Goal: Task Accomplishment & Management: Use online tool/utility

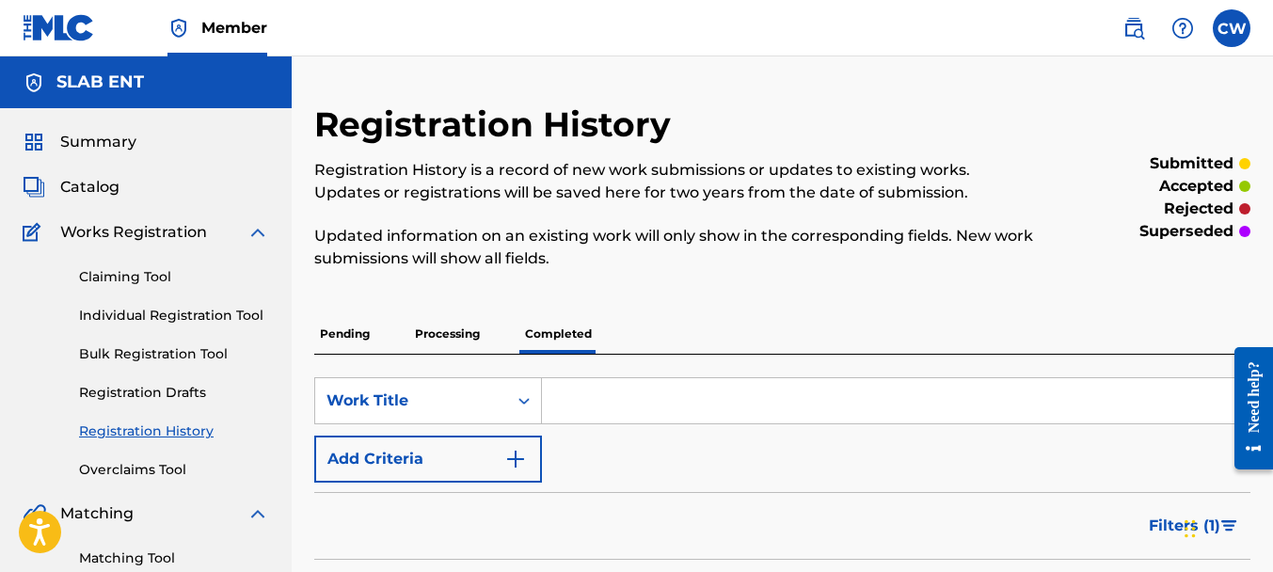
click at [354, 337] on p "Pending" at bounding box center [344, 334] width 61 height 40
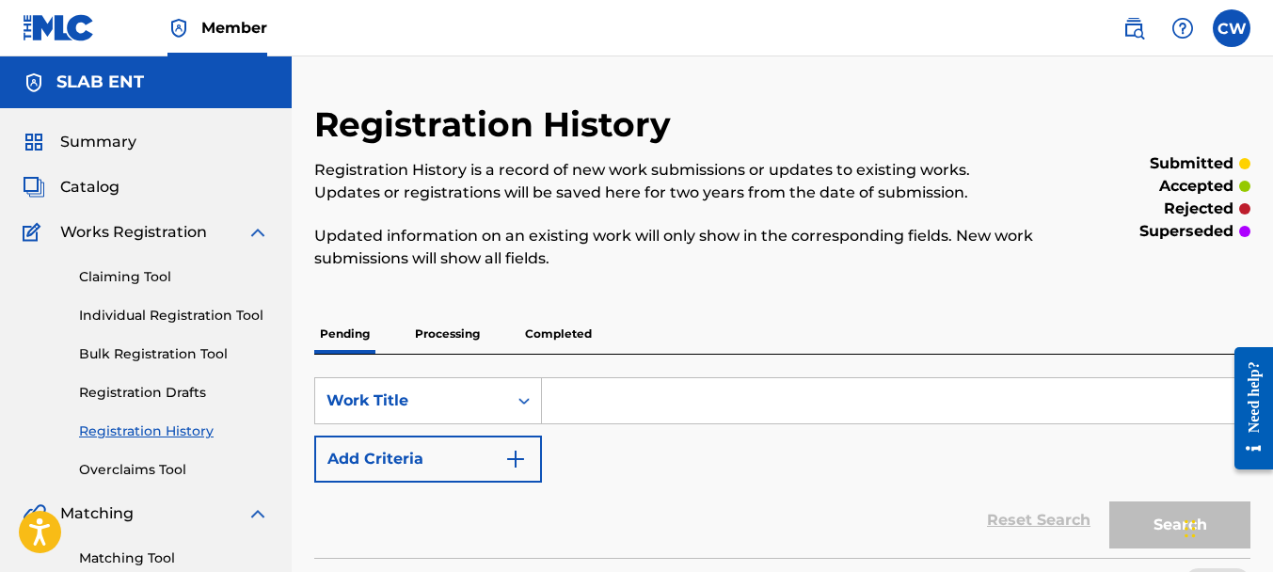
click at [564, 327] on p "Completed" at bounding box center [558, 334] width 78 height 40
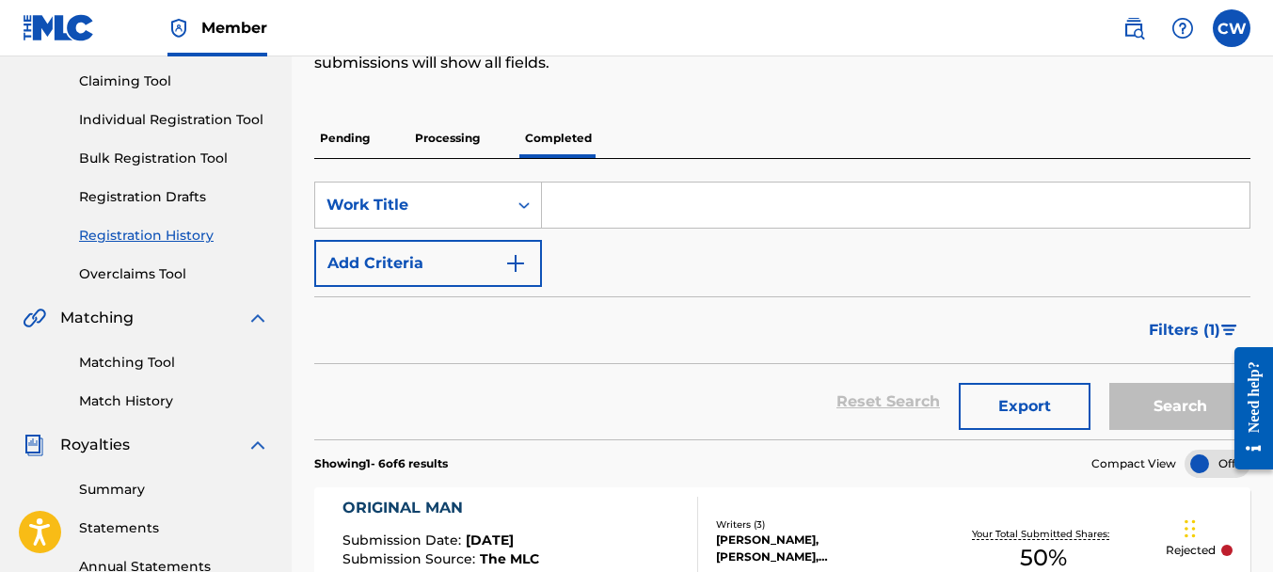
scroll to position [159, 0]
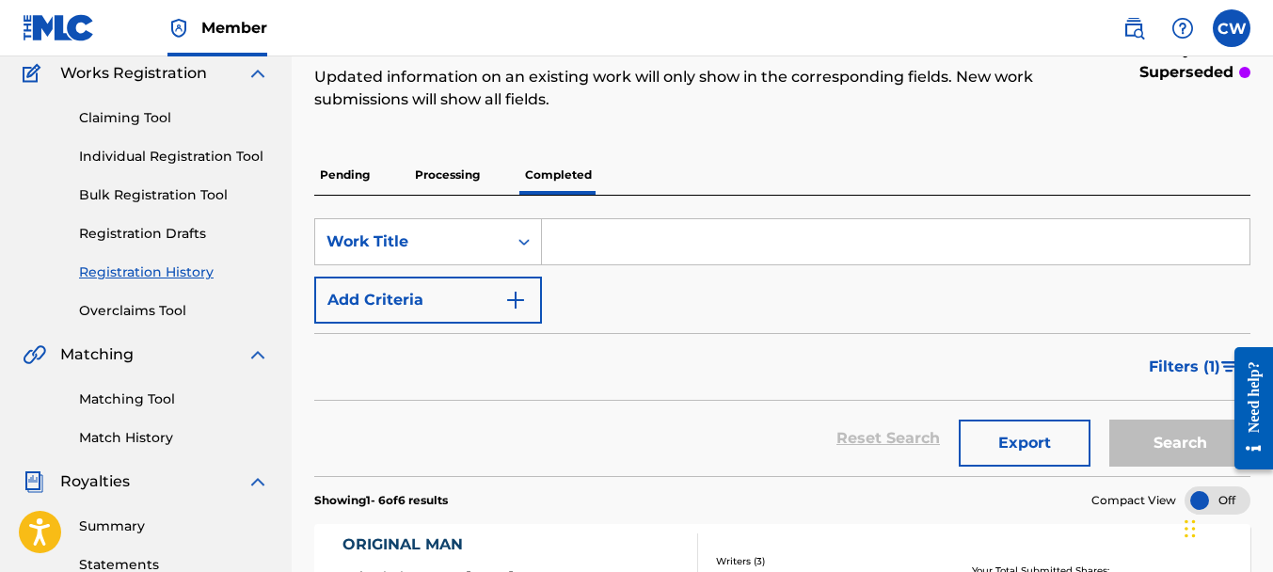
click at [136, 123] on link "Claiming Tool" at bounding box center [174, 118] width 190 height 20
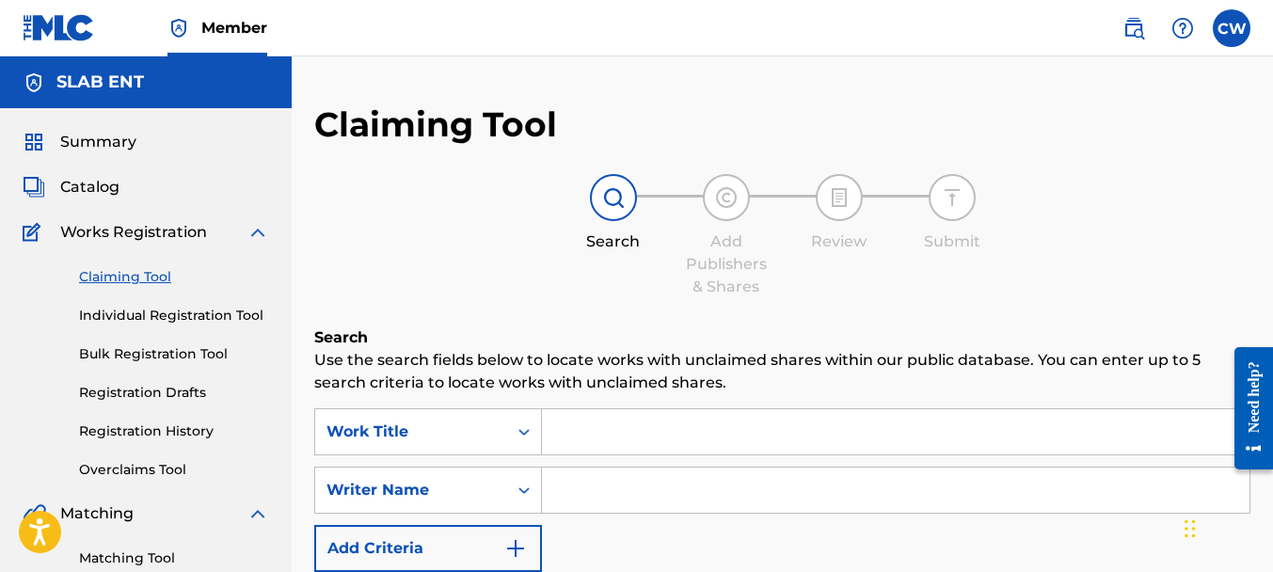
click at [601, 491] on input "Search Form" at bounding box center [896, 490] width 708 height 45
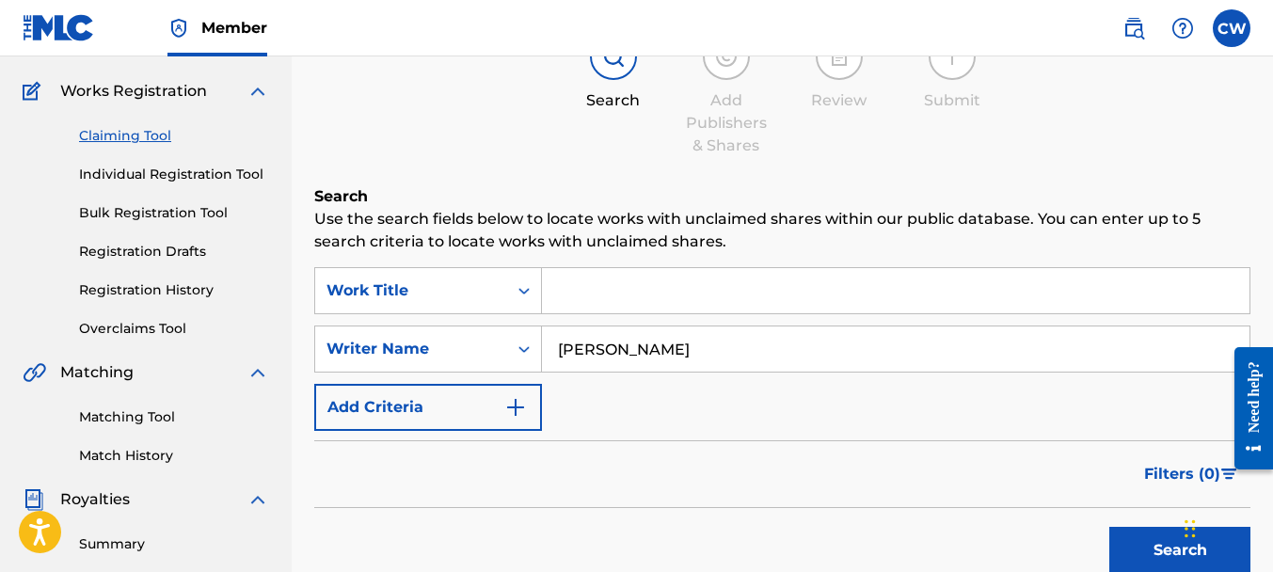
type input "[PERSON_NAME]"
click at [1137, 538] on button "Search" at bounding box center [1179, 550] width 141 height 47
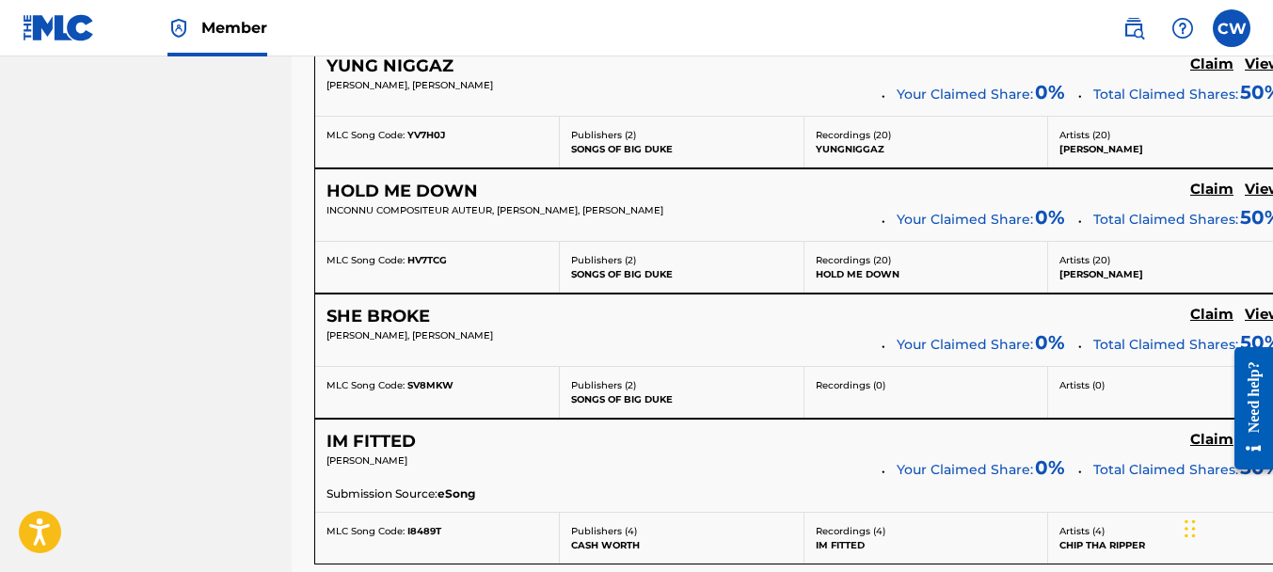
scroll to position [7659, 0]
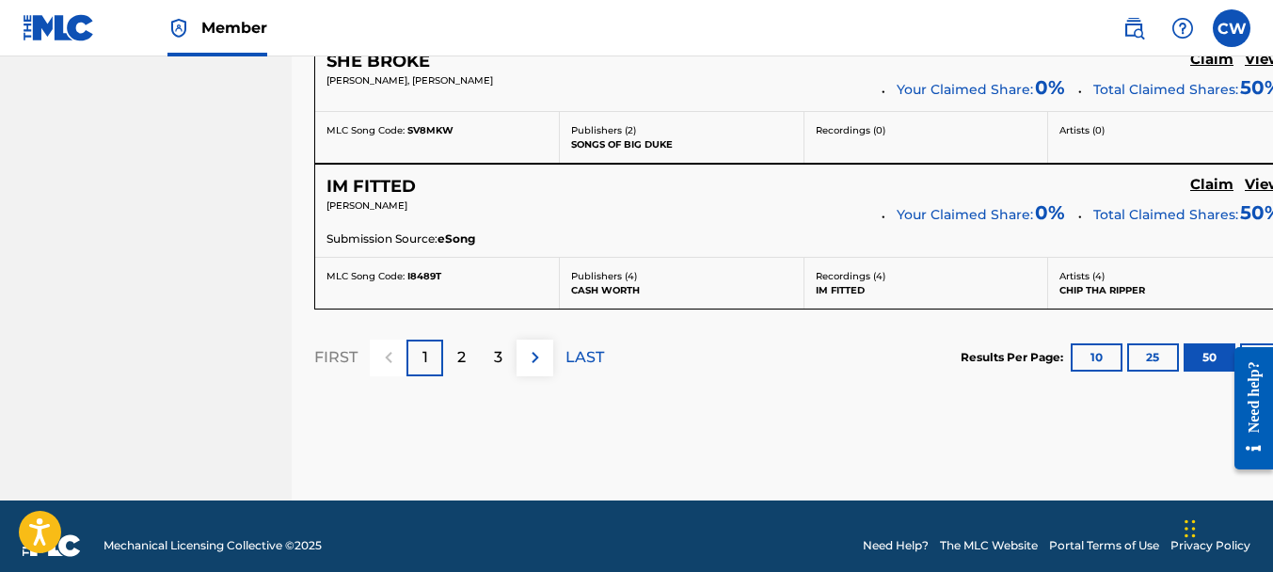
click at [469, 340] on div "2" at bounding box center [461, 358] width 37 height 37
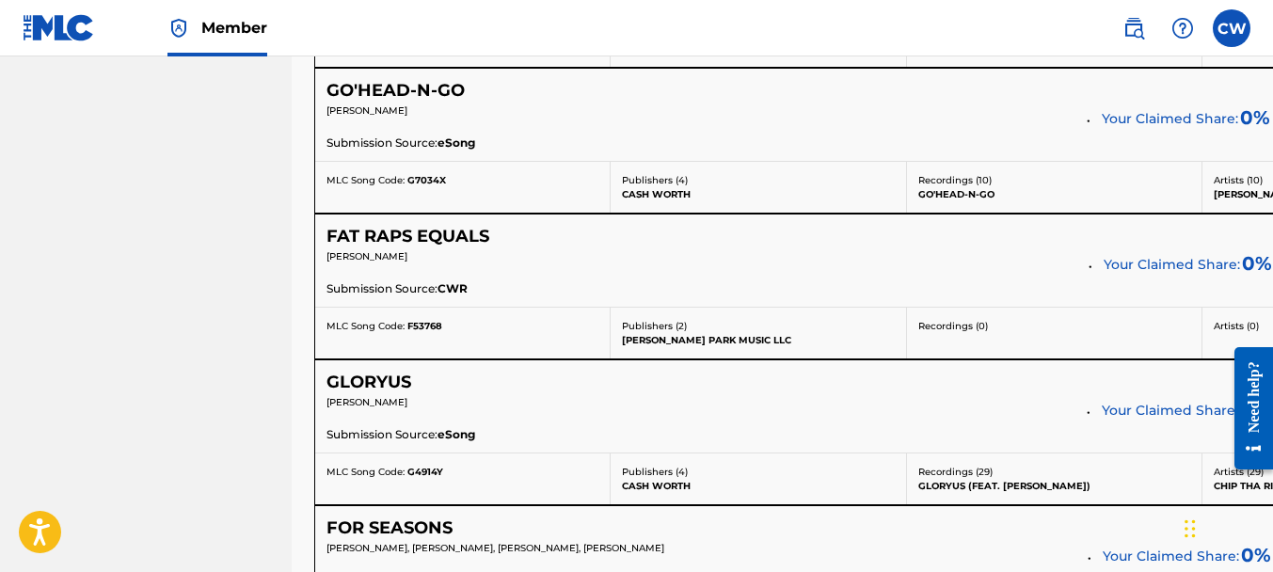
scroll to position [1555, 0]
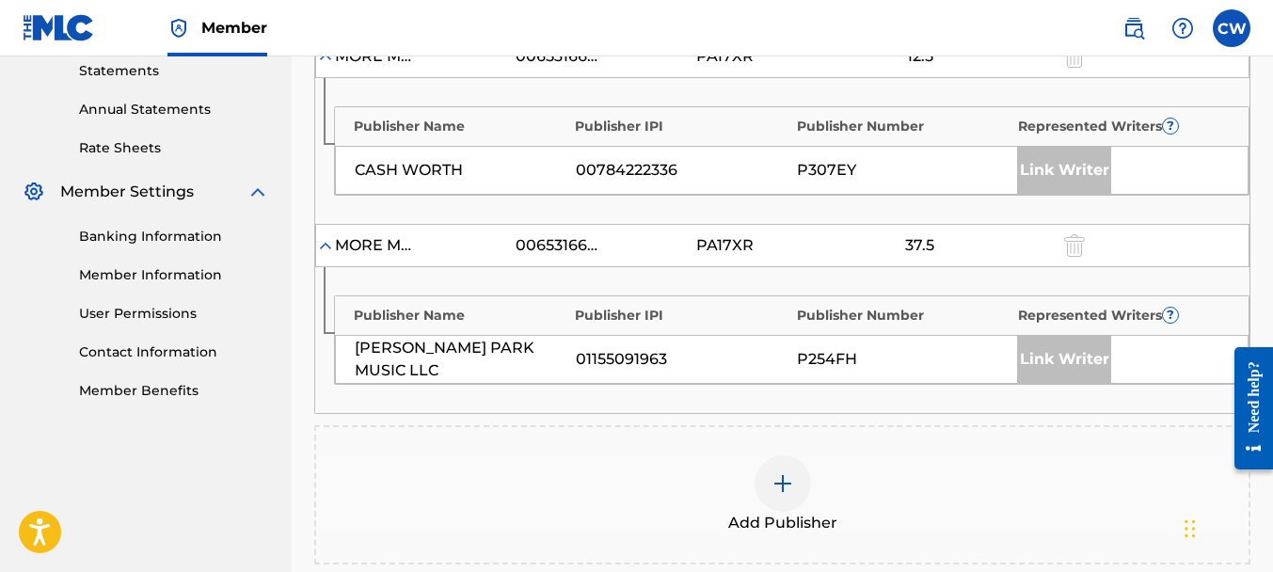
scroll to position [783, 0]
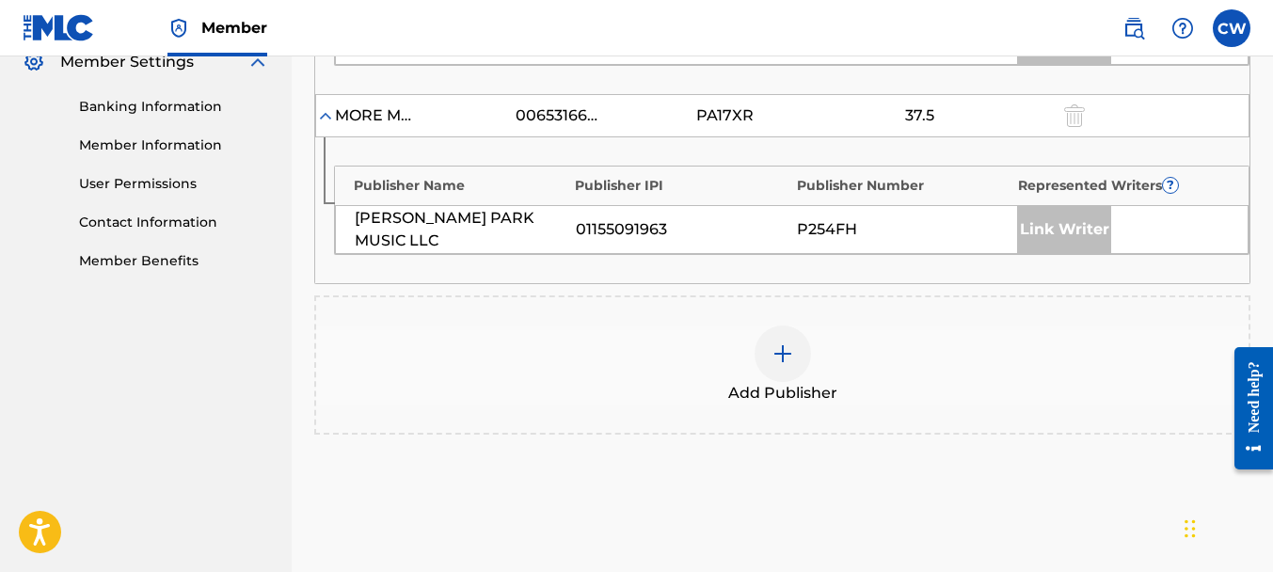
click at [789, 355] on img at bounding box center [782, 353] width 23 height 23
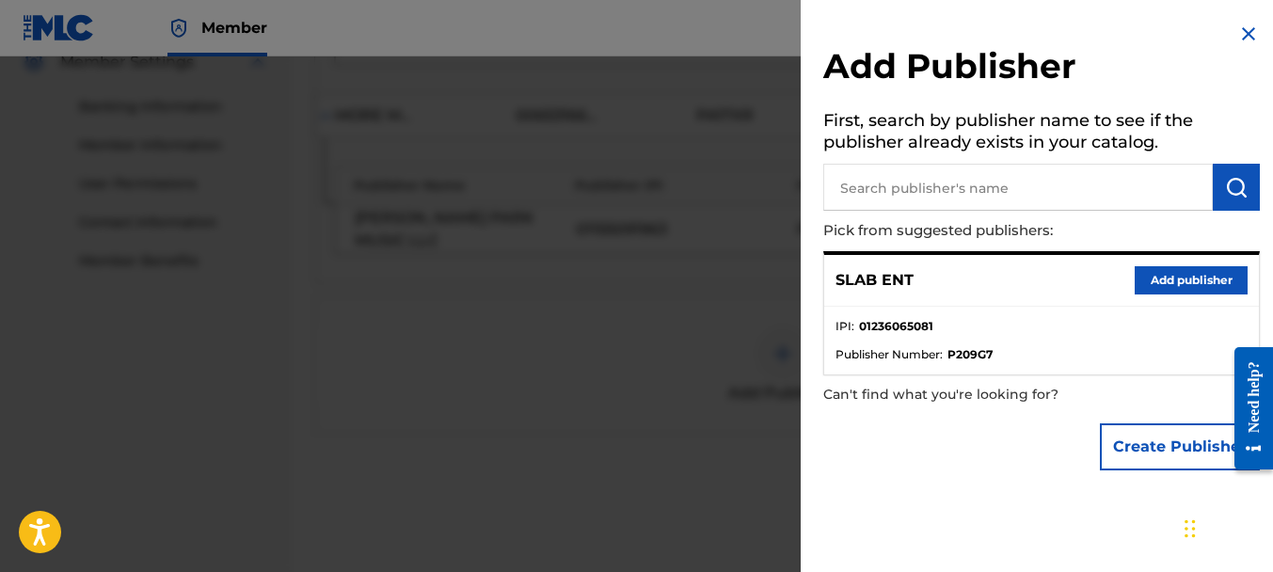
click at [1162, 283] on button "Add publisher" at bounding box center [1191, 280] width 113 height 28
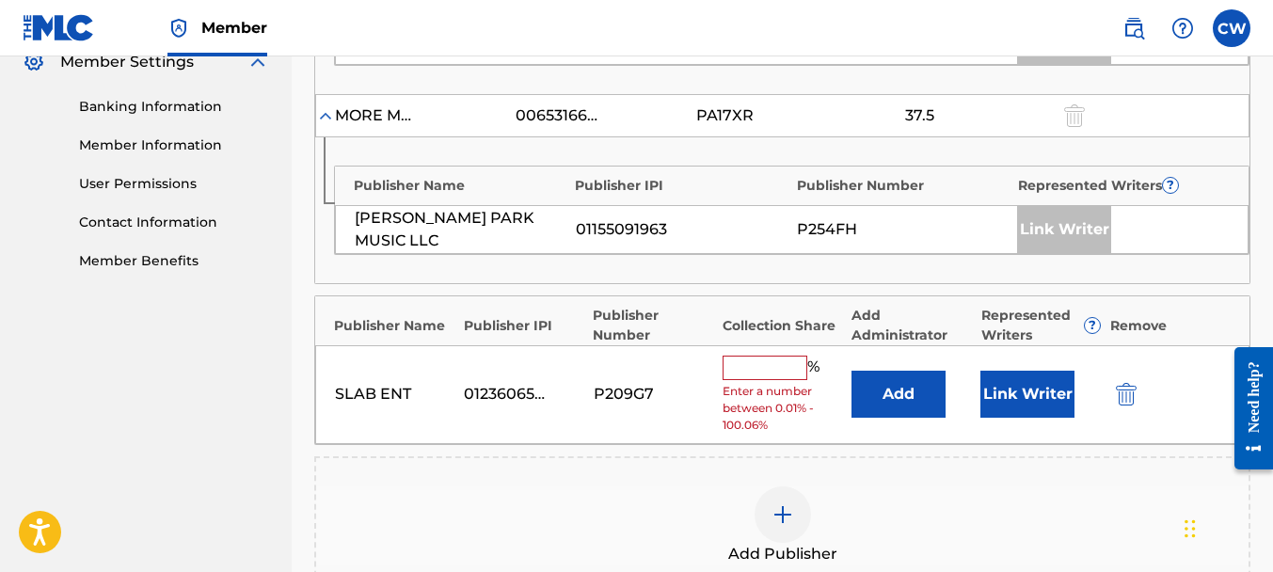
click at [785, 360] on input "text" at bounding box center [765, 368] width 85 height 24
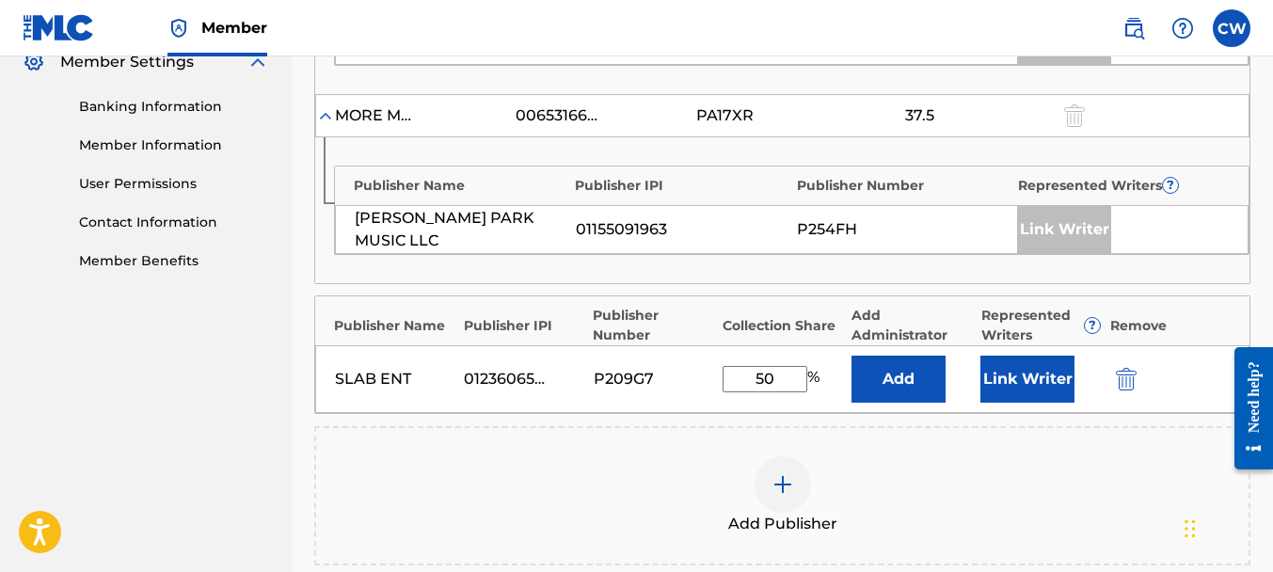
type input "50"
click at [1044, 395] on button "Link Writer" at bounding box center [1027, 379] width 94 height 47
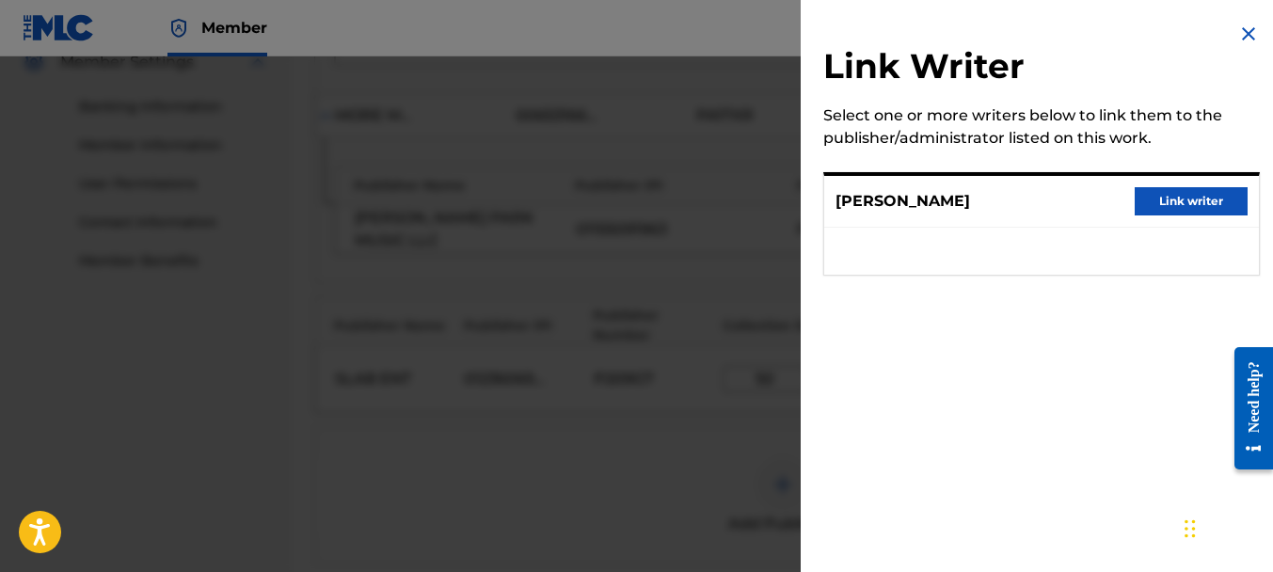
click at [1201, 197] on button "Link writer" at bounding box center [1191, 201] width 113 height 28
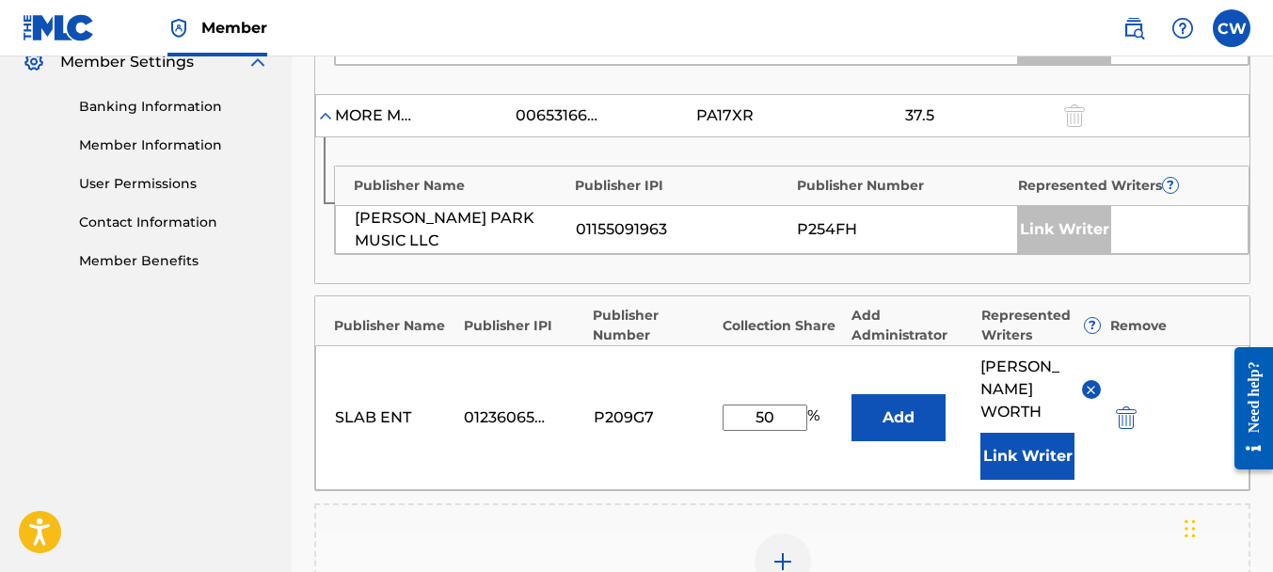
scroll to position [1103, 0]
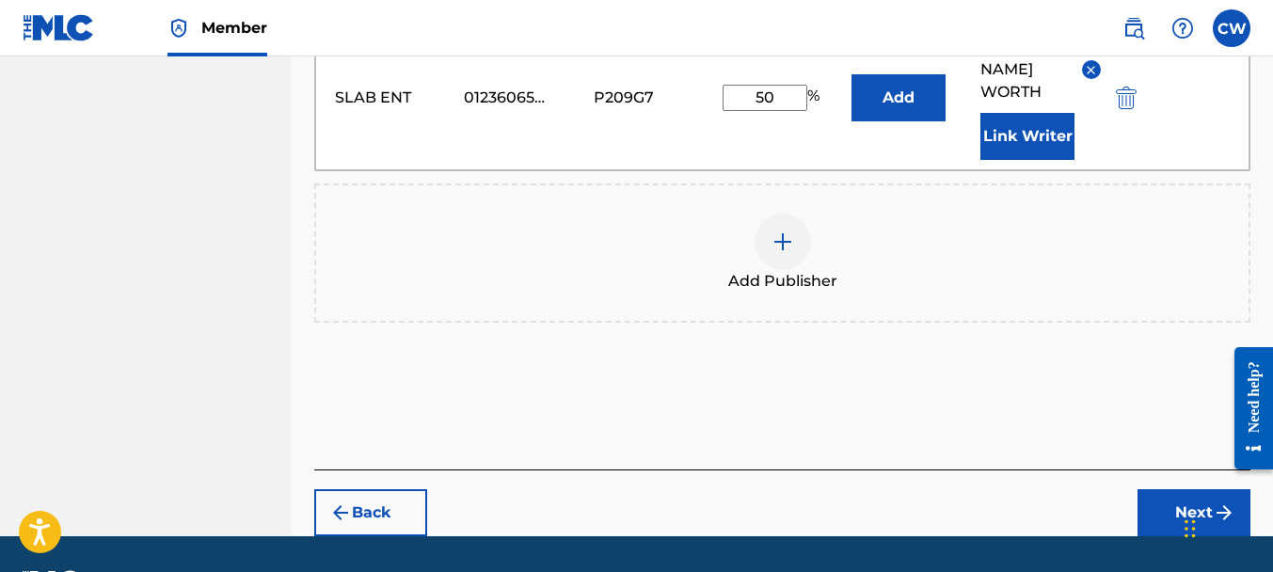
click at [1176, 489] on button "Next" at bounding box center [1193, 512] width 113 height 47
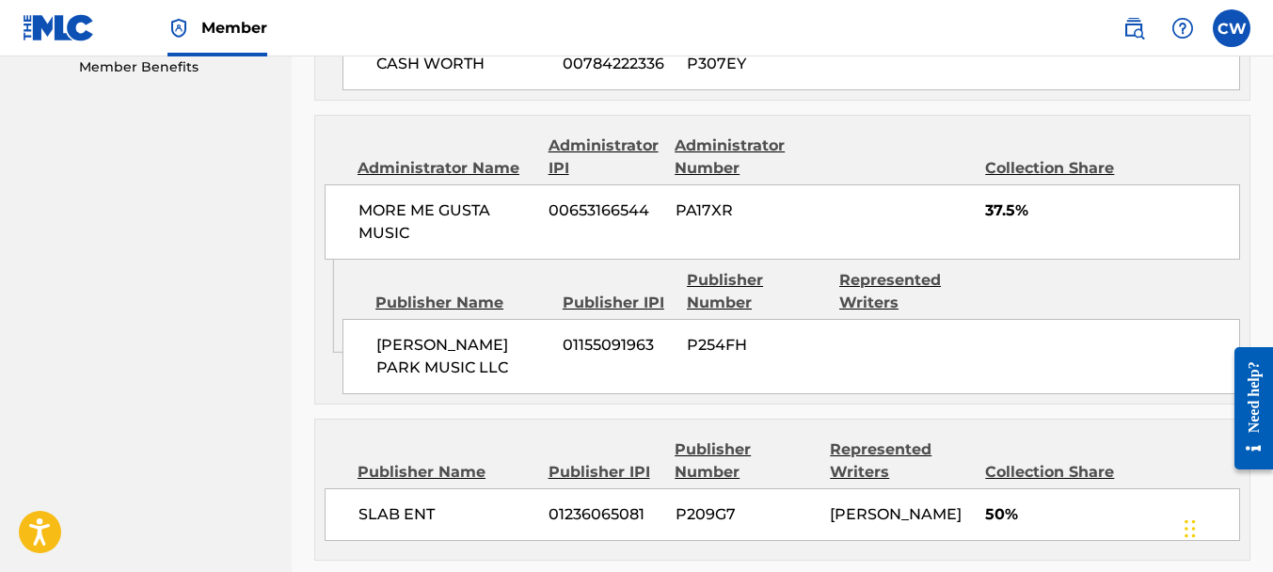
scroll to position [1151, 0]
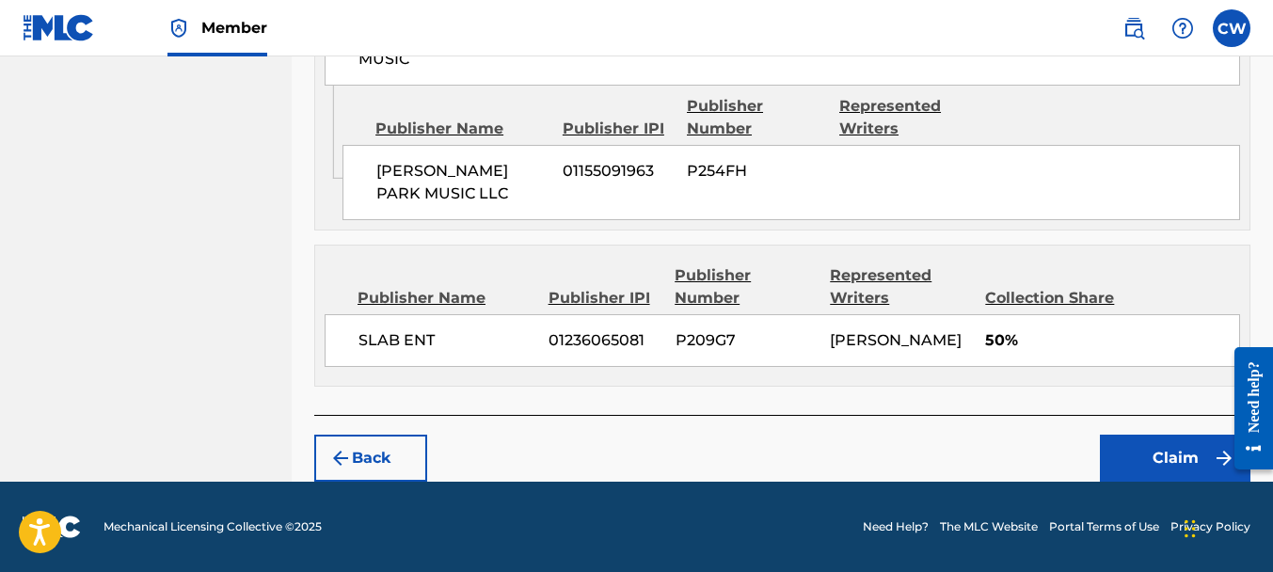
click at [1143, 457] on button "Claim" at bounding box center [1175, 458] width 151 height 47
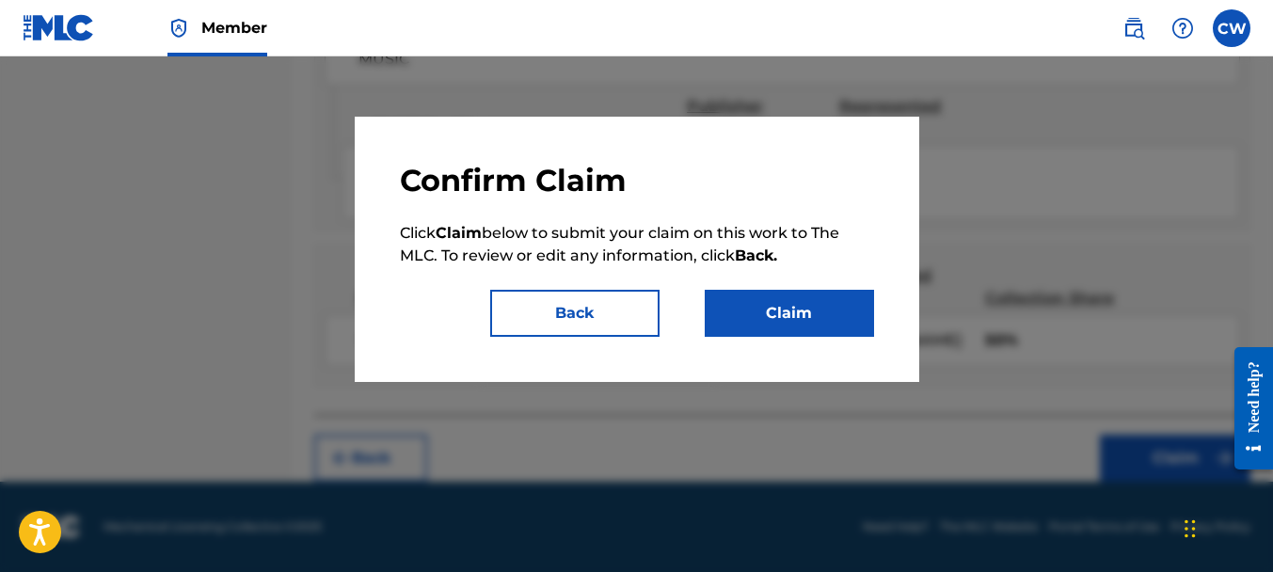
click at [810, 311] on button "Claim" at bounding box center [789, 313] width 169 height 47
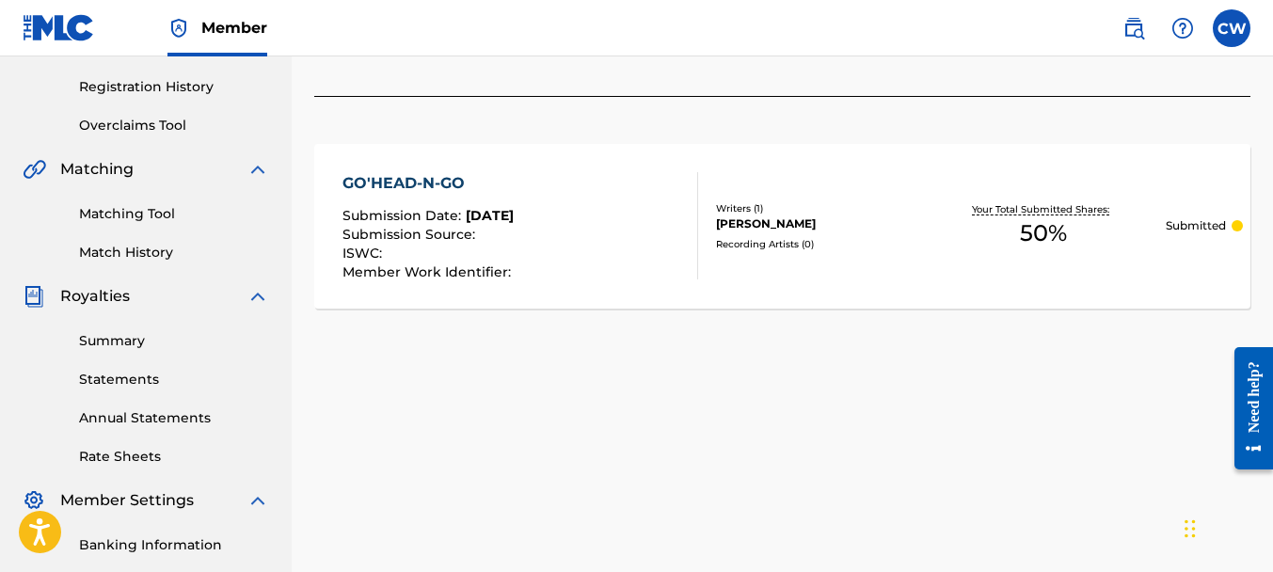
scroll to position [168, 0]
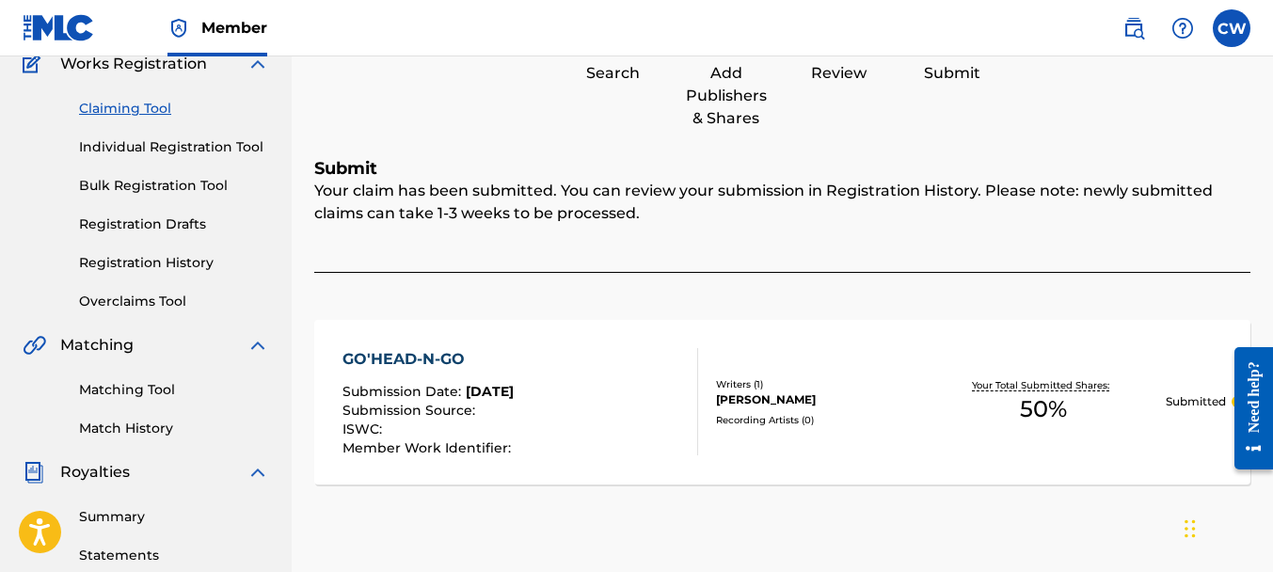
click at [141, 253] on link "Registration History" at bounding box center [174, 263] width 190 height 20
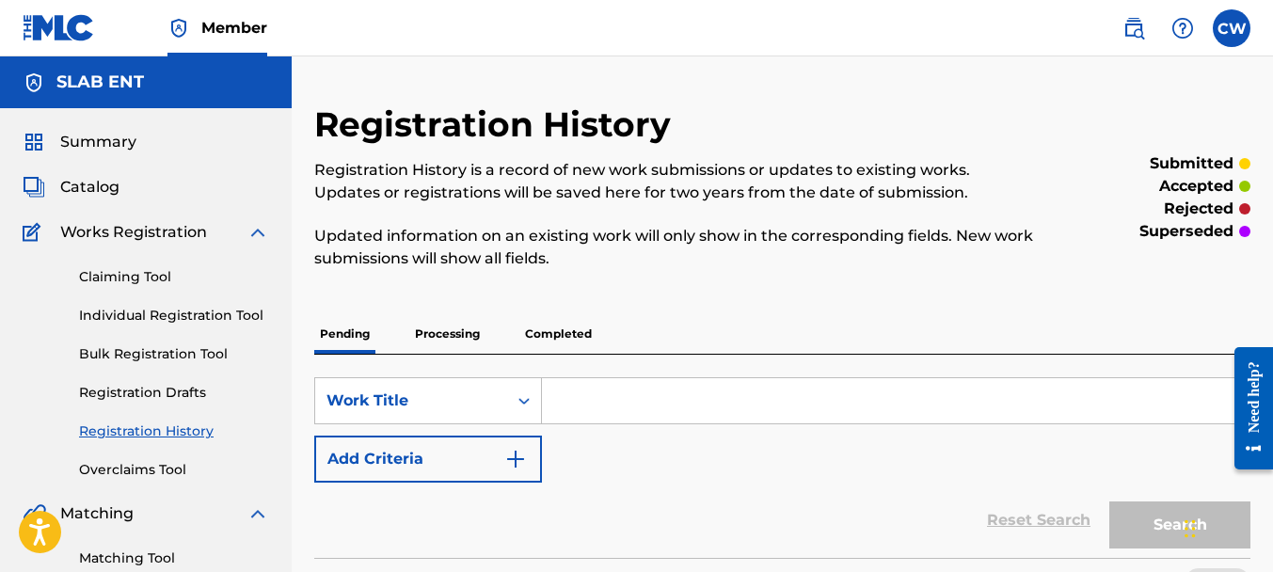
click at [137, 279] on link "Claiming Tool" at bounding box center [174, 277] width 190 height 20
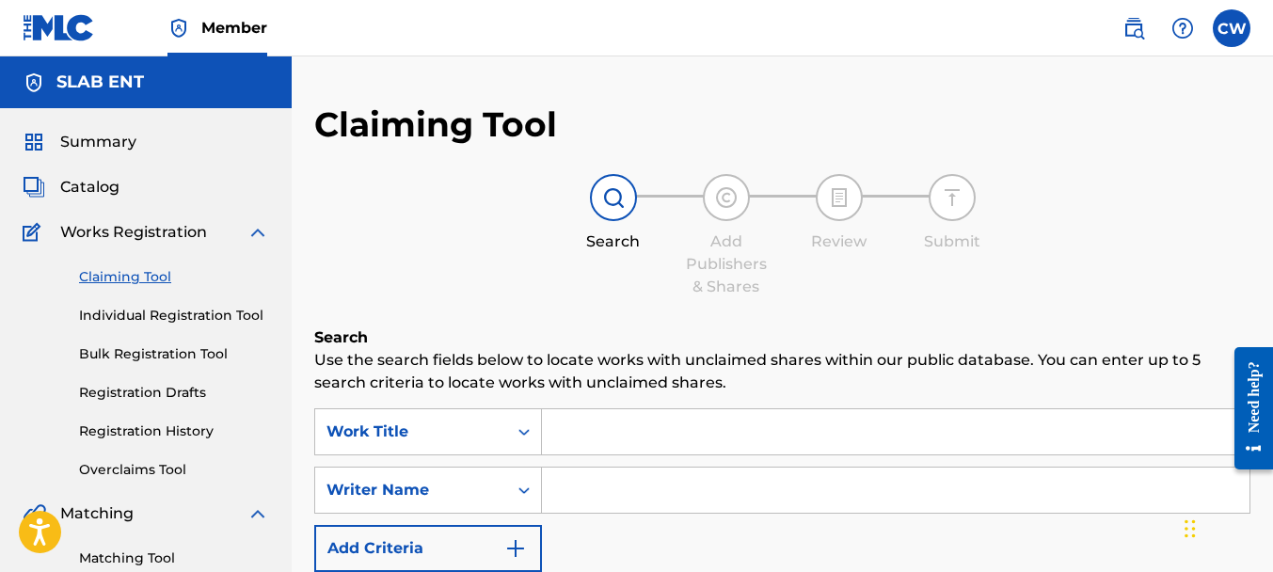
click at [570, 477] on input "Search Form" at bounding box center [896, 490] width 708 height 45
paste input "[PERSON_NAME]"
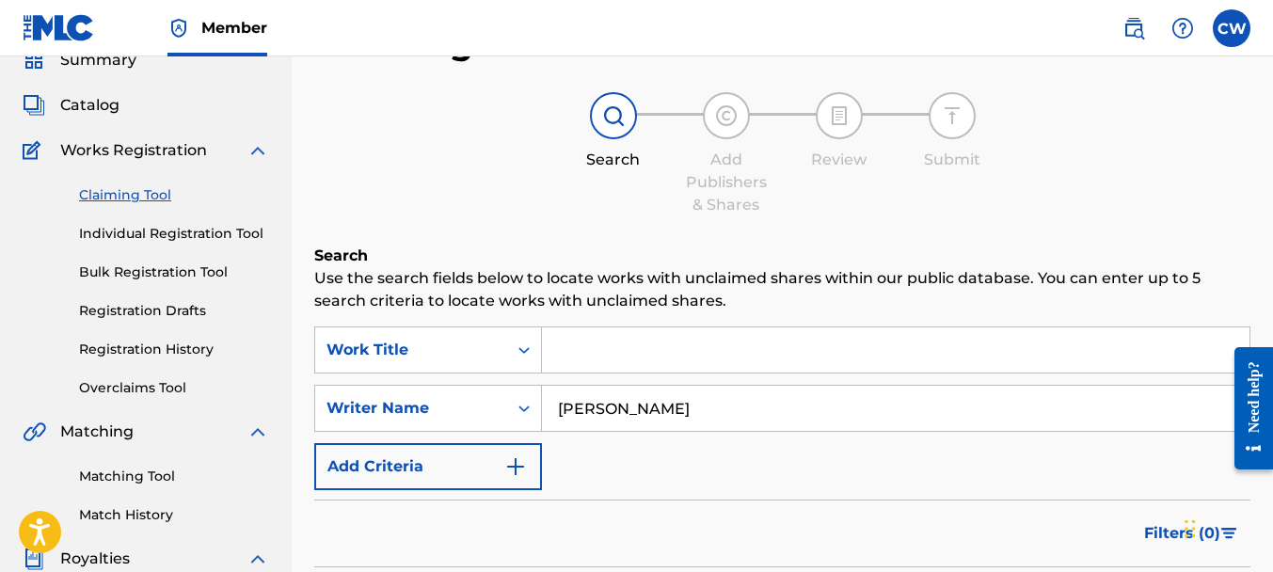
scroll to position [120, 0]
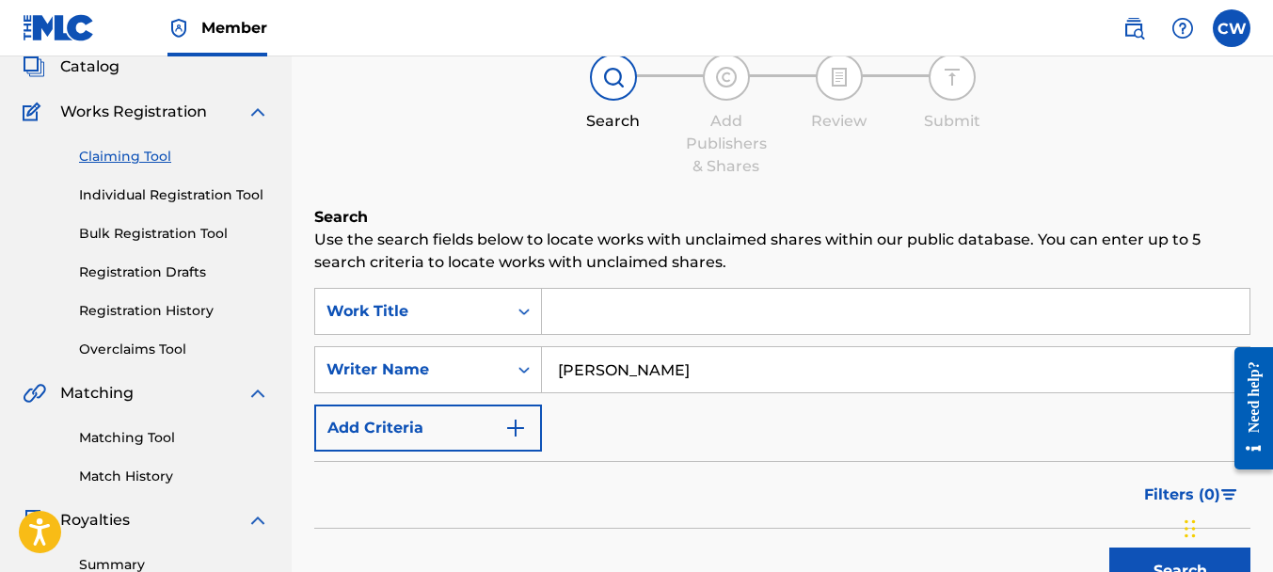
type input "[PERSON_NAME]"
click at [1141, 550] on button "Search" at bounding box center [1179, 571] width 141 height 47
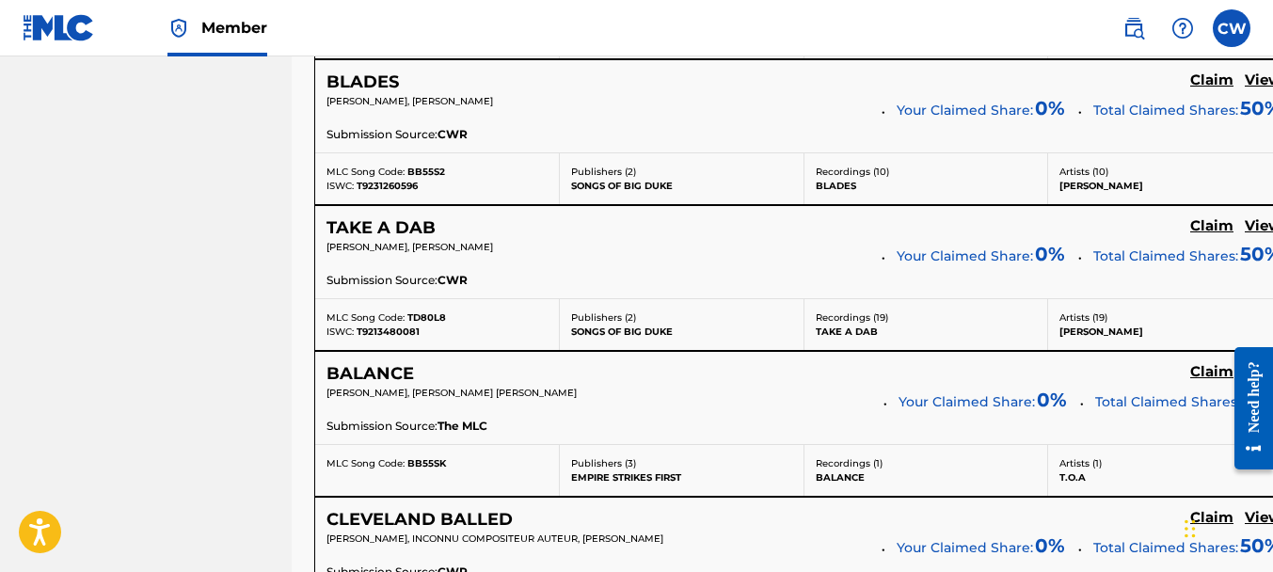
scroll to position [7659, 0]
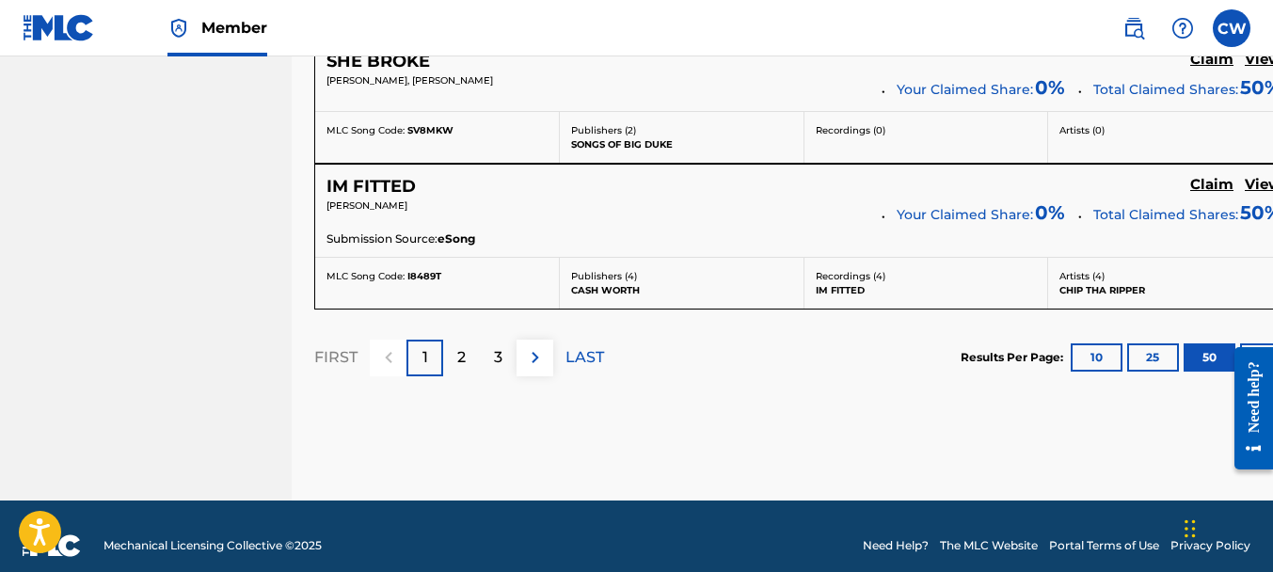
click at [459, 348] on p "2" at bounding box center [461, 357] width 8 height 23
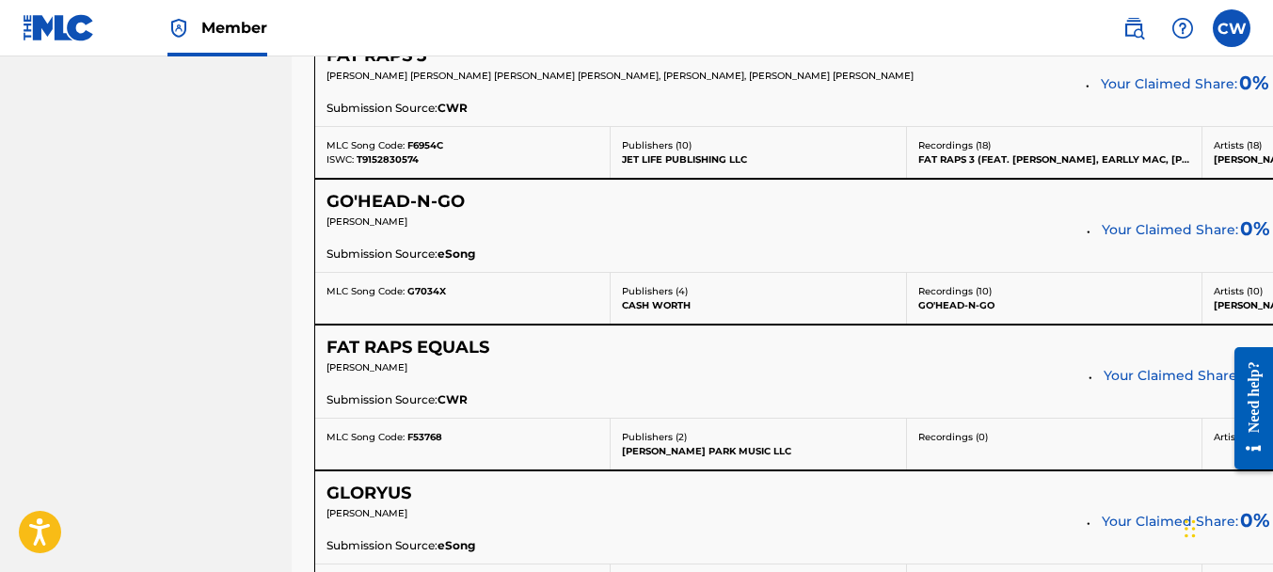
scroll to position [1600, 0]
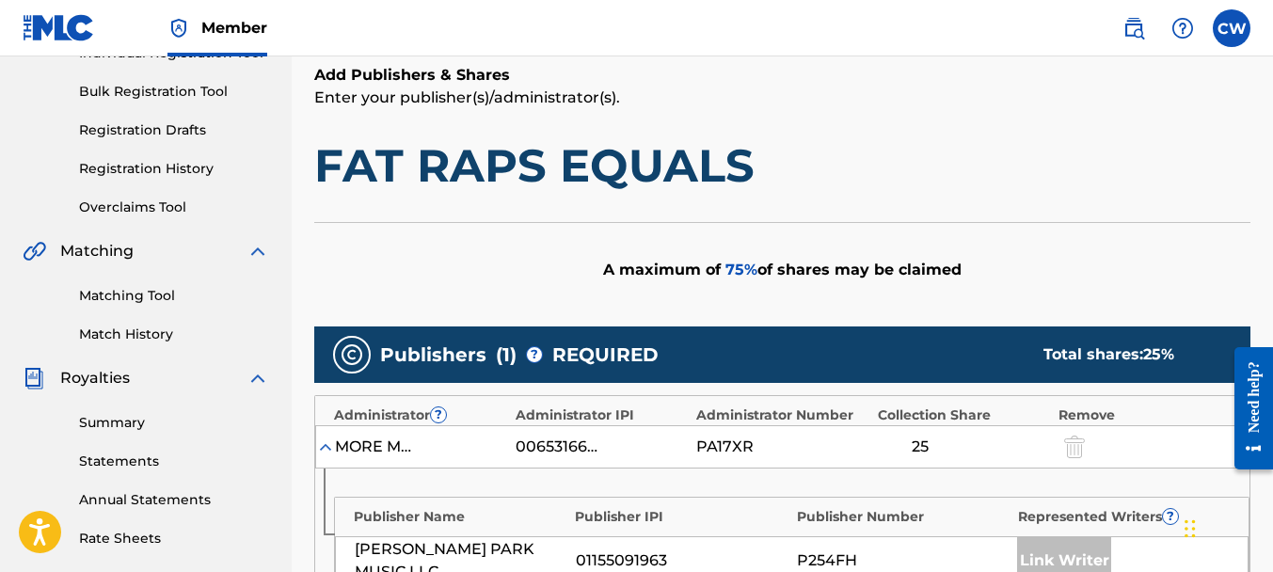
scroll to position [641, 0]
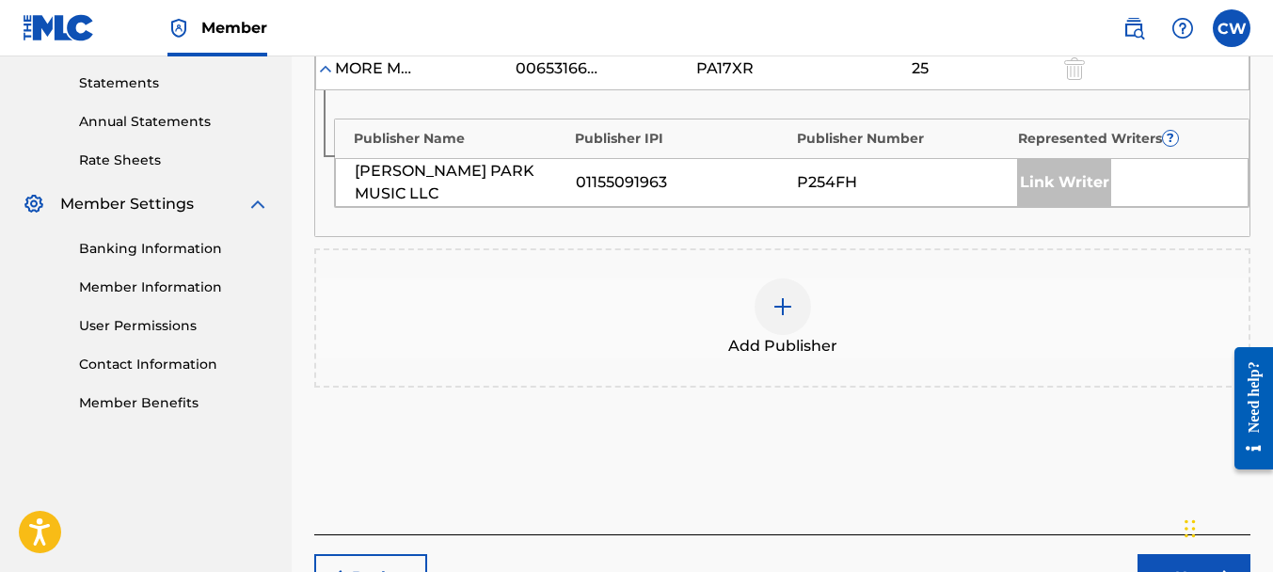
click at [786, 300] on img at bounding box center [782, 306] width 23 height 23
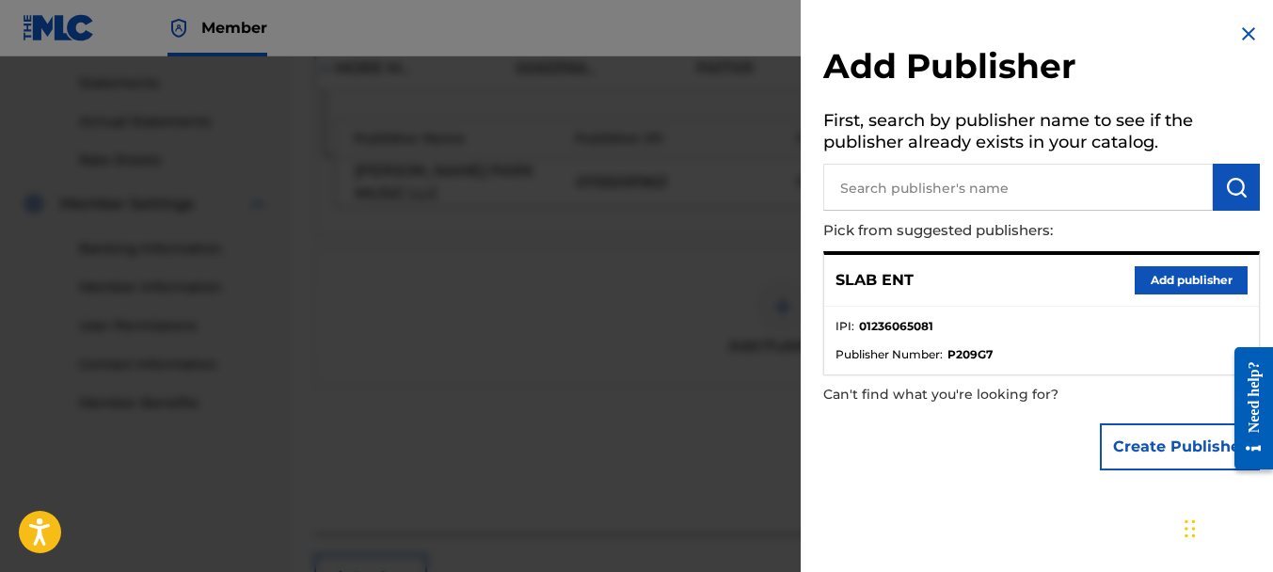
click at [1153, 273] on button "Add publisher" at bounding box center [1191, 280] width 113 height 28
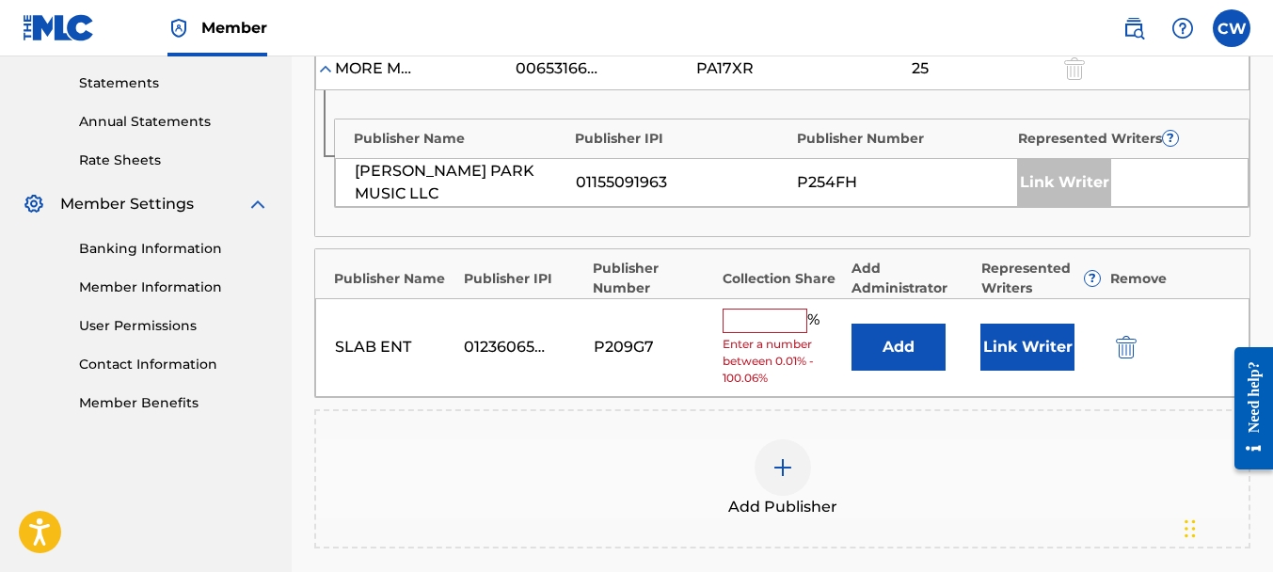
click at [767, 311] on input "text" at bounding box center [765, 321] width 85 height 24
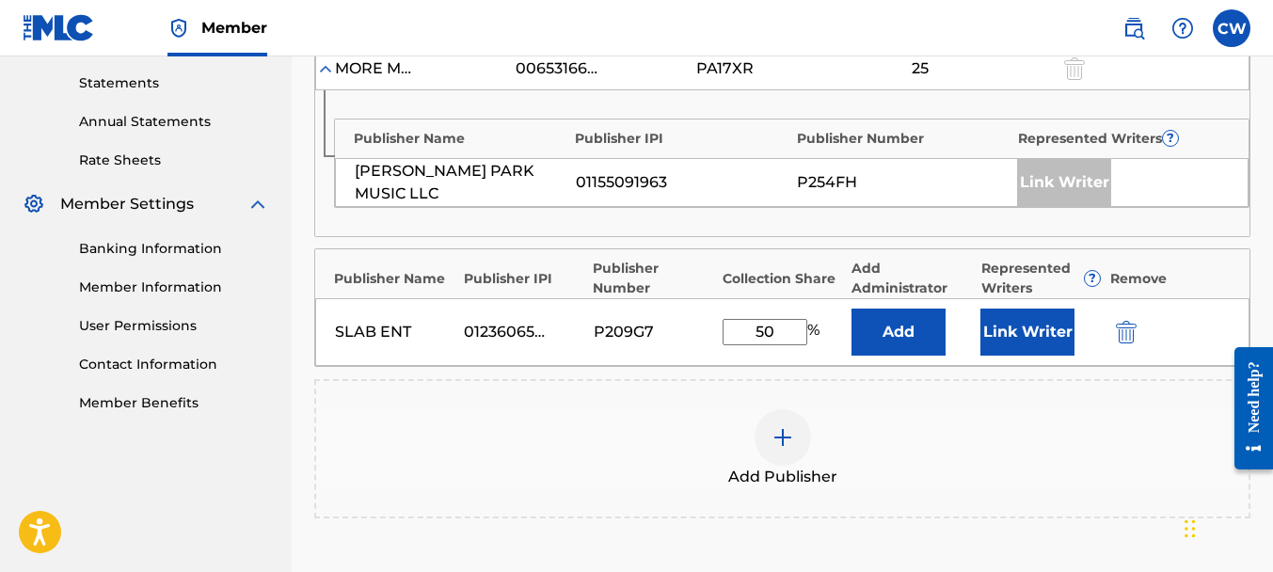
type input "50"
click at [1053, 344] on button "Link Writer" at bounding box center [1027, 332] width 94 height 47
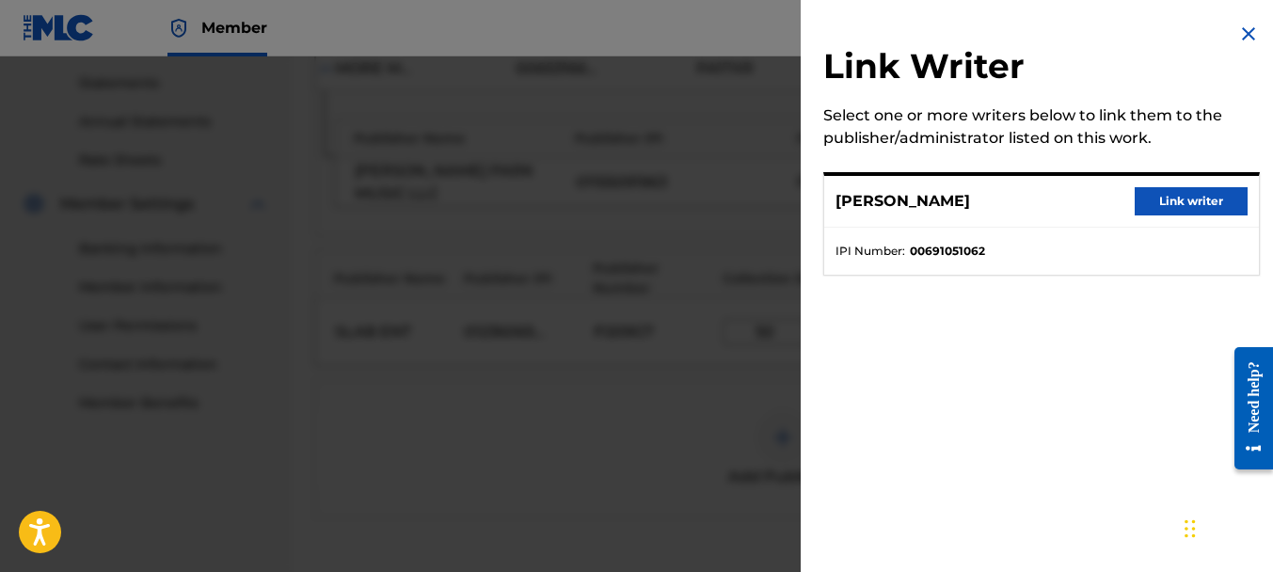
click at [1213, 199] on button "Link writer" at bounding box center [1191, 201] width 113 height 28
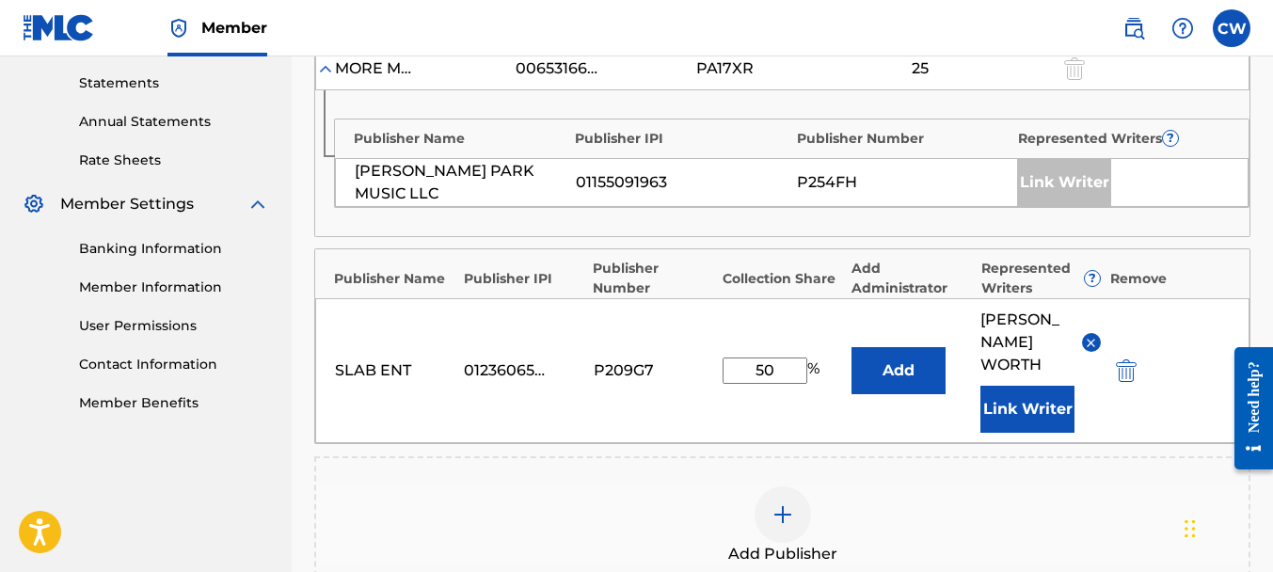
click at [1043, 386] on button "Link Writer" at bounding box center [1027, 409] width 94 height 47
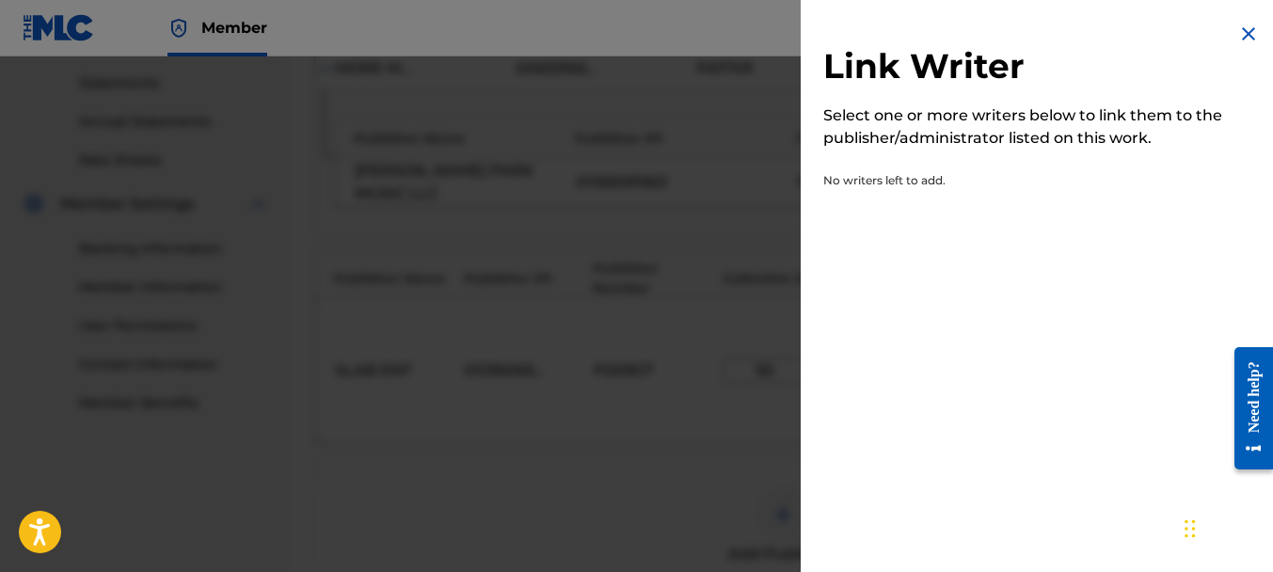
click at [1246, 36] on img at bounding box center [1248, 34] width 23 height 23
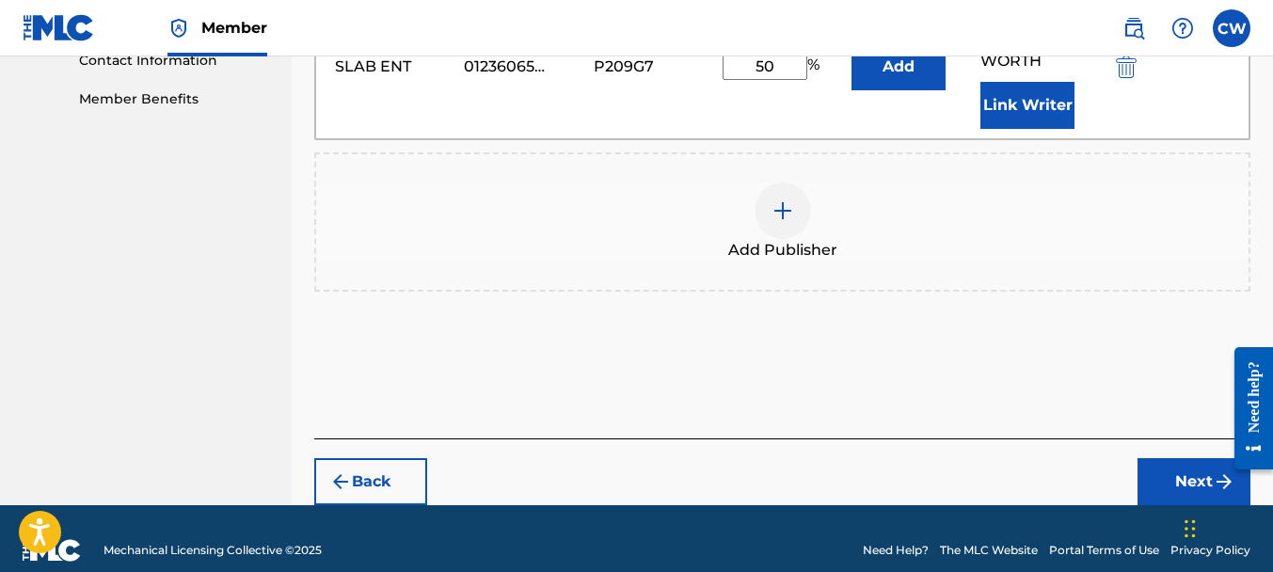
click at [1161, 458] on button "Next" at bounding box center [1193, 481] width 113 height 47
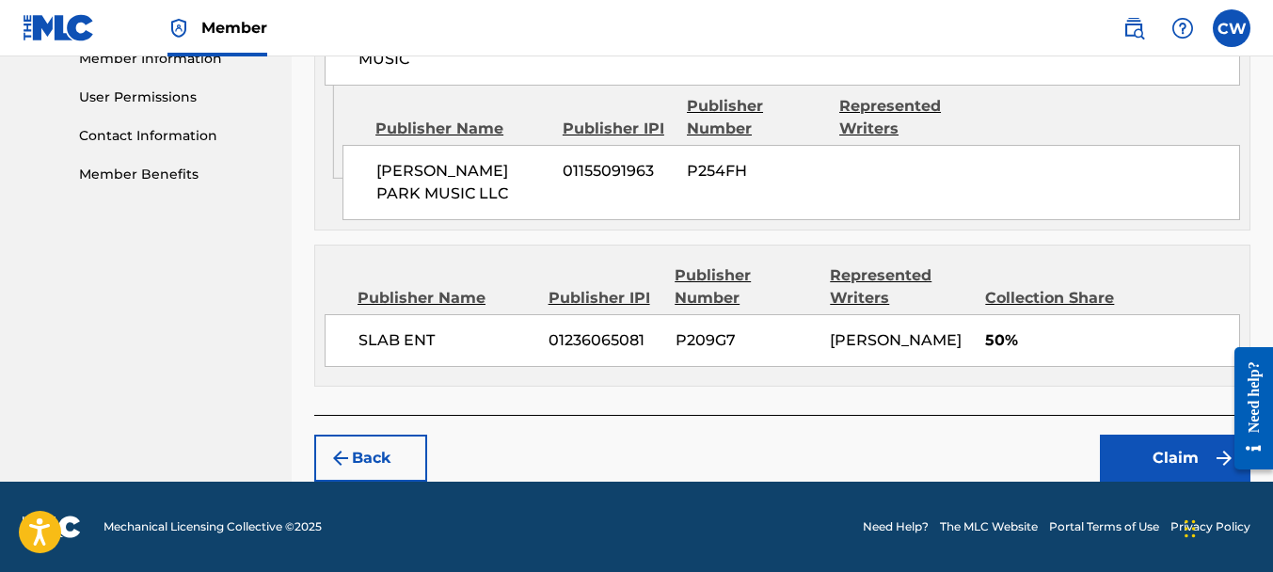
click at [1159, 453] on button "Claim" at bounding box center [1175, 458] width 151 height 47
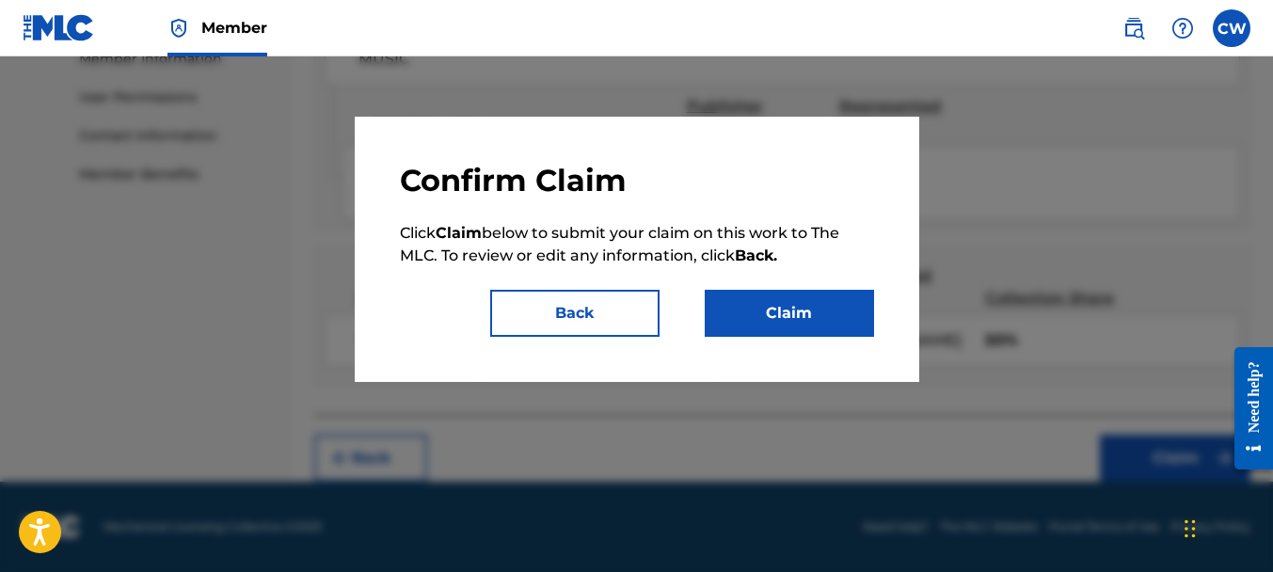
click at [865, 326] on button "Claim" at bounding box center [789, 313] width 169 height 47
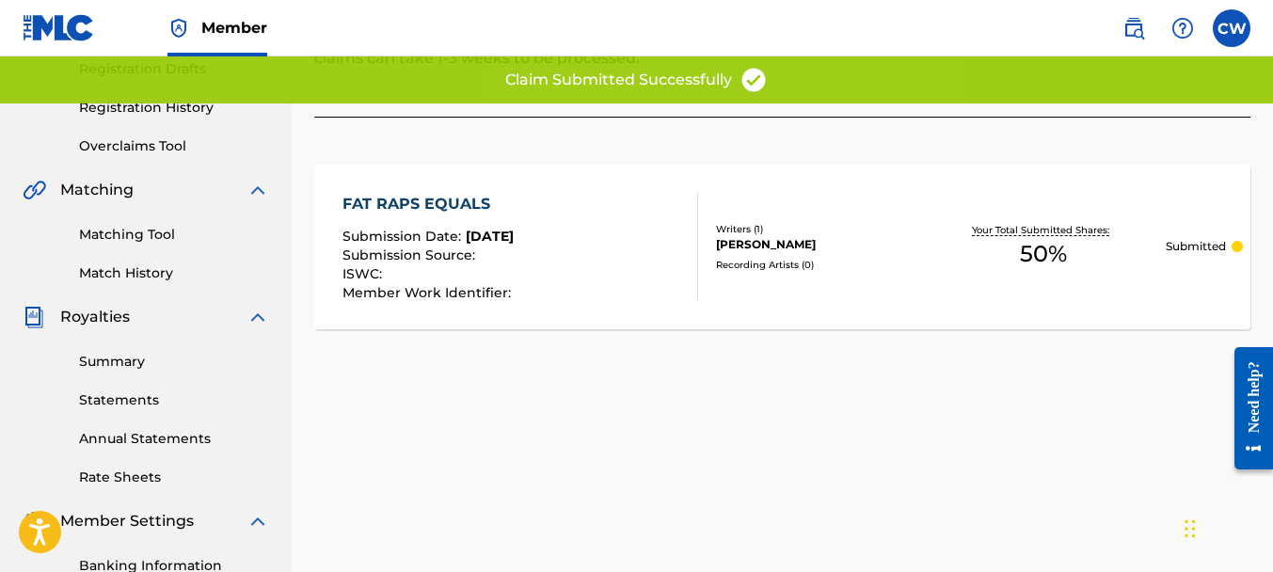
scroll to position [207, 0]
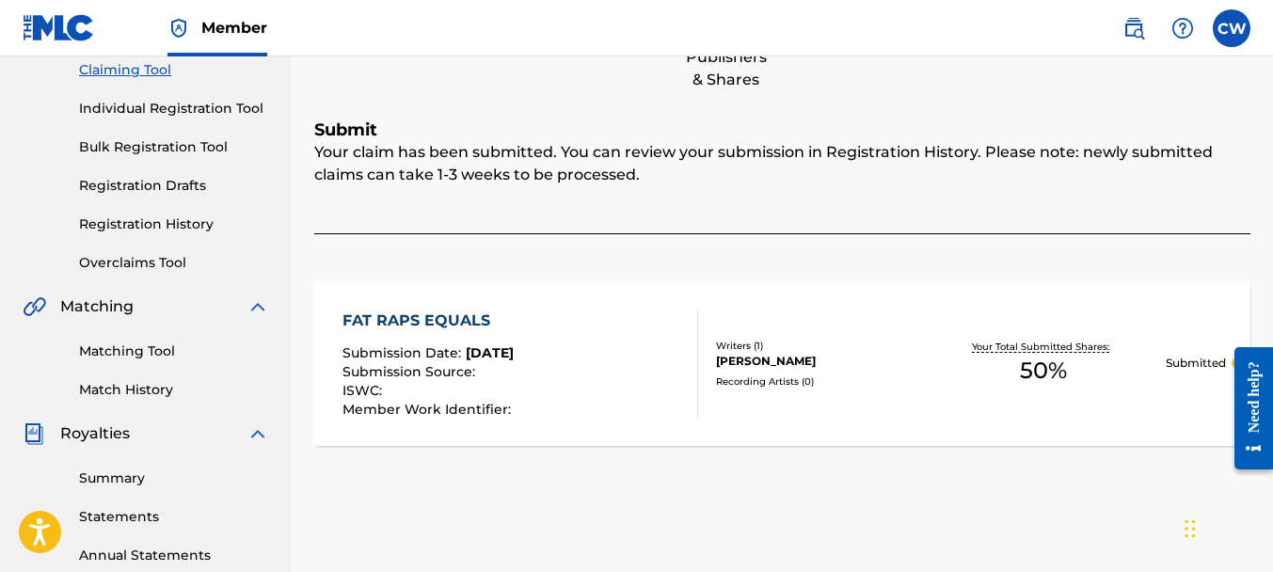
click at [136, 224] on link "Registration History" at bounding box center [174, 225] width 190 height 20
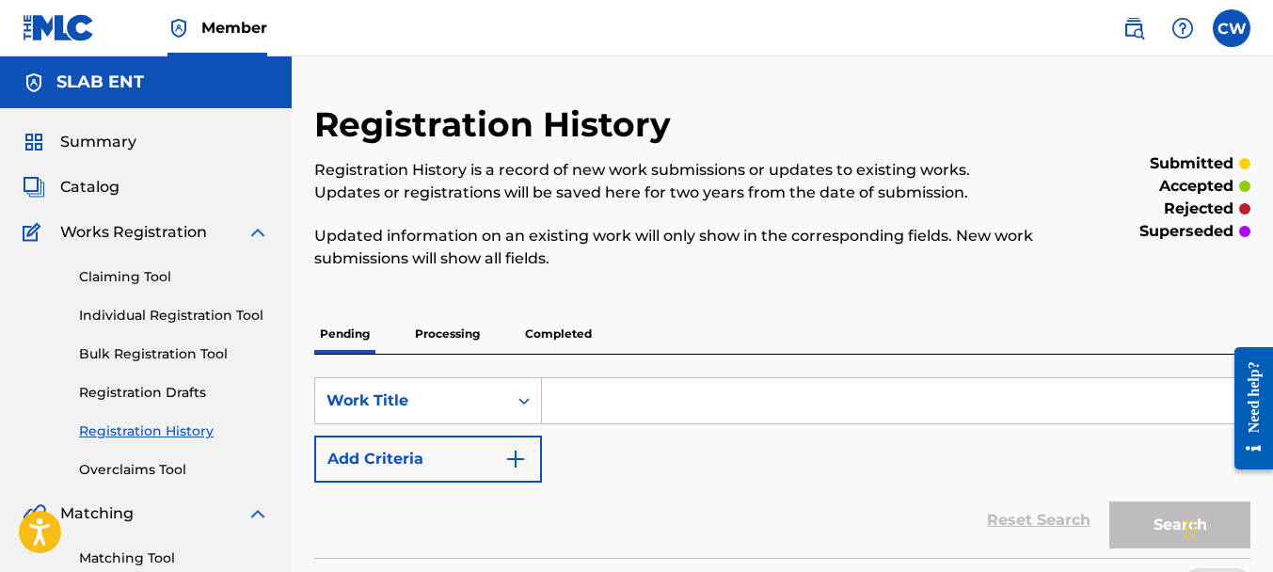
click at [174, 284] on link "Claiming Tool" at bounding box center [174, 277] width 190 height 20
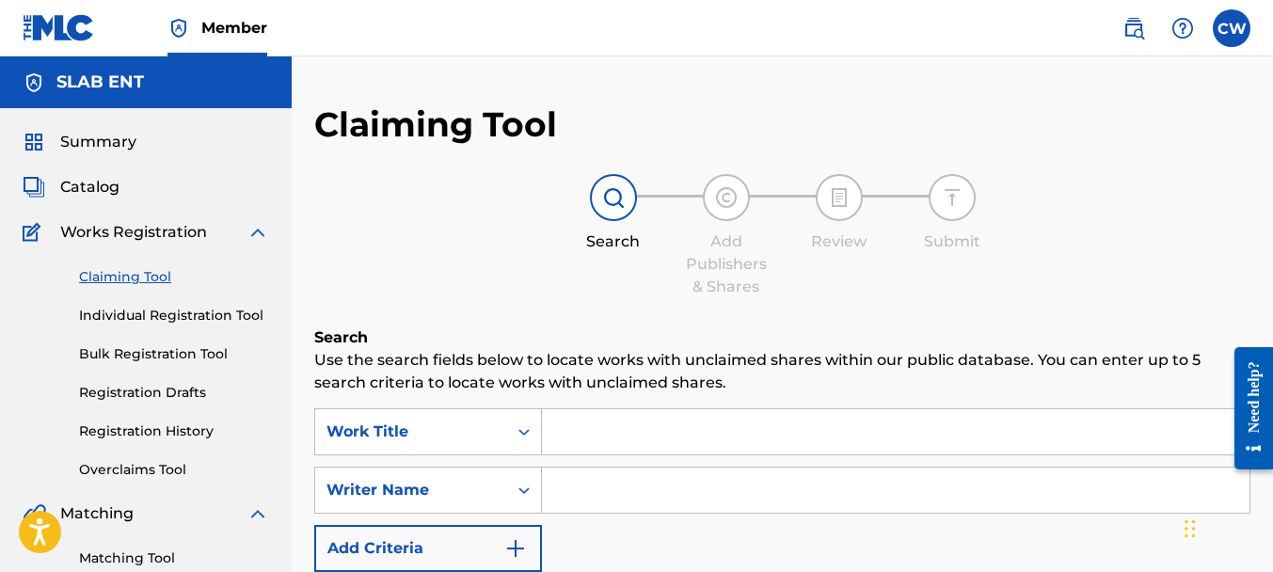
click at [581, 477] on input "Search Form" at bounding box center [896, 490] width 708 height 45
paste input "[PERSON_NAME]"
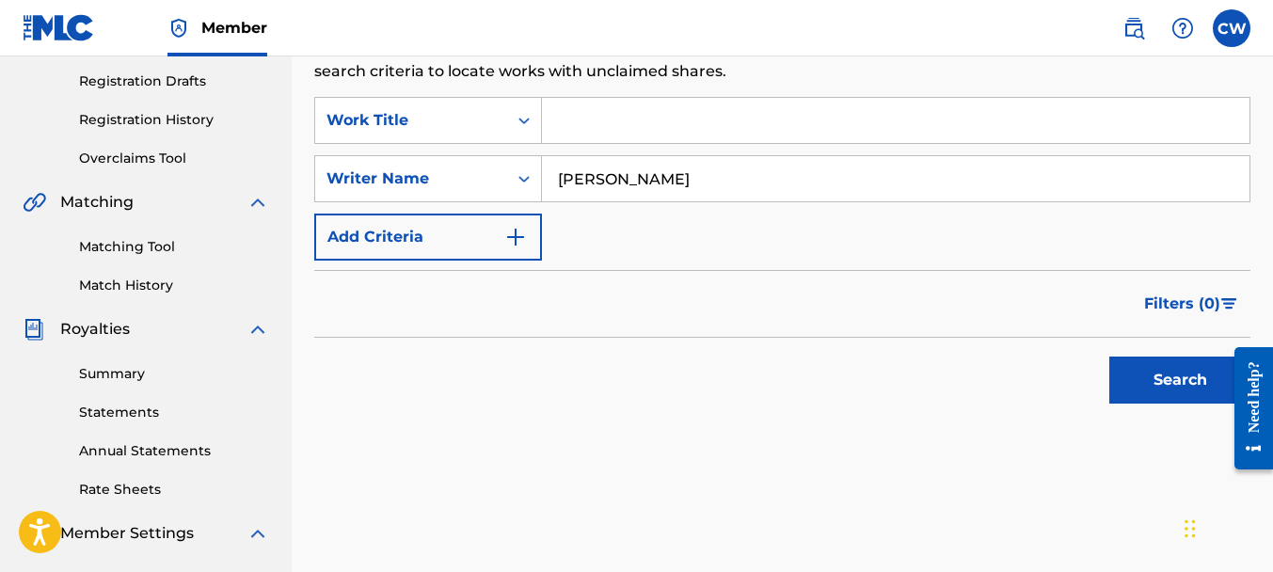
type input "[PERSON_NAME]"
click at [1150, 398] on button "Search" at bounding box center [1179, 380] width 141 height 47
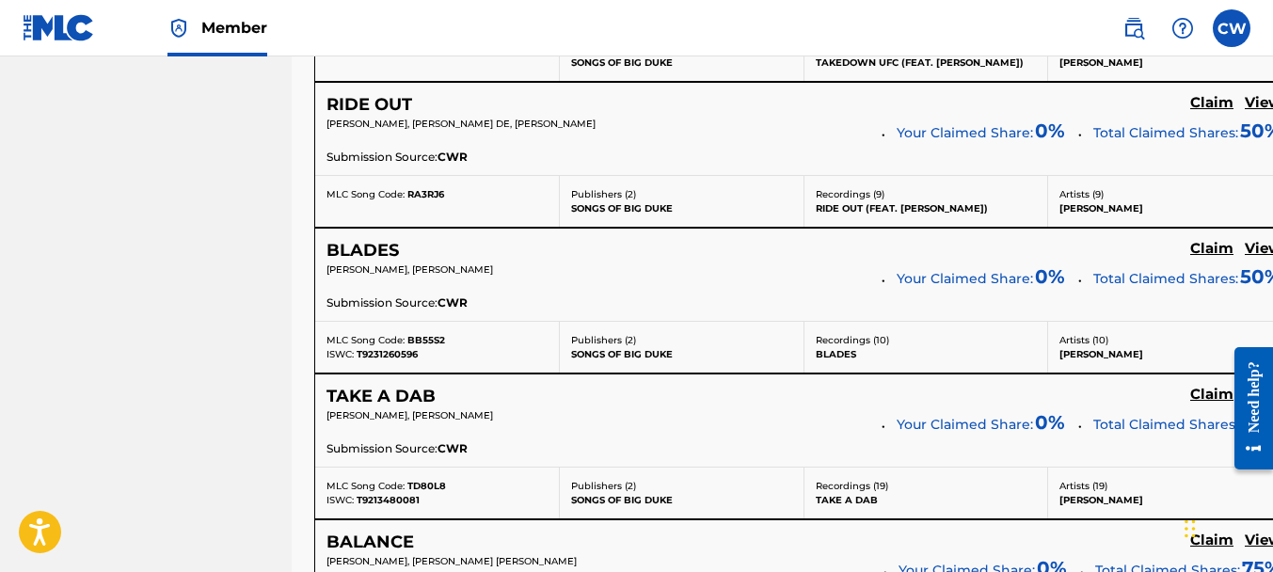
scroll to position [7659, 0]
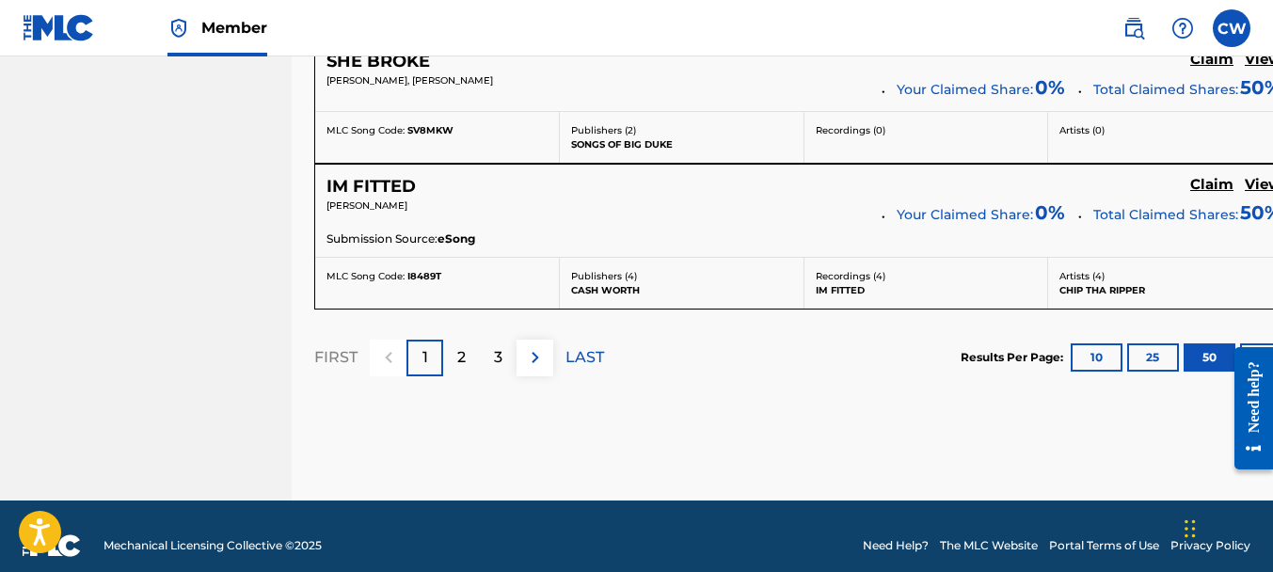
click at [465, 346] on p "2" at bounding box center [461, 357] width 8 height 23
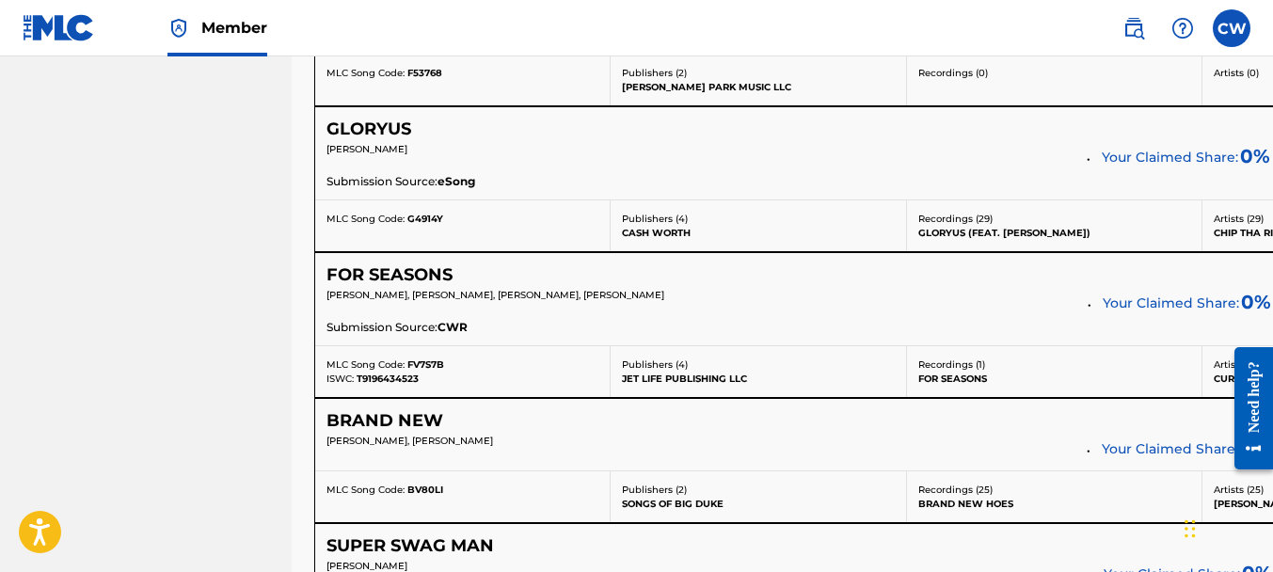
scroll to position [1684, 0]
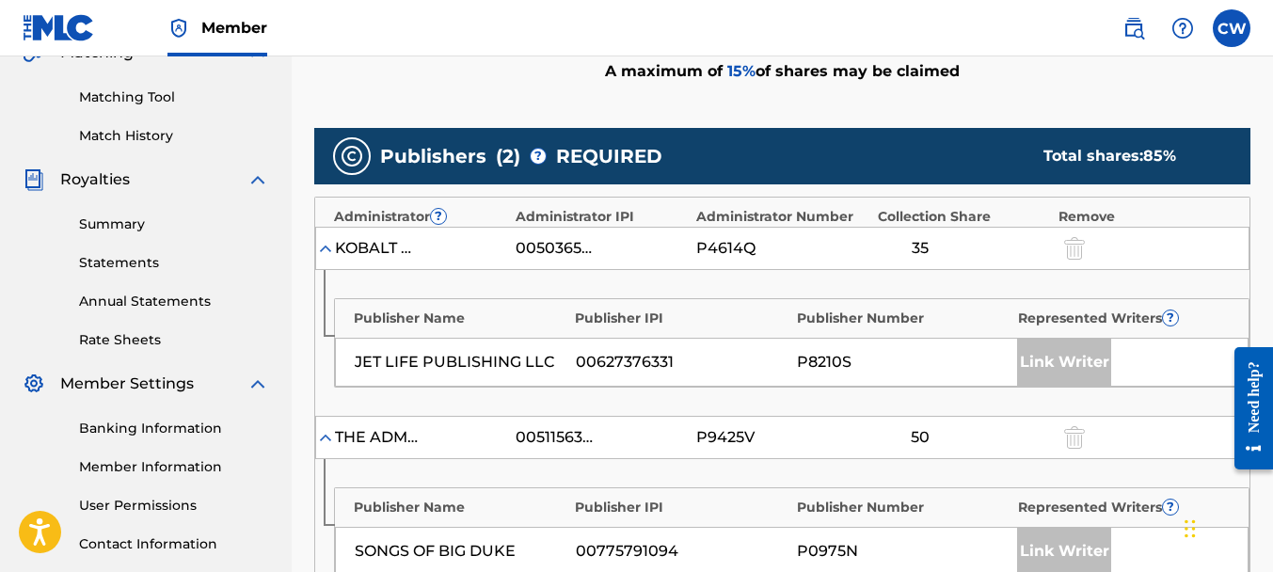
scroll to position [613, 0]
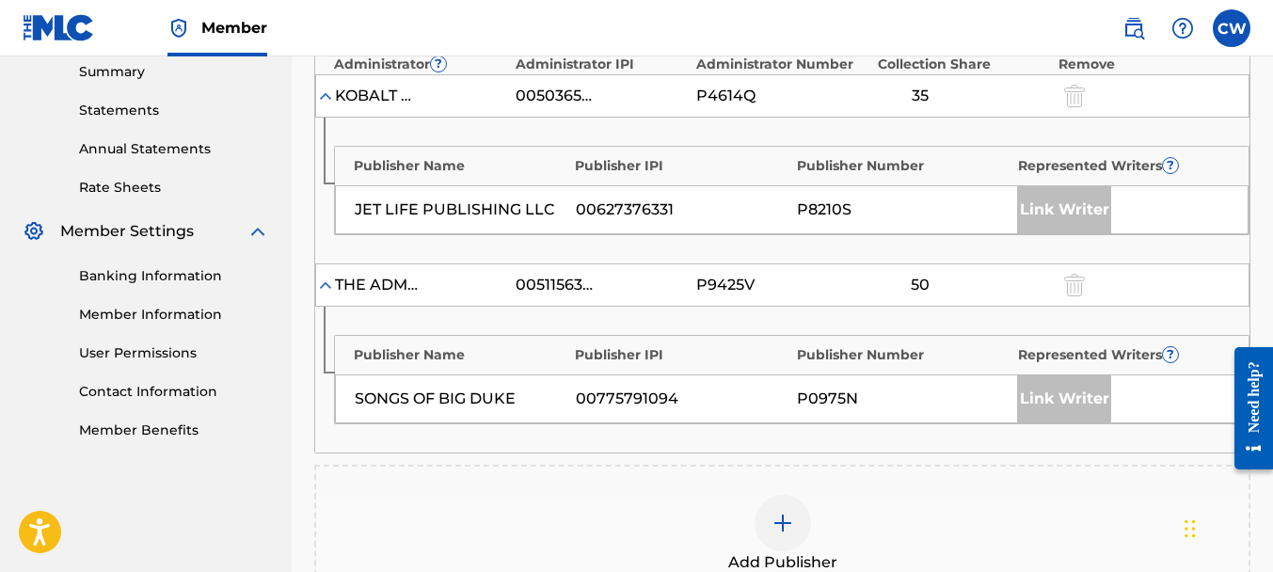
click at [768, 511] on div at bounding box center [783, 523] width 56 height 56
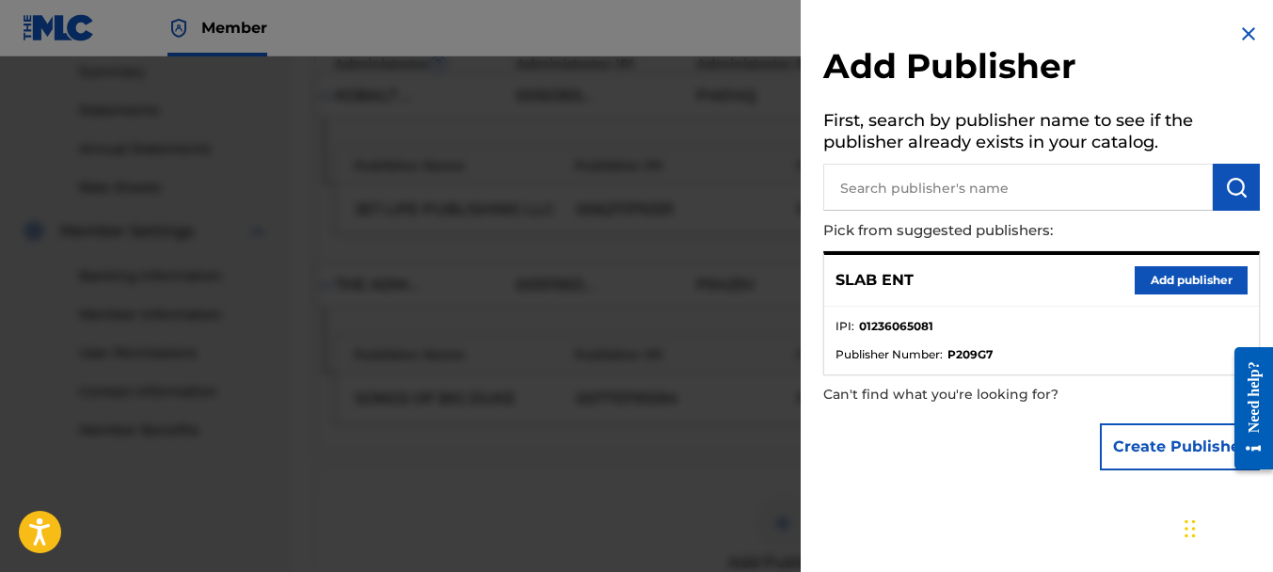
click at [1146, 274] on button "Add publisher" at bounding box center [1191, 280] width 113 height 28
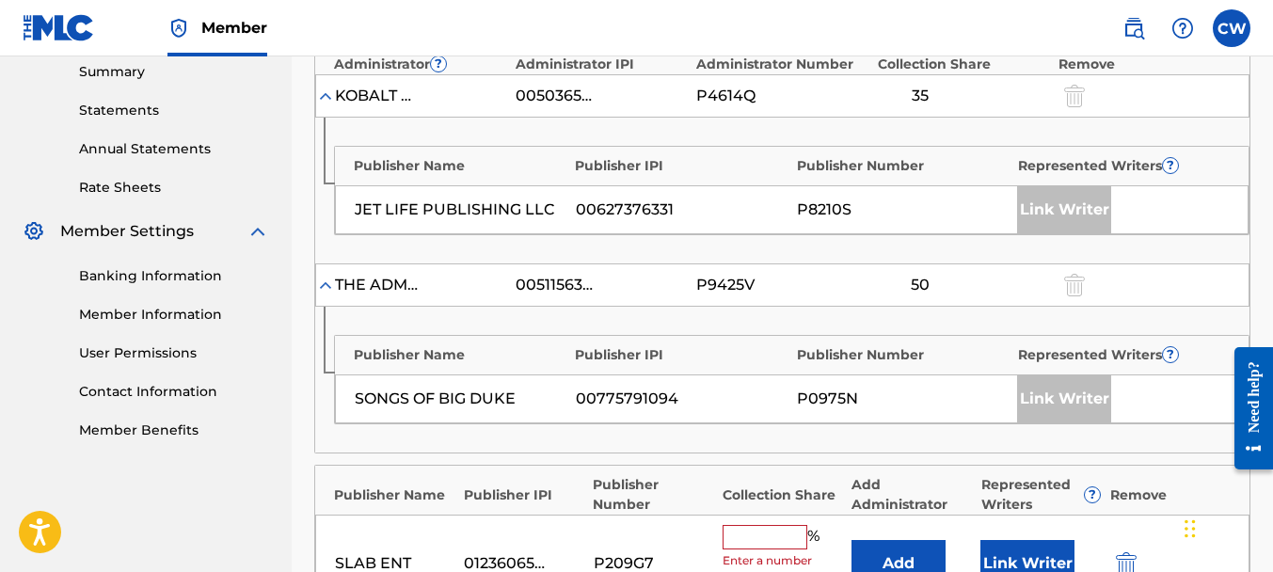
click at [767, 528] on input "text" at bounding box center [765, 537] width 85 height 24
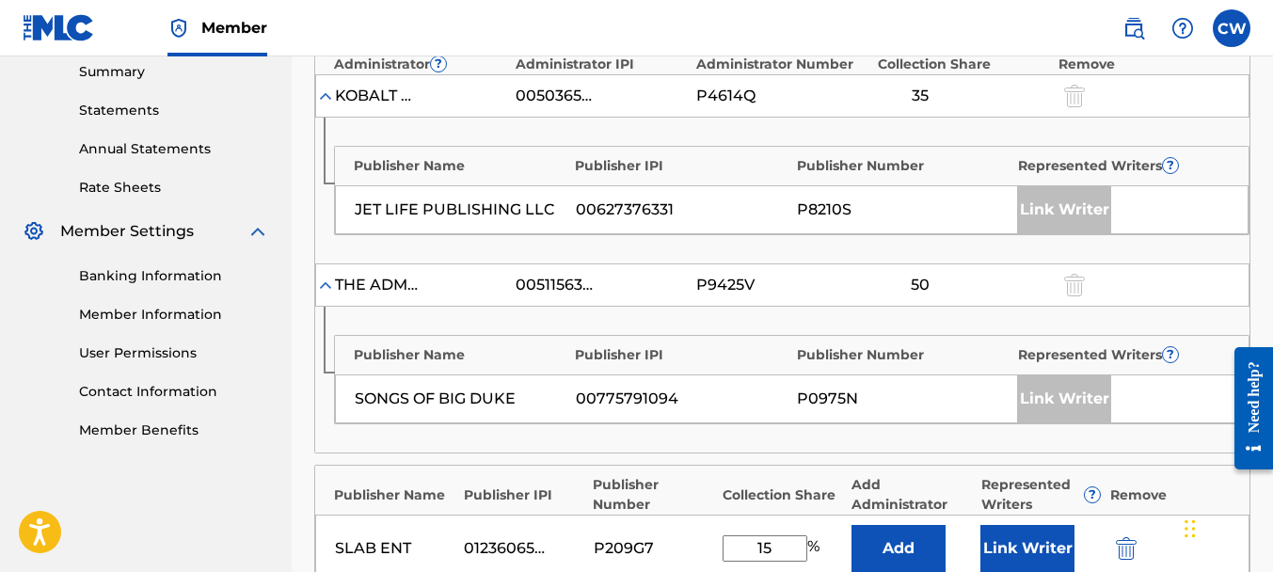
type input "15"
click at [1038, 541] on button "Link Writer" at bounding box center [1027, 548] width 94 height 47
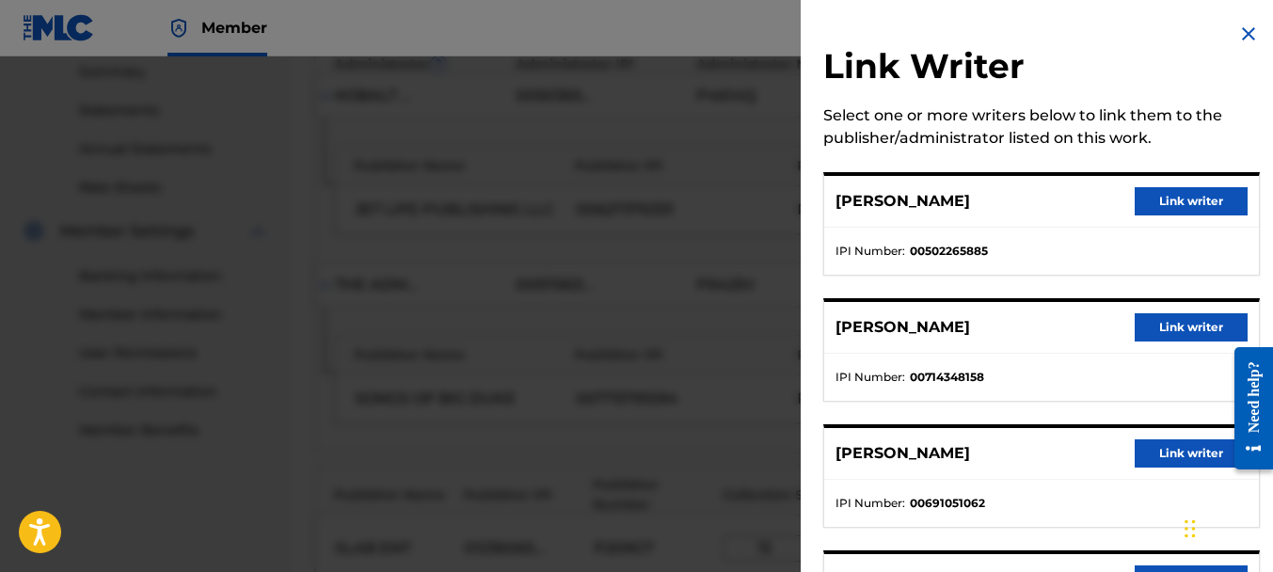
click at [1145, 444] on button "Link writer" at bounding box center [1191, 453] width 113 height 28
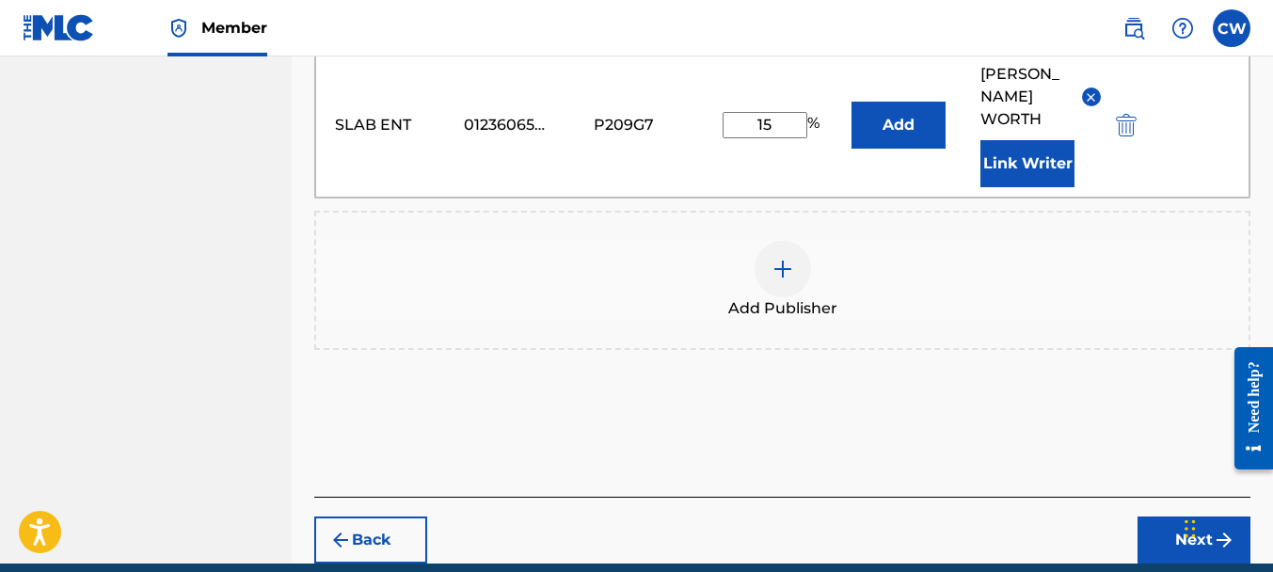
scroll to position [1111, 0]
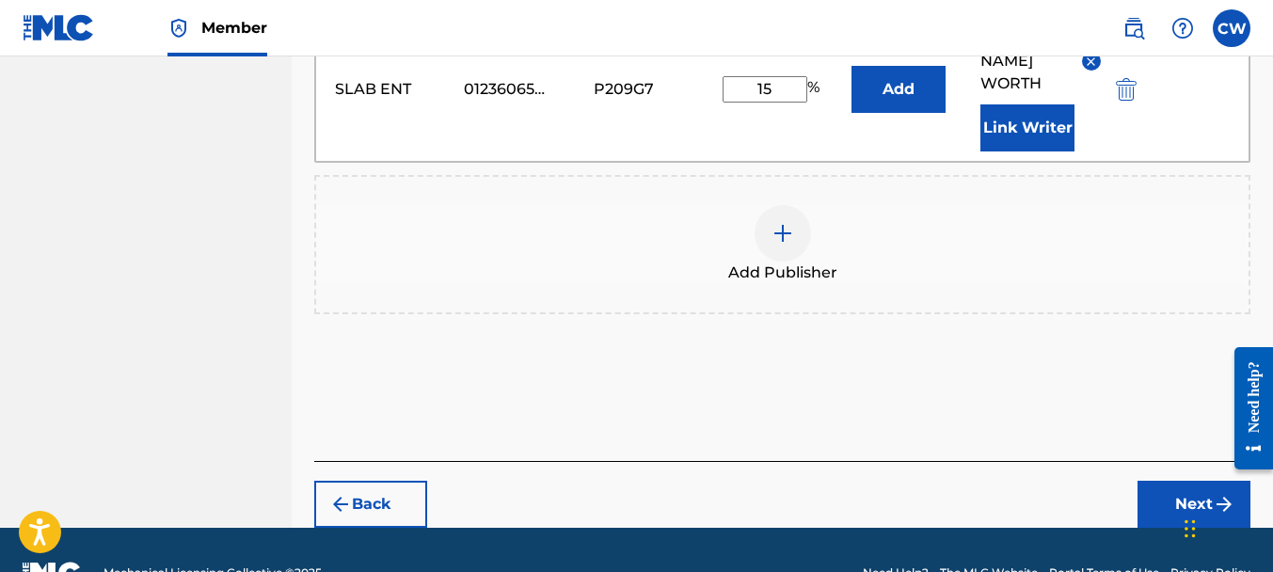
click at [1153, 481] on button "Next" at bounding box center [1193, 504] width 113 height 47
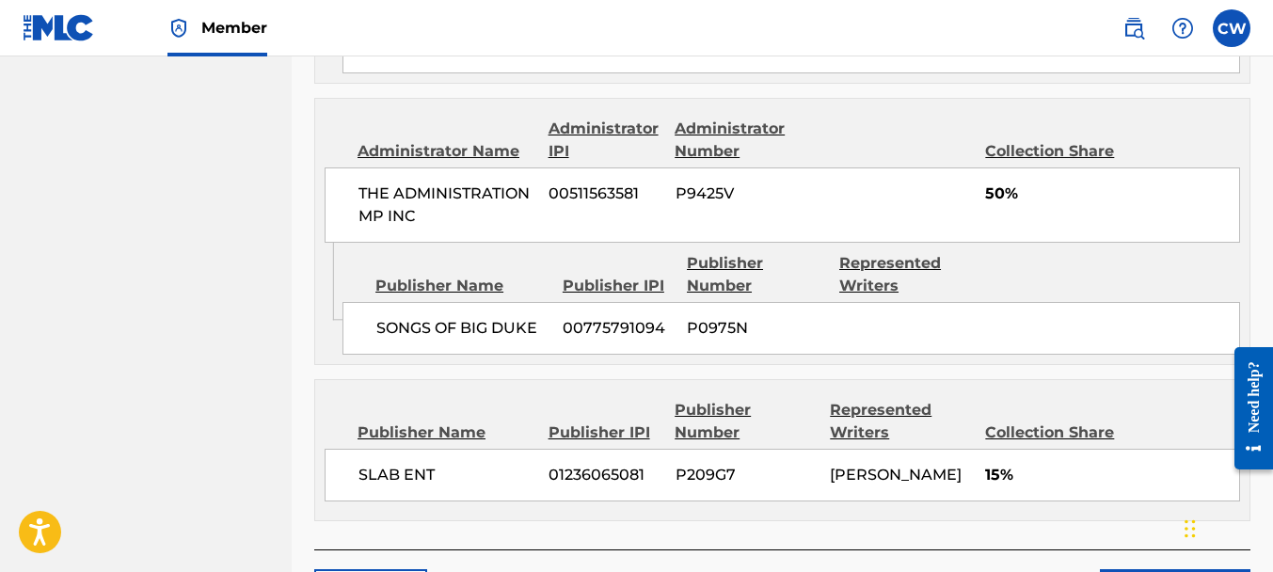
scroll to position [1242, 0]
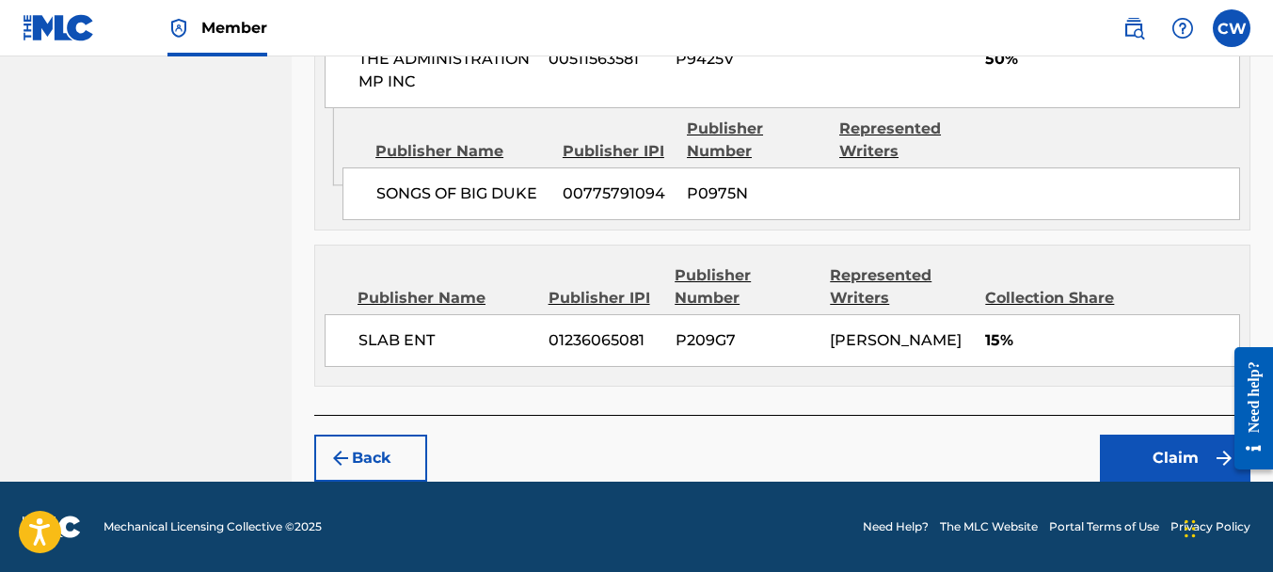
click at [1118, 452] on button "Claim" at bounding box center [1175, 458] width 151 height 47
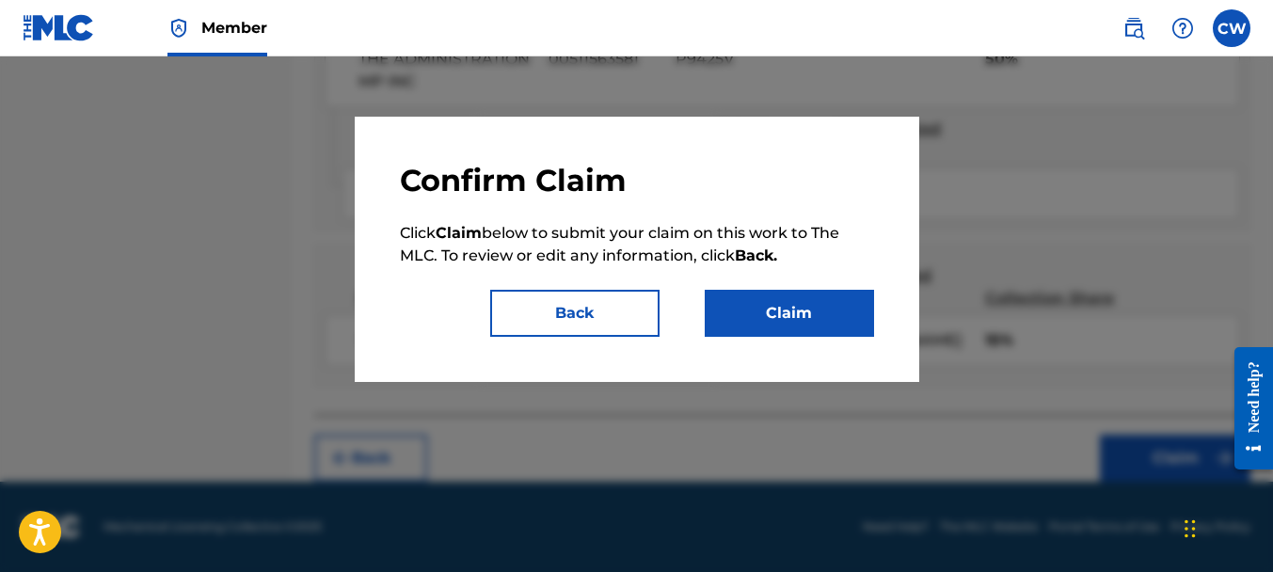
click at [835, 320] on button "Claim" at bounding box center [789, 313] width 169 height 47
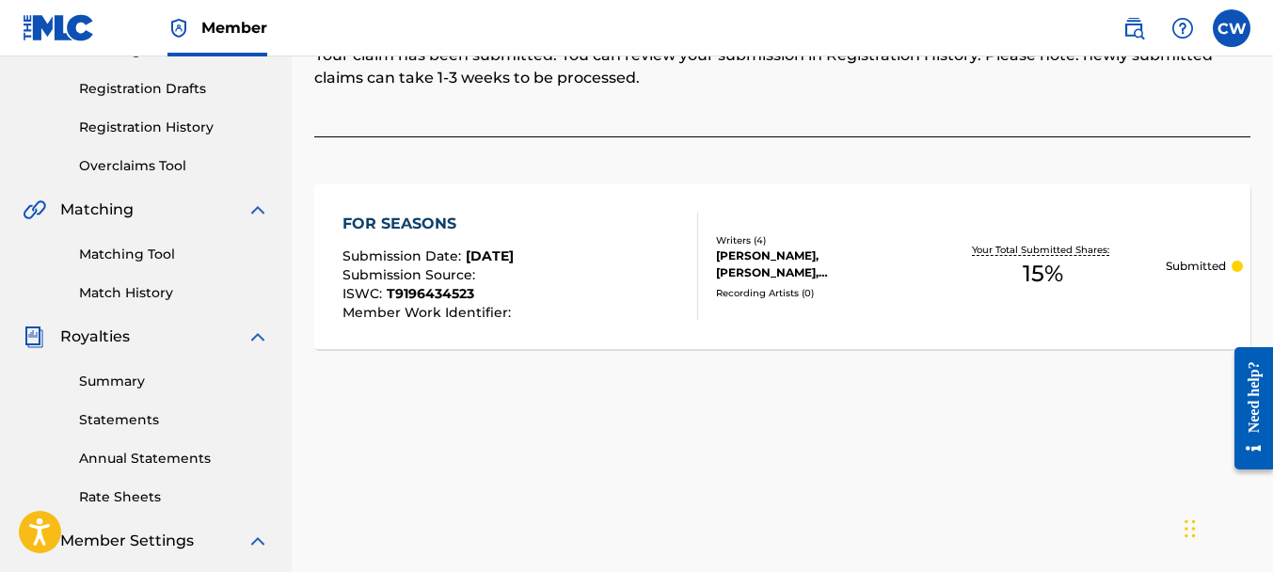
scroll to position [0, 0]
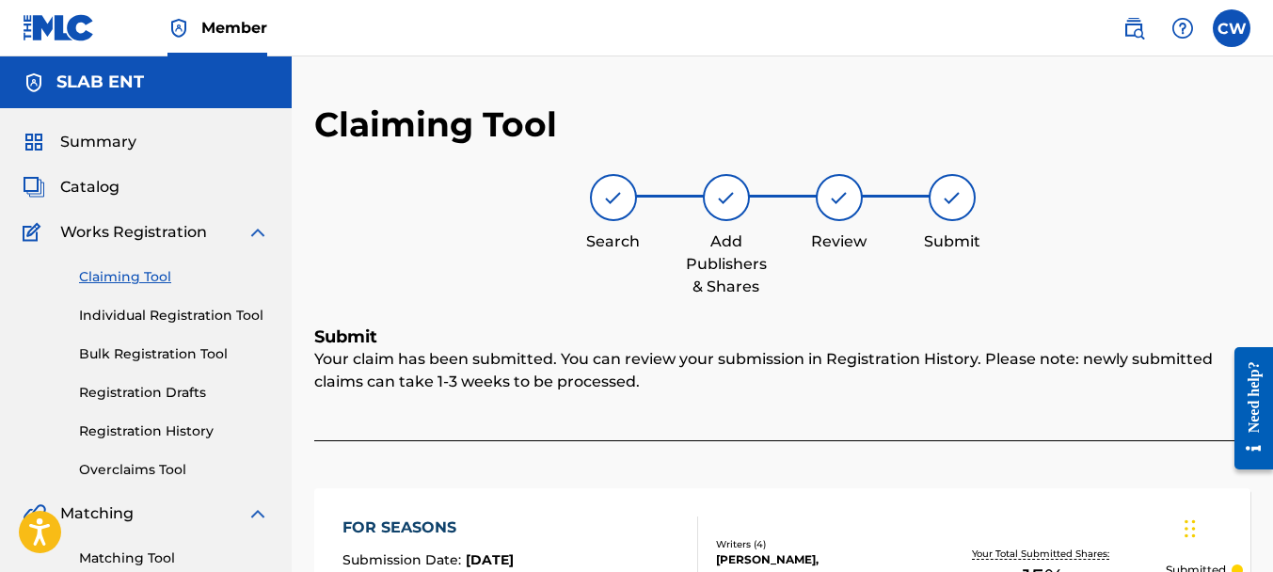
click at [133, 275] on link "Claiming Tool" at bounding box center [174, 277] width 190 height 20
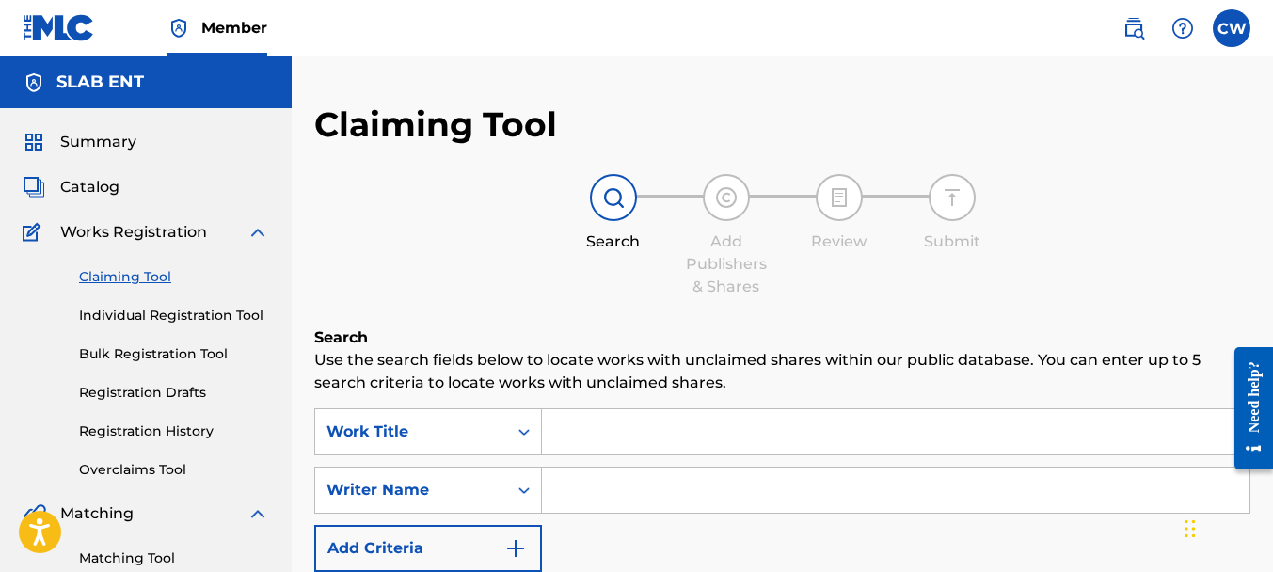
scroll to position [160, 0]
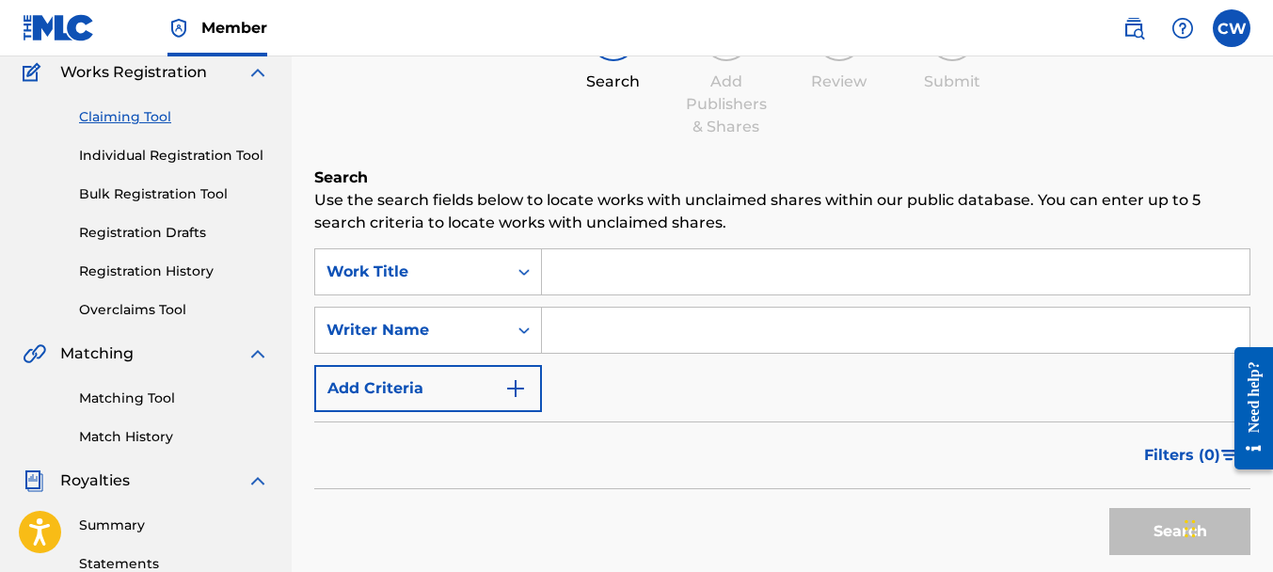
click at [644, 342] on input "Search Form" at bounding box center [896, 330] width 708 height 45
paste input "[PERSON_NAME]"
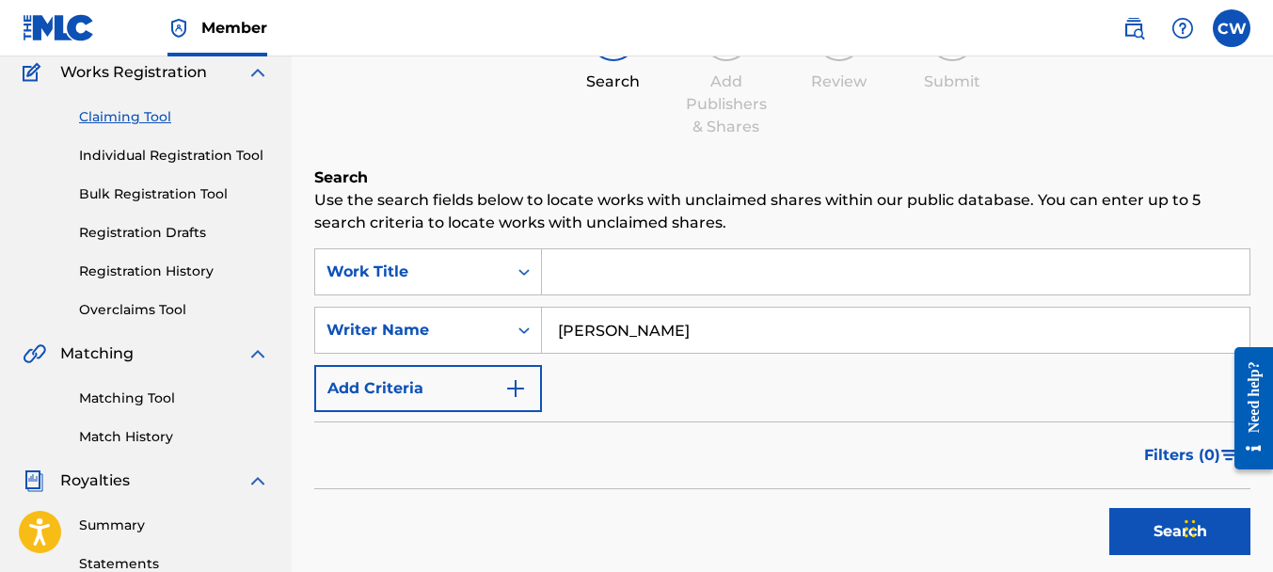
type input "[PERSON_NAME]"
click at [1135, 538] on button "Search" at bounding box center [1179, 531] width 141 height 47
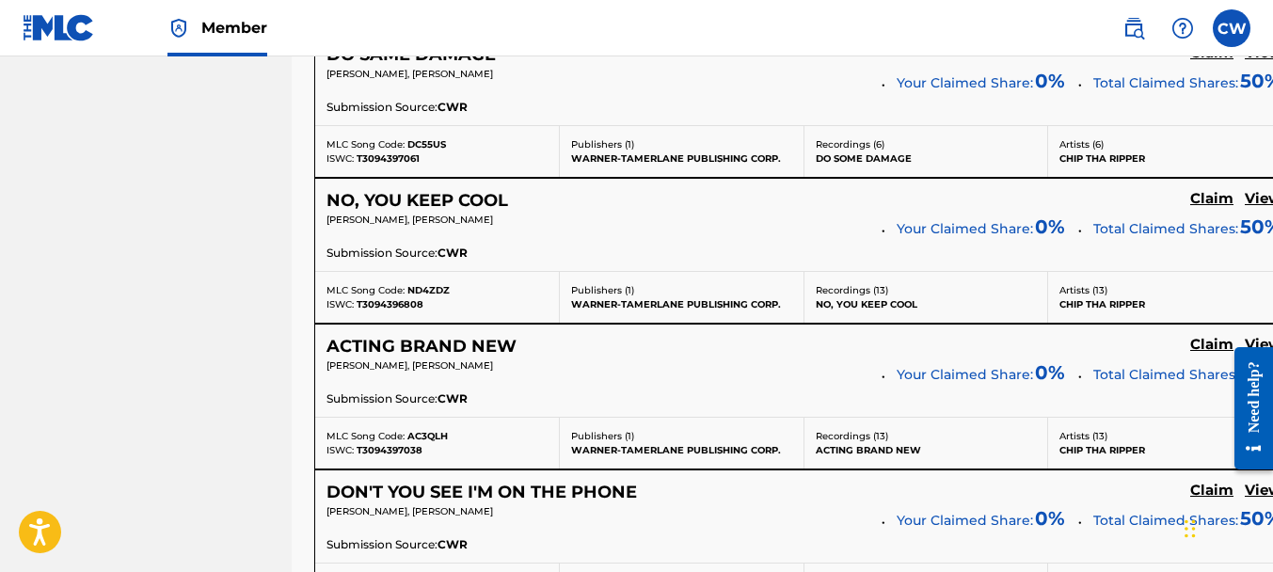
scroll to position [7659, 0]
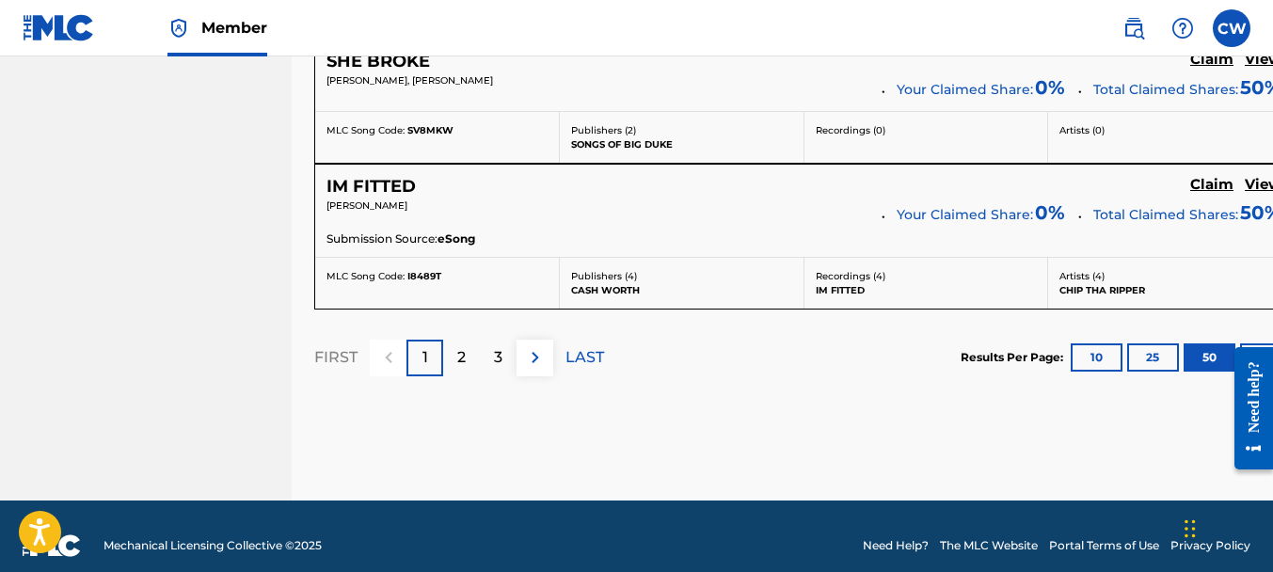
click at [463, 346] on p "2" at bounding box center [461, 357] width 8 height 23
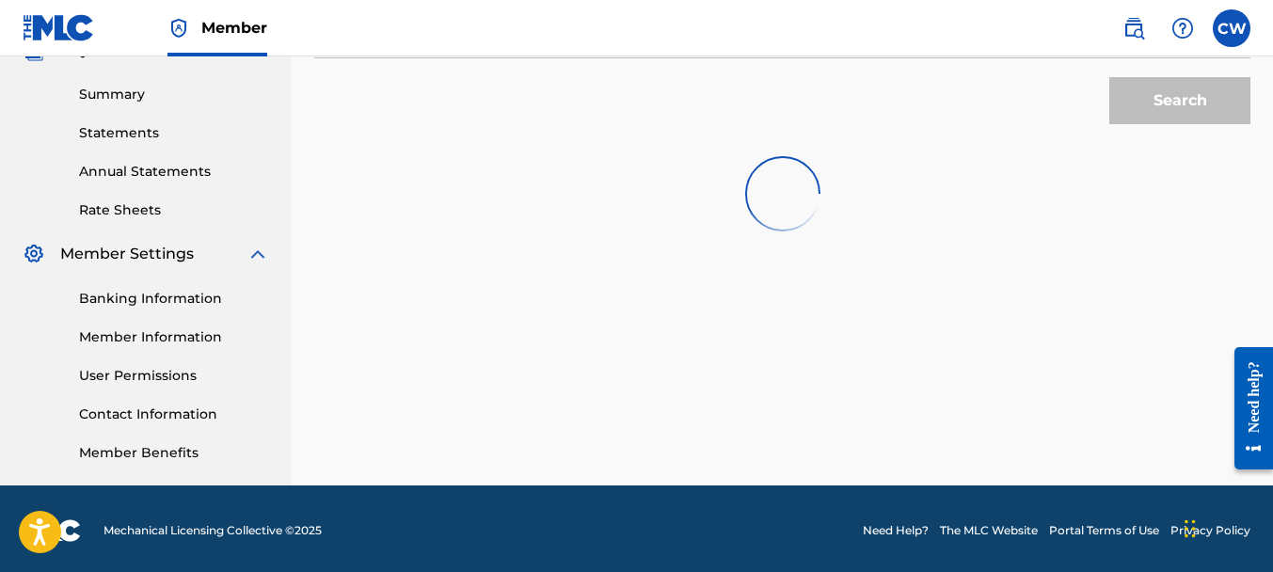
scroll to position [261, 0]
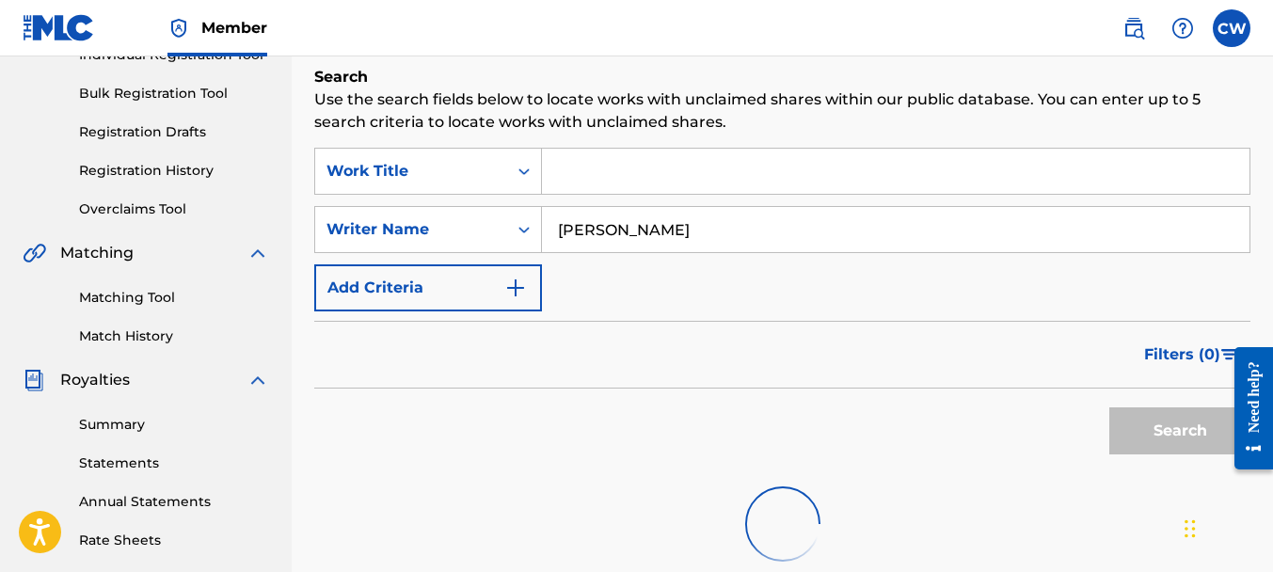
click at [1119, 423] on div "Search" at bounding box center [1175, 426] width 151 height 75
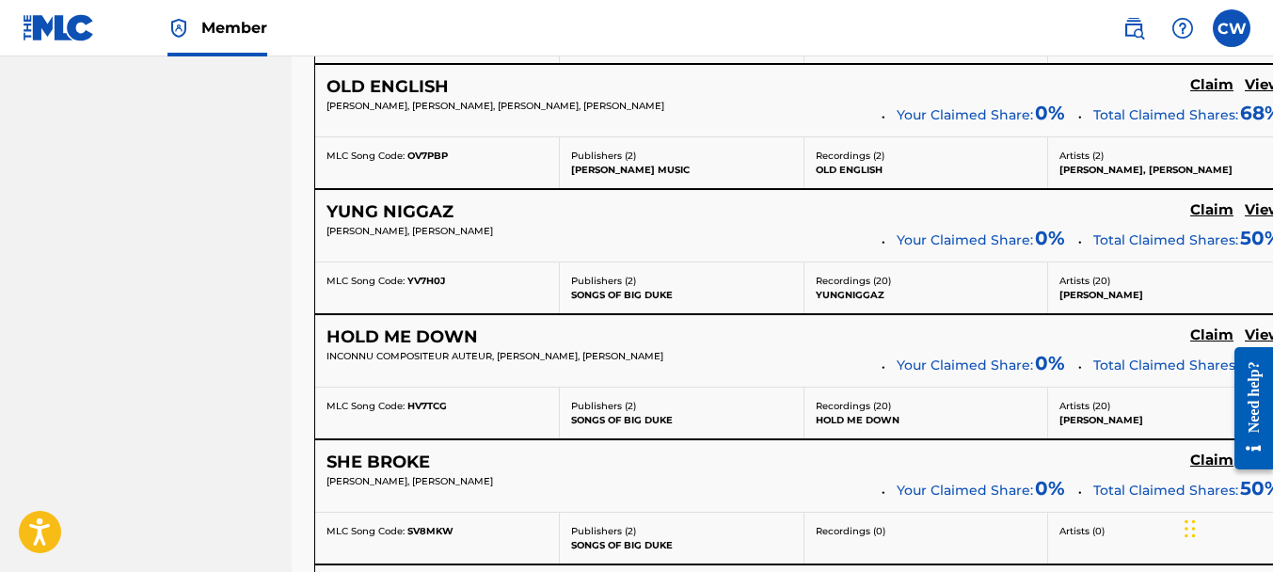
scroll to position [7659, 0]
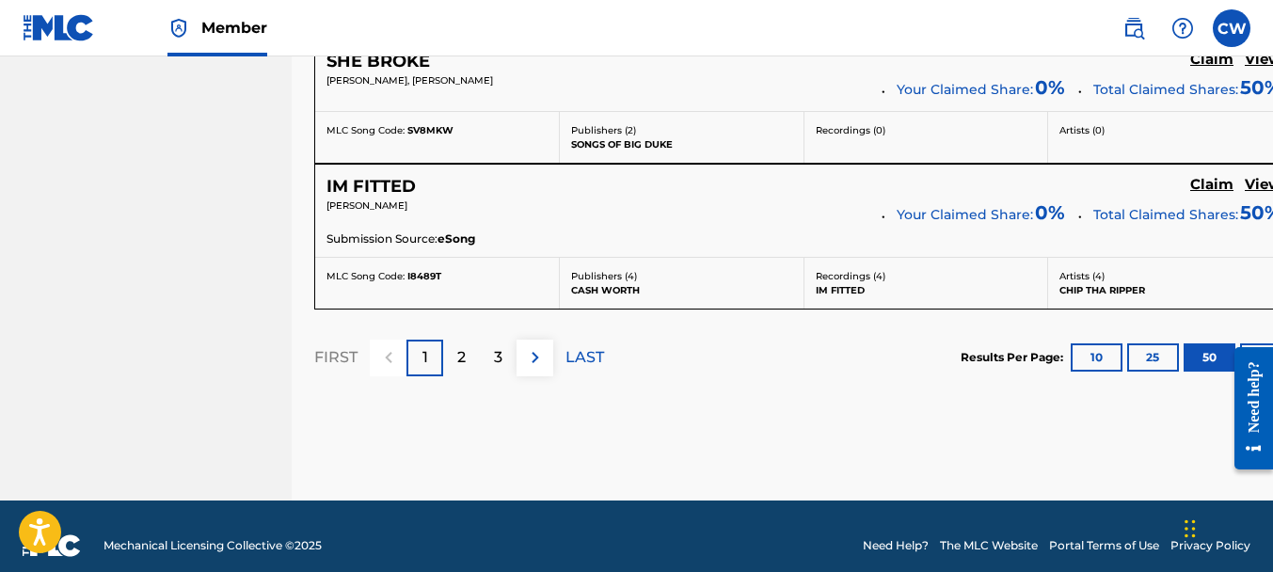
click at [469, 340] on div "2" at bounding box center [461, 358] width 37 height 37
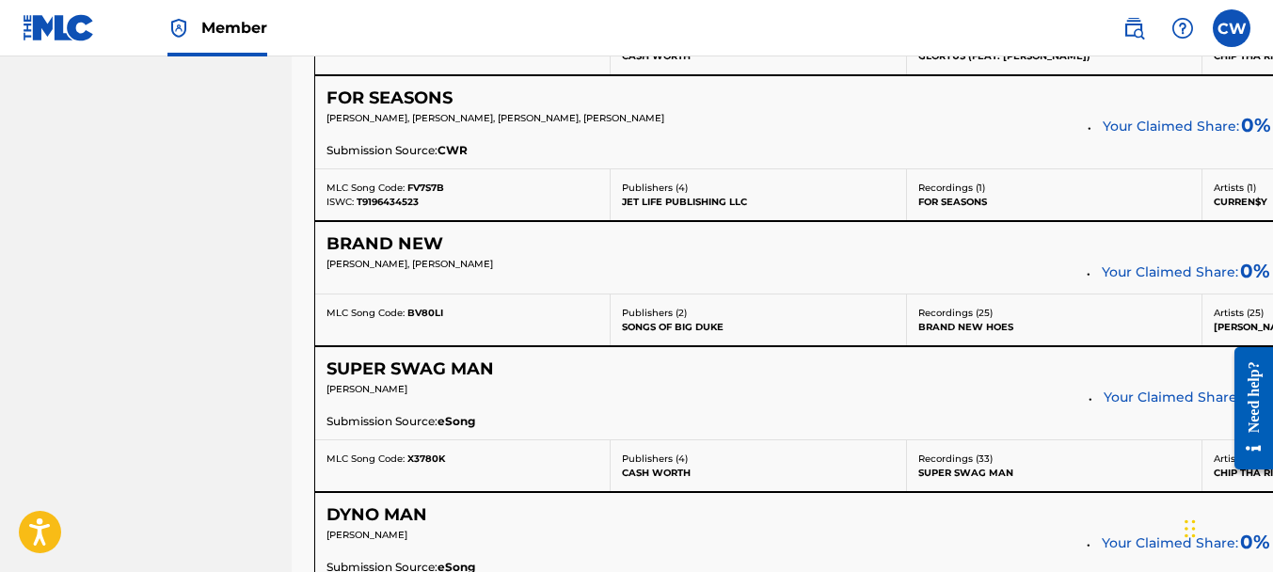
scroll to position [1931, 0]
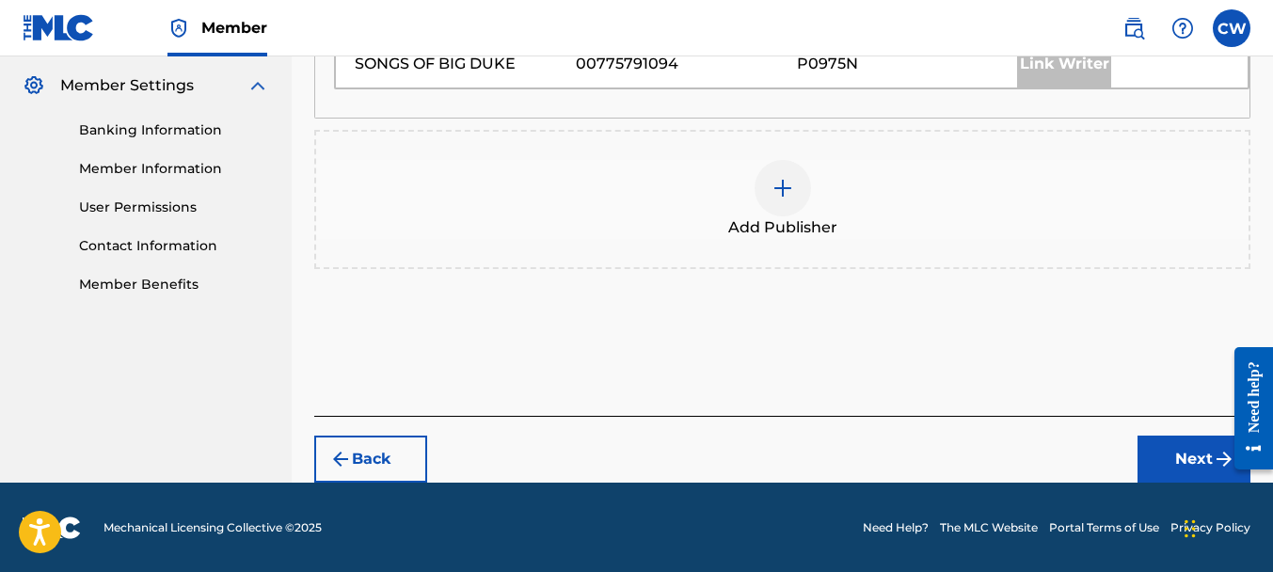
click at [793, 183] on img at bounding box center [782, 188] width 23 height 23
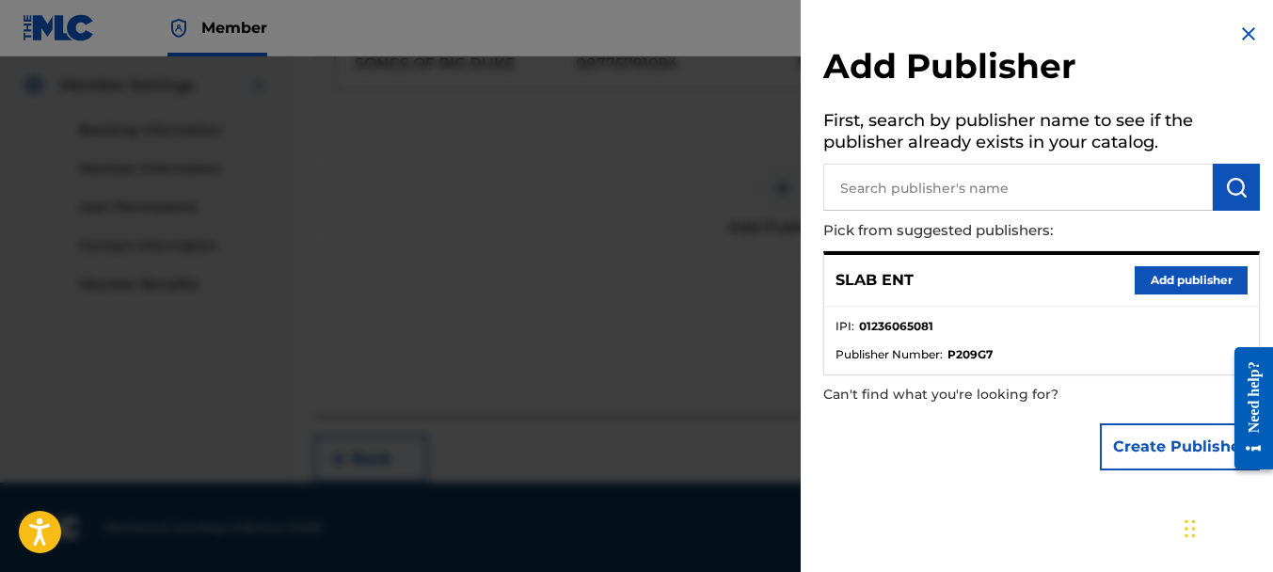
click at [1174, 287] on button "Add publisher" at bounding box center [1191, 280] width 113 height 28
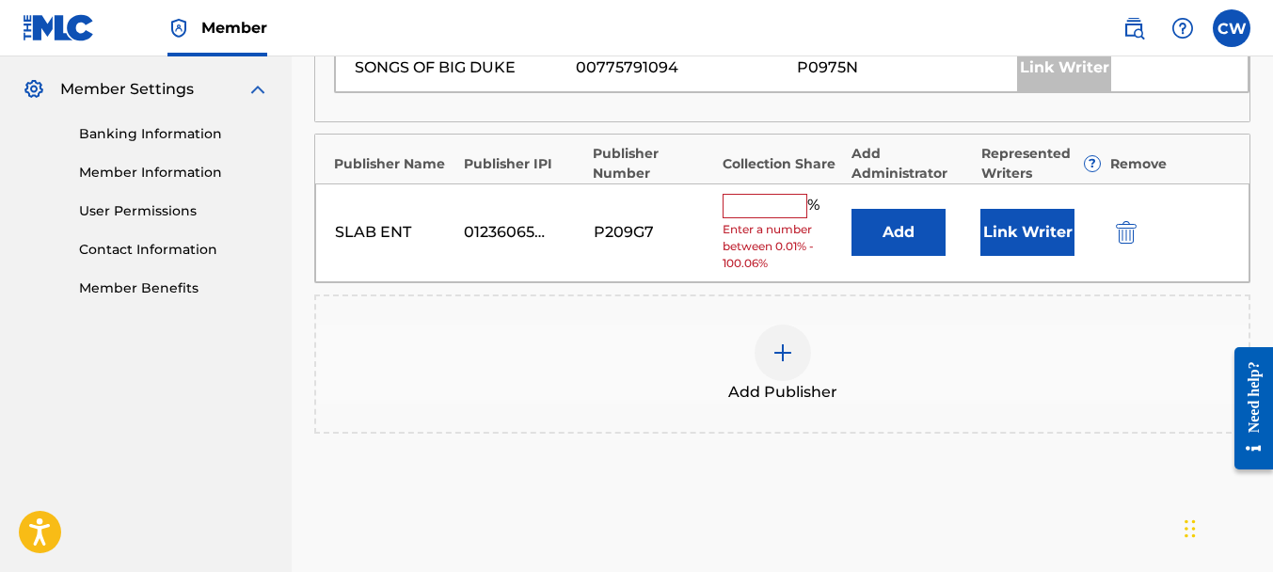
scroll to position [708, 0]
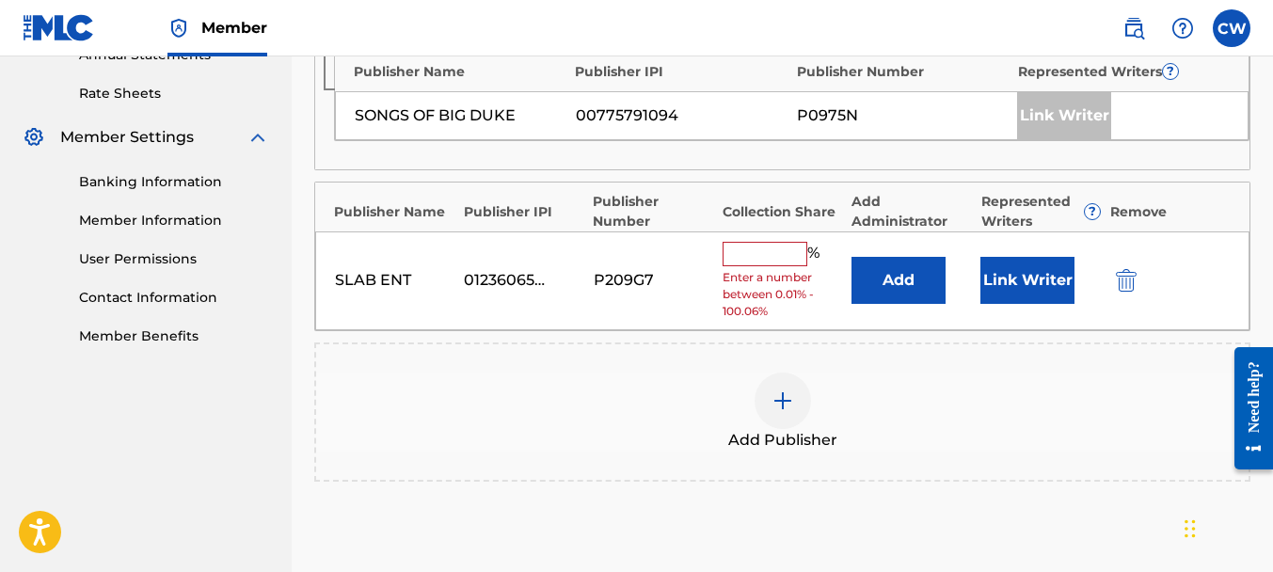
click at [758, 251] on input "text" at bounding box center [765, 254] width 85 height 24
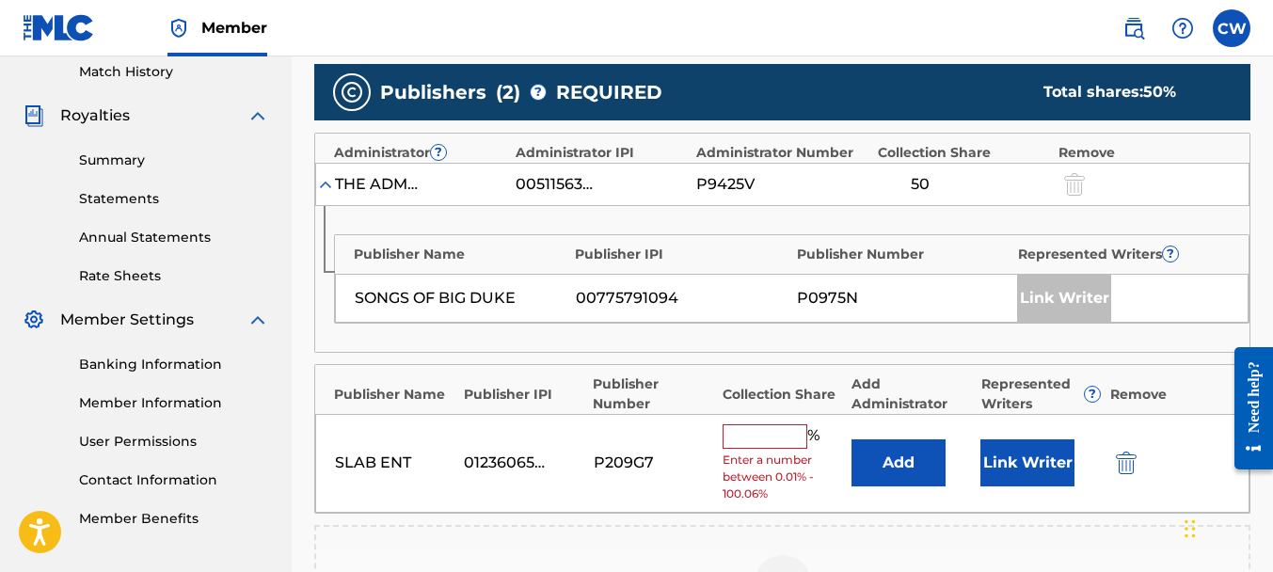
scroll to position [646, 0]
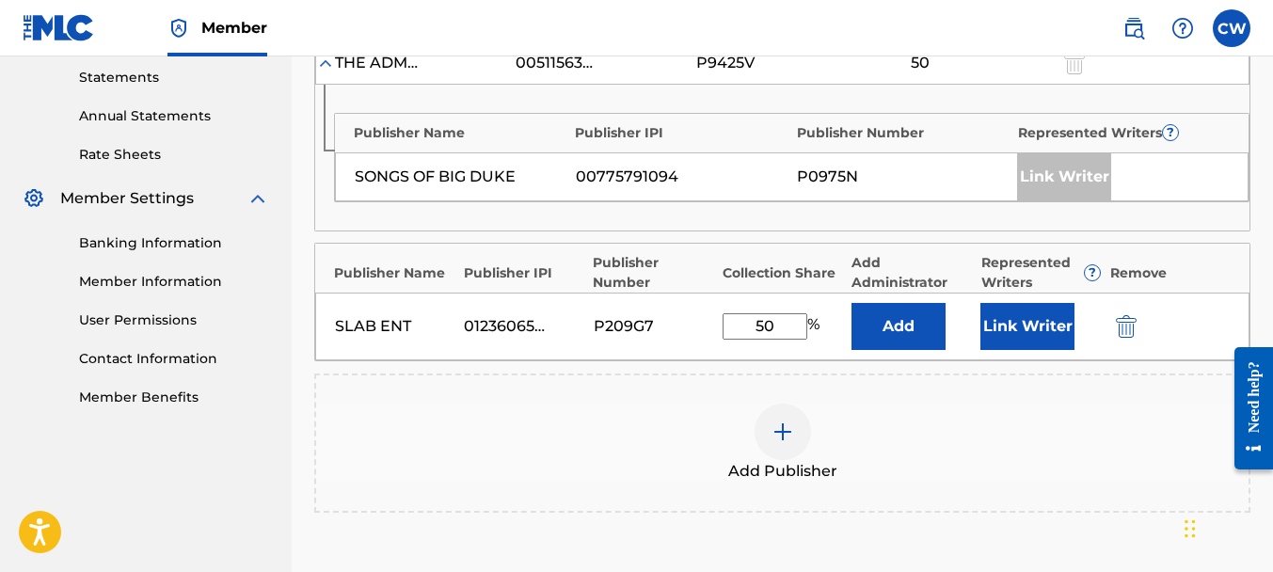
type input "50"
click at [1035, 315] on button "Link Writer" at bounding box center [1027, 326] width 94 height 47
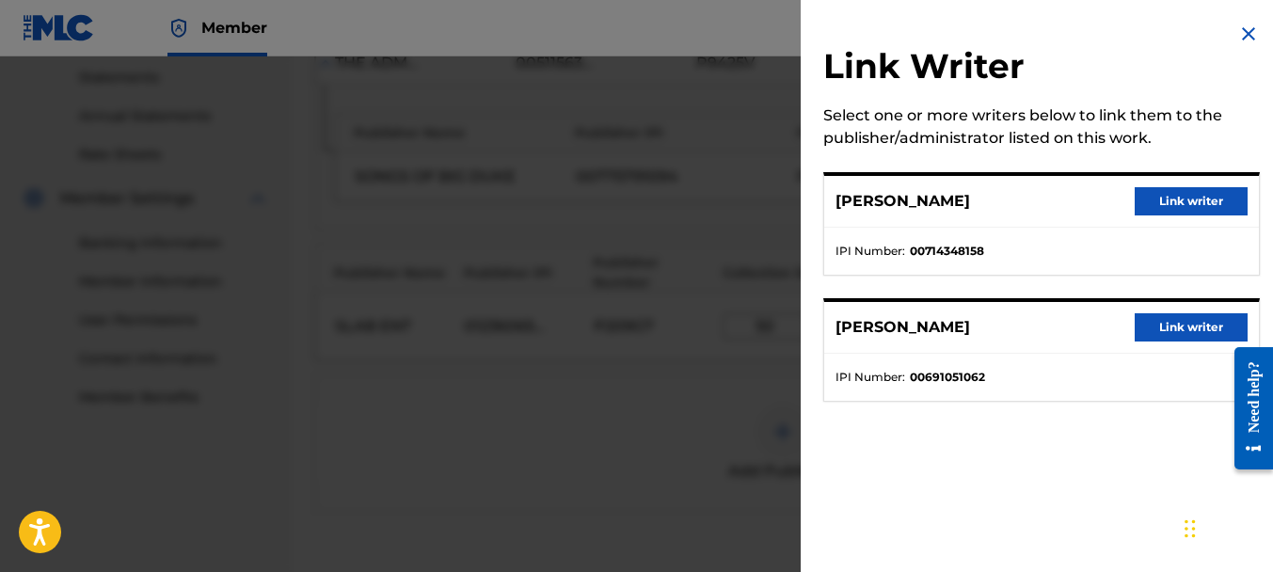
click at [1169, 325] on button "Link writer" at bounding box center [1191, 327] width 113 height 28
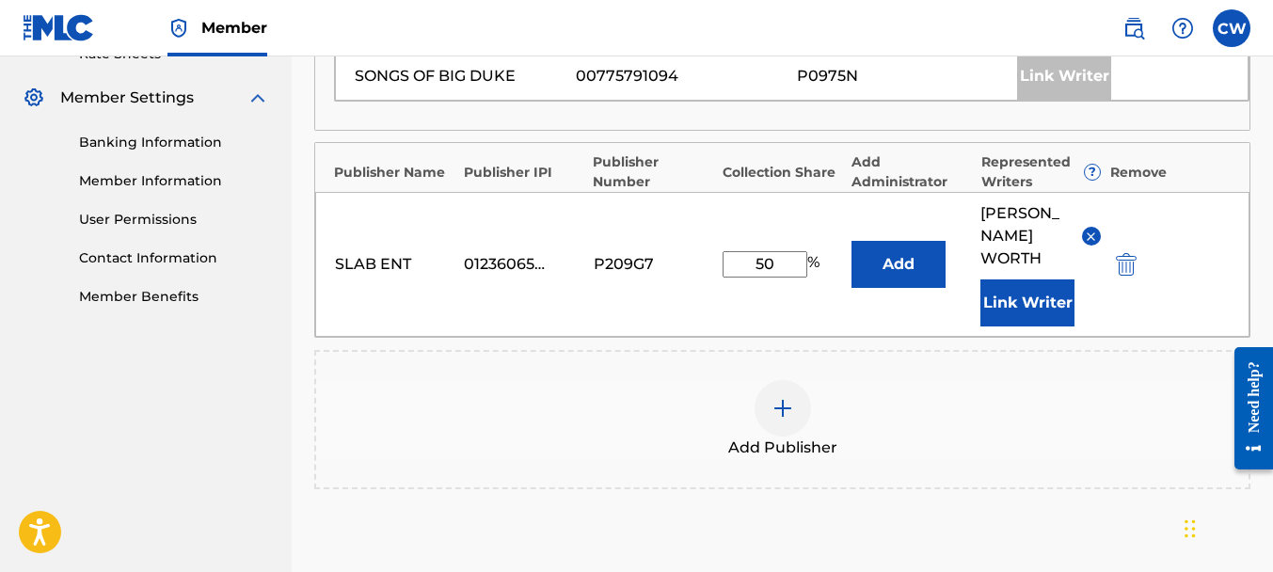
scroll to position [875, 0]
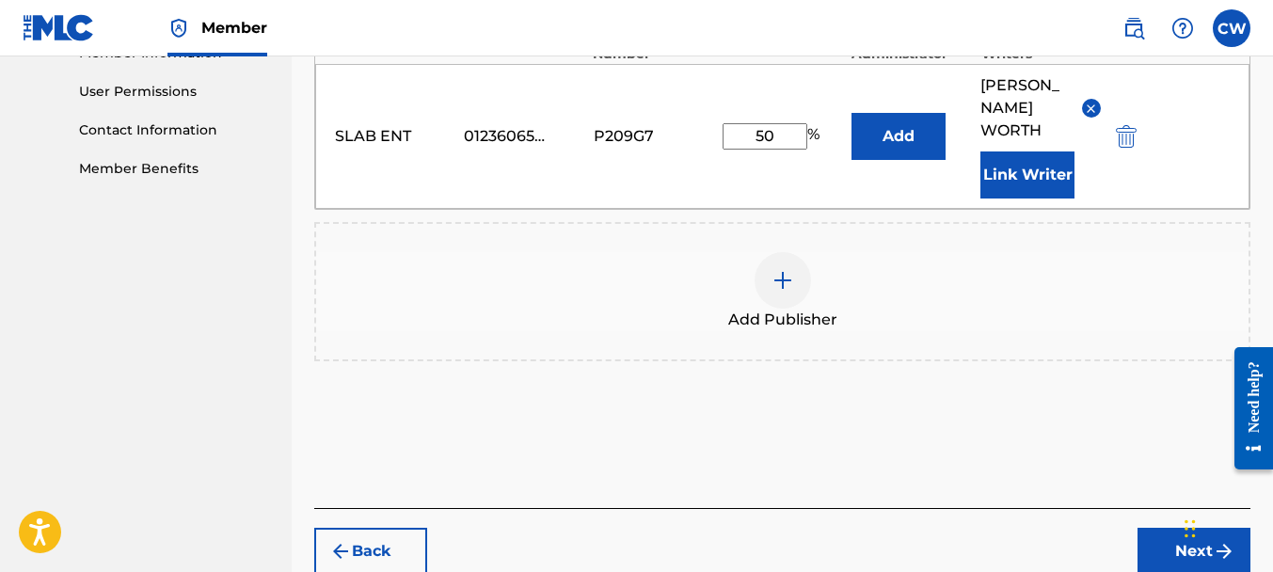
click at [1159, 528] on button "Next" at bounding box center [1193, 551] width 113 height 47
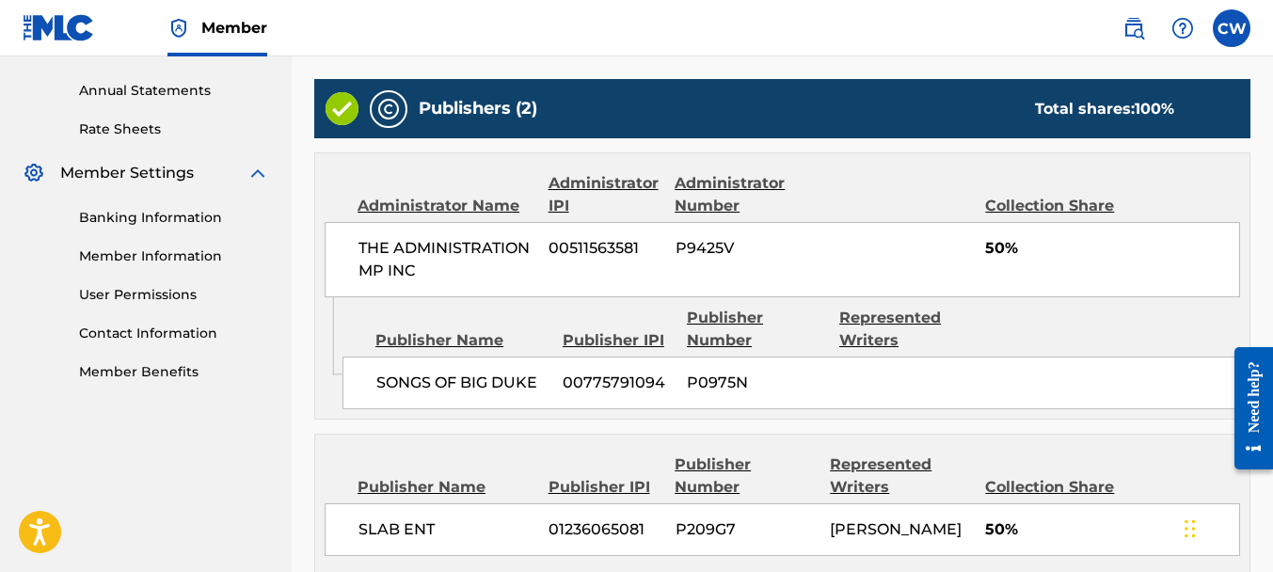
scroll to position [883, 0]
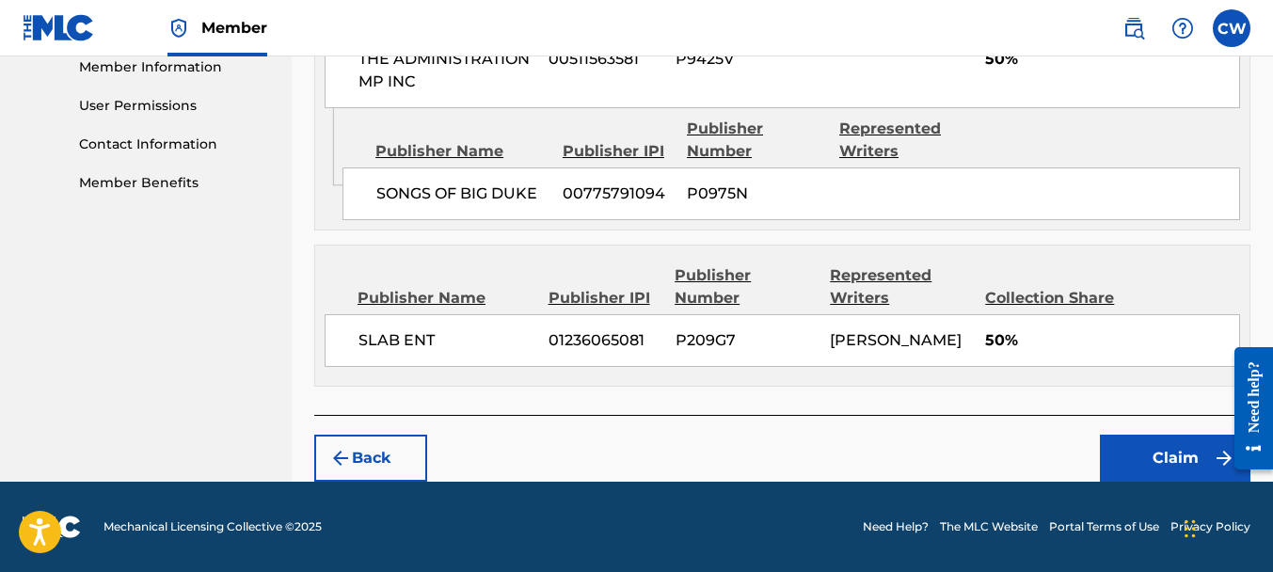
click at [1111, 441] on button "Claim" at bounding box center [1175, 458] width 151 height 47
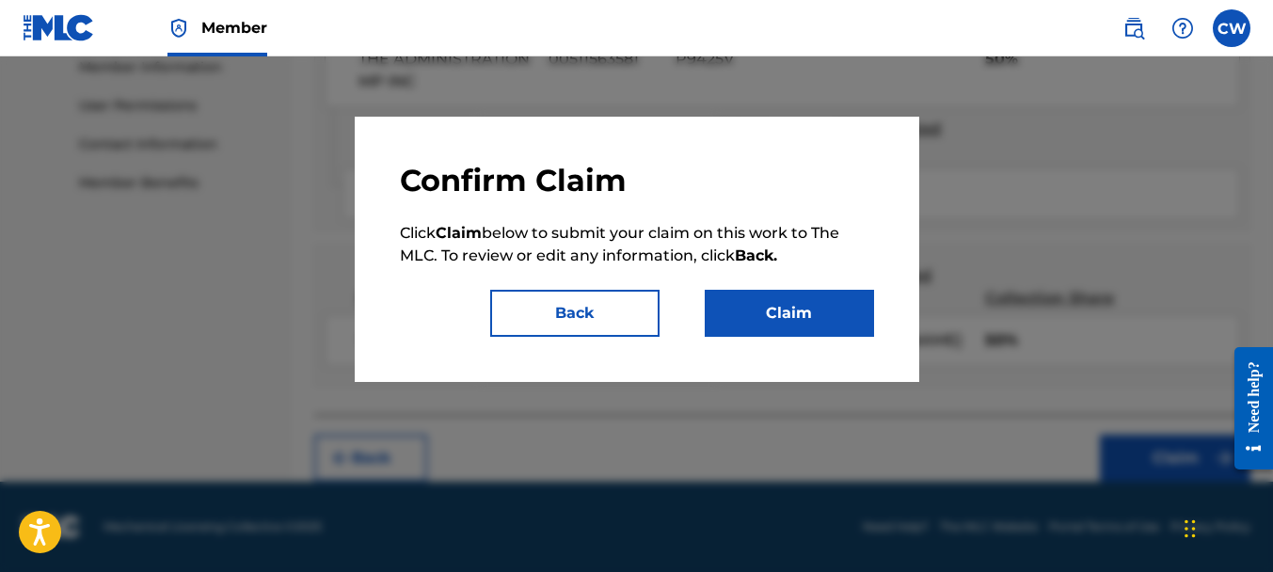
click at [828, 315] on button "Claim" at bounding box center [789, 313] width 169 height 47
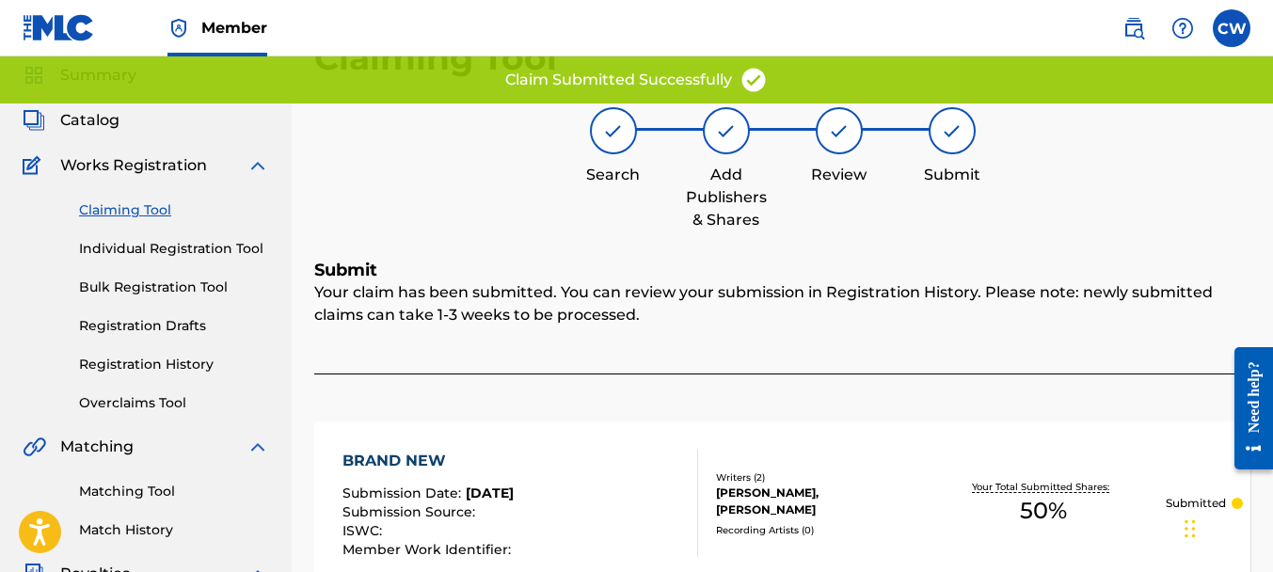
scroll to position [0, 0]
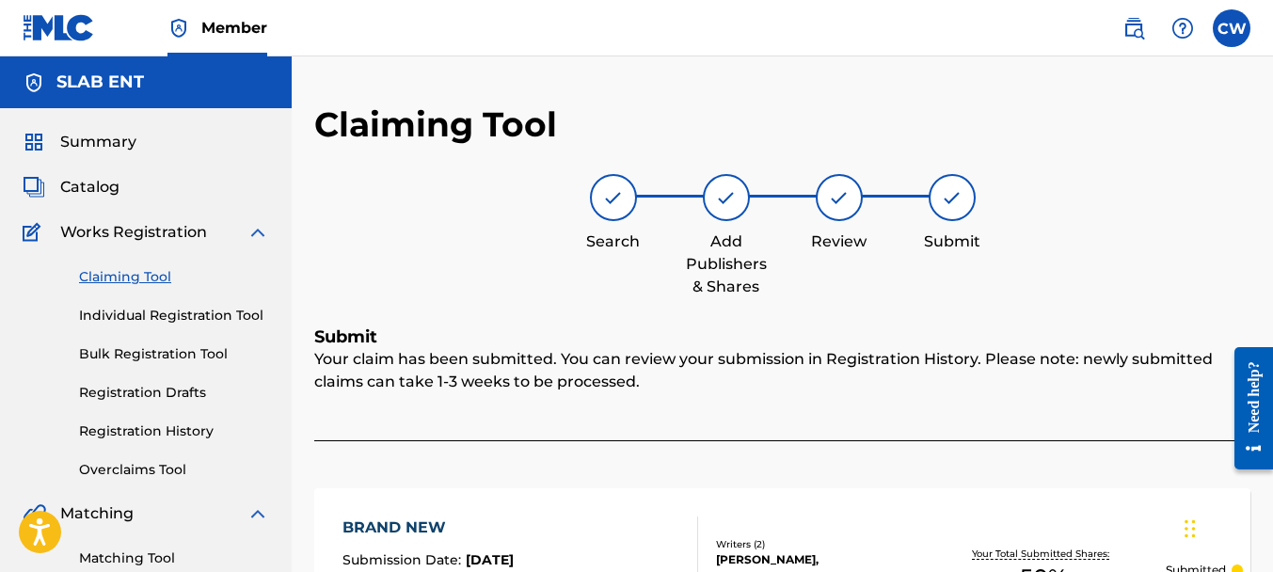
click at [123, 275] on link "Claiming Tool" at bounding box center [174, 277] width 190 height 20
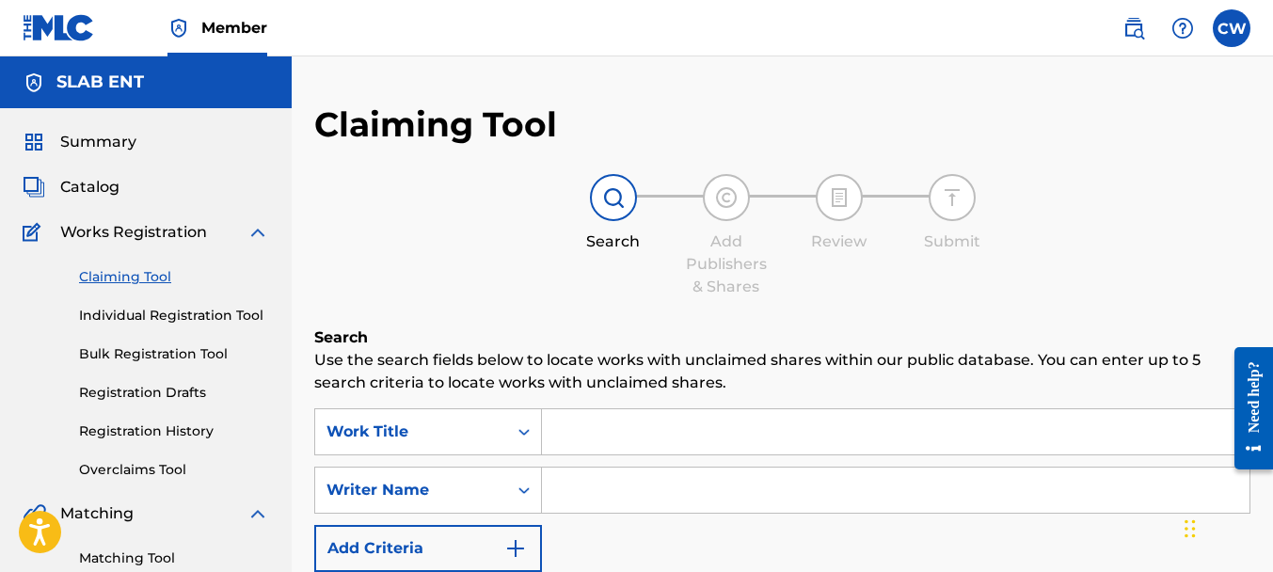
click at [646, 505] on input "Search Form" at bounding box center [896, 490] width 708 height 45
paste input "[PERSON_NAME]"
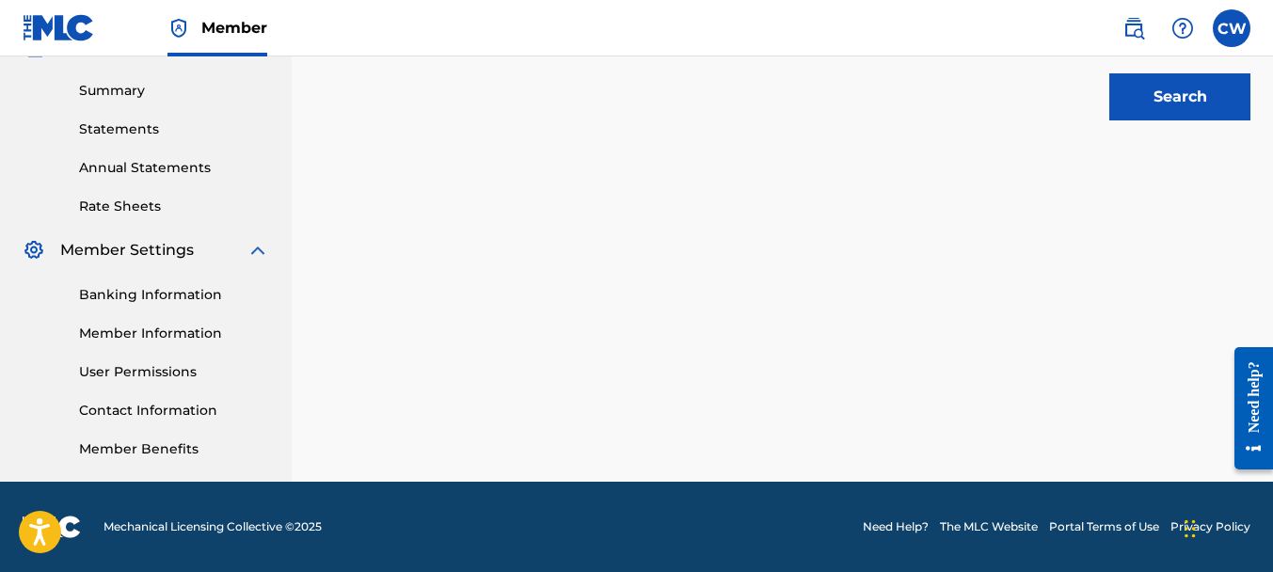
type input "[PERSON_NAME]"
click at [1120, 100] on button "Search" at bounding box center [1179, 96] width 141 height 47
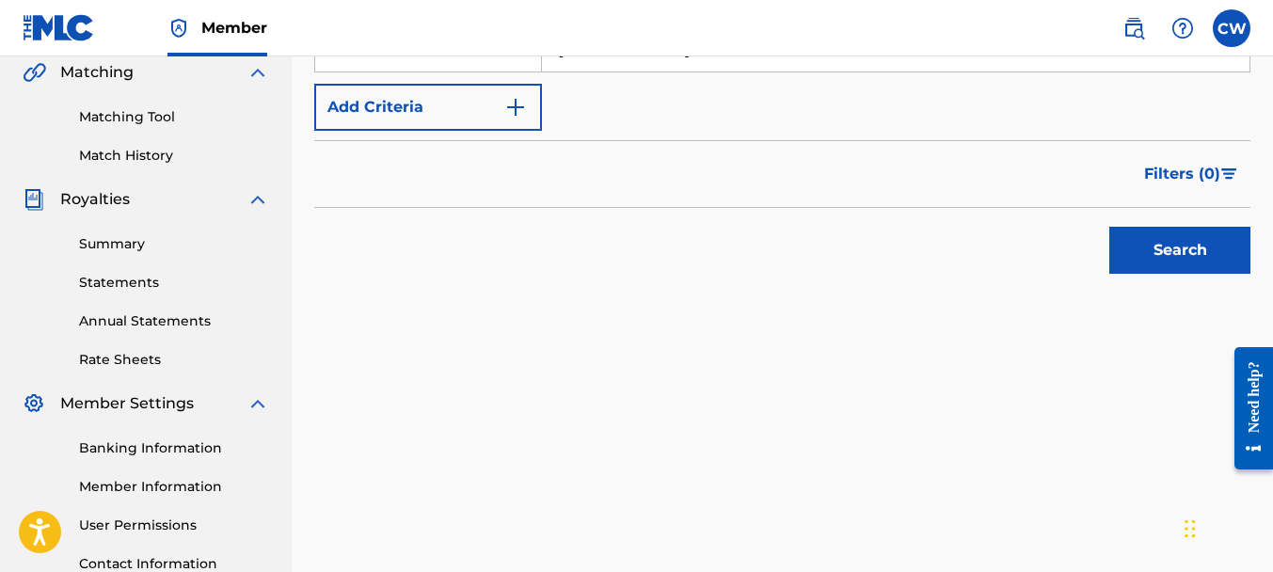
click at [1121, 269] on button "Search" at bounding box center [1179, 250] width 141 height 47
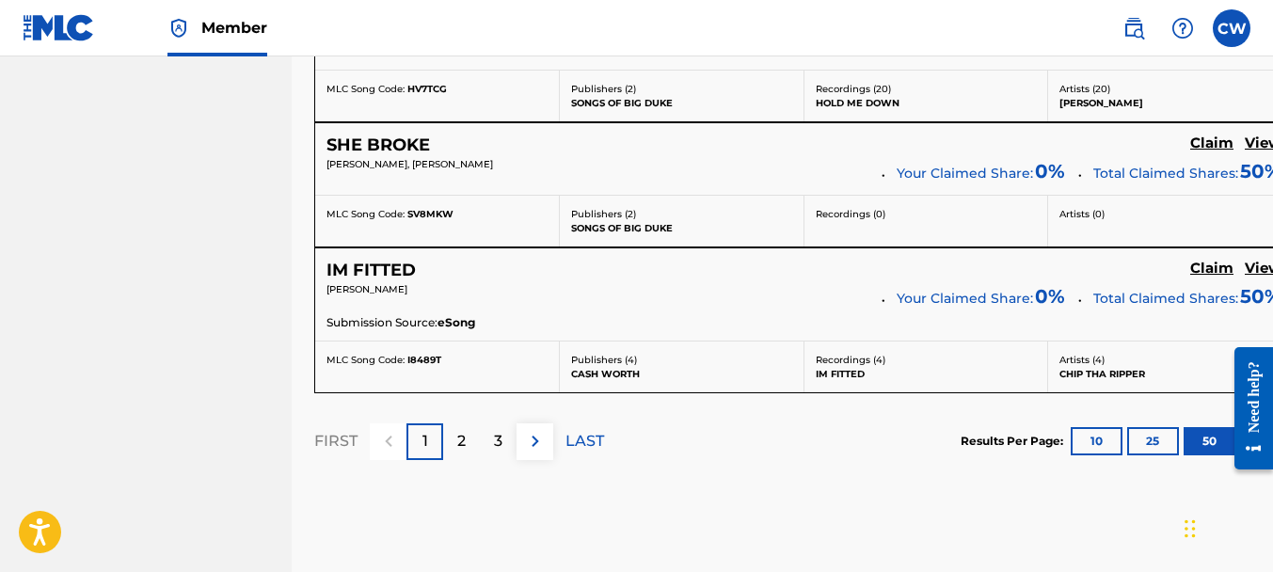
scroll to position [7659, 0]
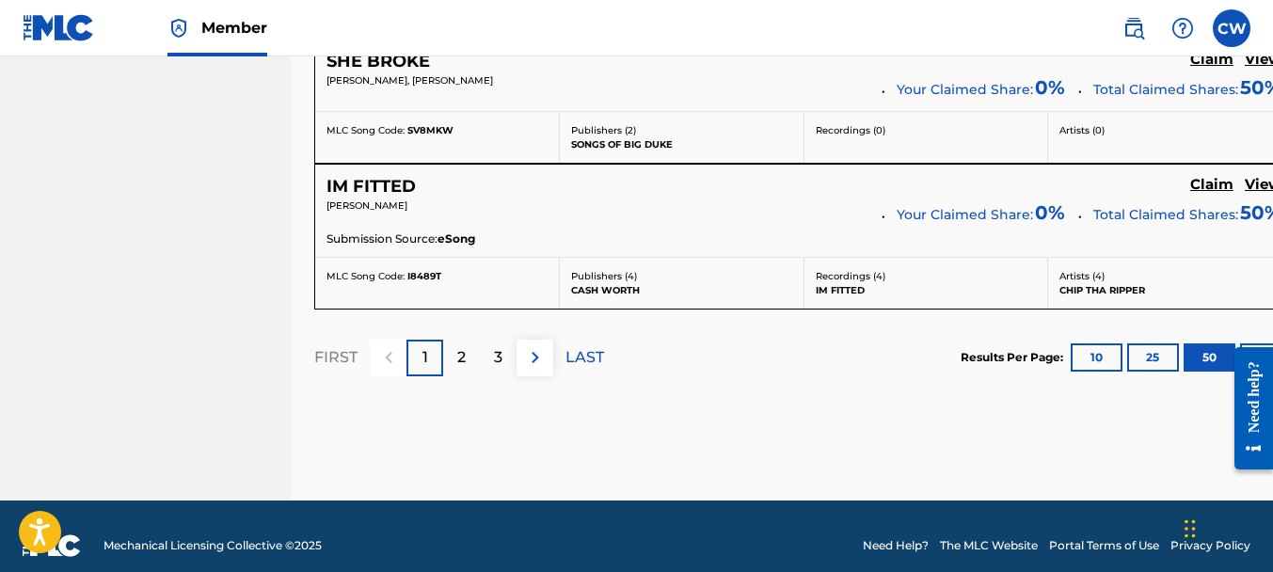
click at [471, 340] on div "2" at bounding box center [461, 358] width 37 height 37
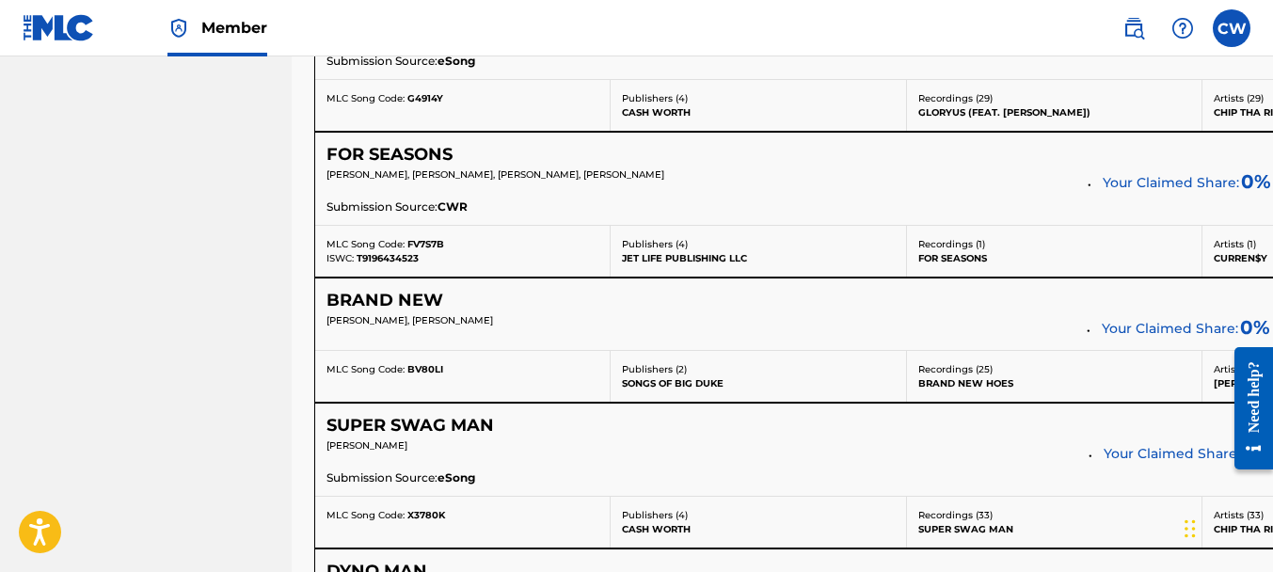
scroll to position [1992, 0]
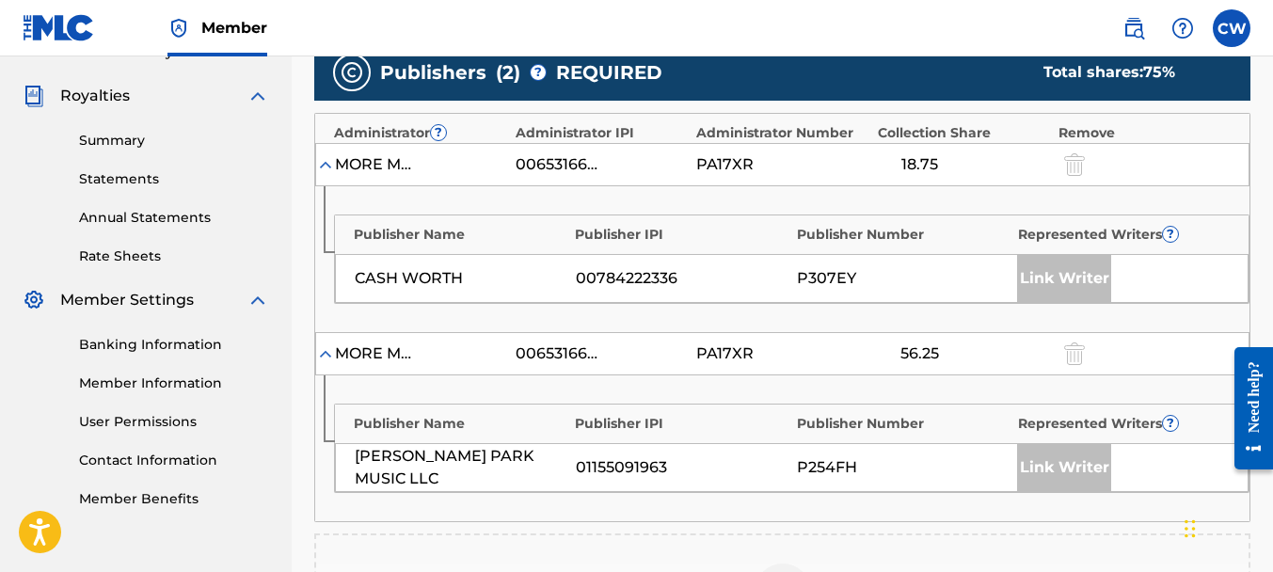
scroll to position [944, 0]
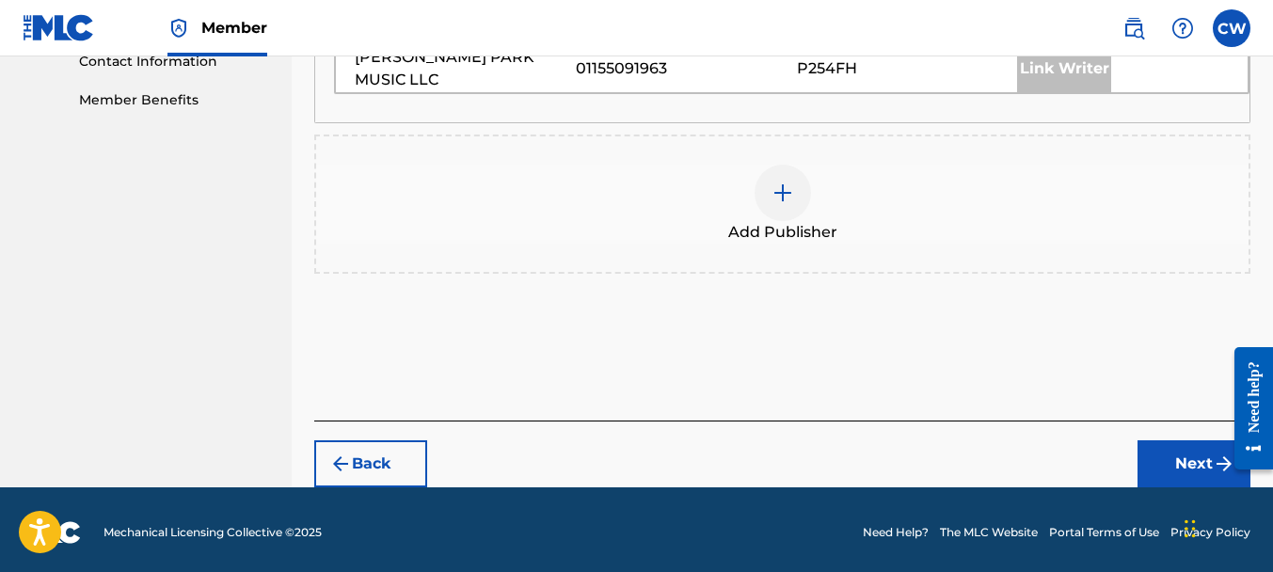
click at [785, 202] on div at bounding box center [783, 193] width 56 height 56
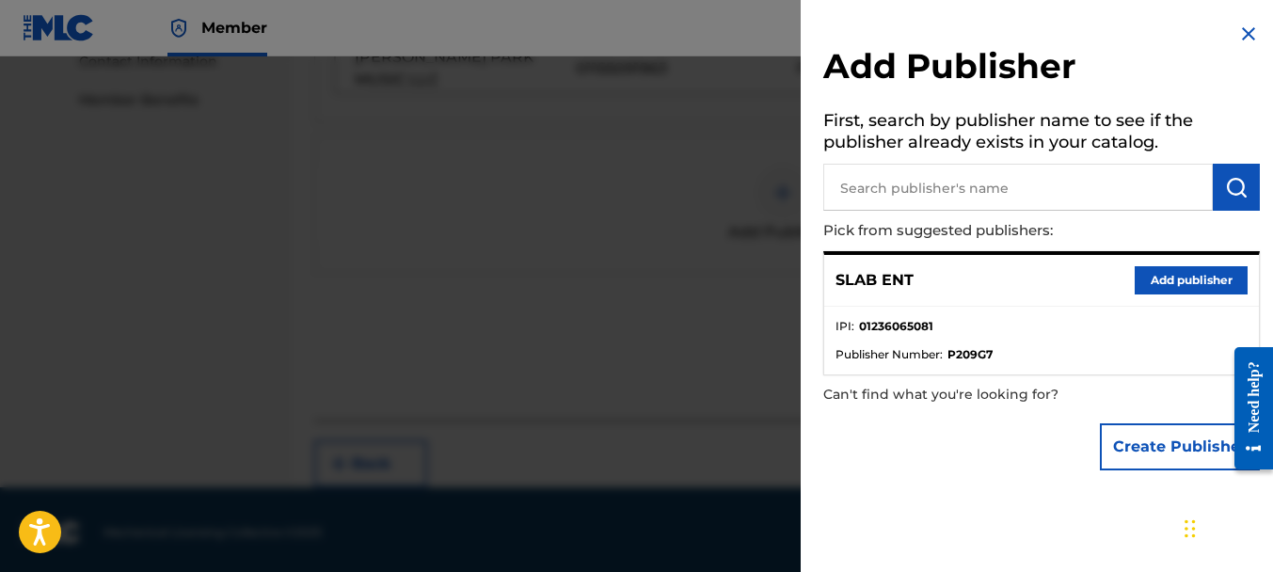
click at [1154, 281] on button "Add publisher" at bounding box center [1191, 280] width 113 height 28
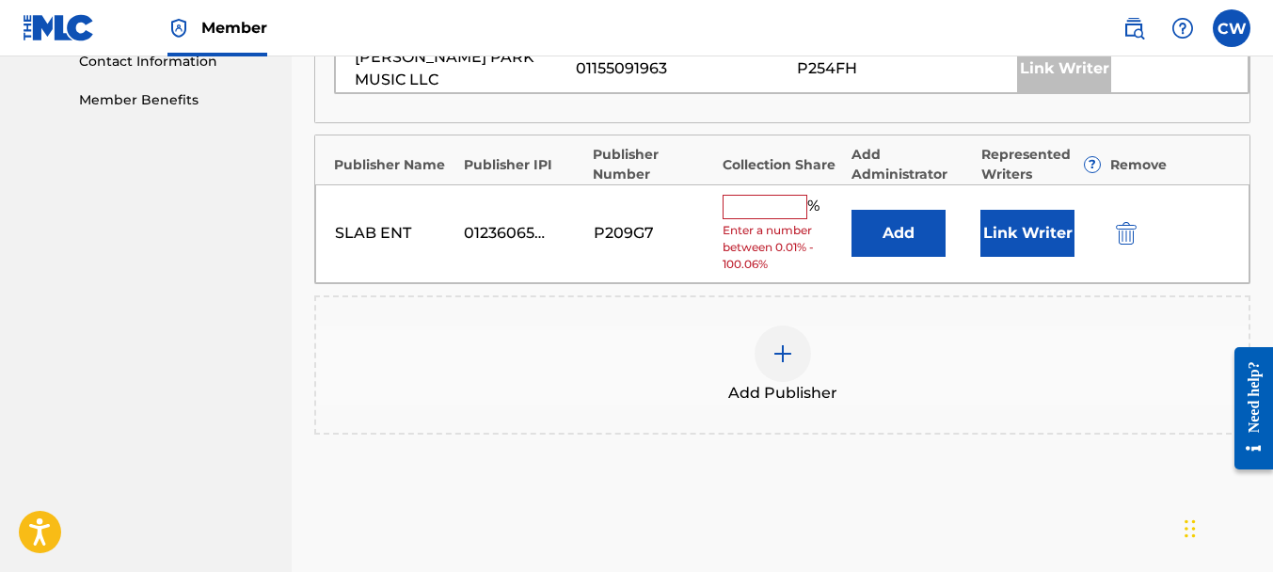
click at [749, 211] on input "text" at bounding box center [765, 207] width 85 height 24
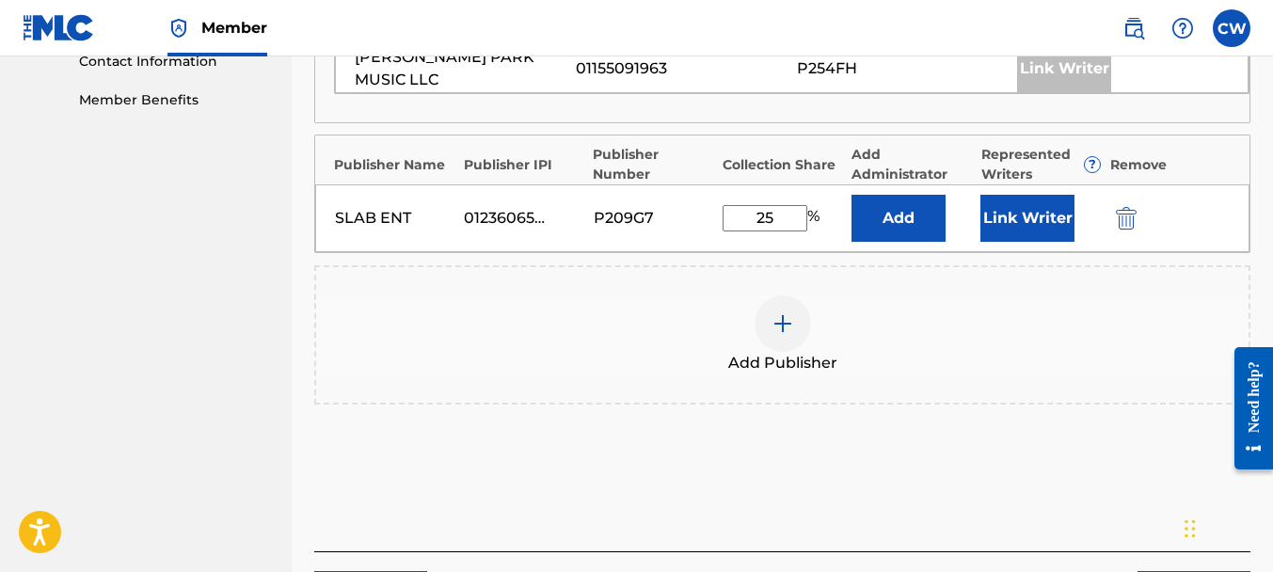
type input "25"
click at [1022, 201] on button "Link Writer" at bounding box center [1027, 218] width 94 height 47
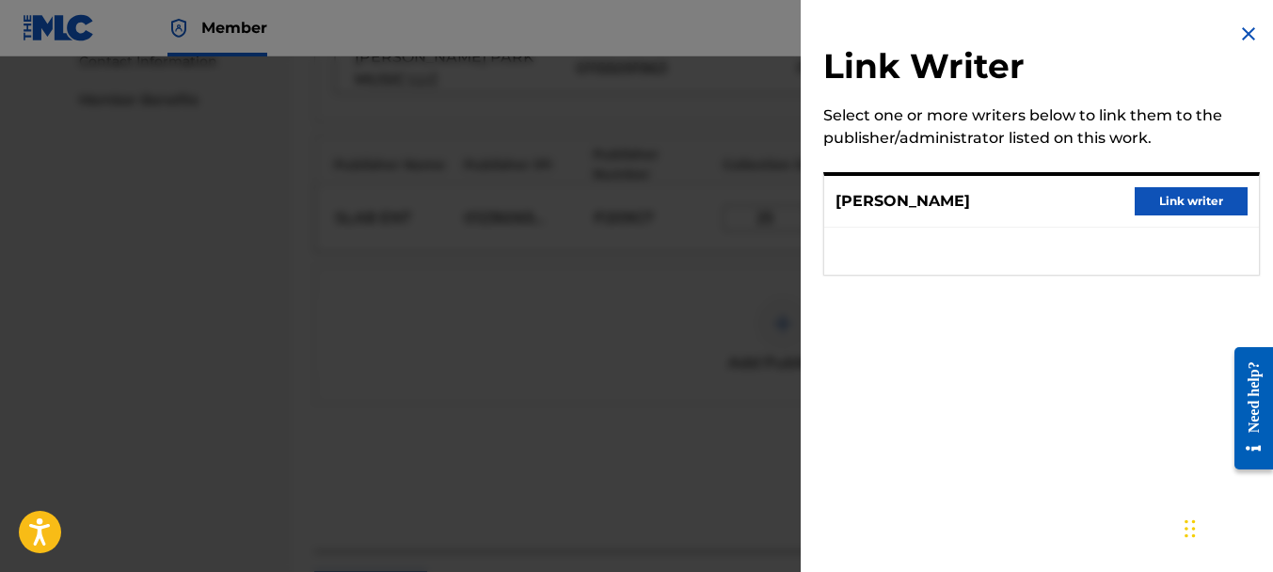
click at [1148, 192] on button "Link writer" at bounding box center [1191, 201] width 113 height 28
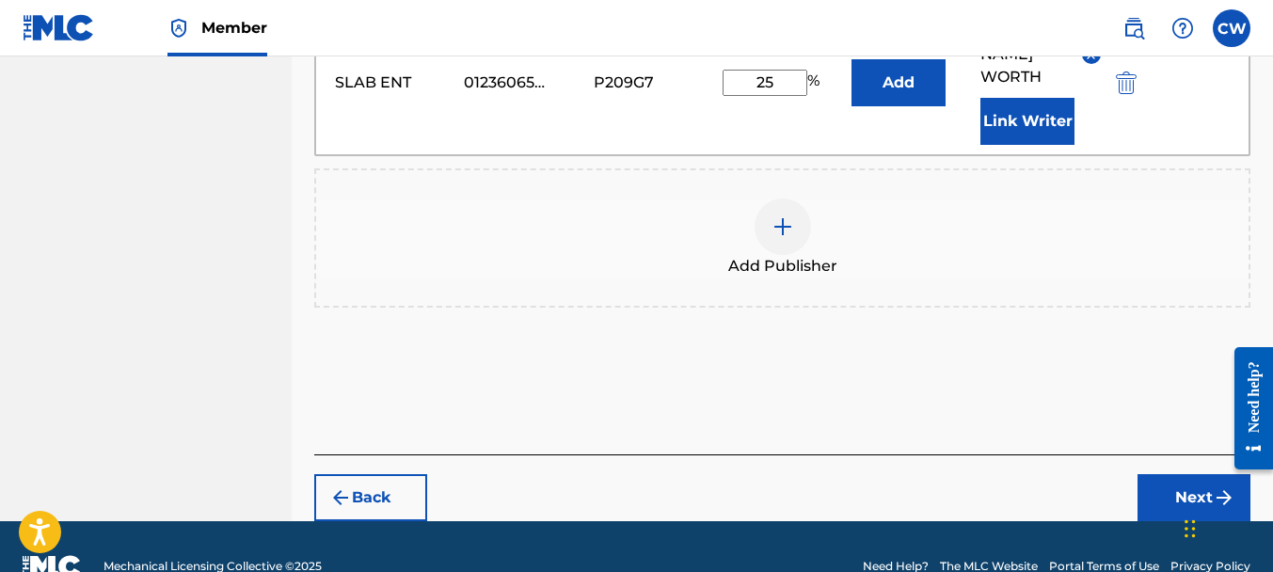
scroll to position [1133, 0]
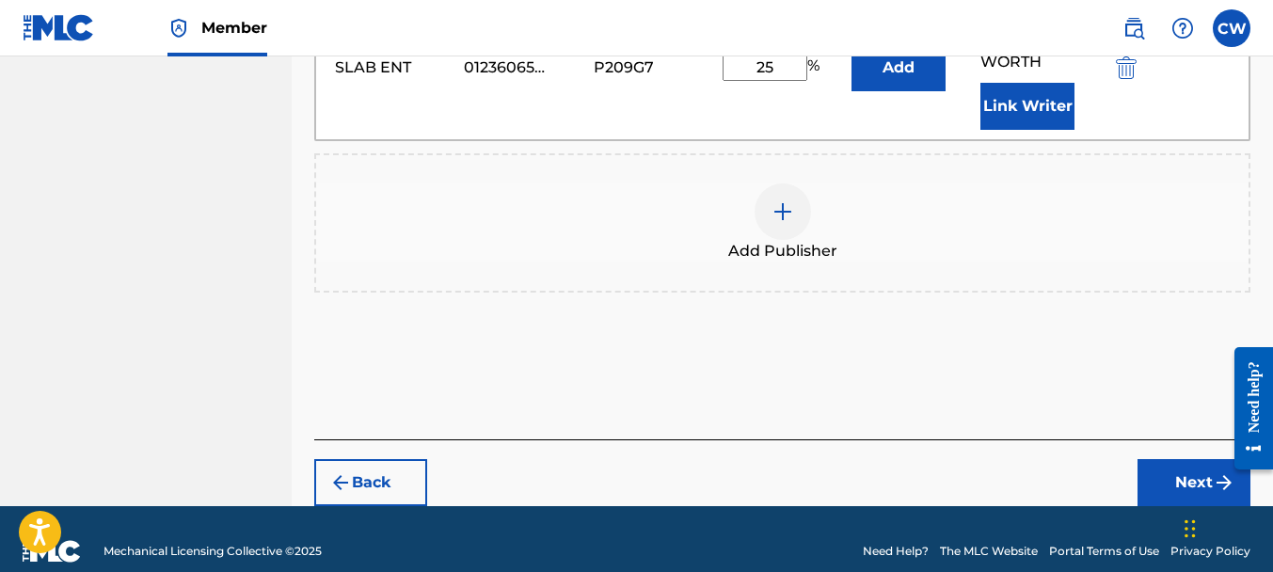
click at [1135, 439] on div "Back Next" at bounding box center [782, 472] width 936 height 67
click at [1139, 459] on button "Next" at bounding box center [1193, 482] width 113 height 47
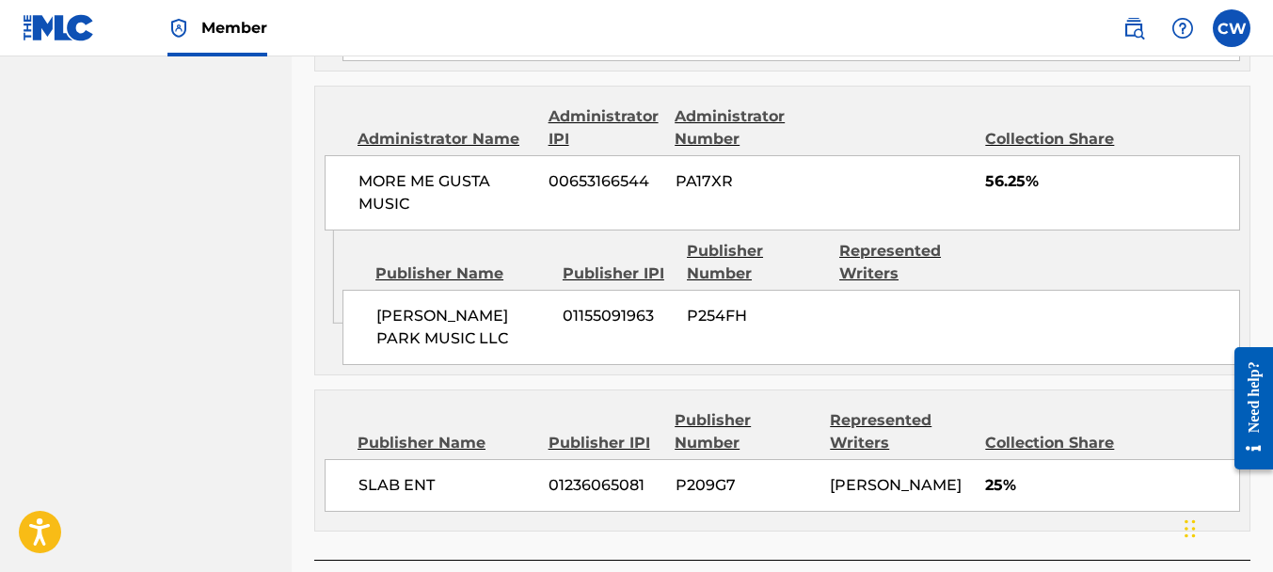
scroll to position [1151, 0]
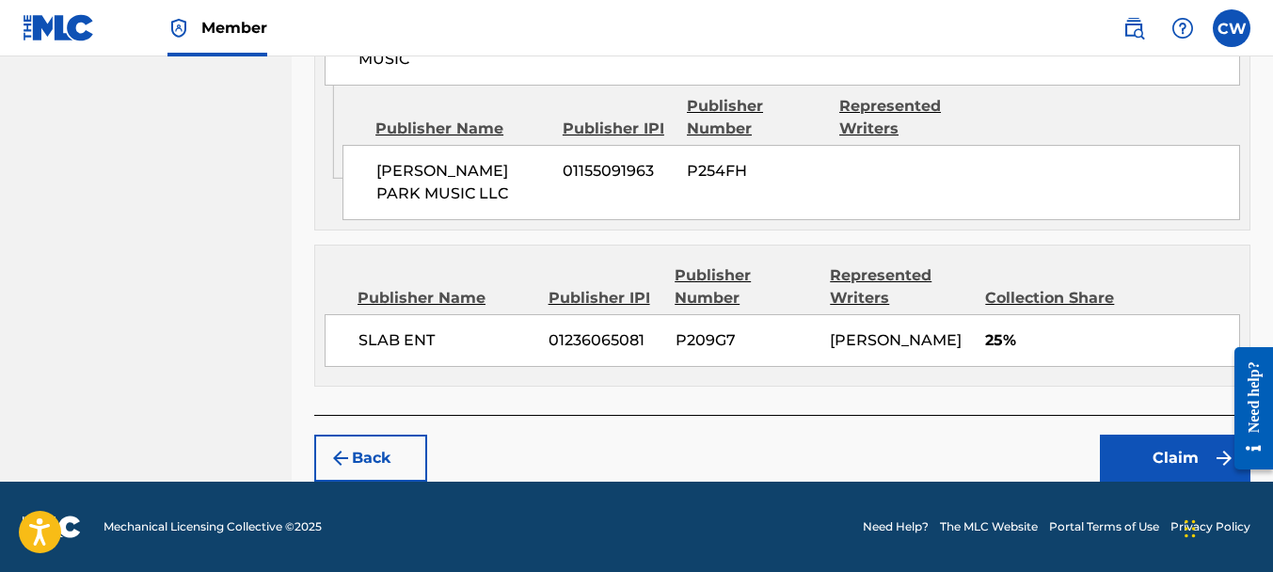
click at [1131, 455] on button "Claim" at bounding box center [1175, 458] width 151 height 47
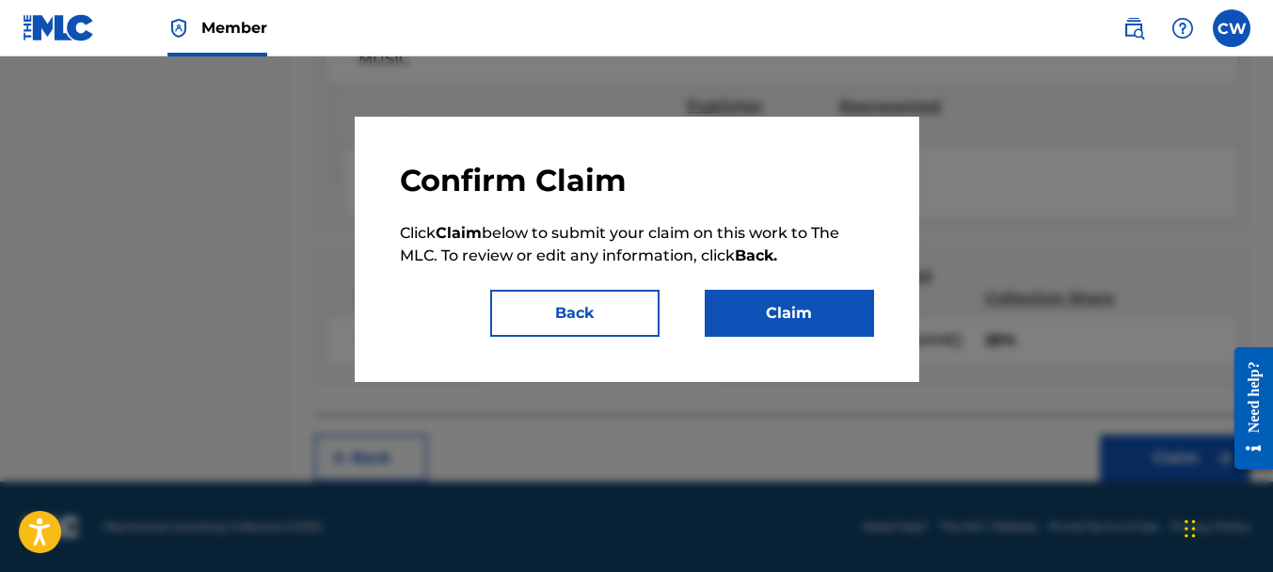
click at [819, 294] on button "Claim" at bounding box center [789, 313] width 169 height 47
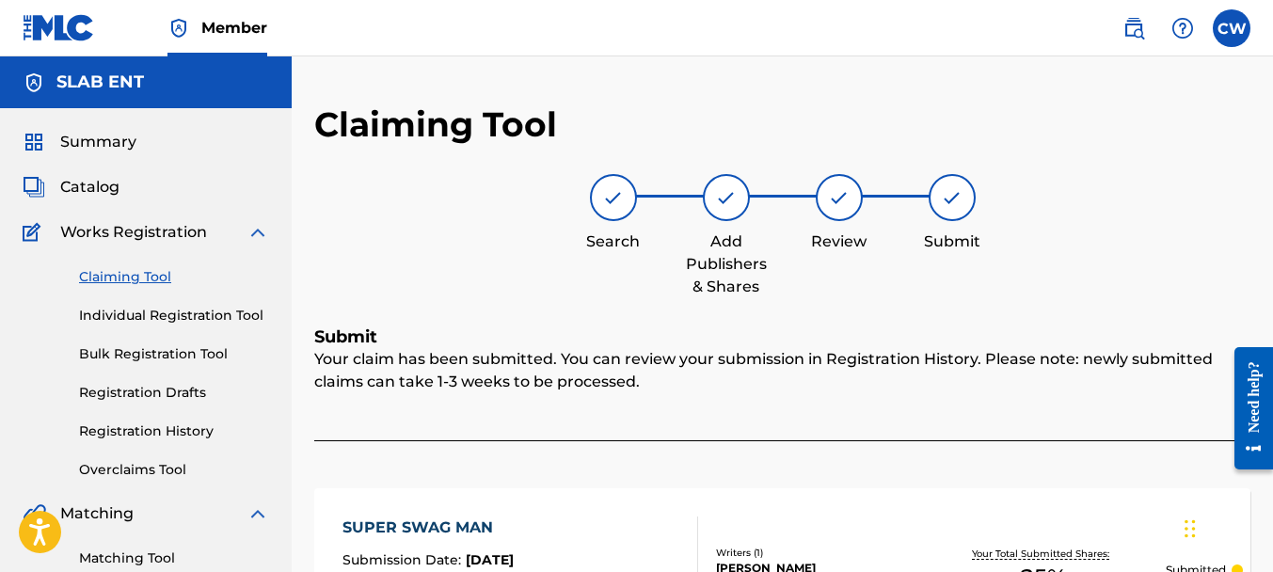
scroll to position [4, 0]
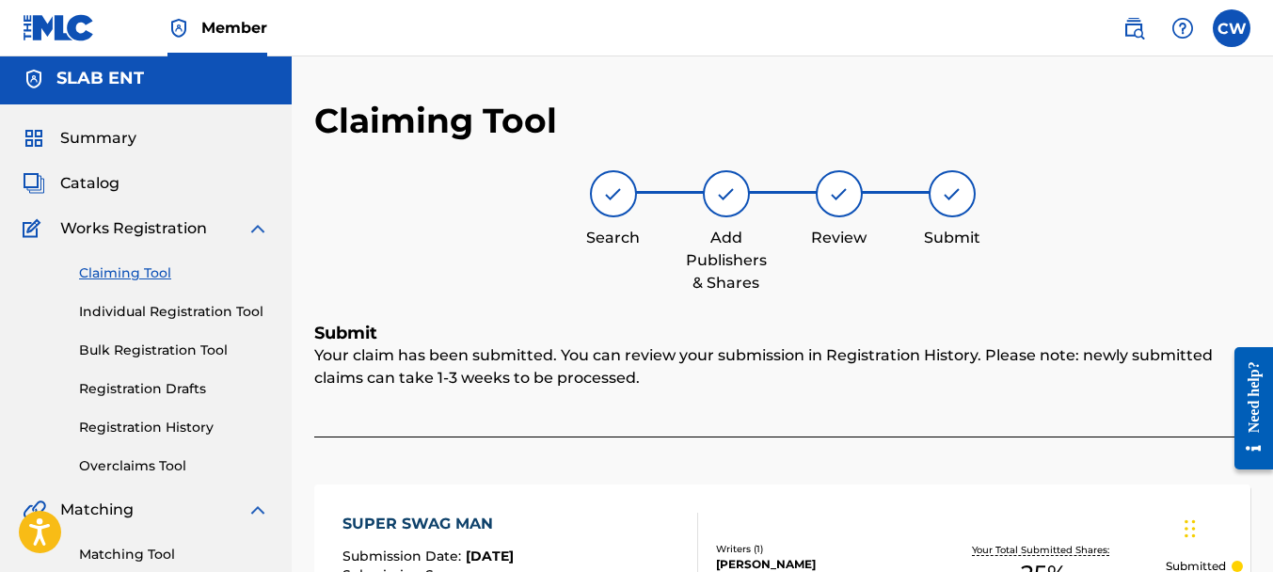
click at [121, 267] on link "Claiming Tool" at bounding box center [174, 273] width 190 height 20
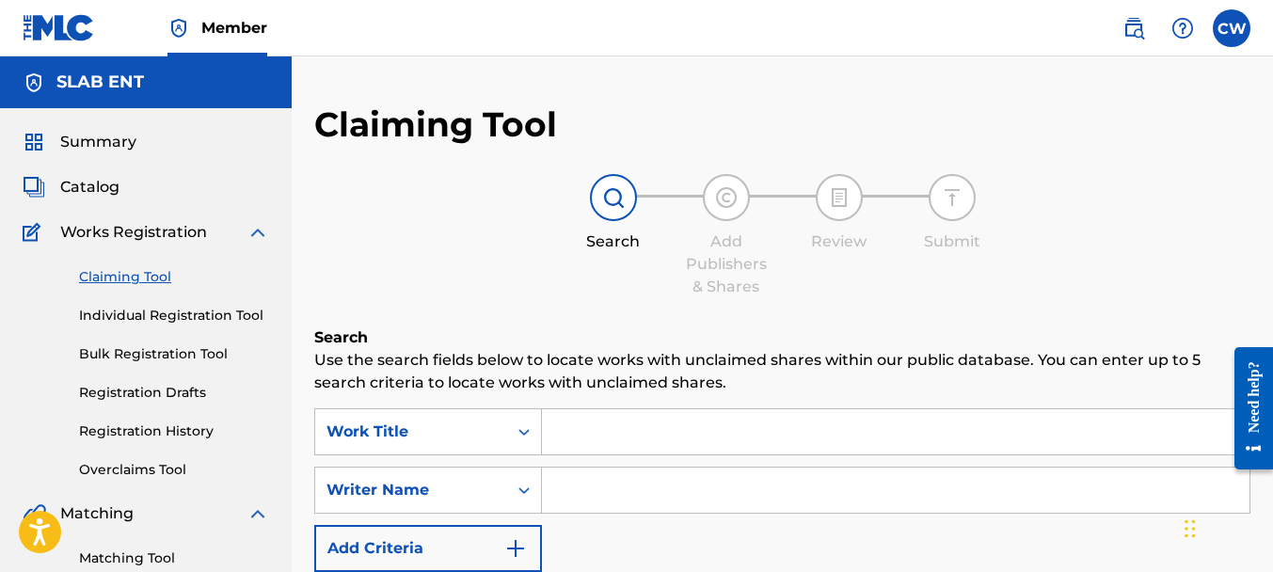
click at [565, 485] on input "Search Form" at bounding box center [896, 490] width 708 height 45
paste input "[PERSON_NAME]"
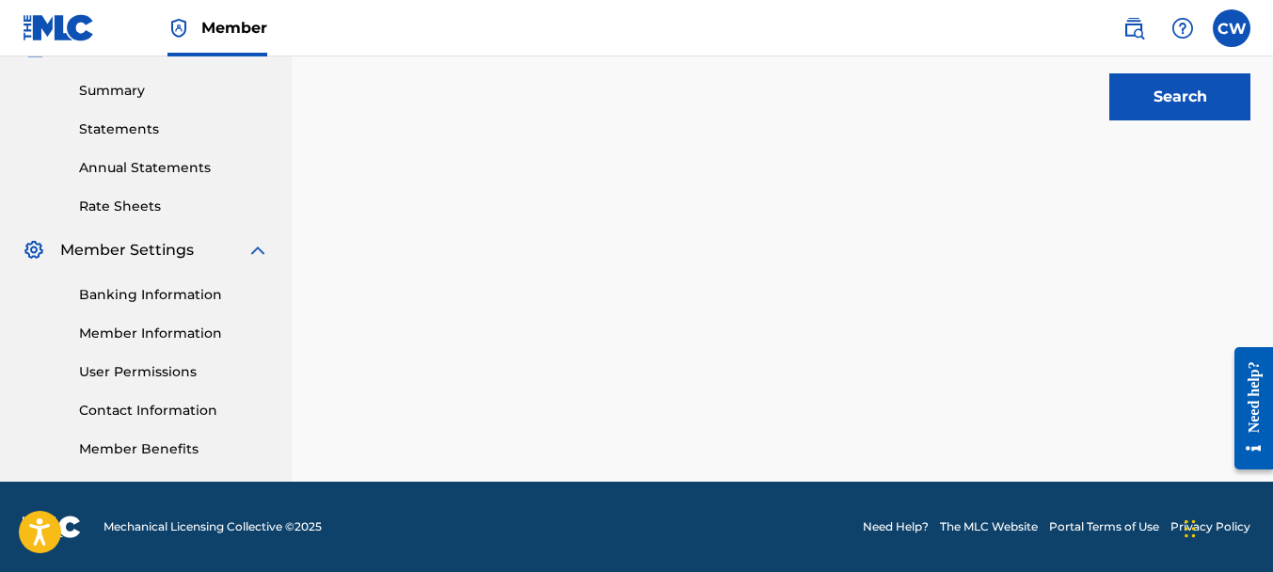
type input "[PERSON_NAME]"
click at [1142, 105] on button "Search" at bounding box center [1179, 96] width 141 height 47
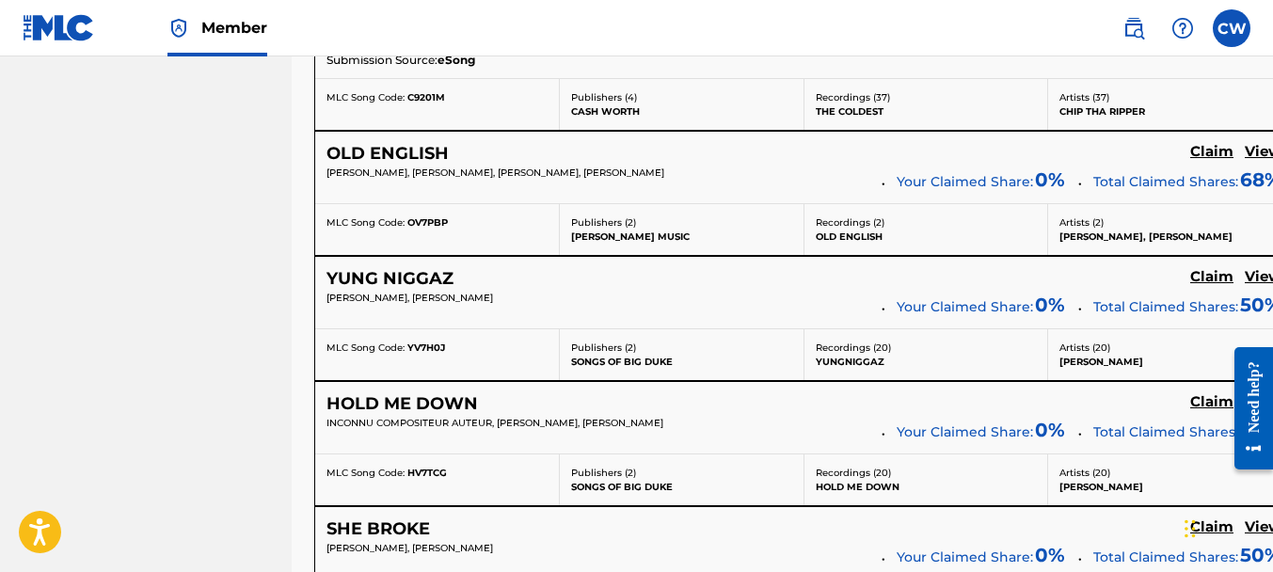
scroll to position [7659, 0]
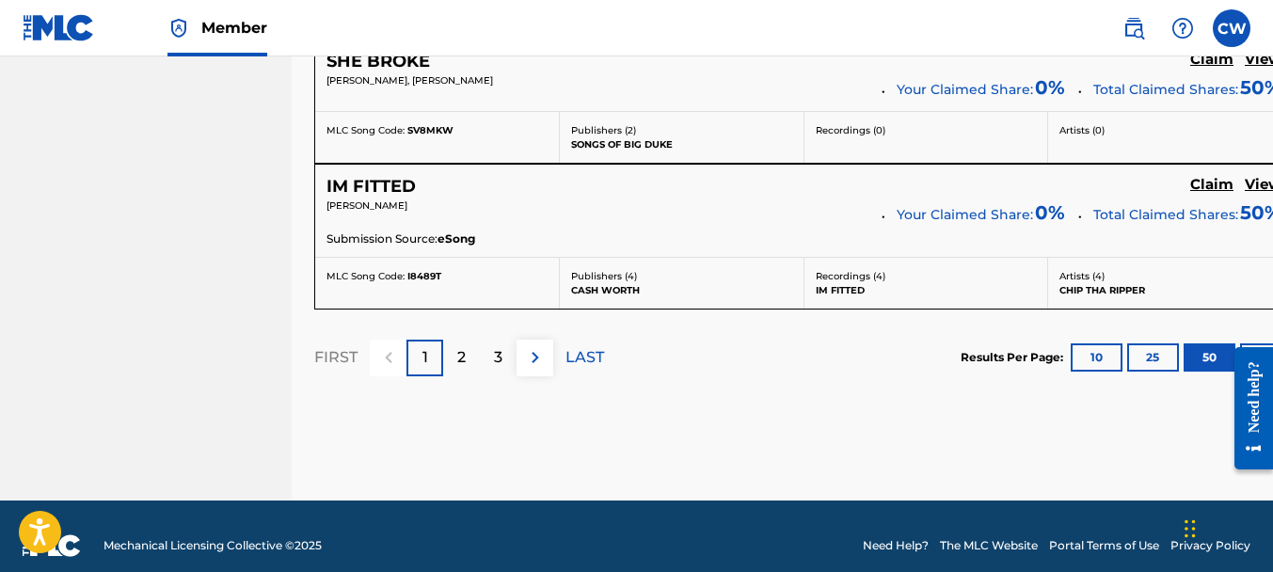
click at [474, 342] on div "2" at bounding box center [461, 358] width 37 height 37
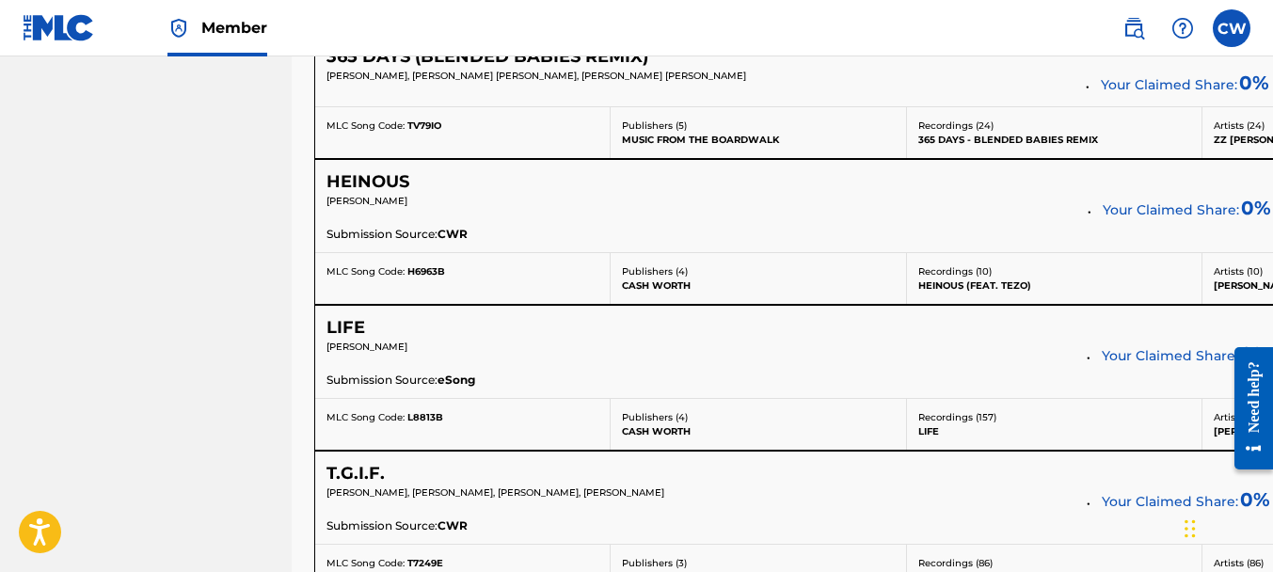
scroll to position [5388, 0]
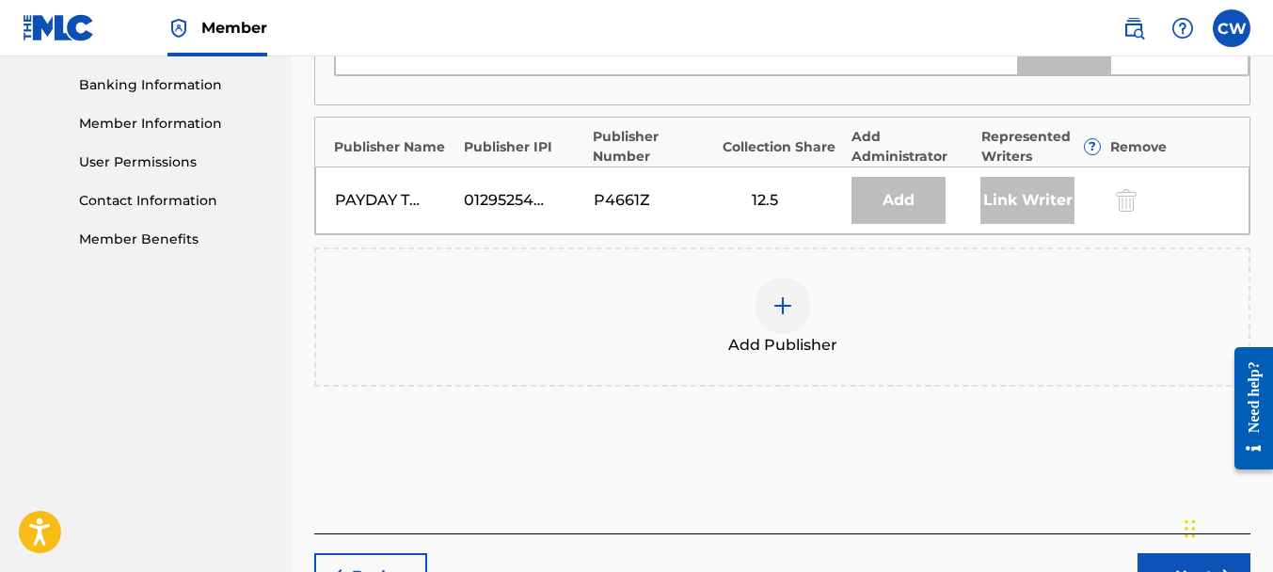
scroll to position [656, 0]
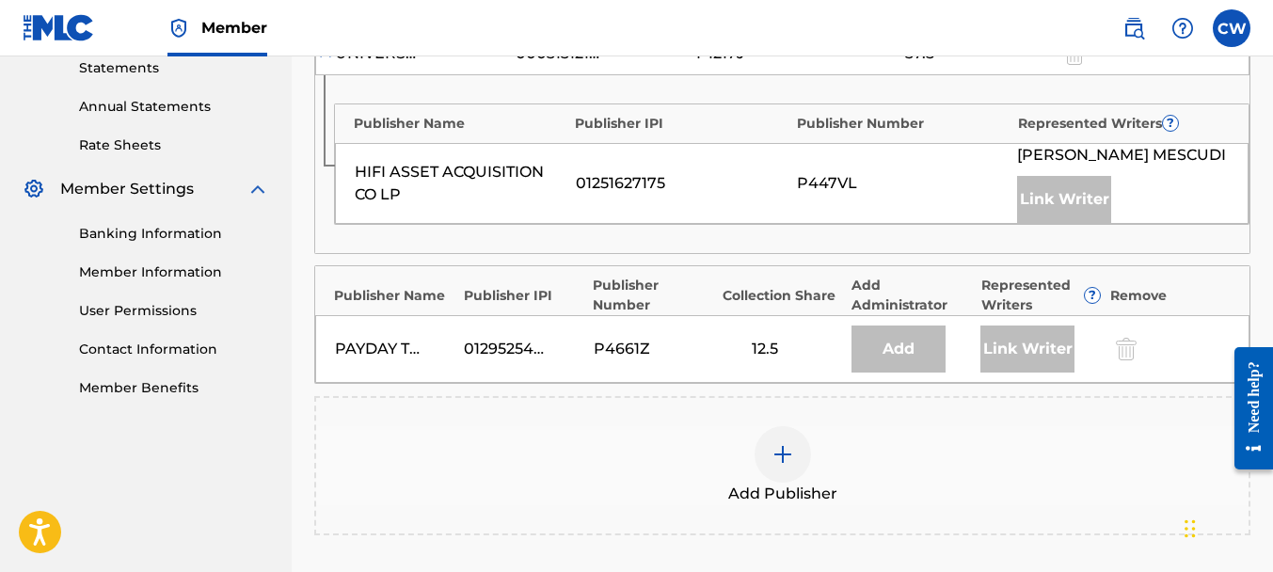
click at [787, 466] on img at bounding box center [782, 454] width 23 height 23
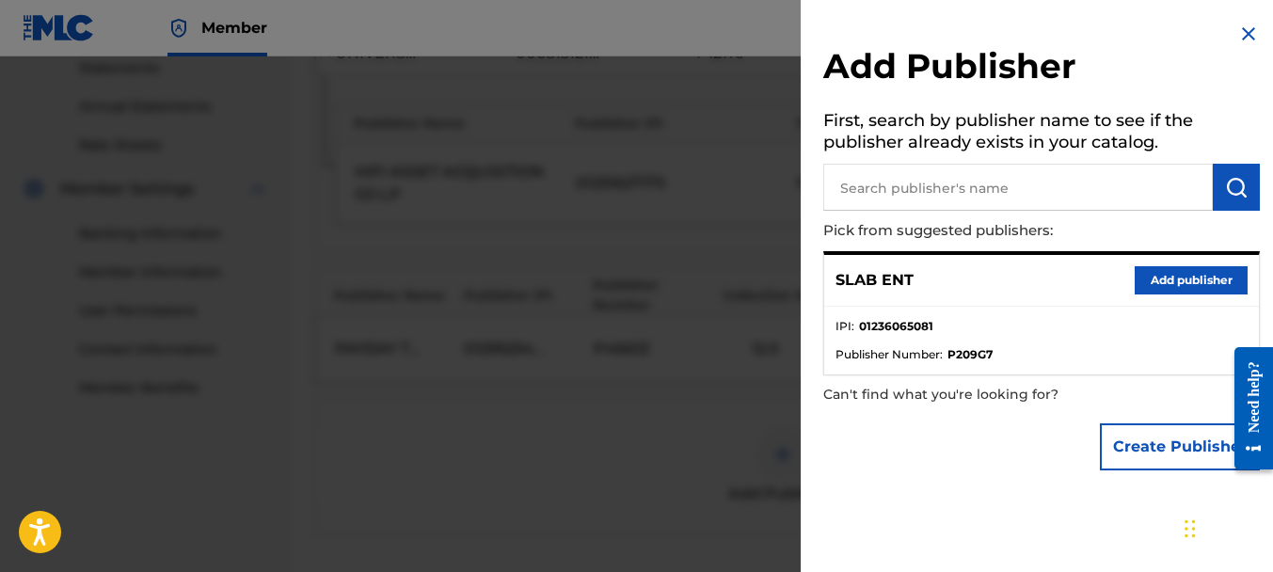
click at [1144, 269] on button "Add publisher" at bounding box center [1191, 280] width 113 height 28
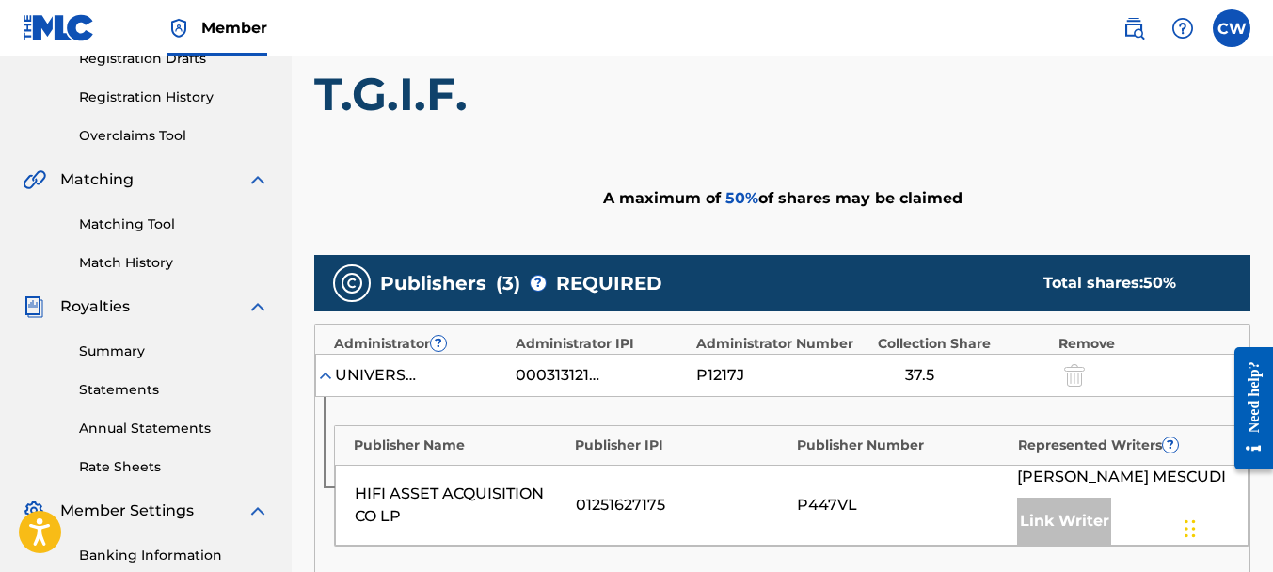
scroll to position [661, 0]
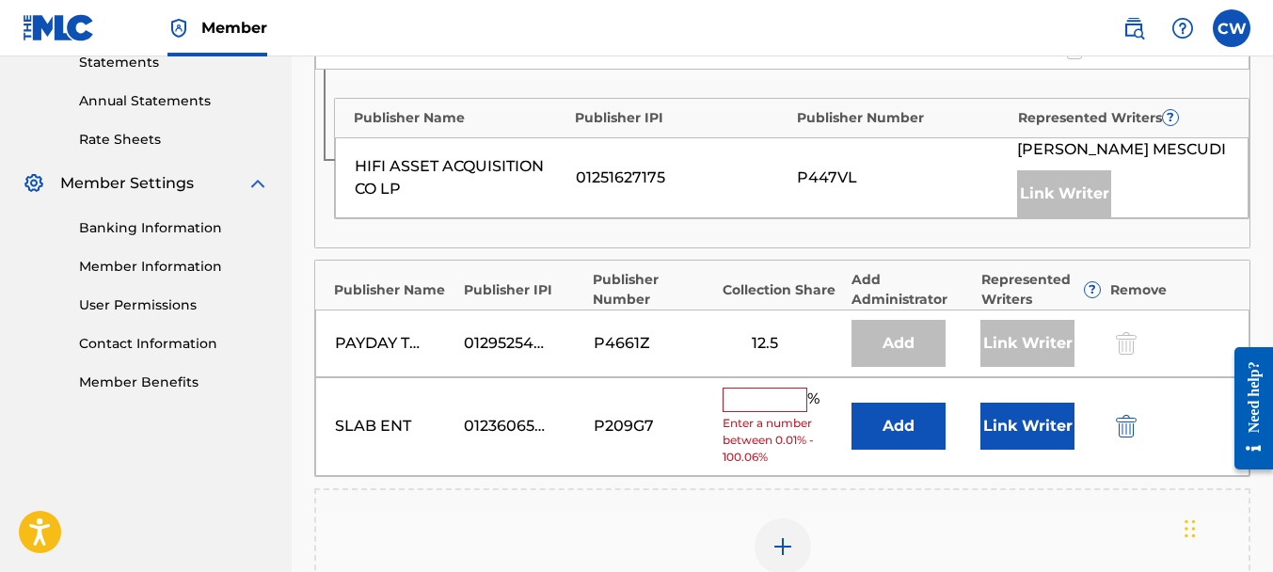
click at [742, 412] on input "text" at bounding box center [765, 400] width 85 height 24
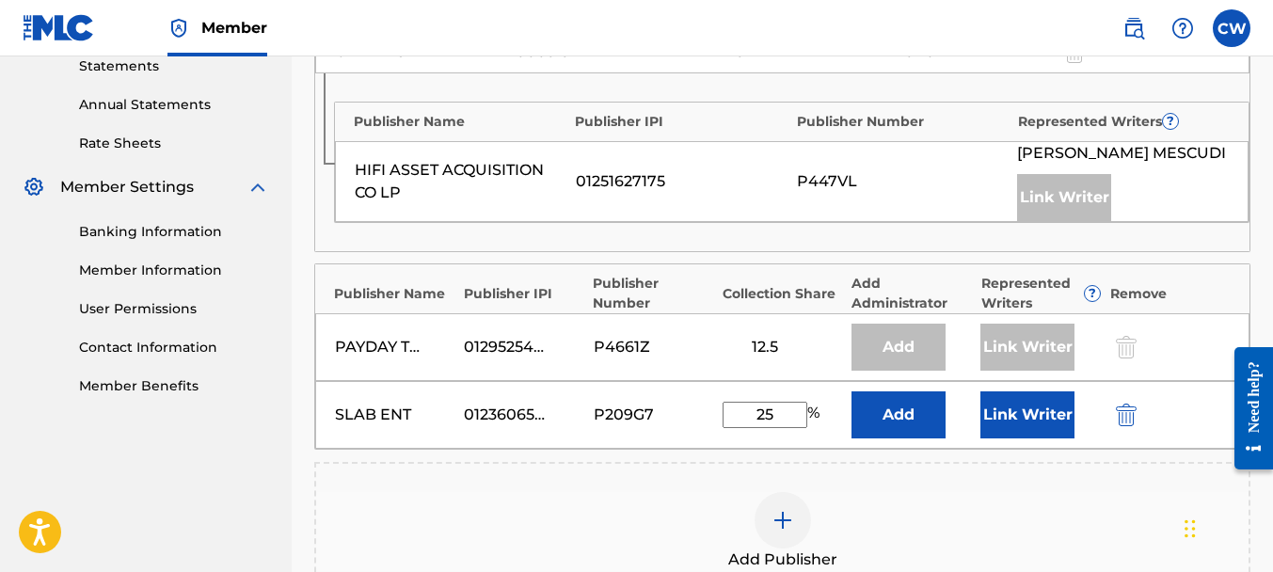
scroll to position [670, 0]
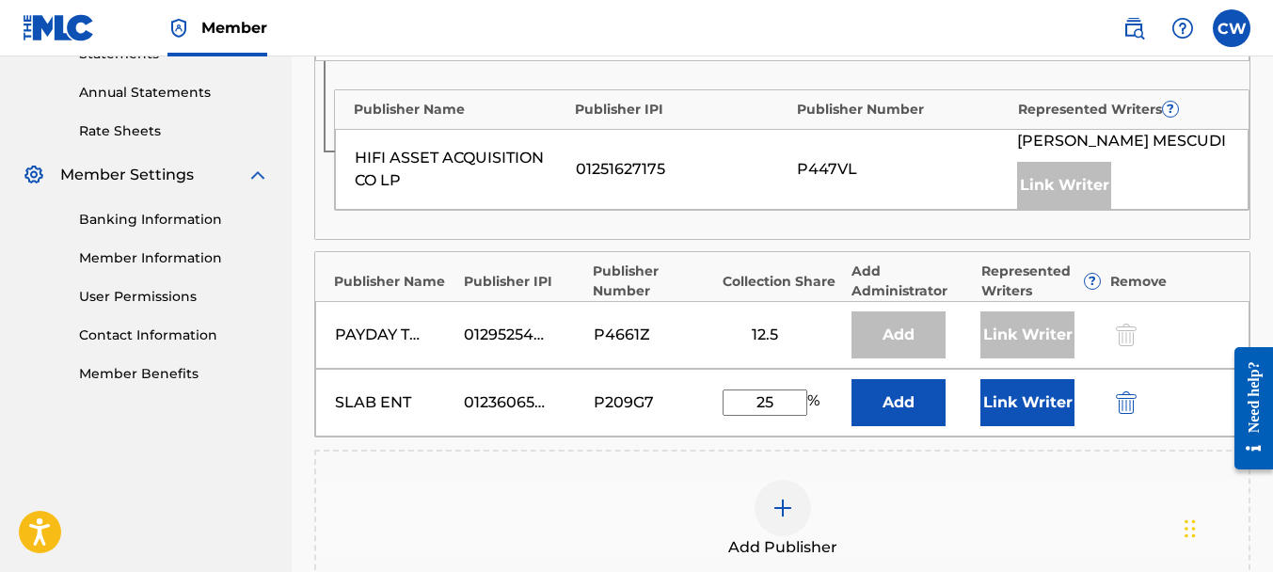
type input "25"
click at [1026, 426] on button "Link Writer" at bounding box center [1027, 402] width 94 height 47
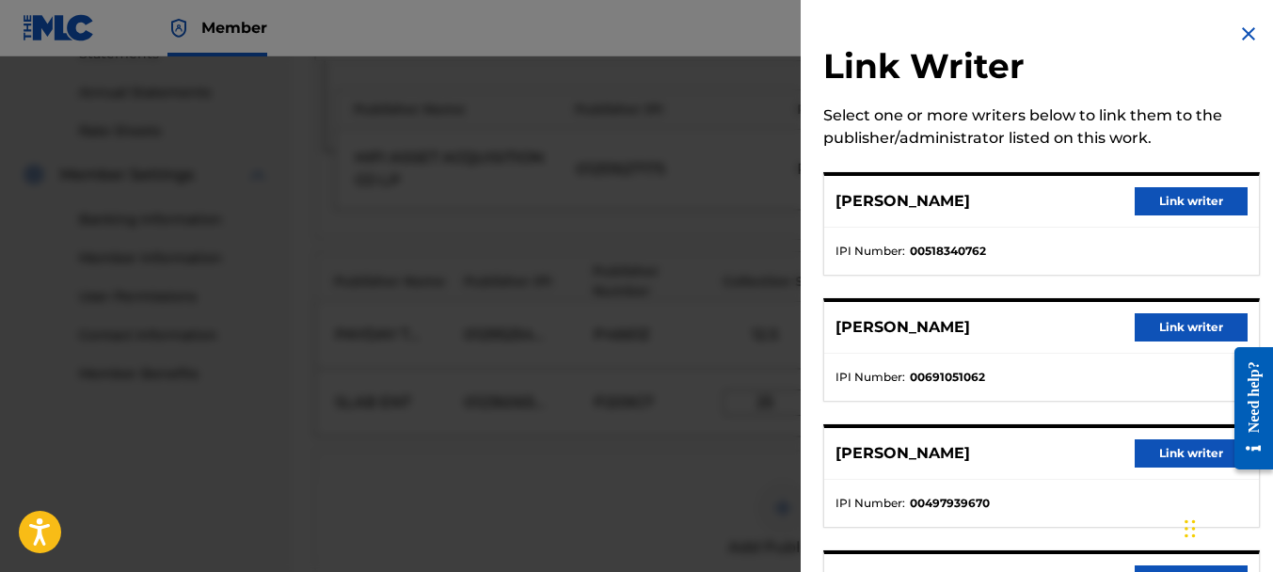
click at [1154, 326] on button "Link writer" at bounding box center [1191, 327] width 113 height 28
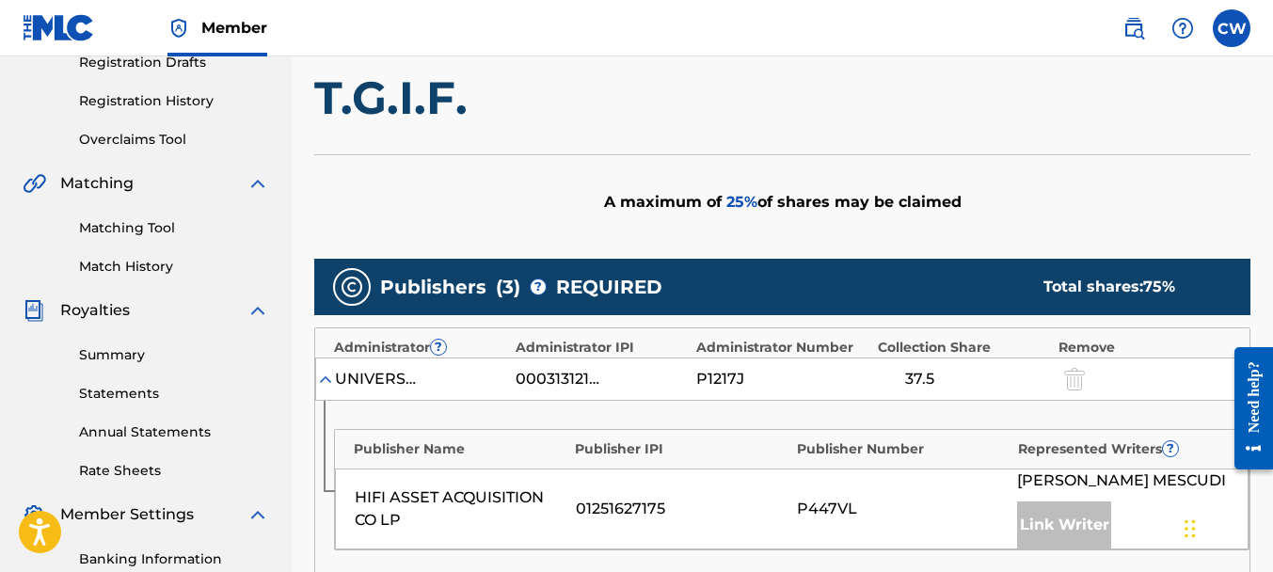
scroll to position [1067, 0]
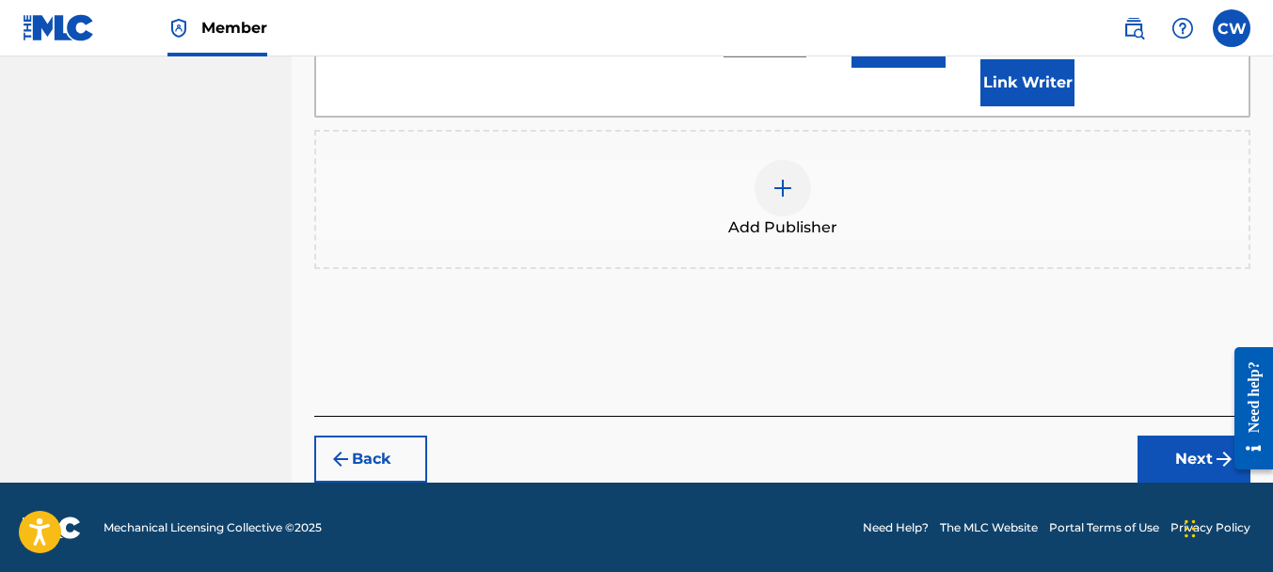
click at [1178, 443] on button "Next" at bounding box center [1193, 459] width 113 height 47
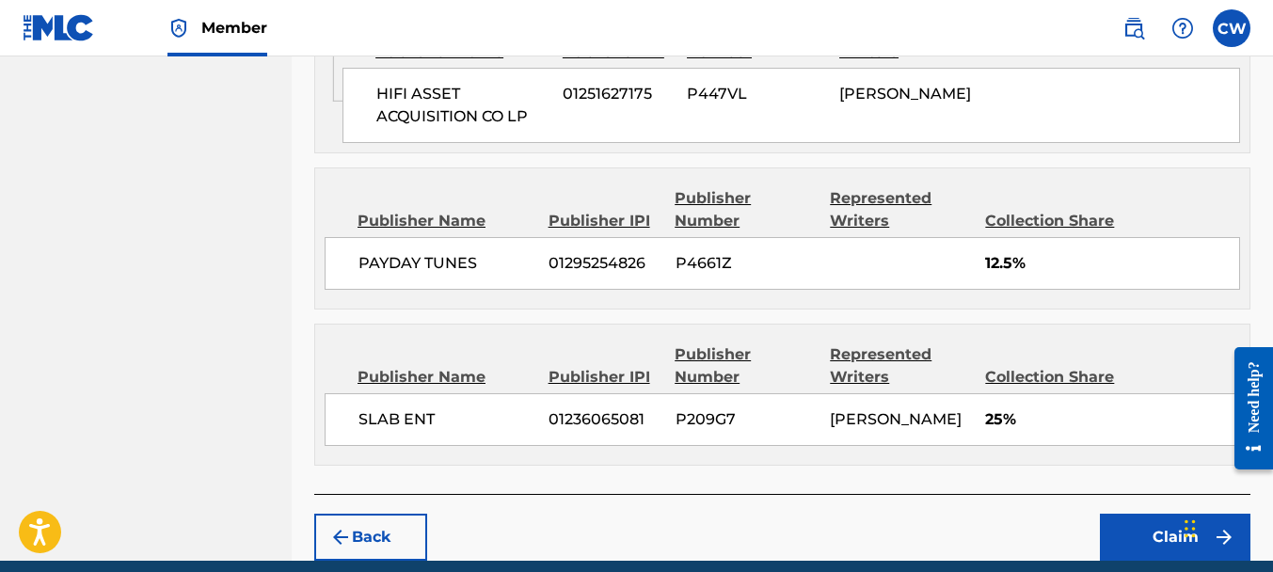
scroll to position [1117, 0]
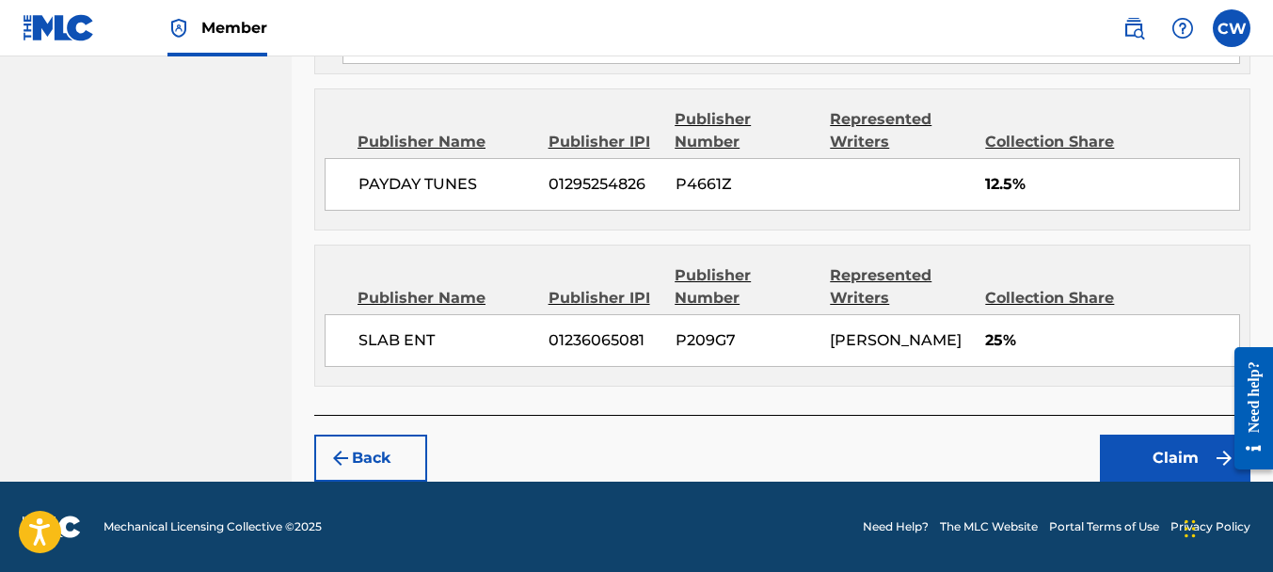
click at [1149, 436] on button "Claim" at bounding box center [1175, 458] width 151 height 47
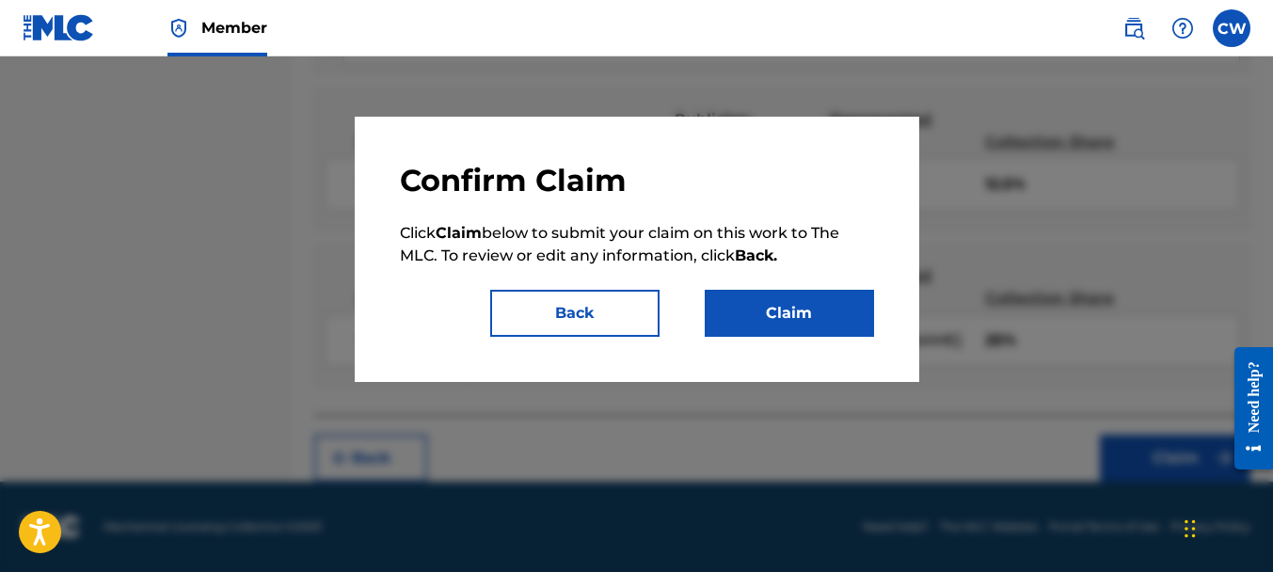
click at [830, 317] on button "Claim" at bounding box center [789, 313] width 169 height 47
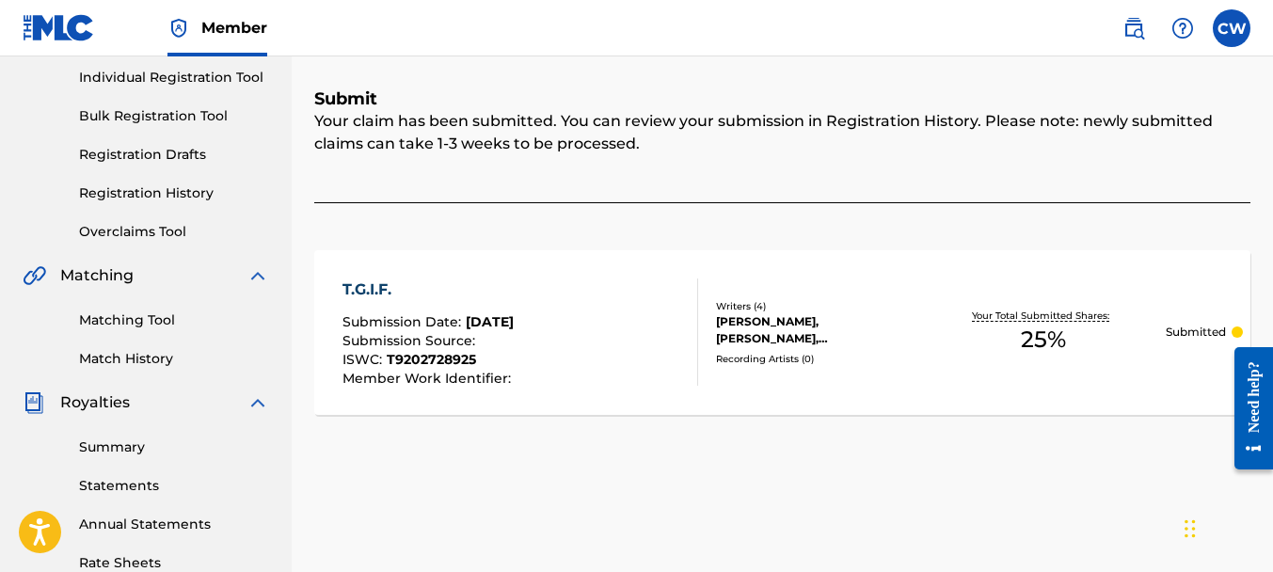
scroll to position [202, 0]
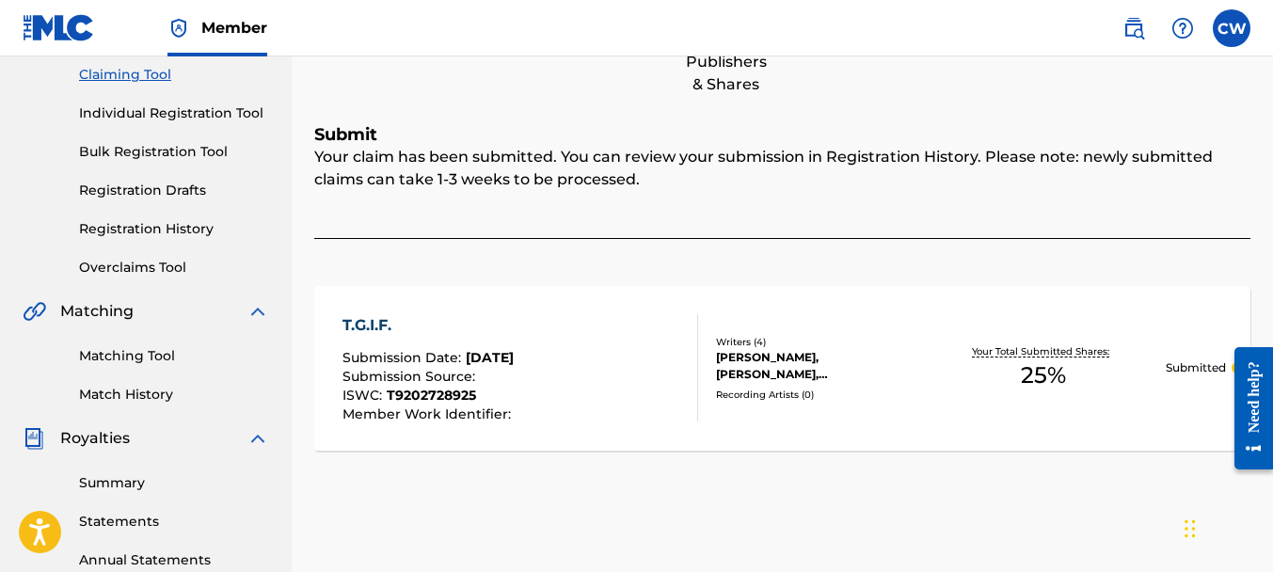
click at [150, 75] on link "Claiming Tool" at bounding box center [174, 75] width 190 height 20
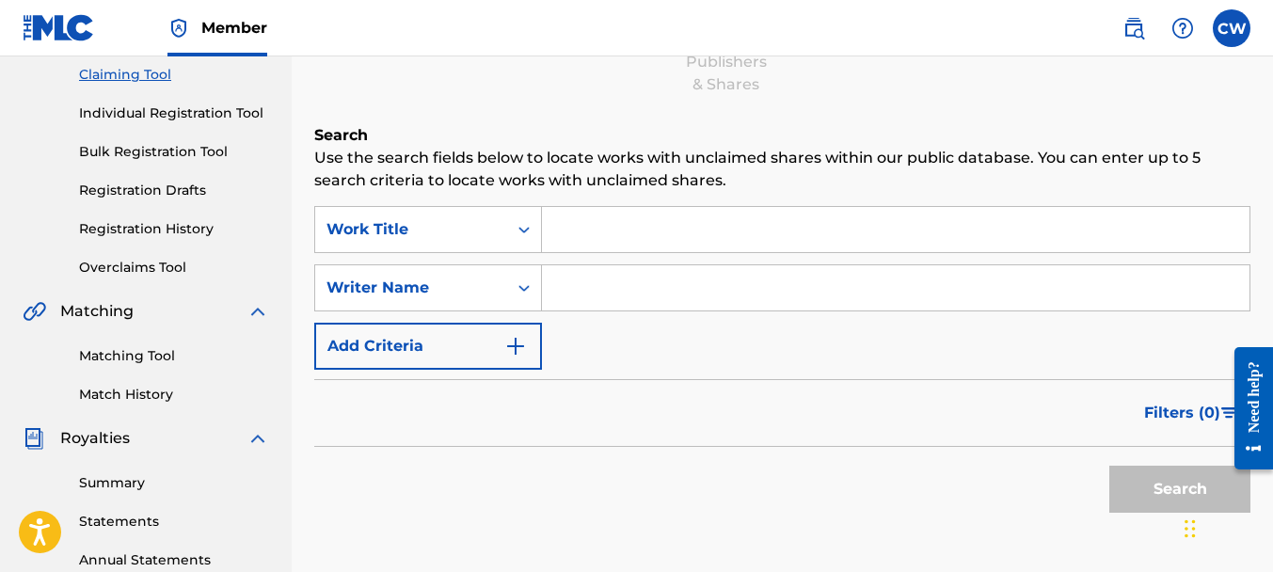
scroll to position [0, 0]
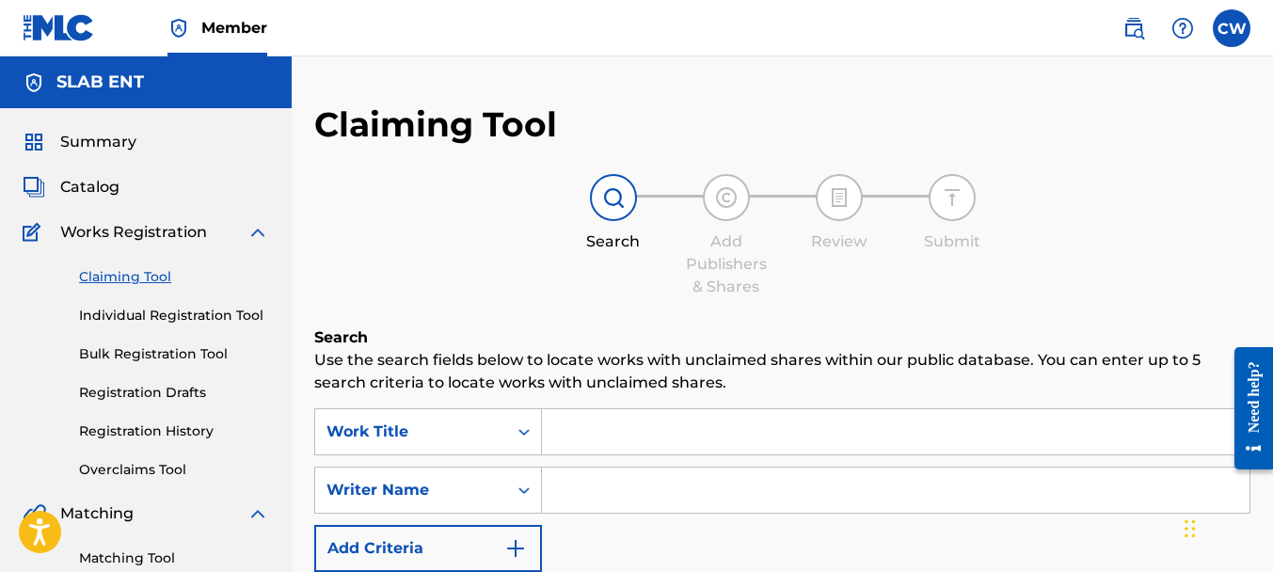
click at [618, 503] on input "Search Form" at bounding box center [896, 490] width 708 height 45
paste input "[PERSON_NAME]"
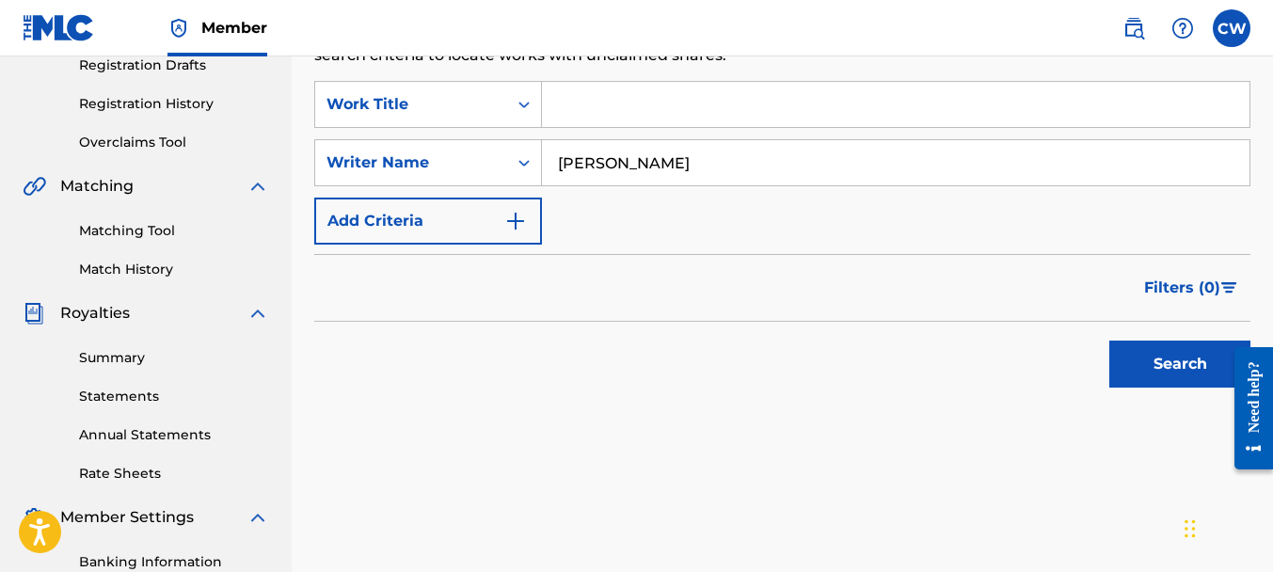
type input "[PERSON_NAME]"
click at [1134, 358] on button "Search" at bounding box center [1179, 364] width 141 height 47
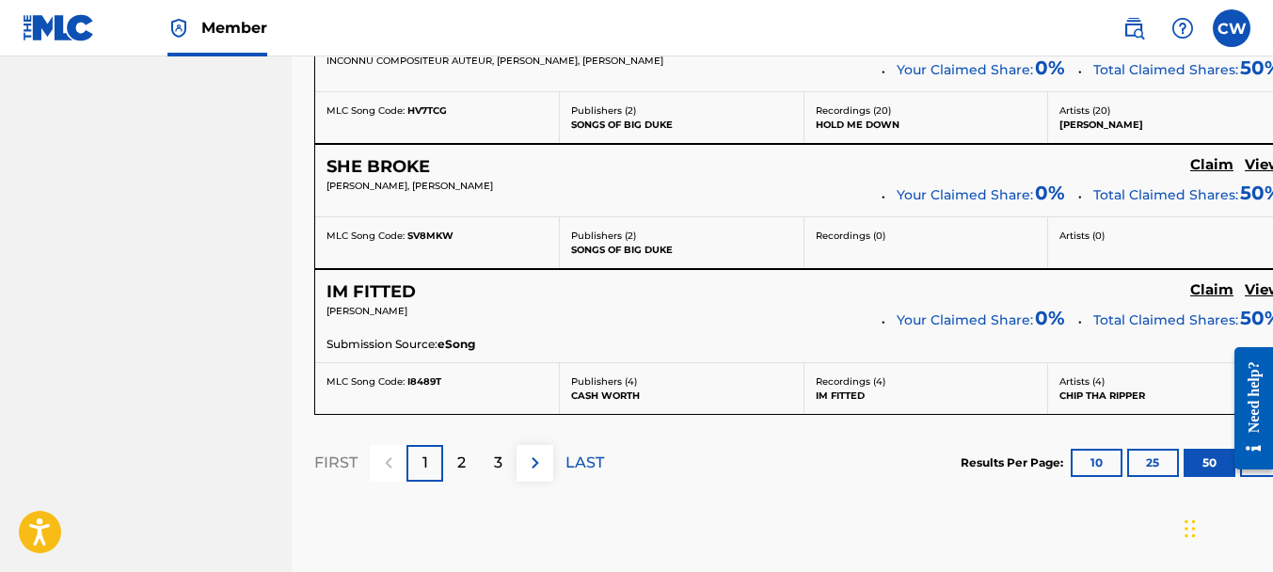
scroll to position [7659, 0]
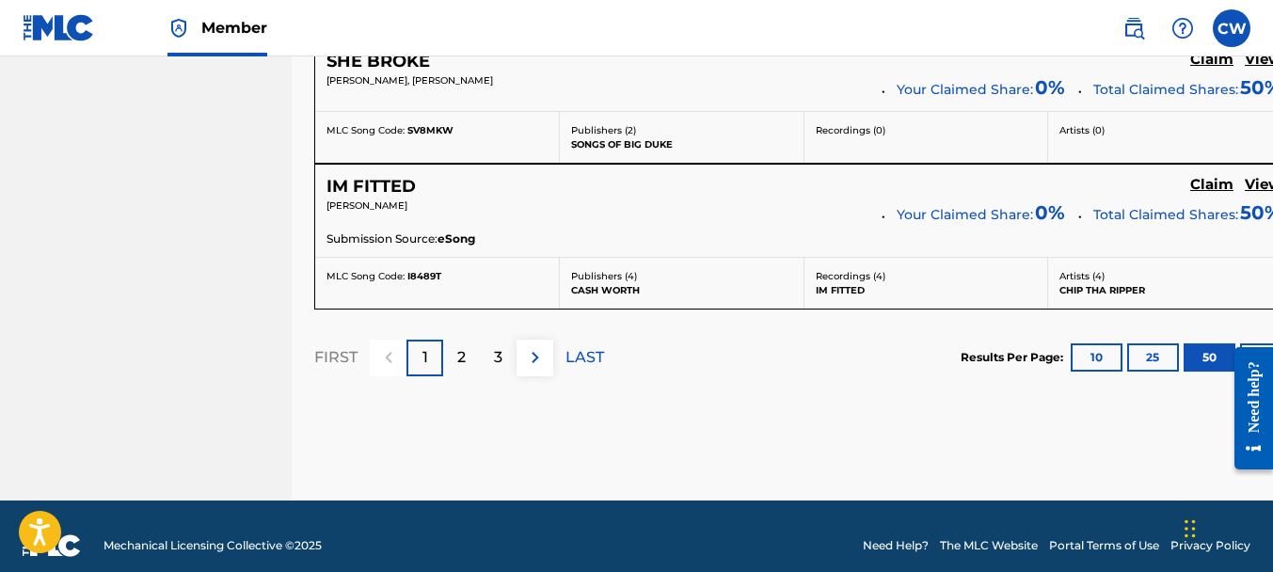
click at [471, 340] on div "2" at bounding box center [461, 358] width 37 height 37
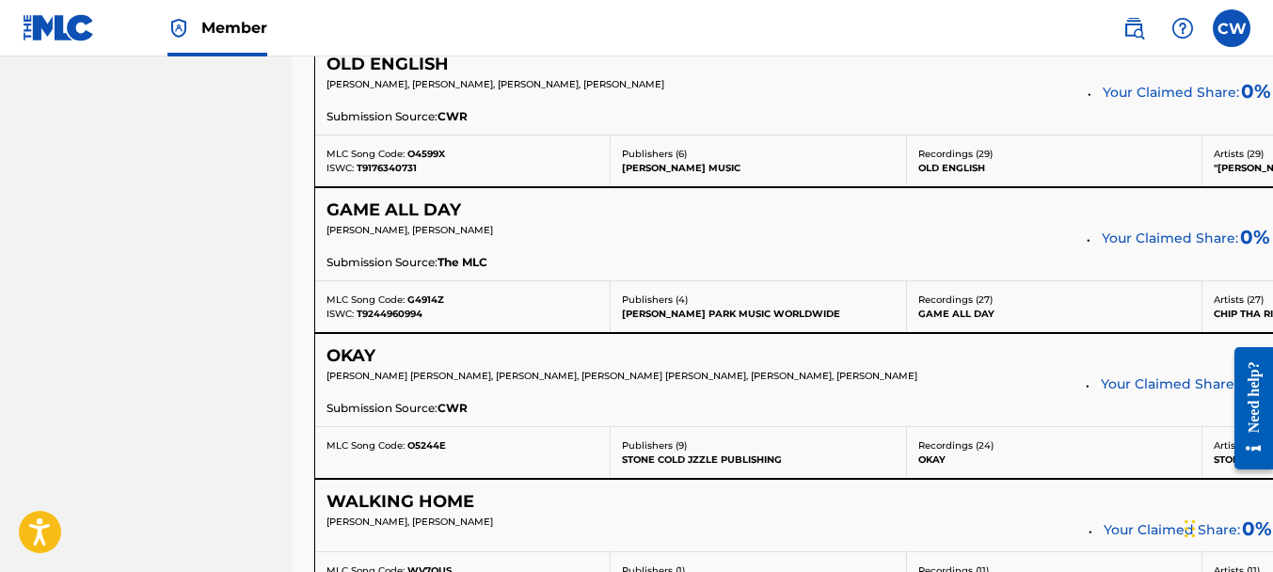
scroll to position [2838, 0]
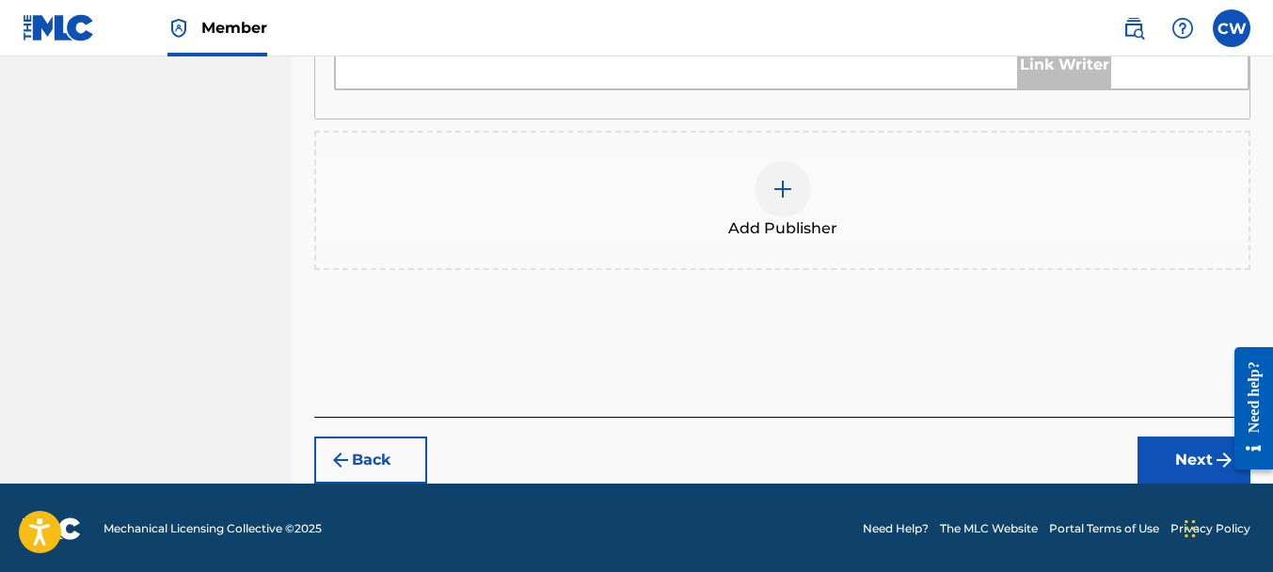
click at [794, 187] on div at bounding box center [783, 189] width 56 height 56
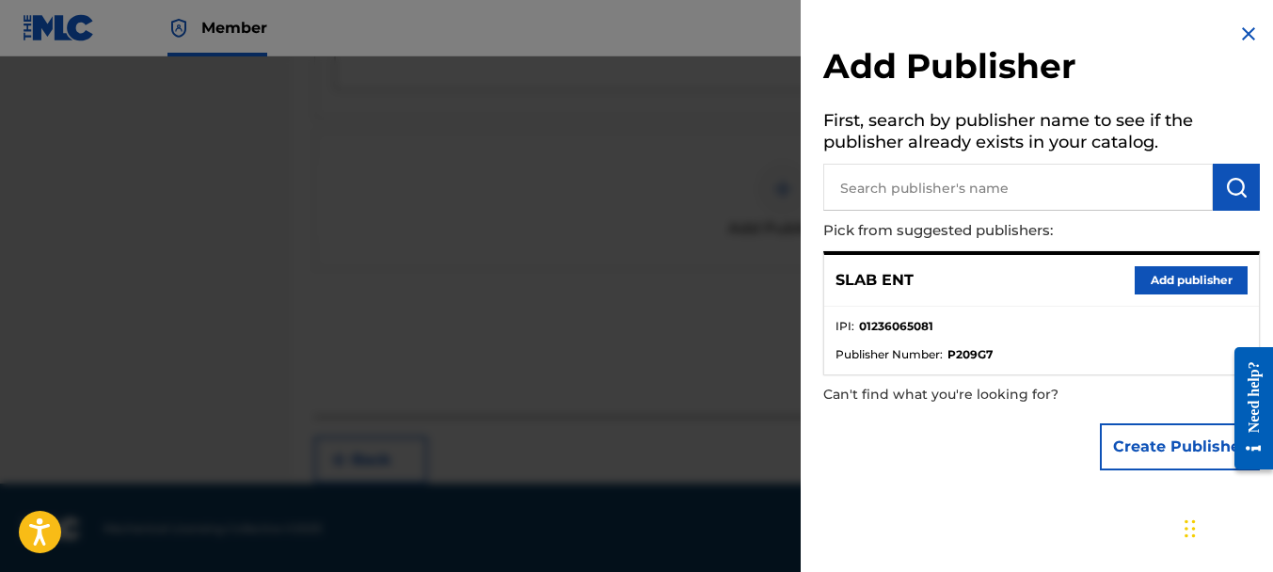
click at [1143, 275] on button "Add publisher" at bounding box center [1191, 280] width 113 height 28
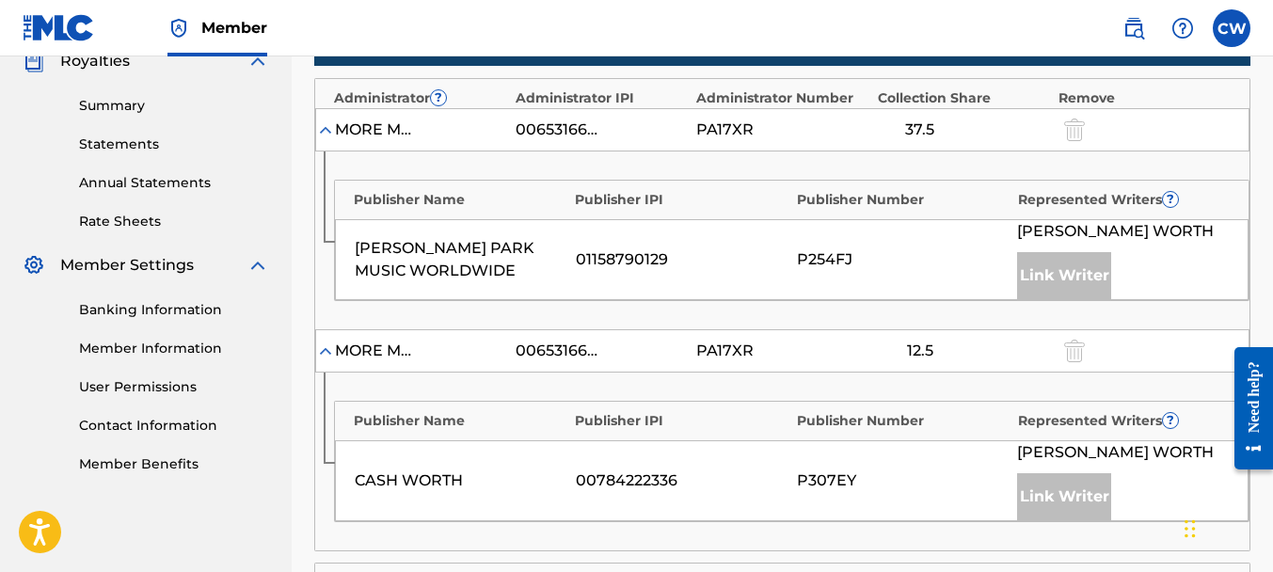
scroll to position [702, 0]
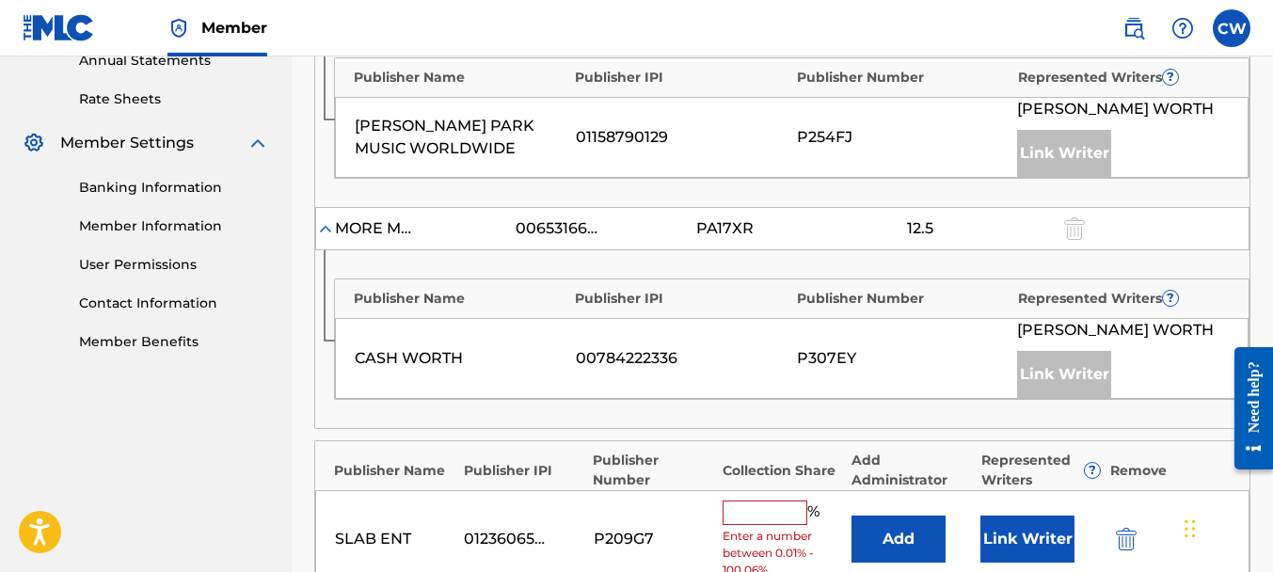
click at [768, 514] on input "text" at bounding box center [765, 513] width 85 height 24
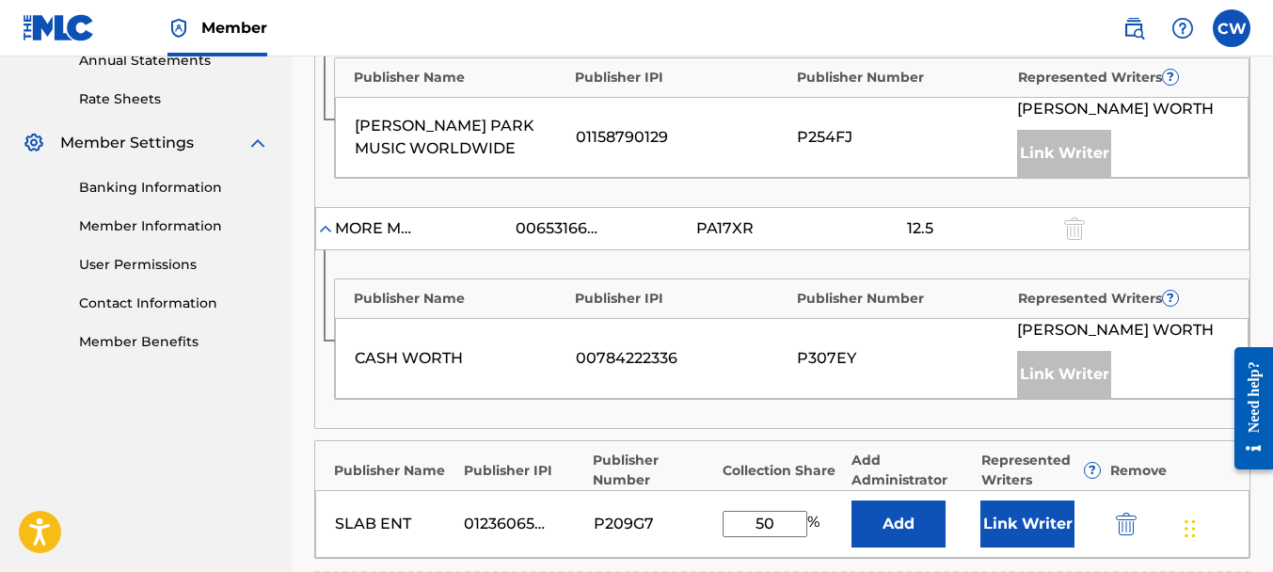
type input "50"
click at [1010, 533] on button "Link Writer" at bounding box center [1027, 524] width 94 height 47
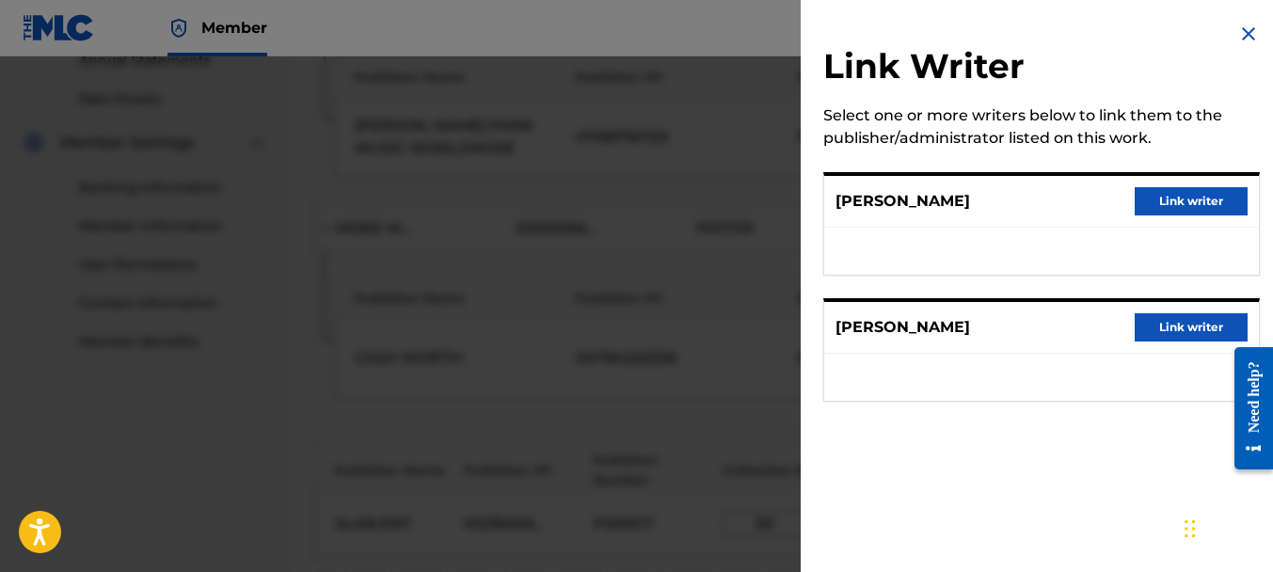
click at [1179, 320] on button "Link writer" at bounding box center [1191, 327] width 113 height 28
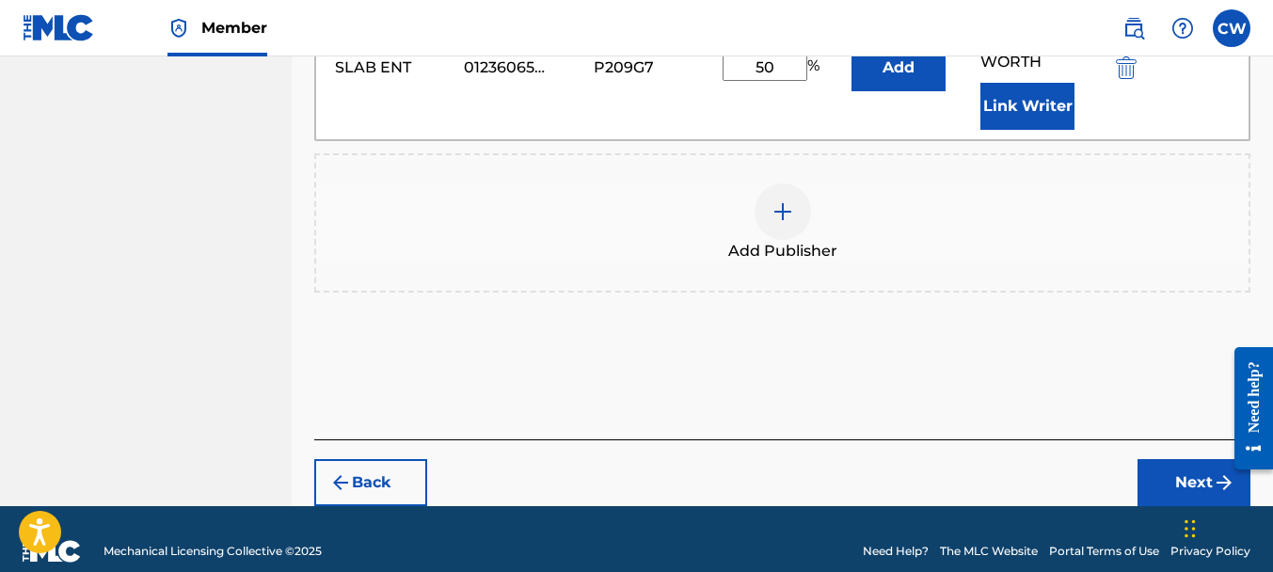
click at [1156, 459] on button "Next" at bounding box center [1193, 482] width 113 height 47
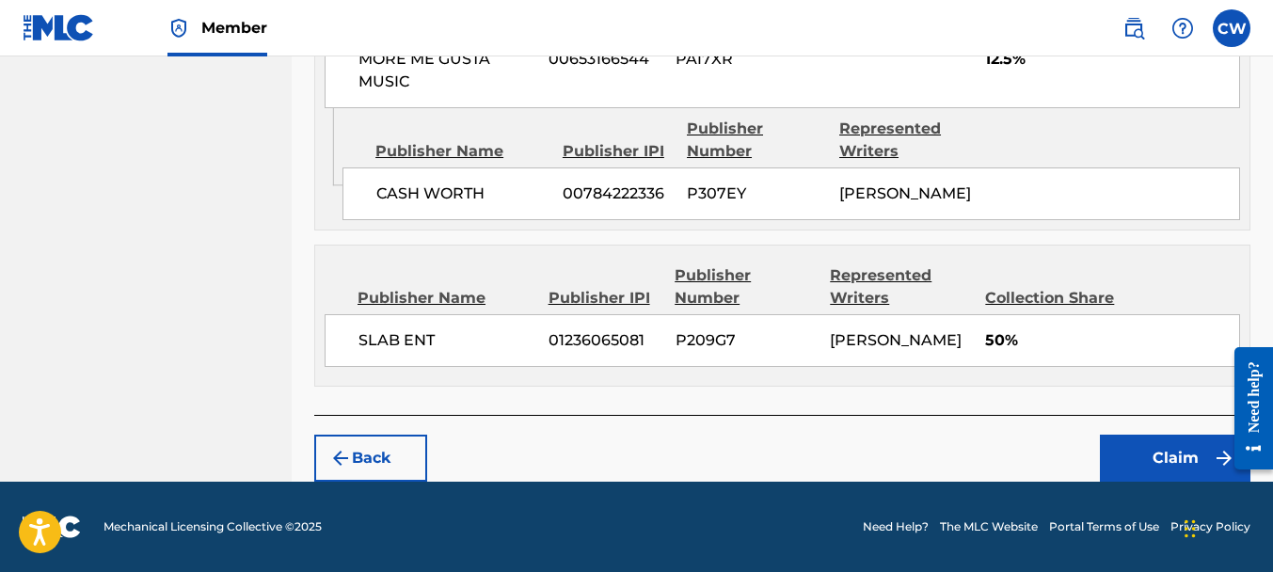
click at [1156, 454] on button "Claim" at bounding box center [1175, 458] width 151 height 47
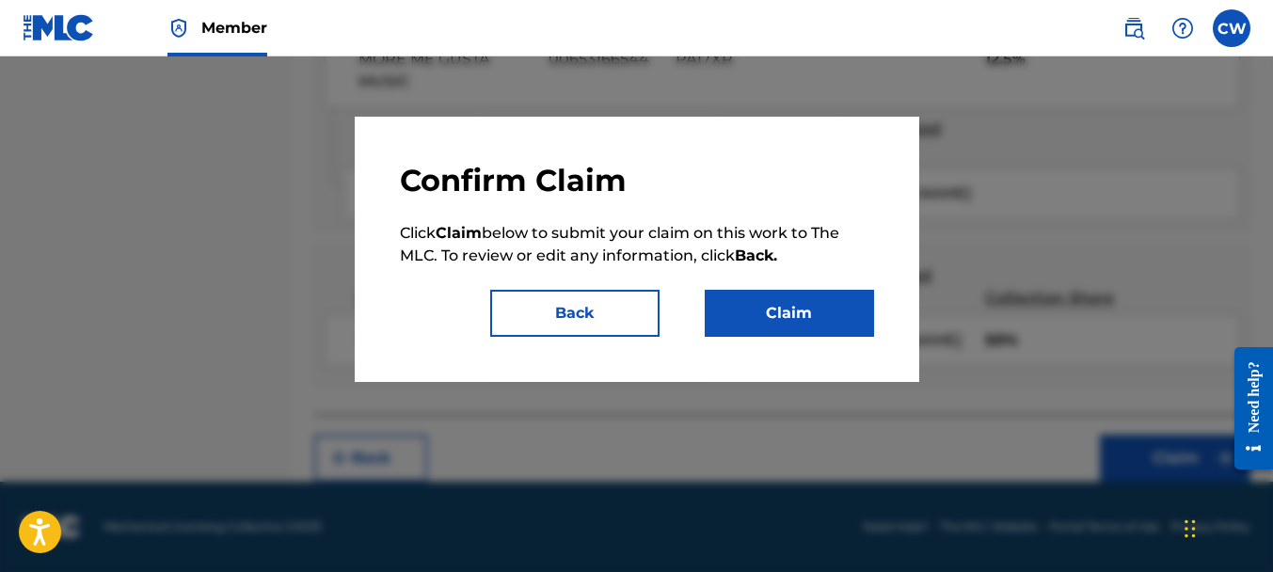
click at [764, 311] on button "Claim" at bounding box center [789, 313] width 169 height 47
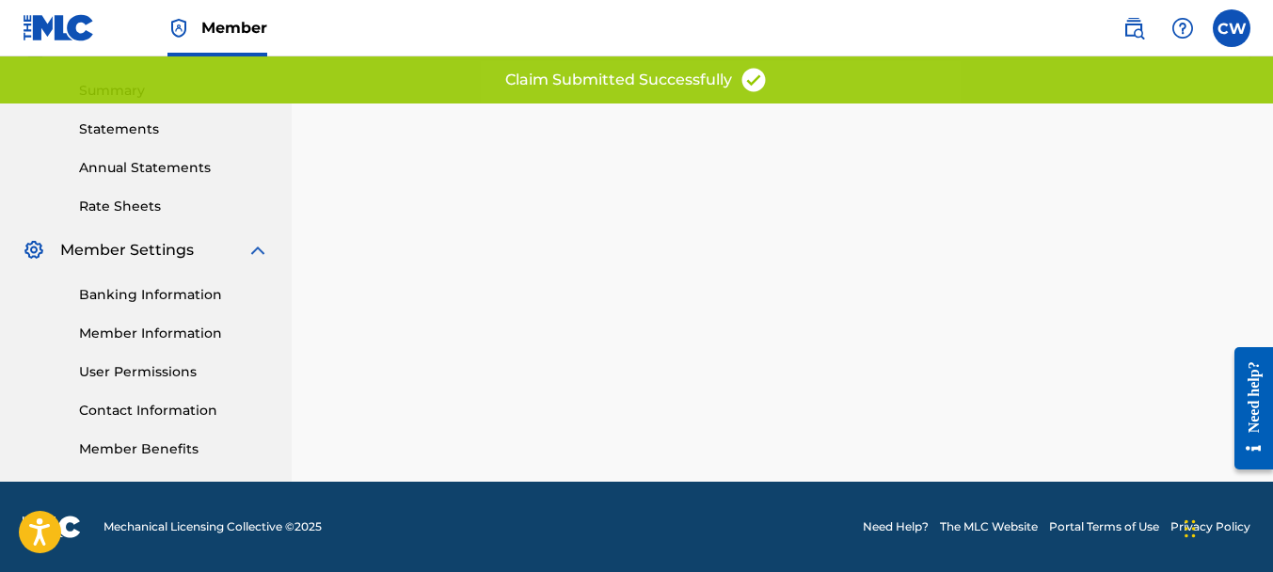
scroll to position [63, 0]
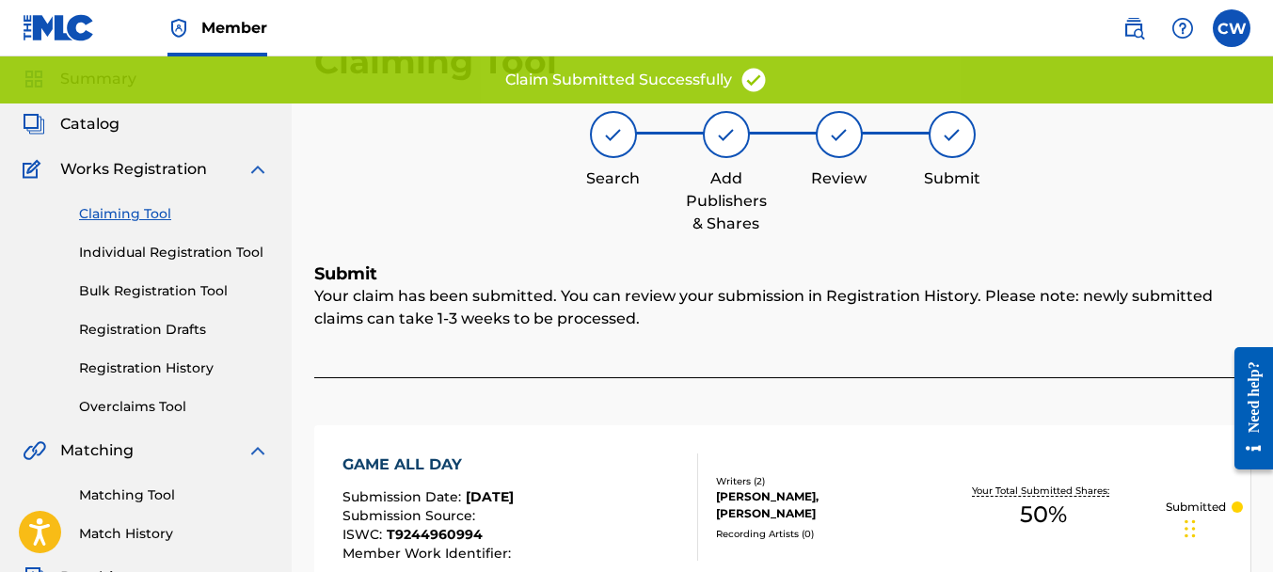
click at [135, 217] on link "Claiming Tool" at bounding box center [174, 214] width 190 height 20
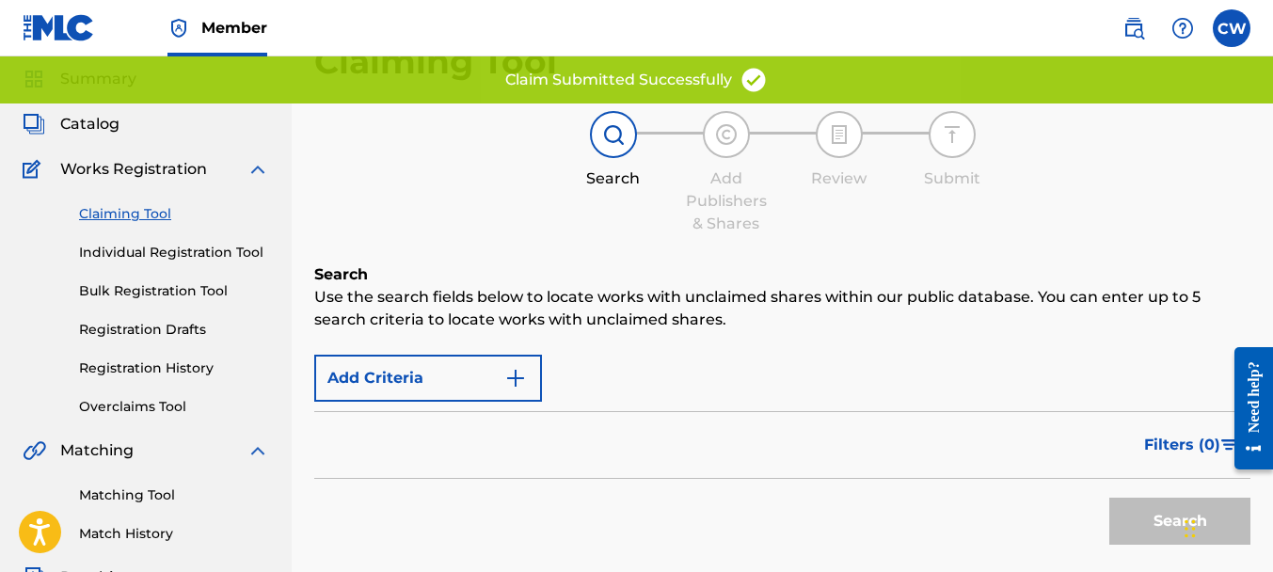
scroll to position [0, 0]
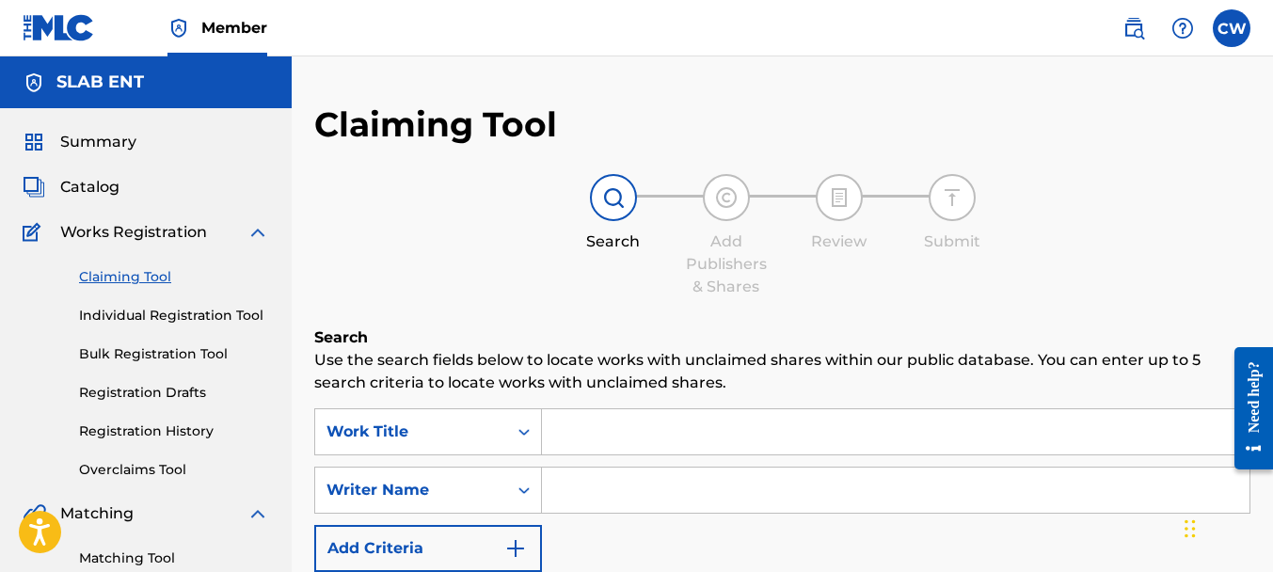
click at [584, 498] on input "Search Form" at bounding box center [896, 490] width 708 height 45
paste input "[PERSON_NAME]"
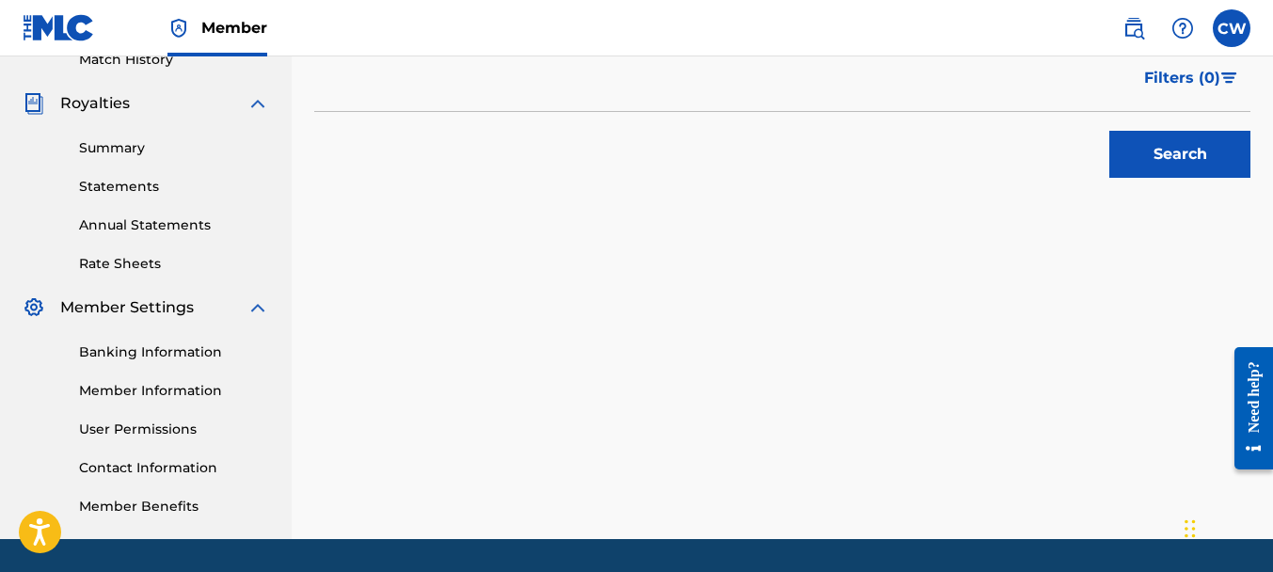
type input "[PERSON_NAME]"
click at [1110, 148] on button "Search" at bounding box center [1179, 154] width 141 height 47
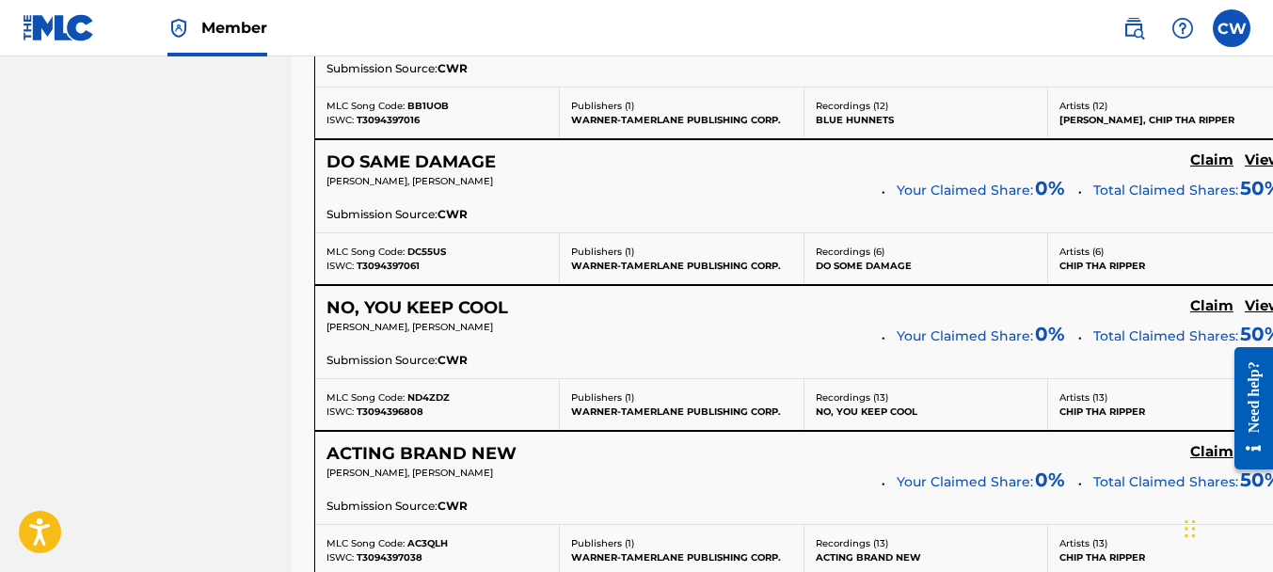
scroll to position [7659, 0]
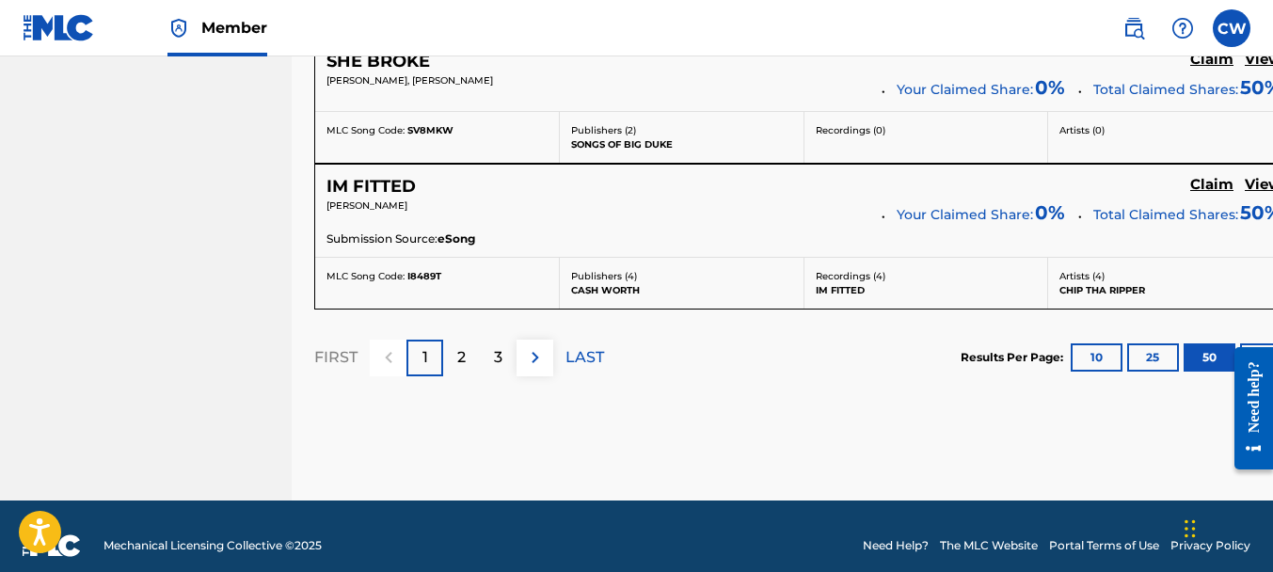
click at [462, 346] on p "2" at bounding box center [461, 357] width 8 height 23
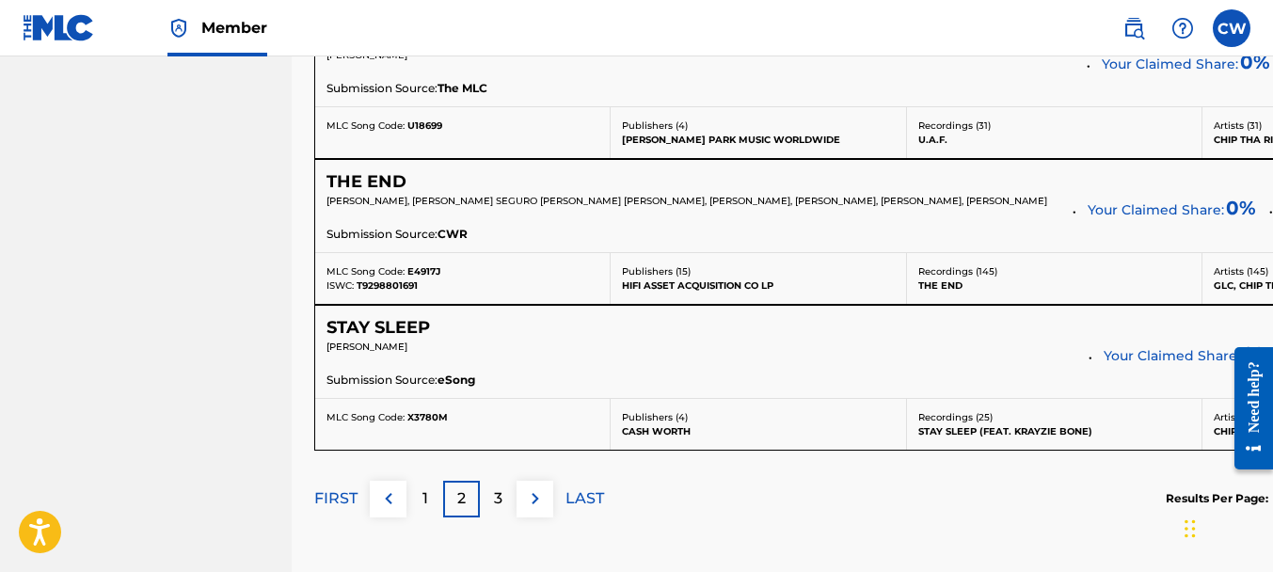
scroll to position [7383, 0]
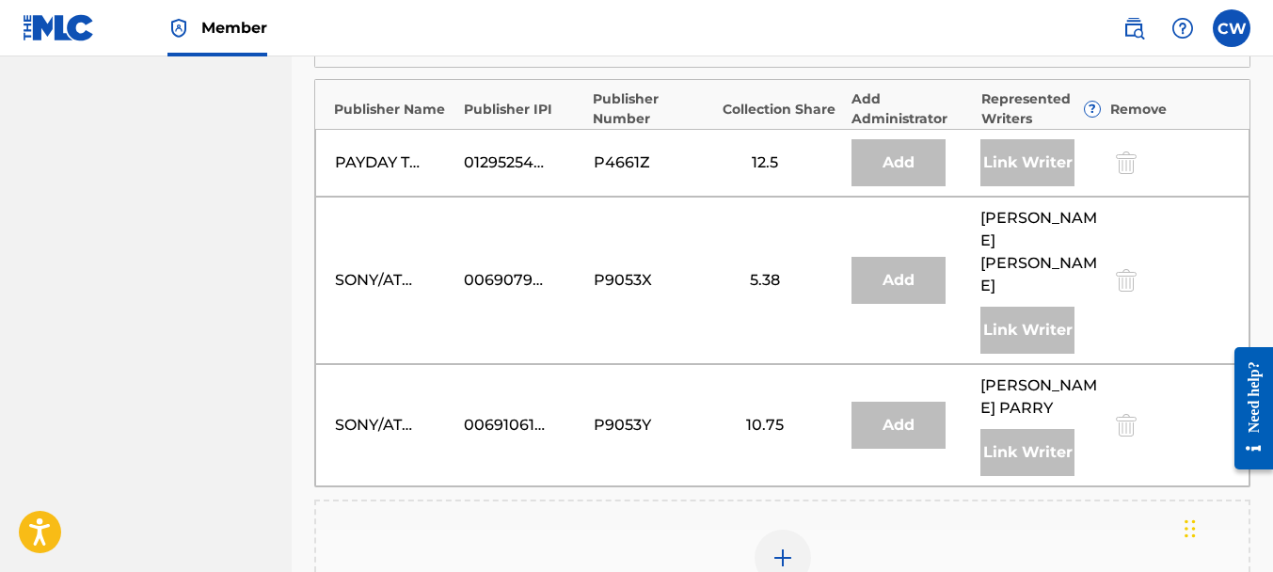
scroll to position [1967, 0]
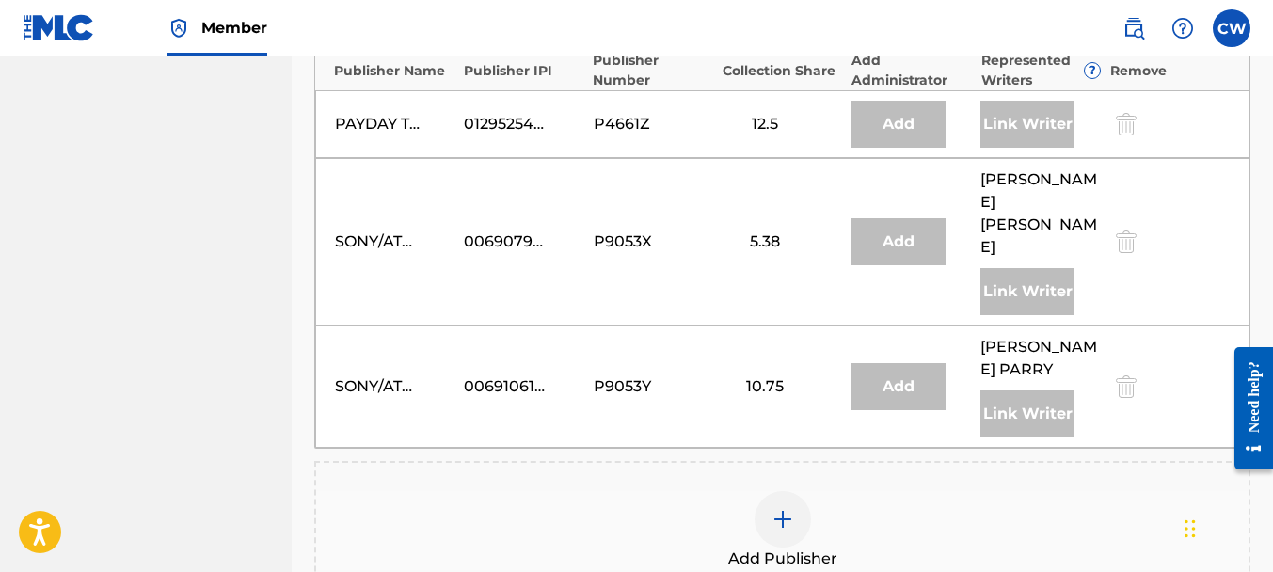
click at [778, 508] on img at bounding box center [782, 519] width 23 height 23
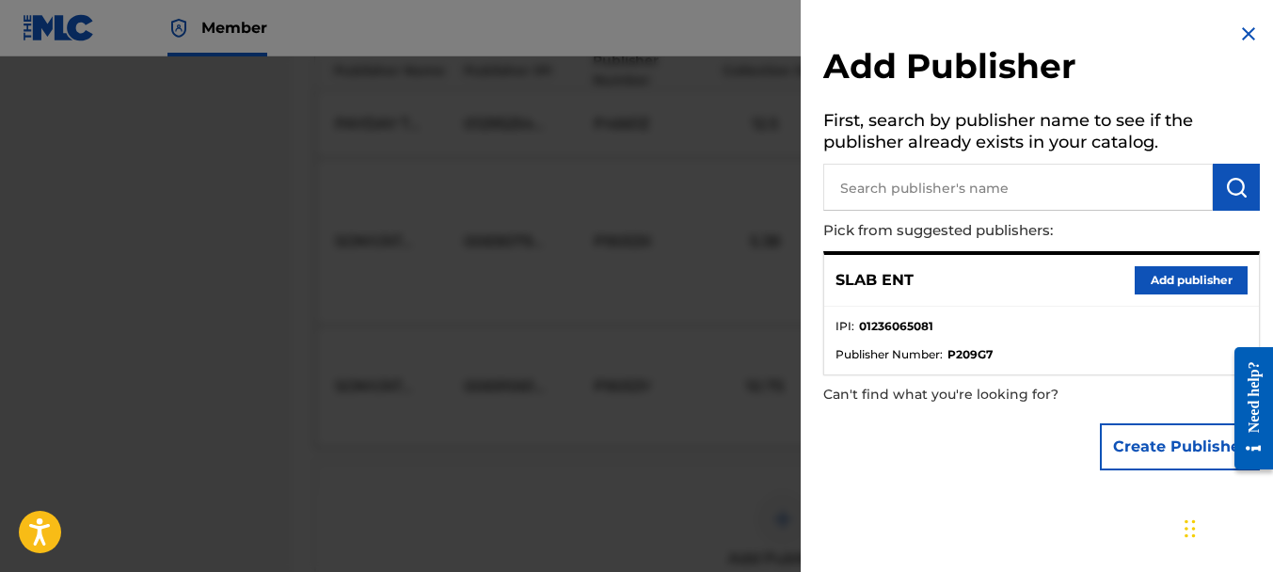
click at [1178, 280] on button "Add publisher" at bounding box center [1191, 280] width 113 height 28
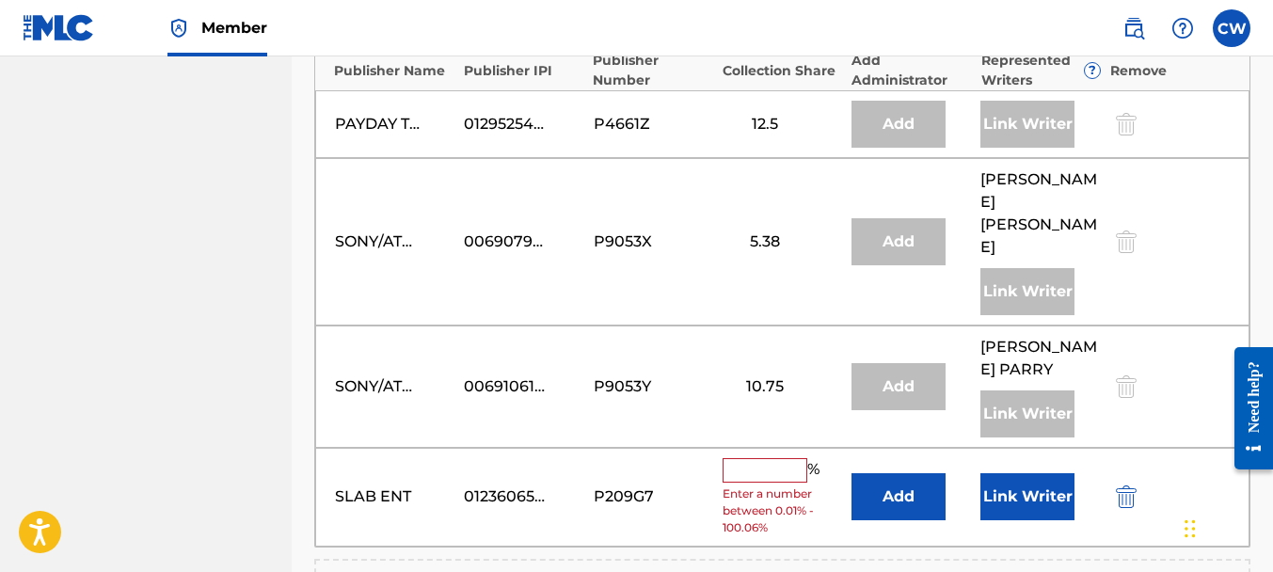
click at [772, 458] on input "text" at bounding box center [765, 470] width 85 height 24
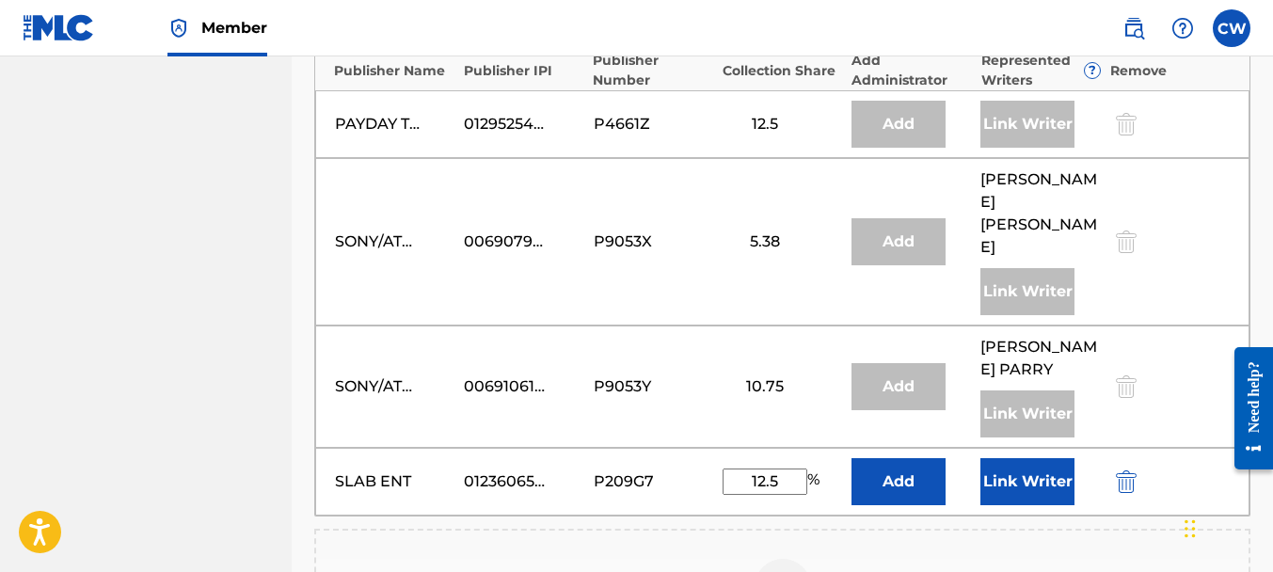
type input "12.5"
click at [1011, 458] on button "Link Writer" at bounding box center [1027, 481] width 94 height 47
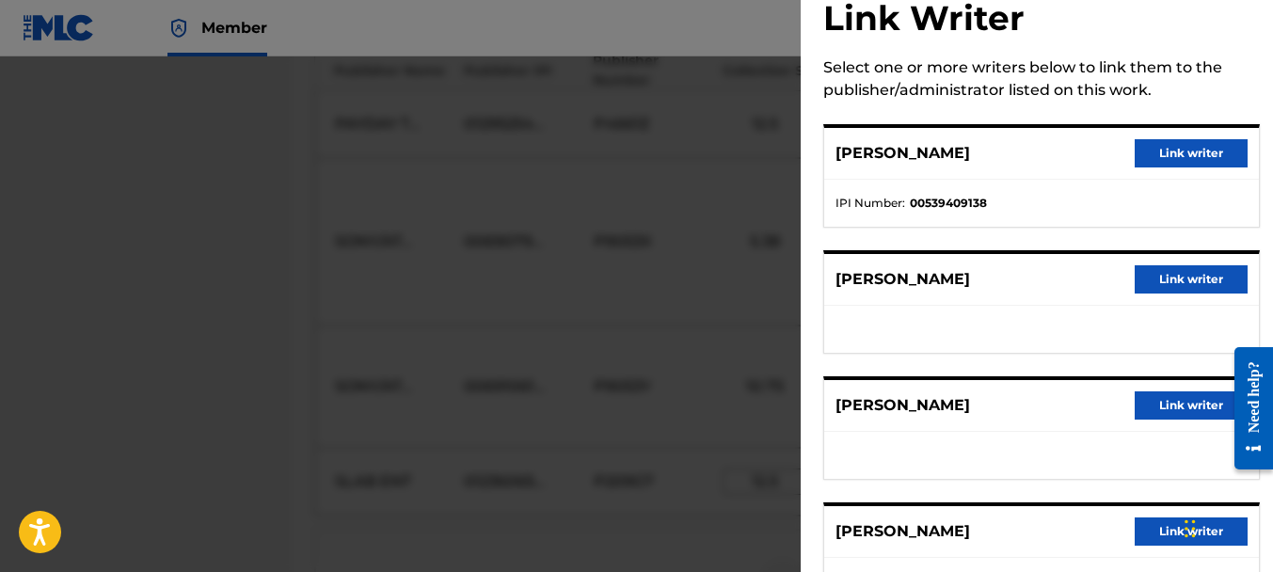
scroll to position [113, 0]
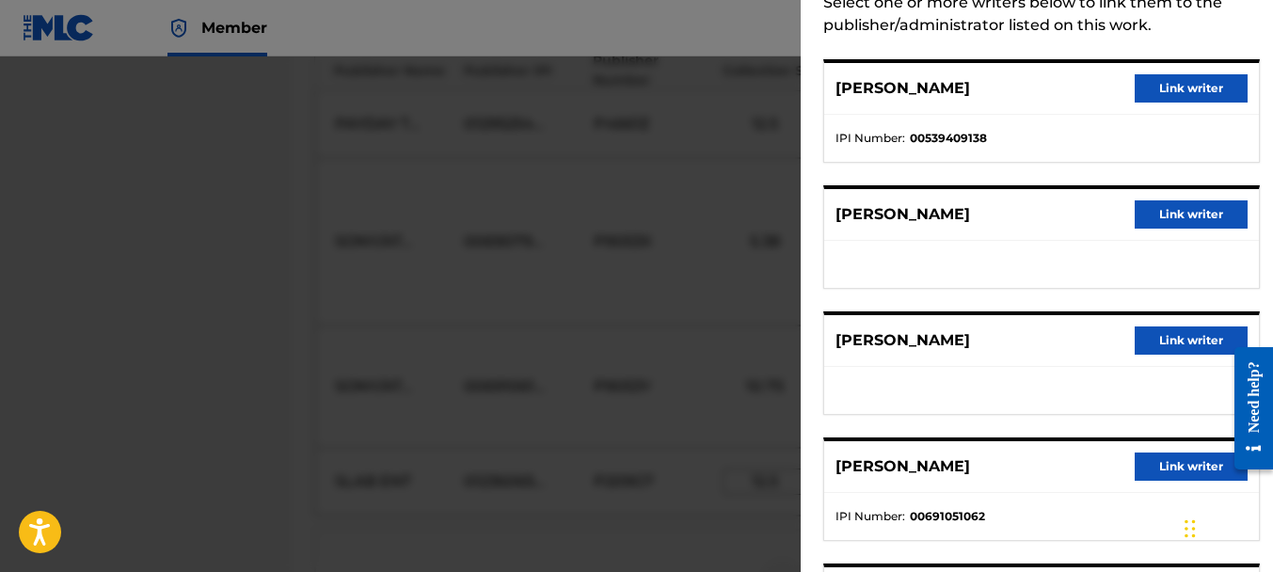
click at [1169, 460] on button "Link writer" at bounding box center [1191, 467] width 113 height 28
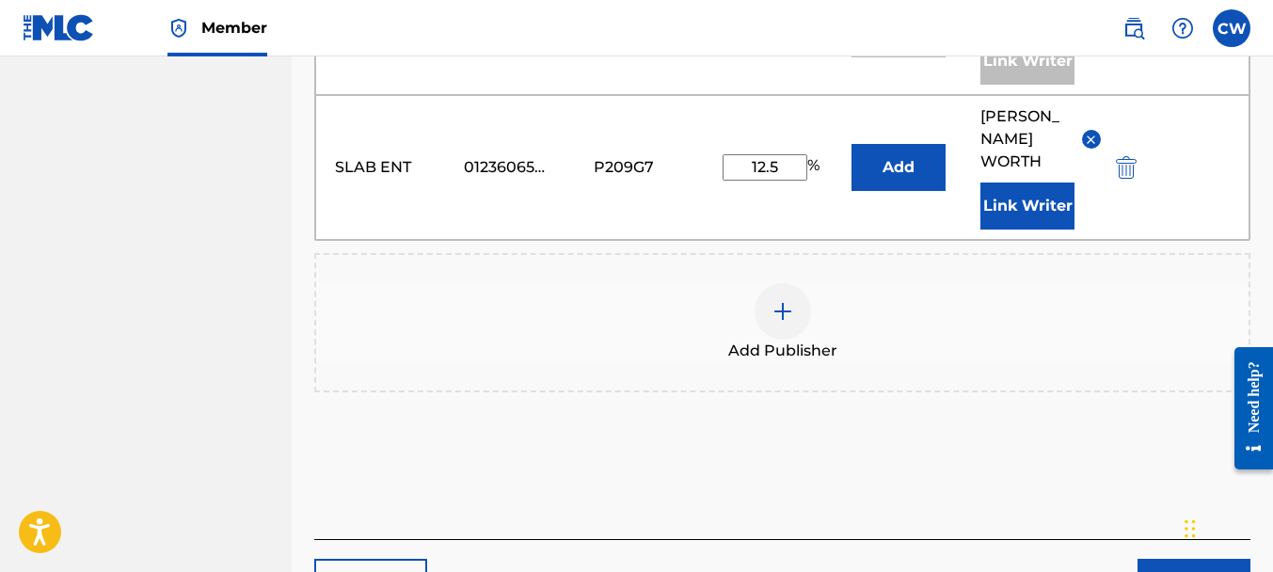
click at [1167, 559] on button "Next" at bounding box center [1193, 582] width 113 height 47
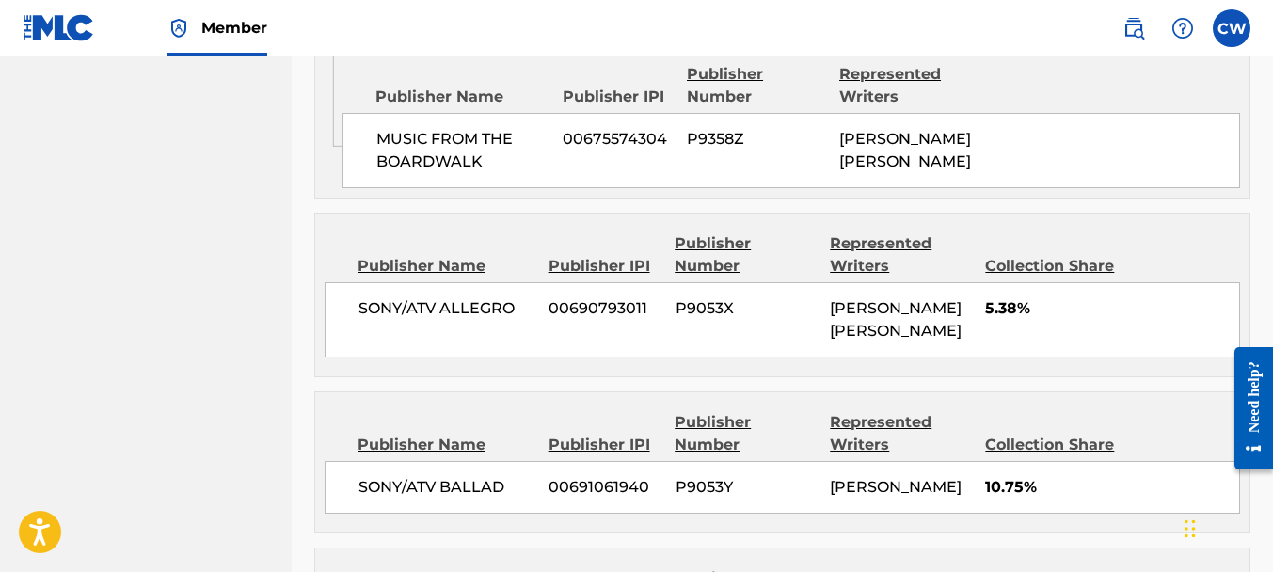
scroll to position [2963, 0]
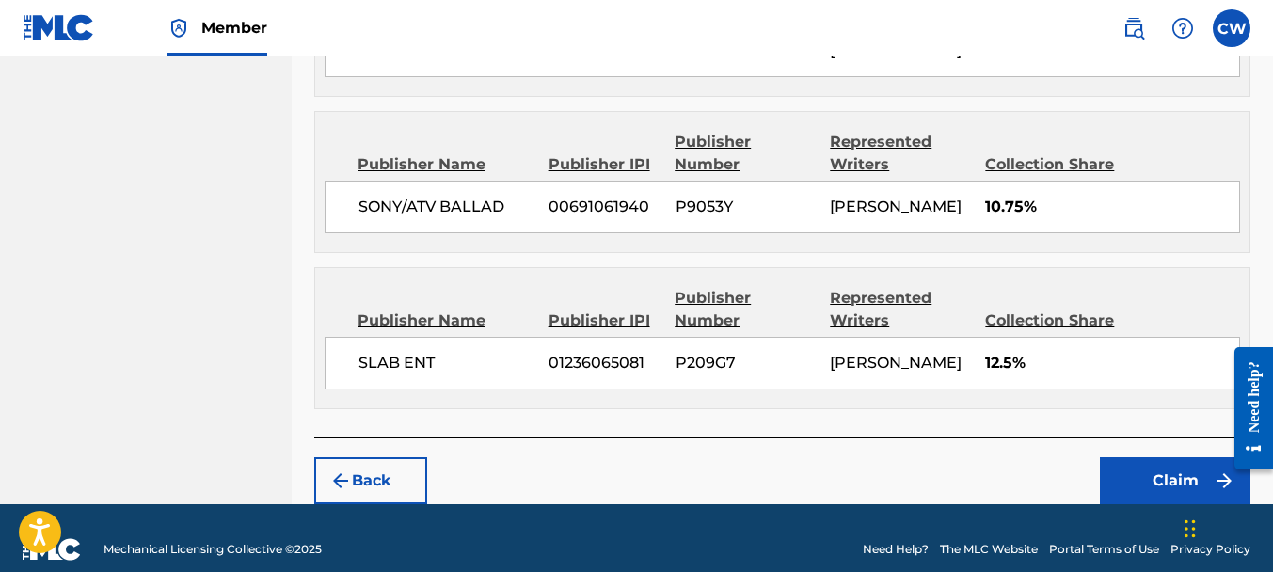
click at [1175, 457] on button "Claim" at bounding box center [1175, 480] width 151 height 47
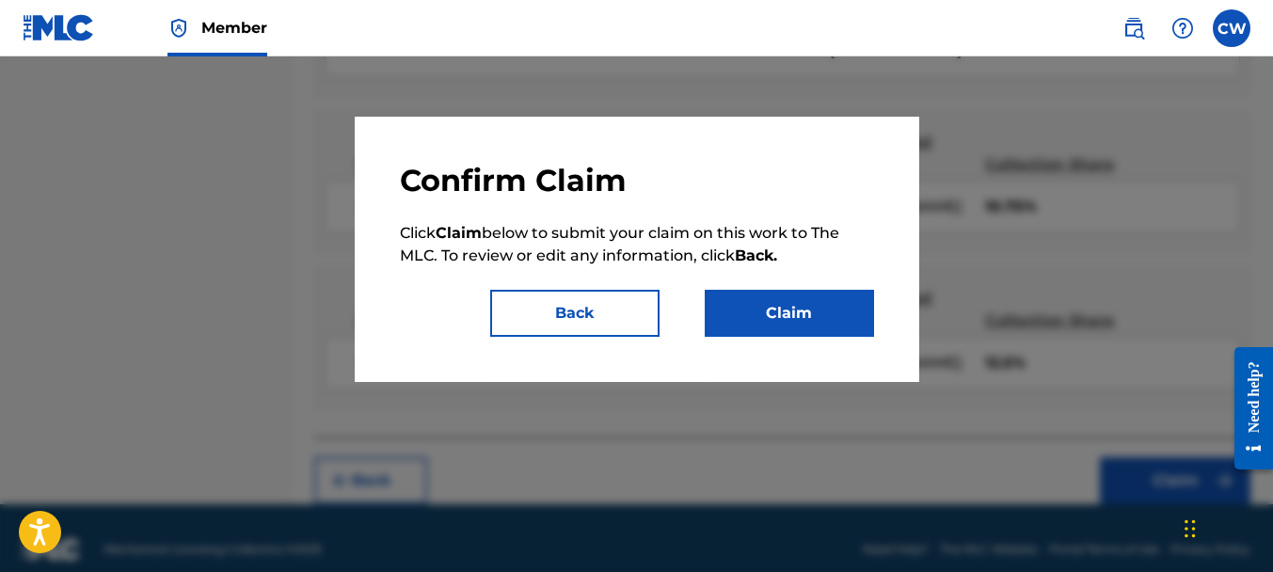
click at [819, 320] on button "Claim" at bounding box center [789, 313] width 169 height 47
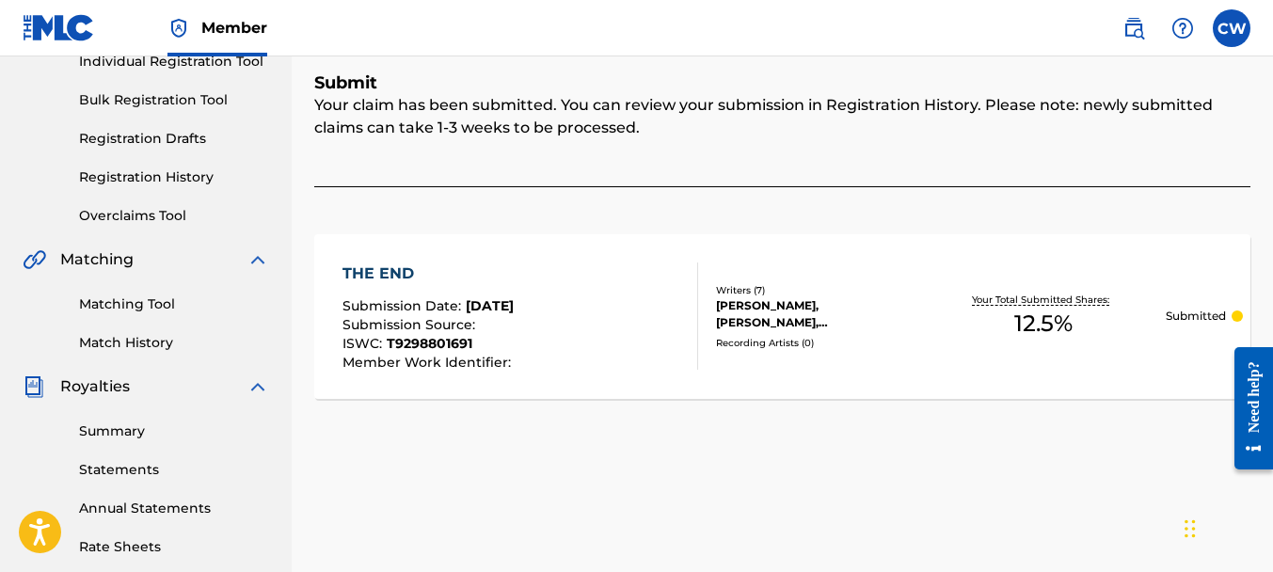
scroll to position [110, 0]
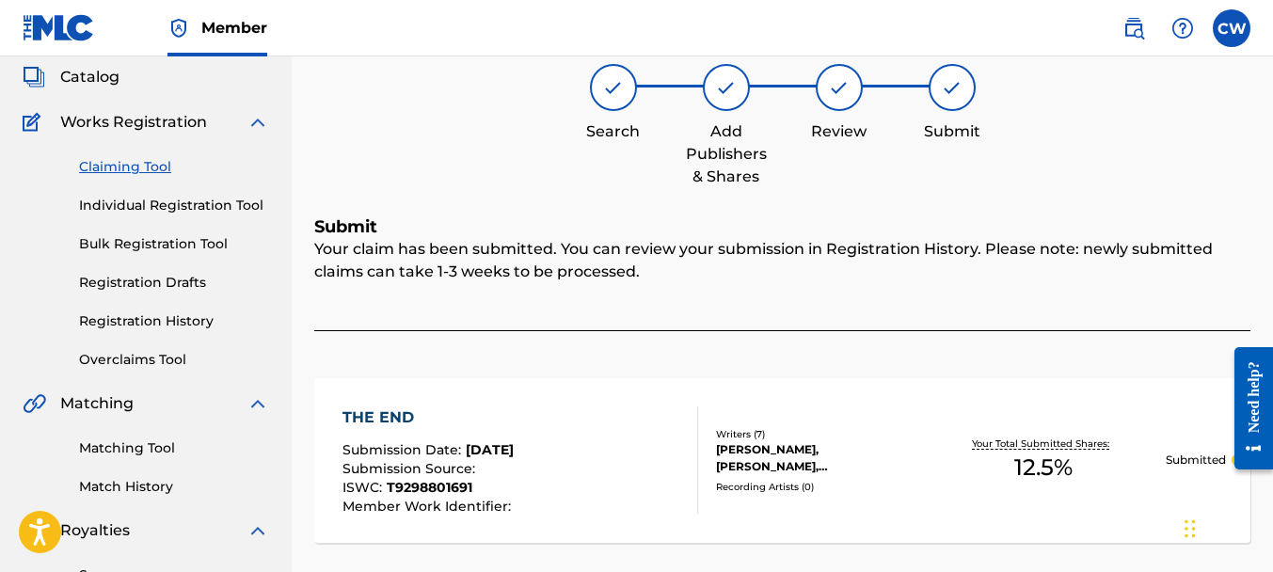
click at [110, 165] on link "Claiming Tool" at bounding box center [174, 167] width 190 height 20
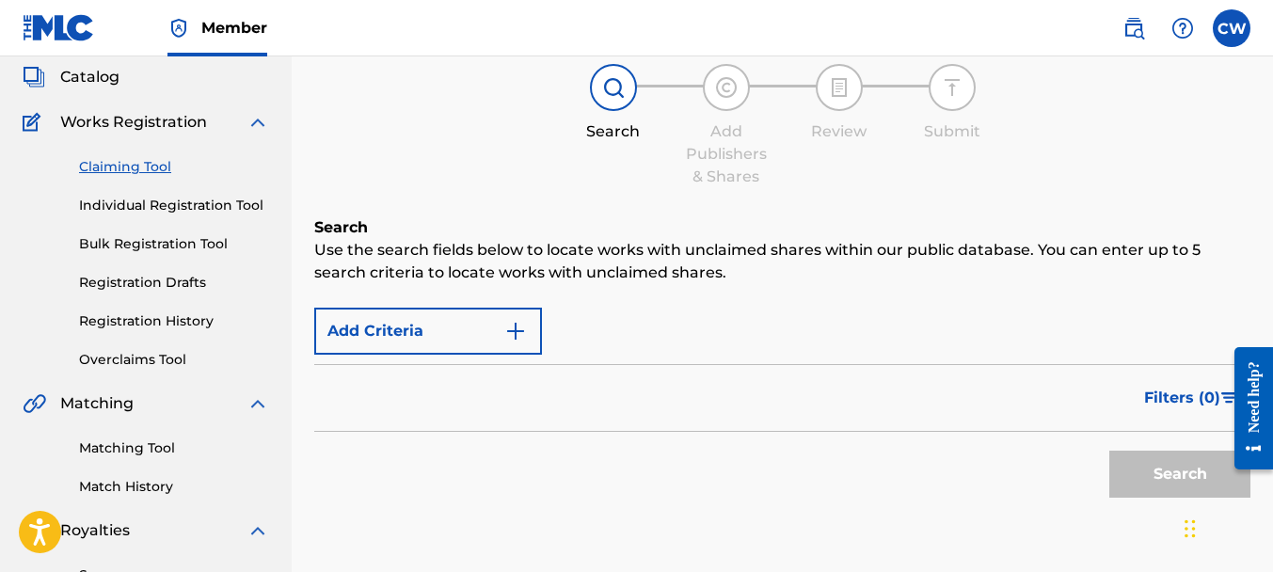
scroll to position [0, 0]
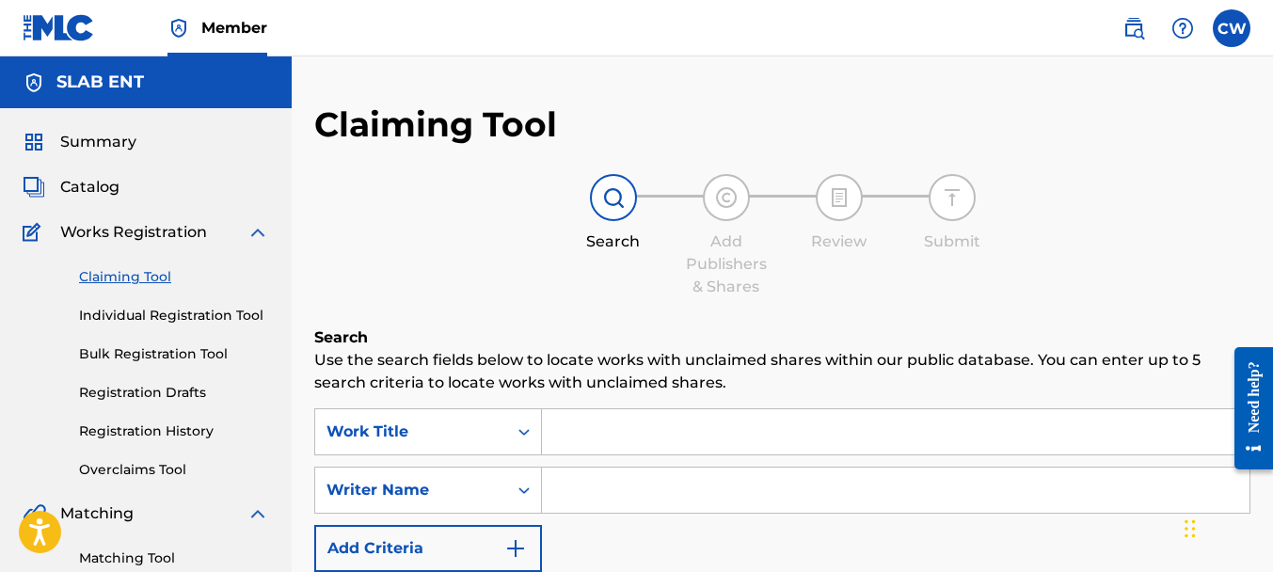
click at [620, 489] on input "Search Form" at bounding box center [896, 490] width 708 height 45
paste input "[PERSON_NAME]"
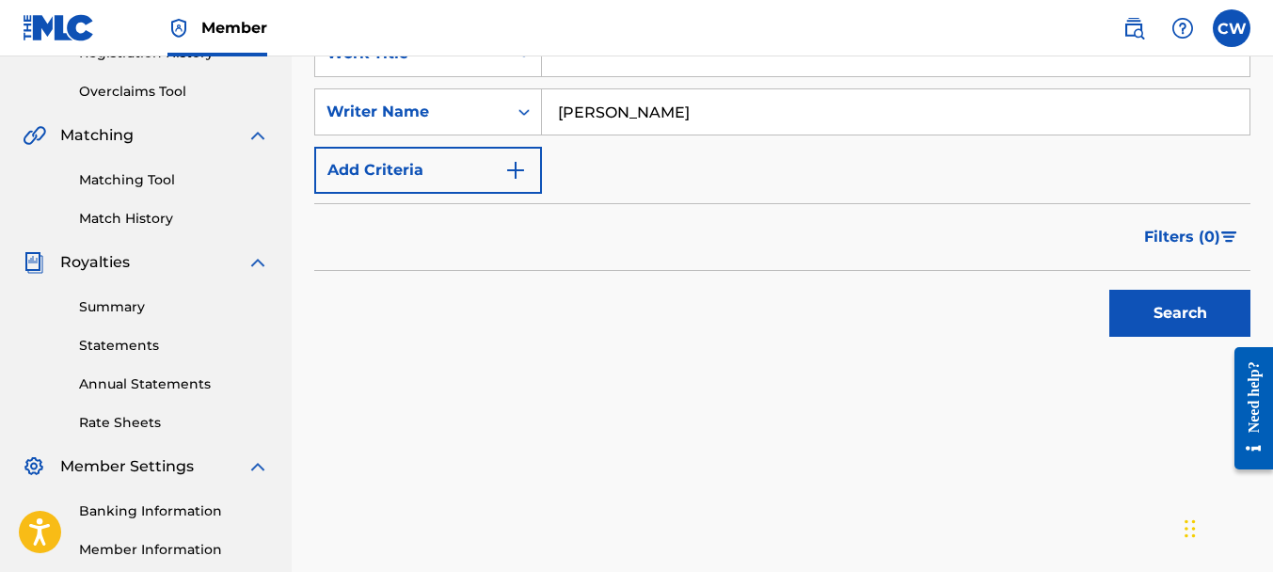
type input "[PERSON_NAME]"
click at [1145, 323] on button "Search" at bounding box center [1179, 313] width 141 height 47
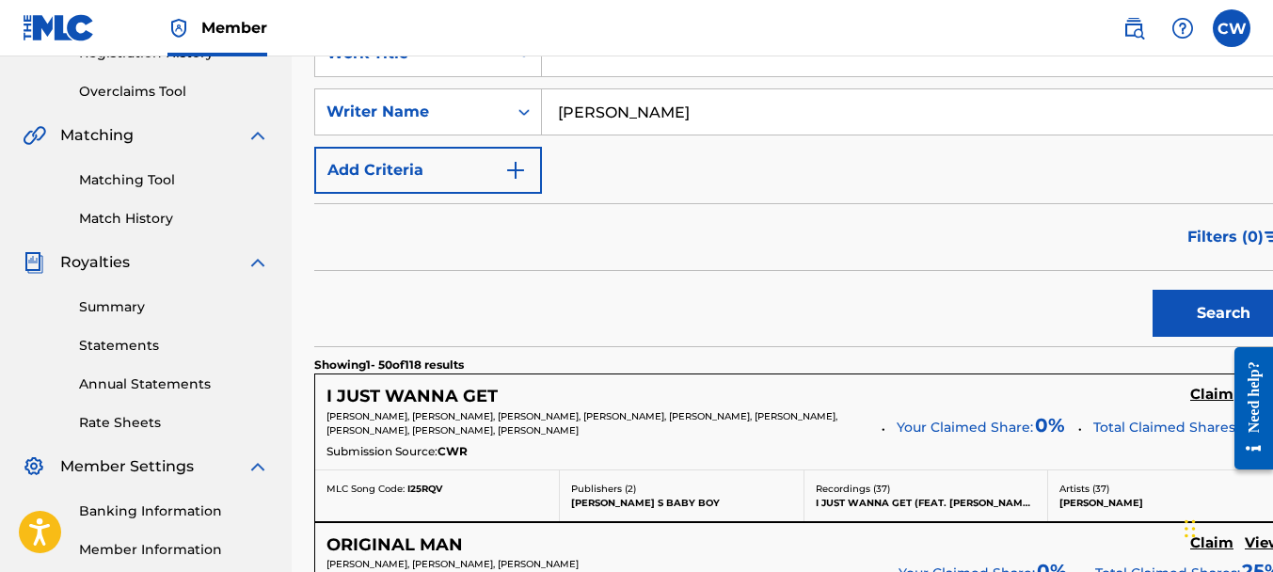
scroll to position [7659, 0]
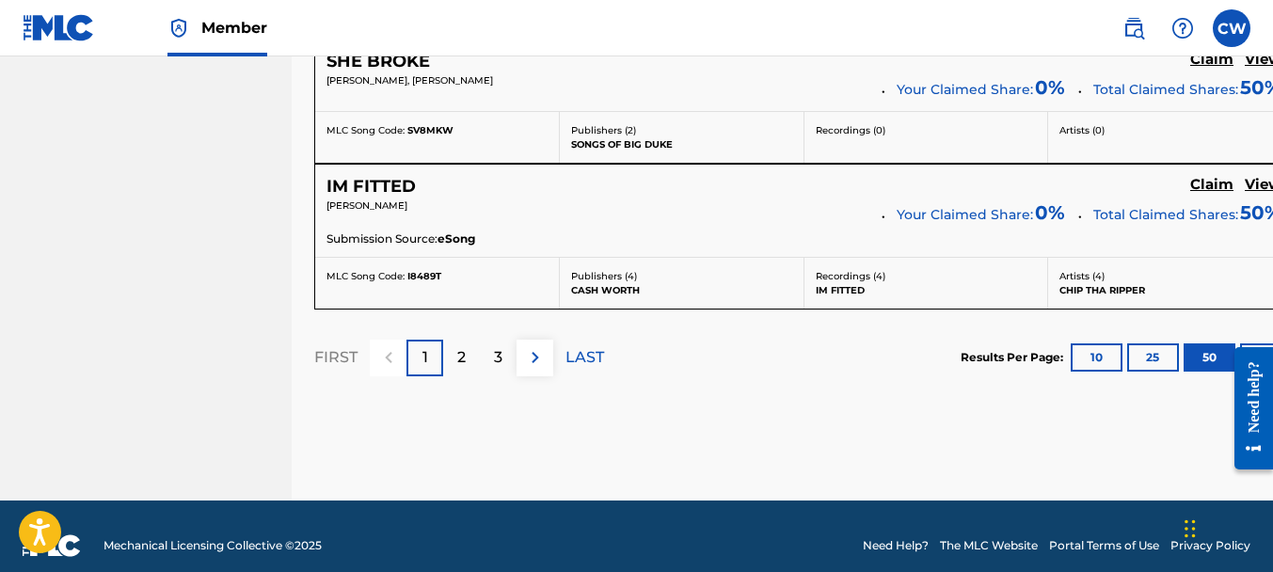
click at [470, 340] on div "2" at bounding box center [461, 358] width 37 height 37
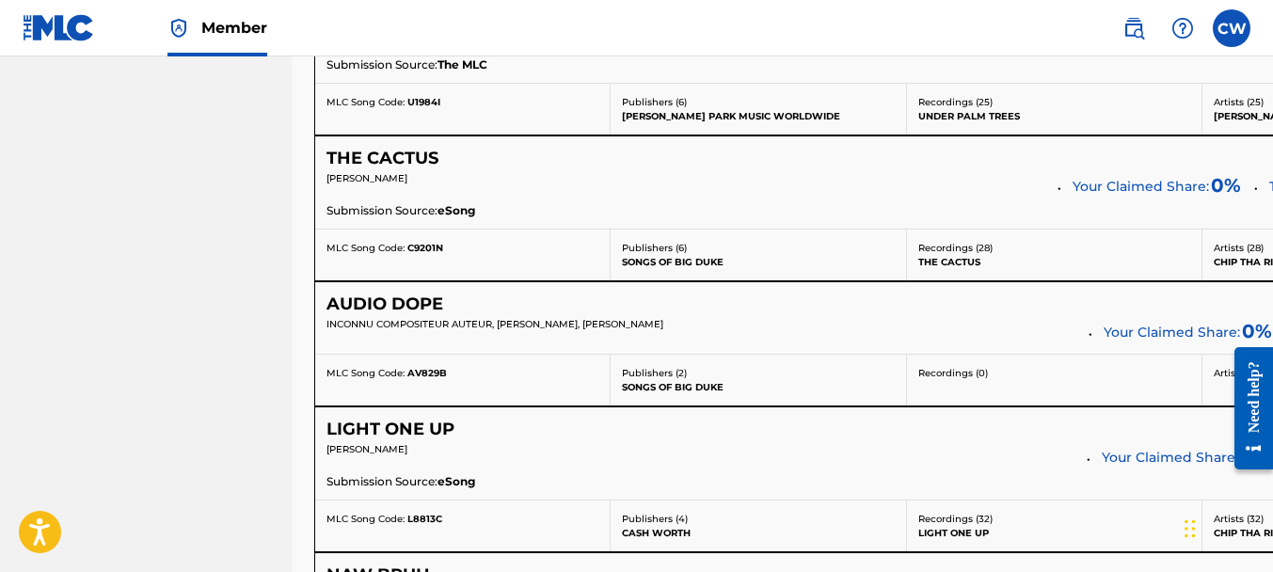
scroll to position [3772, 0]
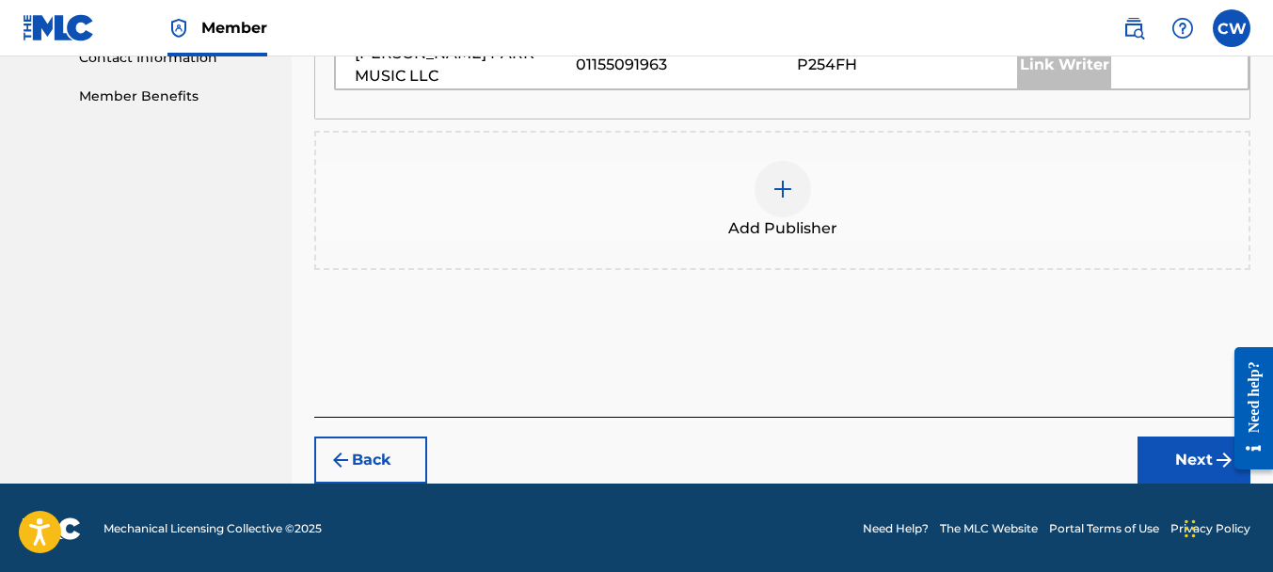
click at [795, 198] on div at bounding box center [783, 189] width 56 height 56
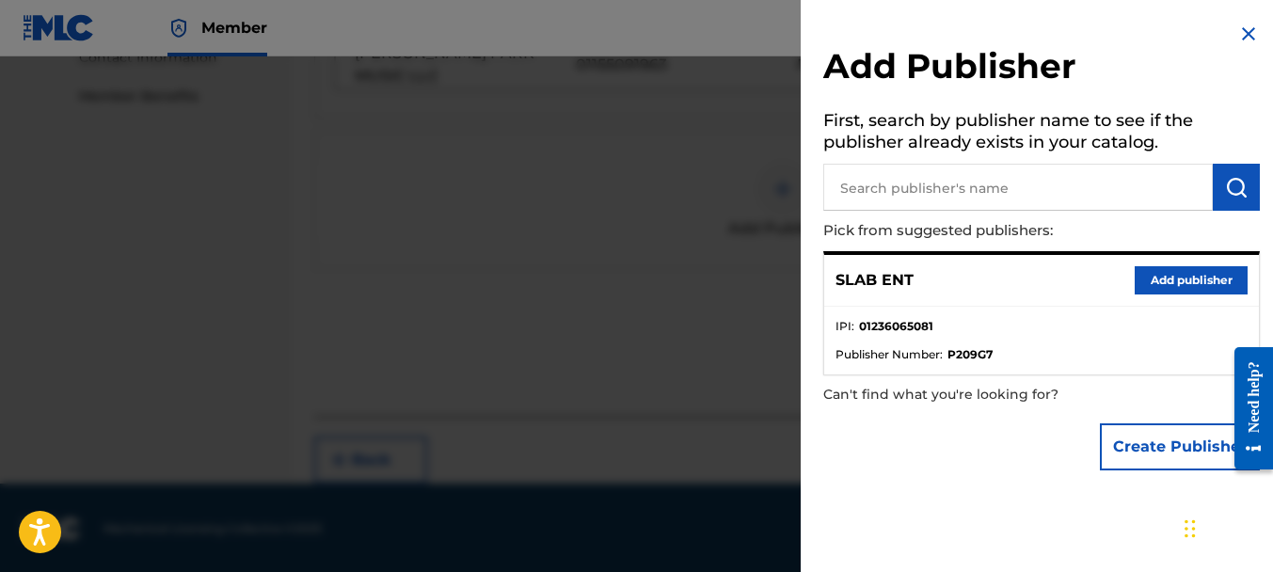
click at [1140, 288] on button "Add publisher" at bounding box center [1191, 280] width 113 height 28
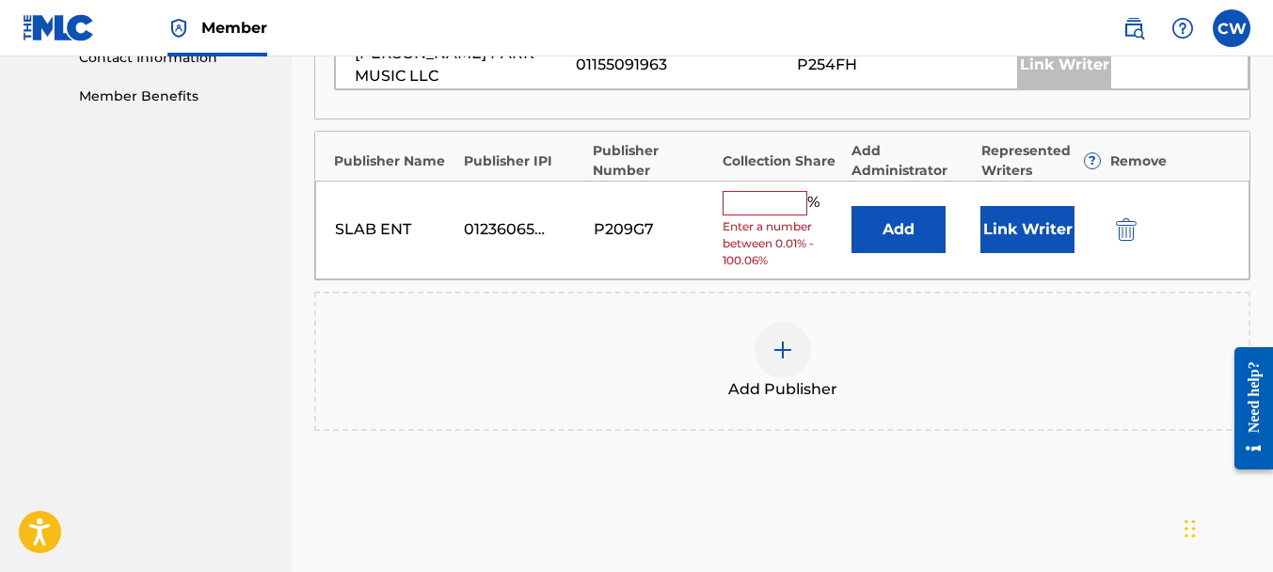
click at [759, 197] on input "text" at bounding box center [765, 203] width 85 height 24
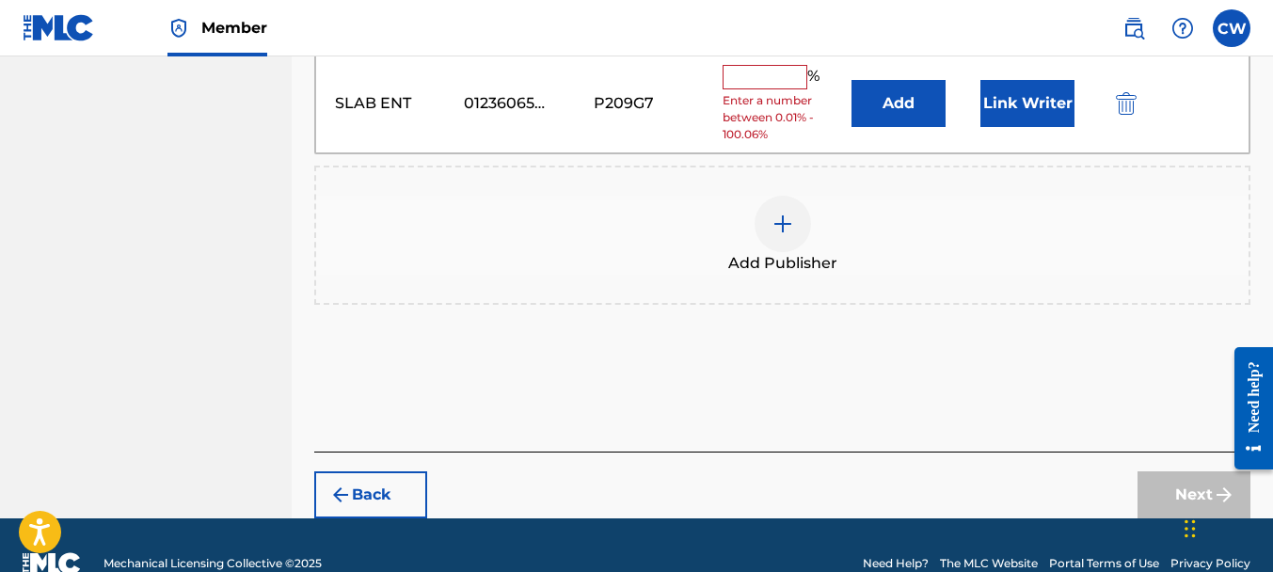
scroll to position [990, 0]
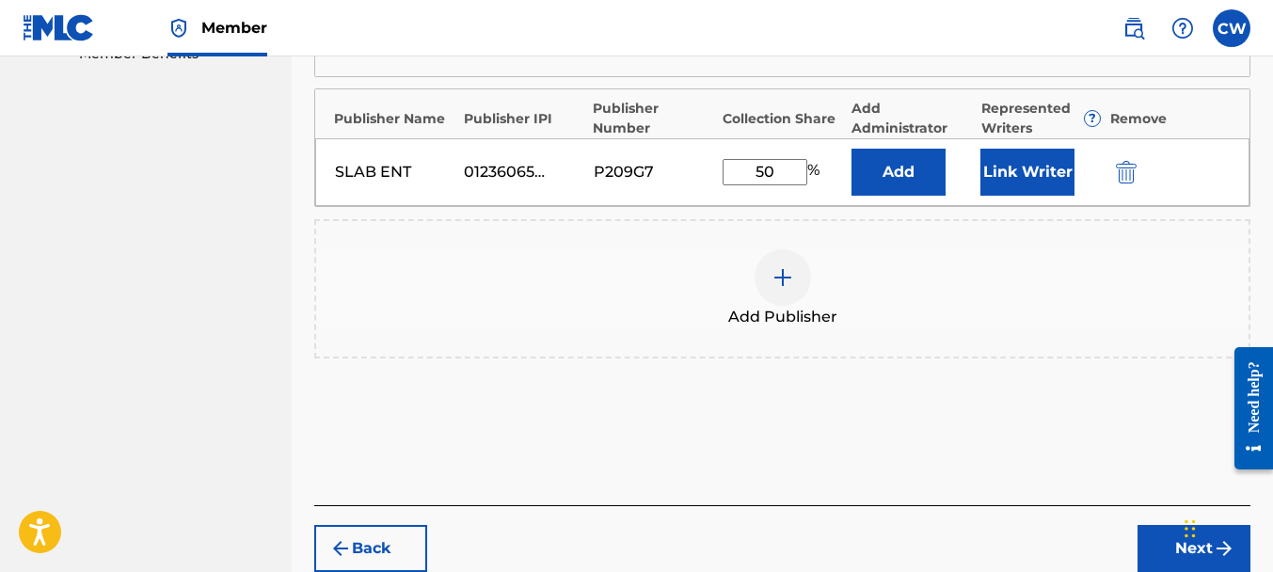
type input "50"
click at [994, 163] on button "Link Writer" at bounding box center [1027, 172] width 94 height 47
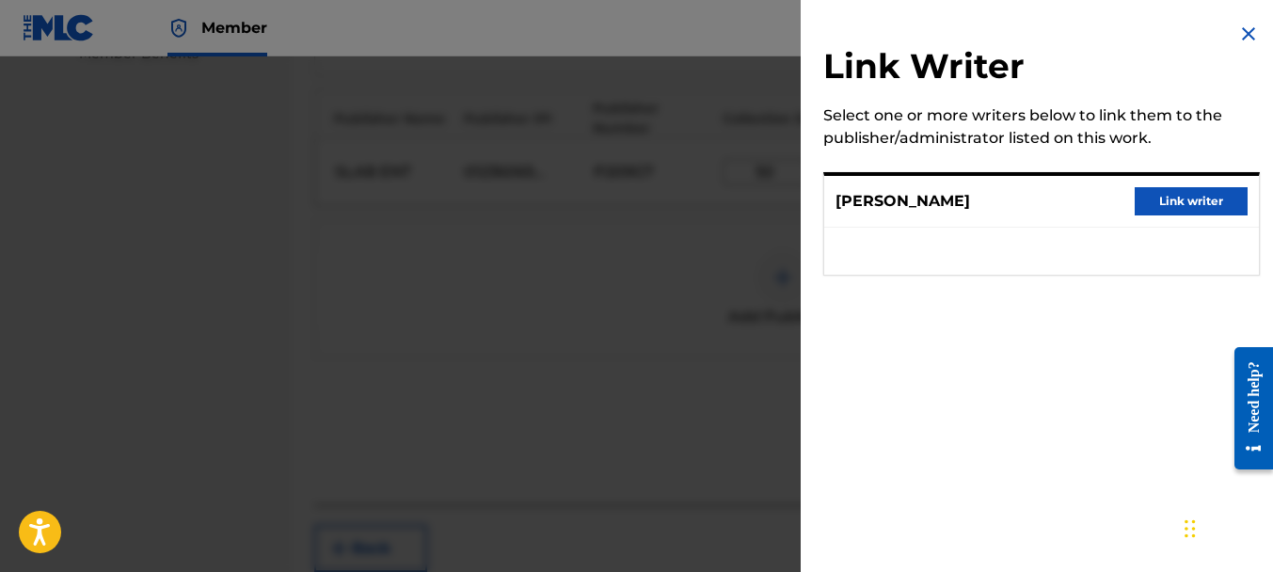
click at [1153, 210] on button "Link writer" at bounding box center [1191, 201] width 113 height 28
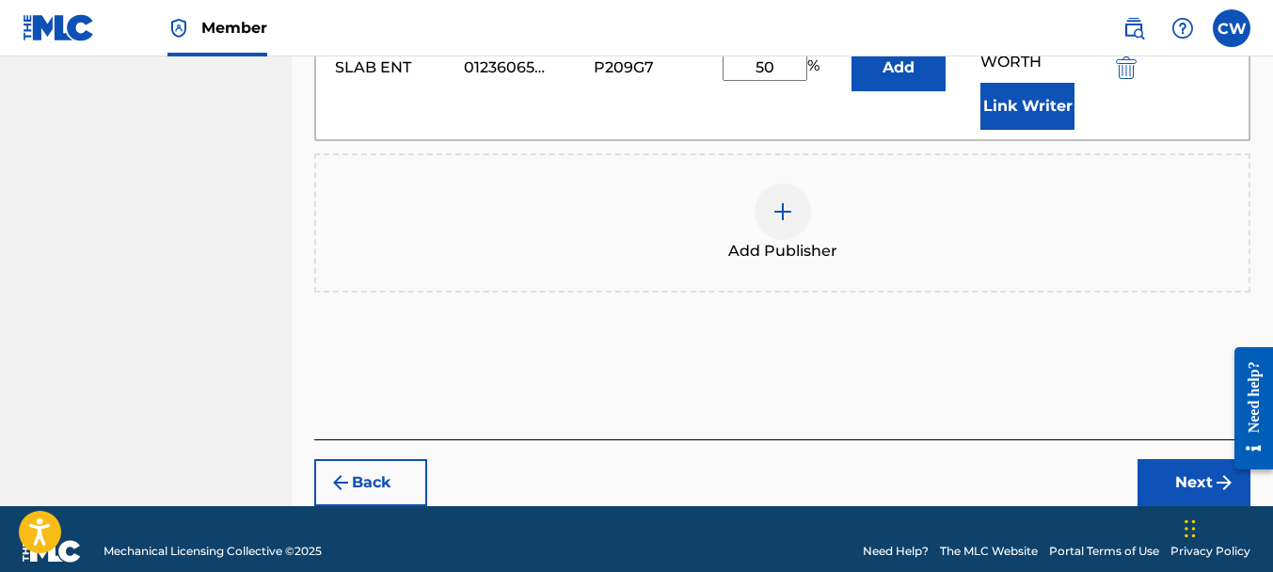
click at [1163, 459] on button "Next" at bounding box center [1193, 482] width 113 height 47
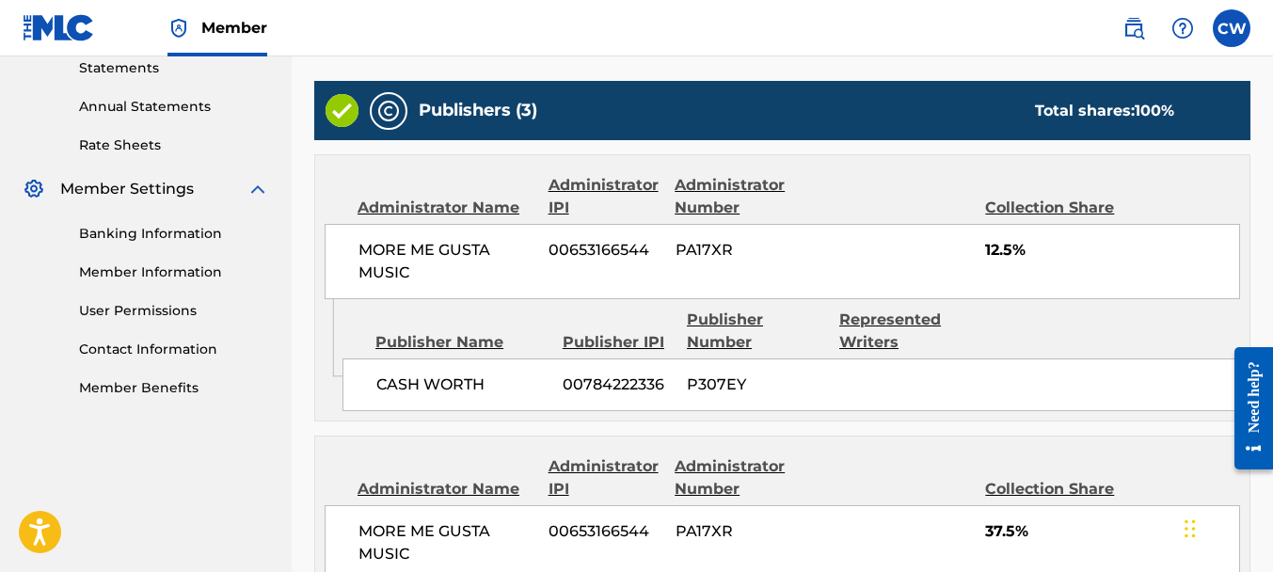
scroll to position [1151, 0]
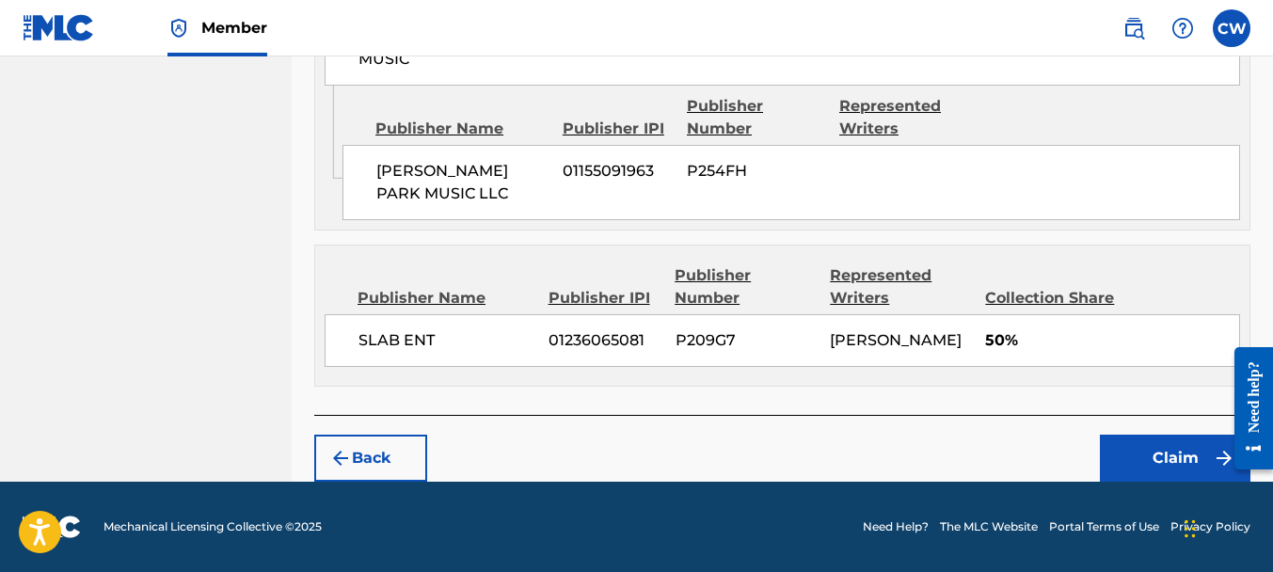
click at [1119, 459] on button "Claim" at bounding box center [1175, 458] width 151 height 47
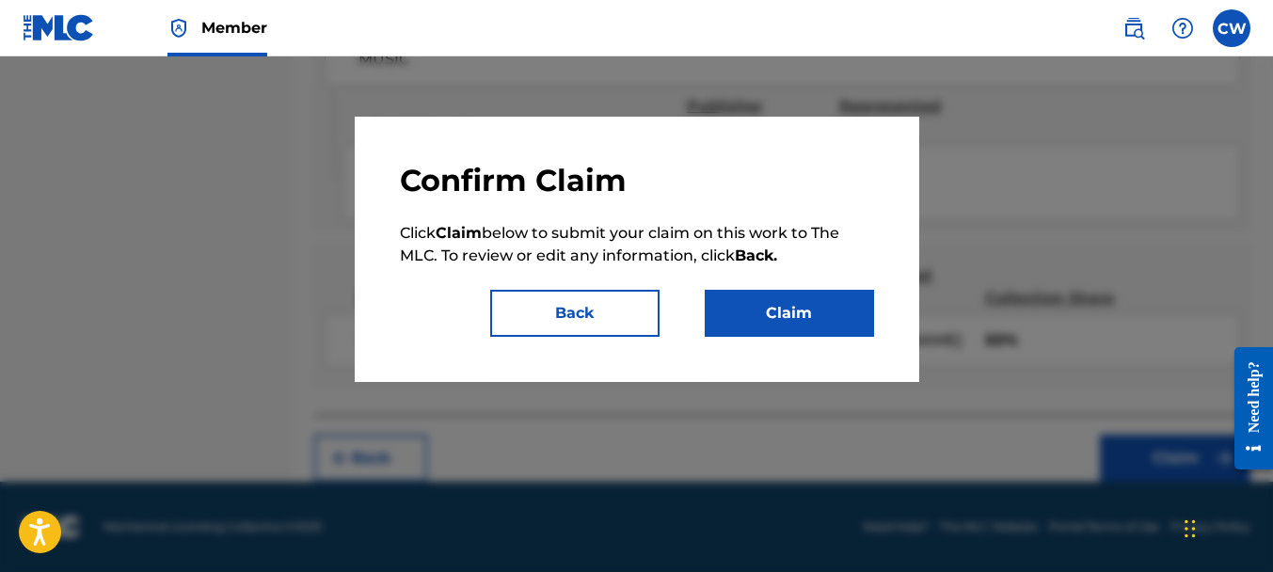
click at [736, 303] on button "Claim" at bounding box center [789, 313] width 169 height 47
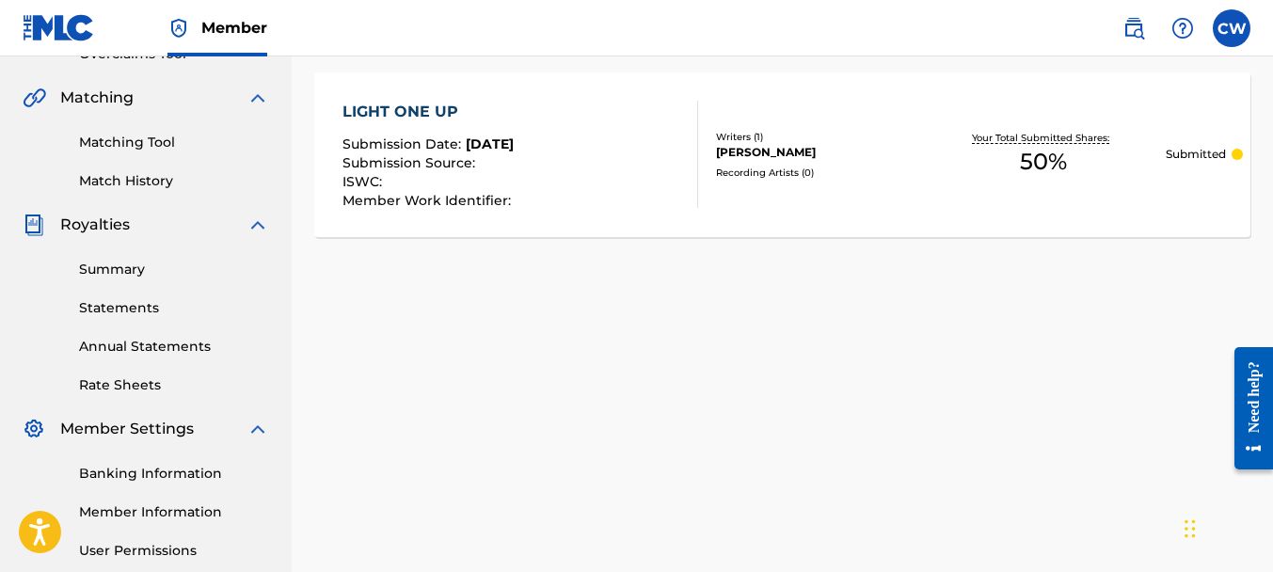
scroll to position [239, 0]
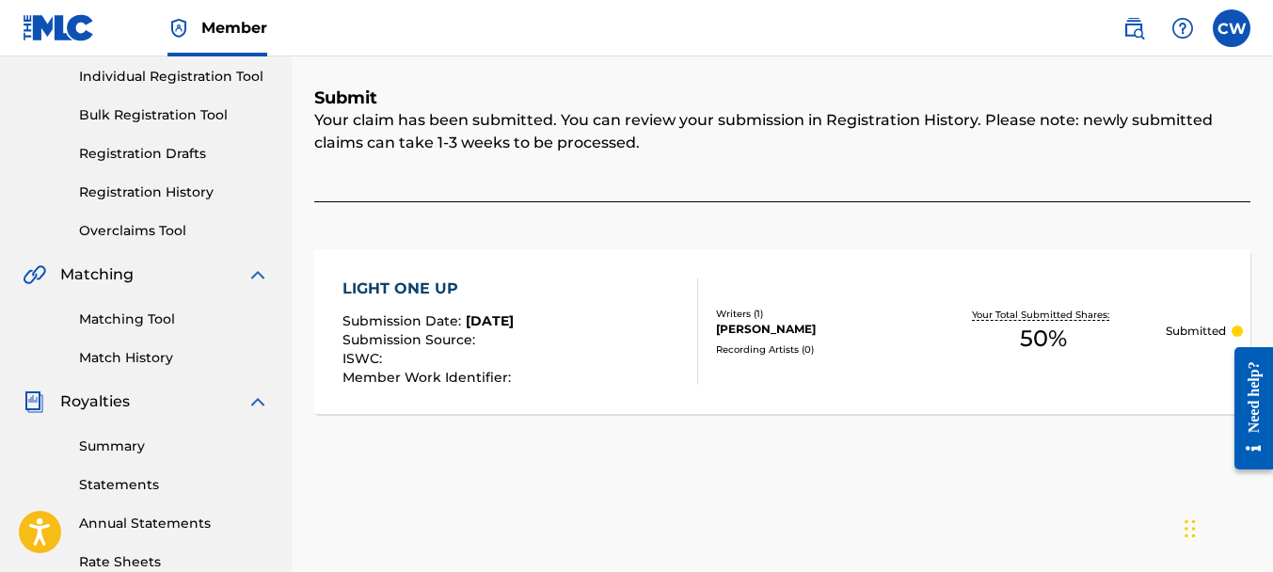
click at [150, 195] on link "Registration History" at bounding box center [174, 193] width 190 height 20
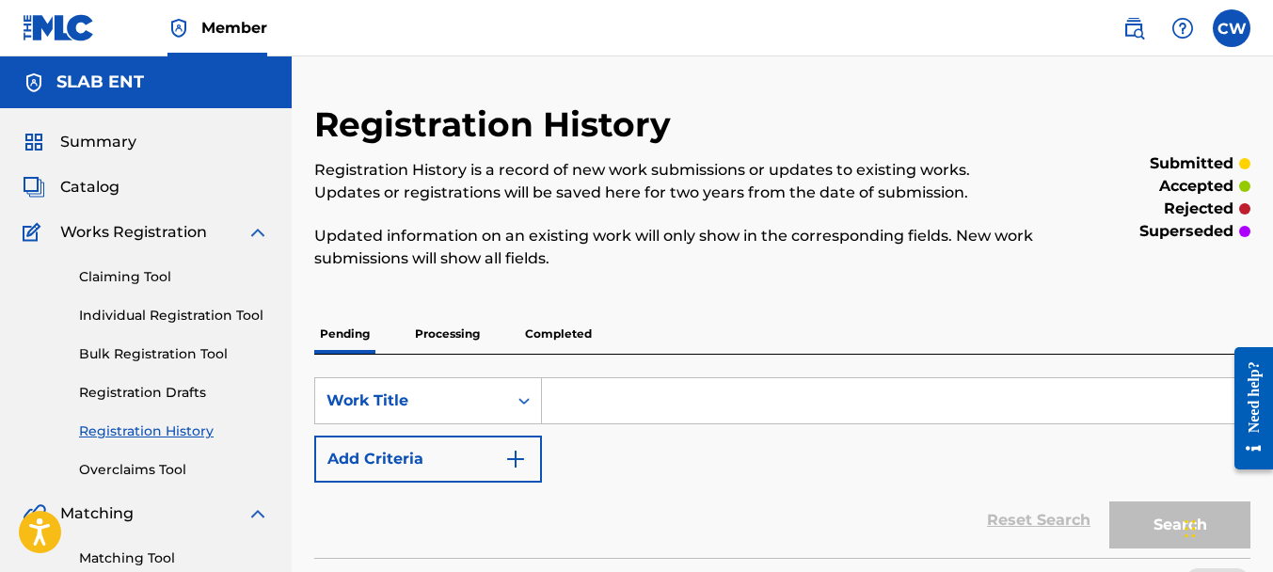
click at [124, 278] on link "Claiming Tool" at bounding box center [174, 277] width 190 height 20
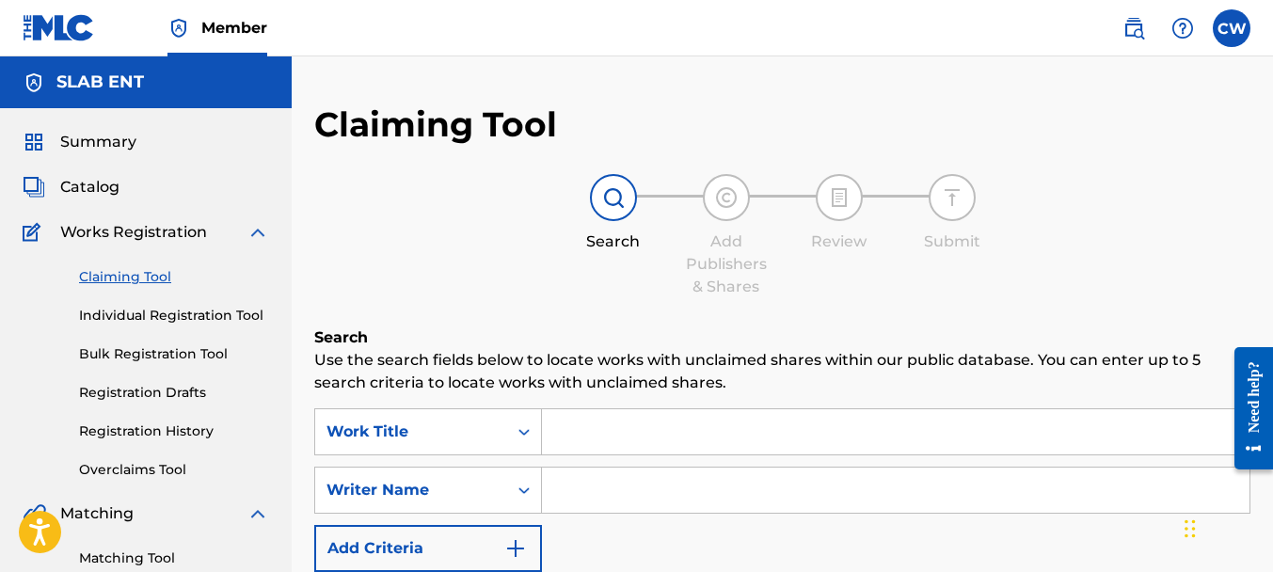
click at [596, 485] on input "Search Form" at bounding box center [896, 490] width 708 height 45
paste input "[PERSON_NAME]"
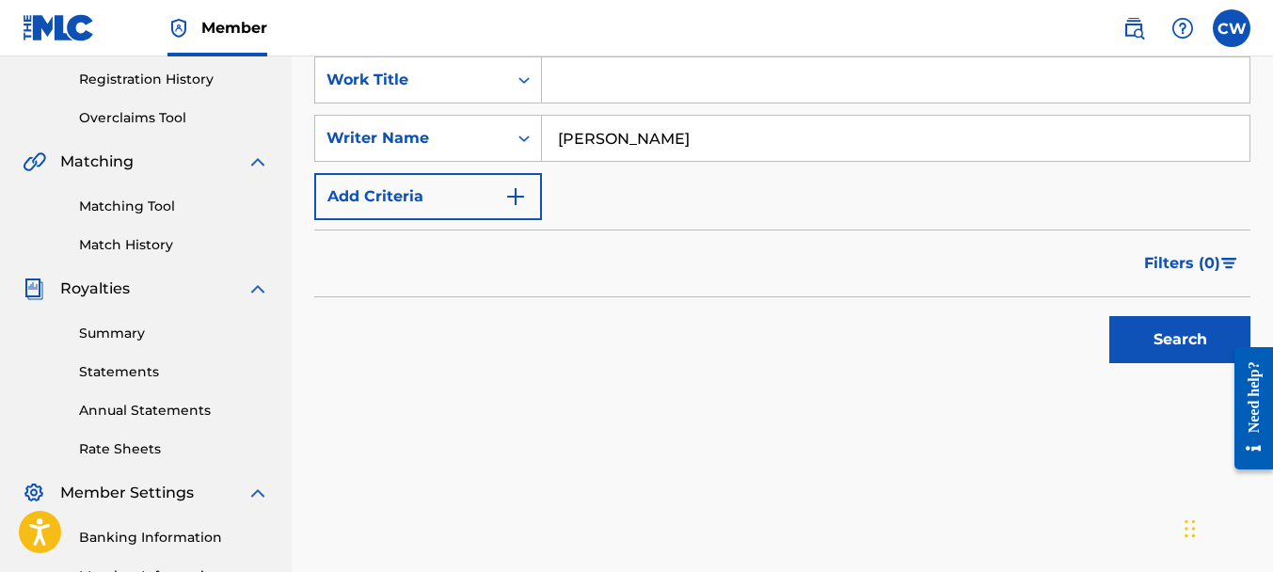
type input "[PERSON_NAME]"
click at [1159, 332] on button "Search" at bounding box center [1179, 339] width 141 height 47
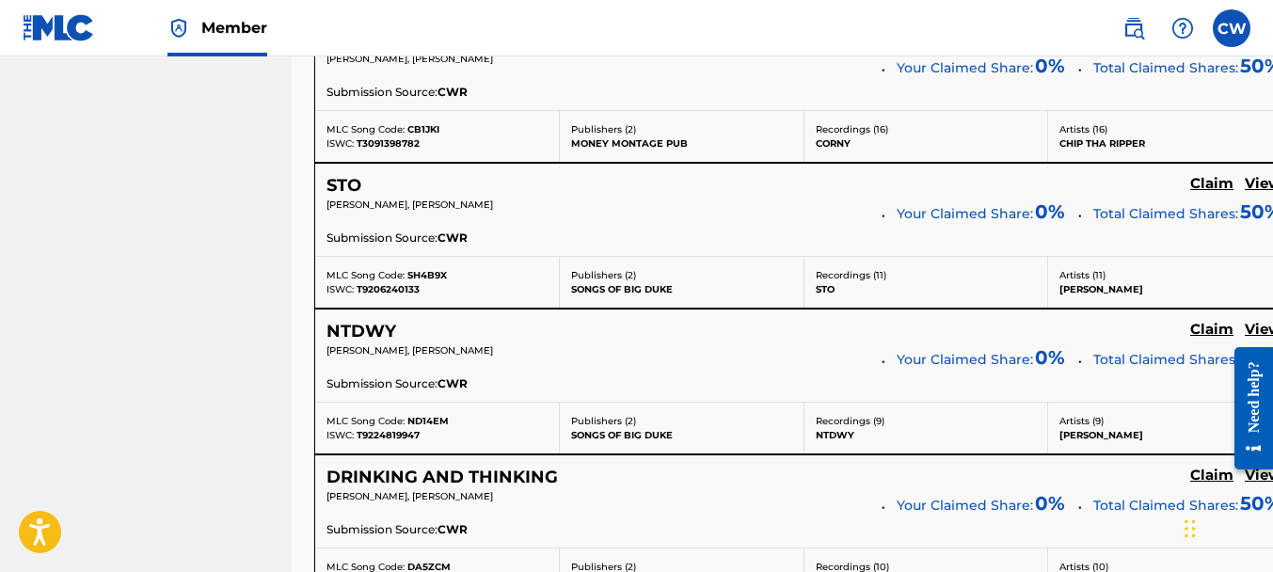
scroll to position [7659, 0]
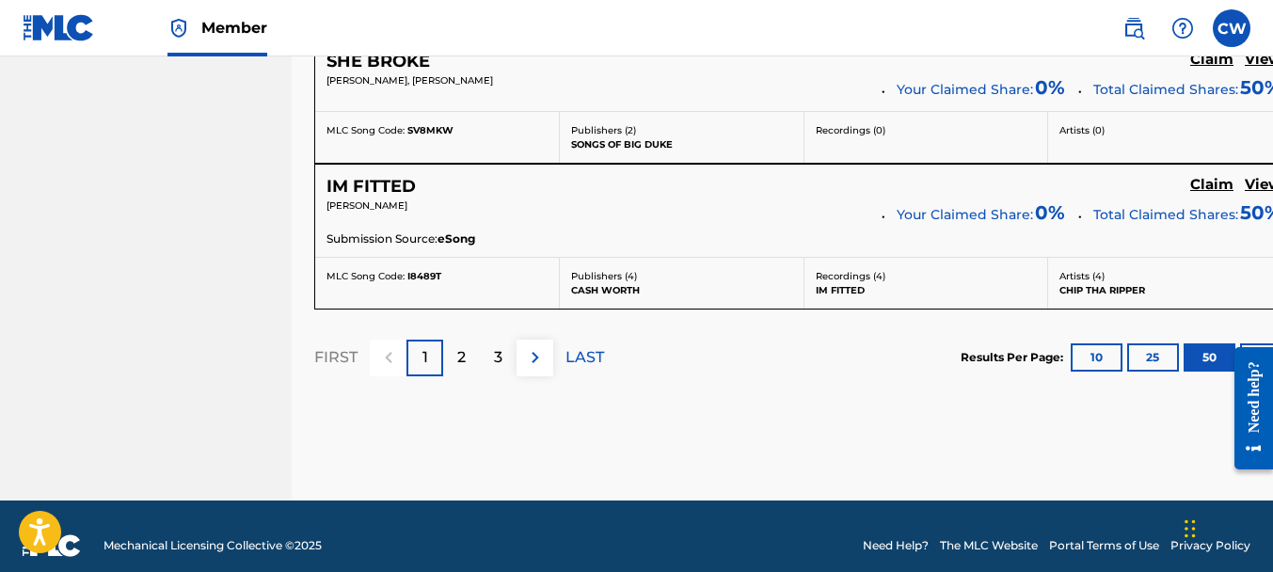
click at [463, 346] on p "2" at bounding box center [461, 357] width 8 height 23
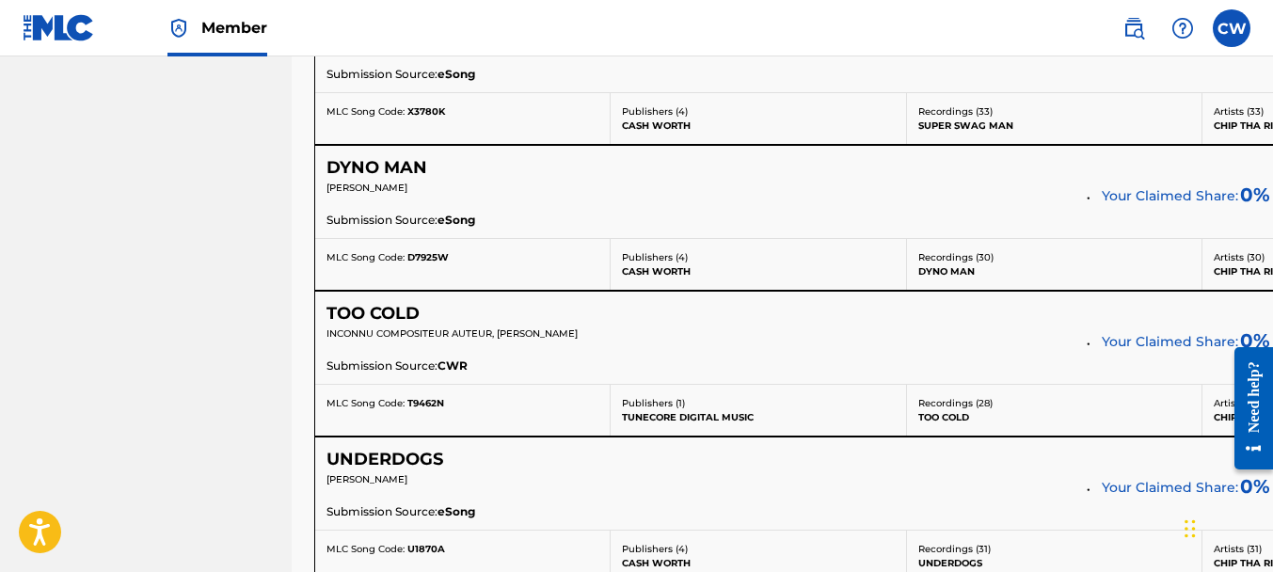
scroll to position [2229, 0]
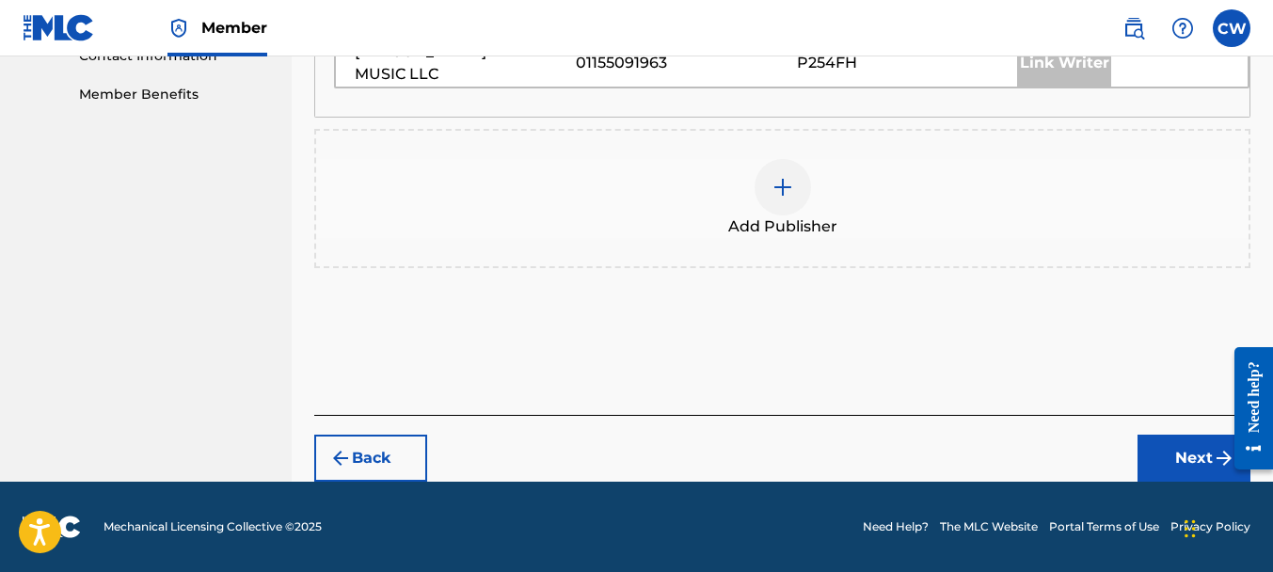
scroll to position [947, 0]
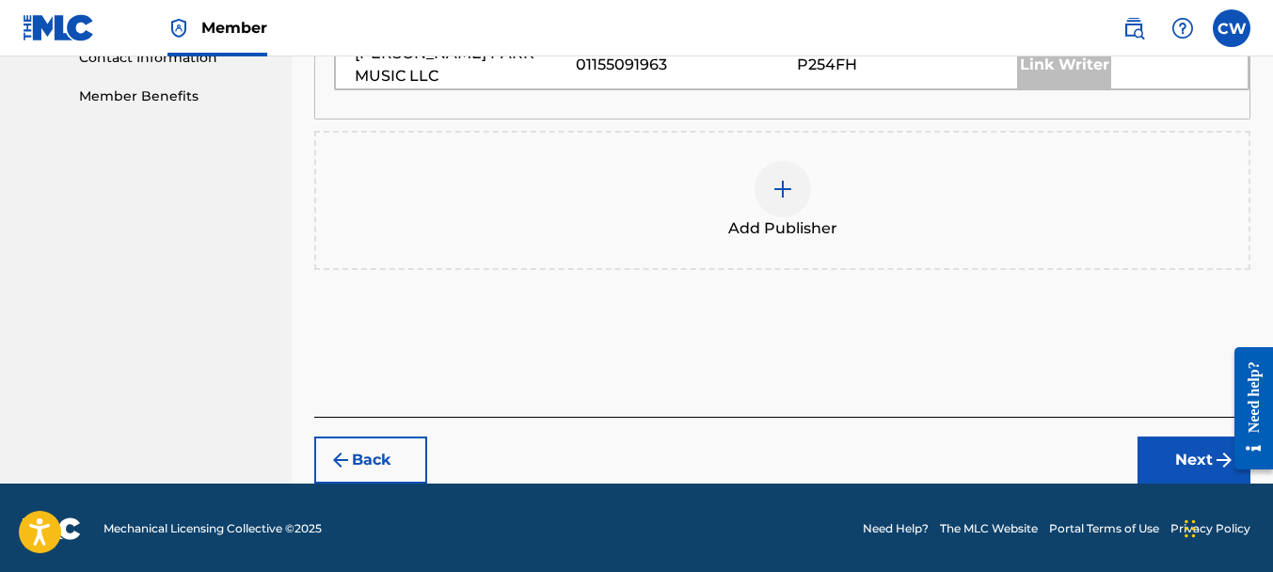
click at [773, 194] on img at bounding box center [782, 189] width 23 height 23
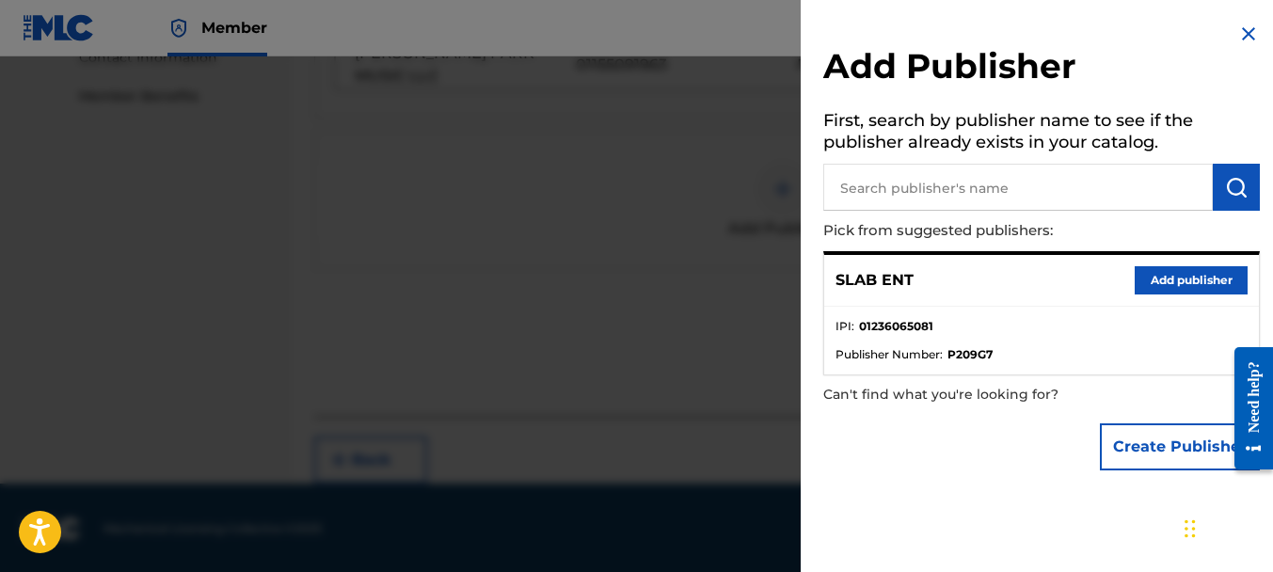
click at [1167, 289] on button "Add publisher" at bounding box center [1191, 280] width 113 height 28
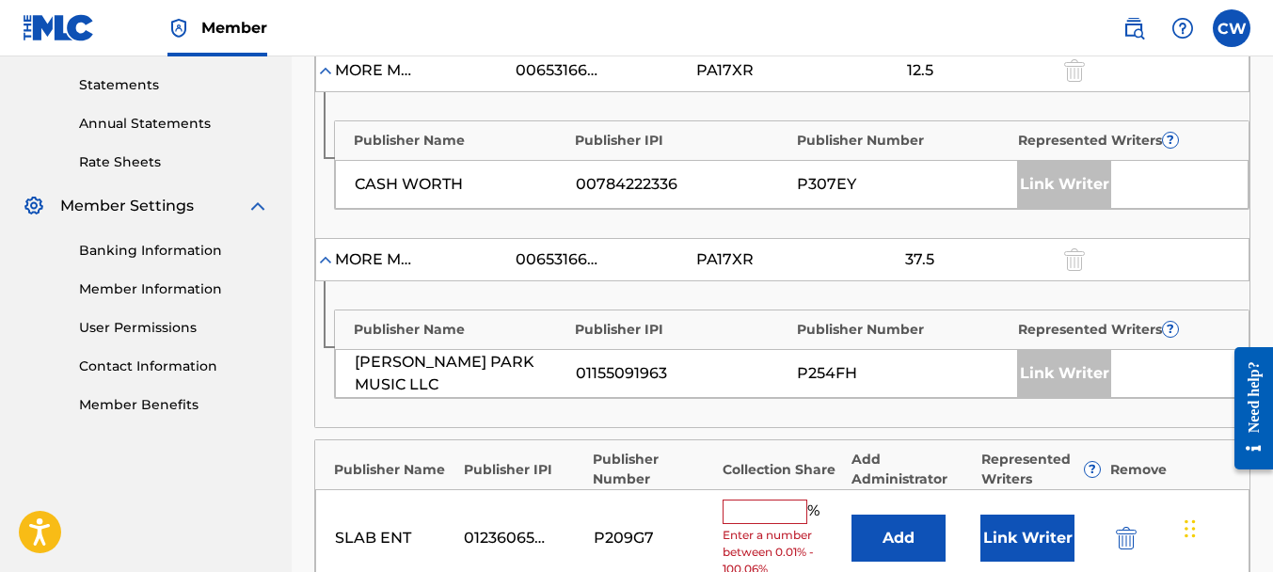
scroll to position [677, 0]
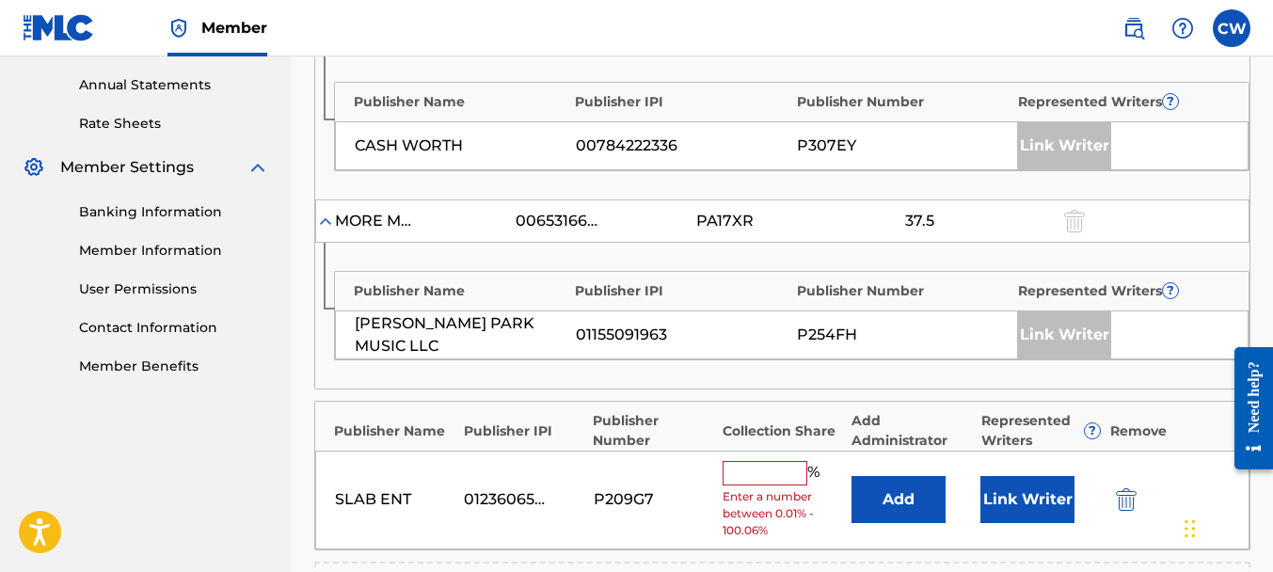
click at [758, 469] on input "text" at bounding box center [765, 473] width 85 height 24
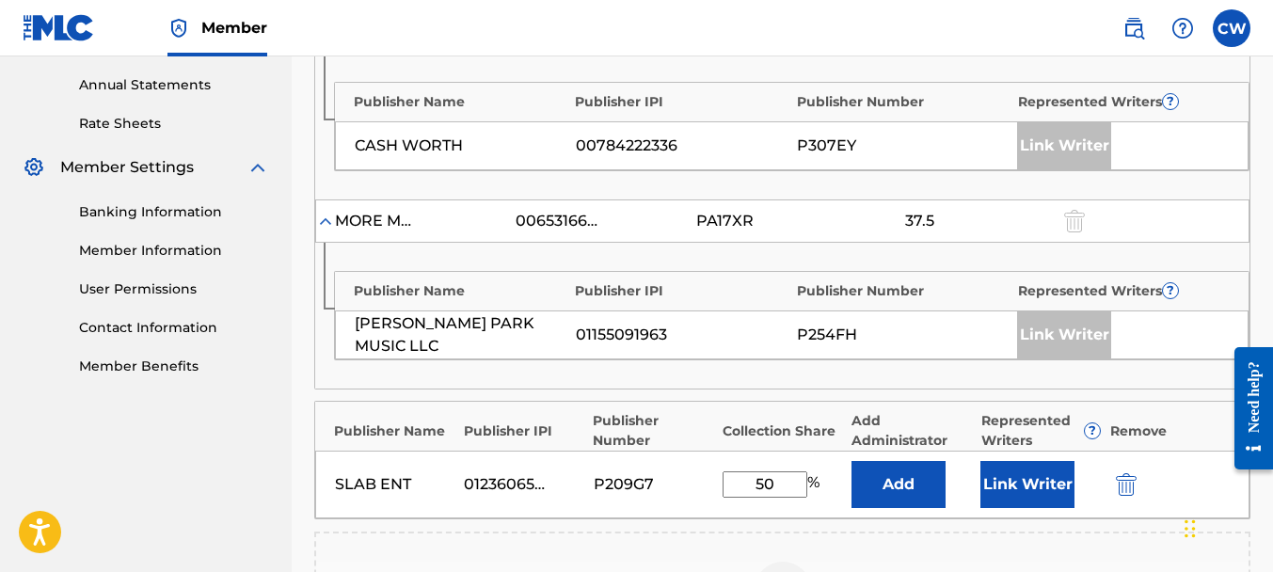
type input "50"
click at [1017, 485] on button "Link Writer" at bounding box center [1027, 484] width 94 height 47
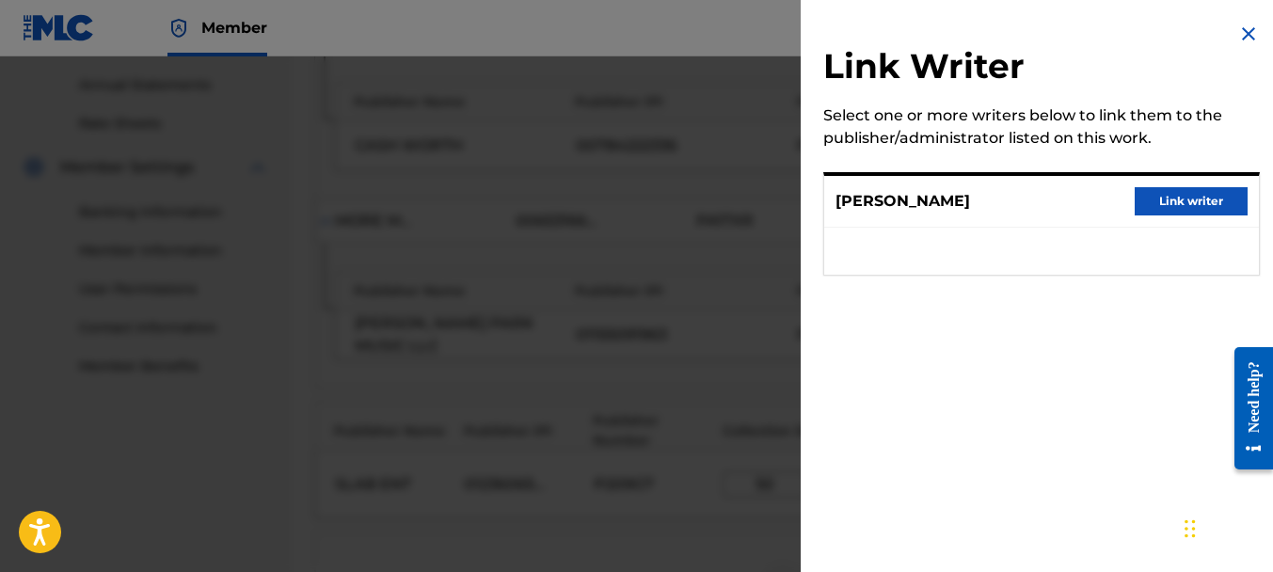
click at [1176, 213] on button "Link writer" at bounding box center [1191, 201] width 113 height 28
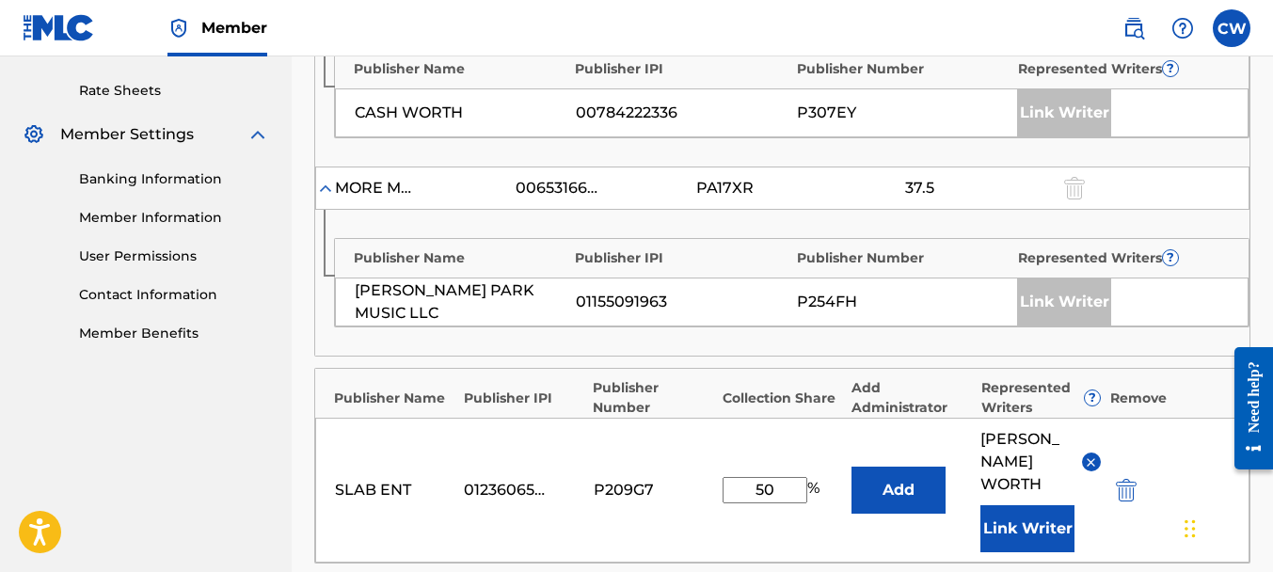
scroll to position [801, 0]
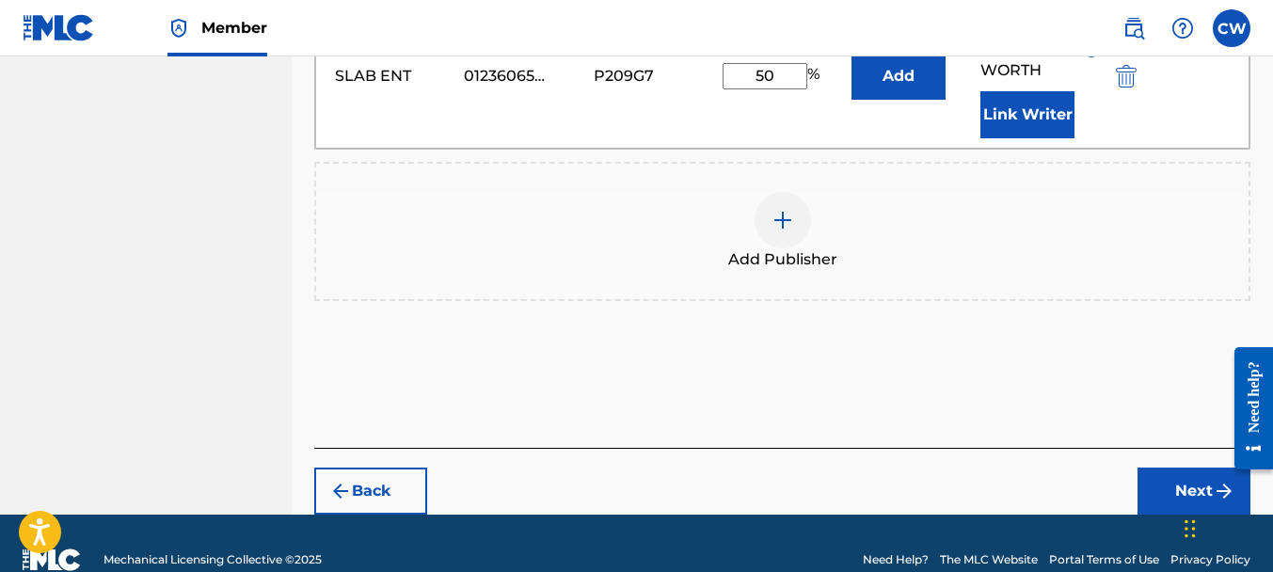
click at [1168, 468] on button "Next" at bounding box center [1193, 491] width 113 height 47
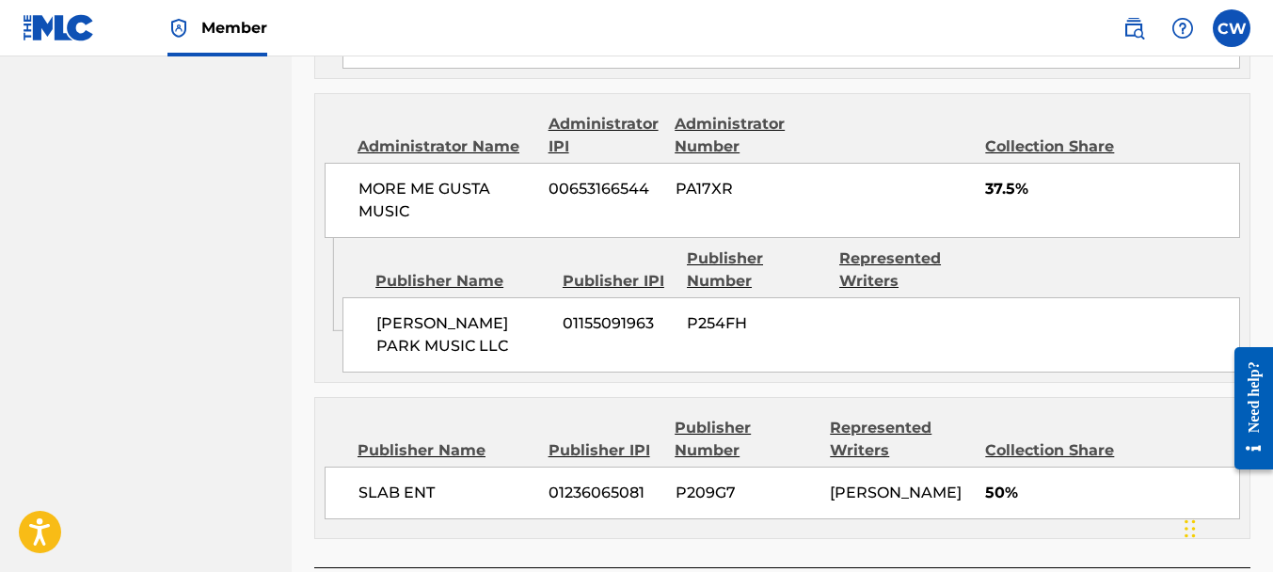
scroll to position [1151, 0]
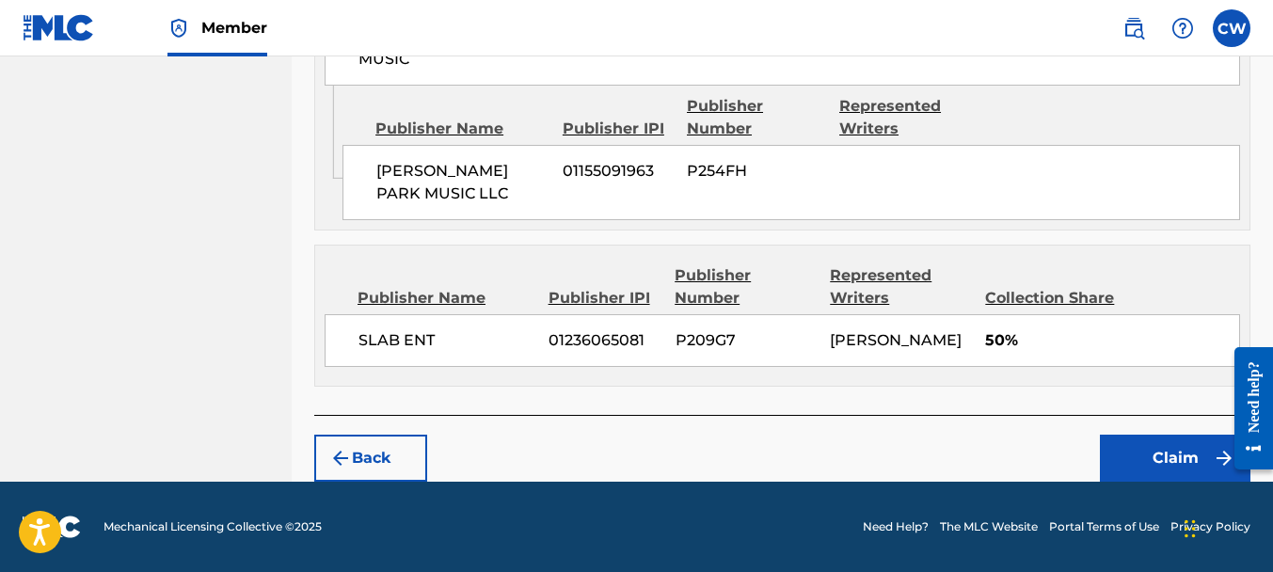
click at [1129, 441] on button "Claim" at bounding box center [1175, 458] width 151 height 47
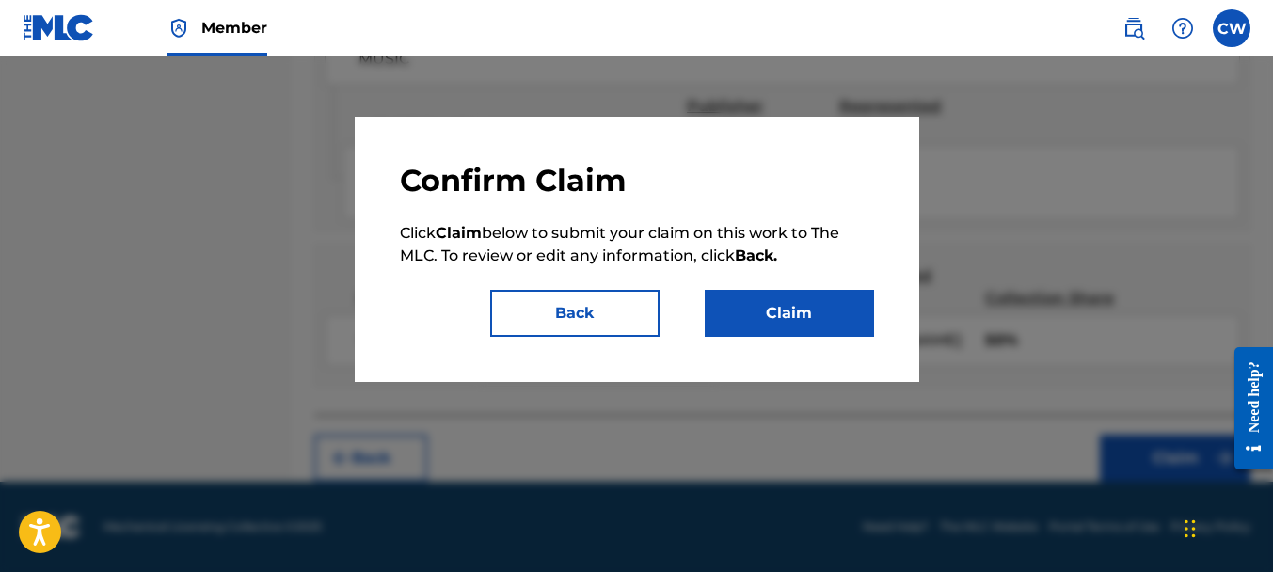
click at [879, 338] on div "Confirm Claim Click Claim below to submit your claim on this work to The MLC. T…" at bounding box center [637, 249] width 565 height 265
click at [864, 334] on button "Claim" at bounding box center [789, 313] width 169 height 47
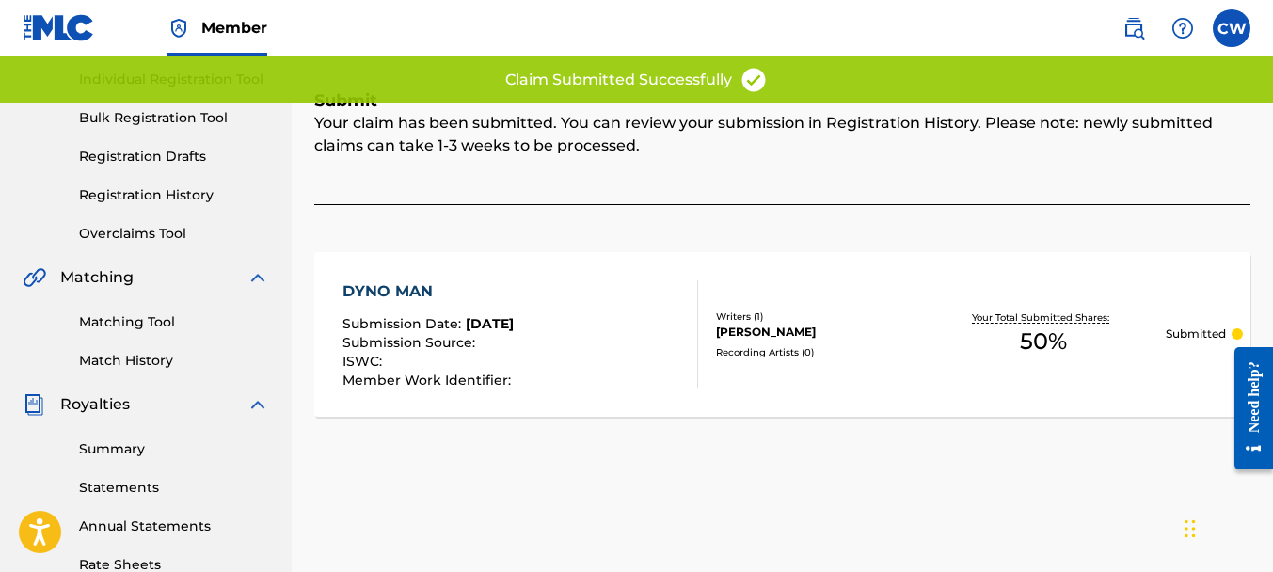
scroll to position [162, 0]
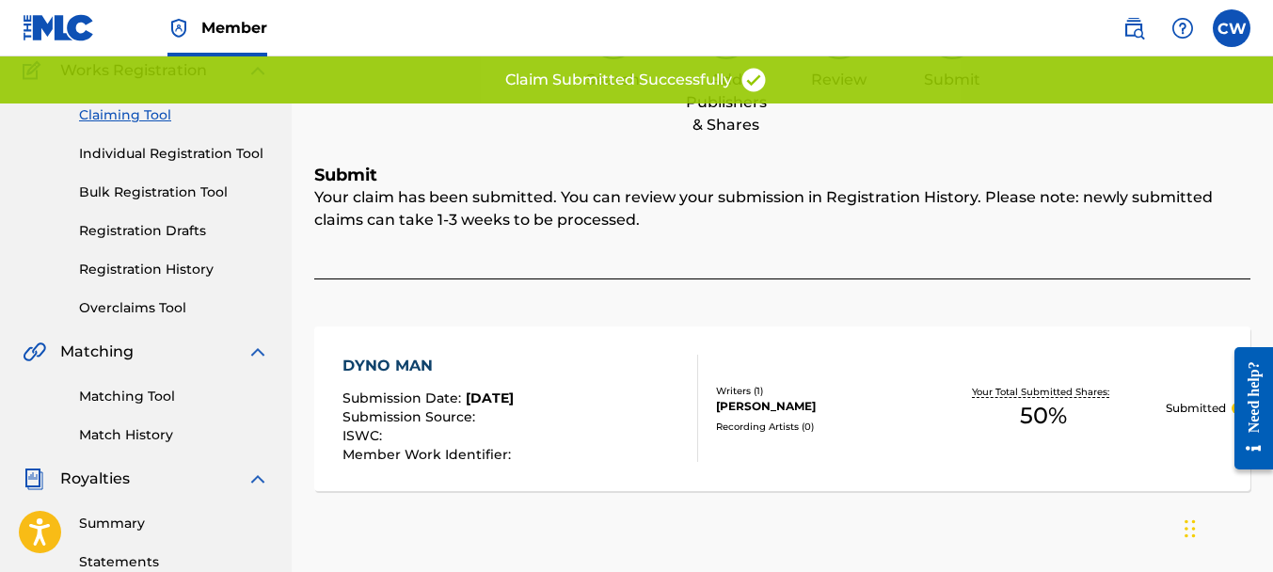
click at [146, 118] on link "Claiming Tool" at bounding box center [174, 115] width 190 height 20
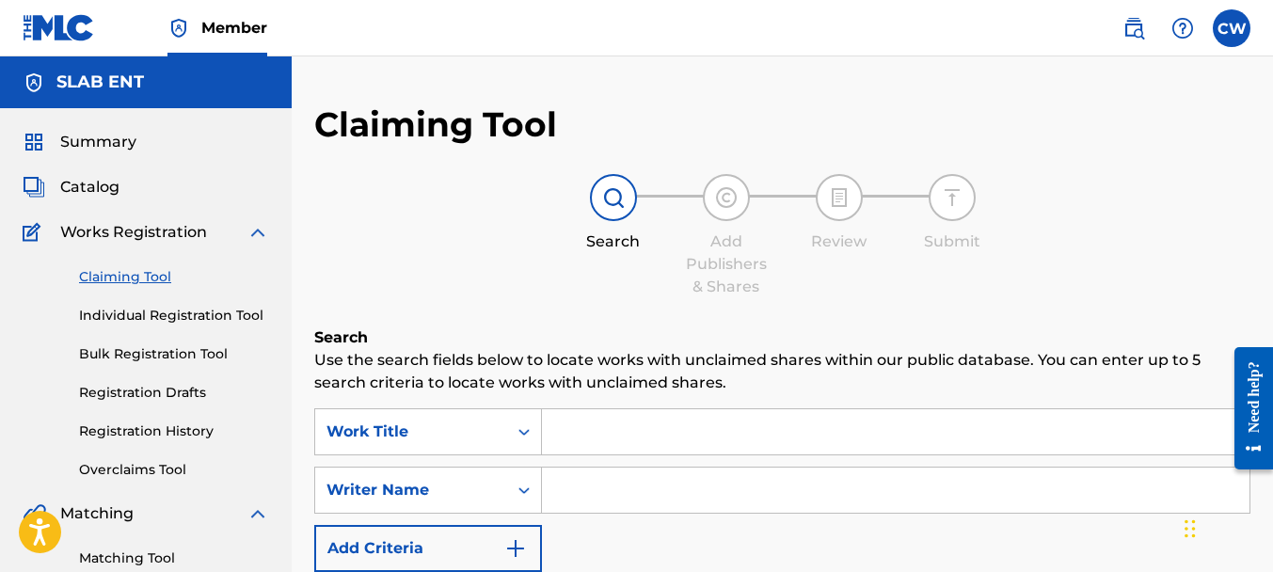
click at [662, 497] on input "Search Form" at bounding box center [896, 490] width 708 height 45
type input "c"
paste input "[PERSON_NAME]"
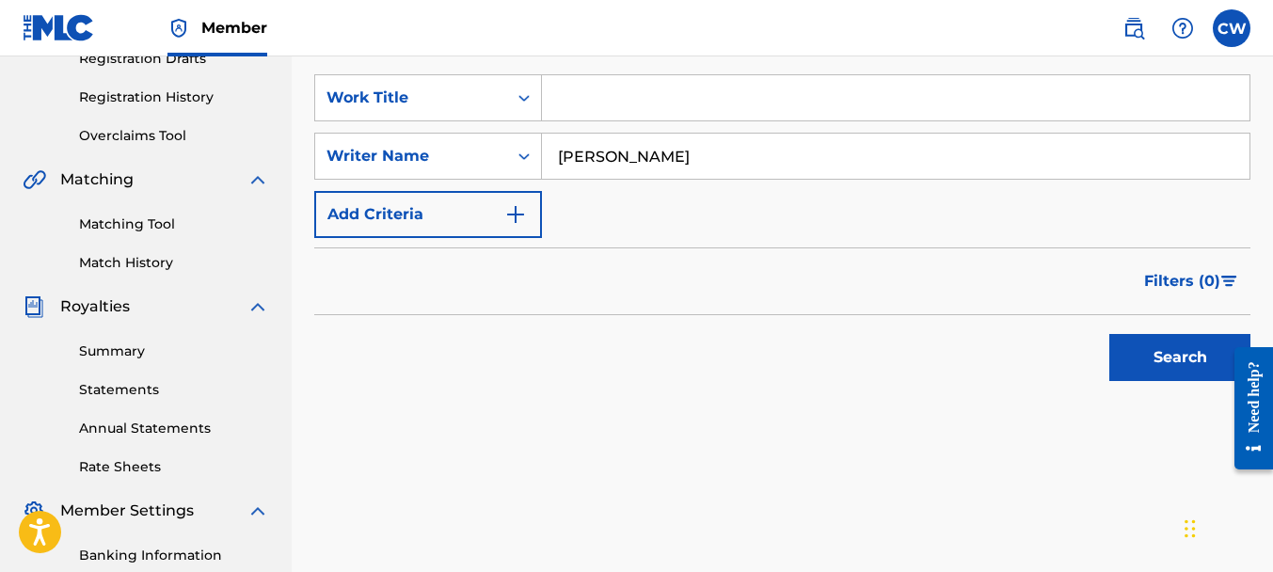
type input "[PERSON_NAME]"
click at [1129, 358] on button "Search" at bounding box center [1179, 357] width 141 height 47
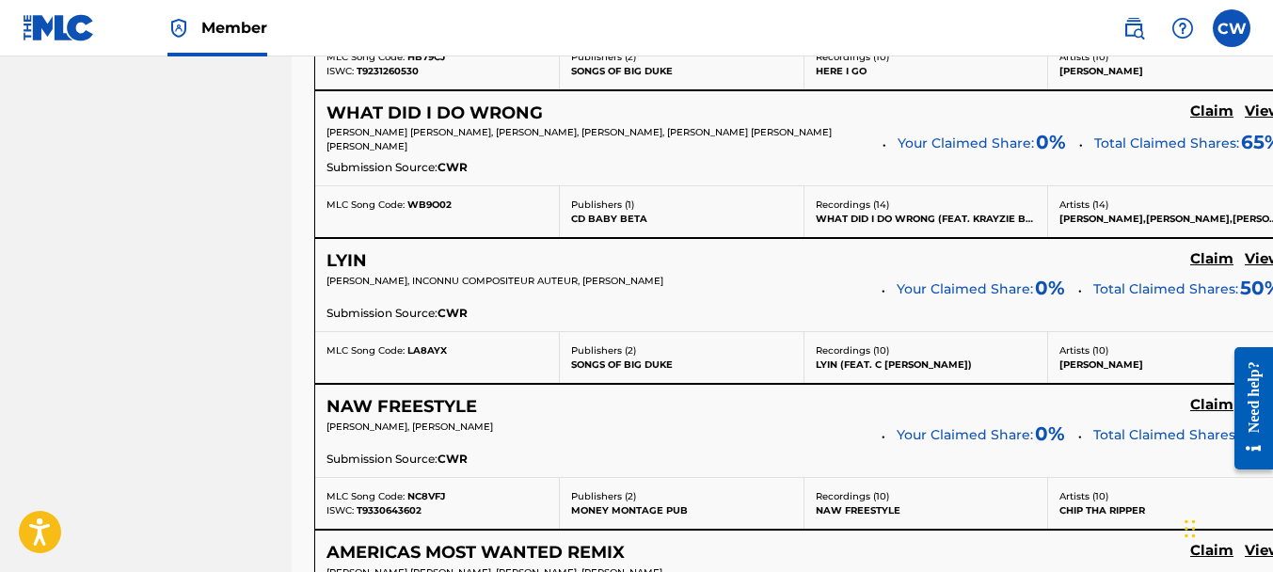
scroll to position [7659, 0]
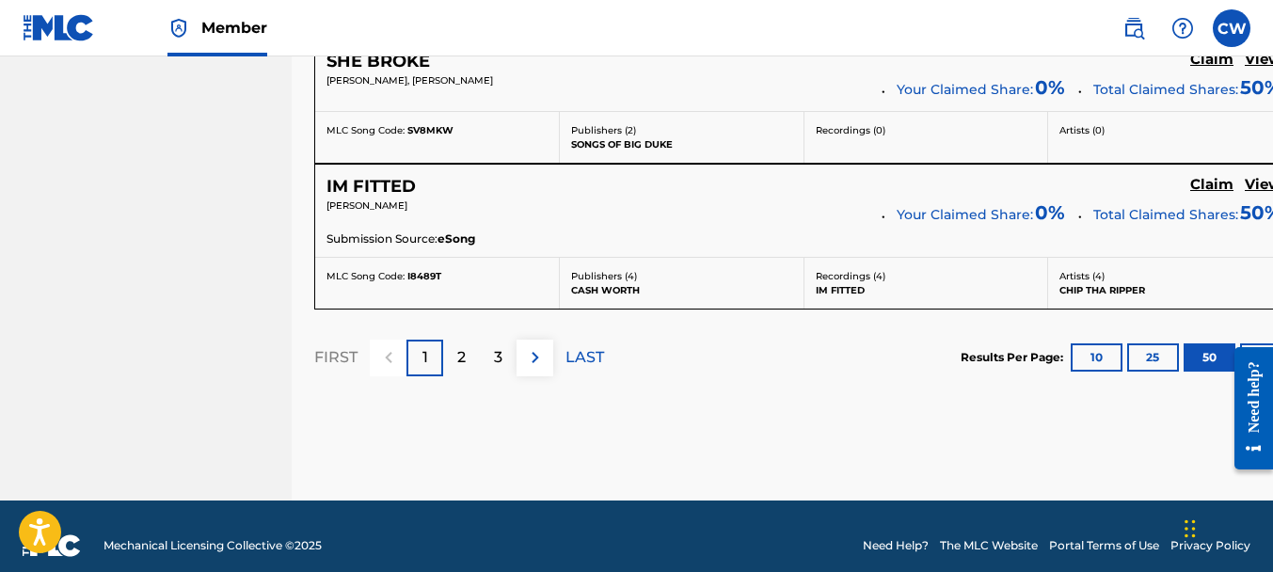
click at [467, 340] on div "2" at bounding box center [461, 358] width 37 height 37
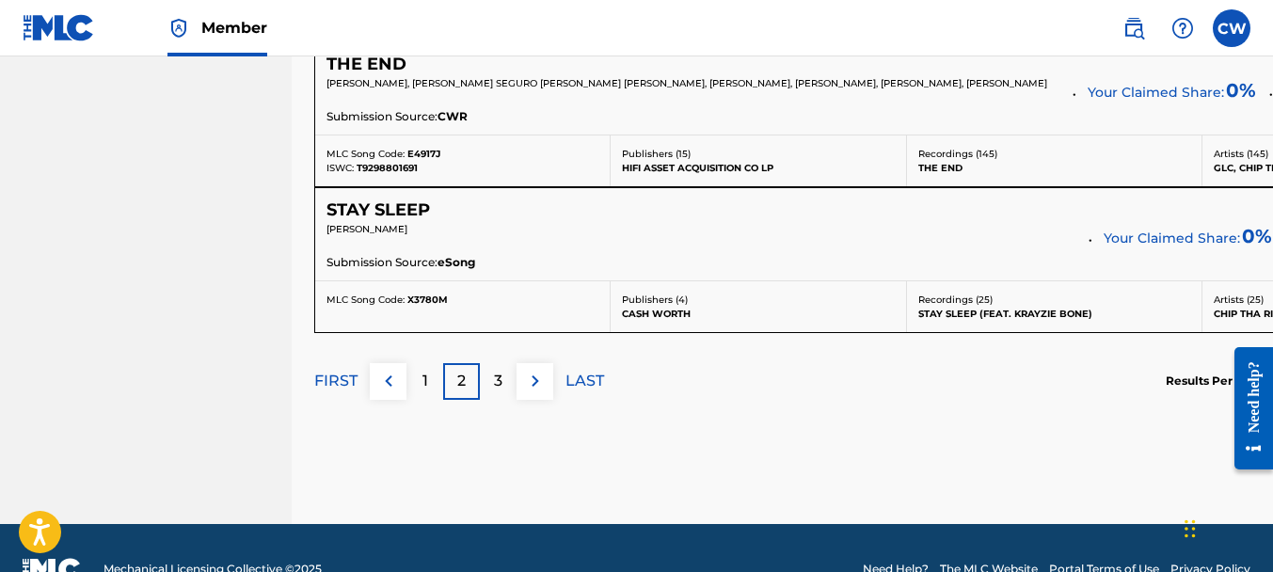
scroll to position [7251, 0]
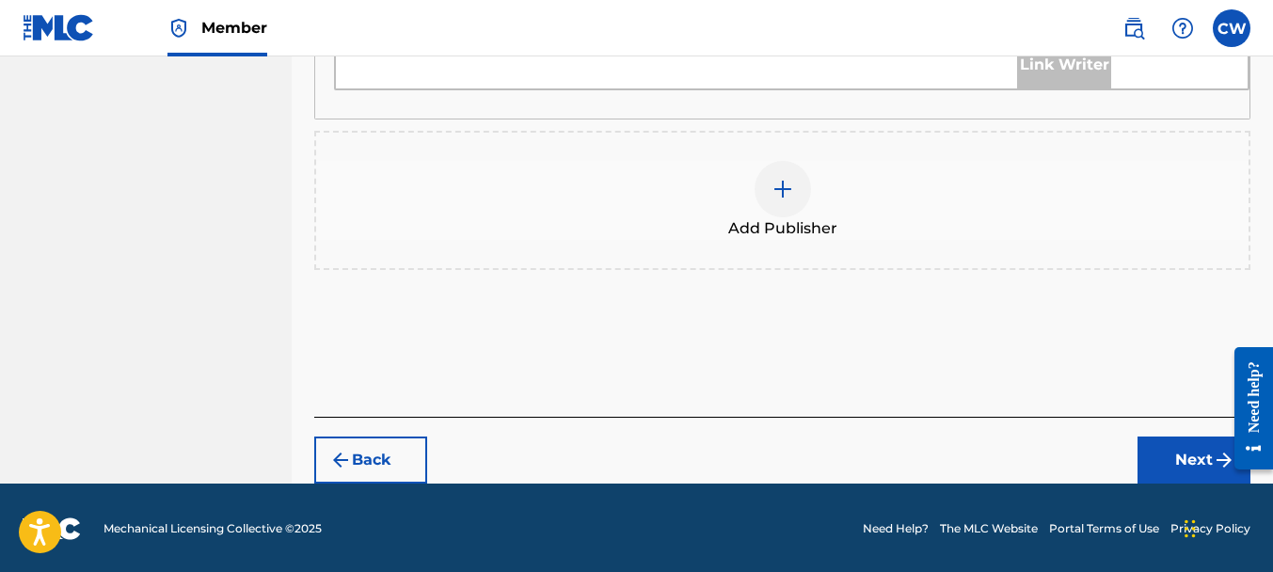
click at [774, 183] on img at bounding box center [782, 189] width 23 height 23
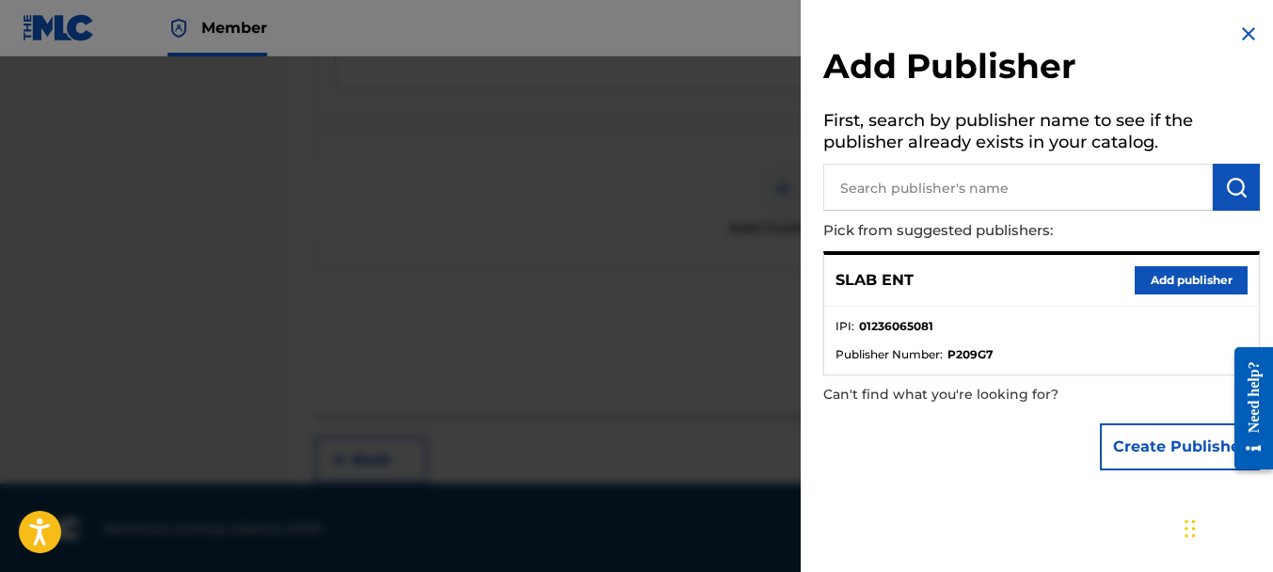
click at [1153, 268] on button "Add publisher" at bounding box center [1191, 280] width 113 height 28
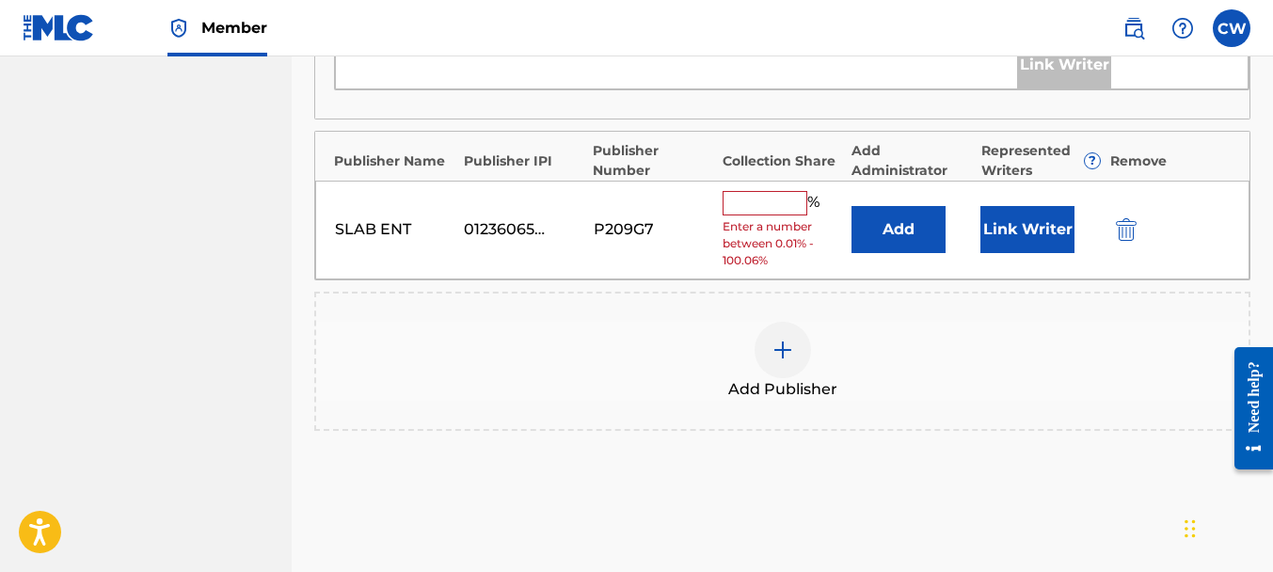
click at [776, 199] on input "text" at bounding box center [765, 203] width 85 height 24
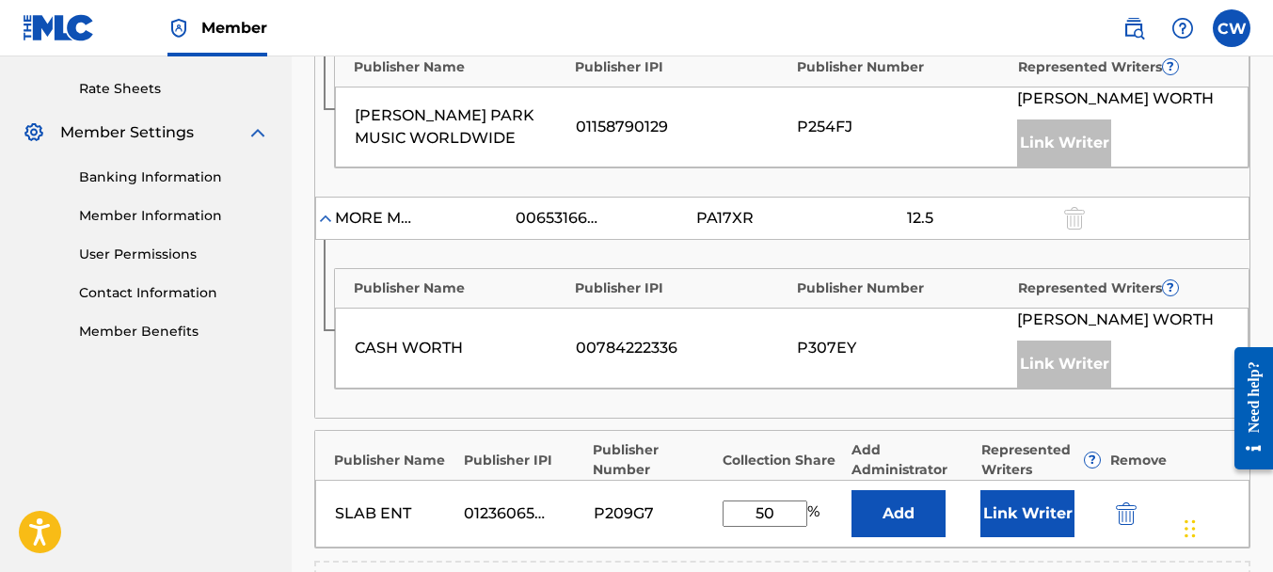
scroll to position [716, 0]
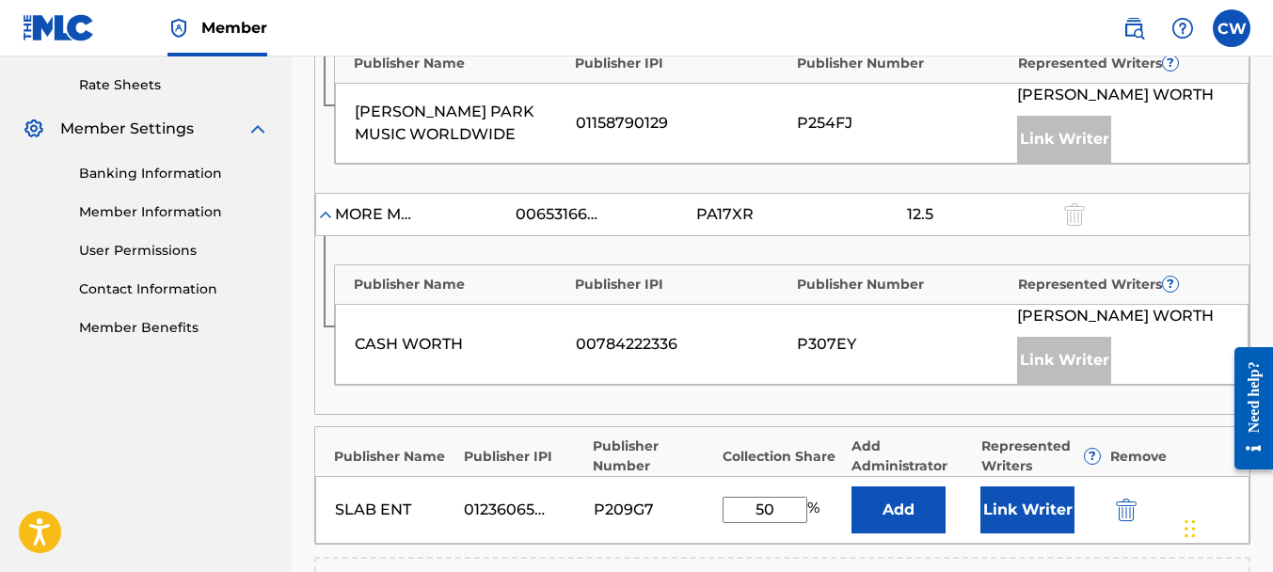
type input "50"
click at [1037, 504] on button "Link Writer" at bounding box center [1027, 509] width 94 height 47
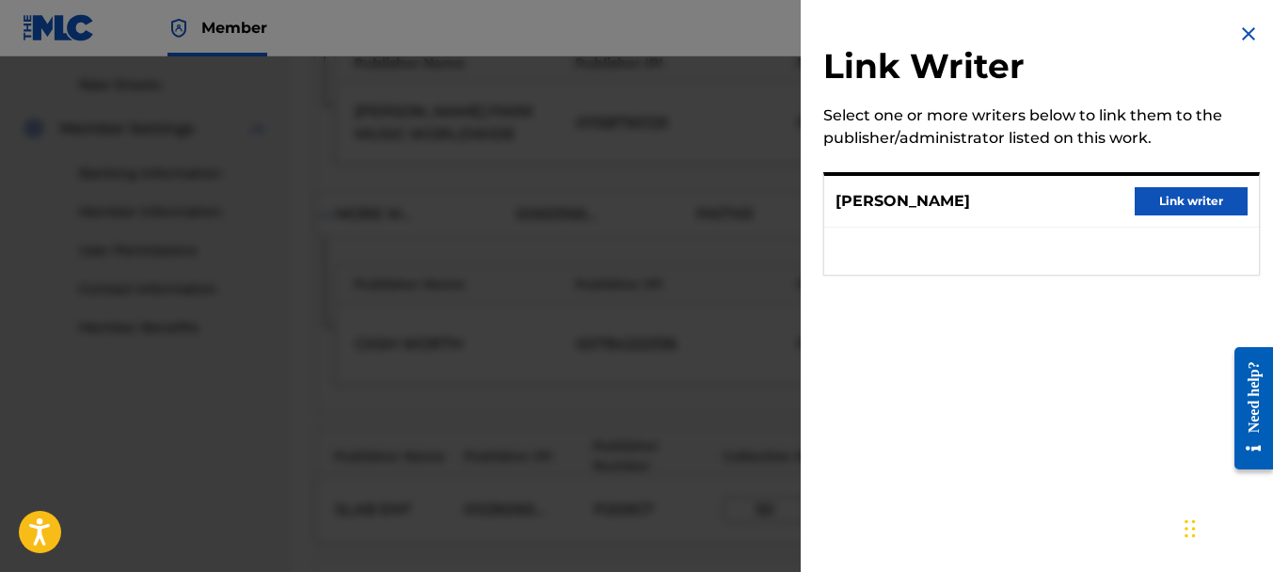
click at [1166, 198] on button "Link writer" at bounding box center [1191, 201] width 113 height 28
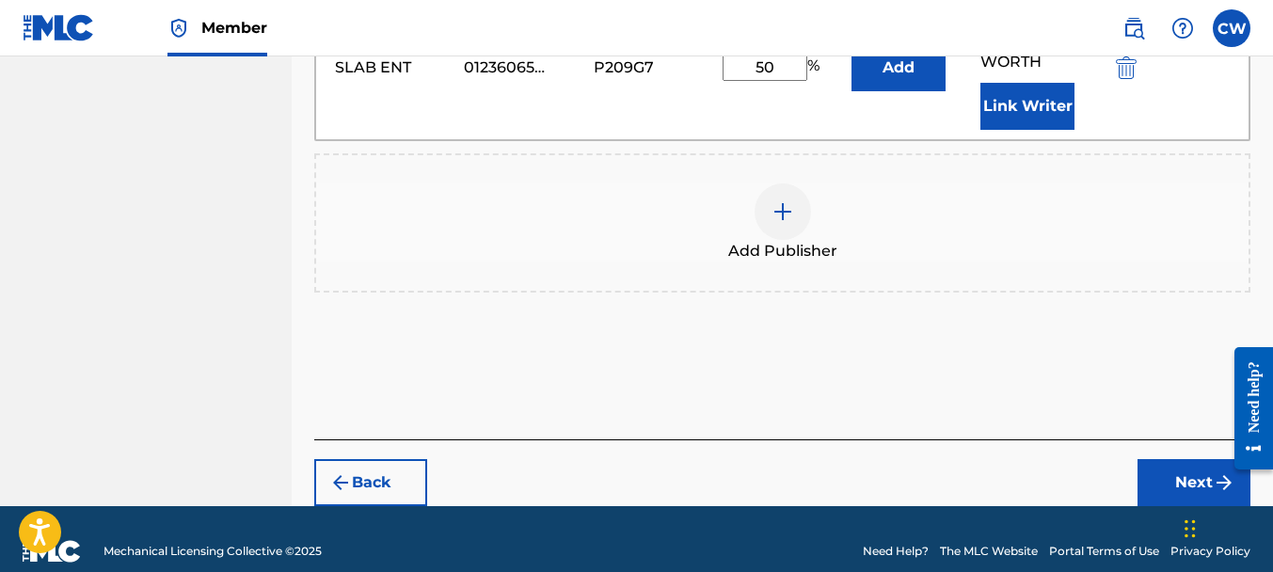
click at [1171, 459] on button "Next" at bounding box center [1193, 482] width 113 height 47
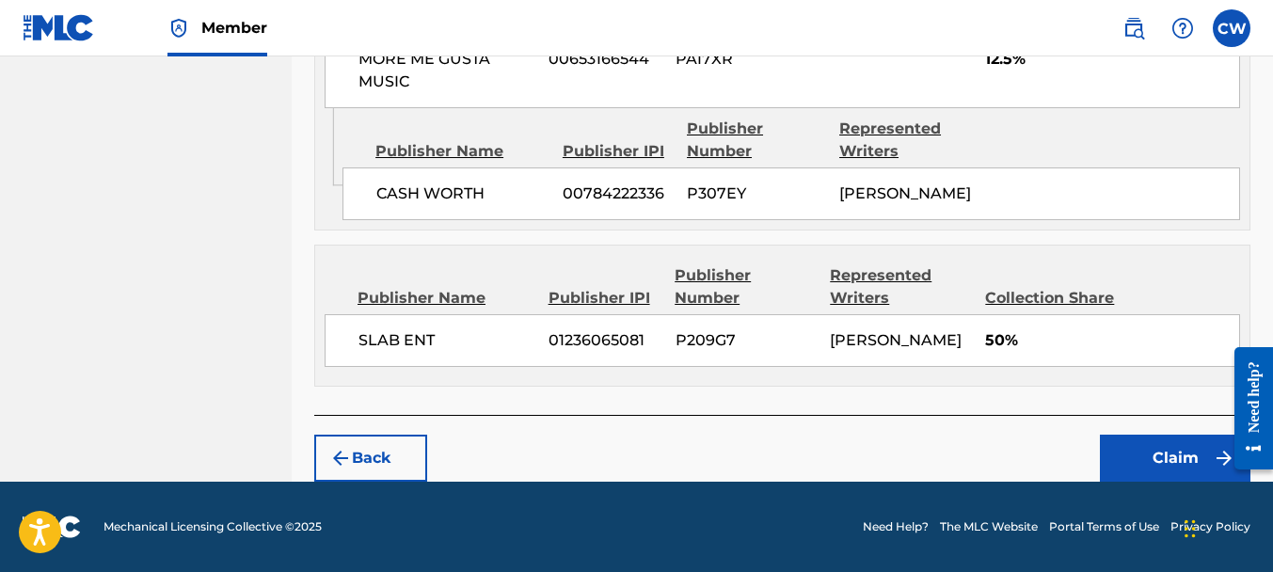
click at [1166, 440] on button "Claim" at bounding box center [1175, 458] width 151 height 47
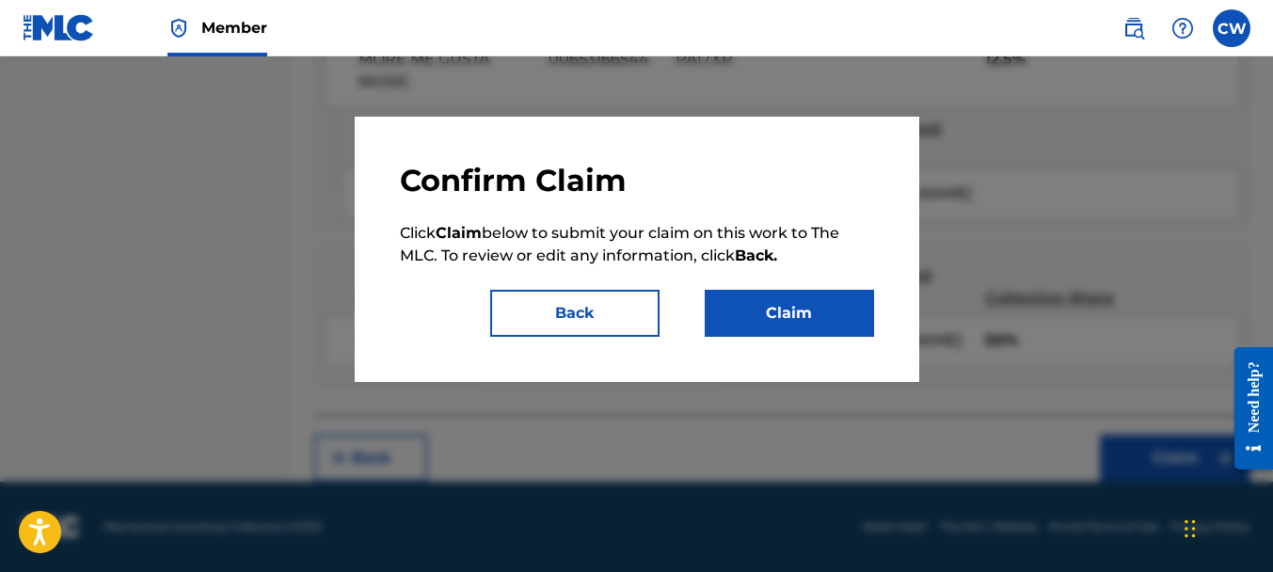
click at [799, 295] on button "Claim" at bounding box center [789, 313] width 169 height 47
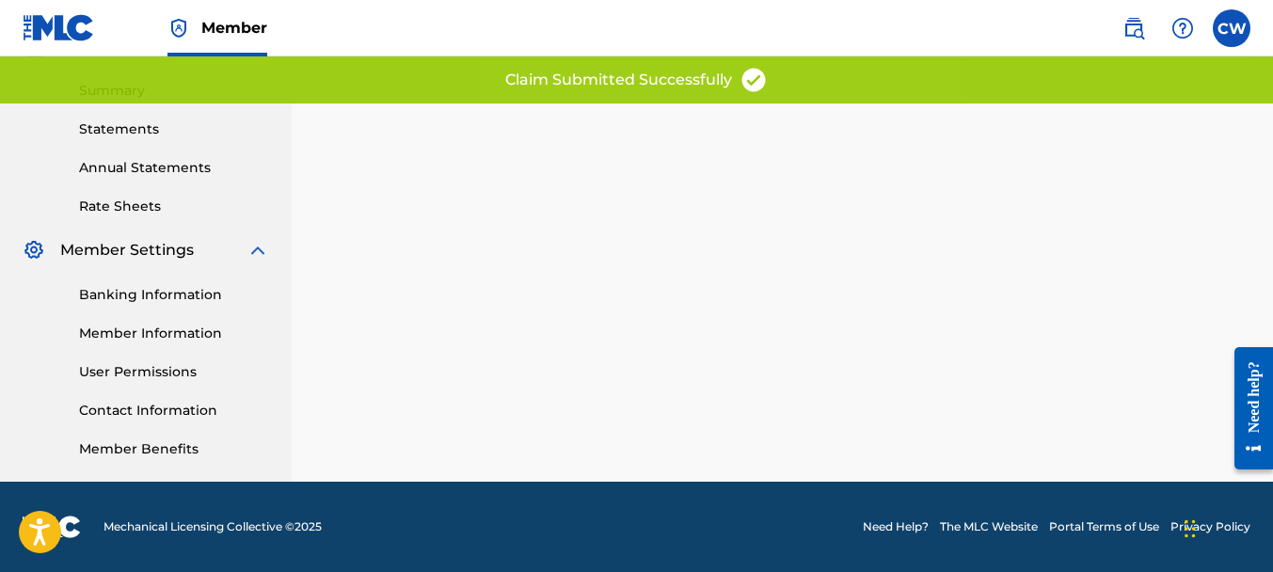
scroll to position [0, 0]
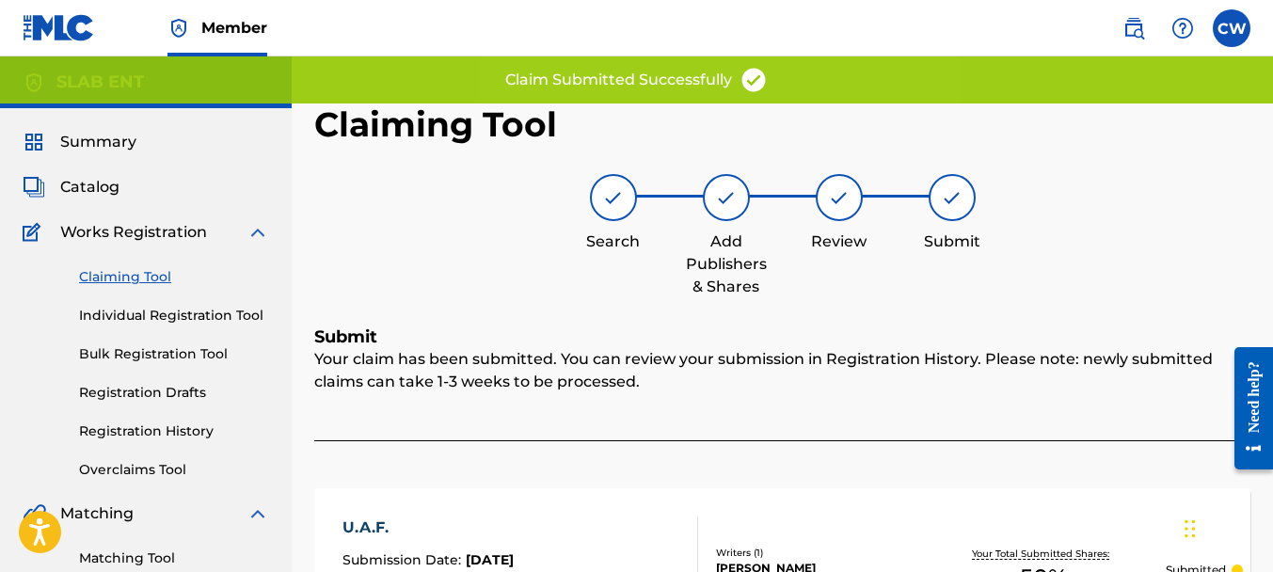
click at [146, 278] on link "Claiming Tool" at bounding box center [174, 277] width 190 height 20
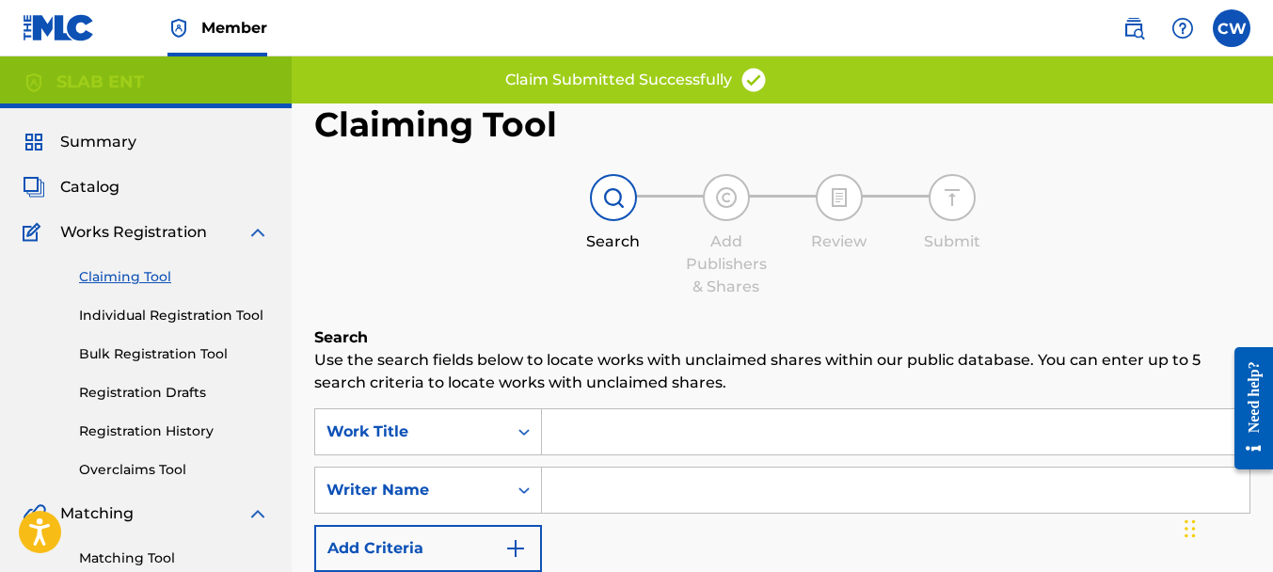
scroll to position [160, 0]
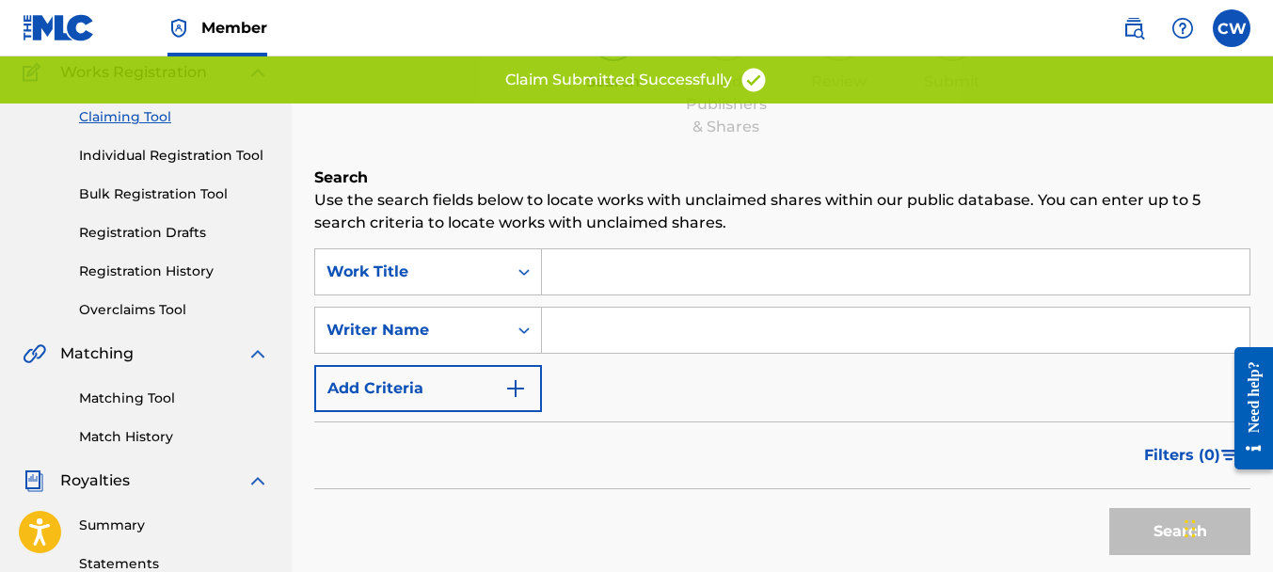
click at [621, 349] on input "Search Form" at bounding box center [896, 330] width 708 height 45
paste input "[PERSON_NAME]"
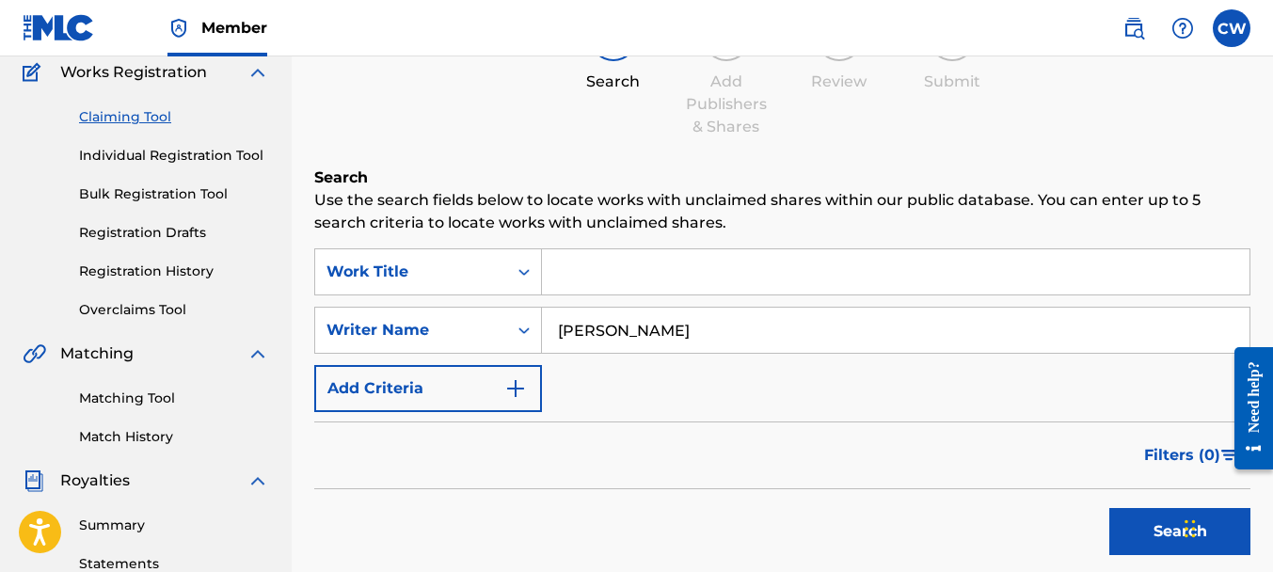
type input "[PERSON_NAME]"
click at [1139, 537] on button "Search" at bounding box center [1179, 531] width 141 height 47
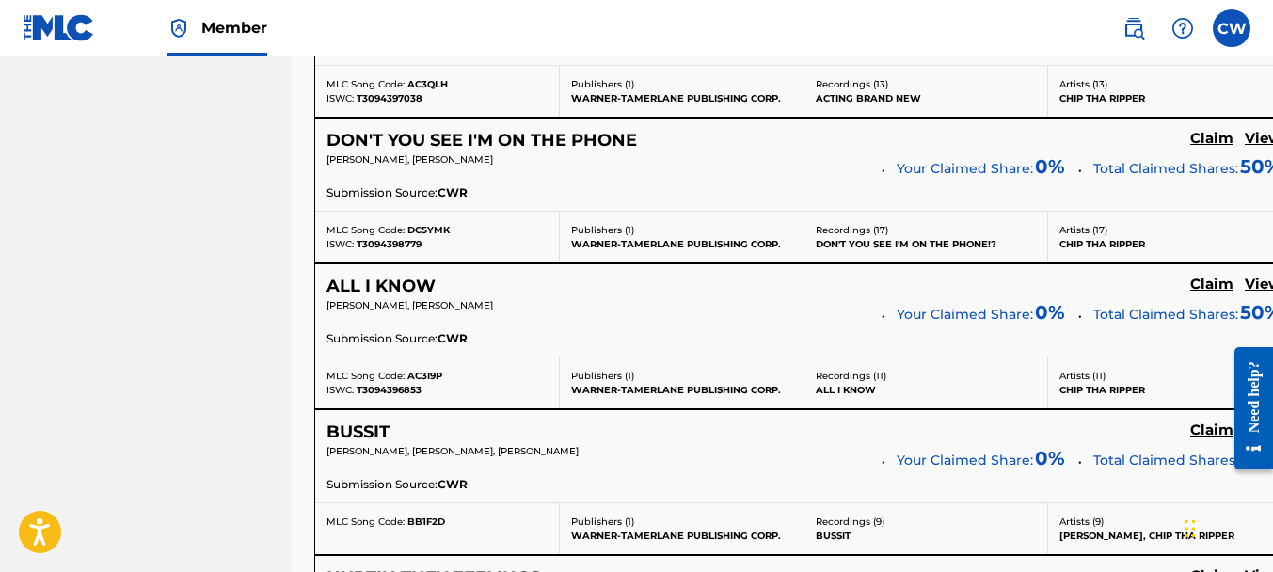
scroll to position [7659, 0]
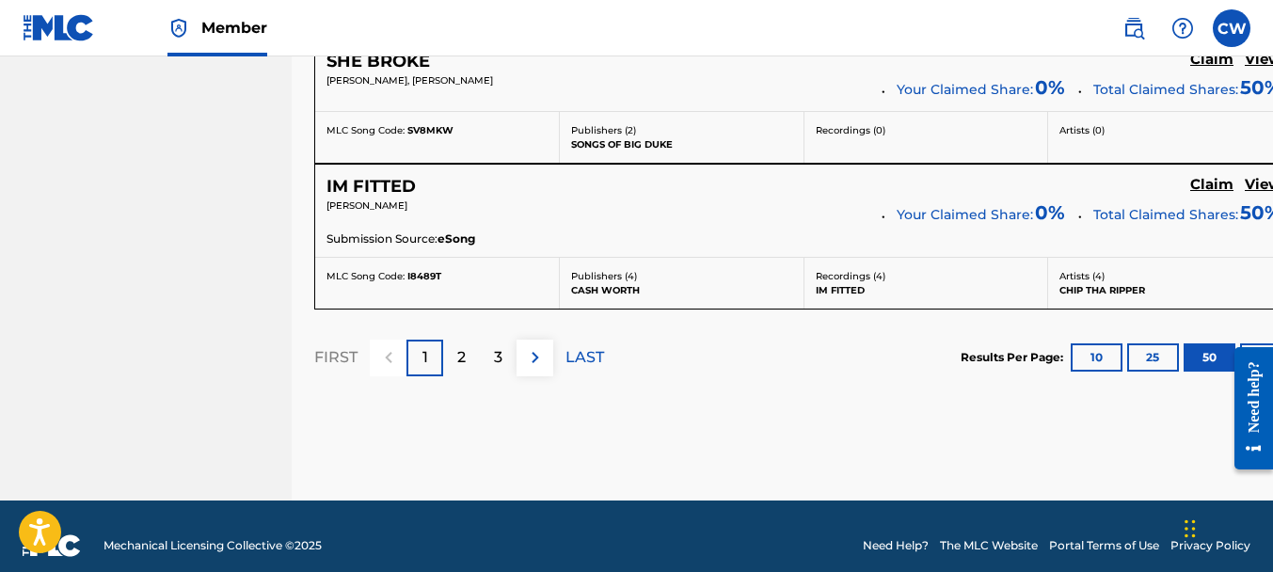
click at [459, 346] on p "2" at bounding box center [461, 357] width 8 height 23
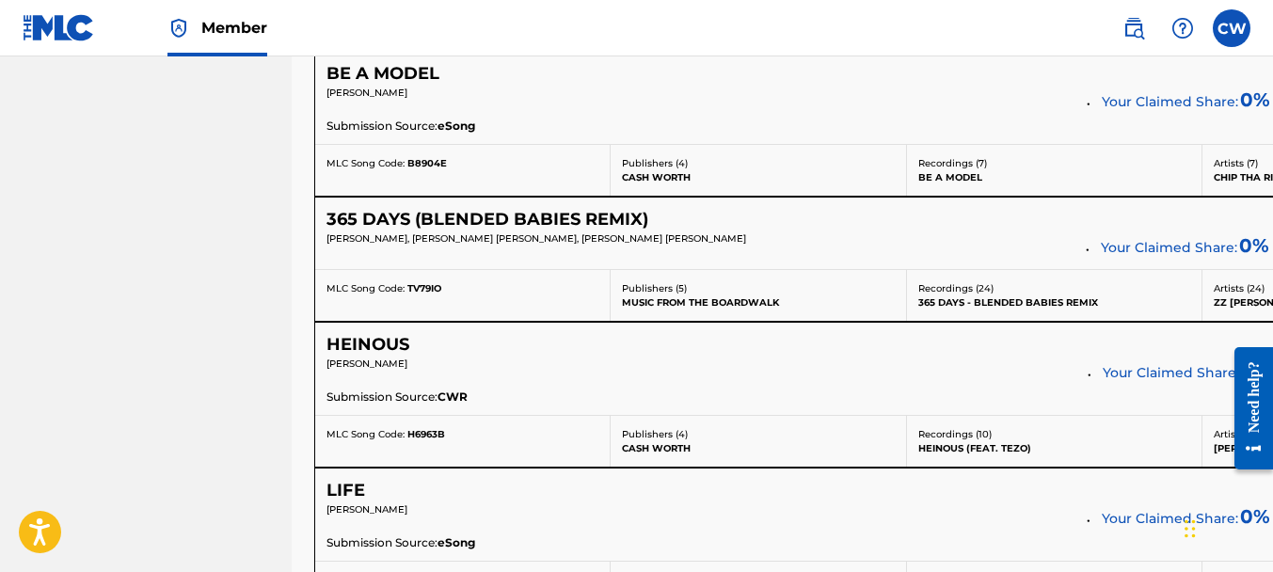
scroll to position [5106, 0]
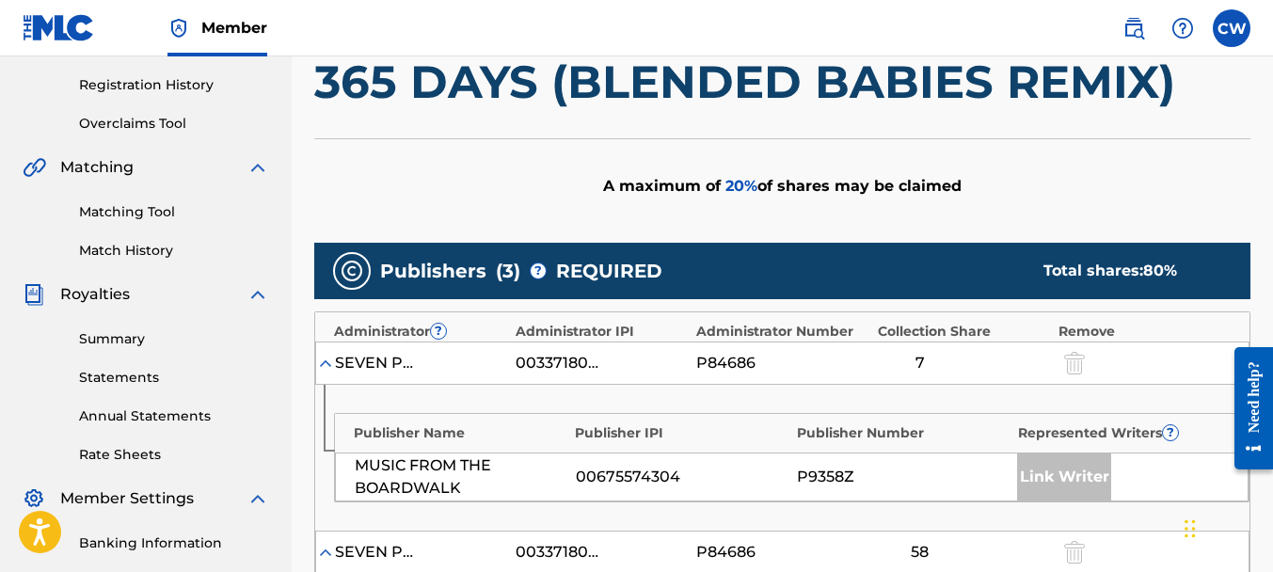
scroll to position [960, 0]
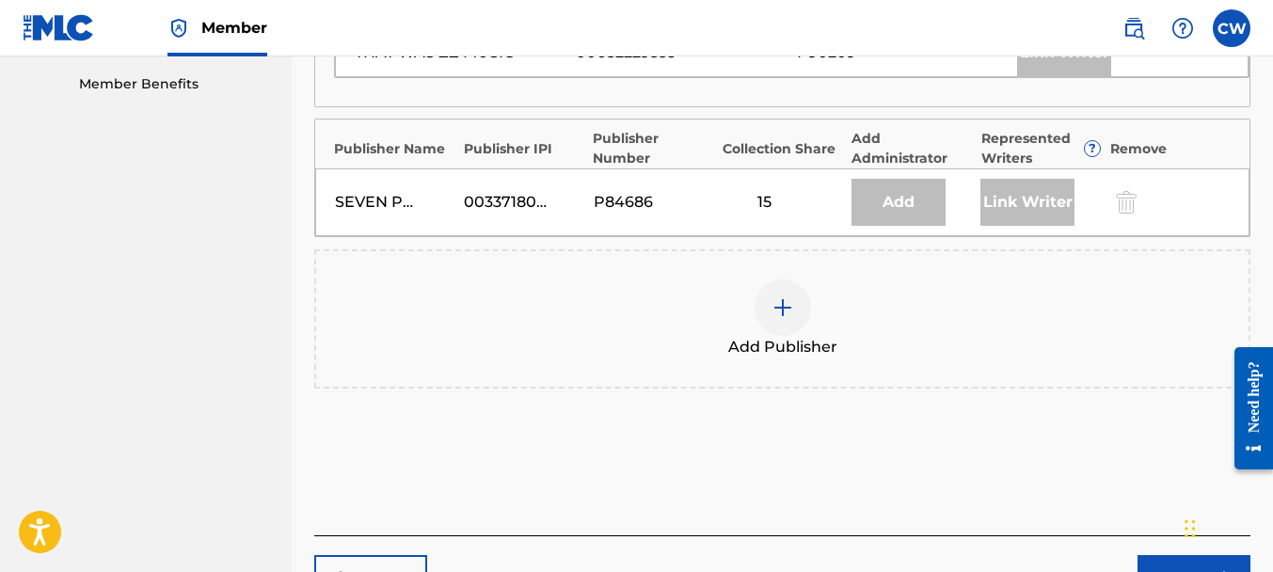
click at [779, 296] on img at bounding box center [782, 307] width 23 height 23
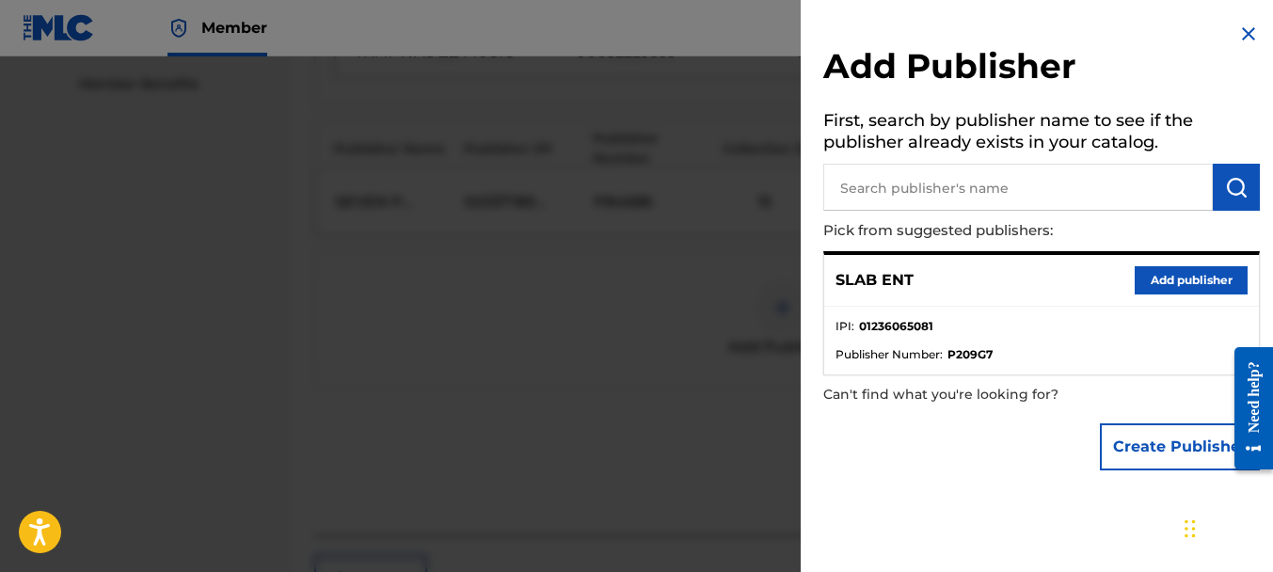
click at [1137, 277] on button "Add publisher" at bounding box center [1191, 280] width 113 height 28
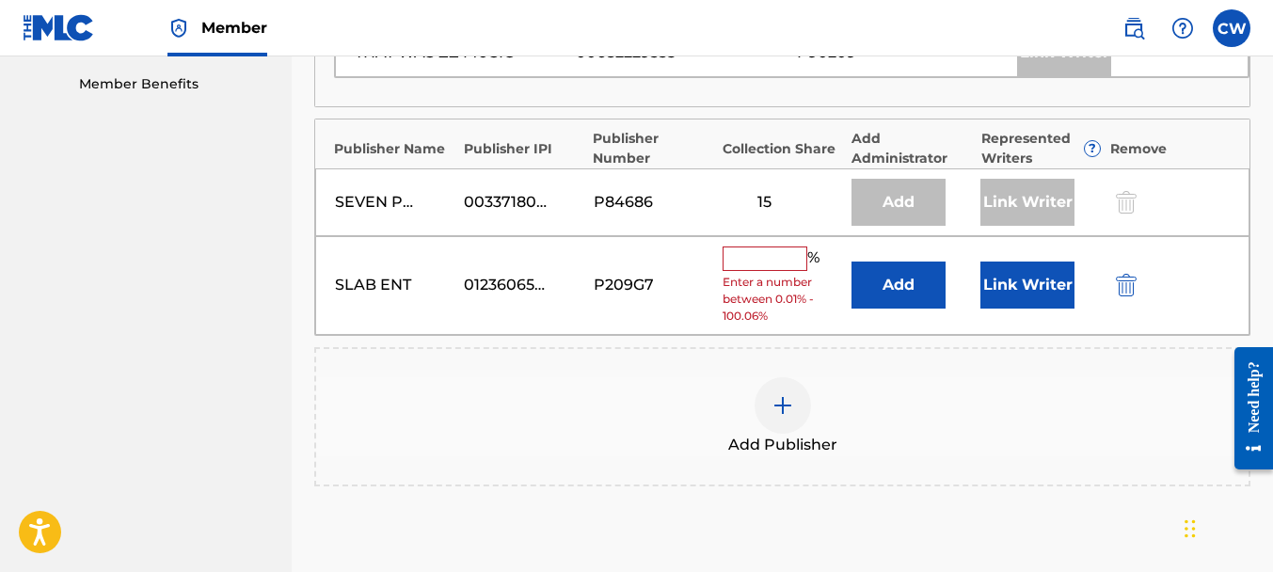
click at [737, 258] on input "text" at bounding box center [765, 259] width 85 height 24
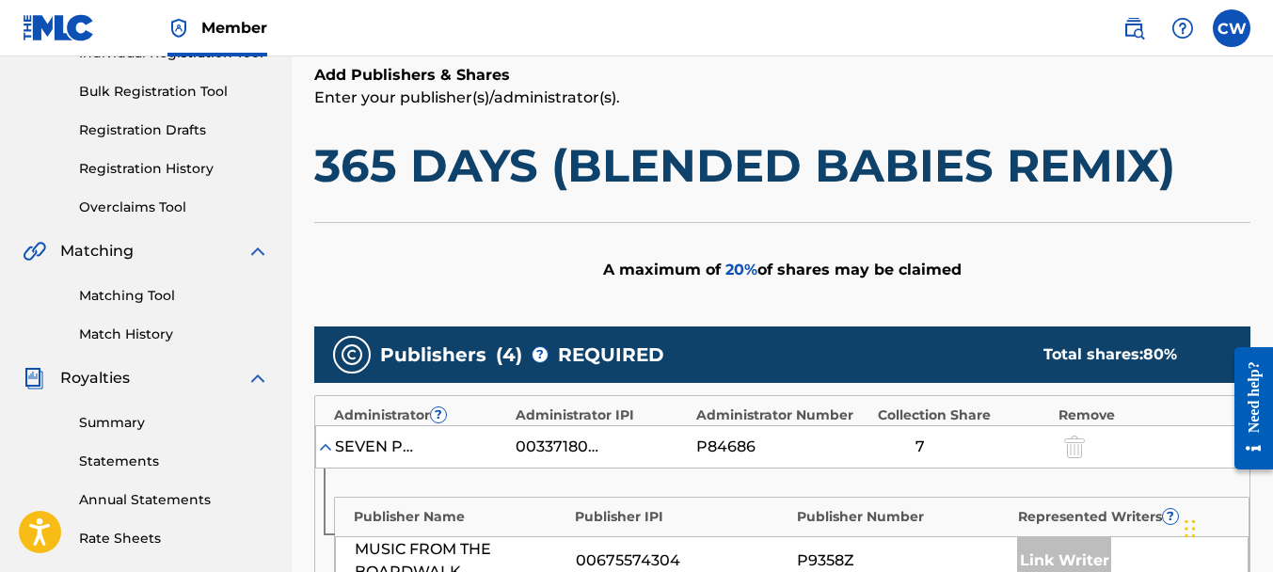
scroll to position [913, 0]
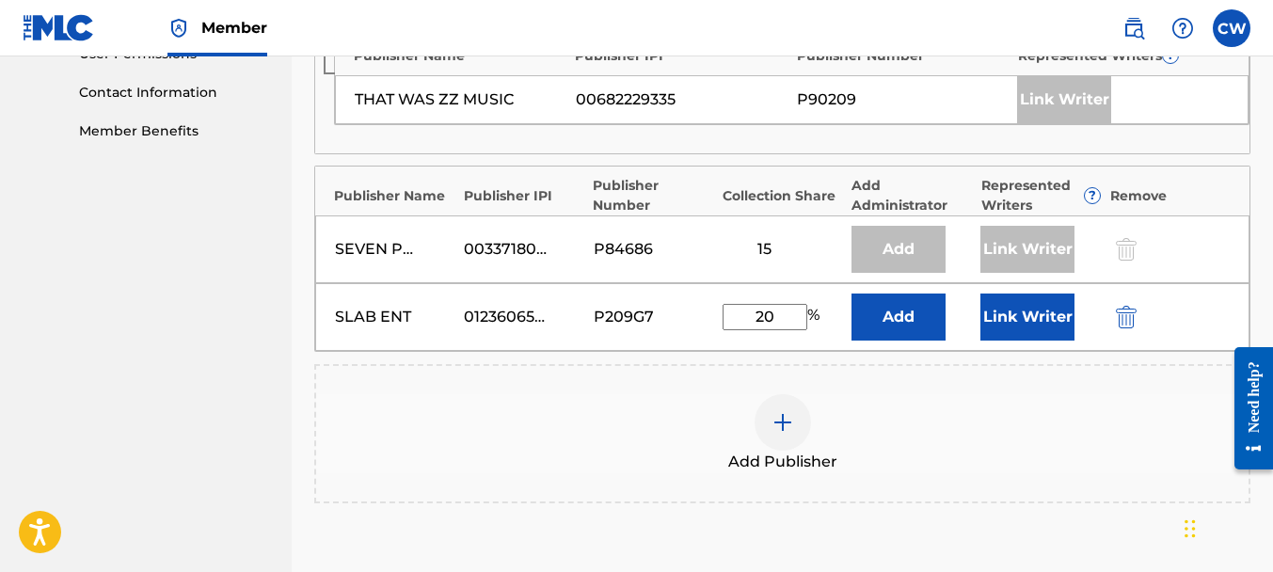
type input "20"
click at [1040, 314] on button "Link Writer" at bounding box center [1027, 317] width 94 height 47
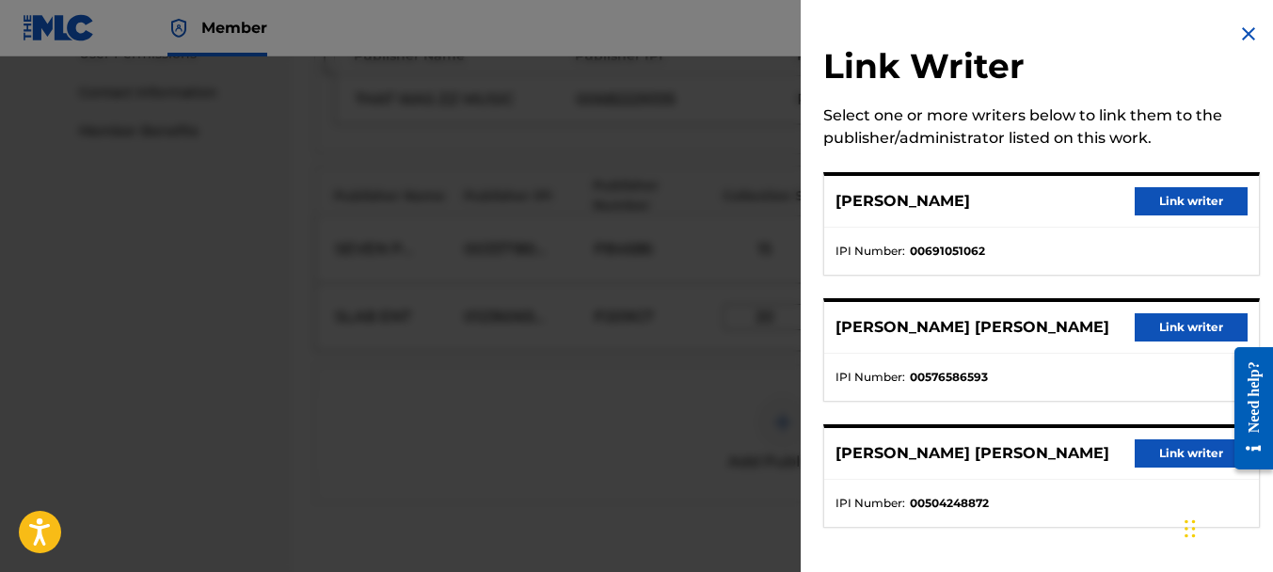
click at [1160, 204] on button "Link writer" at bounding box center [1191, 201] width 113 height 28
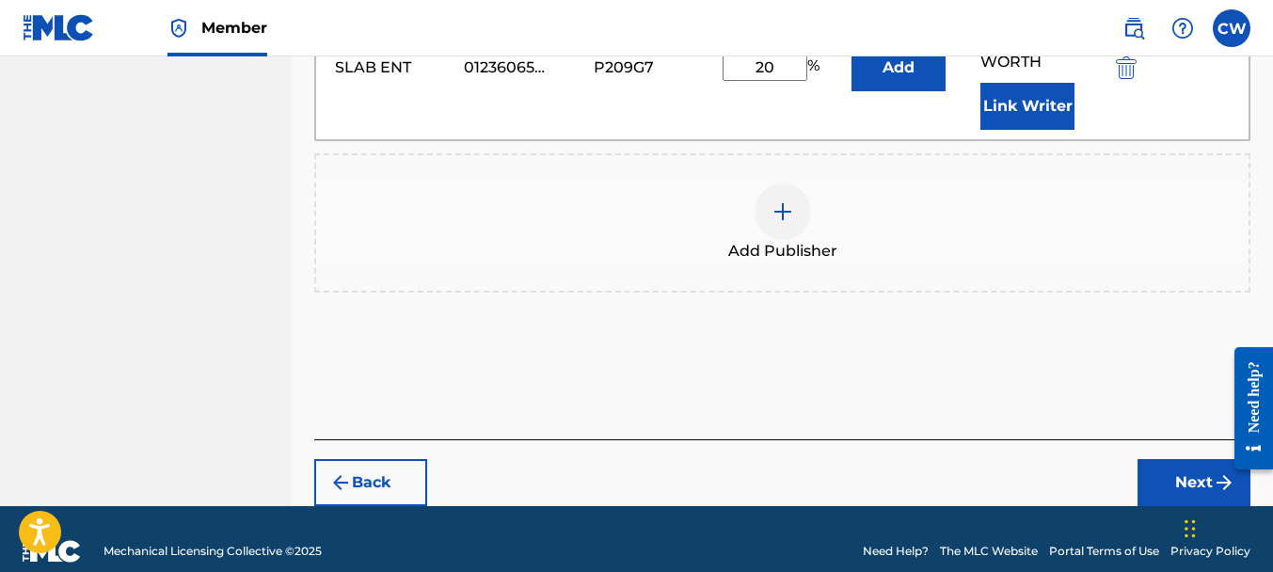
click at [1144, 459] on button "Next" at bounding box center [1193, 482] width 113 height 47
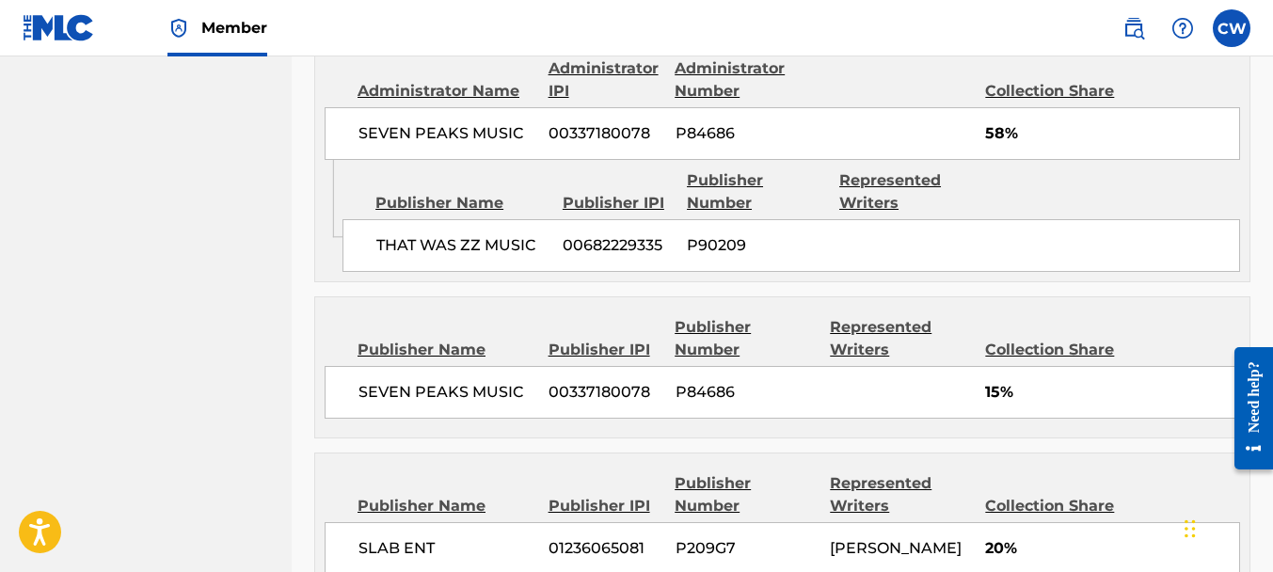
scroll to position [1303, 0]
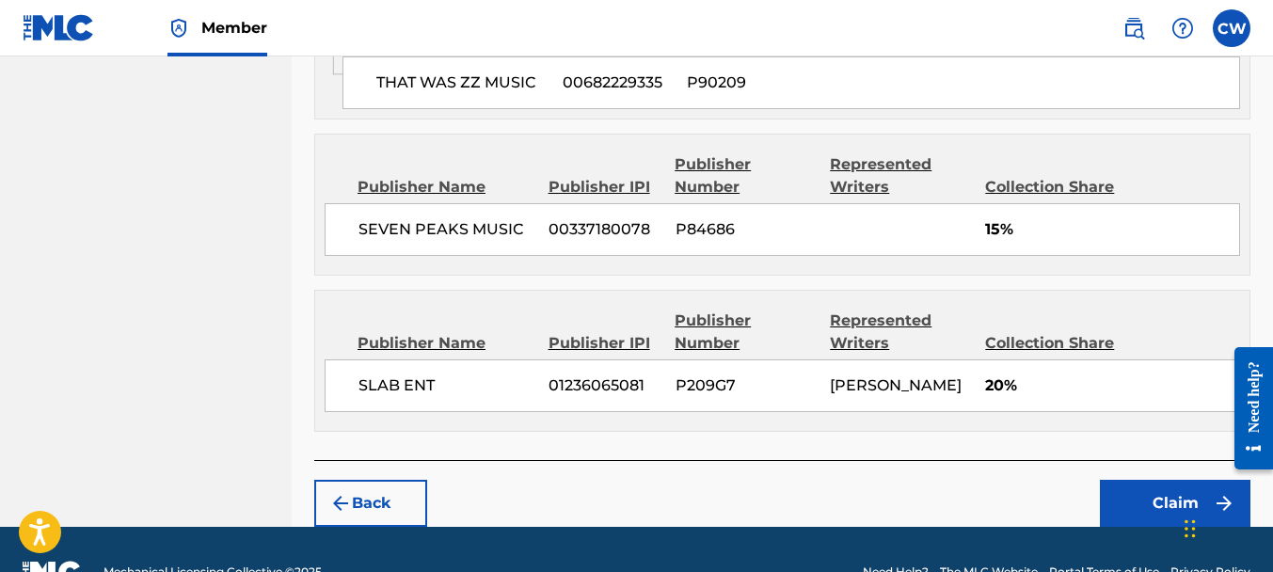
click at [1114, 480] on button "Claim" at bounding box center [1175, 503] width 151 height 47
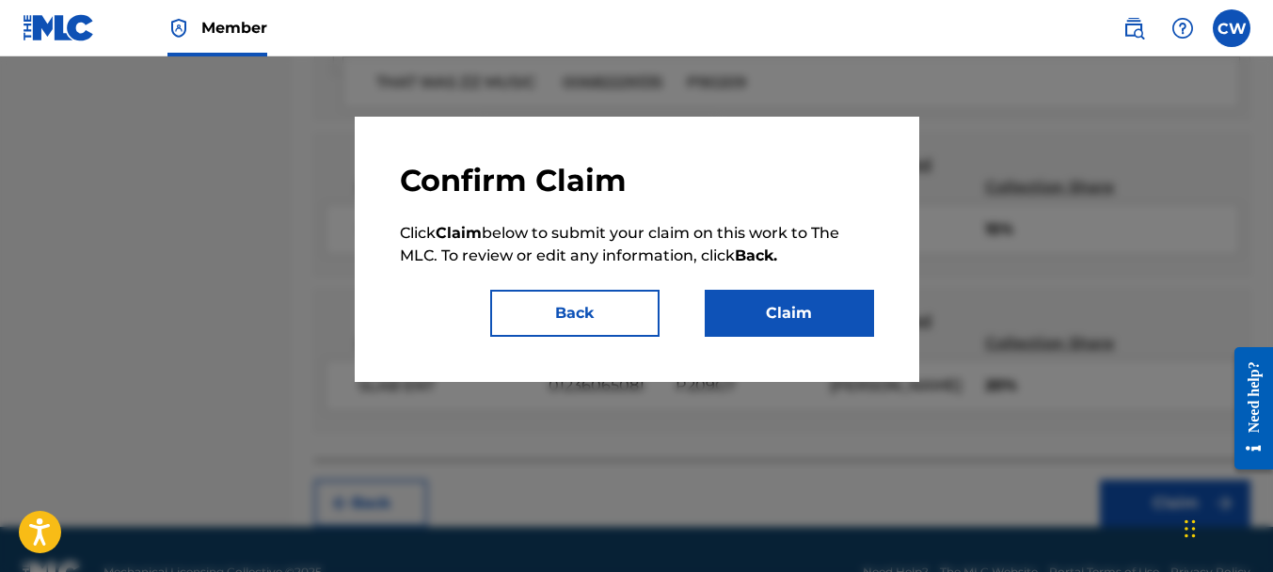
click at [813, 331] on button "Claim" at bounding box center [789, 313] width 169 height 47
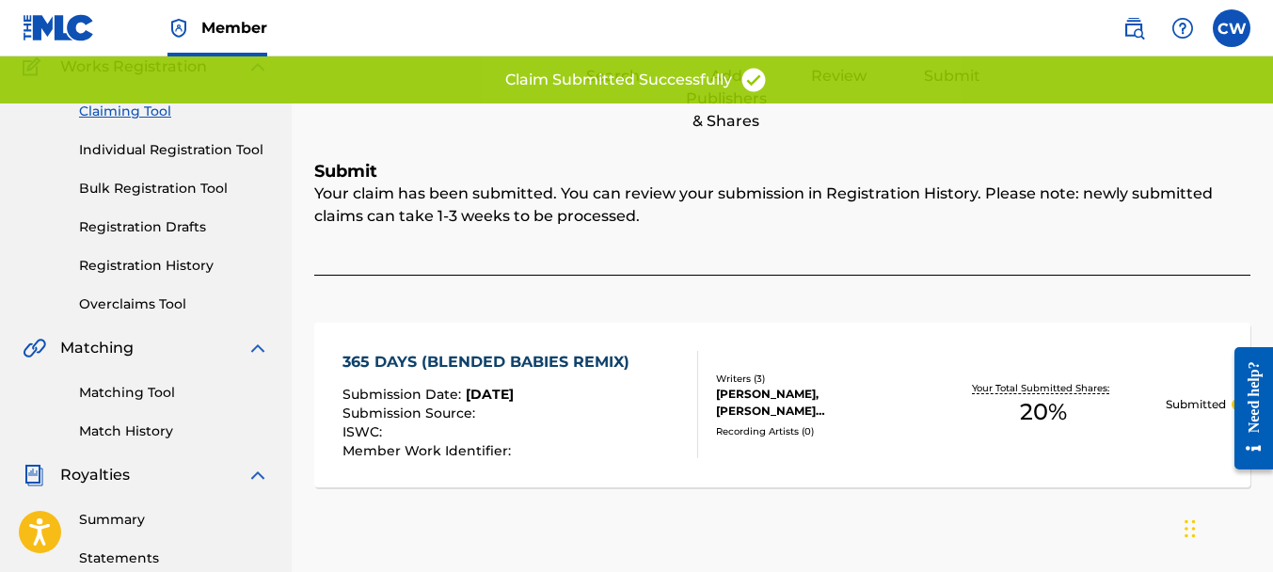
scroll to position [0, 0]
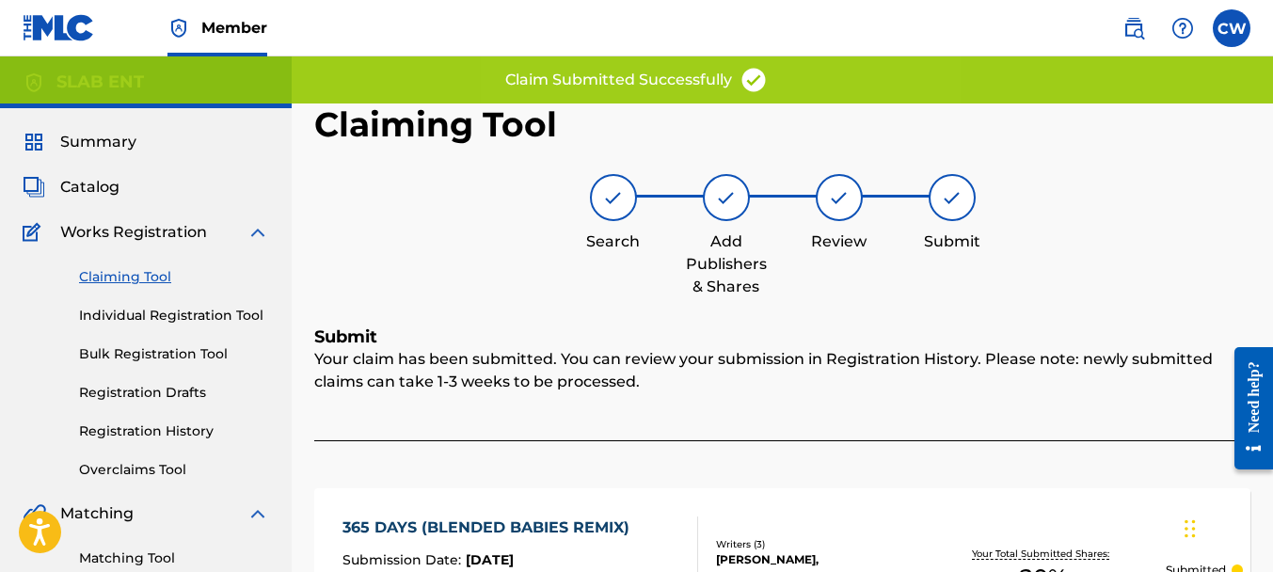
click at [149, 274] on link "Claiming Tool" at bounding box center [174, 277] width 190 height 20
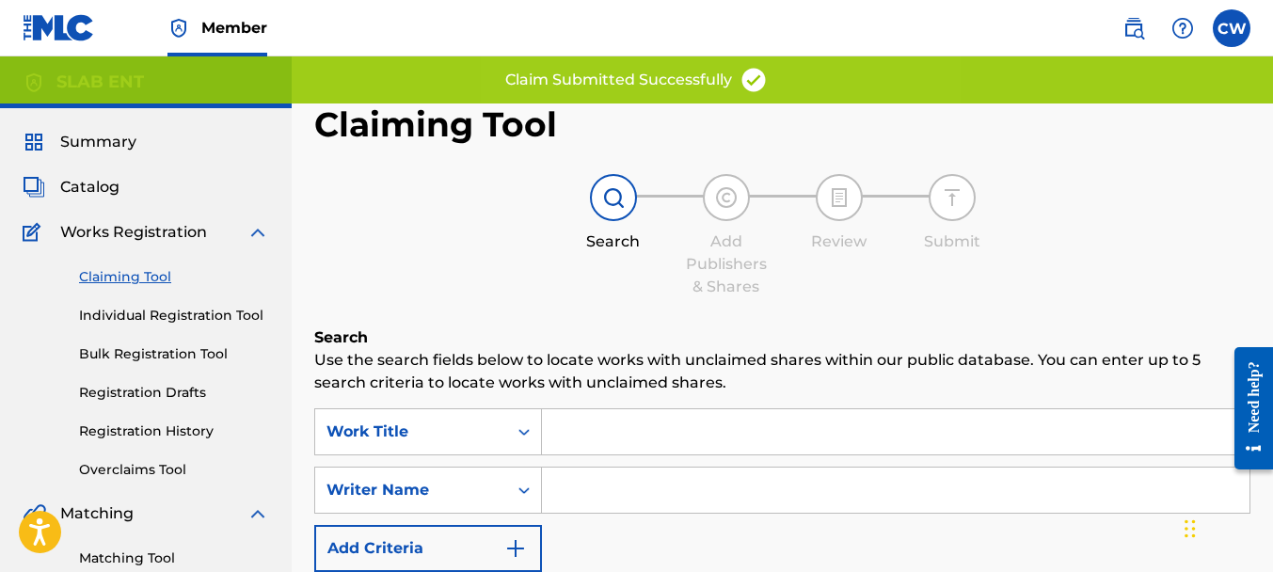
click at [609, 488] on input "Search Form" at bounding box center [896, 490] width 708 height 45
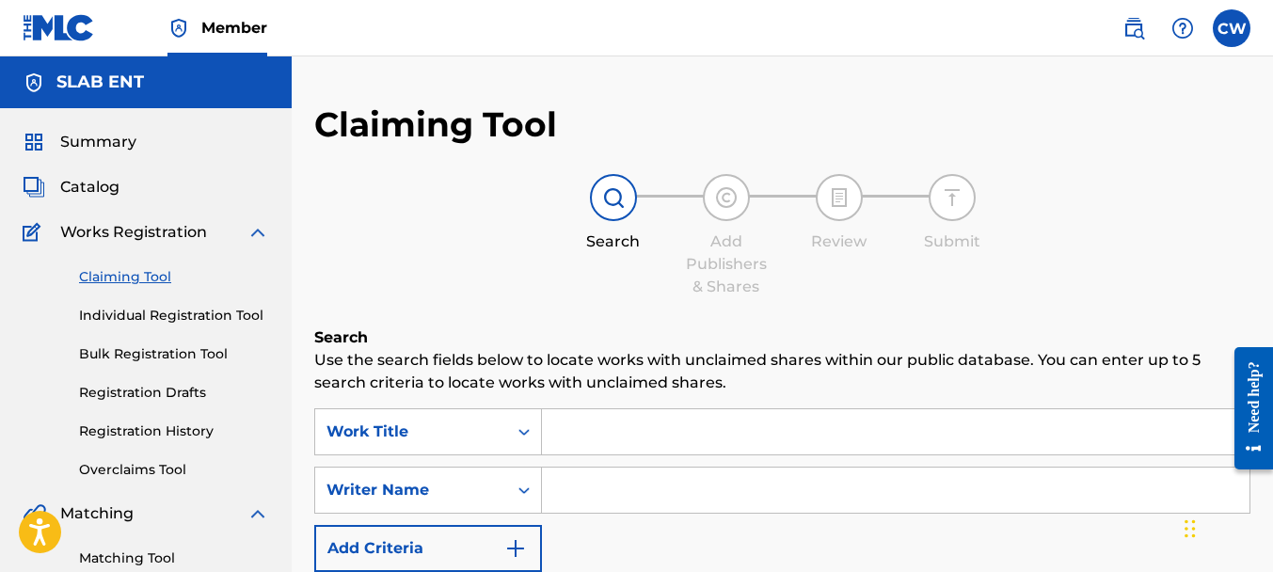
paste input "[PERSON_NAME]"
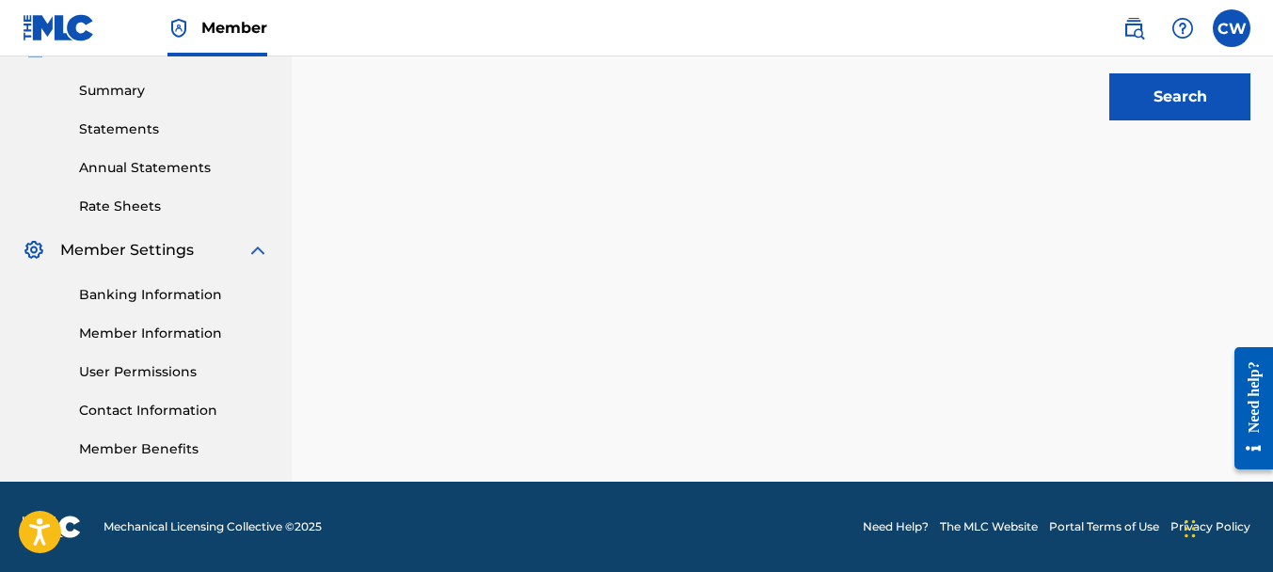
type input "[PERSON_NAME]"
click at [1117, 103] on button "Search" at bounding box center [1179, 96] width 141 height 47
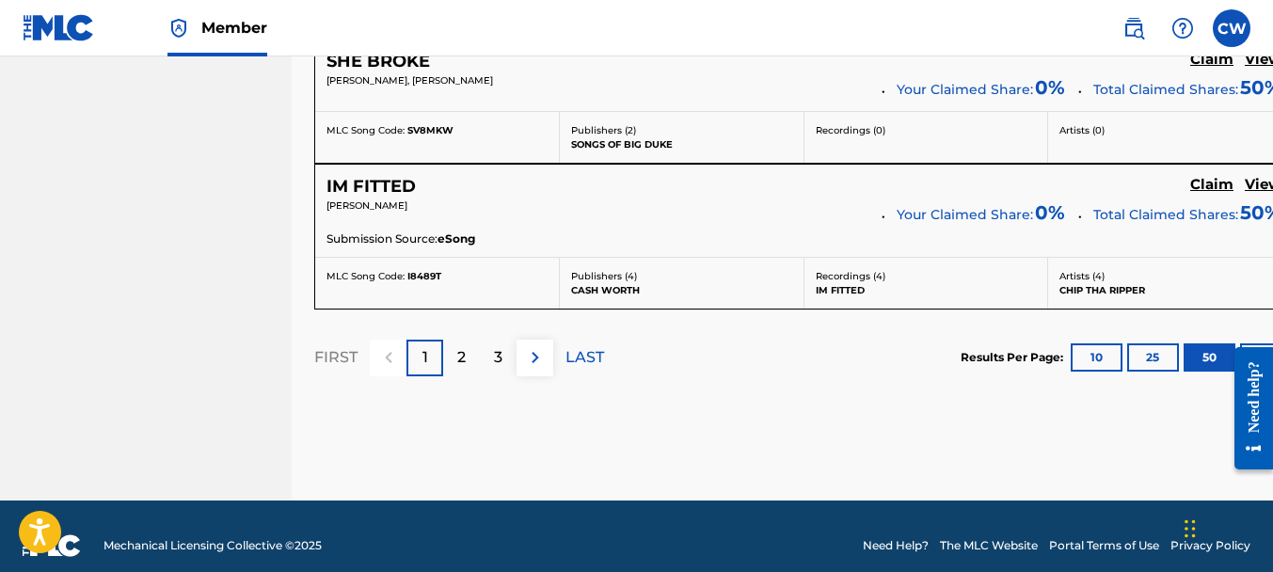
scroll to position [7621, 0]
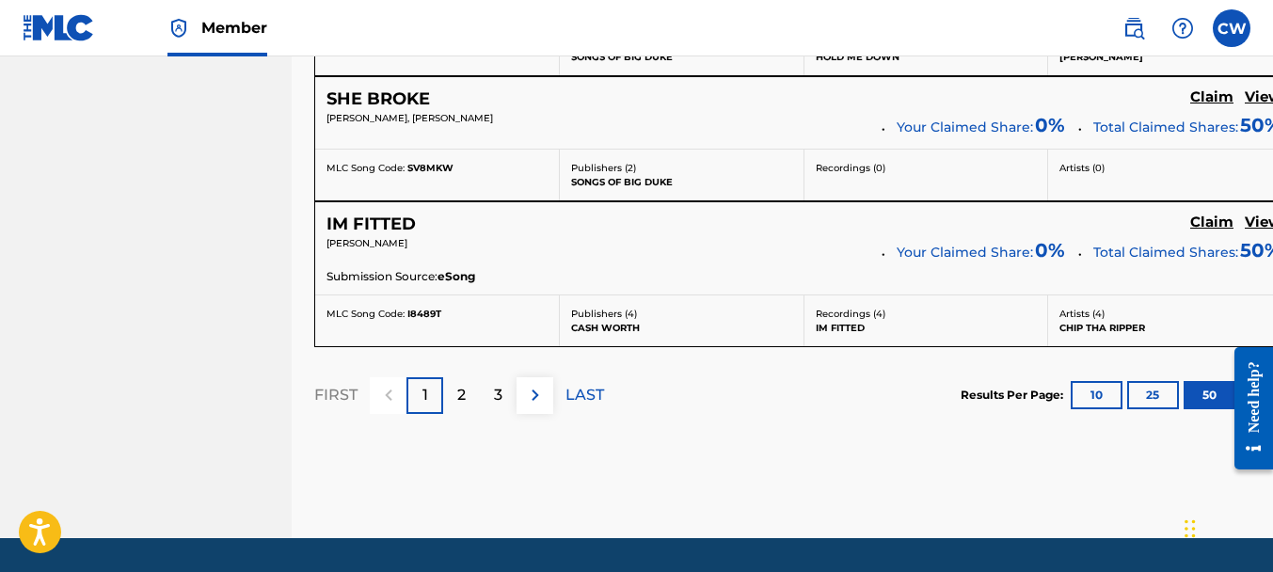
click at [461, 384] on p "2" at bounding box center [461, 395] width 8 height 23
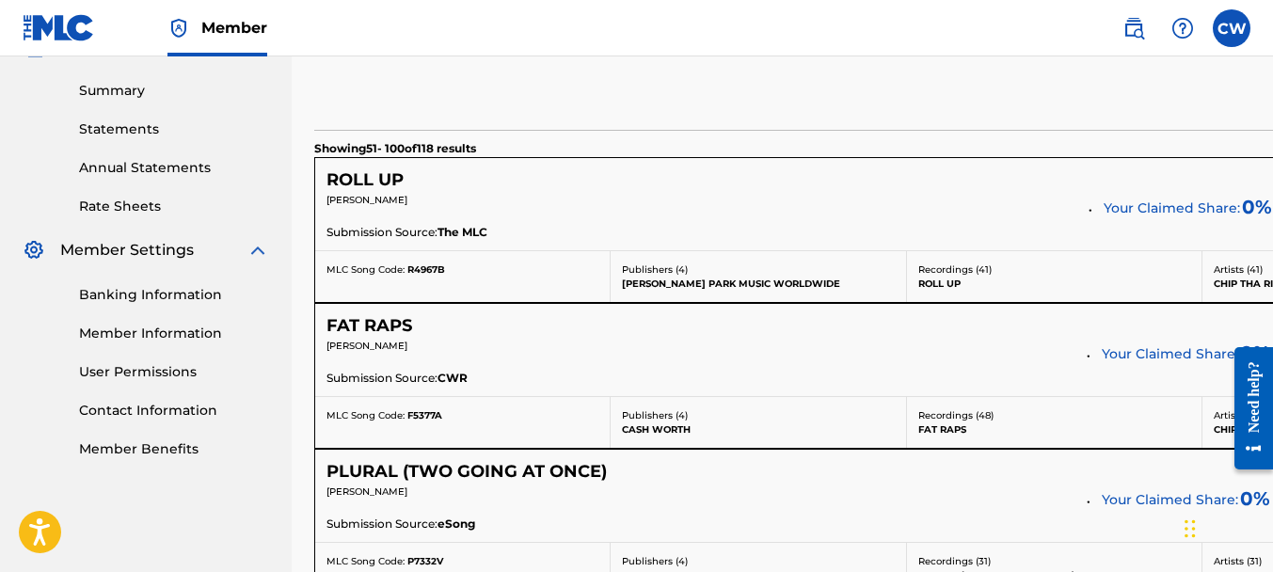
scroll to position [1509, 0]
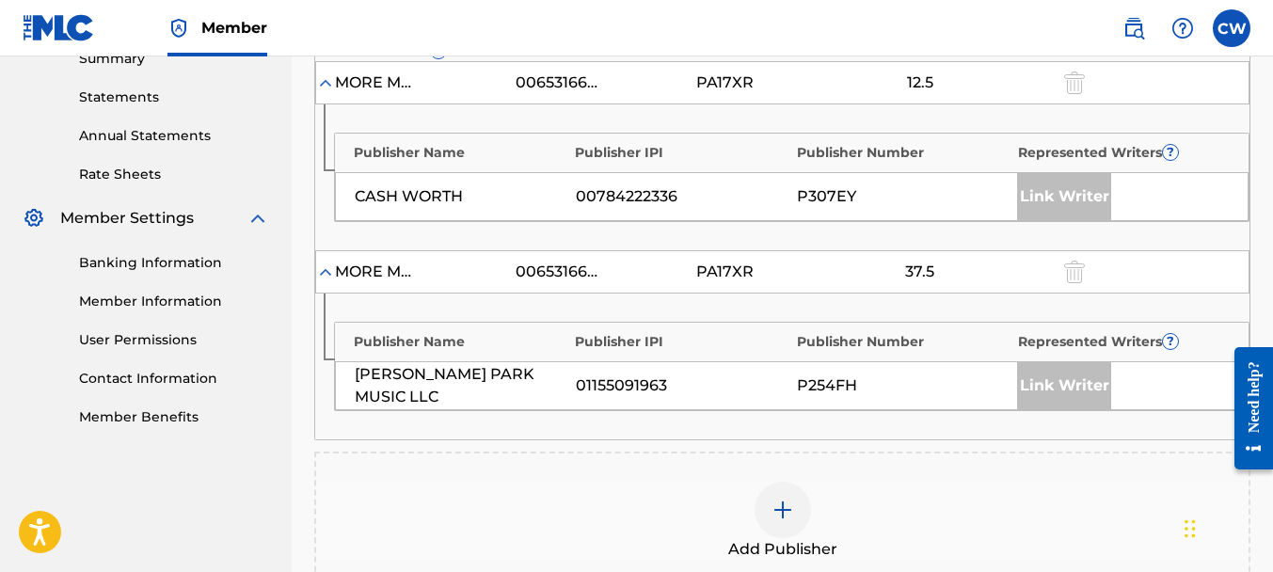
scroll to position [637, 0]
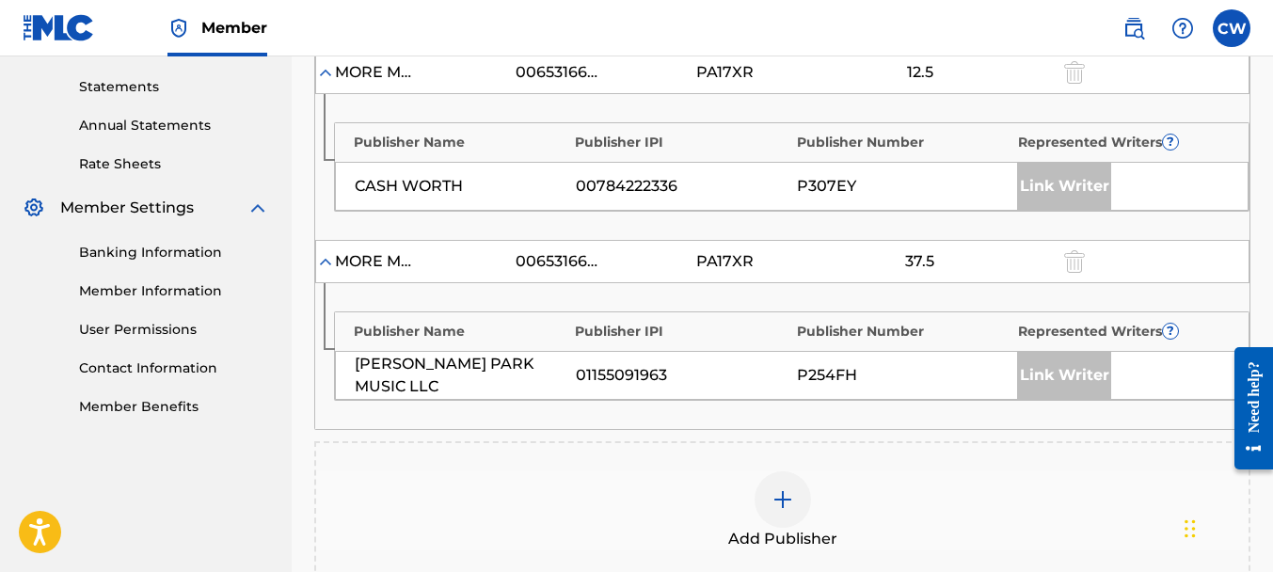
click at [787, 505] on img at bounding box center [782, 499] width 23 height 23
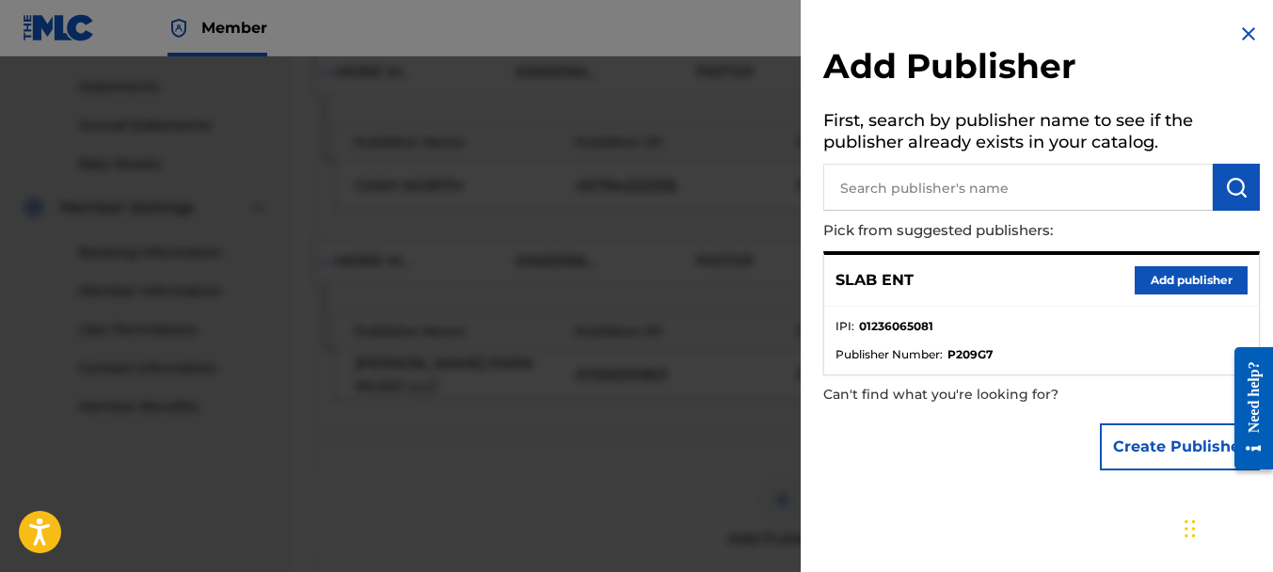
click at [1195, 268] on button "Add publisher" at bounding box center [1191, 280] width 113 height 28
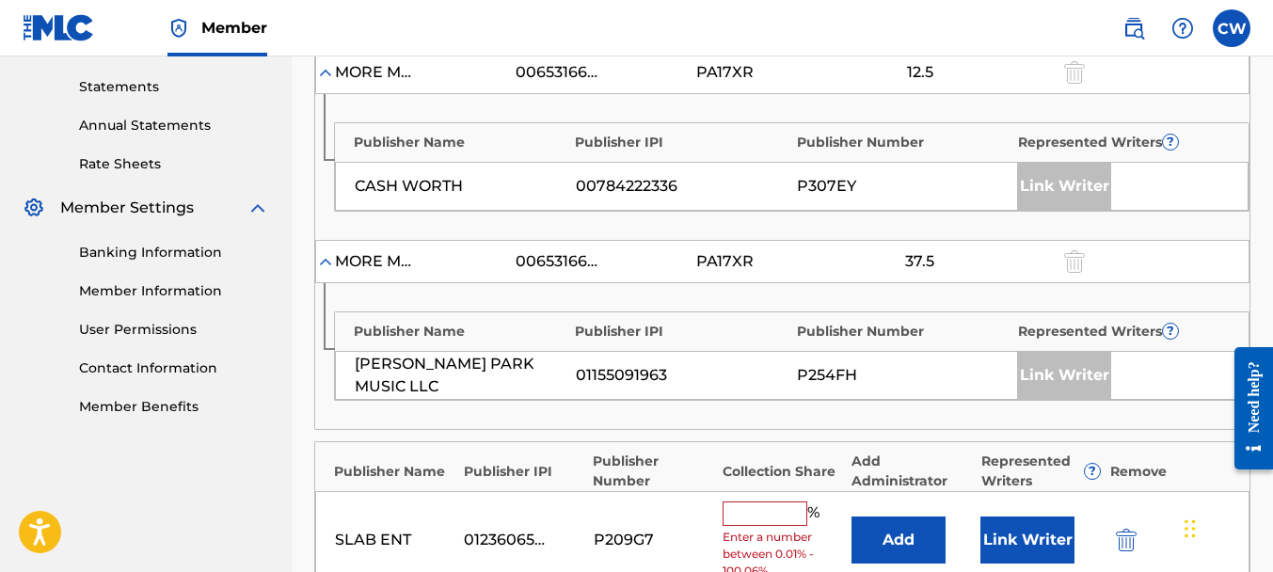
click at [752, 522] on div "% Enter a number between 0.01% - 100.06%" at bounding box center [782, 540] width 119 height 78
click at [756, 513] on input "text" at bounding box center [765, 513] width 85 height 24
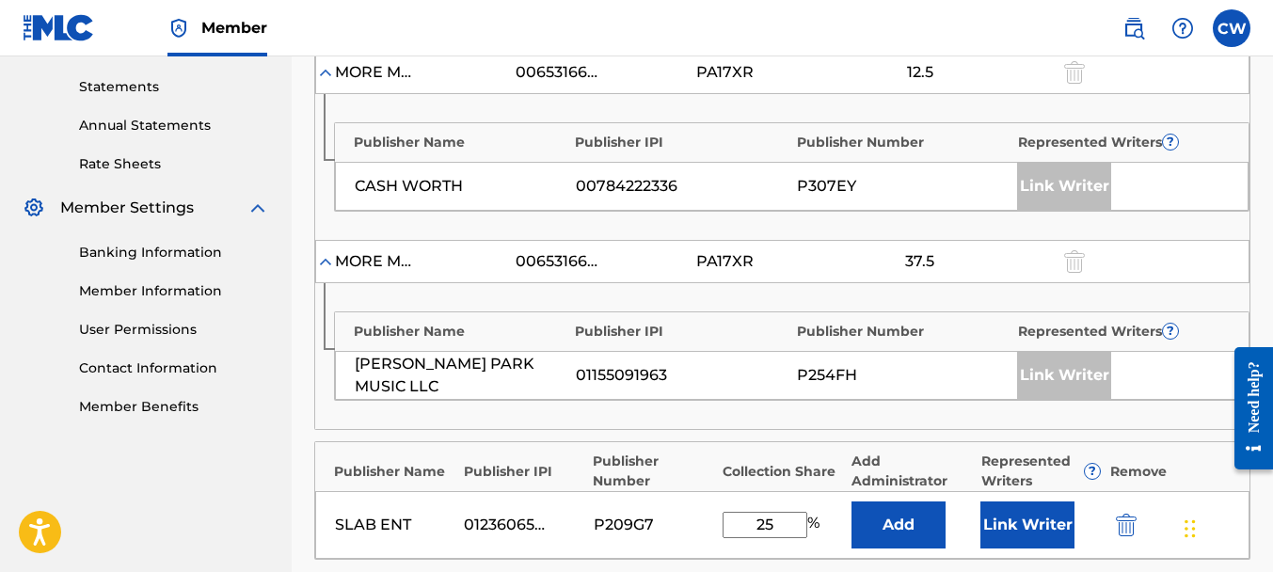
type input "25"
click at [991, 518] on button "Link Writer" at bounding box center [1027, 524] width 94 height 47
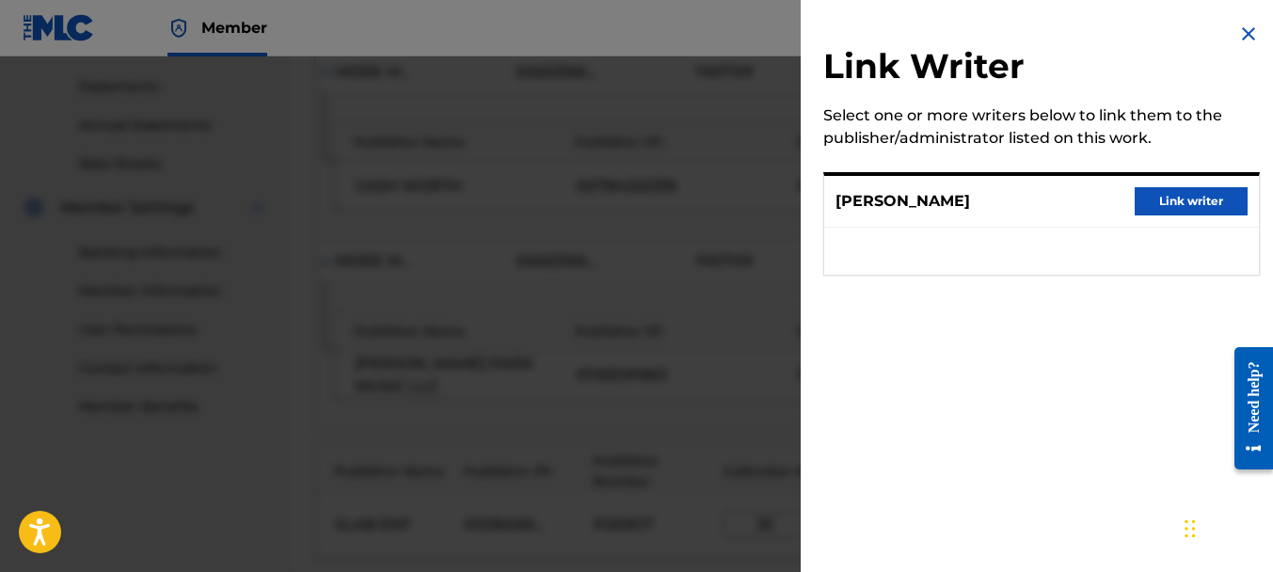
click at [1189, 199] on button "Link writer" at bounding box center [1191, 201] width 113 height 28
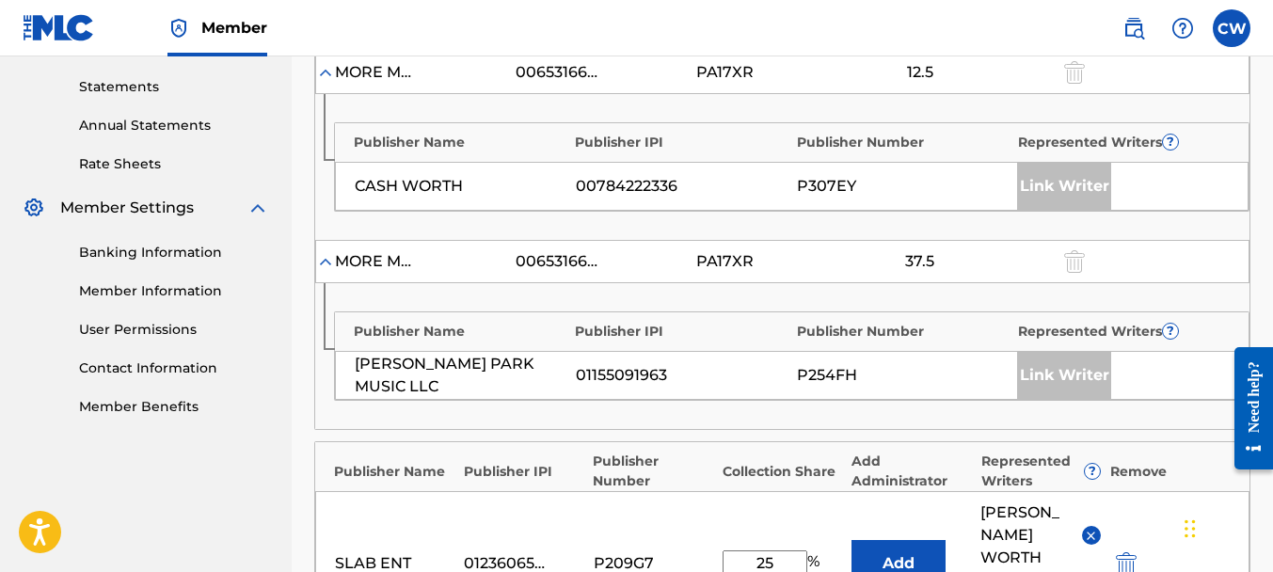
scroll to position [1133, 0]
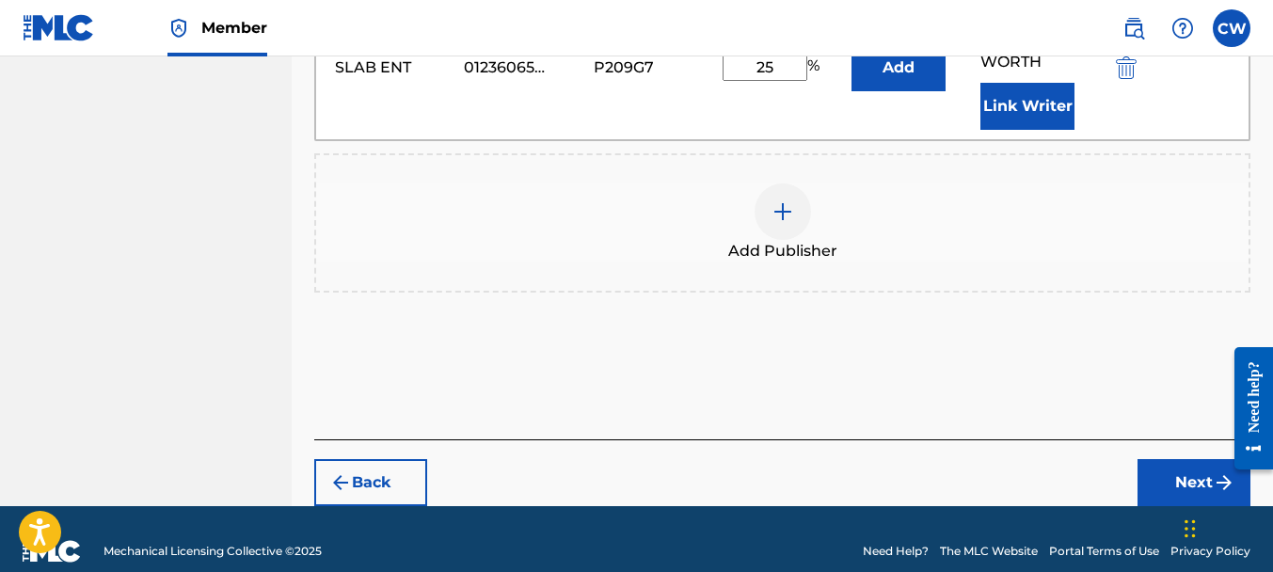
click at [1168, 459] on button "Next" at bounding box center [1193, 482] width 113 height 47
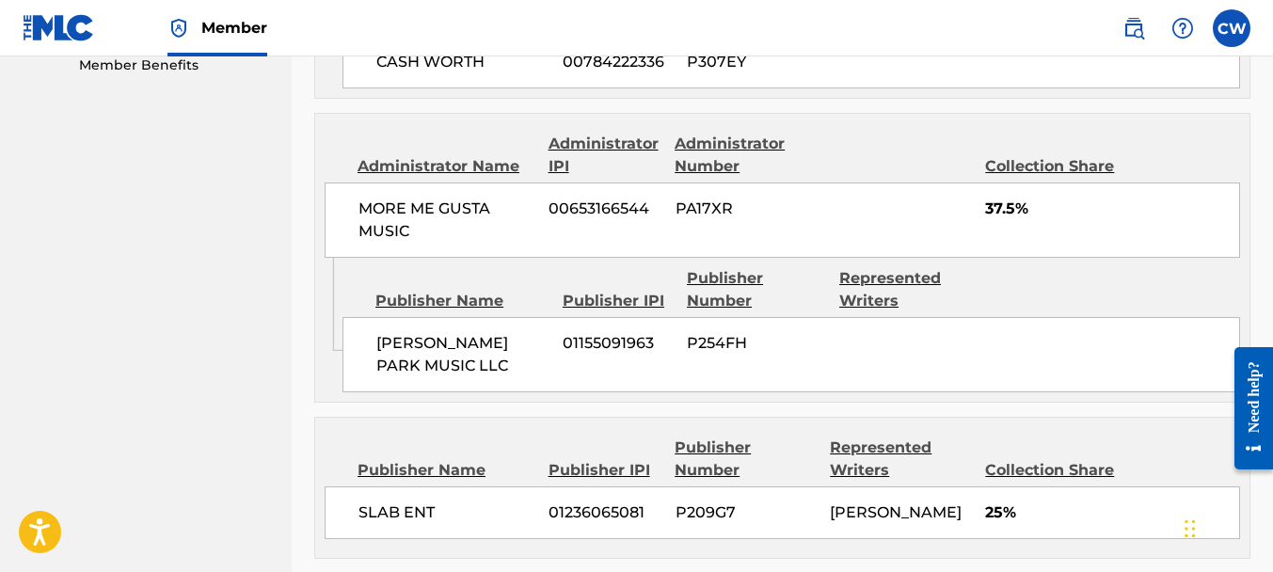
scroll to position [1151, 0]
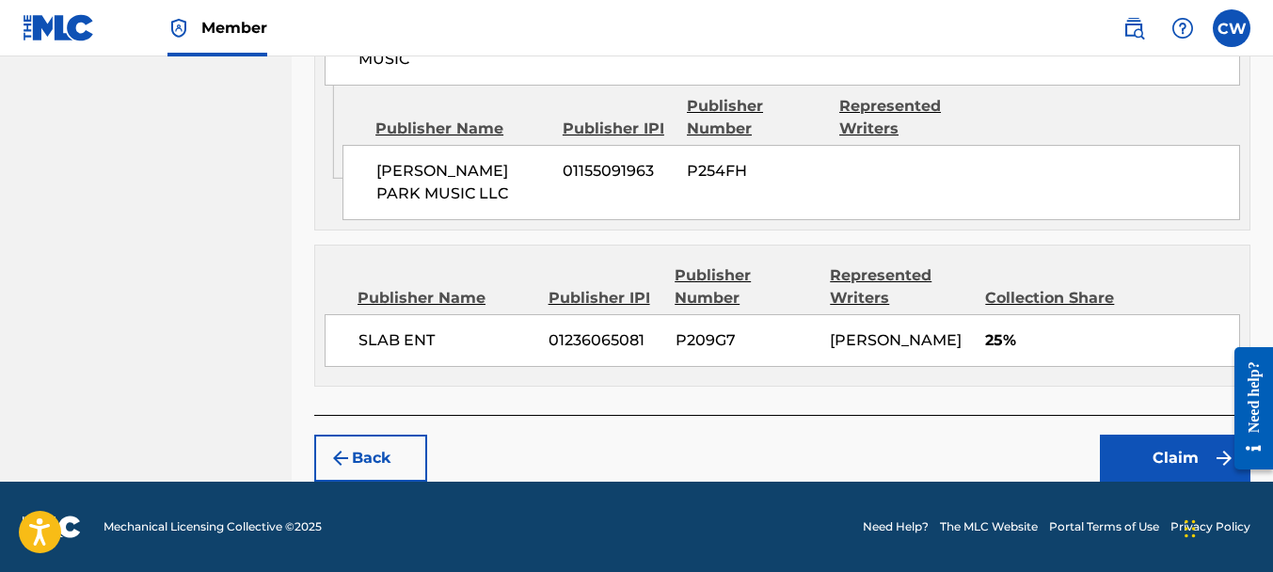
click at [1142, 437] on button "Claim" at bounding box center [1175, 458] width 151 height 47
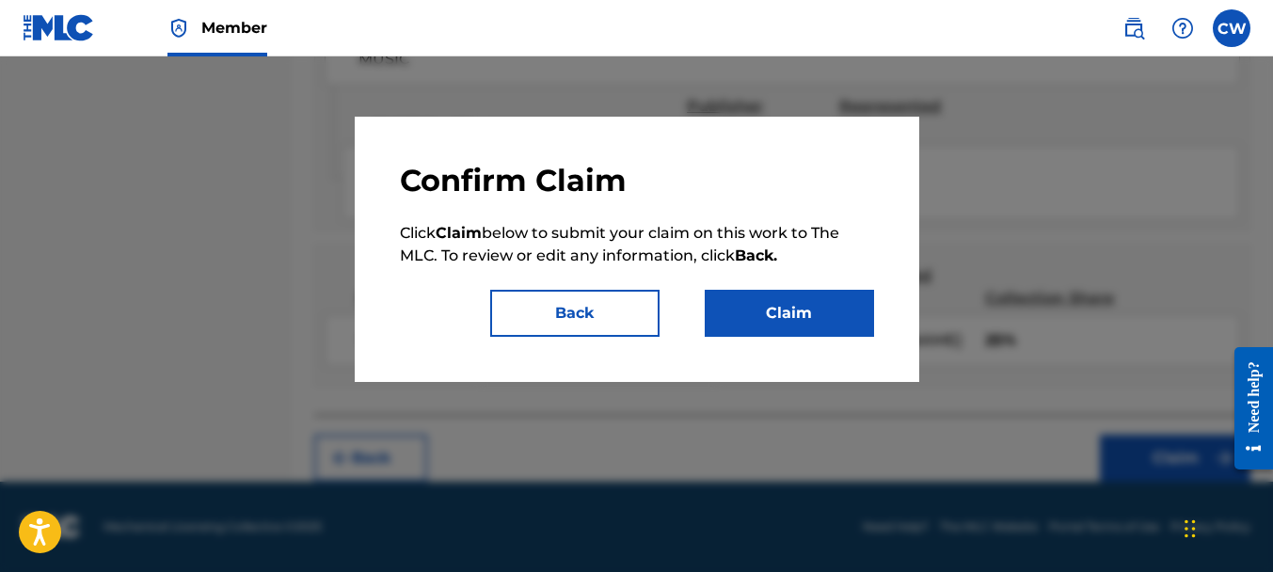
click at [795, 294] on button "Claim" at bounding box center [789, 313] width 169 height 47
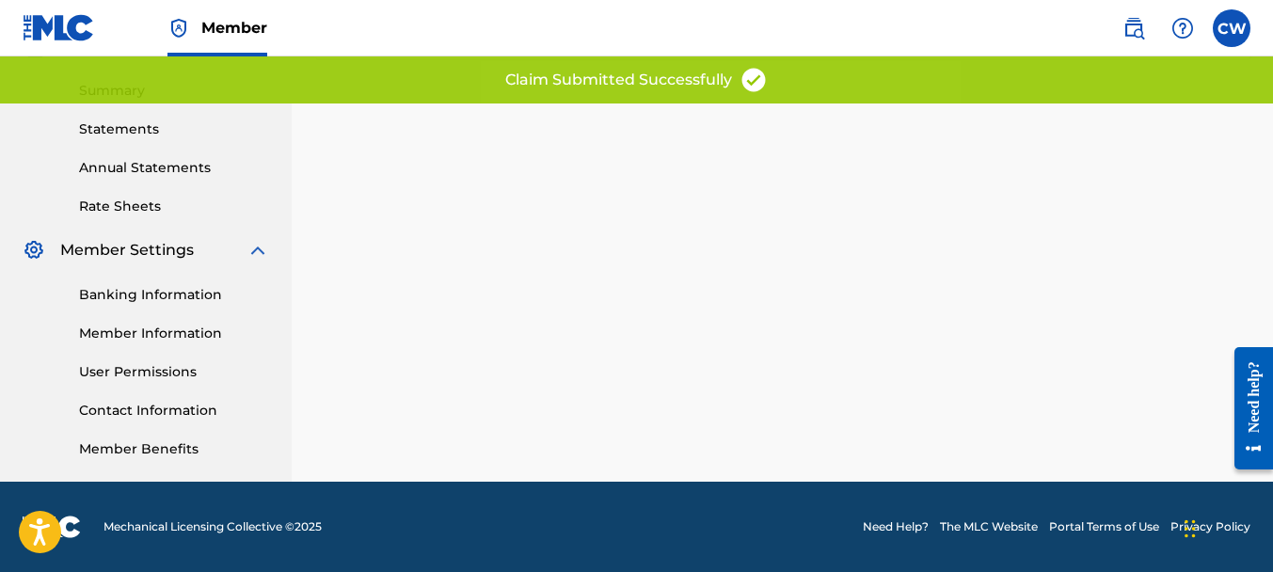
scroll to position [0, 0]
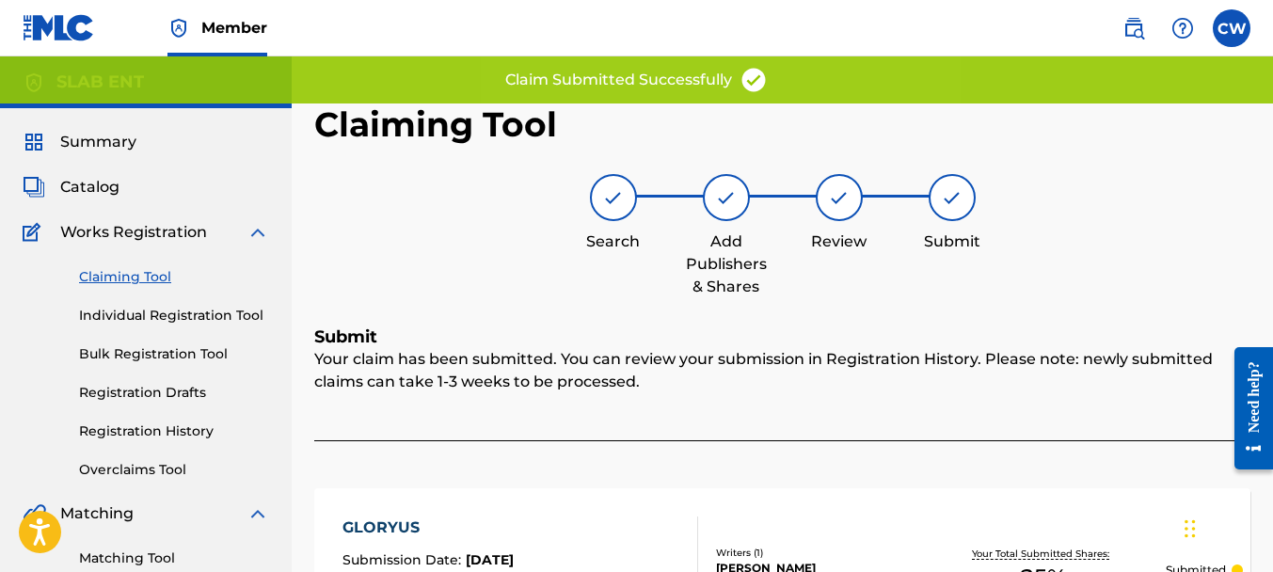
click at [114, 279] on link "Claiming Tool" at bounding box center [174, 277] width 190 height 20
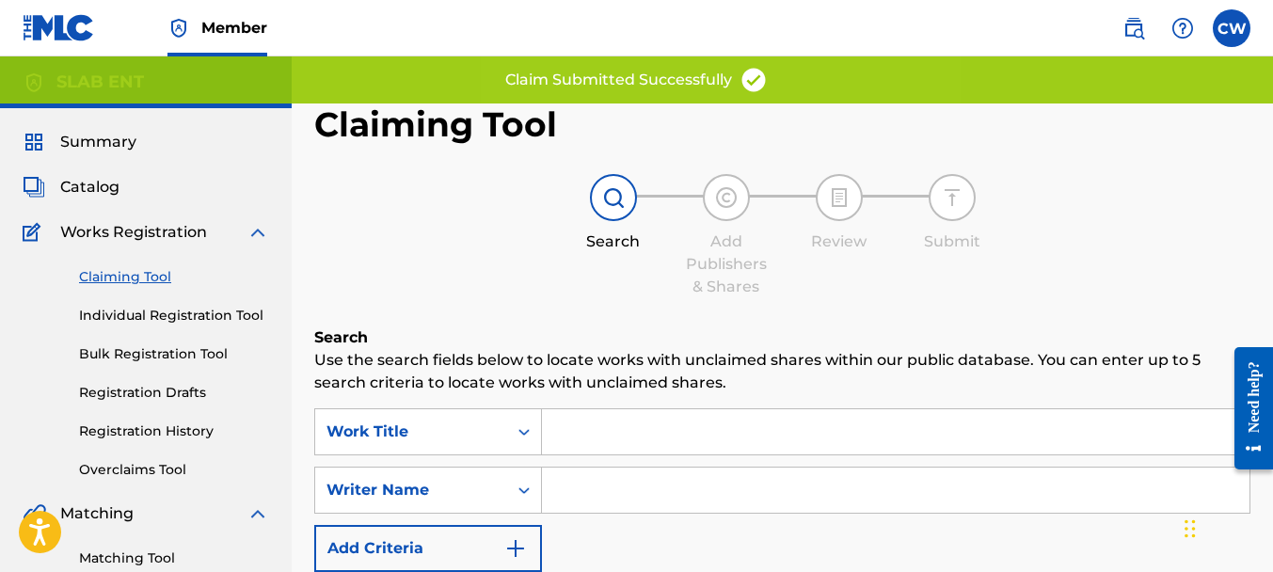
click at [596, 466] on div "SearchWithCriteria0d374678-51b4-4e23-838c-c0215fd42cb2 Work Title SearchWithCri…" at bounding box center [782, 490] width 936 height 164
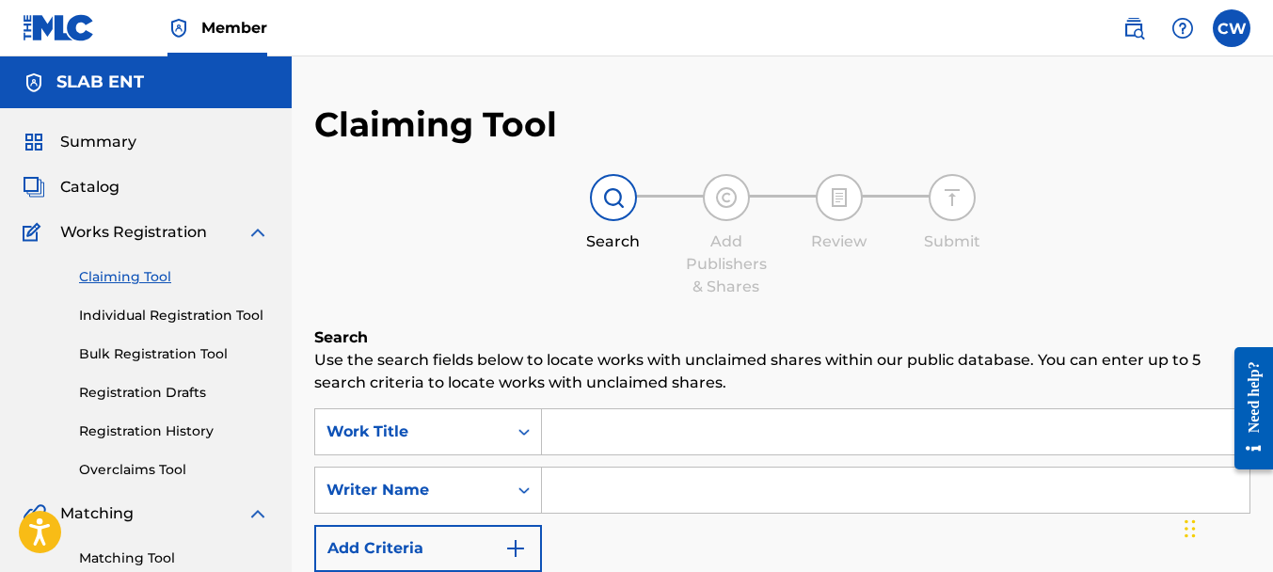
click at [599, 484] on input "Search Form" at bounding box center [896, 490] width 708 height 45
paste input "[PERSON_NAME]"
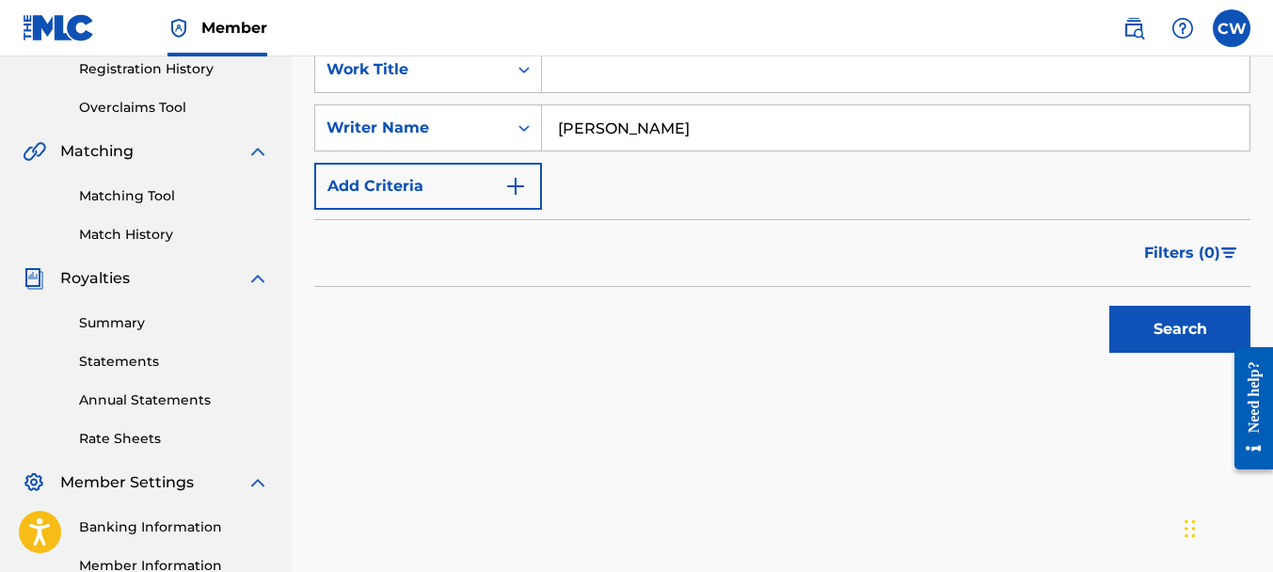
type input "[PERSON_NAME]"
click at [1154, 333] on button "Search" at bounding box center [1179, 329] width 141 height 47
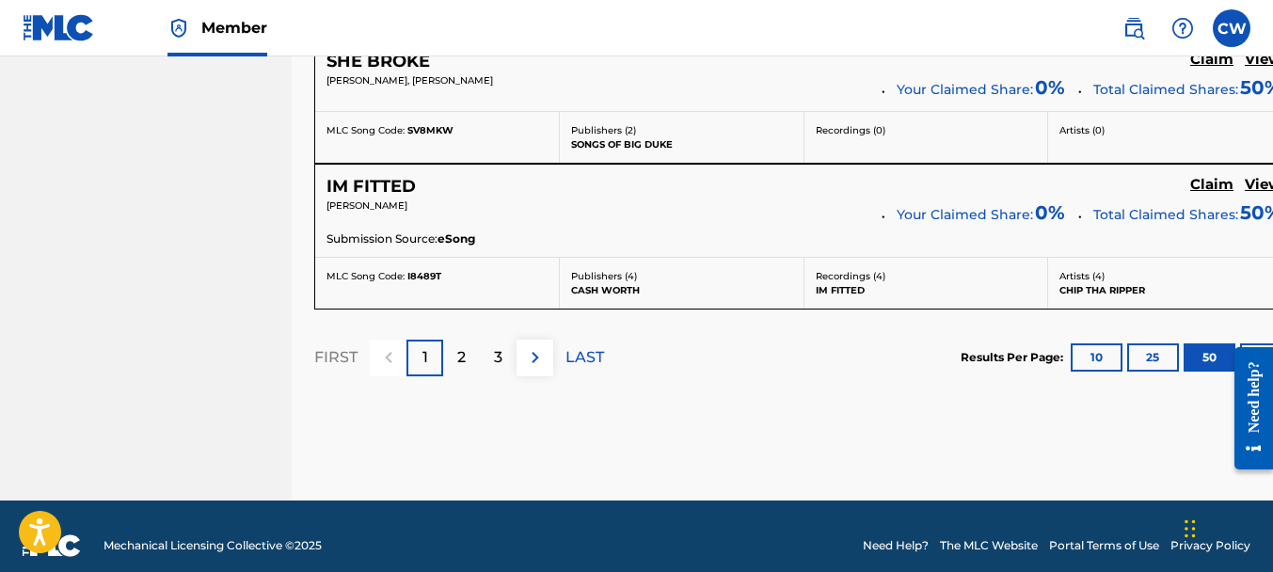
click at [464, 346] on p "2" at bounding box center [461, 357] width 8 height 23
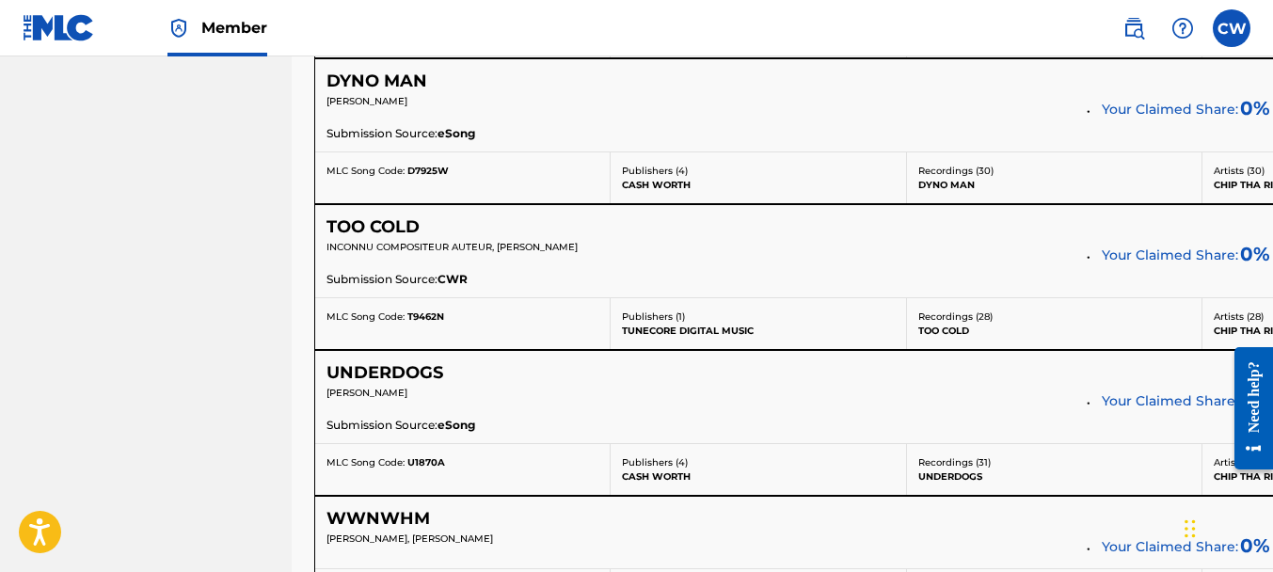
scroll to position [2589, 0]
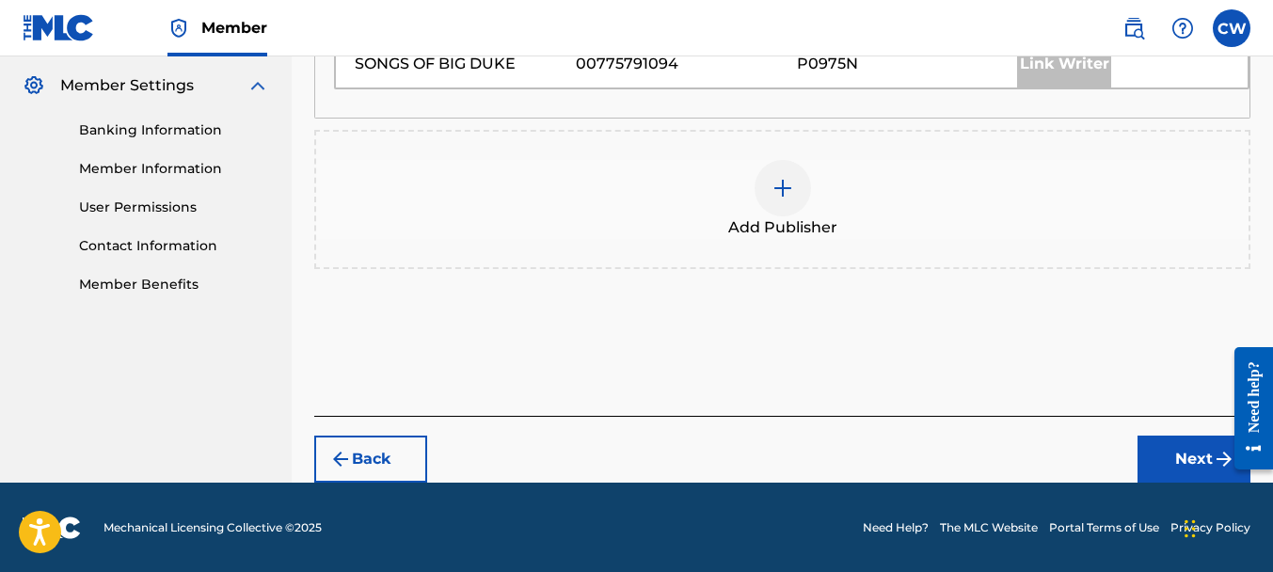
click at [782, 183] on img at bounding box center [782, 188] width 23 height 23
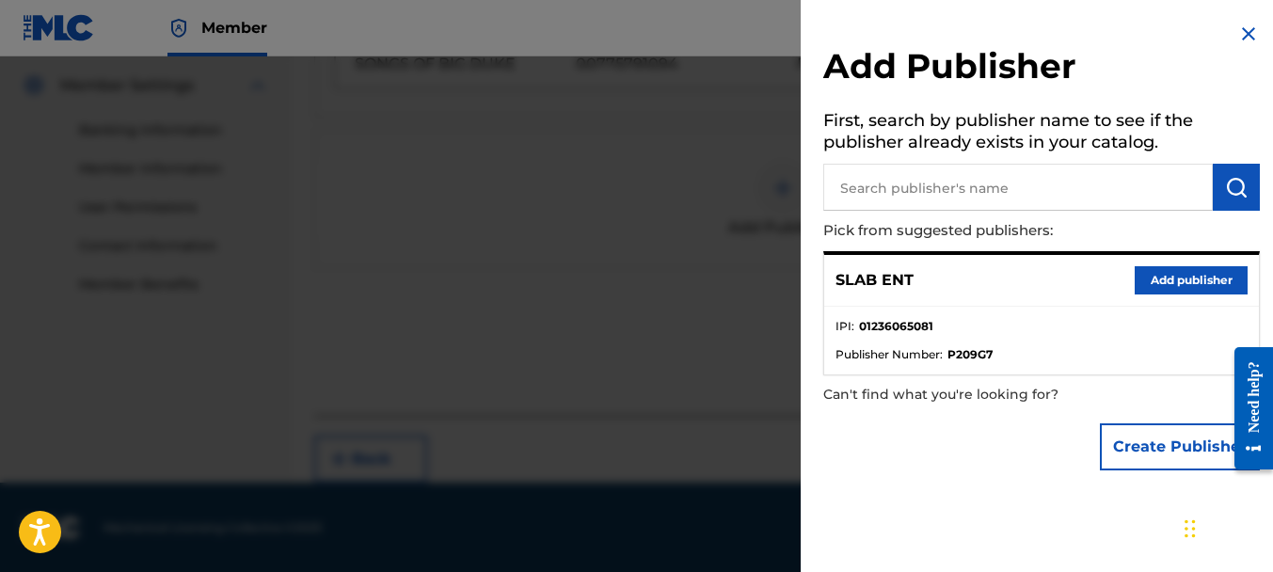
click at [1171, 269] on button "Add publisher" at bounding box center [1191, 280] width 113 height 28
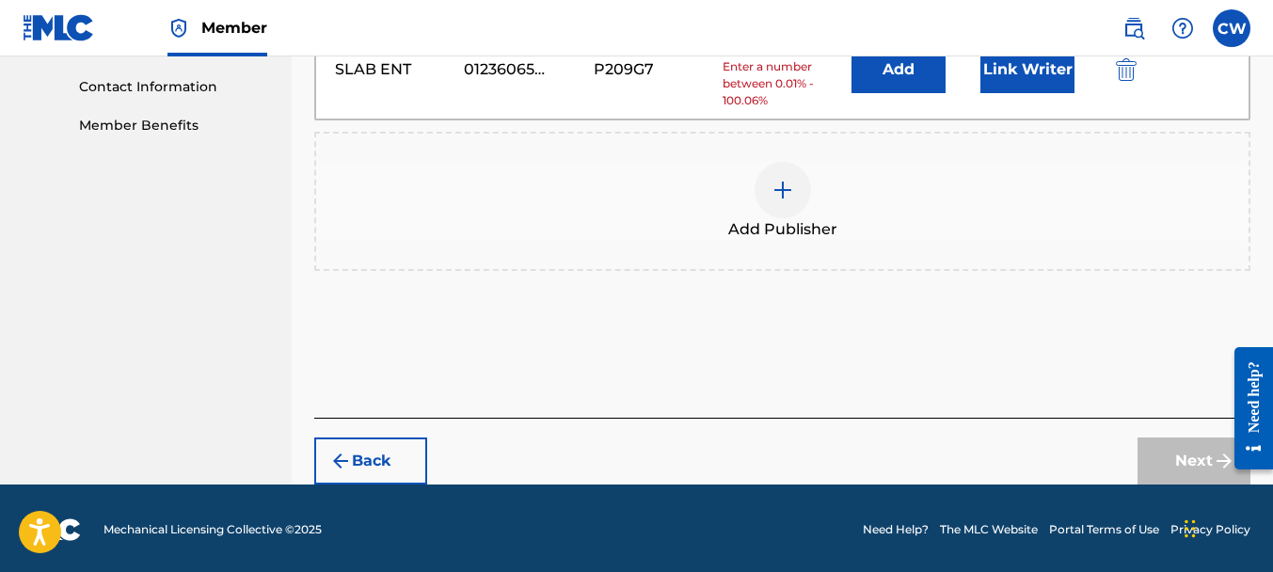
scroll to position [796, 0]
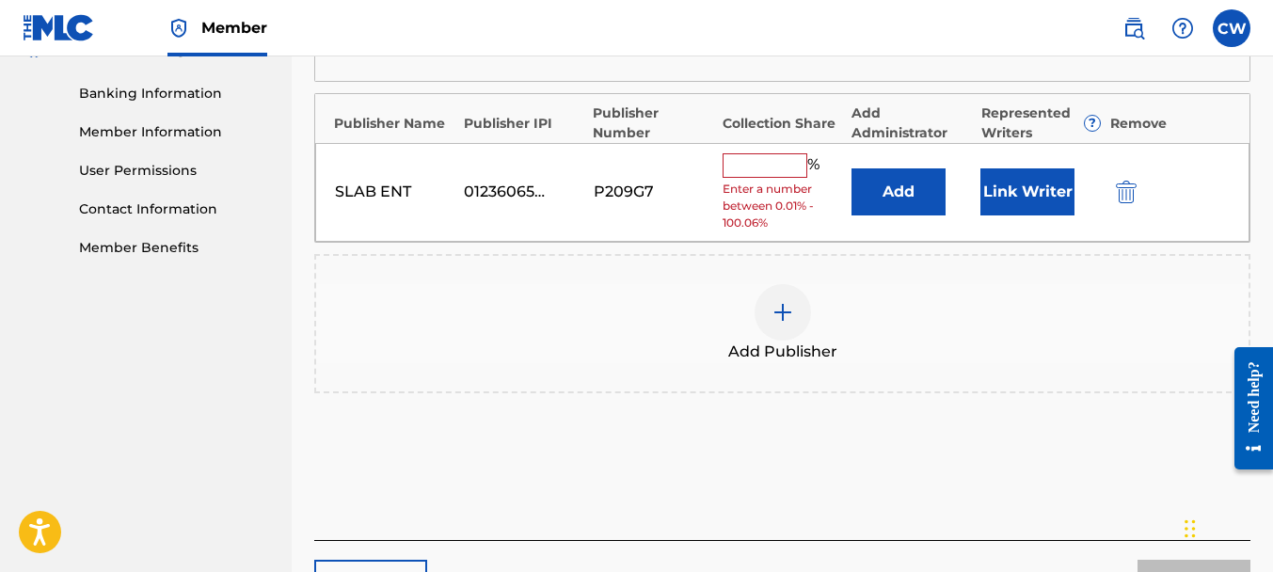
click at [762, 162] on input "text" at bounding box center [765, 165] width 85 height 24
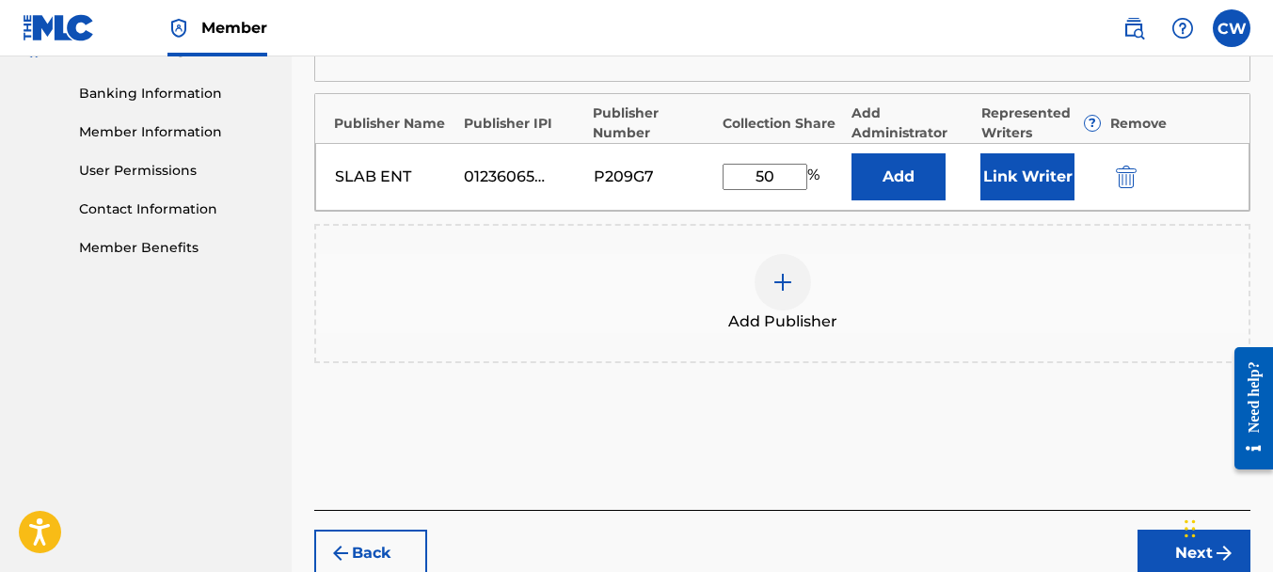
type input "50"
click at [1000, 194] on button "Link Writer" at bounding box center [1027, 176] width 94 height 47
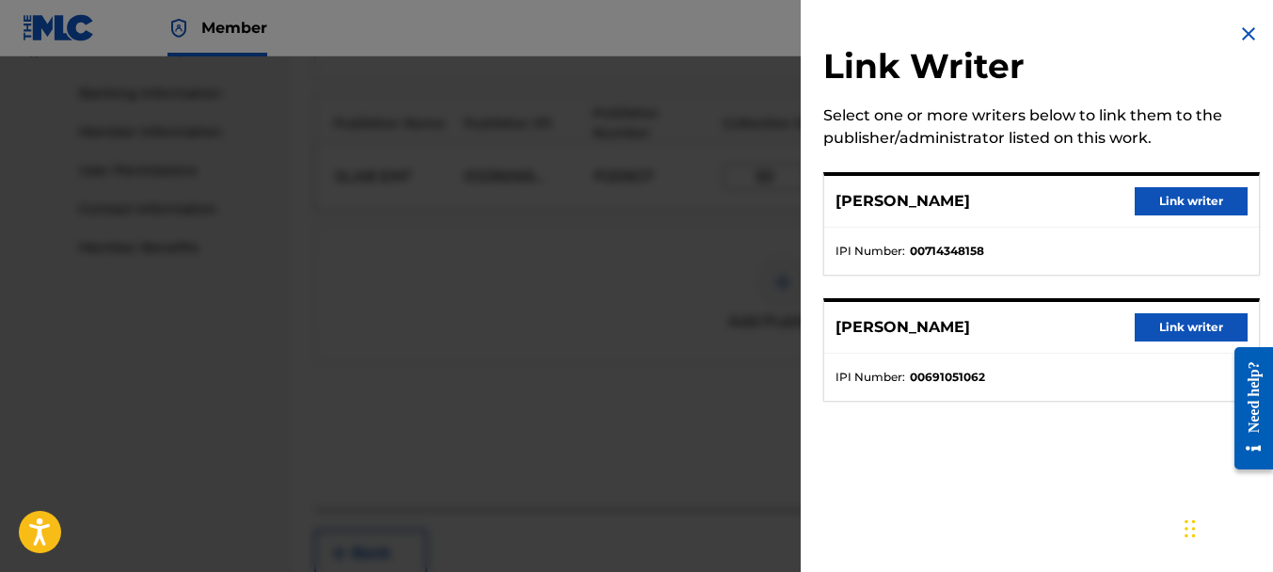
click at [1163, 338] on button "Link writer" at bounding box center [1191, 327] width 113 height 28
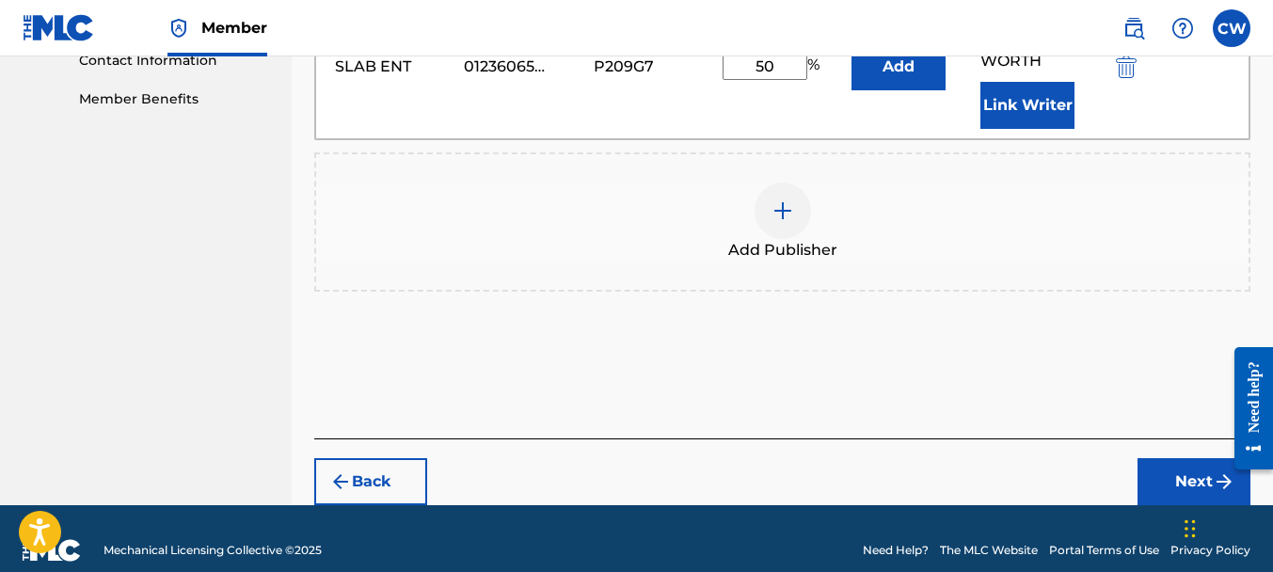
click at [1163, 458] on button "Next" at bounding box center [1193, 481] width 113 height 47
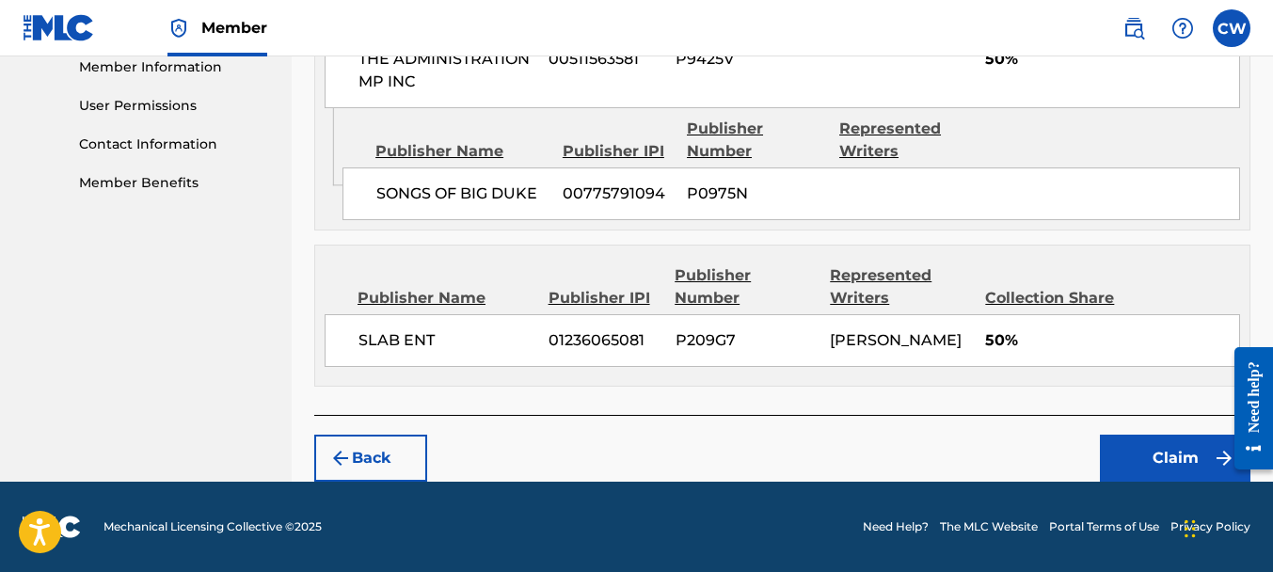
scroll to position [883, 0]
click at [1143, 444] on button "Claim" at bounding box center [1175, 458] width 151 height 47
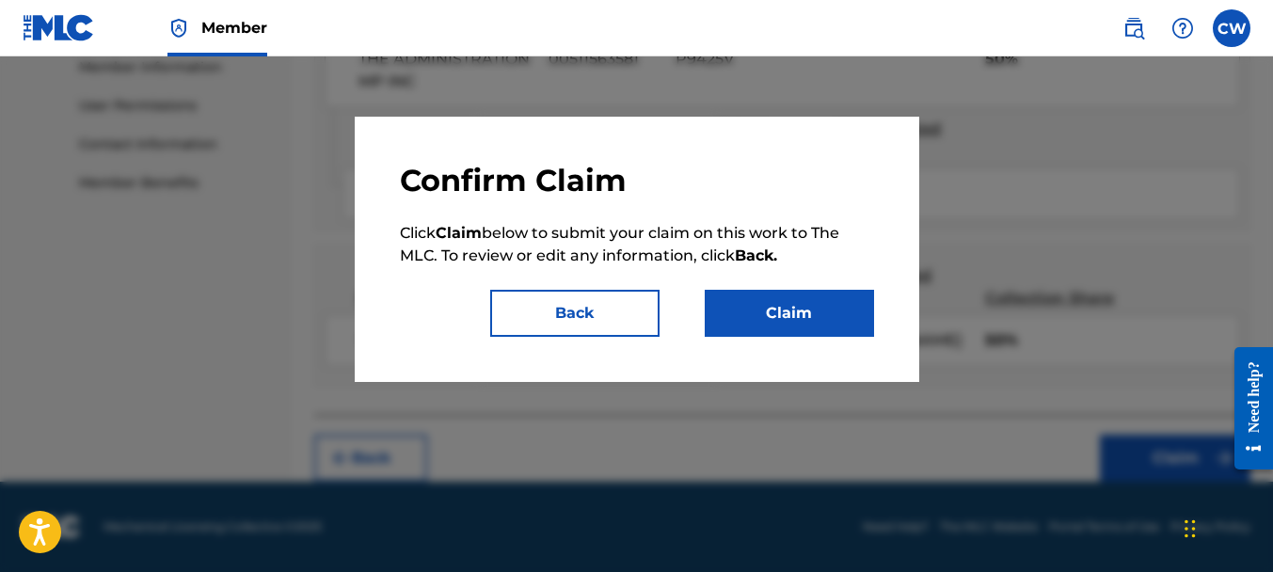
click at [798, 306] on button "Claim" at bounding box center [789, 313] width 169 height 47
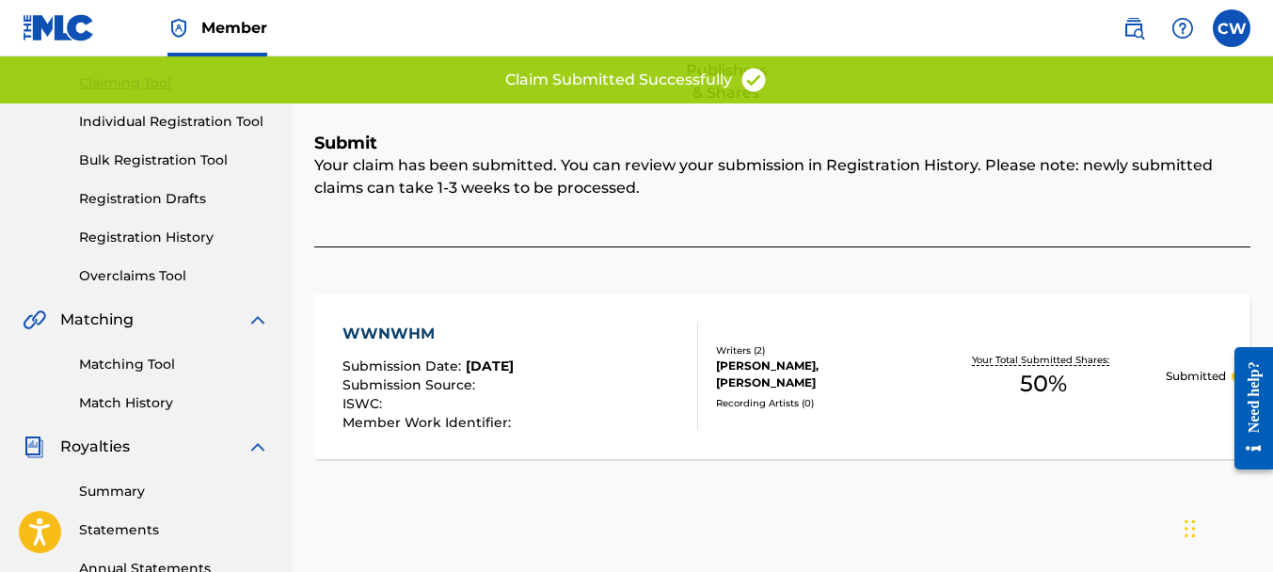
scroll to position [41, 0]
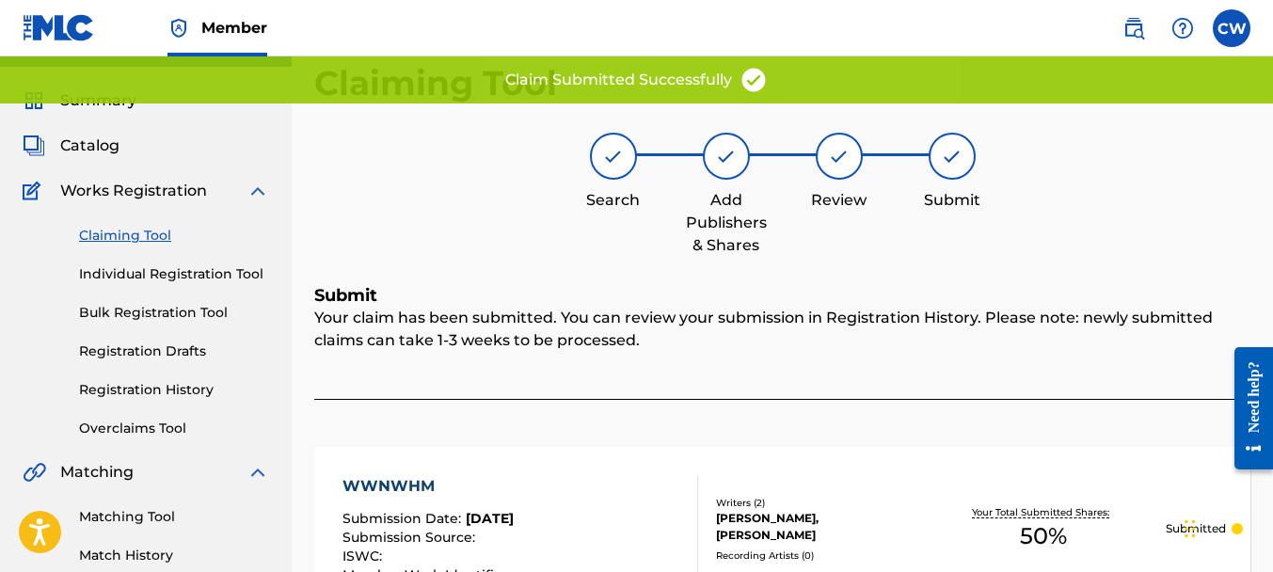
click at [111, 236] on link "Claiming Tool" at bounding box center [174, 236] width 190 height 20
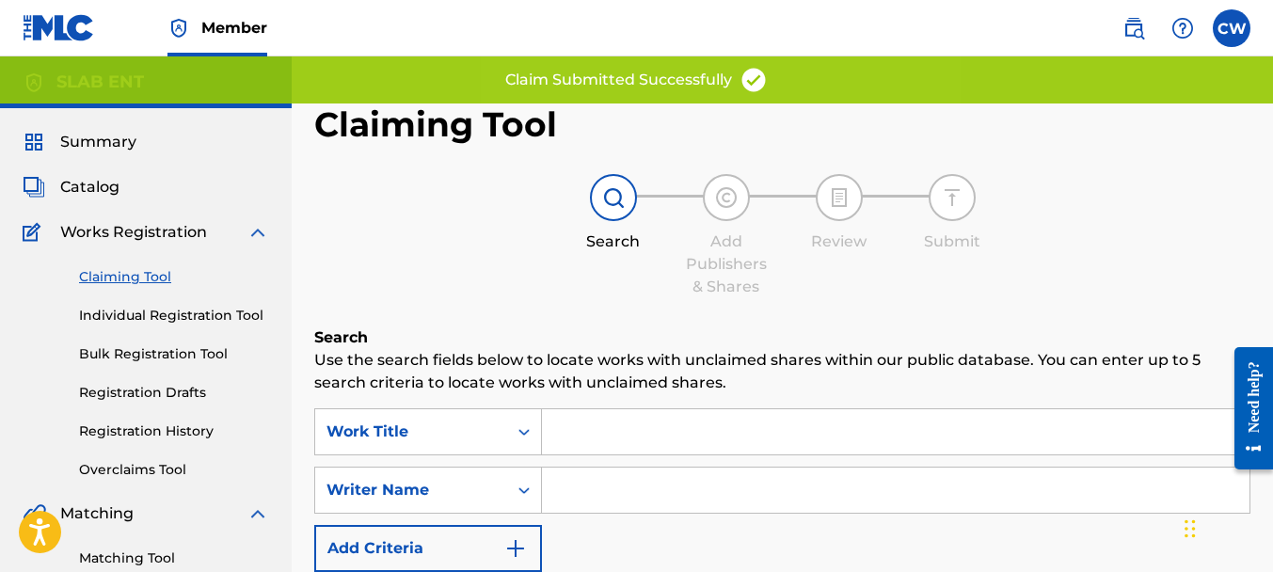
click at [576, 479] on input "Search Form" at bounding box center [896, 490] width 708 height 45
paste input "[PERSON_NAME]"
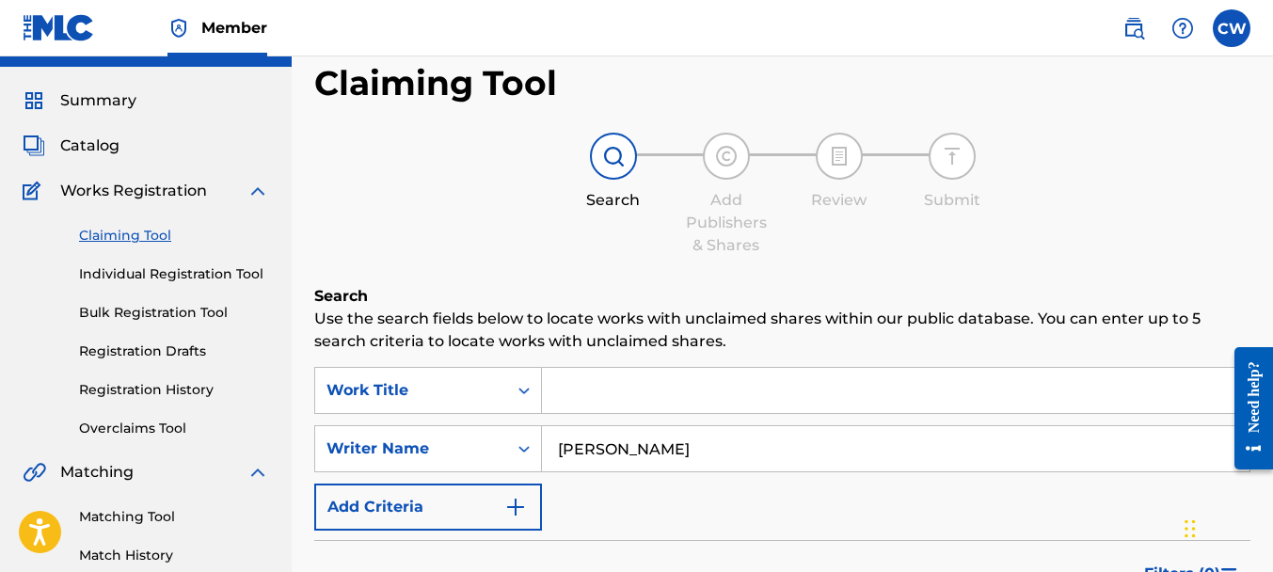
scroll to position [595, 0]
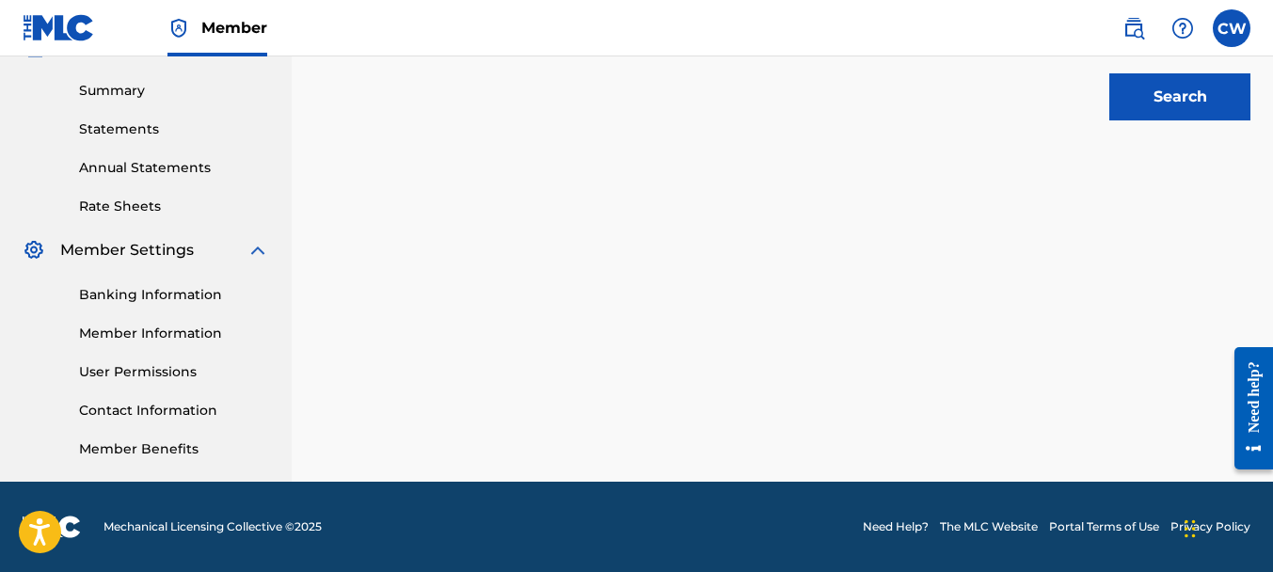
type input "[PERSON_NAME]"
click at [1157, 97] on button "Search" at bounding box center [1179, 96] width 141 height 47
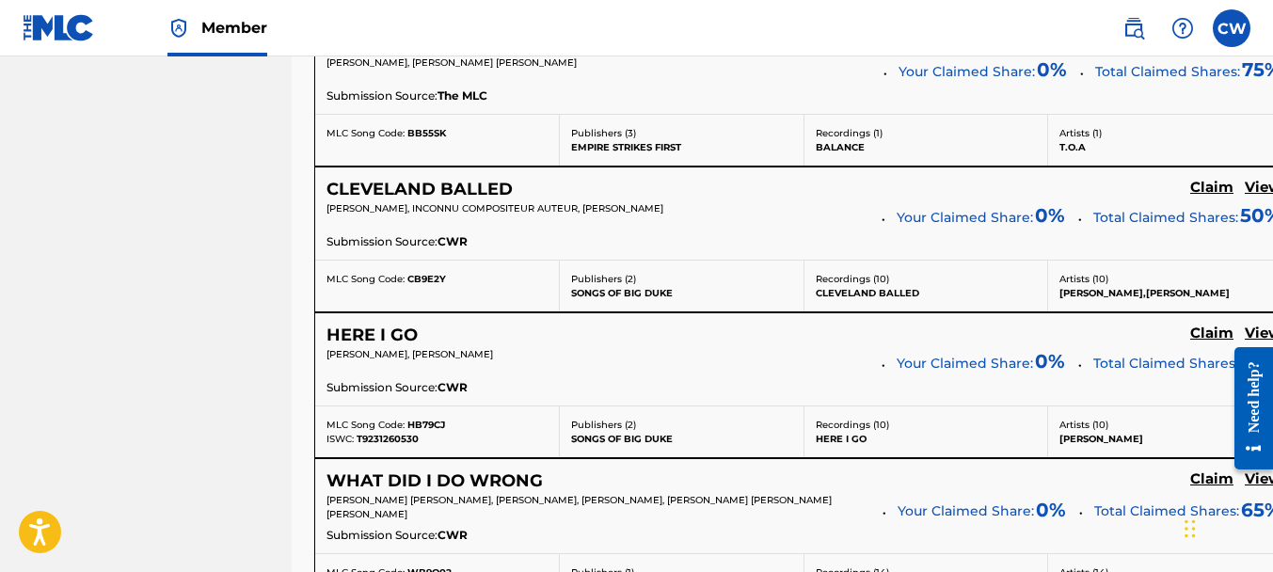
scroll to position [7659, 0]
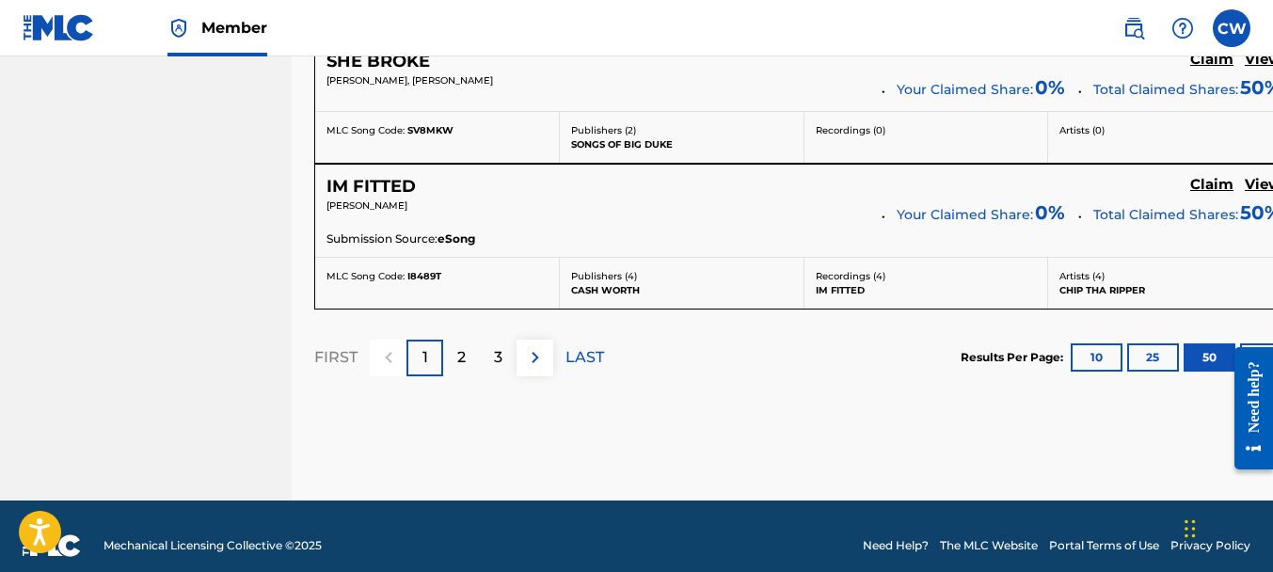
click at [471, 340] on div "2" at bounding box center [461, 358] width 37 height 37
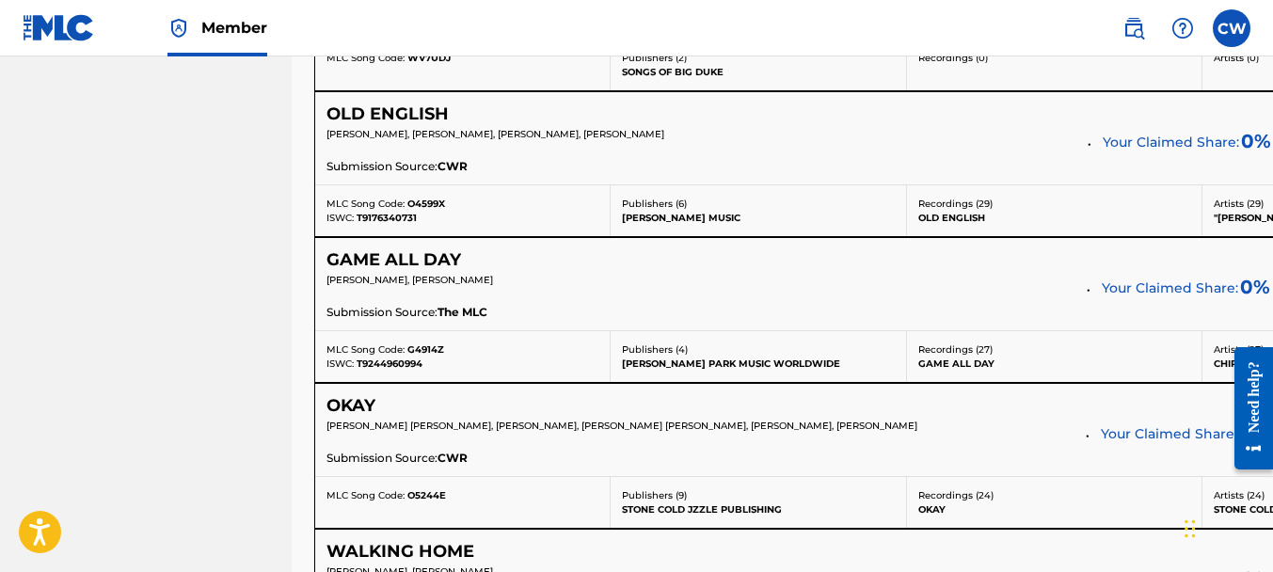
scroll to position [3040, 0]
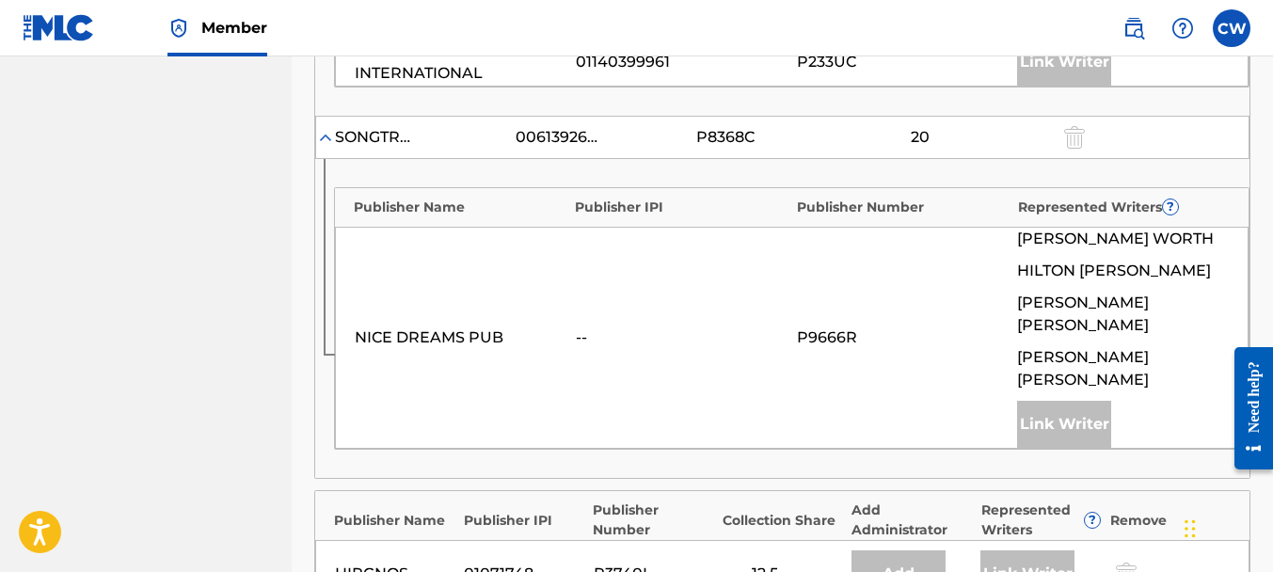
scroll to position [1547, 0]
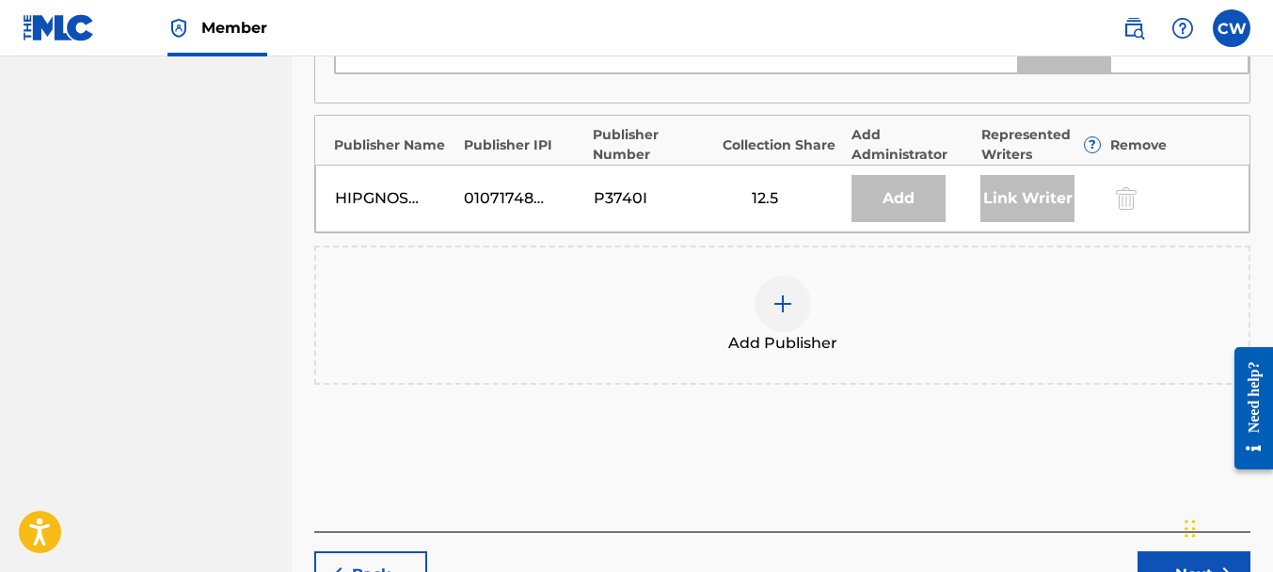
click at [784, 295] on div at bounding box center [783, 304] width 56 height 56
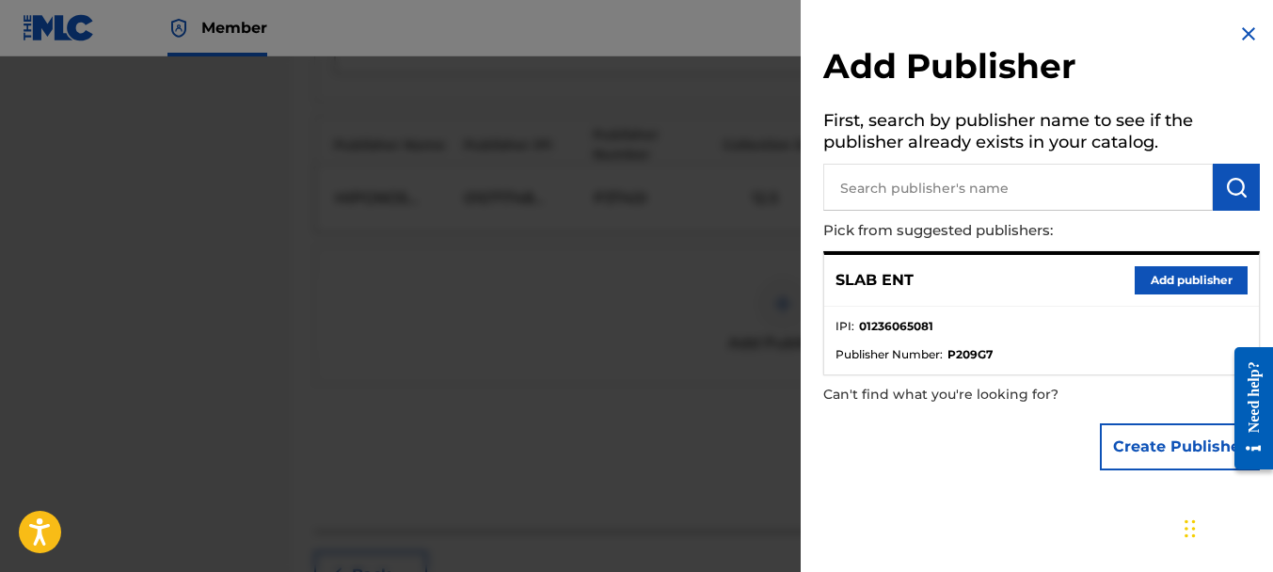
click at [1201, 288] on button "Add publisher" at bounding box center [1191, 280] width 113 height 28
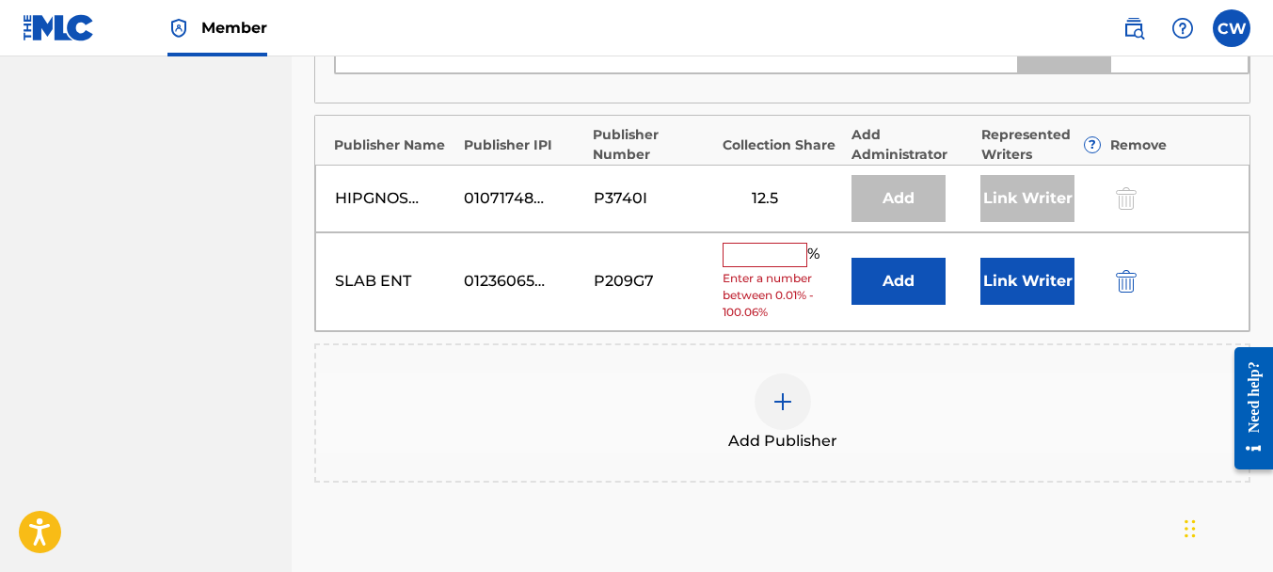
click at [741, 243] on input "text" at bounding box center [765, 255] width 85 height 24
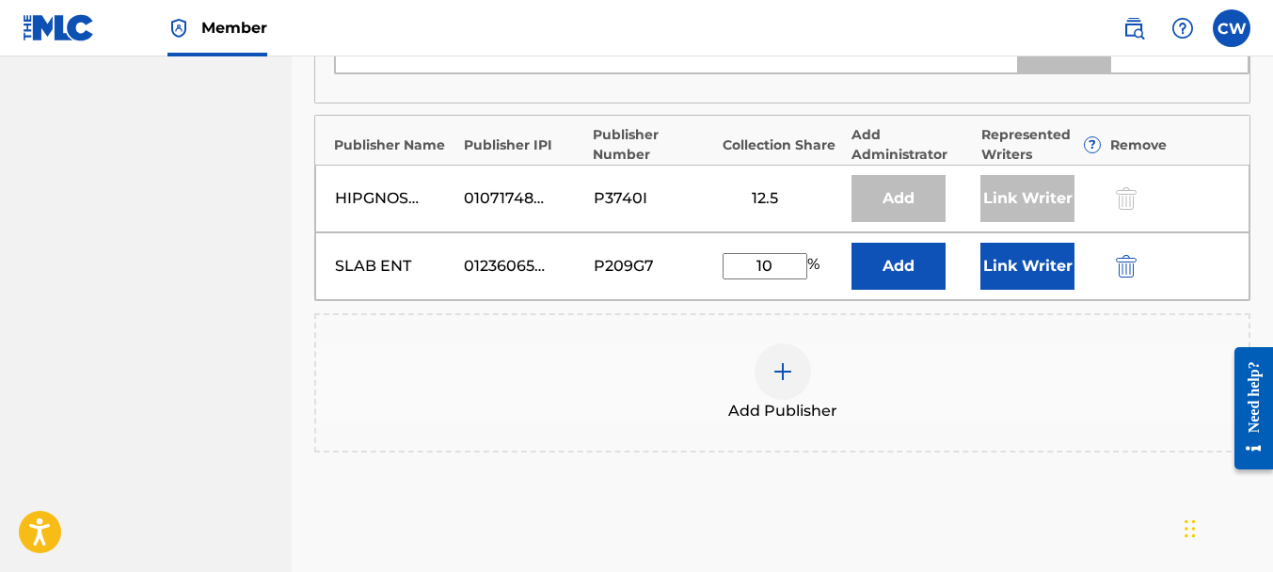
type input "10"
click at [1020, 245] on button "Link Writer" at bounding box center [1027, 266] width 94 height 47
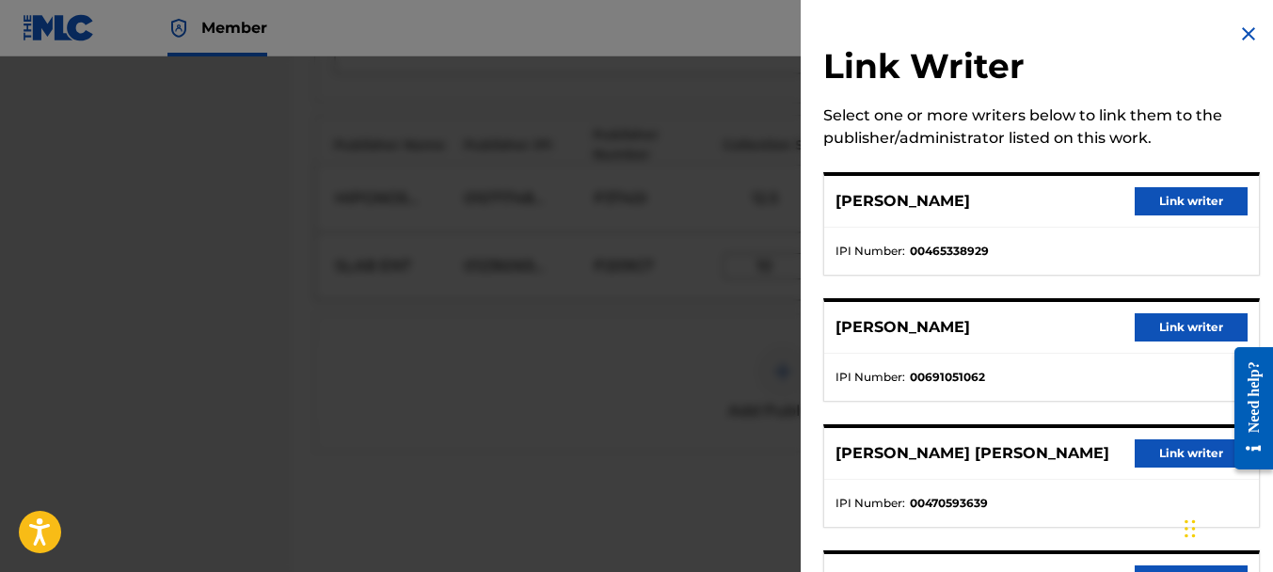
click at [1154, 326] on button "Link writer" at bounding box center [1191, 327] width 113 height 28
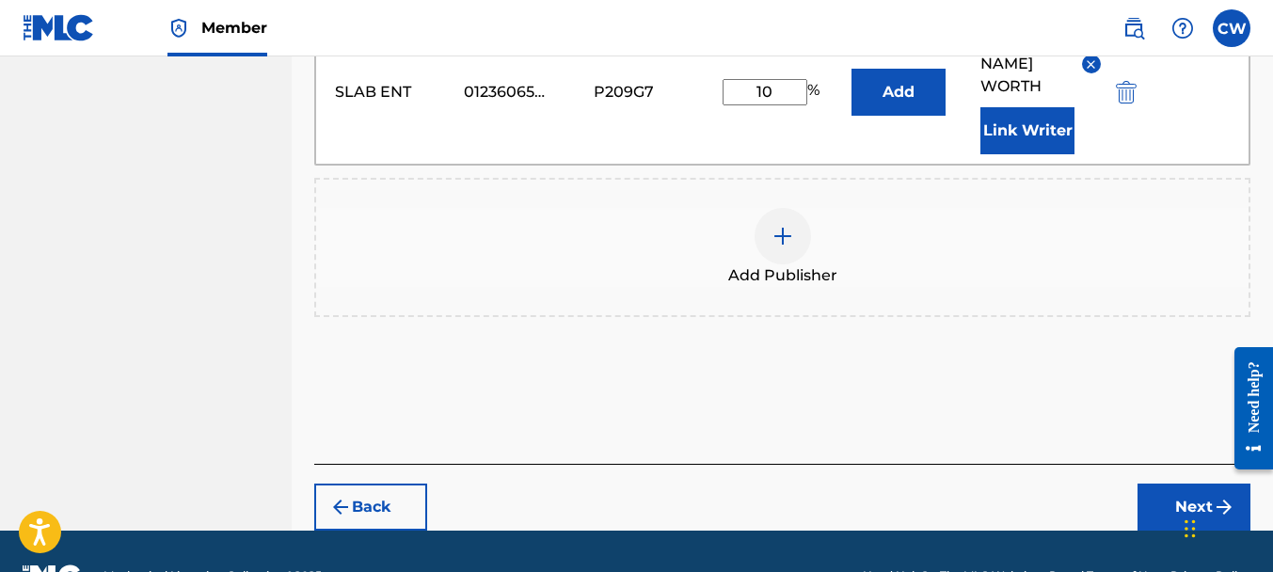
click at [1175, 484] on button "Next" at bounding box center [1193, 507] width 113 height 47
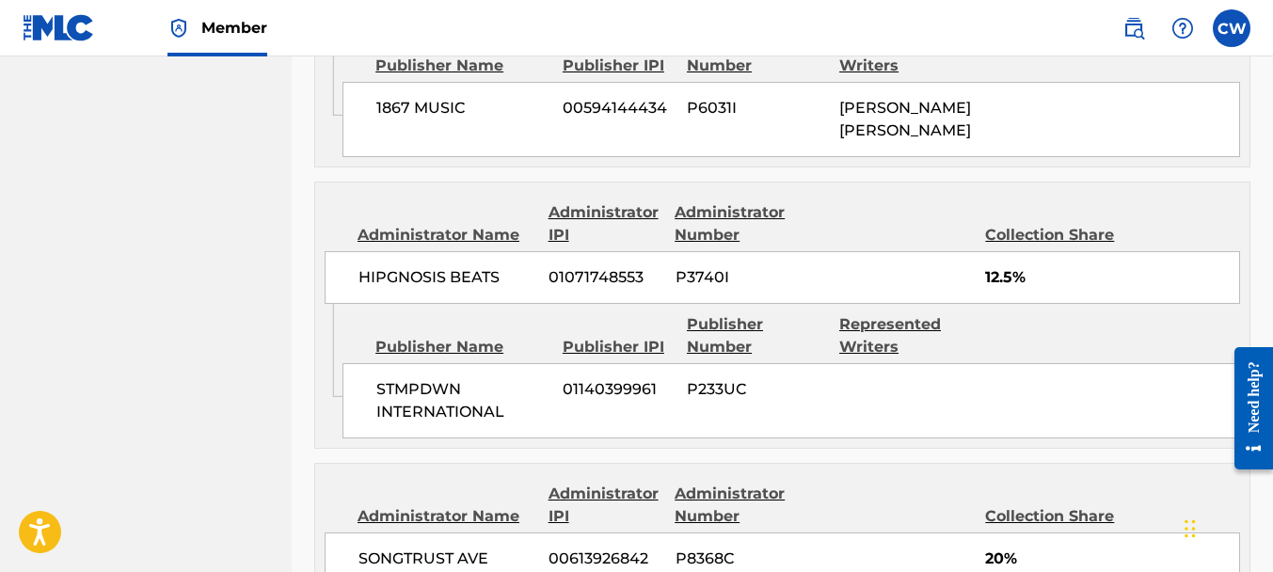
scroll to position [2033, 0]
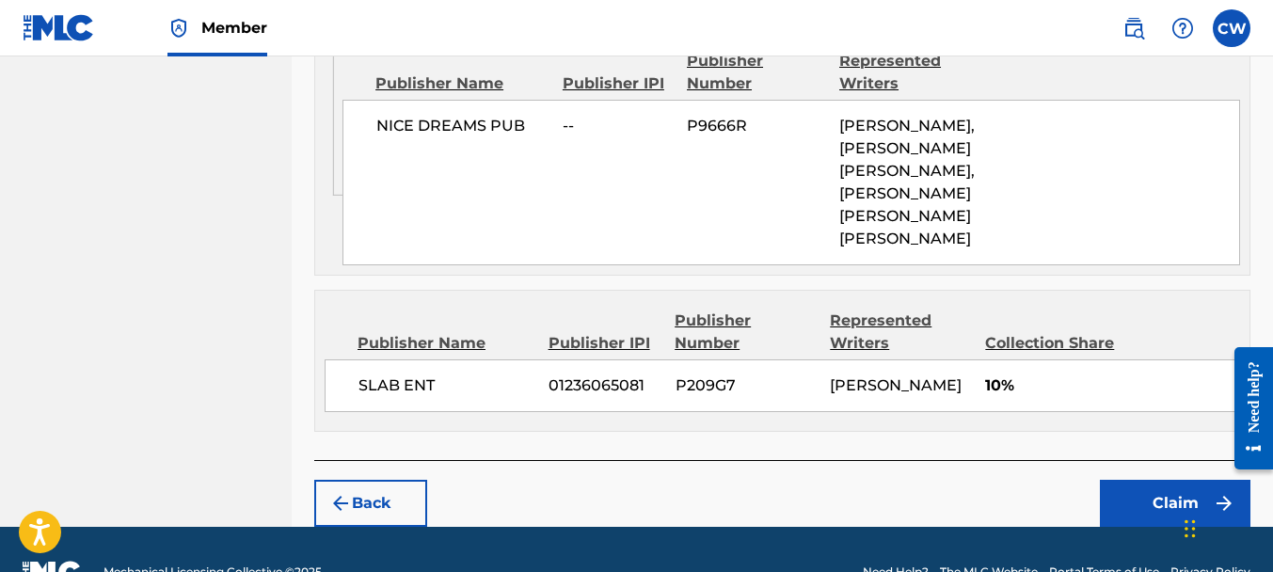
click at [1155, 480] on button "Claim" at bounding box center [1175, 503] width 151 height 47
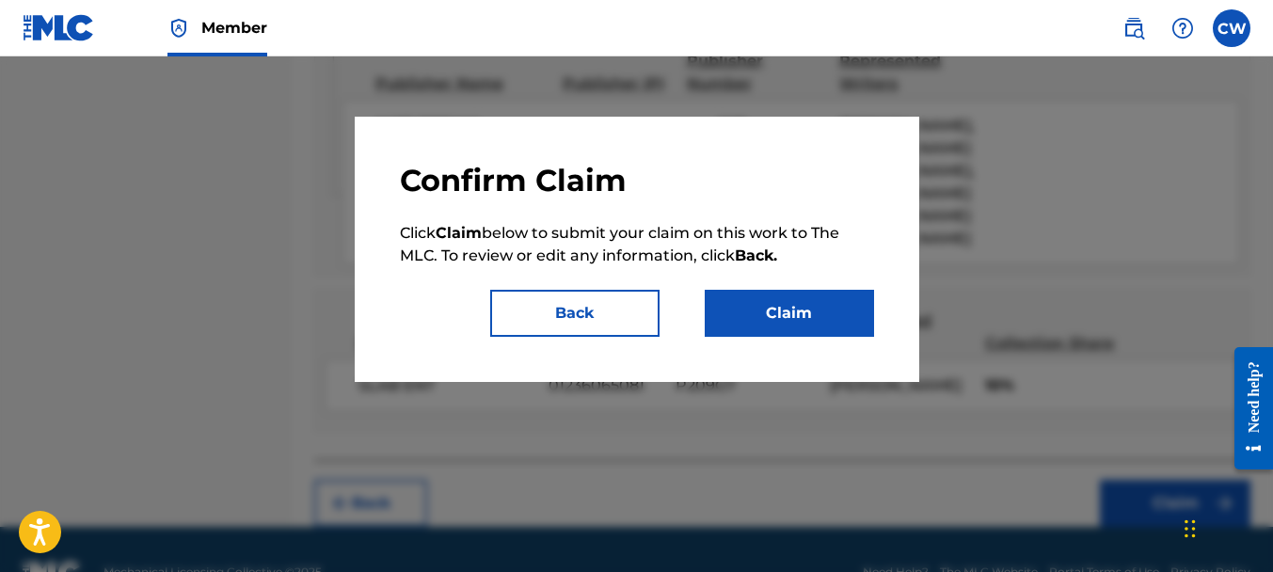
click at [787, 317] on button "Claim" at bounding box center [789, 313] width 169 height 47
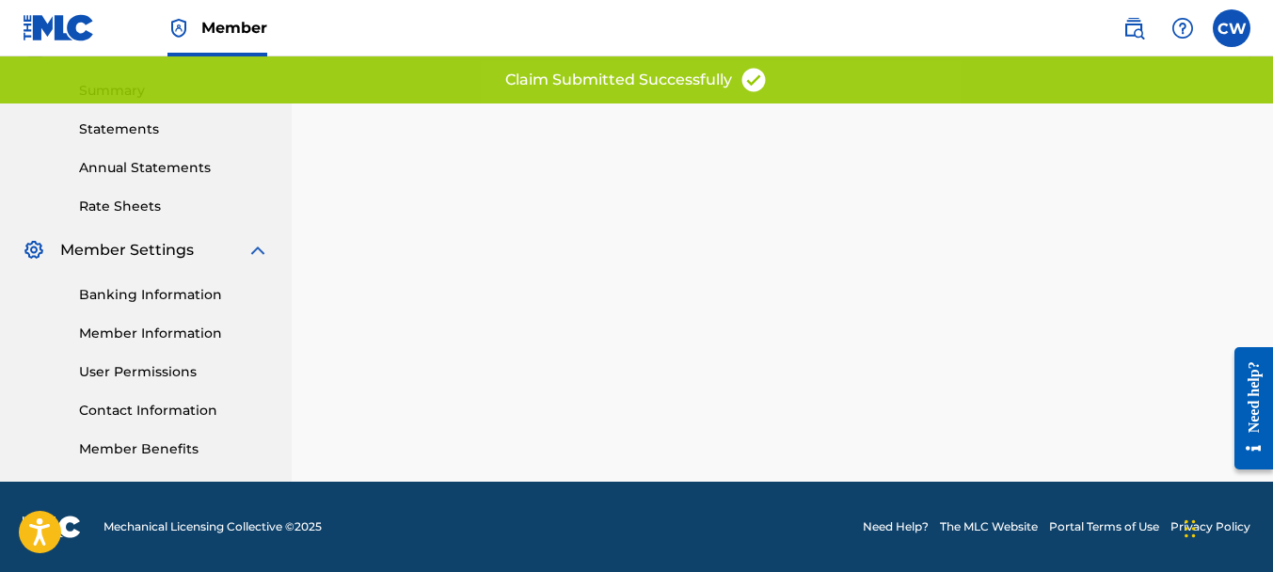
scroll to position [0, 0]
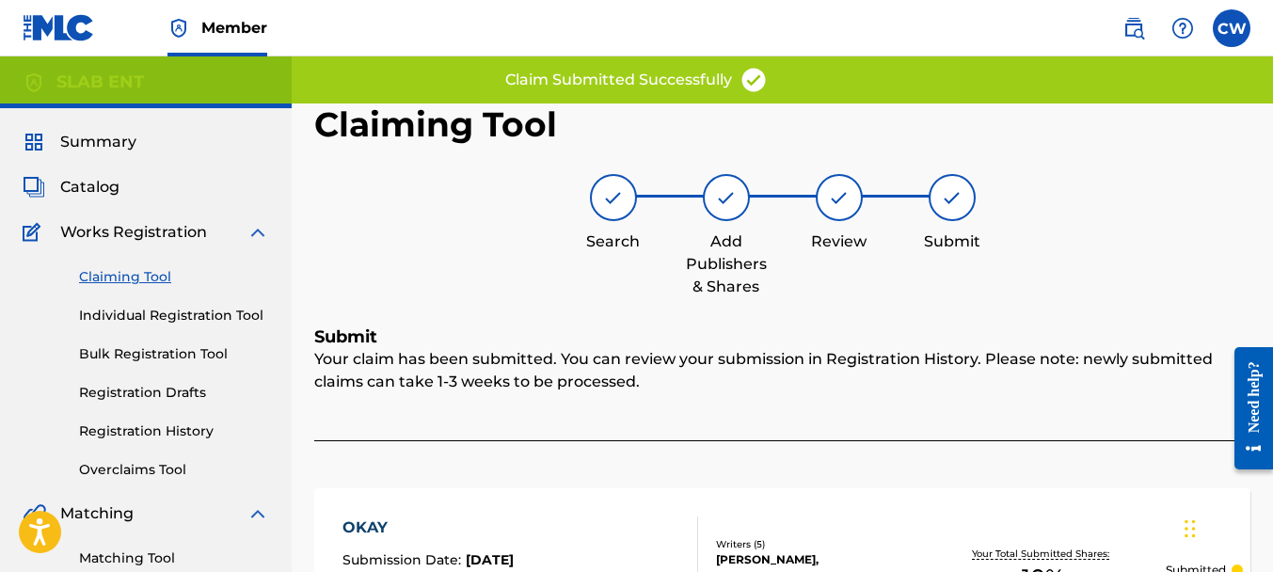
click at [130, 273] on link "Claiming Tool" at bounding box center [174, 277] width 190 height 20
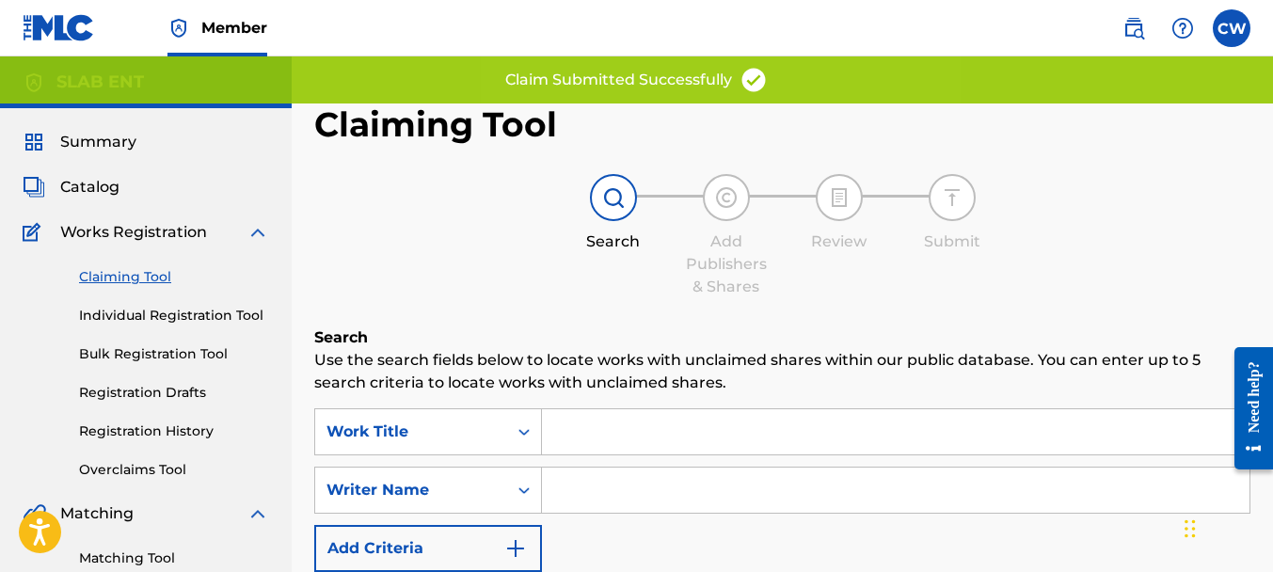
click at [561, 496] on input "Search Form" at bounding box center [896, 490] width 708 height 45
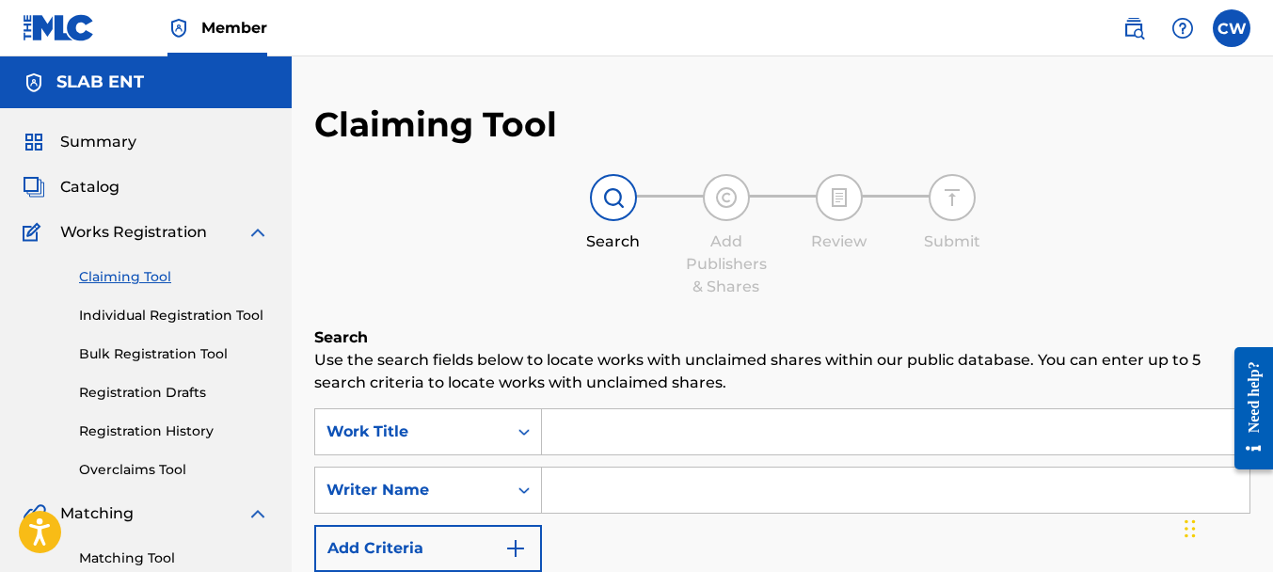
paste input "[PERSON_NAME]"
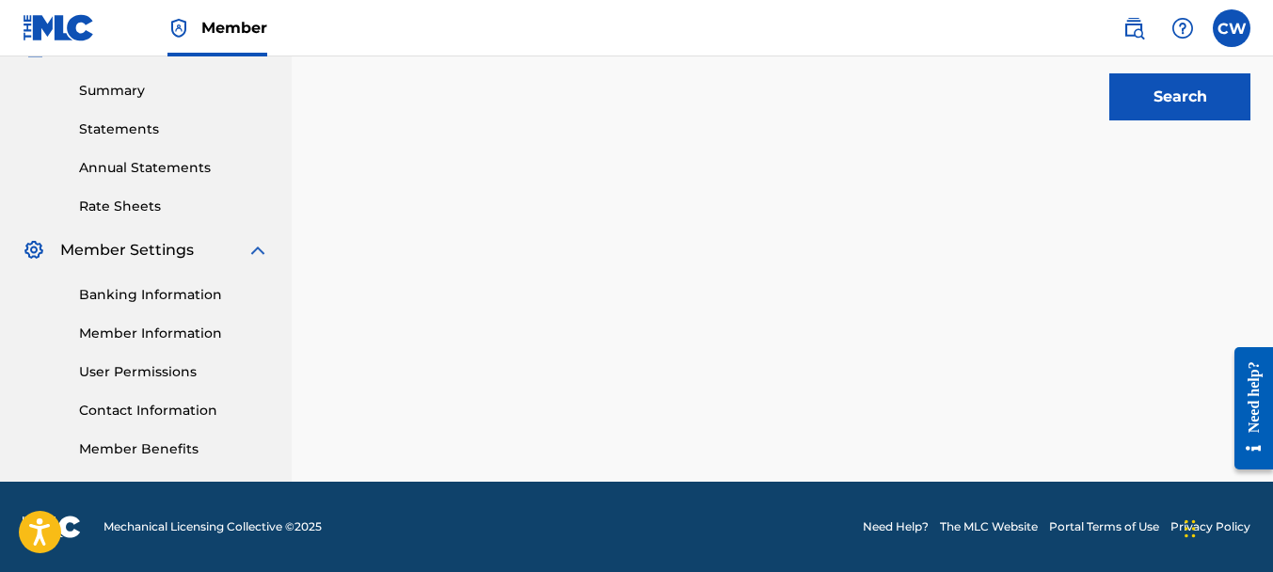
type input "[PERSON_NAME]"
click at [1212, 82] on button "Search" at bounding box center [1179, 96] width 141 height 47
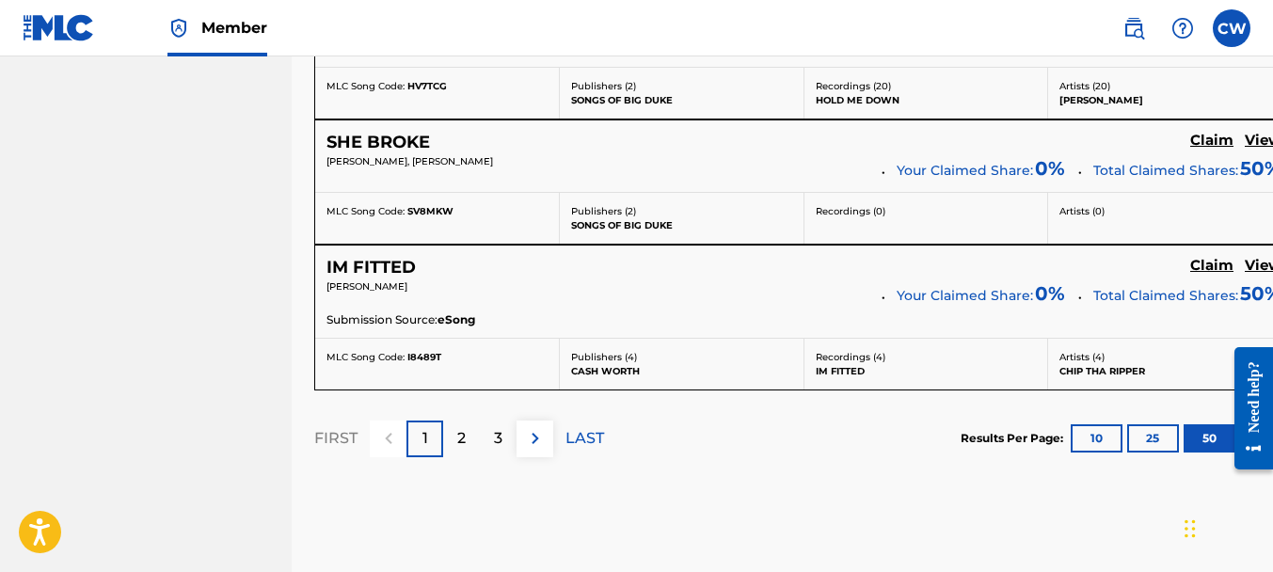
click at [453, 426] on div "2" at bounding box center [461, 439] width 37 height 37
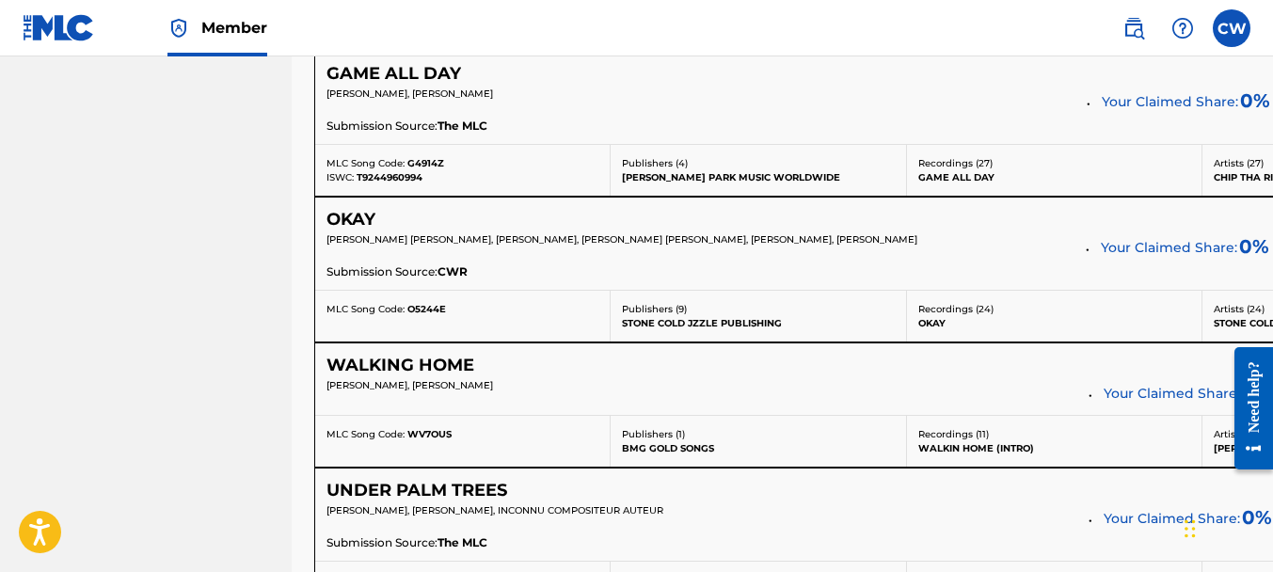
scroll to position [3175, 0]
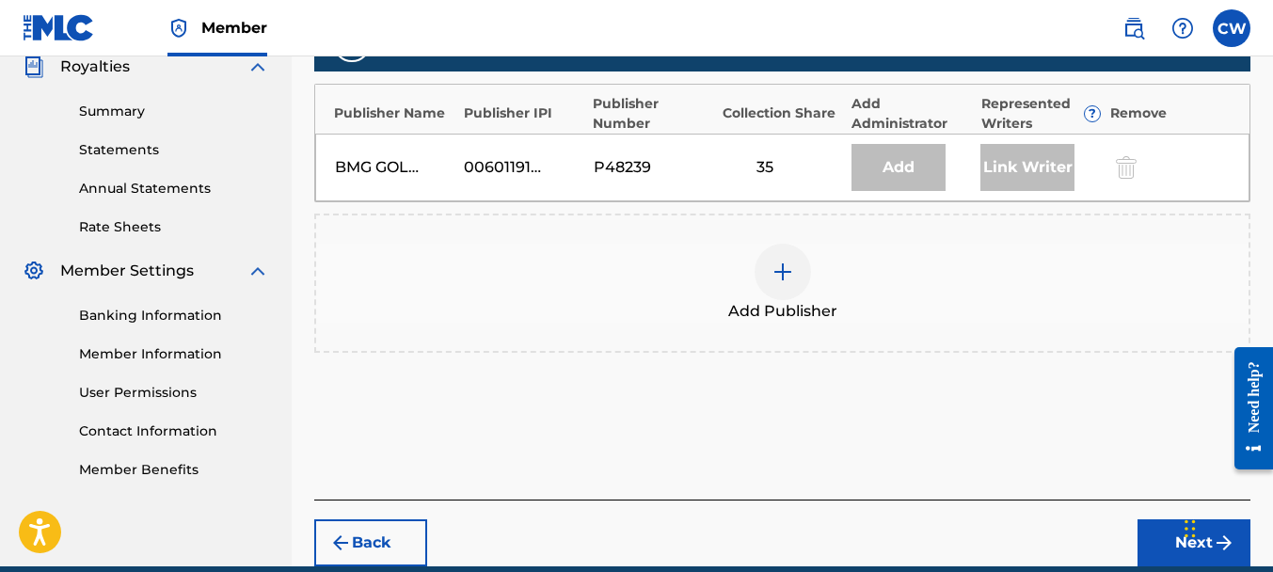
scroll to position [538, 0]
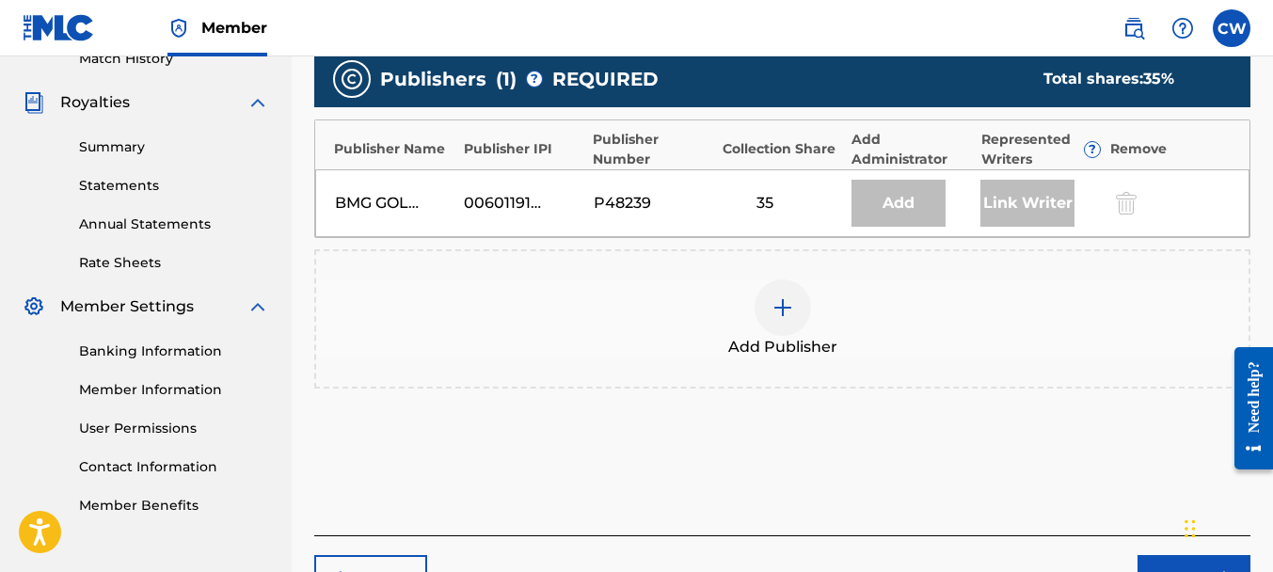
click at [785, 305] on img at bounding box center [782, 307] width 23 height 23
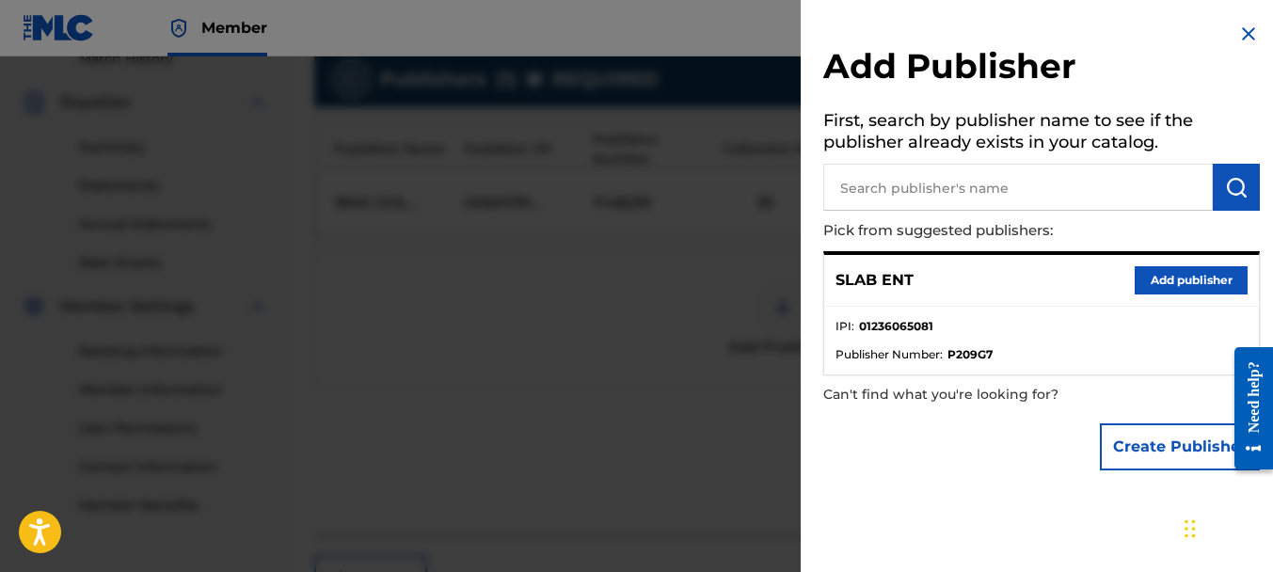
click at [1157, 270] on button "Add publisher" at bounding box center [1191, 280] width 113 height 28
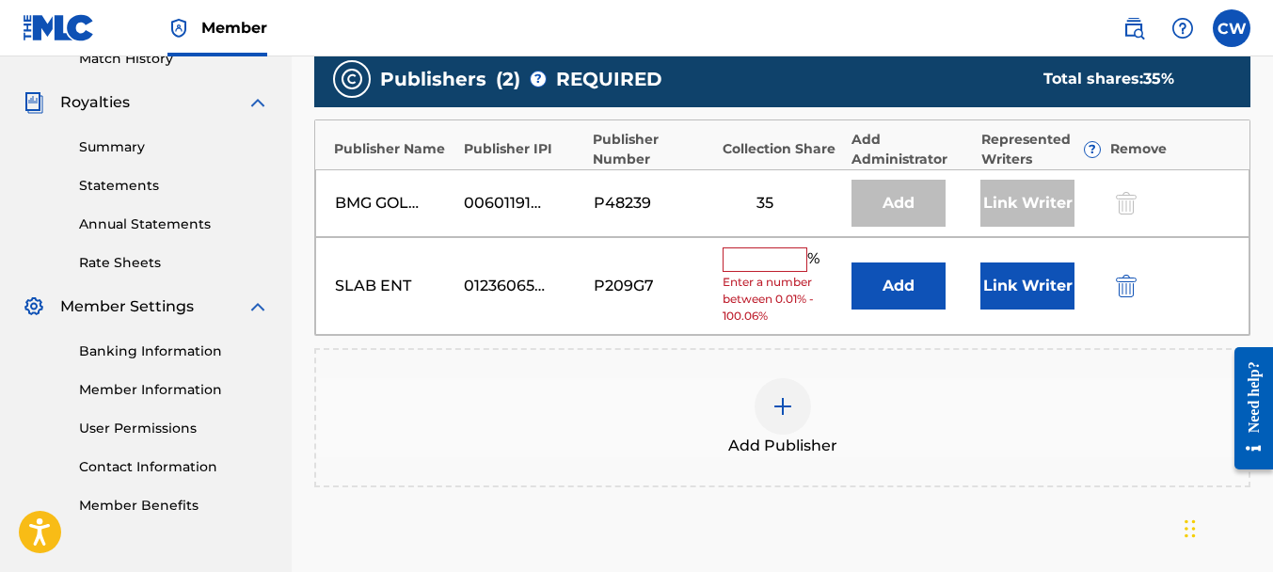
click at [778, 253] on input "text" at bounding box center [765, 259] width 85 height 24
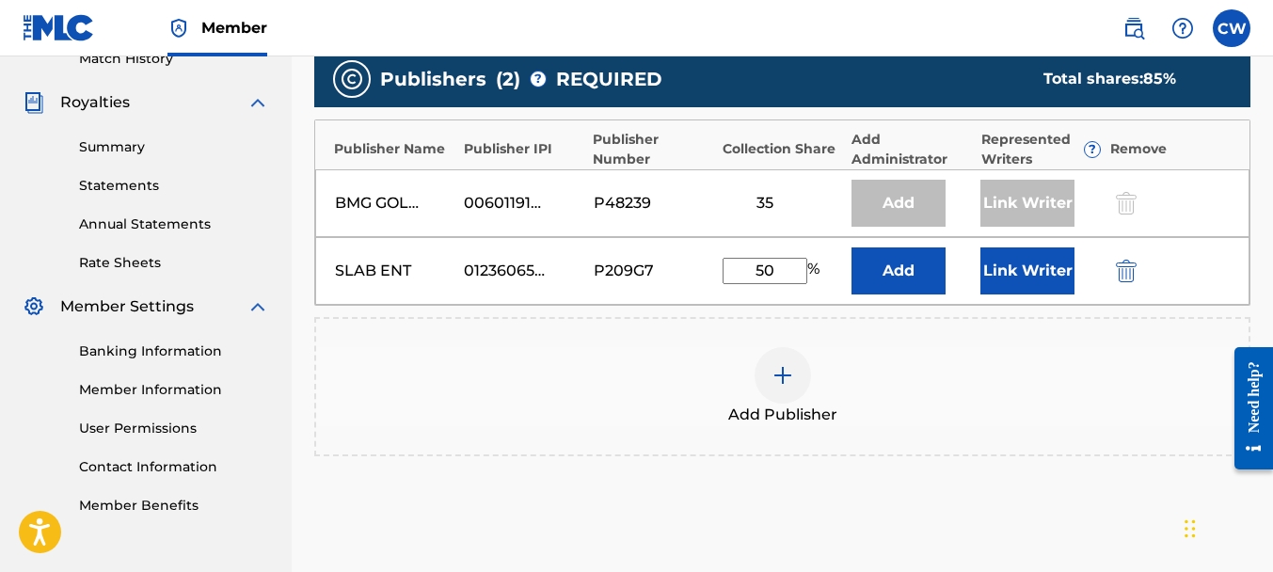
type input "50"
click at [1015, 278] on button "Link Writer" at bounding box center [1027, 270] width 94 height 47
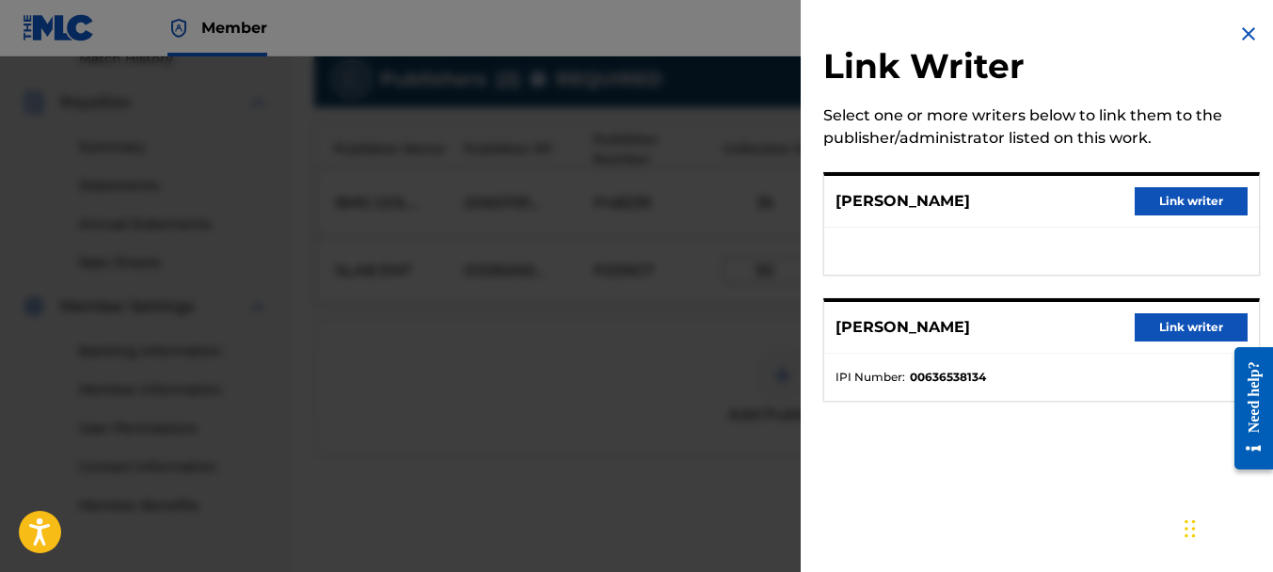
click at [1194, 212] on button "Link writer" at bounding box center [1191, 201] width 113 height 28
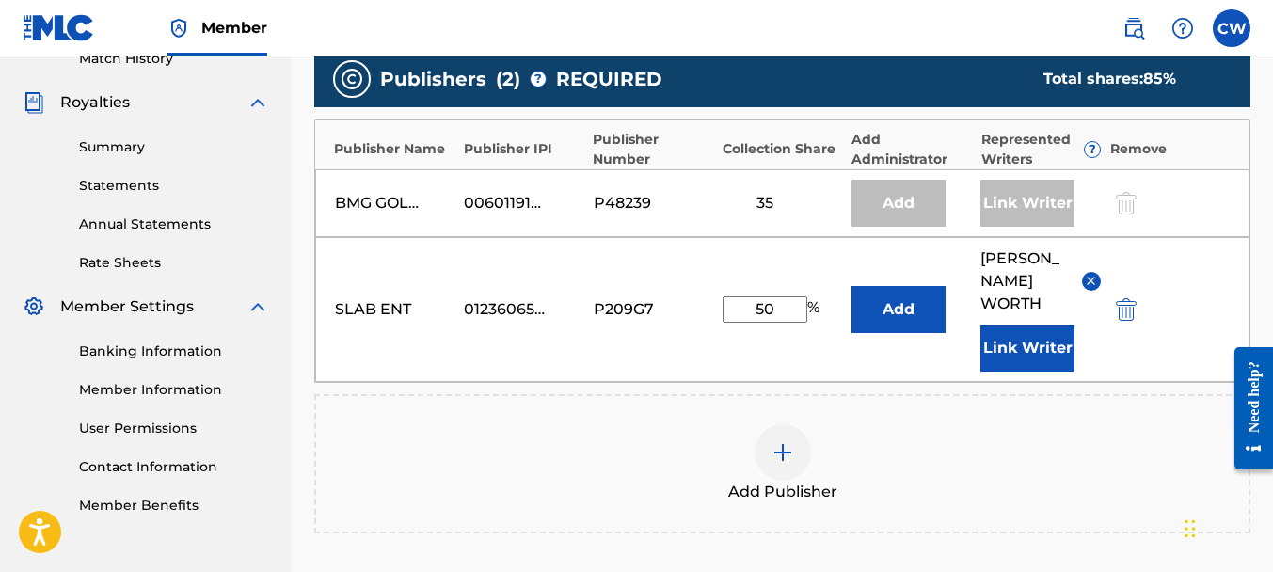
scroll to position [781, 0]
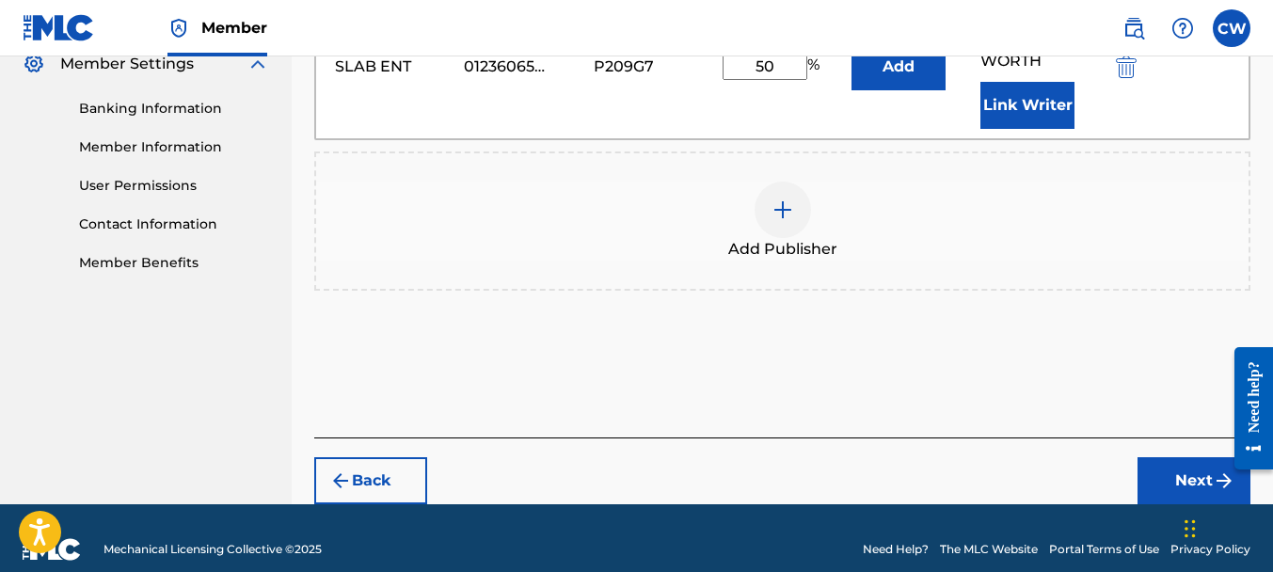
click at [1152, 457] on button "Next" at bounding box center [1193, 480] width 113 height 47
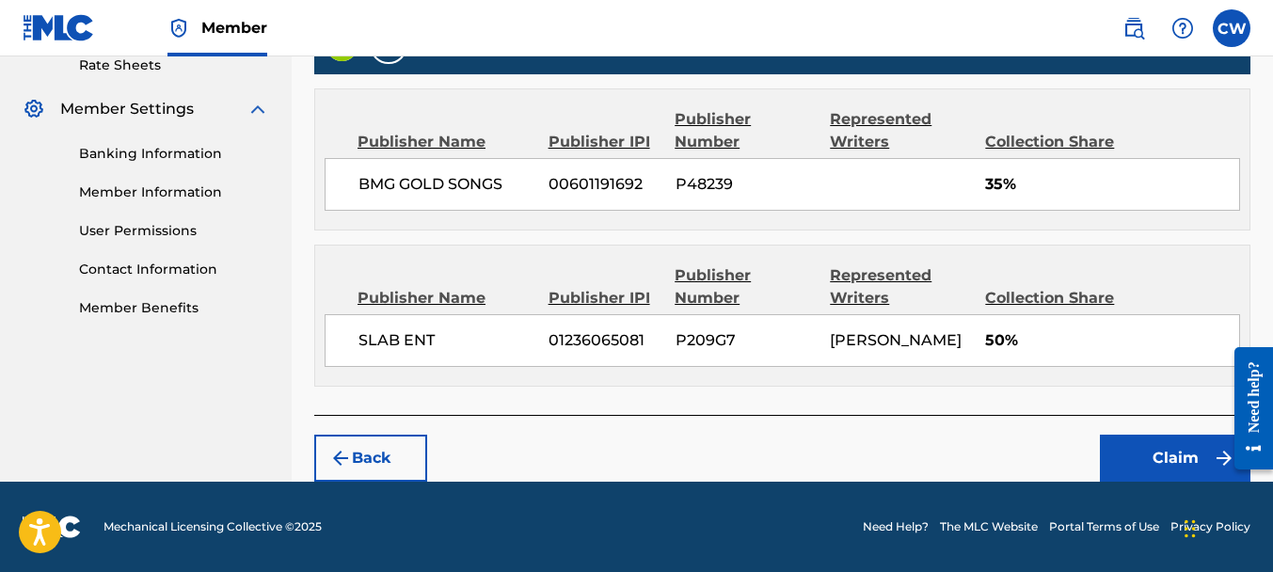
click at [1112, 441] on button "Claim" at bounding box center [1175, 458] width 151 height 47
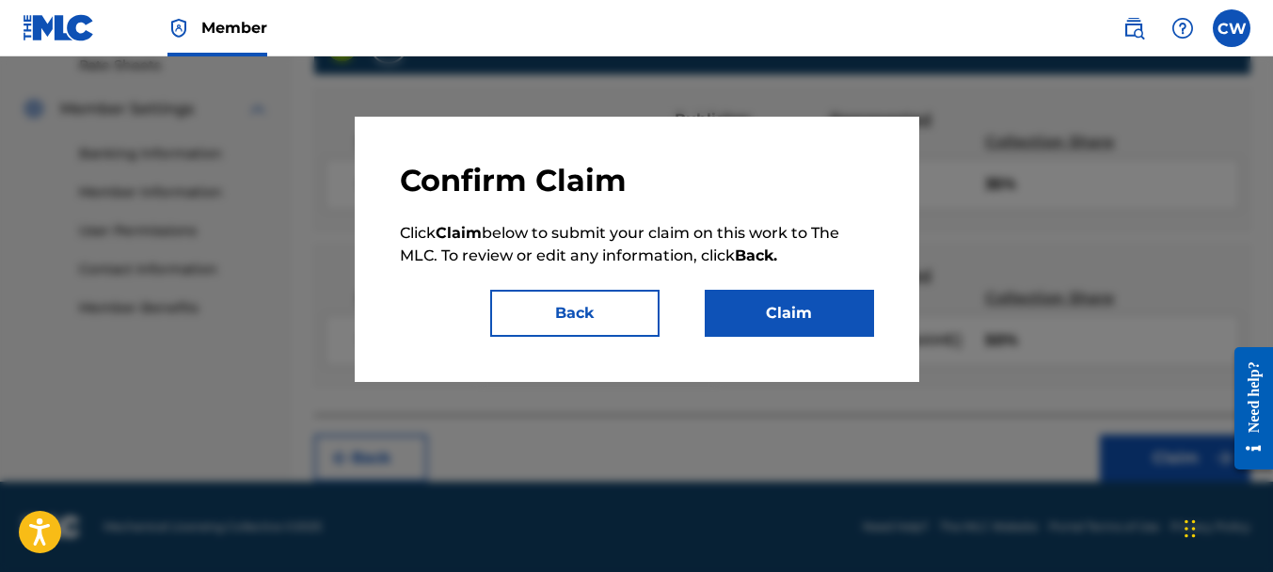
click at [810, 300] on button "Claim" at bounding box center [789, 313] width 169 height 47
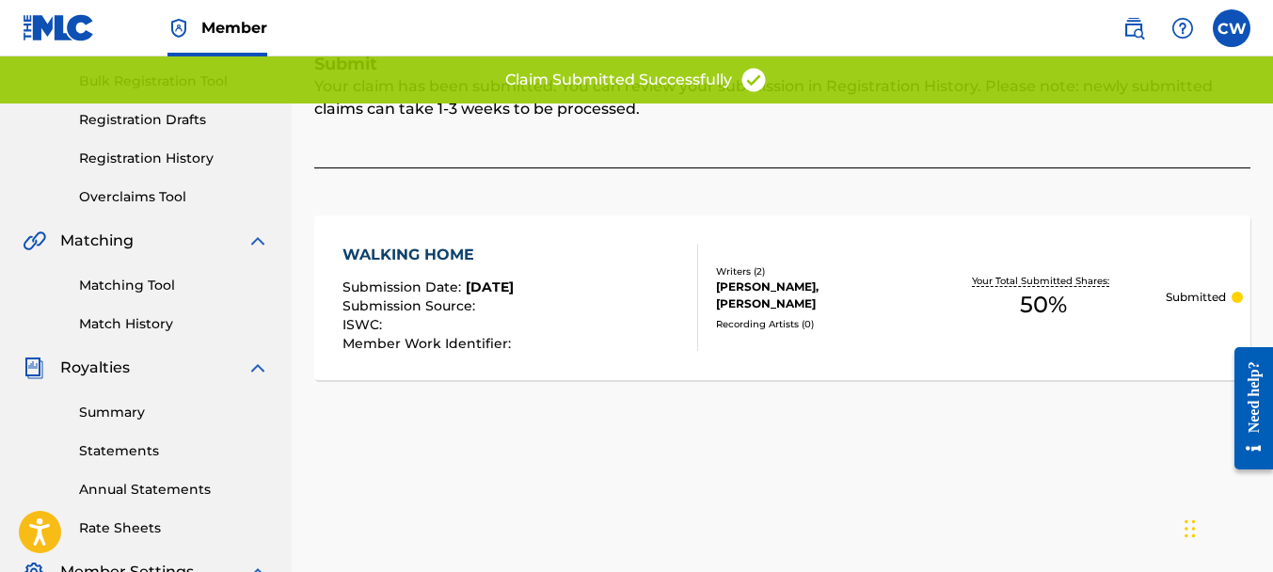
scroll to position [94, 0]
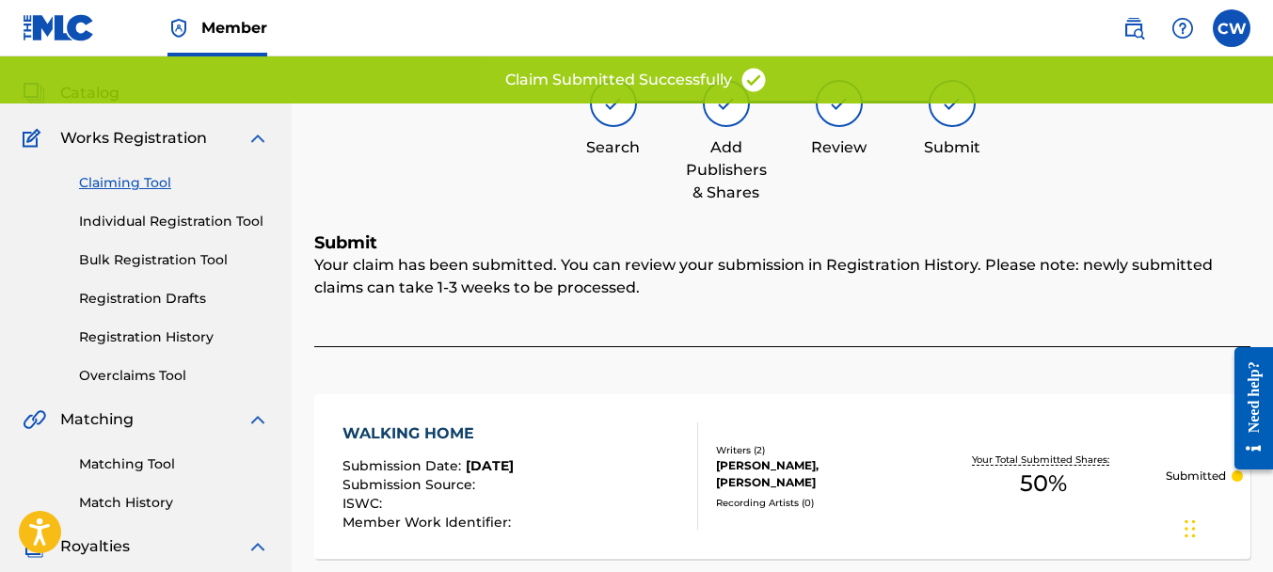
click at [134, 179] on link "Claiming Tool" at bounding box center [174, 183] width 190 height 20
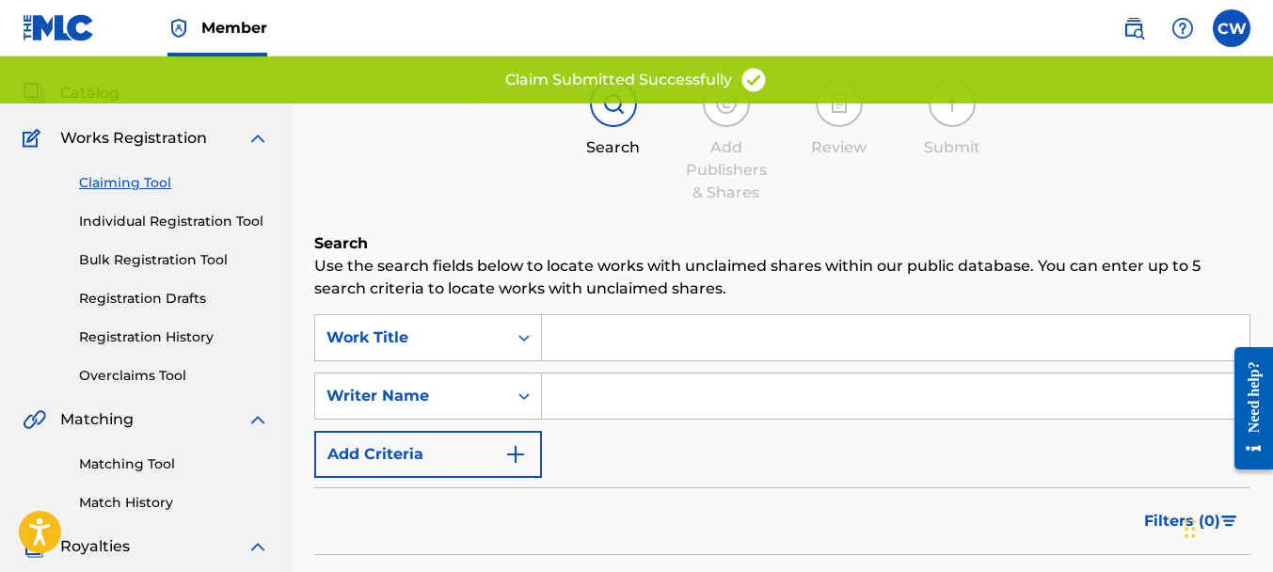
scroll to position [0, 0]
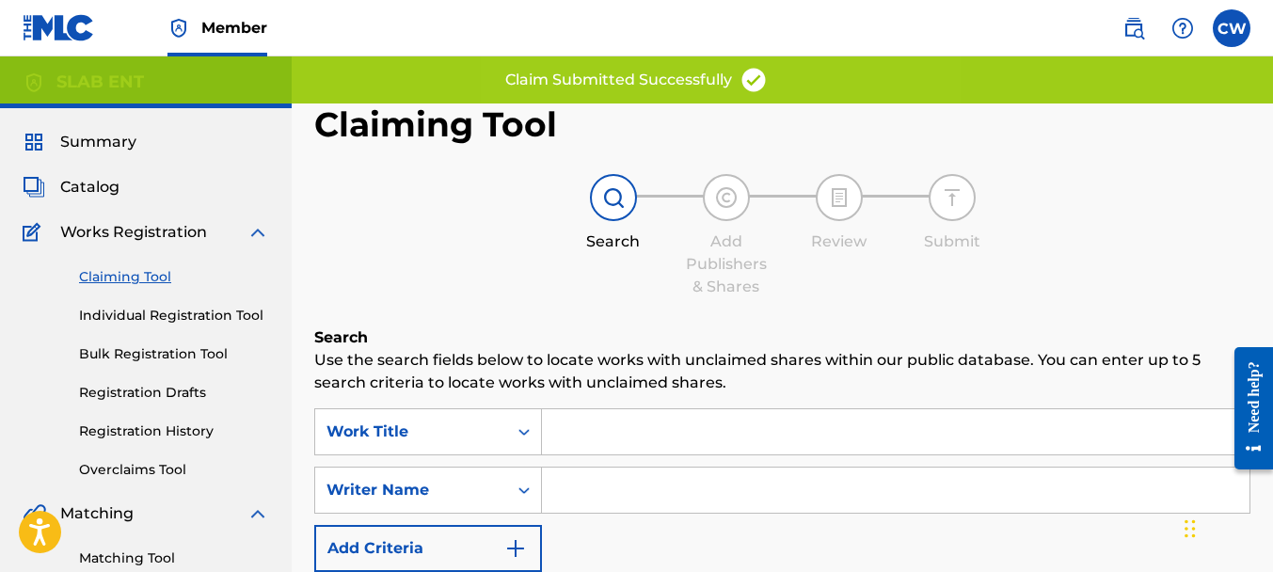
click at [627, 483] on input "Search Form" at bounding box center [896, 490] width 708 height 45
paste input "[PERSON_NAME]"
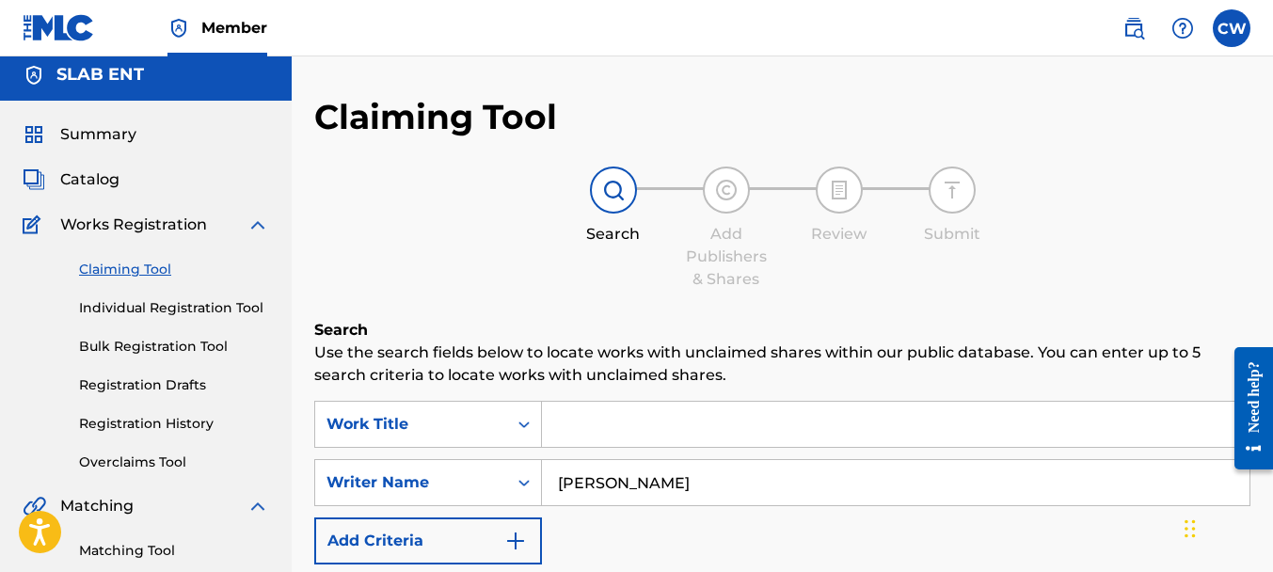
scroll to position [595, 0]
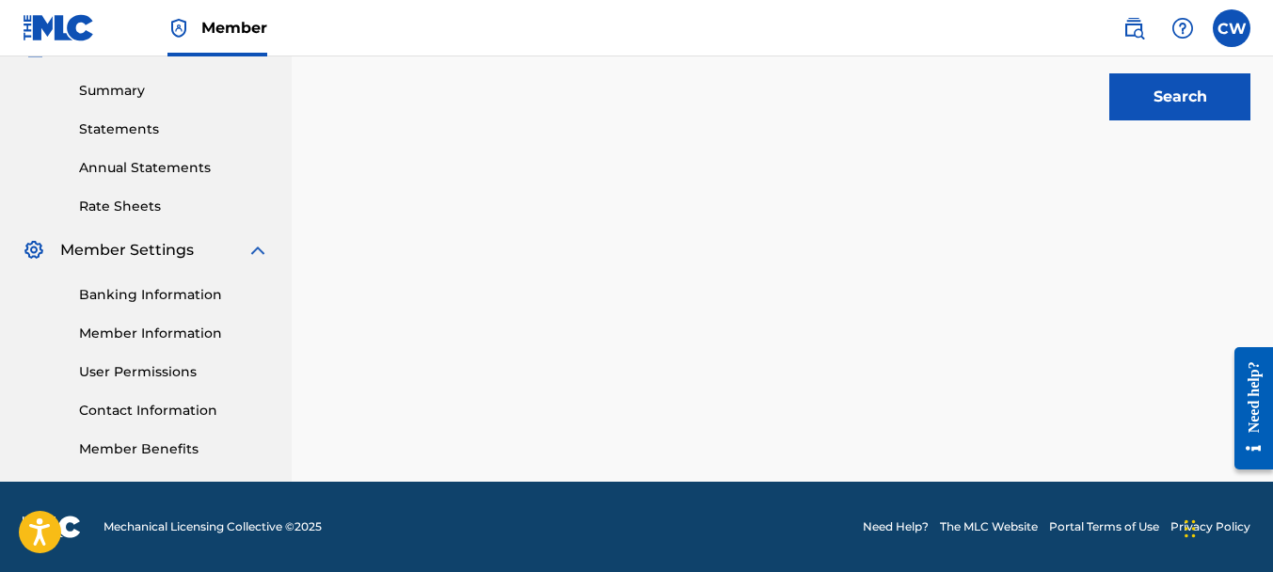
type input "[PERSON_NAME]"
click at [1139, 85] on button "Search" at bounding box center [1179, 96] width 141 height 47
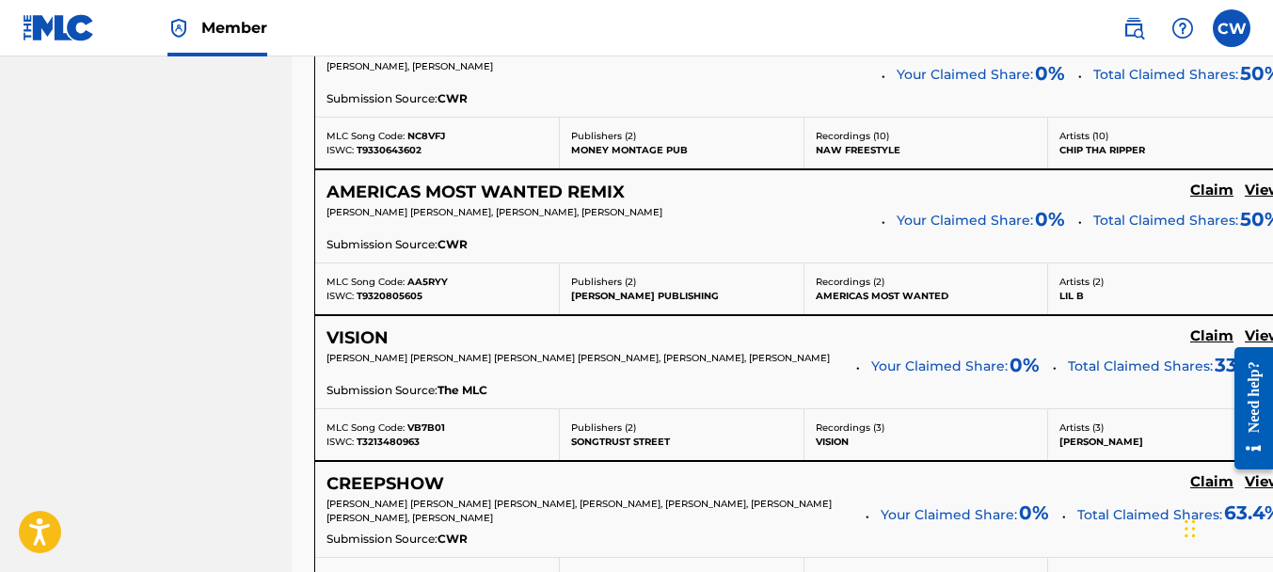
scroll to position [7659, 0]
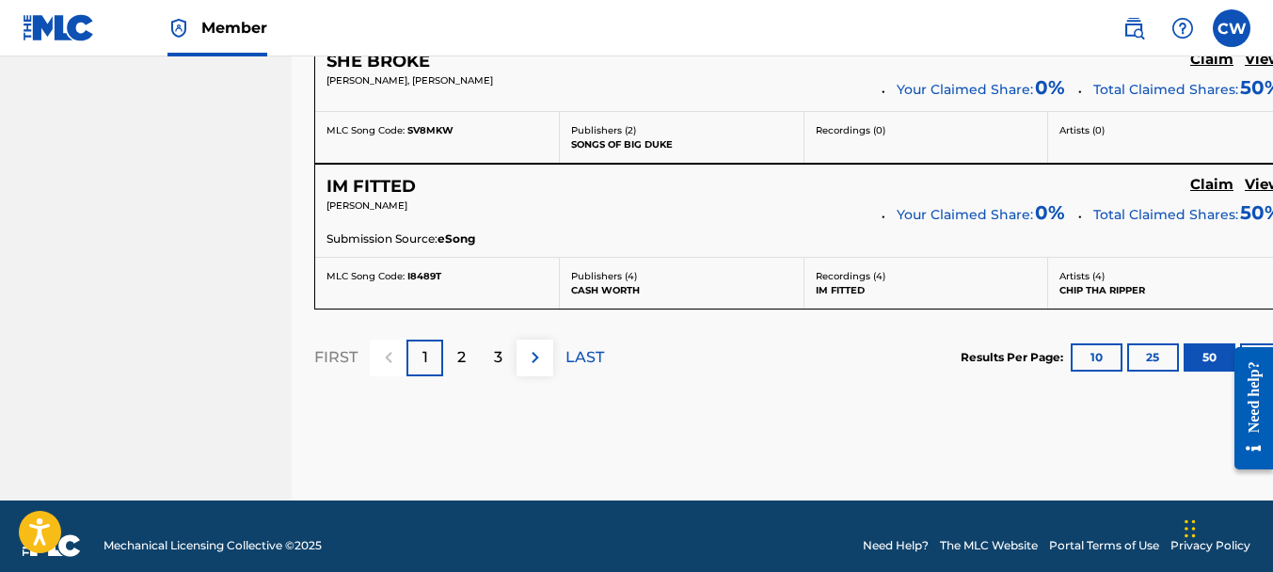
click at [450, 347] on div "2" at bounding box center [461, 358] width 37 height 37
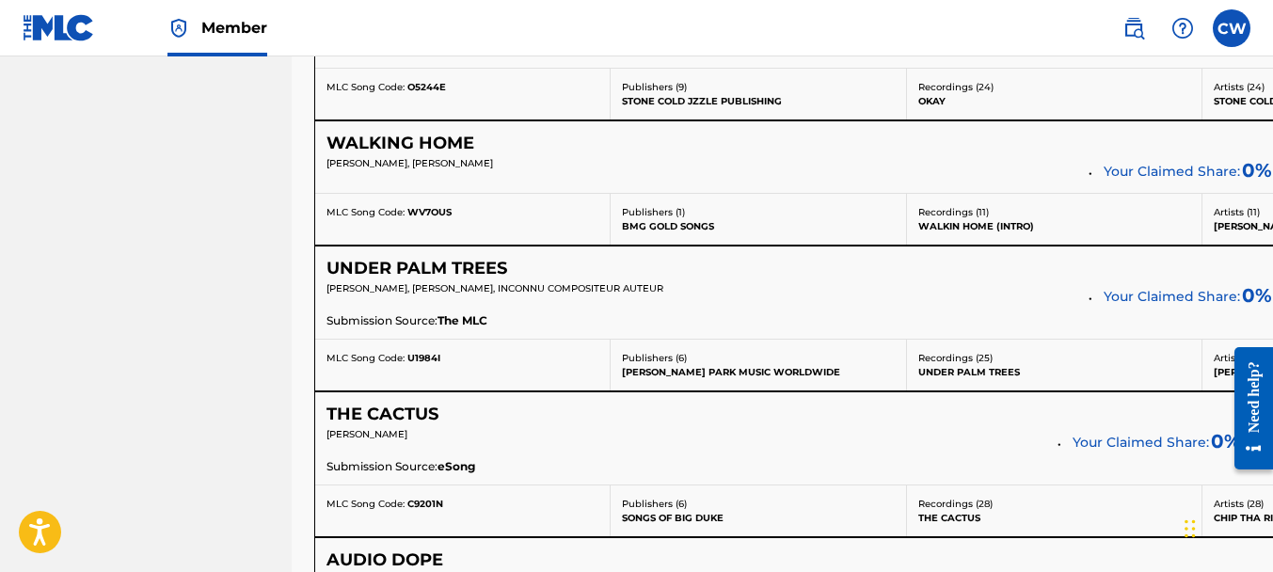
scroll to position [3493, 0]
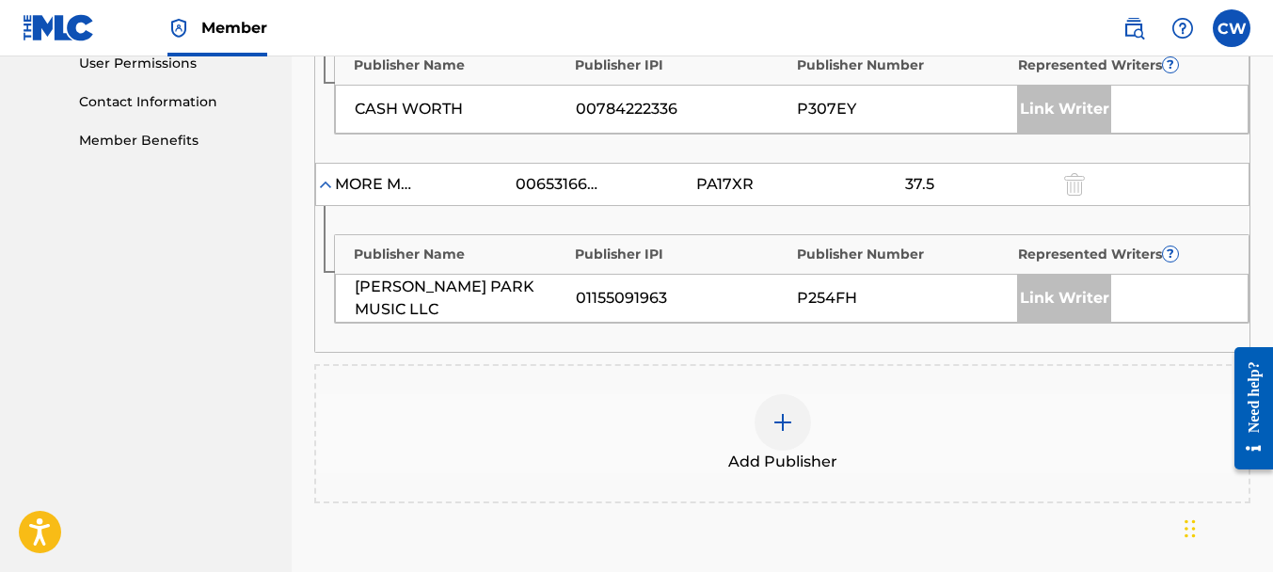
scroll to position [1061, 0]
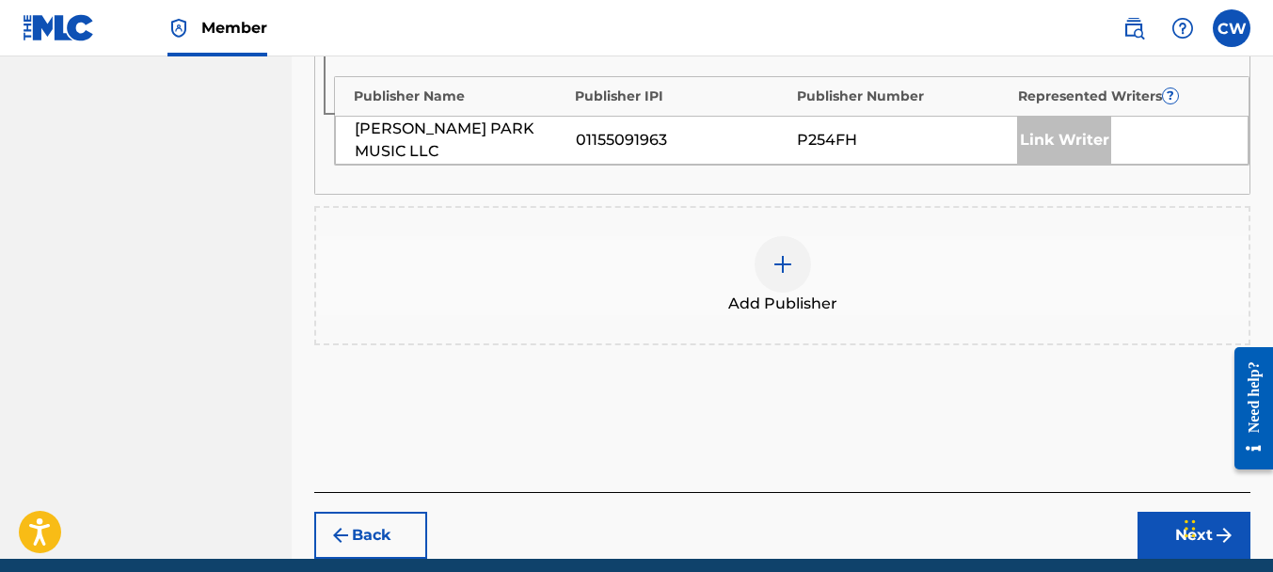
click at [793, 279] on div at bounding box center [783, 264] width 56 height 56
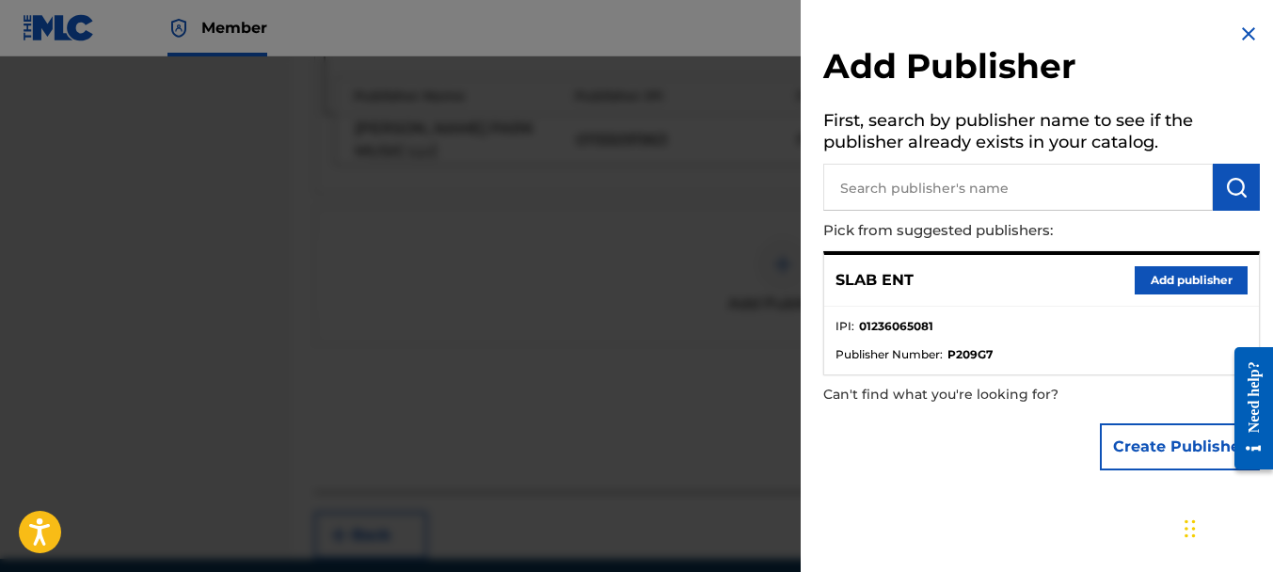
click at [1144, 278] on button "Add publisher" at bounding box center [1191, 280] width 113 height 28
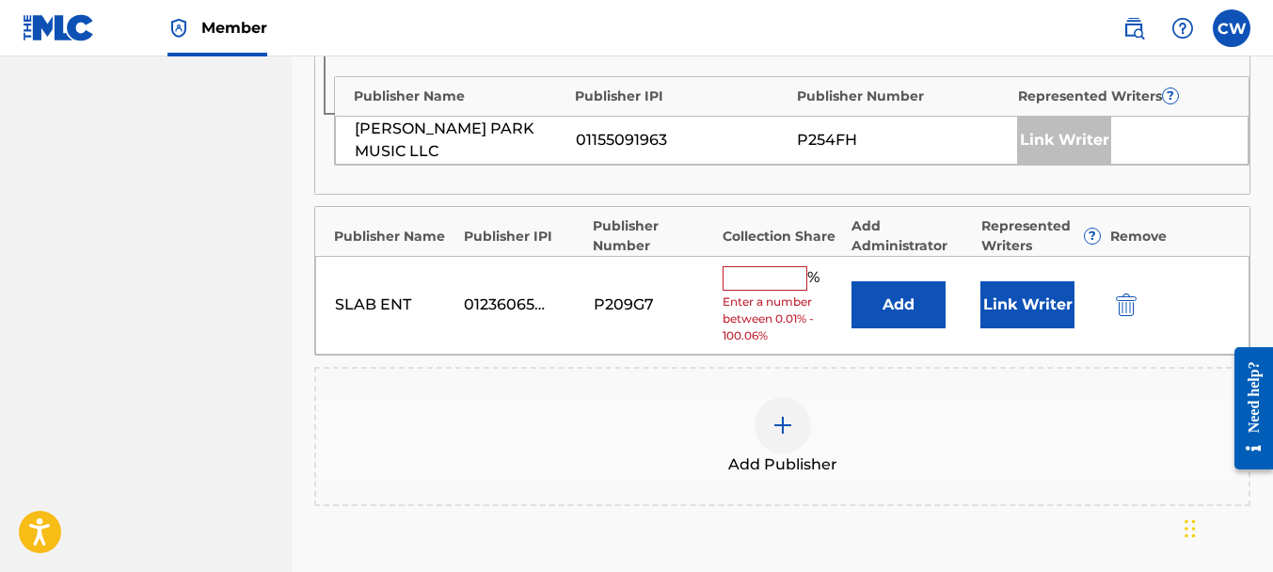
click at [759, 273] on input "text" at bounding box center [765, 278] width 85 height 24
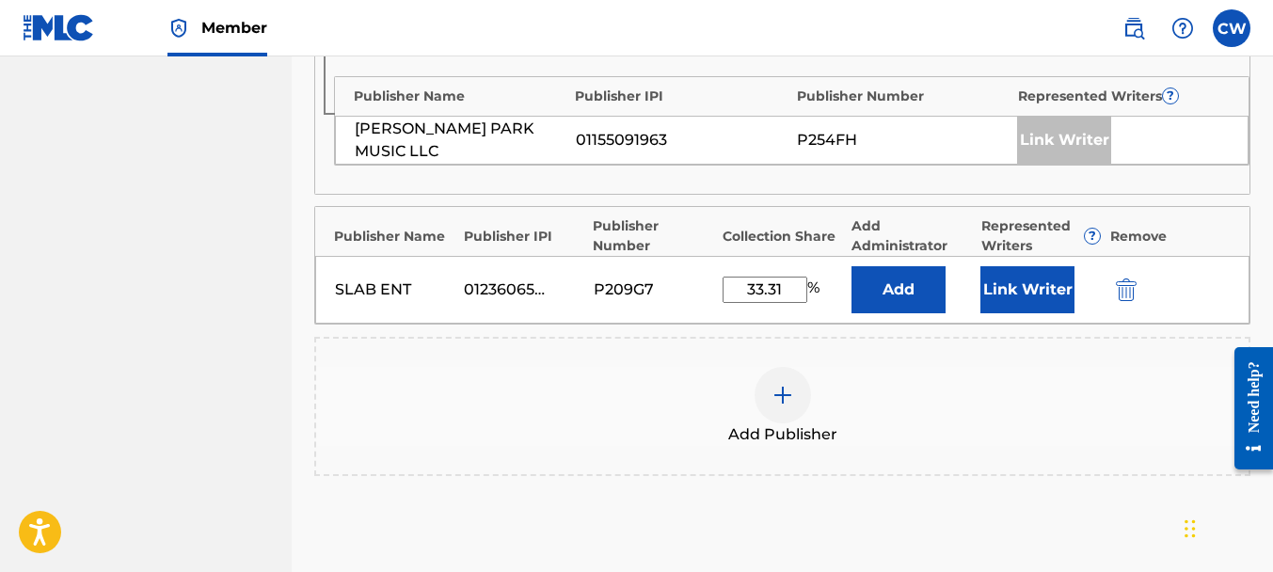
type input "33.31"
click at [1049, 289] on button "Link Writer" at bounding box center [1027, 289] width 94 height 47
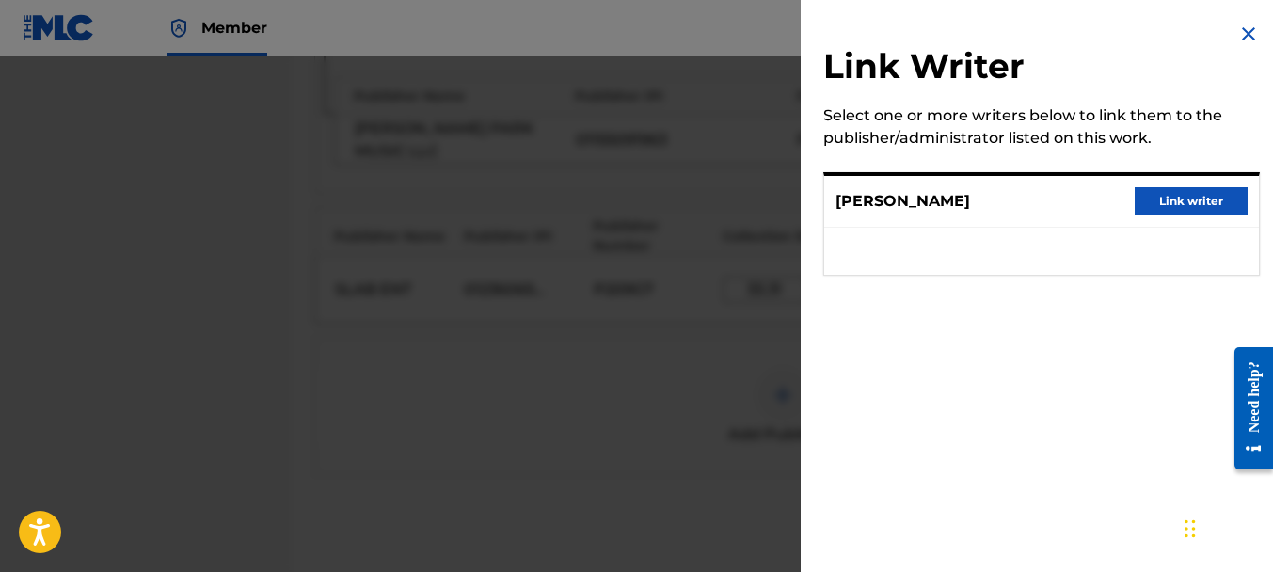
click at [1200, 190] on button "Link writer" at bounding box center [1191, 201] width 113 height 28
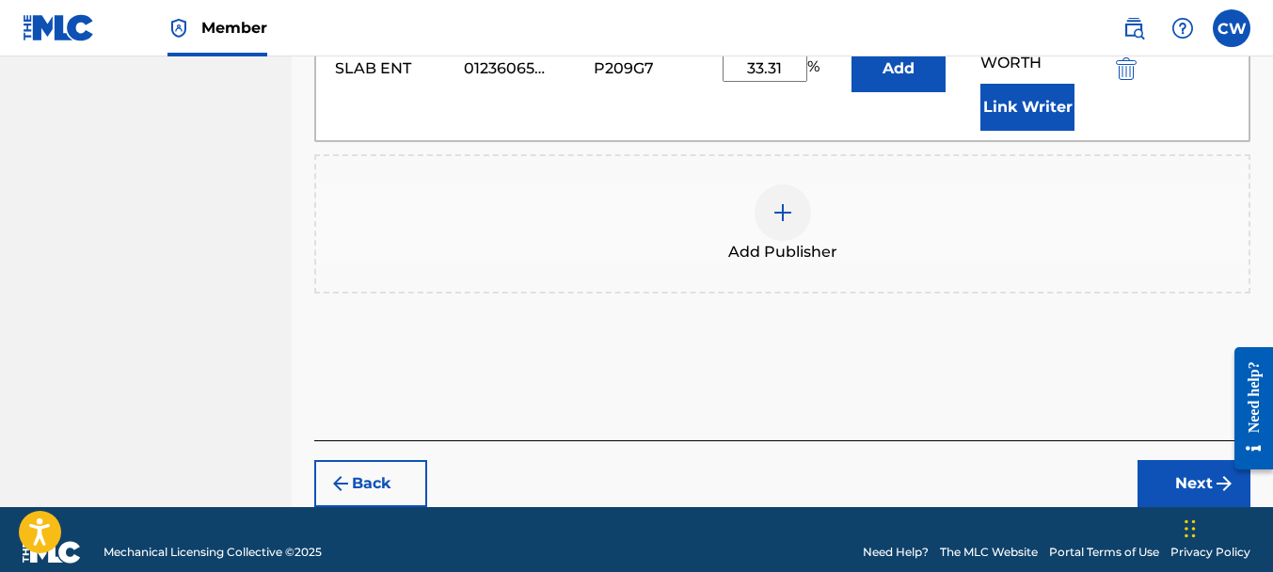
click at [1152, 460] on button "Next" at bounding box center [1193, 483] width 113 height 47
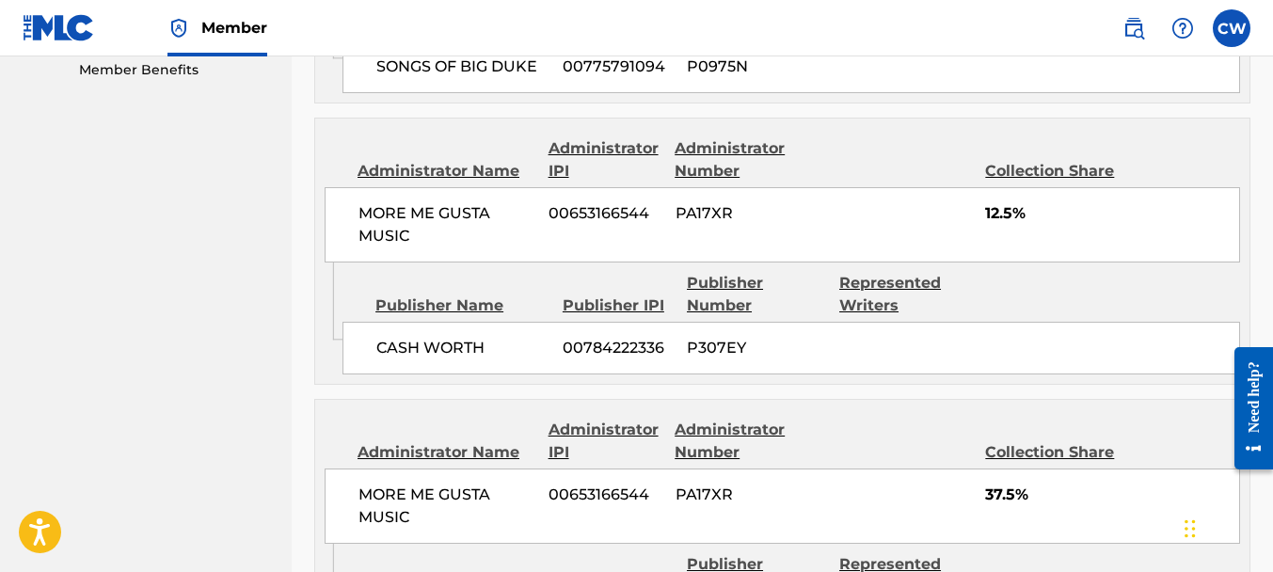
scroll to position [1432, 0]
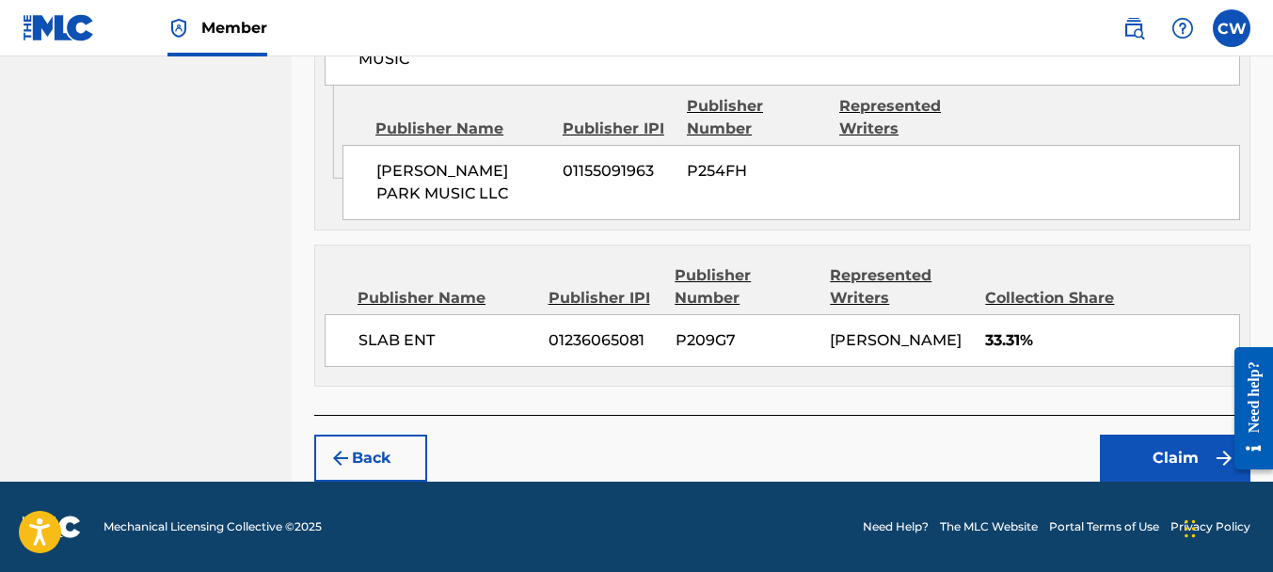
click at [1120, 428] on div "Back Claim" at bounding box center [782, 448] width 936 height 67
click at [1122, 445] on button "Claim" at bounding box center [1175, 458] width 151 height 47
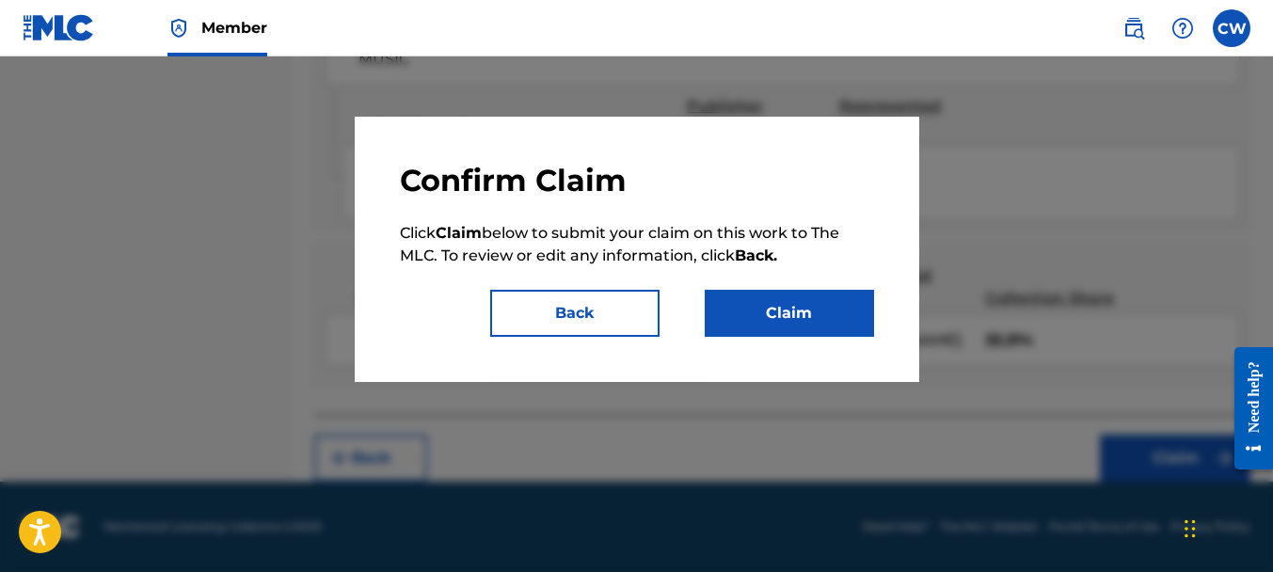
click at [744, 305] on button "Claim" at bounding box center [789, 313] width 169 height 47
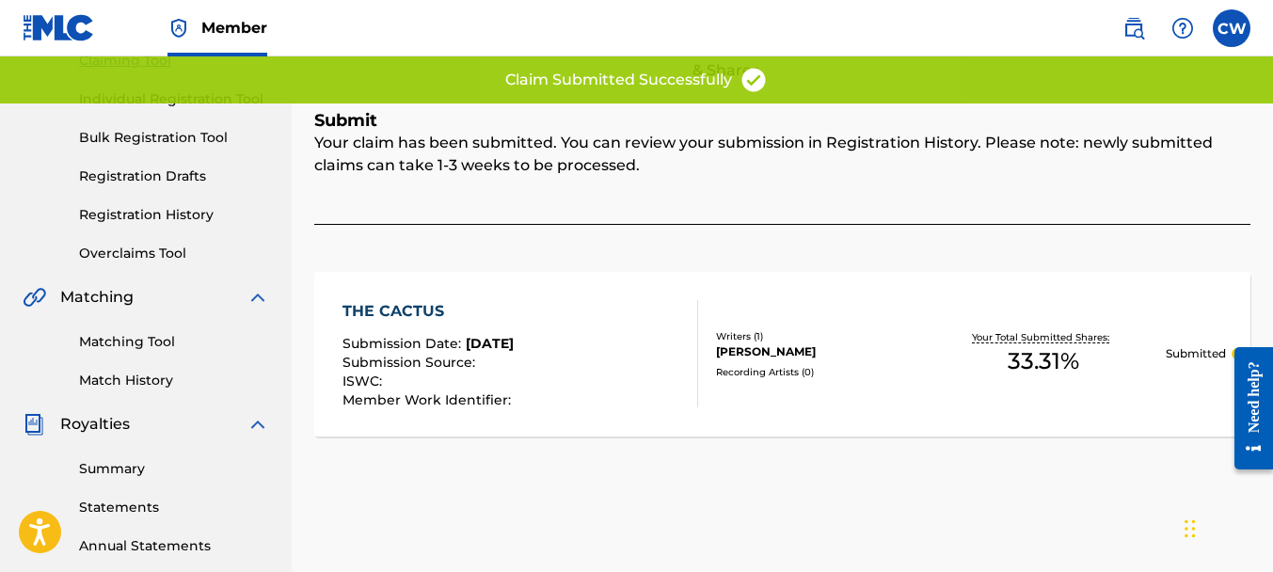
scroll to position [51, 0]
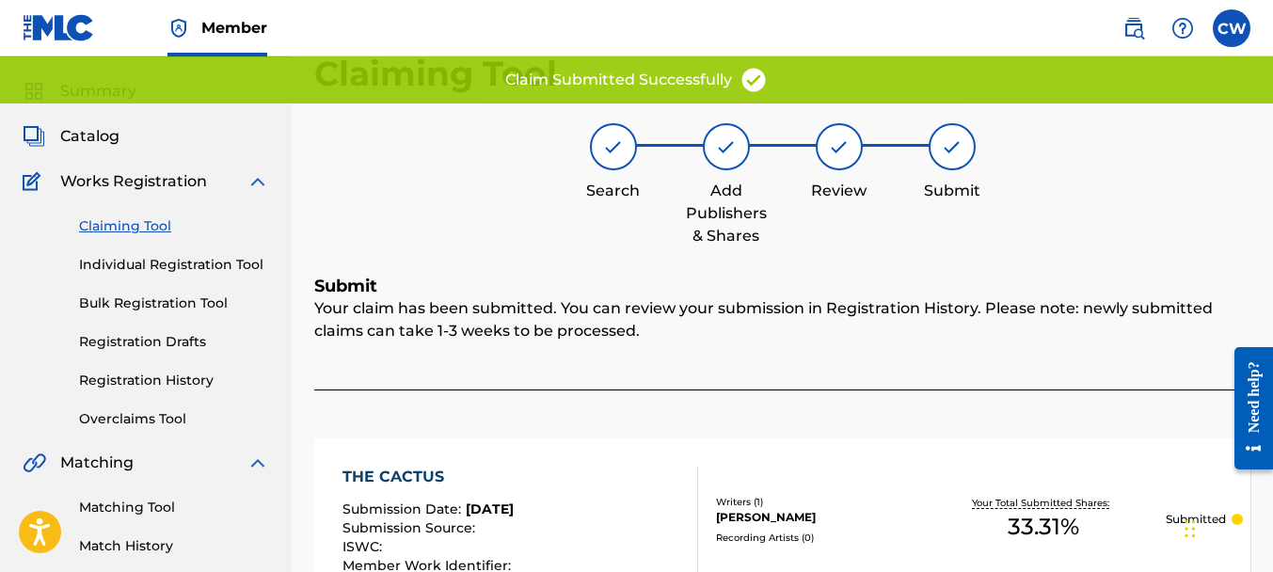
click at [159, 229] on link "Claiming Tool" at bounding box center [174, 226] width 190 height 20
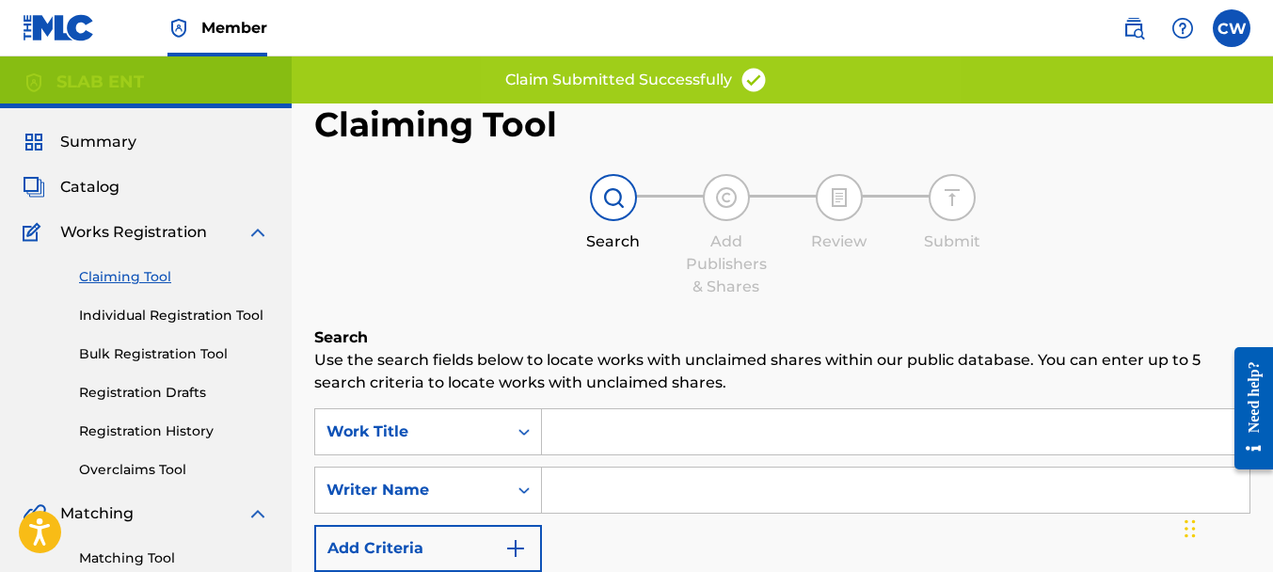
click at [587, 490] on input "Search Form" at bounding box center [896, 490] width 708 height 45
paste input "[PERSON_NAME]"
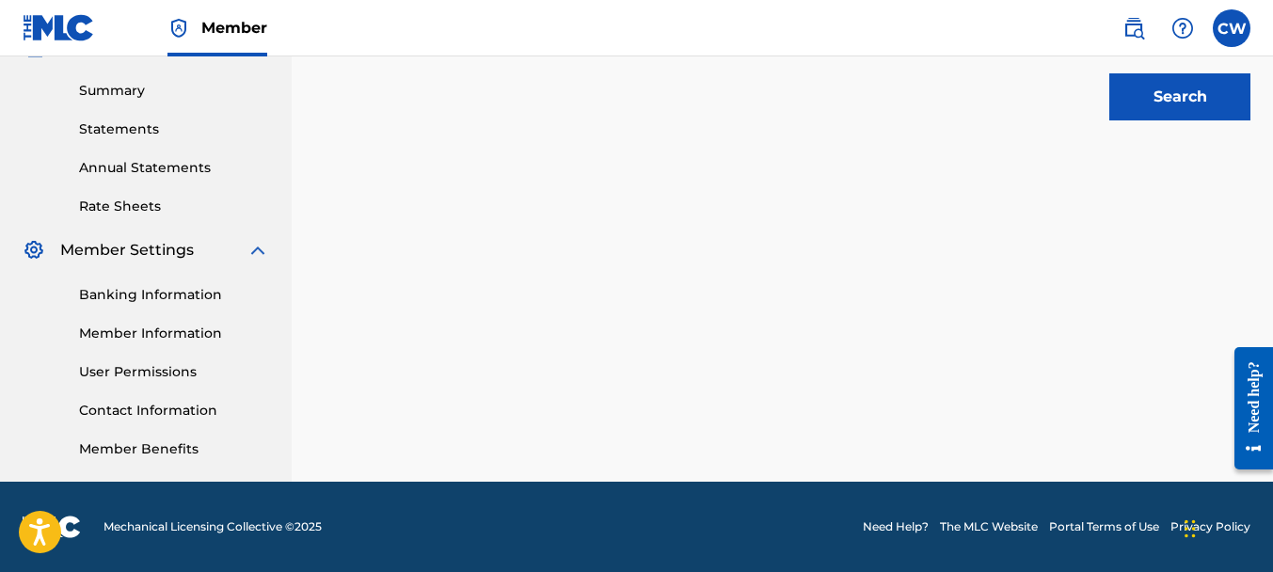
type input "[PERSON_NAME]"
click at [1153, 108] on button "Search" at bounding box center [1179, 96] width 141 height 47
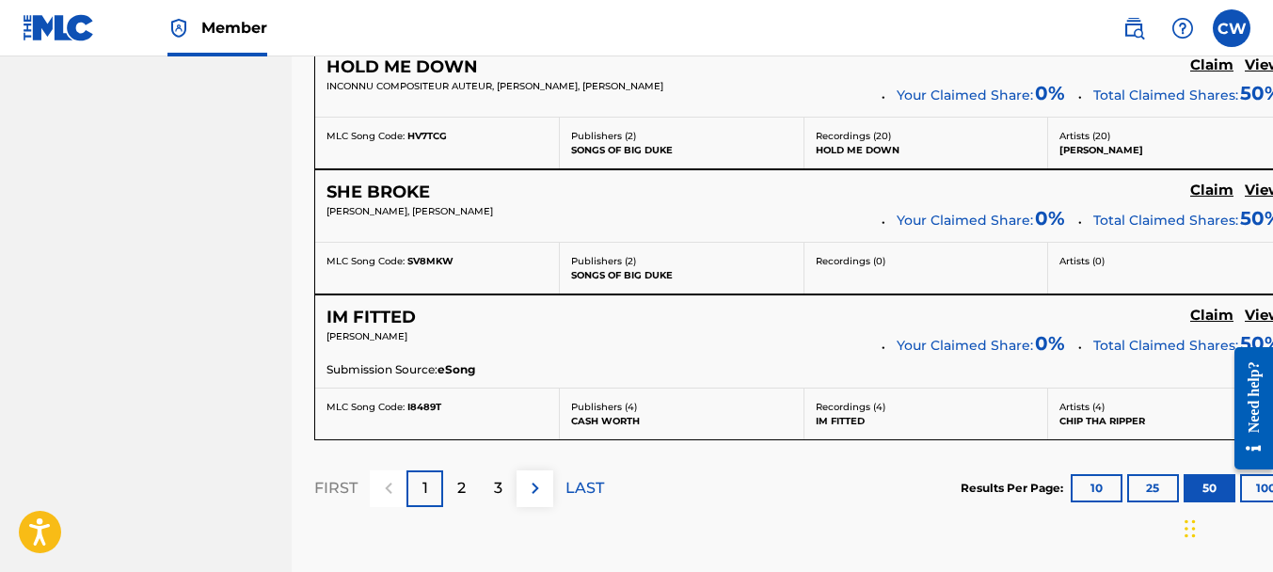
scroll to position [7531, 0]
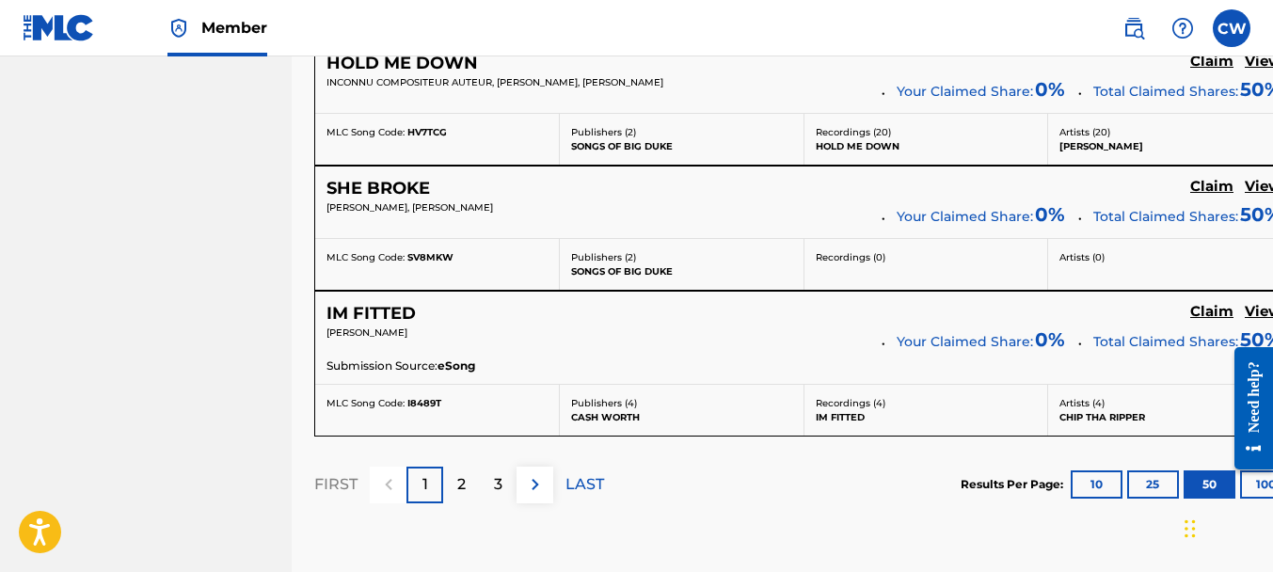
click at [463, 473] on p "2" at bounding box center [461, 484] width 8 height 23
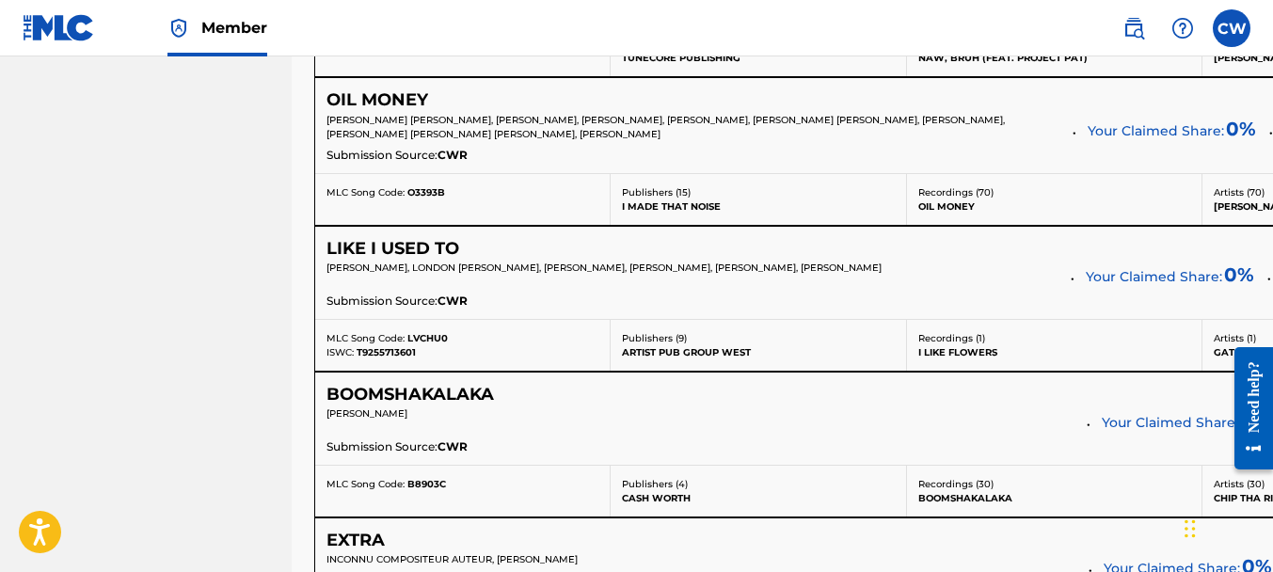
scroll to position [4147, 0]
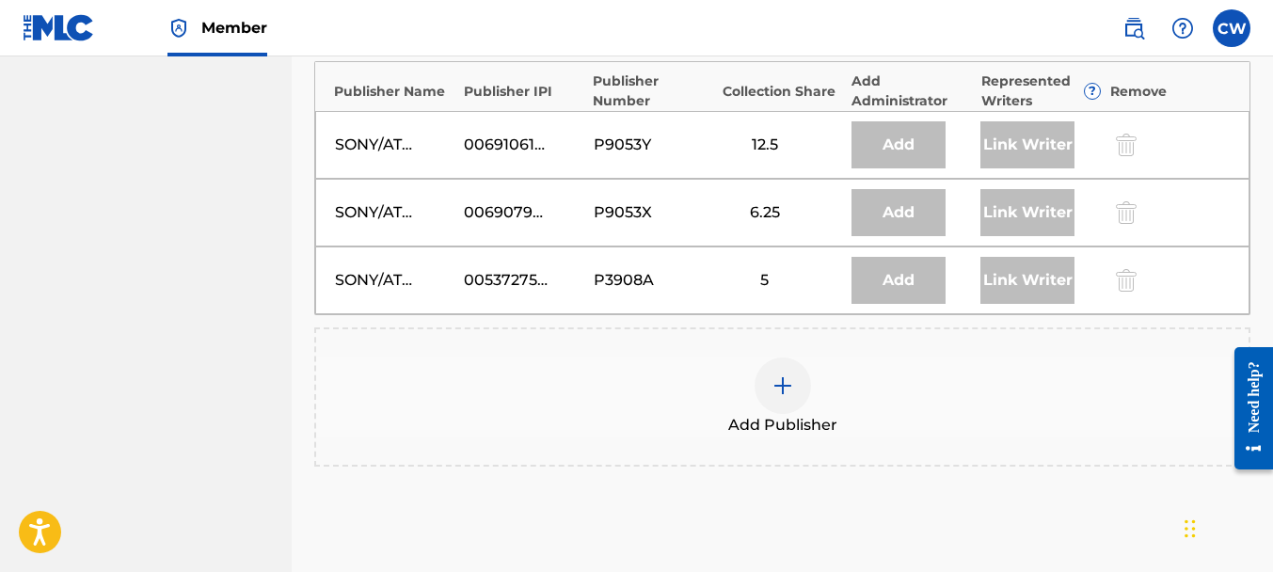
scroll to position [1777, 0]
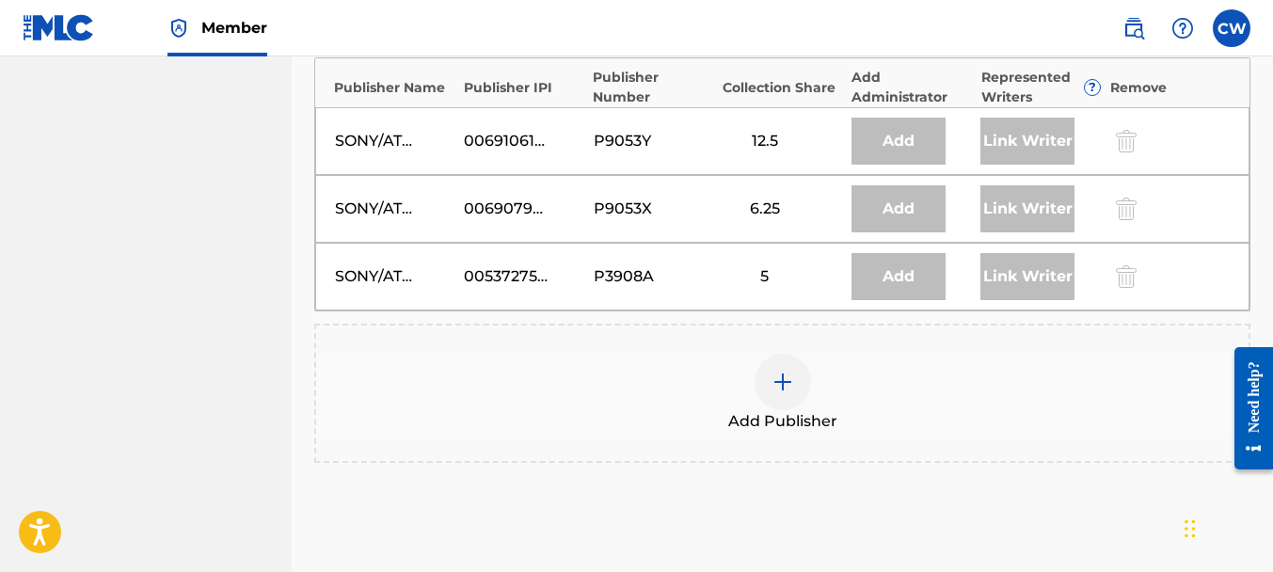
click at [785, 380] on img at bounding box center [782, 382] width 23 height 23
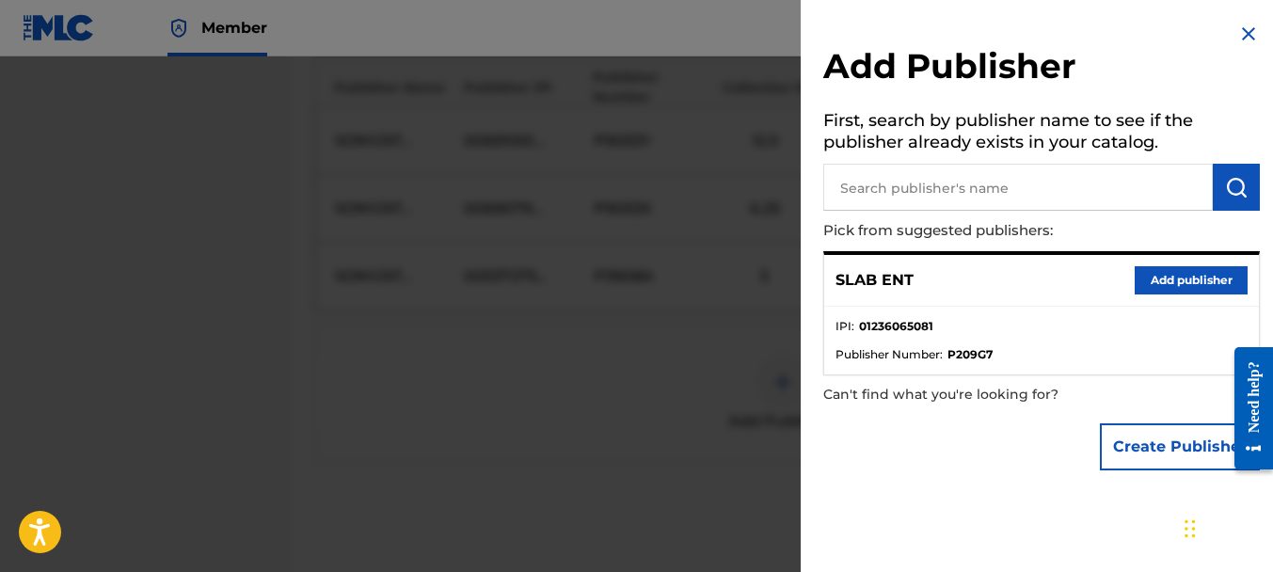
click at [1179, 275] on button "Add publisher" at bounding box center [1191, 280] width 113 height 28
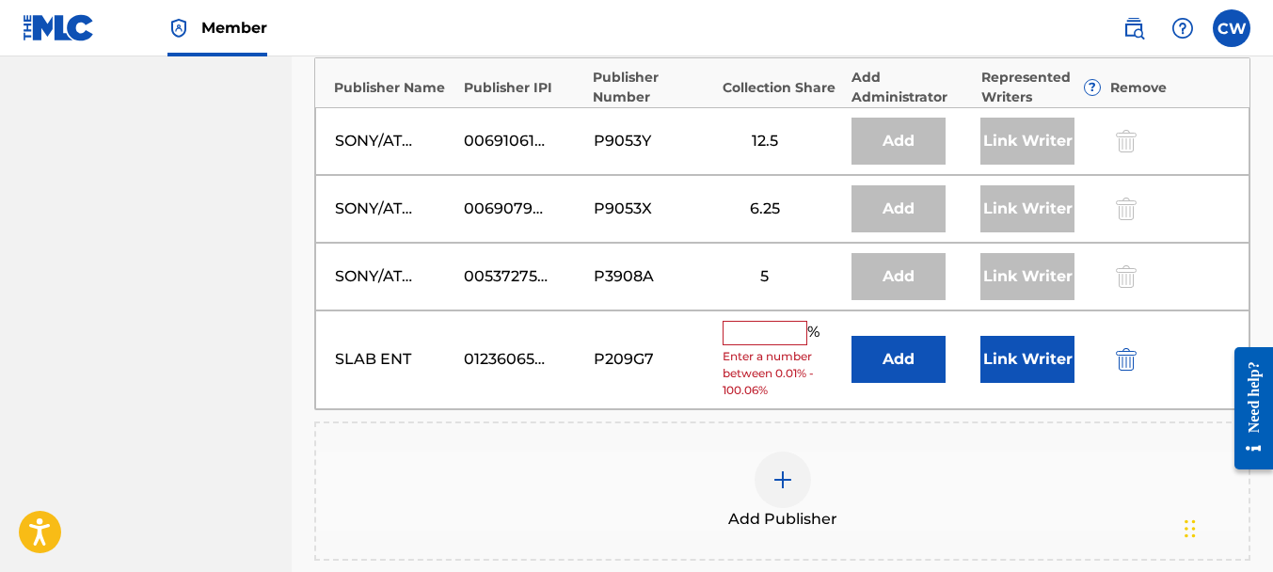
click at [748, 328] on input "text" at bounding box center [765, 333] width 85 height 24
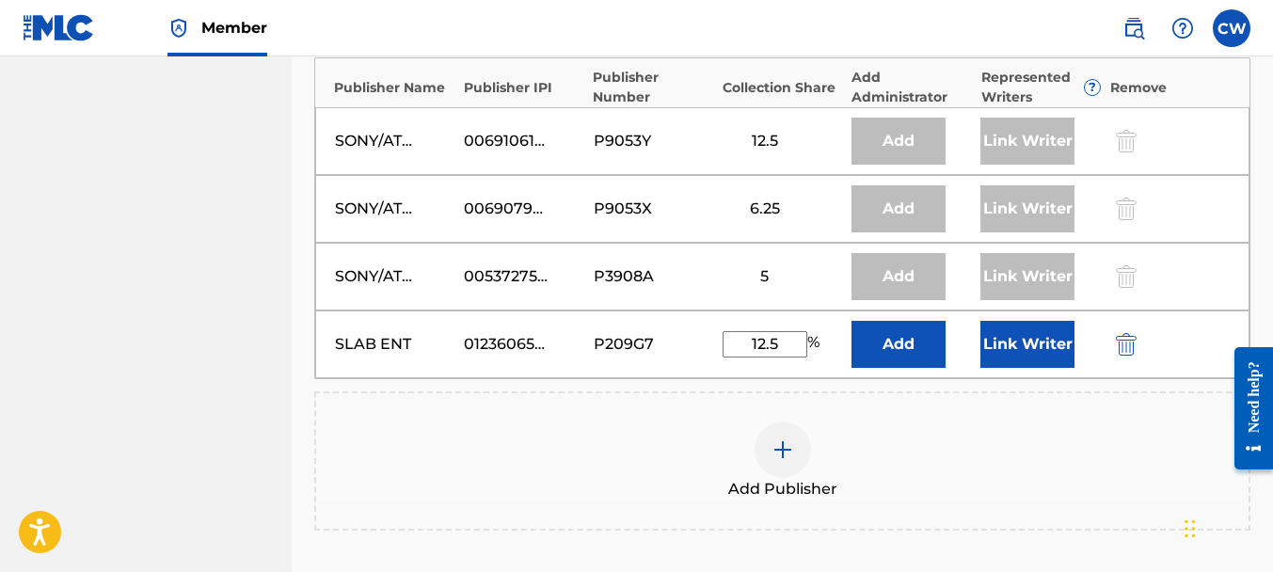
type input "12.5"
click at [1005, 321] on button "Link Writer" at bounding box center [1027, 344] width 94 height 47
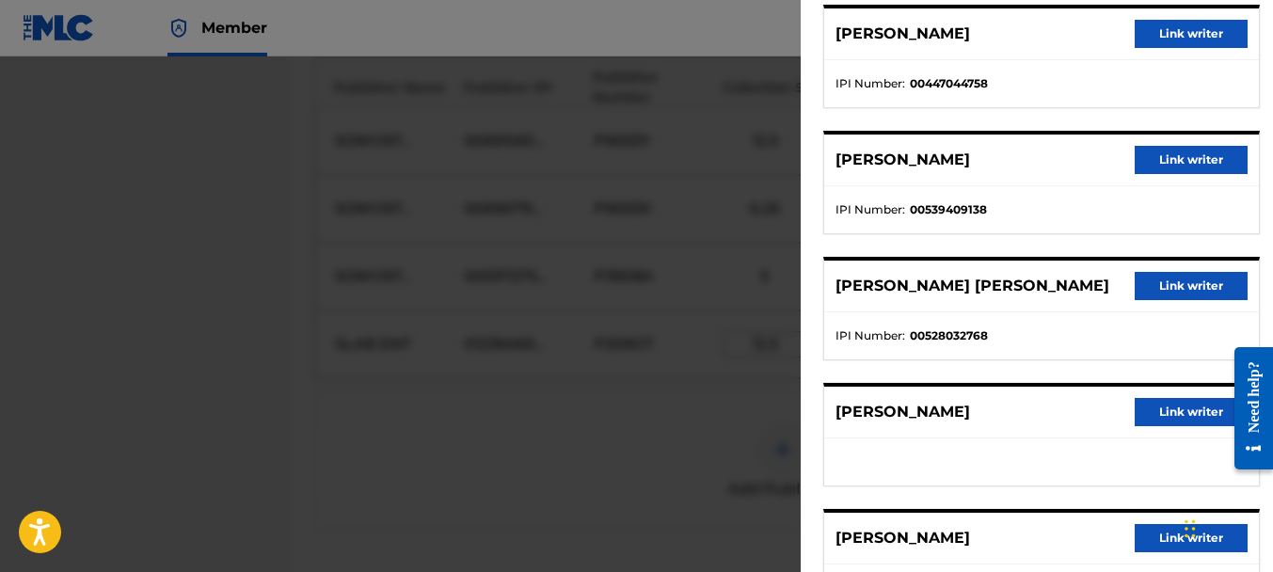
scroll to position [423, 0]
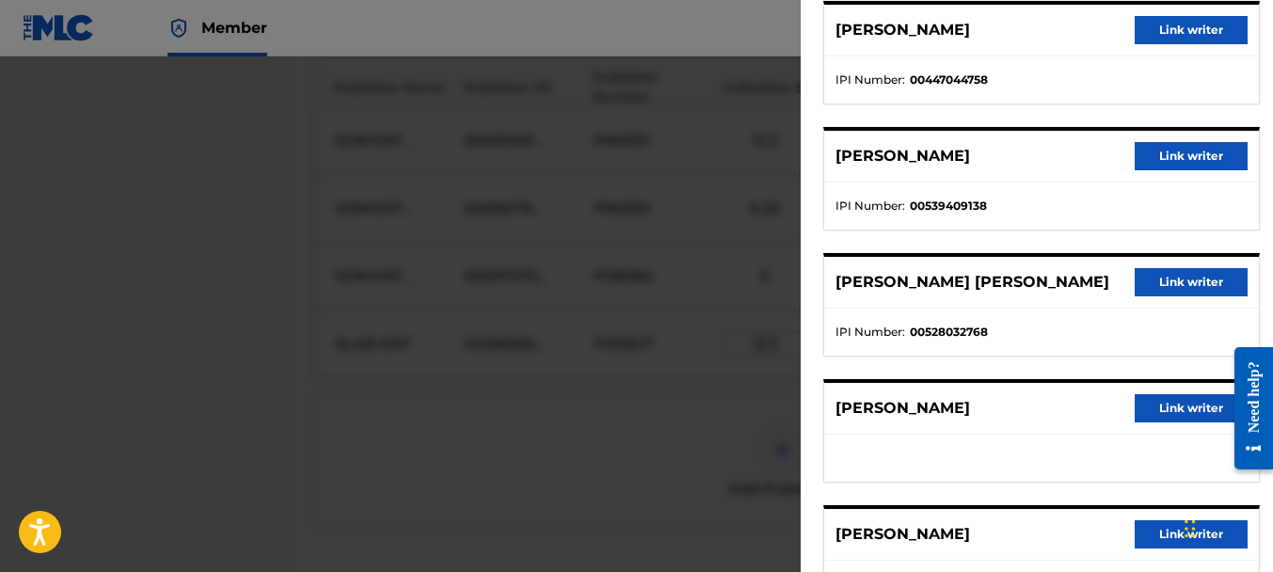
click at [1150, 529] on button "Link writer" at bounding box center [1191, 534] width 113 height 28
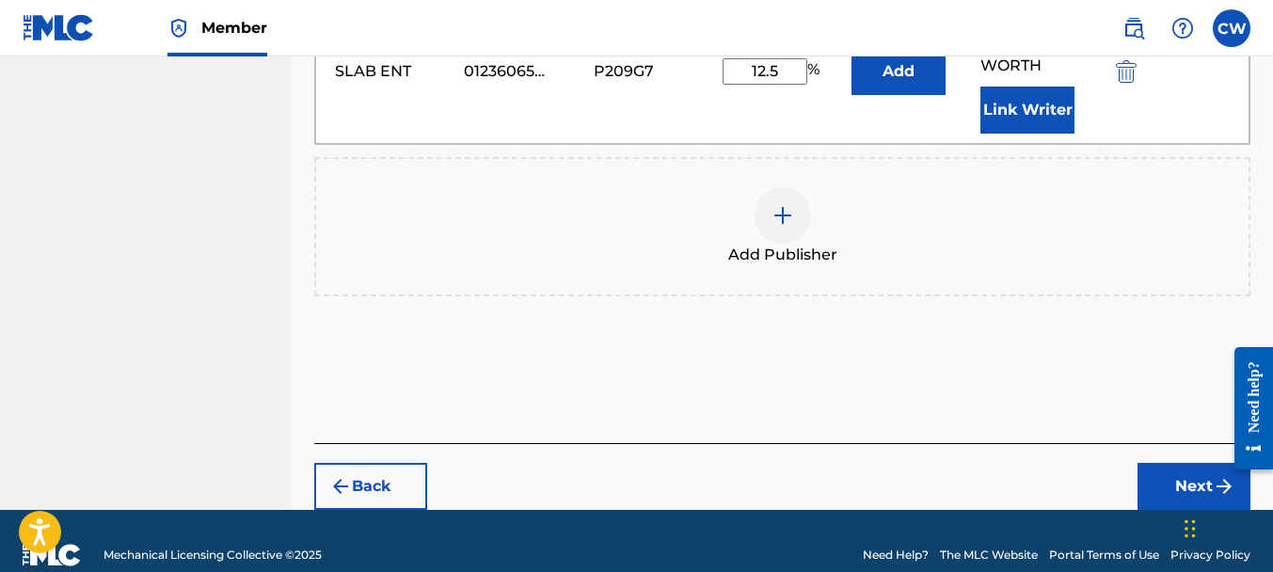
click at [1174, 463] on button "Next" at bounding box center [1193, 486] width 113 height 47
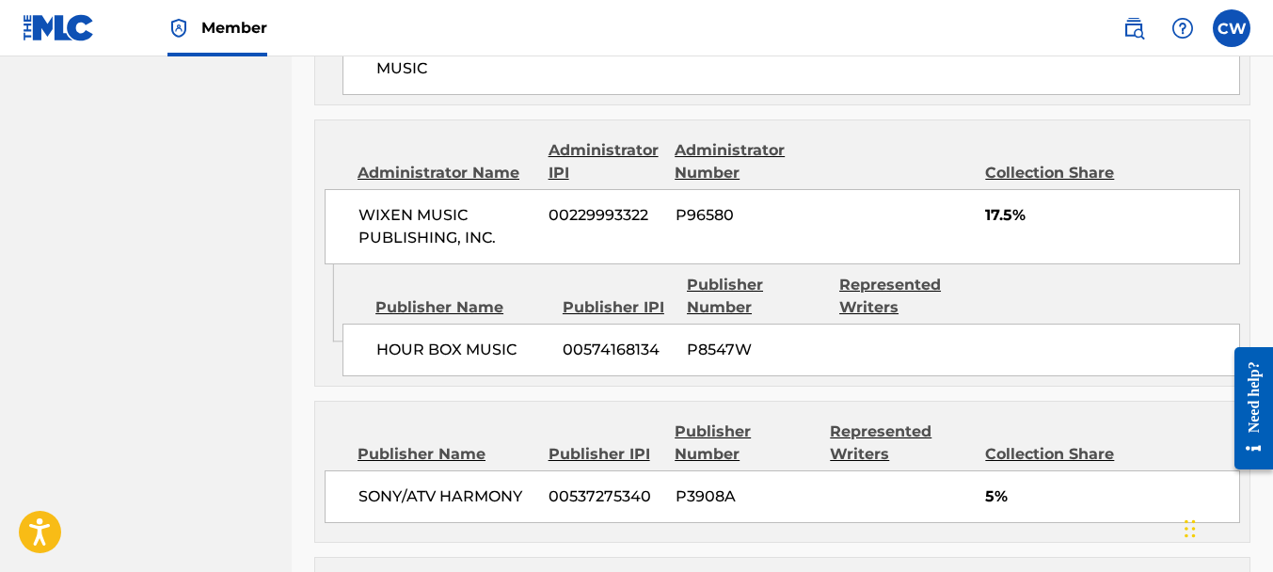
scroll to position [2837, 0]
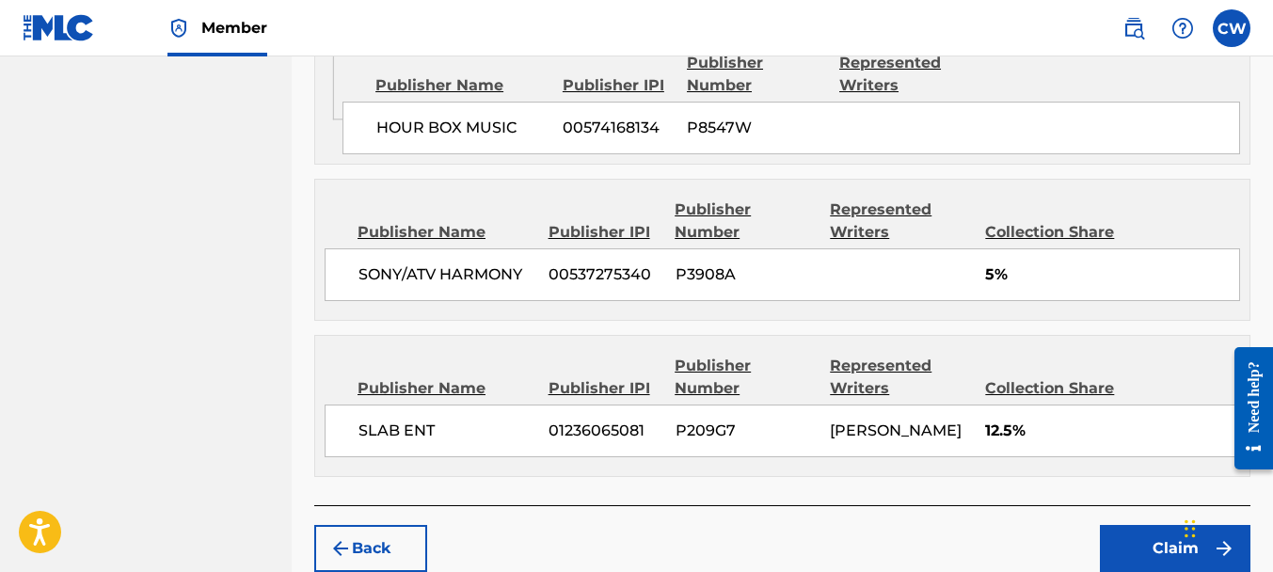
click at [1121, 525] on button "Claim" at bounding box center [1175, 548] width 151 height 47
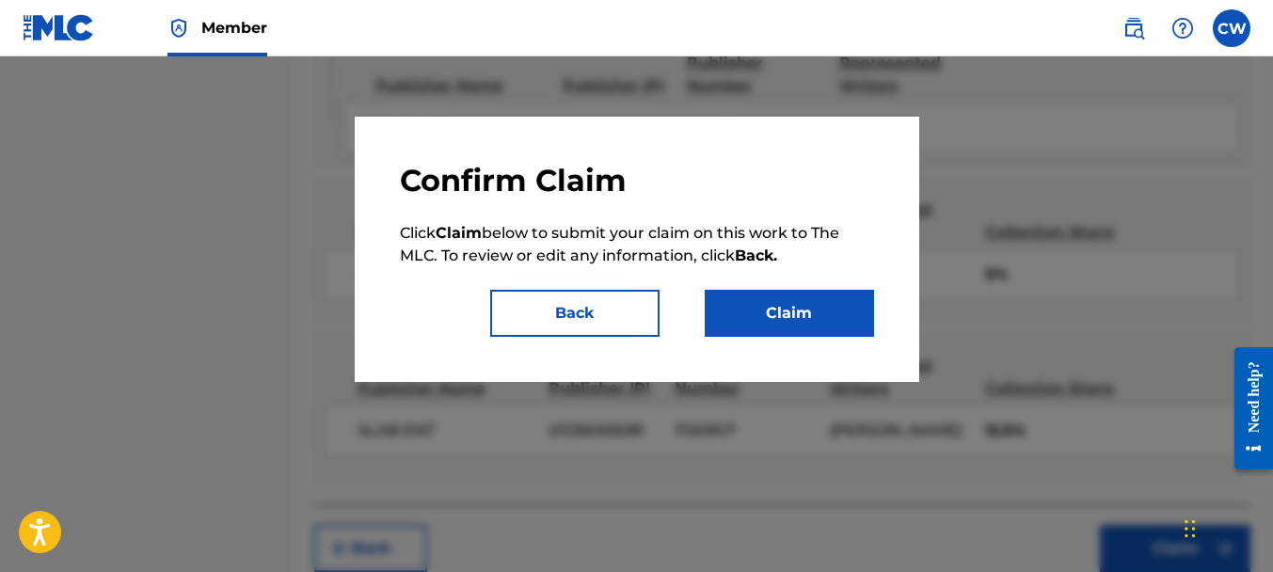
click at [757, 329] on button "Claim" at bounding box center [789, 313] width 169 height 47
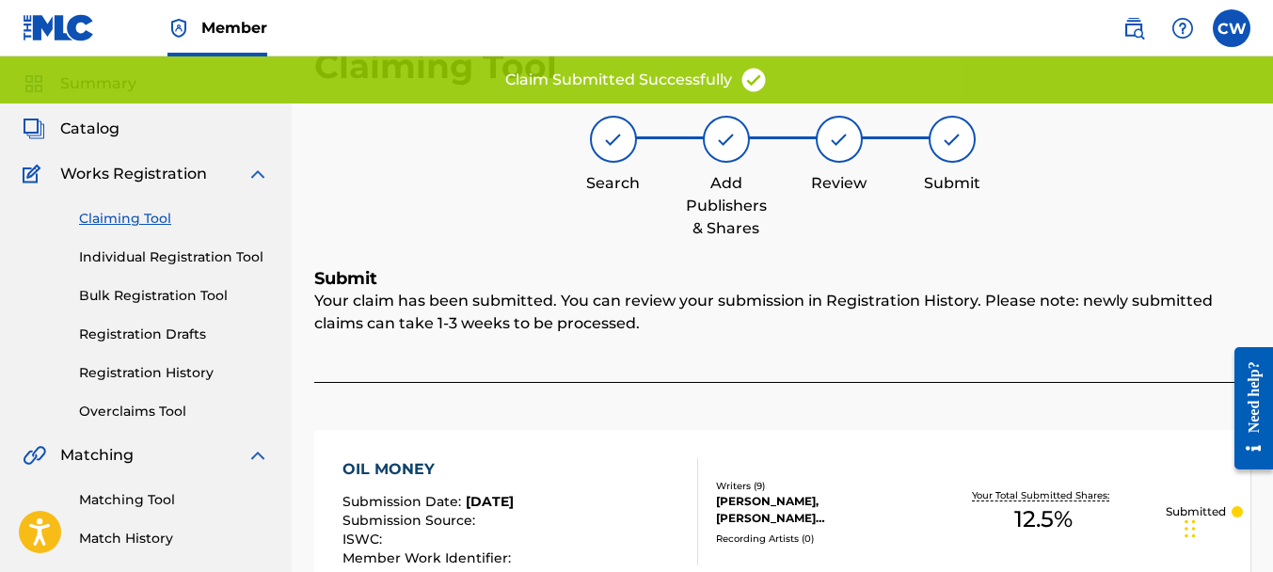
scroll to position [0, 0]
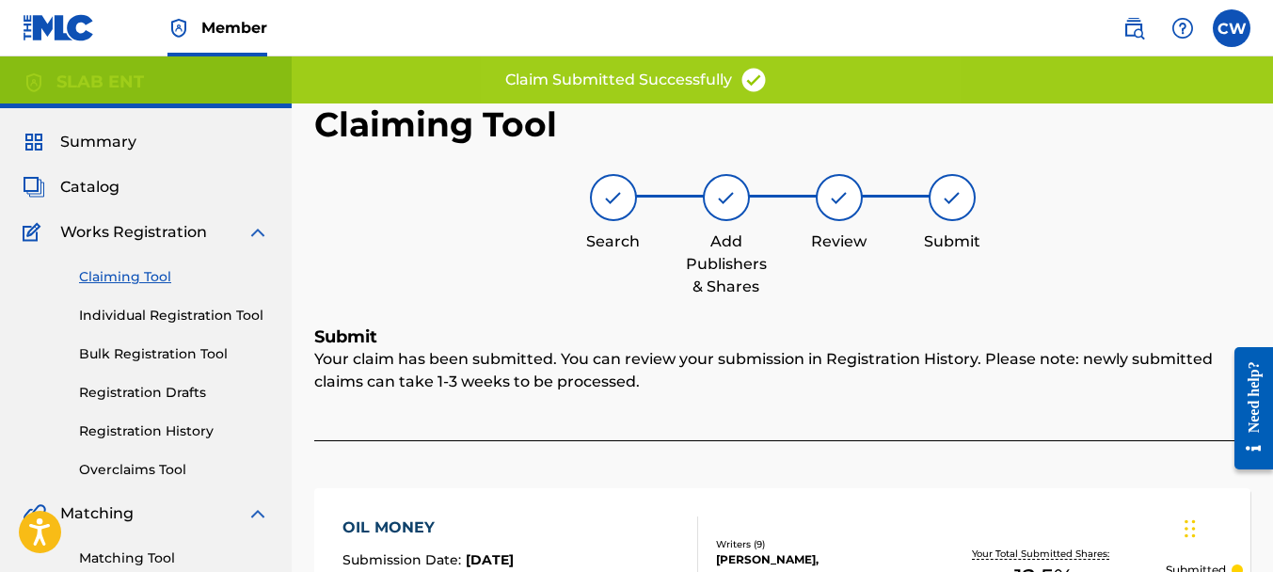
click at [132, 268] on link "Claiming Tool" at bounding box center [174, 277] width 190 height 20
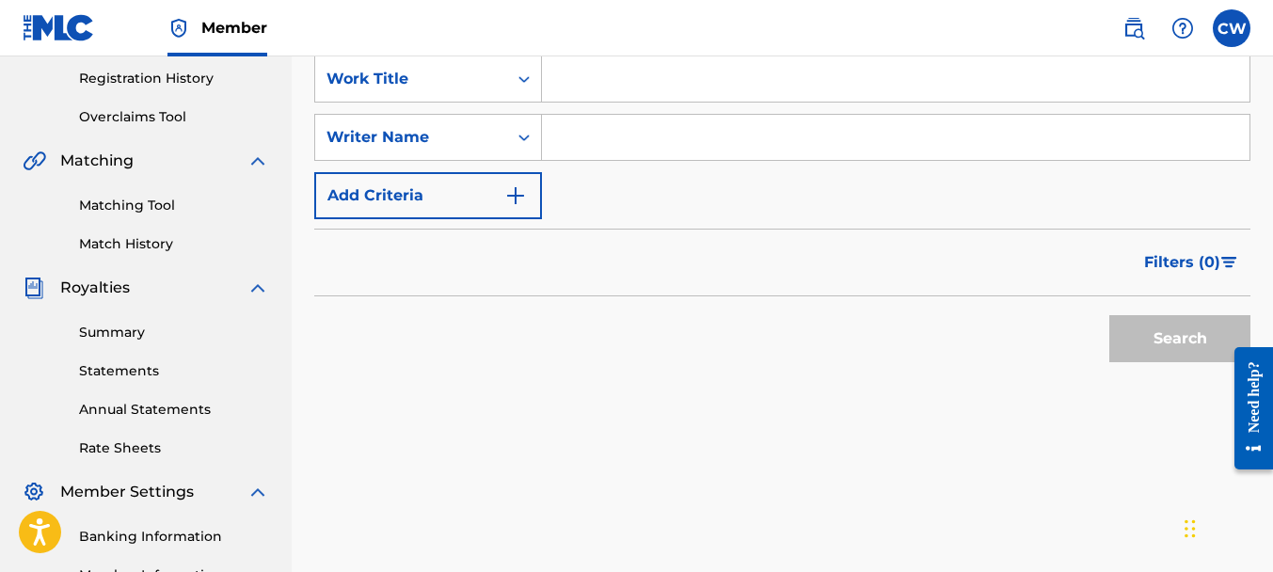
scroll to position [317, 0]
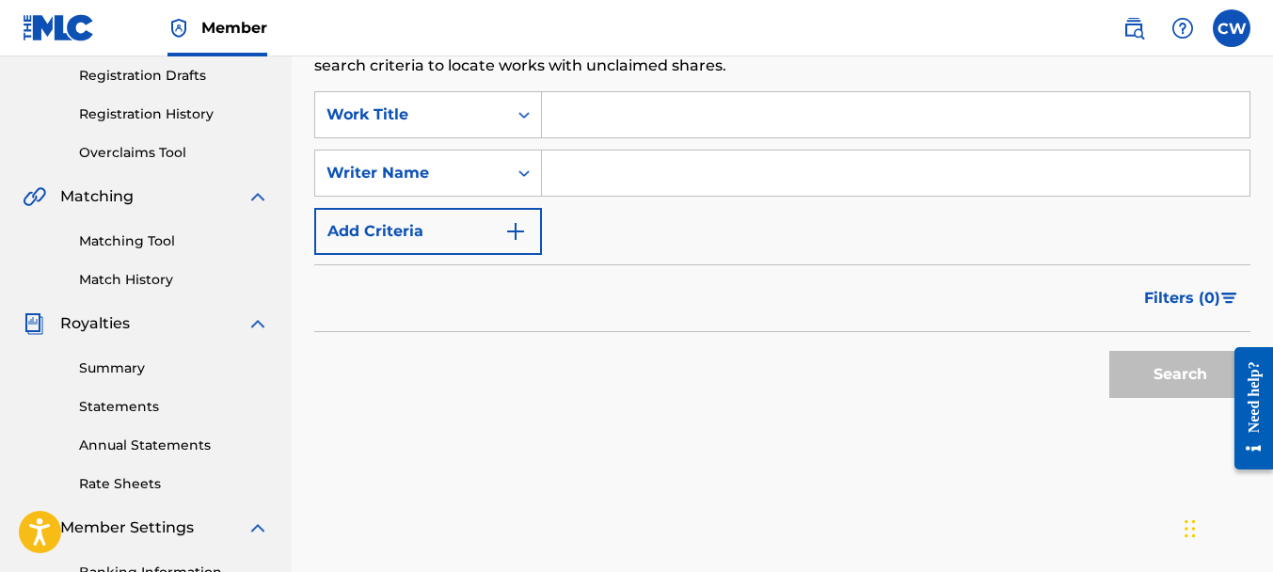
click at [619, 179] on input "Search Form" at bounding box center [896, 173] width 708 height 45
paste input "[PERSON_NAME]"
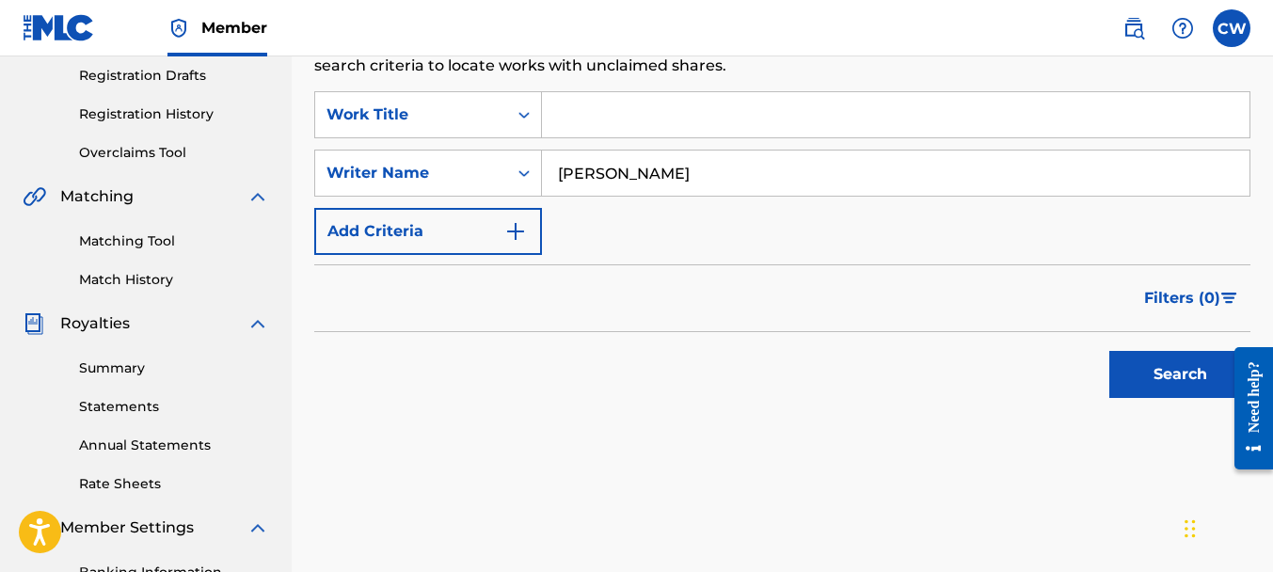
type input "[PERSON_NAME]"
click at [1135, 377] on button "Search" at bounding box center [1179, 374] width 141 height 47
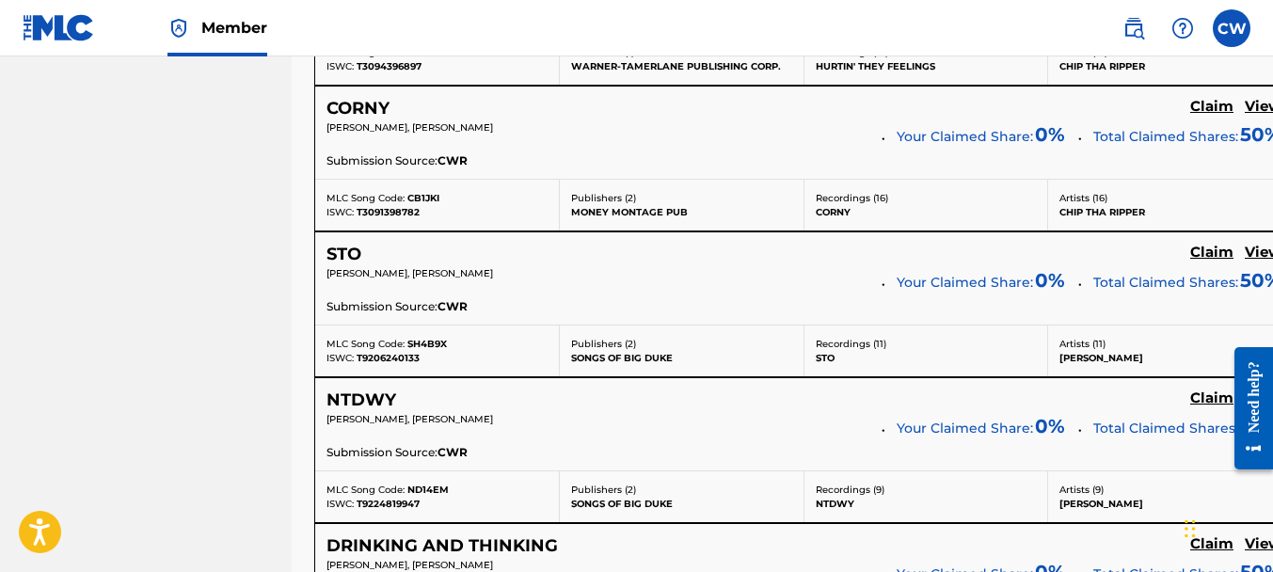
scroll to position [7659, 0]
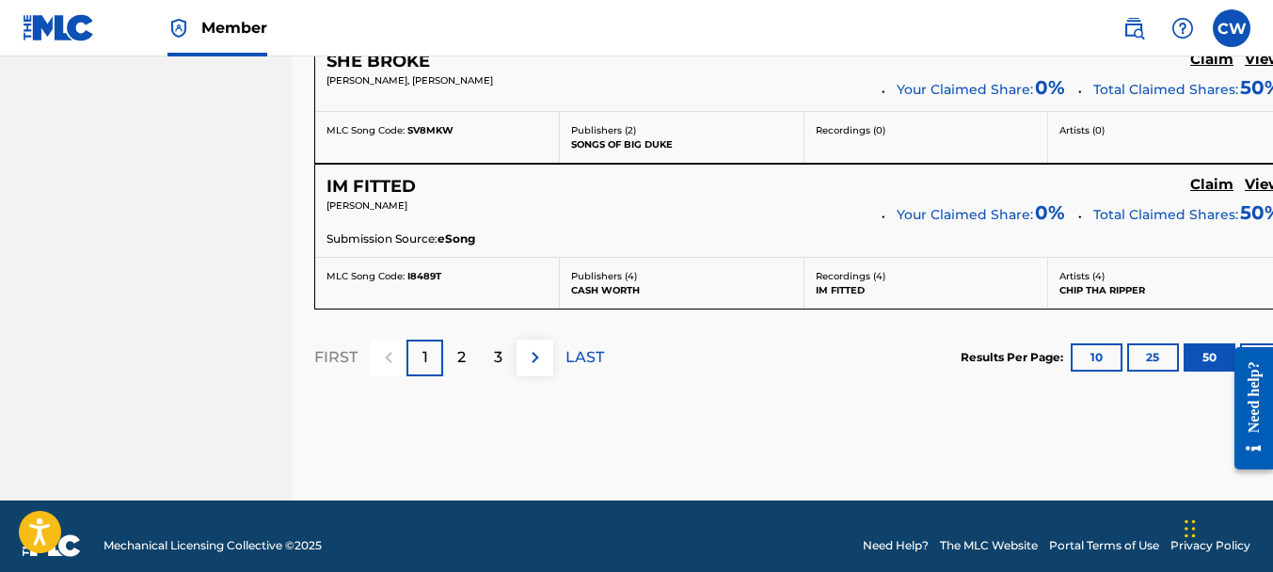
click at [472, 340] on div "2" at bounding box center [461, 358] width 37 height 37
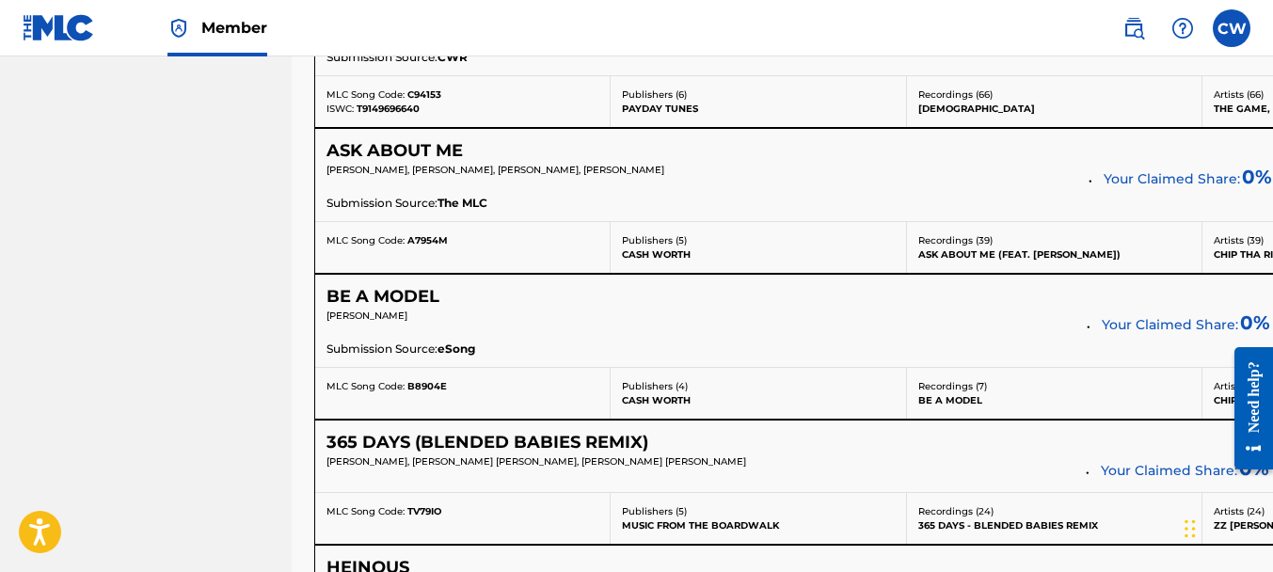
scroll to position [4764, 0]
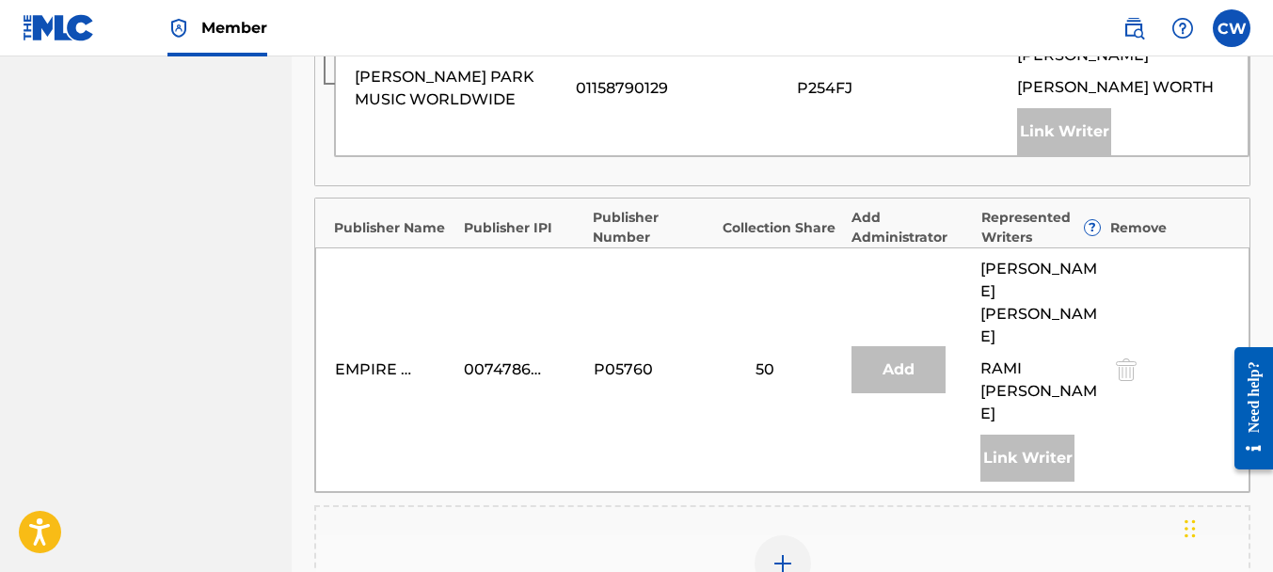
scroll to position [1153, 0]
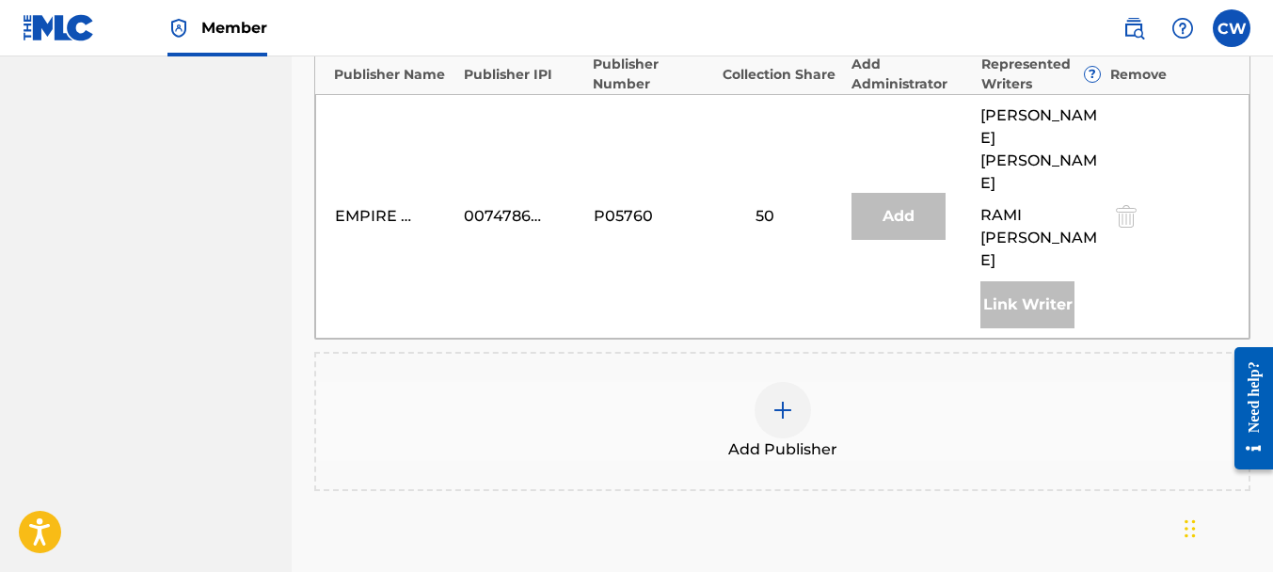
click at [784, 399] on img at bounding box center [782, 410] width 23 height 23
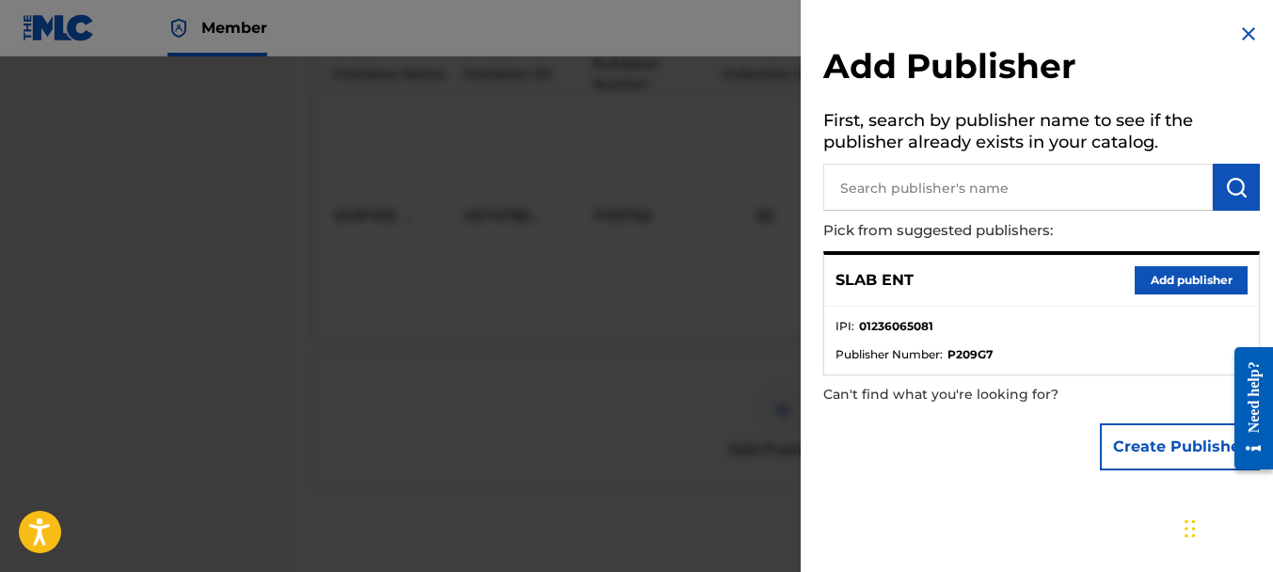
click at [1159, 280] on button "Add publisher" at bounding box center [1191, 280] width 113 height 28
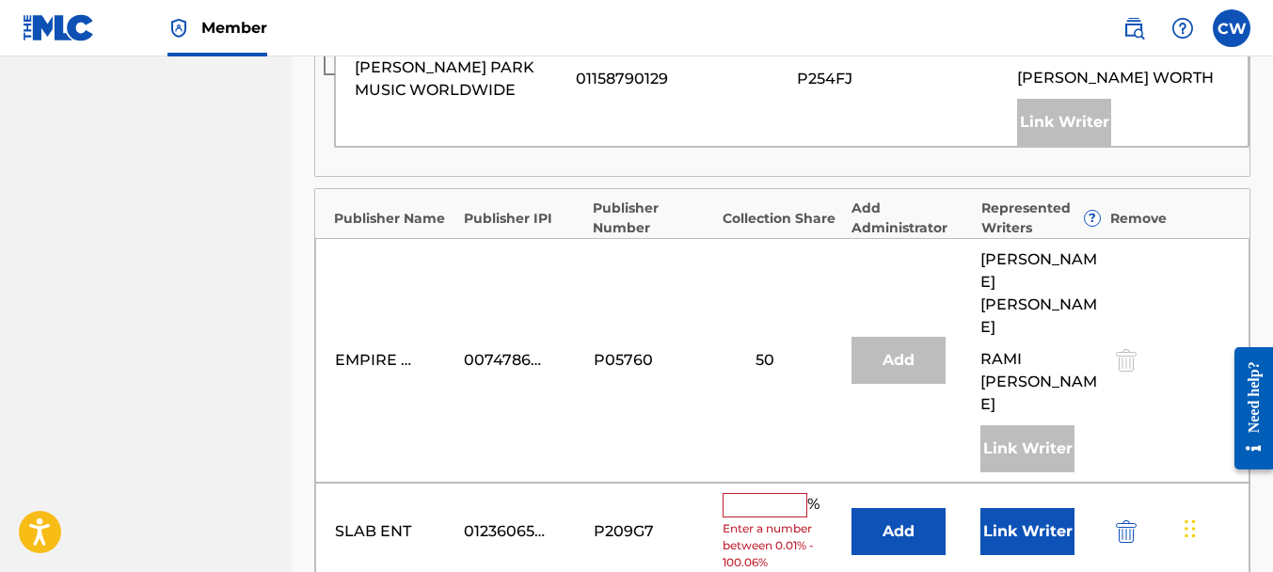
scroll to position [1037, 0]
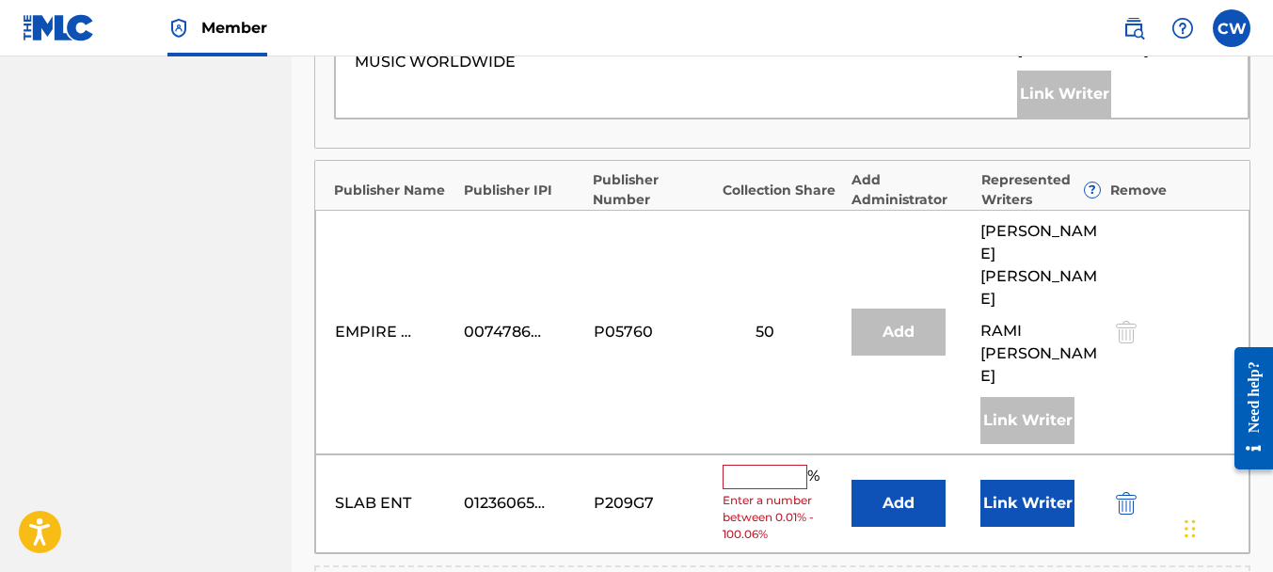
click at [760, 465] on input "text" at bounding box center [765, 477] width 85 height 24
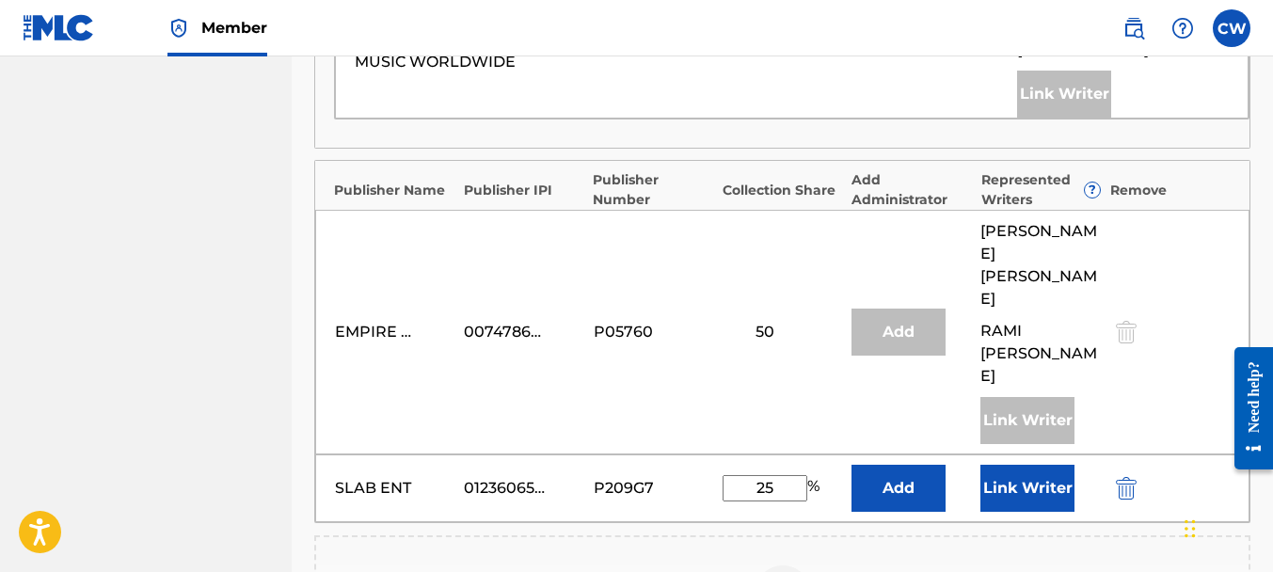
type input "25"
click at [984, 465] on button "Link Writer" at bounding box center [1027, 488] width 94 height 47
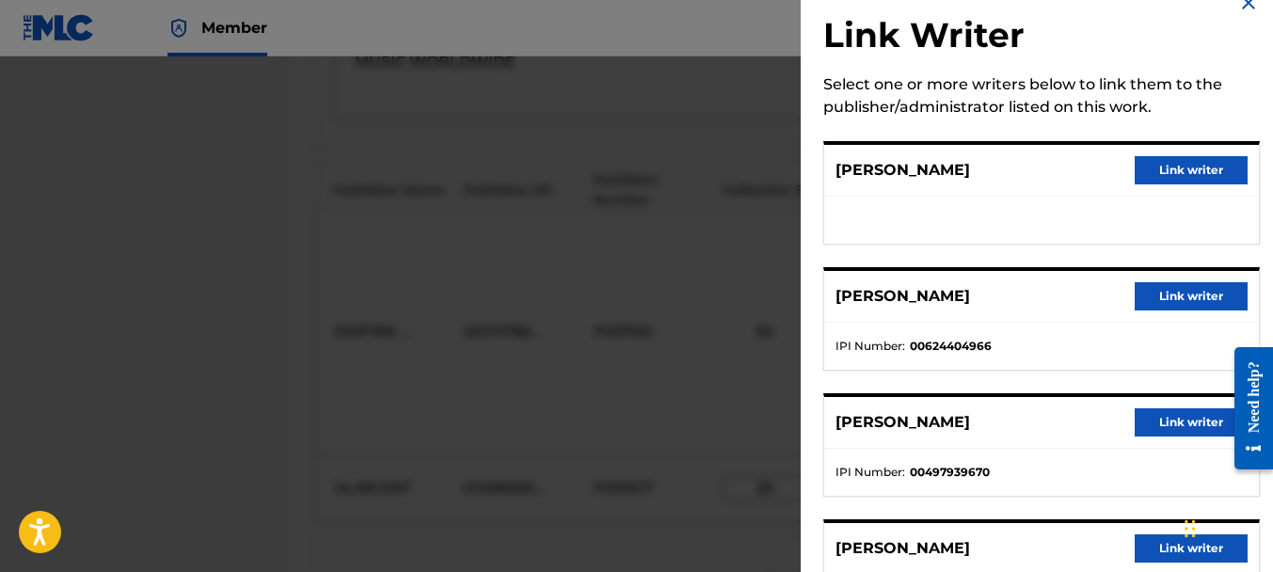
scroll to position [127, 0]
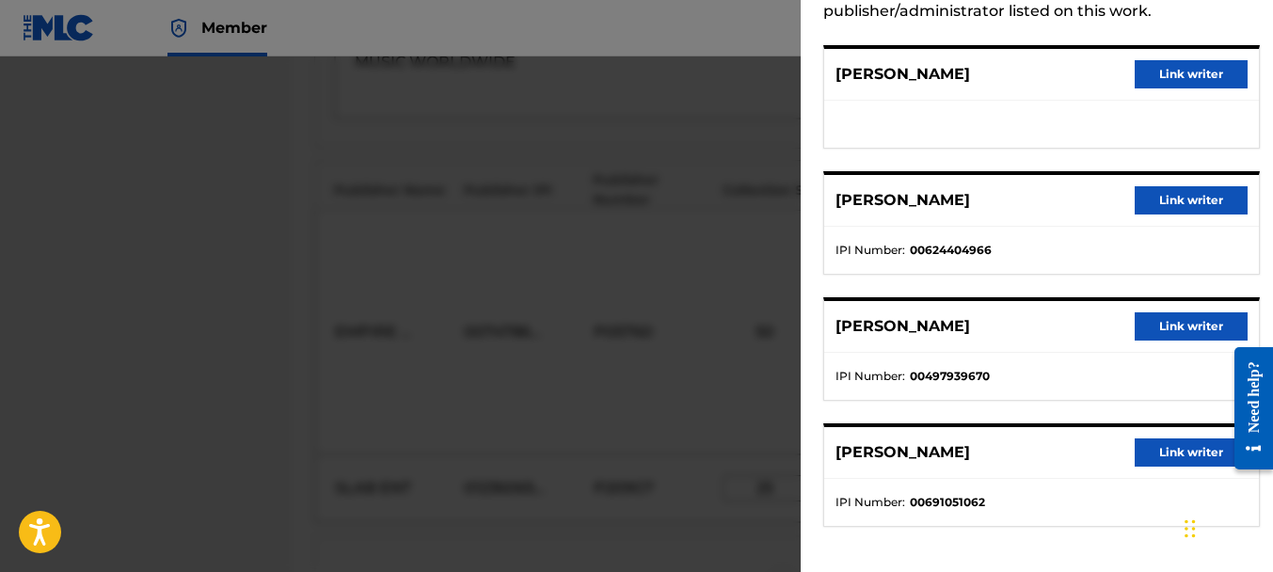
click at [1157, 444] on button "Link writer" at bounding box center [1191, 452] width 113 height 28
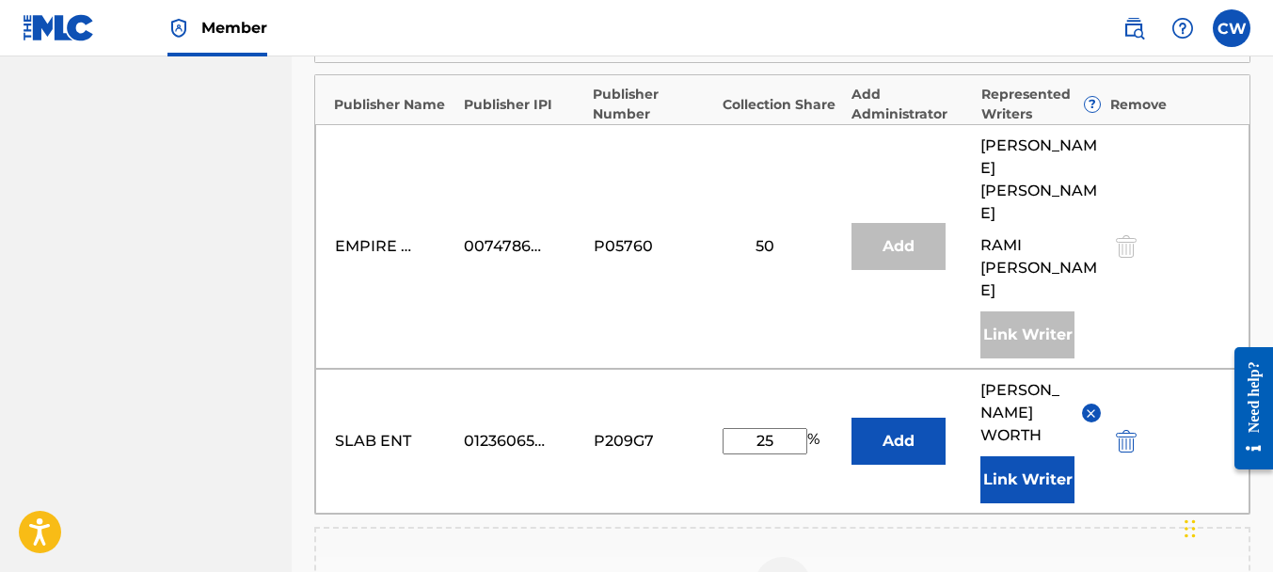
scroll to position [1126, 0]
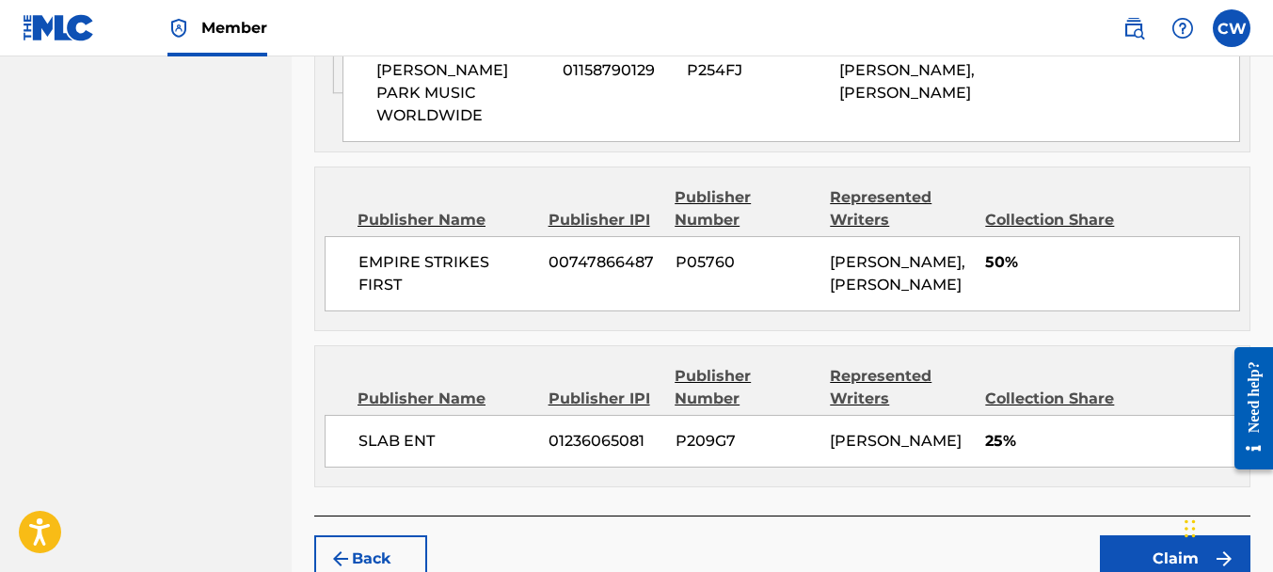
scroll to position [1488, 0]
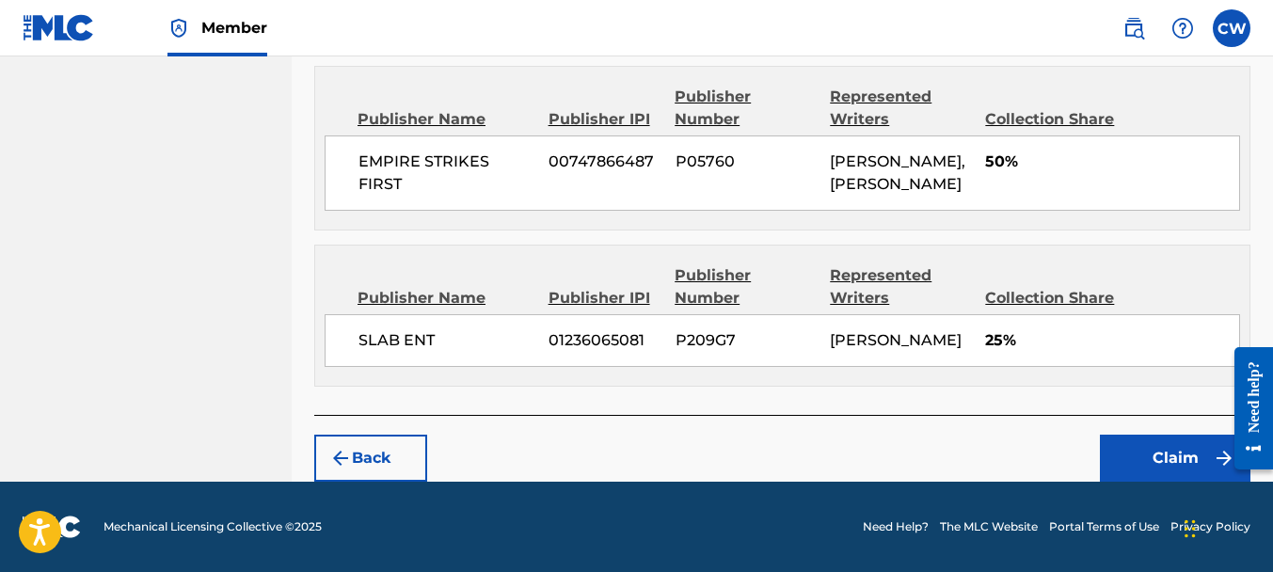
click at [1131, 436] on button "Claim" at bounding box center [1175, 458] width 151 height 47
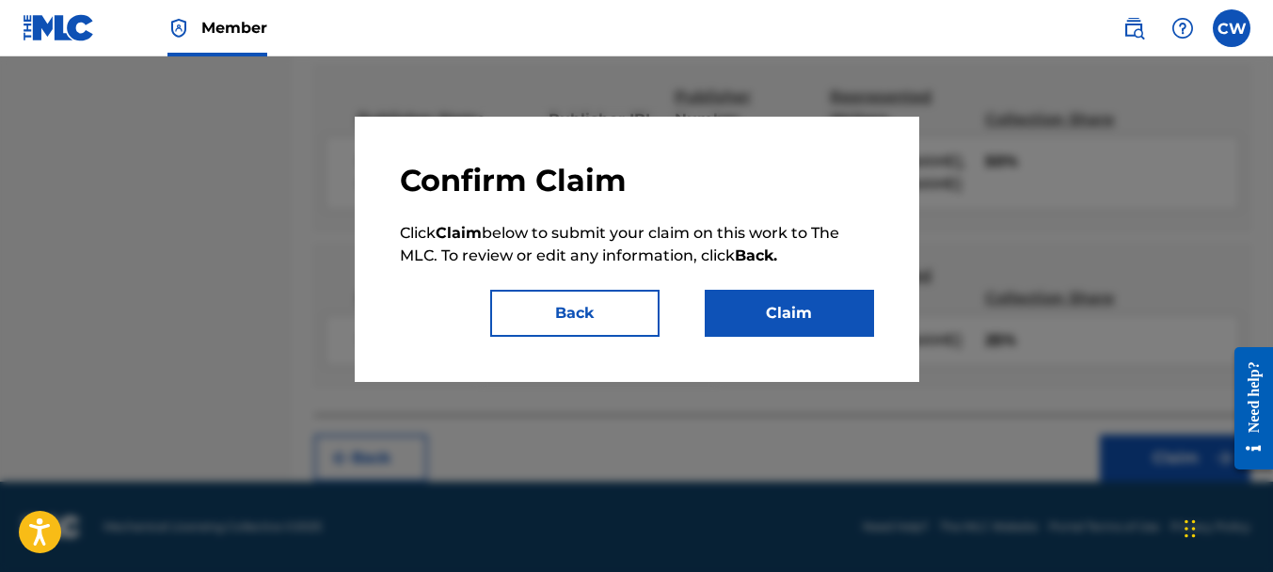
click at [788, 306] on button "Claim" at bounding box center [789, 313] width 169 height 47
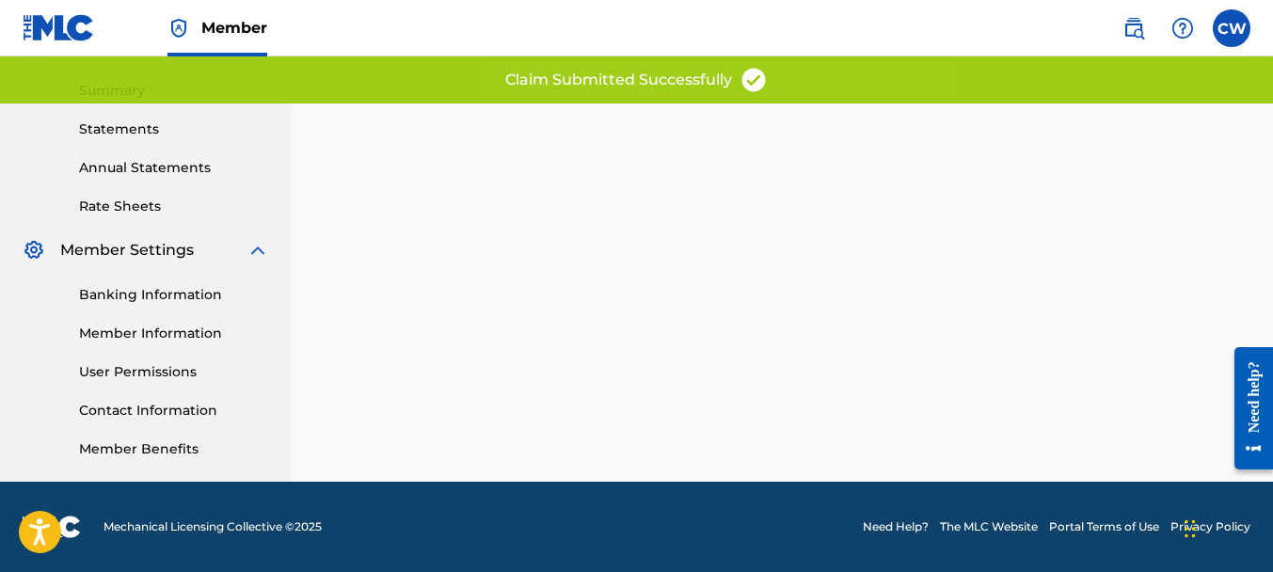
scroll to position [201, 0]
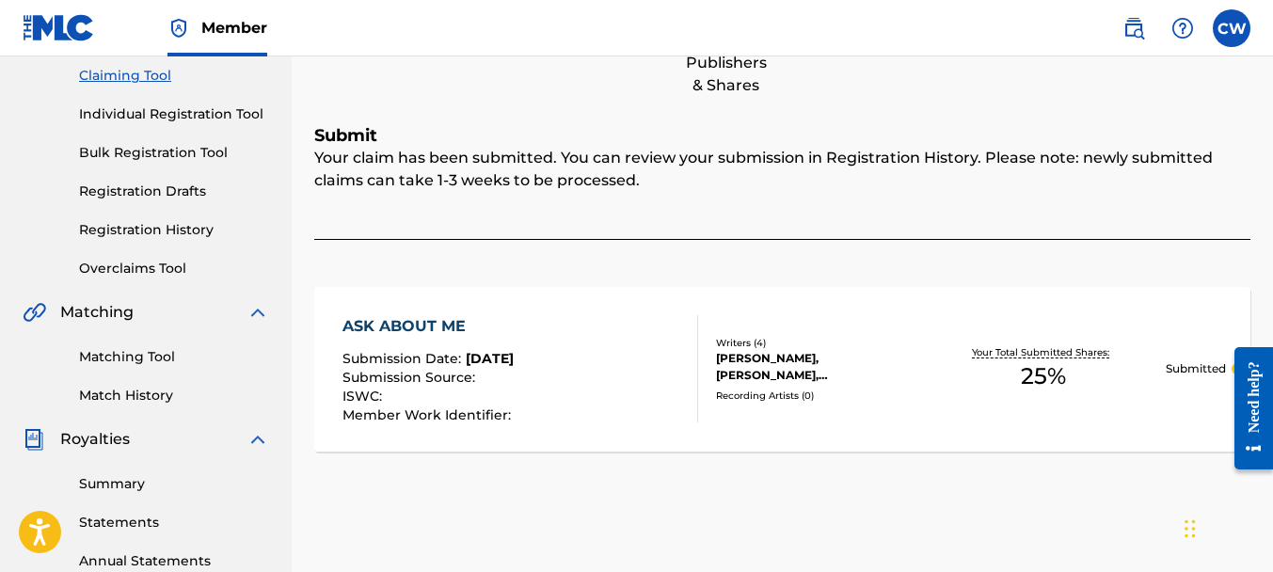
click at [93, 68] on link "Claiming Tool" at bounding box center [174, 76] width 190 height 20
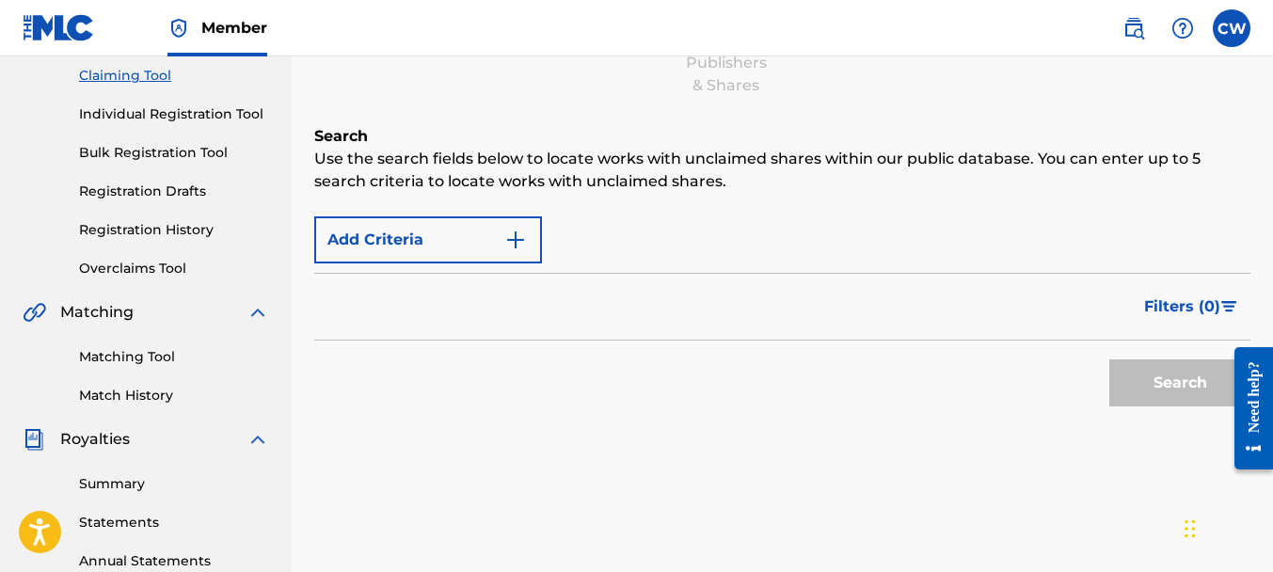
scroll to position [0, 0]
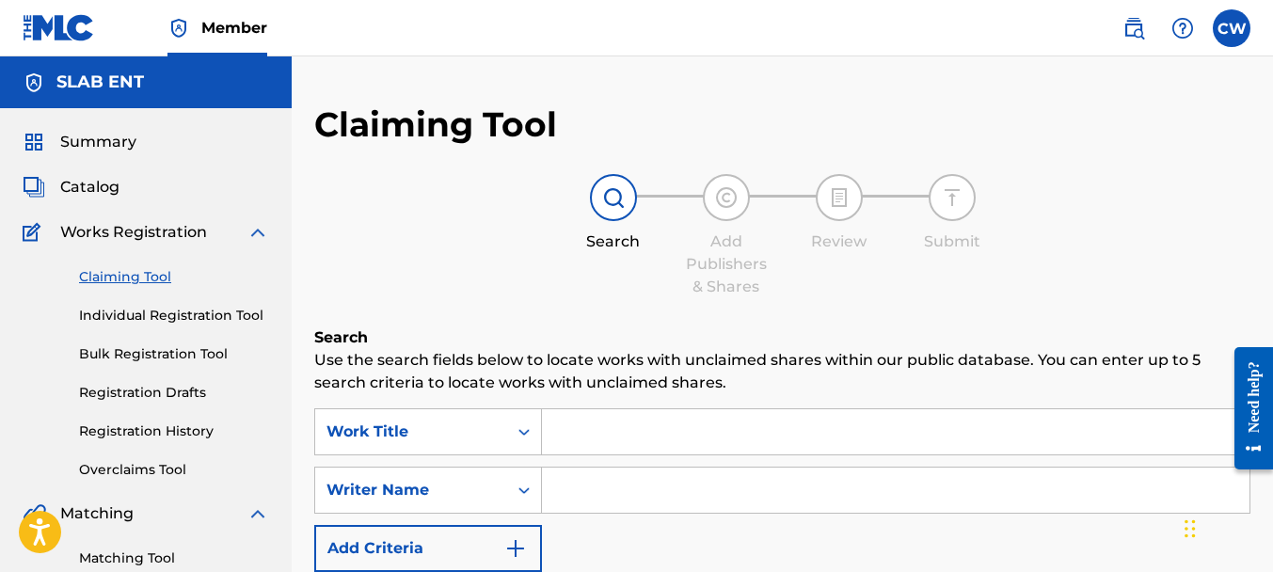
click at [591, 498] on input "Search Form" at bounding box center [896, 490] width 708 height 45
paste input "[PERSON_NAME]"
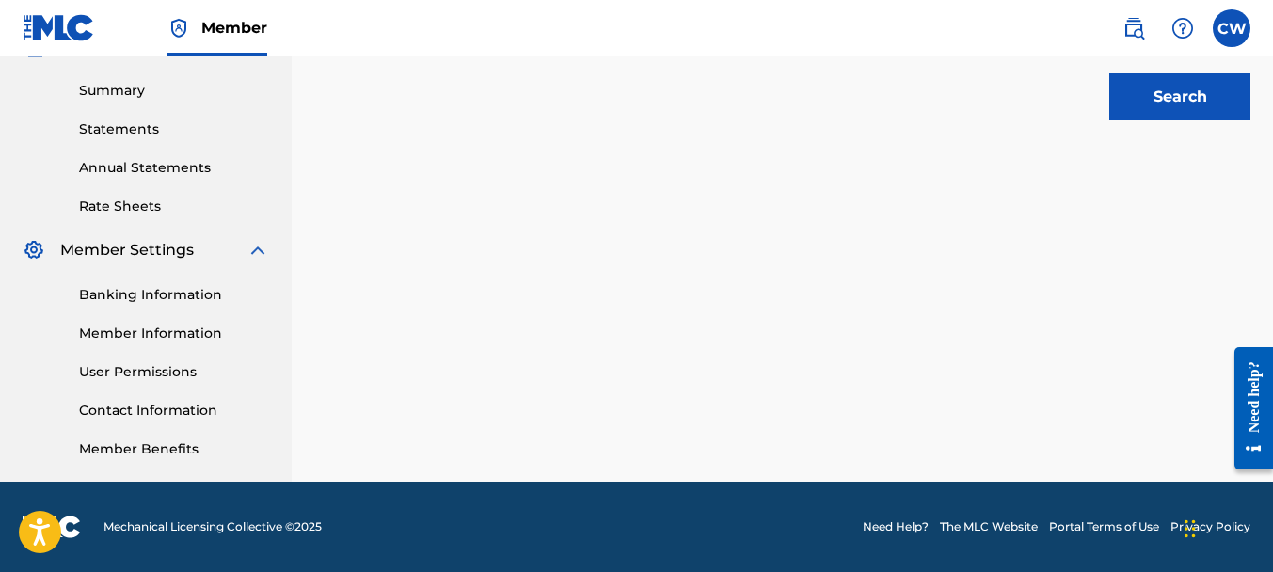
type input "[PERSON_NAME]"
click at [1126, 75] on button "Search" at bounding box center [1179, 96] width 141 height 47
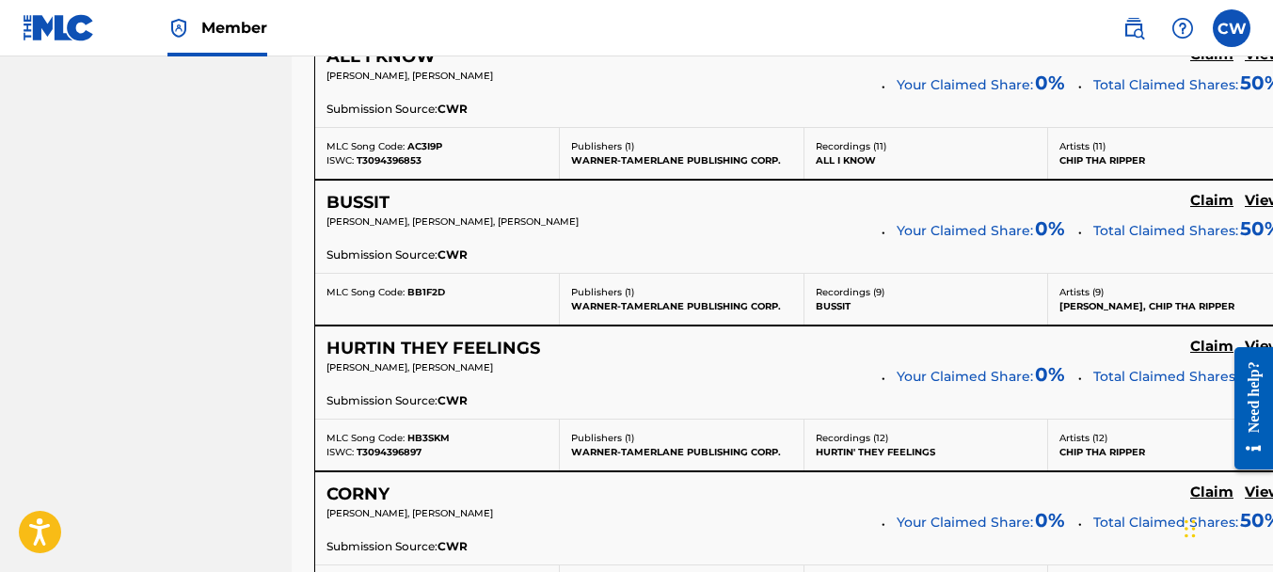
scroll to position [7659, 0]
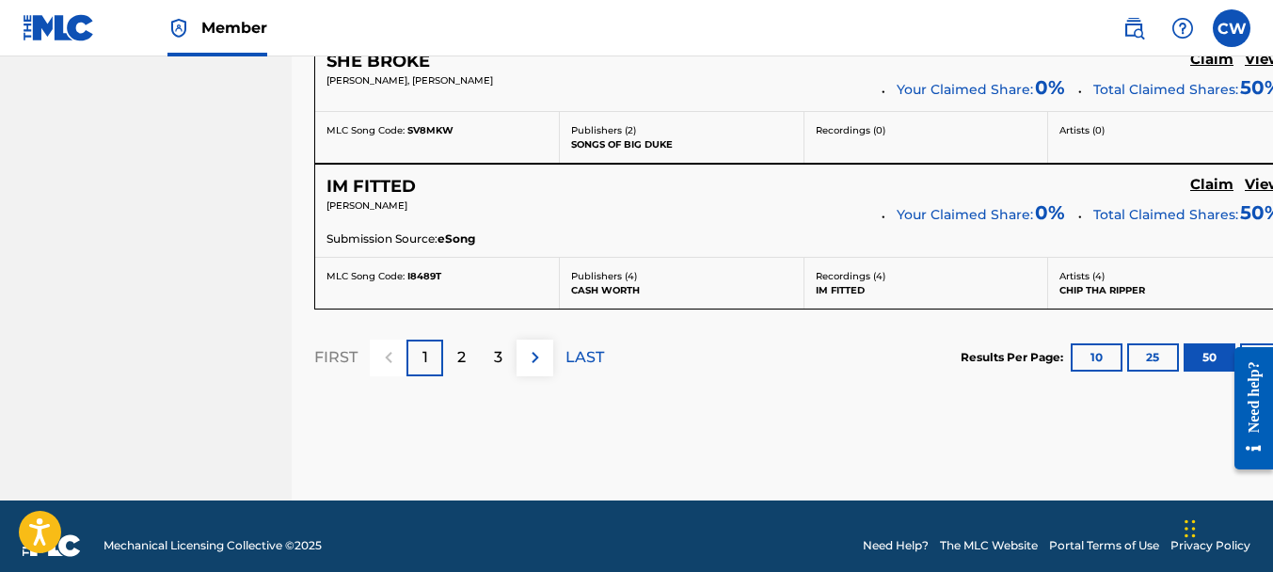
click at [452, 340] on div "2" at bounding box center [461, 358] width 37 height 37
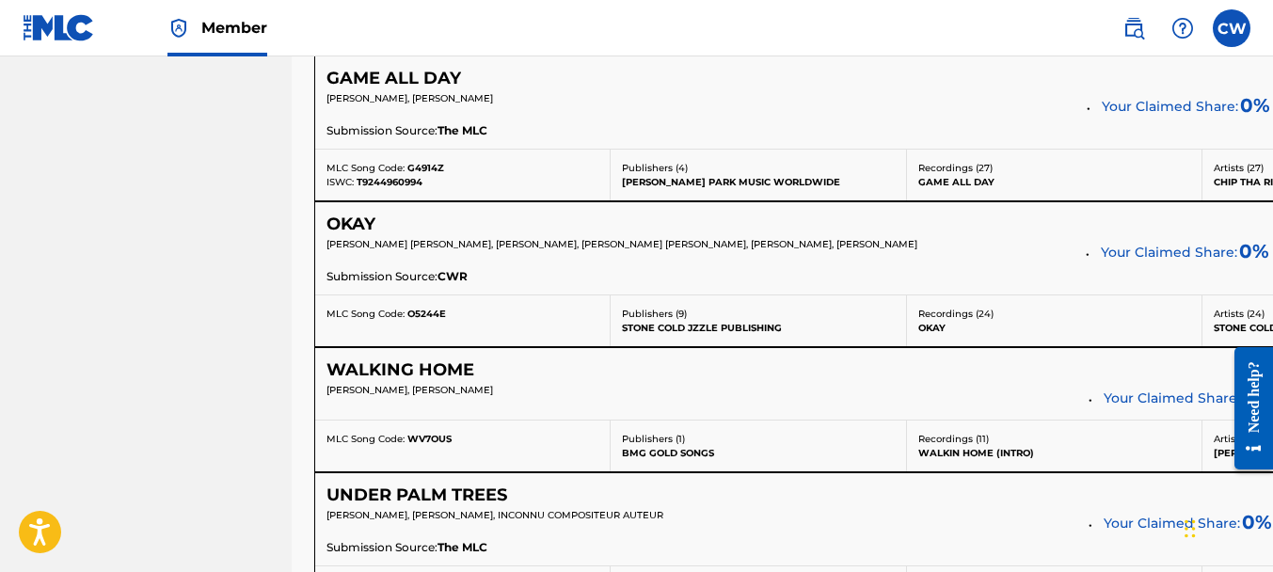
scroll to position [3508, 0]
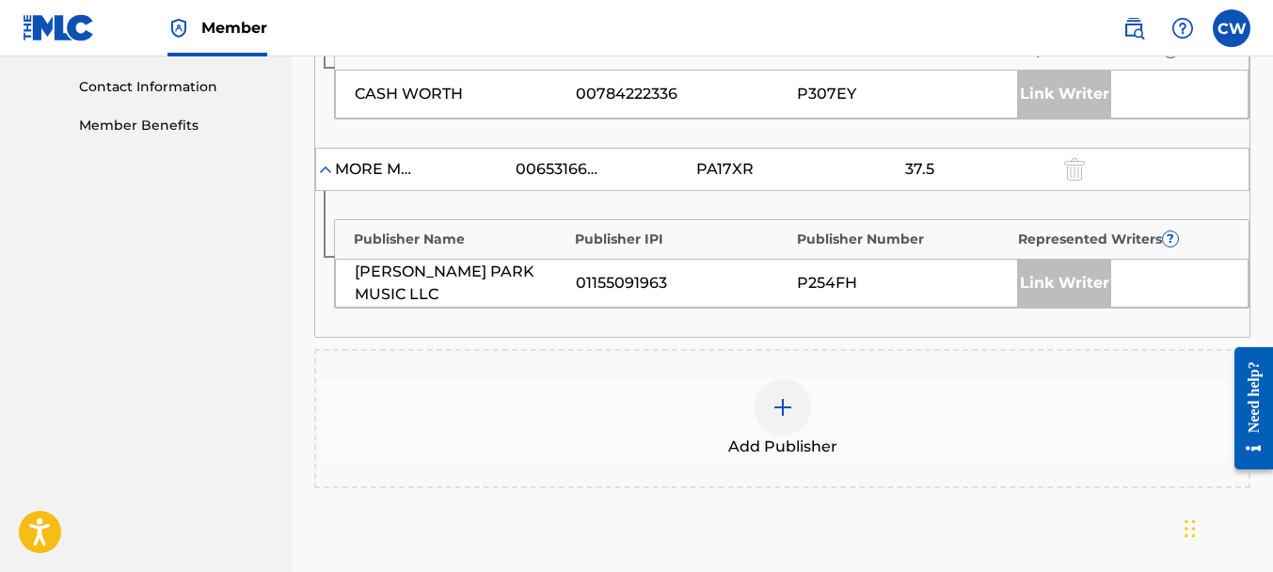
scroll to position [1025, 0]
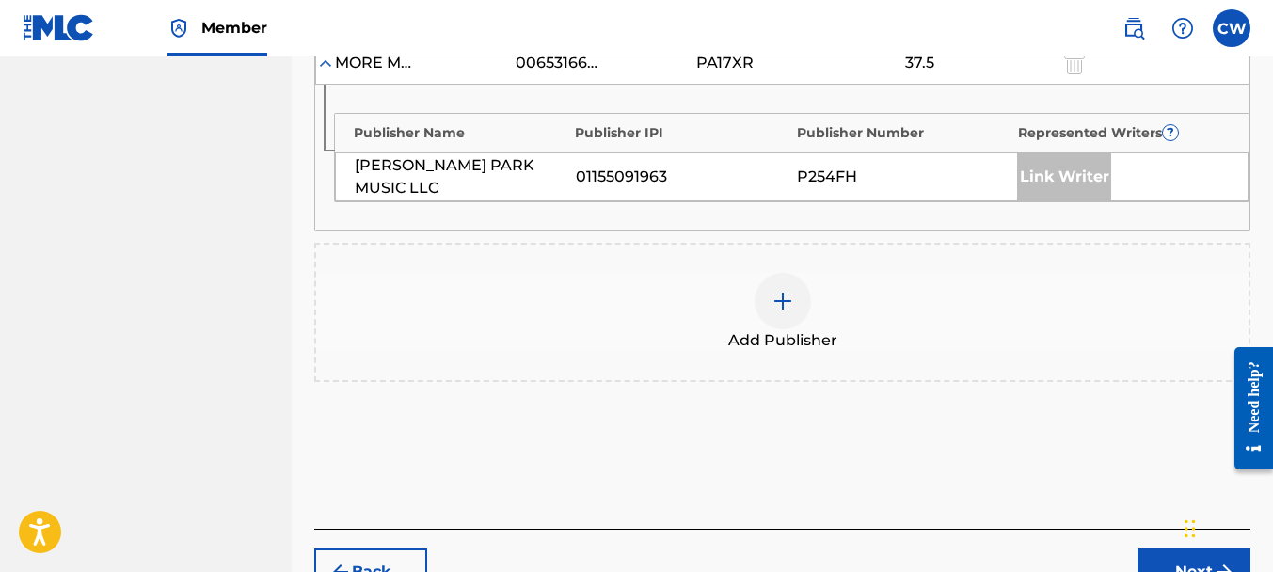
click at [781, 305] on img at bounding box center [782, 301] width 23 height 23
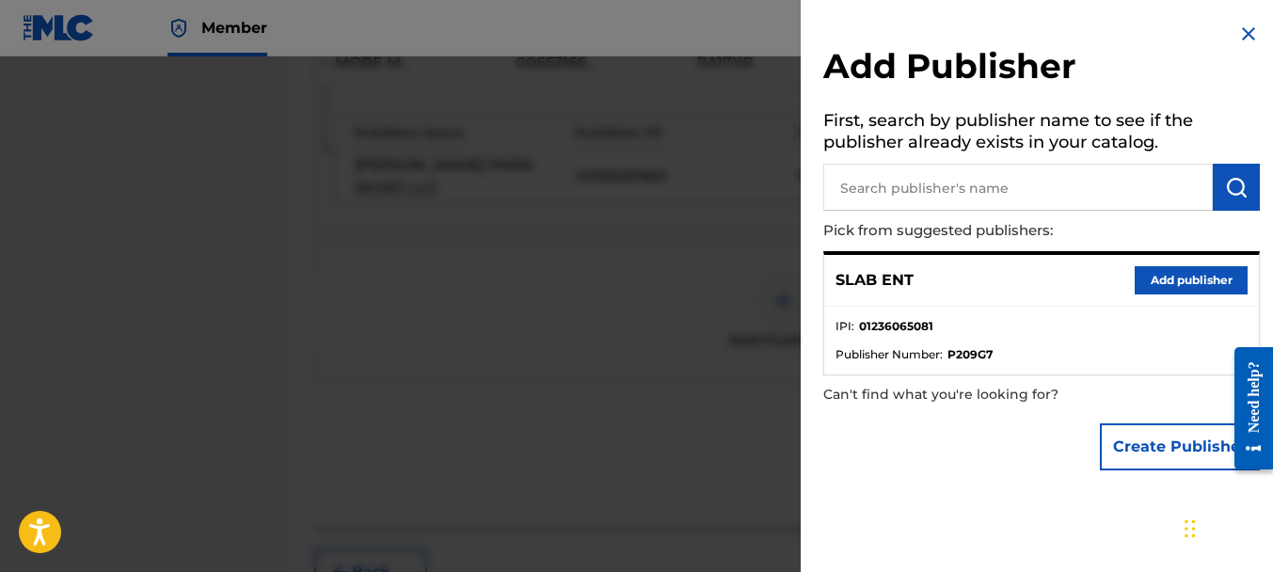
click at [1238, 40] on img at bounding box center [1248, 34] width 23 height 23
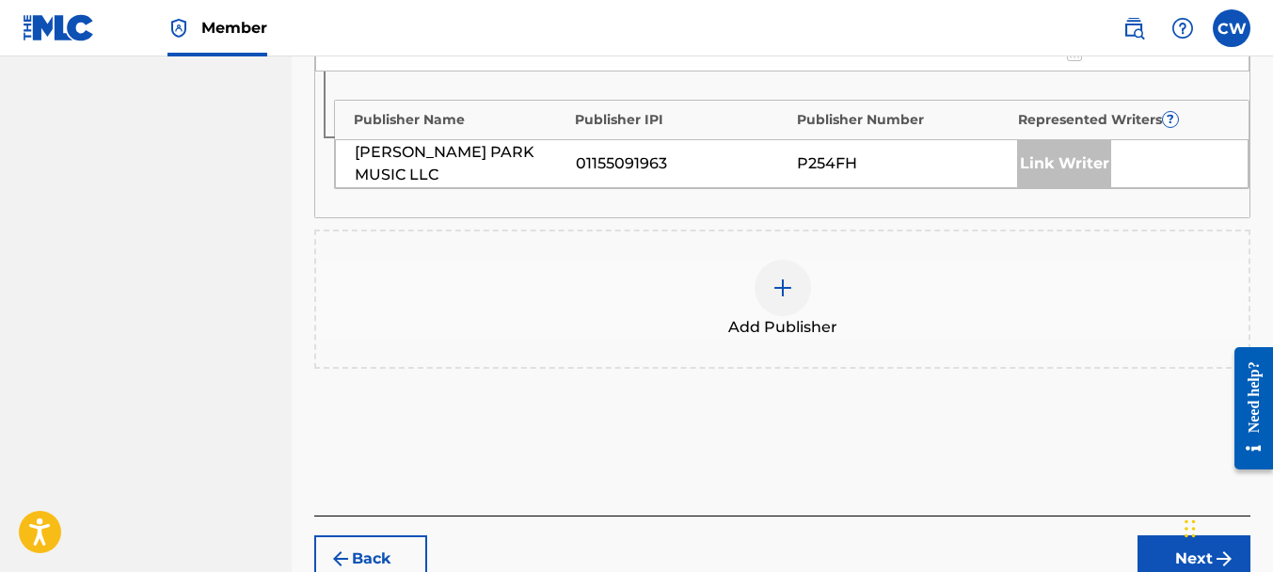
scroll to position [1136, 0]
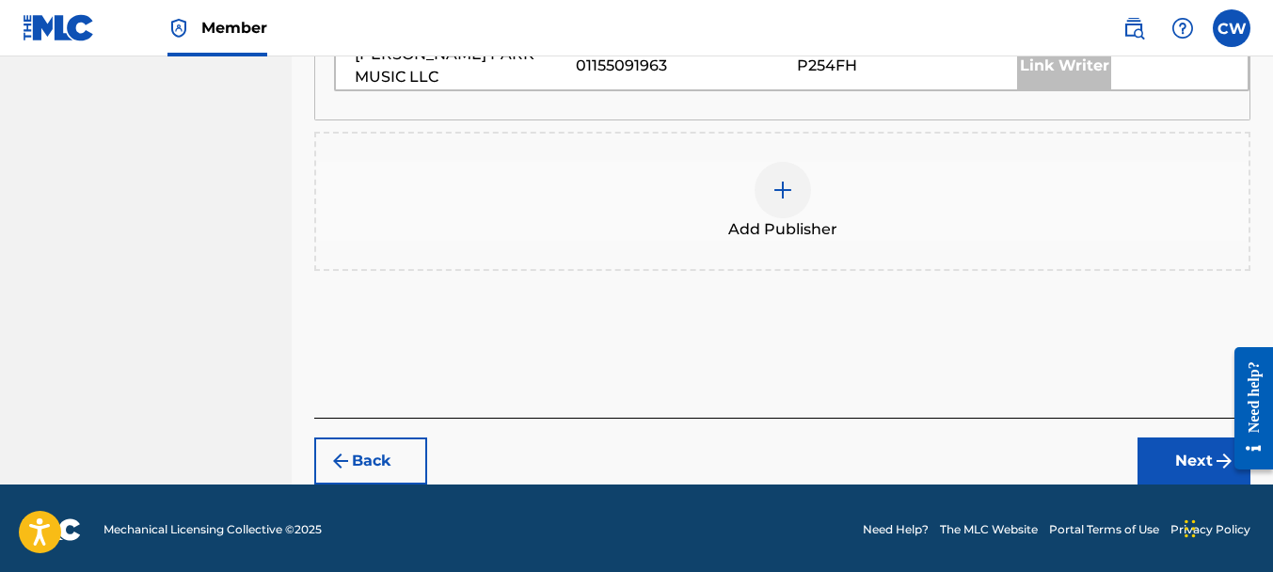
click at [379, 447] on button "Back" at bounding box center [370, 460] width 113 height 47
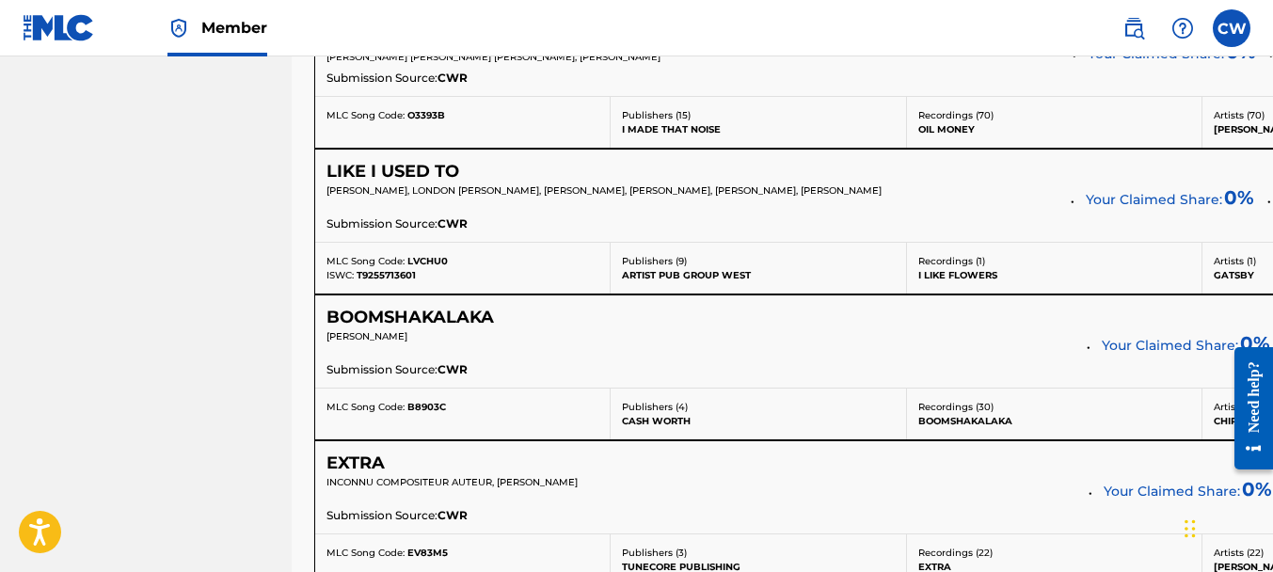
scroll to position [3960, 0]
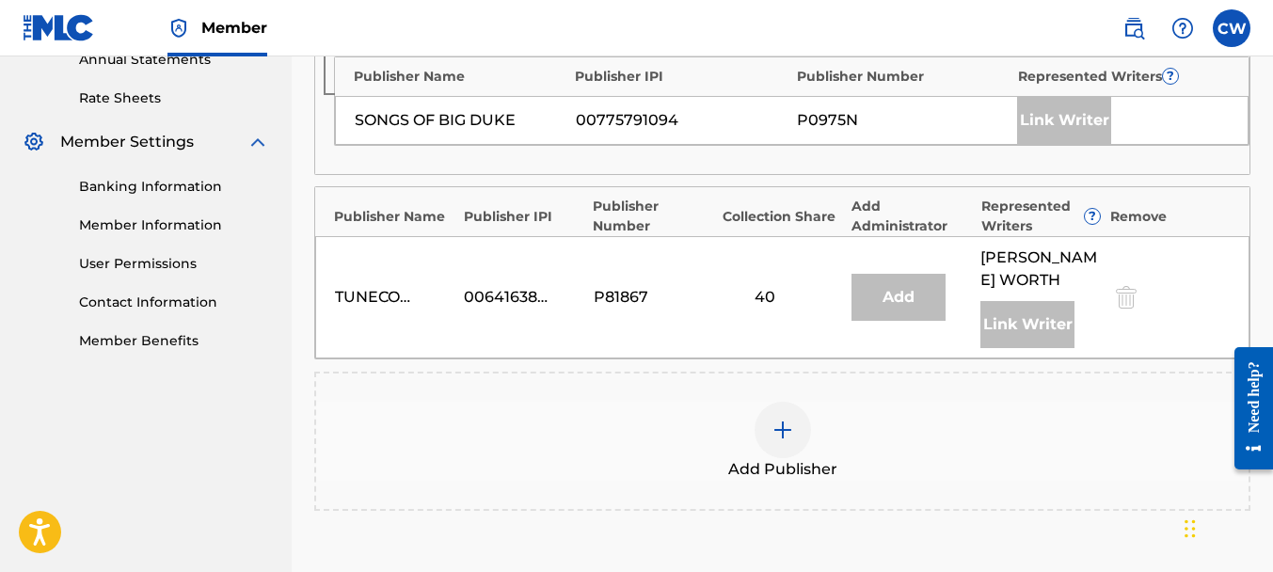
scroll to position [930, 0]
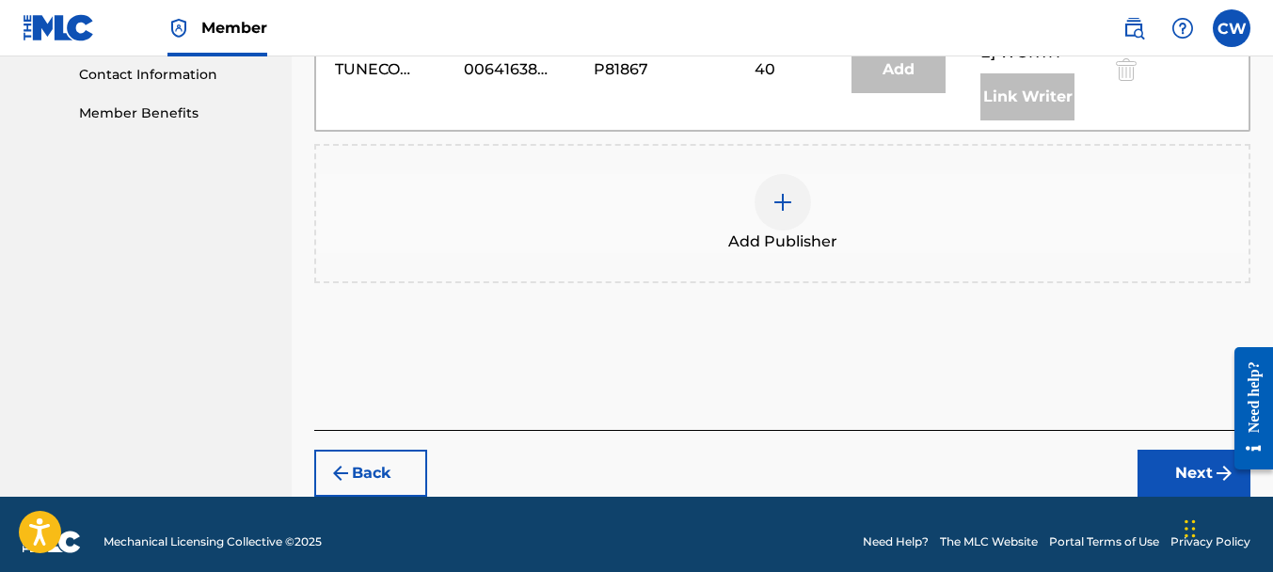
click at [774, 214] on div at bounding box center [783, 202] width 56 height 56
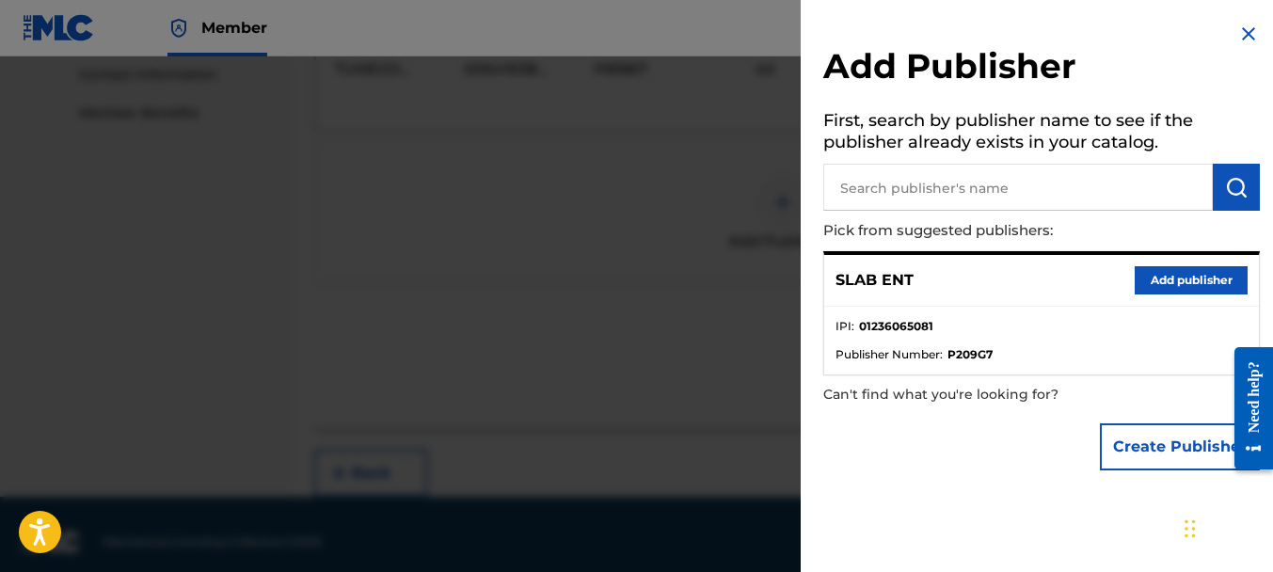
click at [1160, 281] on button "Add publisher" at bounding box center [1191, 280] width 113 height 28
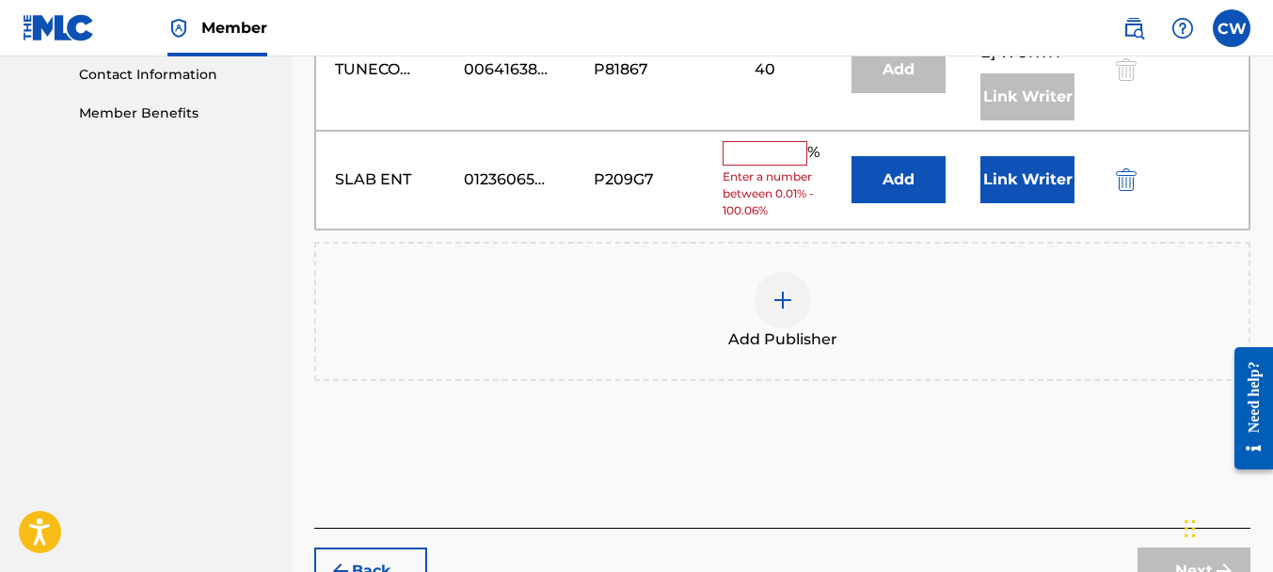
click at [770, 156] on input "text" at bounding box center [765, 153] width 85 height 24
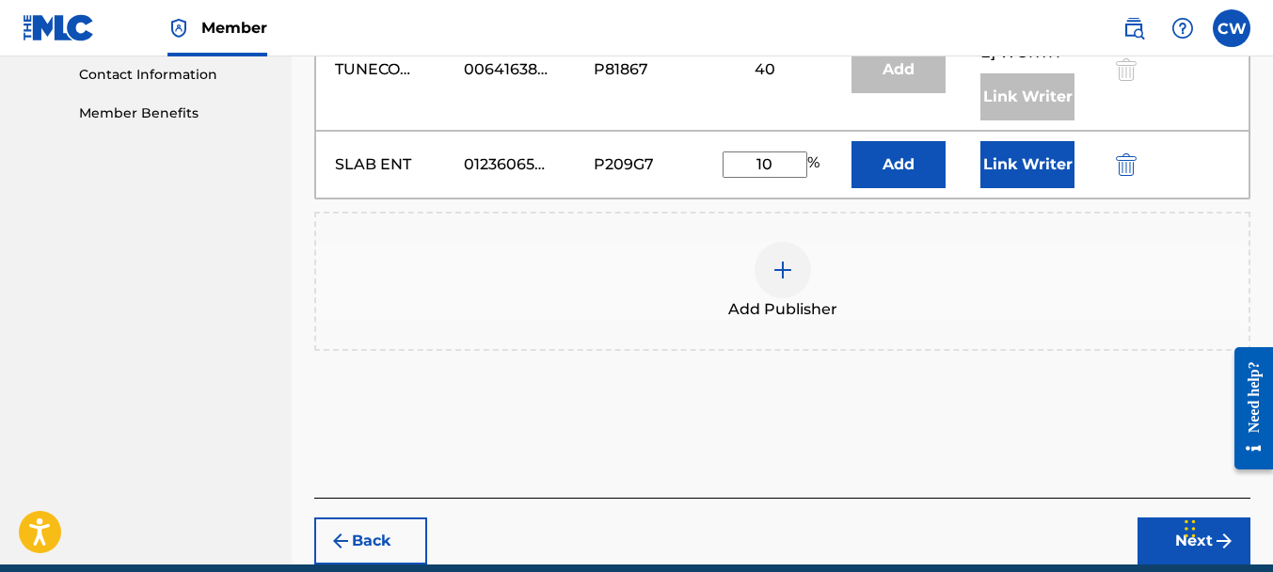
type input "10"
click at [1002, 151] on button "Link Writer" at bounding box center [1027, 164] width 94 height 47
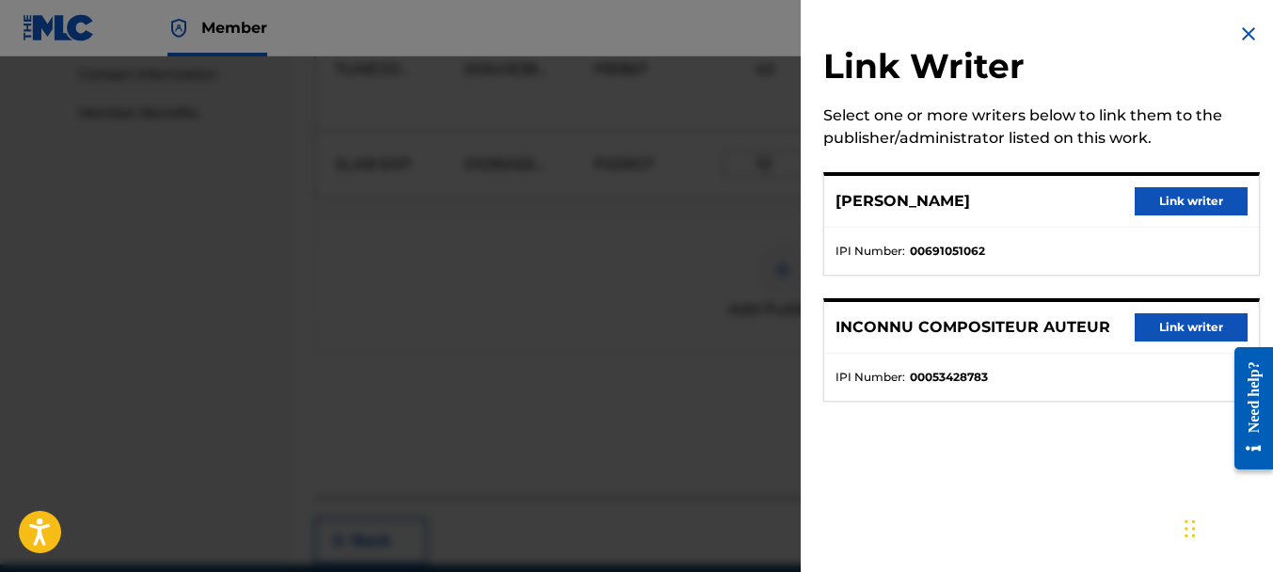
click at [1200, 202] on button "Link writer" at bounding box center [1191, 201] width 113 height 28
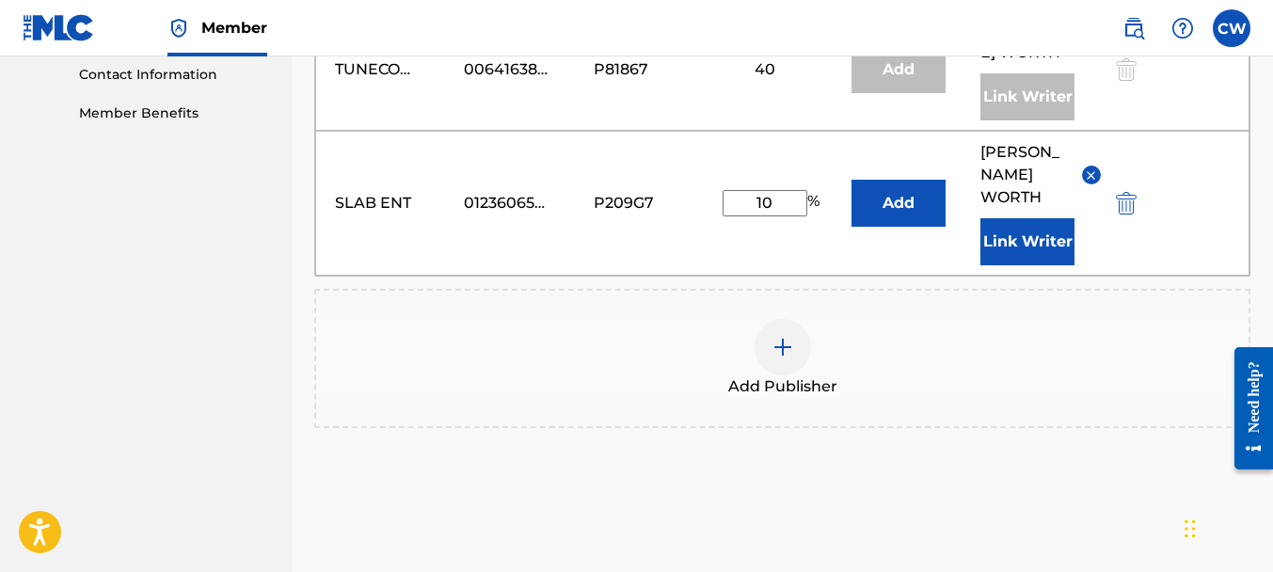
scroll to position [1067, 0]
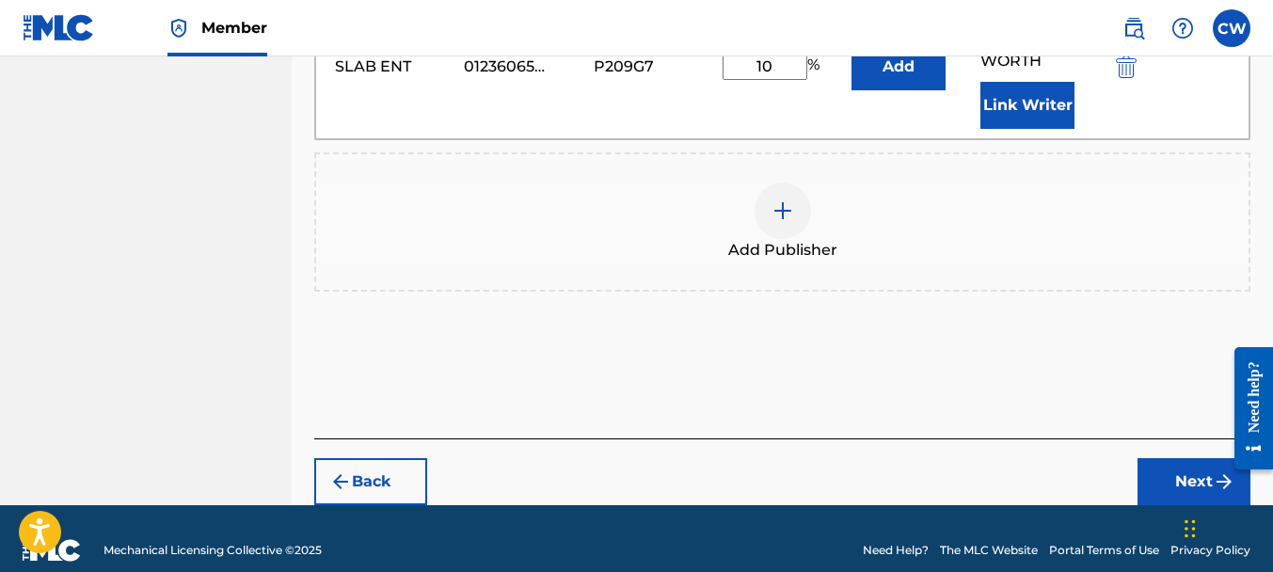
click at [1158, 458] on button "Next" at bounding box center [1193, 481] width 113 height 47
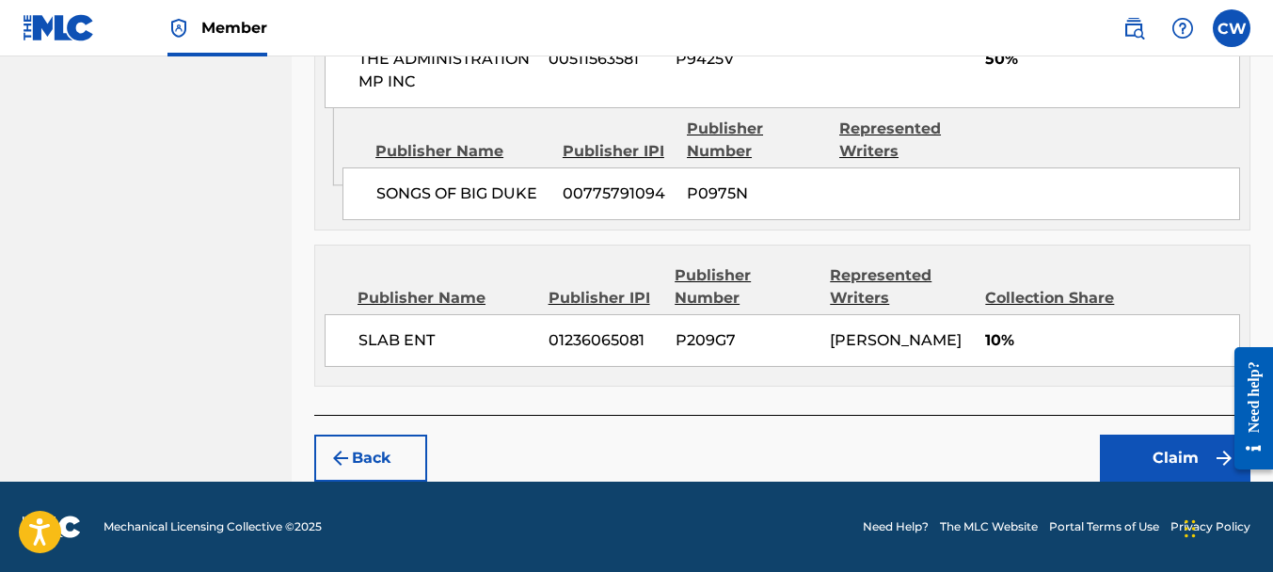
click at [1106, 441] on button "Claim" at bounding box center [1175, 458] width 151 height 47
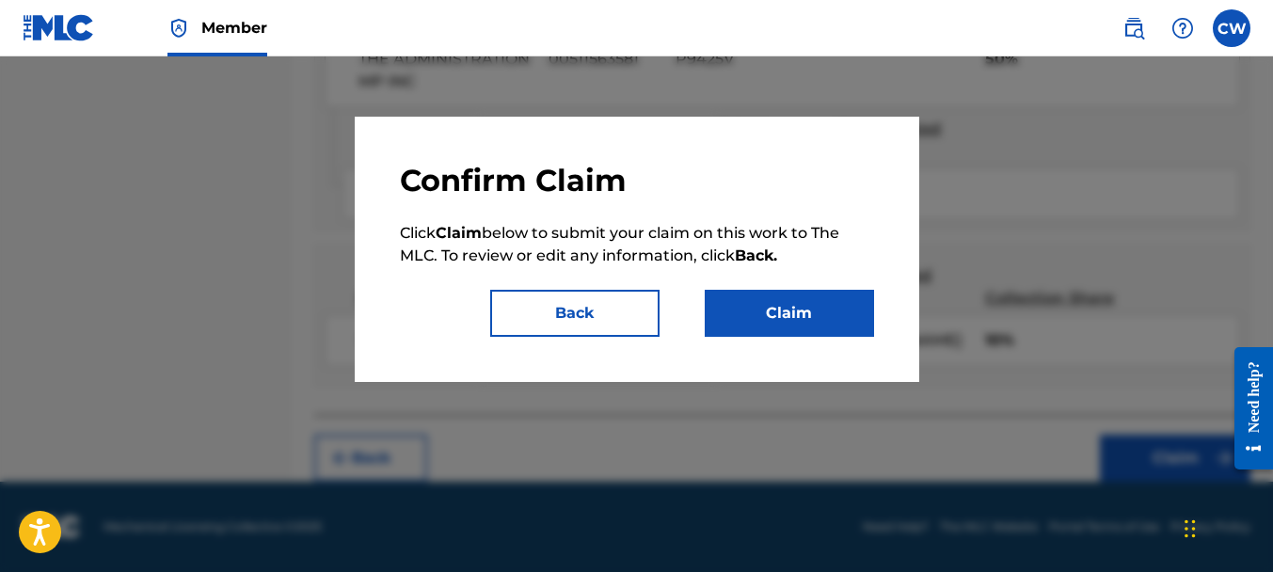
click at [737, 299] on button "Claim" at bounding box center [789, 313] width 169 height 47
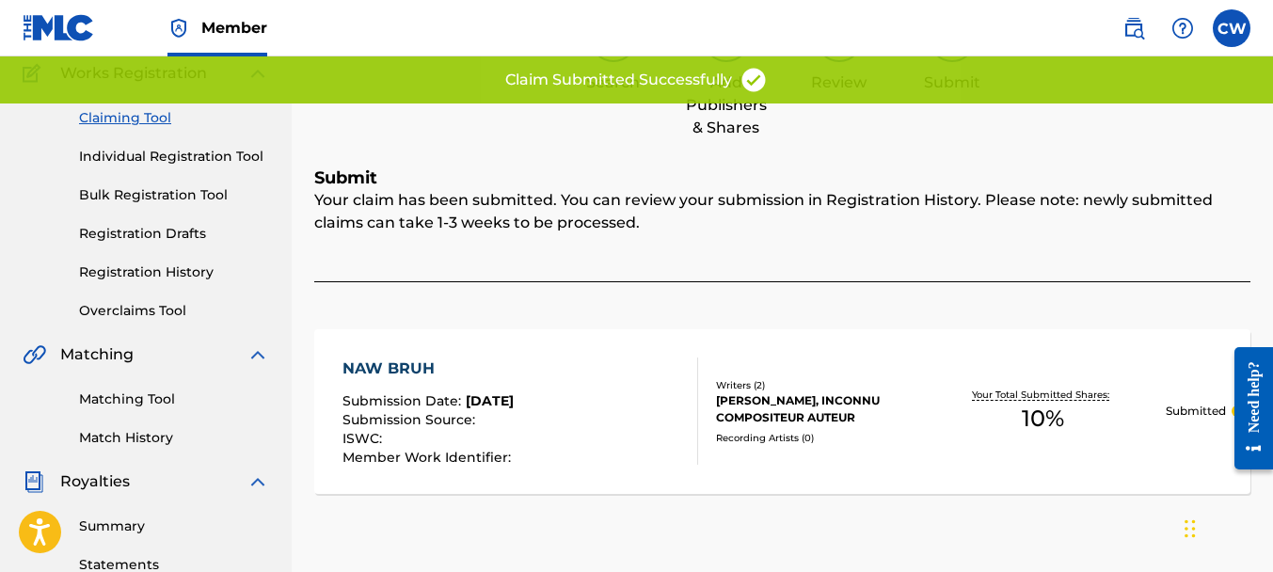
scroll to position [131, 0]
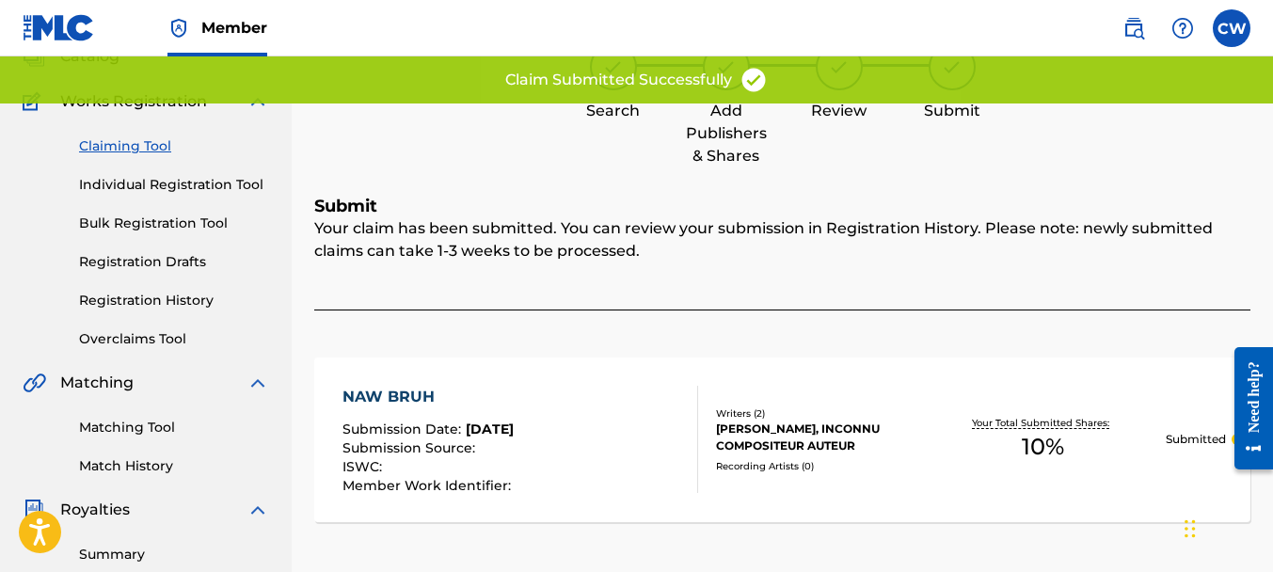
click at [110, 148] on link "Claiming Tool" at bounding box center [174, 146] width 190 height 20
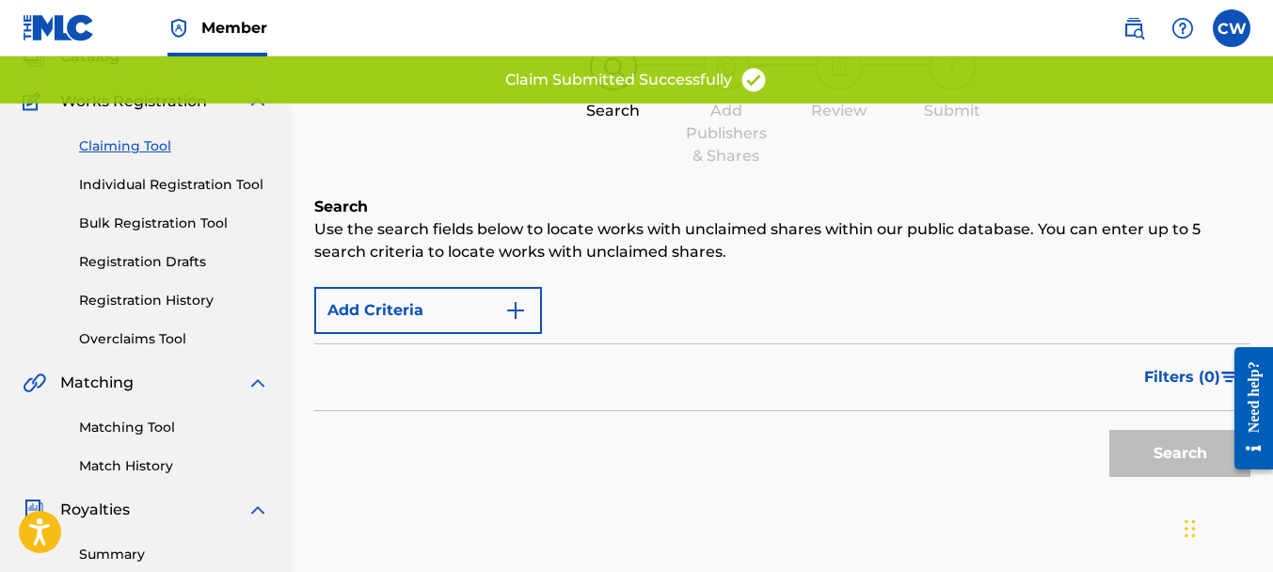
scroll to position [0, 0]
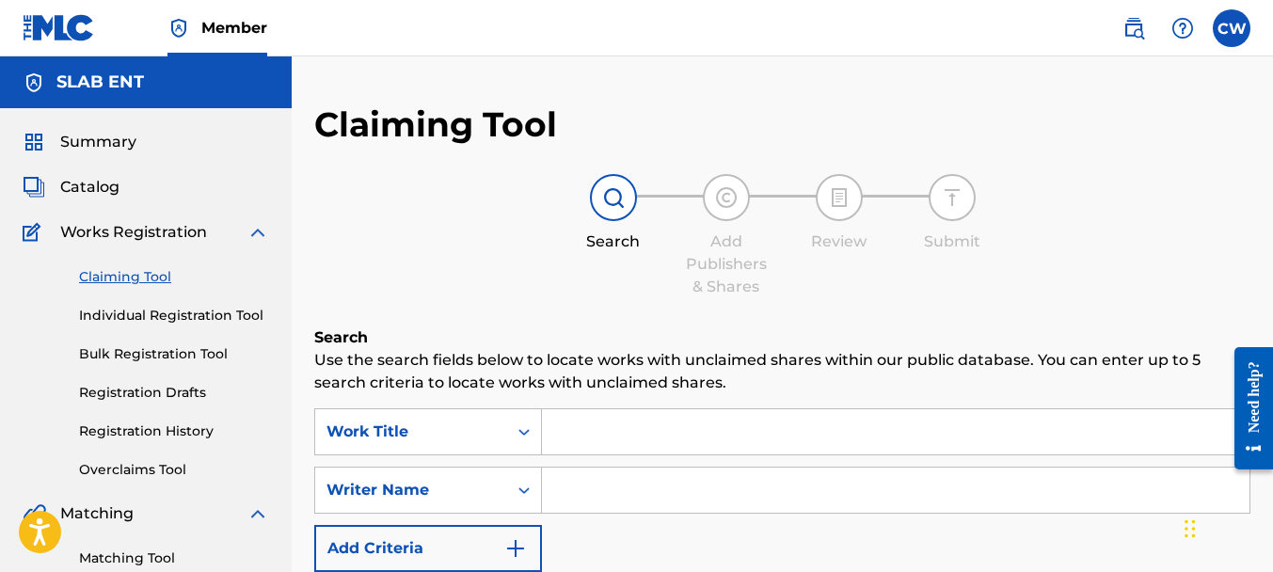
click at [604, 481] on input "Search Form" at bounding box center [896, 490] width 708 height 45
paste input "[PERSON_NAME]"
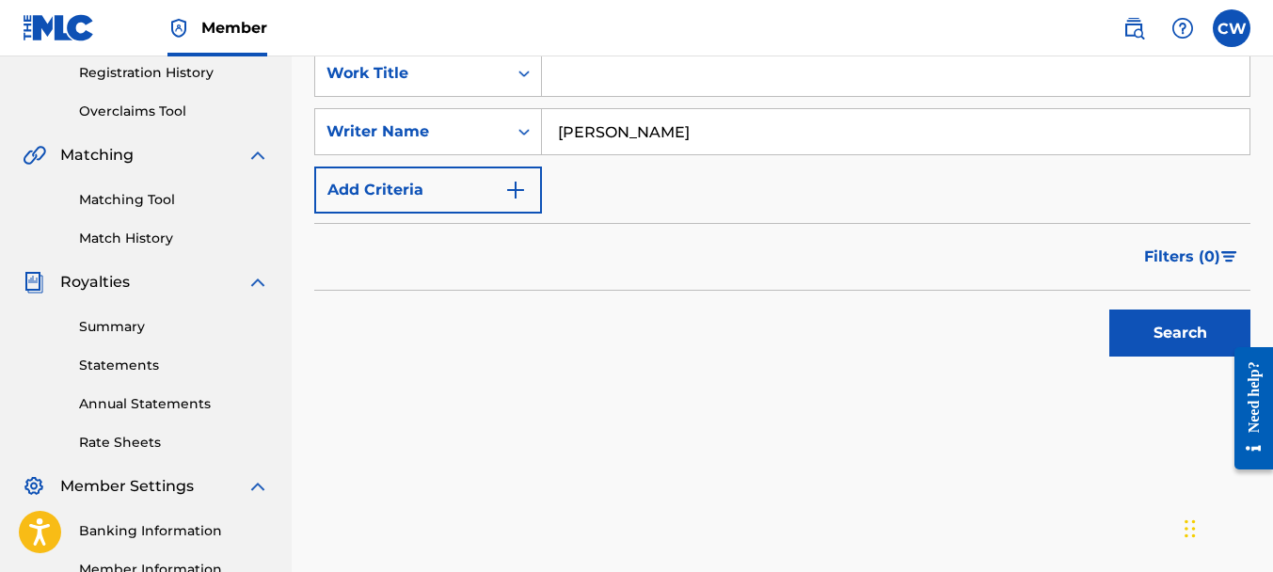
type input "[PERSON_NAME]"
click at [1149, 344] on button "Search" at bounding box center [1179, 333] width 141 height 47
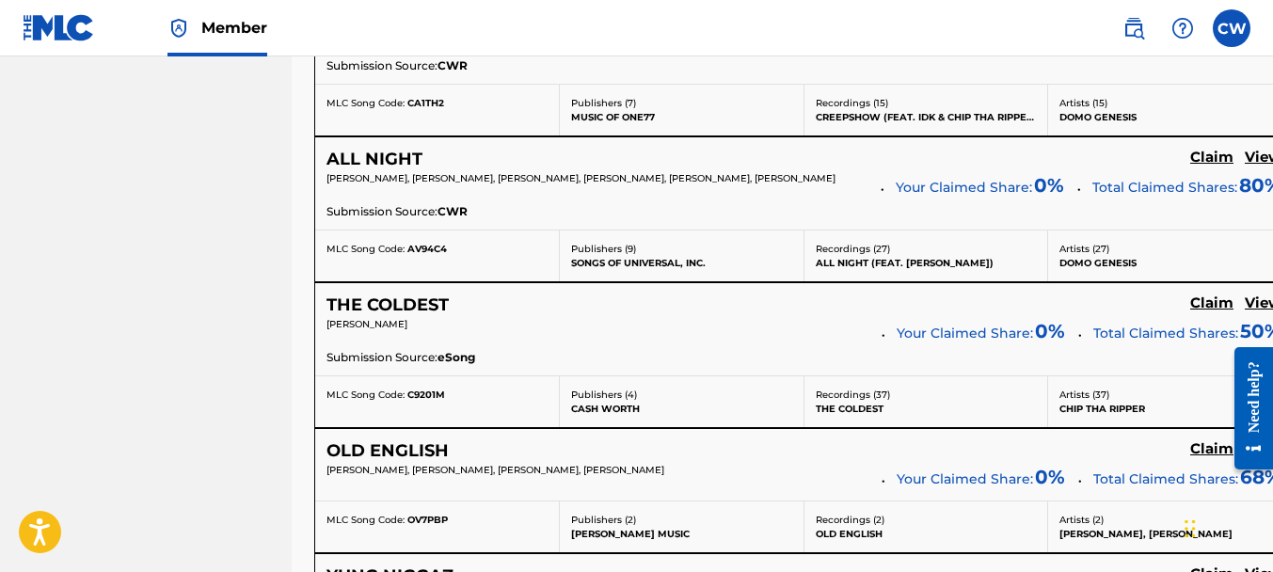
scroll to position [7559, 0]
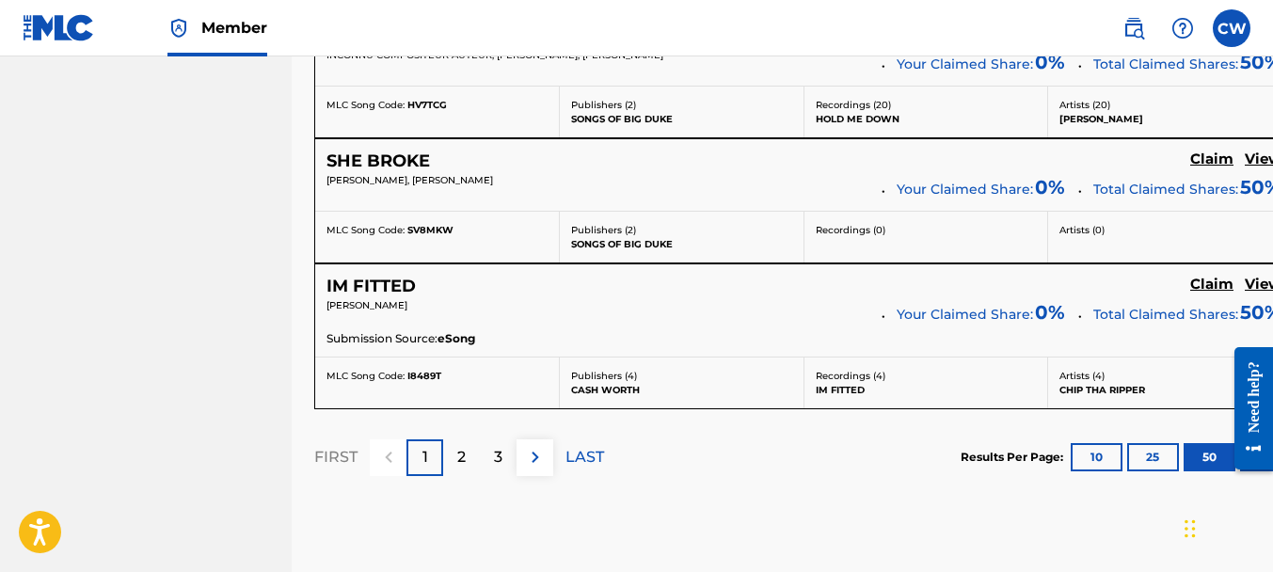
click at [473, 439] on div "2" at bounding box center [461, 457] width 37 height 37
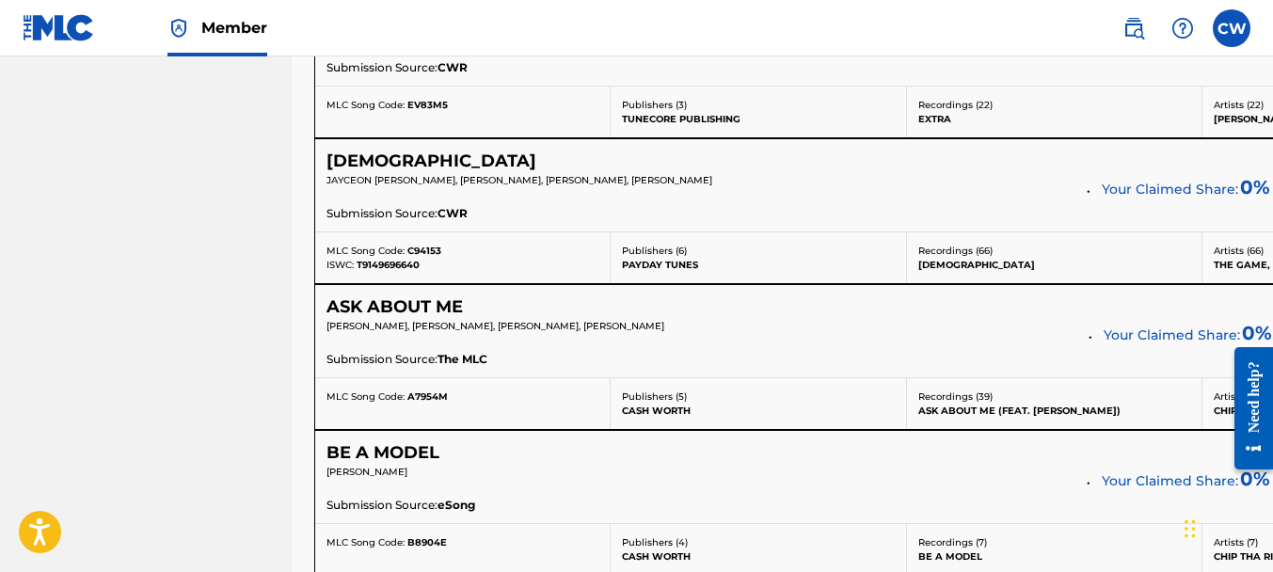
scroll to position [4887, 0]
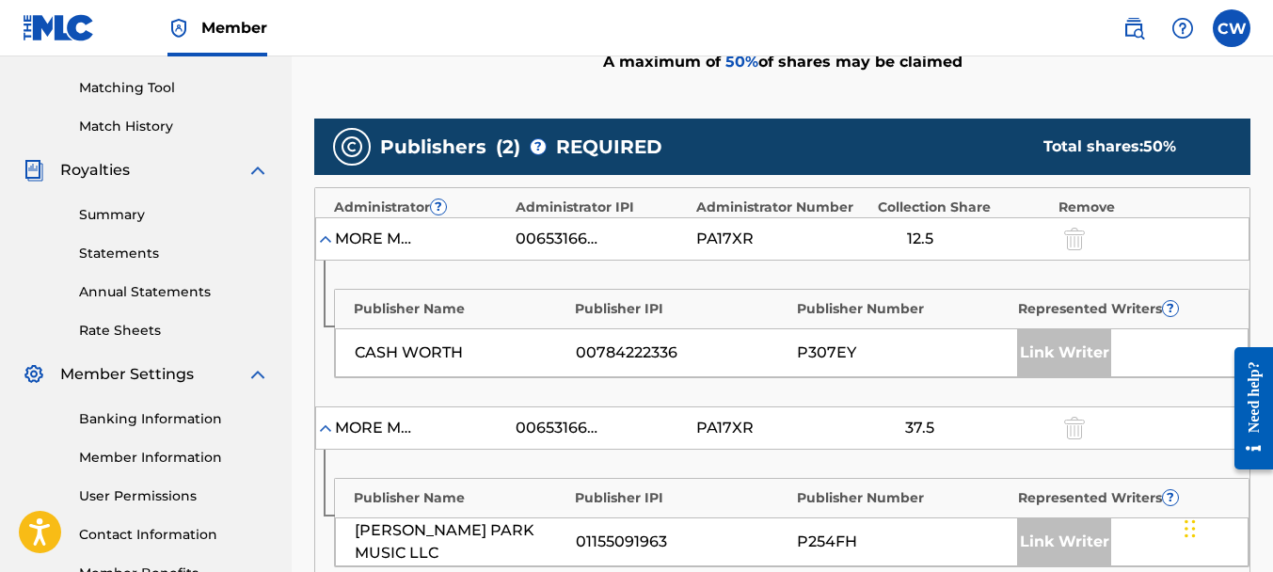
scroll to position [835, 0]
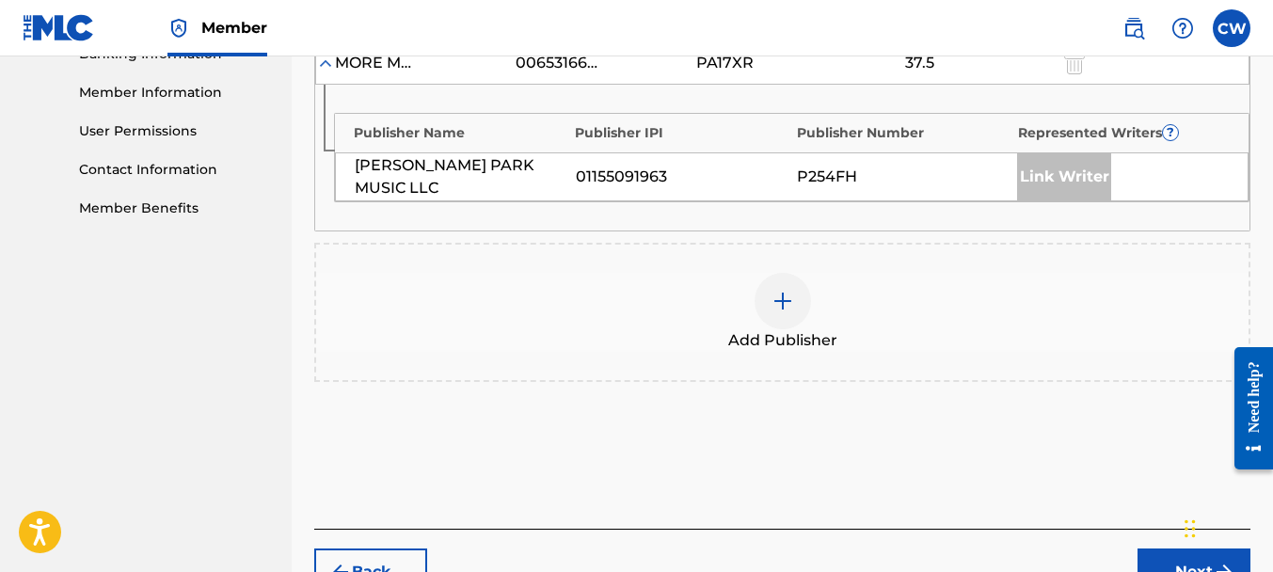
click at [771, 310] on img at bounding box center [782, 301] width 23 height 23
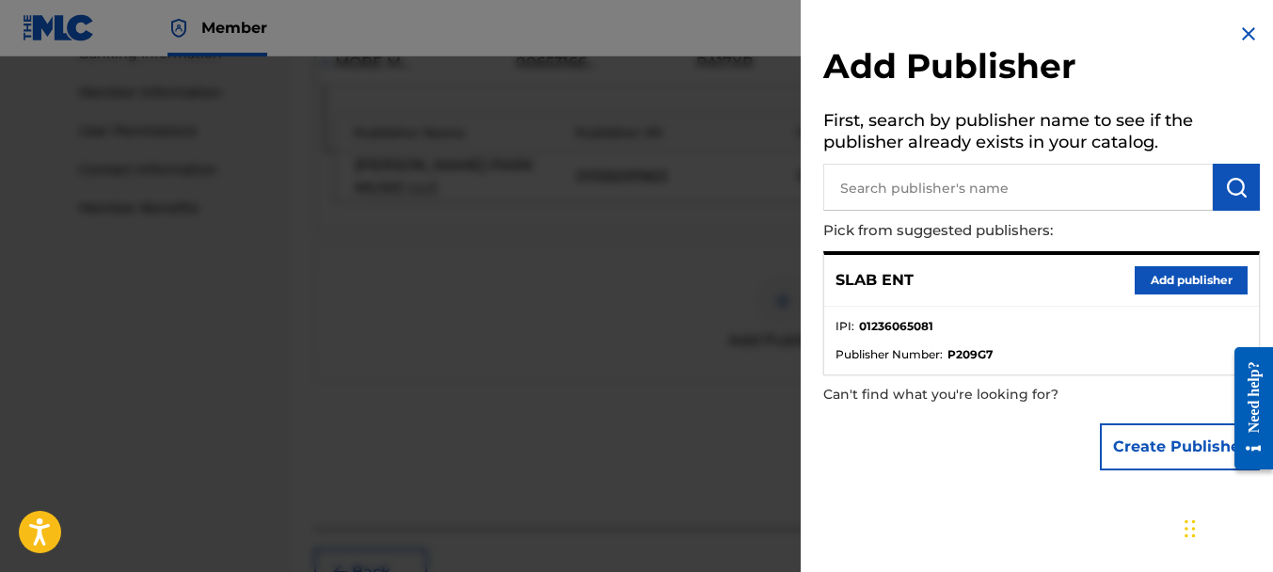
click at [1153, 289] on button "Add publisher" at bounding box center [1191, 280] width 113 height 28
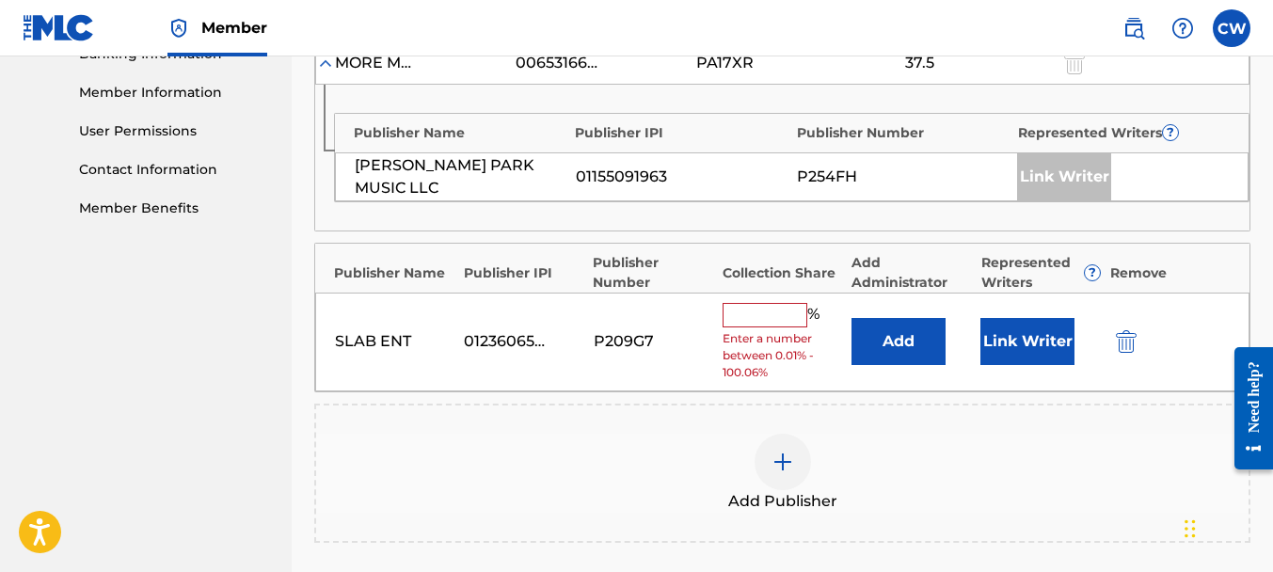
click at [764, 306] on input "text" at bounding box center [765, 315] width 85 height 24
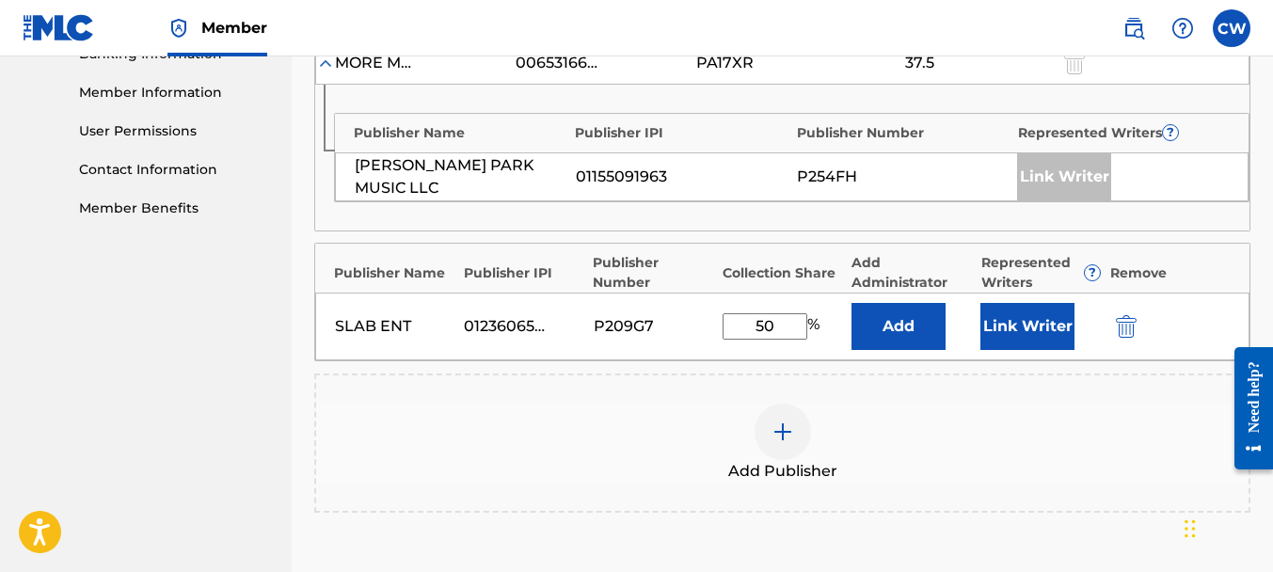
type input "50"
click at [1023, 330] on button "Link Writer" at bounding box center [1027, 326] width 94 height 47
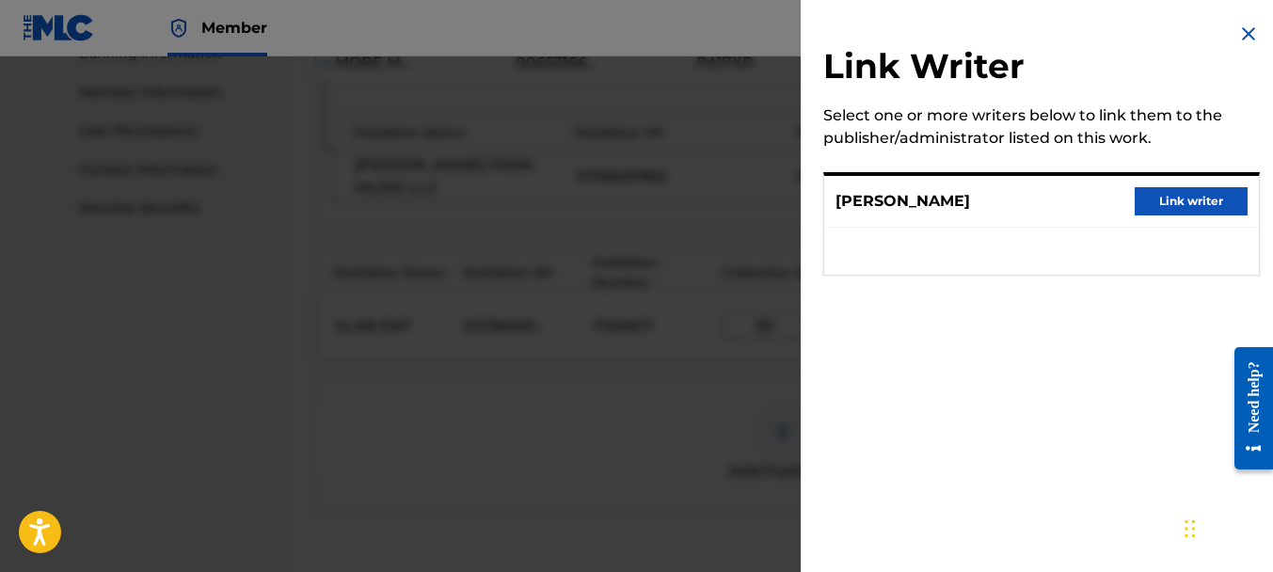
click at [1170, 207] on button "Link writer" at bounding box center [1191, 201] width 113 height 28
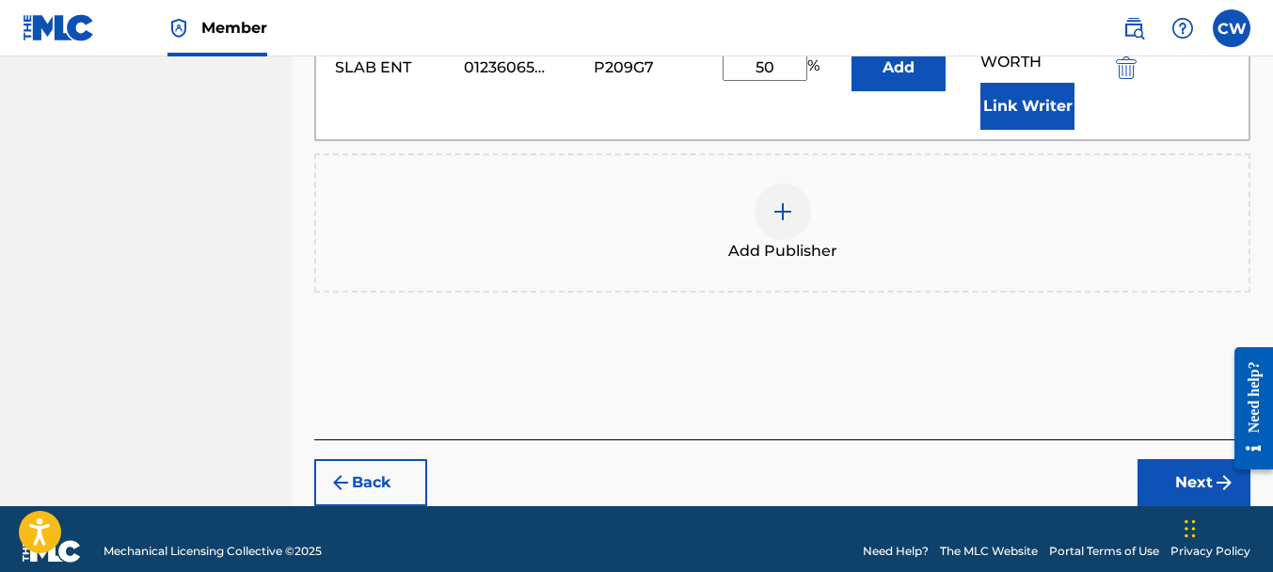
click at [1174, 459] on button "Next" at bounding box center [1193, 482] width 113 height 47
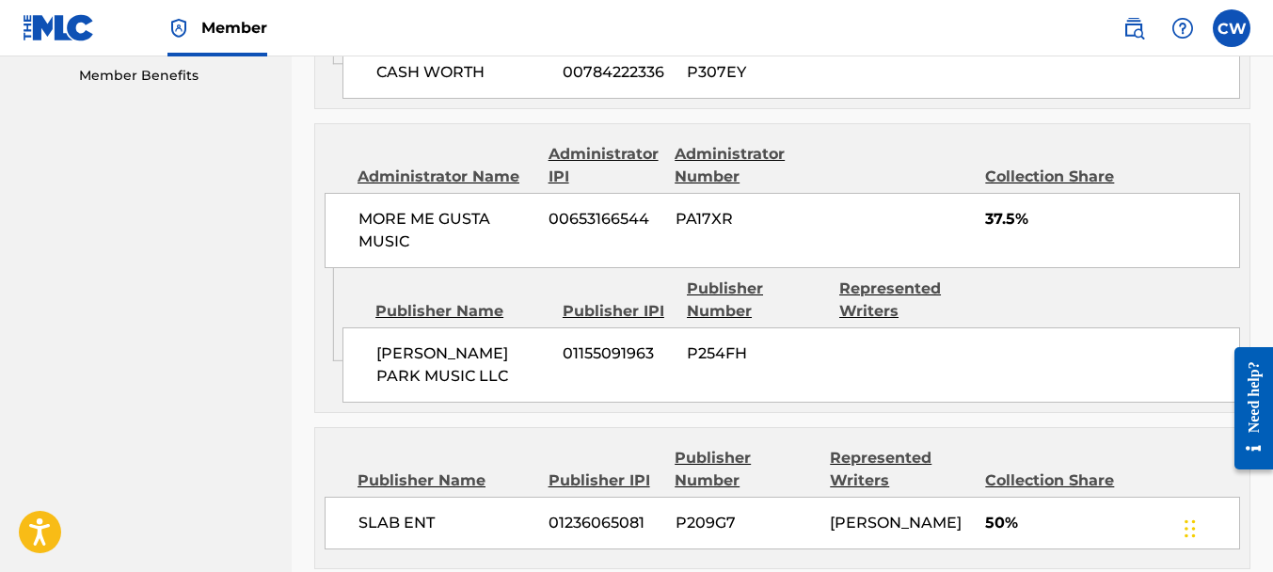
scroll to position [1151, 0]
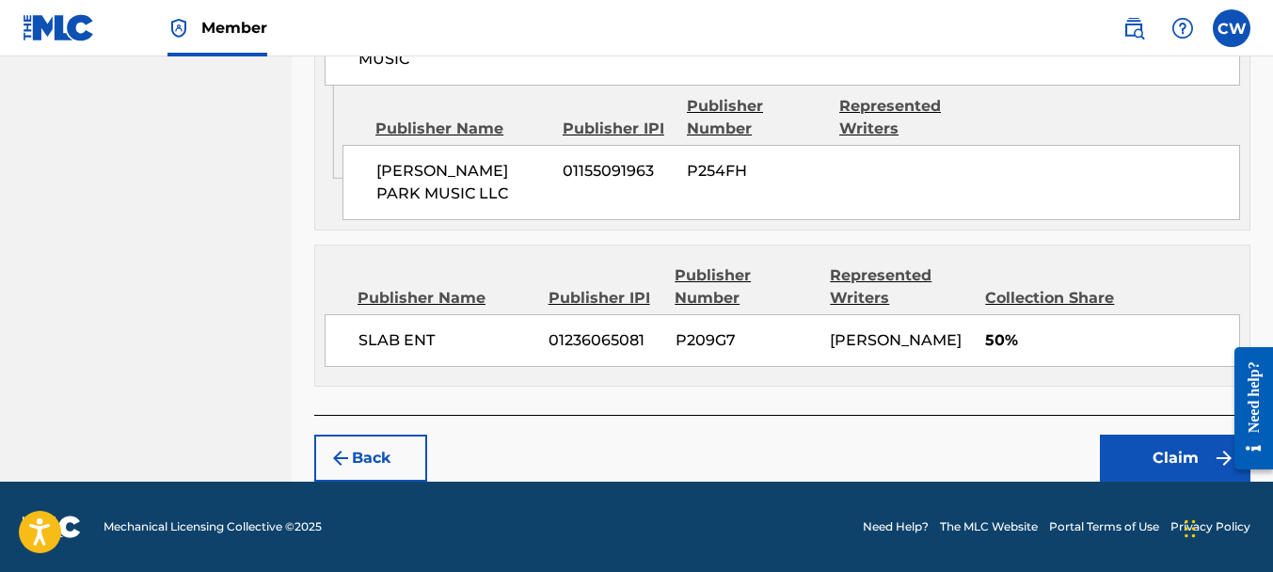
click at [1181, 454] on button "Claim" at bounding box center [1175, 458] width 151 height 47
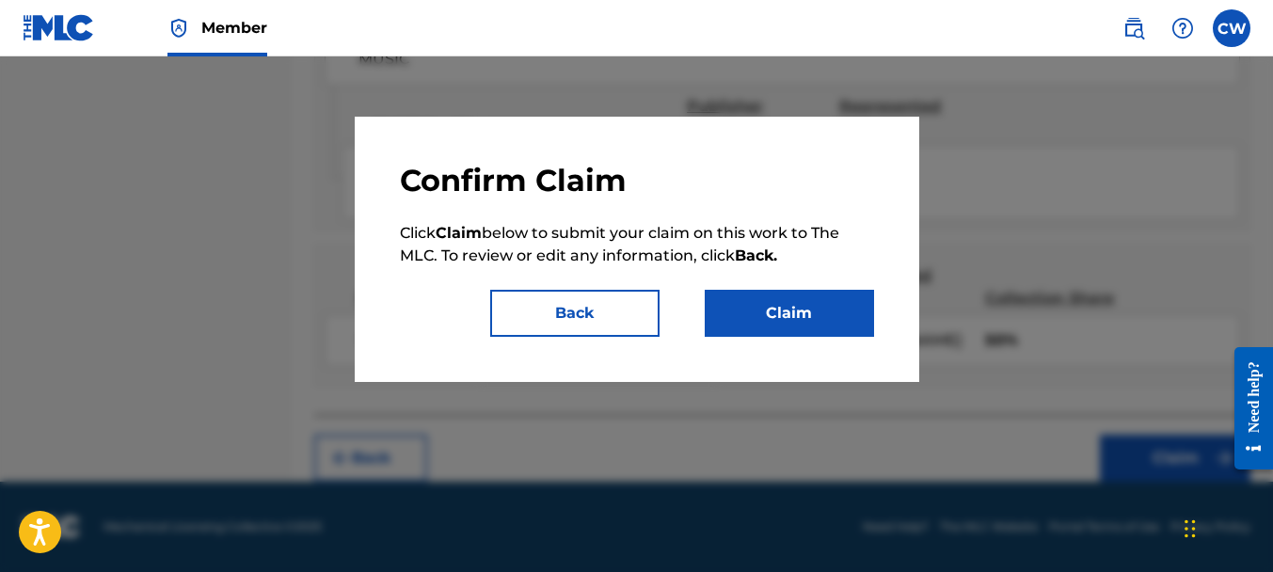
click at [801, 322] on button "Claim" at bounding box center [789, 313] width 169 height 47
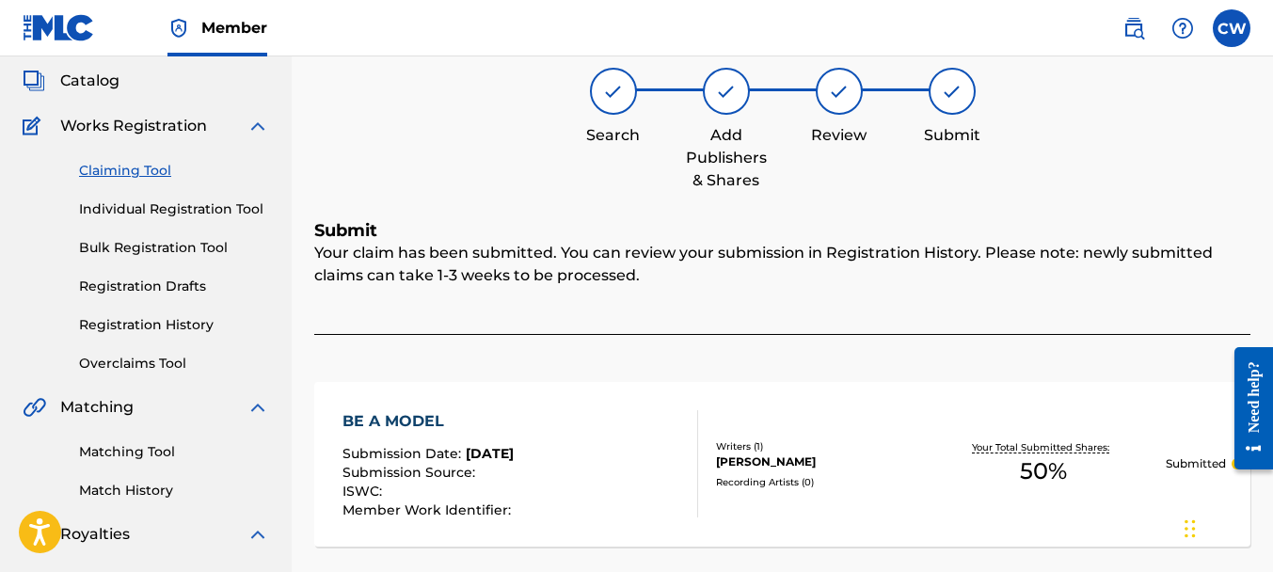
scroll to position [89, 0]
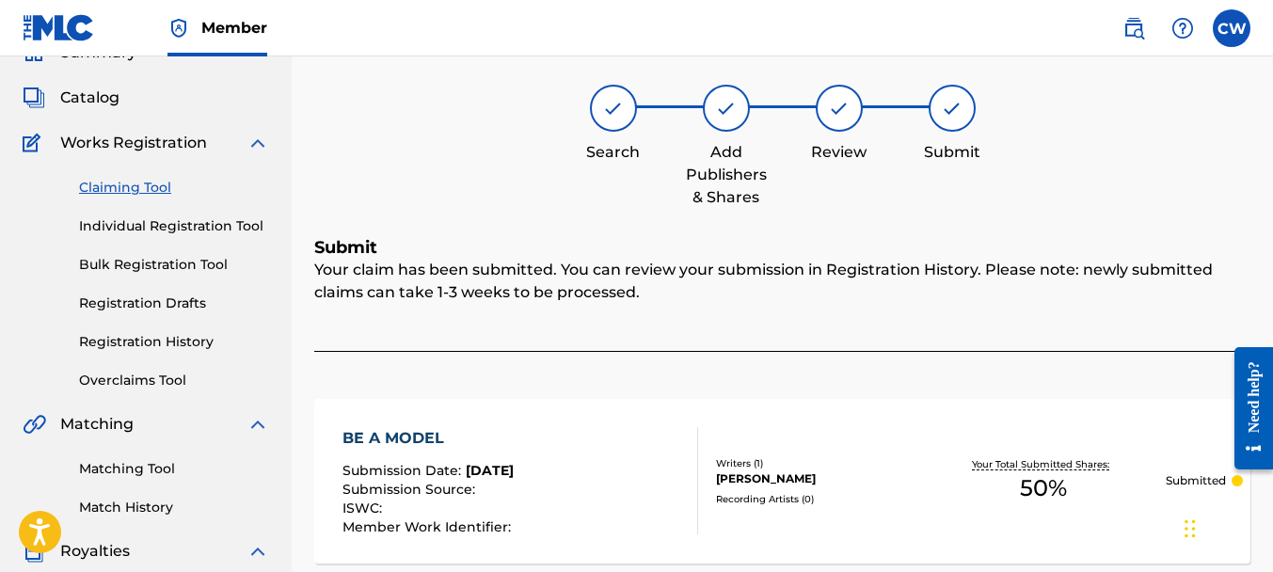
click at [144, 187] on link "Claiming Tool" at bounding box center [174, 188] width 190 height 20
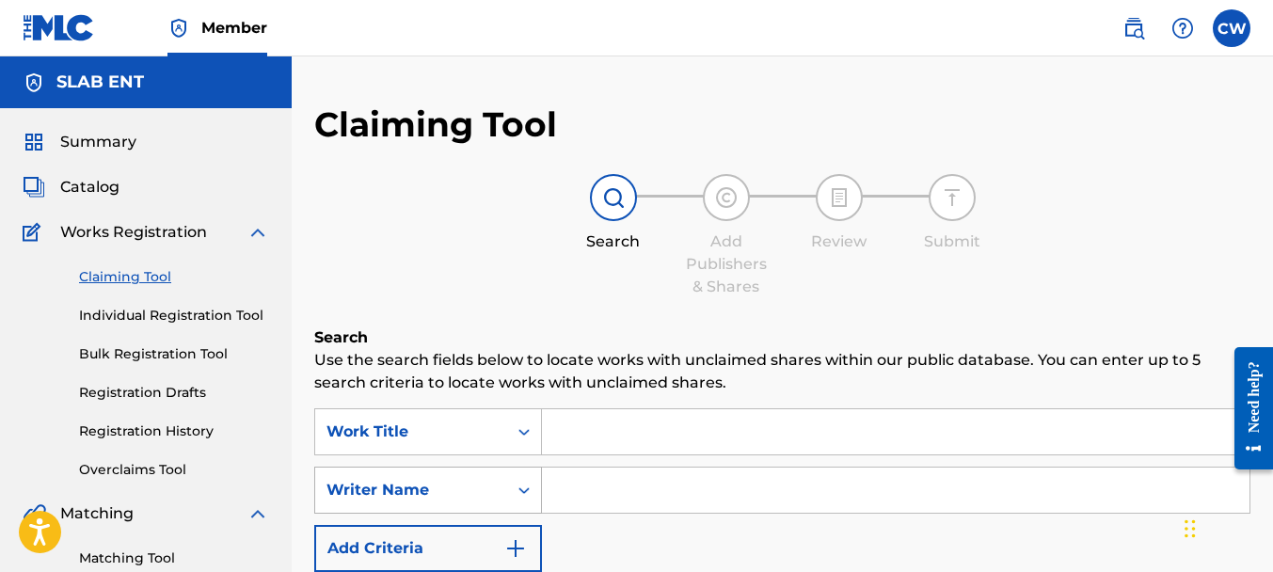
scroll to position [124, 0]
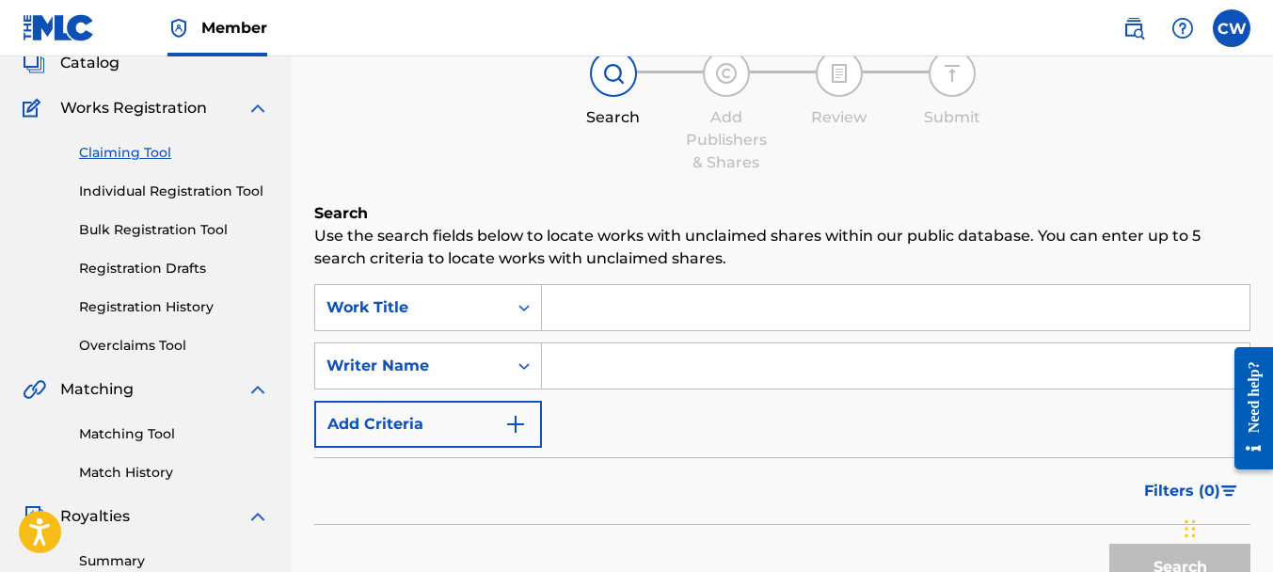
click at [618, 355] on input "Search Form" at bounding box center [896, 365] width 708 height 45
paste input "[PERSON_NAME]"
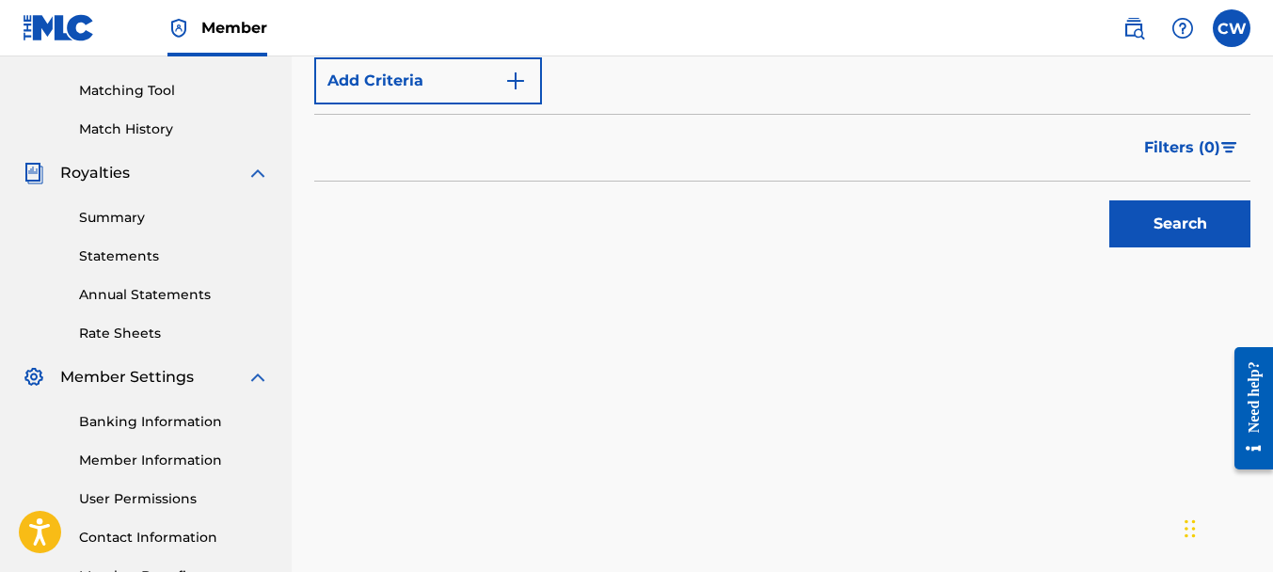
type input "[PERSON_NAME]"
click at [1160, 227] on button "Search" at bounding box center [1179, 223] width 141 height 47
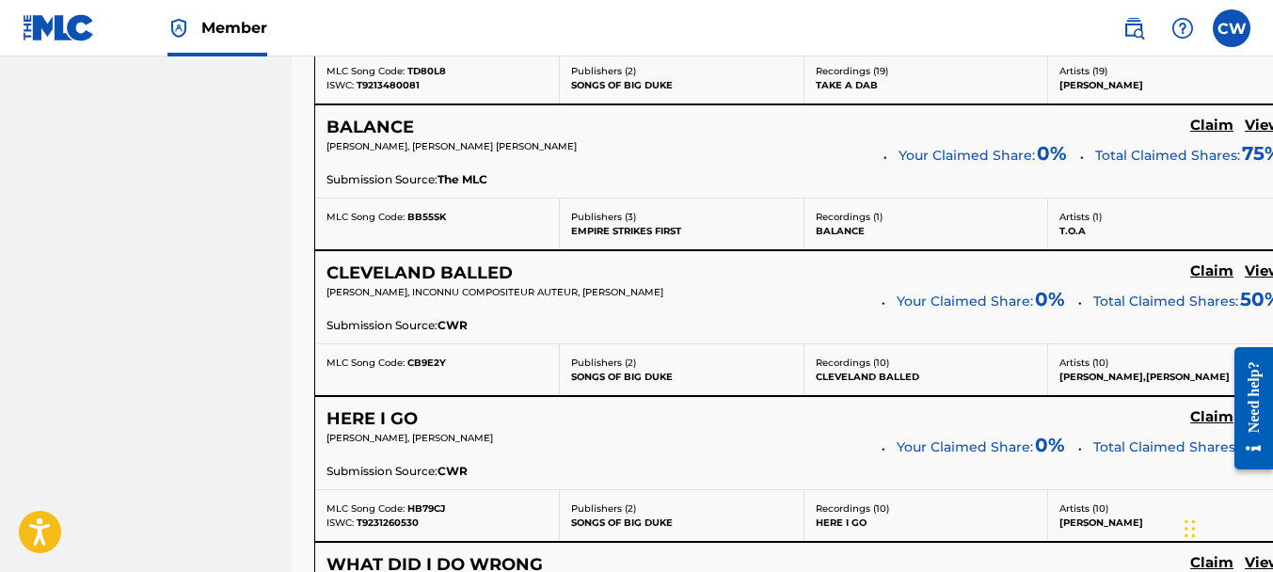
scroll to position [7659, 0]
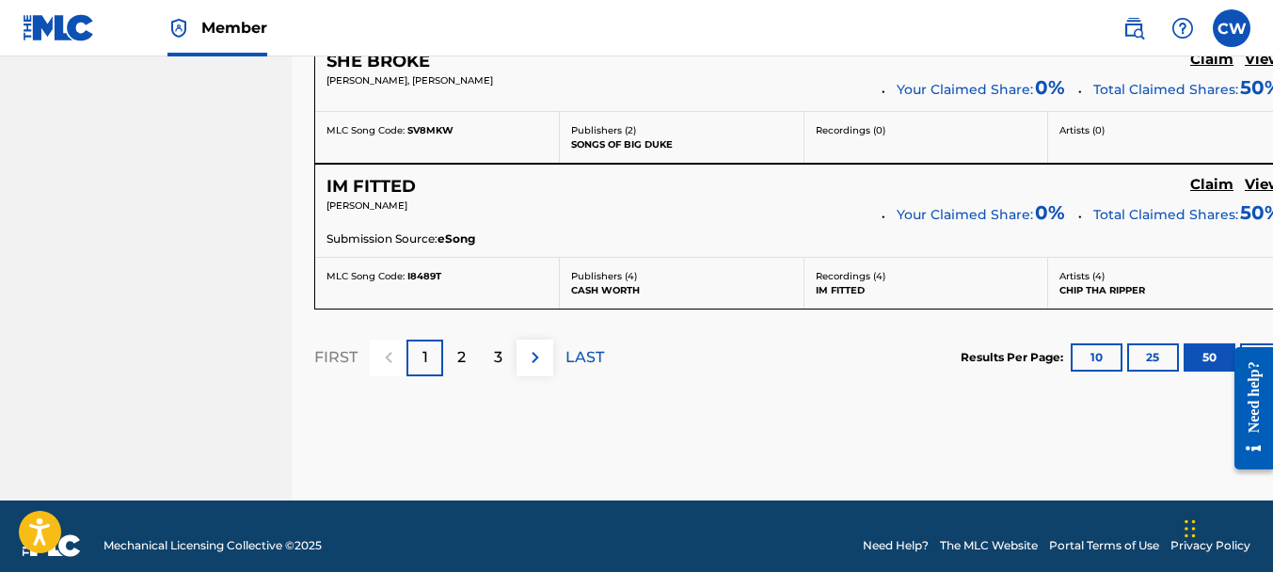
click at [468, 340] on div "2" at bounding box center [461, 358] width 37 height 37
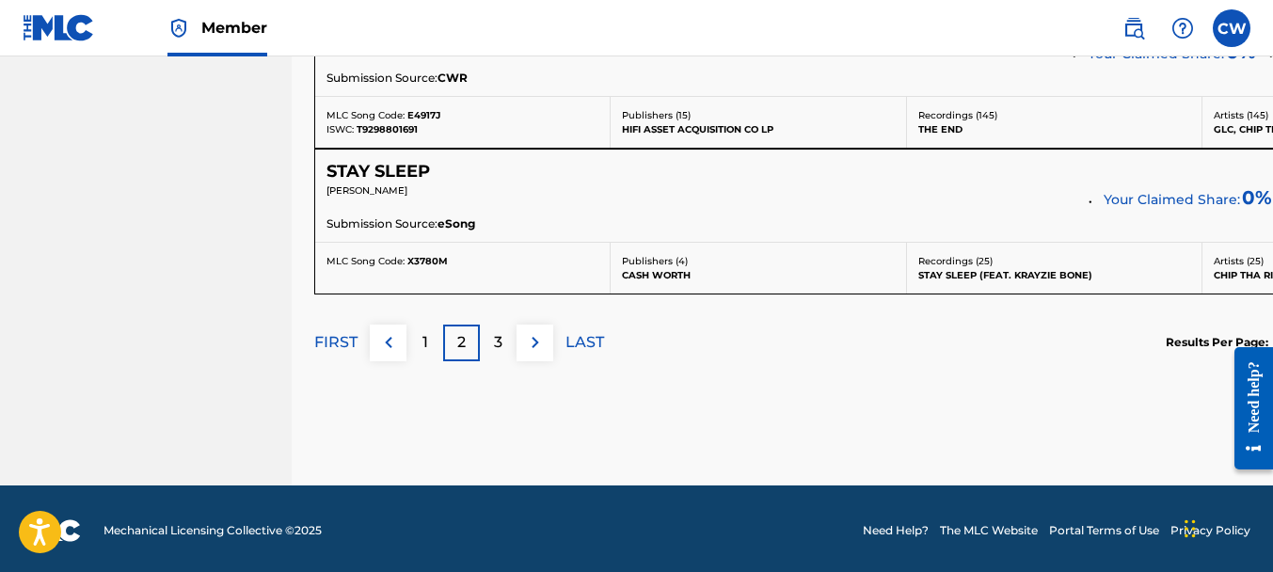
scroll to position [7327, 0]
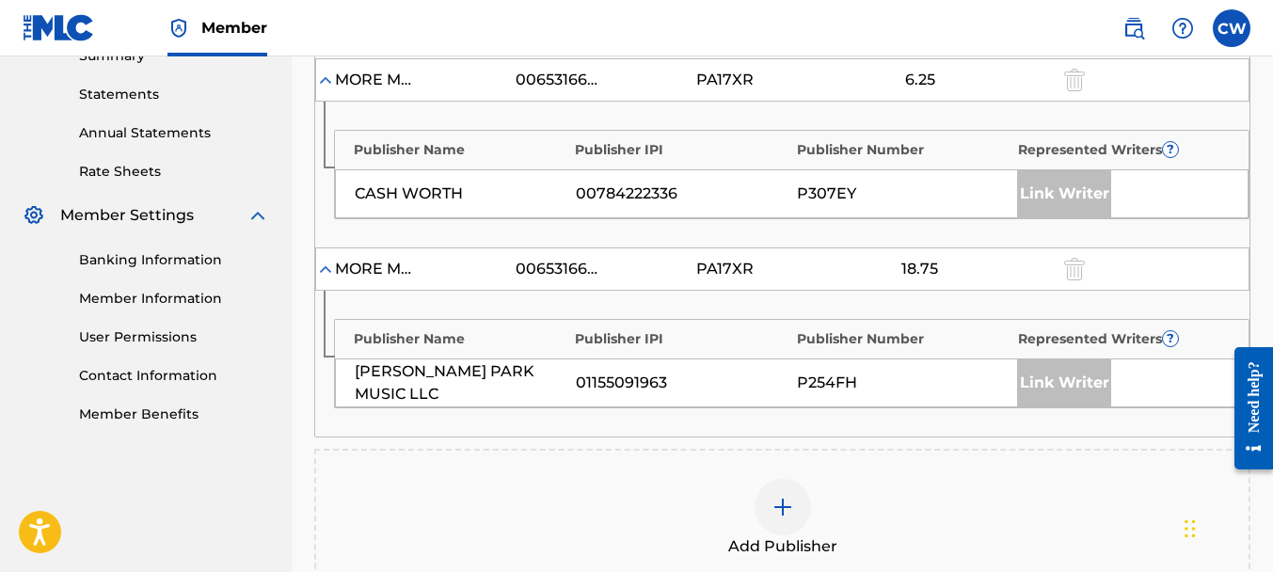
scroll to position [633, 0]
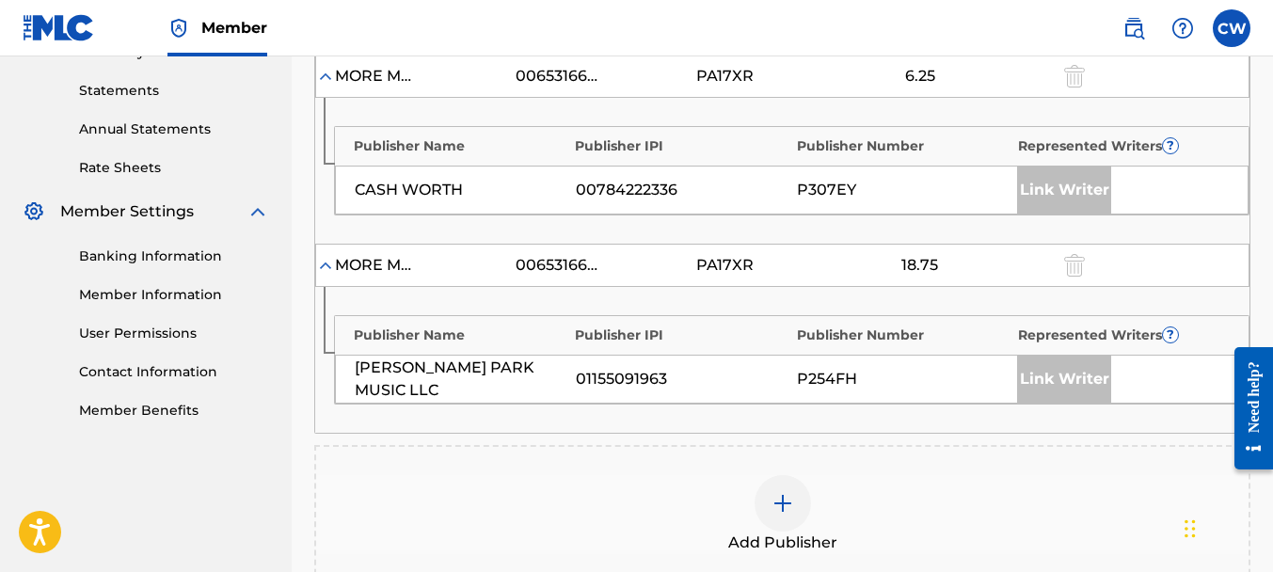
click at [785, 486] on div at bounding box center [783, 503] width 56 height 56
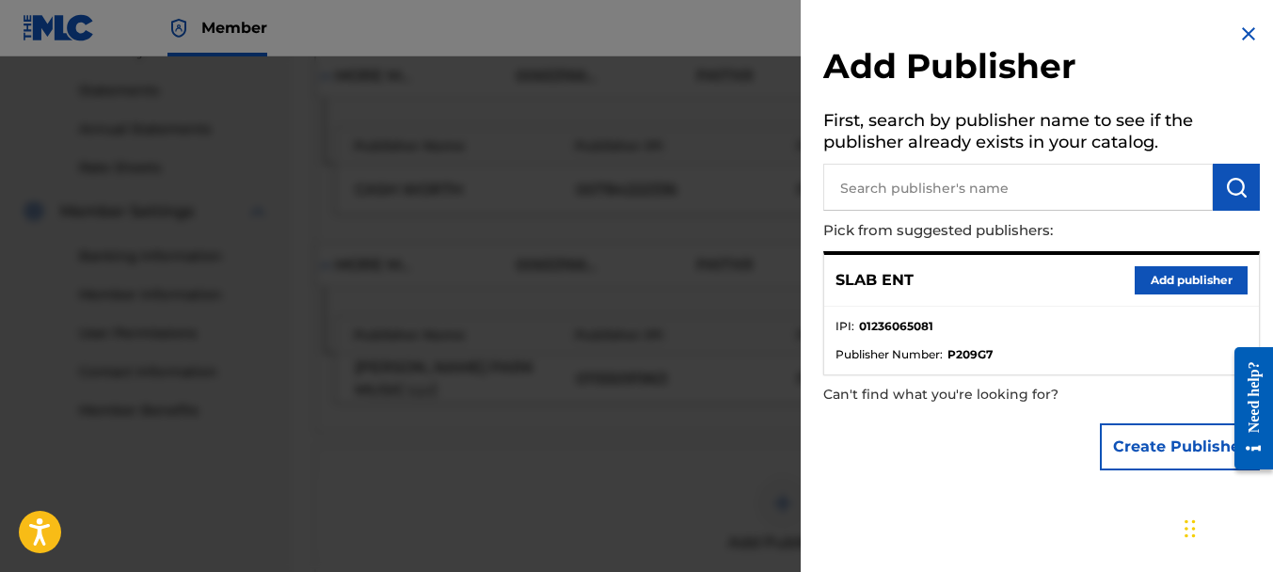
click at [1159, 282] on button "Add publisher" at bounding box center [1191, 280] width 113 height 28
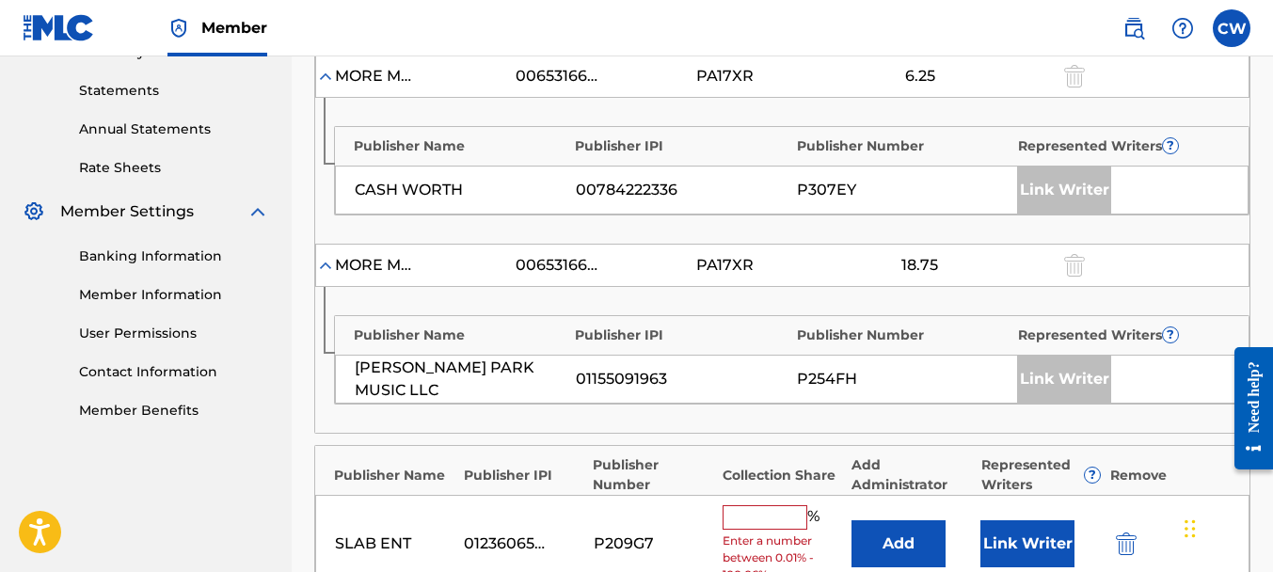
click at [736, 510] on input "text" at bounding box center [765, 517] width 85 height 24
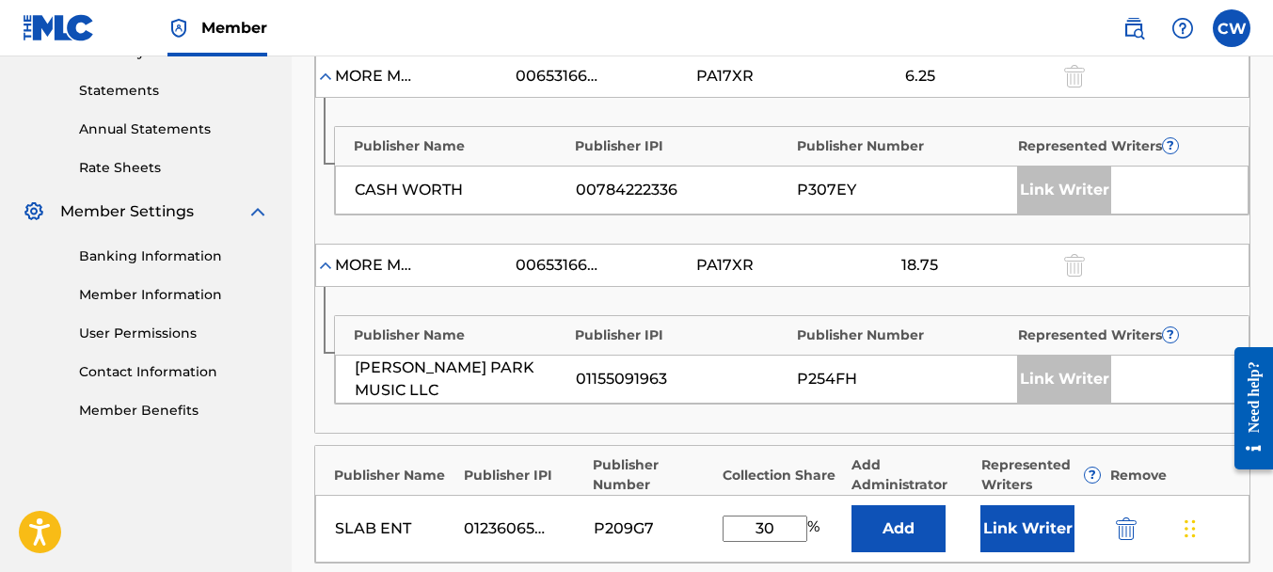
type input "30"
click at [1040, 535] on button "Link Writer" at bounding box center [1027, 528] width 94 height 47
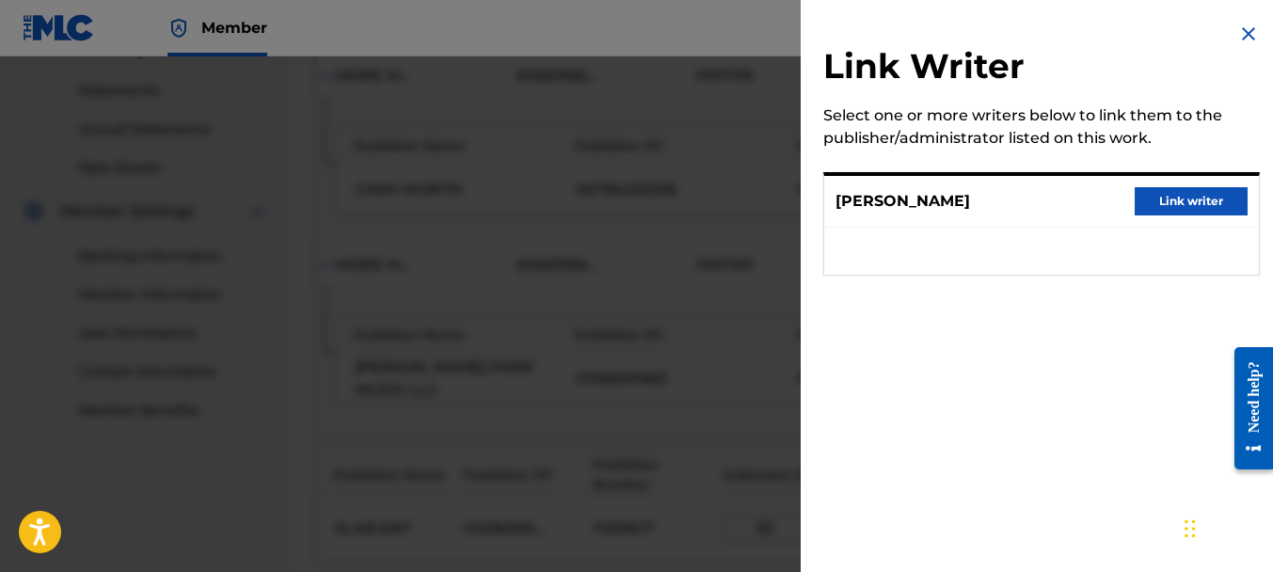
click at [1159, 207] on button "Link writer" at bounding box center [1191, 201] width 113 height 28
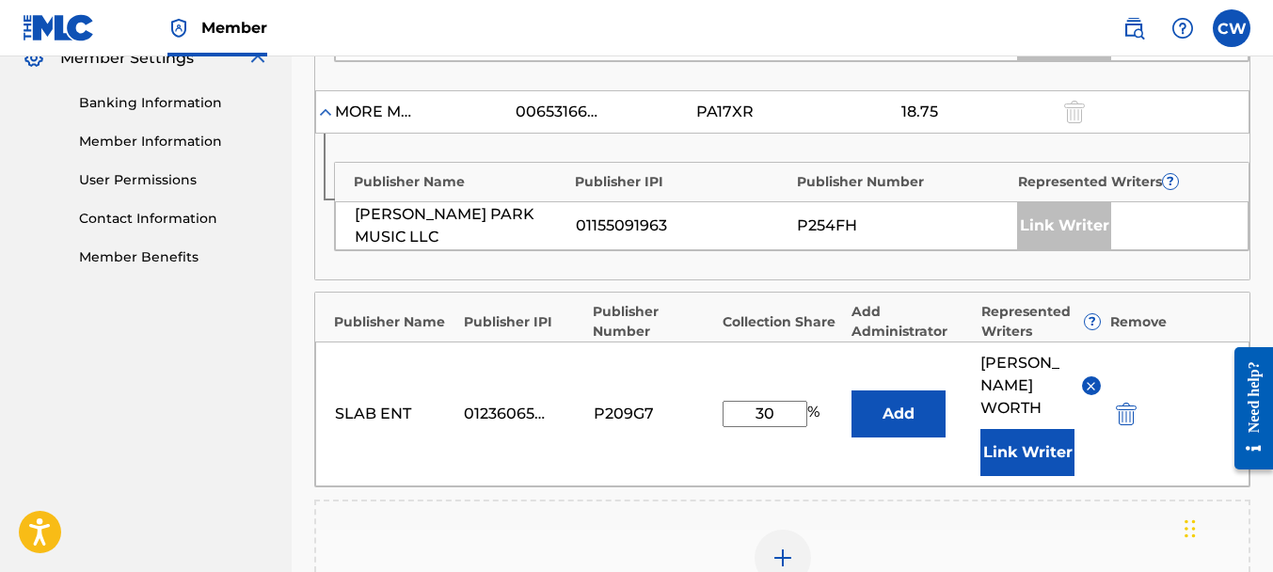
scroll to position [939, 0]
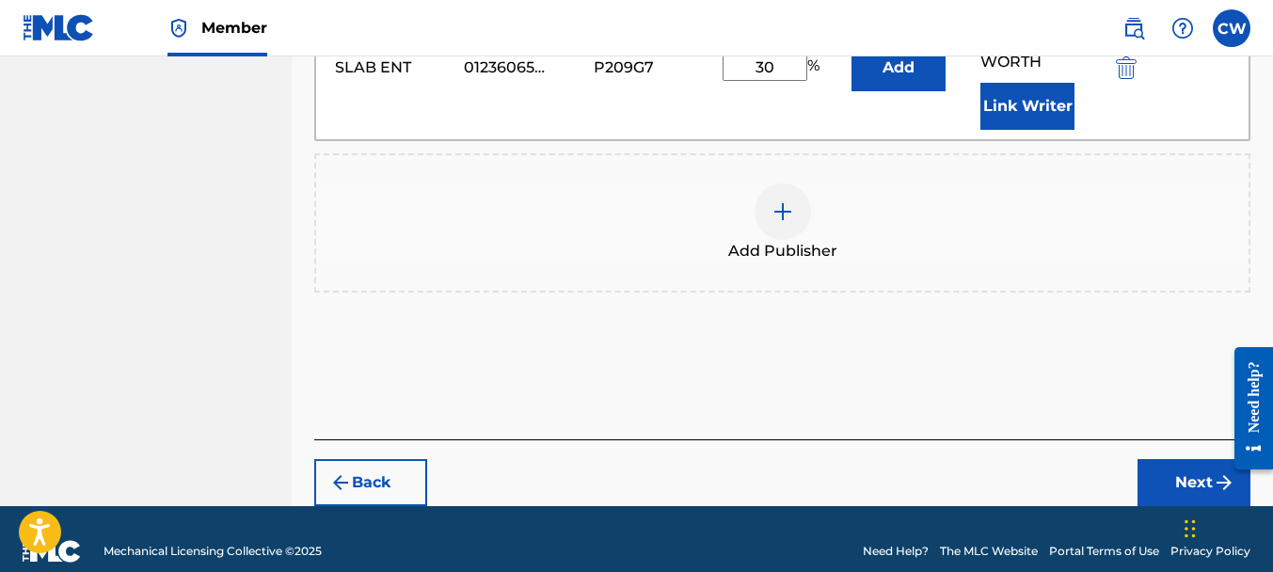
click at [1181, 459] on button "Next" at bounding box center [1193, 482] width 113 height 47
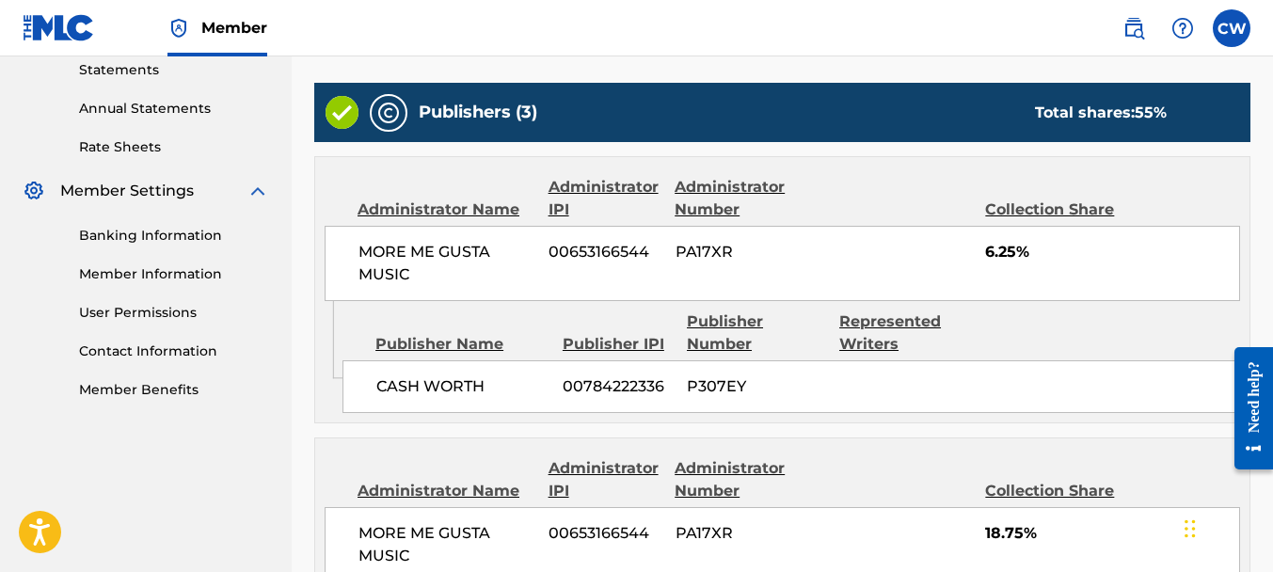
scroll to position [1151, 0]
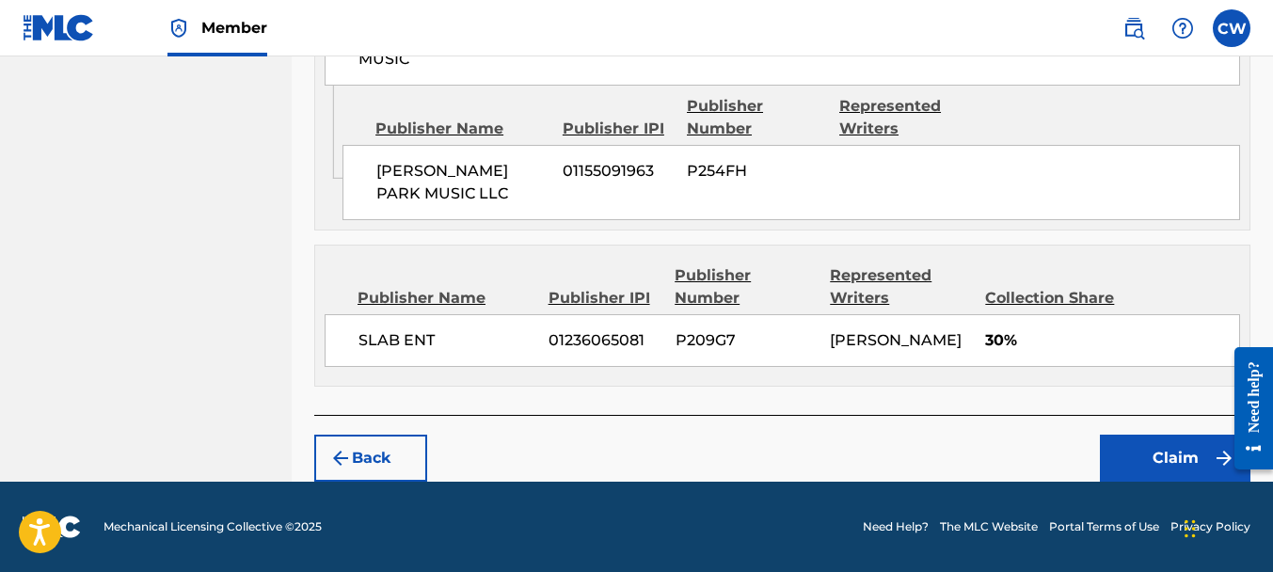
click at [1127, 447] on button "Claim" at bounding box center [1175, 458] width 151 height 47
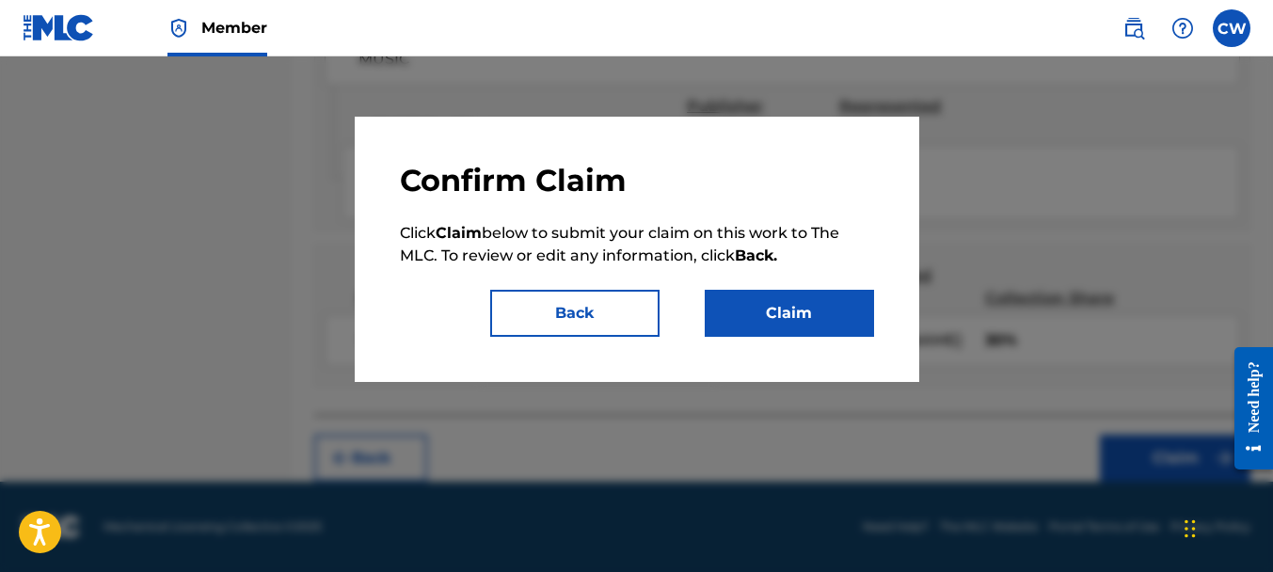
click at [805, 327] on button "Claim" at bounding box center [789, 313] width 169 height 47
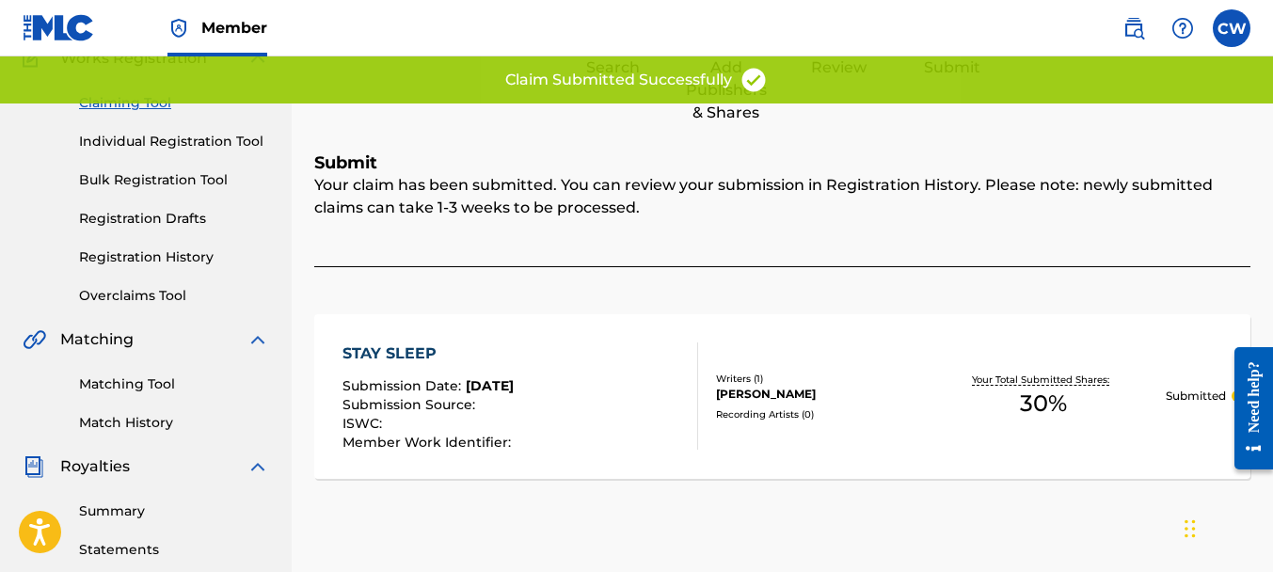
scroll to position [89, 0]
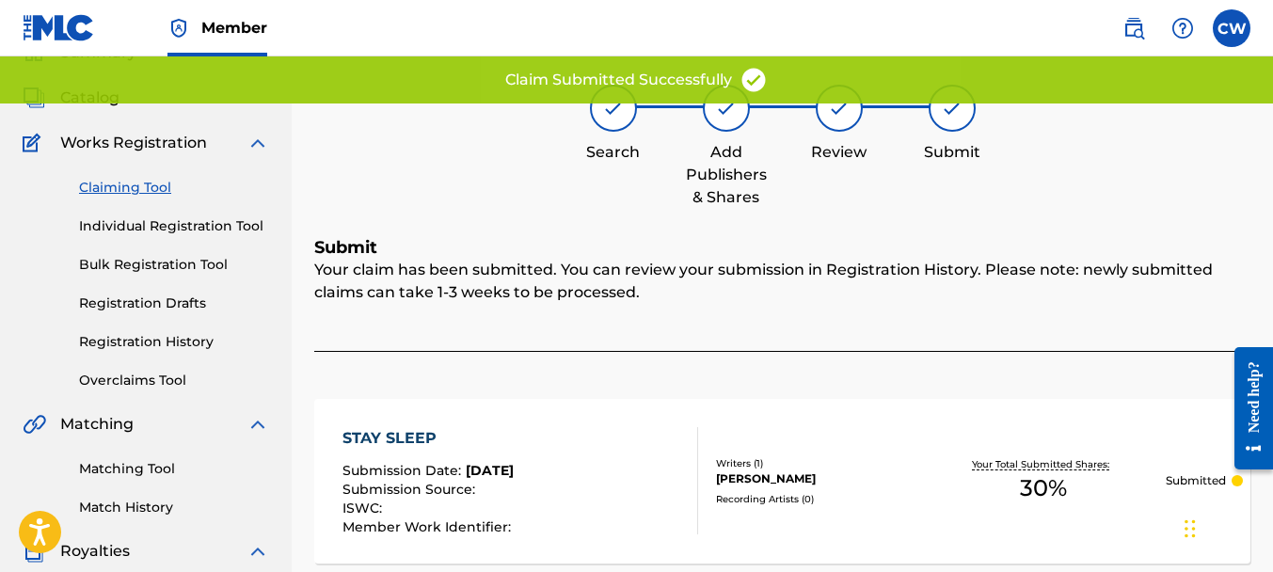
click at [137, 186] on link "Claiming Tool" at bounding box center [174, 188] width 190 height 20
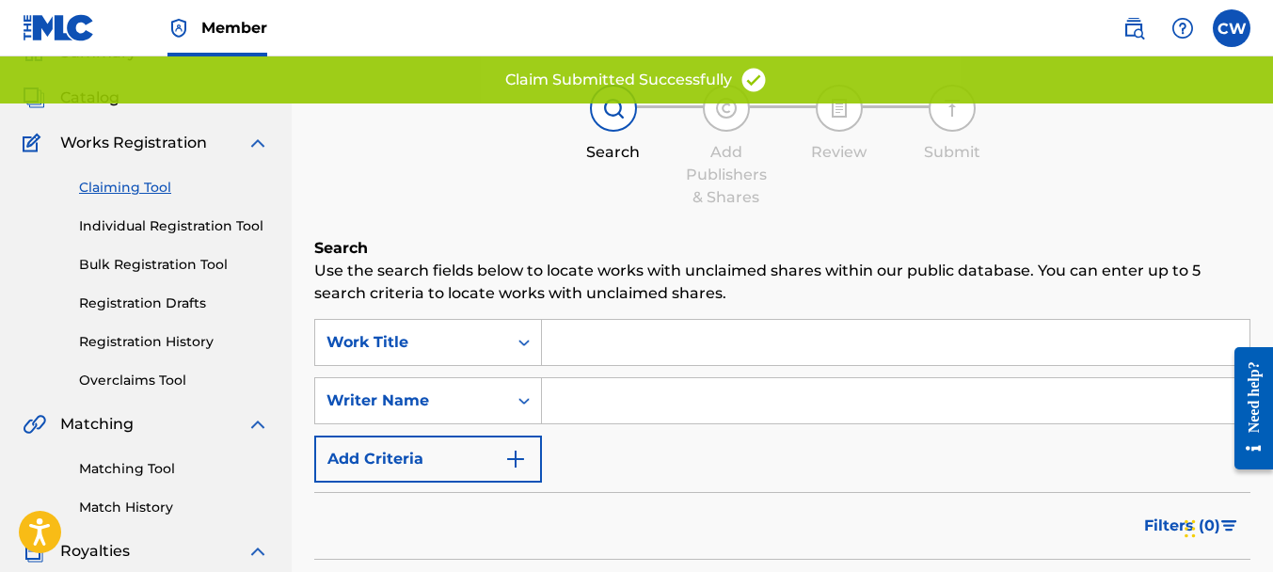
scroll to position [0, 0]
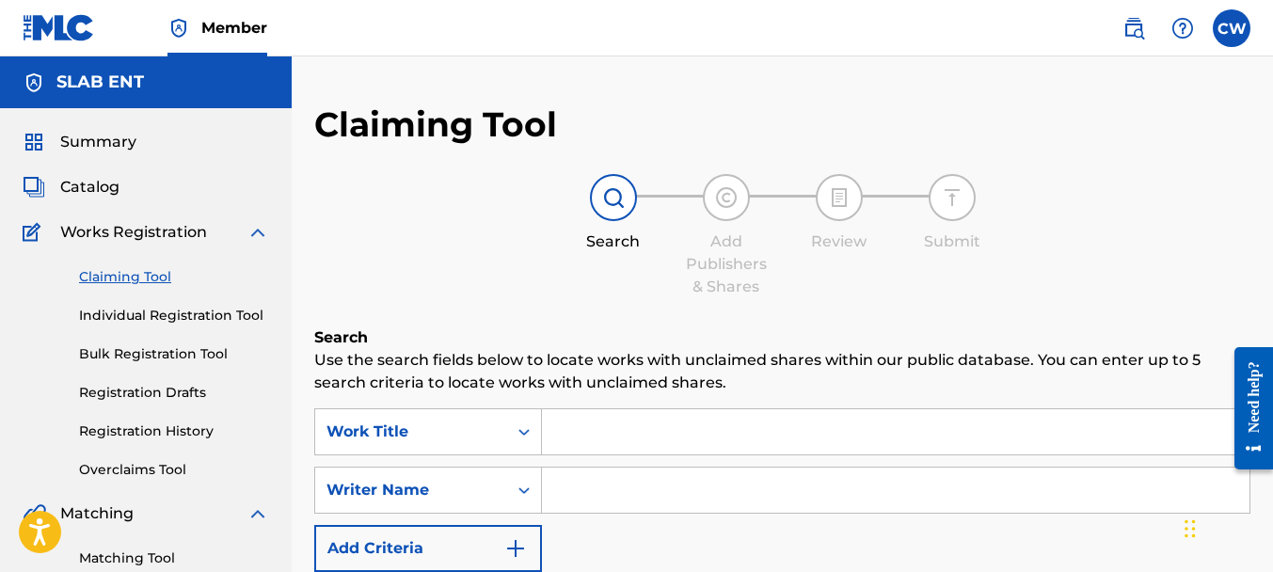
click at [568, 482] on input "Search Form" at bounding box center [896, 490] width 708 height 45
paste input "[PERSON_NAME]"
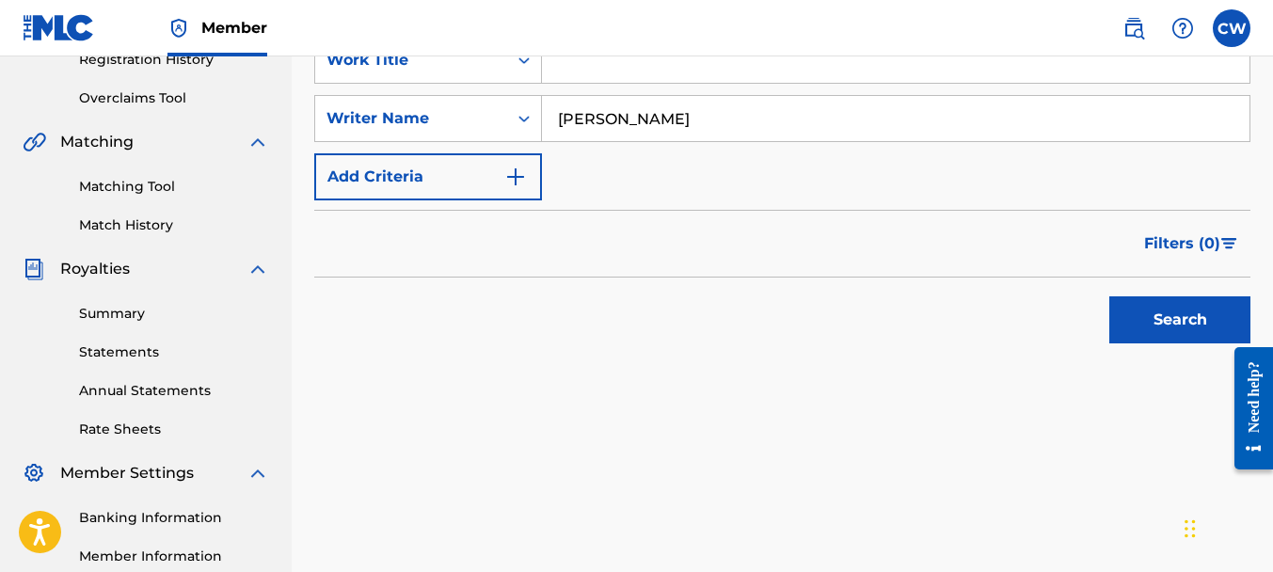
type input "[PERSON_NAME]"
click at [1117, 327] on button "Search" at bounding box center [1179, 319] width 141 height 47
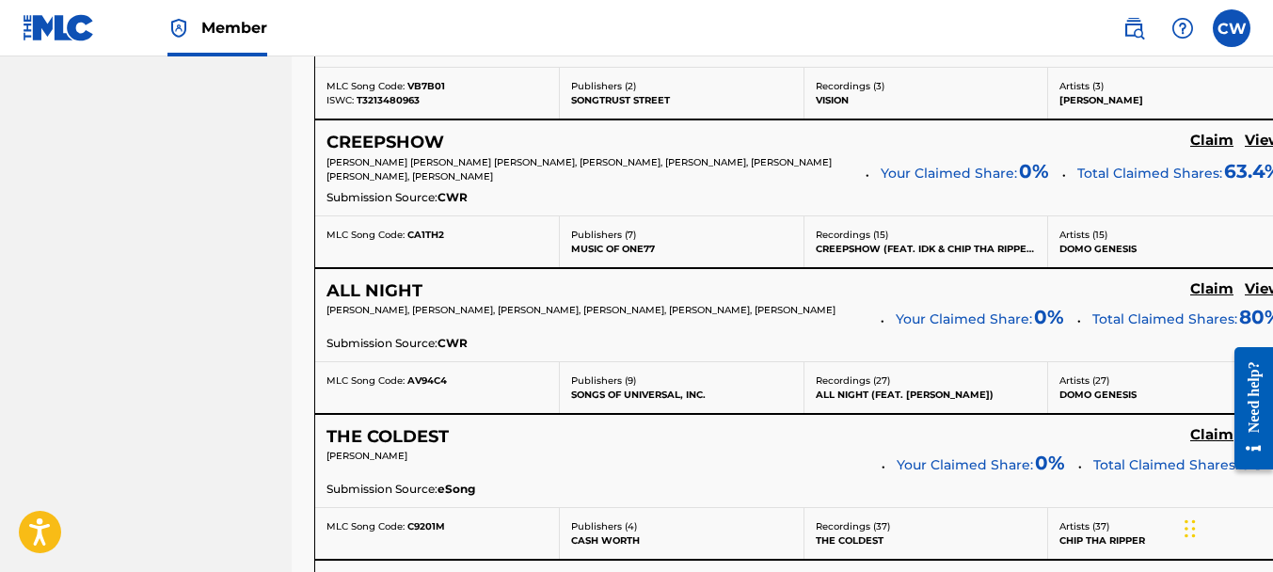
scroll to position [7659, 0]
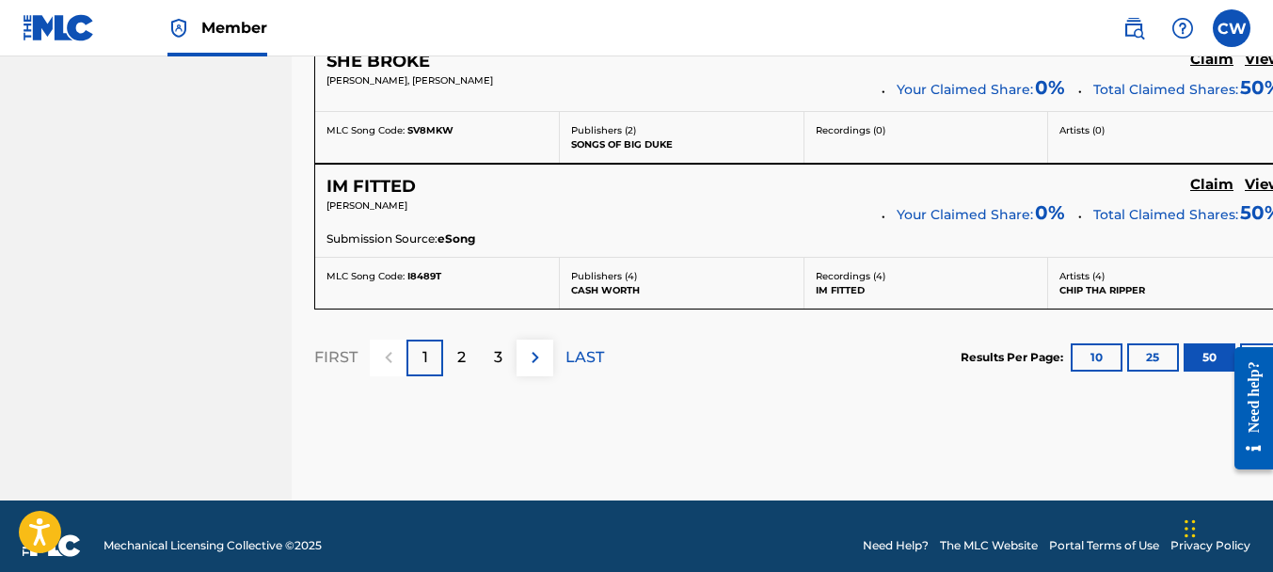
click at [468, 348] on div "2" at bounding box center [461, 358] width 37 height 37
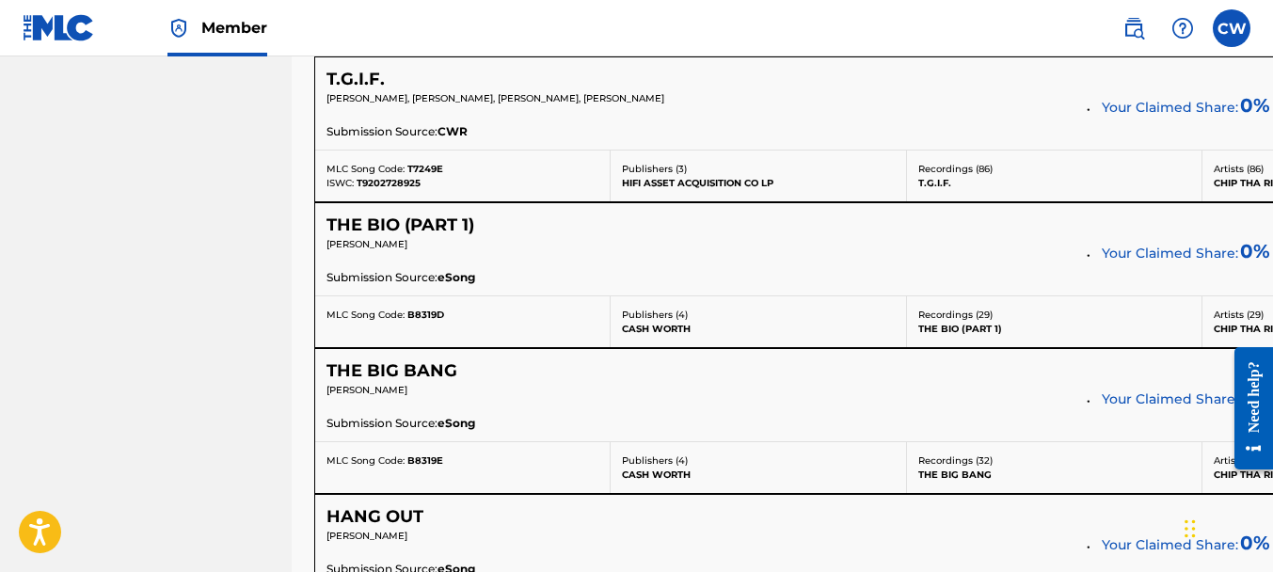
scroll to position [5670, 0]
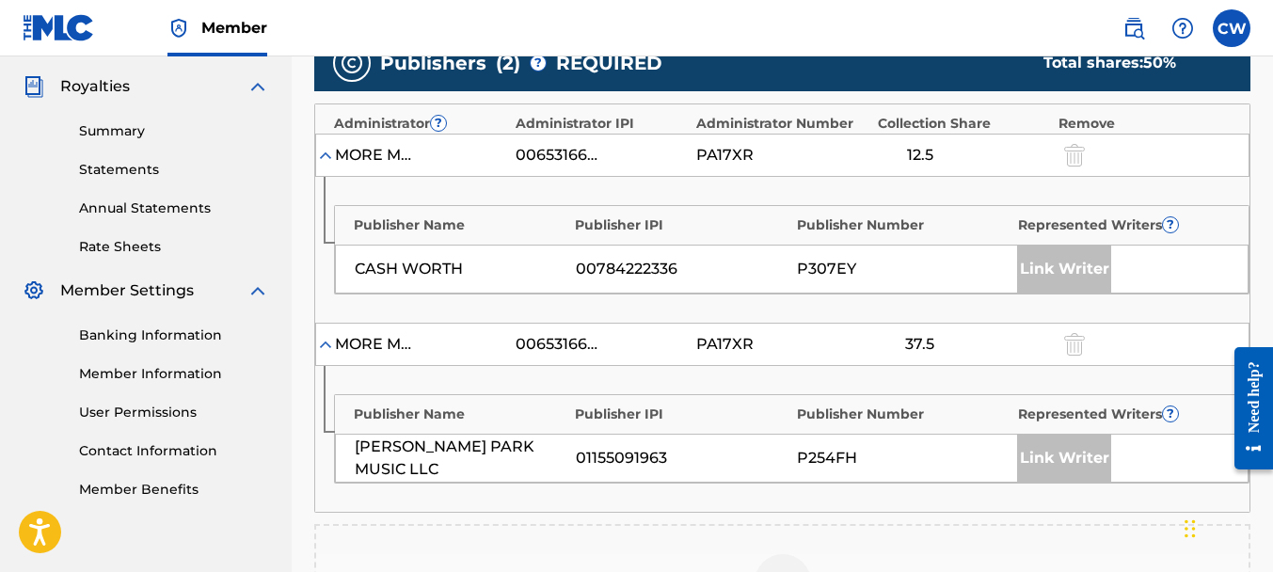
scroll to position [731, 0]
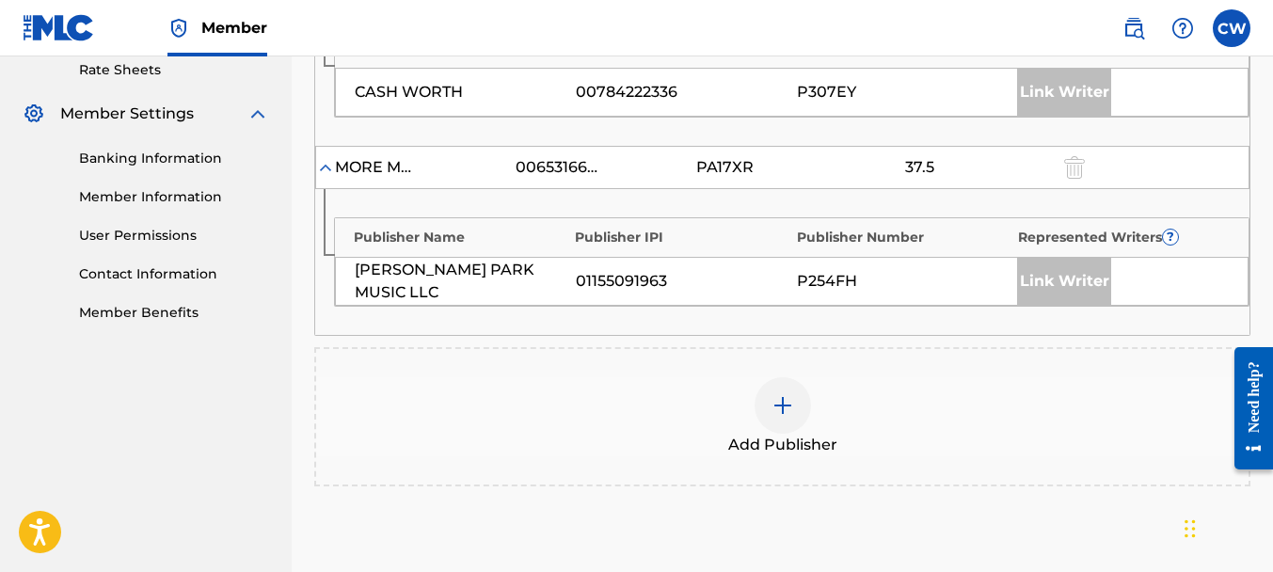
click at [779, 390] on div at bounding box center [783, 405] width 56 height 56
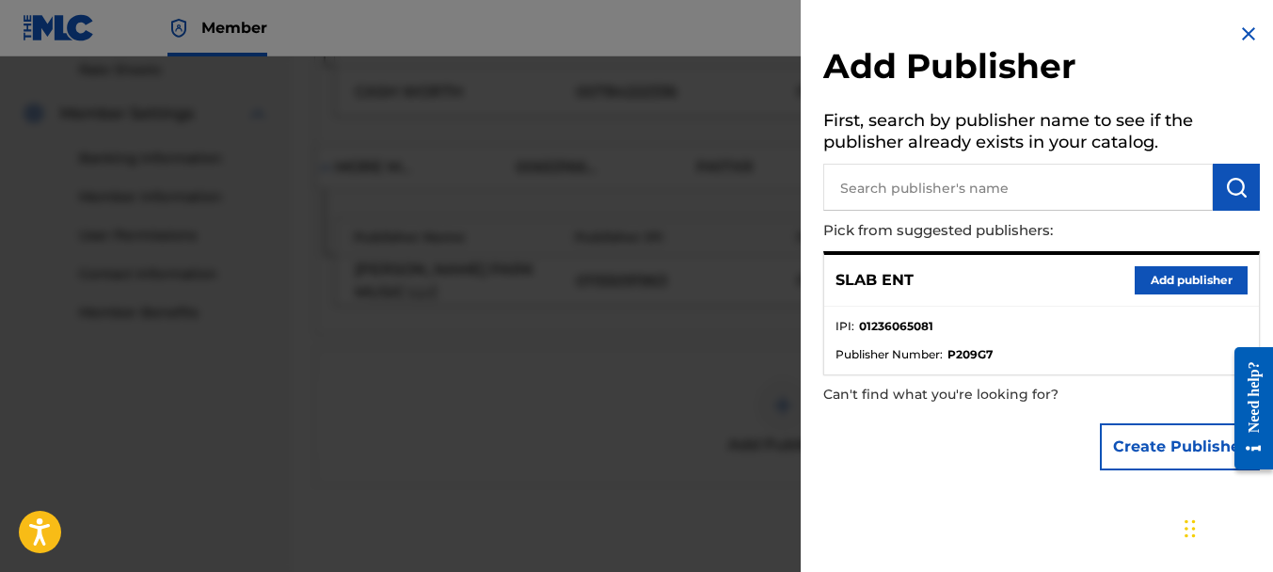
click at [1173, 272] on button "Add publisher" at bounding box center [1191, 280] width 113 height 28
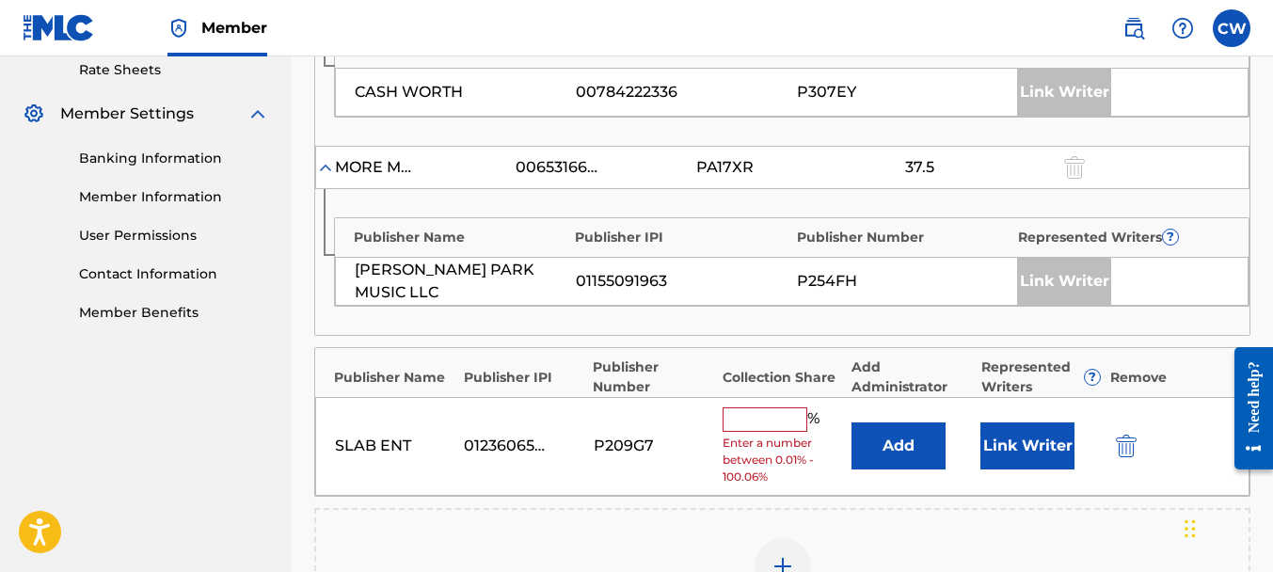
click at [777, 412] on input "text" at bounding box center [765, 419] width 85 height 24
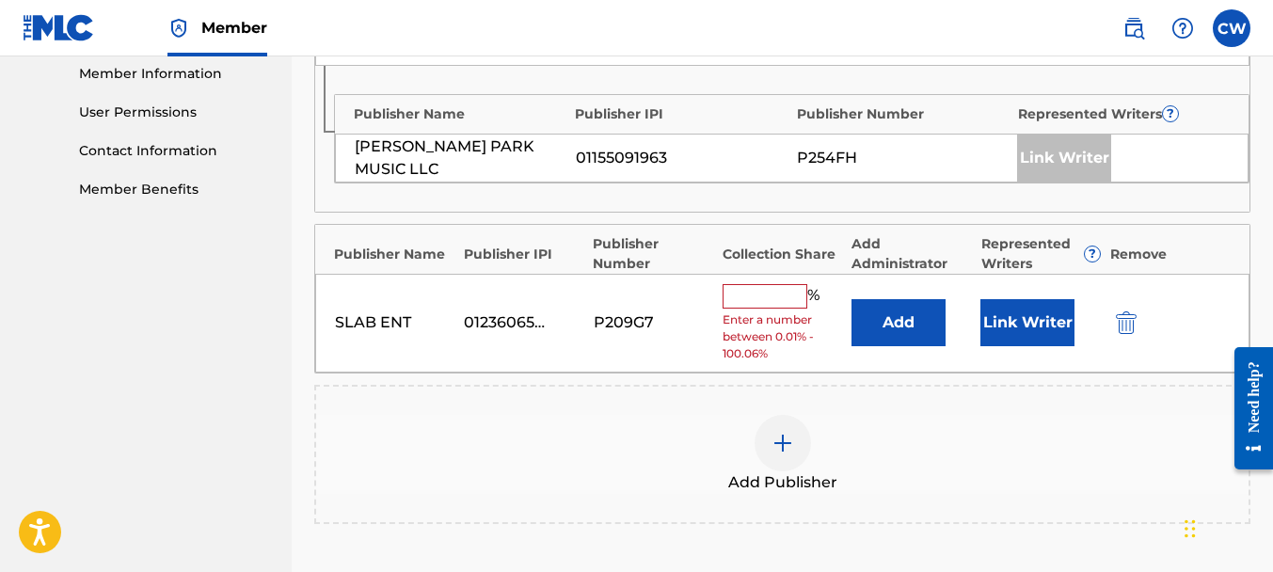
scroll to position [851, 0]
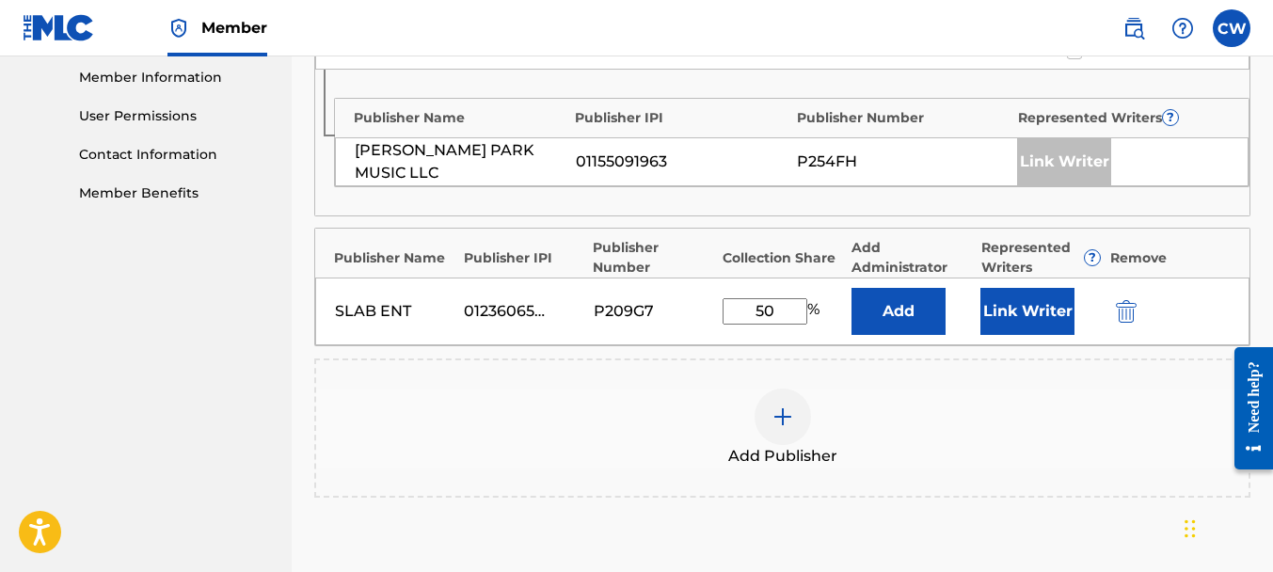
type input "50"
click at [1058, 324] on button "Link Writer" at bounding box center [1027, 311] width 94 height 47
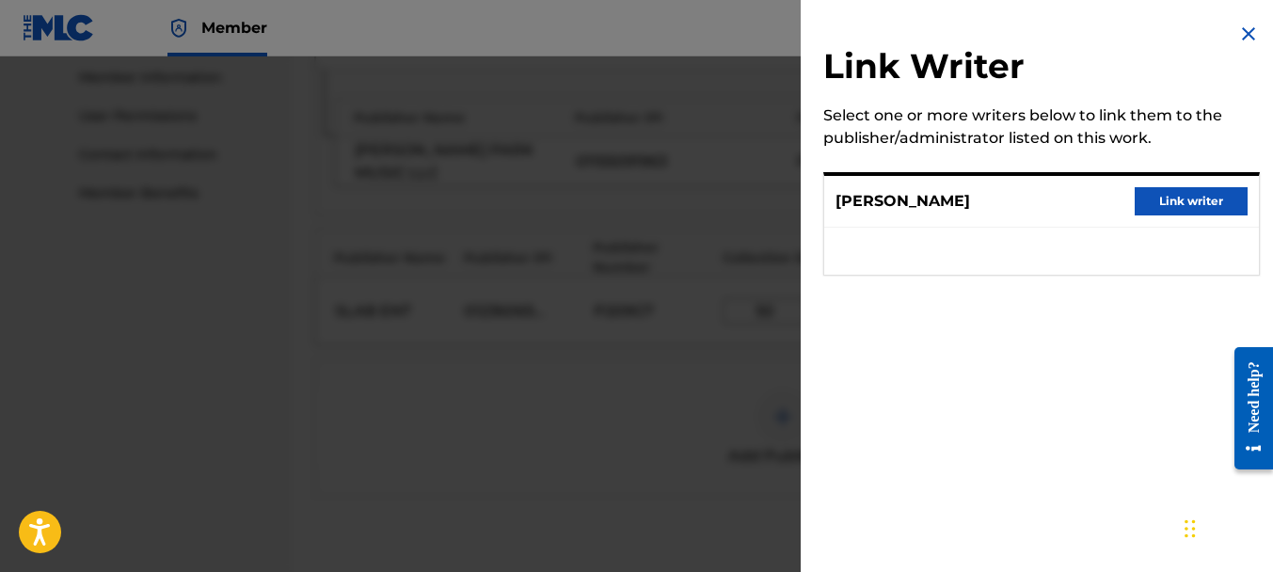
click at [1214, 204] on button "Link writer" at bounding box center [1191, 201] width 113 height 28
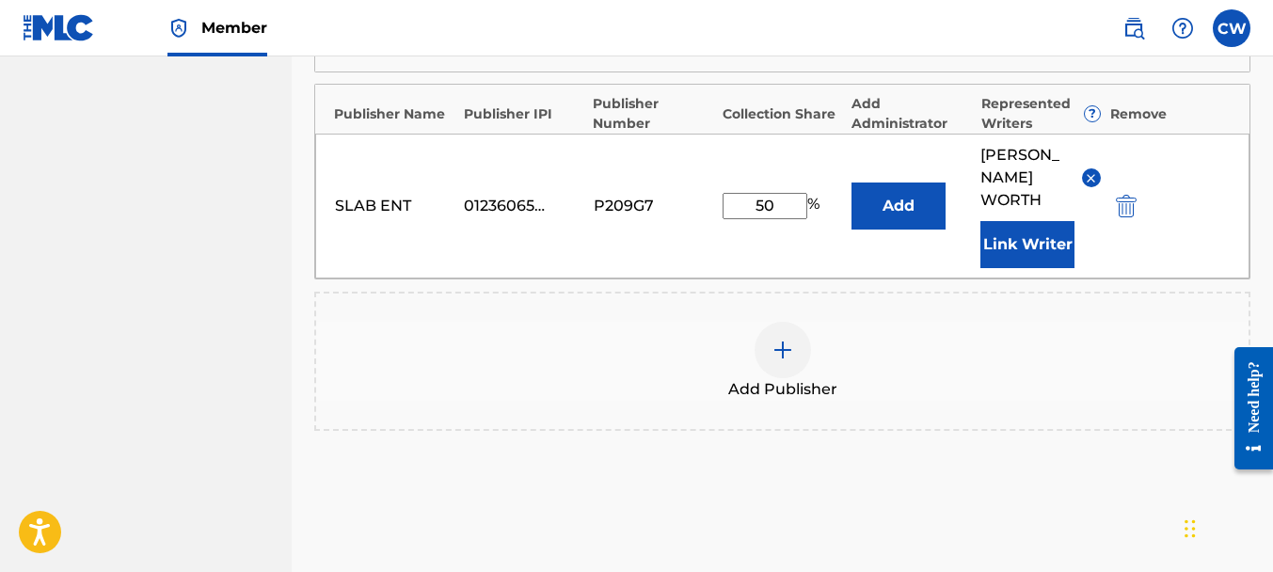
scroll to position [1133, 0]
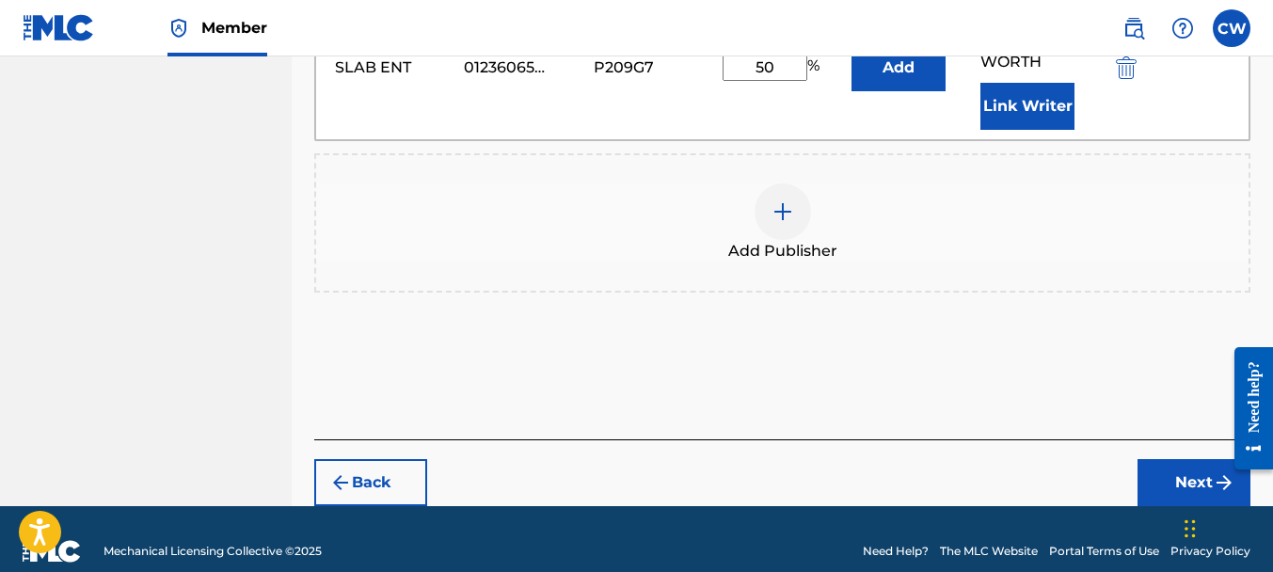
click at [1168, 459] on button "Next" at bounding box center [1193, 482] width 113 height 47
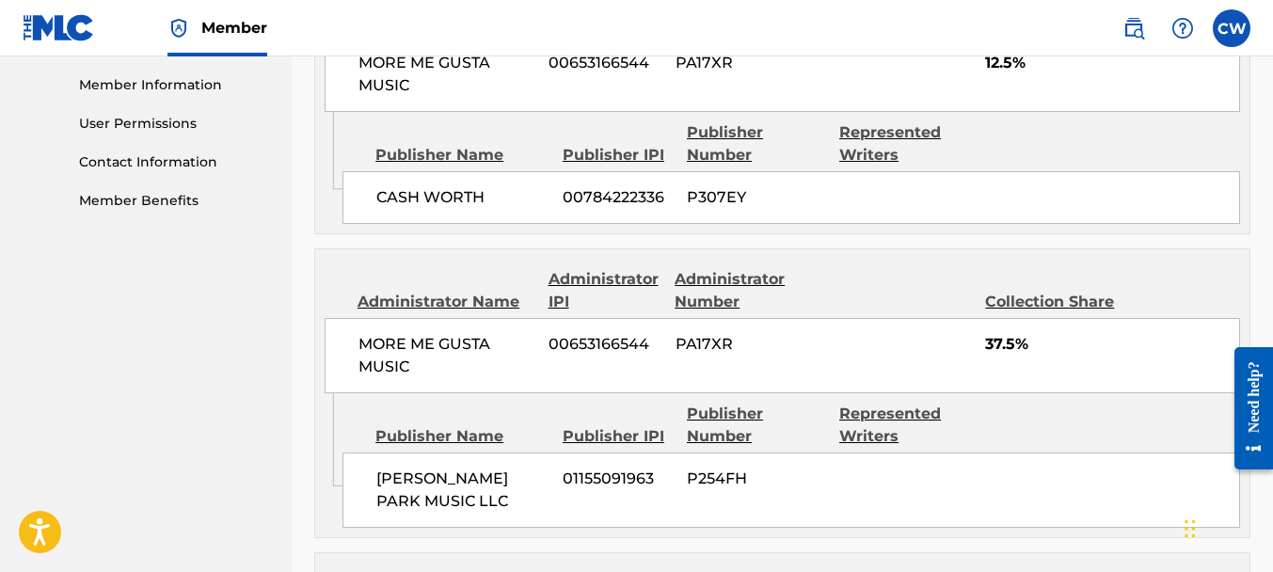
scroll to position [1151, 0]
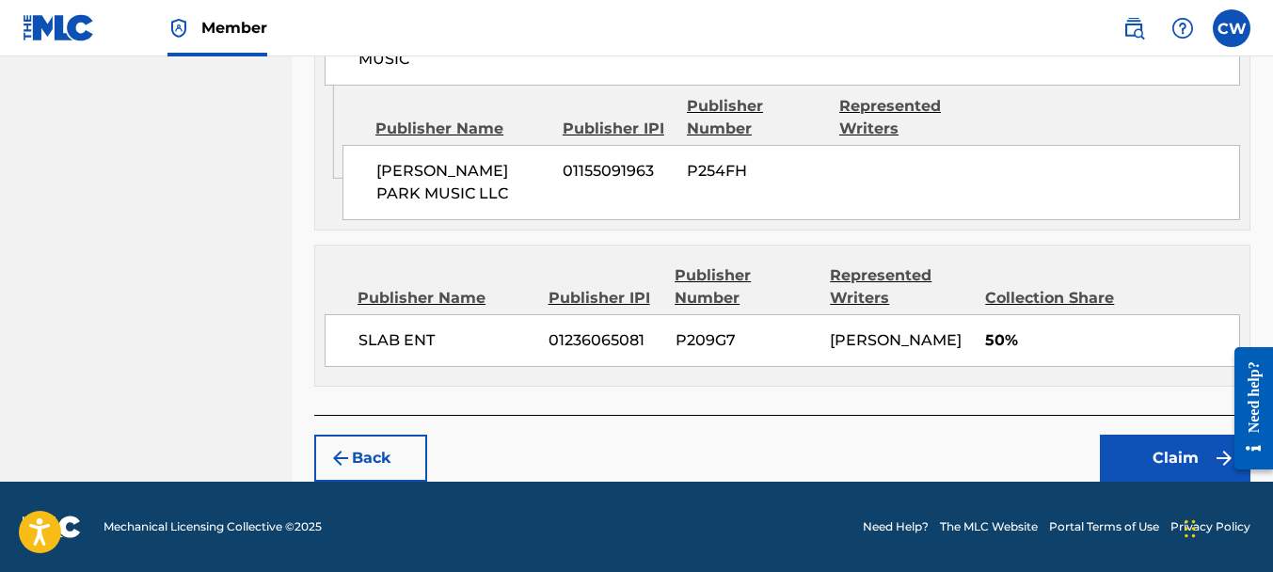
click at [1124, 443] on button "Claim" at bounding box center [1175, 458] width 151 height 47
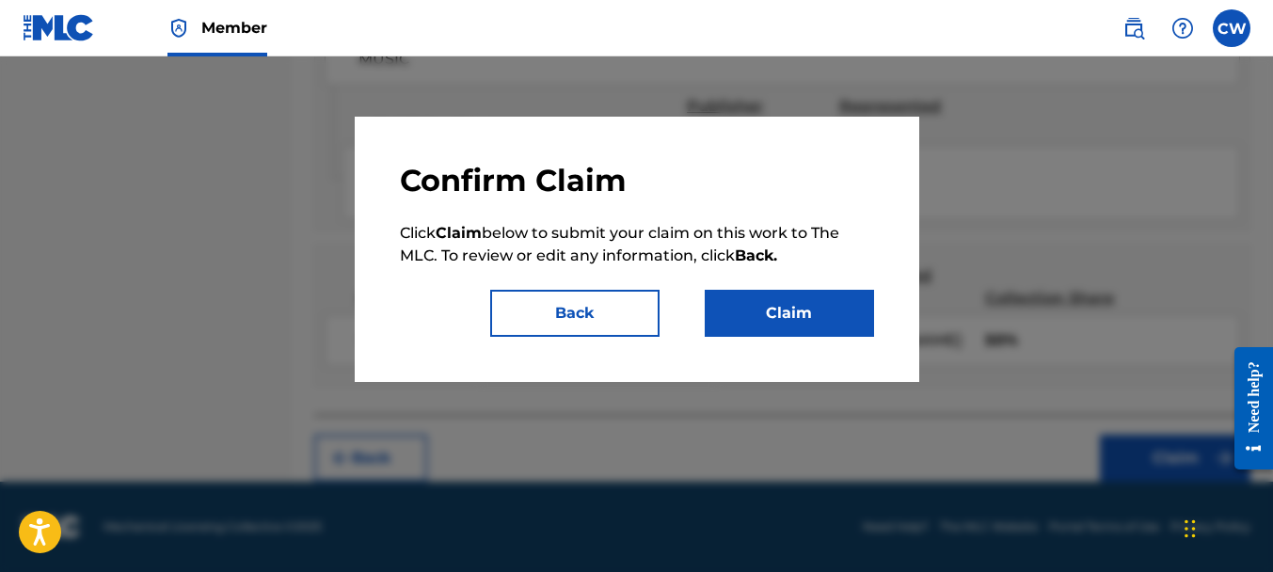
click at [781, 321] on button "Claim" at bounding box center [789, 313] width 169 height 47
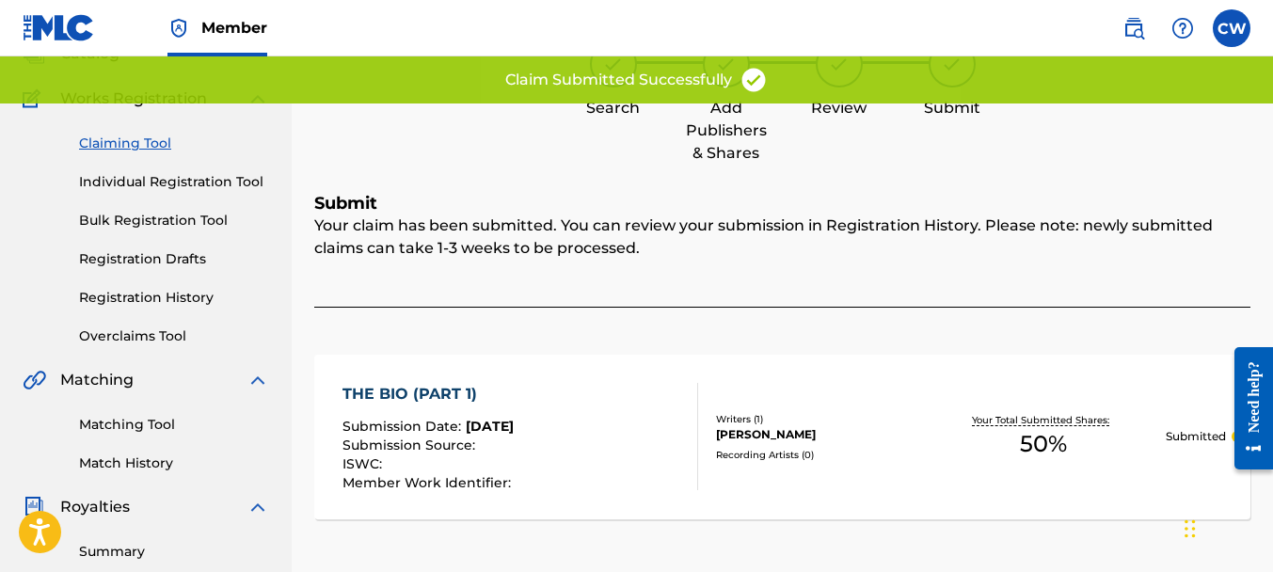
scroll to position [0, 0]
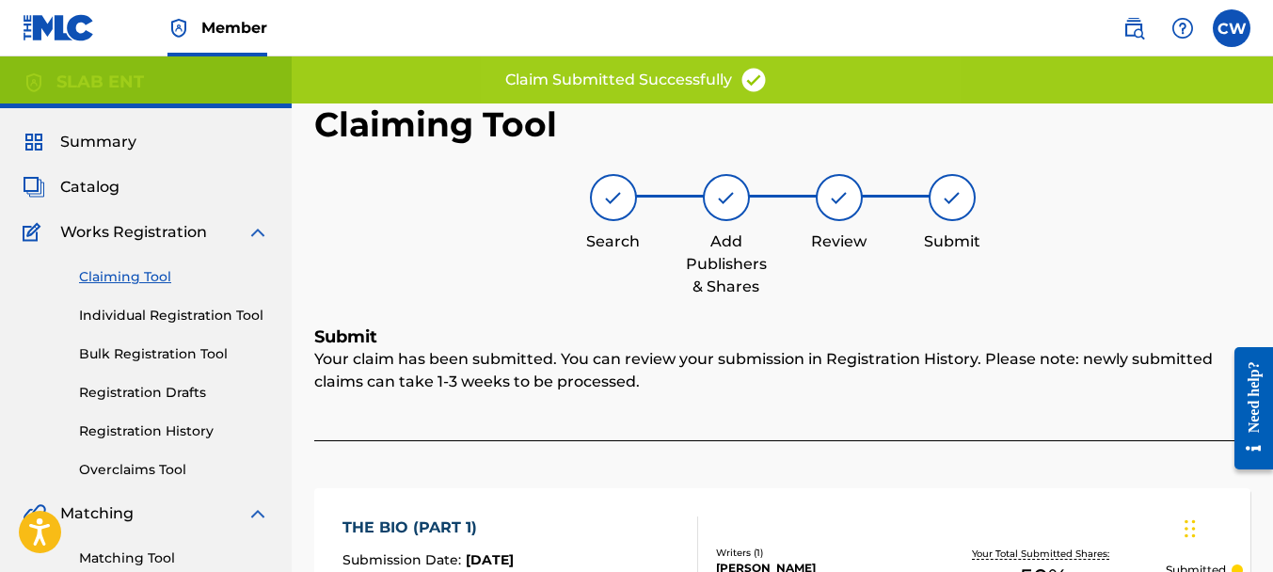
click at [102, 279] on link "Claiming Tool" at bounding box center [174, 277] width 190 height 20
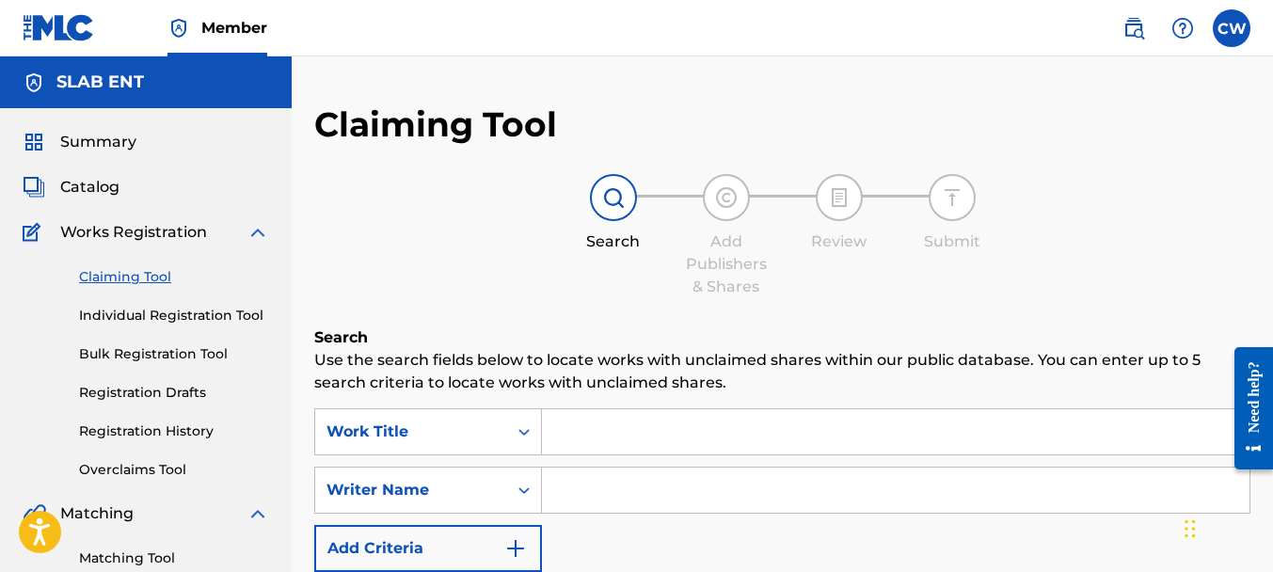
click at [565, 498] on input "Search Form" at bounding box center [896, 490] width 708 height 45
paste input "[PERSON_NAME]"
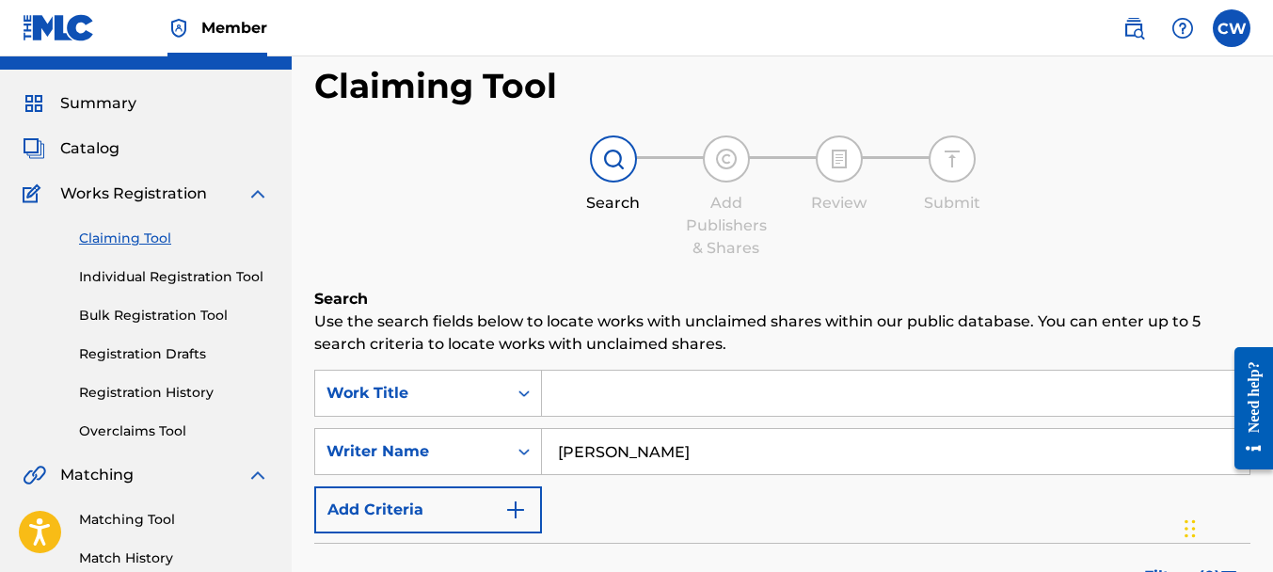
scroll to position [379, 0]
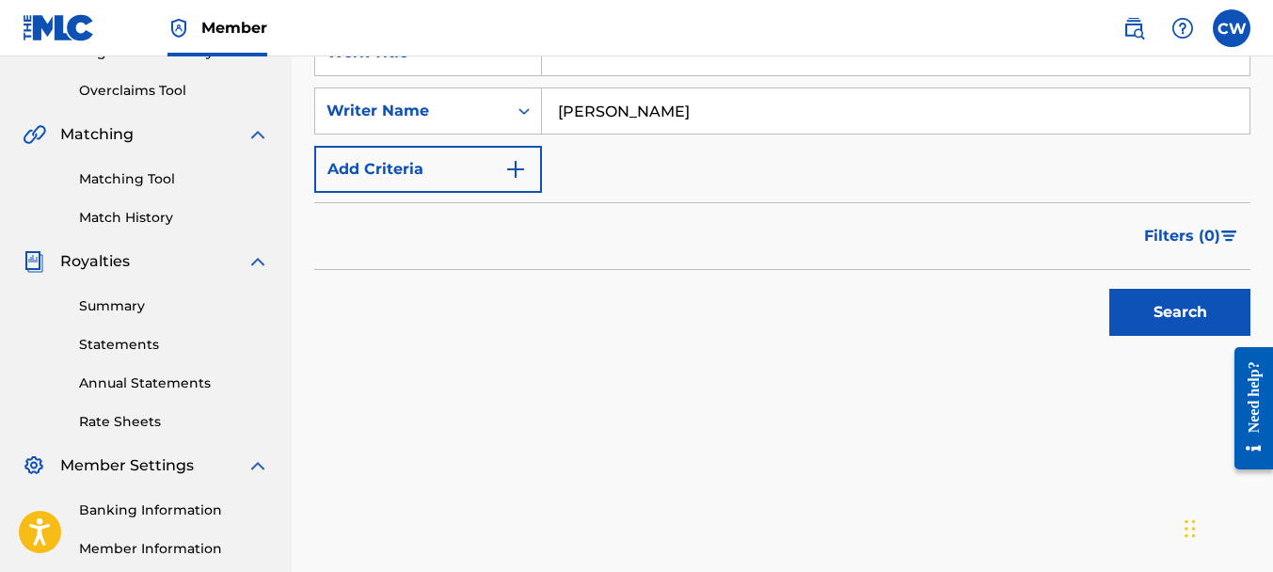
type input "[PERSON_NAME]"
click at [1137, 325] on button "Search" at bounding box center [1179, 312] width 141 height 47
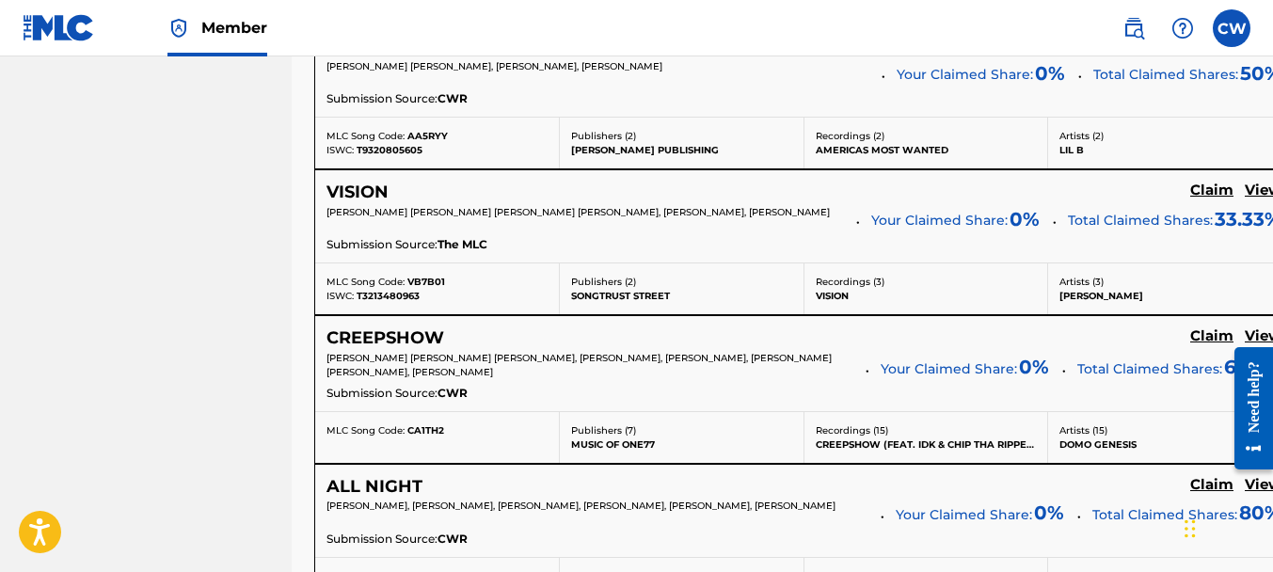
scroll to position [7659, 0]
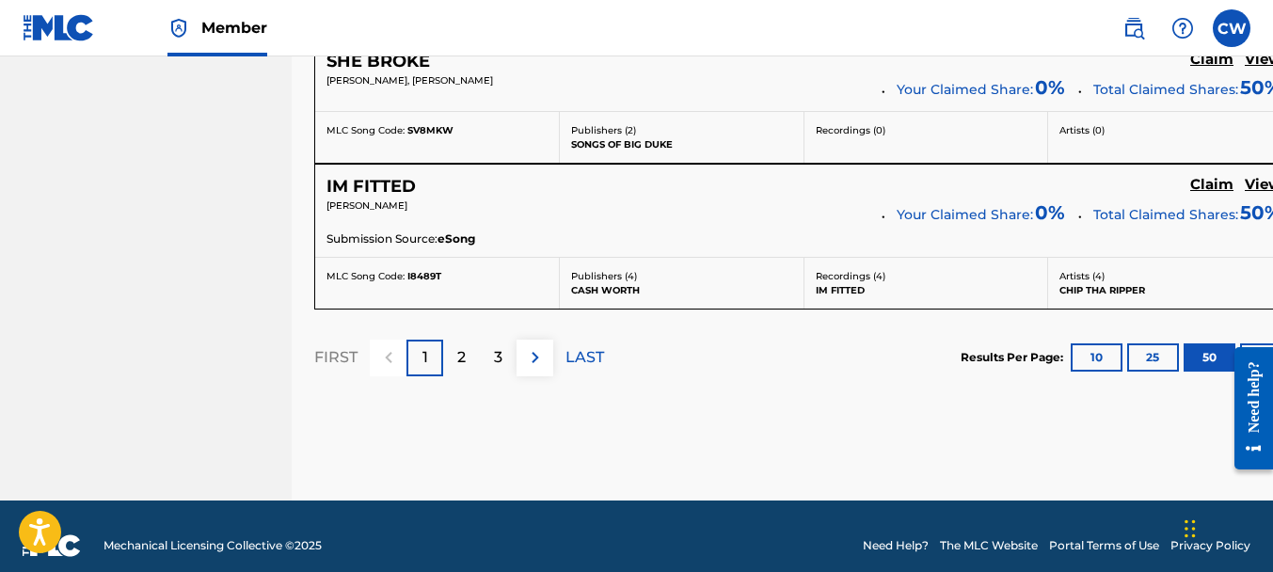
click at [454, 342] on div "2" at bounding box center [461, 358] width 37 height 37
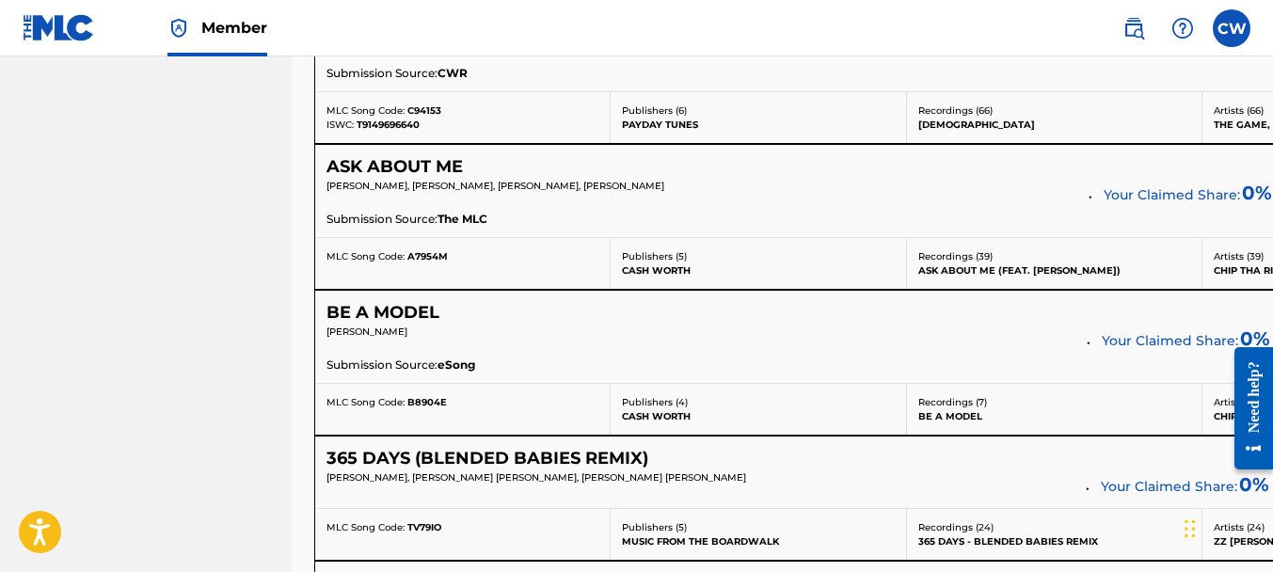
scroll to position [5750, 0]
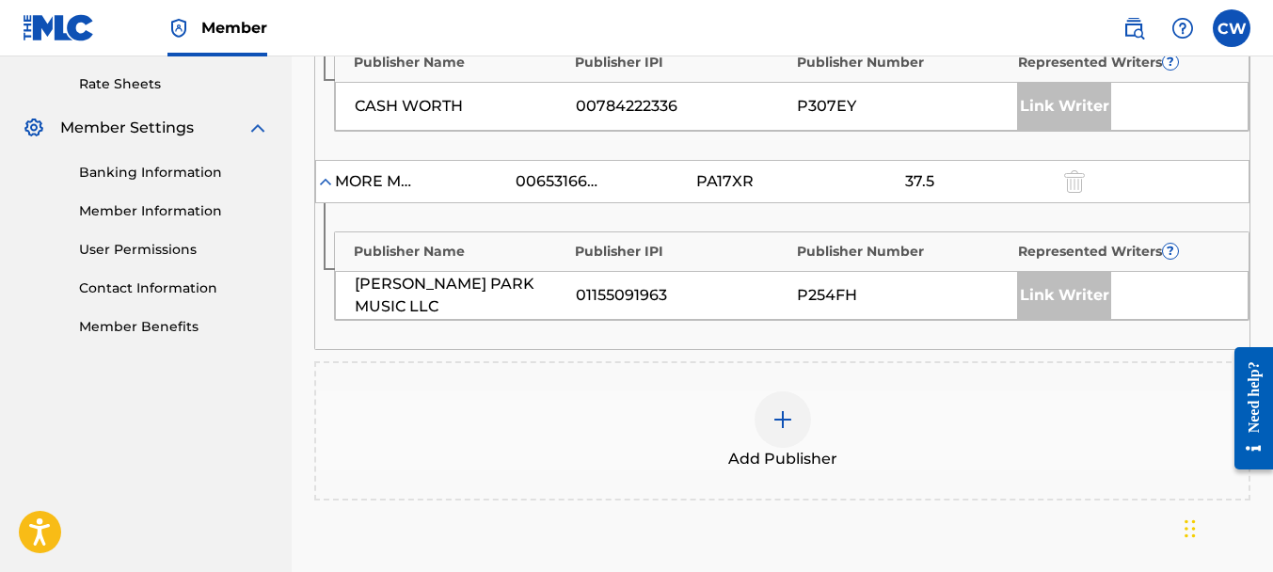
scroll to position [721, 0]
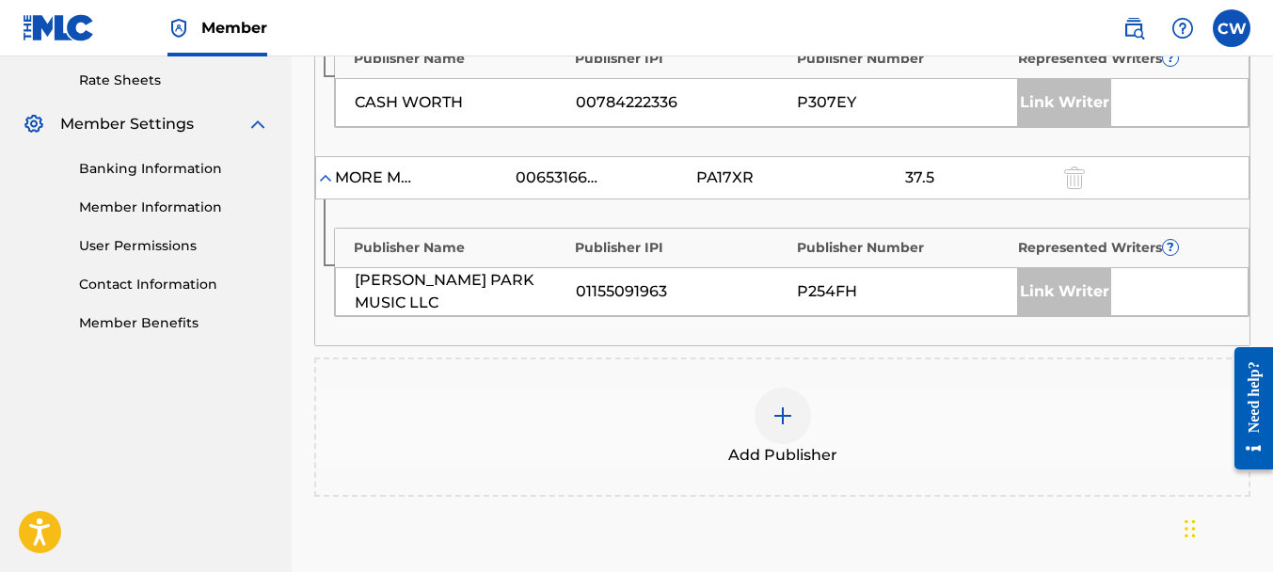
click at [791, 422] on img at bounding box center [782, 416] width 23 height 23
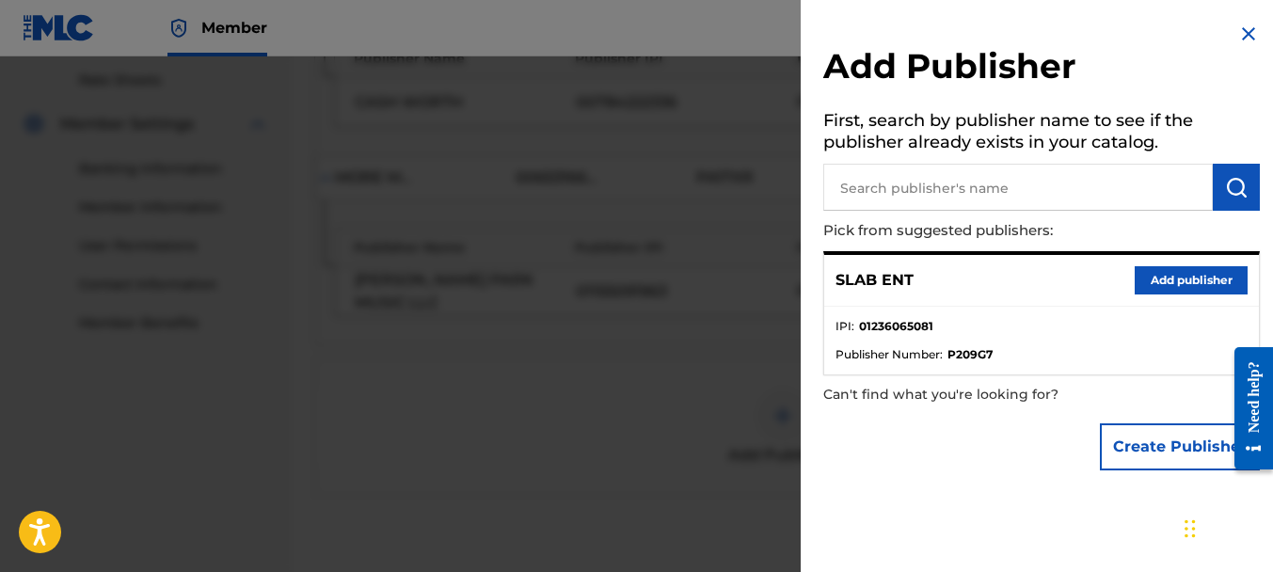
click at [1166, 283] on button "Add publisher" at bounding box center [1191, 280] width 113 height 28
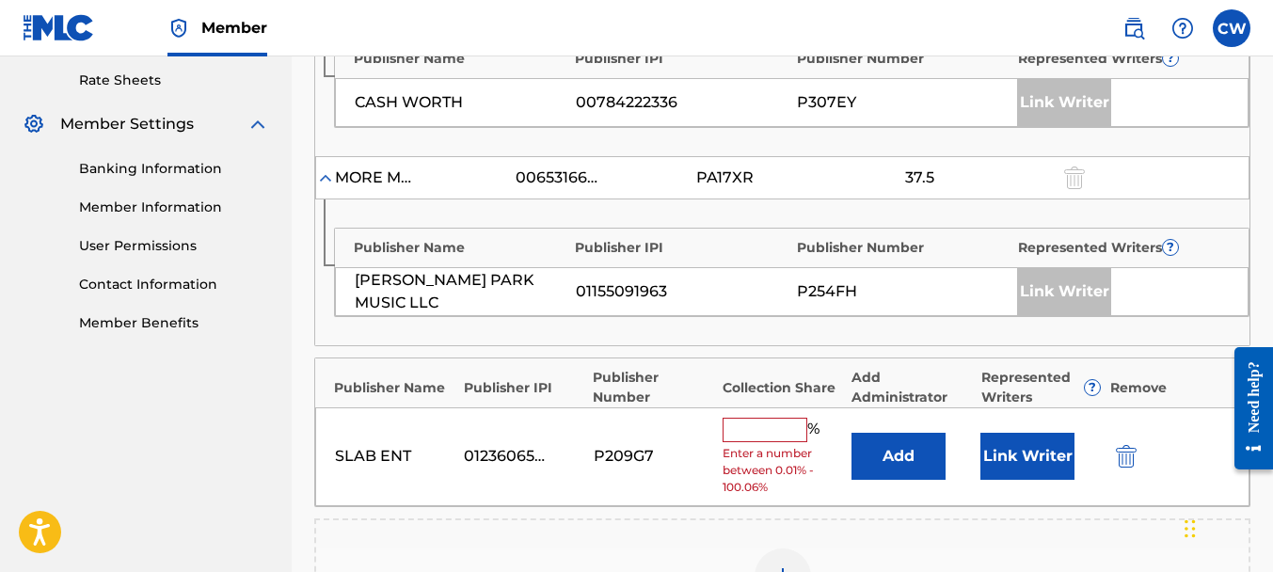
click at [784, 429] on input "text" at bounding box center [765, 430] width 85 height 24
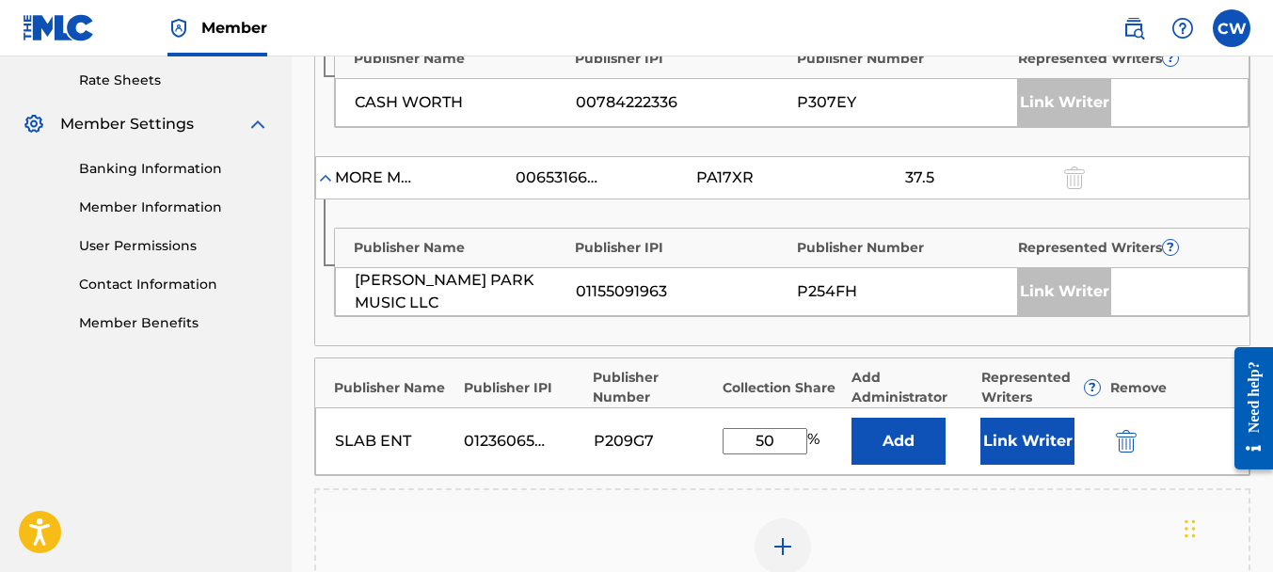
type input "50"
click at [1035, 433] on button "Link Writer" at bounding box center [1027, 441] width 94 height 47
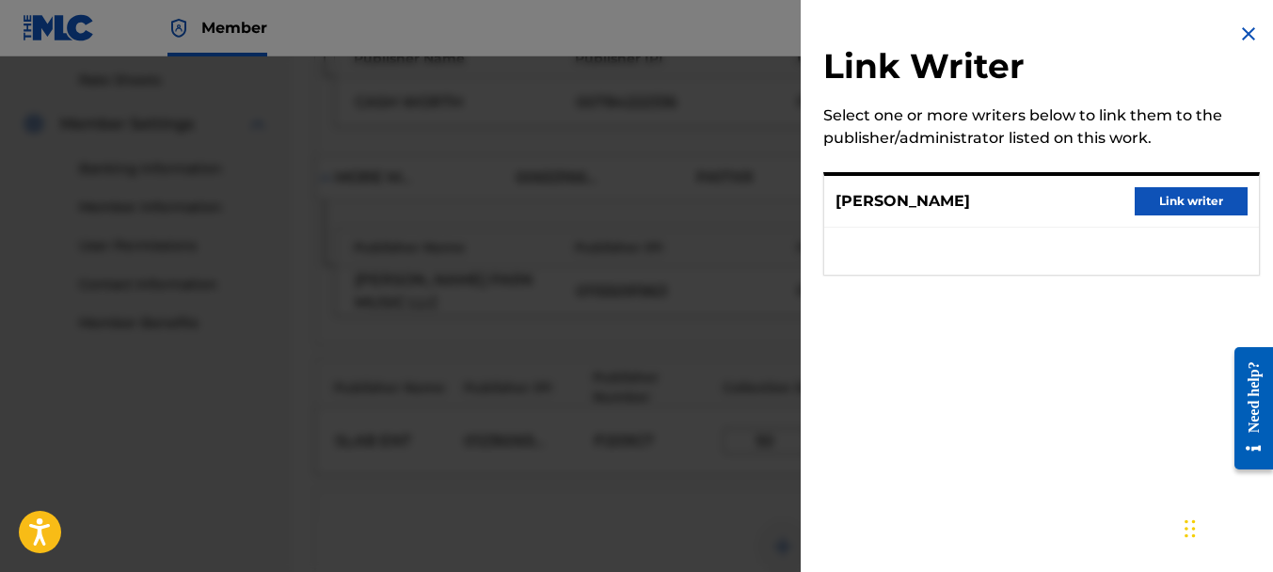
click at [1182, 207] on button "Link writer" at bounding box center [1191, 201] width 113 height 28
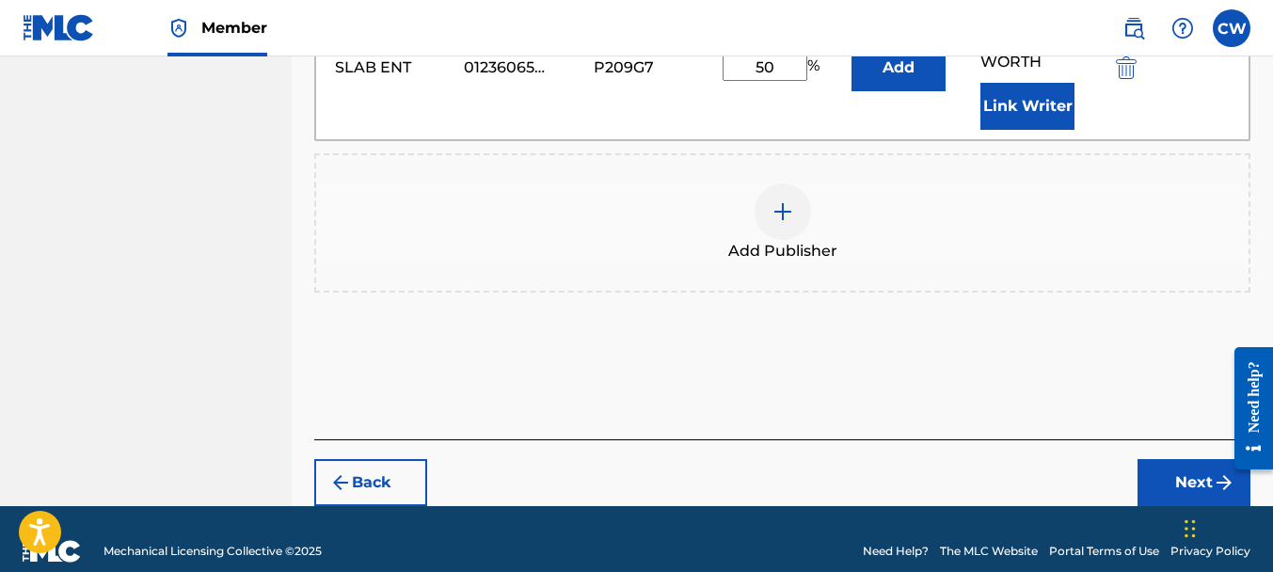
click at [1156, 459] on button "Next" at bounding box center [1193, 482] width 113 height 47
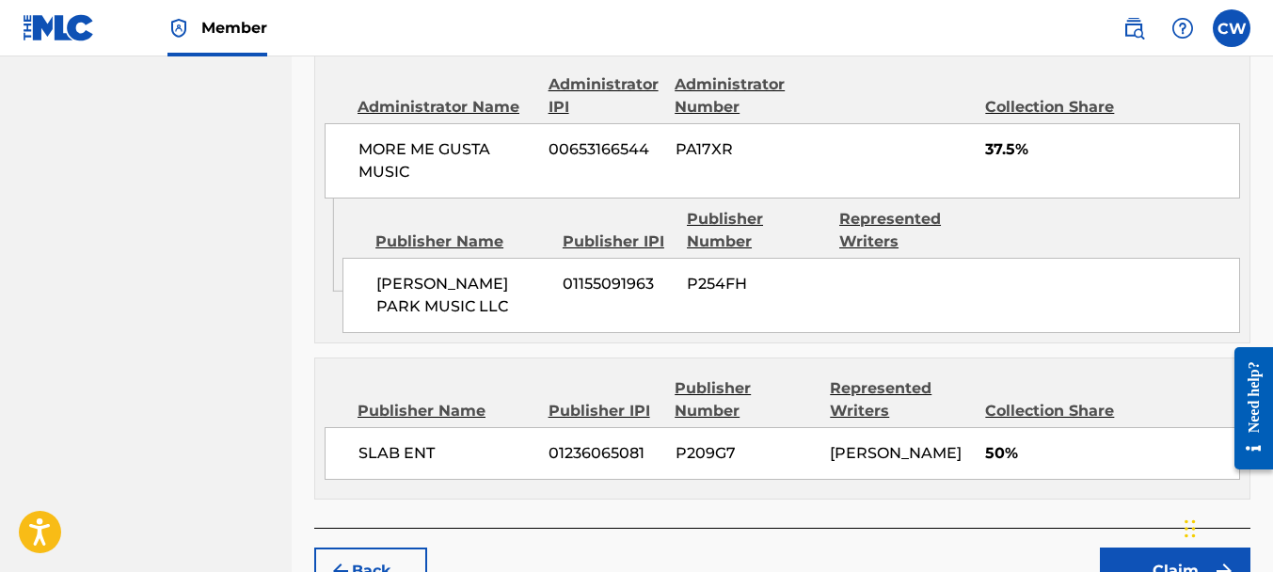
scroll to position [1151, 0]
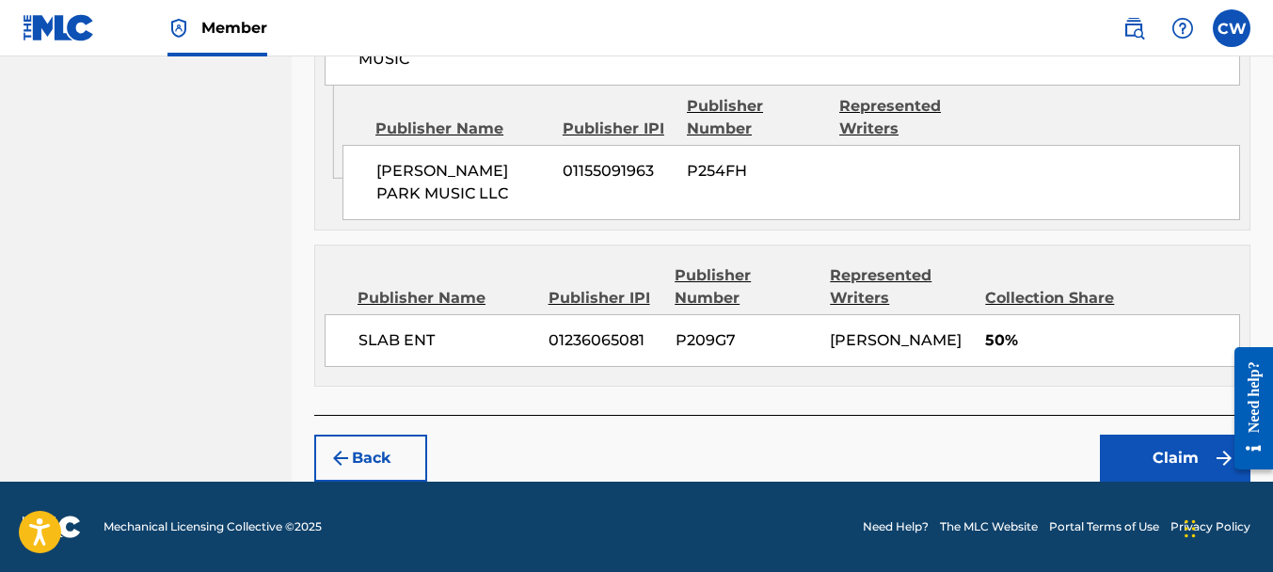
click at [1133, 447] on button "Claim" at bounding box center [1175, 458] width 151 height 47
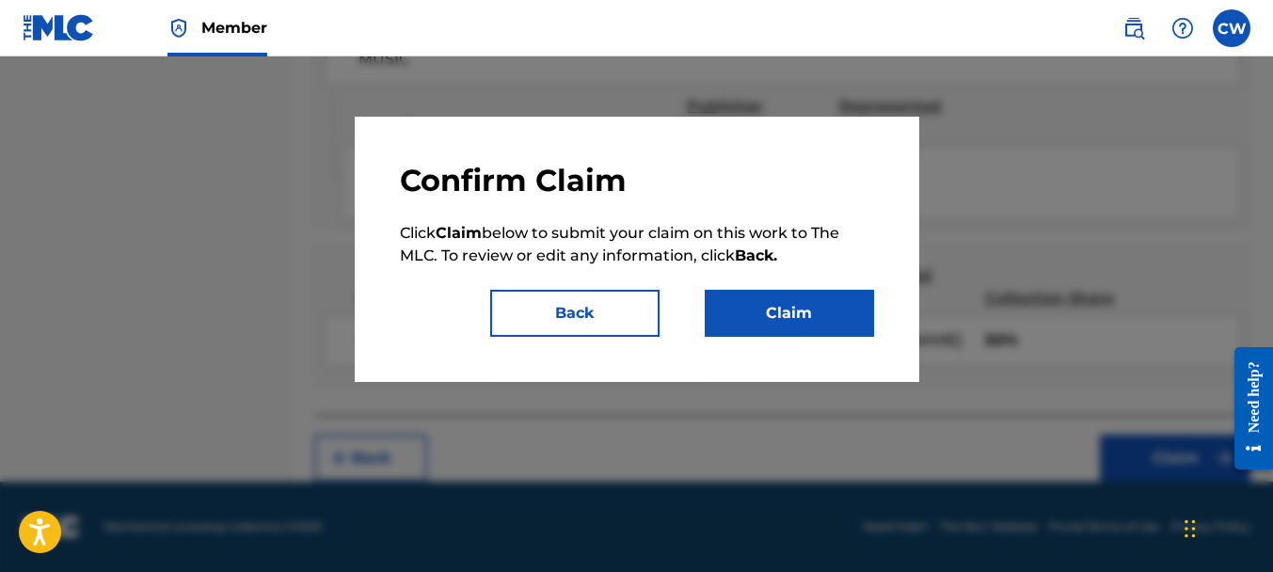
click at [761, 324] on button "Claim" at bounding box center [789, 313] width 169 height 47
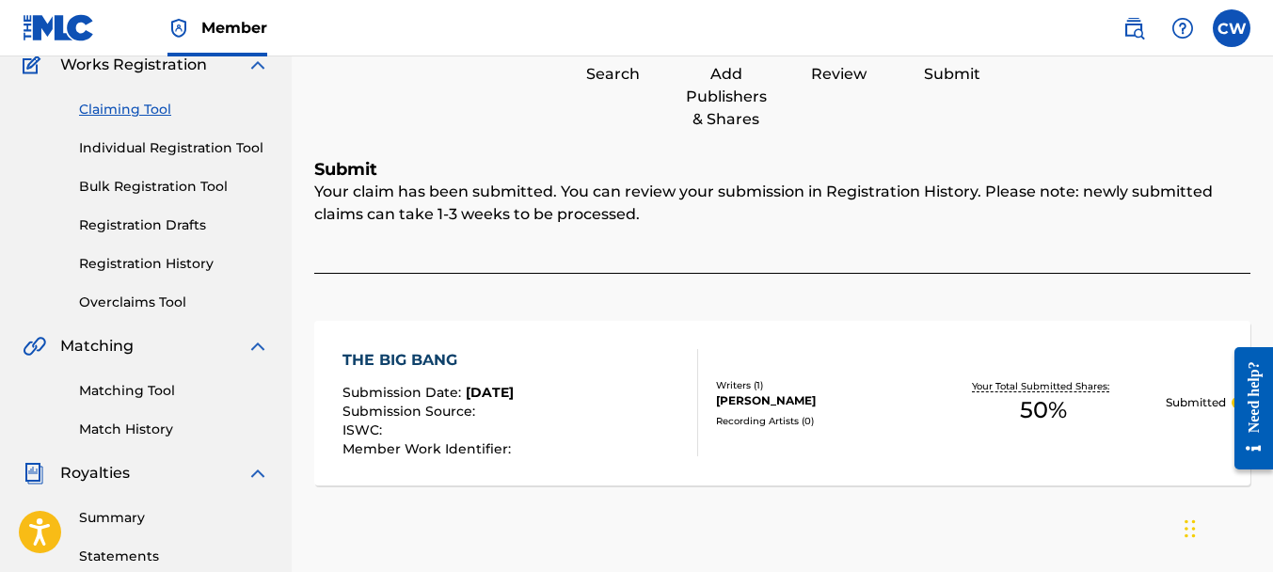
scroll to position [0, 0]
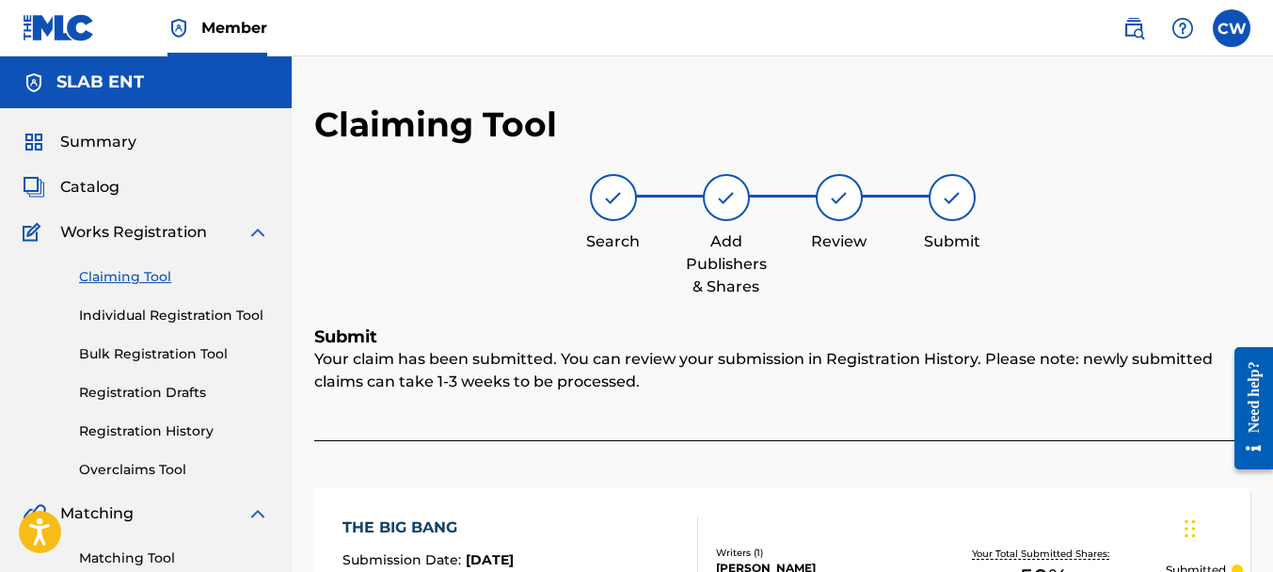
click at [144, 273] on link "Claiming Tool" at bounding box center [174, 277] width 190 height 20
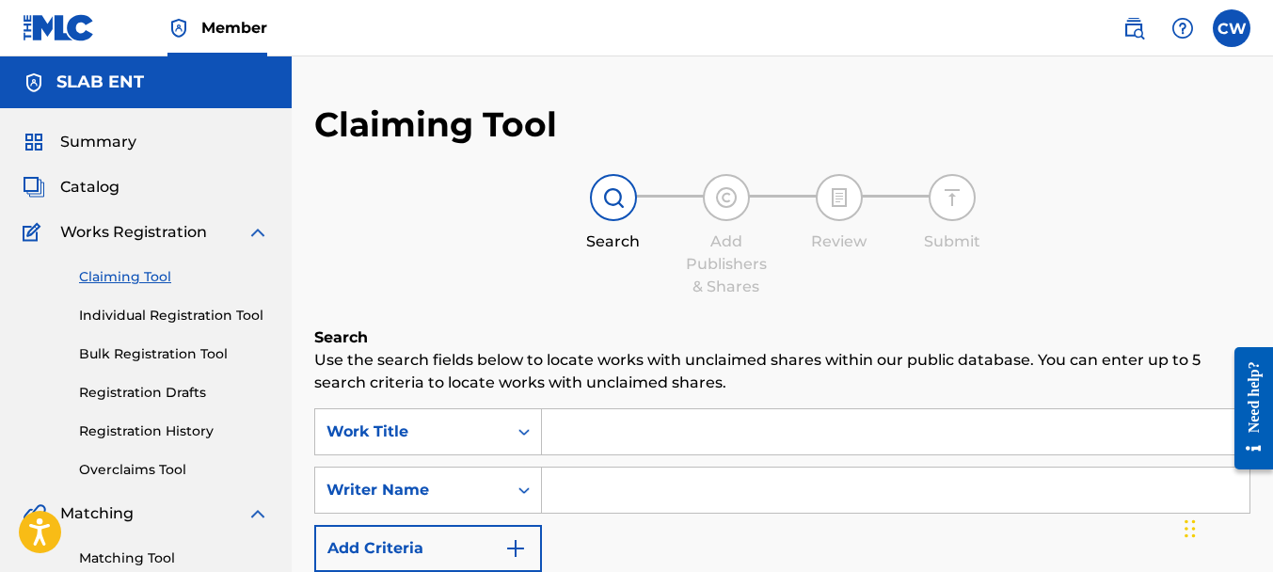
scroll to position [4, 0]
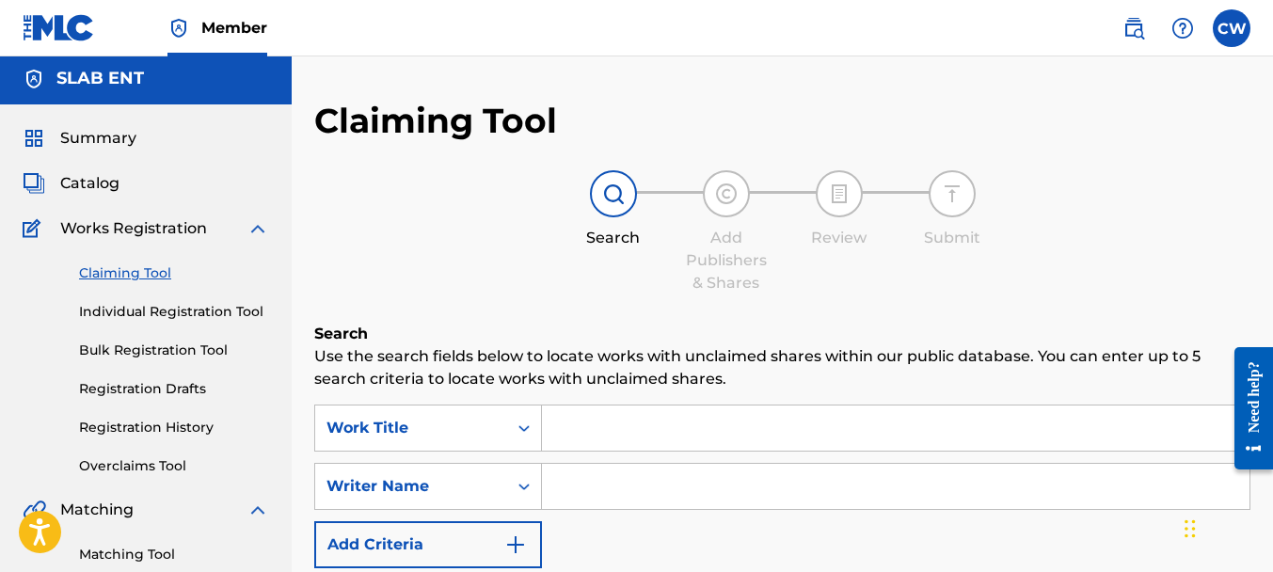
click at [610, 482] on input "Search Form" at bounding box center [896, 486] width 708 height 45
paste input "[PERSON_NAME]"
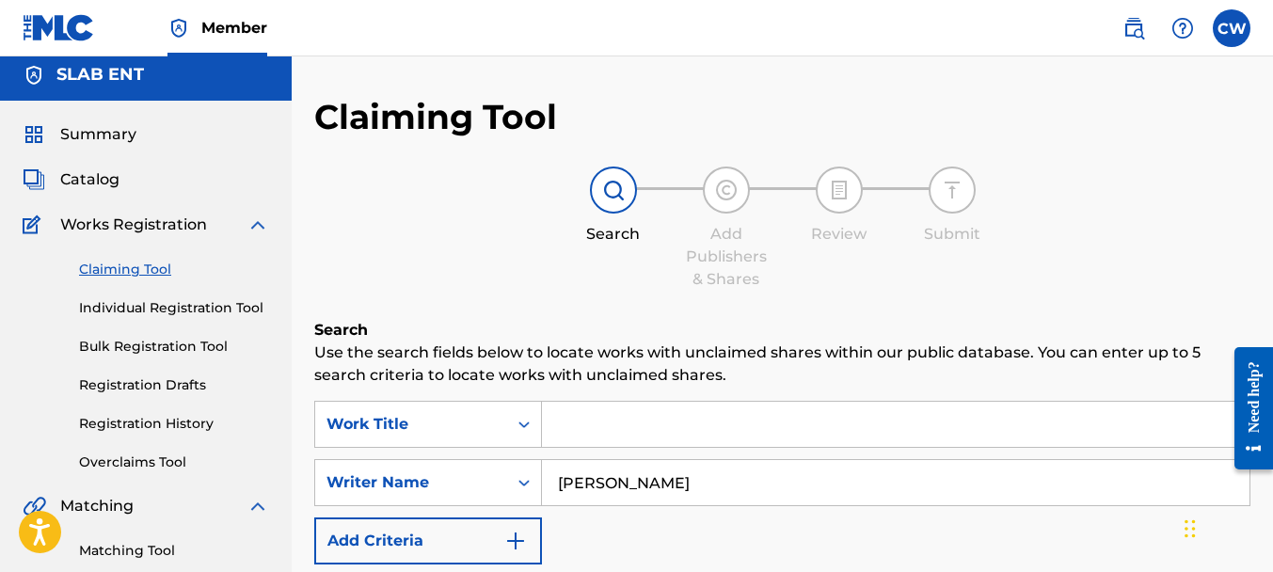
scroll to position [595, 0]
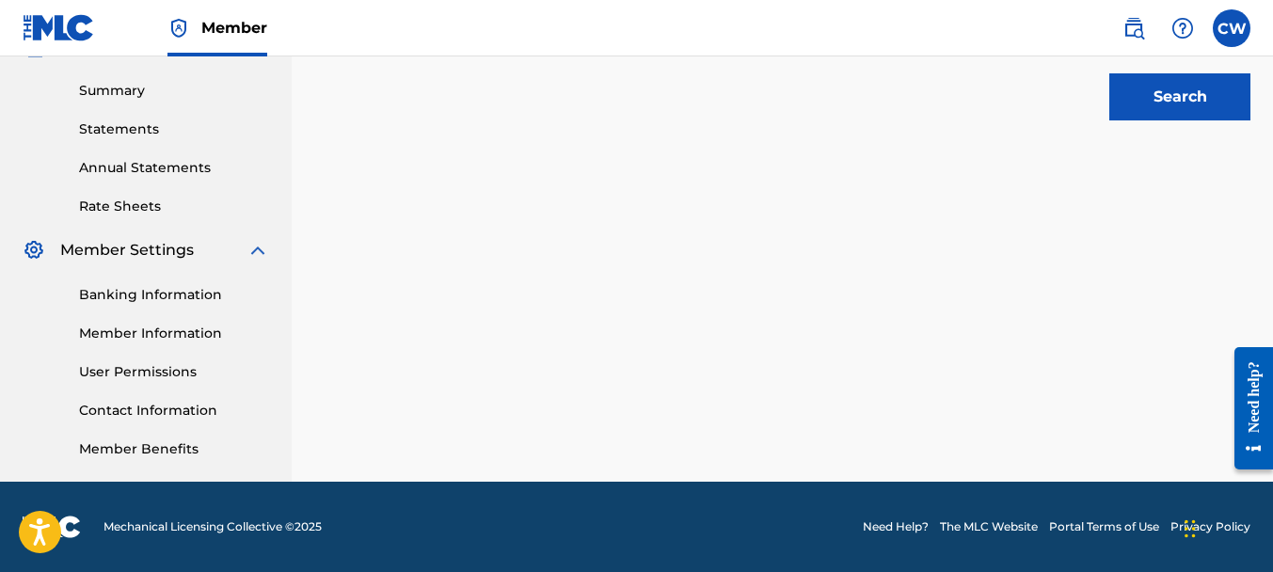
type input "[PERSON_NAME]"
click at [1156, 110] on button "Search" at bounding box center [1179, 96] width 141 height 47
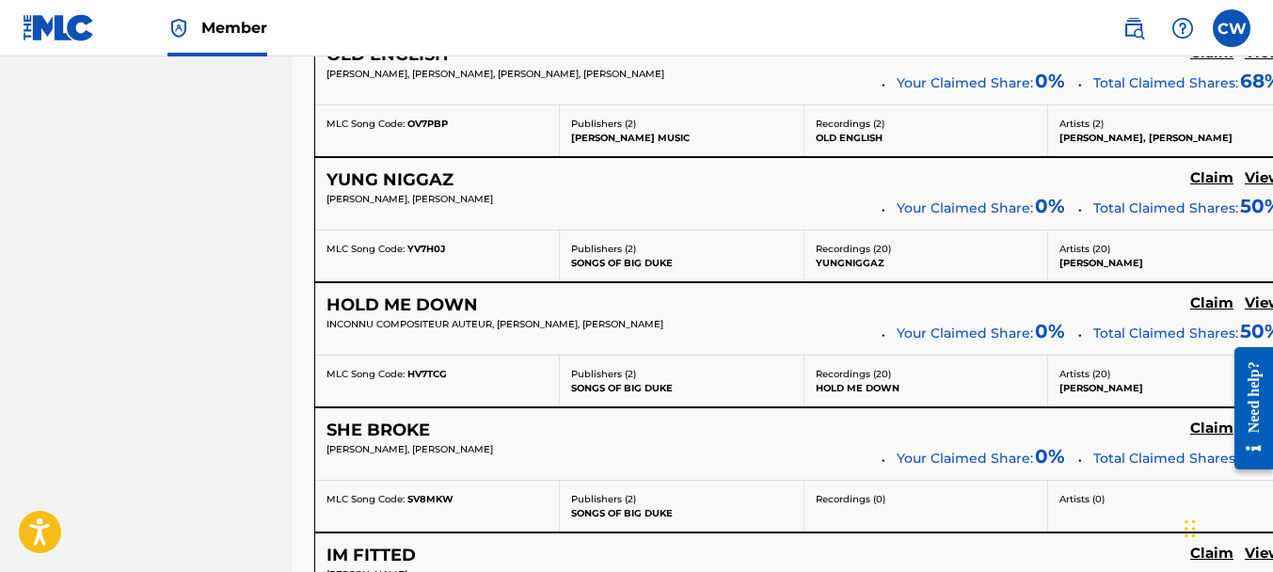
scroll to position [7659, 0]
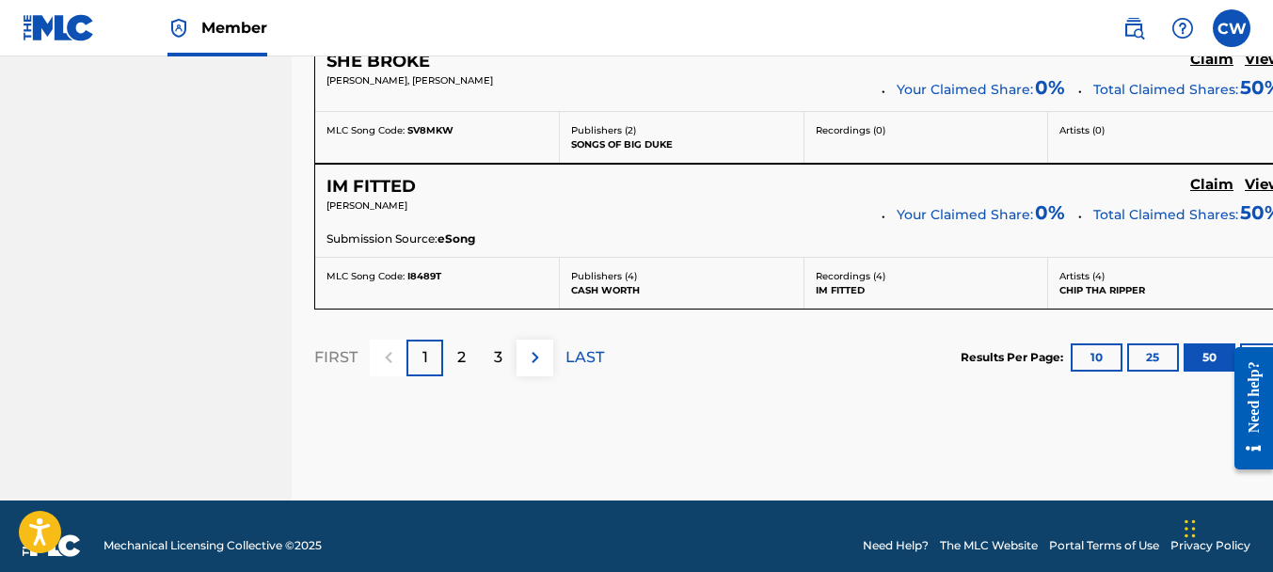
click at [471, 340] on div "2" at bounding box center [461, 358] width 37 height 37
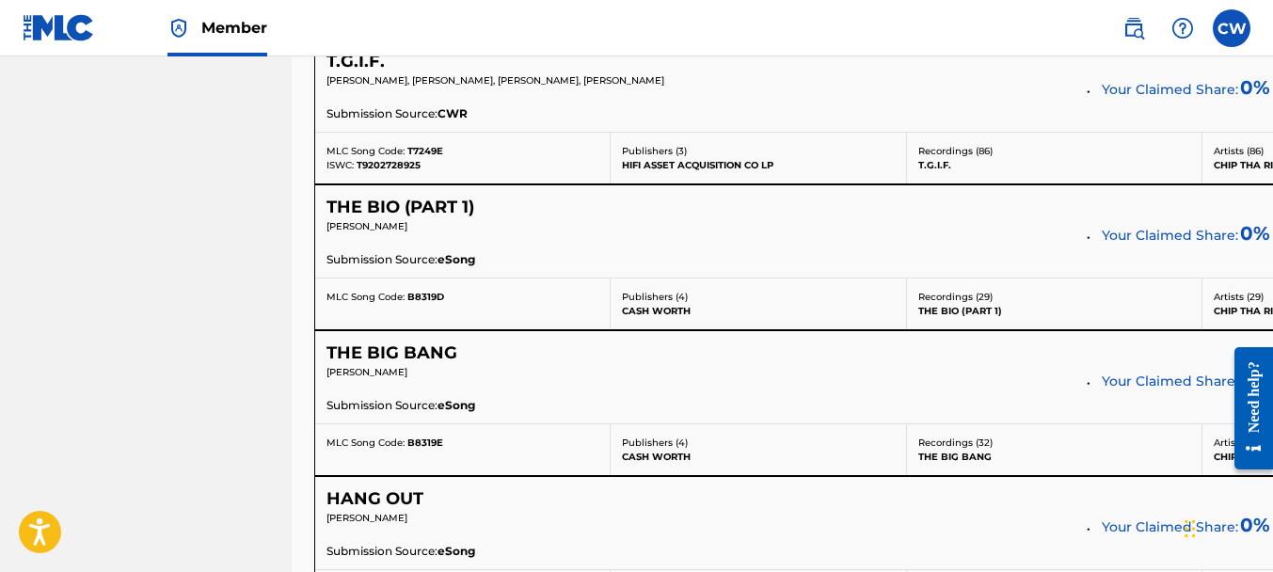
scroll to position [5959, 0]
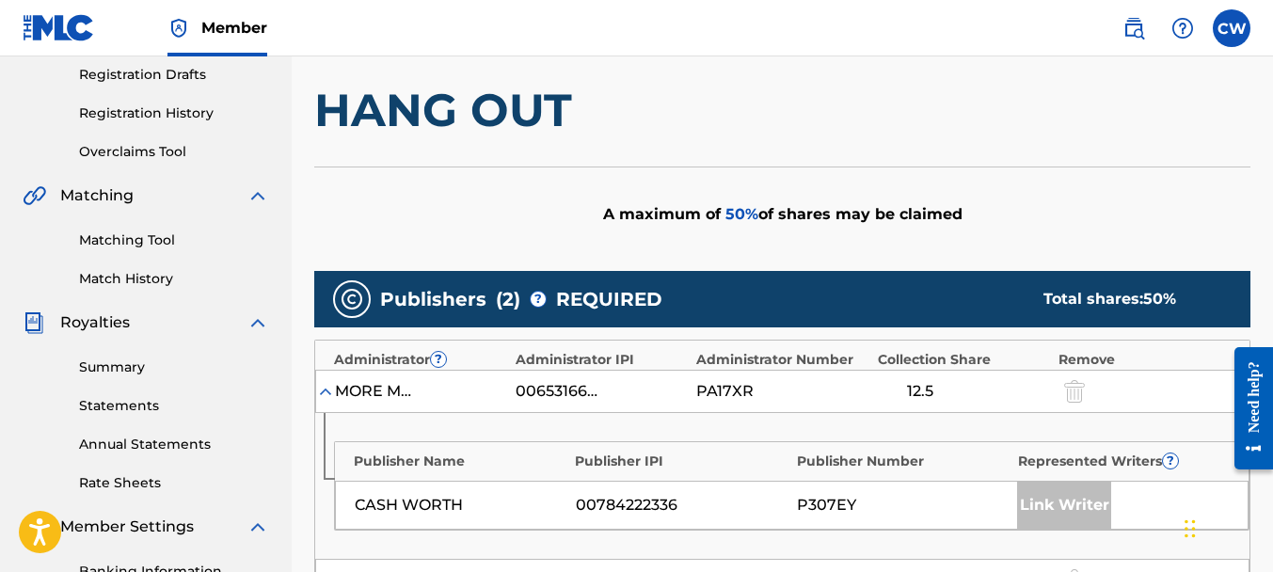
scroll to position [938, 0]
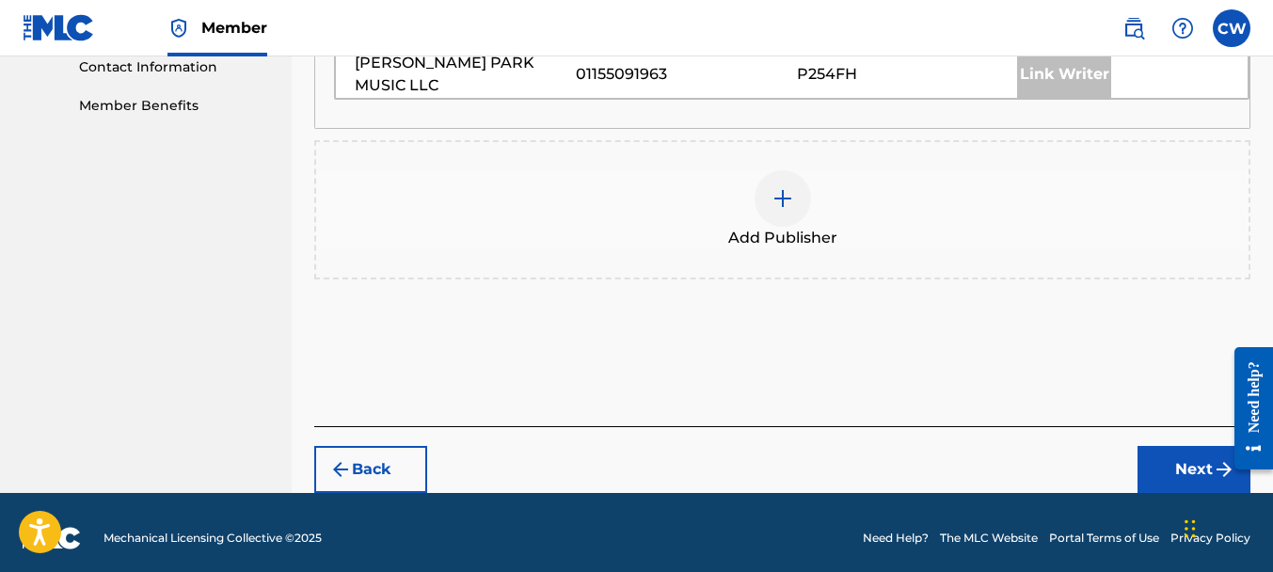
click at [786, 207] on img at bounding box center [782, 198] width 23 height 23
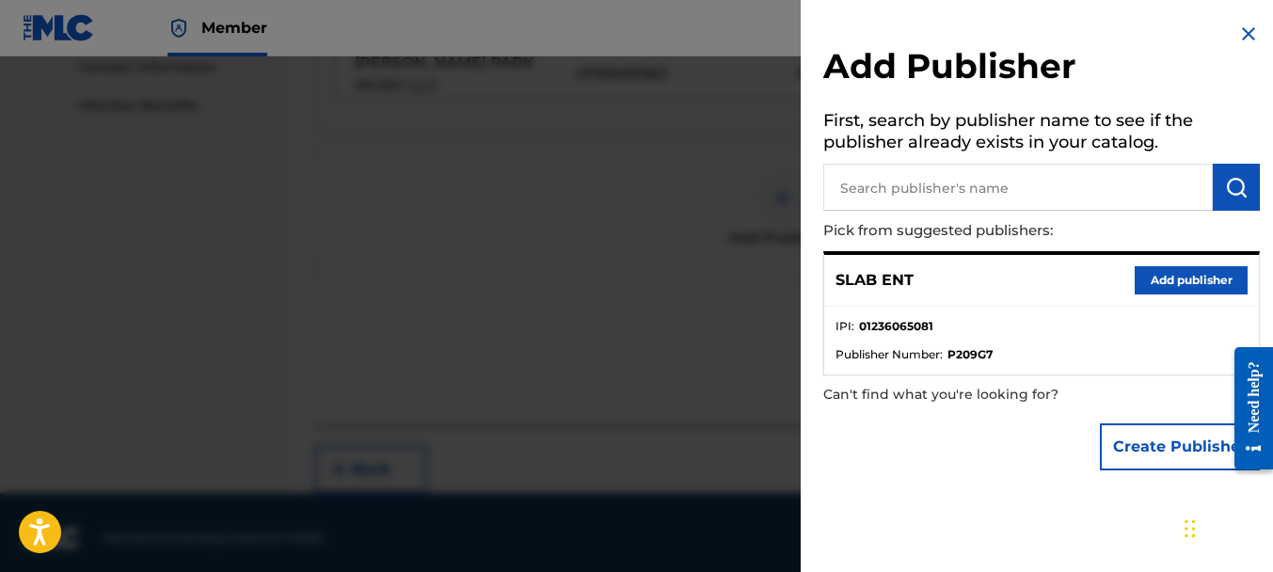
click at [1136, 273] on button "Add publisher" at bounding box center [1191, 280] width 113 height 28
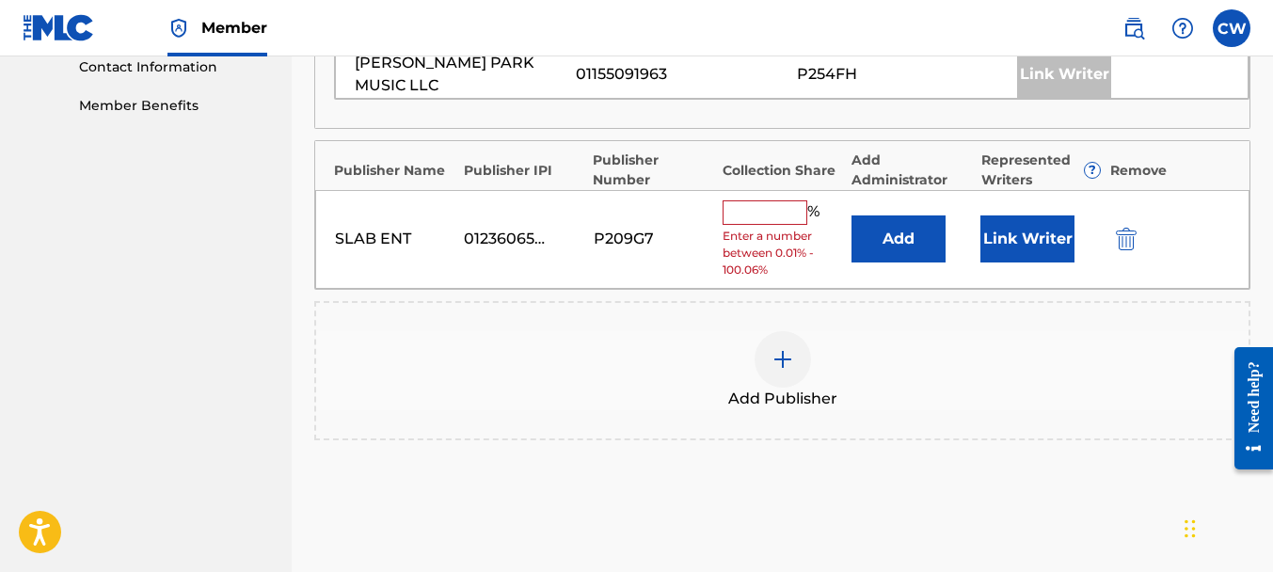
click at [756, 214] on input "text" at bounding box center [765, 212] width 85 height 24
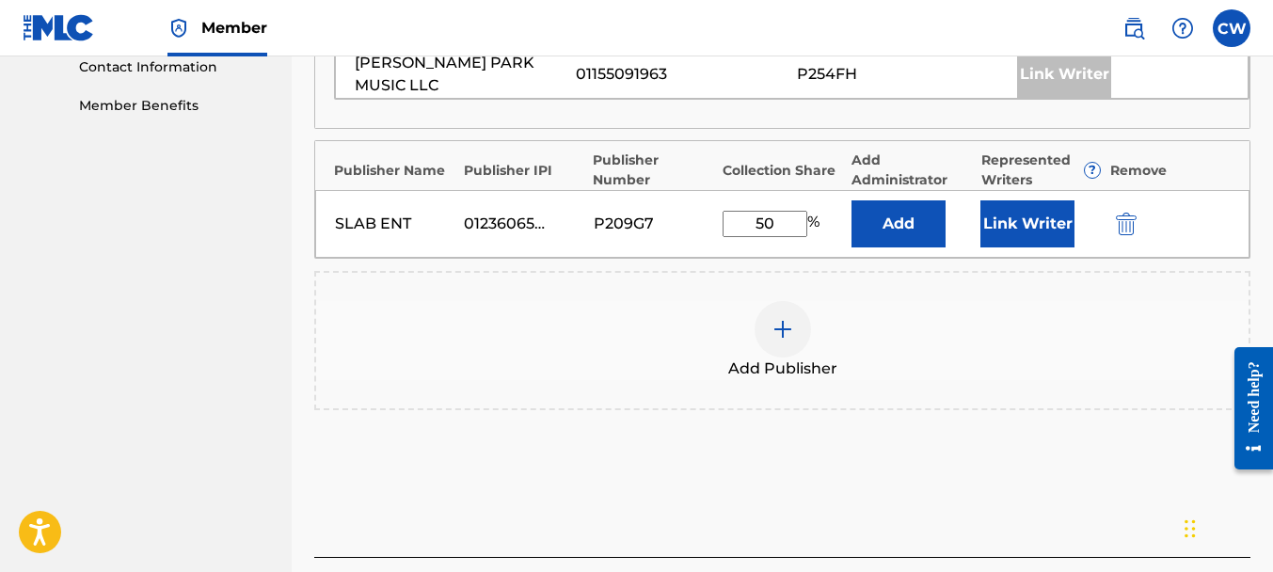
type input "50"
click at [1042, 218] on button "Link Writer" at bounding box center [1027, 223] width 94 height 47
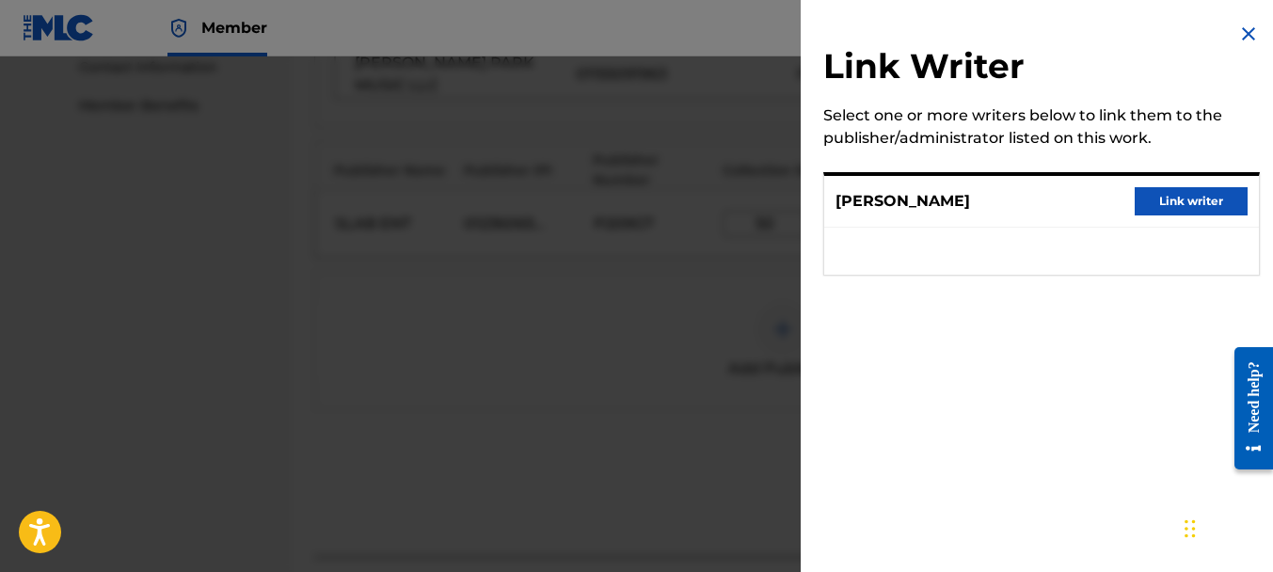
click at [1180, 205] on button "Link writer" at bounding box center [1191, 201] width 113 height 28
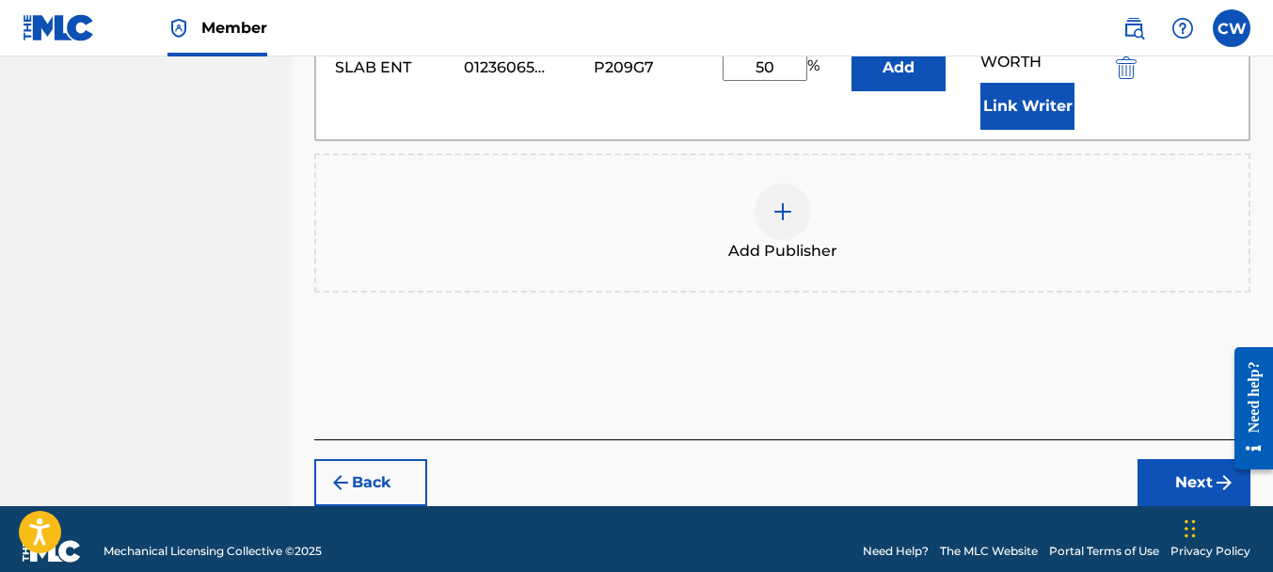
click at [1191, 459] on button "Next" at bounding box center [1193, 482] width 113 height 47
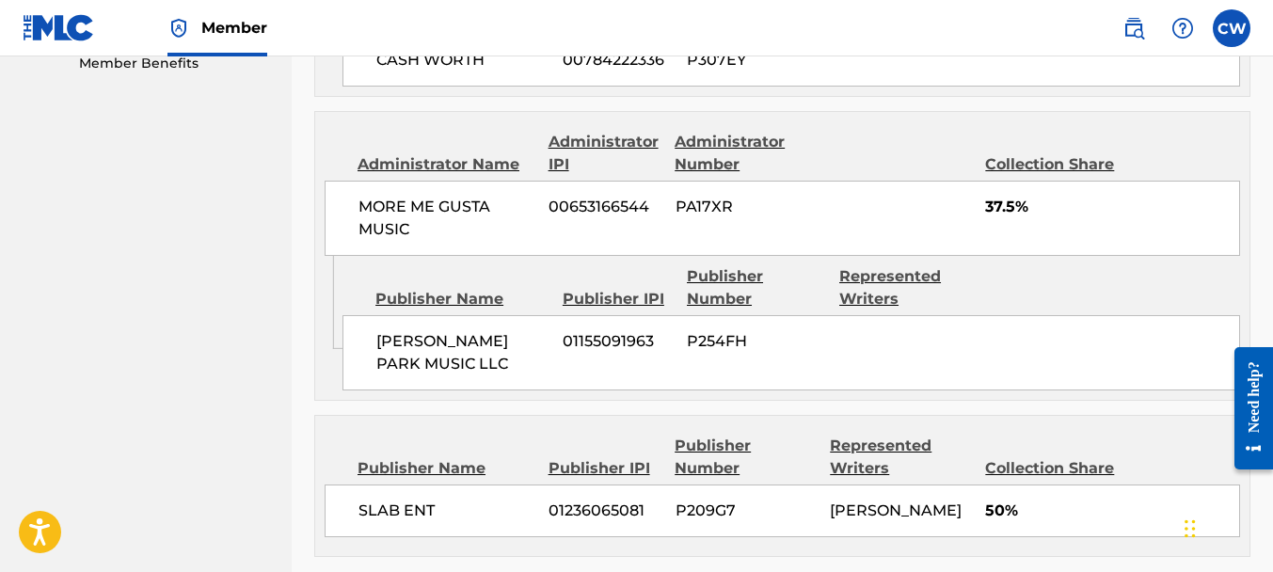
scroll to position [1151, 0]
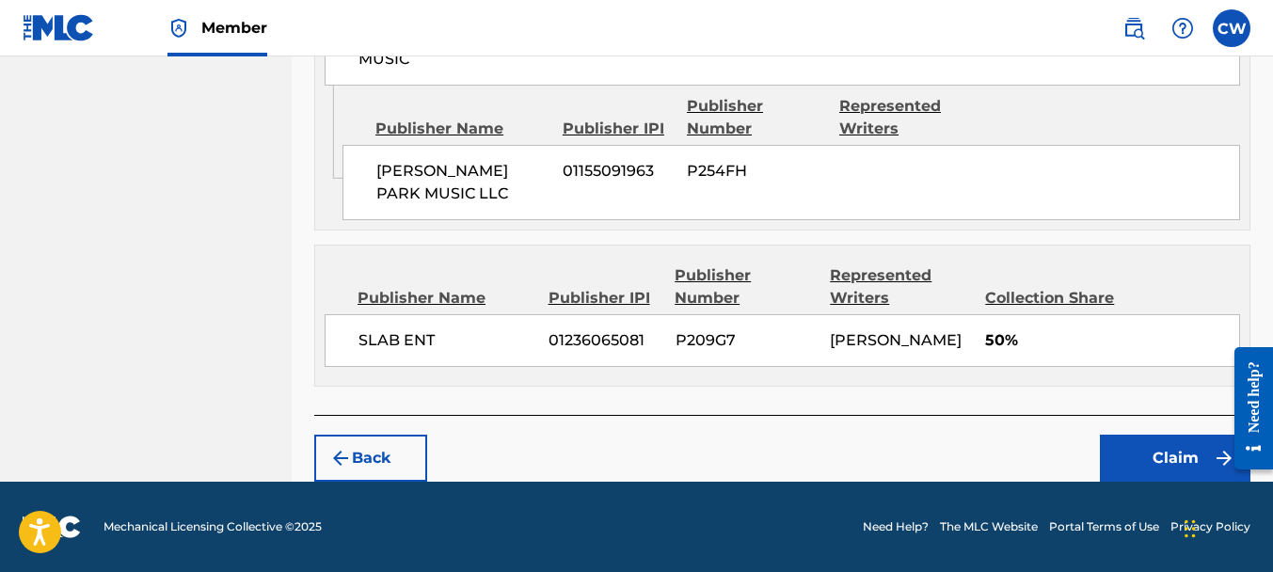
click at [1126, 440] on button "Claim" at bounding box center [1175, 458] width 151 height 47
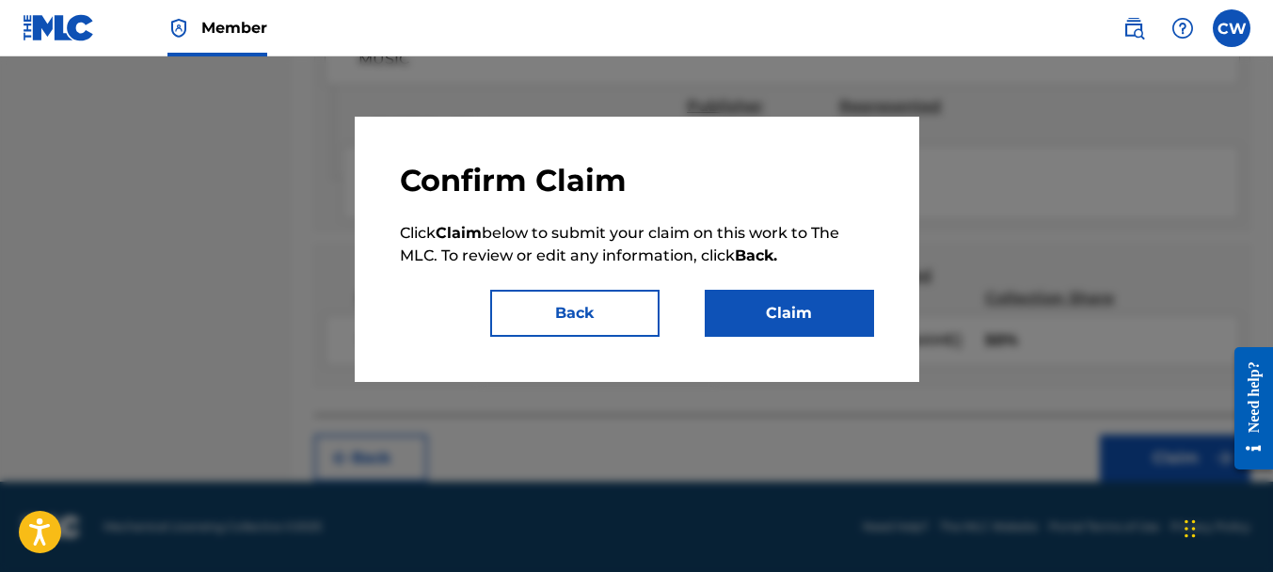
click at [758, 310] on button "Claim" at bounding box center [789, 313] width 169 height 47
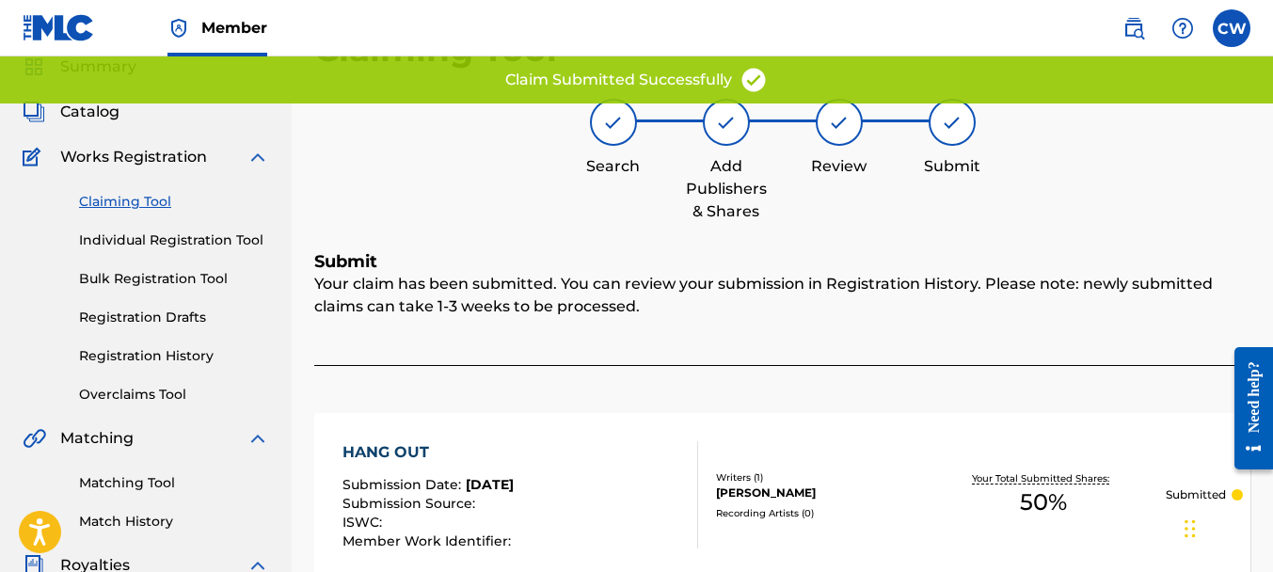
scroll to position [0, 0]
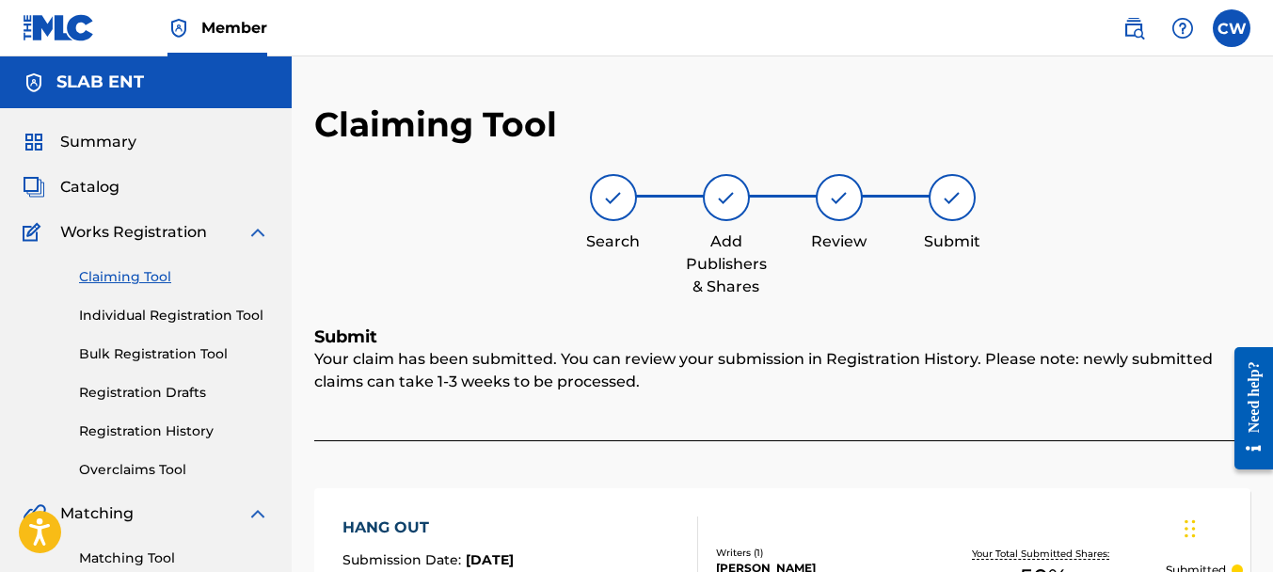
click at [125, 268] on link "Claiming Tool" at bounding box center [174, 277] width 190 height 20
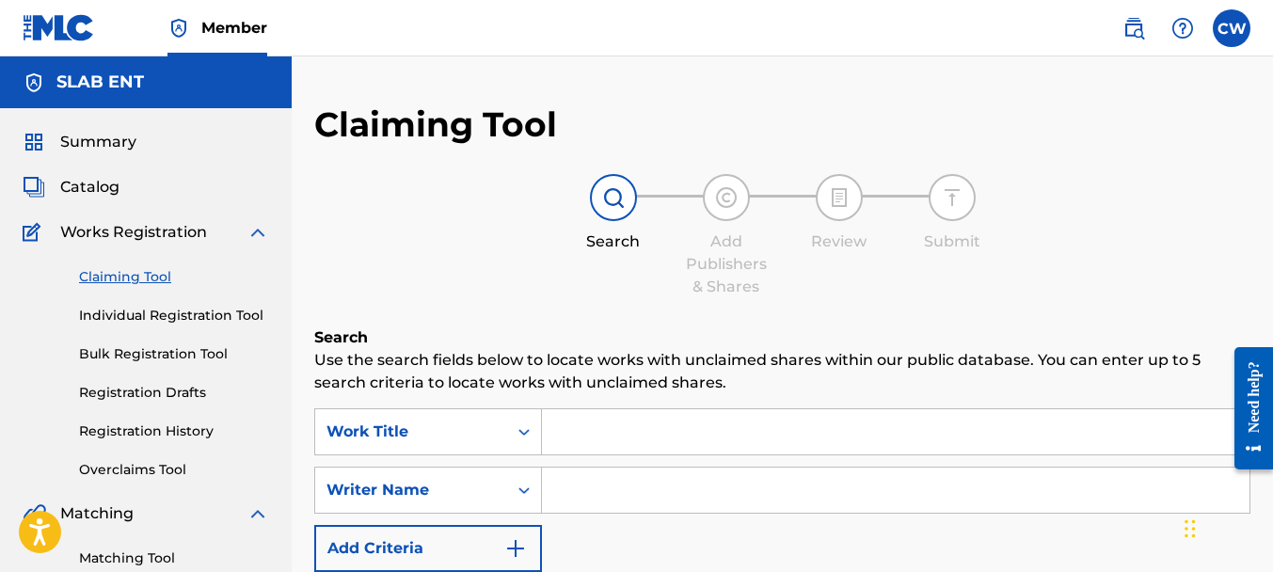
click at [572, 477] on input "Search Form" at bounding box center [896, 490] width 708 height 45
paste input "[PERSON_NAME]"
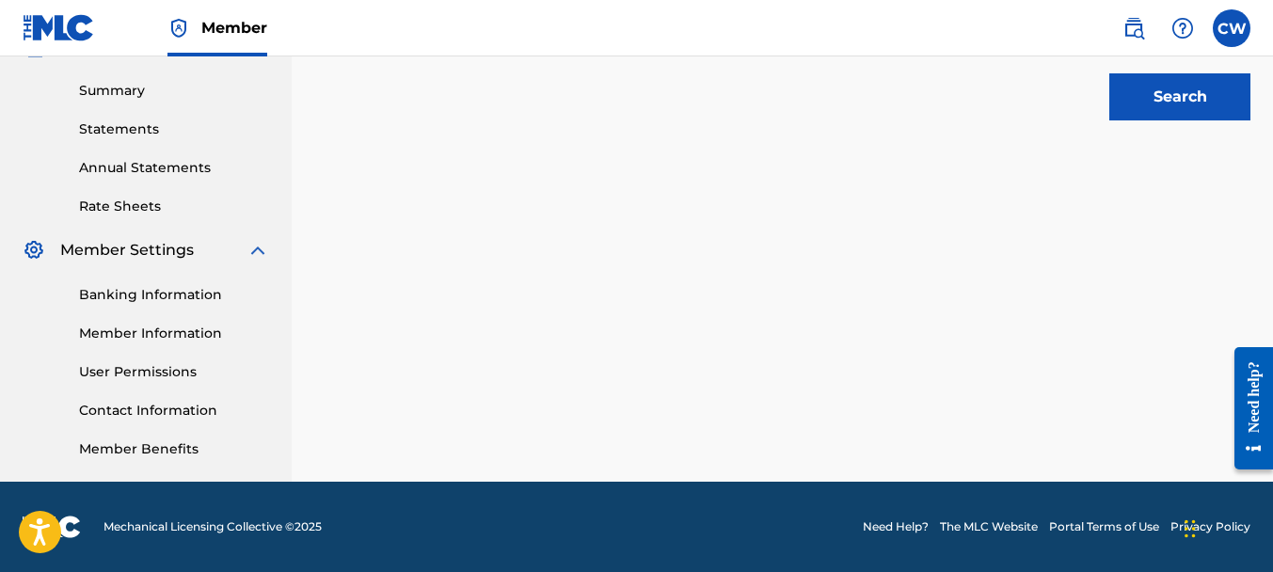
type input "[PERSON_NAME]"
click at [1124, 86] on button "Search" at bounding box center [1179, 96] width 141 height 47
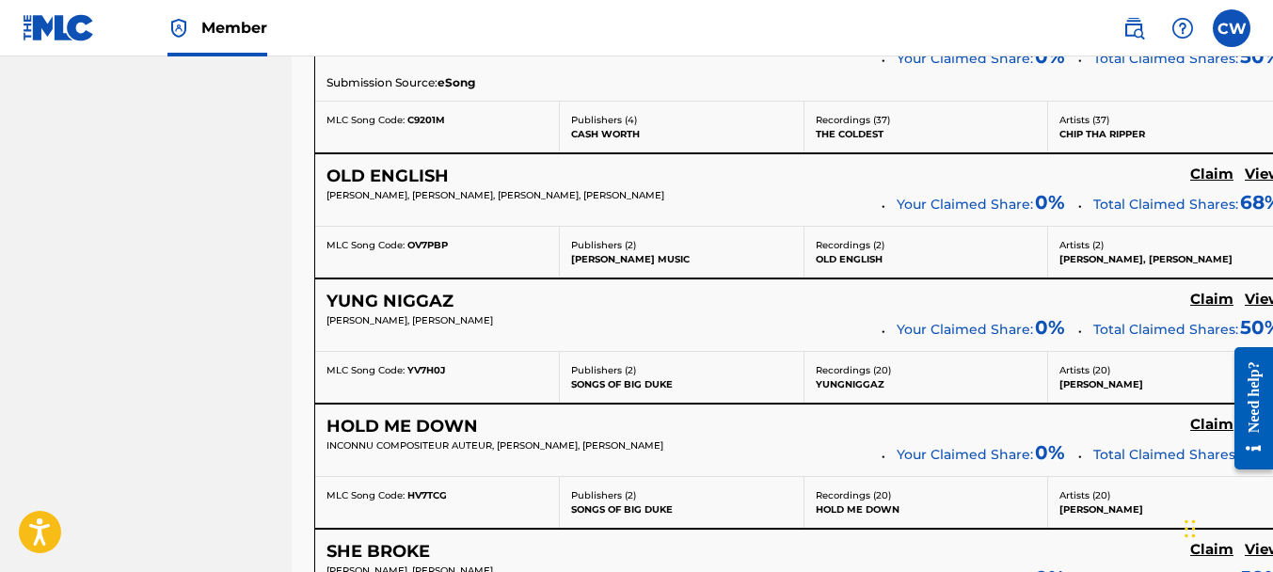
scroll to position [7659, 0]
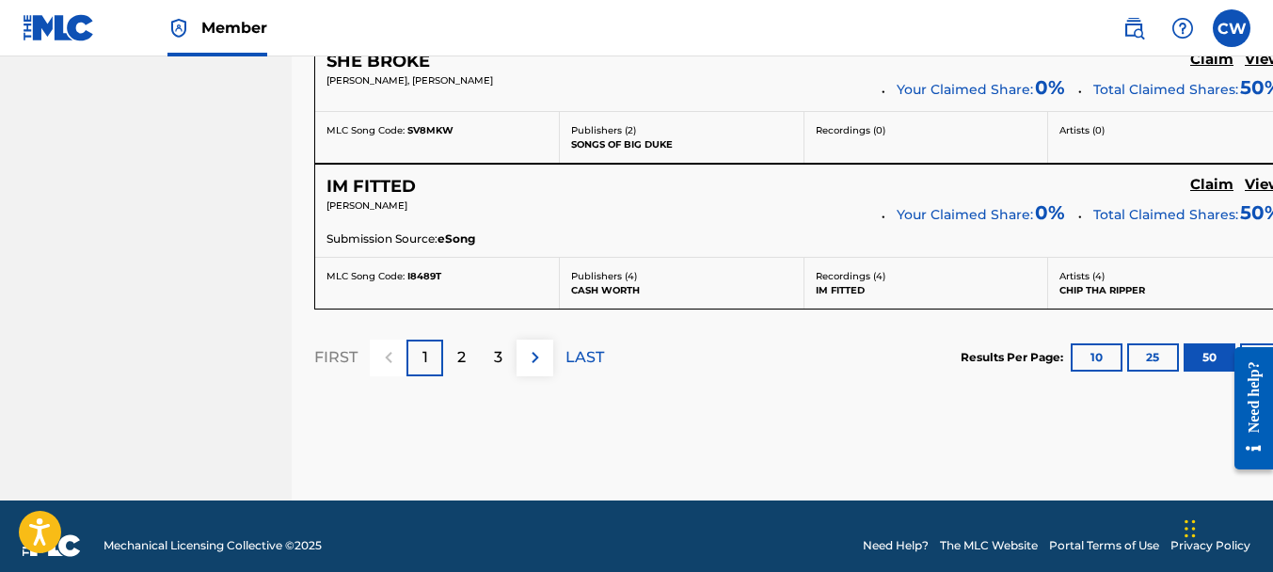
click at [453, 343] on div "2" at bounding box center [461, 358] width 37 height 37
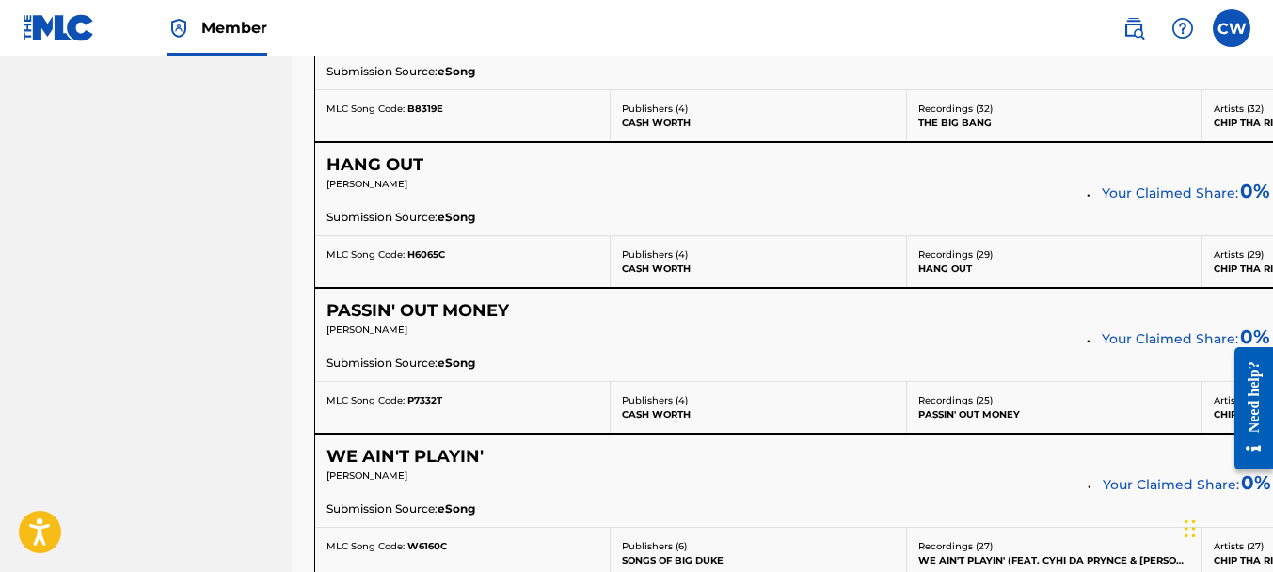
scroll to position [6271, 0]
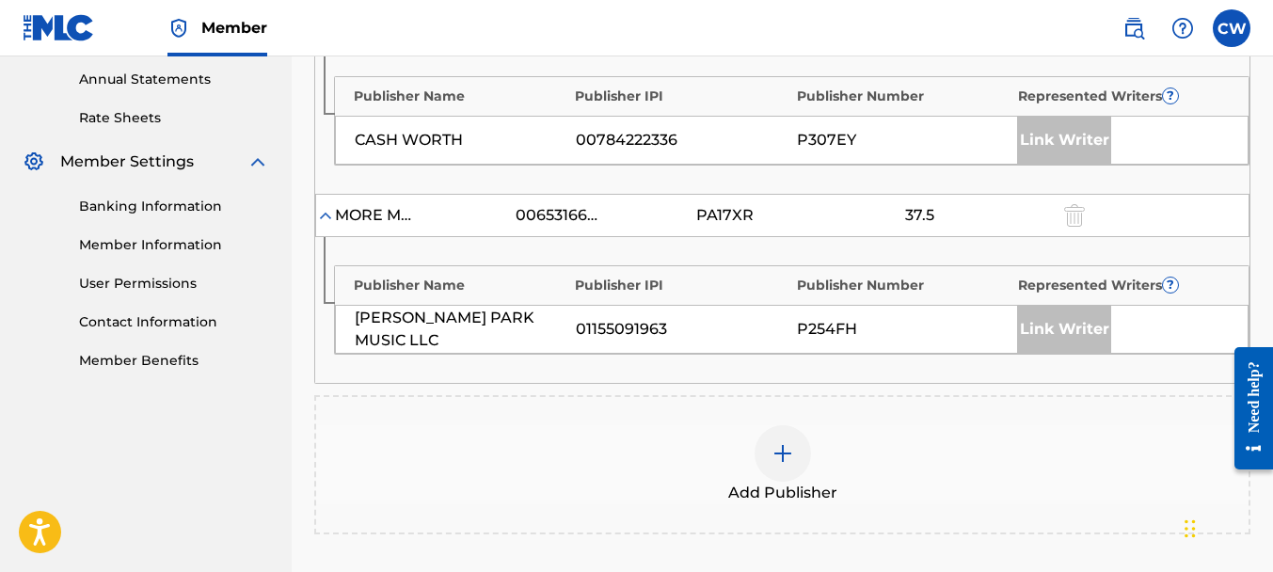
scroll to position [853, 0]
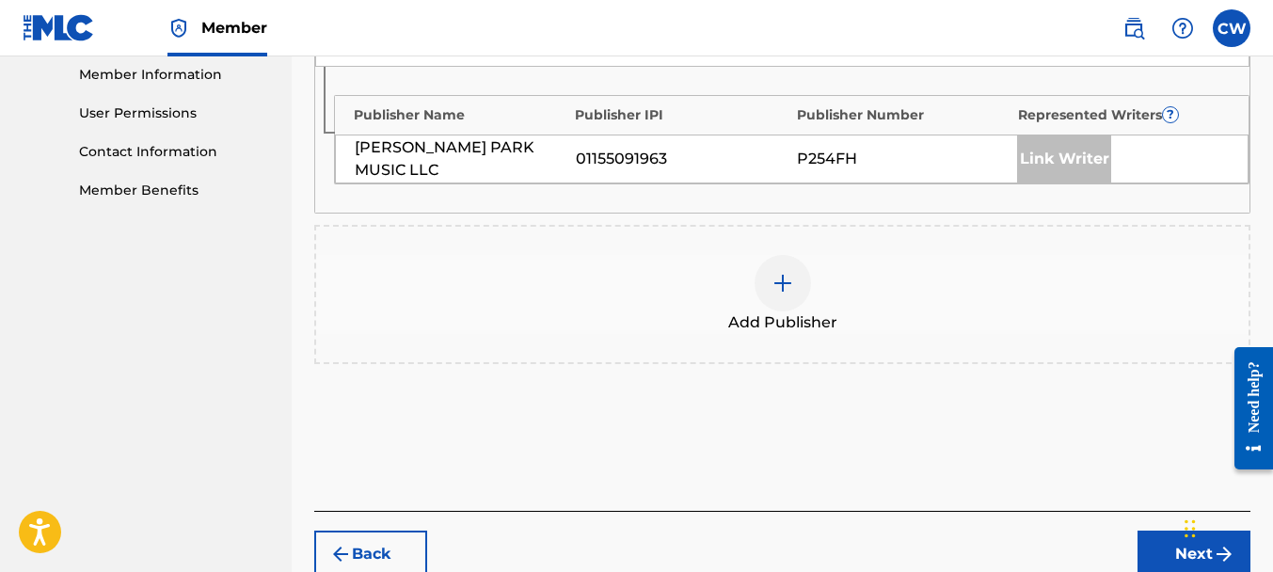
click at [773, 284] on img at bounding box center [782, 283] width 23 height 23
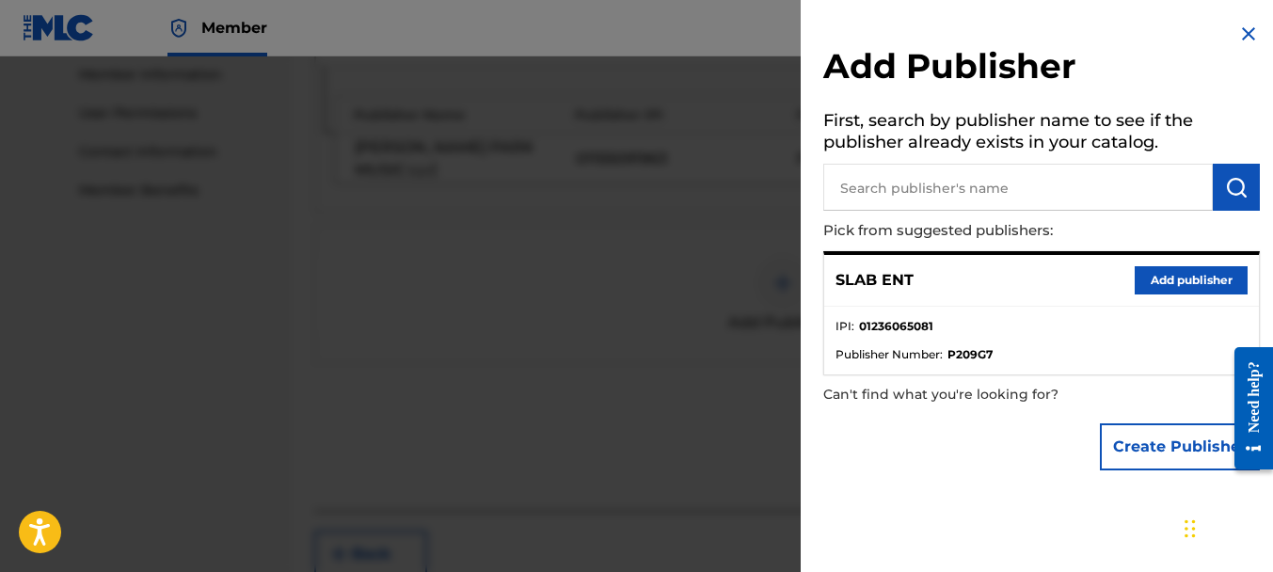
click at [1190, 280] on button "Add publisher" at bounding box center [1191, 280] width 113 height 28
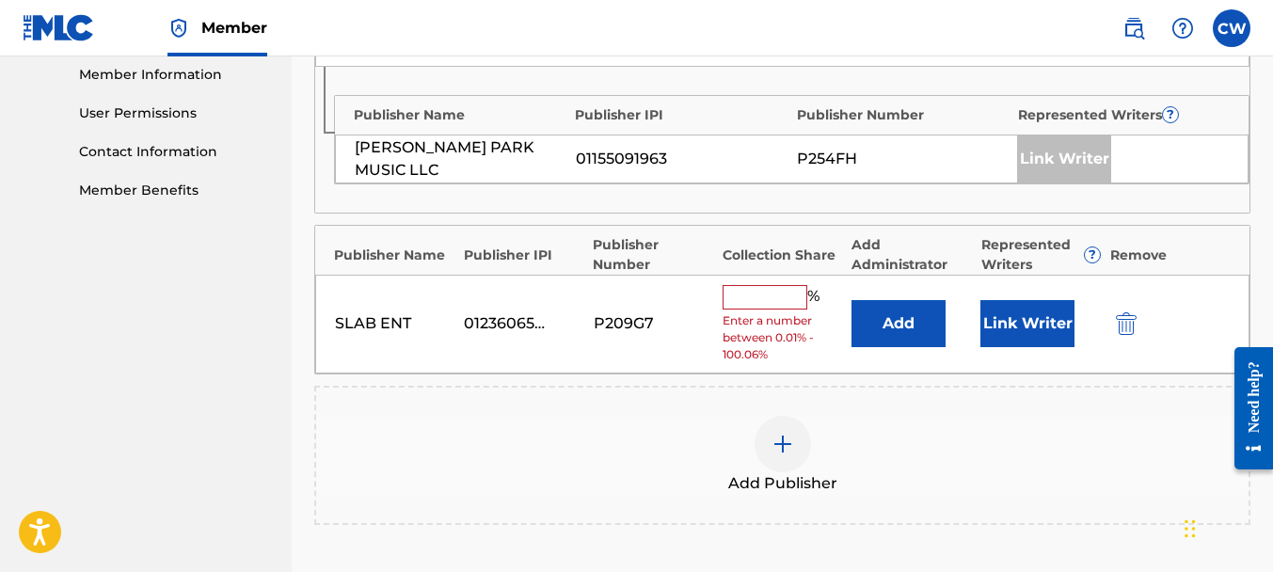
click at [766, 292] on input "text" at bounding box center [765, 297] width 85 height 24
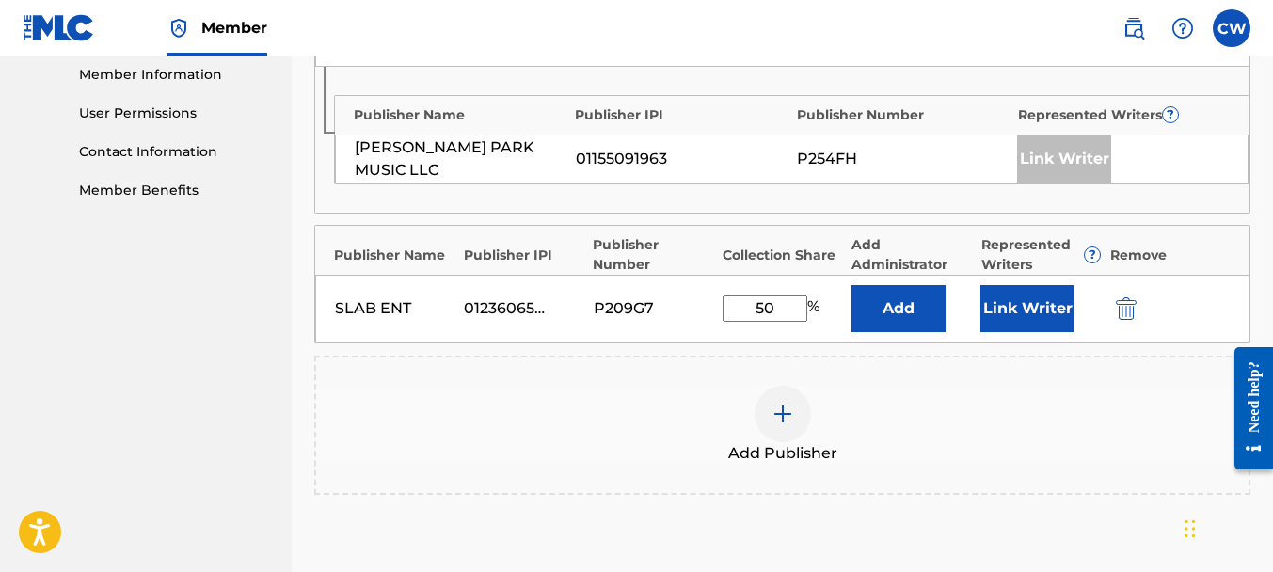
type input "50"
click at [1004, 304] on button "Link Writer" at bounding box center [1027, 308] width 94 height 47
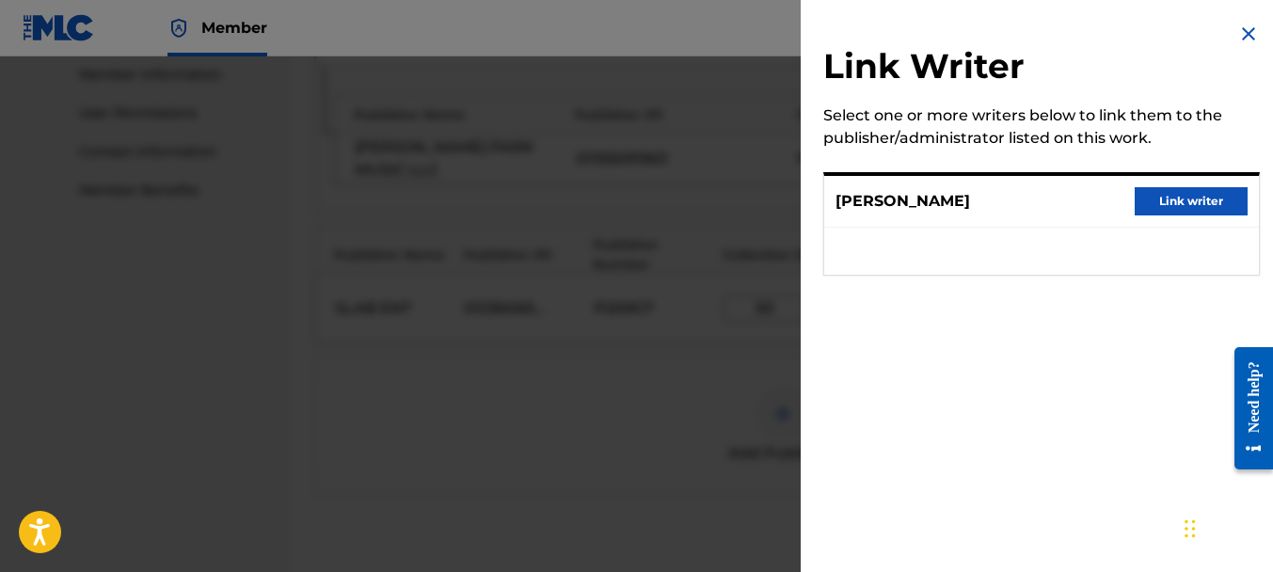
click at [1208, 193] on button "Link writer" at bounding box center [1191, 201] width 113 height 28
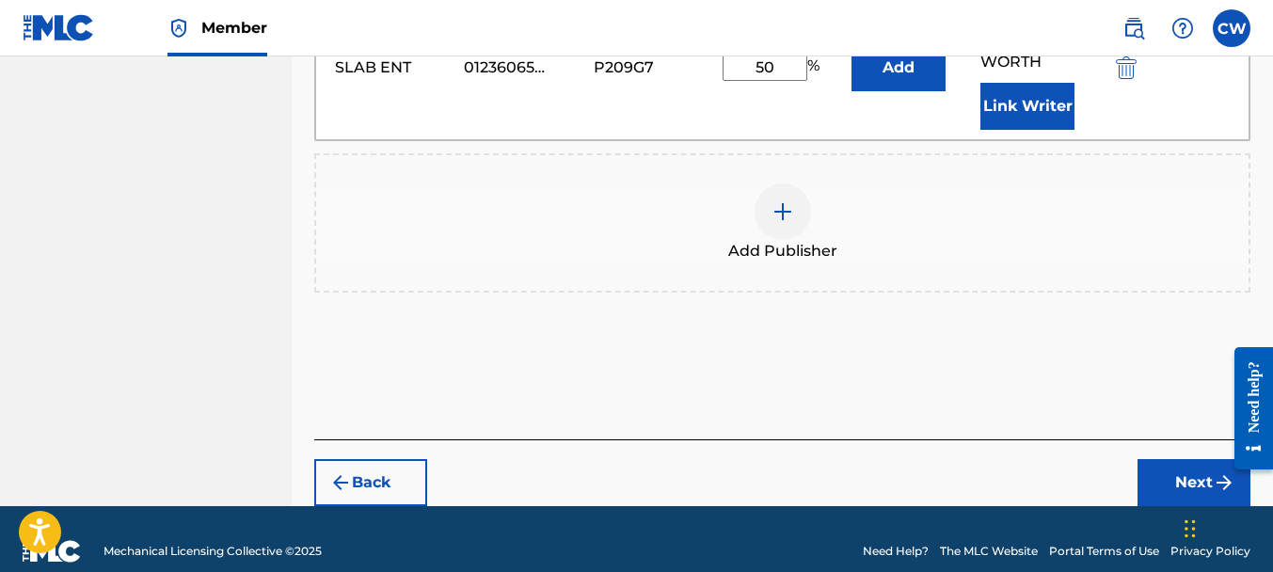
click at [1174, 459] on button "Next" at bounding box center [1193, 482] width 113 height 47
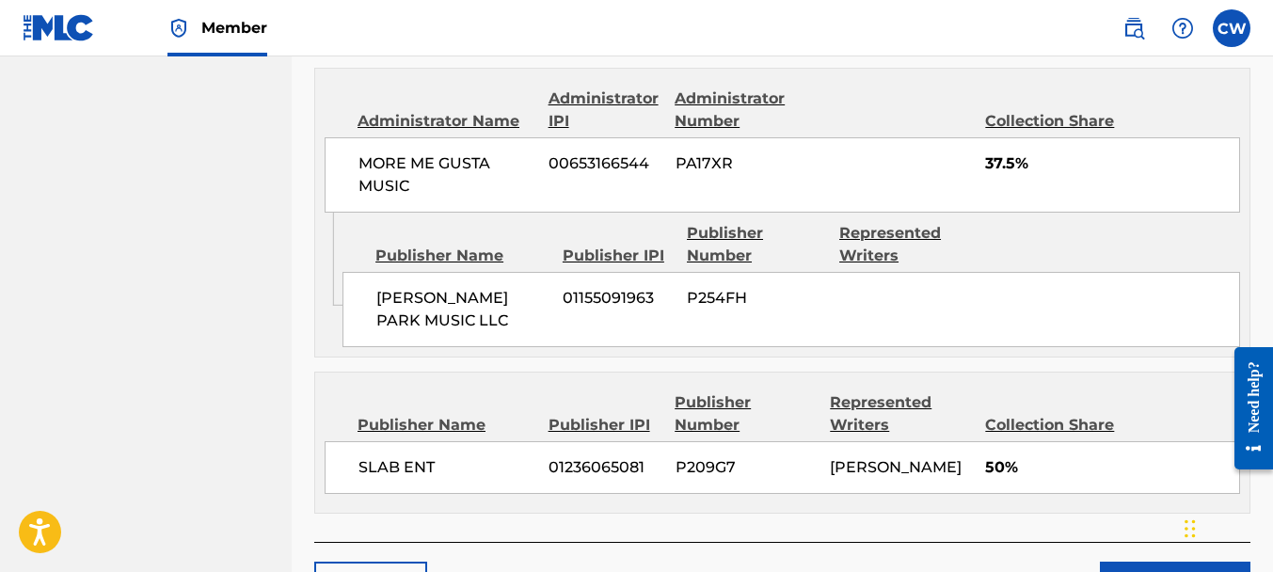
scroll to position [1151, 0]
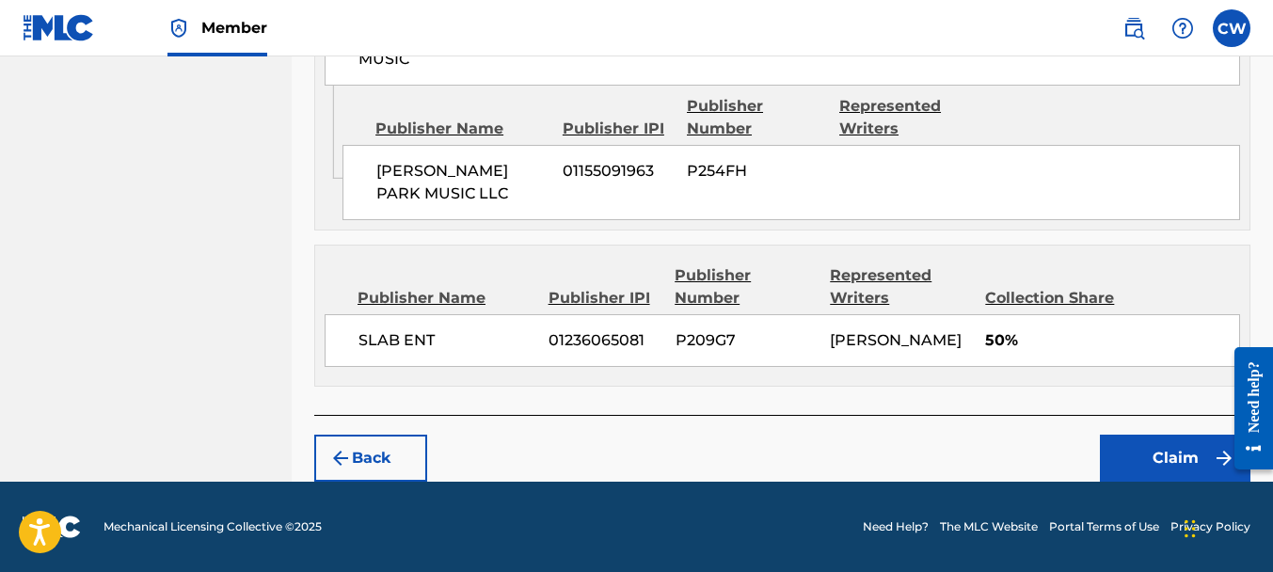
click at [1127, 444] on button "Claim" at bounding box center [1175, 458] width 151 height 47
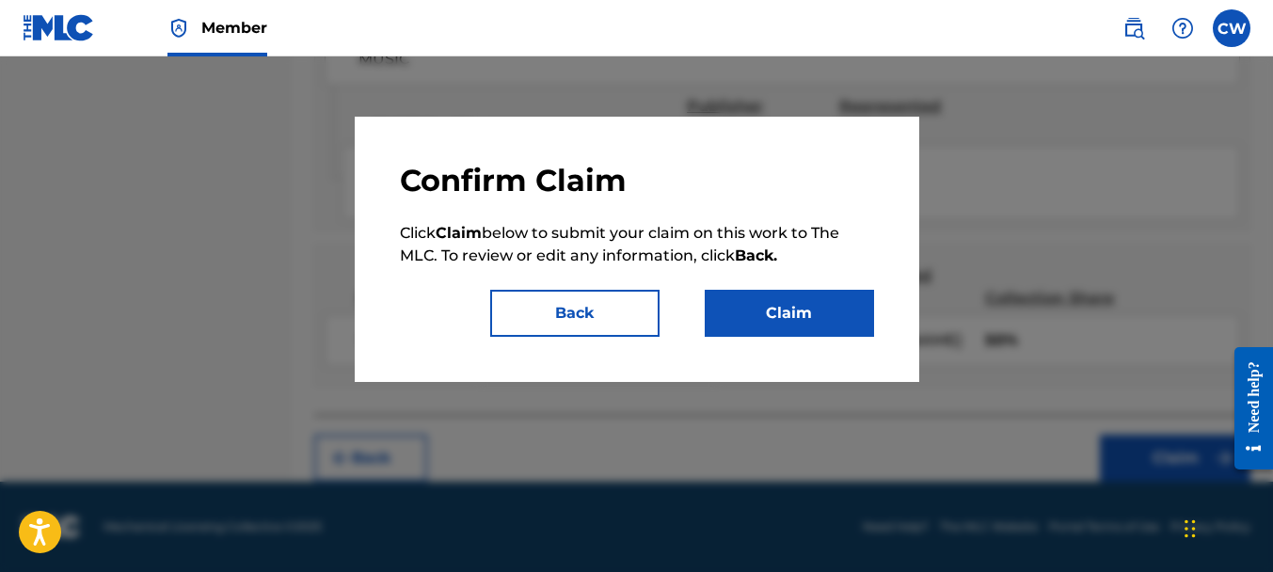
click at [808, 329] on button "Claim" at bounding box center [789, 313] width 169 height 47
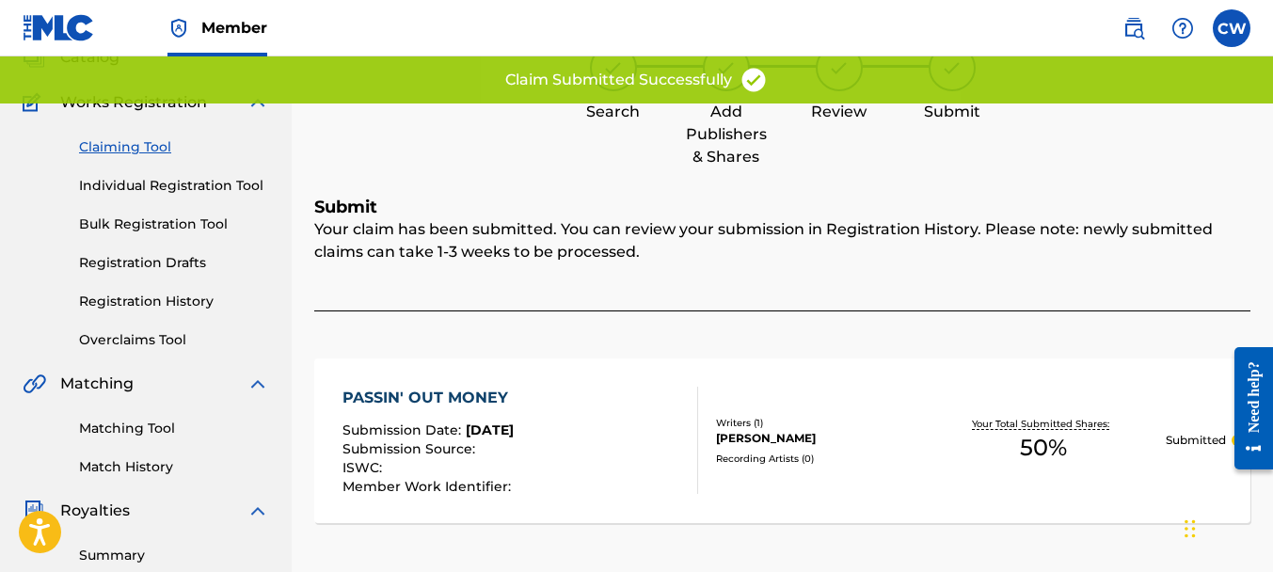
scroll to position [33, 0]
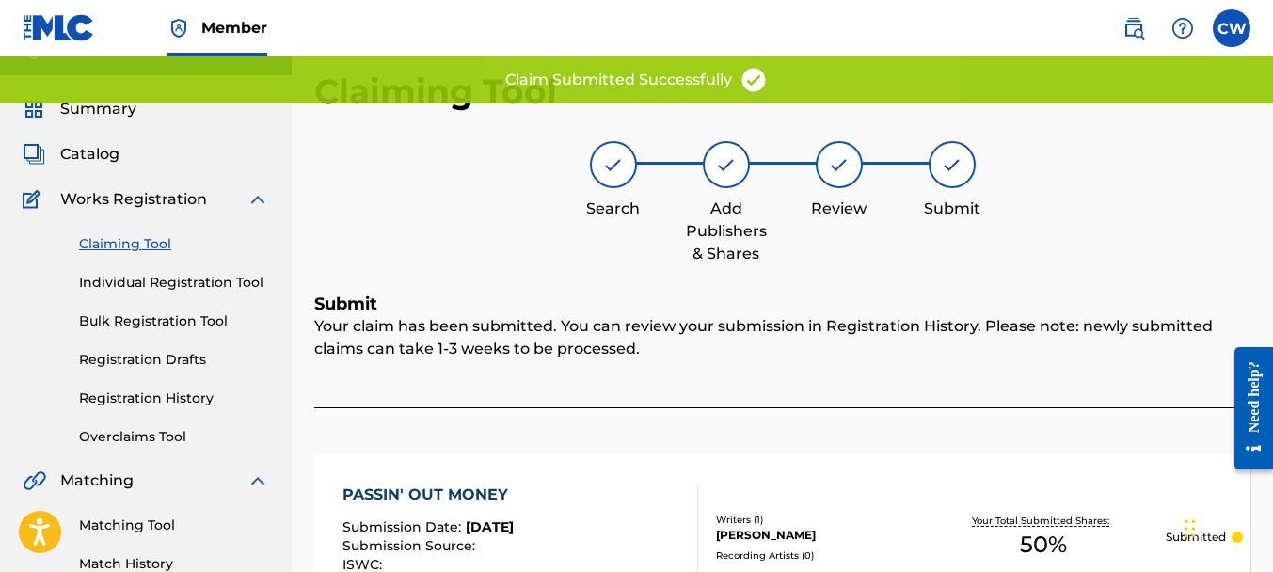
click at [140, 243] on link "Claiming Tool" at bounding box center [174, 244] width 190 height 20
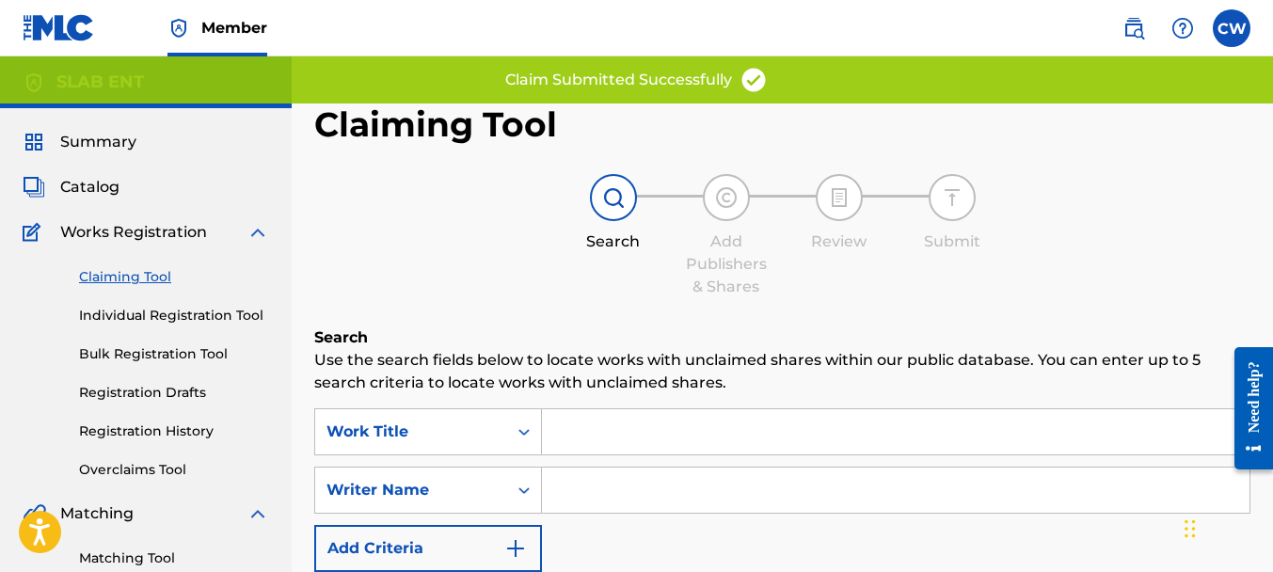
scroll to position [133, 0]
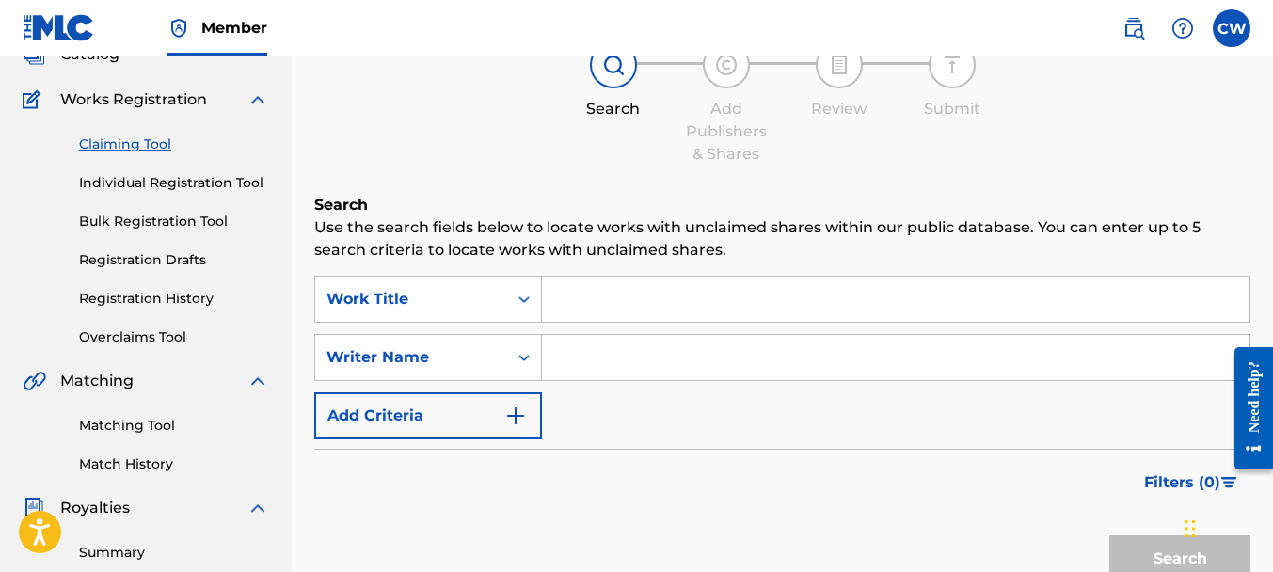
click at [573, 347] on input "Search Form" at bounding box center [896, 357] width 708 height 45
paste input "[PERSON_NAME]"
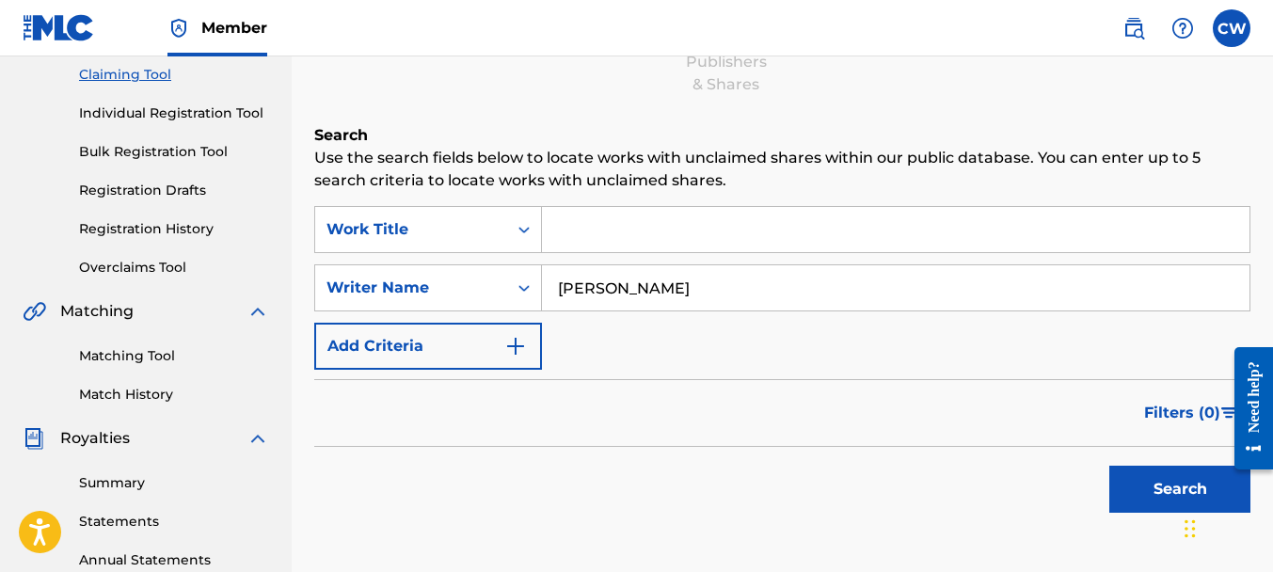
scroll to position [262, 0]
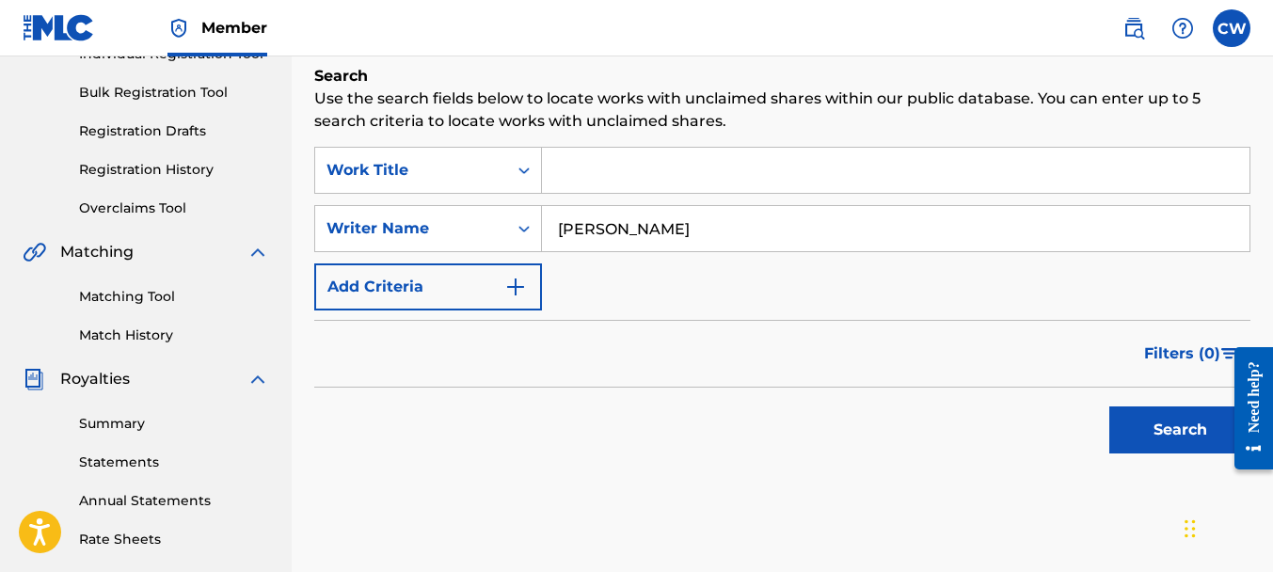
type input "[PERSON_NAME]"
click at [1168, 438] on button "Search" at bounding box center [1179, 429] width 141 height 47
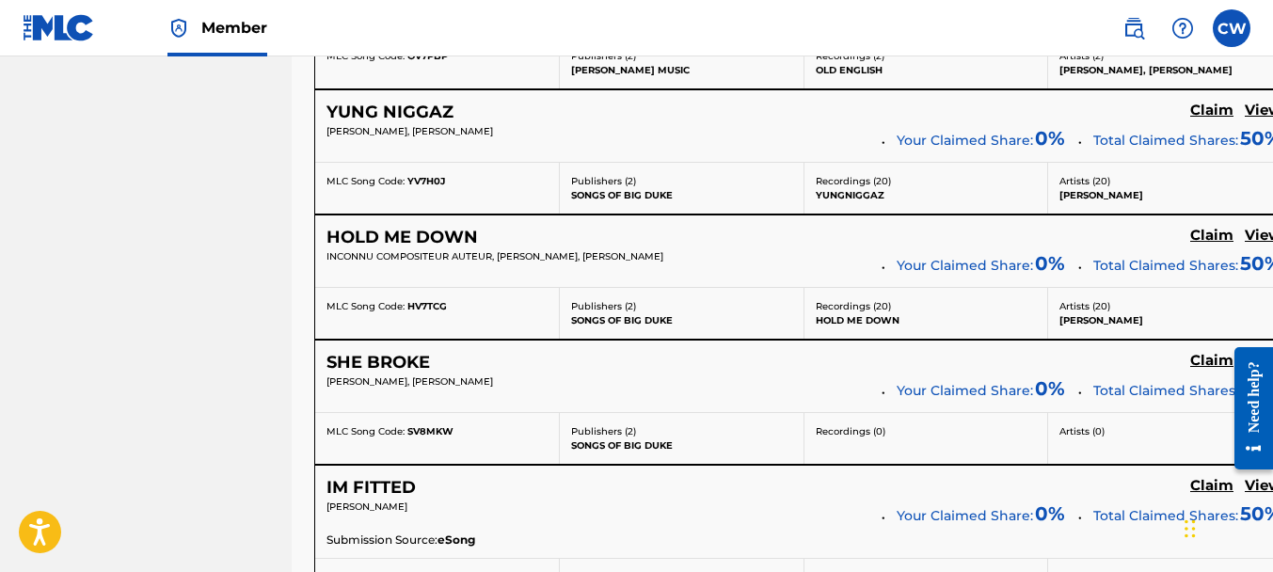
scroll to position [7659, 0]
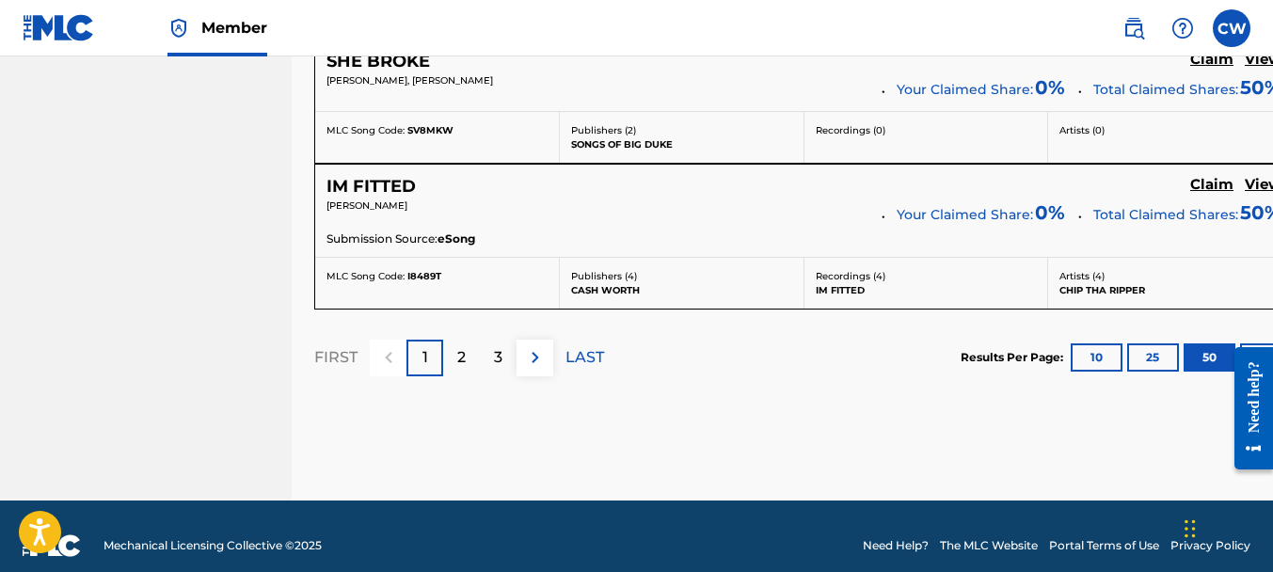
click at [470, 340] on div "2" at bounding box center [461, 358] width 37 height 37
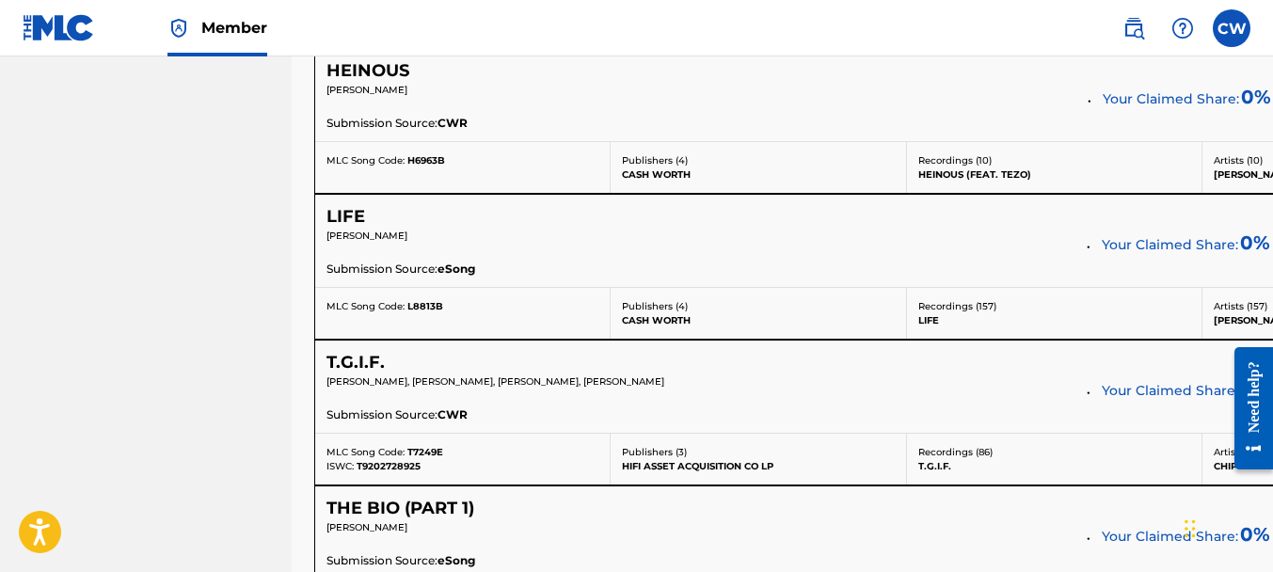
scroll to position [5430, 0]
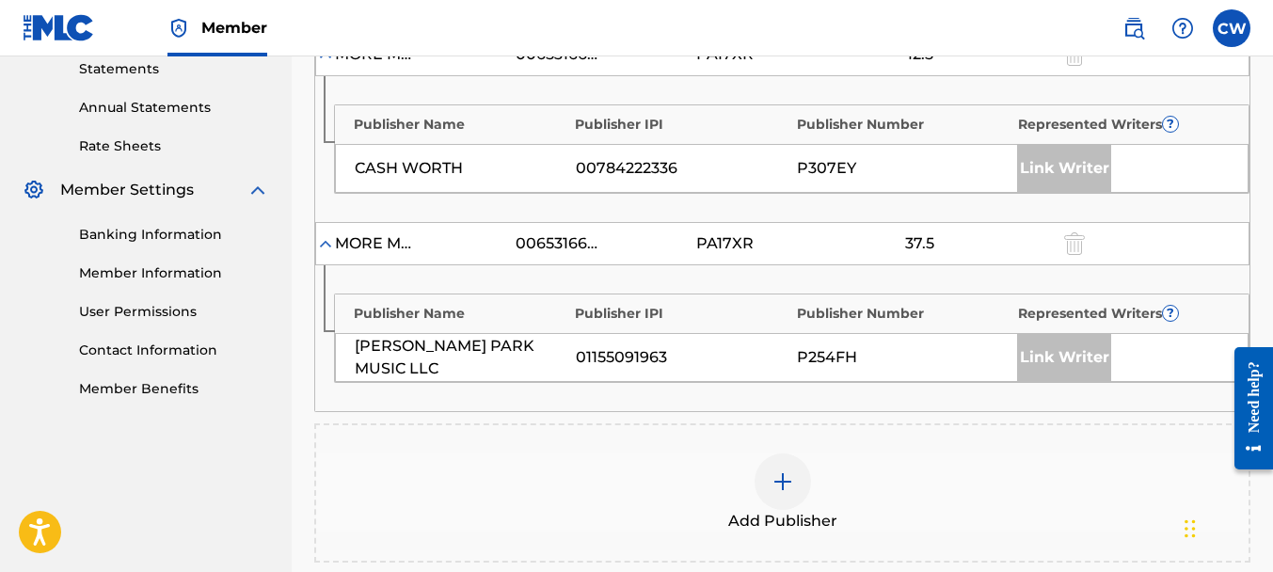
scroll to position [683, 0]
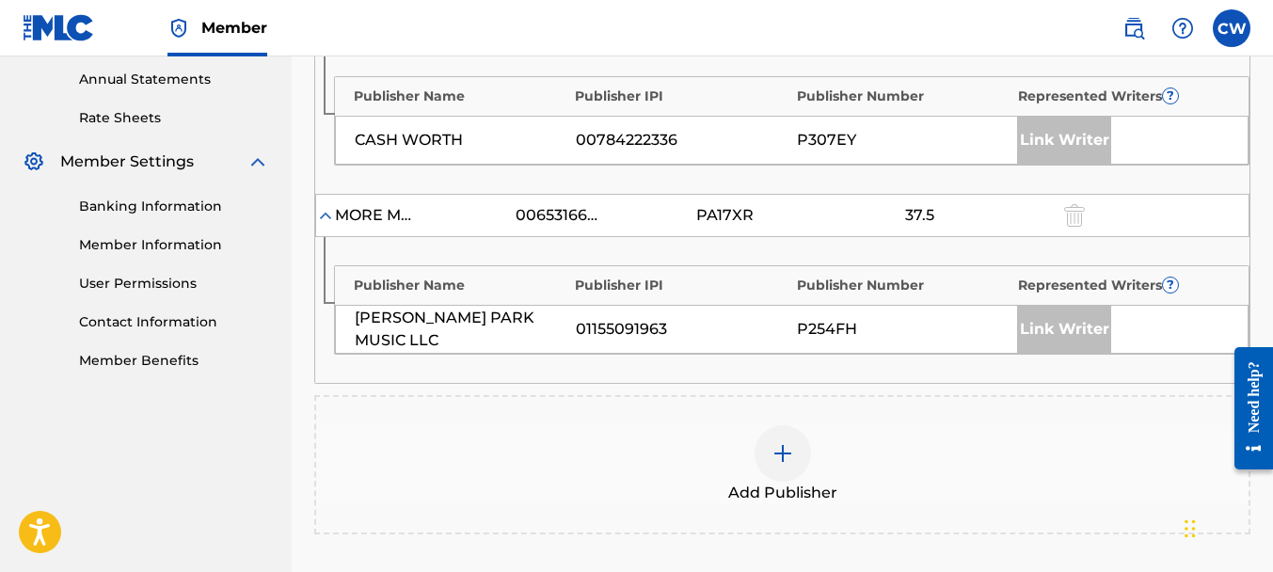
click at [766, 447] on div at bounding box center [783, 453] width 56 height 56
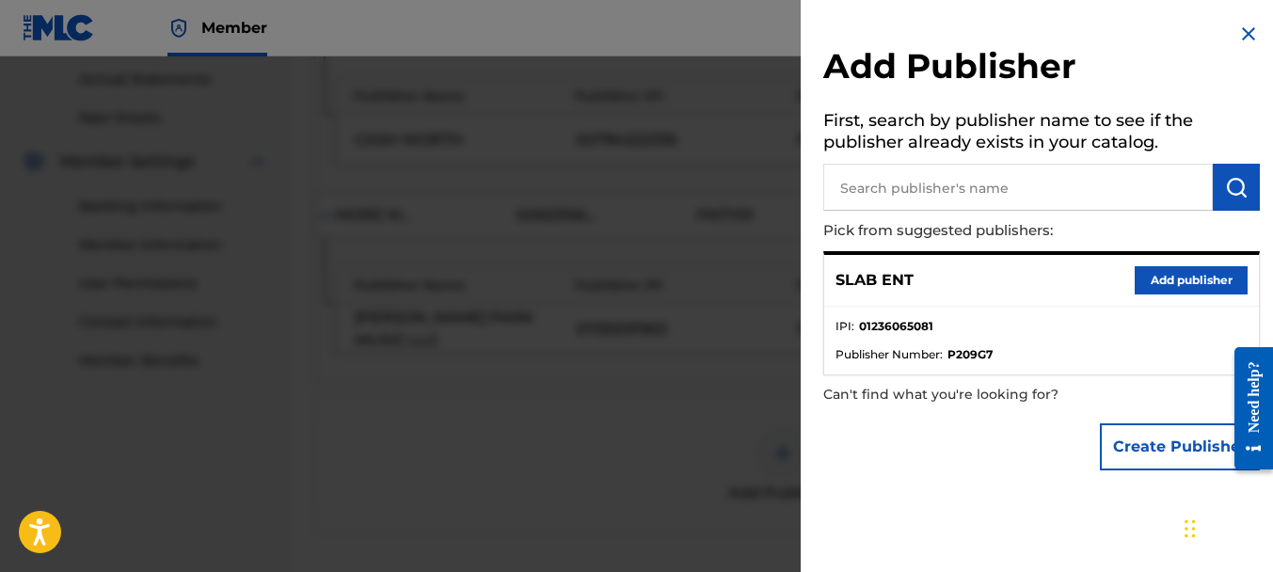
click at [1179, 288] on button "Add publisher" at bounding box center [1191, 280] width 113 height 28
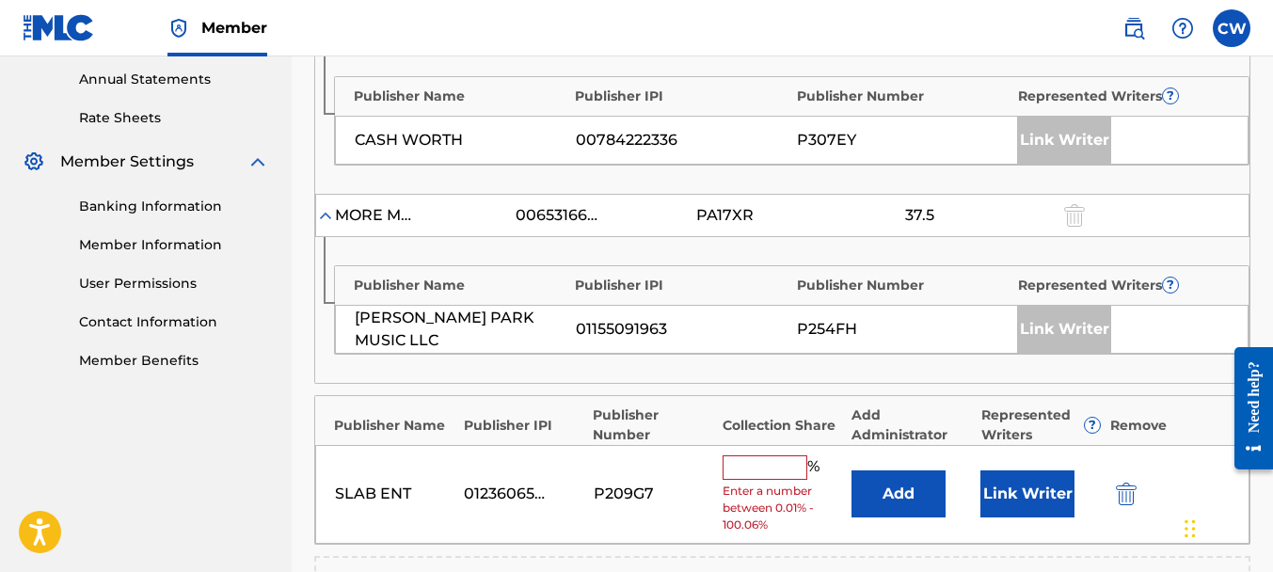
click at [772, 471] on input "text" at bounding box center [765, 467] width 85 height 24
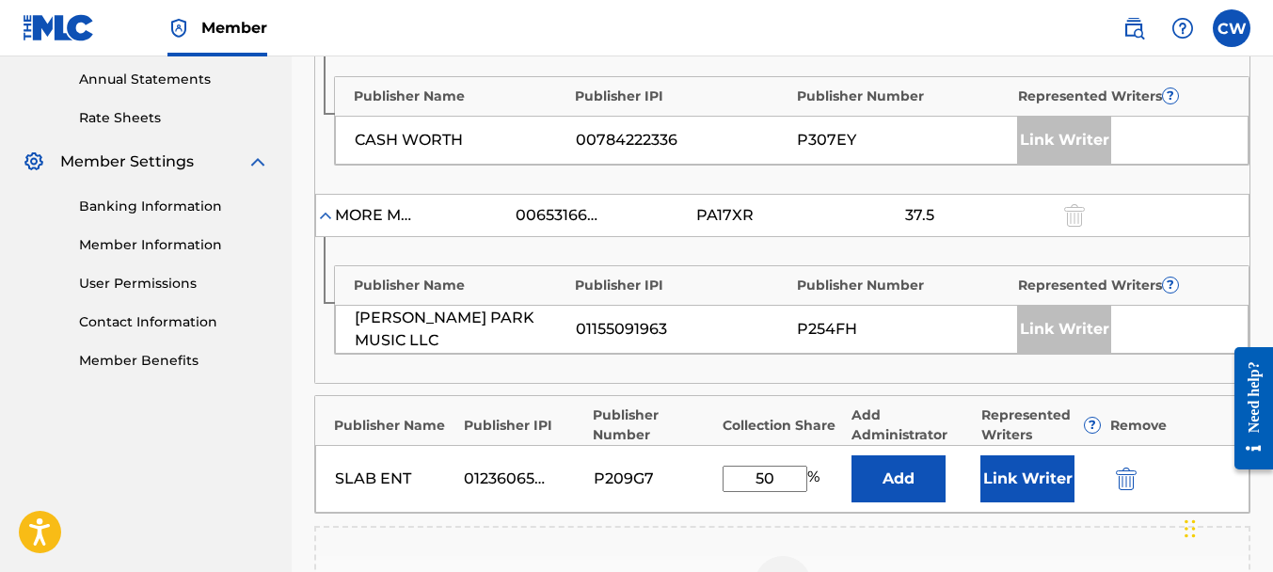
type input "50"
click at [984, 477] on button "Link Writer" at bounding box center [1027, 478] width 94 height 47
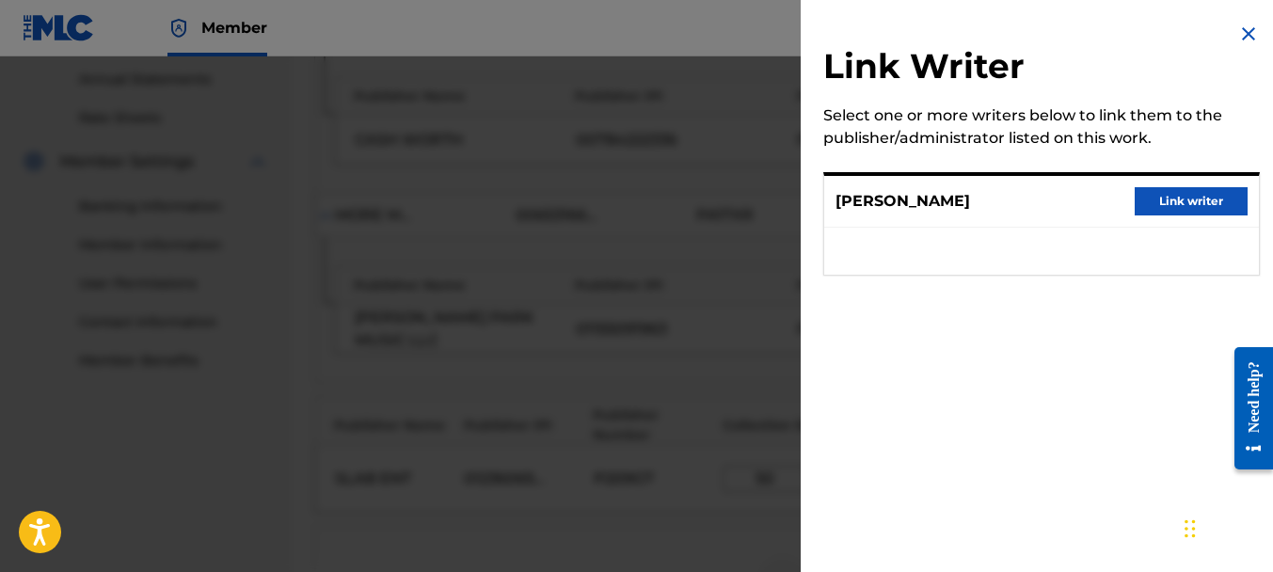
click at [1175, 212] on button "Link writer" at bounding box center [1191, 201] width 113 height 28
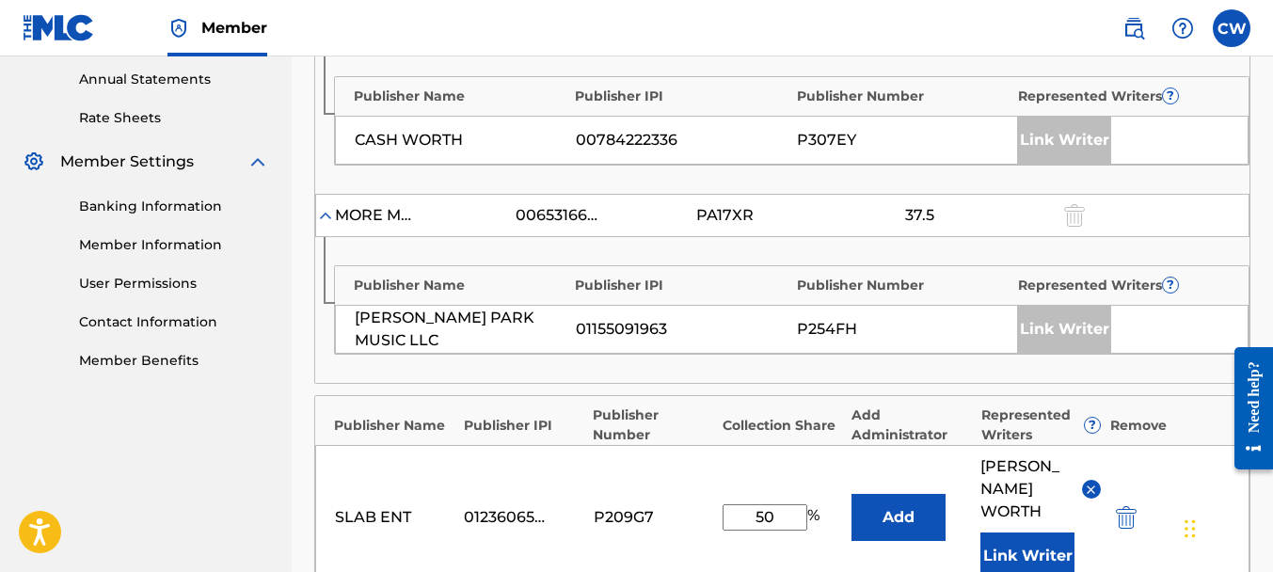
scroll to position [1047, 0]
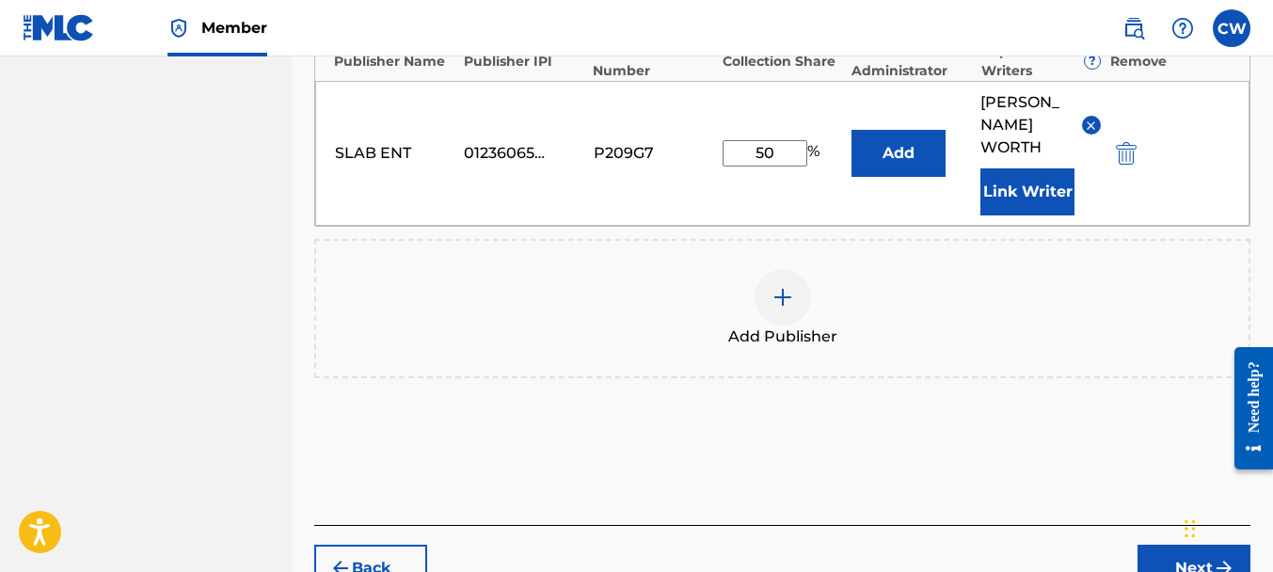
click at [1149, 545] on button "Next" at bounding box center [1193, 568] width 113 height 47
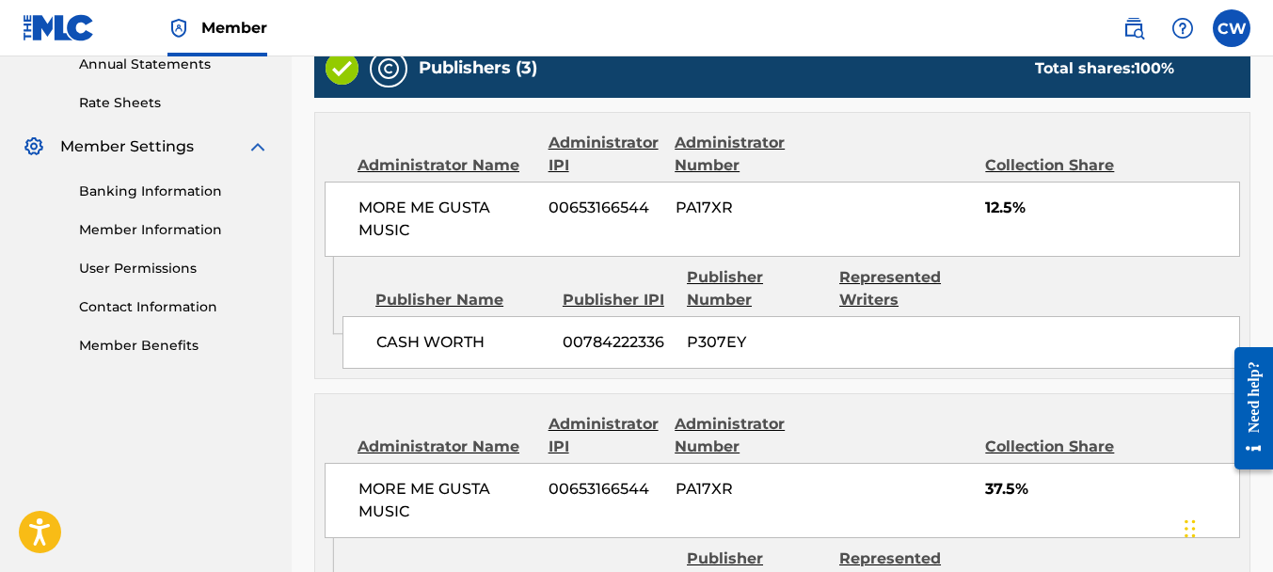
scroll to position [1151, 0]
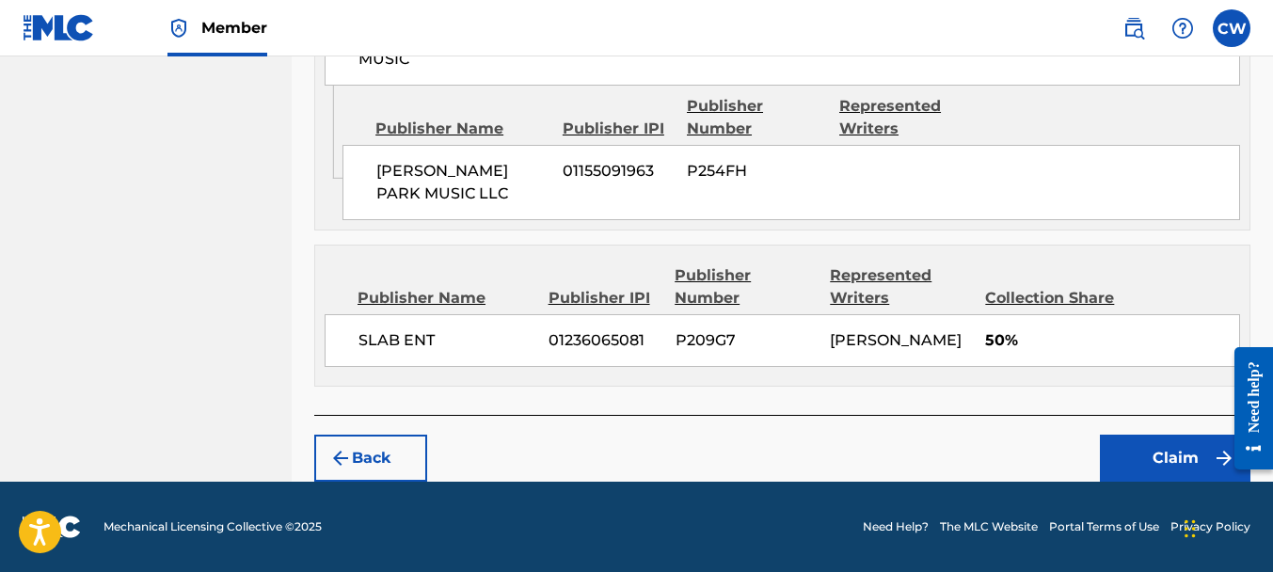
click at [1150, 453] on button "Claim" at bounding box center [1175, 458] width 151 height 47
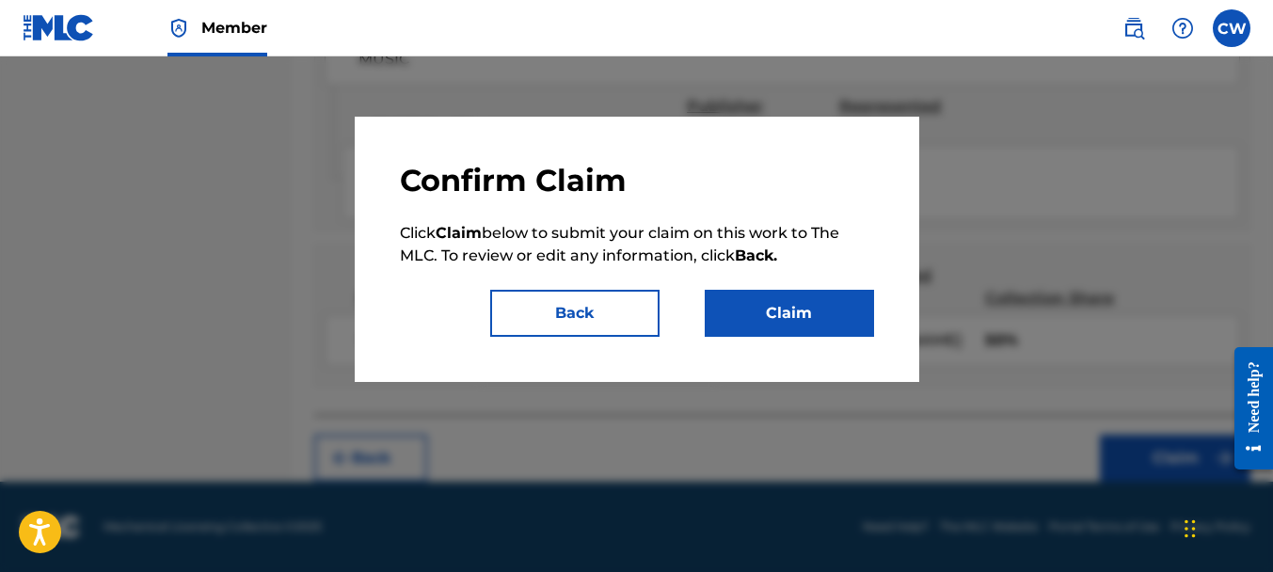
click at [813, 324] on button "Claim" at bounding box center [789, 313] width 169 height 47
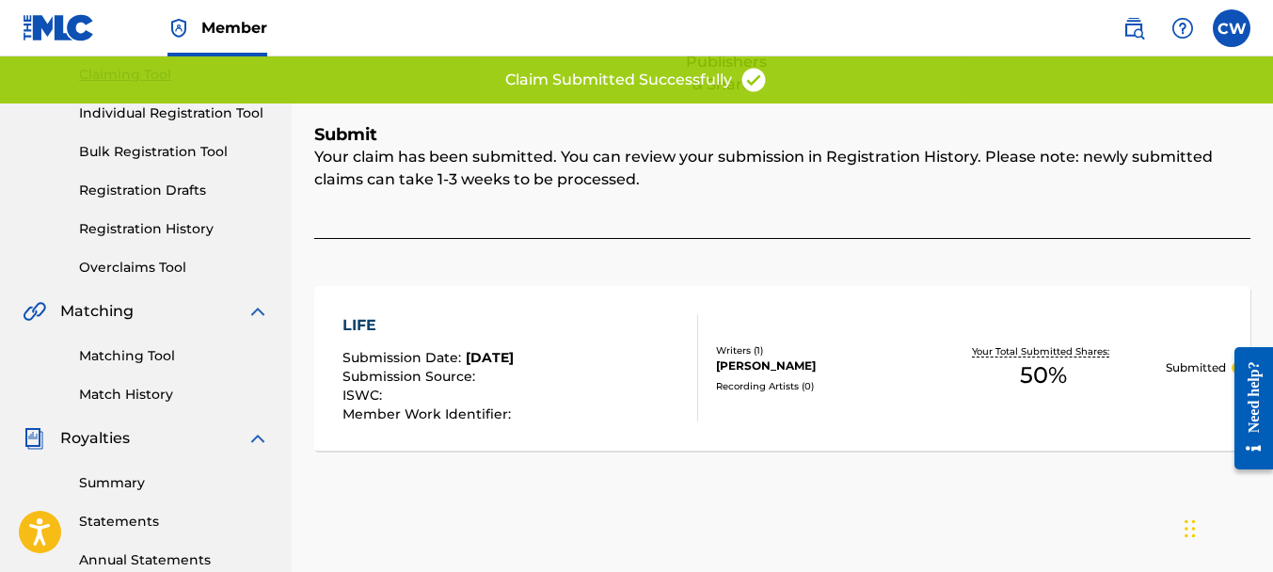
scroll to position [0, 0]
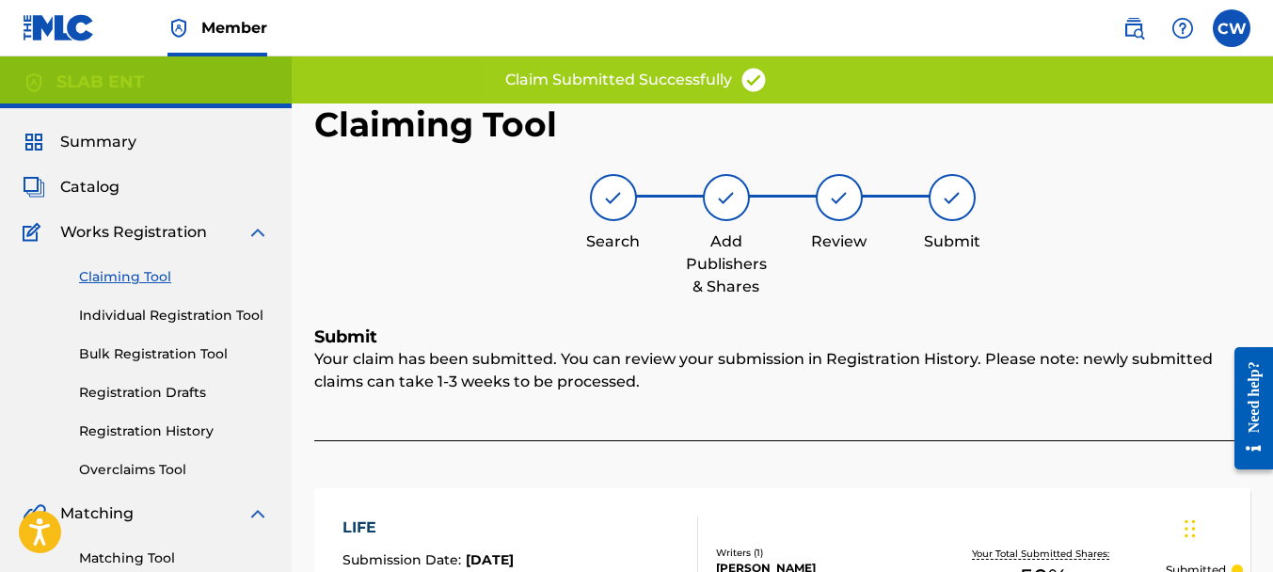
click at [106, 274] on link "Claiming Tool" at bounding box center [174, 277] width 190 height 20
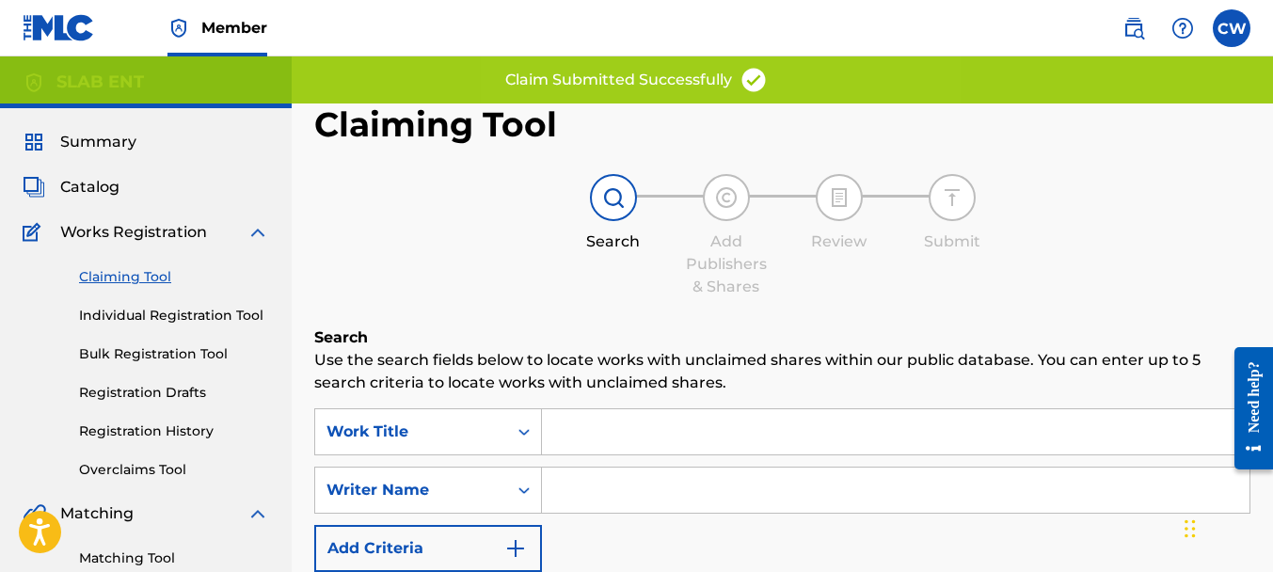
click at [648, 491] on input "Search Form" at bounding box center [896, 490] width 708 height 45
paste input "[PERSON_NAME]"
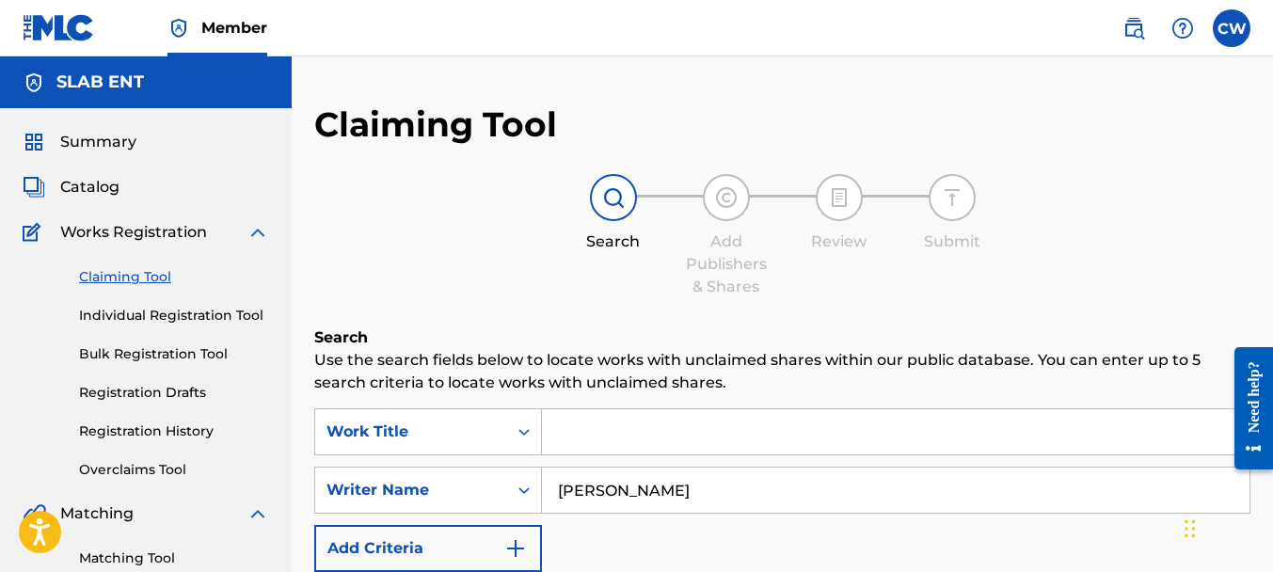
scroll to position [595, 0]
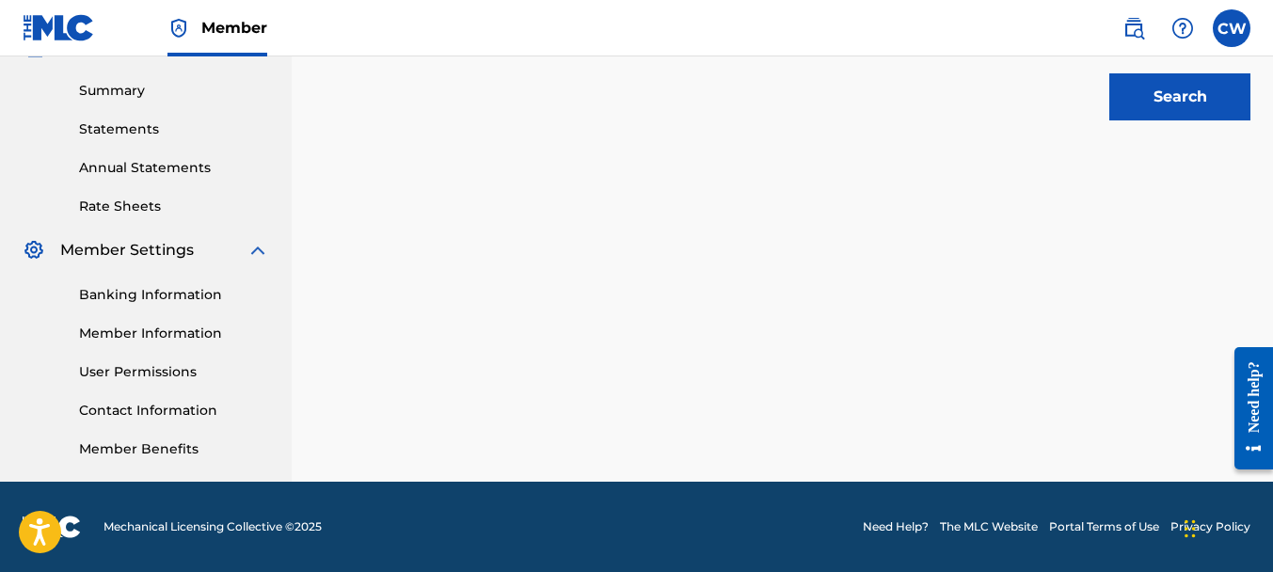
type input "[PERSON_NAME]"
click at [1140, 96] on button "Search" at bounding box center [1179, 96] width 141 height 47
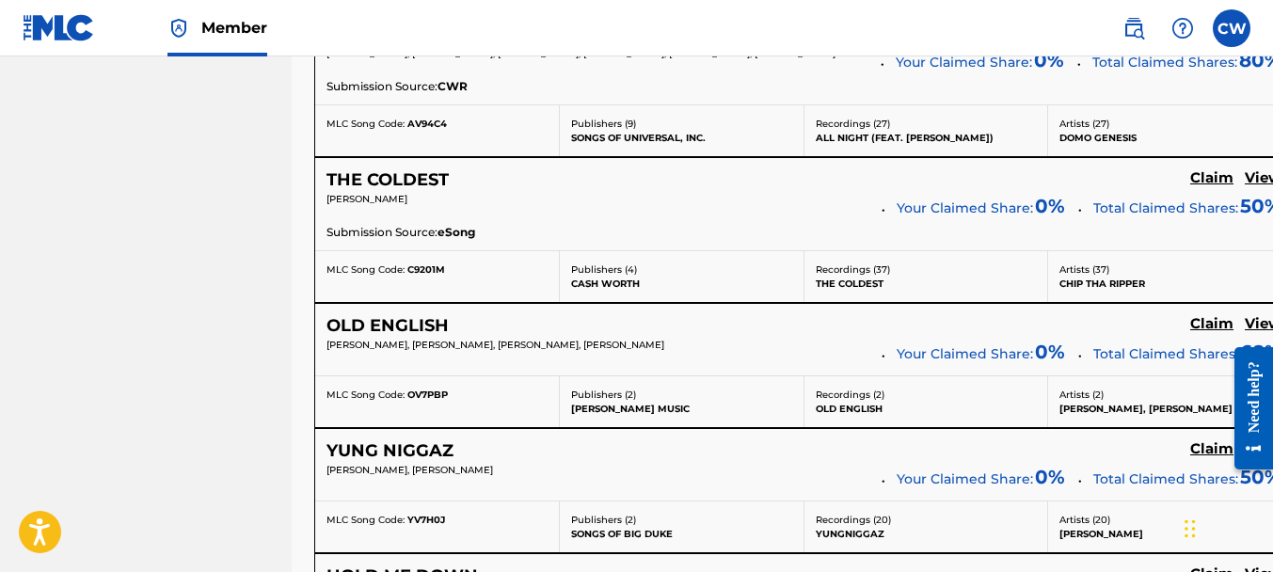
scroll to position [7659, 0]
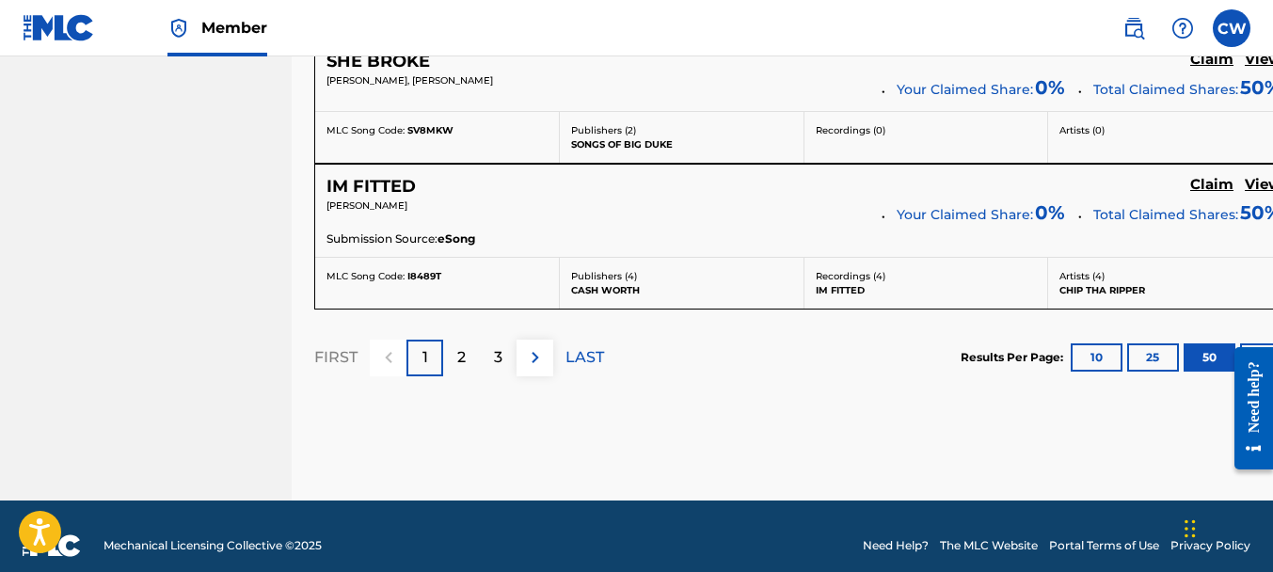
click at [469, 340] on div "2" at bounding box center [461, 358] width 37 height 37
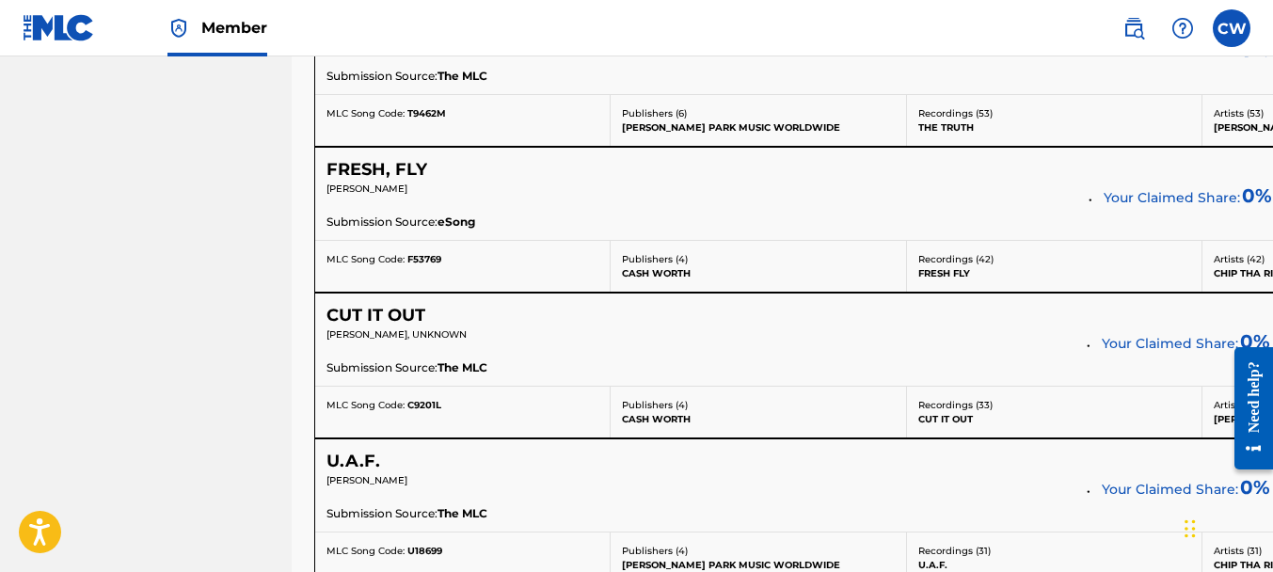
scroll to position [6995, 0]
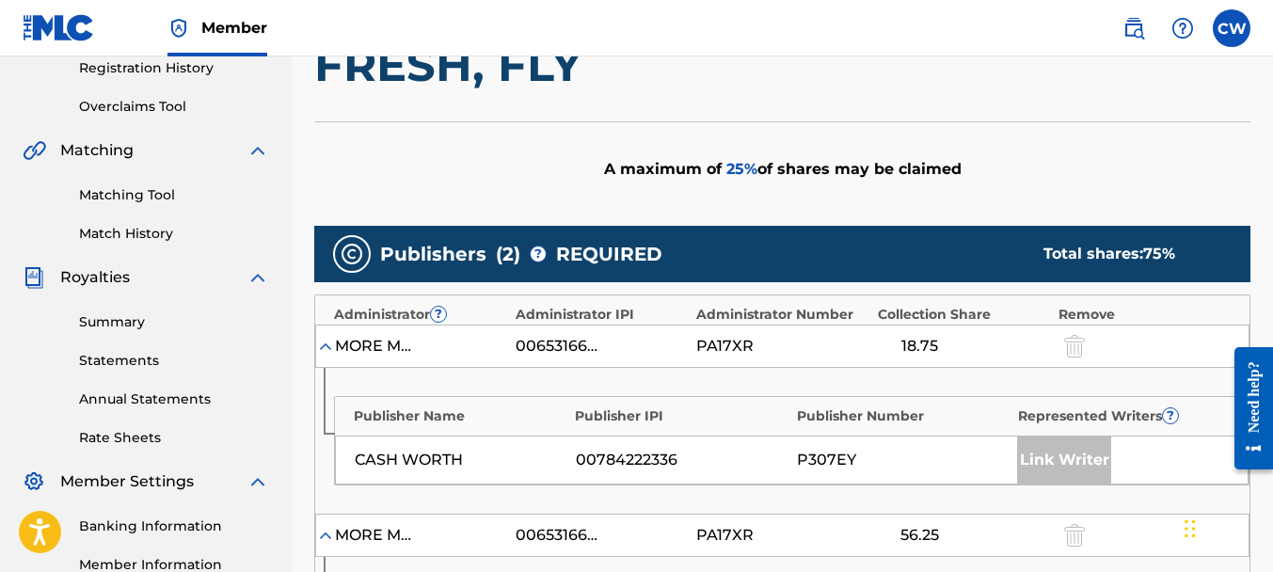
scroll to position [907, 0]
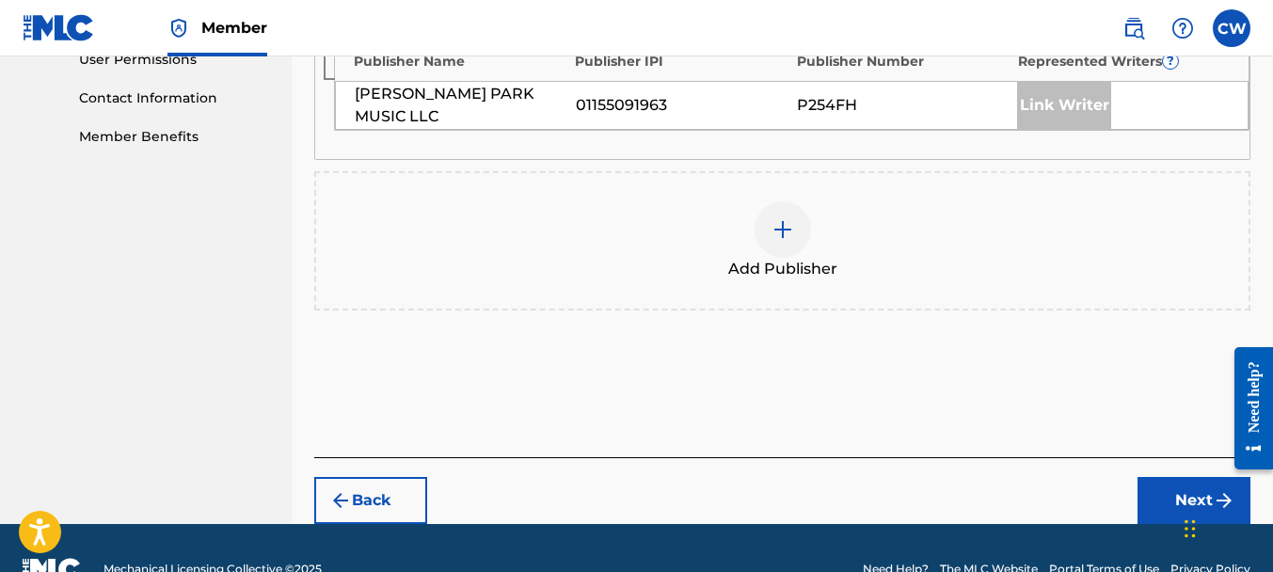
click at [770, 229] on div at bounding box center [783, 229] width 56 height 56
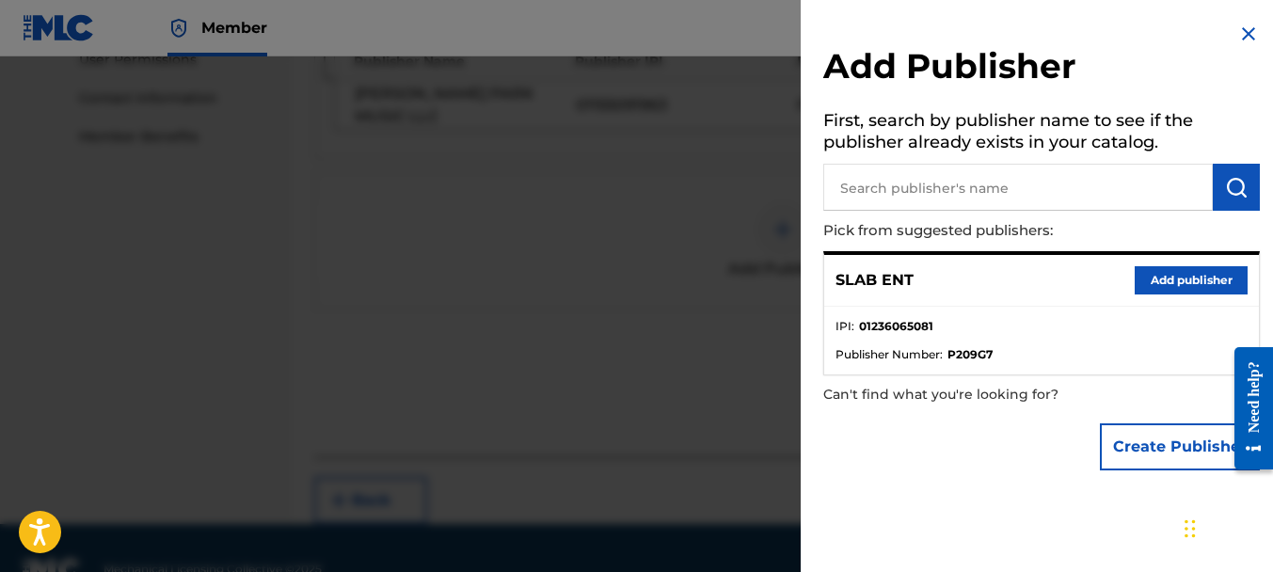
click at [1165, 283] on button "Add publisher" at bounding box center [1191, 280] width 113 height 28
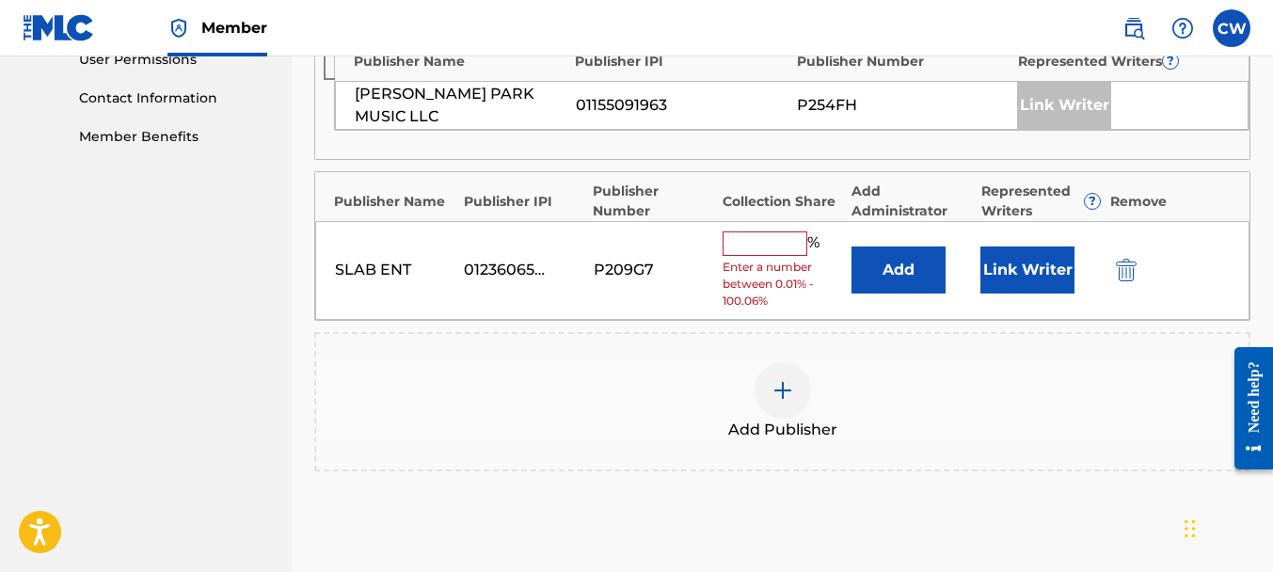
click at [764, 240] on input "text" at bounding box center [765, 243] width 85 height 24
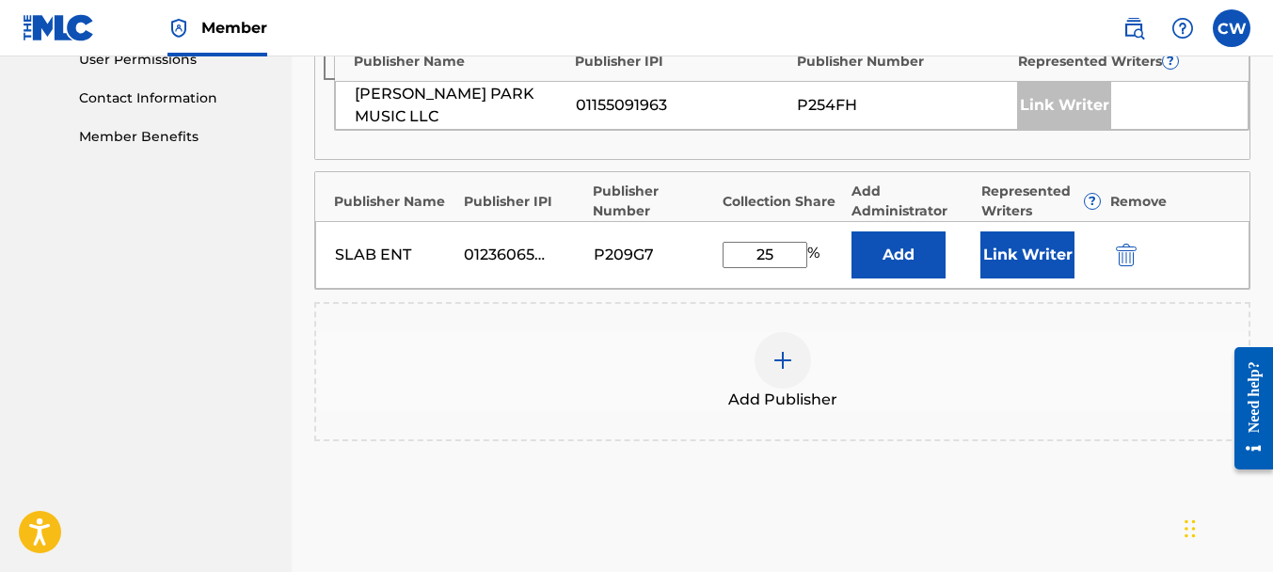
type input "25"
click at [1001, 252] on button "Link Writer" at bounding box center [1027, 254] width 94 height 47
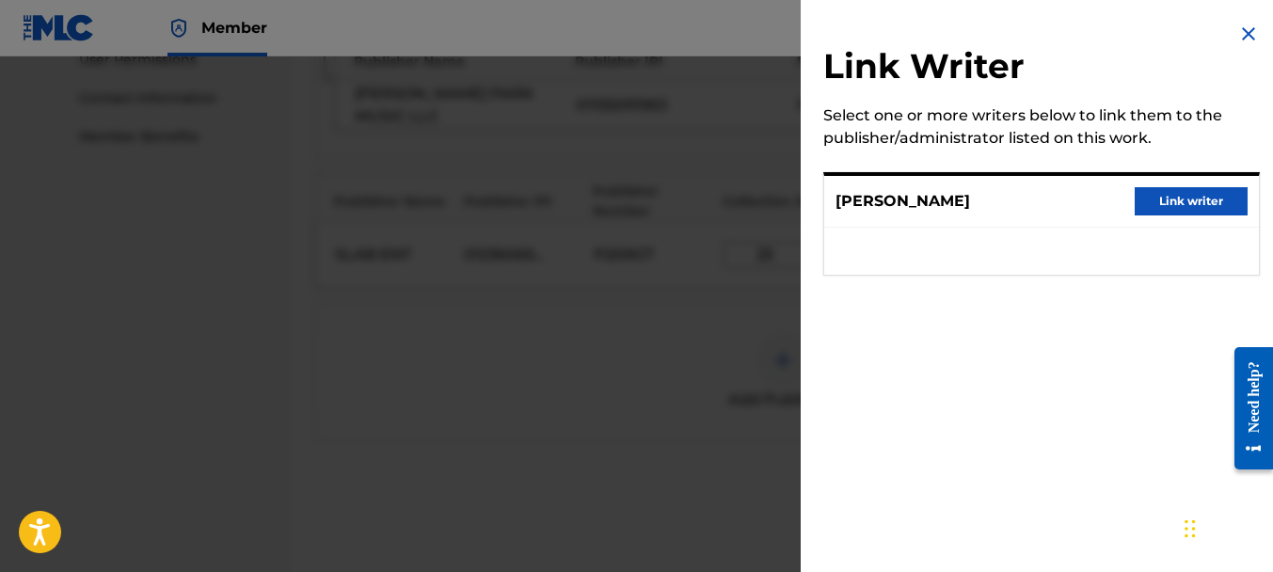
click at [1218, 213] on button "Link writer" at bounding box center [1191, 201] width 113 height 28
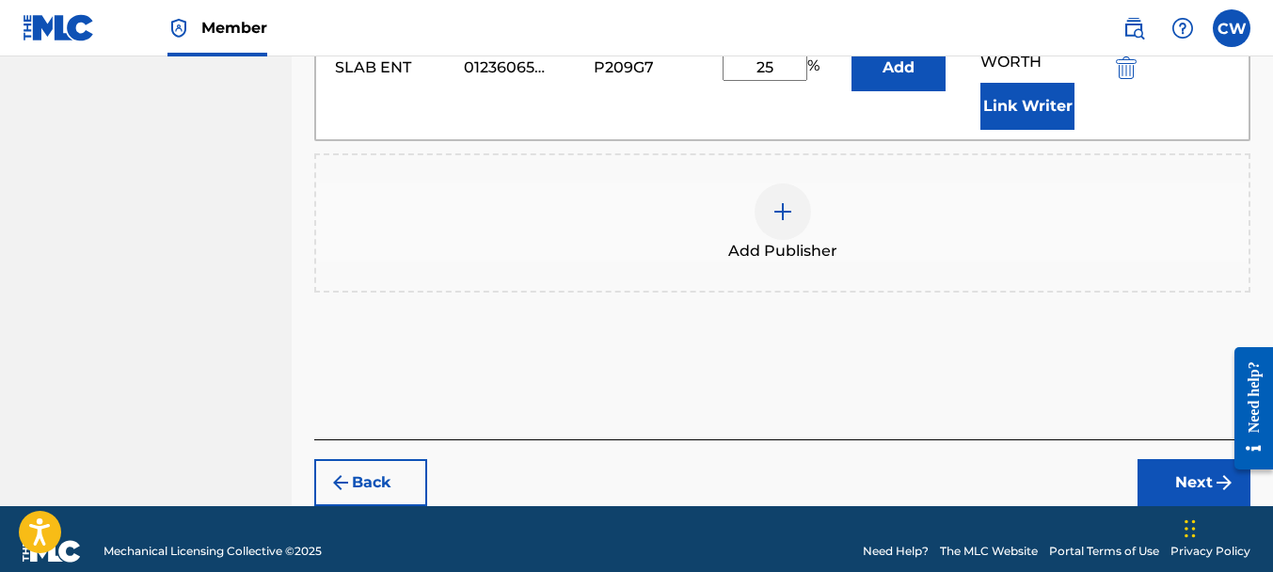
click at [1165, 459] on button "Next" at bounding box center [1193, 482] width 113 height 47
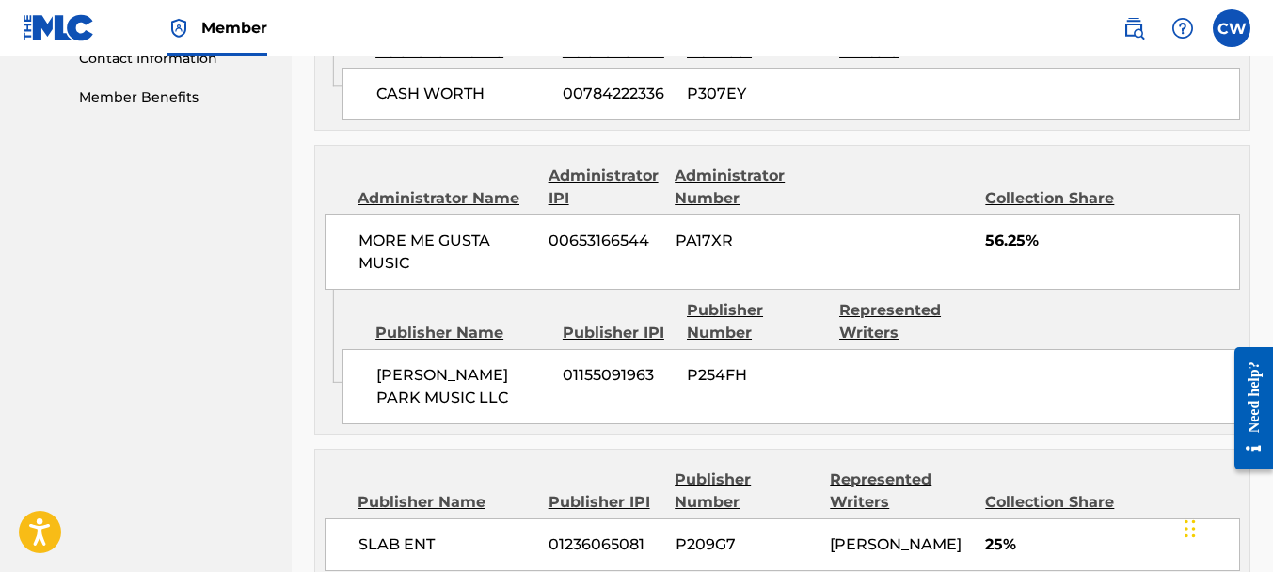
scroll to position [1151, 0]
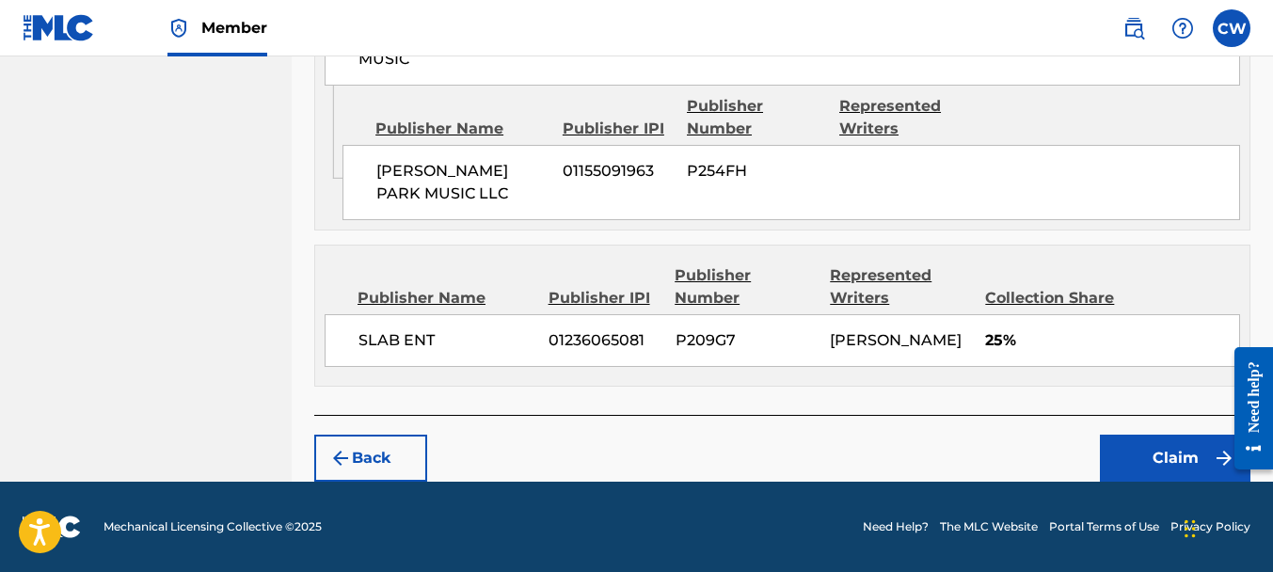
click at [1117, 442] on button "Claim" at bounding box center [1175, 458] width 151 height 47
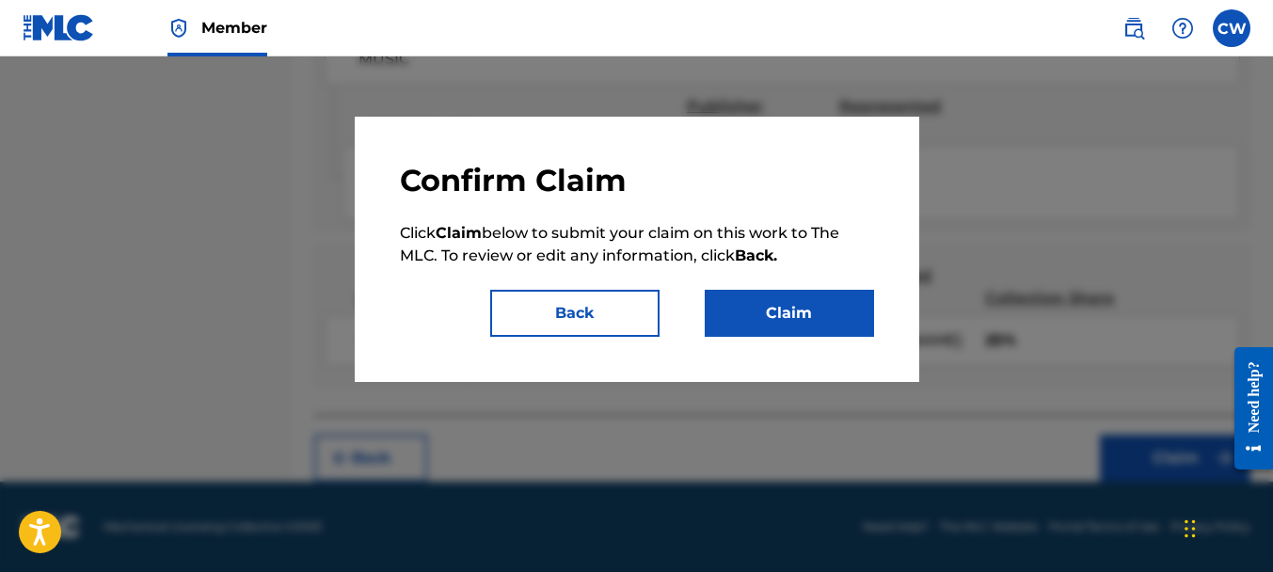
click at [818, 324] on button "Claim" at bounding box center [789, 313] width 169 height 47
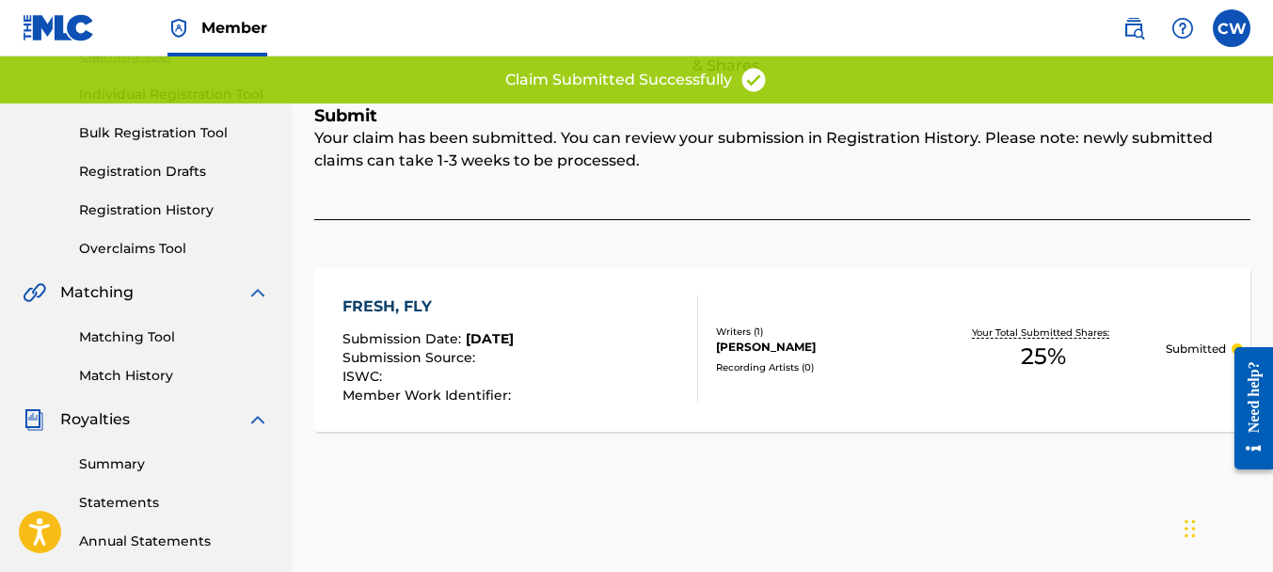
scroll to position [0, 0]
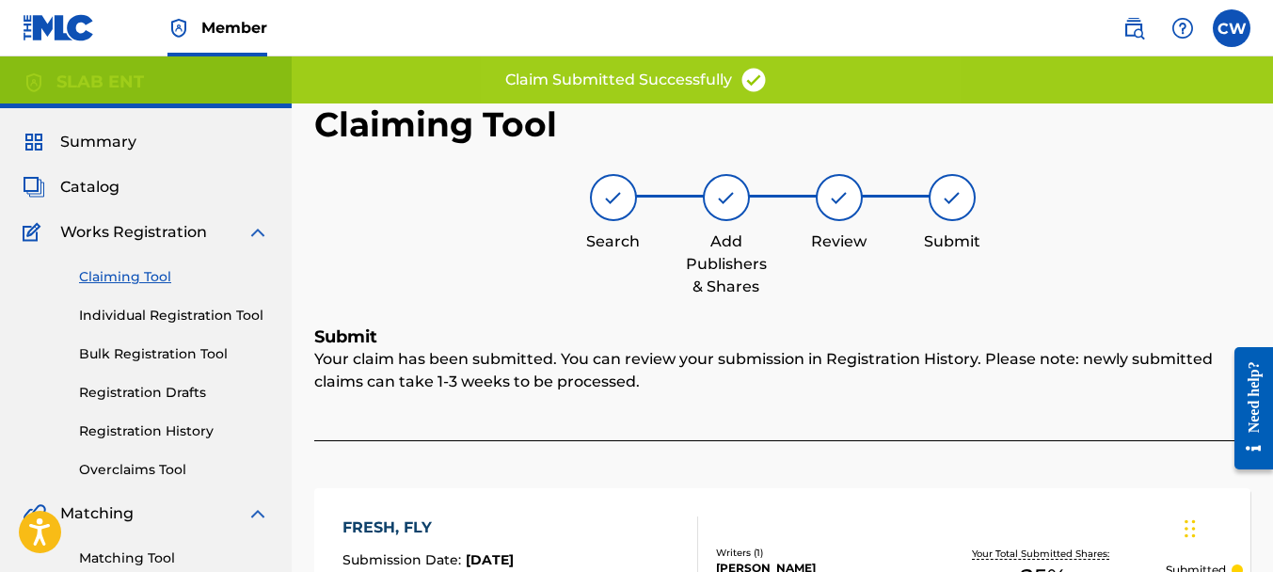
click at [161, 274] on link "Claiming Tool" at bounding box center [174, 277] width 190 height 20
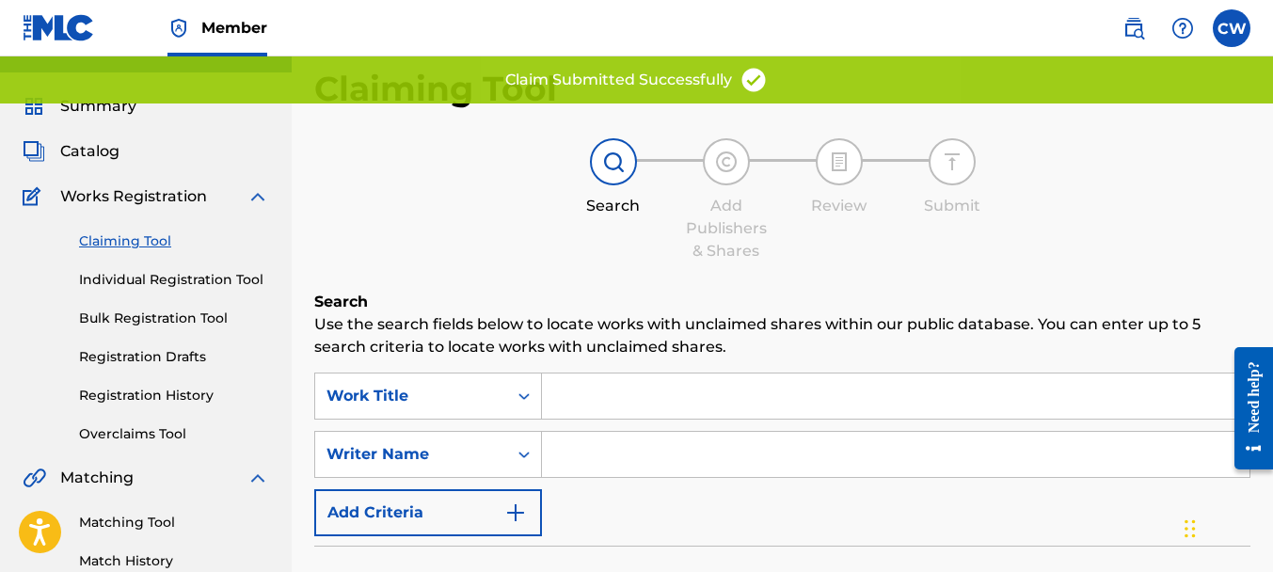
scroll to position [159, 0]
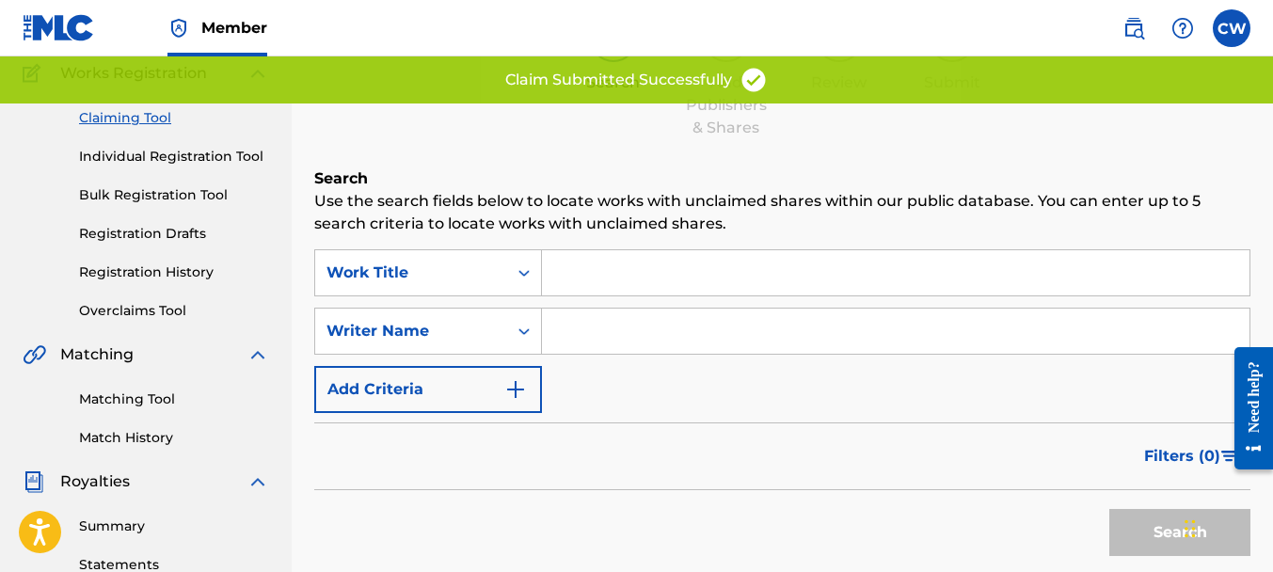
click at [612, 318] on input "Search Form" at bounding box center [896, 331] width 708 height 45
paste input "[PERSON_NAME]"
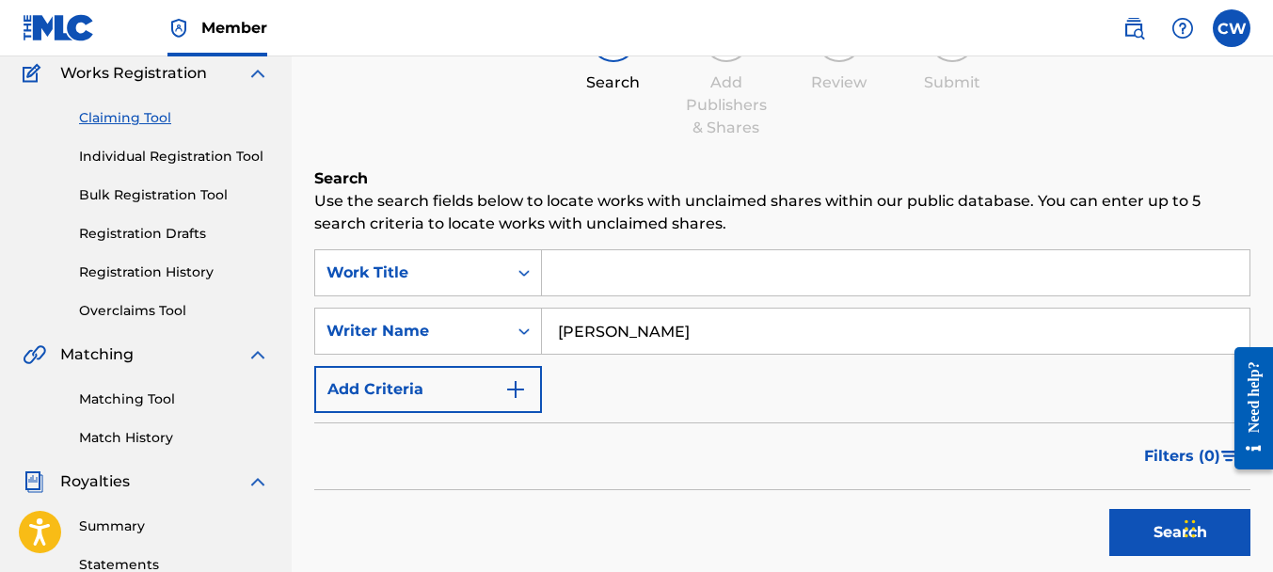
scroll to position [595, 0]
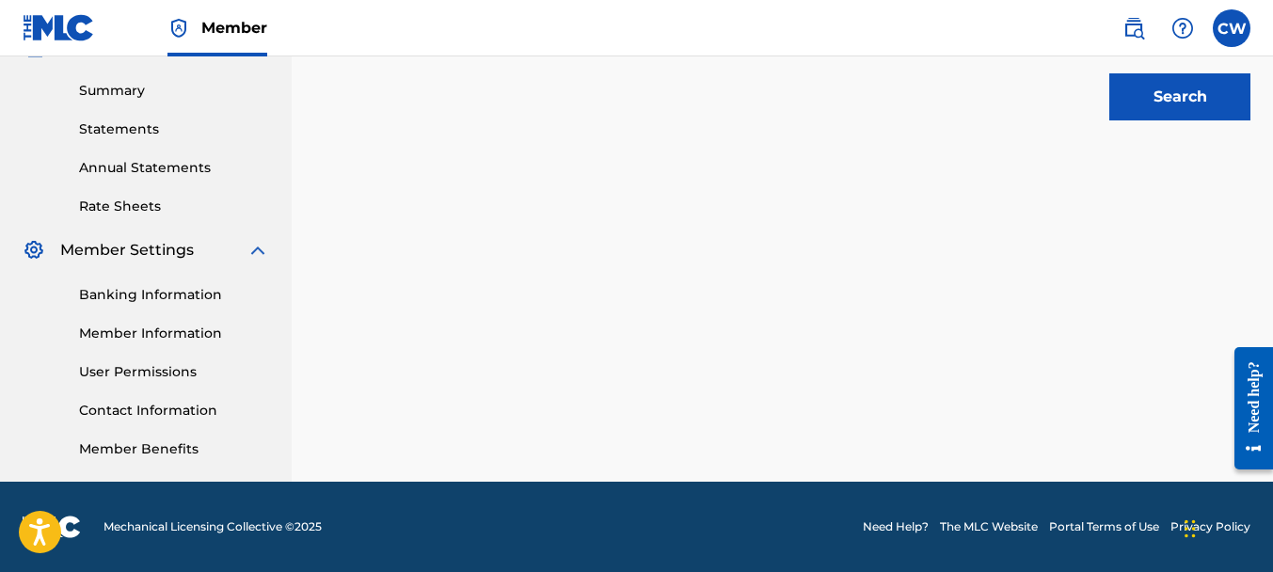
type input "[PERSON_NAME]"
click at [1161, 99] on button "Search" at bounding box center [1179, 96] width 141 height 47
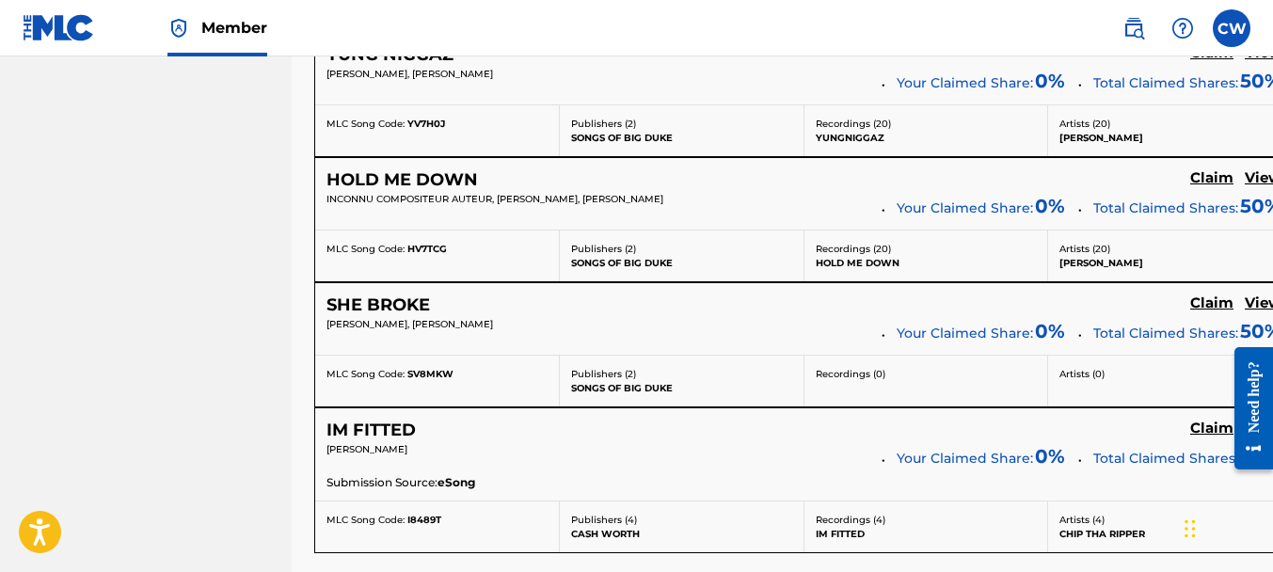
scroll to position [7659, 0]
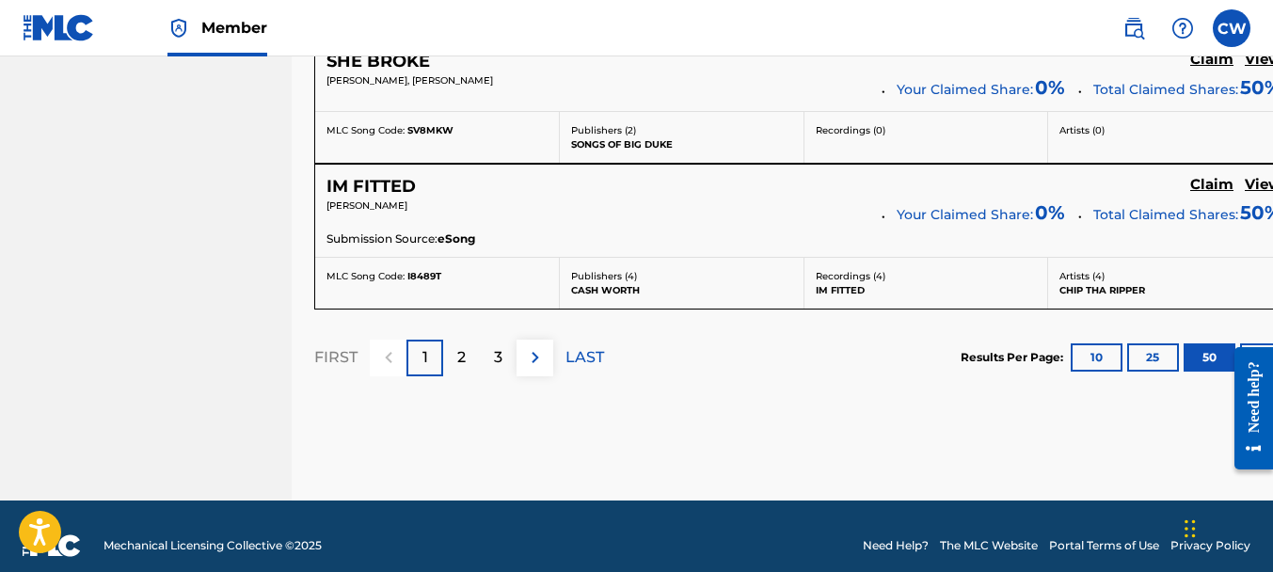
click at [469, 340] on div "2" at bounding box center [461, 358] width 37 height 37
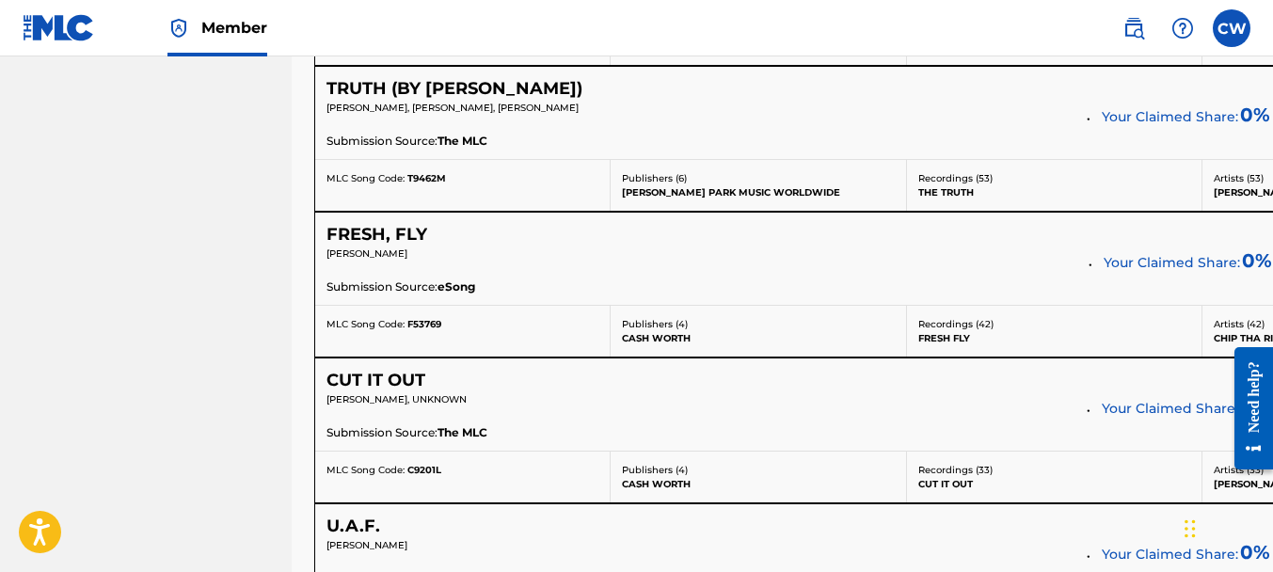
scroll to position [6750, 0]
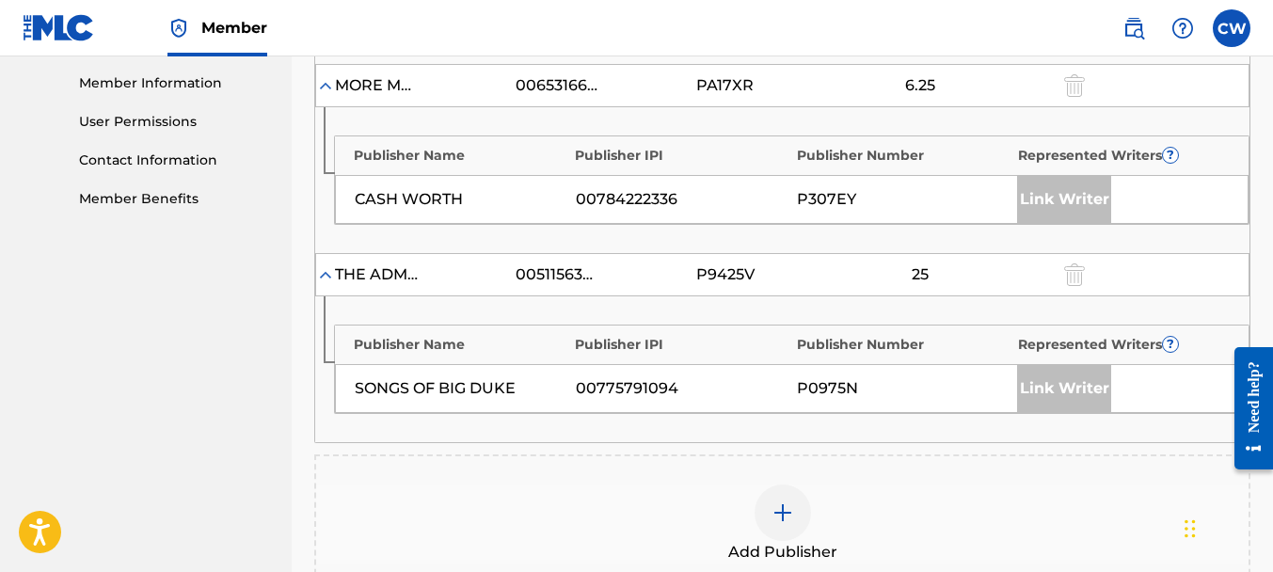
scroll to position [1168, 0]
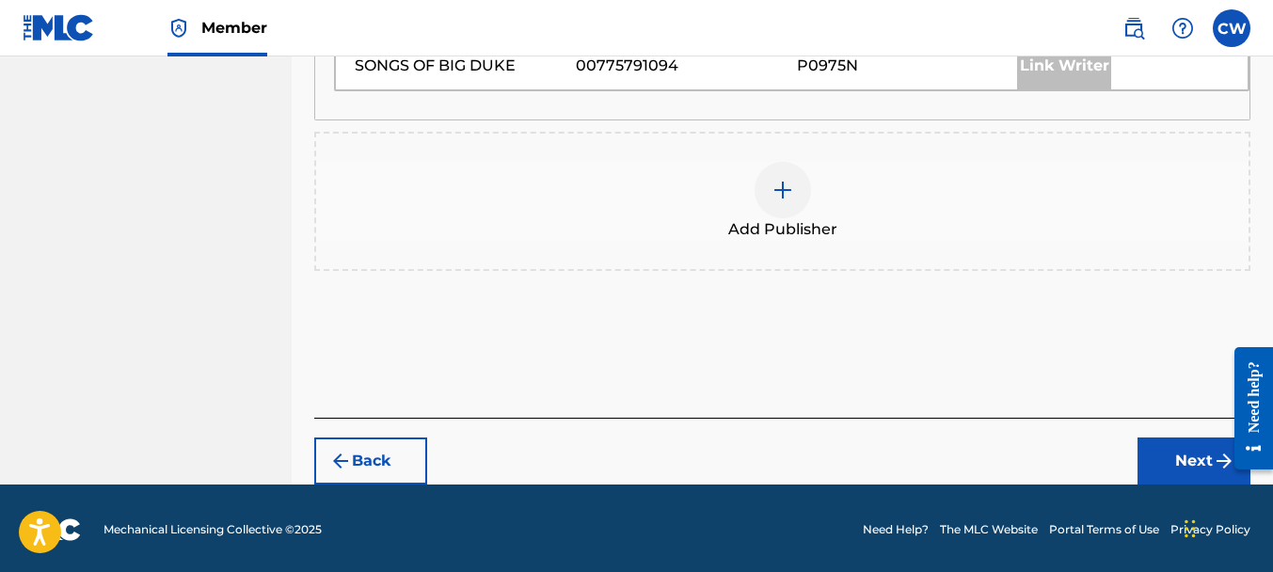
click at [787, 199] on div at bounding box center [783, 190] width 56 height 56
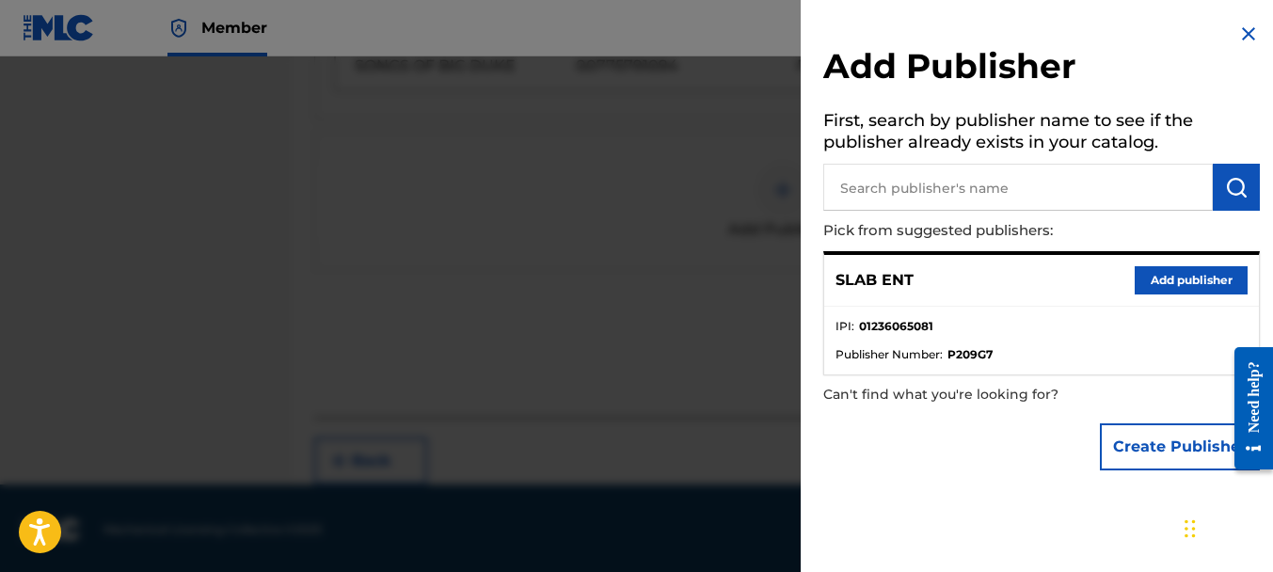
click at [1142, 280] on button "Add publisher" at bounding box center [1191, 280] width 113 height 28
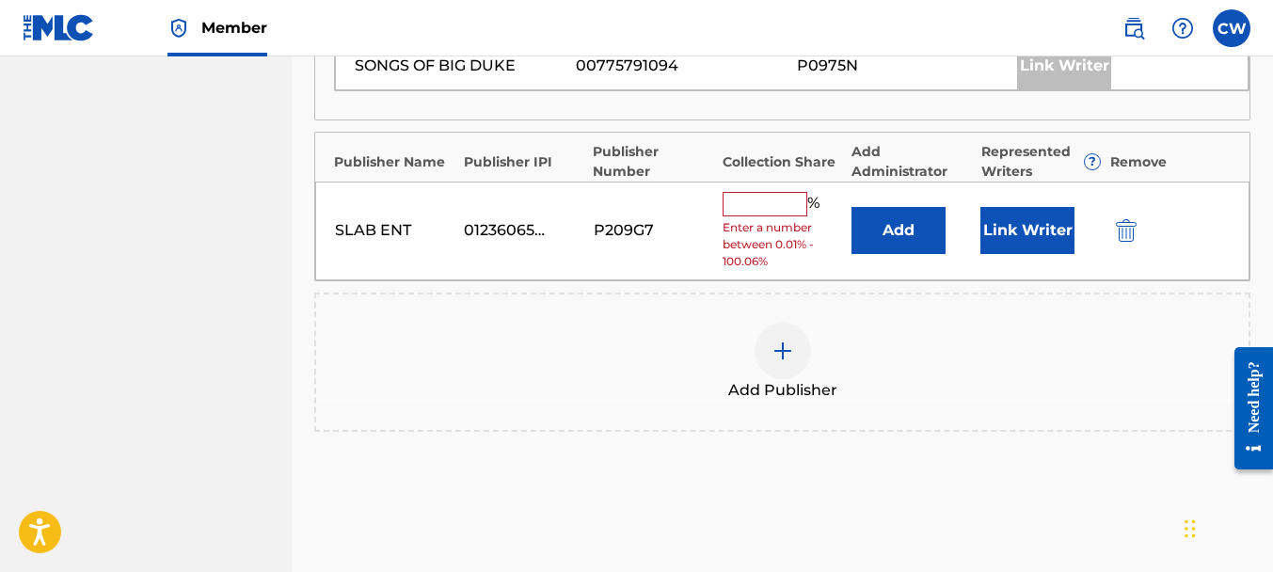
click at [759, 207] on input "text" at bounding box center [765, 204] width 85 height 24
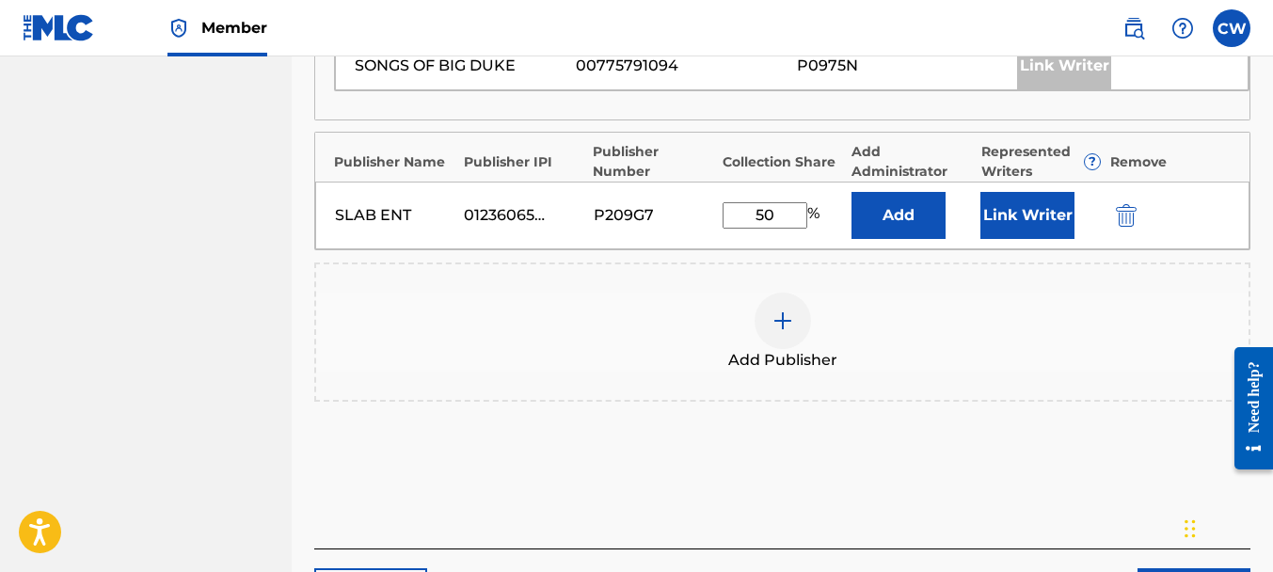
type input "50"
click at [981, 218] on button "Link Writer" at bounding box center [1027, 215] width 94 height 47
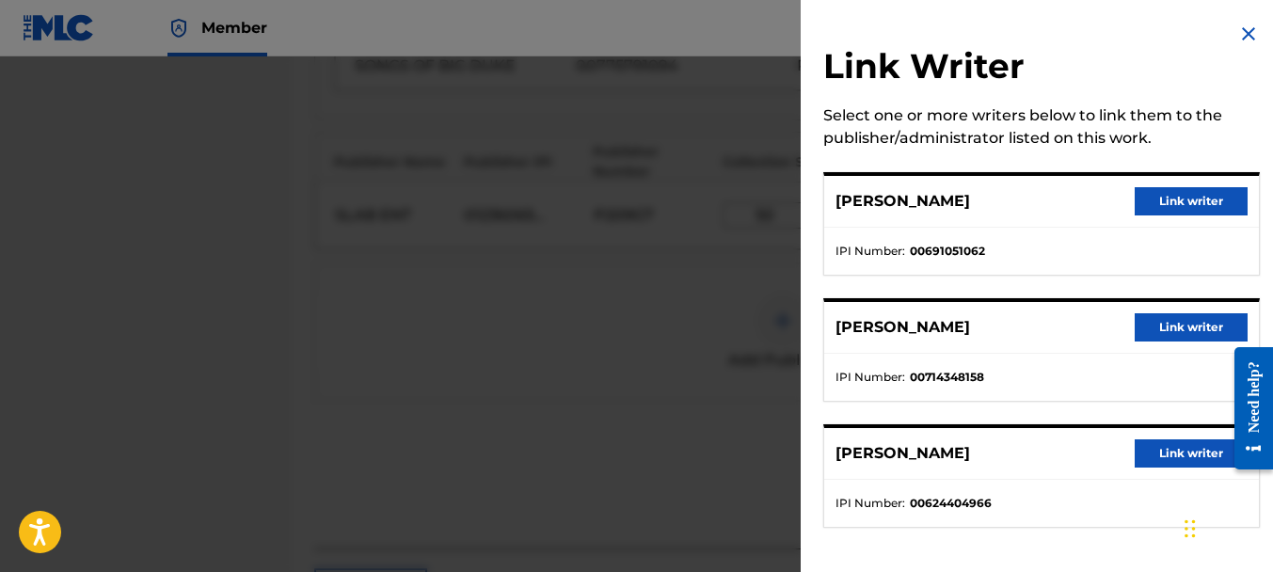
click at [1135, 203] on button "Link writer" at bounding box center [1191, 201] width 113 height 28
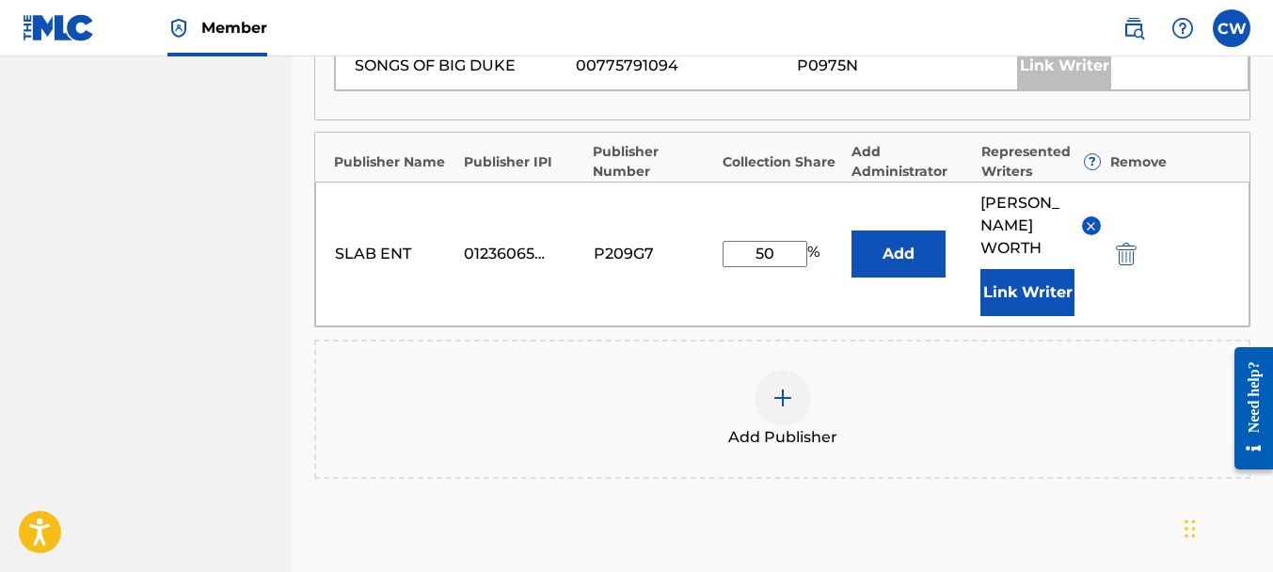
scroll to position [1353, 0]
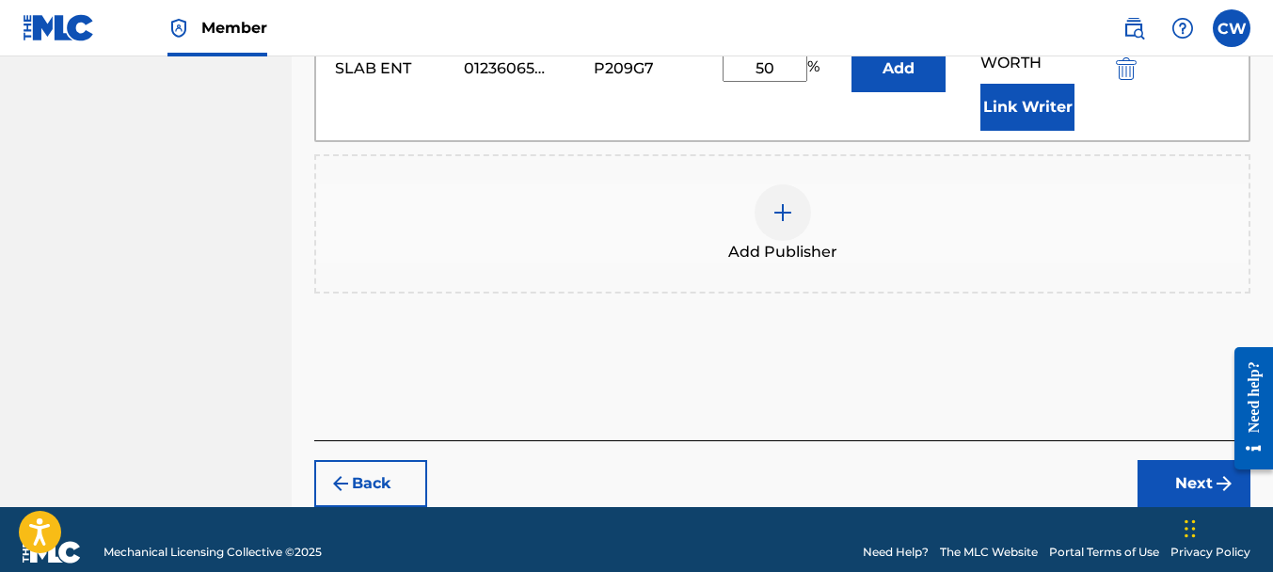
click at [1169, 460] on button "Next" at bounding box center [1193, 483] width 113 height 47
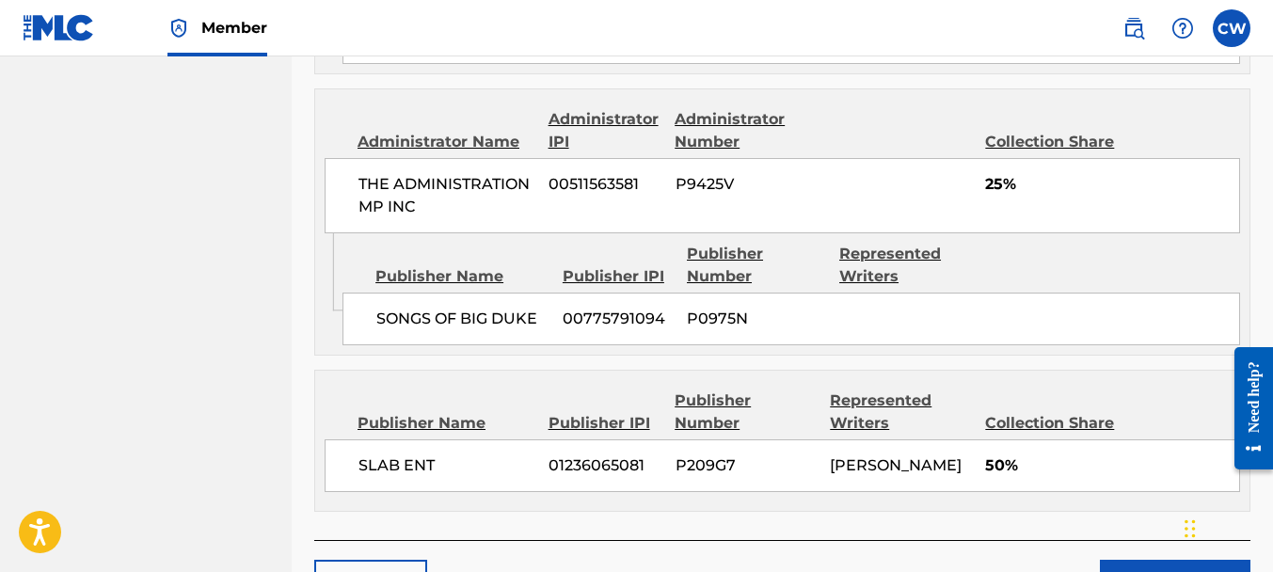
scroll to position [1496, 0]
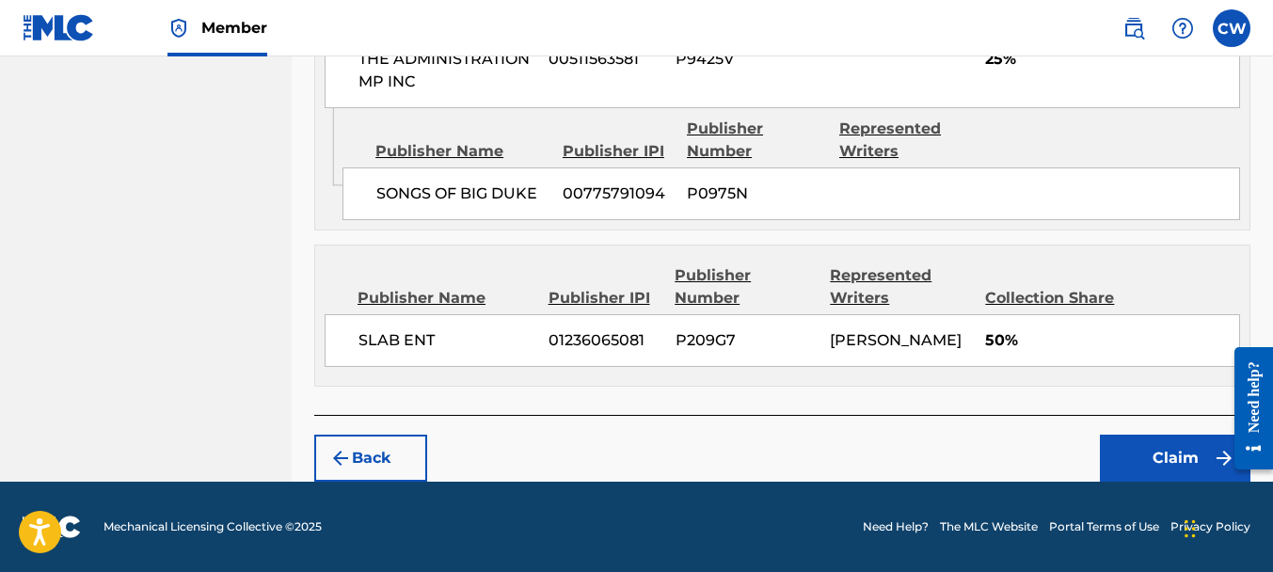
click at [1120, 442] on button "Claim" at bounding box center [1175, 458] width 151 height 47
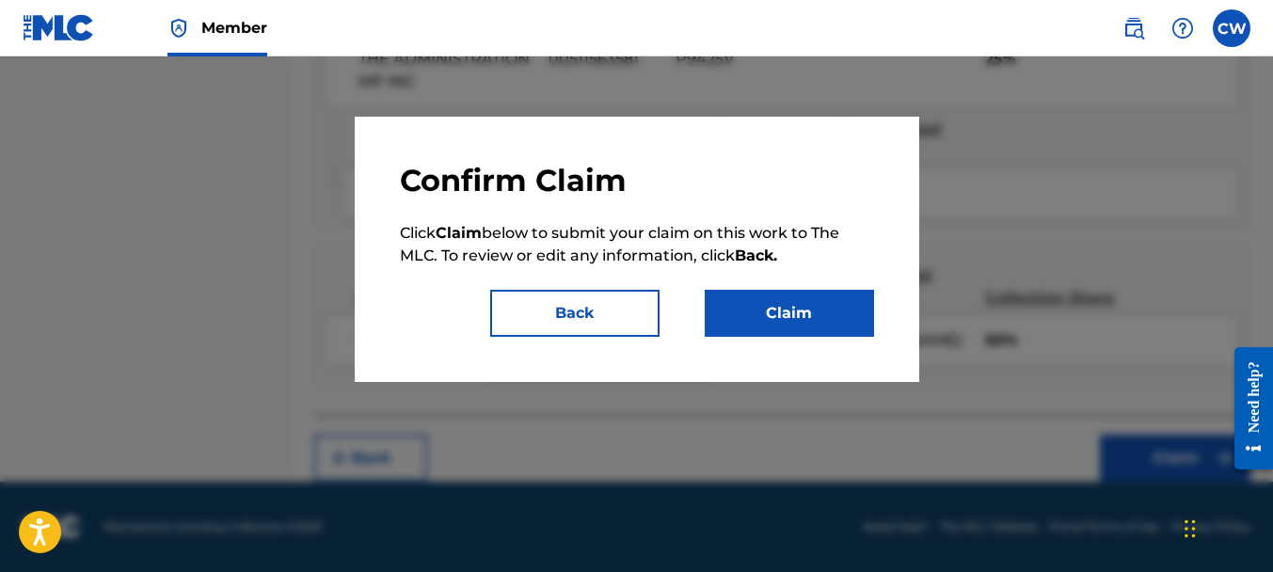
click at [819, 324] on button "Claim" at bounding box center [789, 313] width 169 height 47
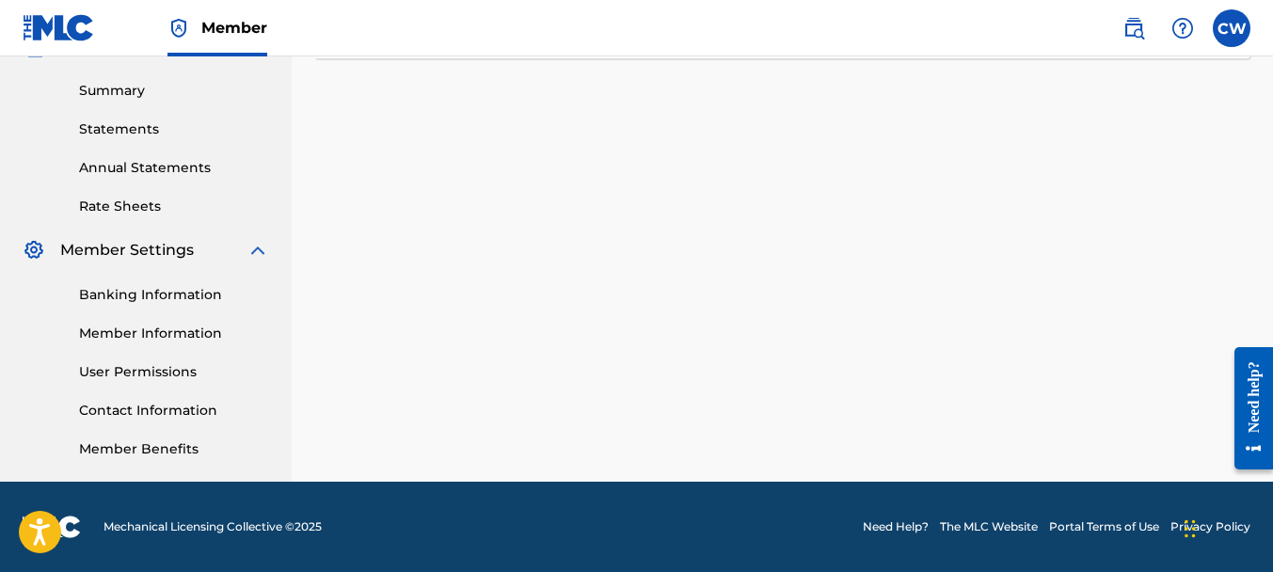
scroll to position [0, 0]
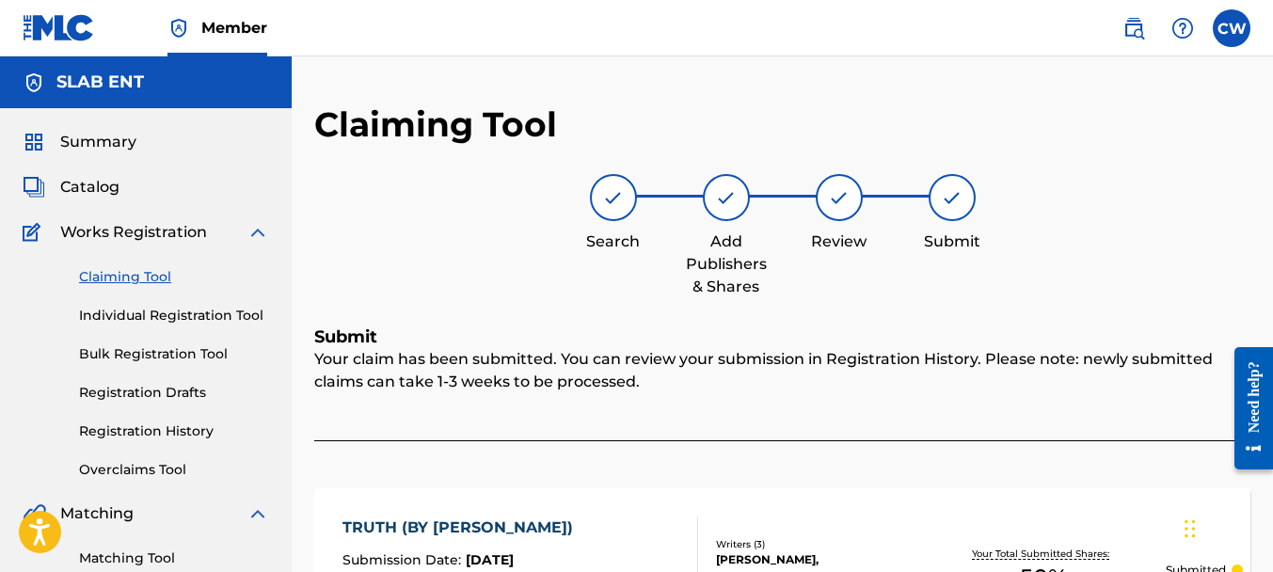
click at [139, 276] on link "Claiming Tool" at bounding box center [174, 277] width 190 height 20
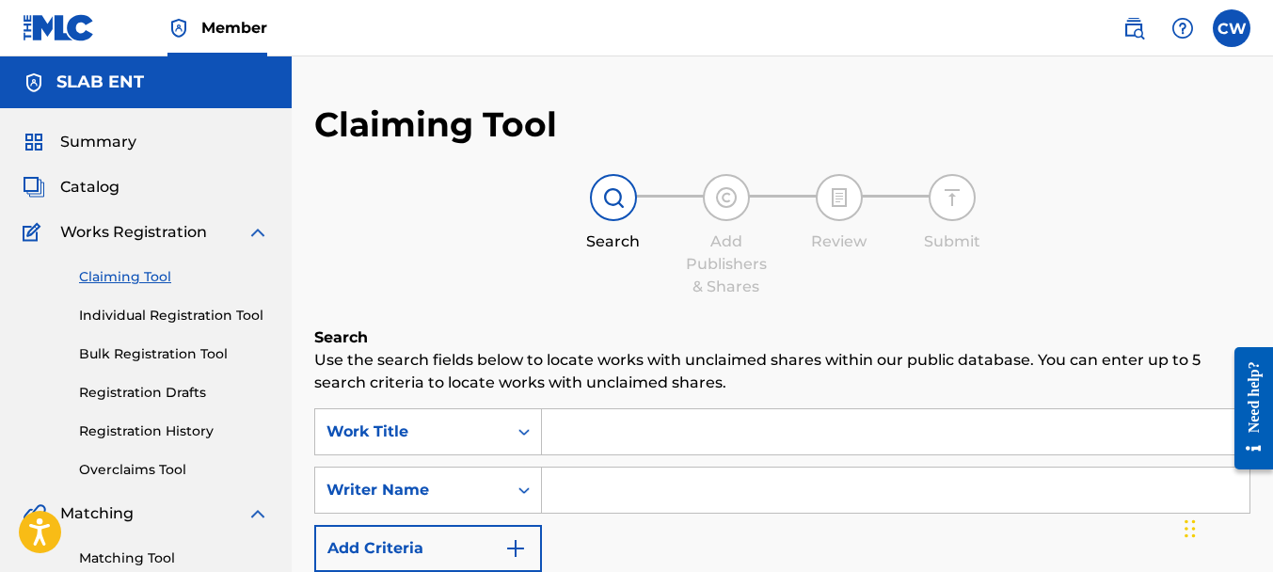
click at [621, 482] on input "Search Form" at bounding box center [896, 490] width 708 height 45
paste input "[PERSON_NAME]"
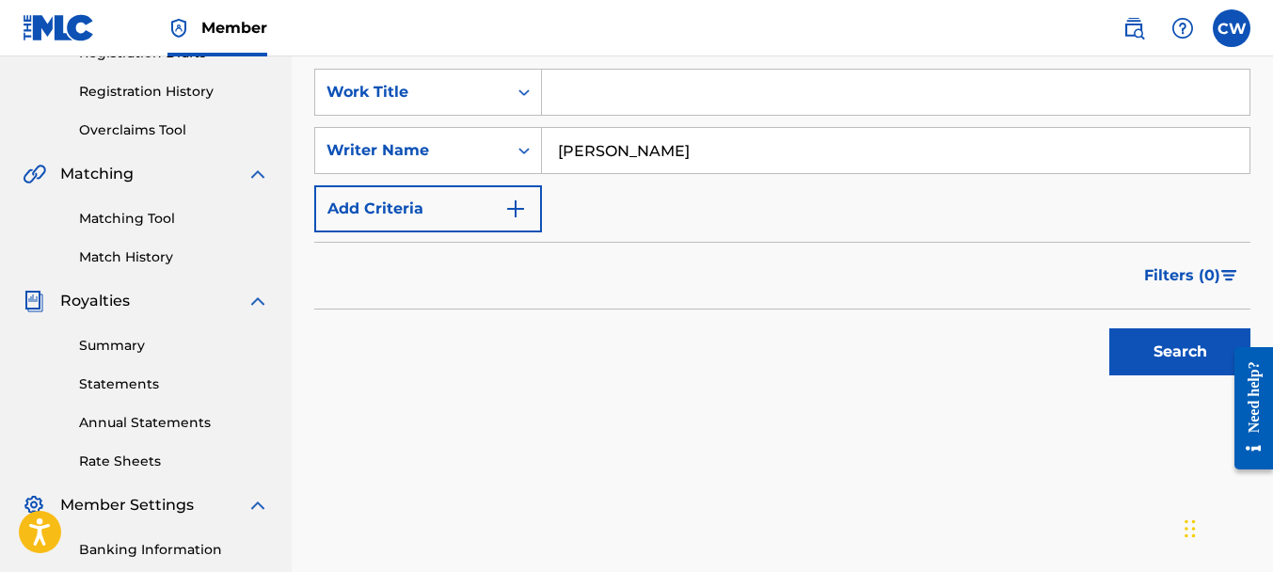
scroll to position [343, 0]
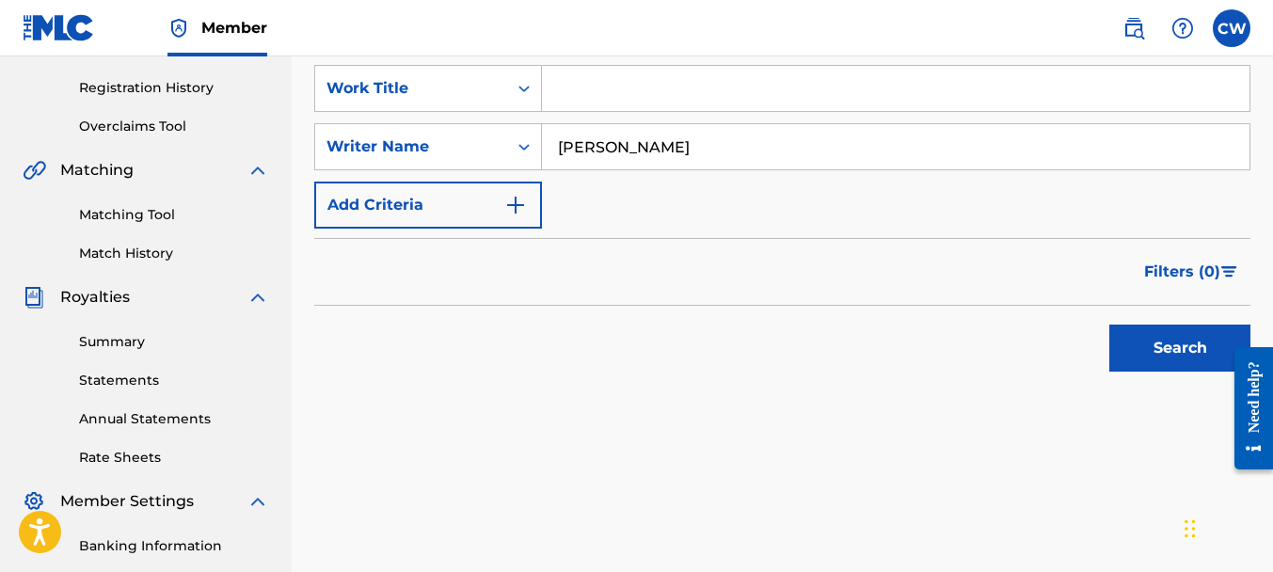
type input "[PERSON_NAME]"
click at [1153, 353] on button "Search" at bounding box center [1179, 348] width 141 height 47
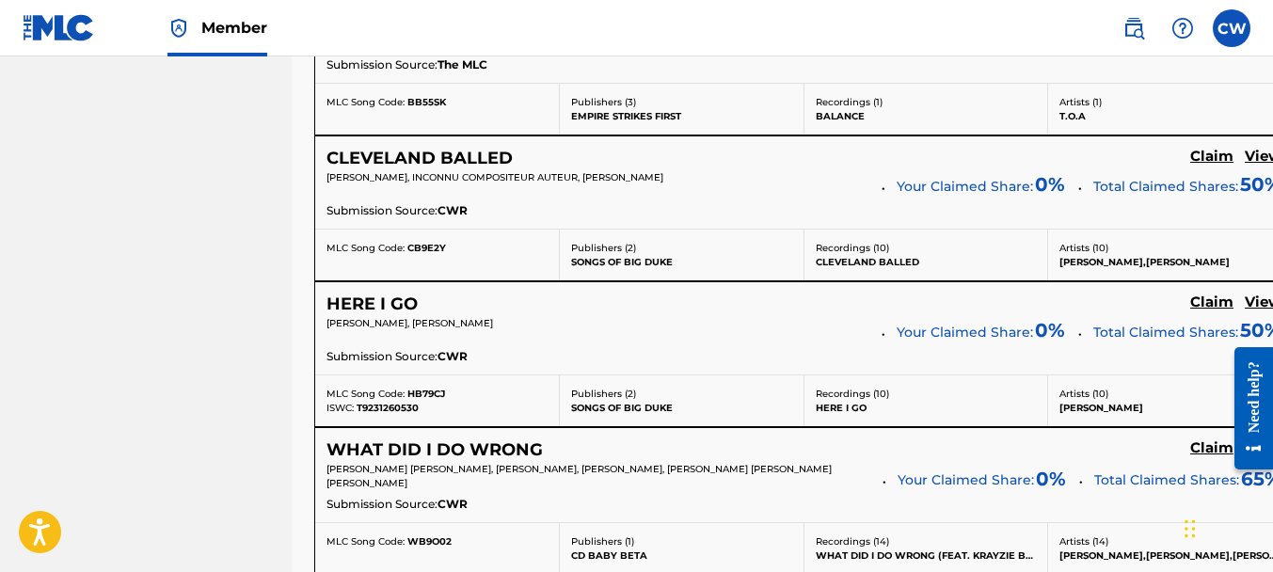
scroll to position [7659, 0]
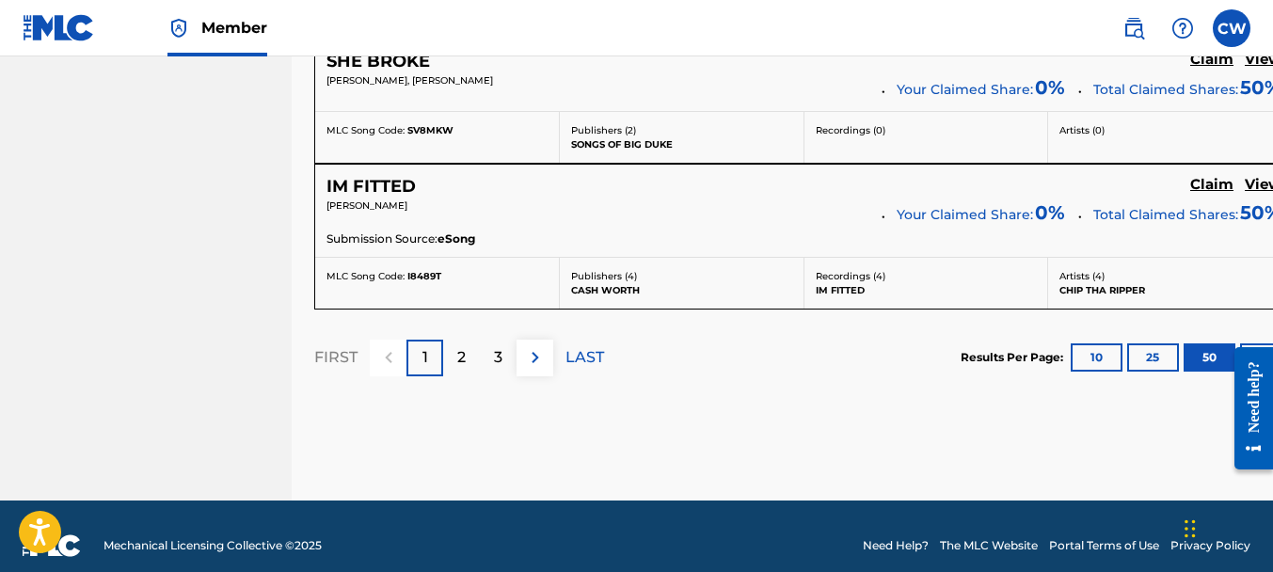
click at [461, 346] on p "2" at bounding box center [461, 357] width 8 height 23
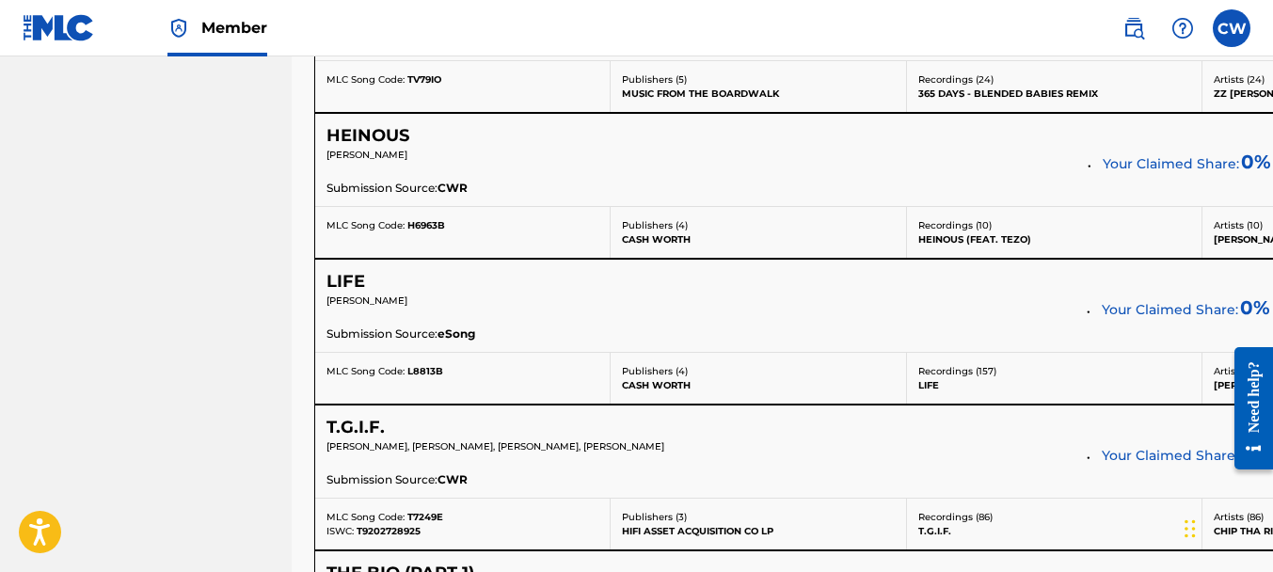
scroll to position [6271, 0]
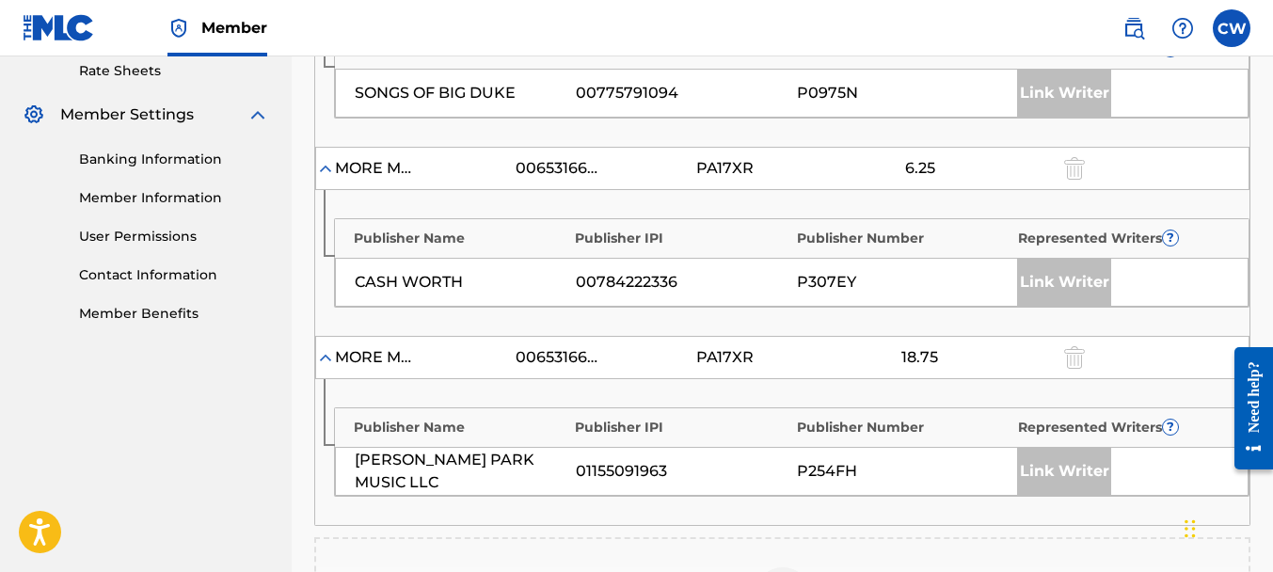
scroll to position [949, 0]
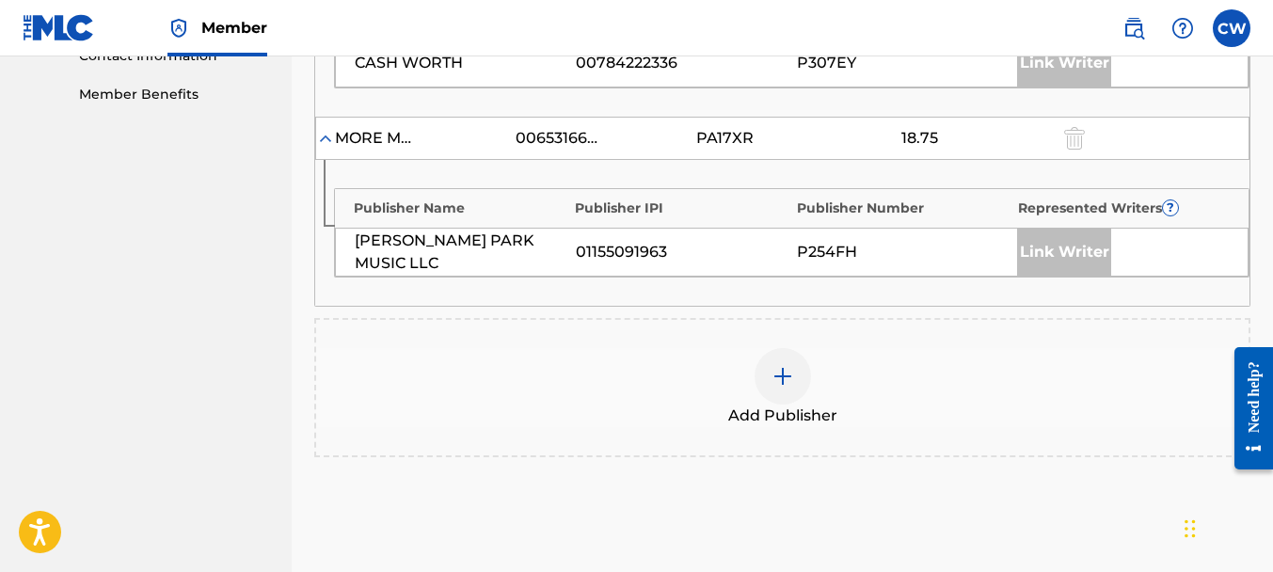
click at [793, 365] on img at bounding box center [782, 376] width 23 height 23
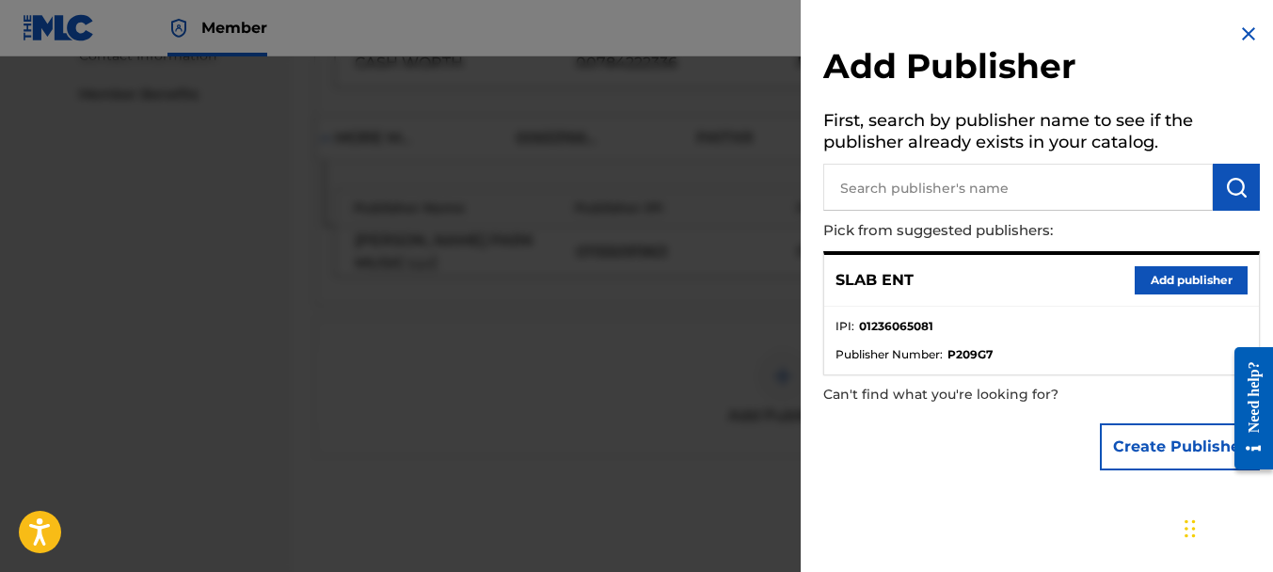
click at [1230, 286] on button "Add publisher" at bounding box center [1191, 280] width 113 height 28
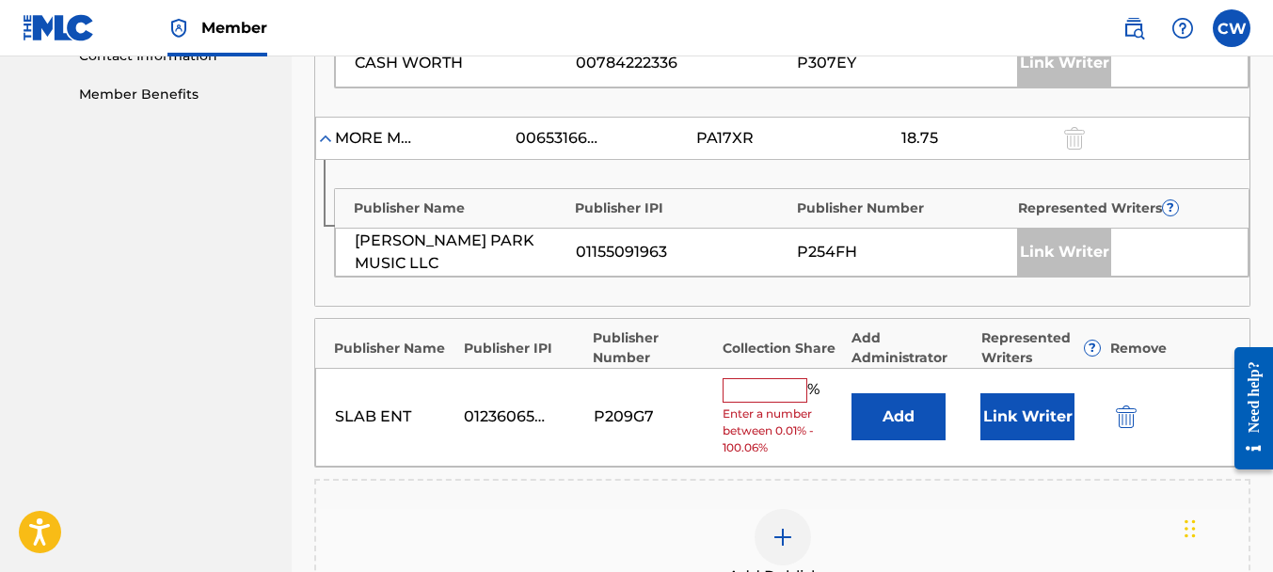
click at [760, 383] on input "text" at bounding box center [765, 390] width 85 height 24
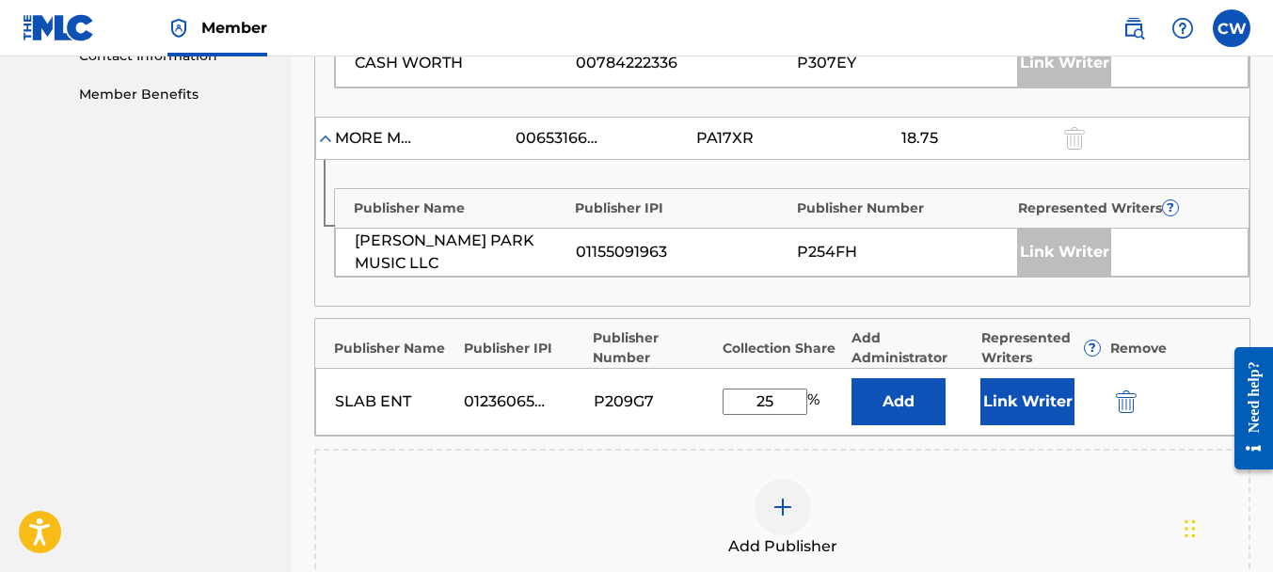
type input "25"
click at [1015, 406] on button "Link Writer" at bounding box center [1027, 401] width 94 height 47
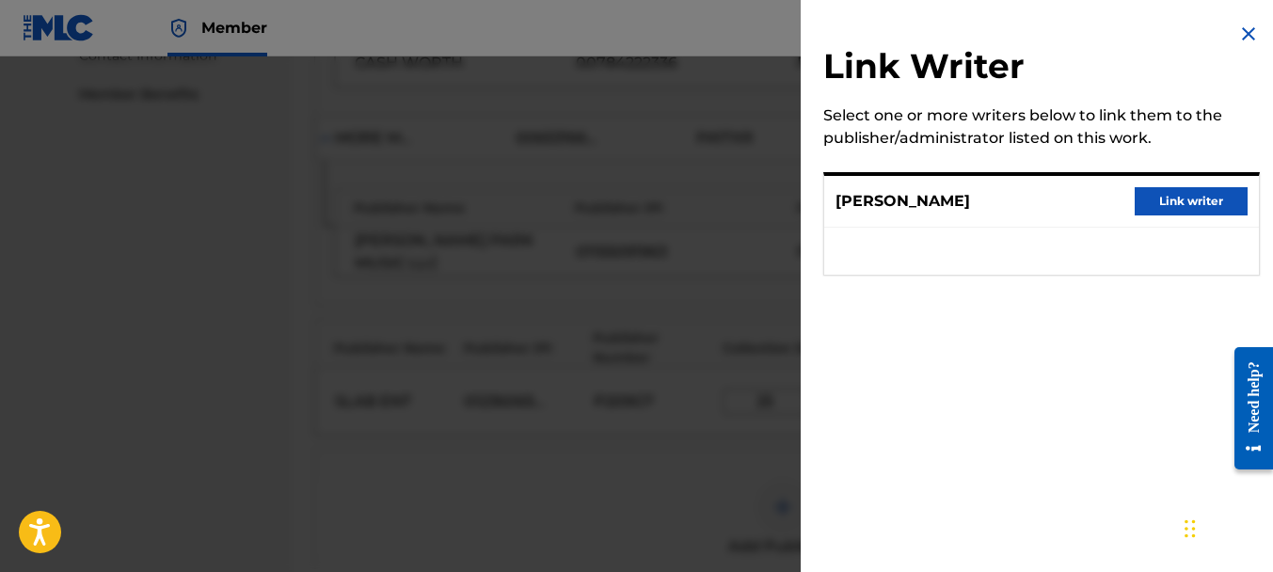
click at [1177, 196] on button "Link writer" at bounding box center [1191, 201] width 113 height 28
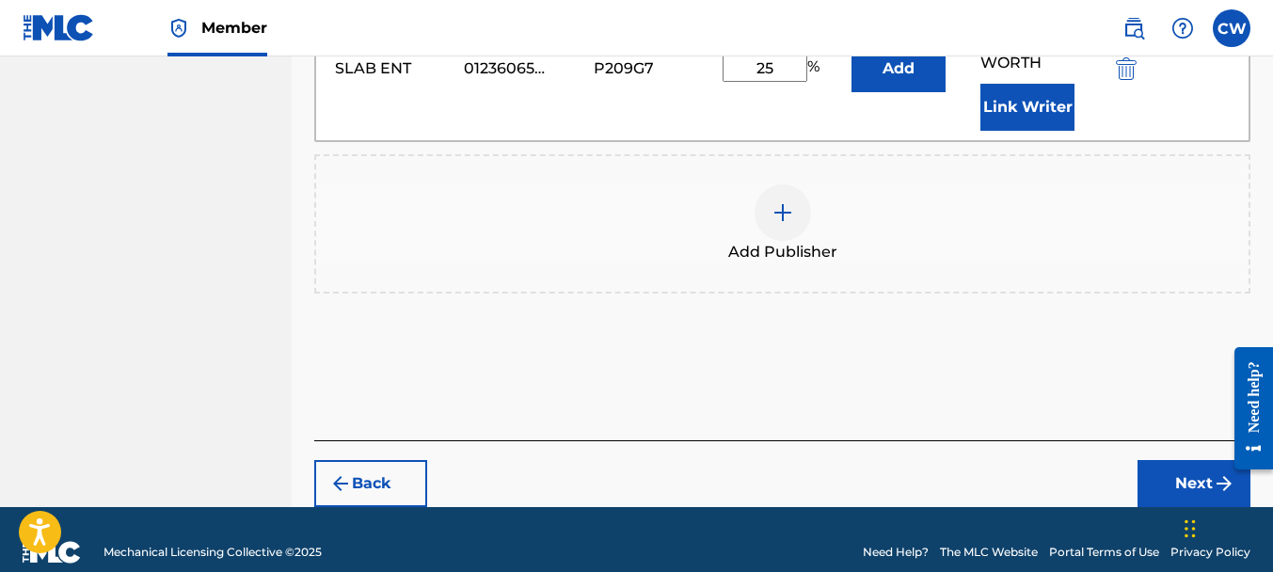
click at [1163, 460] on button "Next" at bounding box center [1193, 483] width 113 height 47
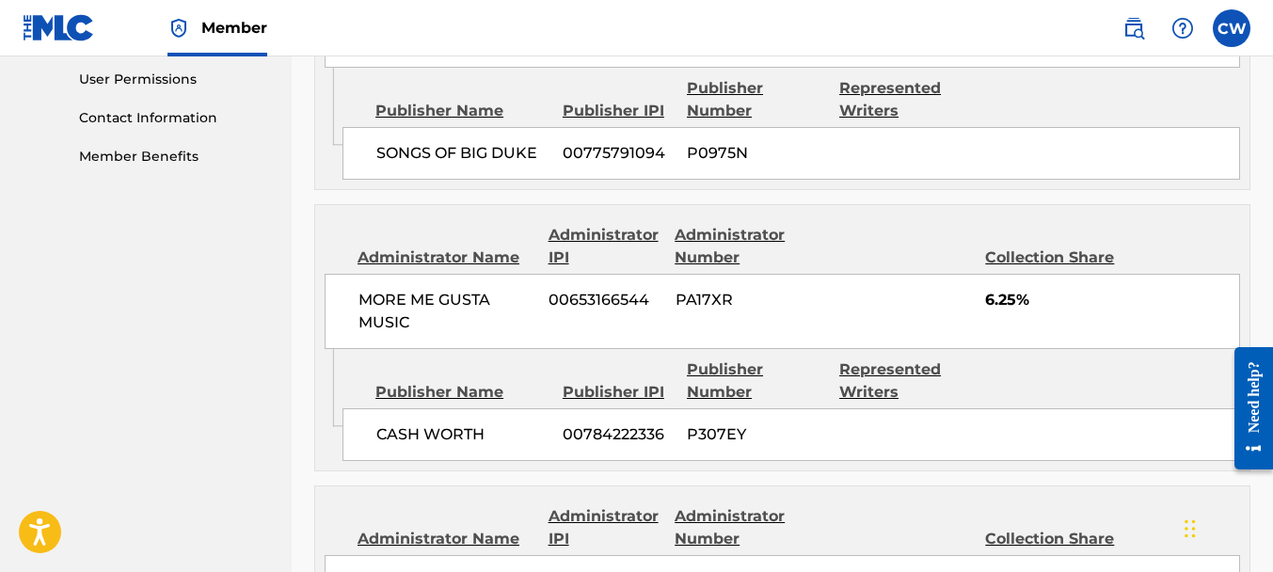
scroll to position [1432, 0]
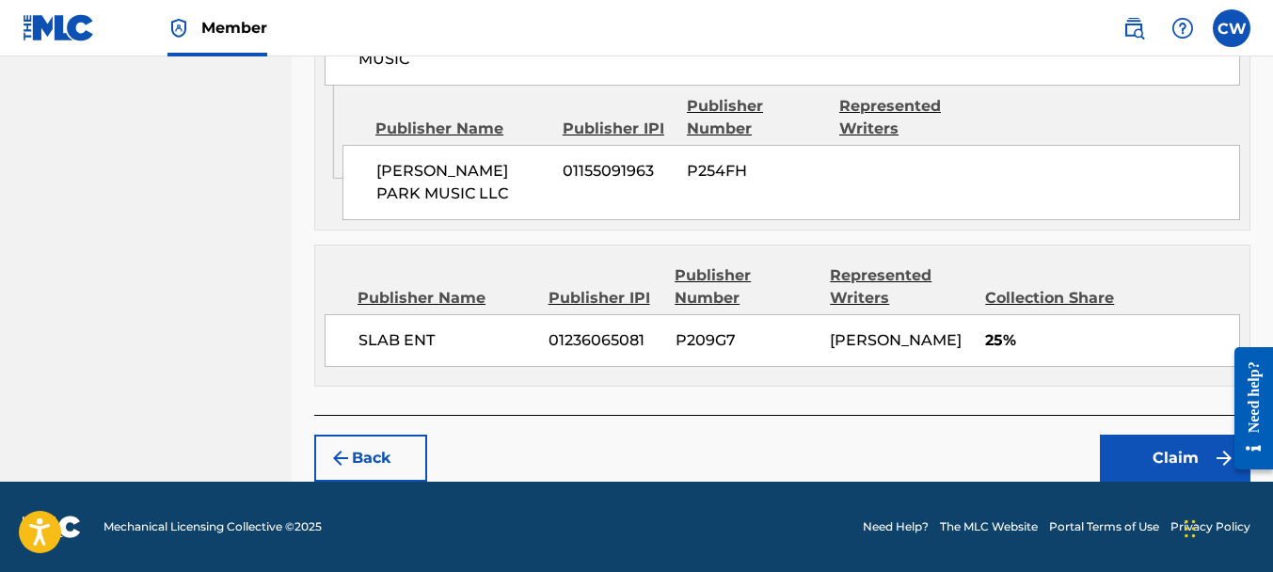
click at [1142, 438] on button "Claim" at bounding box center [1175, 458] width 151 height 47
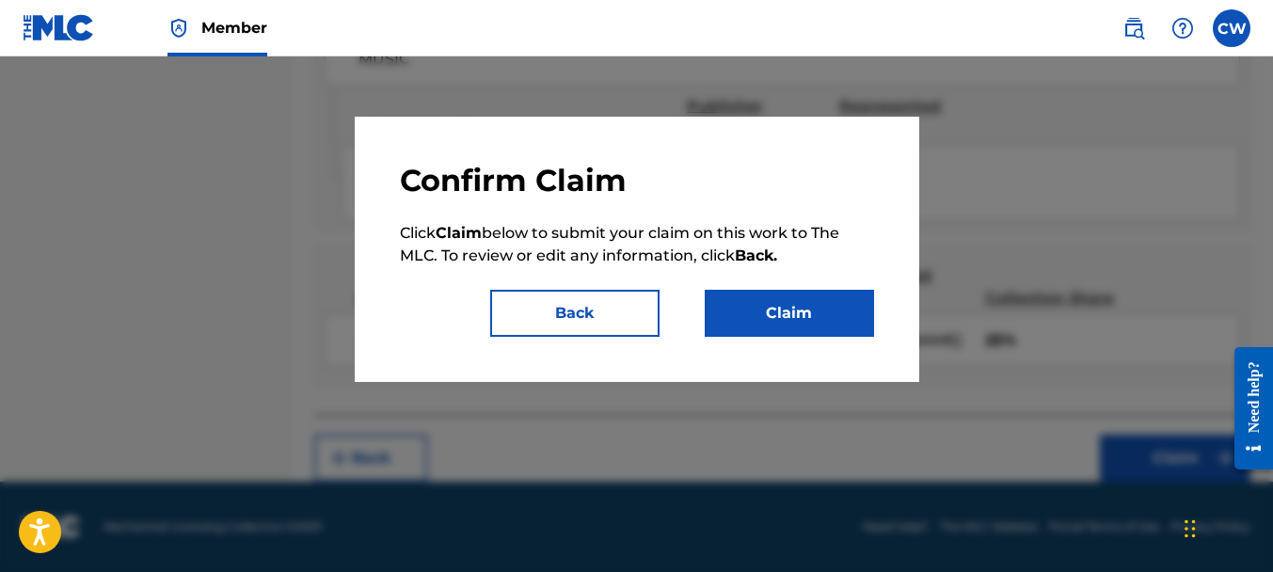
click at [828, 316] on button "Claim" at bounding box center [789, 313] width 169 height 47
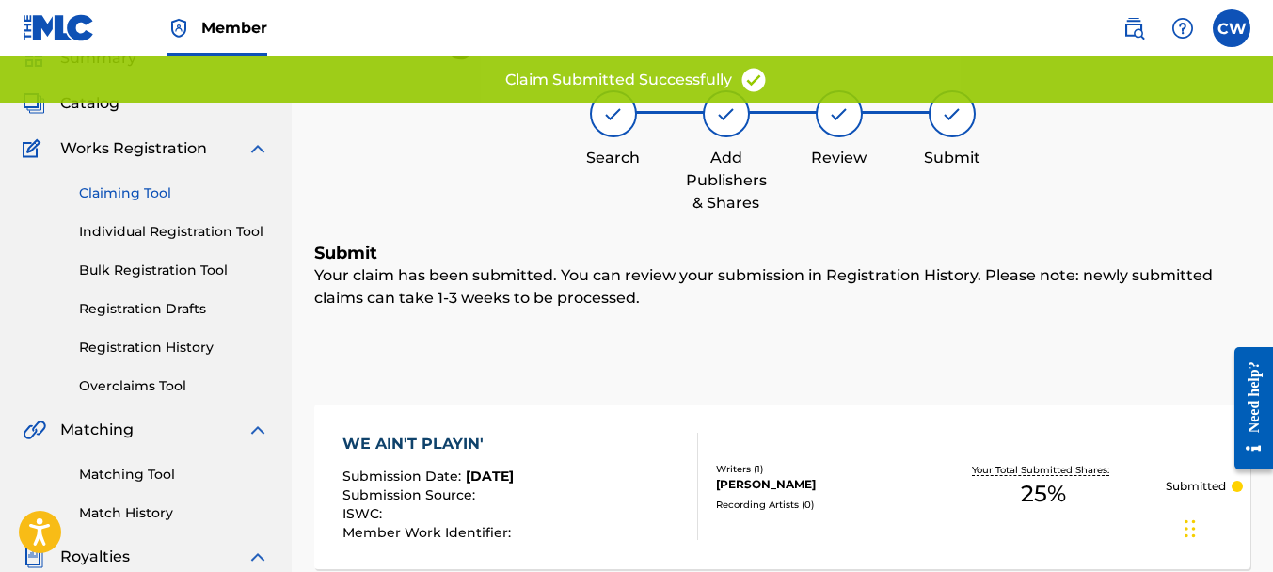
scroll to position [0, 0]
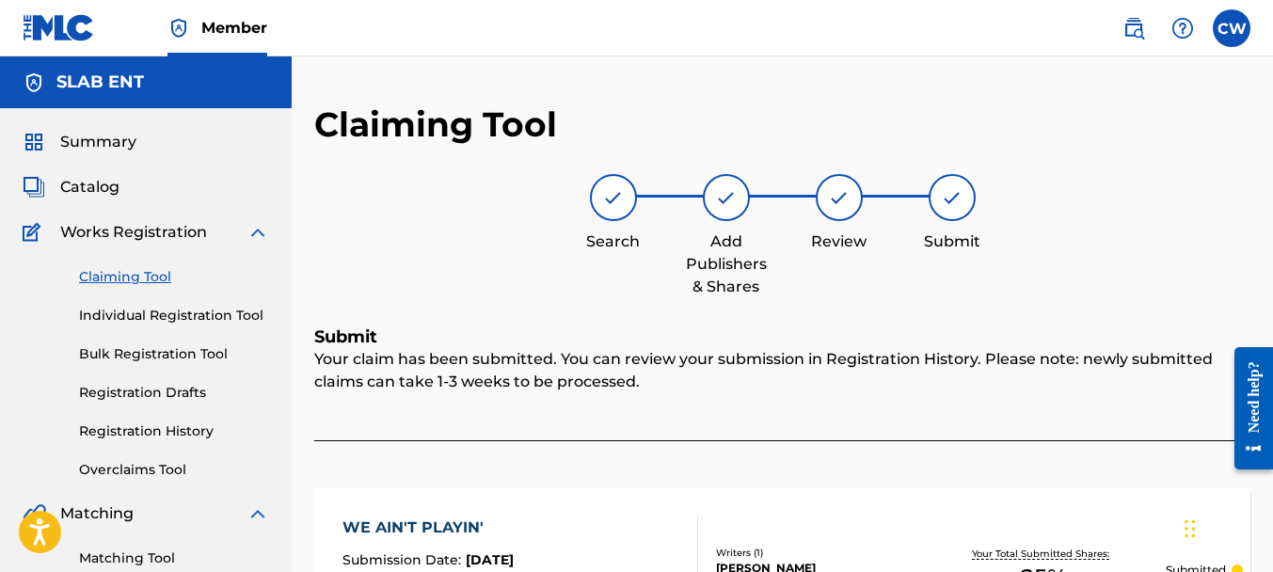
click at [109, 272] on link "Claiming Tool" at bounding box center [174, 277] width 190 height 20
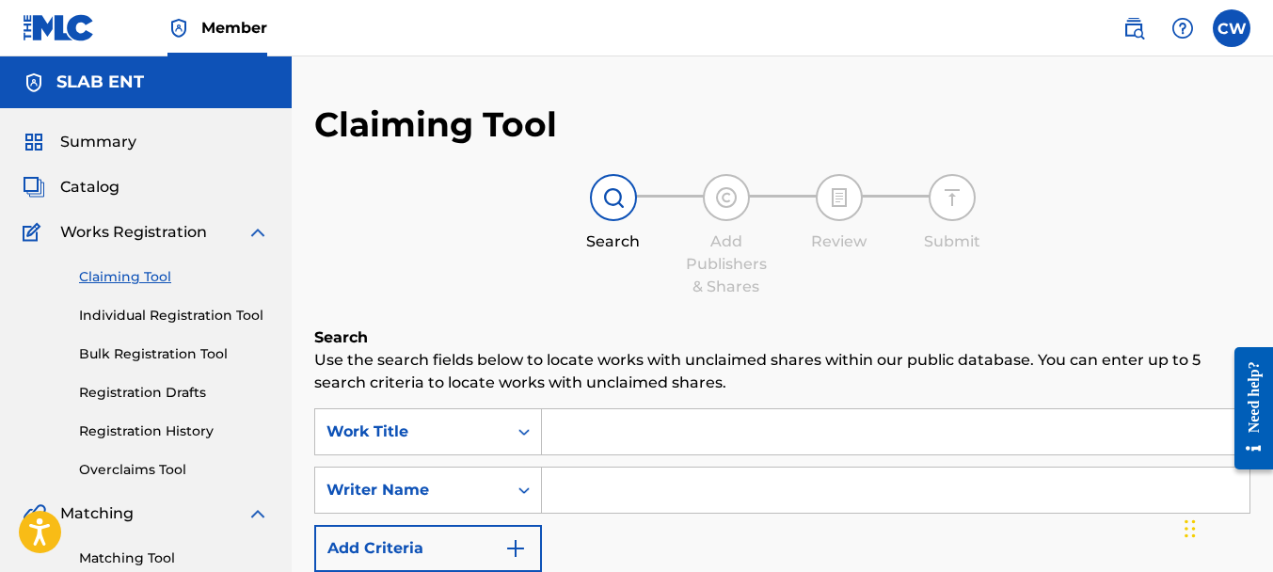
click at [557, 491] on input "Search Form" at bounding box center [896, 490] width 708 height 45
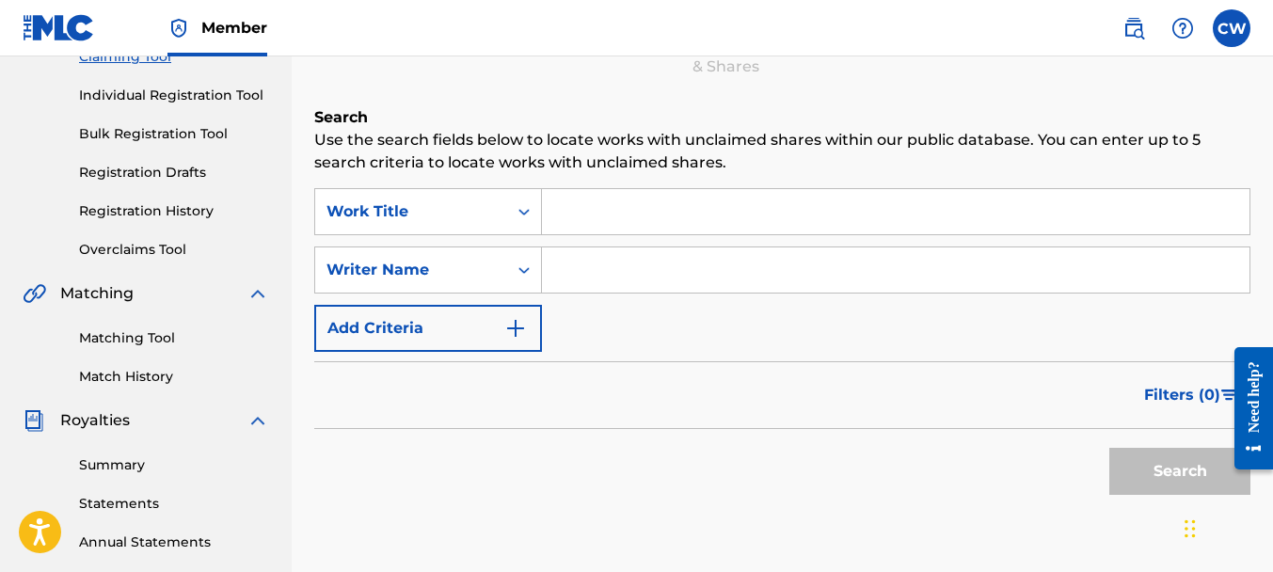
paste input "[PERSON_NAME]"
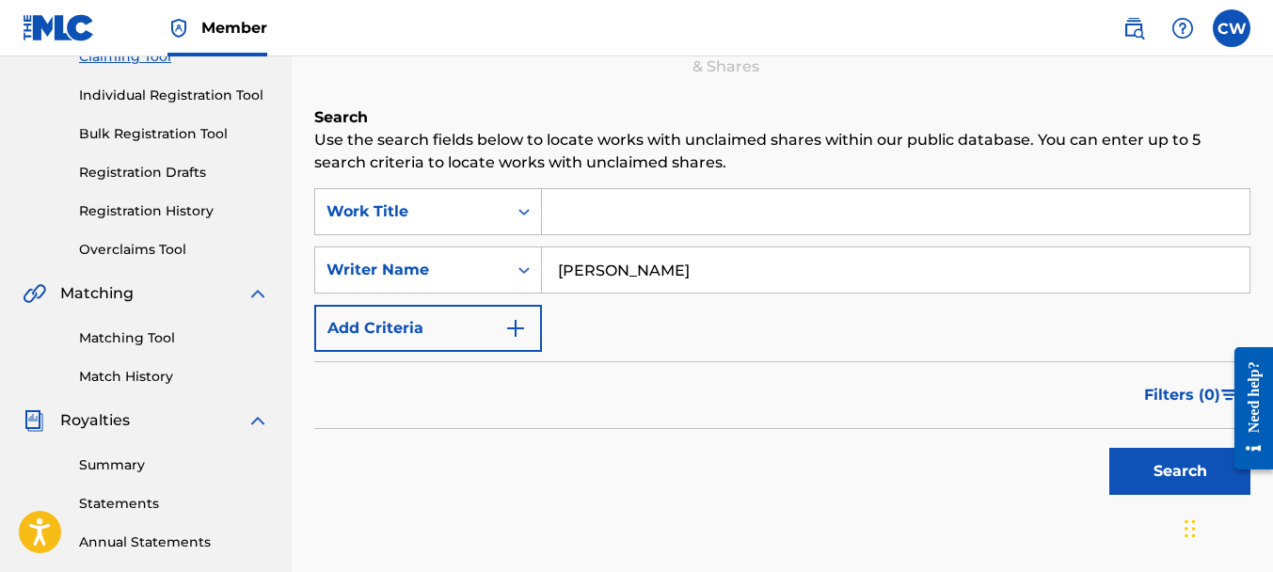
type input "[PERSON_NAME]"
click at [1122, 468] on button "Search" at bounding box center [1179, 471] width 141 height 47
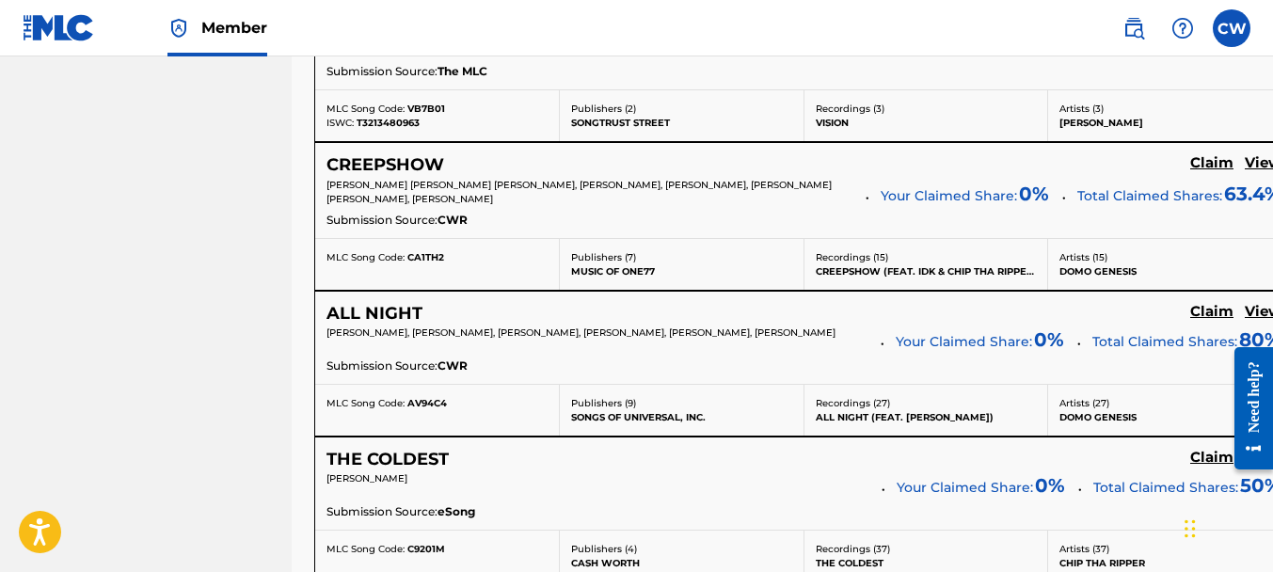
scroll to position [7643, 0]
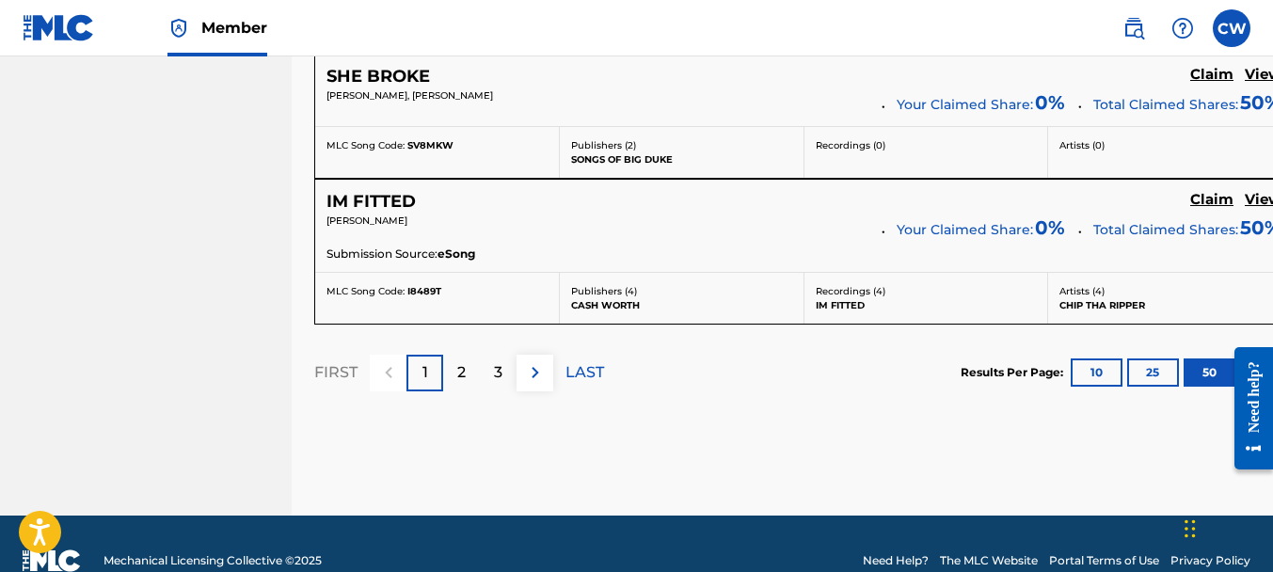
click at [469, 355] on div "2" at bounding box center [461, 373] width 37 height 37
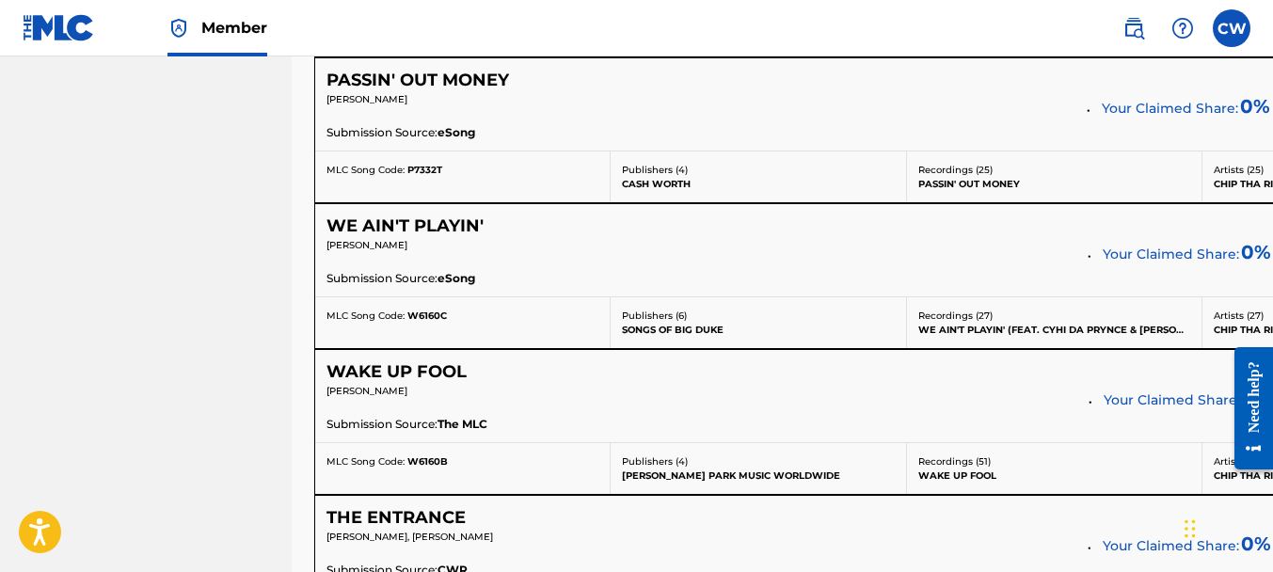
scroll to position [6300, 0]
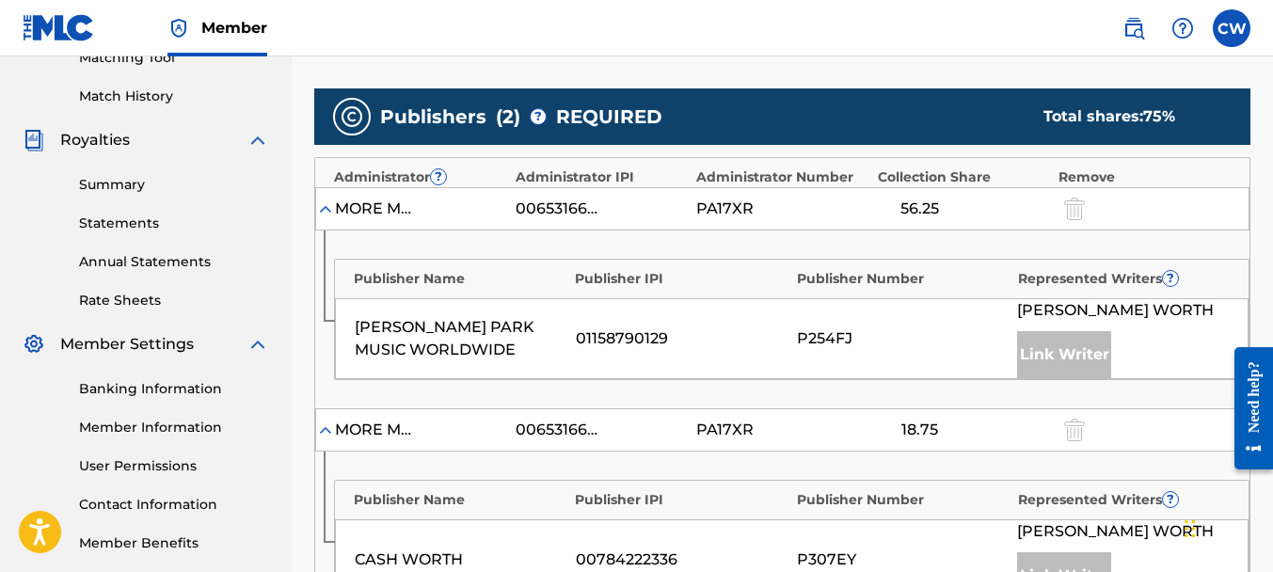
scroll to position [981, 0]
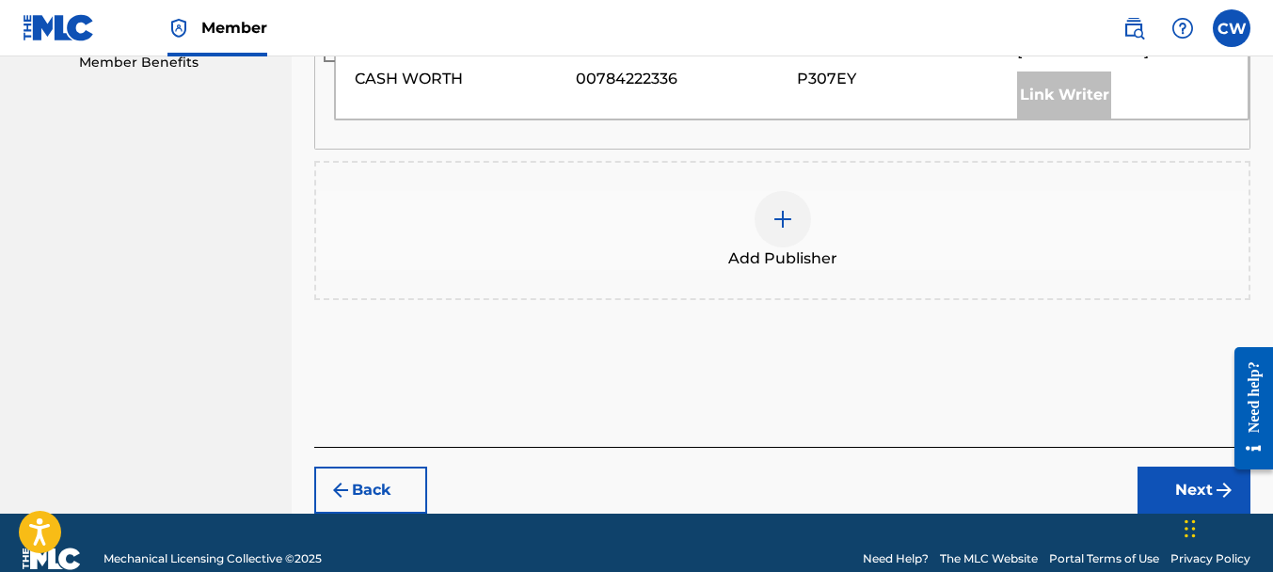
click at [793, 230] on div at bounding box center [783, 219] width 56 height 56
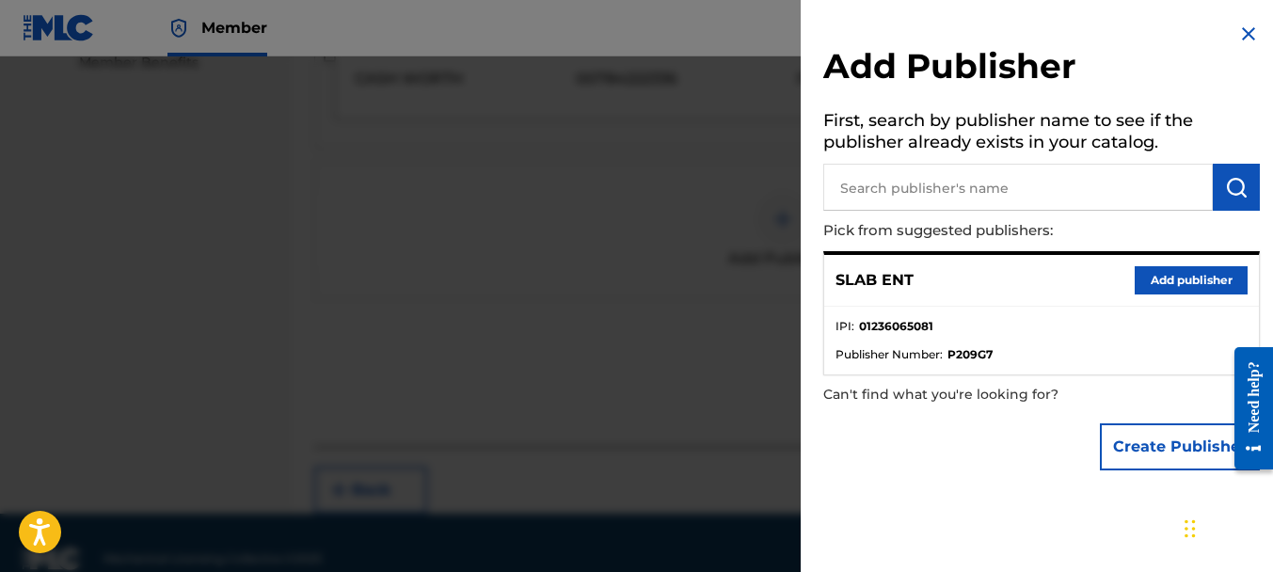
click at [1164, 269] on button "Add publisher" at bounding box center [1191, 280] width 113 height 28
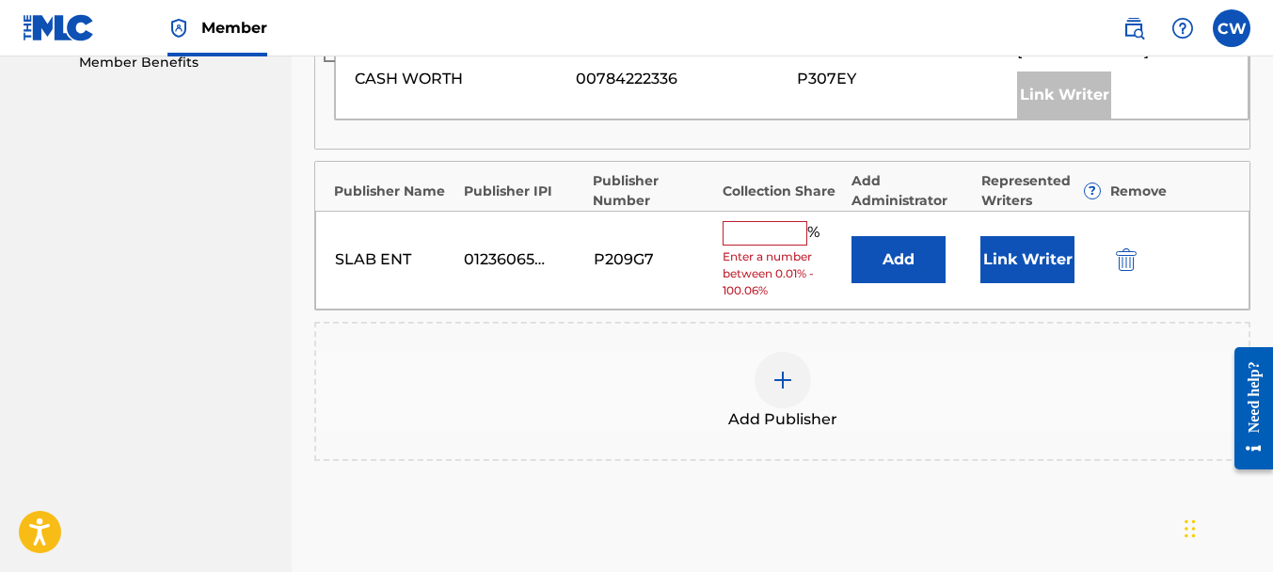
click at [752, 226] on input "text" at bounding box center [765, 233] width 85 height 24
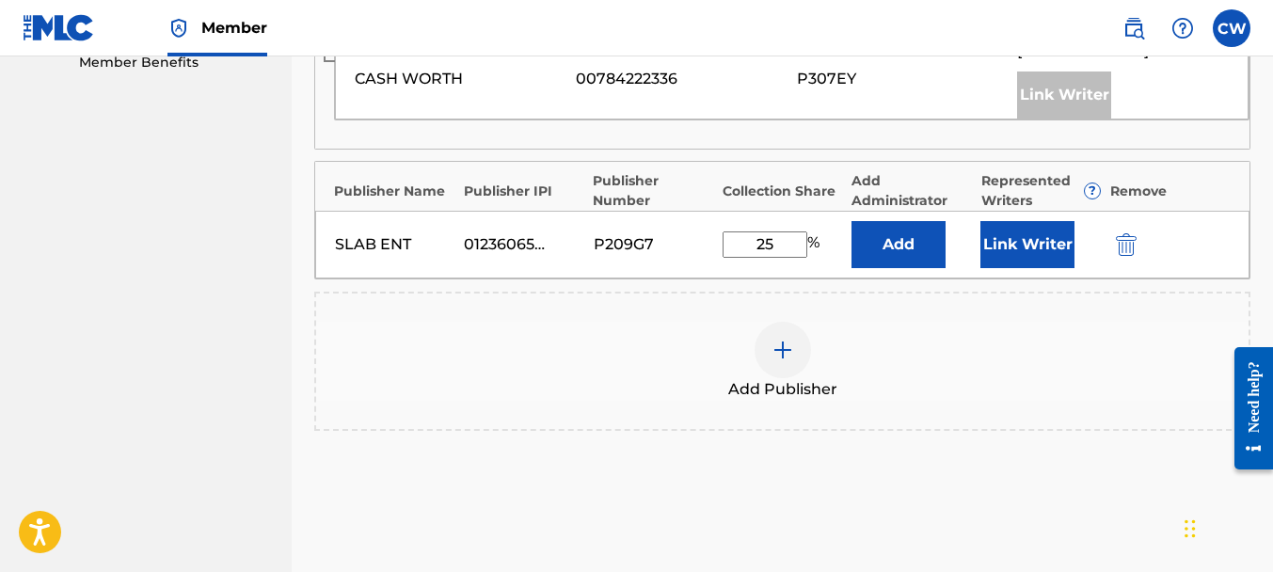
type input "25"
click at [1009, 238] on button "Link Writer" at bounding box center [1027, 244] width 94 height 47
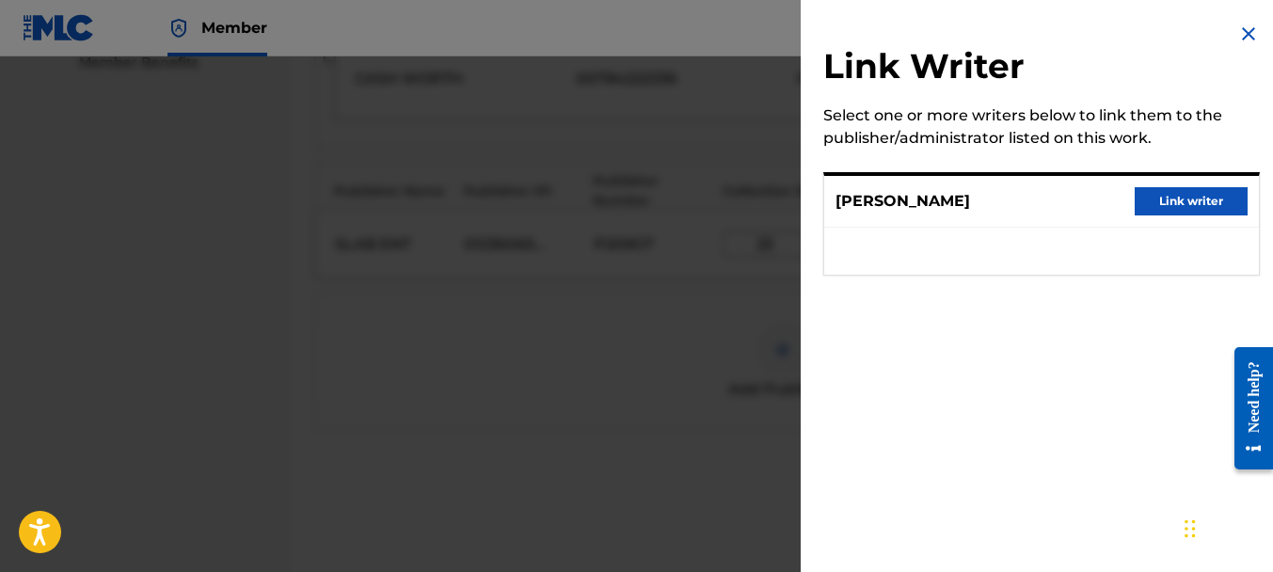
click at [1169, 209] on button "Link writer" at bounding box center [1191, 201] width 113 height 28
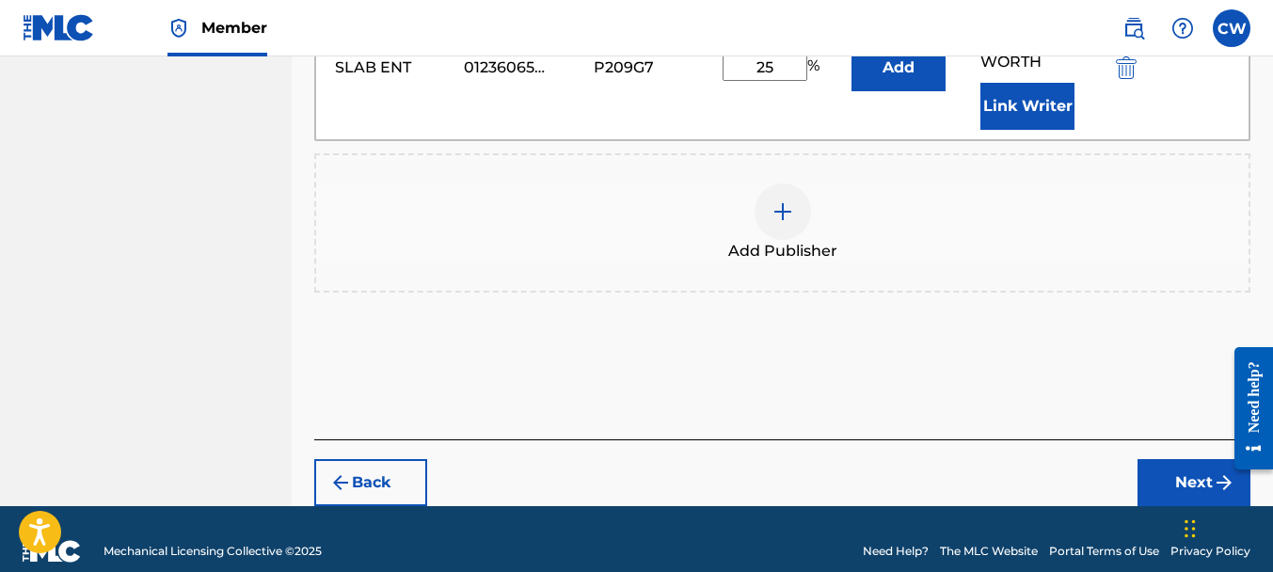
click at [1186, 459] on button "Next" at bounding box center [1193, 482] width 113 height 47
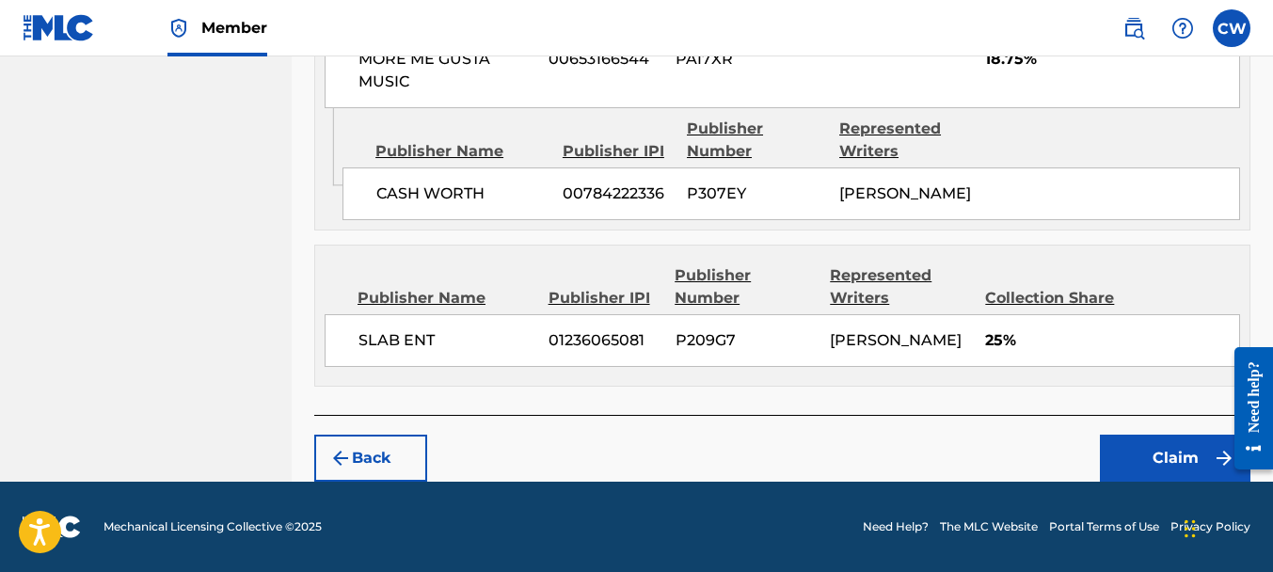
click at [1144, 439] on button "Claim" at bounding box center [1175, 458] width 151 height 47
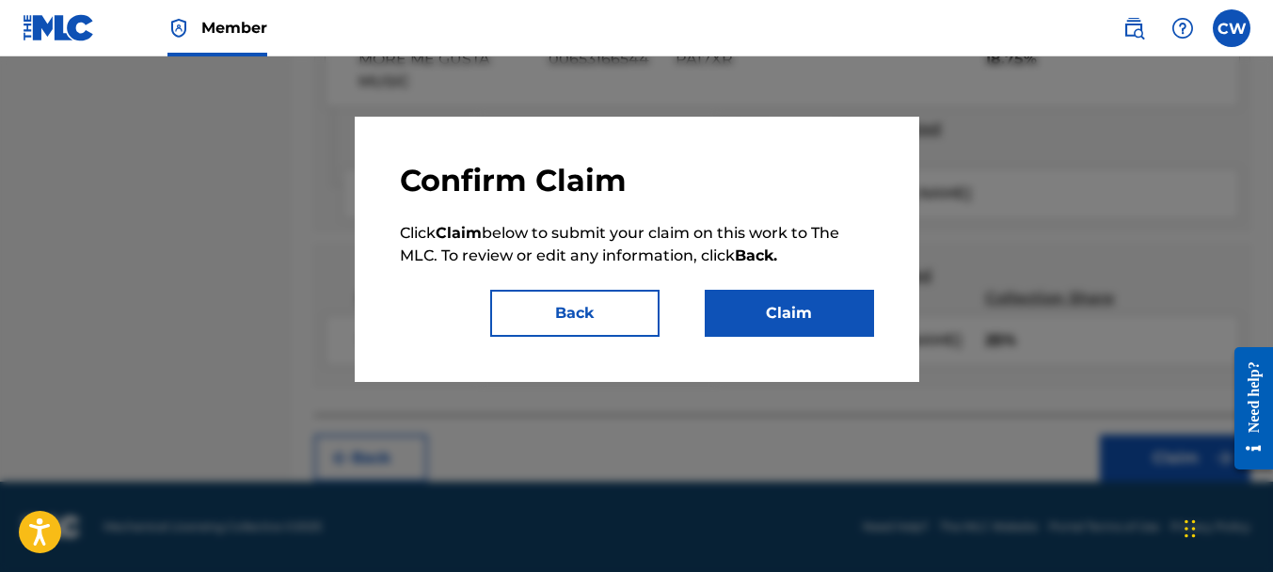
click at [835, 296] on button "Claim" at bounding box center [789, 313] width 169 height 47
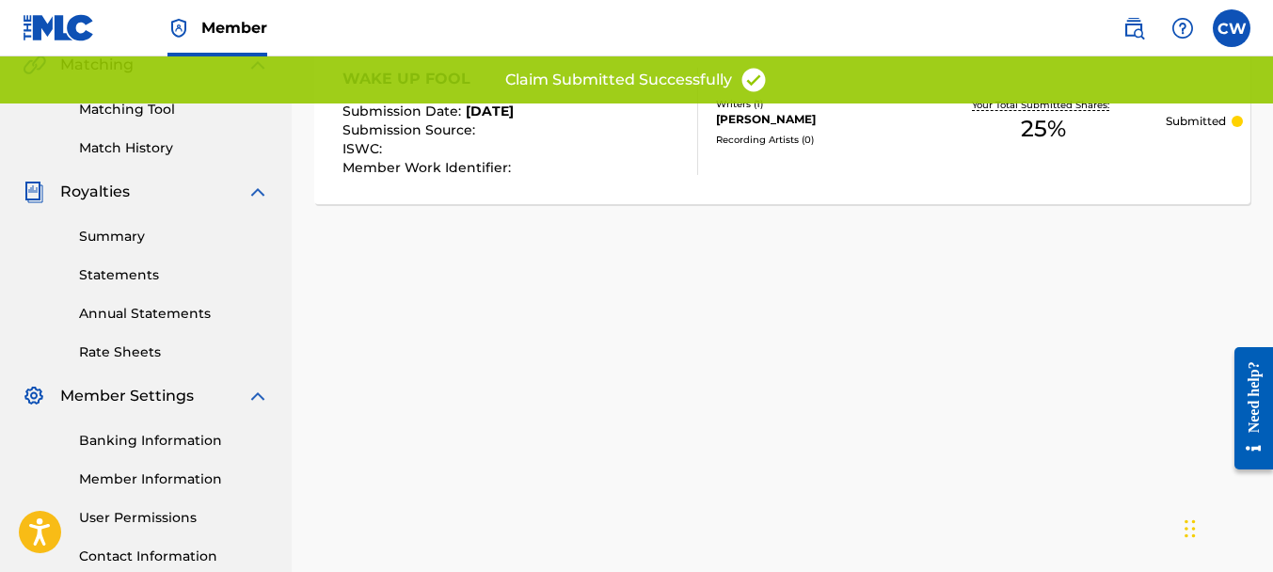
scroll to position [108, 0]
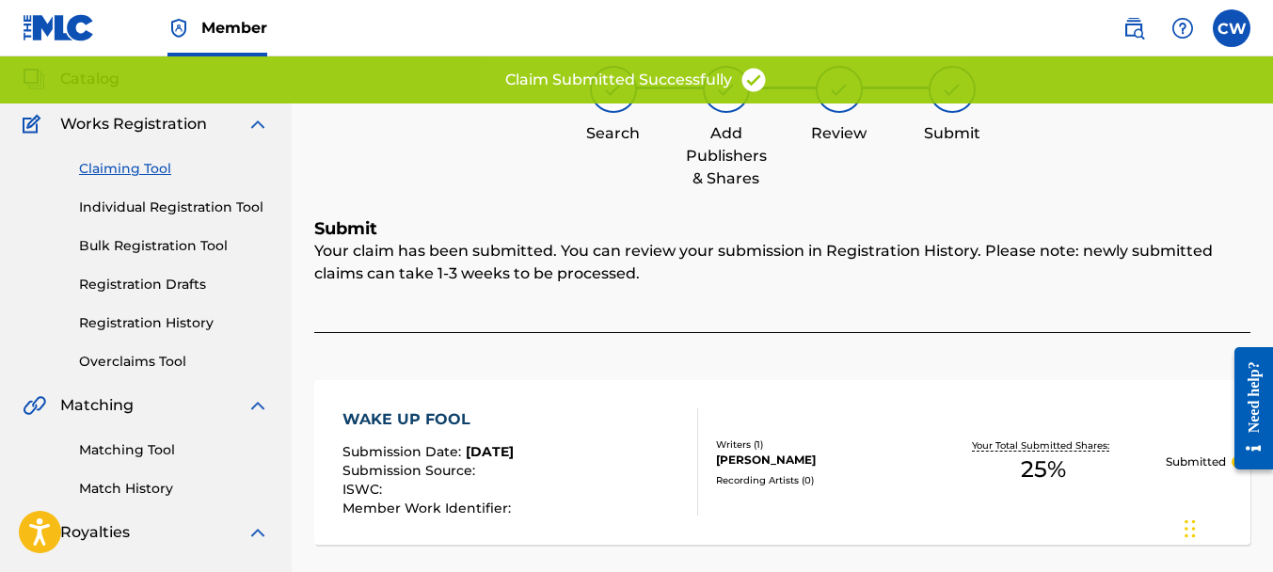
click at [114, 169] on link "Claiming Tool" at bounding box center [174, 169] width 190 height 20
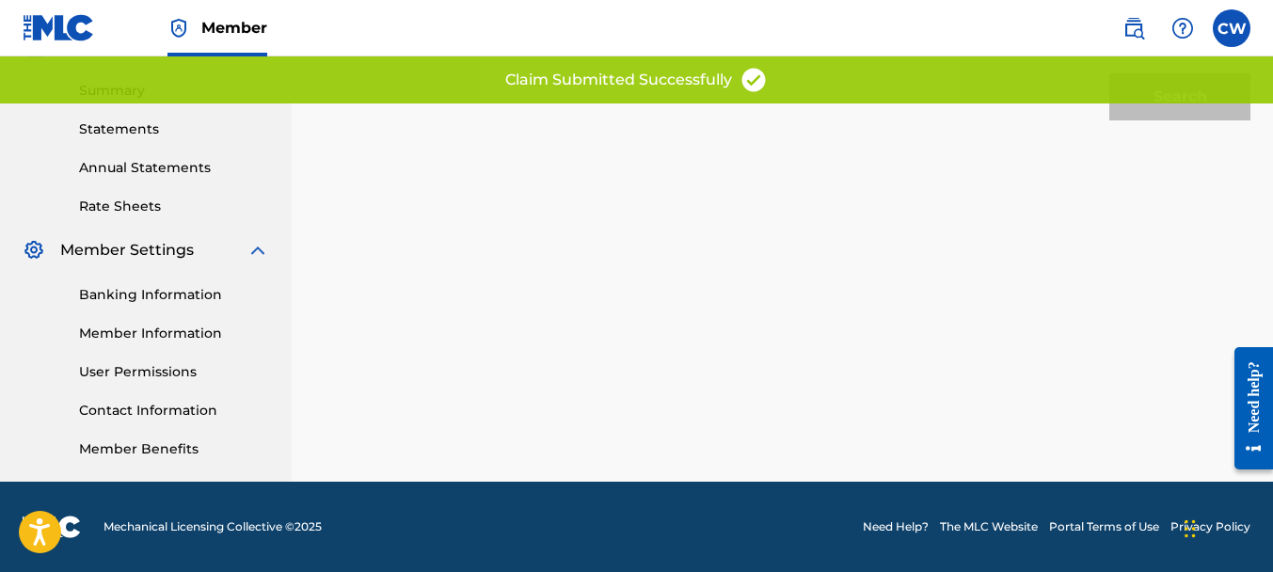
scroll to position [19, 0]
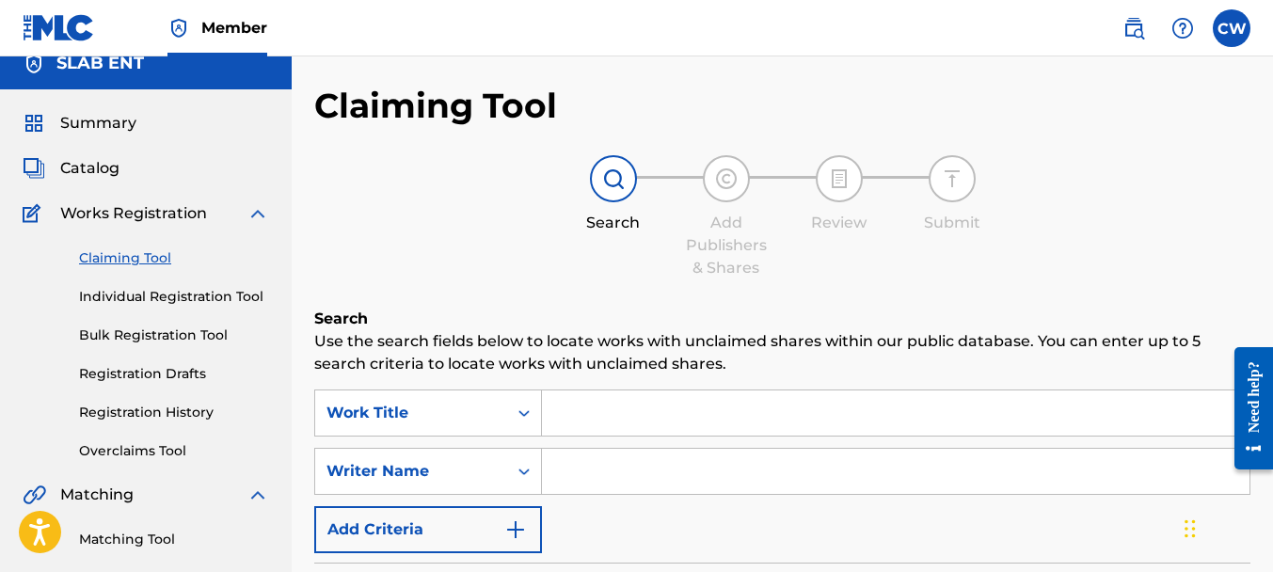
click at [585, 479] on input "Search Form" at bounding box center [896, 471] width 708 height 45
paste input "[PERSON_NAME]"
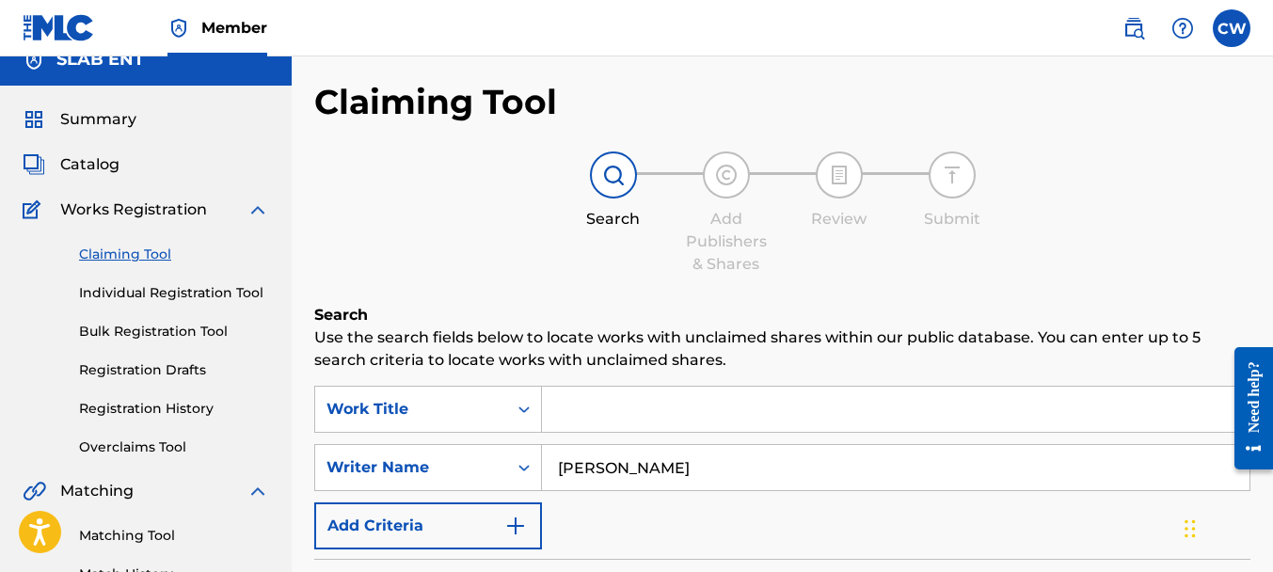
scroll to position [361, 0]
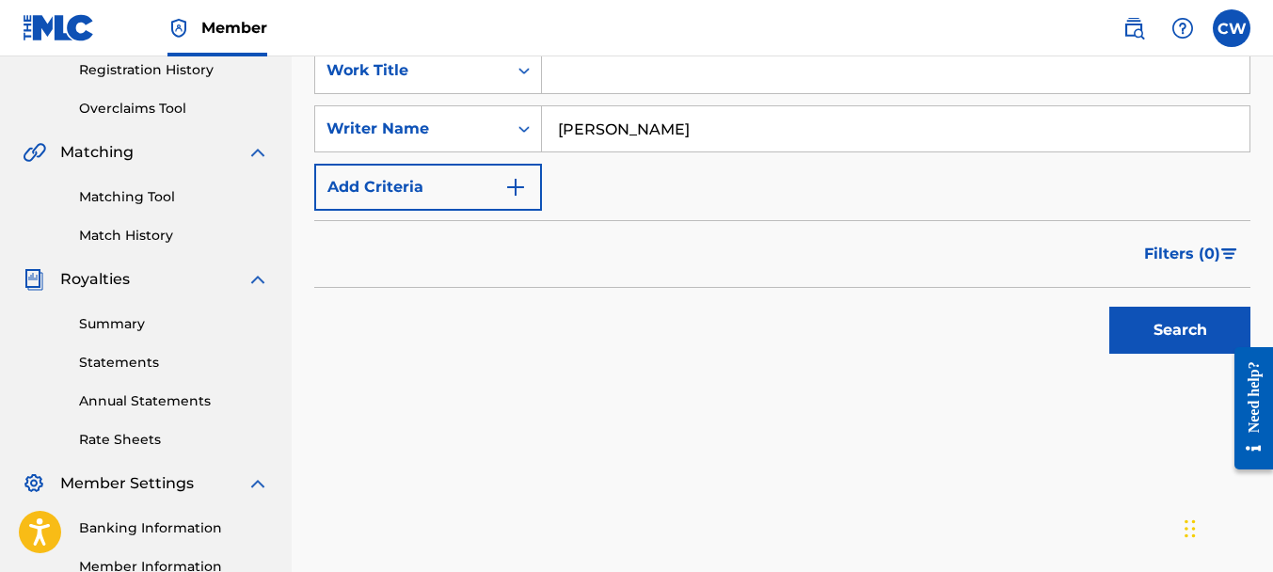
type input "[PERSON_NAME]"
click at [1143, 356] on div "Search" at bounding box center [1175, 325] width 151 height 75
click at [1147, 343] on button "Search" at bounding box center [1179, 330] width 141 height 47
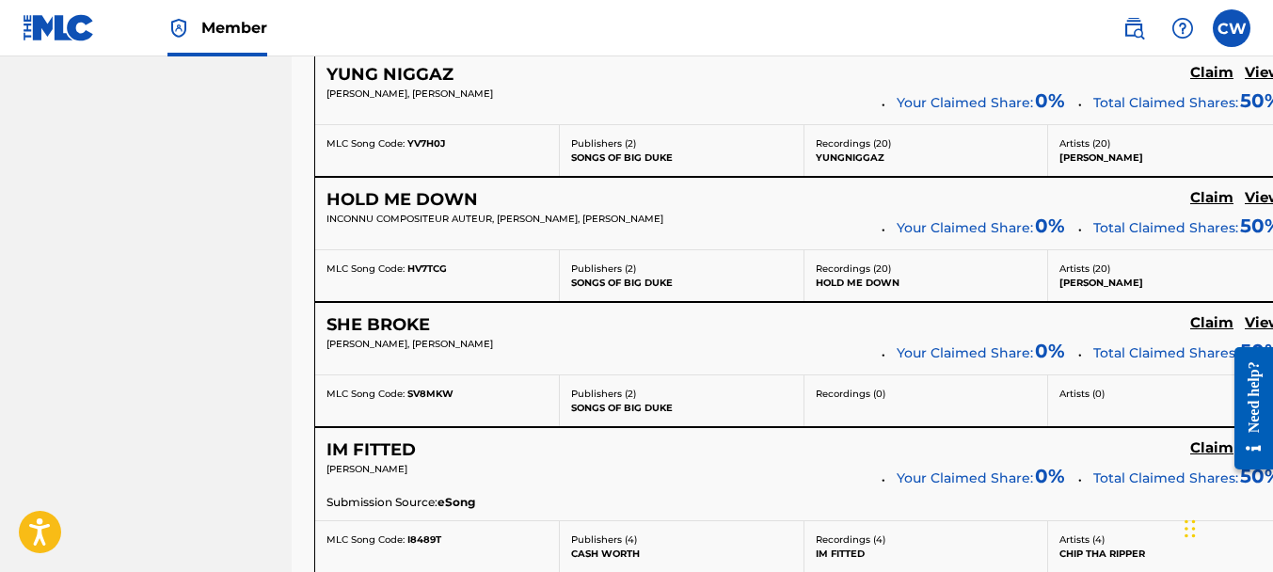
scroll to position [7659, 0]
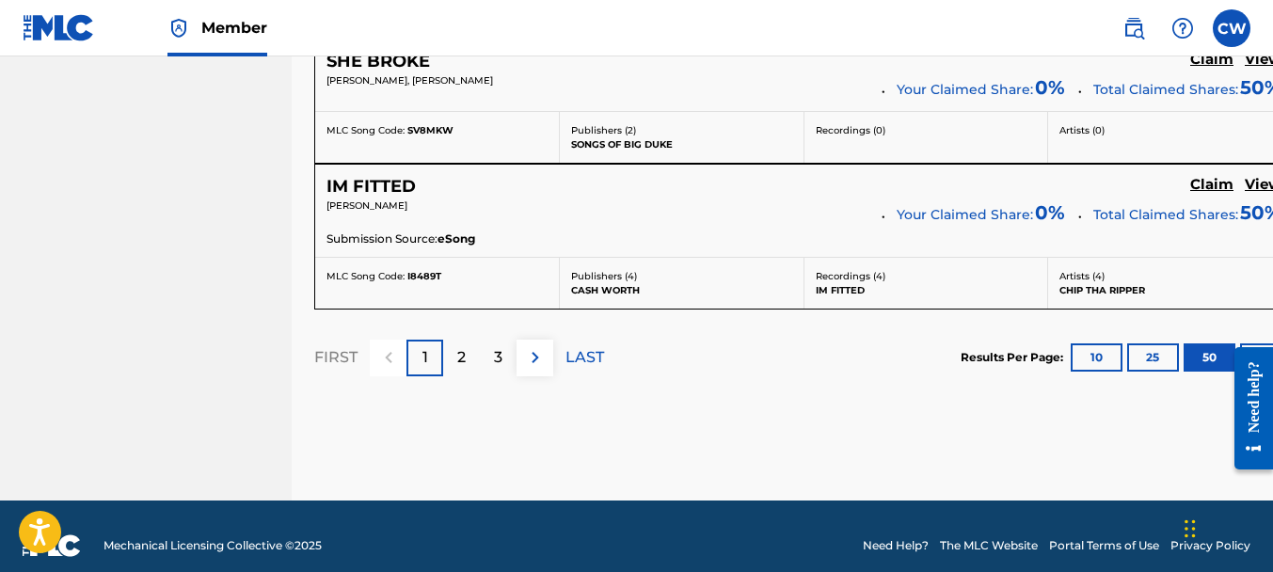
click at [461, 346] on p "2" at bounding box center [461, 357] width 8 height 23
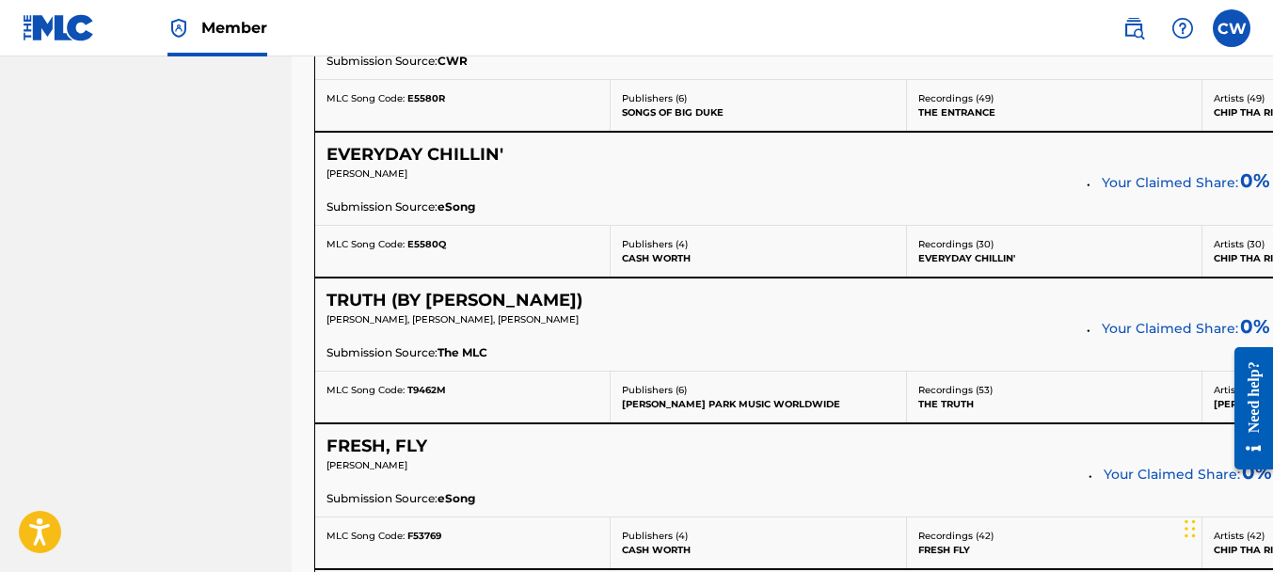
scroll to position [6680, 0]
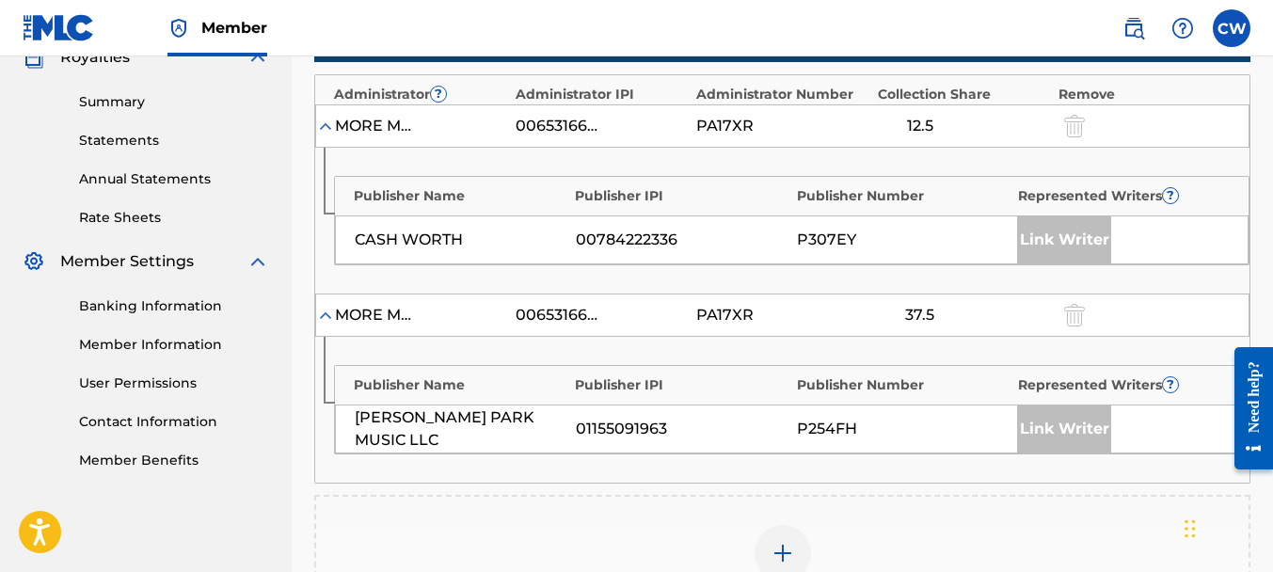
scroll to position [947, 0]
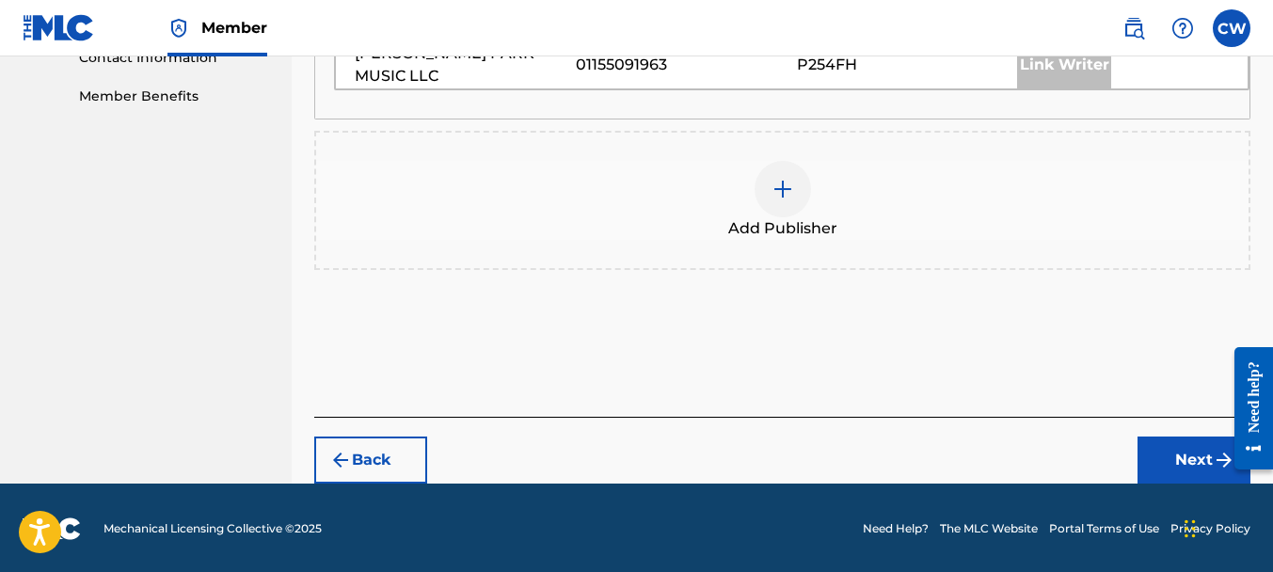
click at [782, 204] on div at bounding box center [783, 189] width 56 height 56
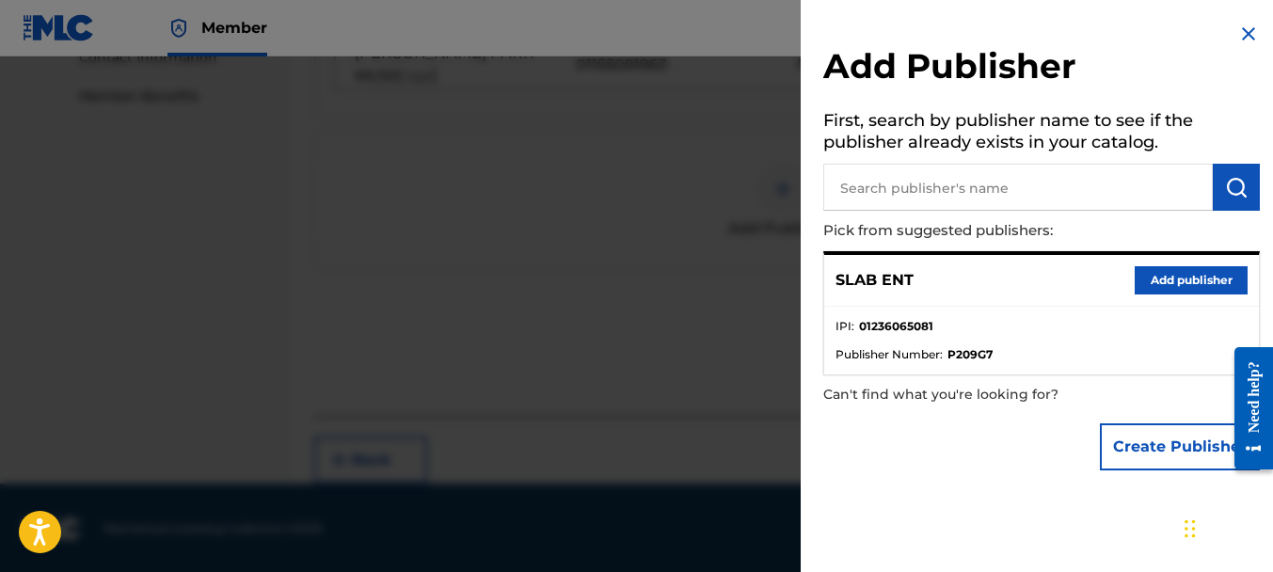
click at [1144, 284] on button "Add publisher" at bounding box center [1191, 280] width 113 height 28
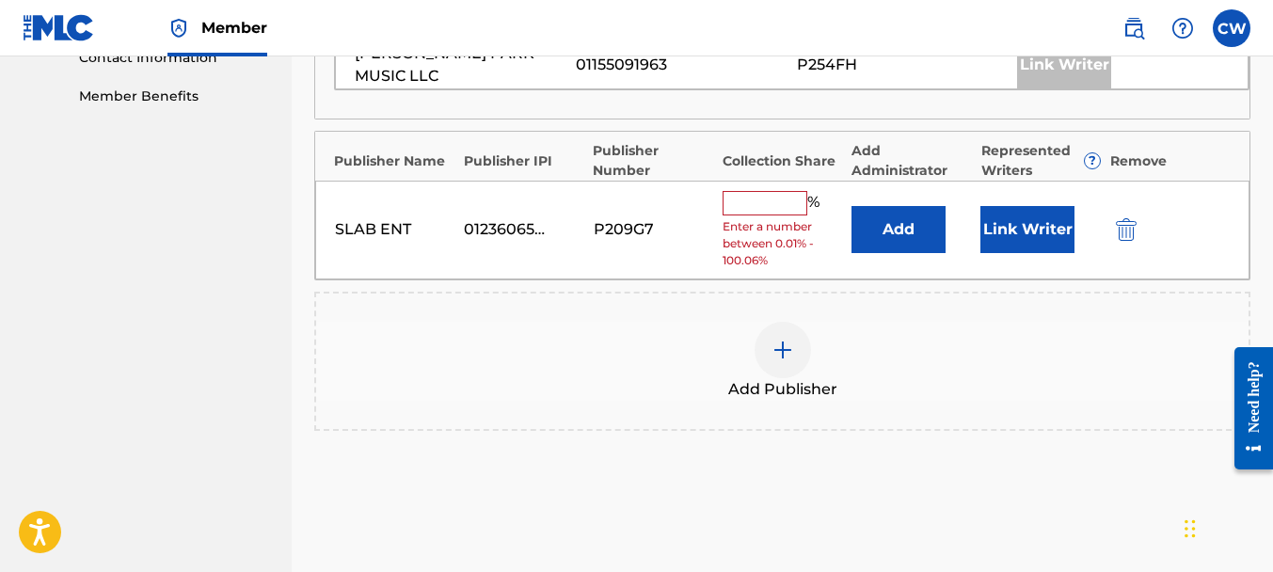
click at [748, 210] on div "%" at bounding box center [774, 203] width 102 height 24
click at [747, 203] on input "text" at bounding box center [765, 203] width 85 height 24
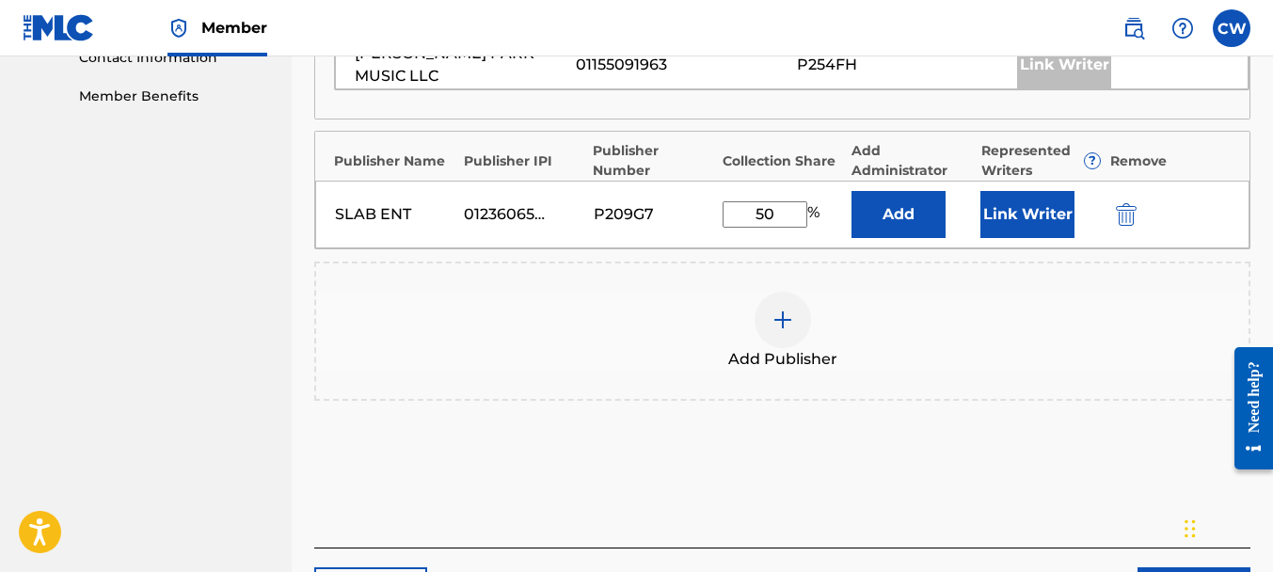
type input "50"
click at [1007, 213] on button "Link Writer" at bounding box center [1027, 214] width 94 height 47
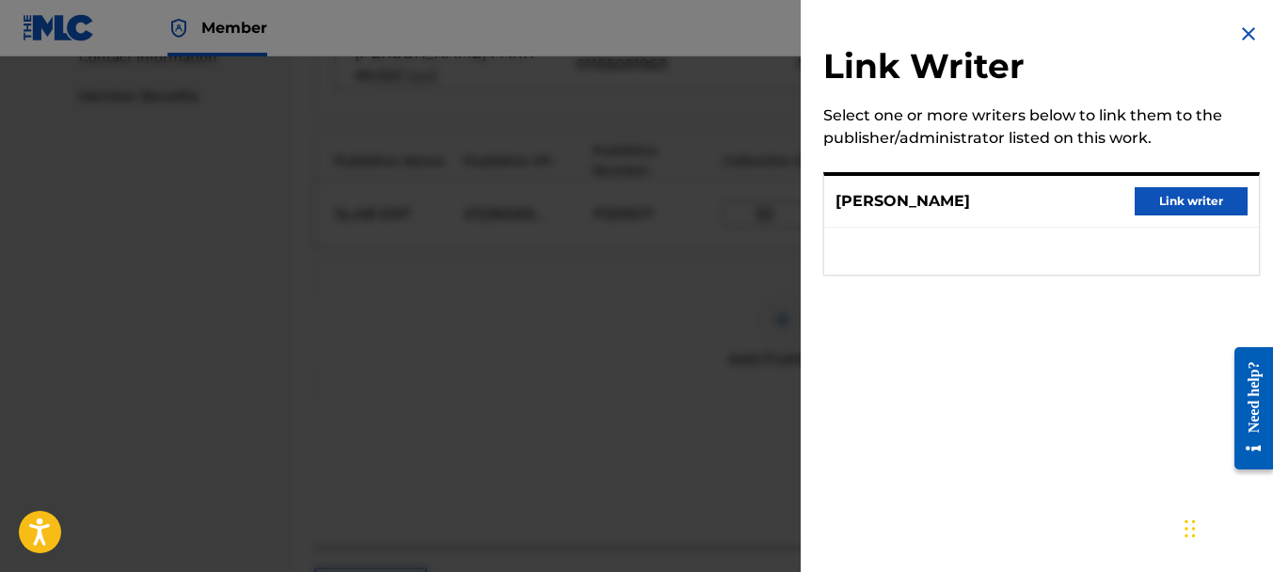
click at [1146, 209] on button "Link writer" at bounding box center [1191, 201] width 113 height 28
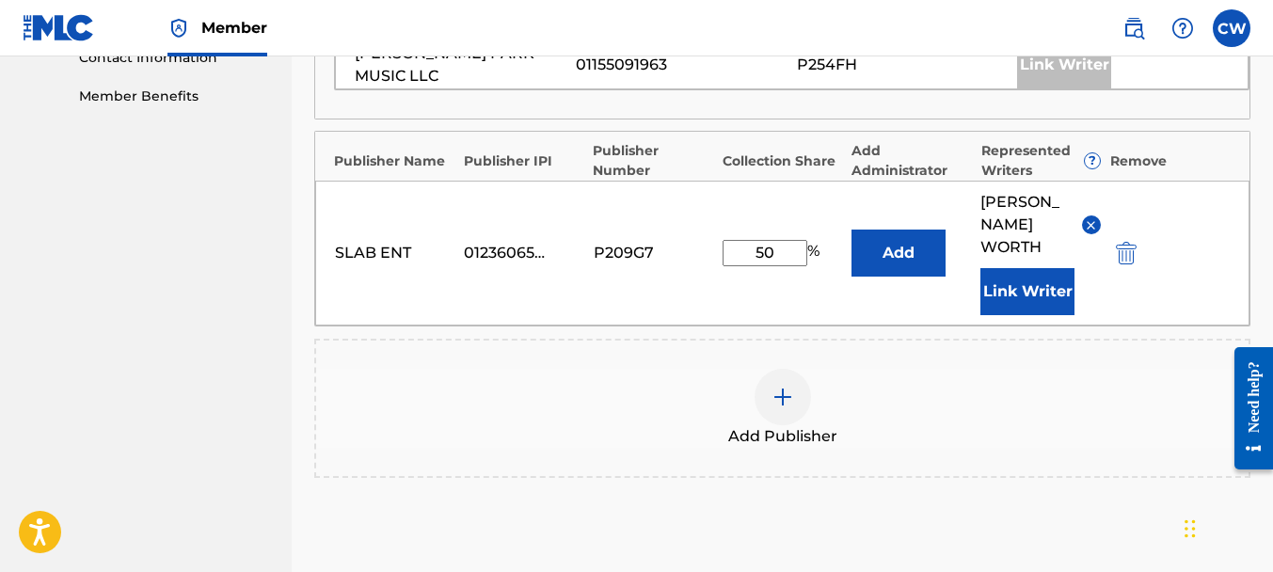
scroll to position [572, 0]
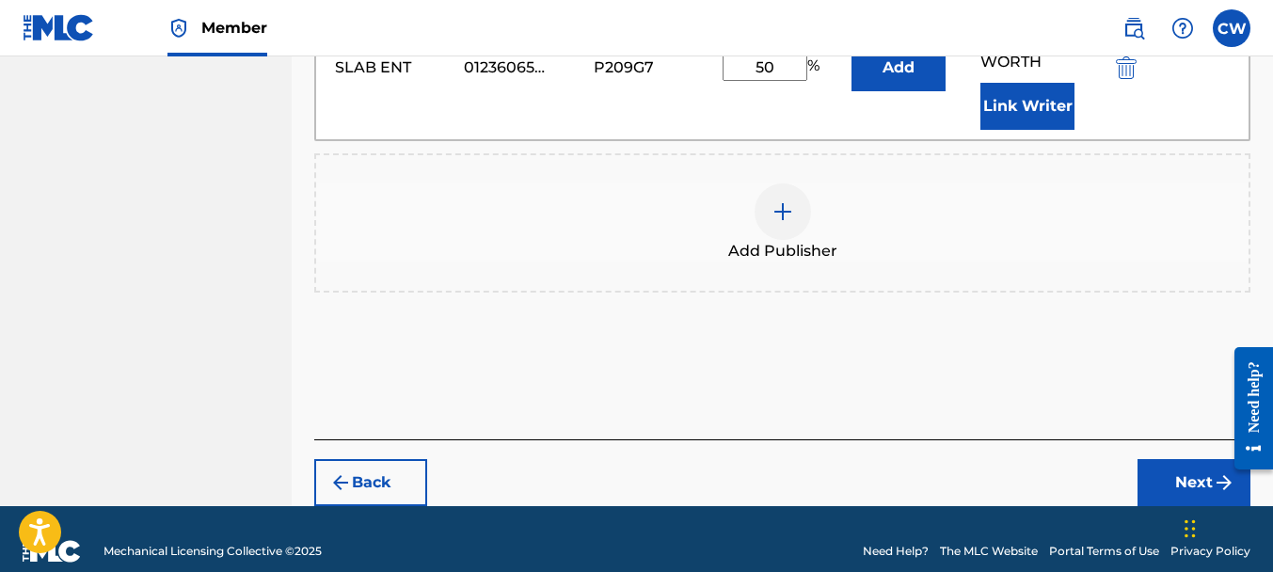
click at [1153, 459] on button "Next" at bounding box center [1193, 482] width 113 height 47
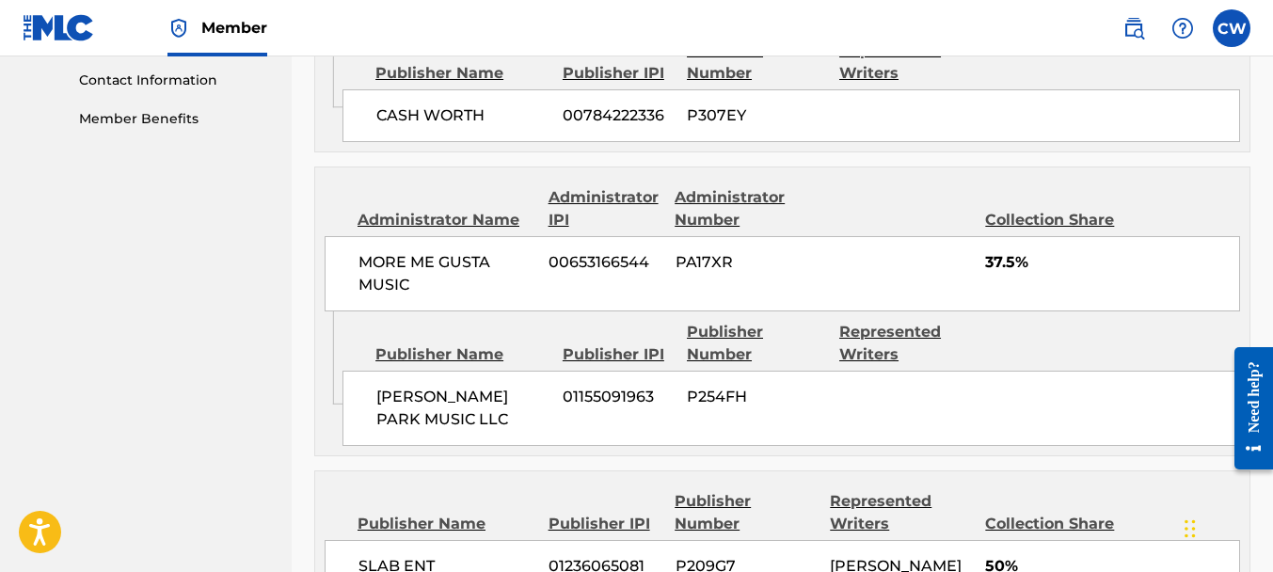
scroll to position [1151, 0]
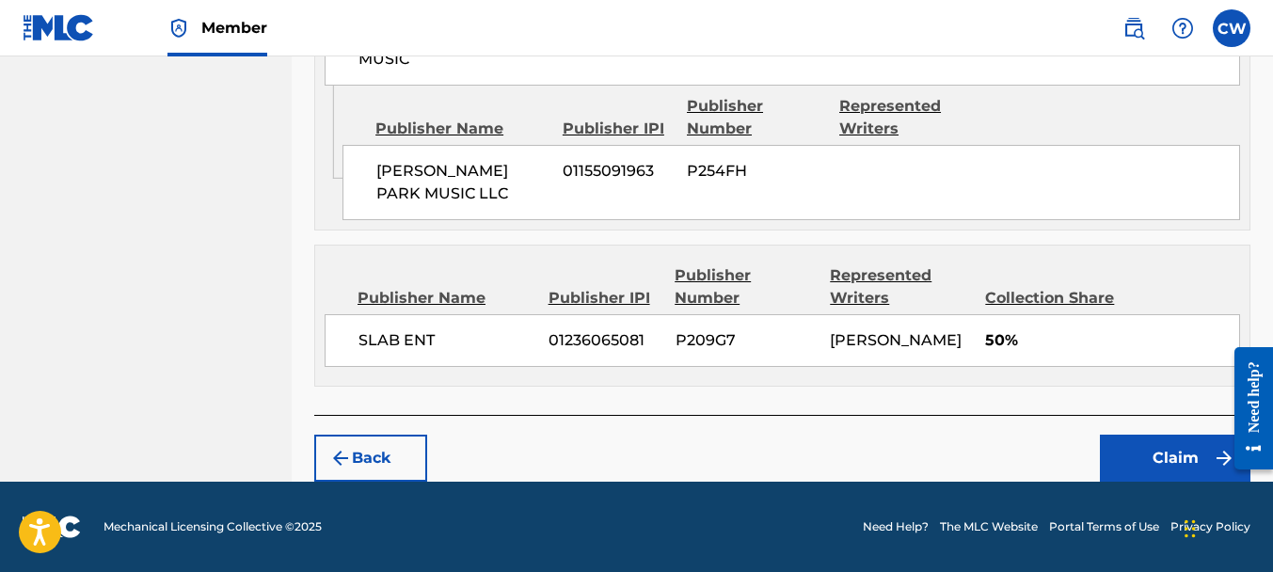
click at [1123, 473] on button "Claim" at bounding box center [1175, 458] width 151 height 47
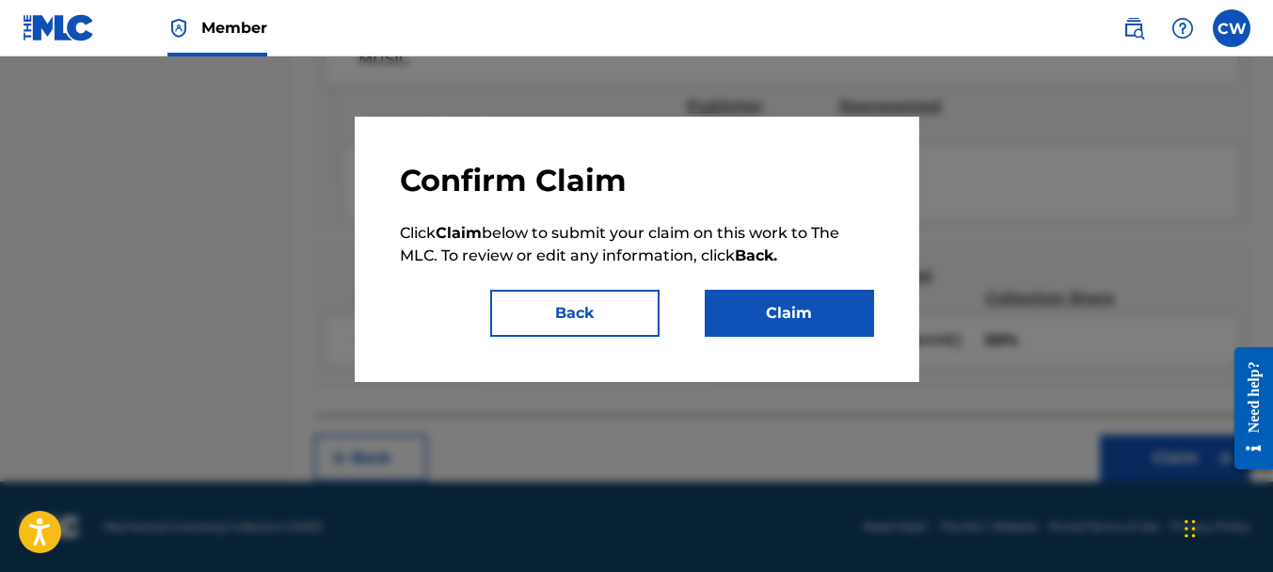
click at [771, 314] on button "Claim" at bounding box center [789, 313] width 169 height 47
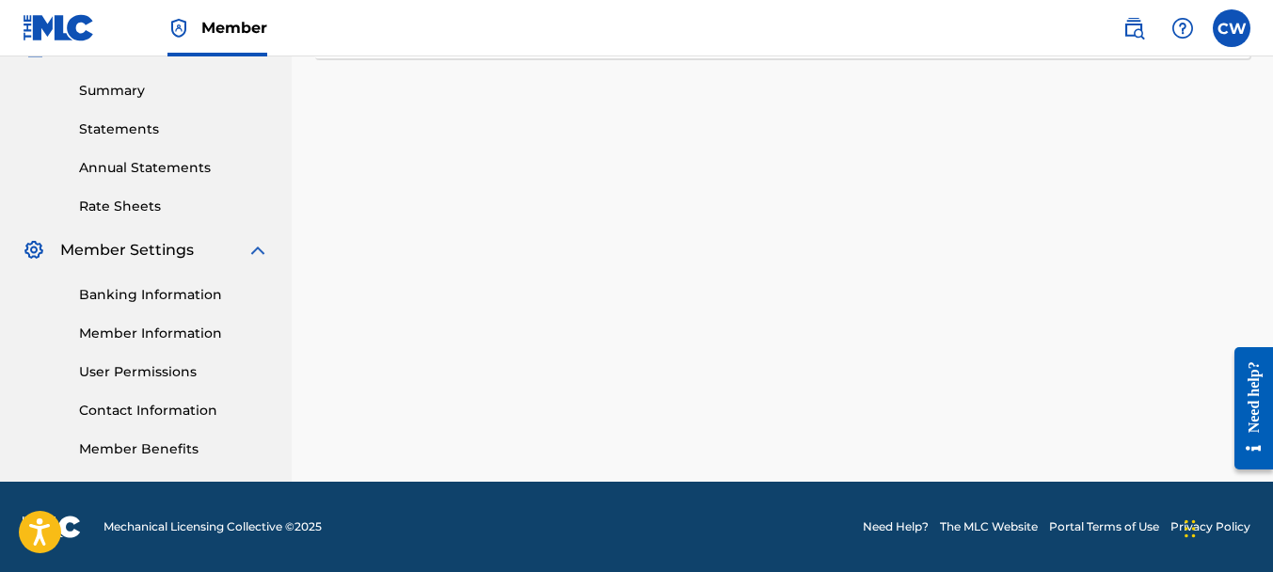
scroll to position [13, 0]
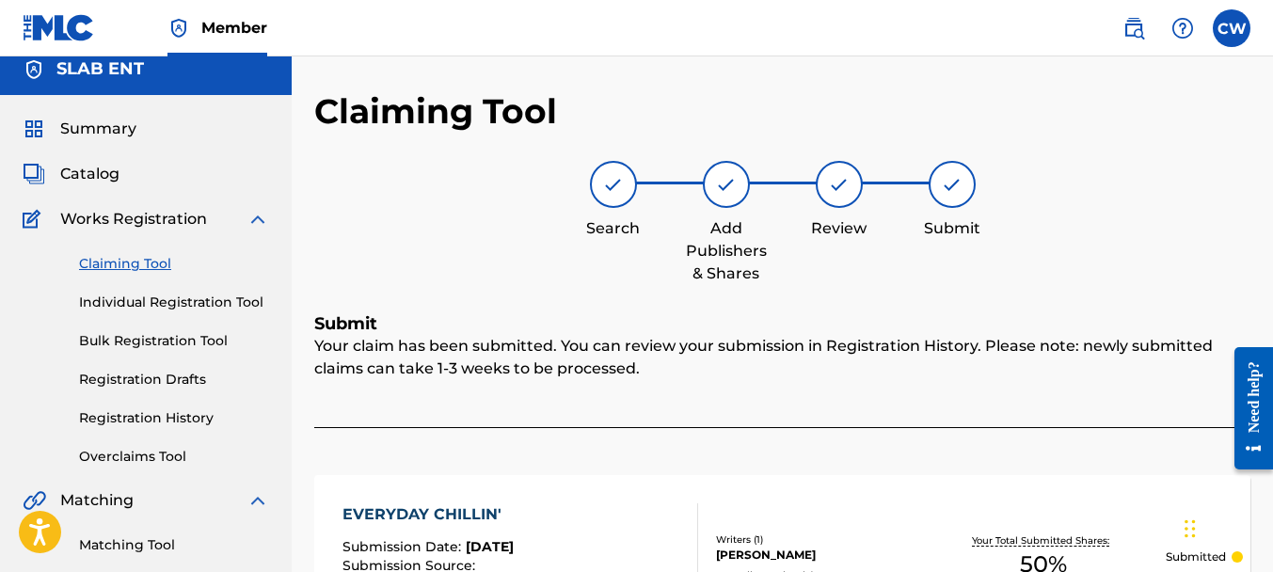
click at [119, 263] on link "Claiming Tool" at bounding box center [174, 264] width 190 height 20
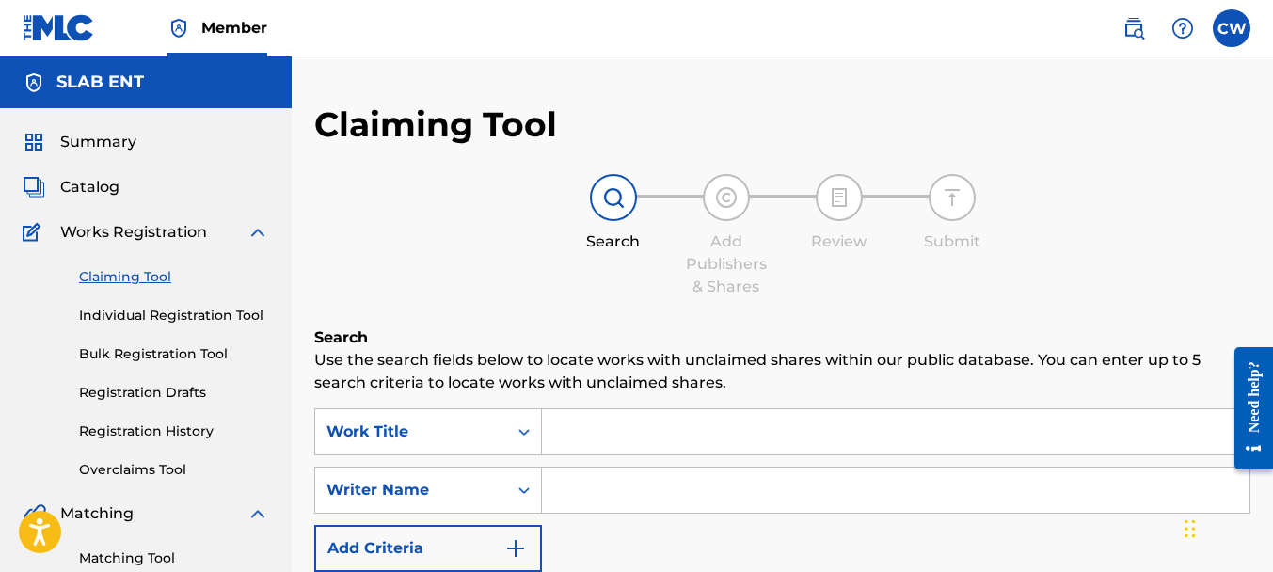
click at [561, 485] on input "Search Form" at bounding box center [896, 490] width 708 height 45
paste input "[PERSON_NAME]"
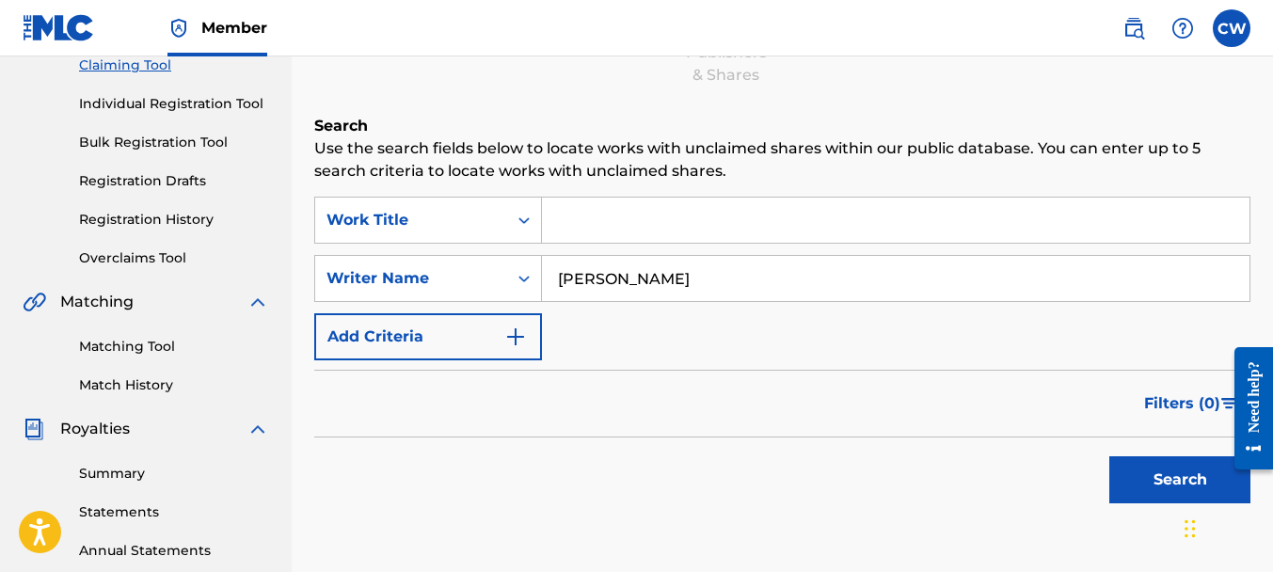
scroll to position [378, 0]
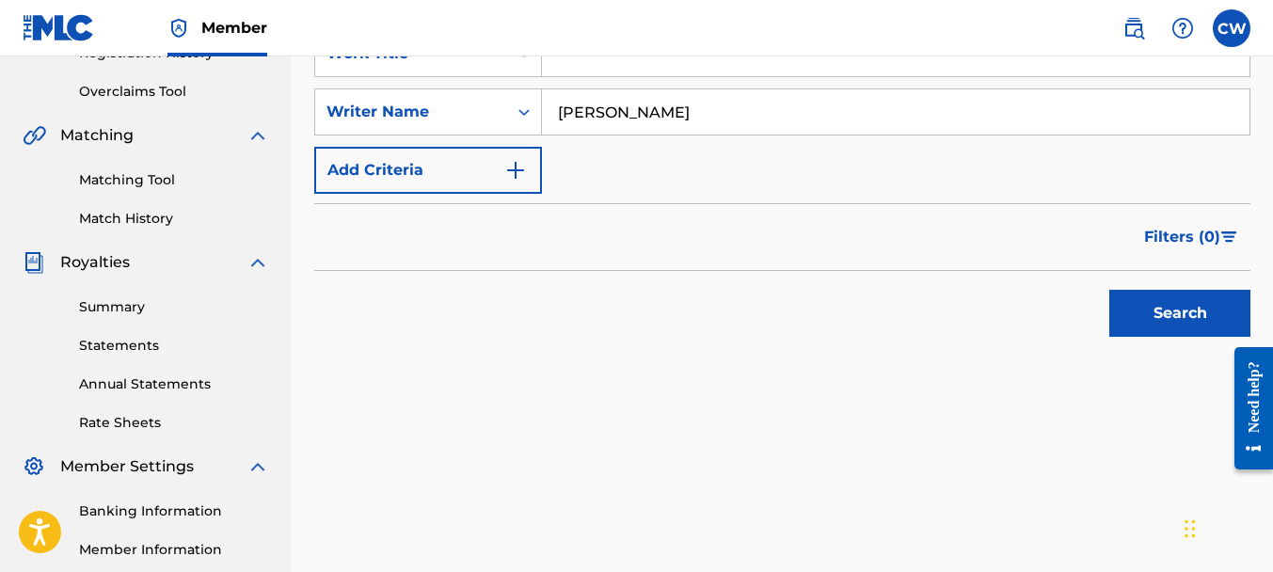
type input "[PERSON_NAME]"
click at [1146, 319] on button "Search" at bounding box center [1179, 313] width 141 height 47
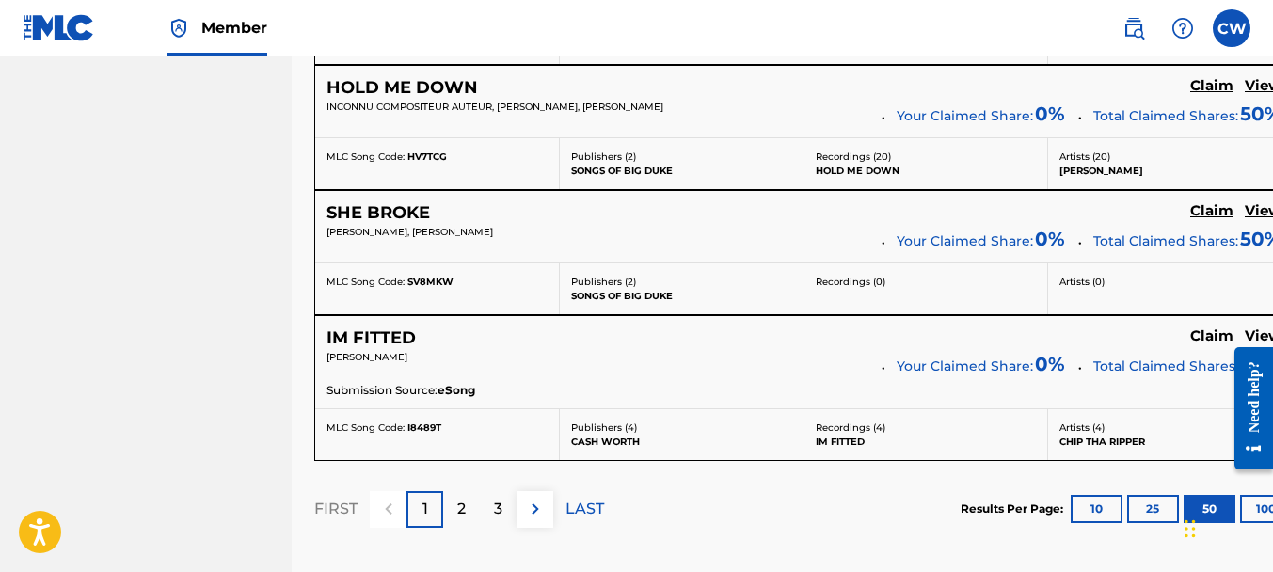
scroll to position [7659, 0]
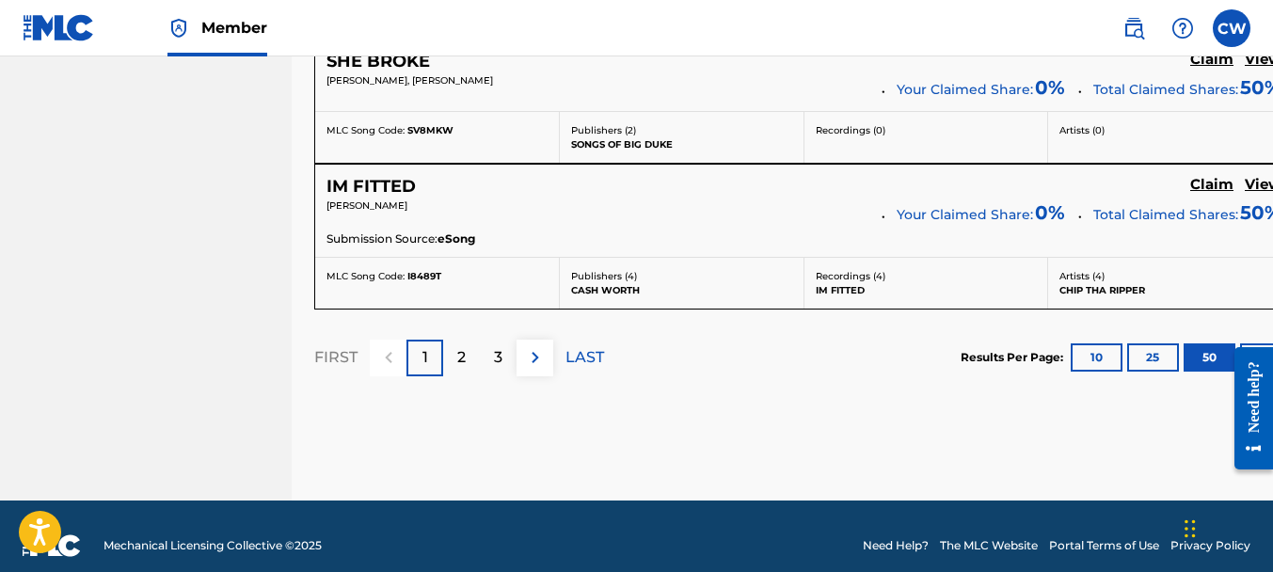
click at [453, 340] on div "2" at bounding box center [461, 358] width 37 height 37
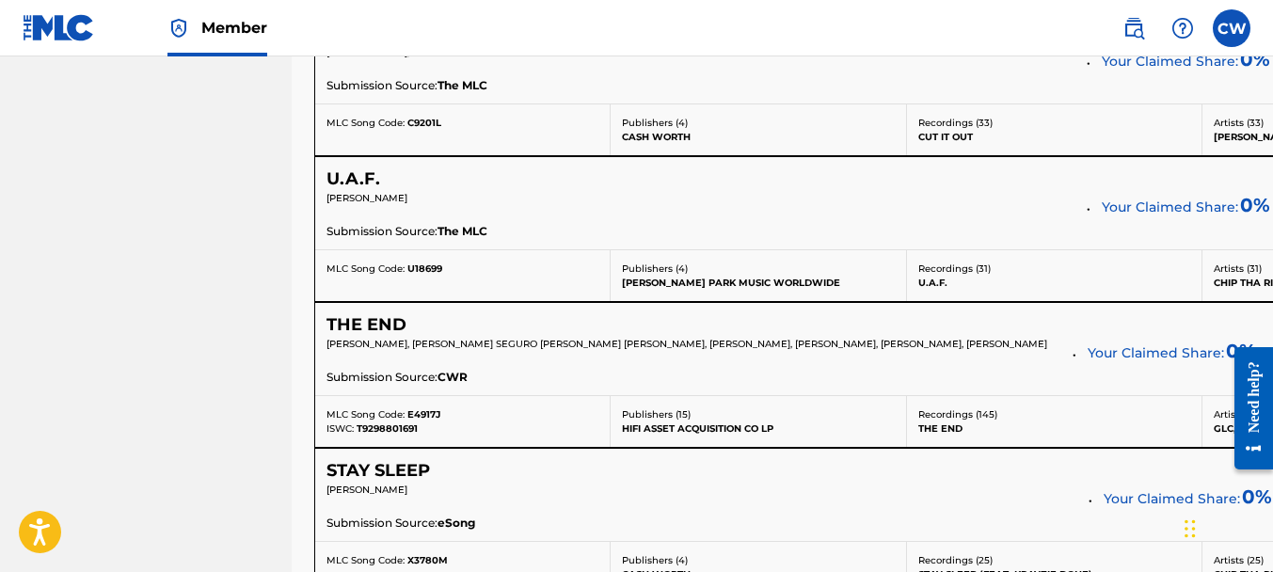
scroll to position [7518, 0]
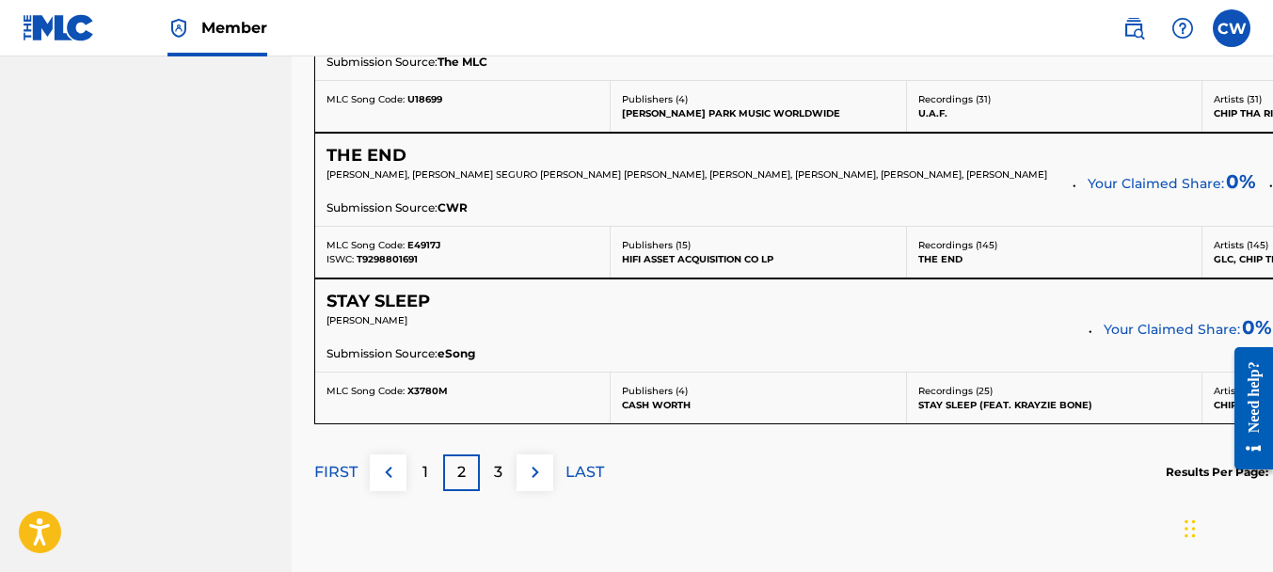
click at [499, 469] on p "3" at bounding box center [498, 472] width 8 height 23
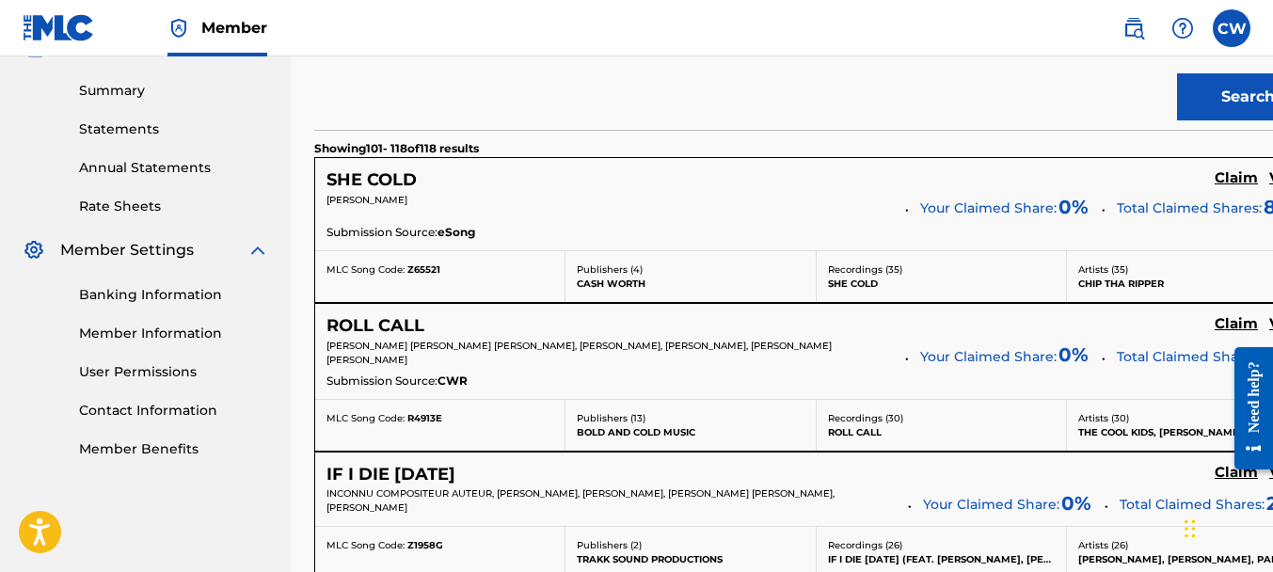
click at [1215, 187] on h5 "Claim" at bounding box center [1236, 178] width 43 height 18
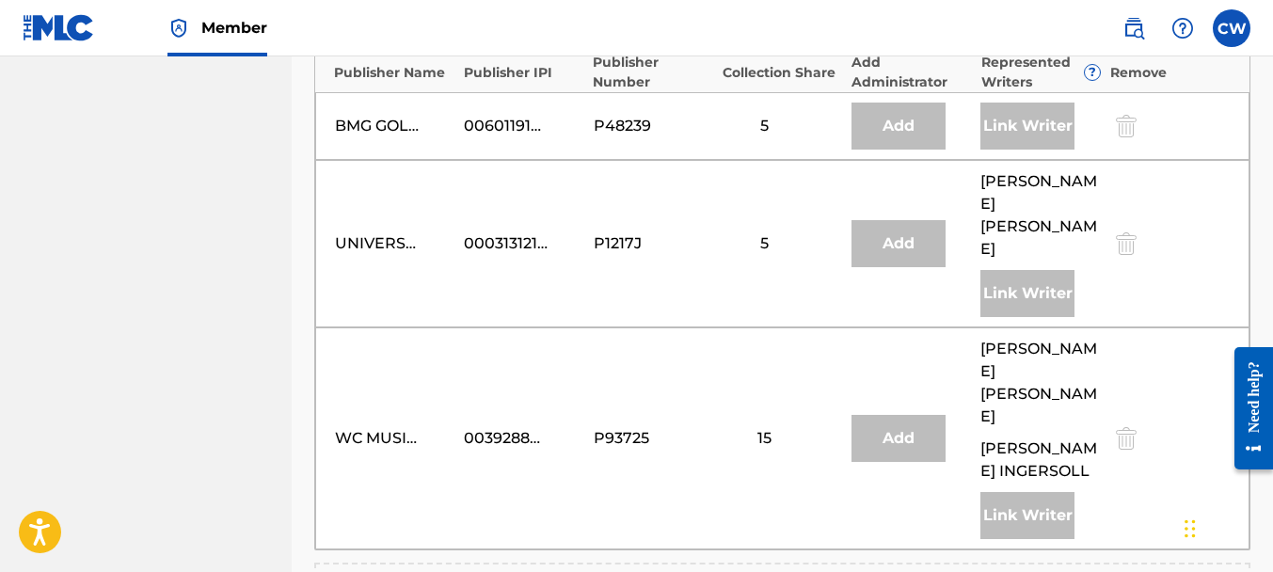
scroll to position [2044, 0]
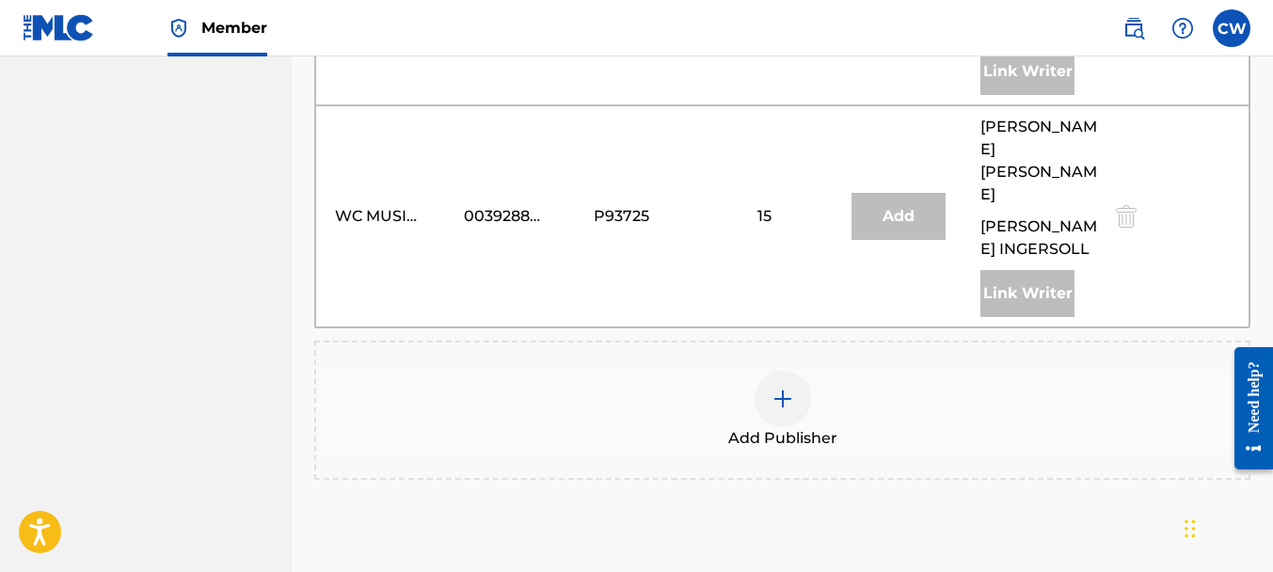
click at [786, 388] on img at bounding box center [782, 399] width 23 height 23
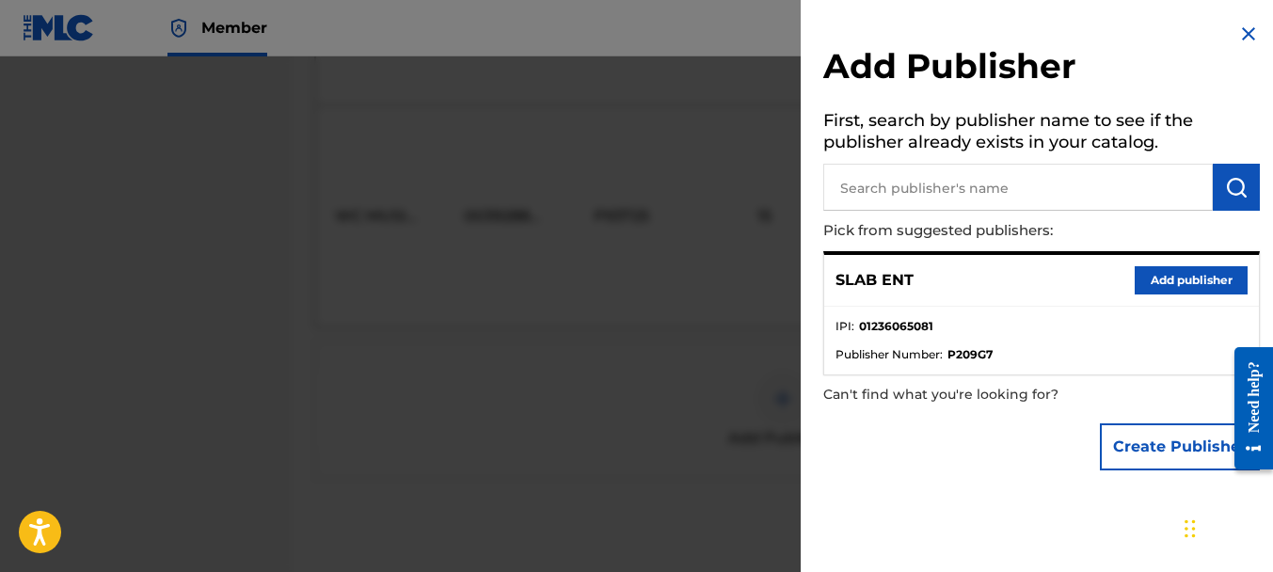
click at [1157, 280] on button "Add publisher" at bounding box center [1191, 280] width 113 height 28
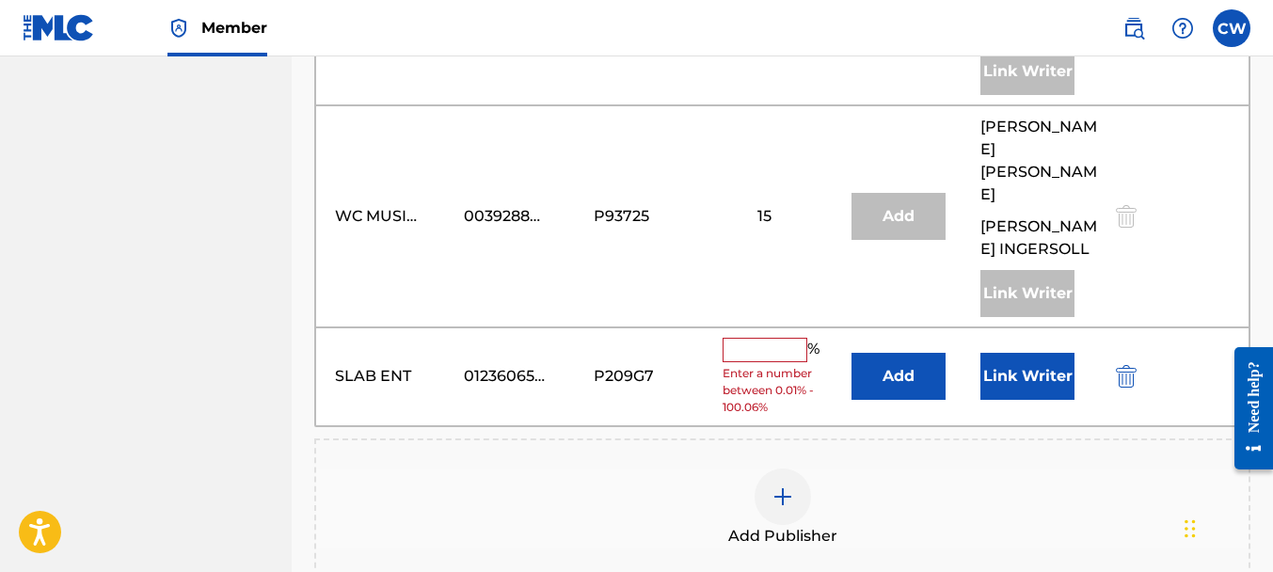
click at [787, 338] on input "text" at bounding box center [765, 350] width 85 height 24
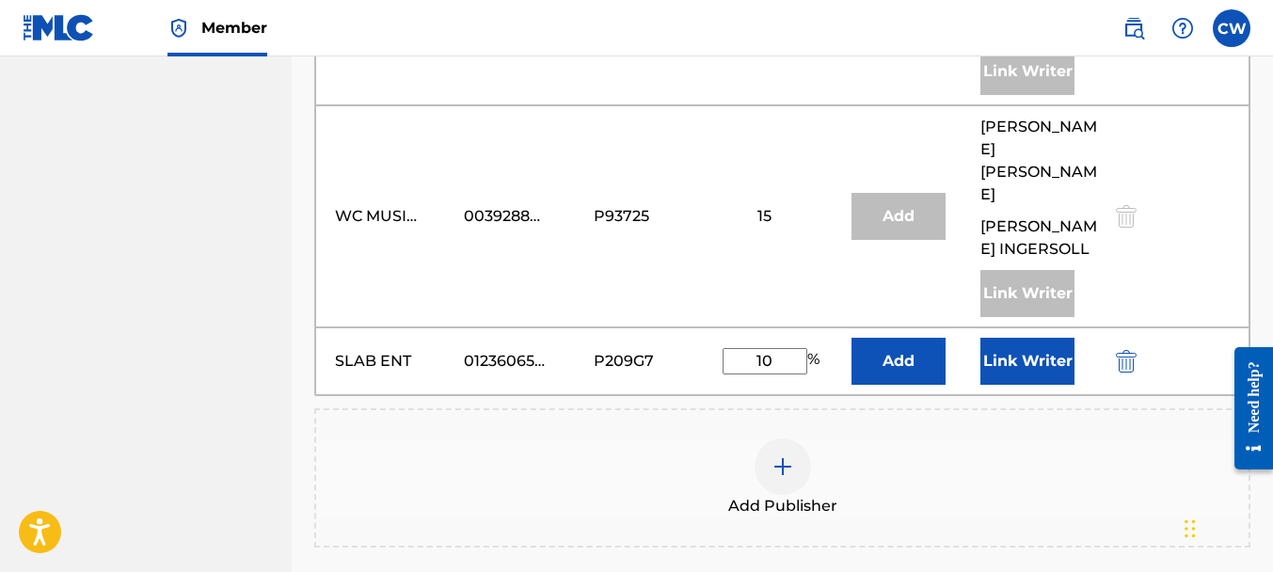
type input "10"
click at [1016, 338] on button "Link Writer" at bounding box center [1027, 361] width 94 height 47
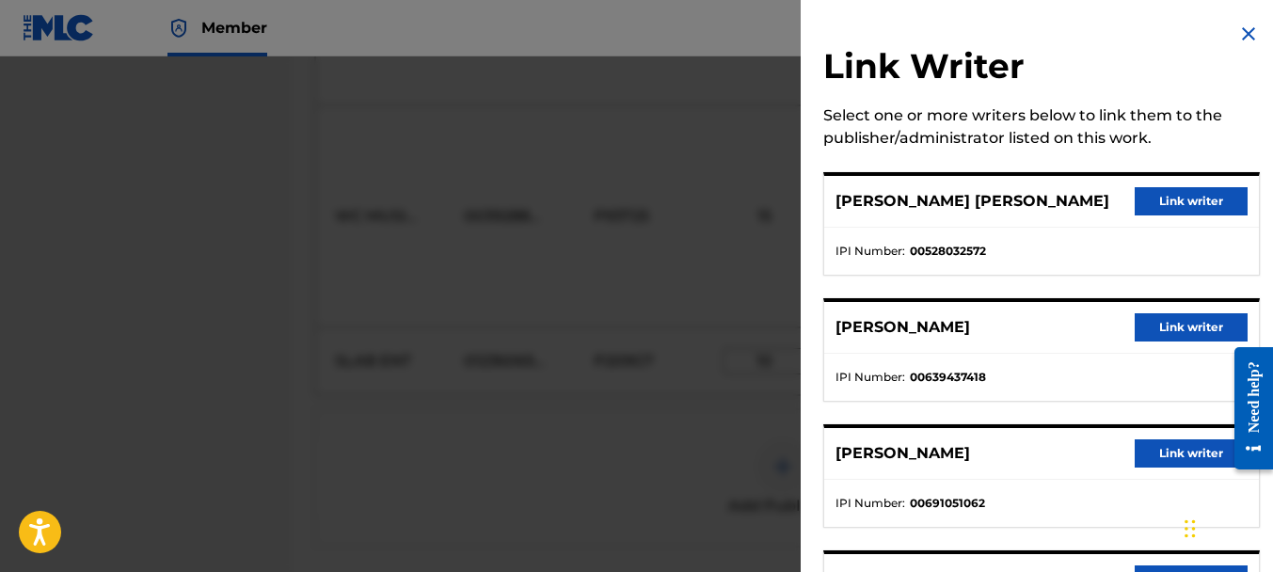
click at [1161, 447] on button "Link writer" at bounding box center [1191, 453] width 113 height 28
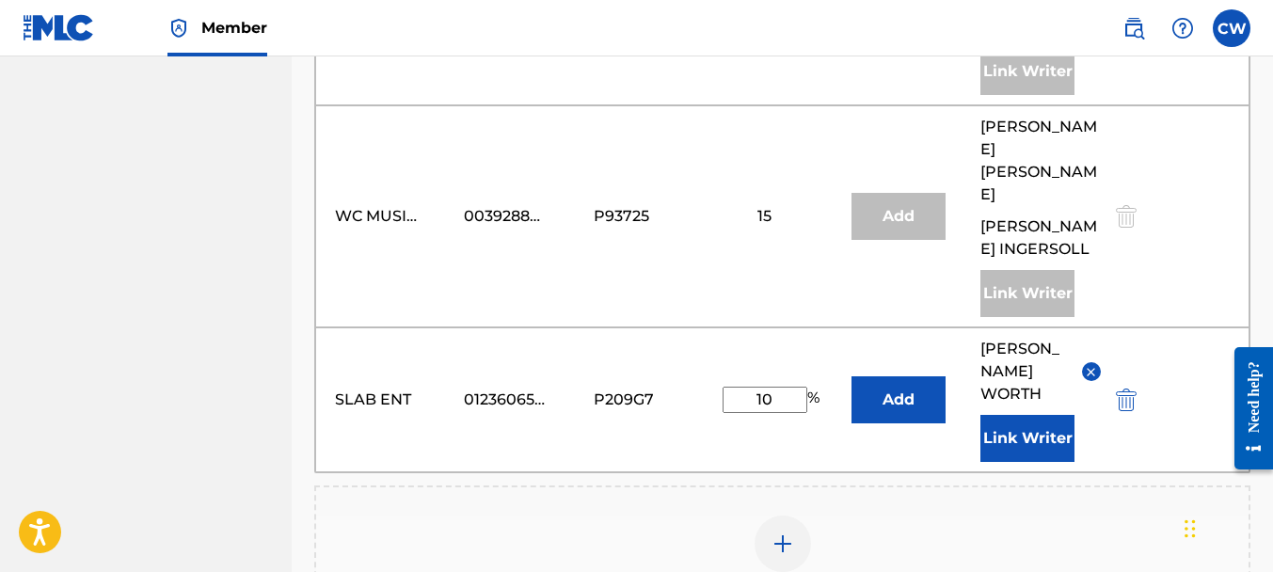
scroll to position [2192, 0]
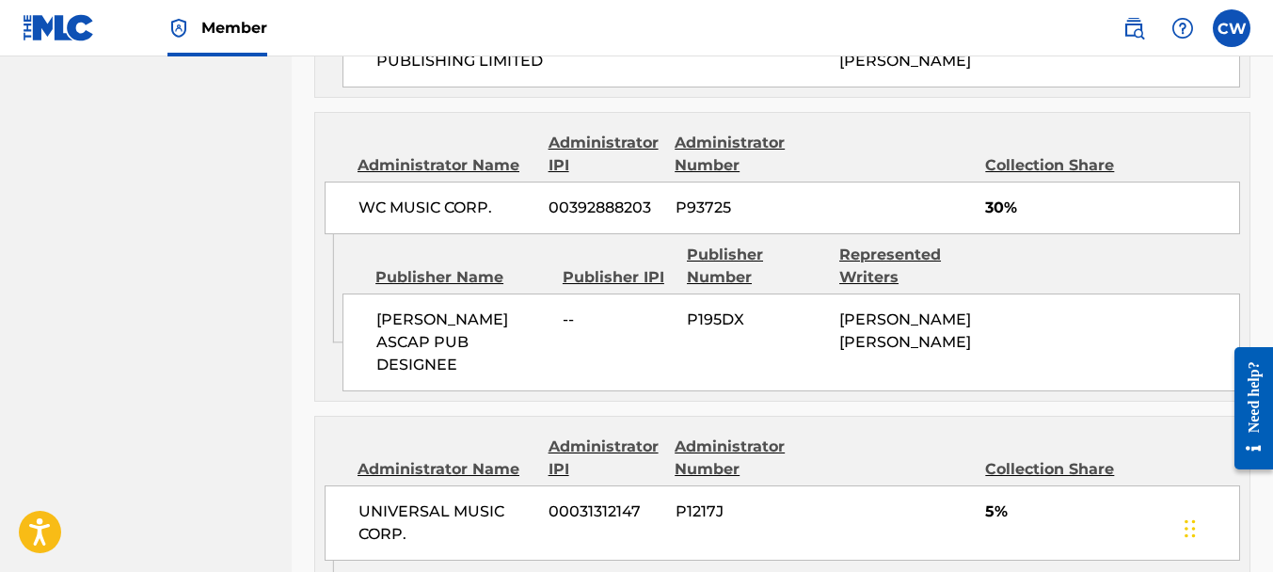
scroll to position [2672, 0]
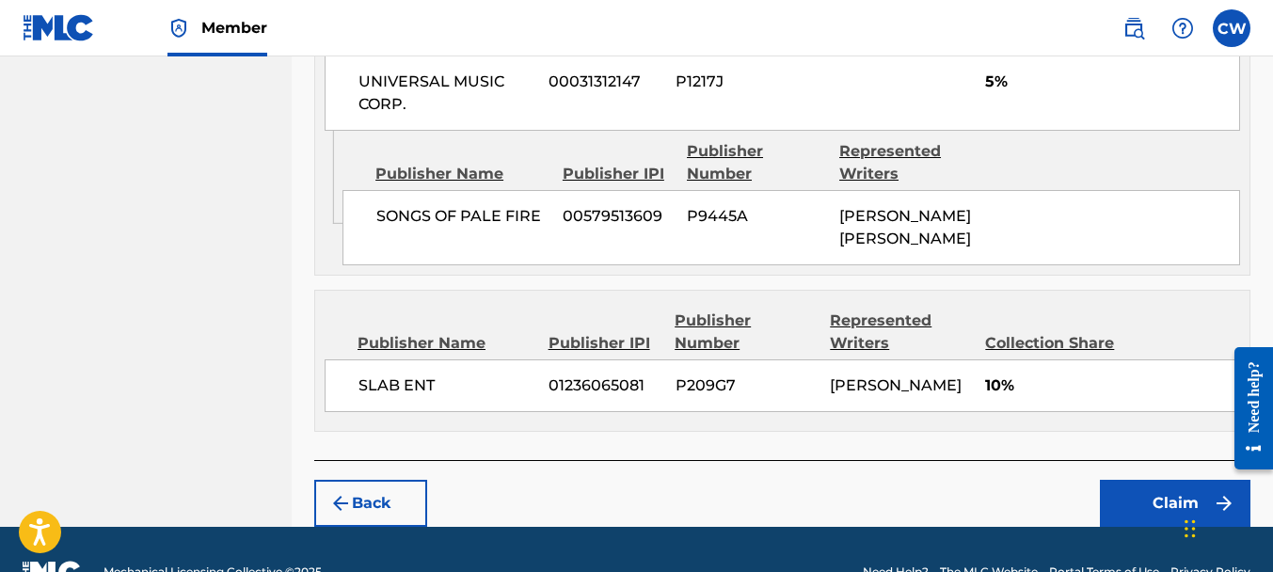
click at [1140, 480] on button "Claim" at bounding box center [1175, 503] width 151 height 47
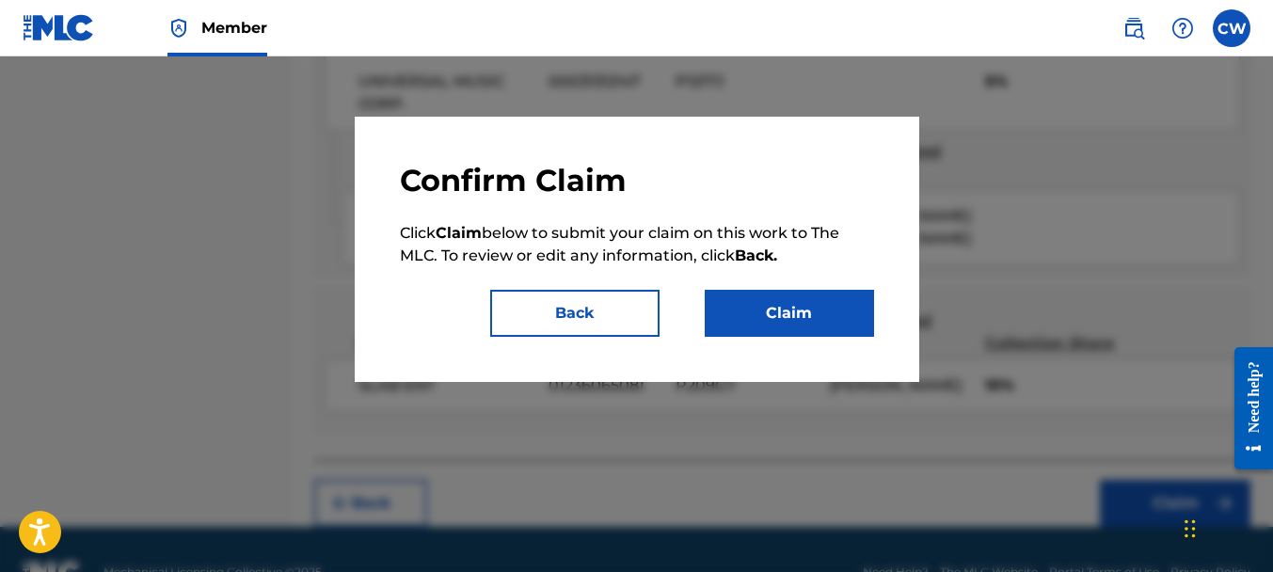
click at [813, 316] on button "Claim" at bounding box center [789, 313] width 169 height 47
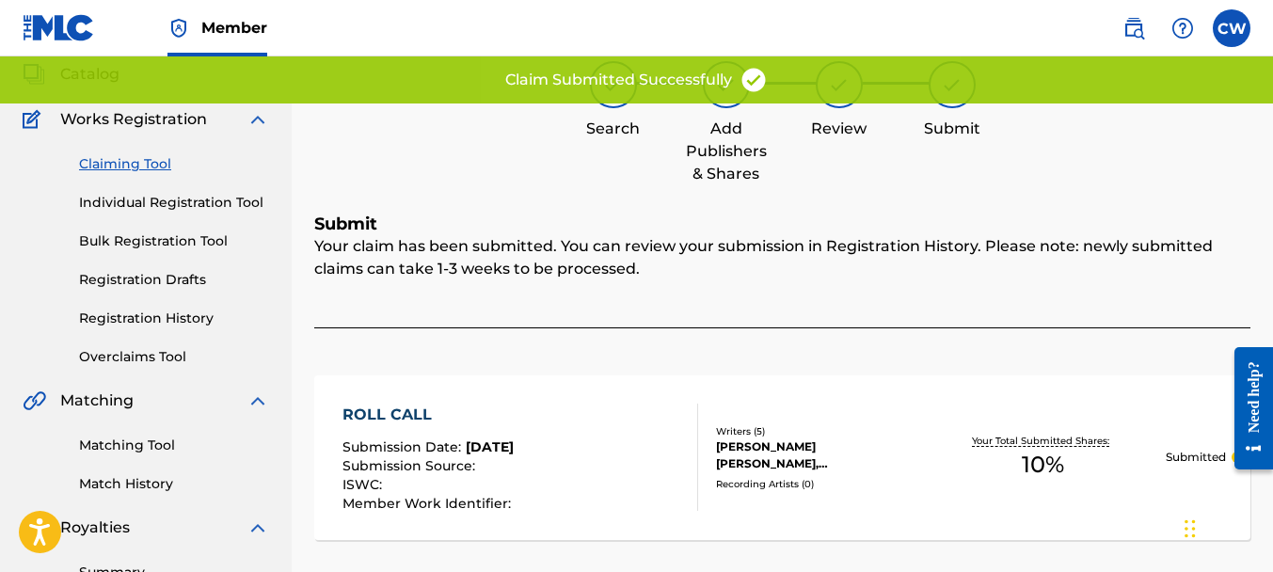
scroll to position [79, 0]
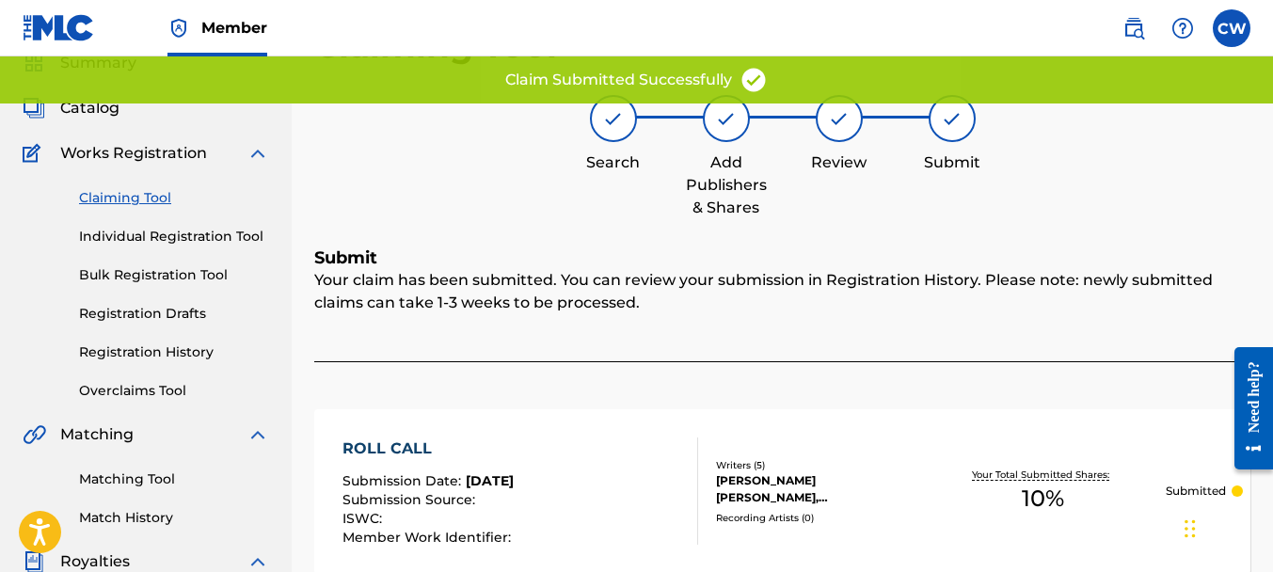
click at [141, 200] on link "Claiming Tool" at bounding box center [174, 198] width 190 height 20
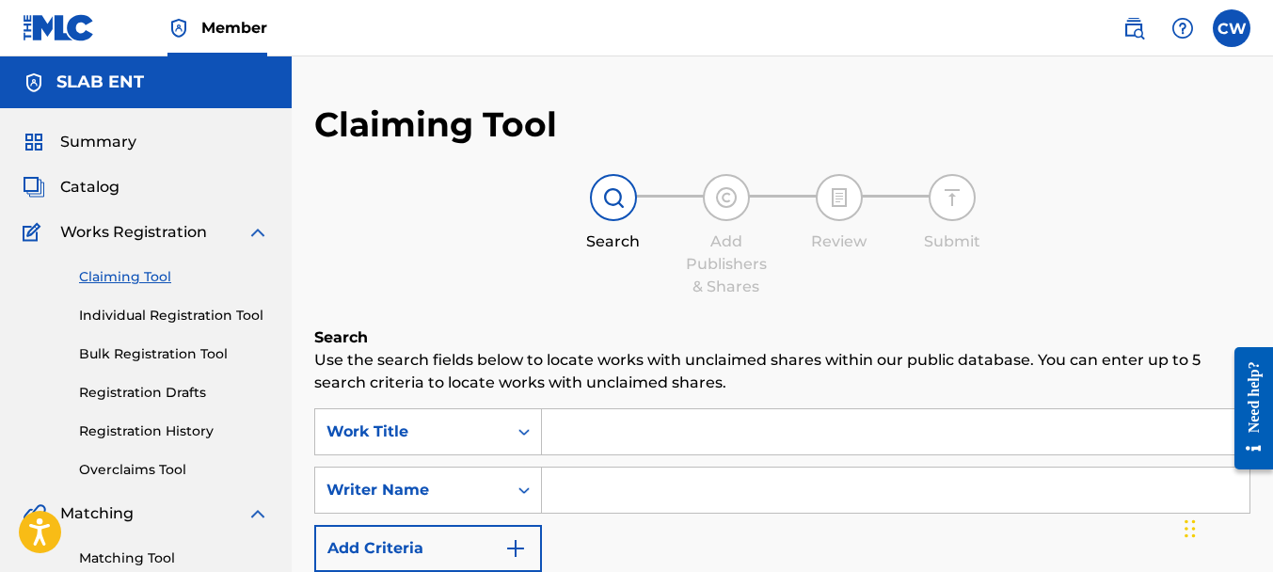
click at [640, 513] on div "Search Form" at bounding box center [896, 490] width 708 height 47
click at [641, 501] on input "Search Form" at bounding box center [896, 490] width 708 height 45
paste input "[PERSON_NAME]"
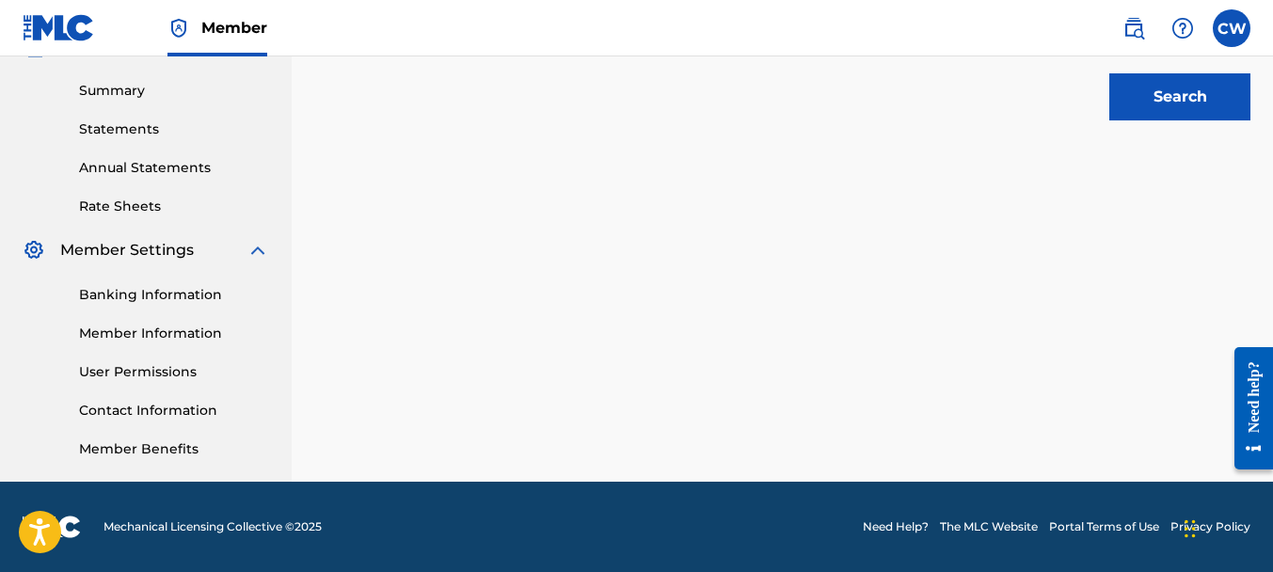
type input "[PERSON_NAME]"
click at [1155, 90] on button "Search" at bounding box center [1179, 96] width 141 height 47
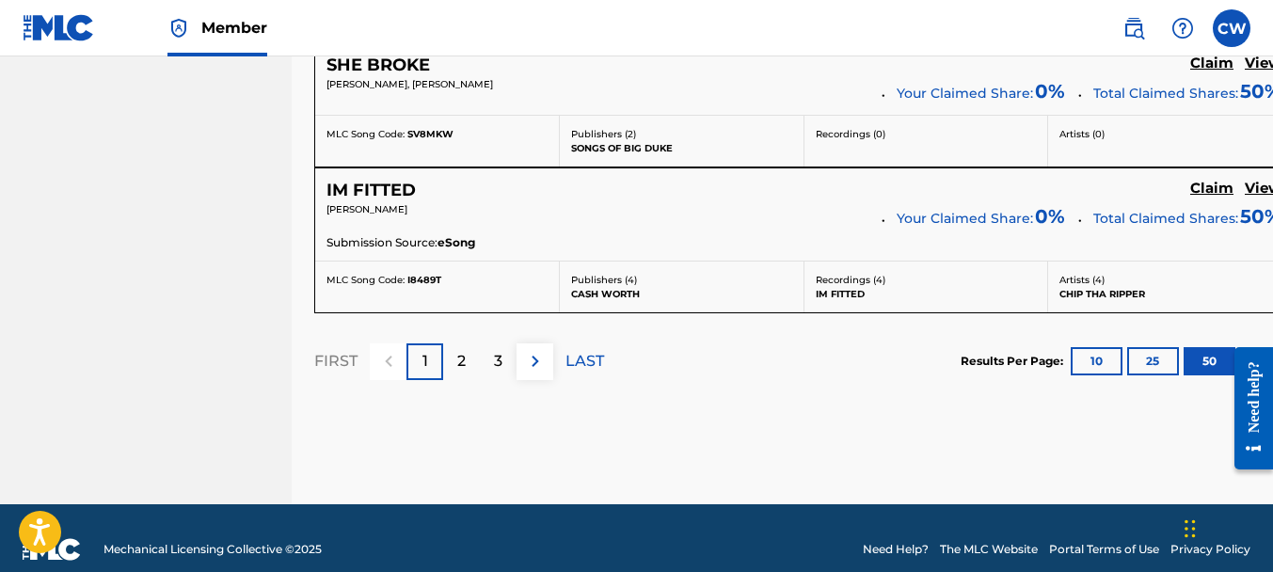
click at [491, 343] on div "3" at bounding box center [498, 361] width 37 height 37
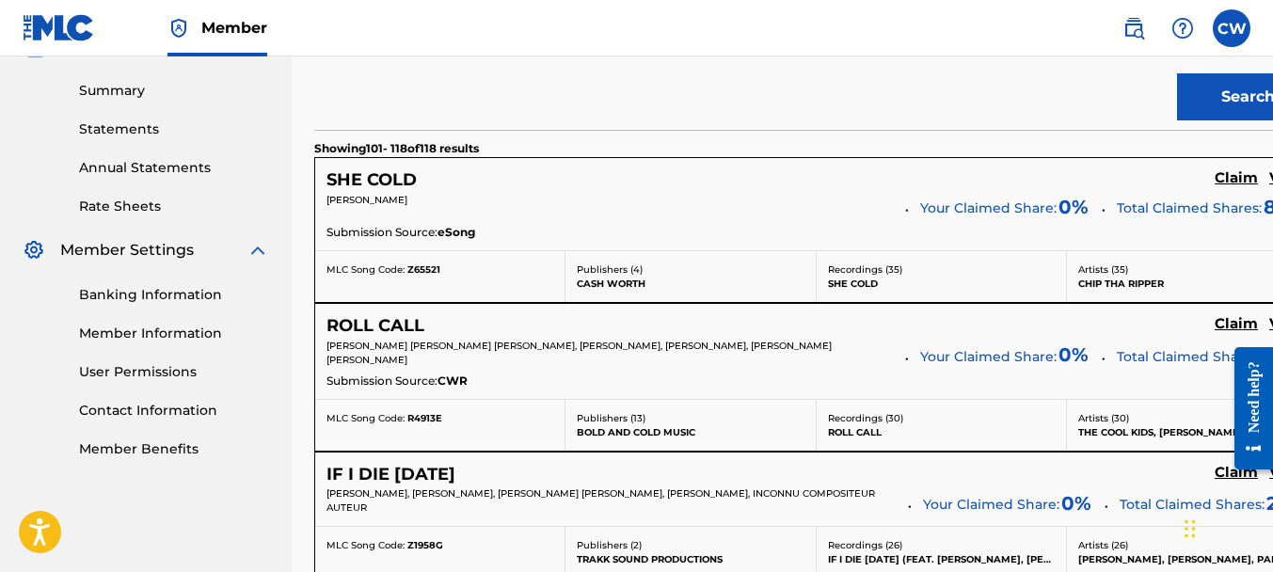
click at [1215, 175] on h5 "Claim" at bounding box center [1236, 178] width 43 height 18
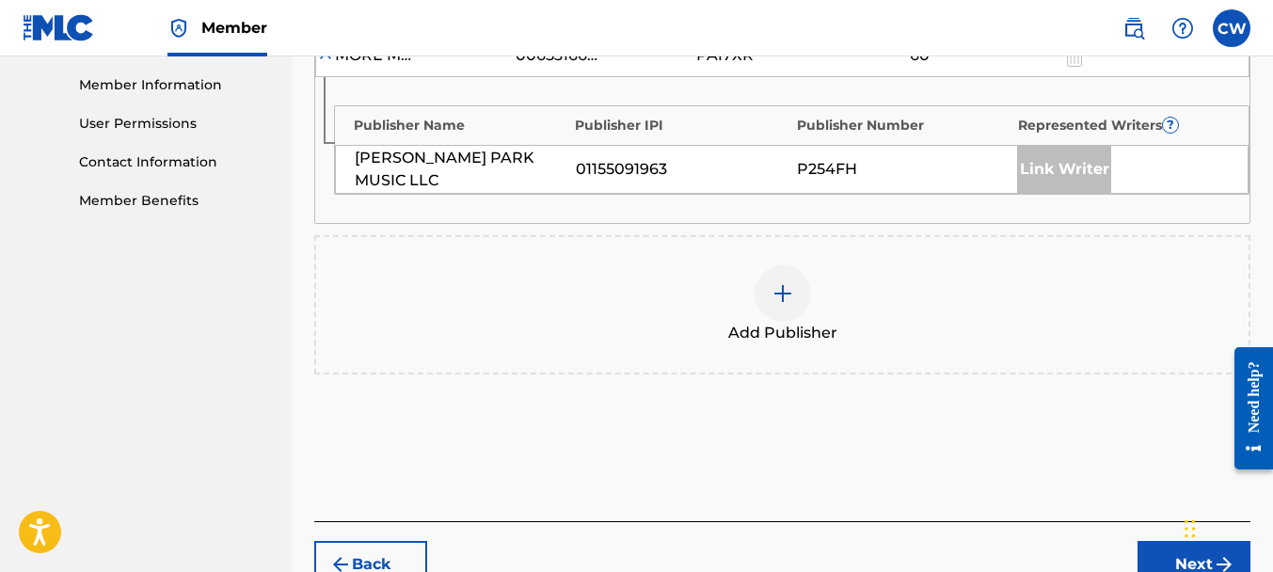
scroll to position [947, 0]
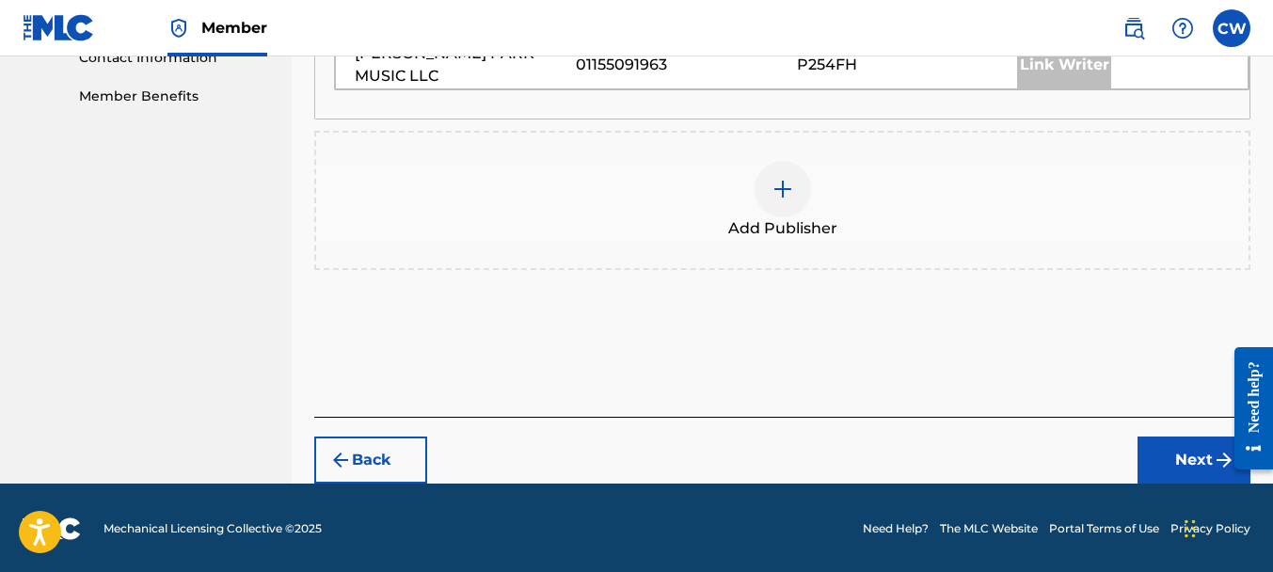
click at [800, 199] on div at bounding box center [783, 189] width 56 height 56
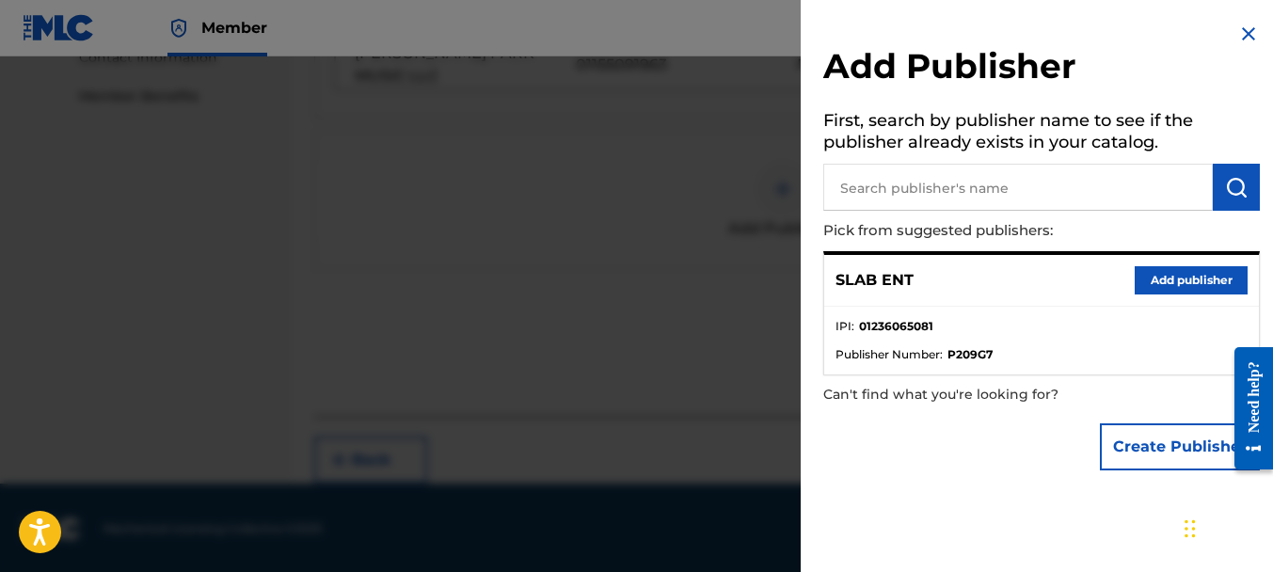
click at [1135, 276] on button "Add publisher" at bounding box center [1191, 280] width 113 height 28
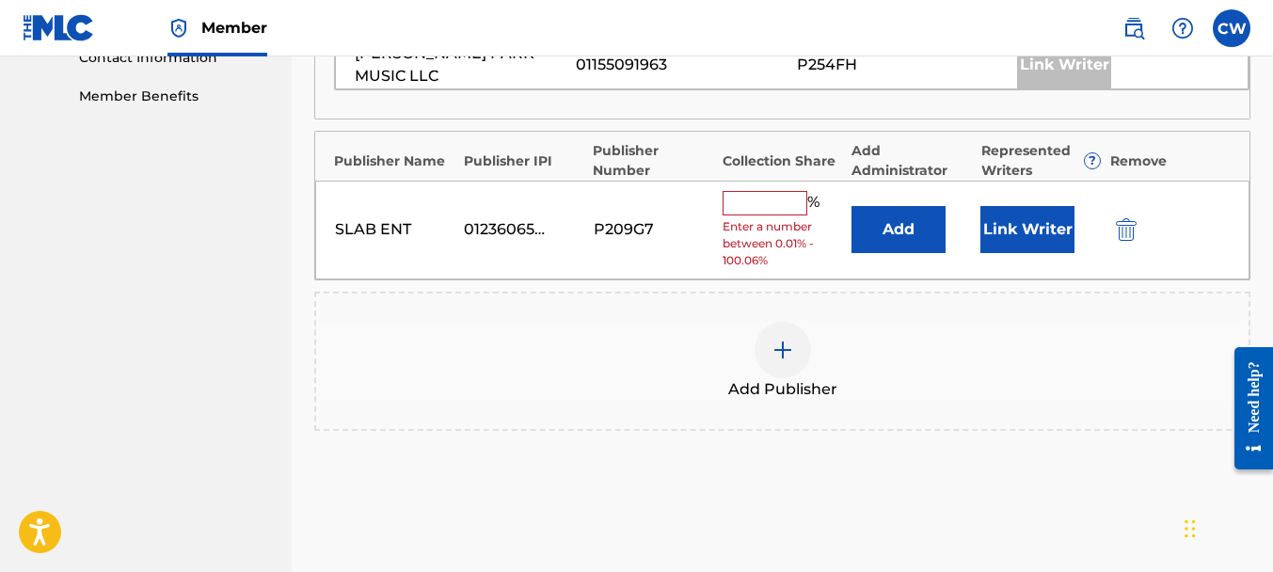
click at [784, 208] on input "text" at bounding box center [765, 203] width 85 height 24
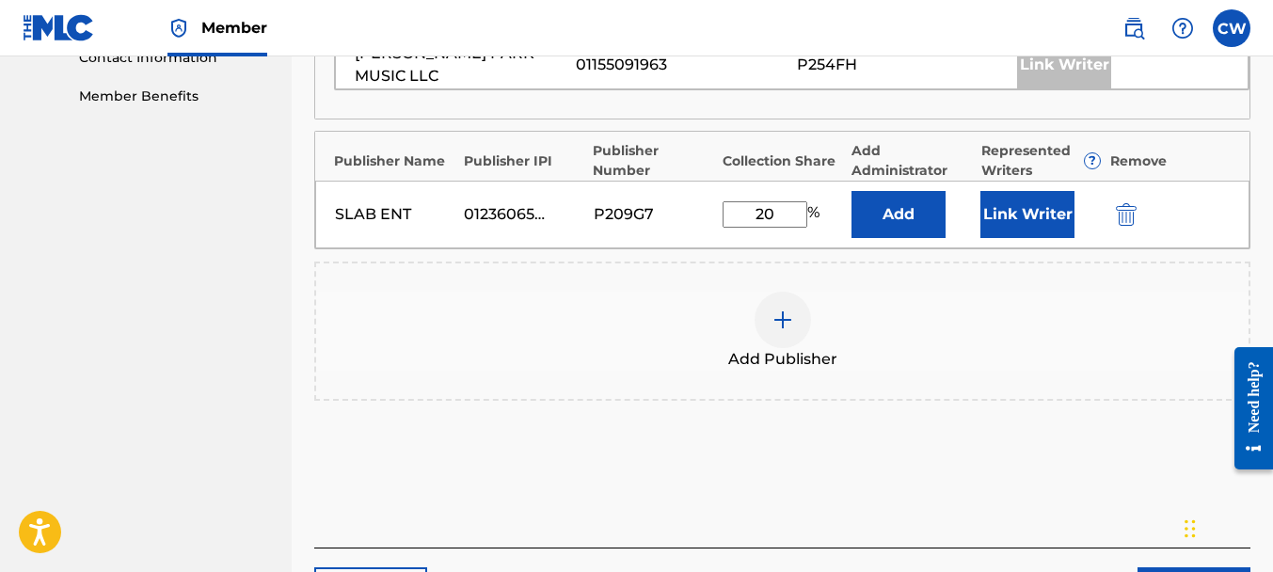
type input "20"
click at [1030, 204] on button "Link Writer" at bounding box center [1027, 214] width 94 height 47
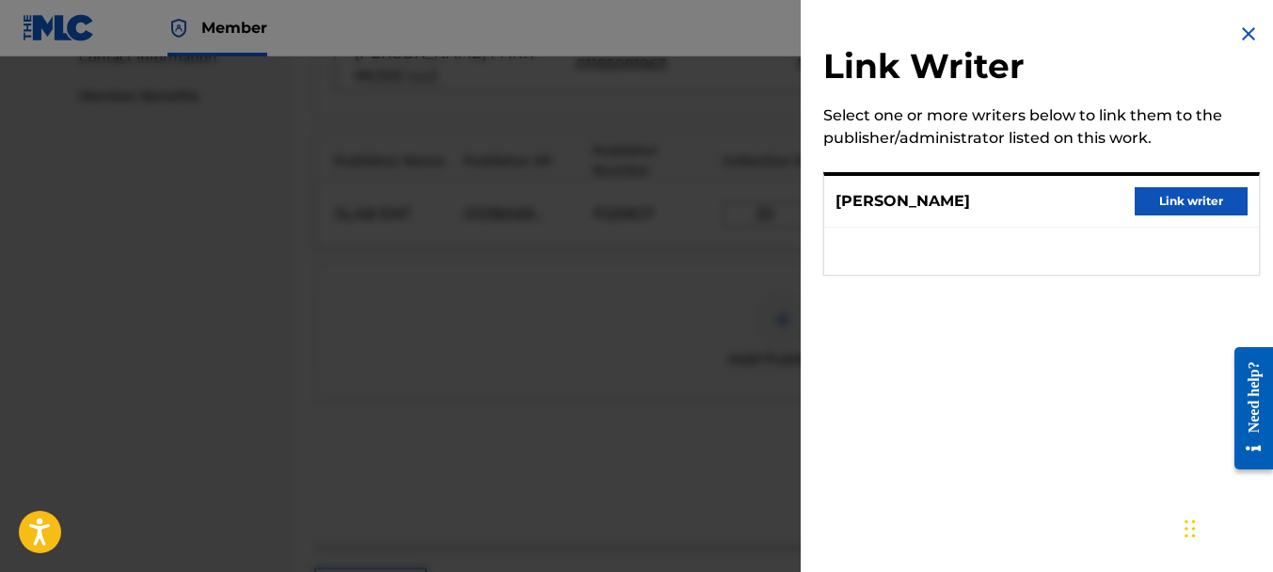
click at [1164, 204] on button "Link writer" at bounding box center [1191, 201] width 113 height 28
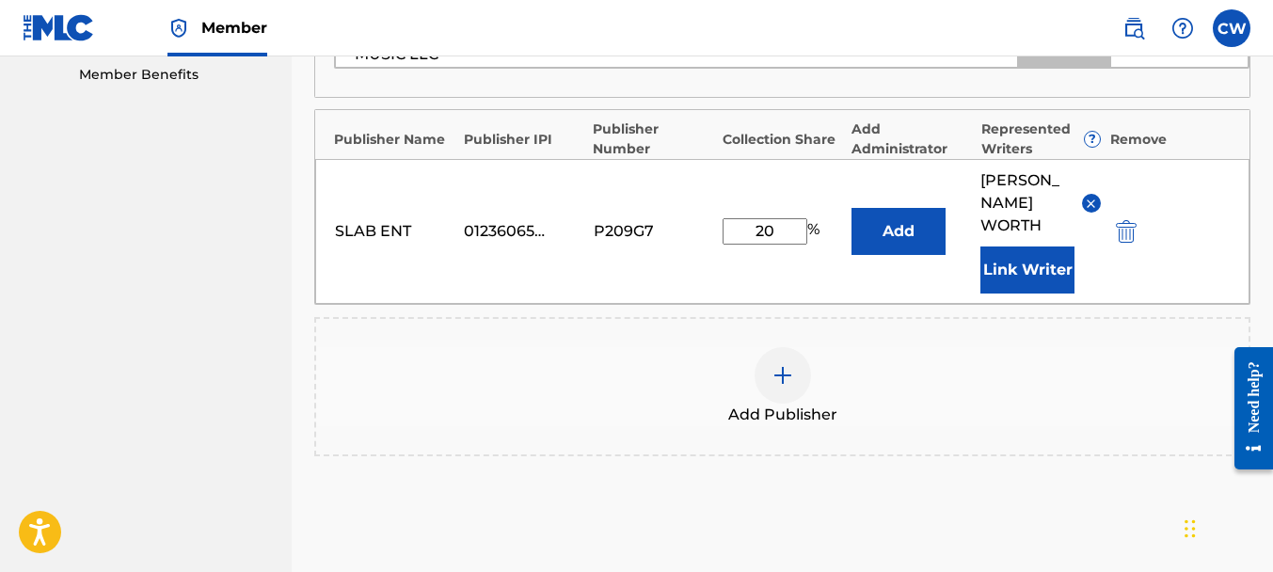
scroll to position [1133, 0]
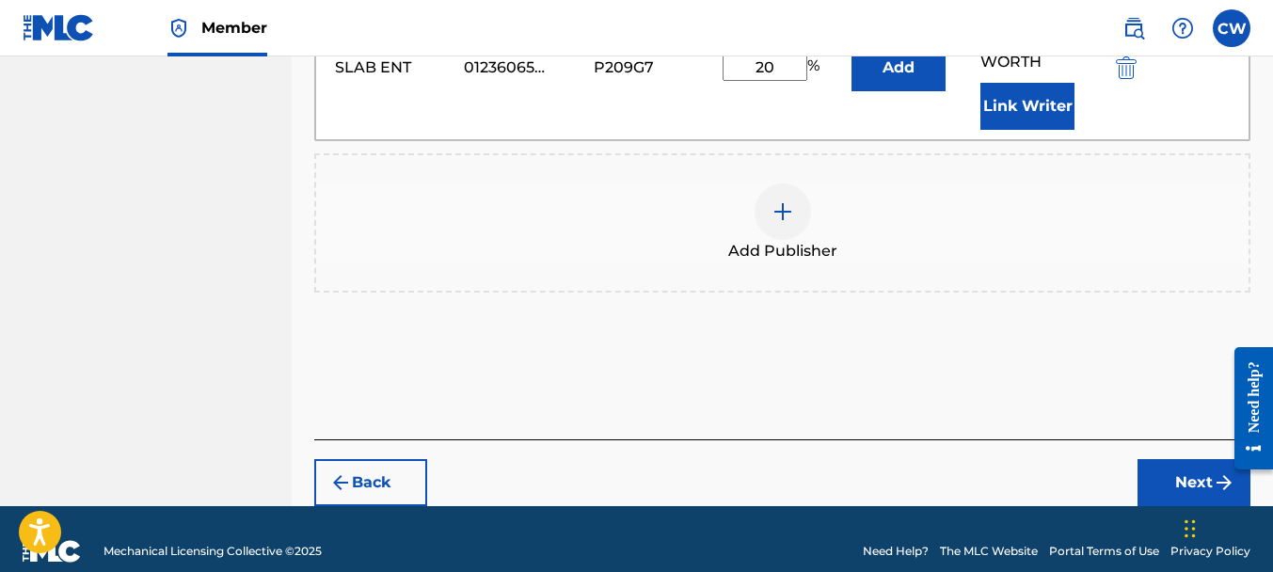
click at [1183, 439] on div "Back Next" at bounding box center [782, 472] width 936 height 67
click at [1184, 459] on button "Next" at bounding box center [1193, 482] width 113 height 47
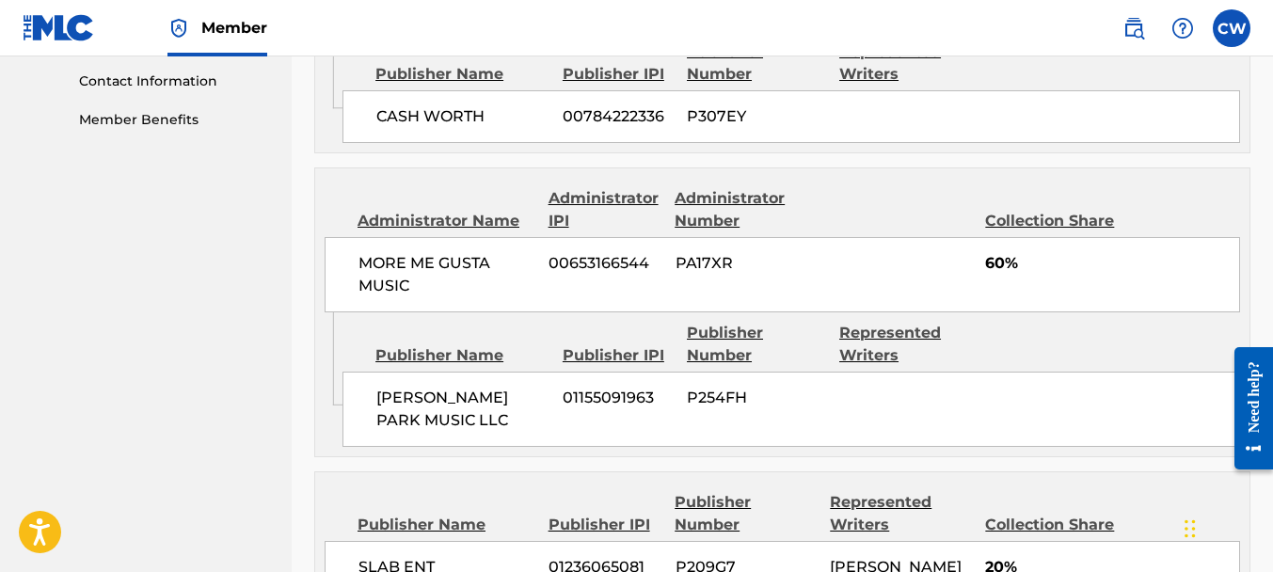
scroll to position [1151, 0]
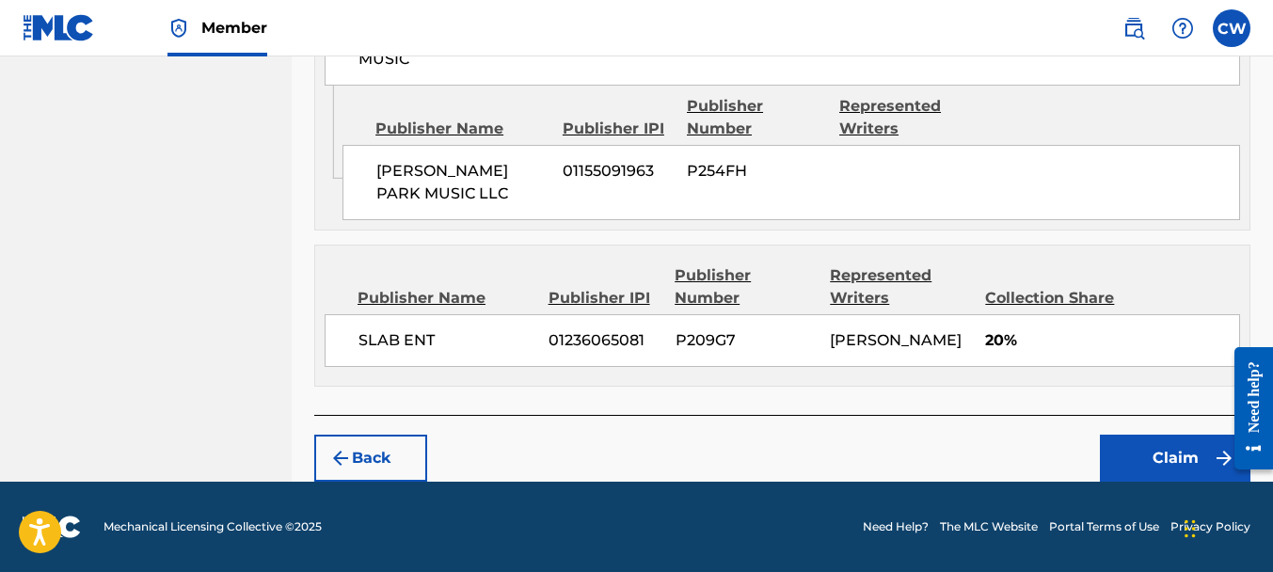
click at [1157, 437] on button "Claim" at bounding box center [1175, 458] width 151 height 47
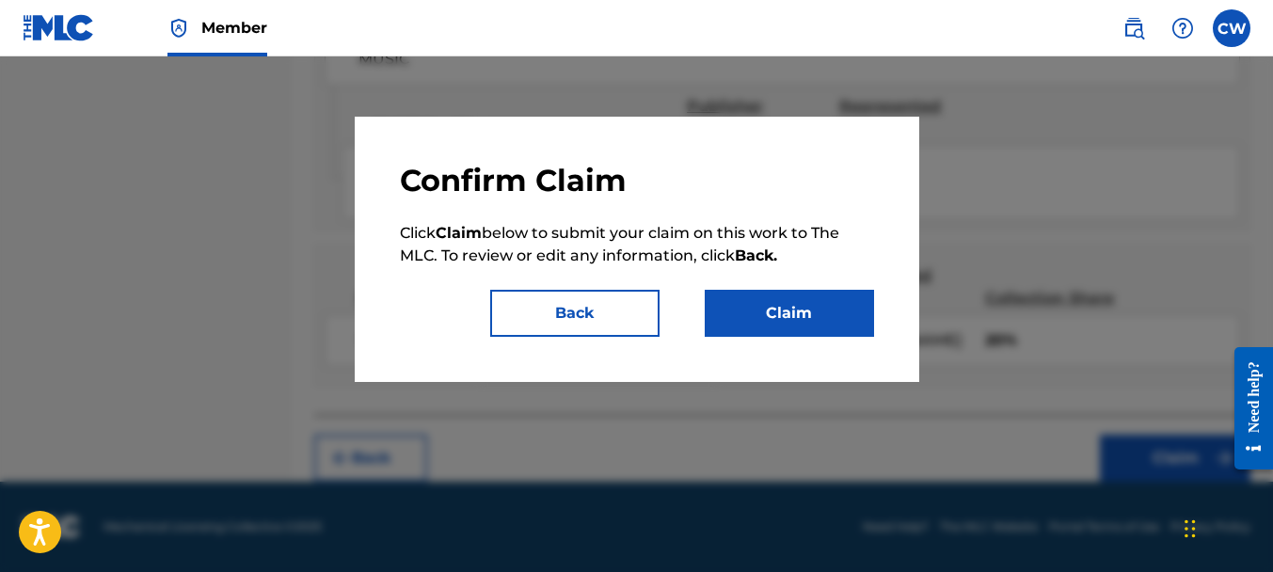
click at [805, 308] on button "Claim" at bounding box center [789, 313] width 169 height 47
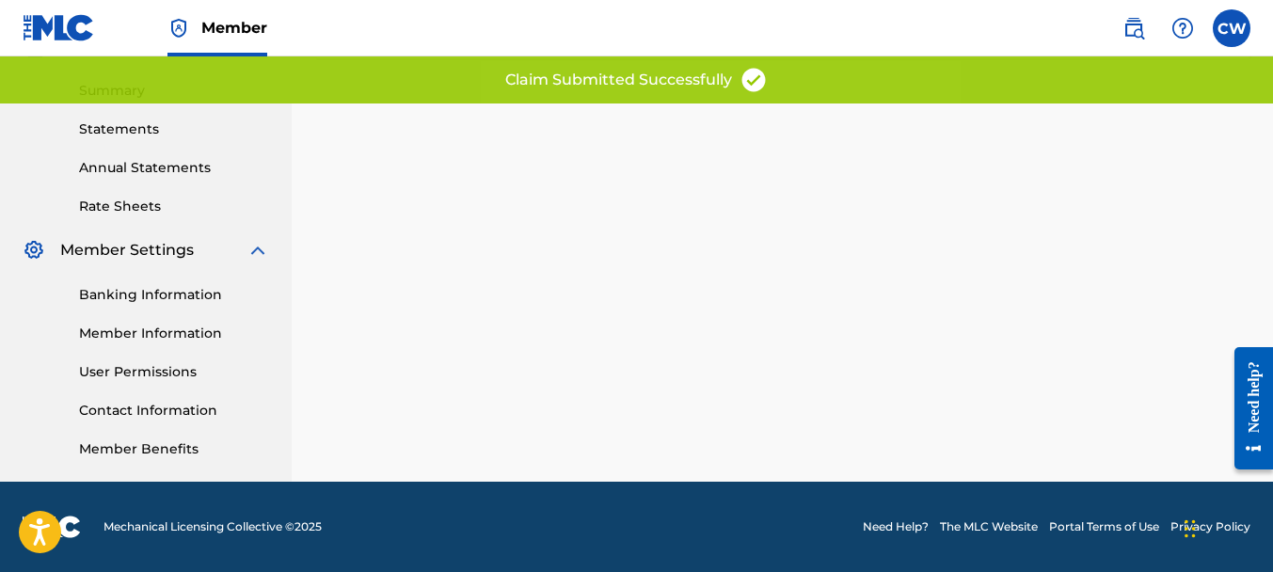
scroll to position [0, 0]
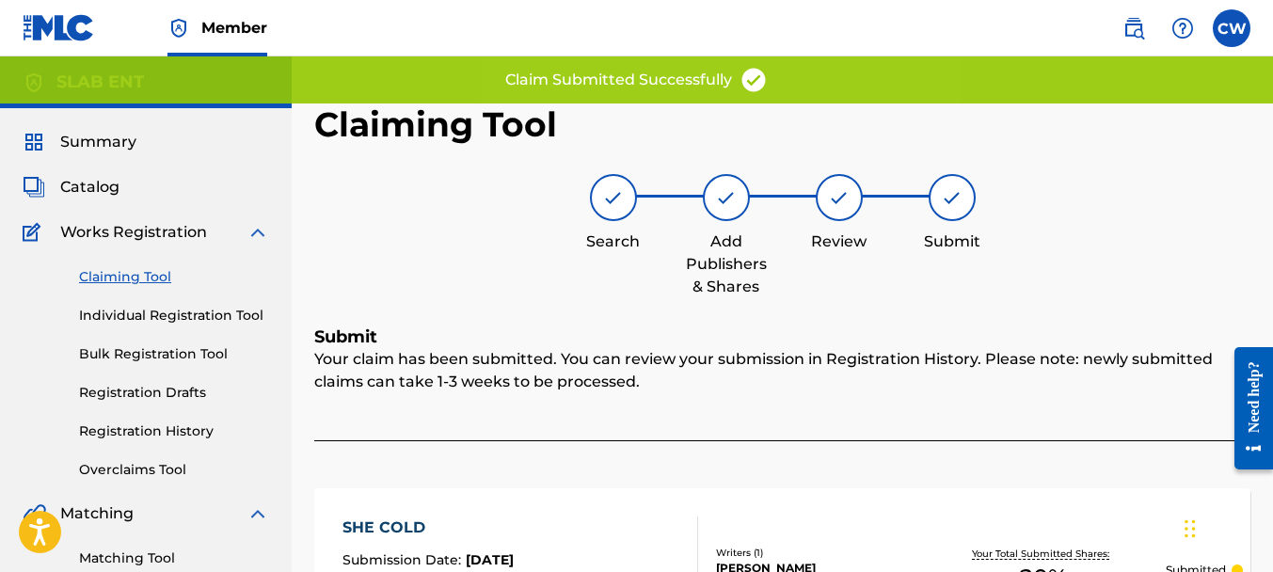
click at [116, 270] on link "Claiming Tool" at bounding box center [174, 277] width 190 height 20
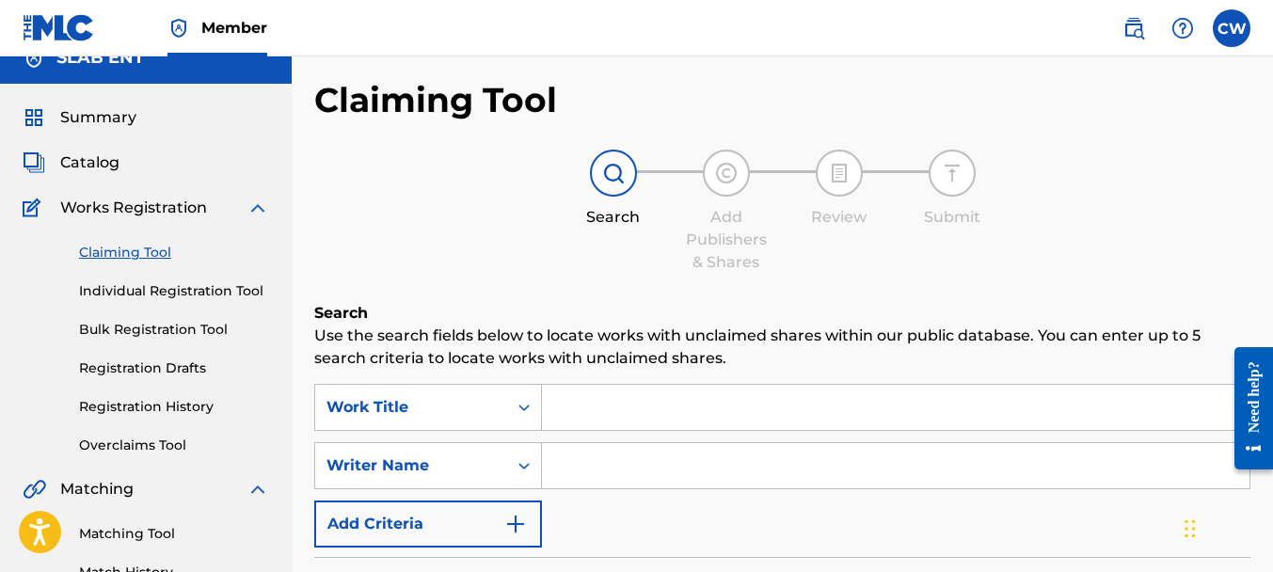
scroll to position [28, 0]
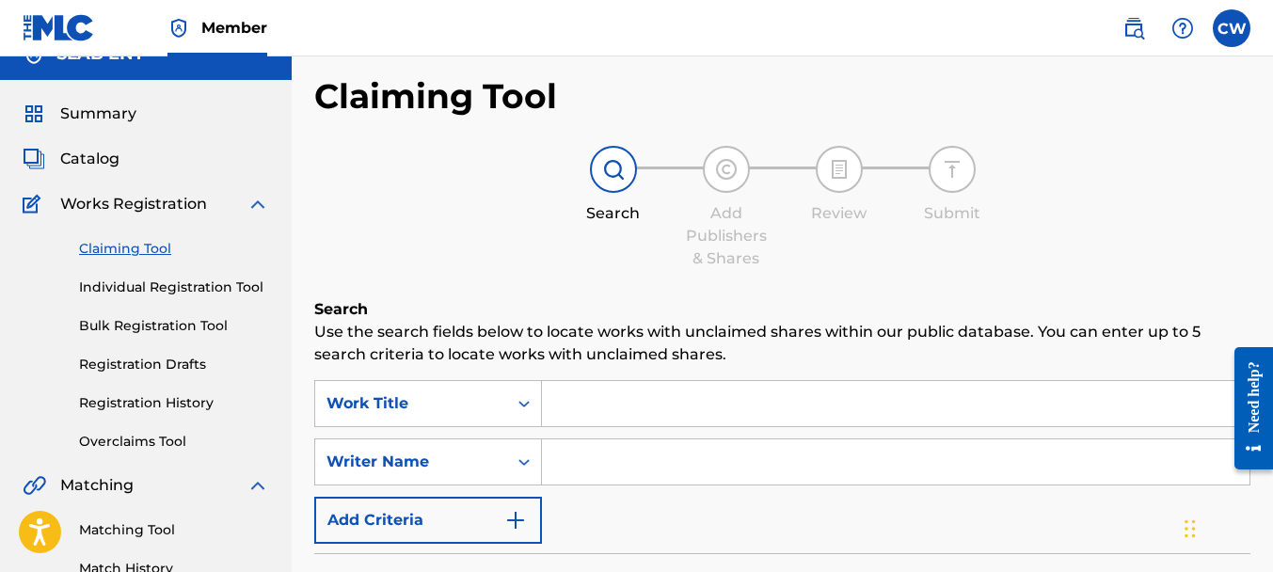
click at [586, 453] on input "Search Form" at bounding box center [896, 461] width 708 height 45
paste input "[PERSON_NAME]"
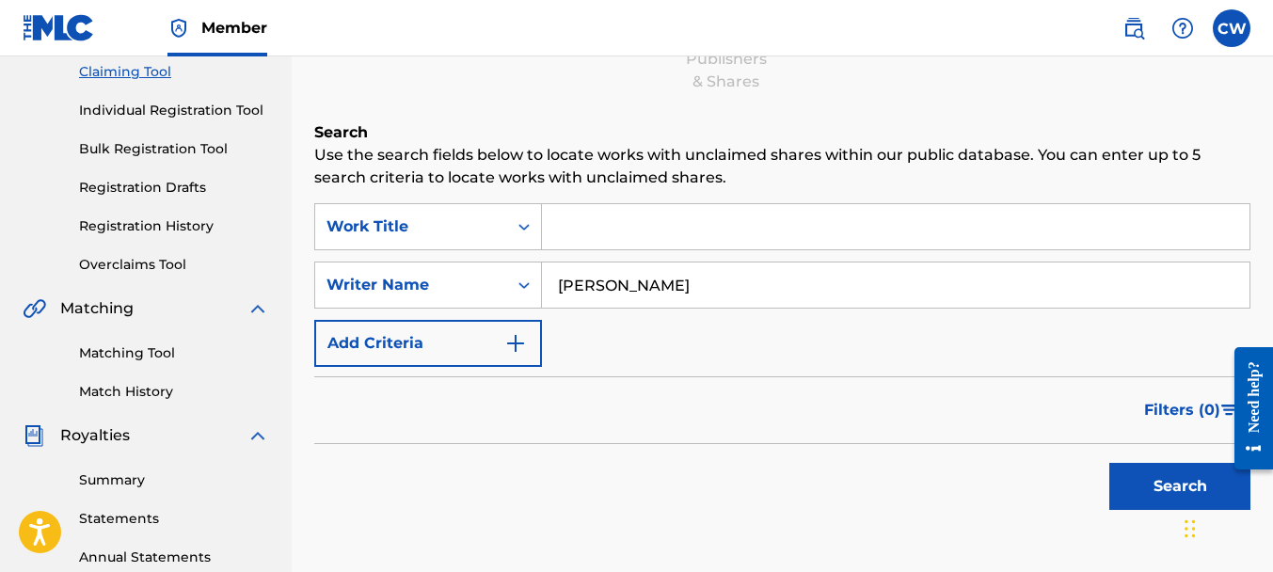
scroll to position [368, 0]
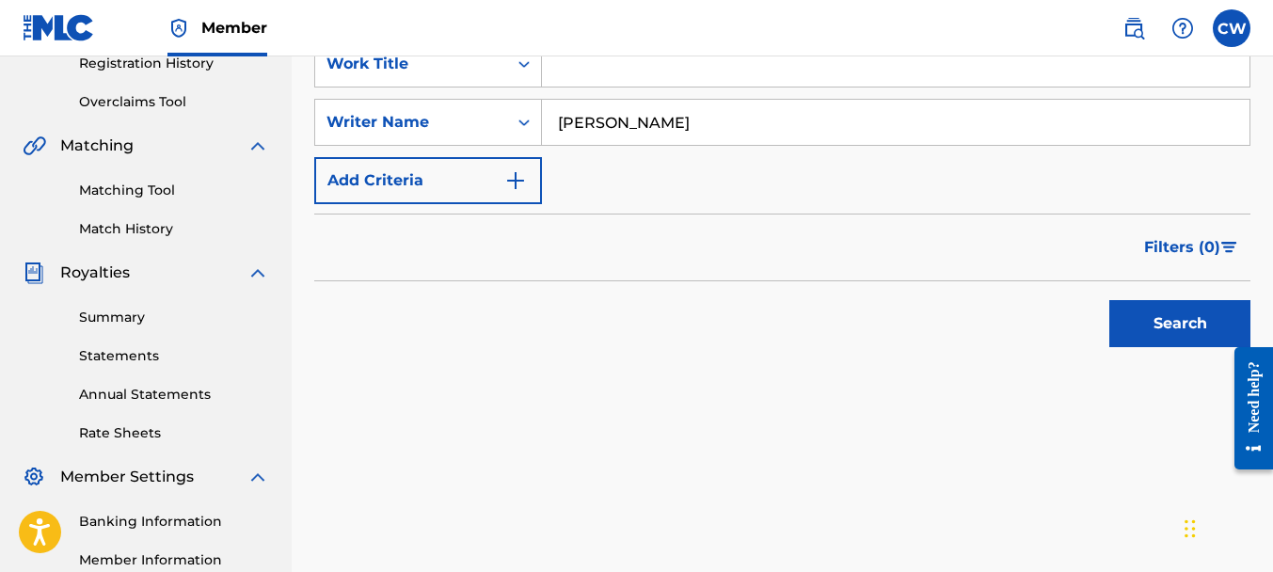
type input "[PERSON_NAME]"
click at [1171, 324] on button "Search" at bounding box center [1179, 323] width 141 height 47
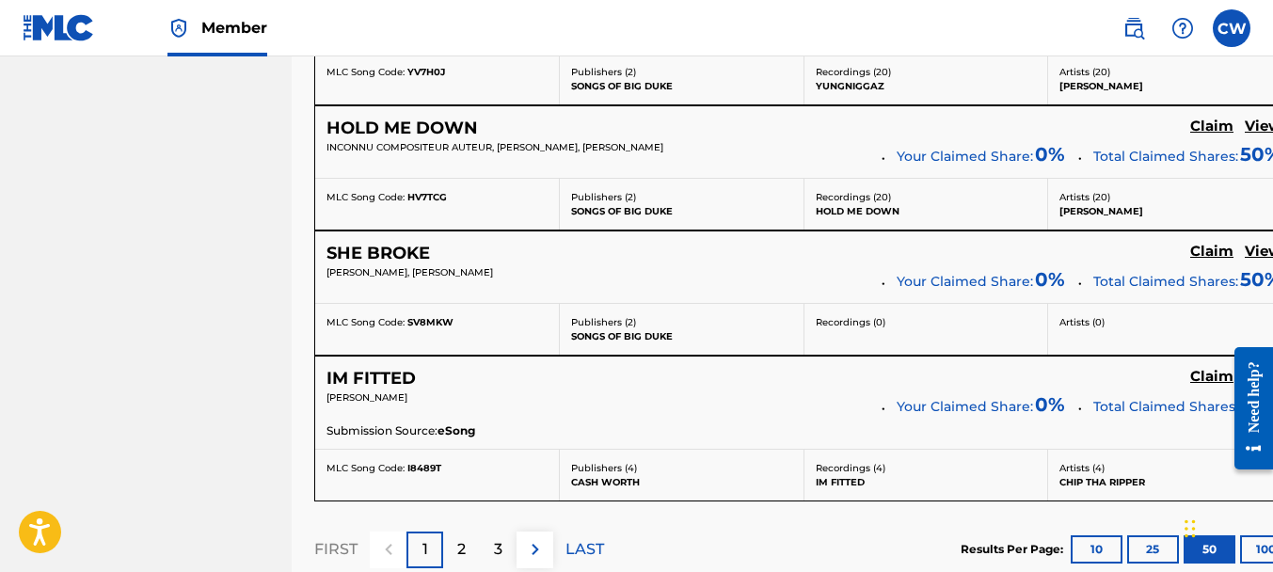
scroll to position [7659, 0]
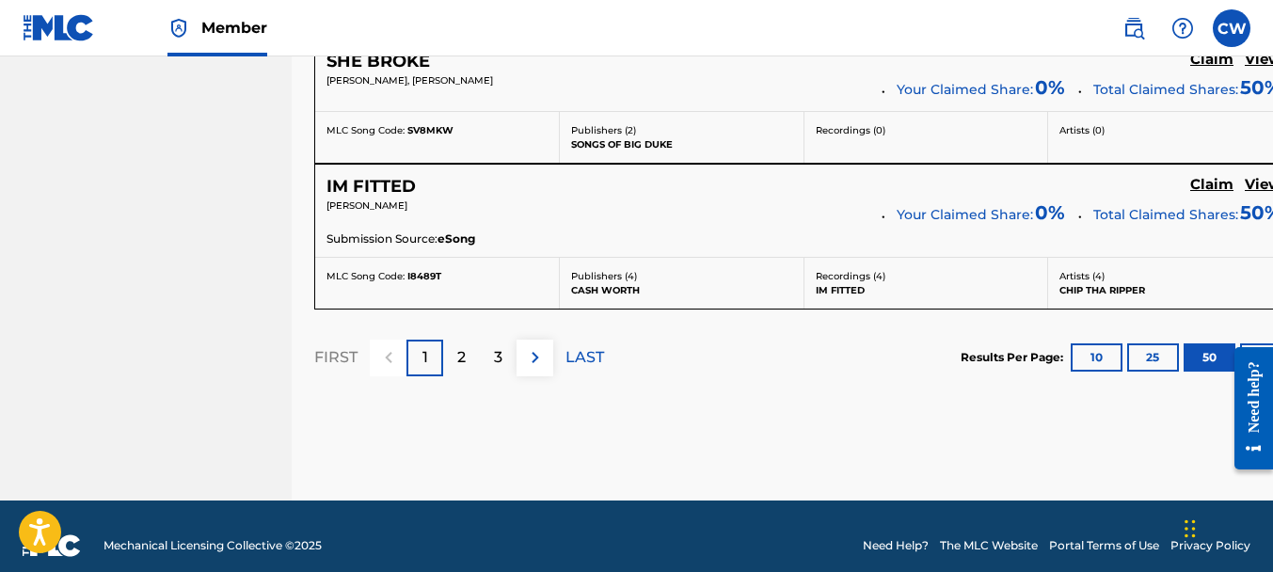
click at [494, 346] on p "3" at bounding box center [498, 357] width 8 height 23
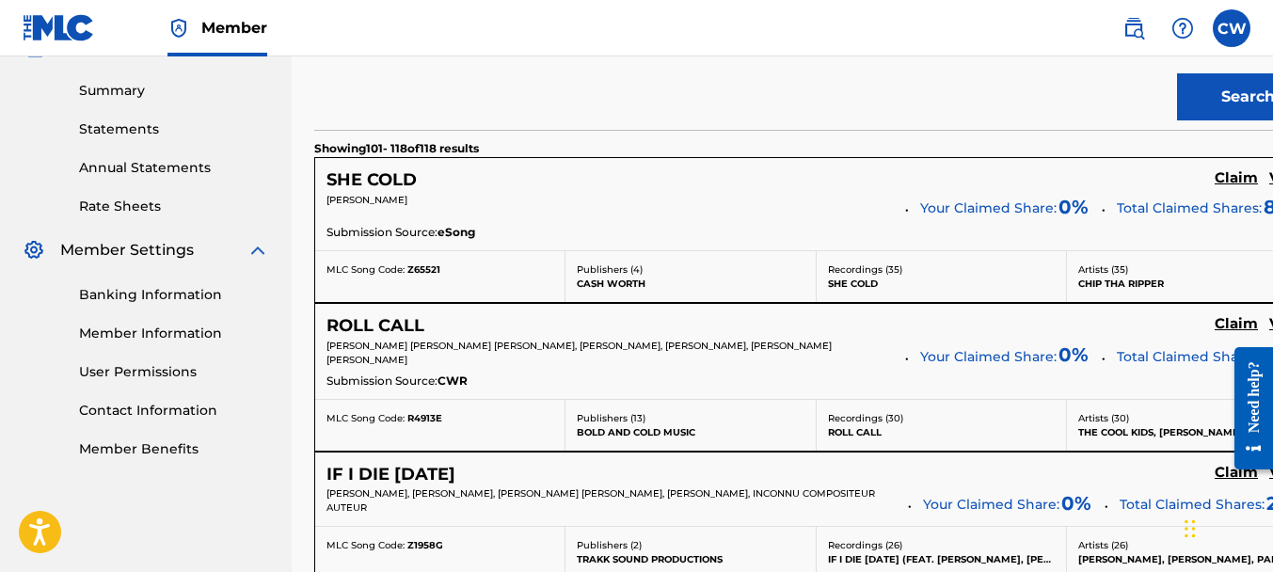
scroll to position [823, 0]
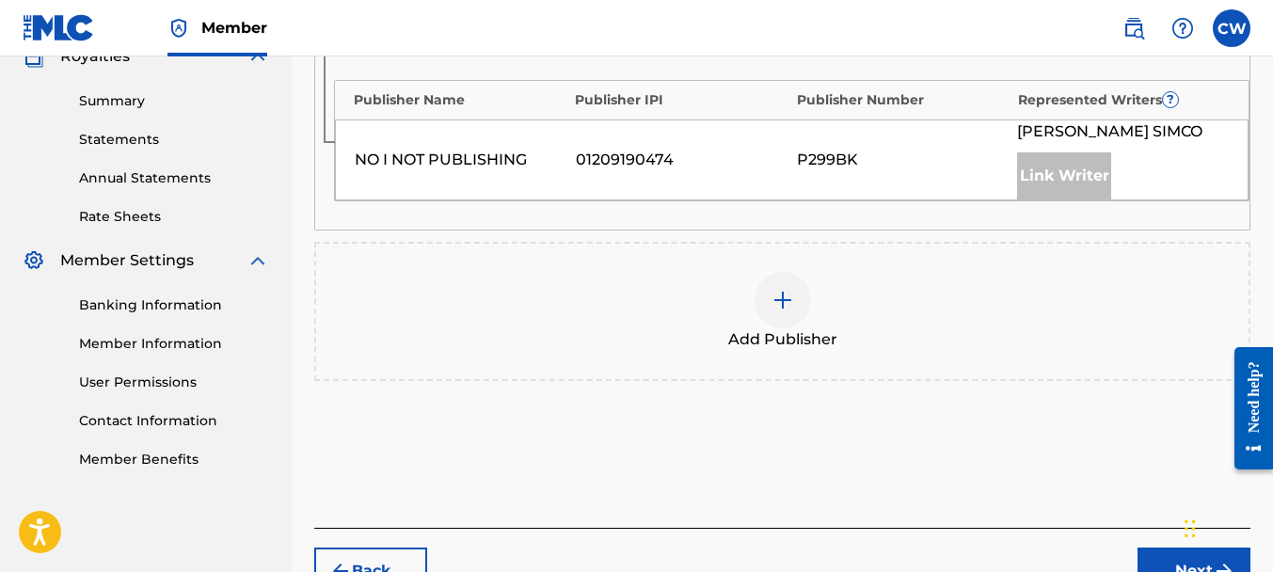
scroll to position [696, 0]
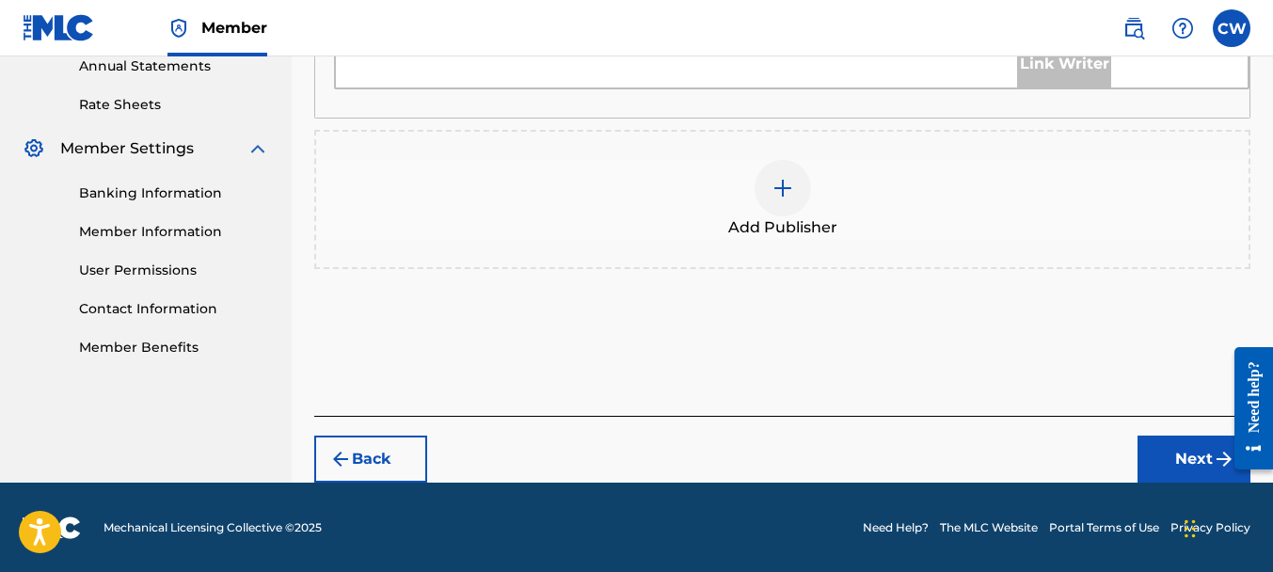
click at [773, 205] on div at bounding box center [783, 188] width 56 height 56
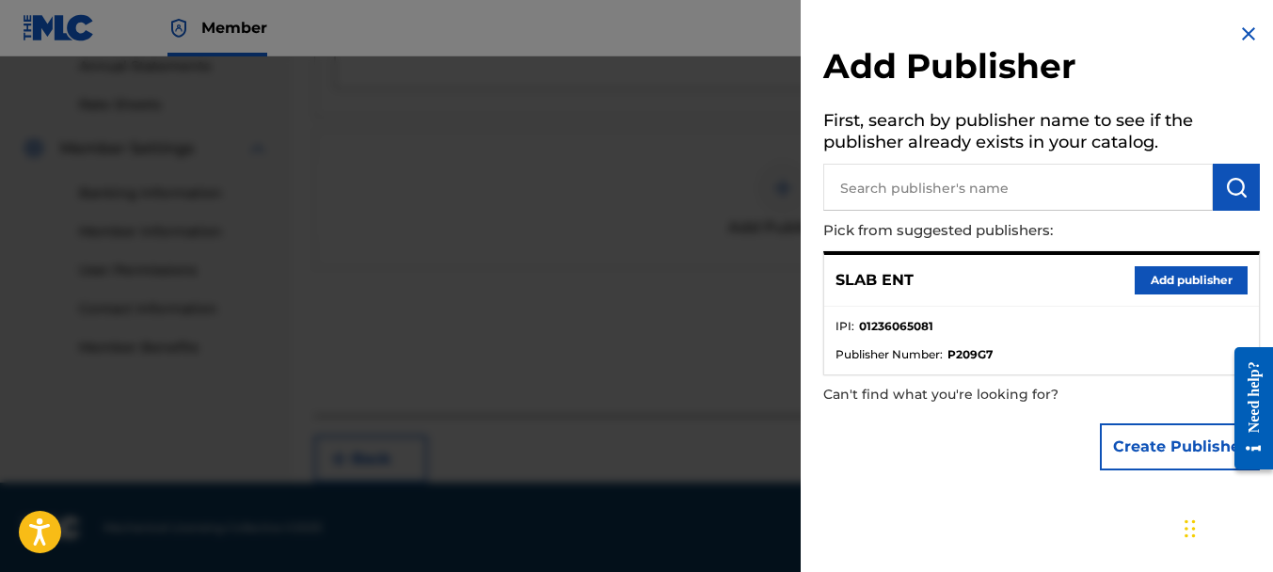
click at [1141, 279] on button "Add publisher" at bounding box center [1191, 280] width 113 height 28
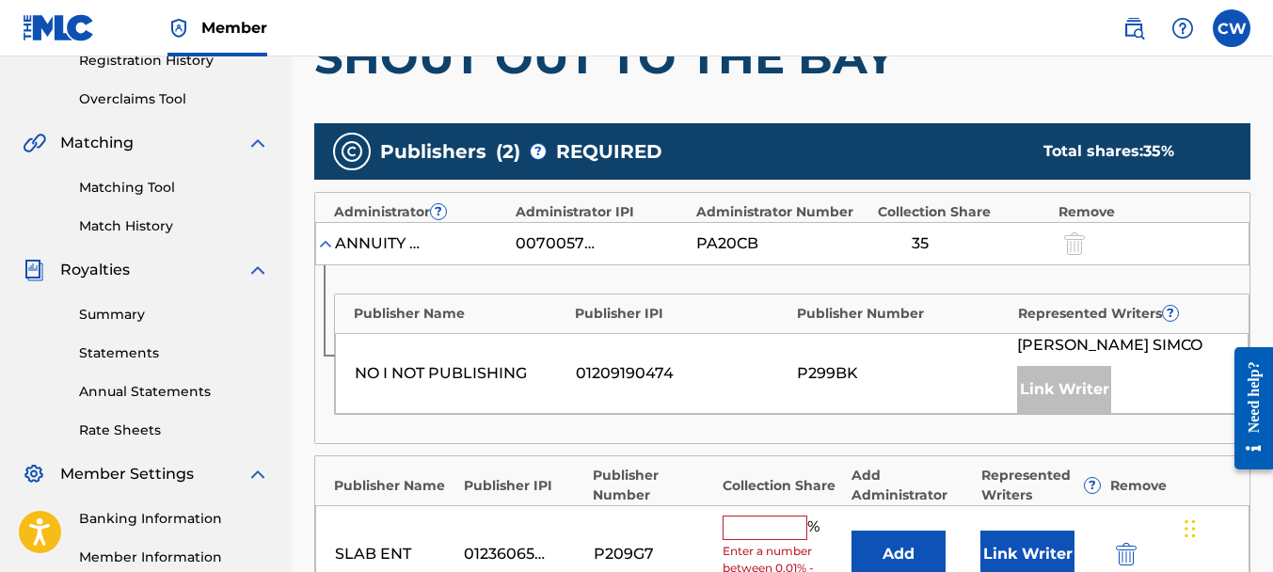
scroll to position [515, 0]
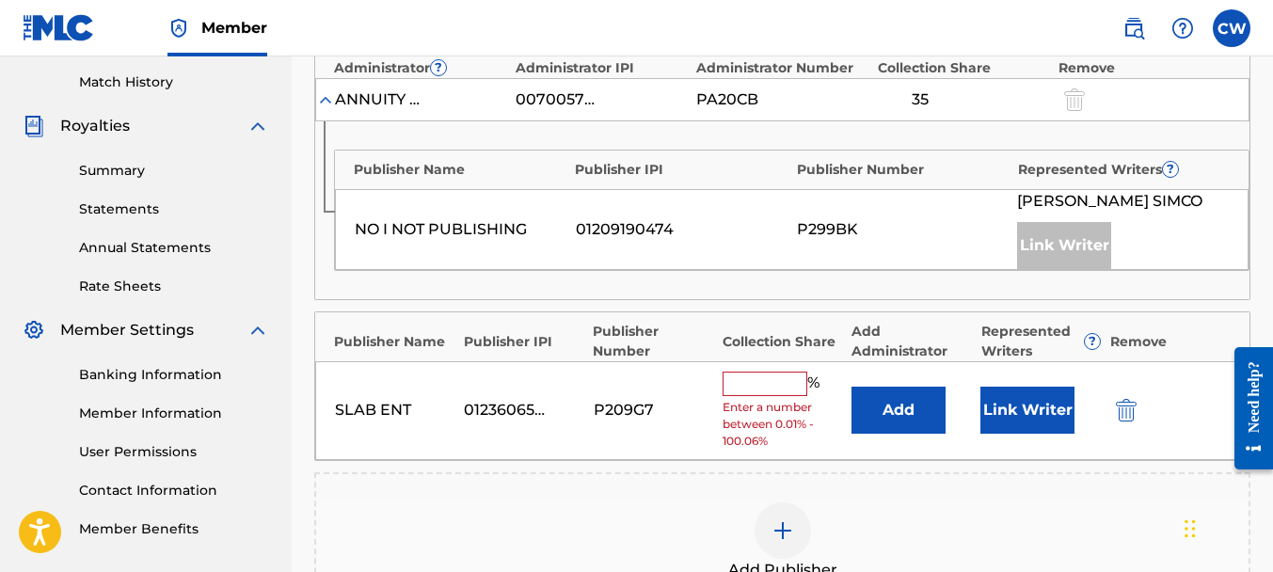
click at [777, 382] on input "text" at bounding box center [765, 384] width 85 height 24
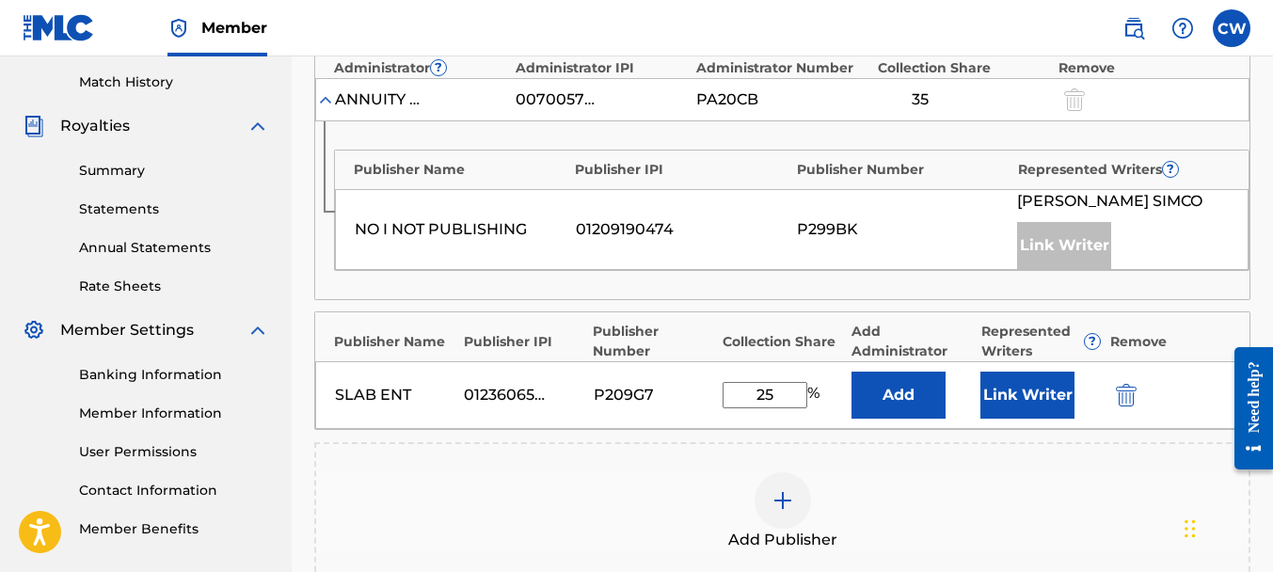
type input "25"
click at [994, 380] on button "Link Writer" at bounding box center [1027, 395] width 94 height 47
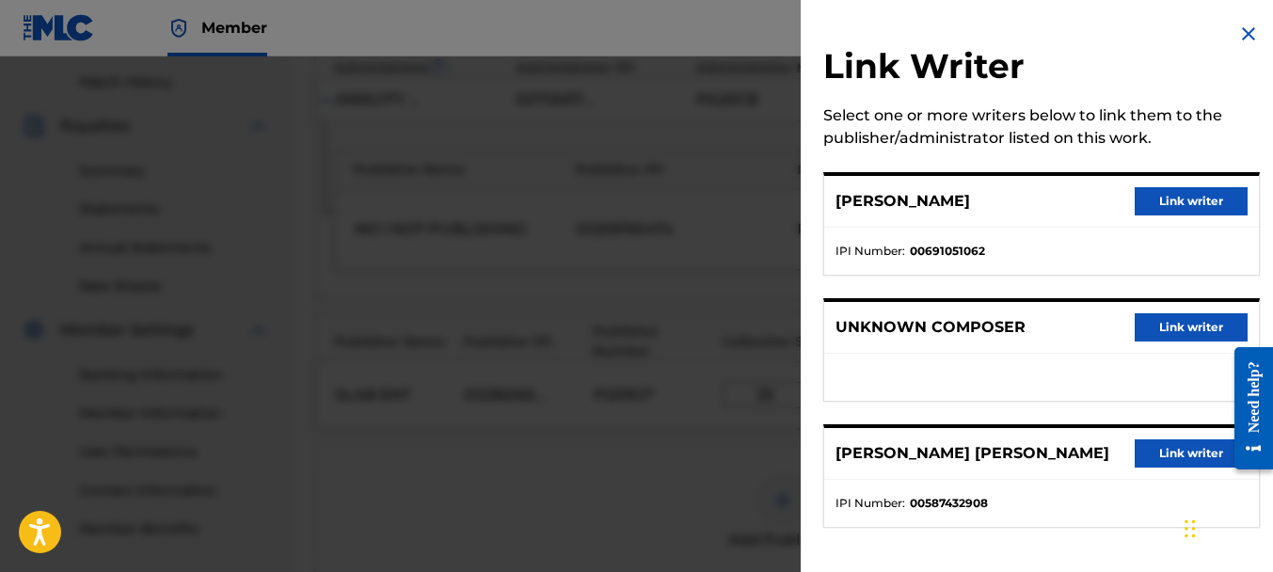
click at [1165, 202] on button "Link writer" at bounding box center [1191, 201] width 113 height 28
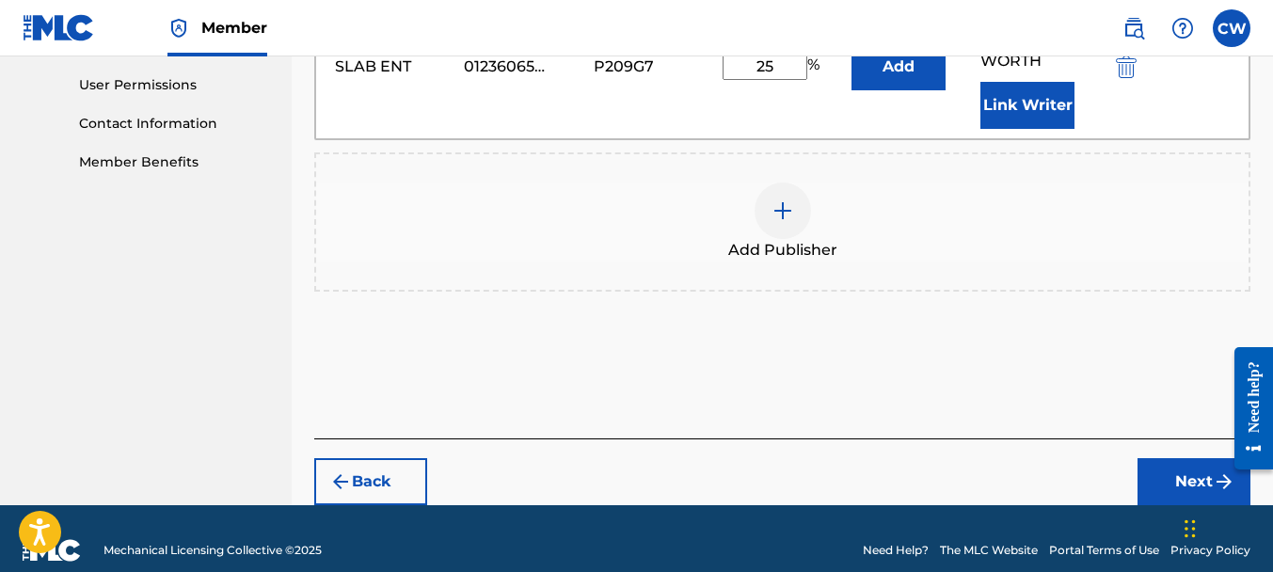
click at [1175, 458] on button "Next" at bounding box center [1193, 481] width 113 height 47
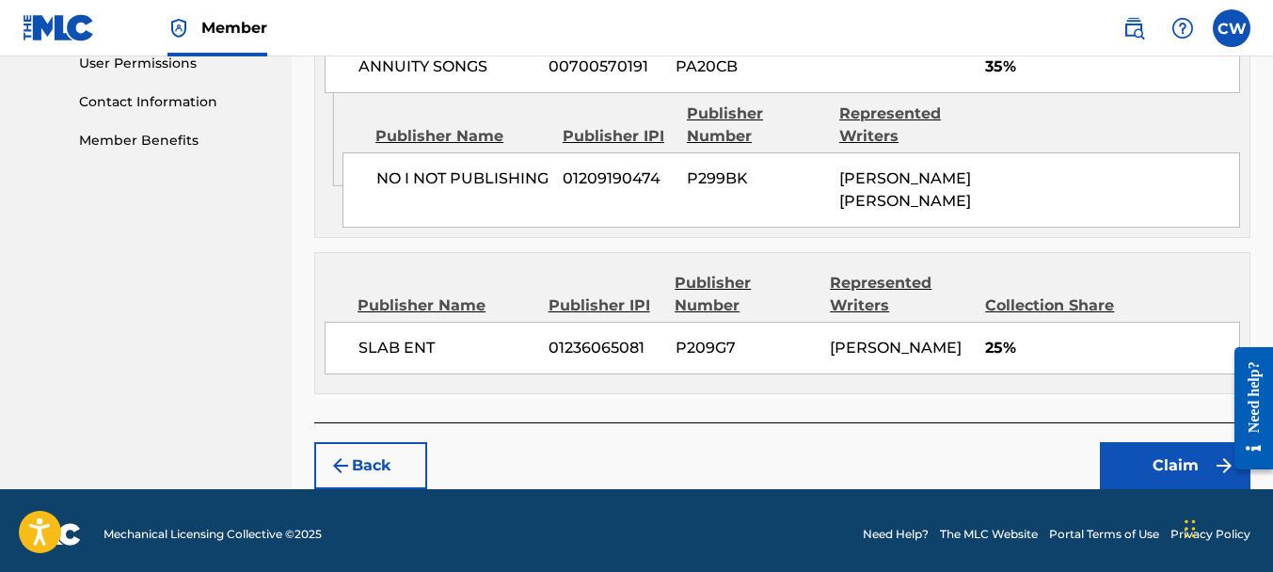
scroll to position [911, 0]
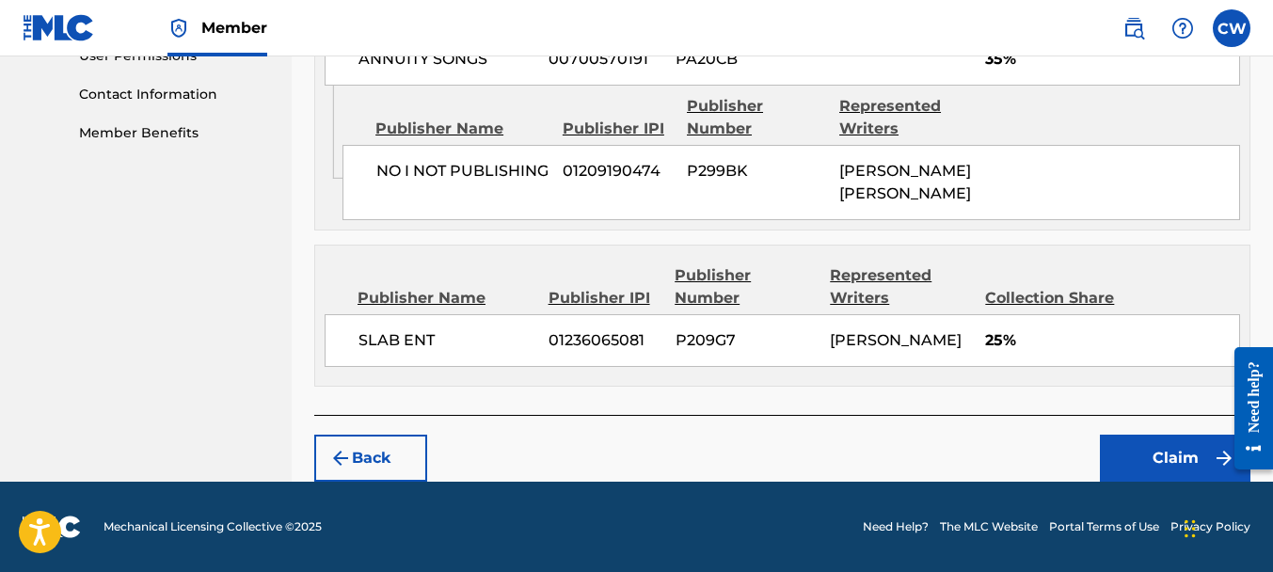
click at [1121, 446] on button "Claim" at bounding box center [1175, 458] width 151 height 47
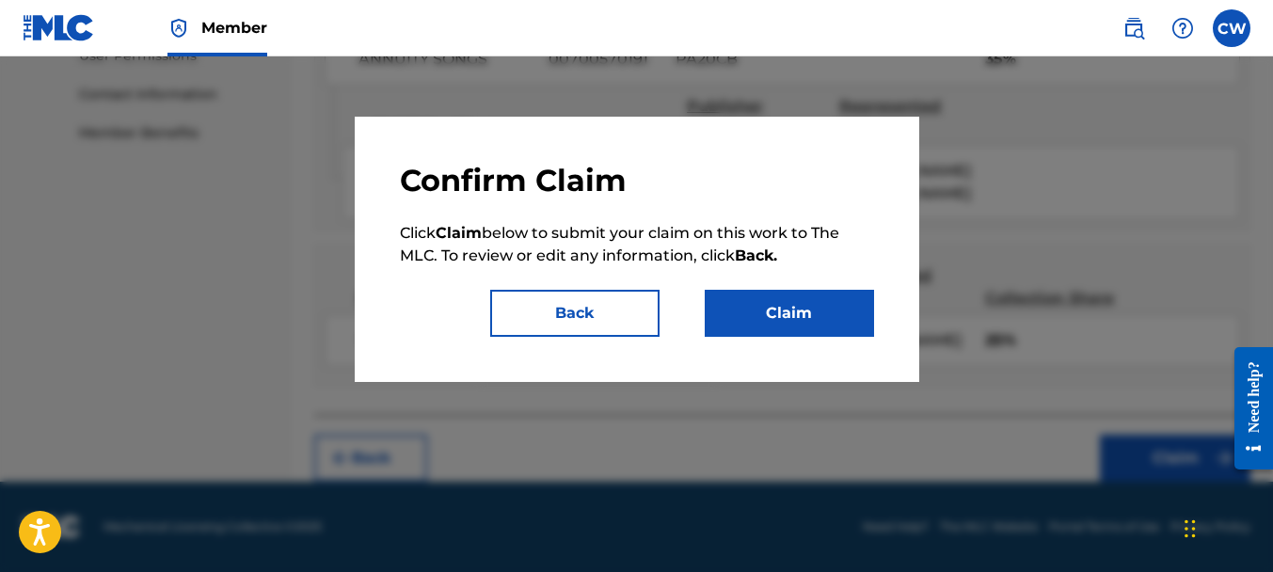
click at [701, 294] on div "Claim" at bounding box center [778, 313] width 192 height 47
click at [763, 326] on button "Claim" at bounding box center [789, 313] width 169 height 47
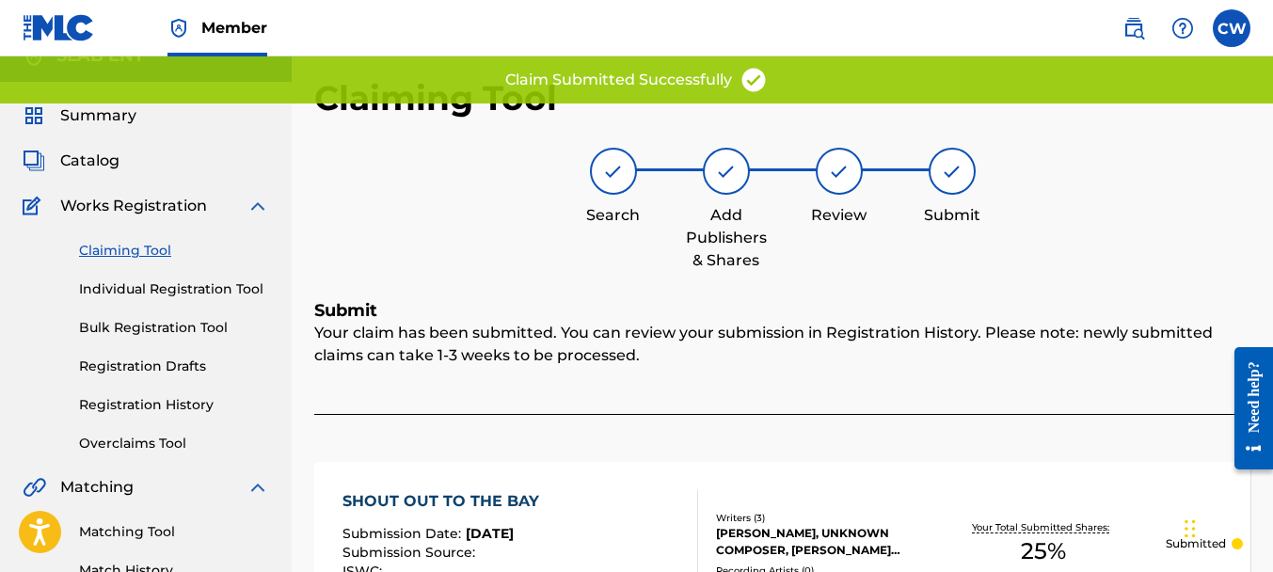
scroll to position [0, 0]
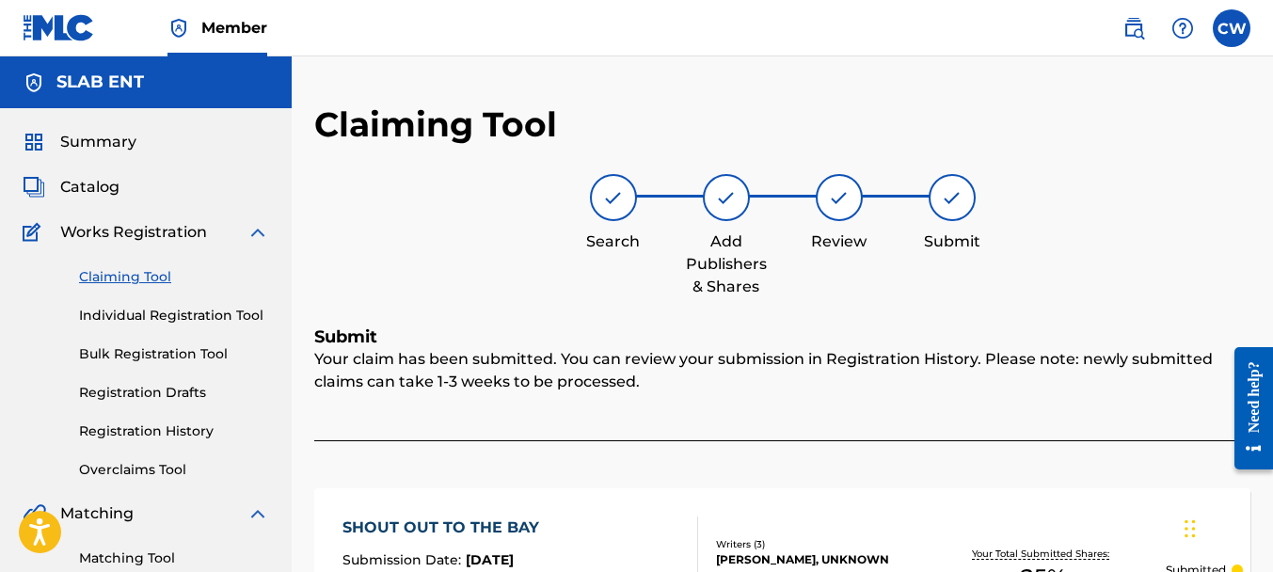
click at [127, 273] on link "Claiming Tool" at bounding box center [174, 277] width 190 height 20
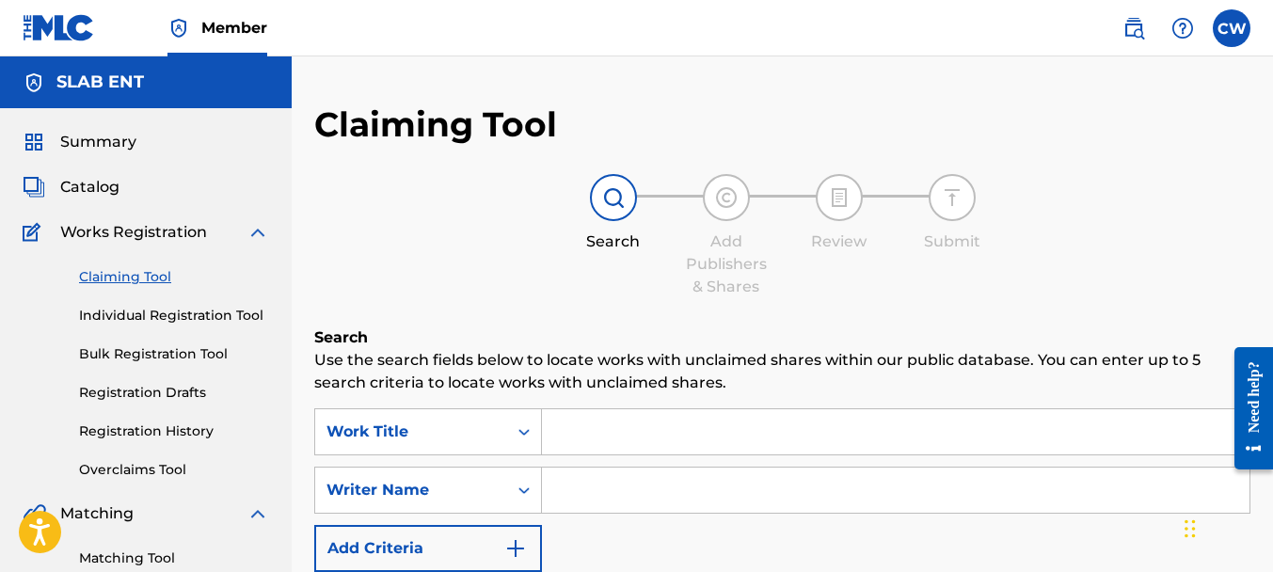
scroll to position [34, 0]
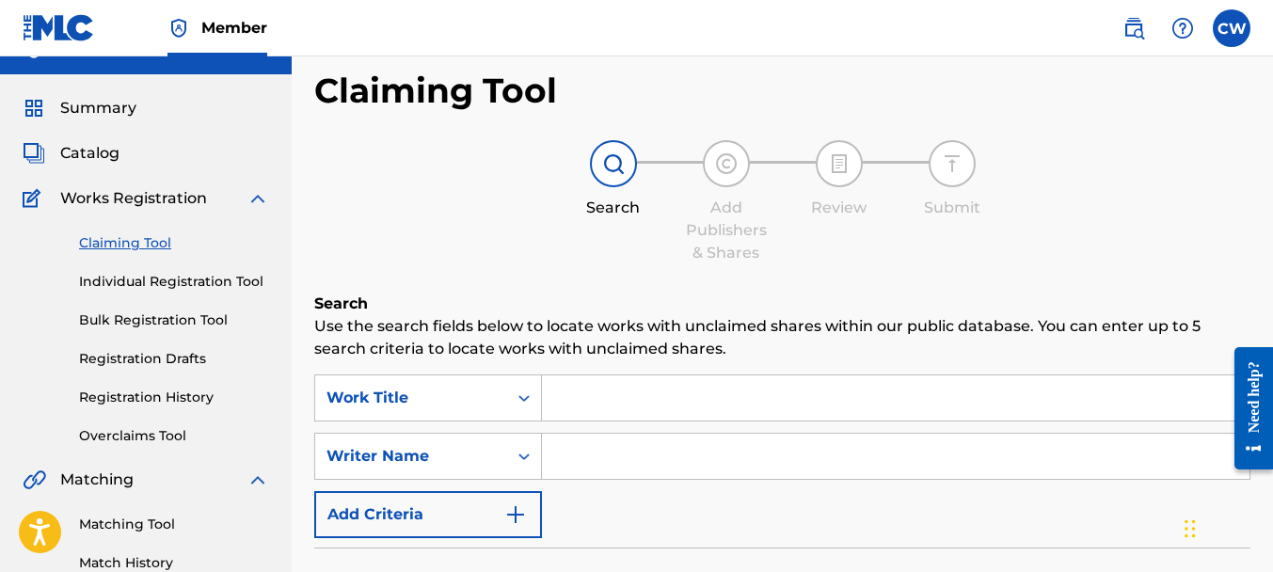
click at [592, 448] on input "Search Form" at bounding box center [896, 456] width 708 height 45
paste input "[PERSON_NAME]"
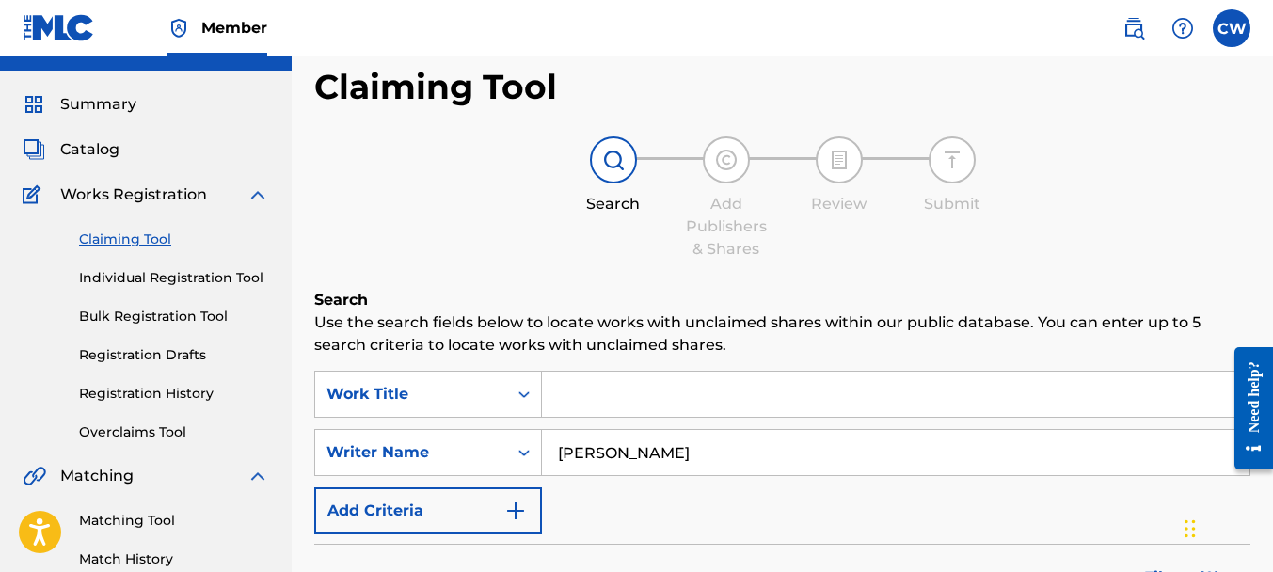
scroll to position [595, 0]
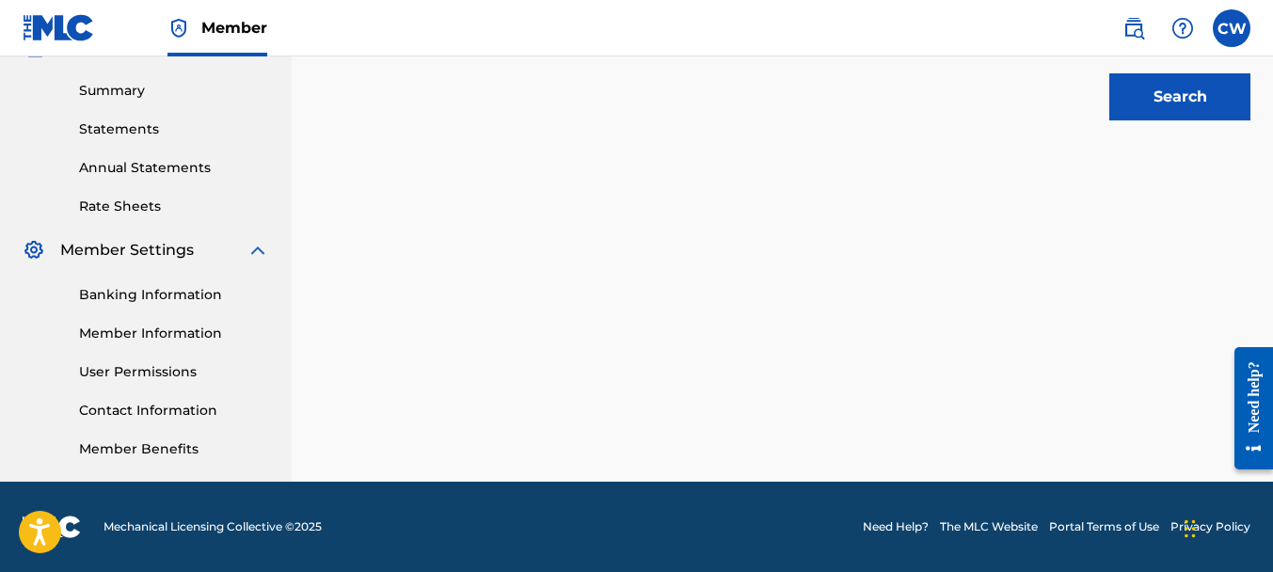
type input "[PERSON_NAME]"
click at [1152, 108] on button "Search" at bounding box center [1179, 96] width 141 height 47
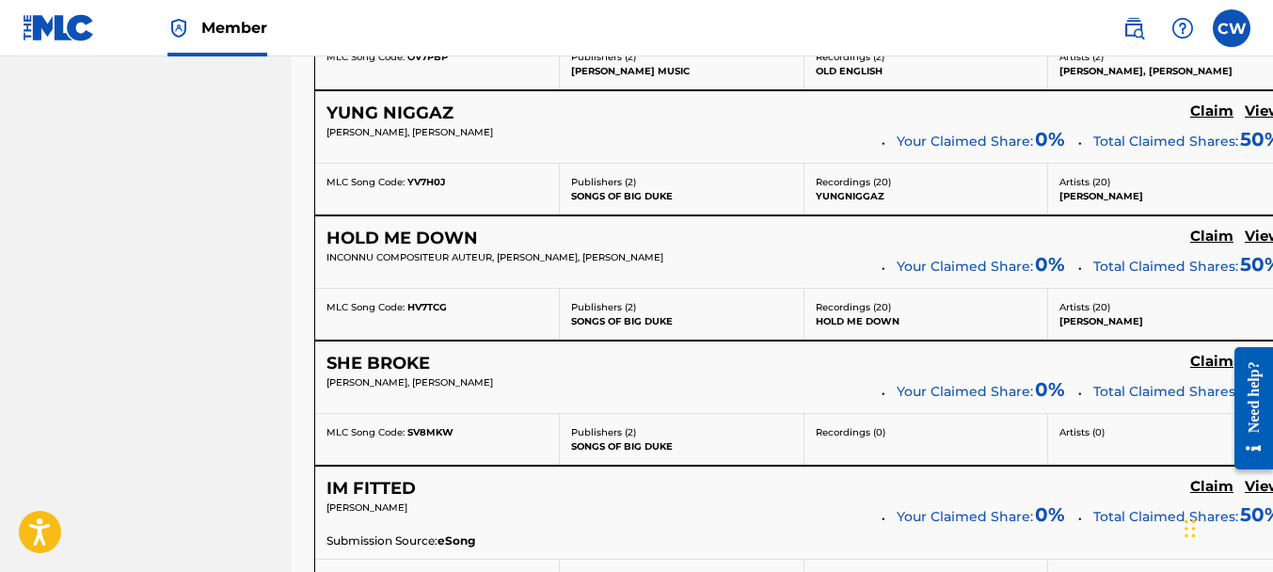
scroll to position [7659, 0]
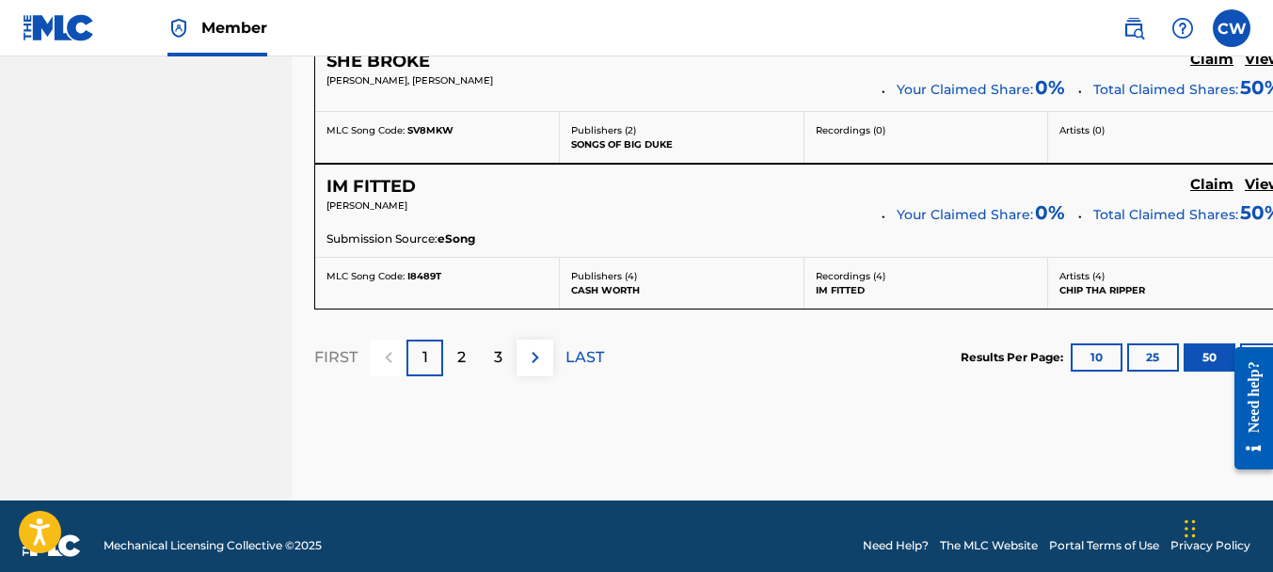
click at [501, 346] on p "3" at bounding box center [498, 357] width 8 height 23
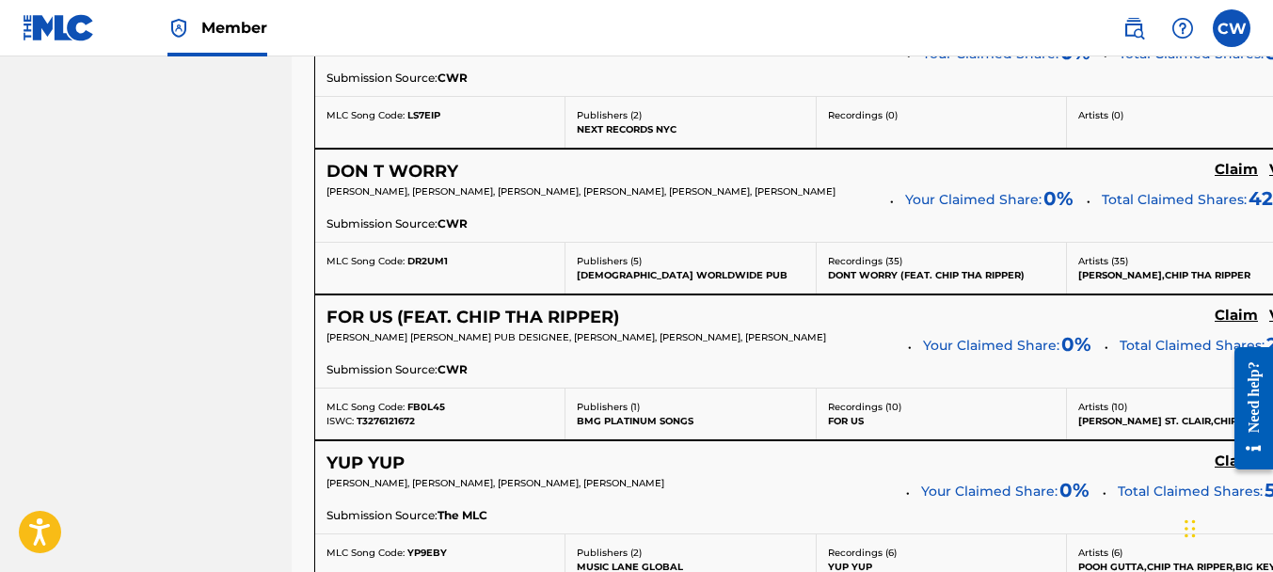
scroll to position [1211, 0]
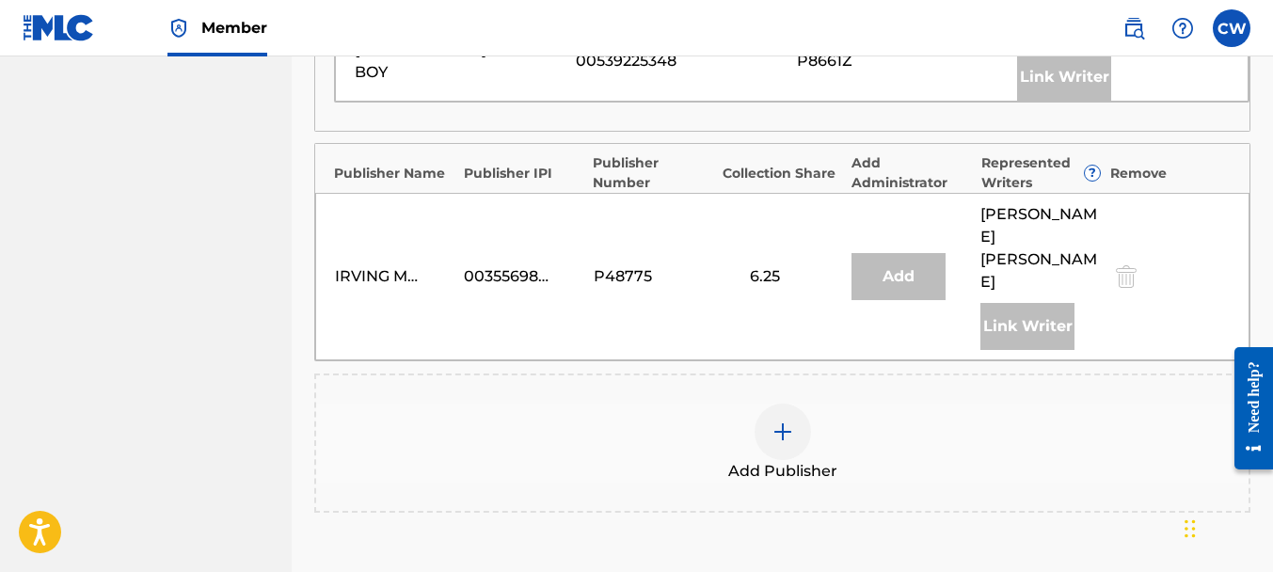
scroll to position [1018, 0]
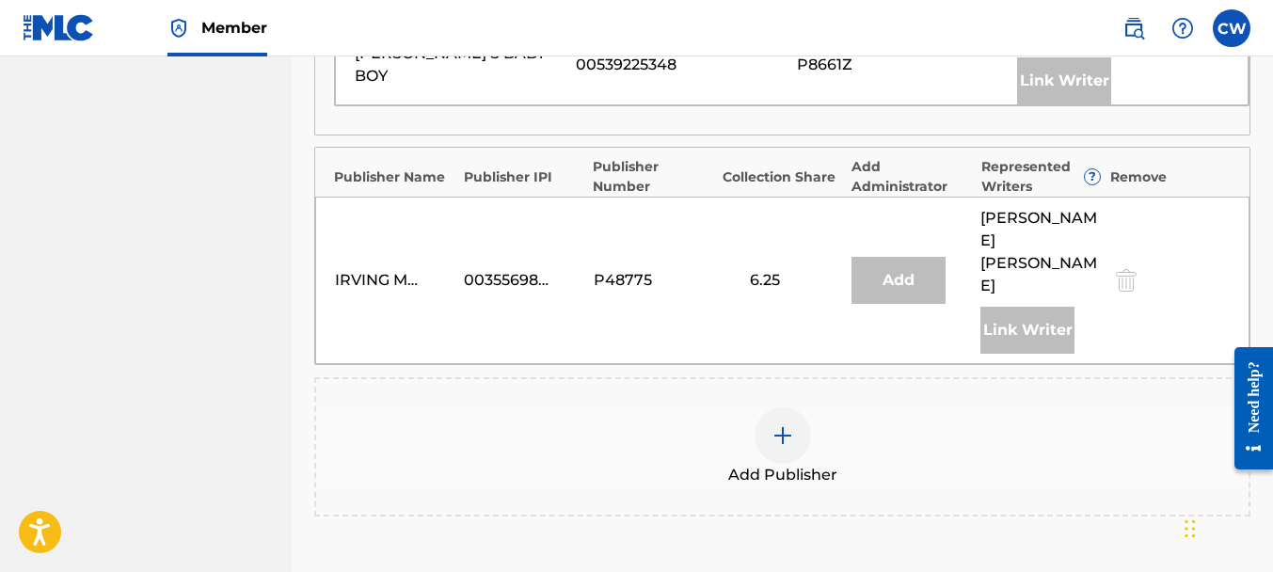
click at [783, 424] on img at bounding box center [782, 435] width 23 height 23
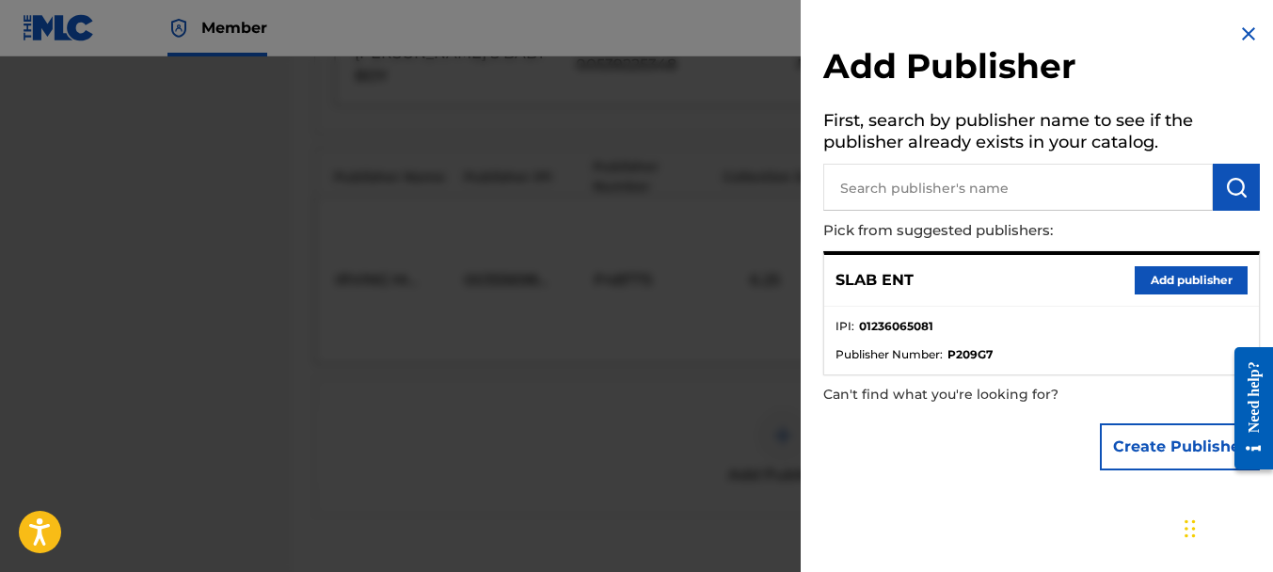
click at [1159, 273] on button "Add publisher" at bounding box center [1191, 280] width 113 height 28
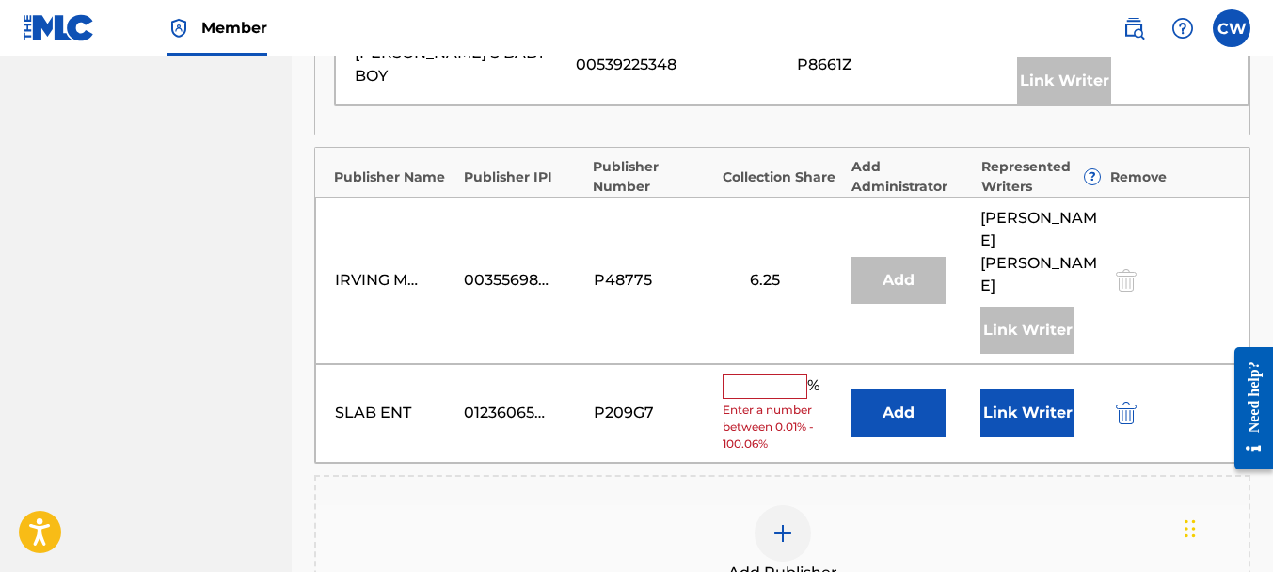
click at [767, 374] on input "text" at bounding box center [765, 386] width 85 height 24
type input "3"
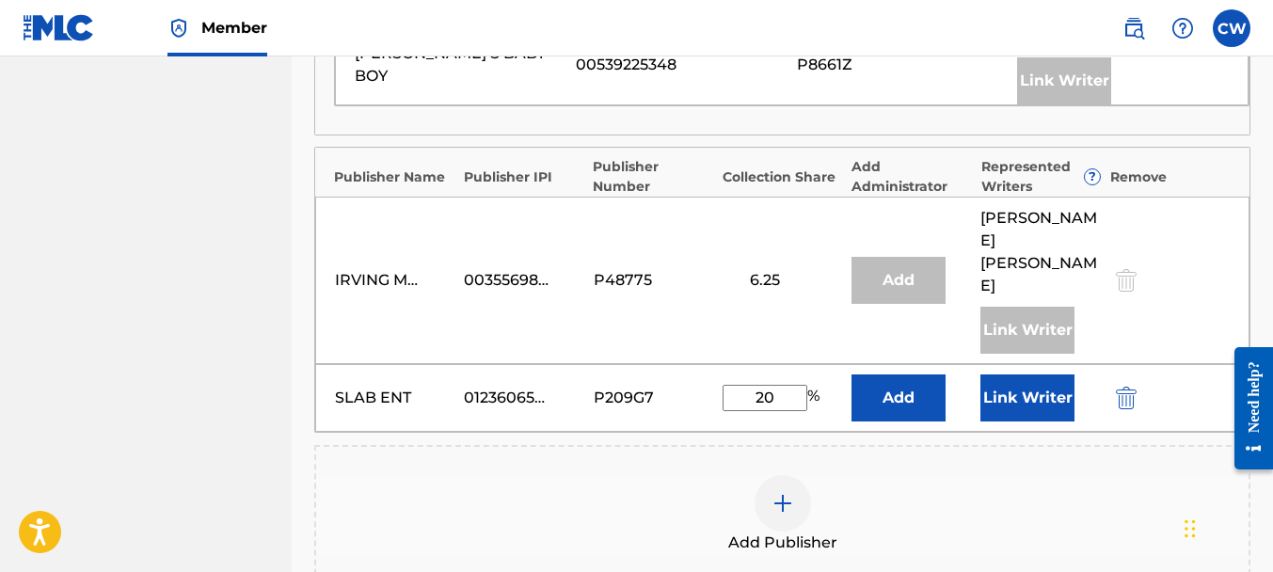
type input "20"
click at [1059, 374] on button "Link Writer" at bounding box center [1027, 397] width 94 height 47
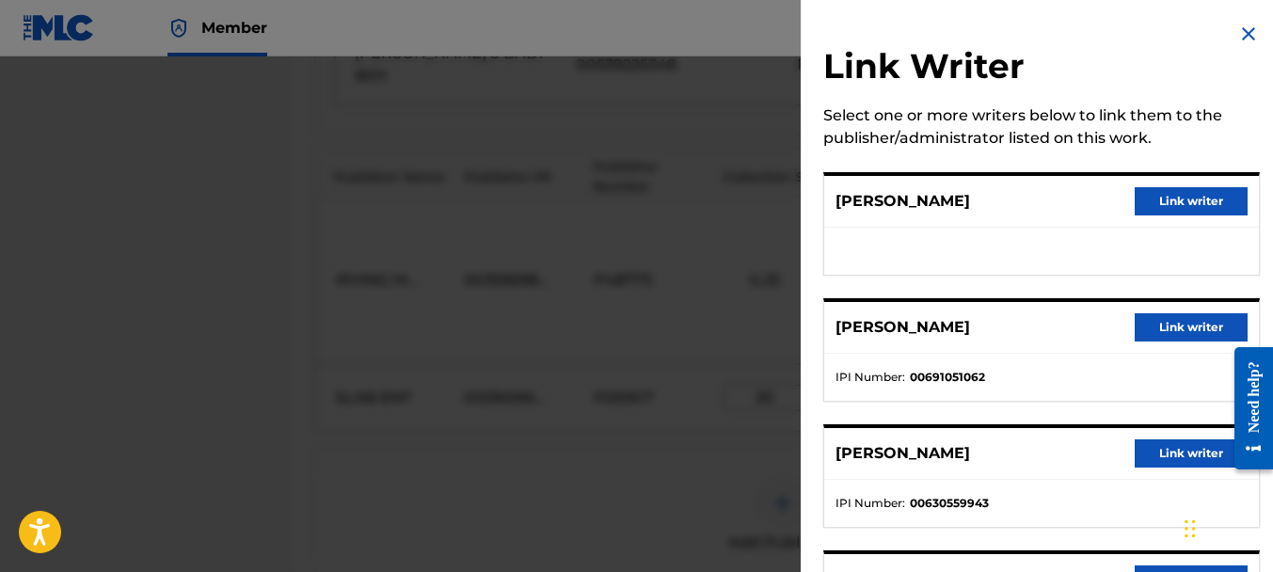
click at [1169, 326] on button "Link writer" at bounding box center [1191, 327] width 113 height 28
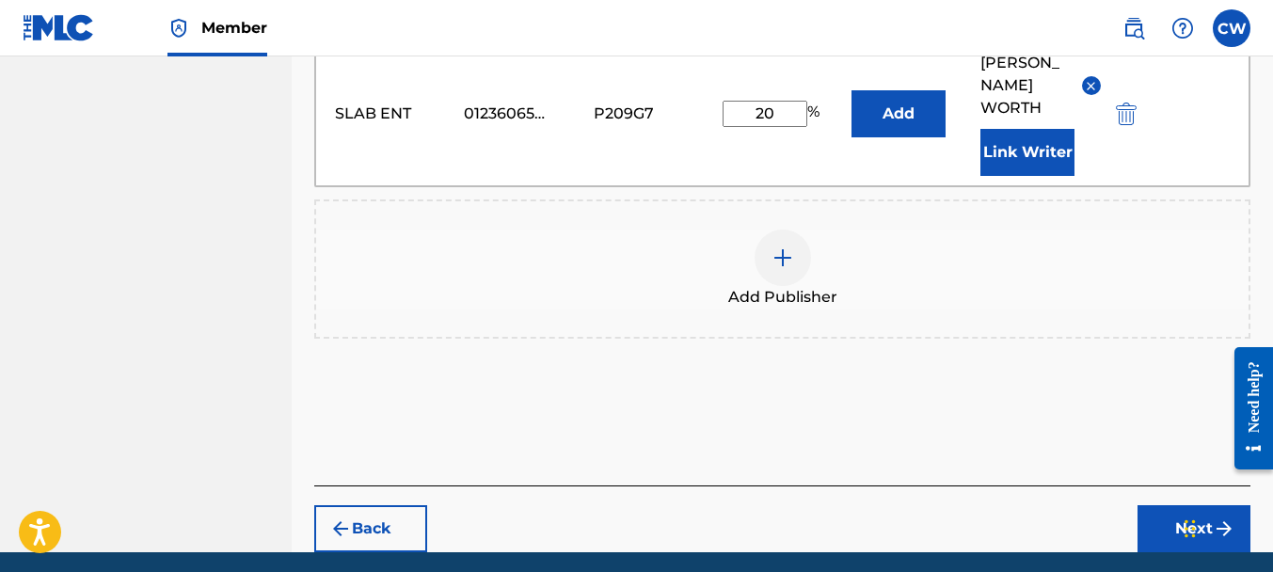
click at [1158, 505] on button "Next" at bounding box center [1193, 528] width 113 height 47
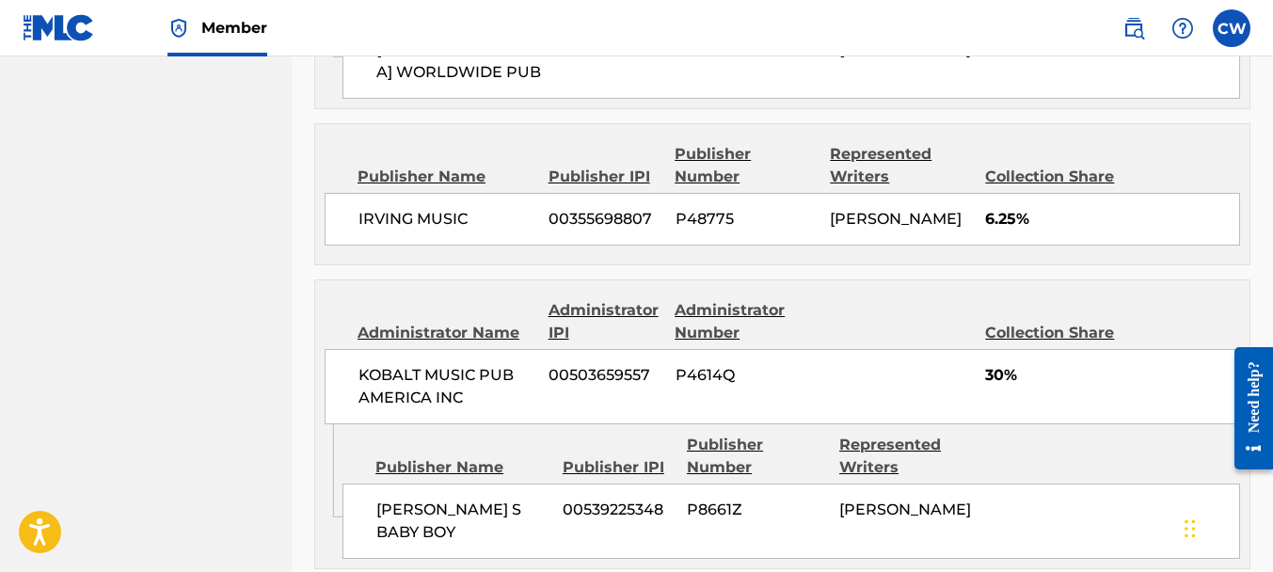
scroll to position [1475, 0]
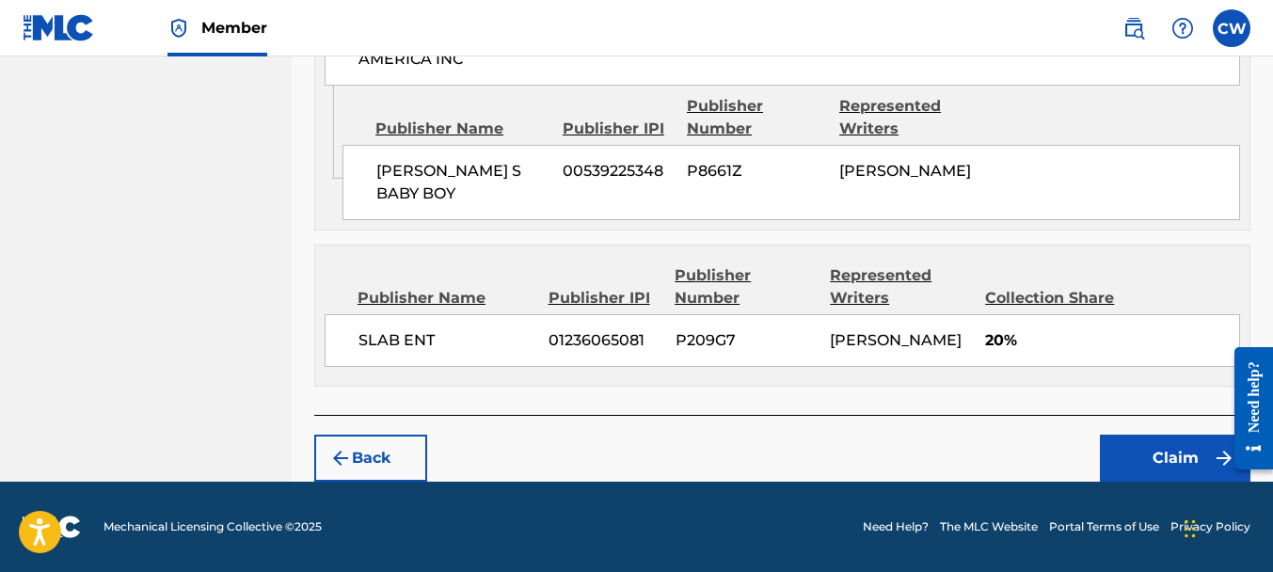
click at [1165, 439] on button "Claim" at bounding box center [1175, 458] width 151 height 47
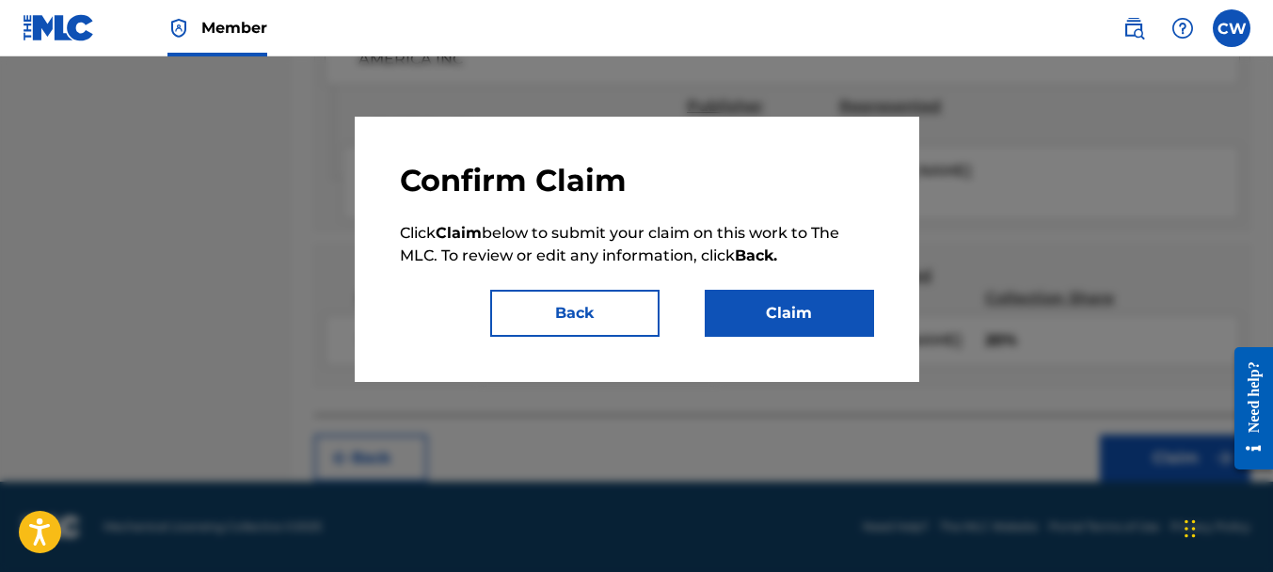
click at [802, 315] on button "Claim" at bounding box center [789, 313] width 169 height 47
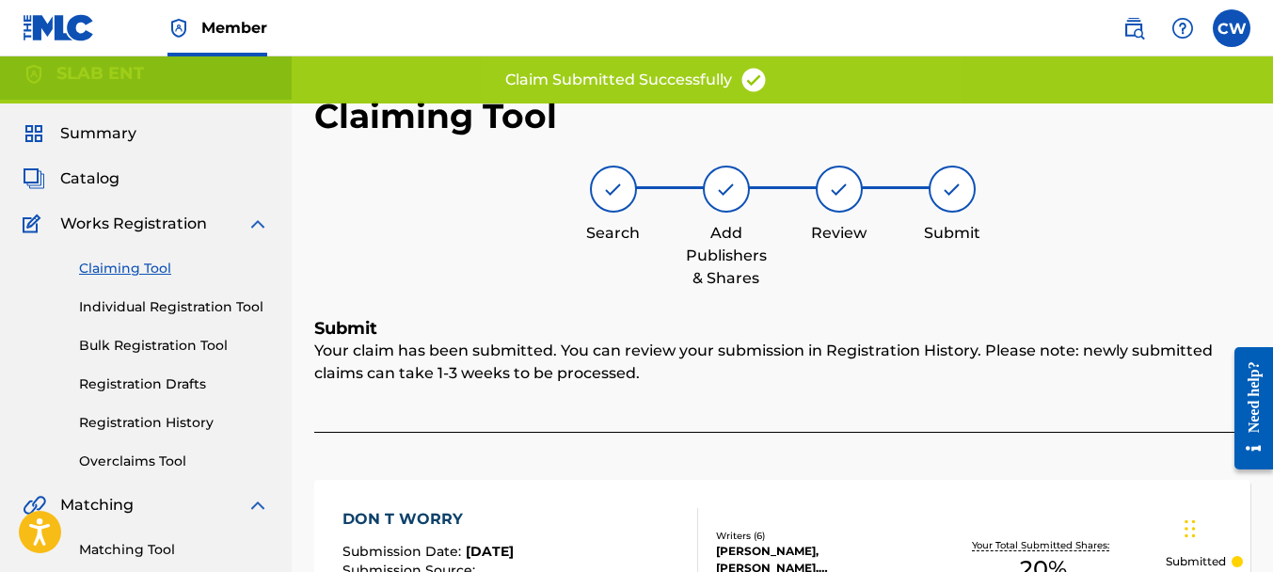
scroll to position [0, 0]
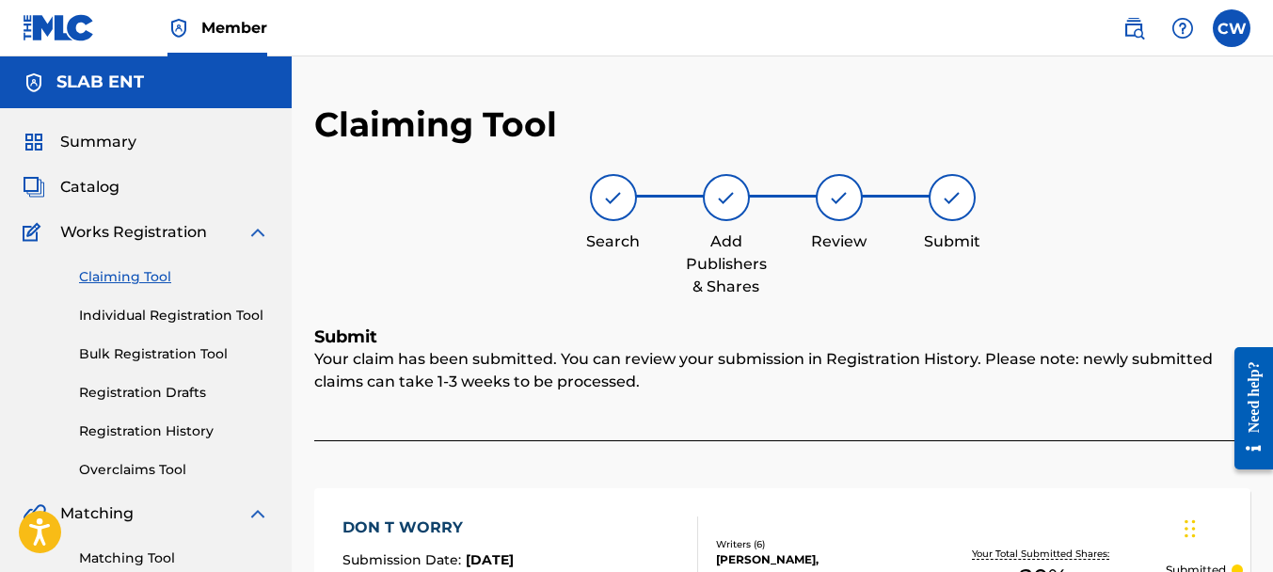
click at [153, 271] on link "Claiming Tool" at bounding box center [174, 277] width 190 height 20
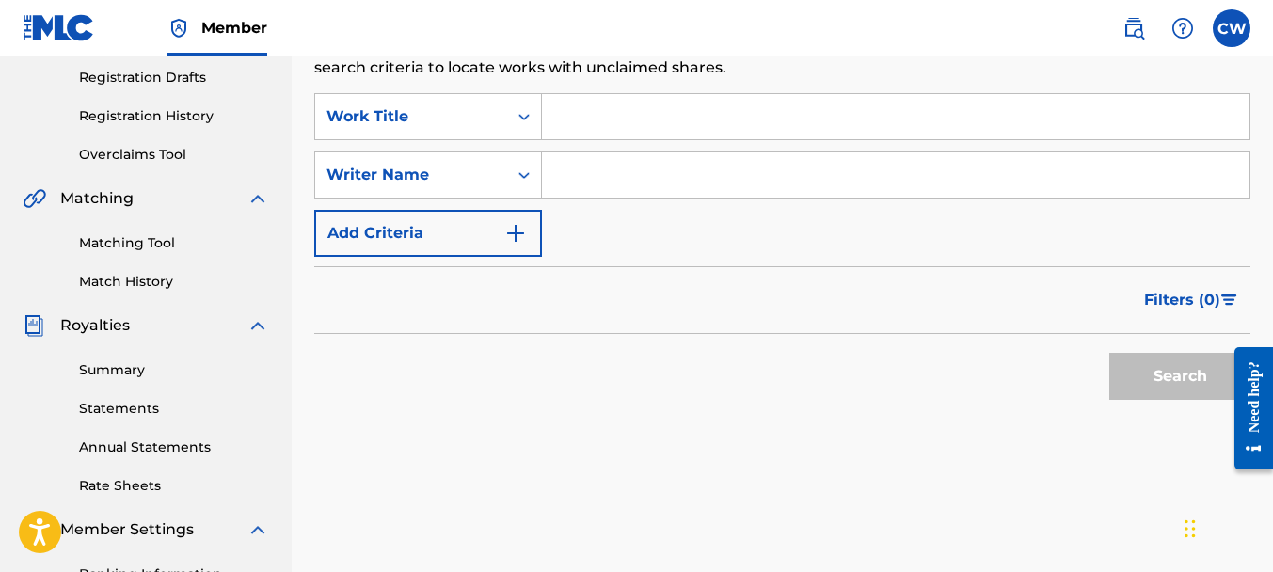
scroll to position [311, 0]
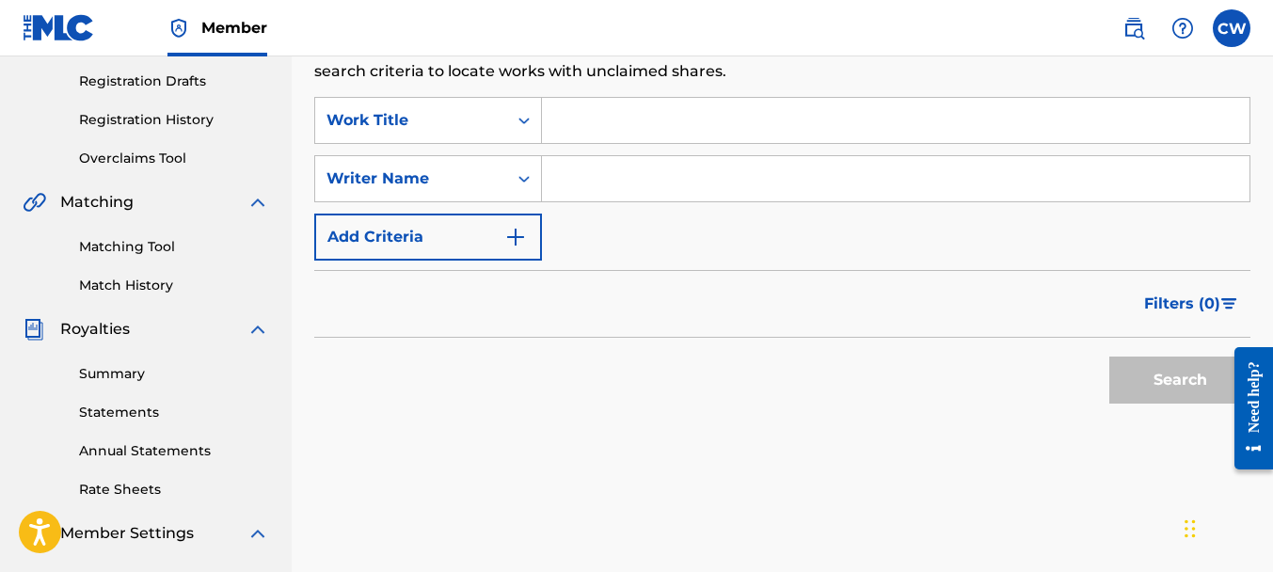
click at [560, 178] on input "Search Form" at bounding box center [896, 178] width 708 height 45
paste input "[PERSON_NAME]"
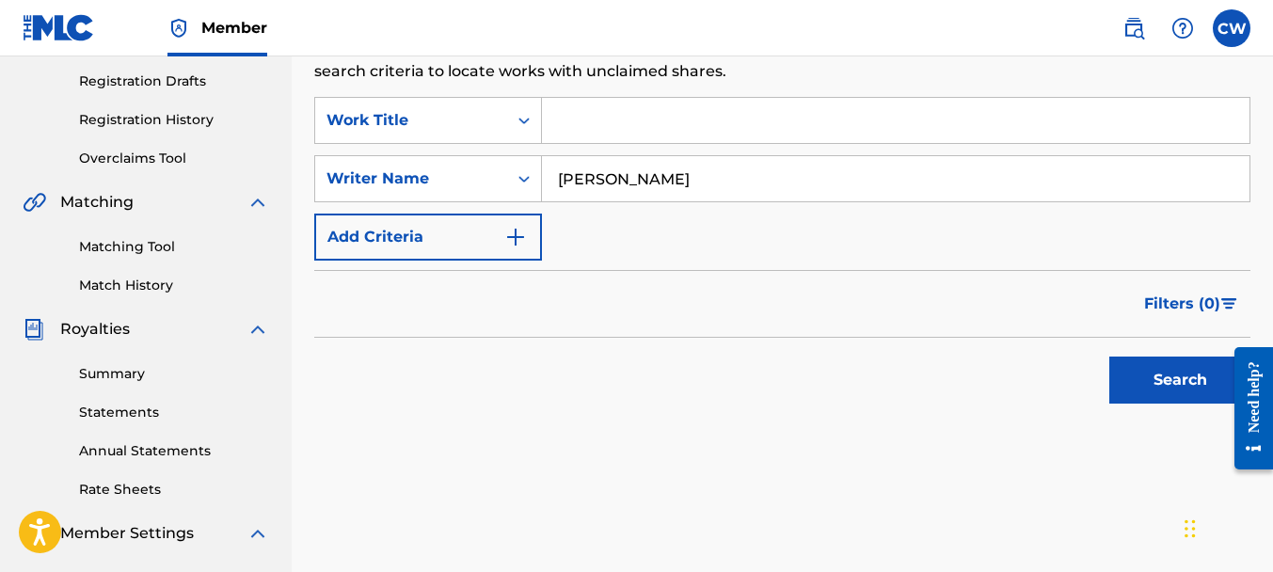
type input "[PERSON_NAME]"
click at [1171, 371] on button "Search" at bounding box center [1179, 380] width 141 height 47
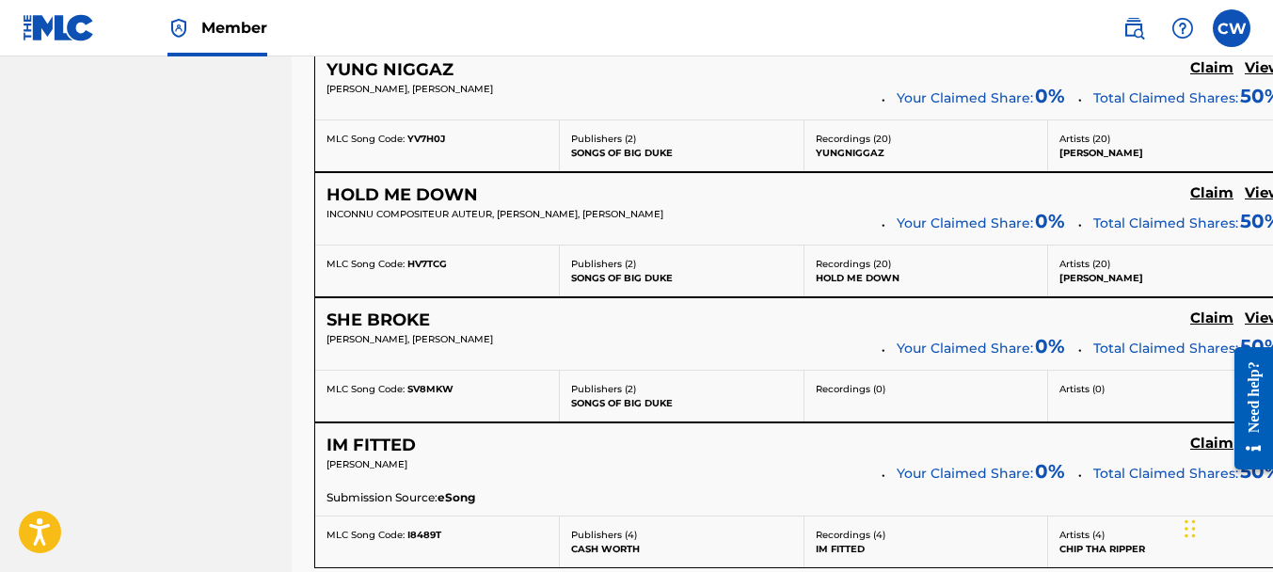
scroll to position [7659, 0]
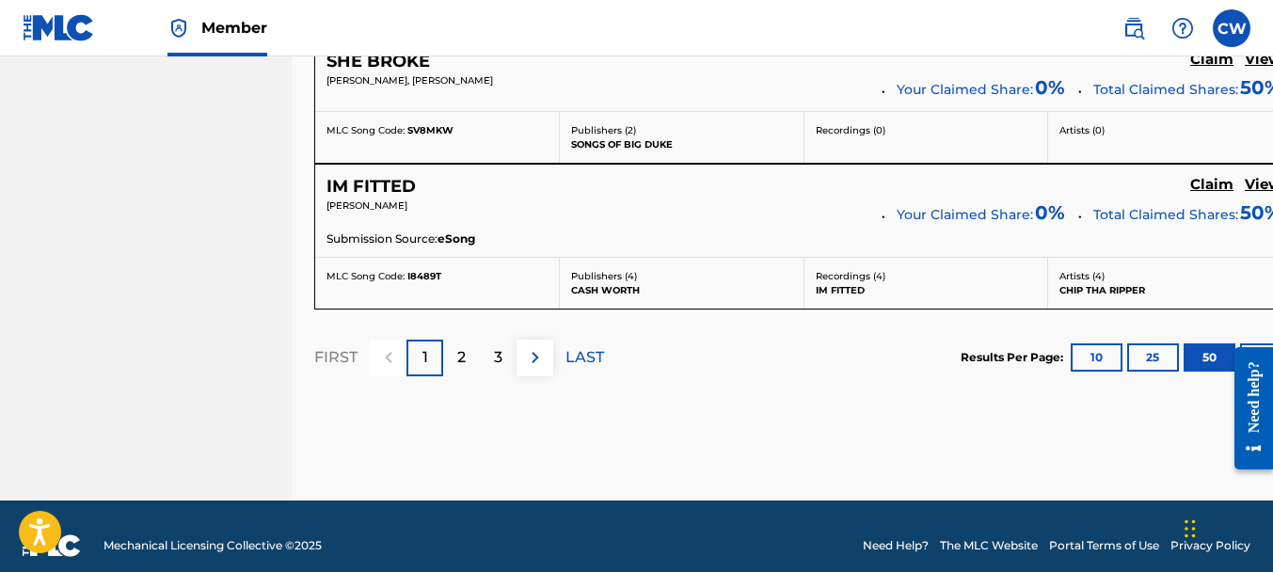
click at [508, 340] on div "3" at bounding box center [498, 358] width 37 height 37
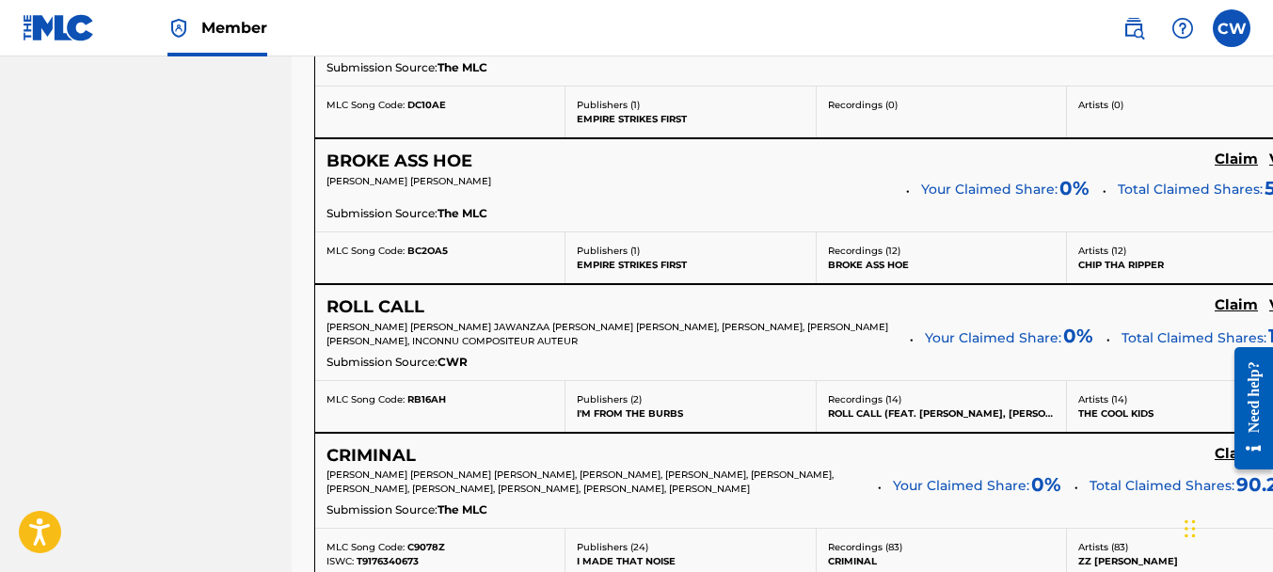
scroll to position [2470, 0]
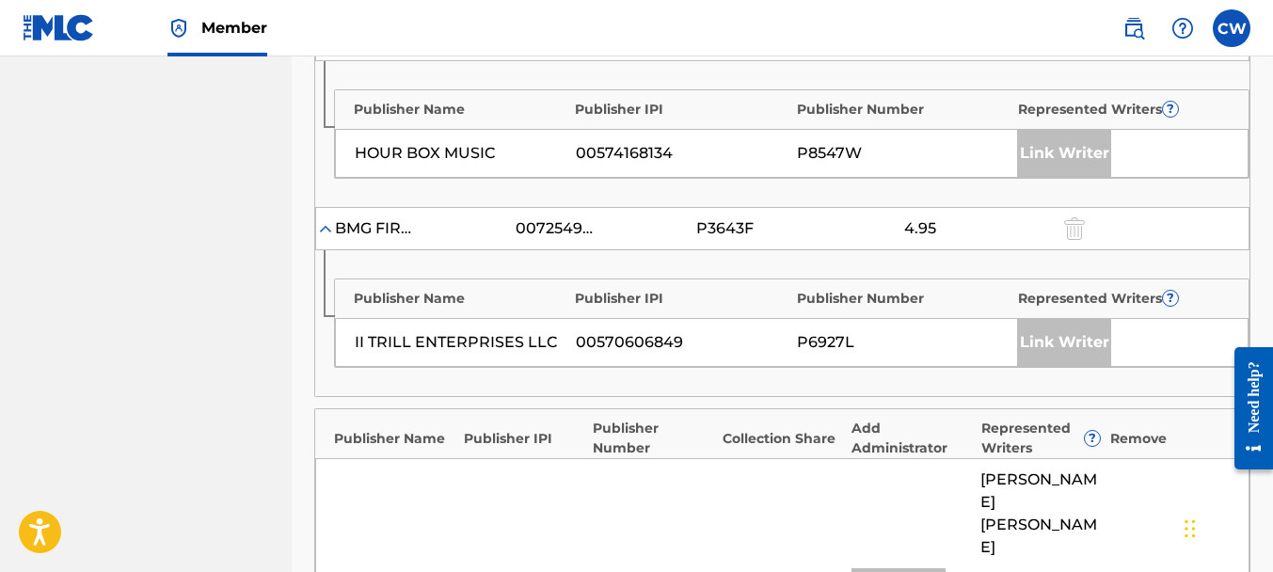
scroll to position [3260, 0]
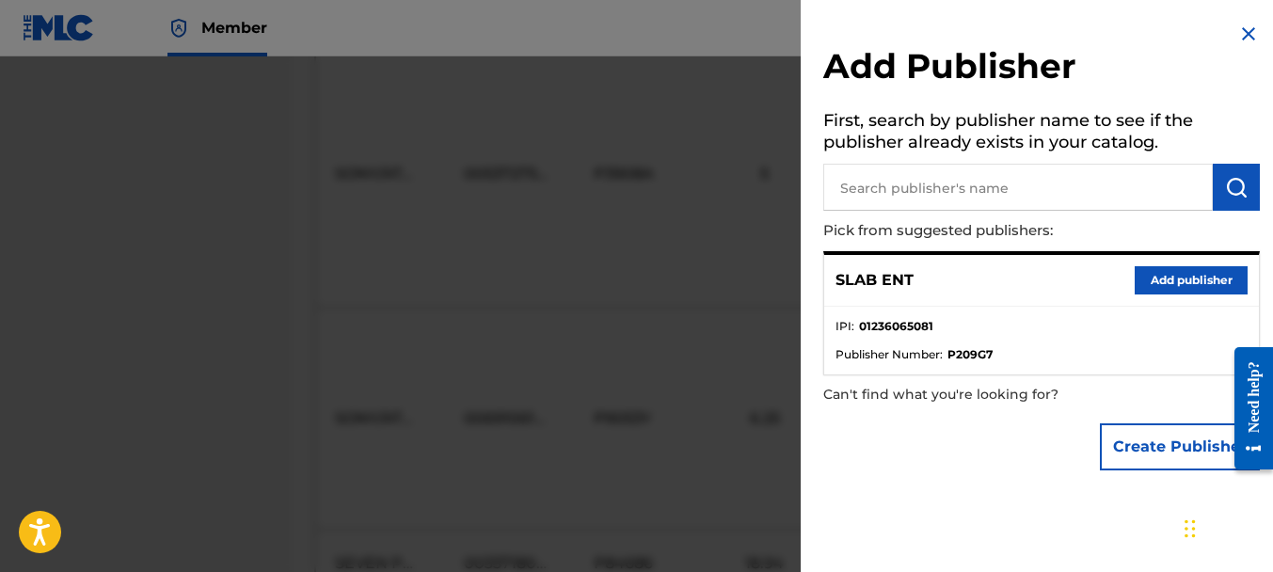
click at [1148, 271] on button "Add publisher" at bounding box center [1191, 280] width 113 height 28
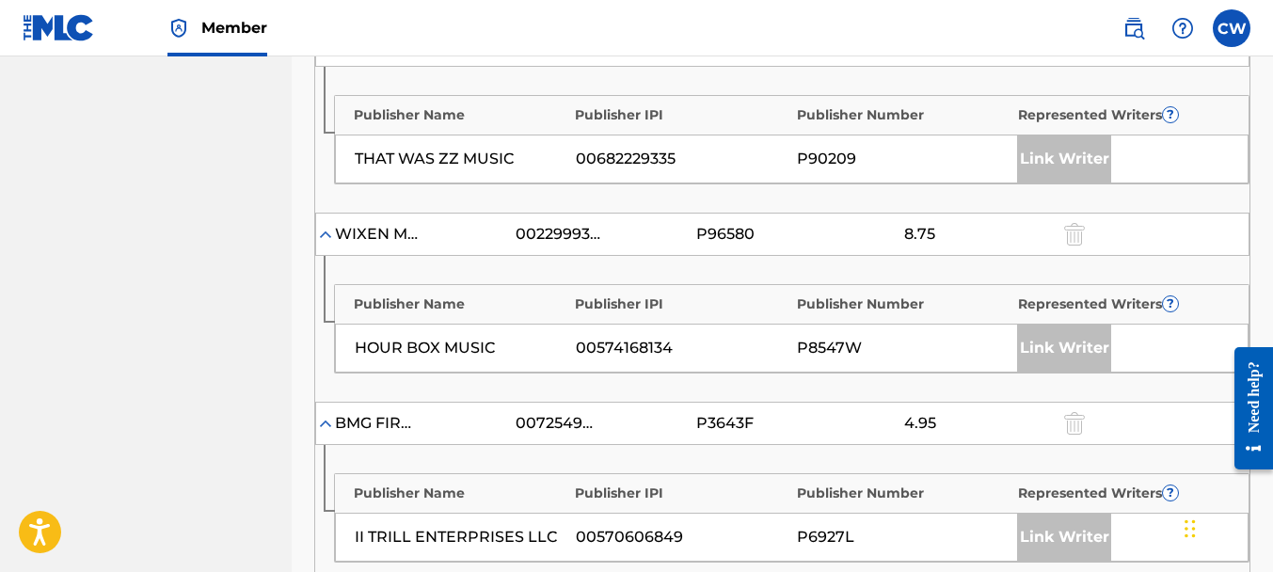
scroll to position [3089, 0]
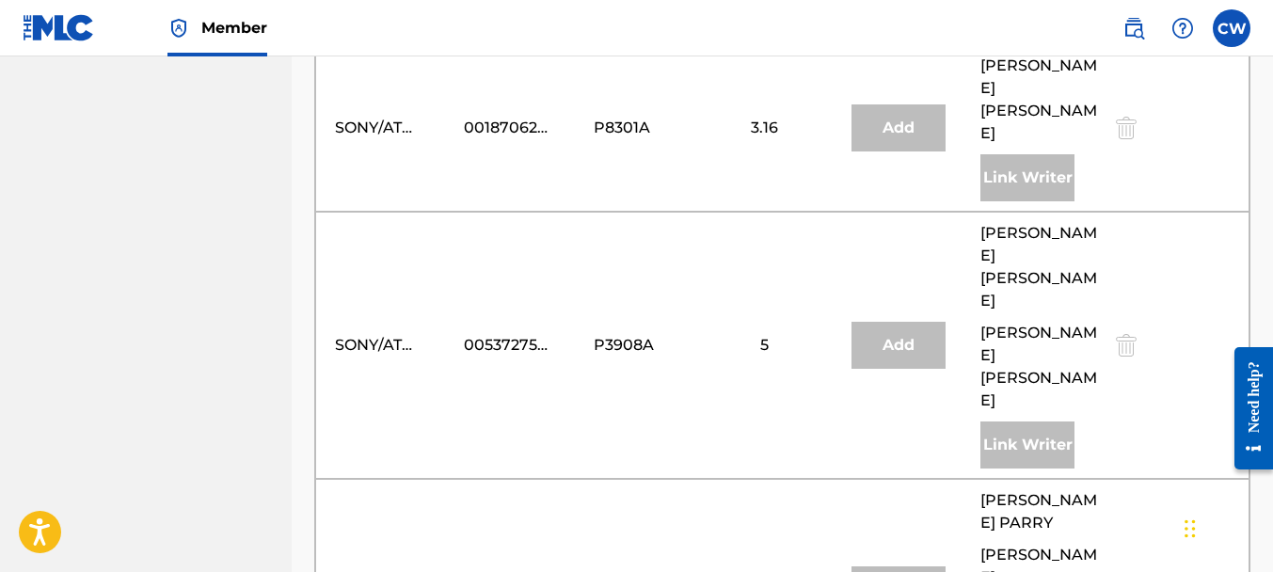
type input "9.78"
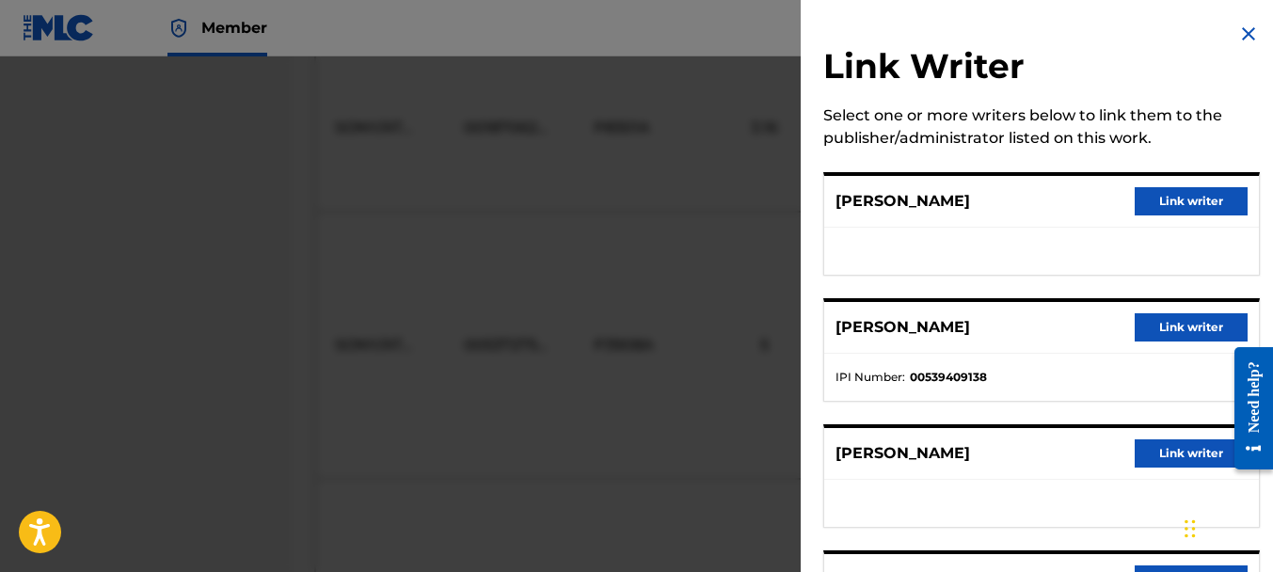
click at [1136, 200] on button "Link writer" at bounding box center [1191, 201] width 113 height 28
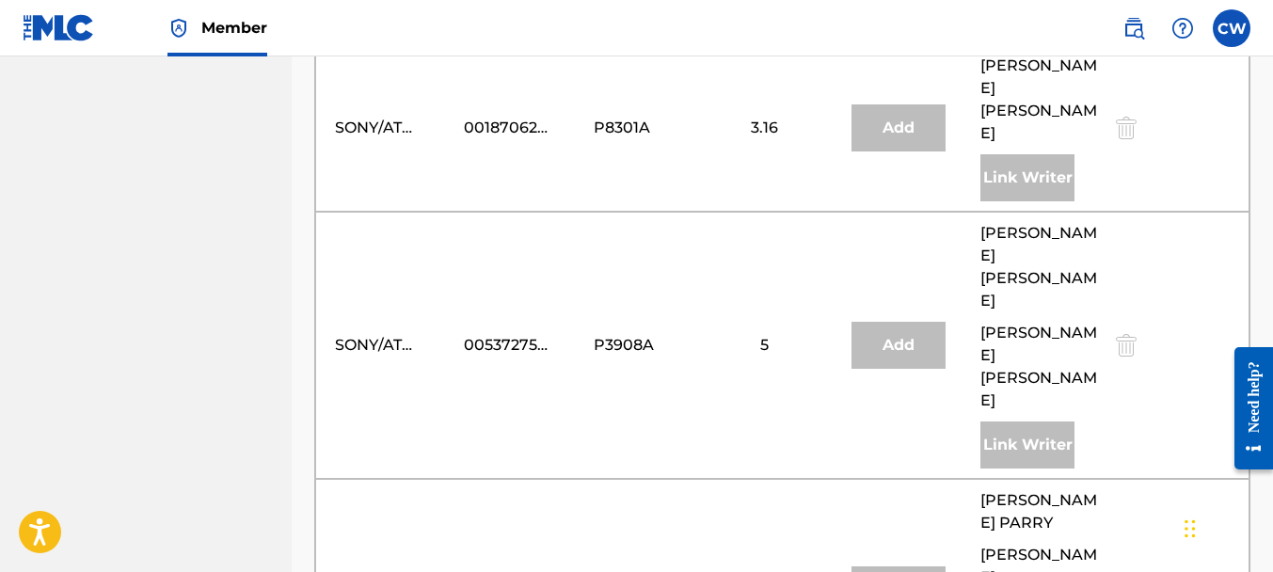
scroll to position [3454, 0]
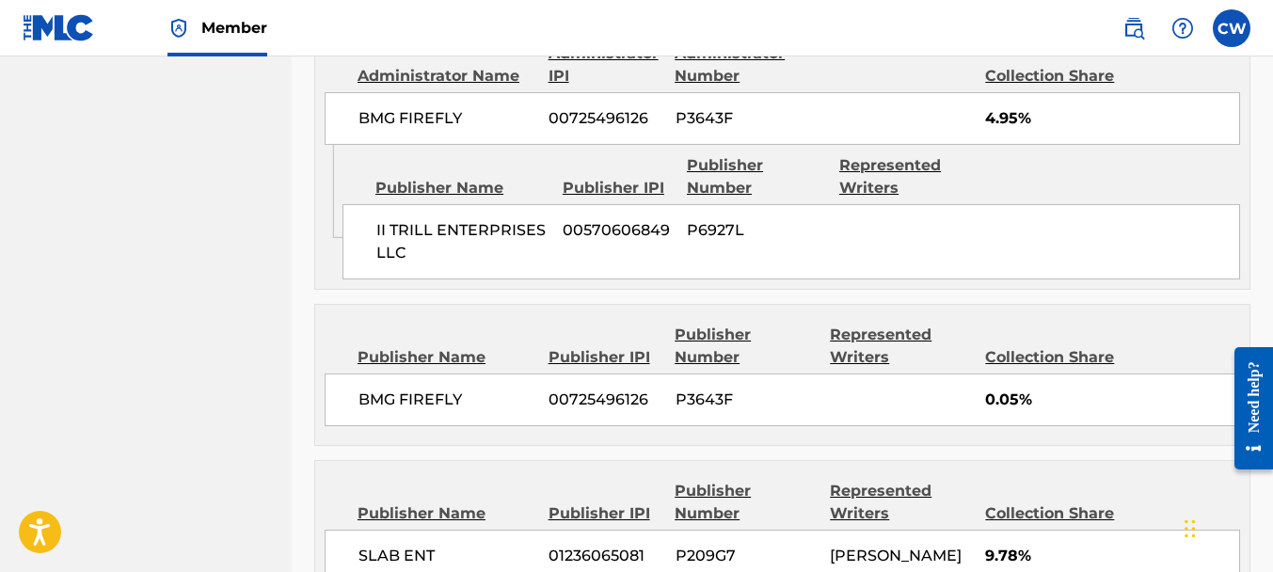
scroll to position [4538, 0]
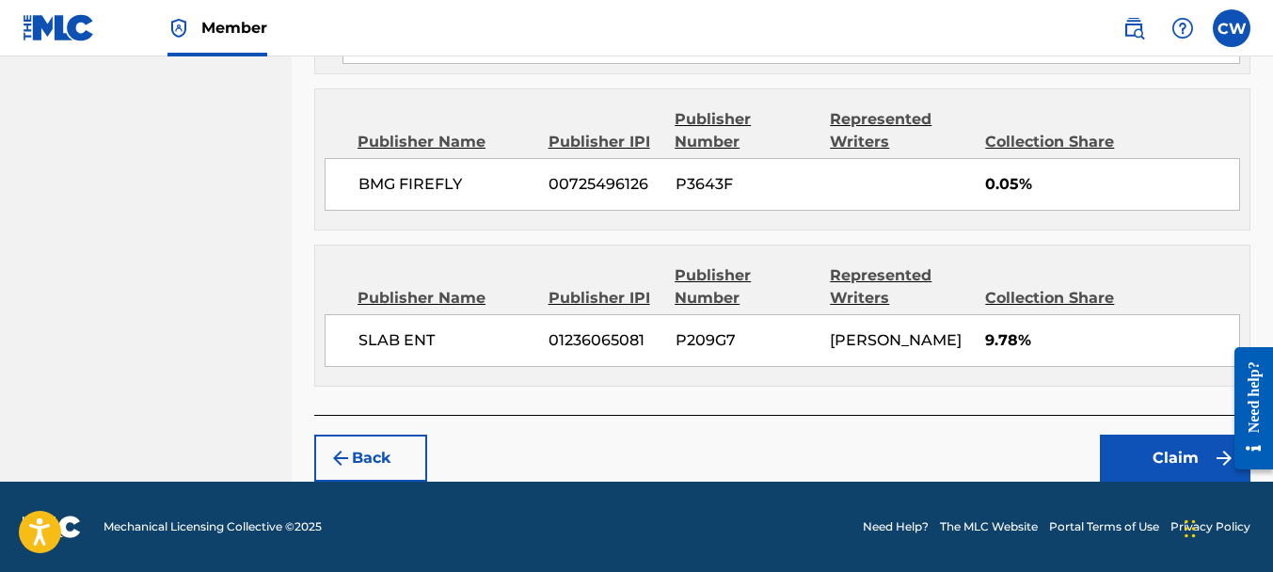
click at [1120, 450] on button "Claim" at bounding box center [1175, 458] width 151 height 47
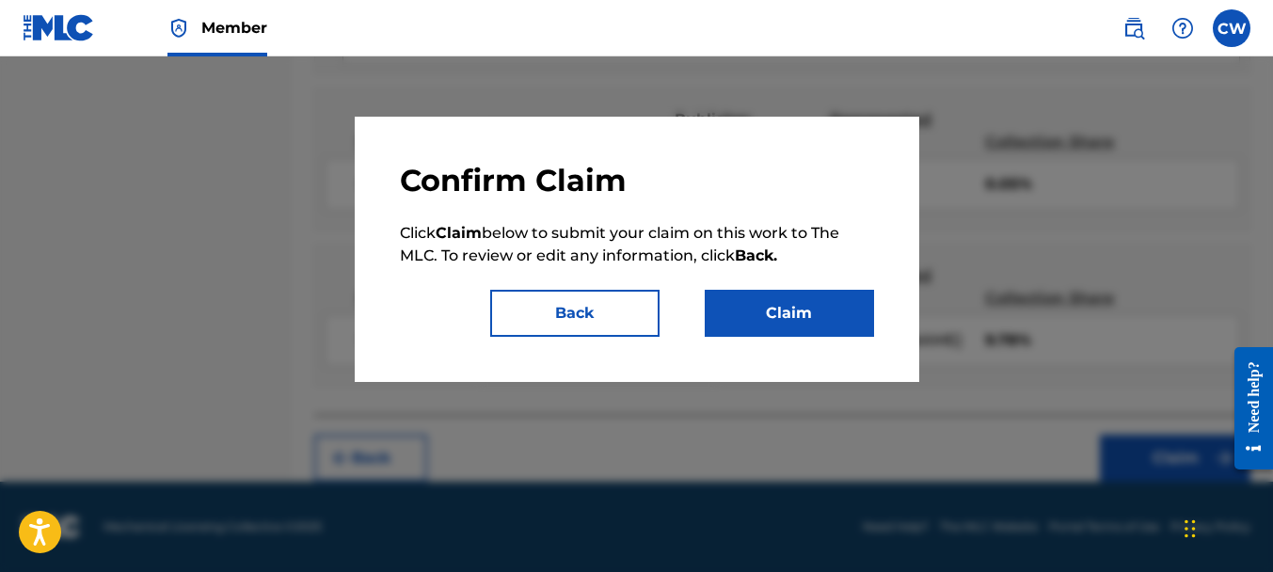
click at [773, 320] on button "Claim" at bounding box center [789, 313] width 169 height 47
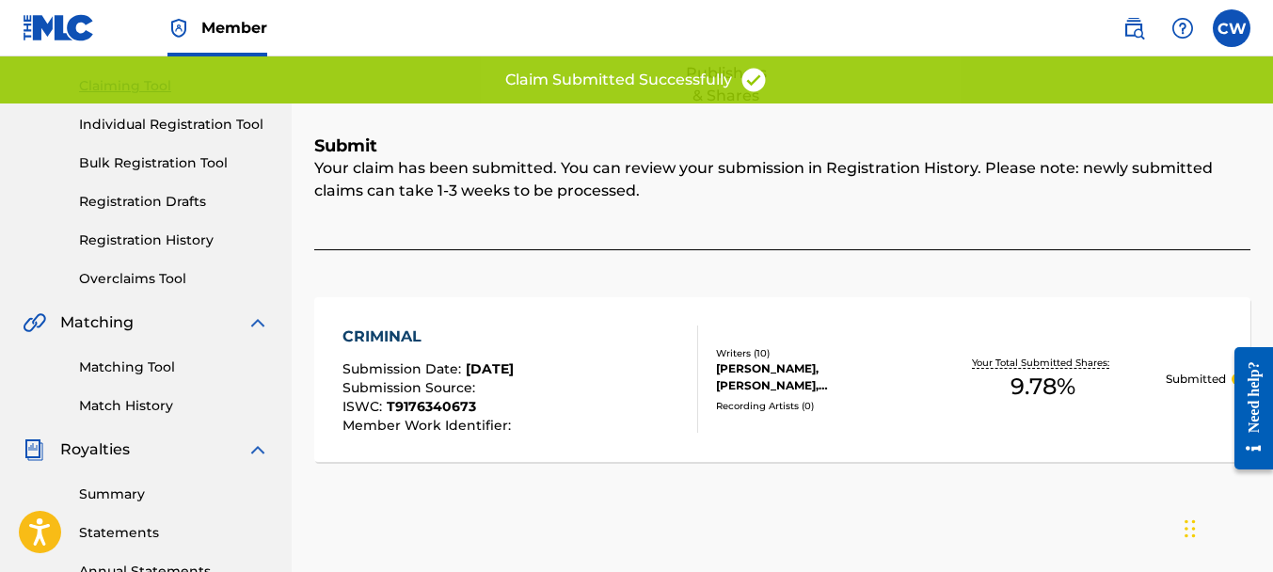
scroll to position [0, 0]
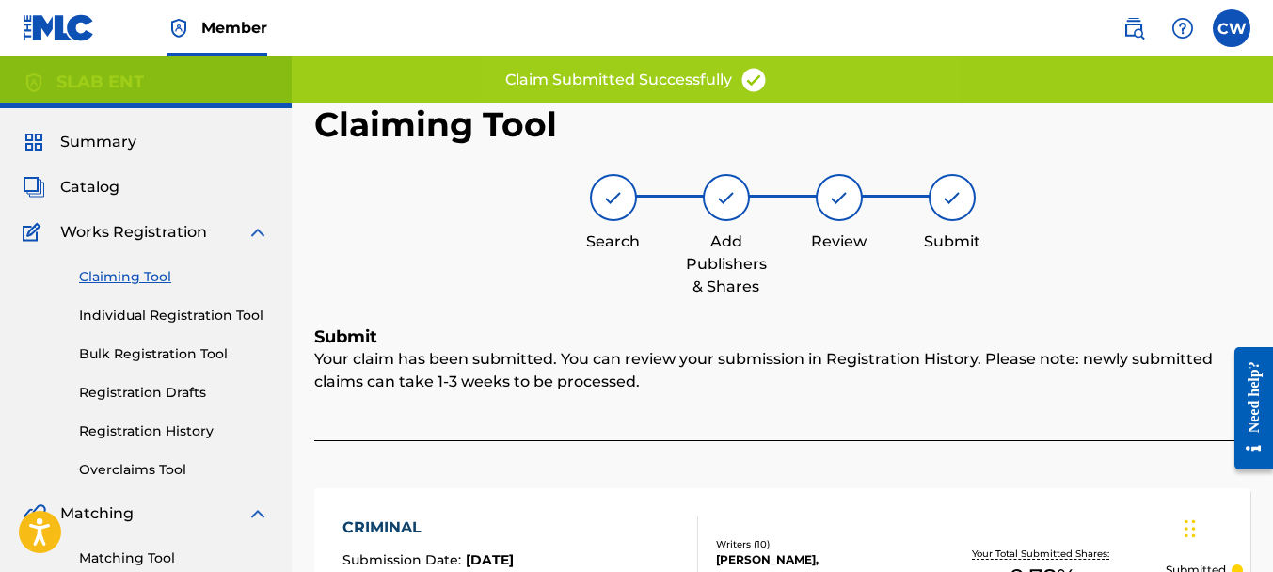
click at [151, 277] on link "Claiming Tool" at bounding box center [174, 277] width 190 height 20
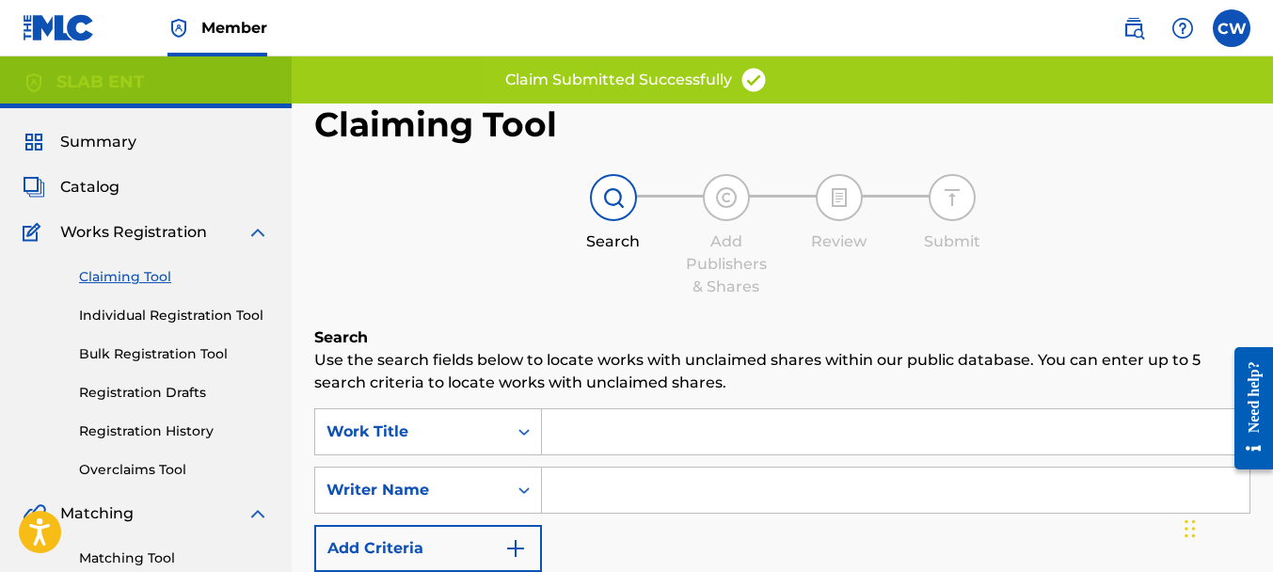
click at [616, 486] on input "Search Form" at bounding box center [896, 490] width 708 height 45
paste input "[PERSON_NAME]"
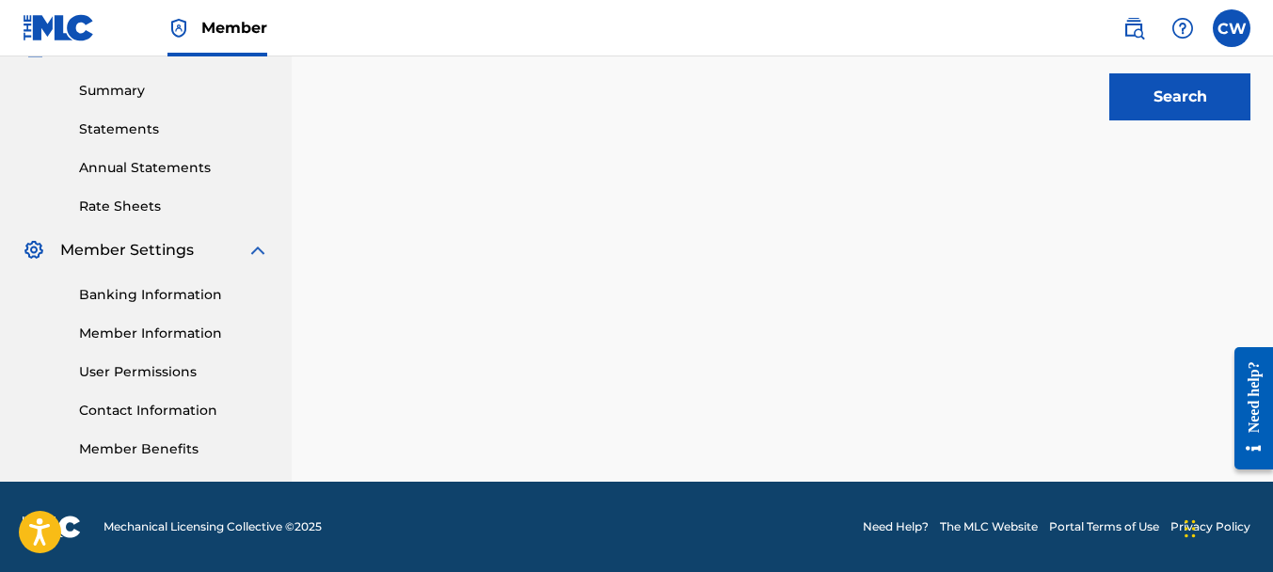
type input "[PERSON_NAME]"
click at [1156, 104] on button "Search" at bounding box center [1179, 96] width 141 height 47
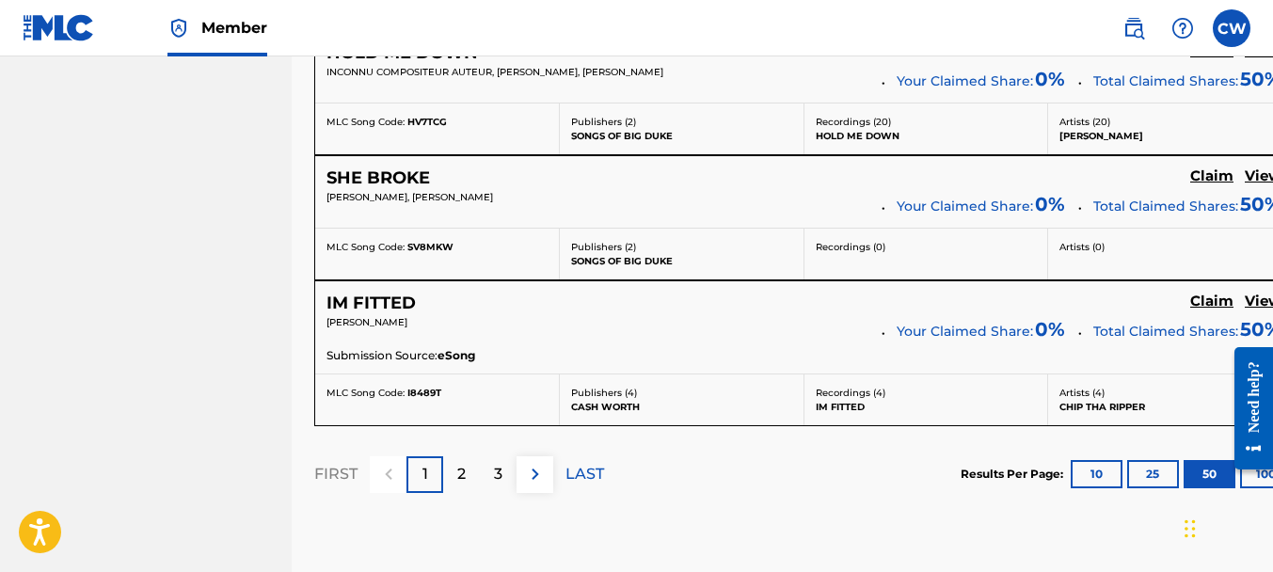
scroll to position [7659, 0]
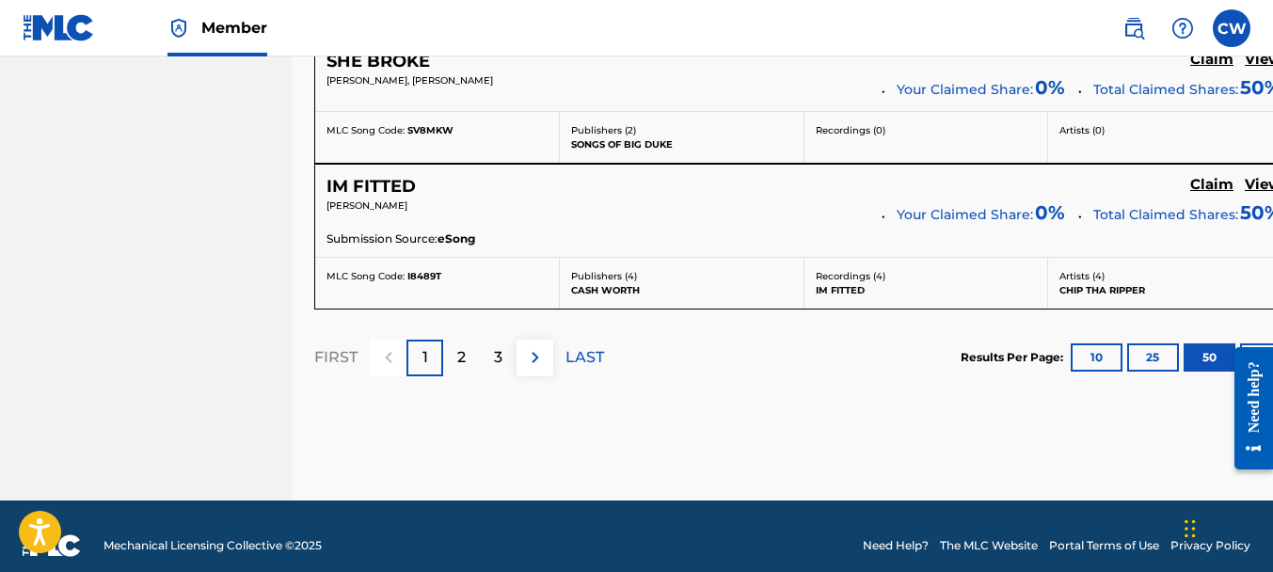
click at [509, 340] on div "3" at bounding box center [498, 358] width 37 height 37
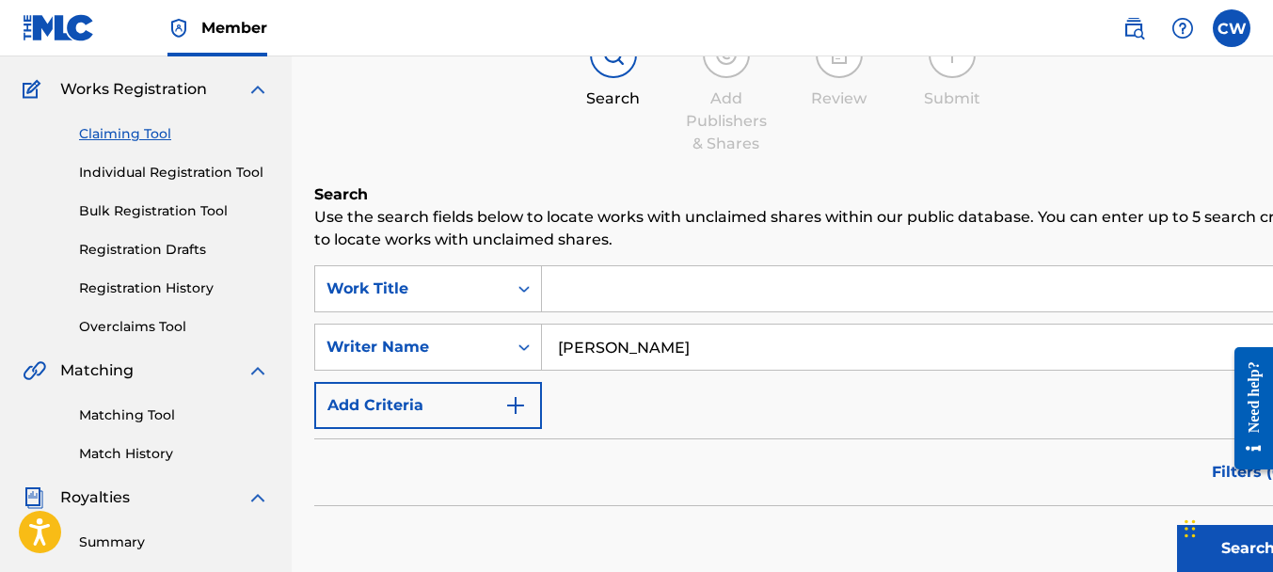
scroll to position [156, 0]
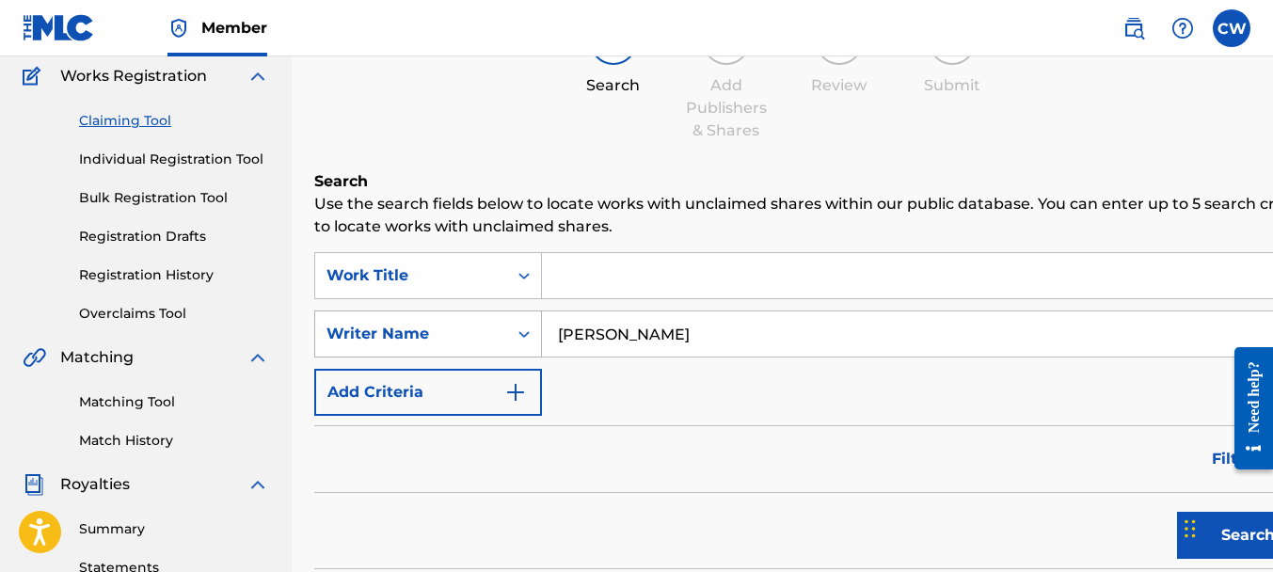
drag, startPoint x: 669, startPoint y: 341, endPoint x: 539, endPoint y: 318, distance: 131.8
click at [539, 318] on div "SearchWithCriteria92ee4b28-d40f-4468-881f-f6c41ff3e71c Writer Name [PERSON_NAME]" at bounding box center [816, 333] width 1004 height 47
click at [512, 386] on img "Search Form" at bounding box center [515, 392] width 23 height 23
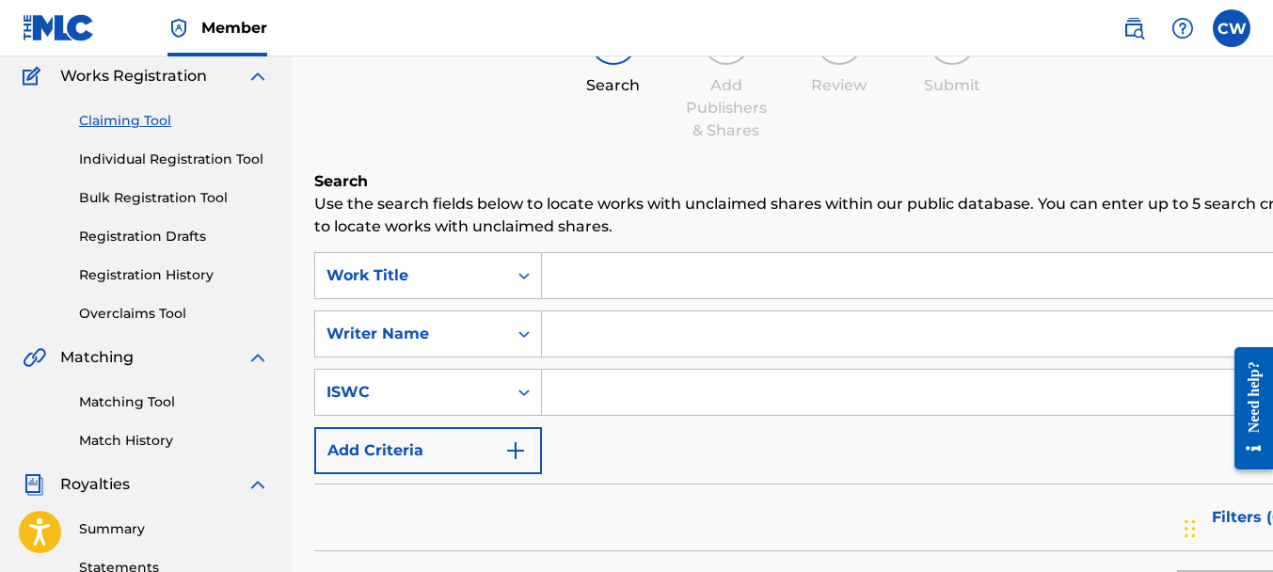
click at [515, 446] on img "Search Form" at bounding box center [515, 450] width 23 height 23
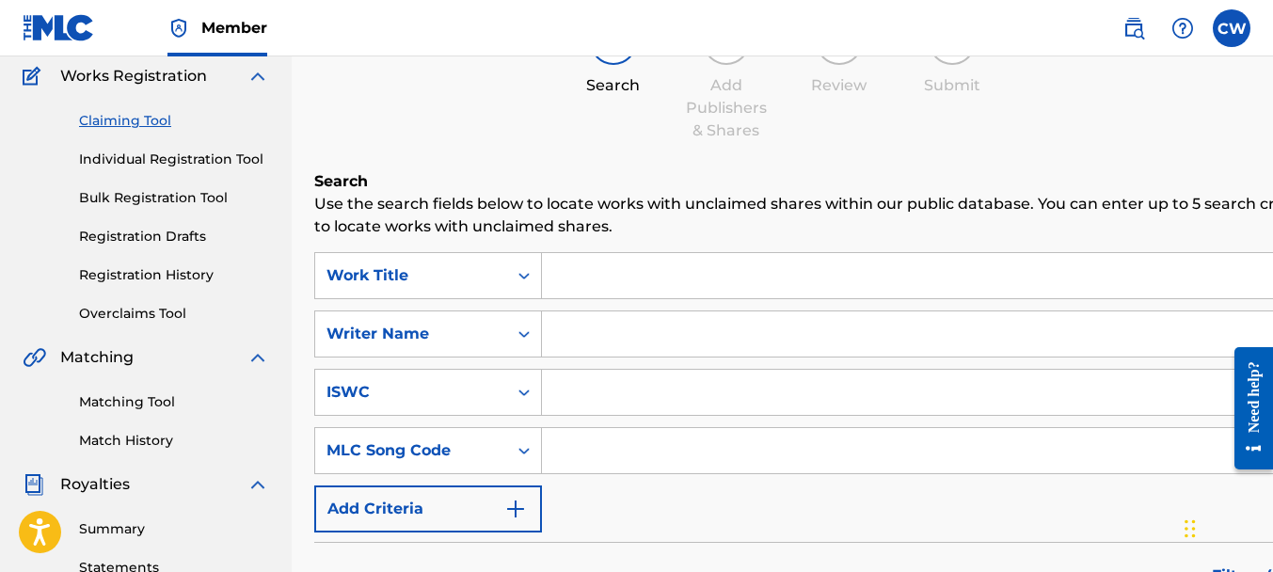
scroll to position [215, 0]
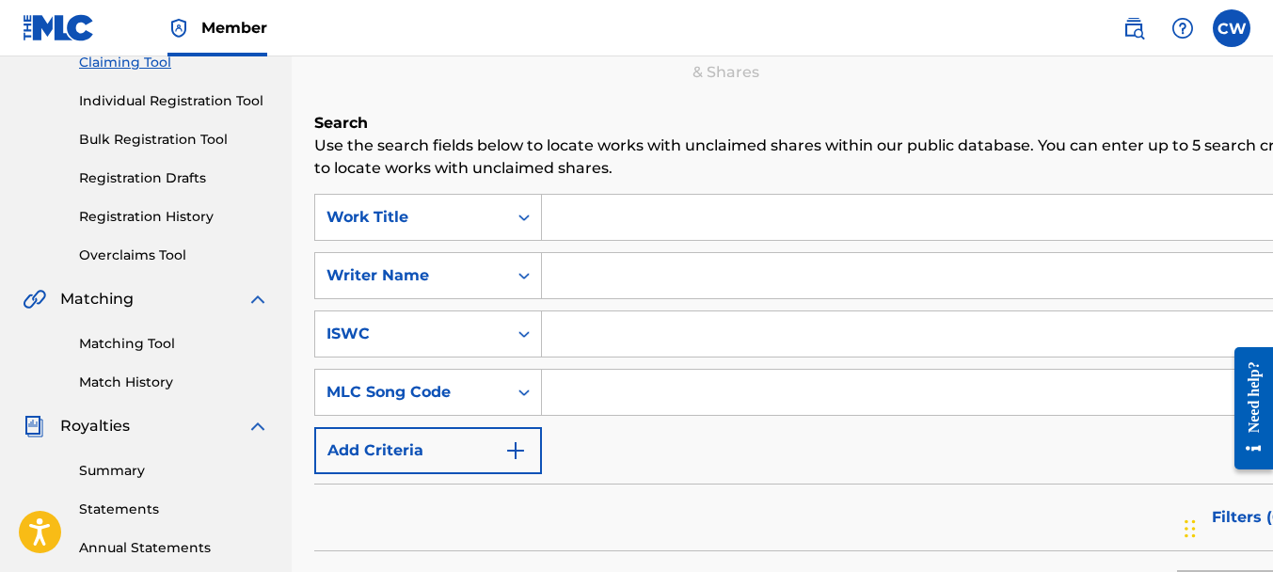
click at [515, 446] on img "Search Form" at bounding box center [515, 450] width 23 height 23
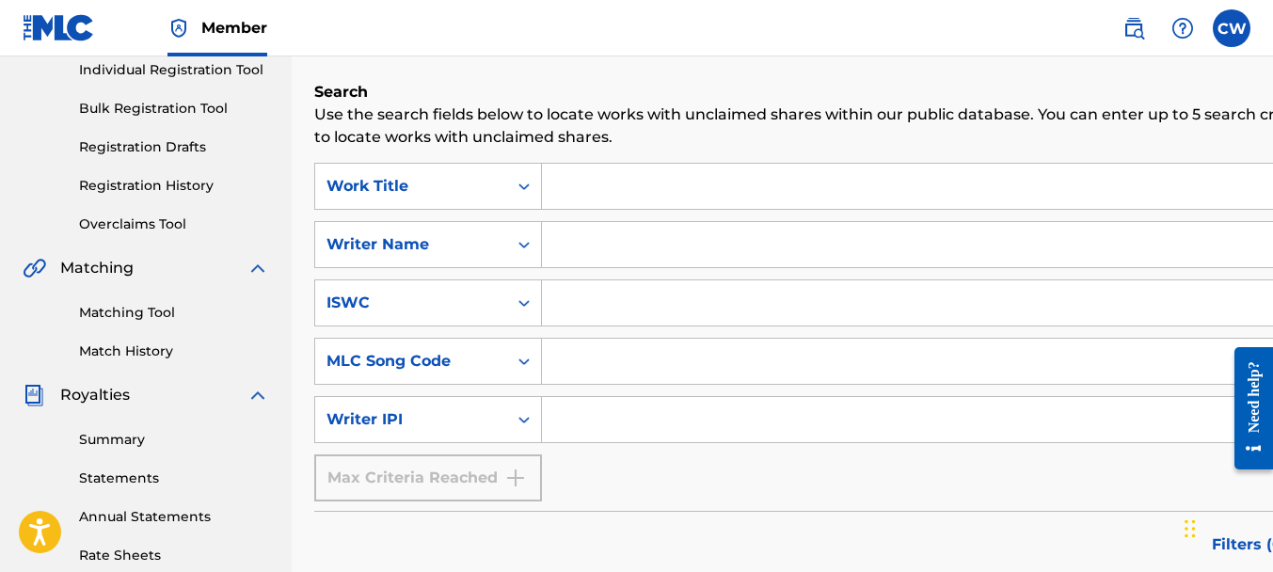
scroll to position [323, 0]
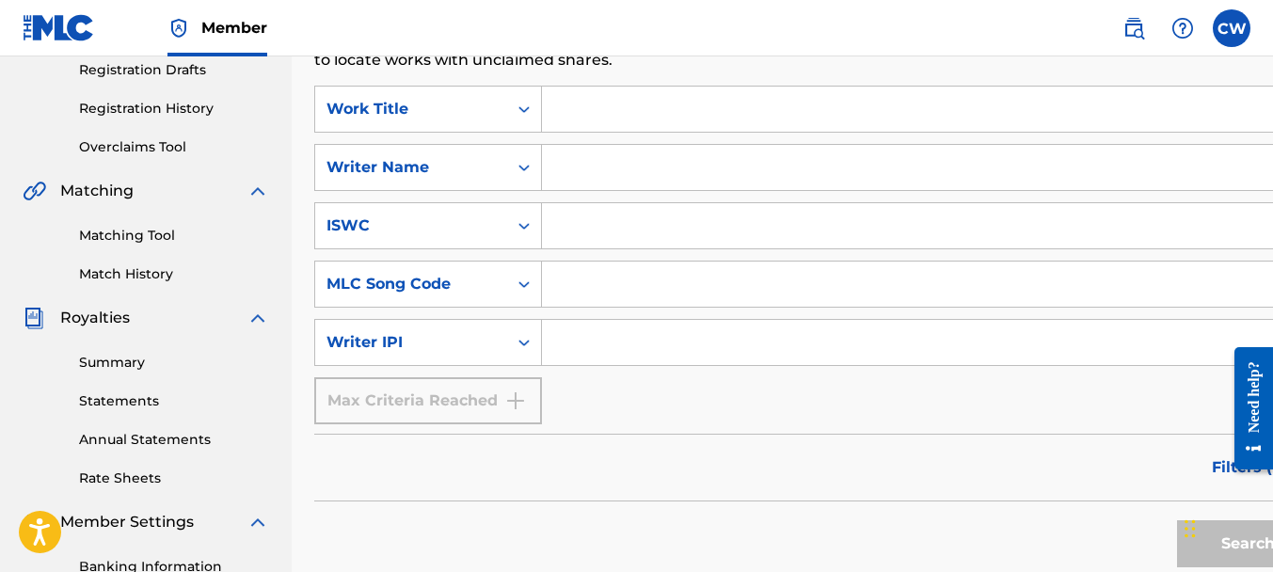
click at [552, 166] on input "Search Form" at bounding box center [929, 167] width 775 height 45
click at [1180, 544] on button "Search" at bounding box center [1247, 543] width 141 height 47
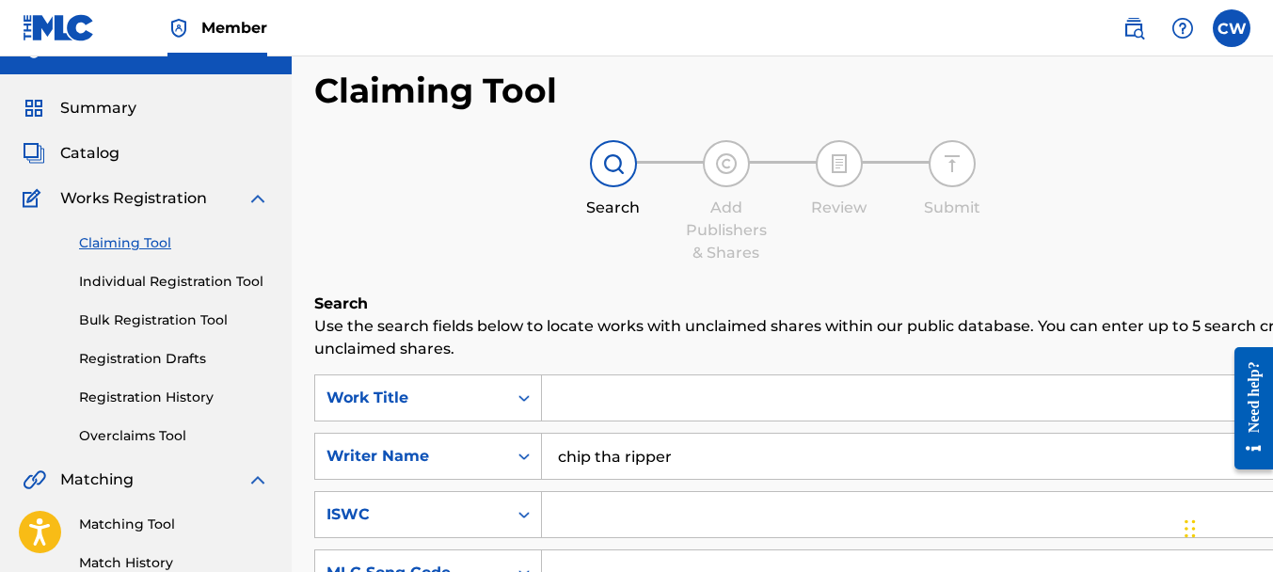
scroll to position [118, 0]
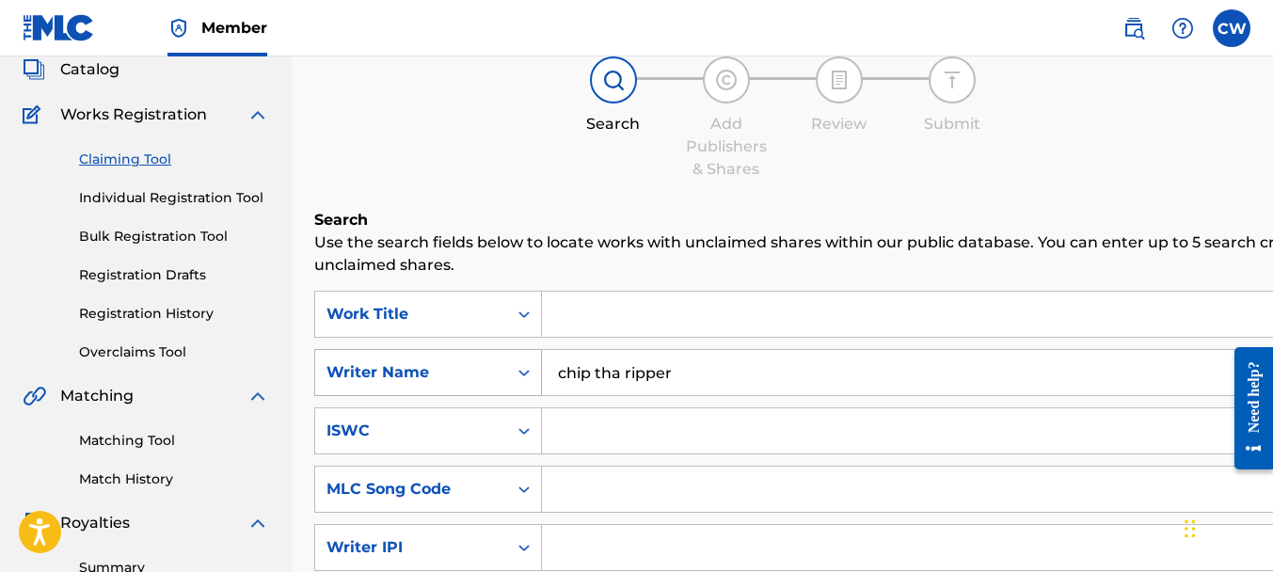
drag, startPoint x: 687, startPoint y: 374, endPoint x: 430, endPoint y: 370, distance: 256.9
click at [430, 370] on div "SearchWithCriteria92ee4b28-d40f-4468-881f-f6c41ff3e71c Writer Name chip tha rip…" at bounding box center [906, 372] width 1185 height 47
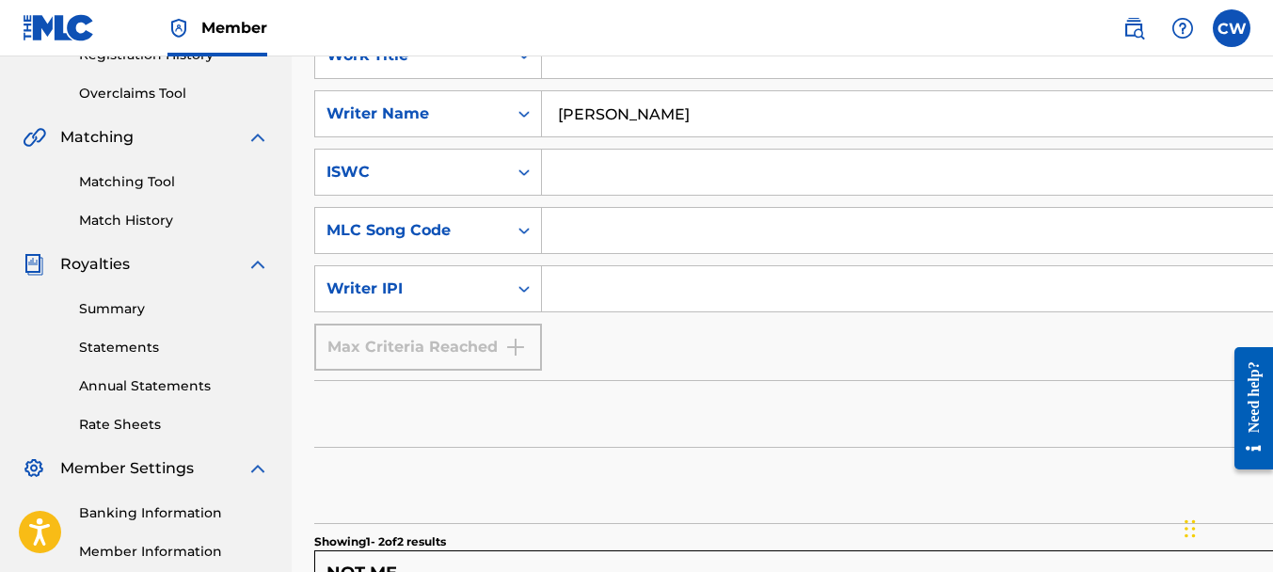
scroll to position [218, 0]
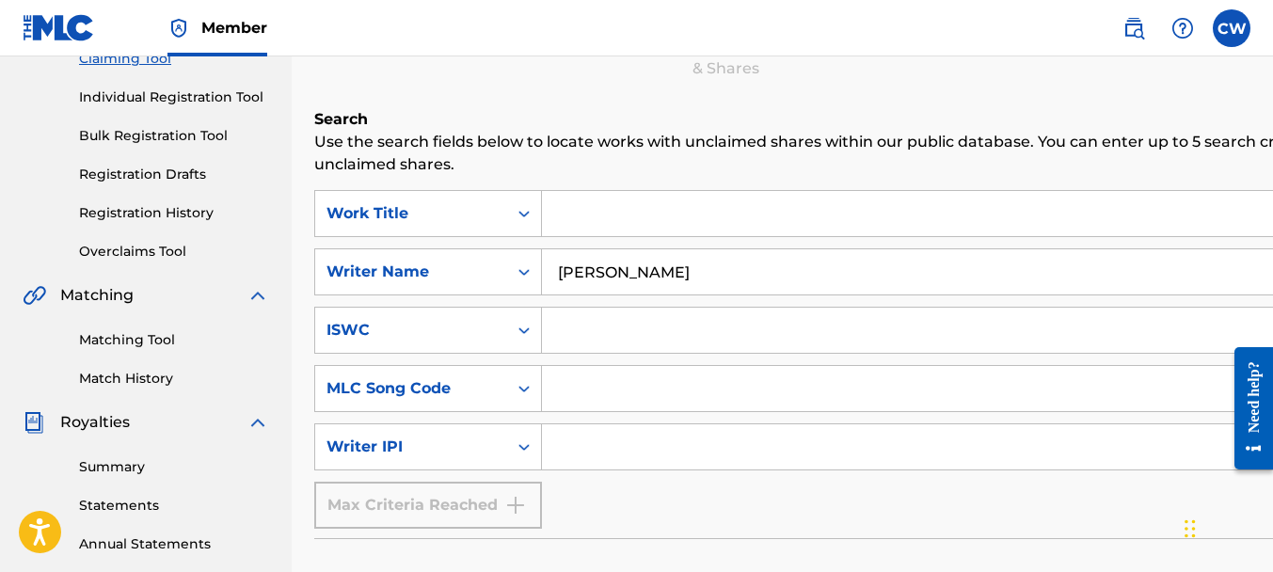
drag, startPoint x: 663, startPoint y: 275, endPoint x: 548, endPoint y: 271, distance: 115.8
click at [548, 271] on input "[PERSON_NAME]" at bounding box center [1020, 271] width 956 height 45
type input "[PERSON_NAME]"
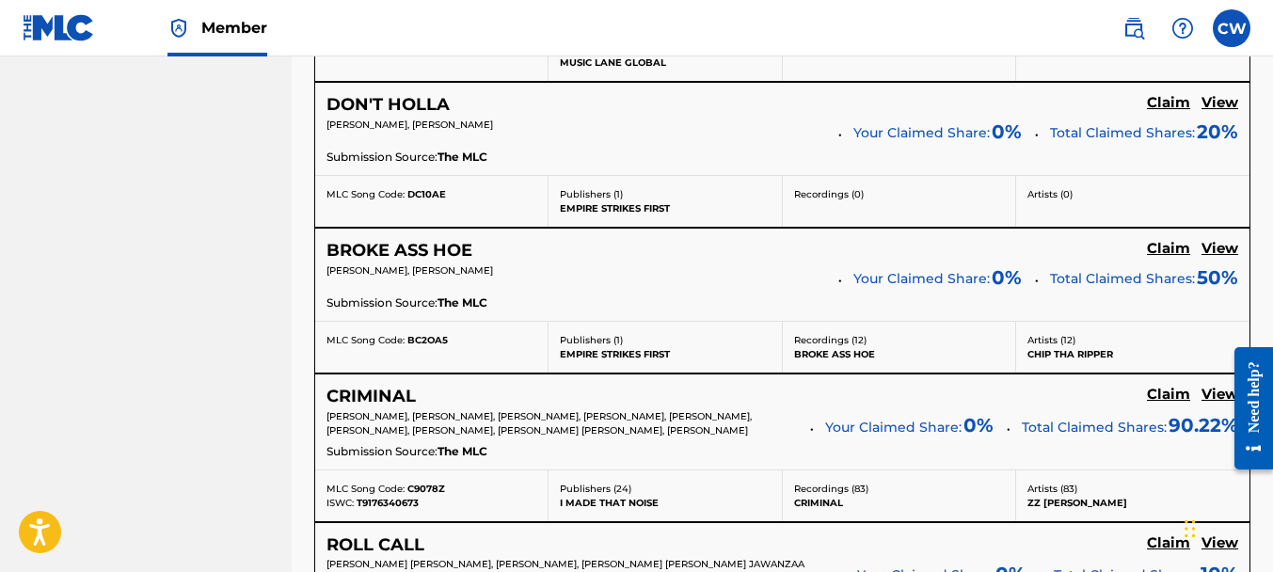
scroll to position [1073, 0]
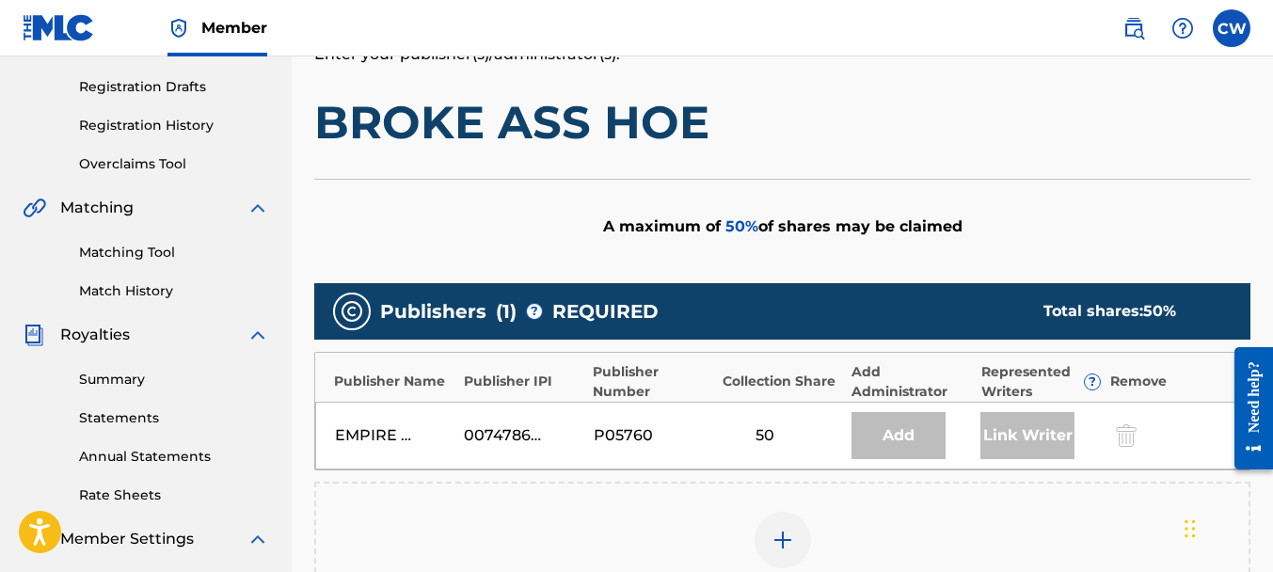
scroll to position [659, 0]
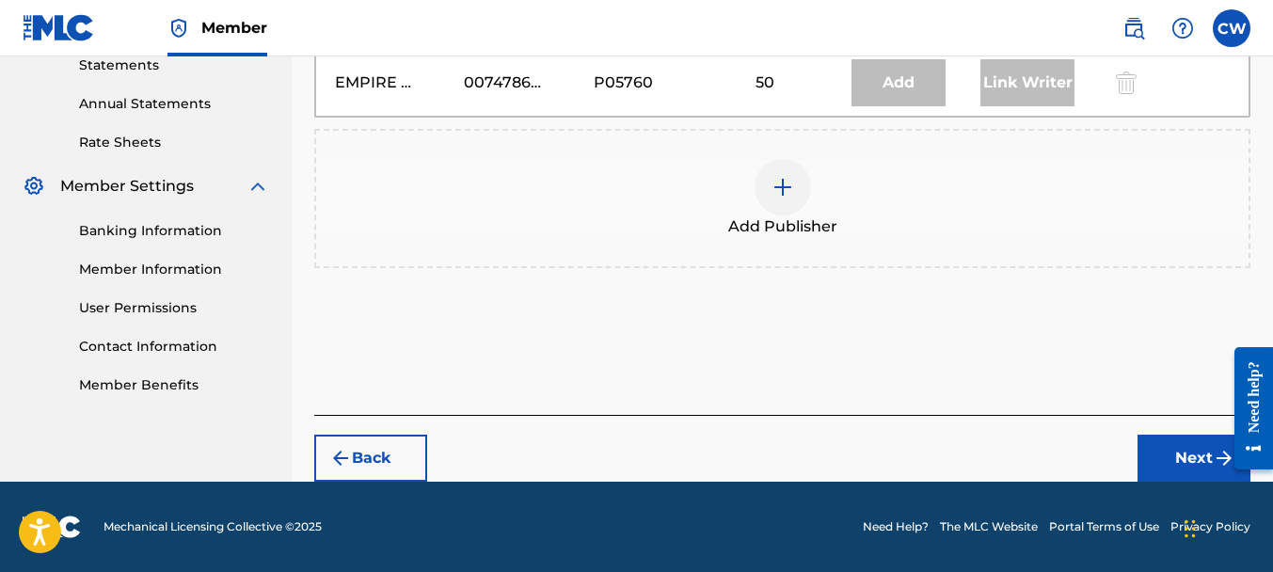
click at [784, 206] on div at bounding box center [783, 187] width 56 height 56
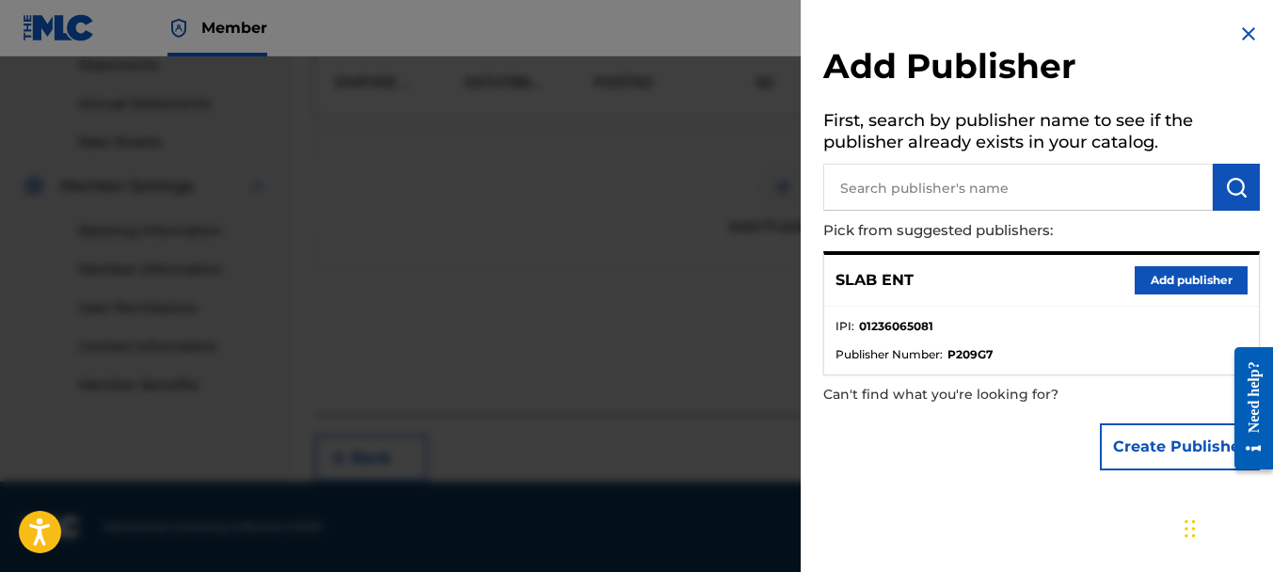
click at [1137, 269] on button "Add publisher" at bounding box center [1191, 280] width 113 height 28
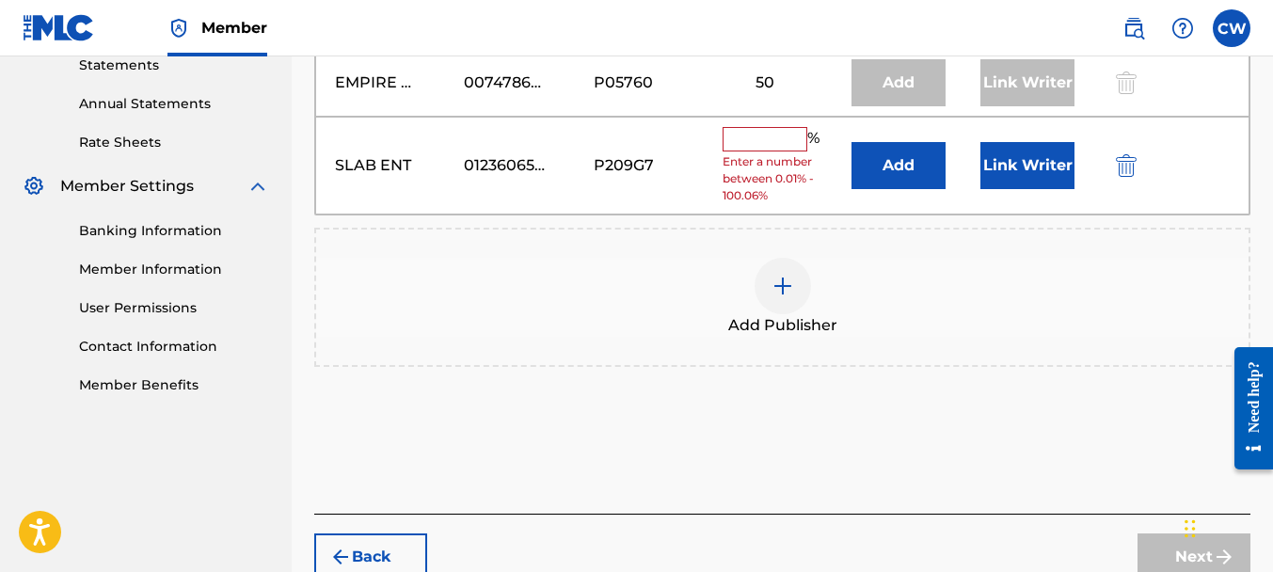
click at [768, 147] on div "%" at bounding box center [774, 139] width 102 height 24
click at [766, 141] on input "text" at bounding box center [765, 139] width 85 height 24
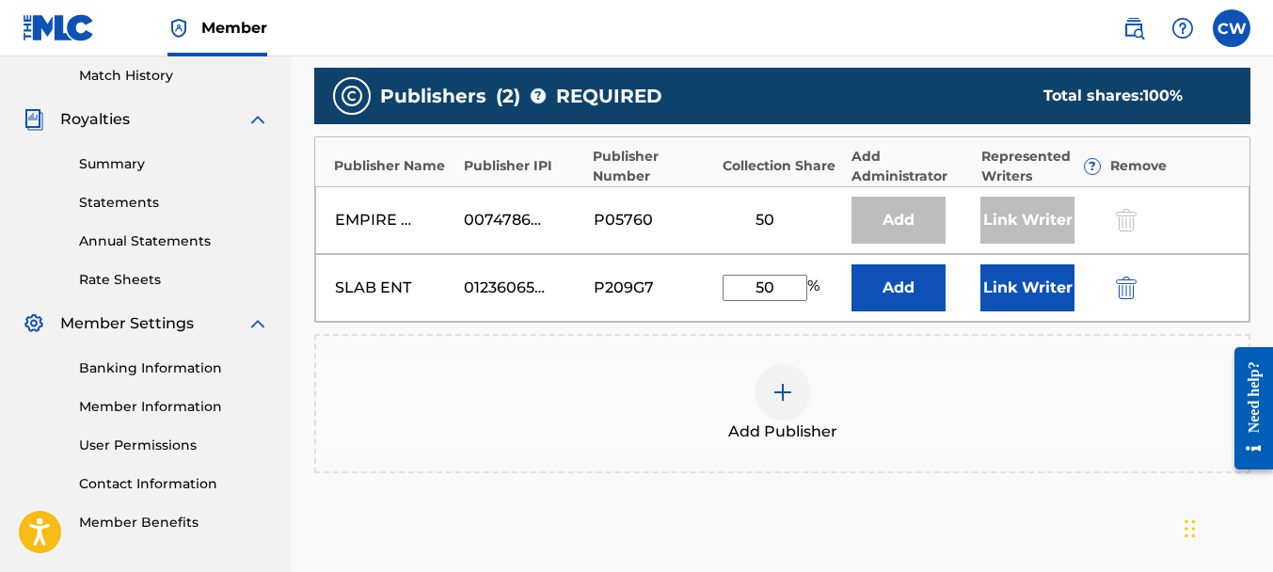
scroll to position [375, 0]
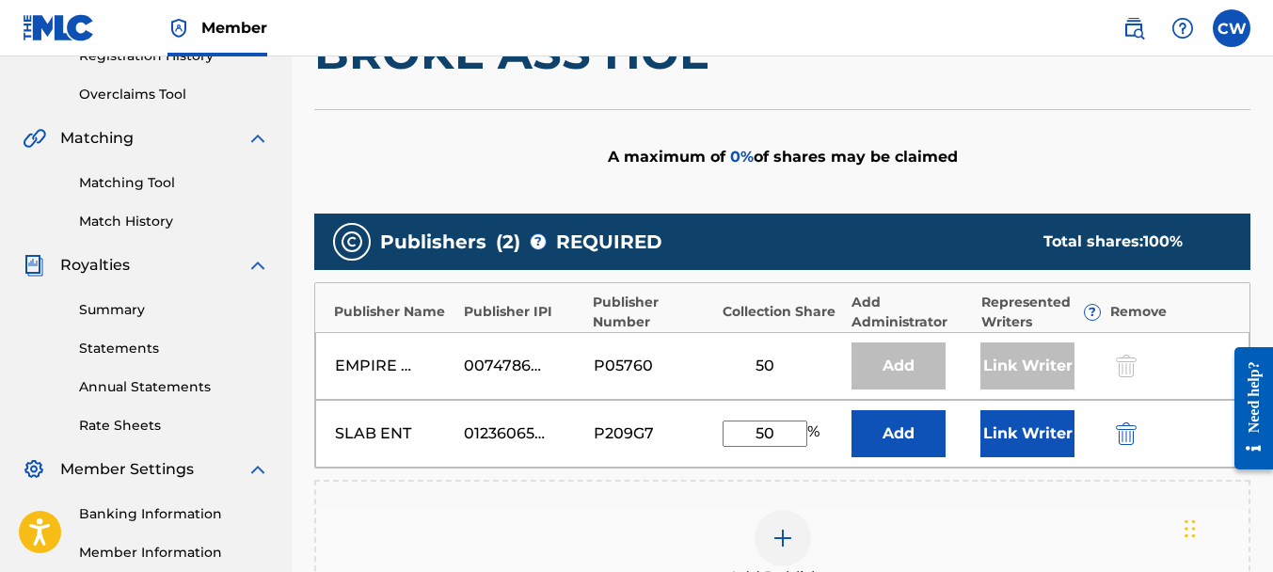
type input "50"
click at [1038, 426] on button "Link Writer" at bounding box center [1027, 433] width 94 height 47
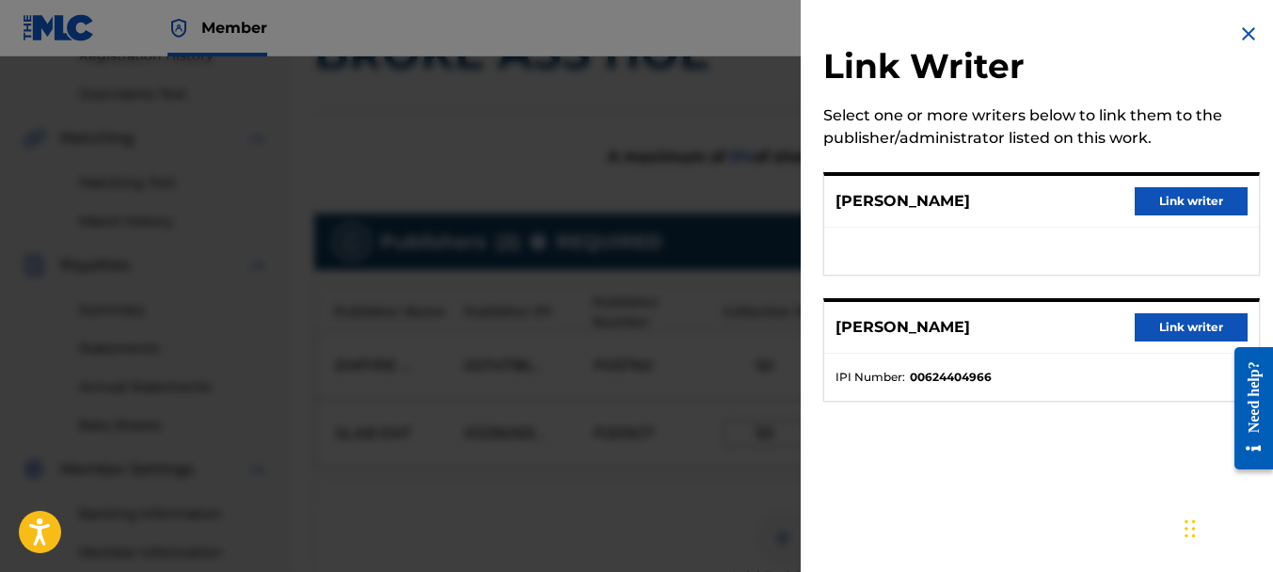
click at [1221, 186] on div "[PERSON_NAME] WORTH Link writer" at bounding box center [1041, 202] width 435 height 52
click at [1218, 192] on button "Link writer" at bounding box center [1191, 201] width 113 height 28
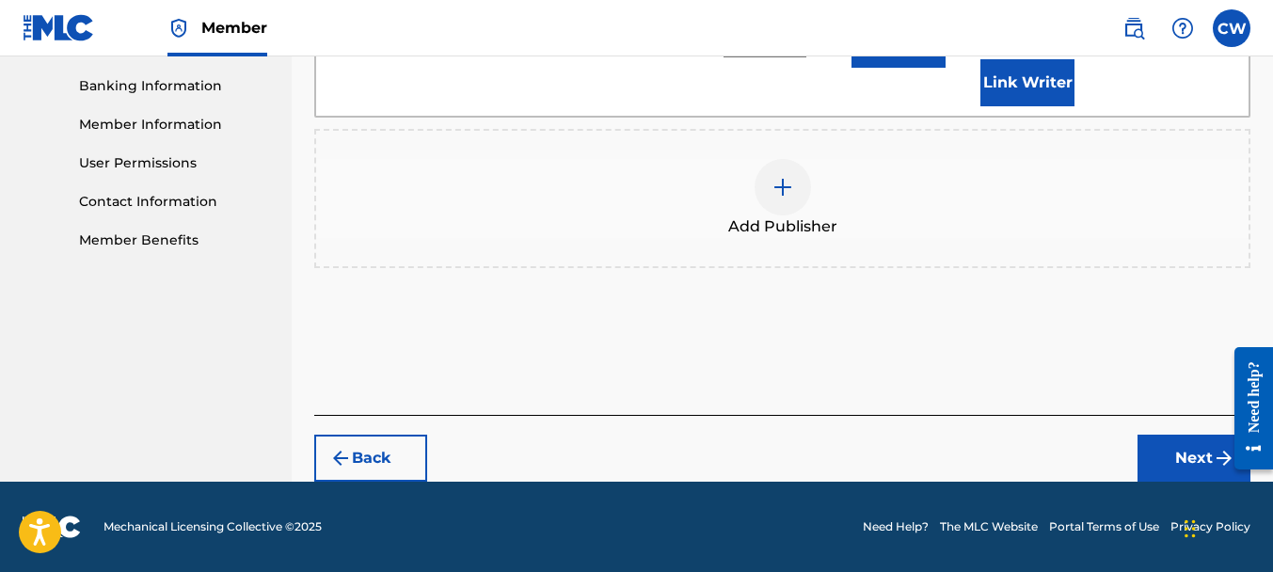
click at [1163, 447] on button "Next" at bounding box center [1193, 458] width 113 height 47
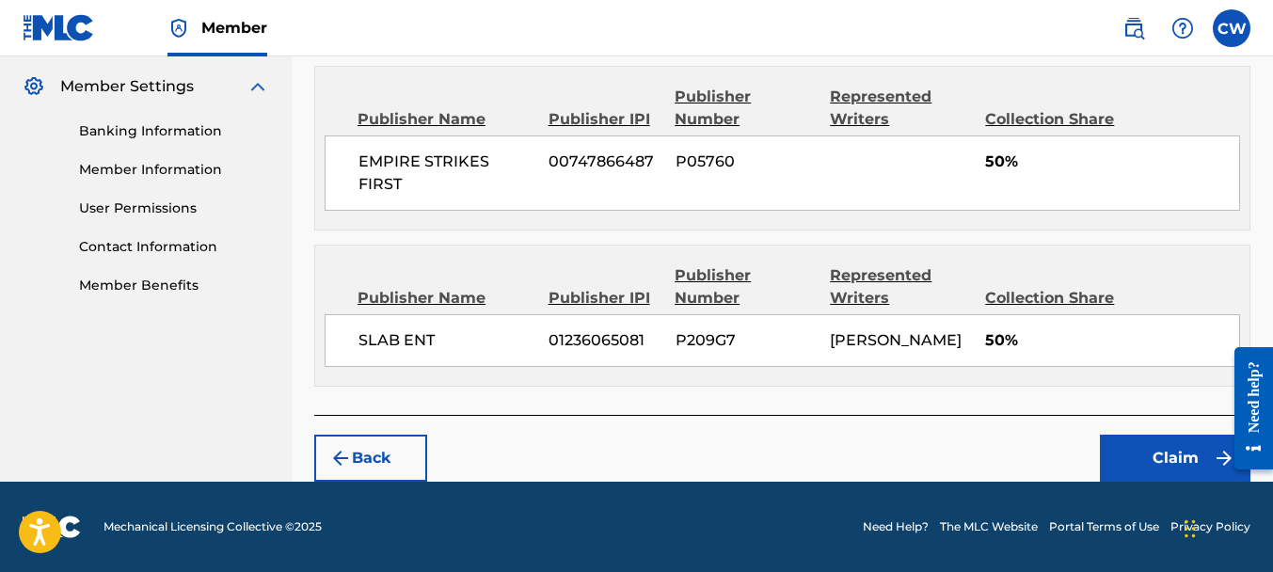
scroll to position [781, 0]
click at [1128, 440] on button "Claim" at bounding box center [1175, 458] width 151 height 47
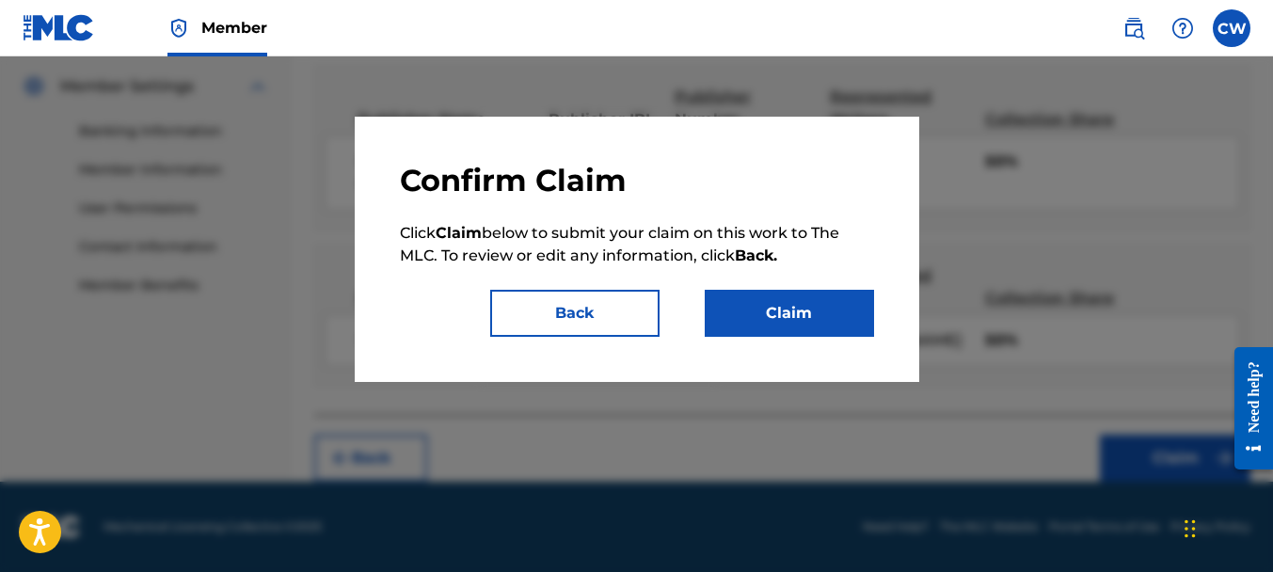
click at [793, 279] on div "Confirm Claim Click Claim below to submit your claim on this work to The MLC. T…" at bounding box center [637, 249] width 474 height 175
click at [806, 322] on button "Claim" at bounding box center [789, 313] width 169 height 47
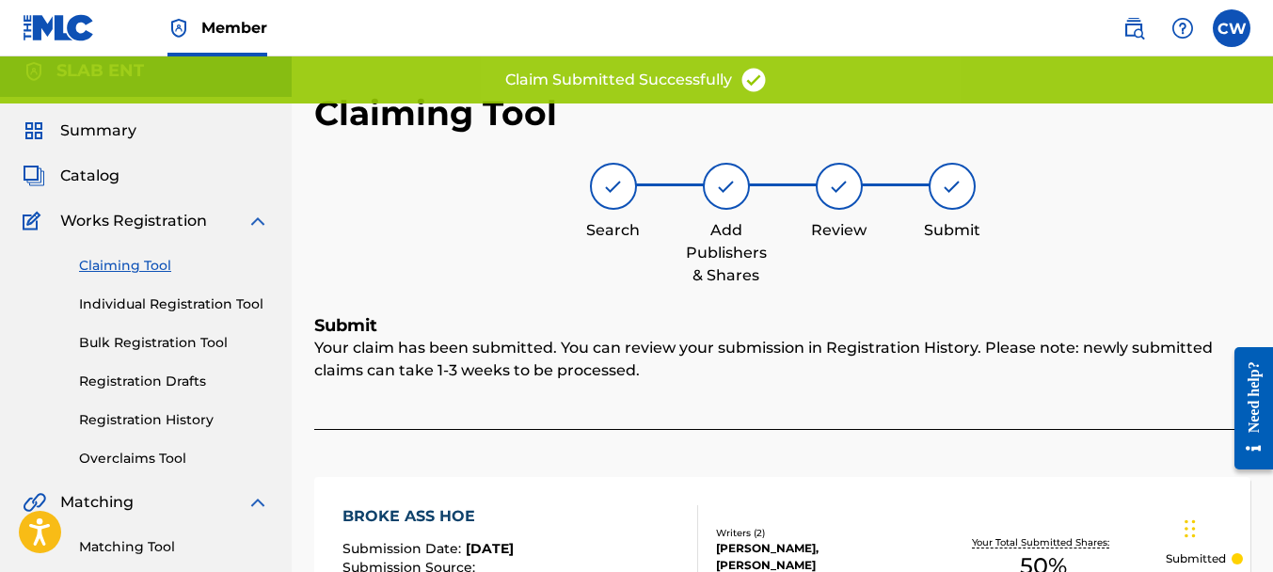
scroll to position [0, 0]
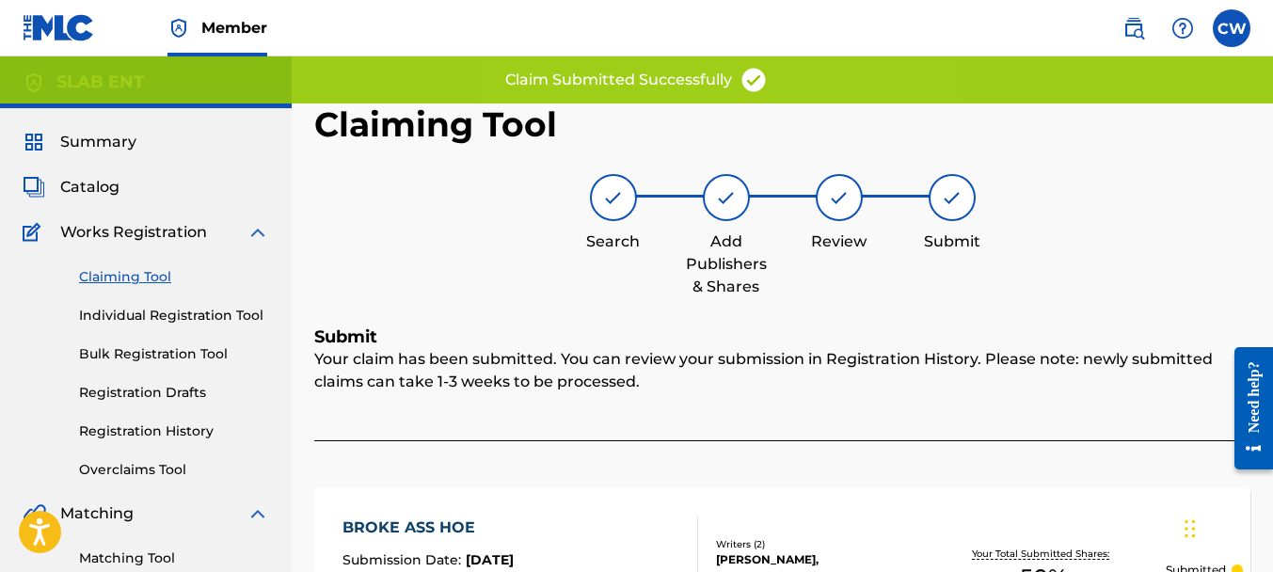
click at [139, 279] on link "Claiming Tool" at bounding box center [174, 277] width 190 height 20
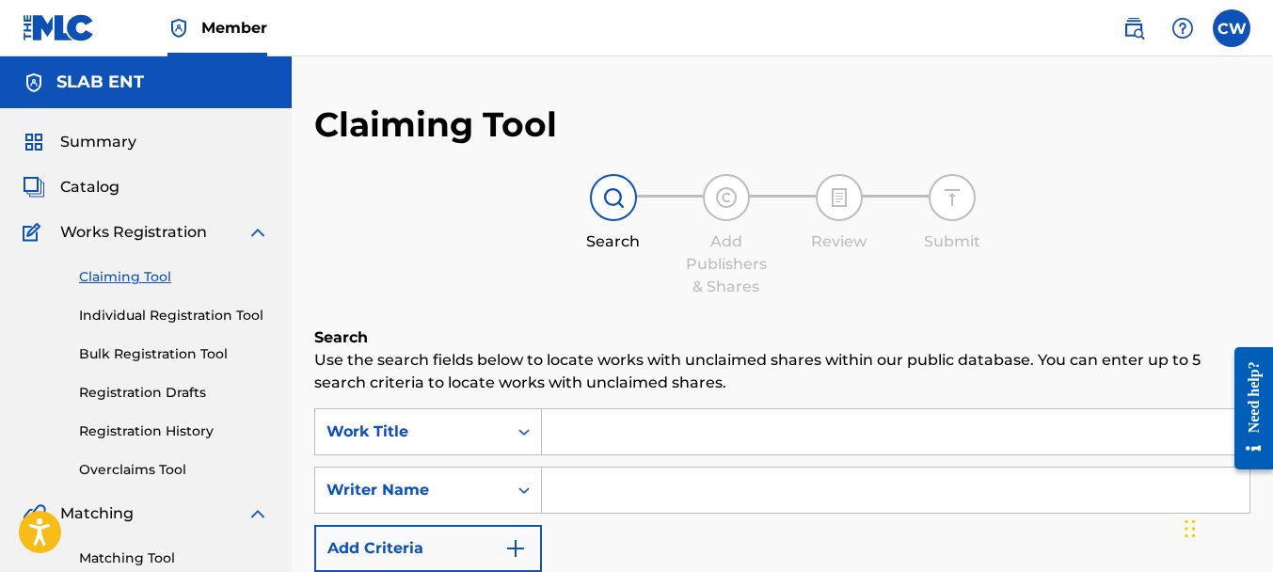
click at [619, 480] on input "Search Form" at bounding box center [896, 490] width 708 height 45
click at [607, 437] on input "Search Form" at bounding box center [896, 431] width 708 height 45
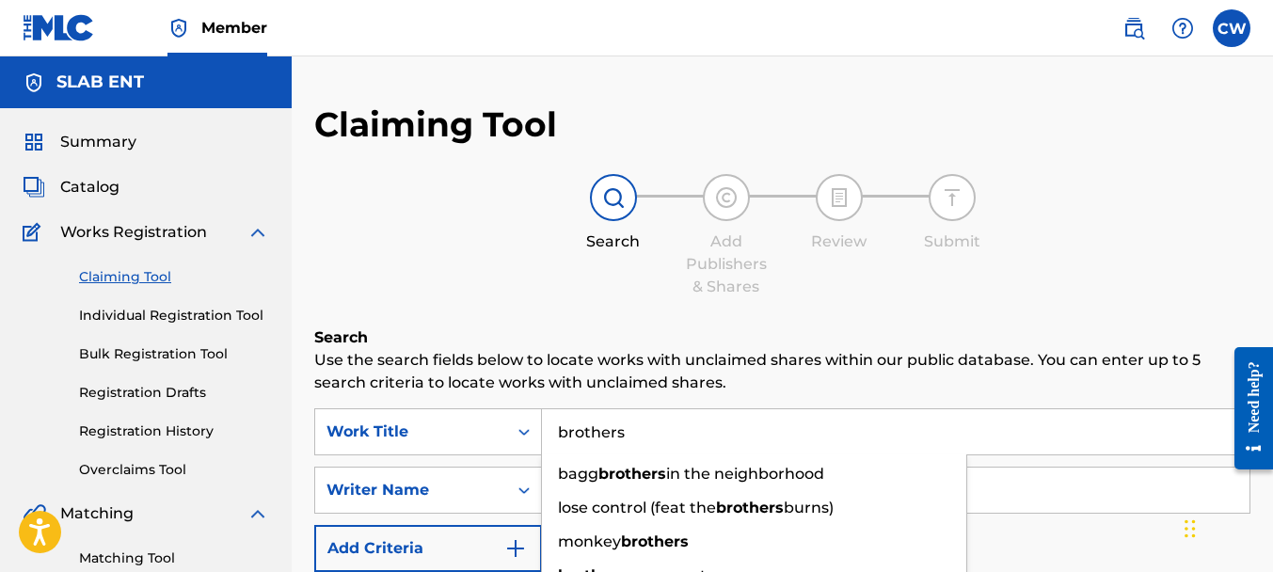
type input "brothers"
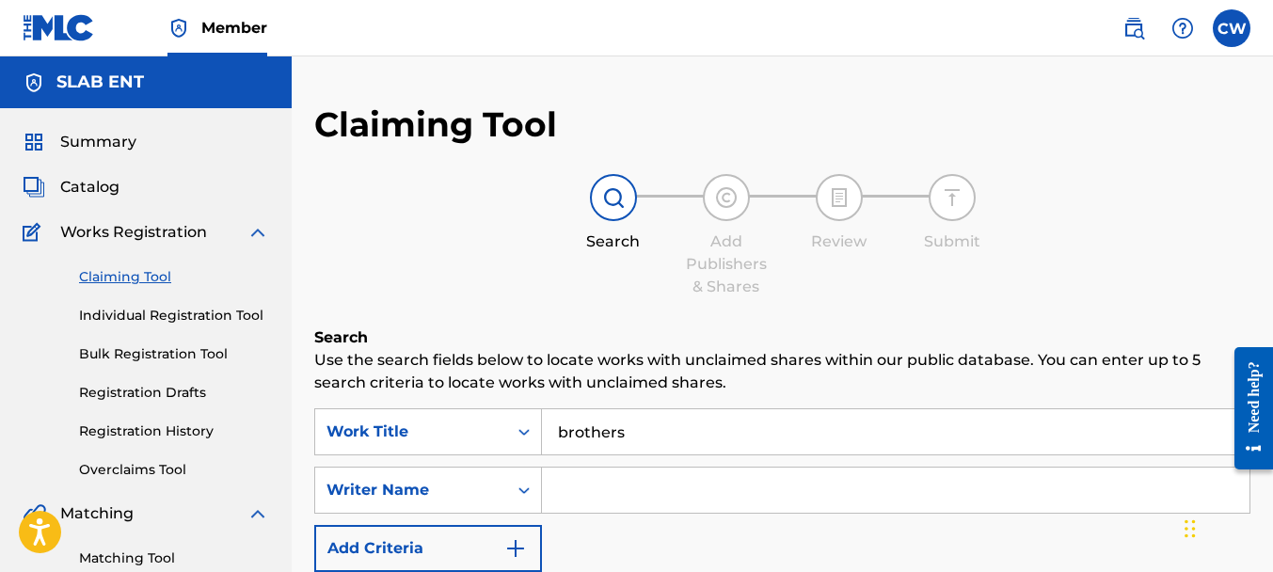
click at [691, 499] on input "Search Form" at bounding box center [896, 490] width 708 height 45
click at [691, 499] on input "[PERSON_NAME]" at bounding box center [896, 490] width 708 height 45
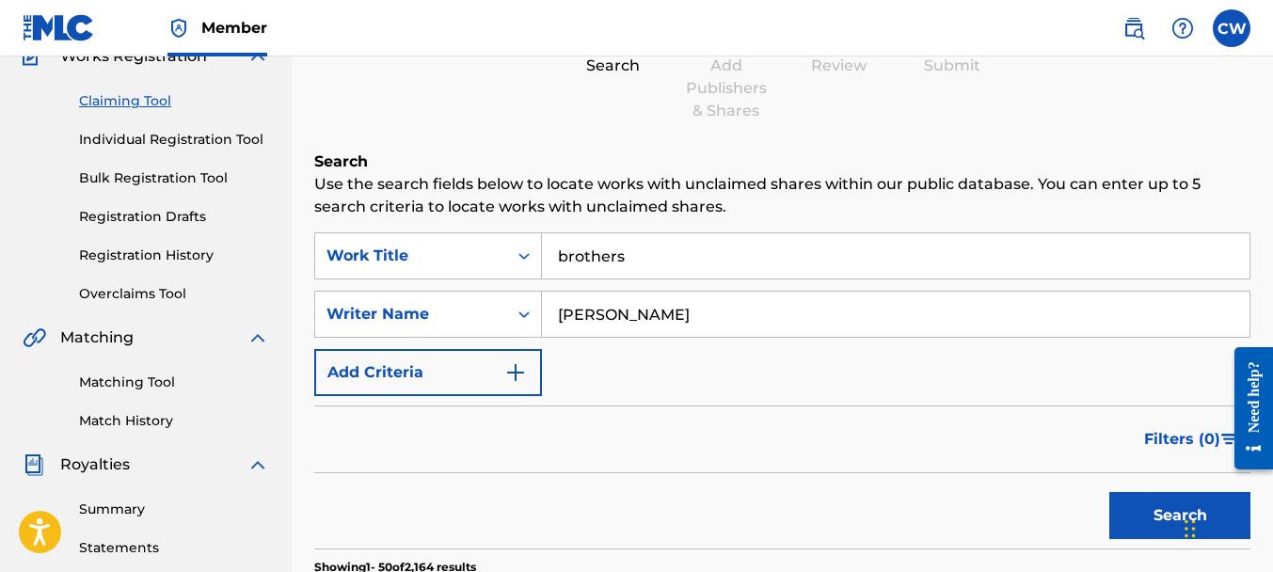
scroll to position [587, 0]
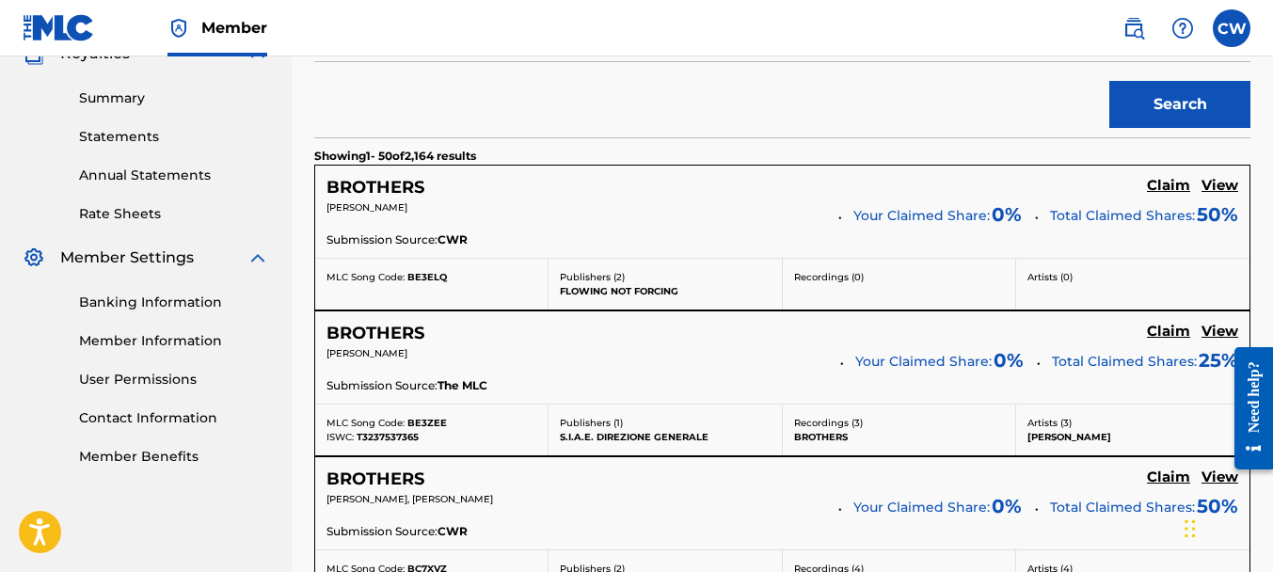
click at [1179, 114] on button "Search" at bounding box center [1179, 104] width 141 height 47
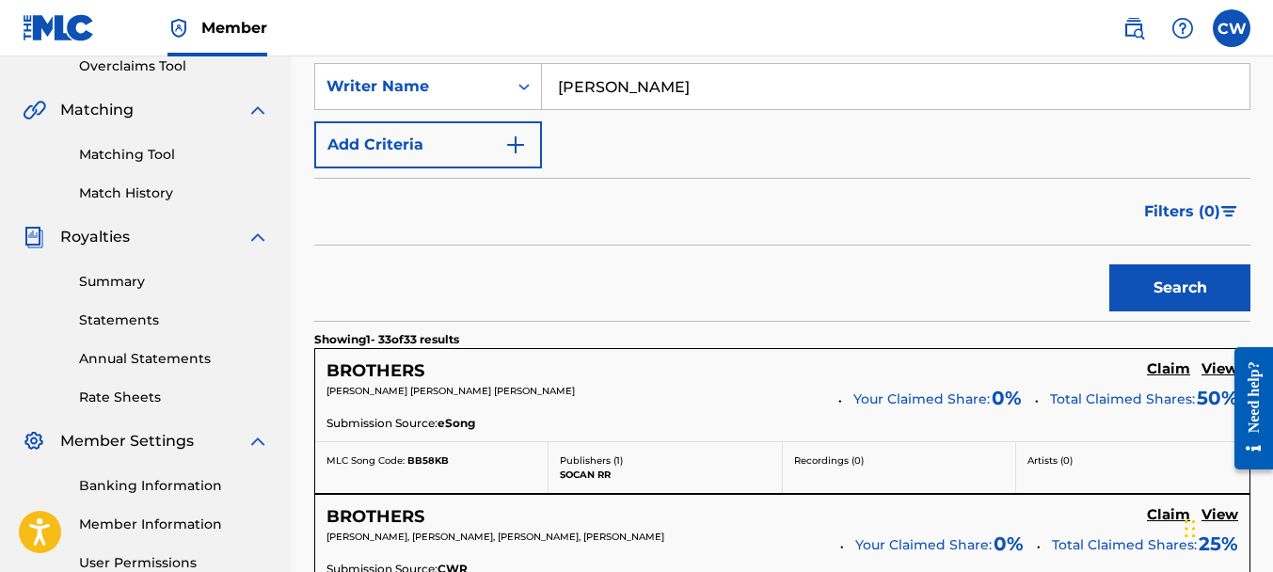
scroll to position [0, 0]
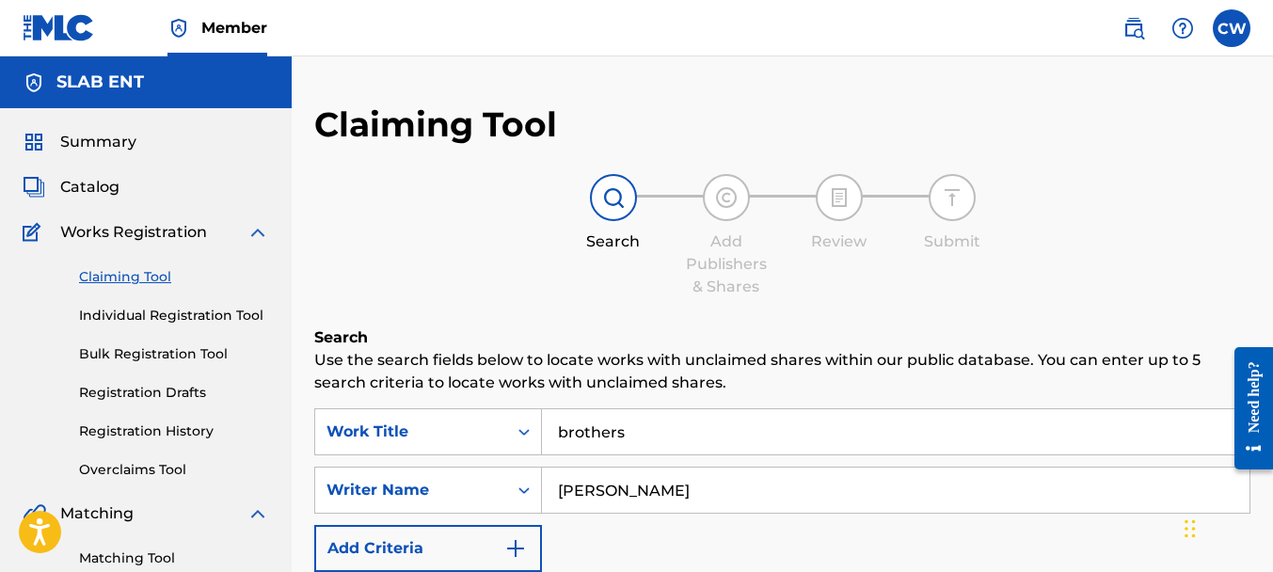
click at [687, 481] on input "[PERSON_NAME]" at bounding box center [896, 490] width 708 height 45
click at [678, 505] on input "[PERSON_NAME]" at bounding box center [896, 490] width 708 height 45
drag, startPoint x: 678, startPoint y: 505, endPoint x: 735, endPoint y: 499, distance: 56.8
click at [735, 499] on input "[PERSON_NAME]" at bounding box center [896, 490] width 708 height 45
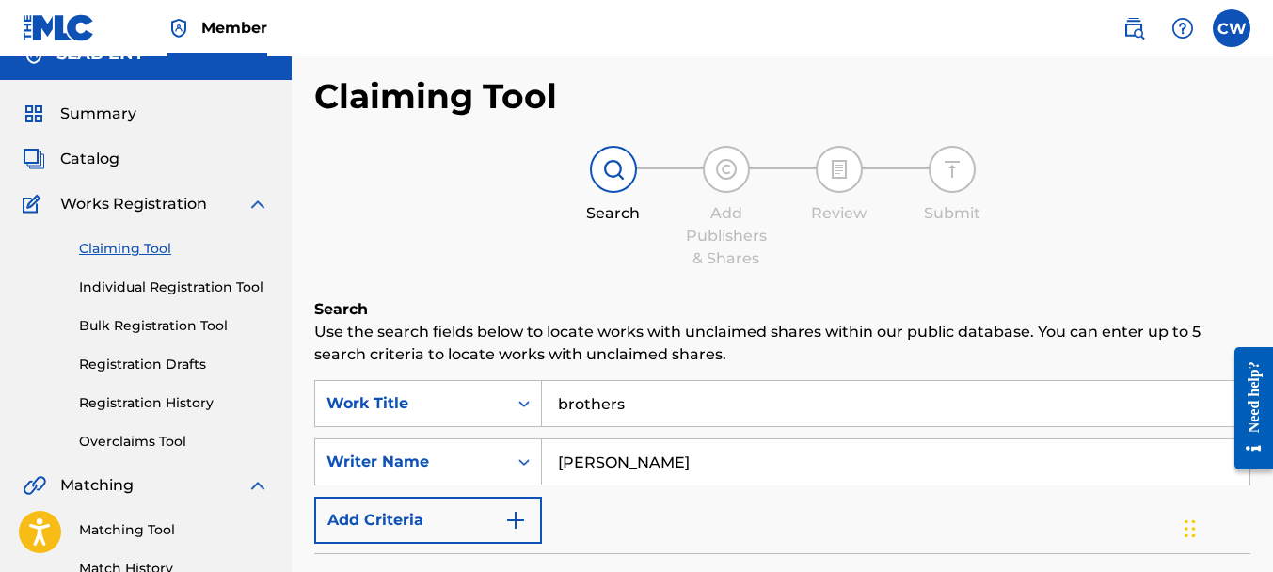
scroll to position [381, 0]
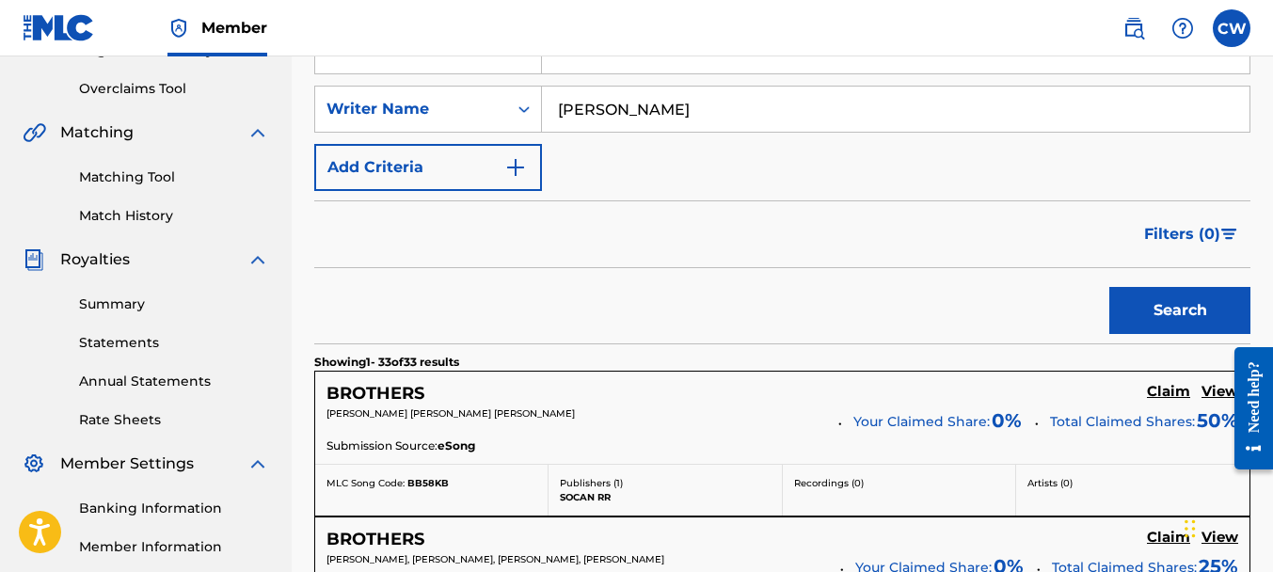
click at [1141, 307] on button "Search" at bounding box center [1179, 310] width 141 height 47
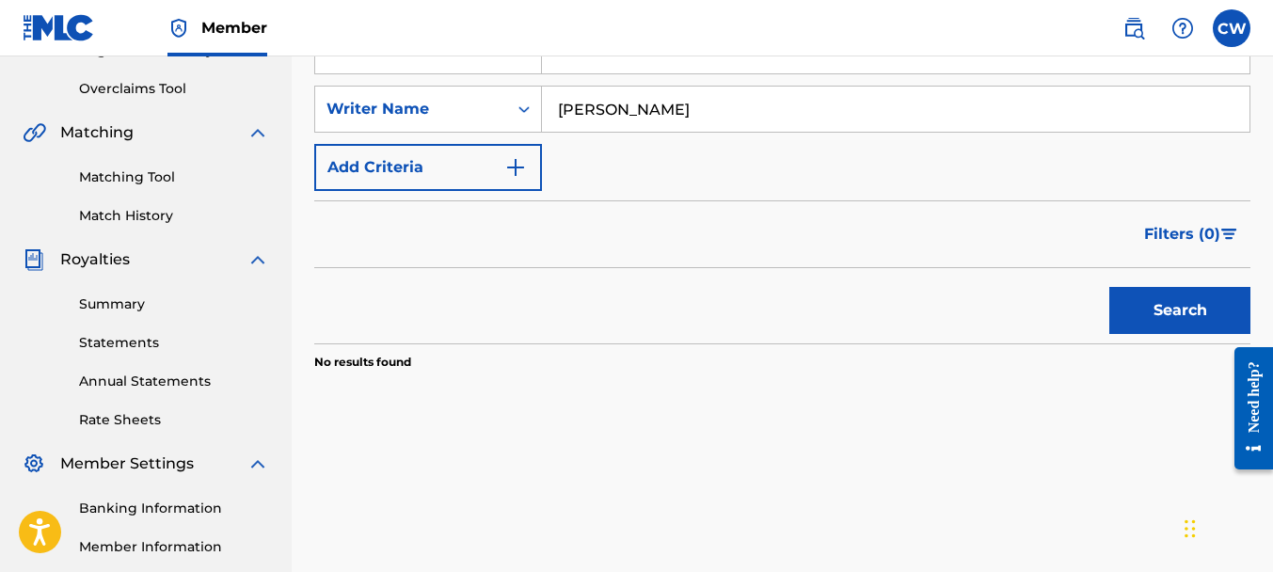
scroll to position [38, 0]
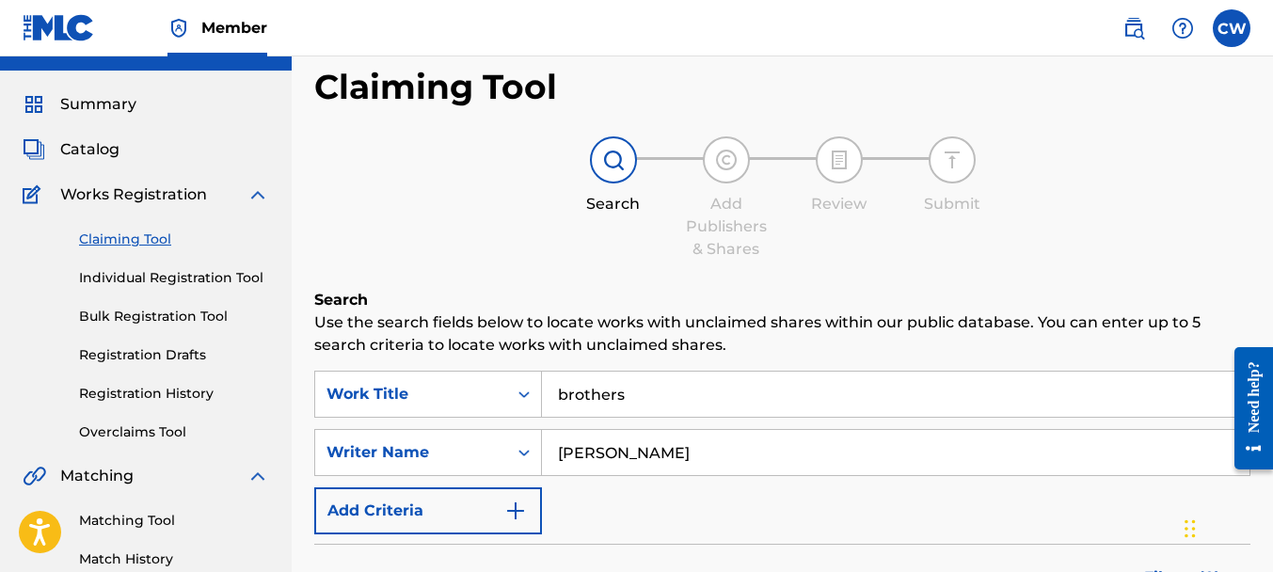
click at [667, 454] on input "[PERSON_NAME]" at bounding box center [896, 452] width 708 height 45
drag, startPoint x: 667, startPoint y: 454, endPoint x: 582, endPoint y: 453, distance: 84.7
click at [579, 443] on input "[PERSON_NAME]" at bounding box center [896, 452] width 708 height 45
drag, startPoint x: 631, startPoint y: 452, endPoint x: 509, endPoint y: 447, distance: 122.4
click at [509, 447] on div "SearchWithCriteria92ee4b28-d40f-4468-881f-f6c41ff3e71c Writer Name [PERSON_NAME]" at bounding box center [782, 452] width 936 height 47
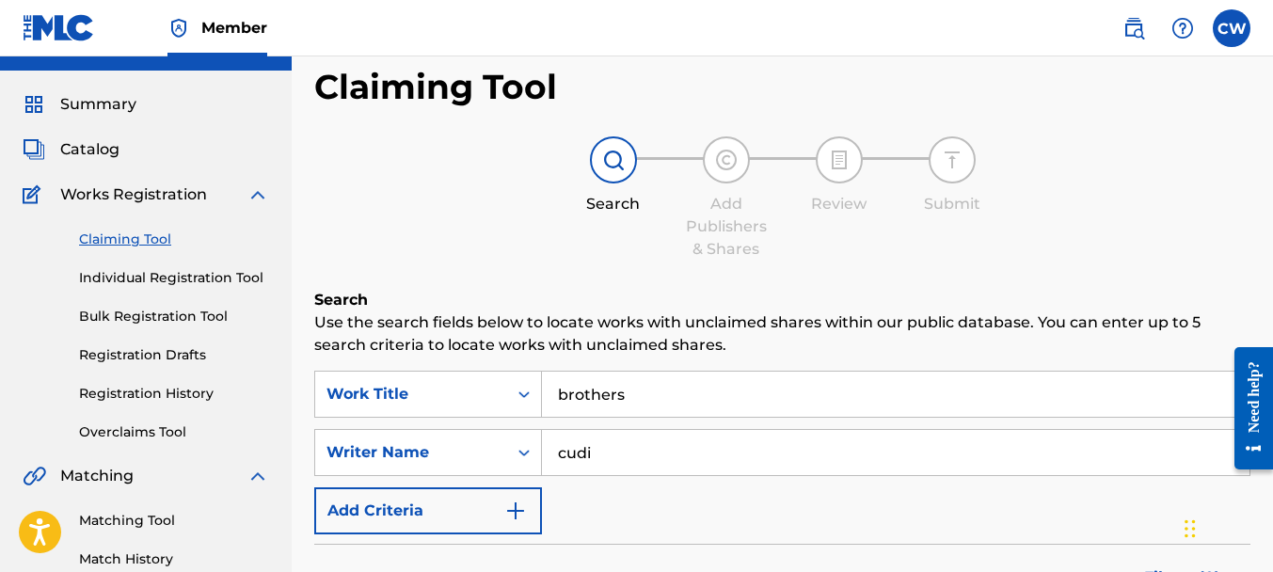
scroll to position [182, 0]
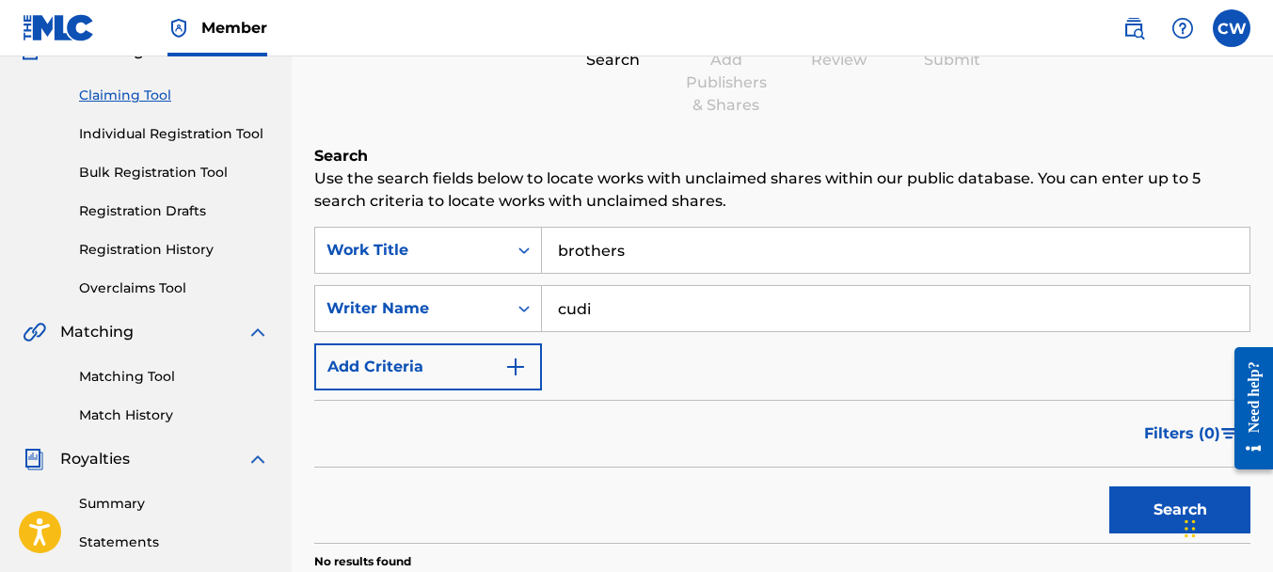
type input "cudi"
click at [1116, 521] on button "Search" at bounding box center [1179, 509] width 141 height 47
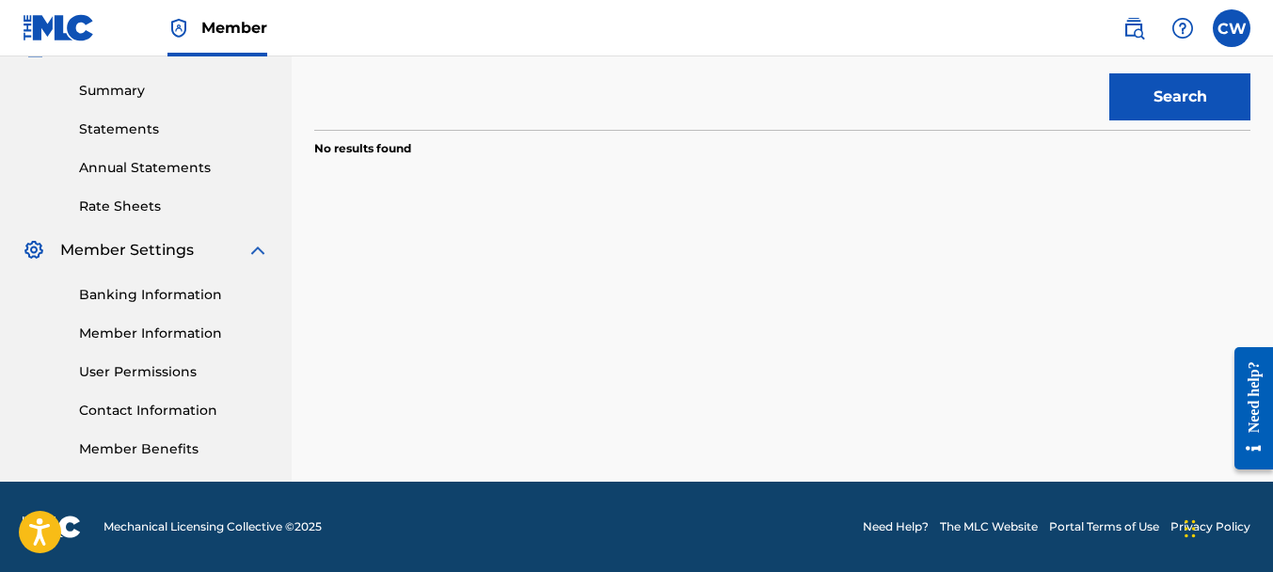
scroll to position [0, 0]
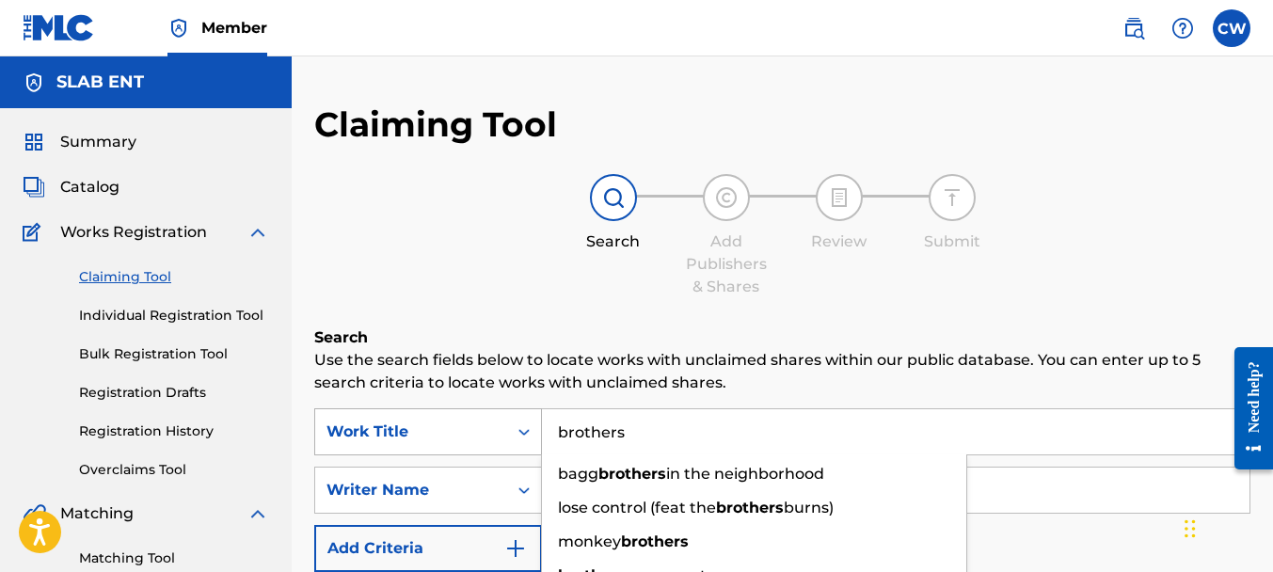
drag, startPoint x: 635, startPoint y: 429, endPoint x: 499, endPoint y: 432, distance: 136.5
click at [499, 432] on div "SearchWithCriteria0d374678-51b4-4e23-838c-c0215fd42cb2 Work Title brothers bagg…" at bounding box center [782, 431] width 936 height 47
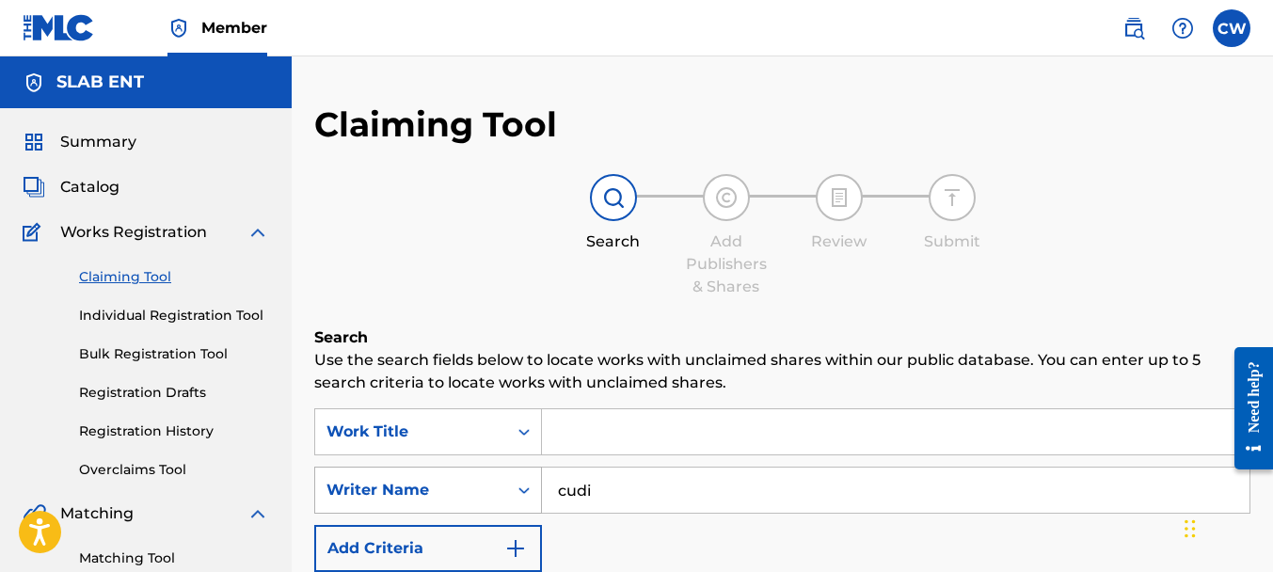
drag, startPoint x: 590, startPoint y: 497, endPoint x: 538, endPoint y: 474, distance: 56.5
click at [538, 474] on div "SearchWithCriteria92ee4b28-d40f-4468-881f-f6c41ff3e71c Writer Name cudi" at bounding box center [782, 490] width 936 height 47
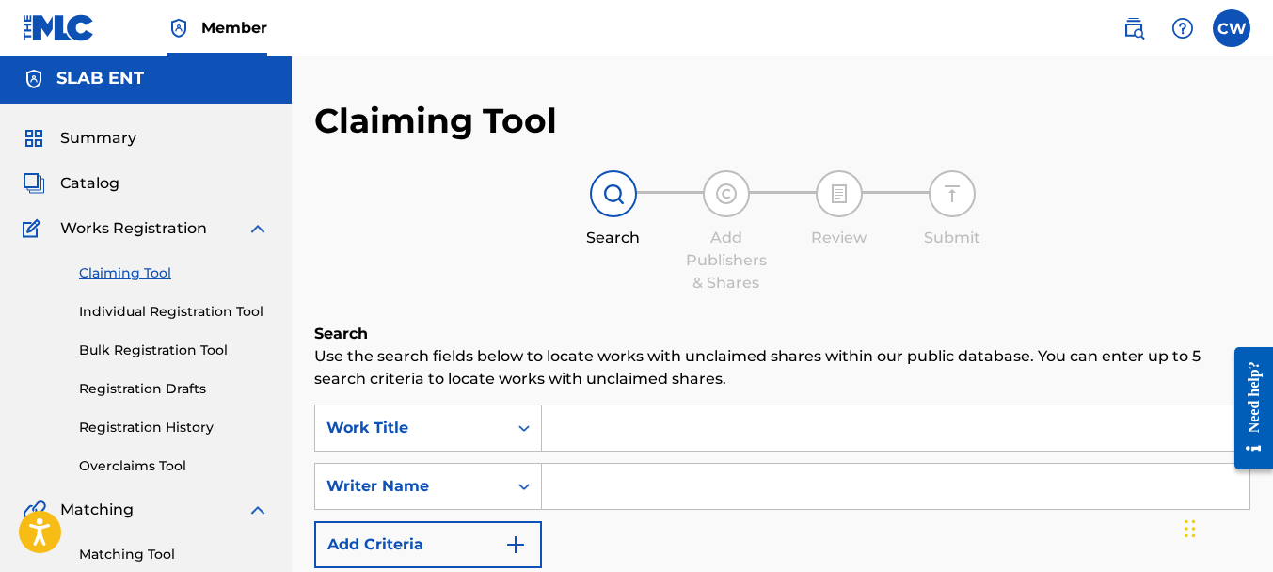
click at [98, 185] on span "Catalog" at bounding box center [89, 183] width 59 height 23
